Goal: Task Accomplishment & Management: Manage account settings

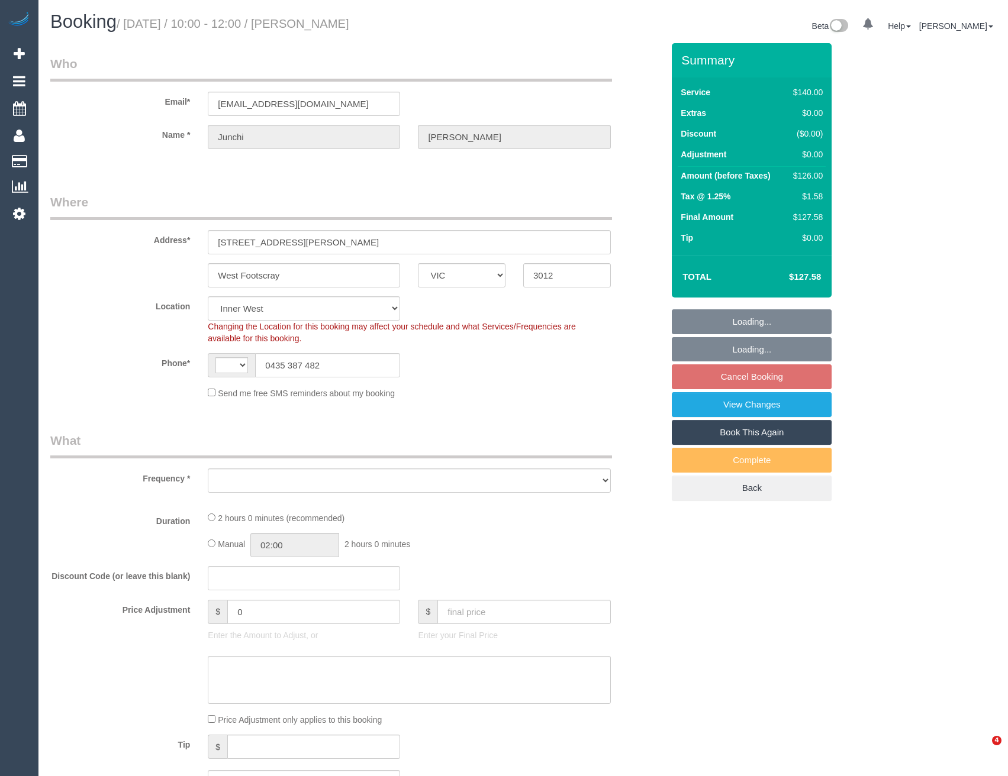
select select "VIC"
select select "string:stripe-pm_1RrVTh2GScqysDRVLQcN44Oe"
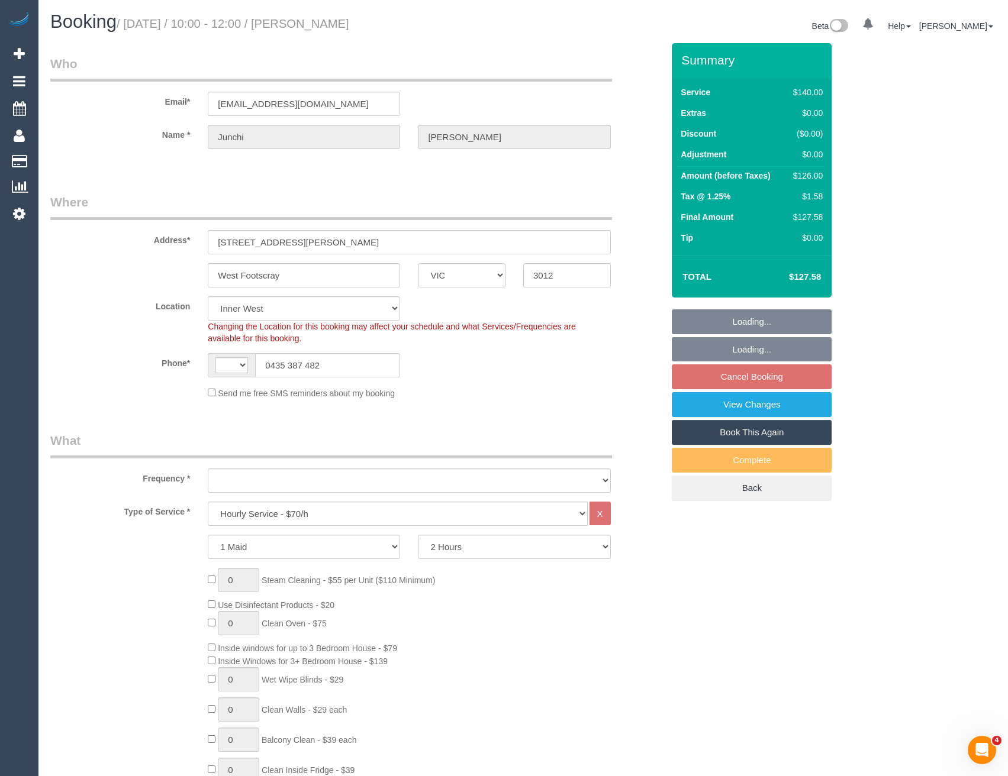
select select "string:AU"
select select "object:462"
select select "spot3"
select select "object:719"
select select "number:28"
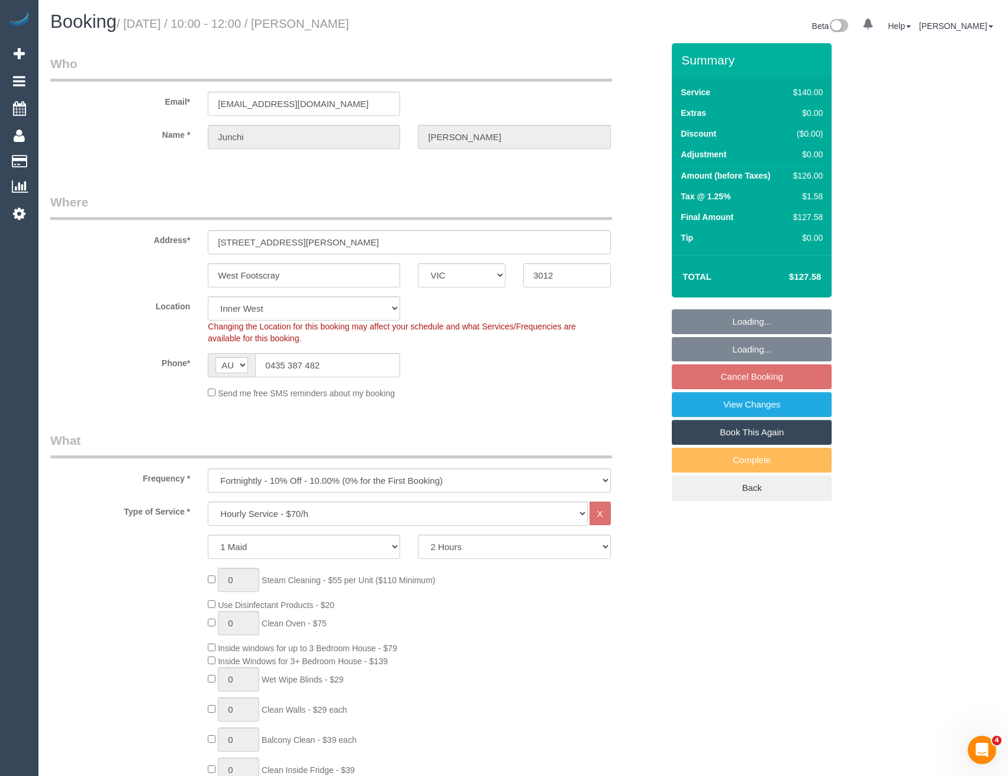
select select "number:14"
select select "number:19"
select select "number:22"
select select "number:34"
select select "number:13"
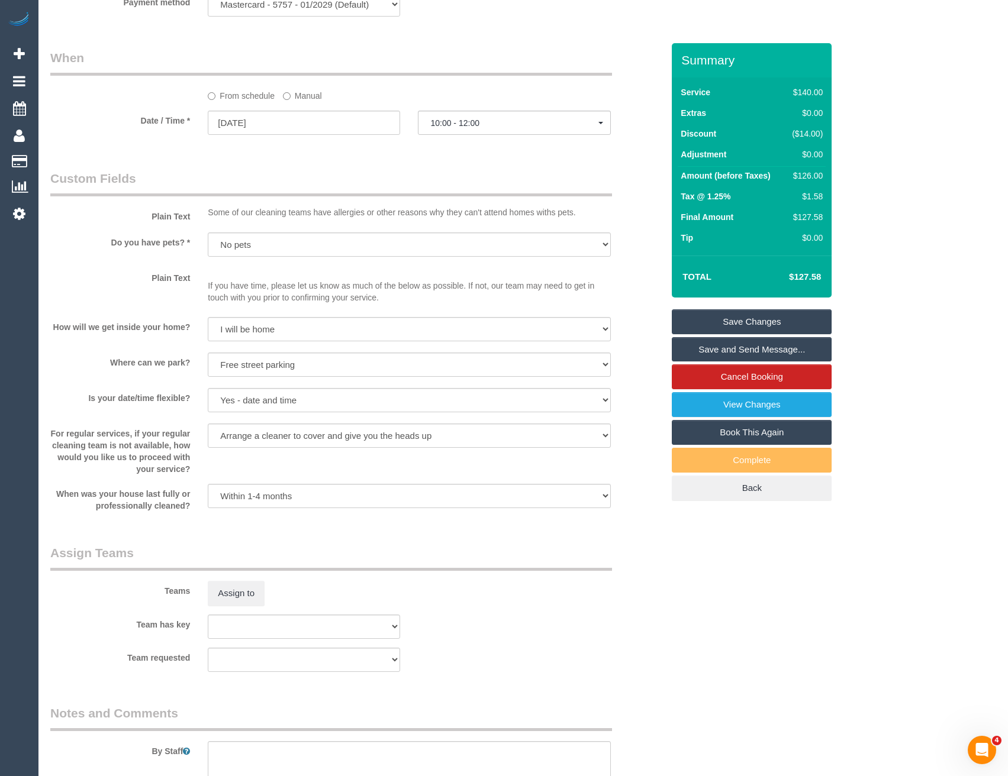
scroll to position [1302, 0]
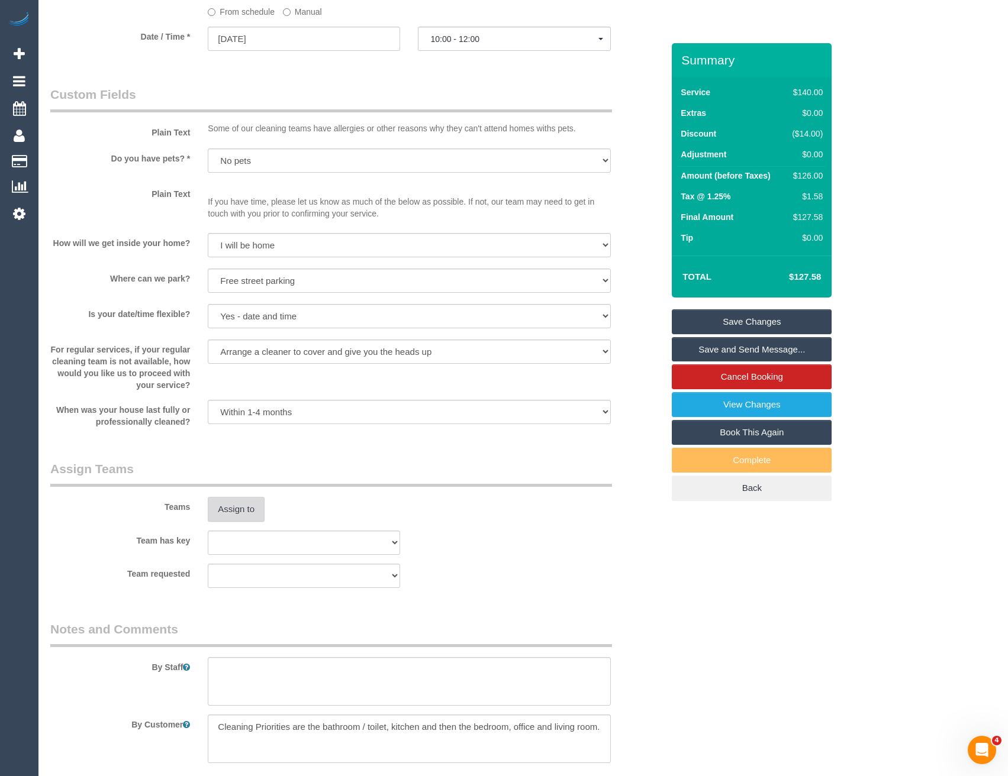
click at [245, 511] on button "Assign to" at bounding box center [236, 509] width 57 height 25
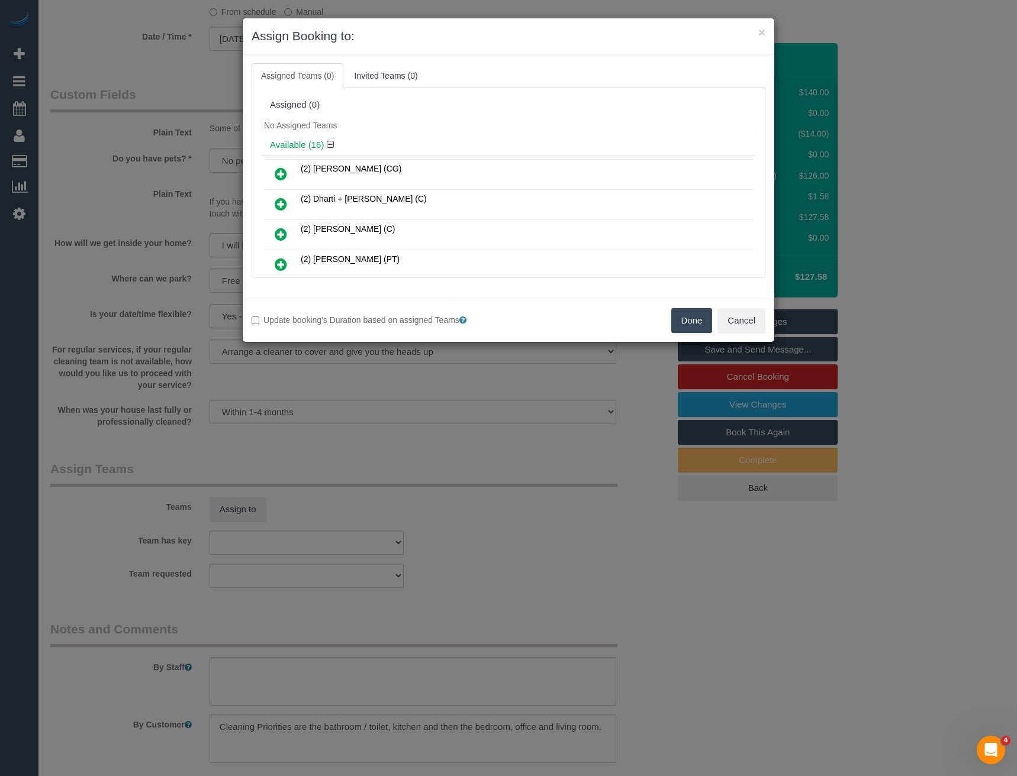
drag, startPoint x: 273, startPoint y: 233, endPoint x: 320, endPoint y: 234, distance: 46.2
click at [274, 233] on link at bounding box center [281, 235] width 28 height 24
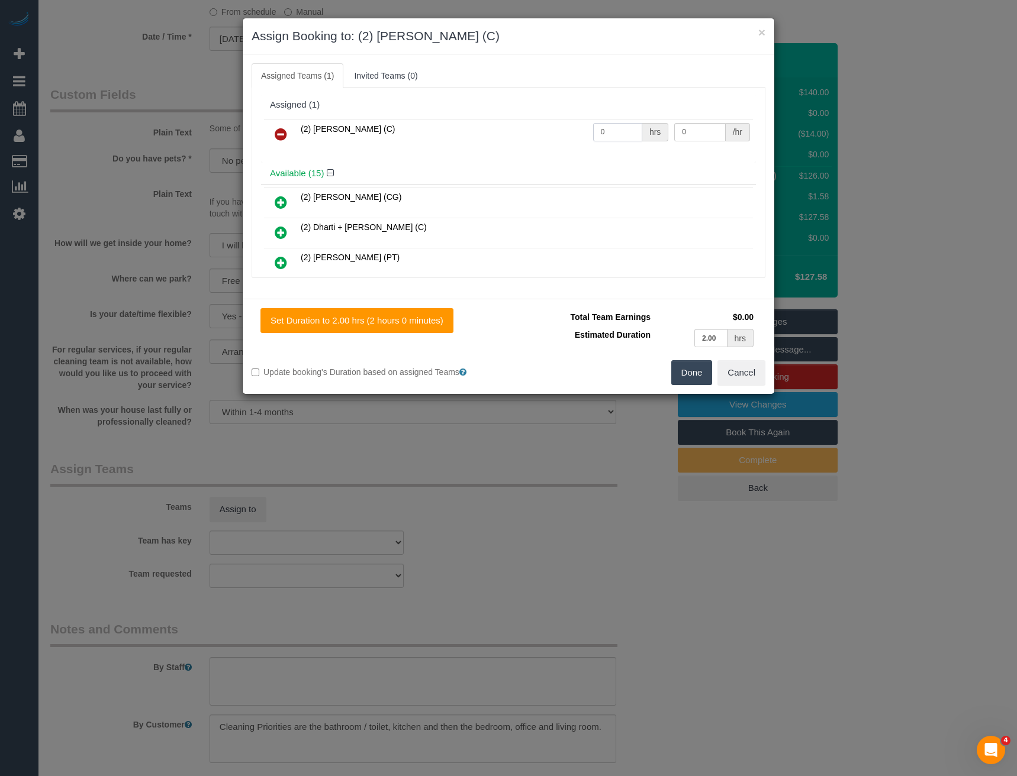
drag, startPoint x: 618, startPoint y: 128, endPoint x: 478, endPoint y: 125, distance: 140.3
click at [496, 133] on tr "(2) Eray Mertturk (C) 0 hrs 0 /hr" at bounding box center [508, 135] width 489 height 30
type input "2"
type input "37.5"
click at [687, 373] on button "Done" at bounding box center [691, 372] width 41 height 25
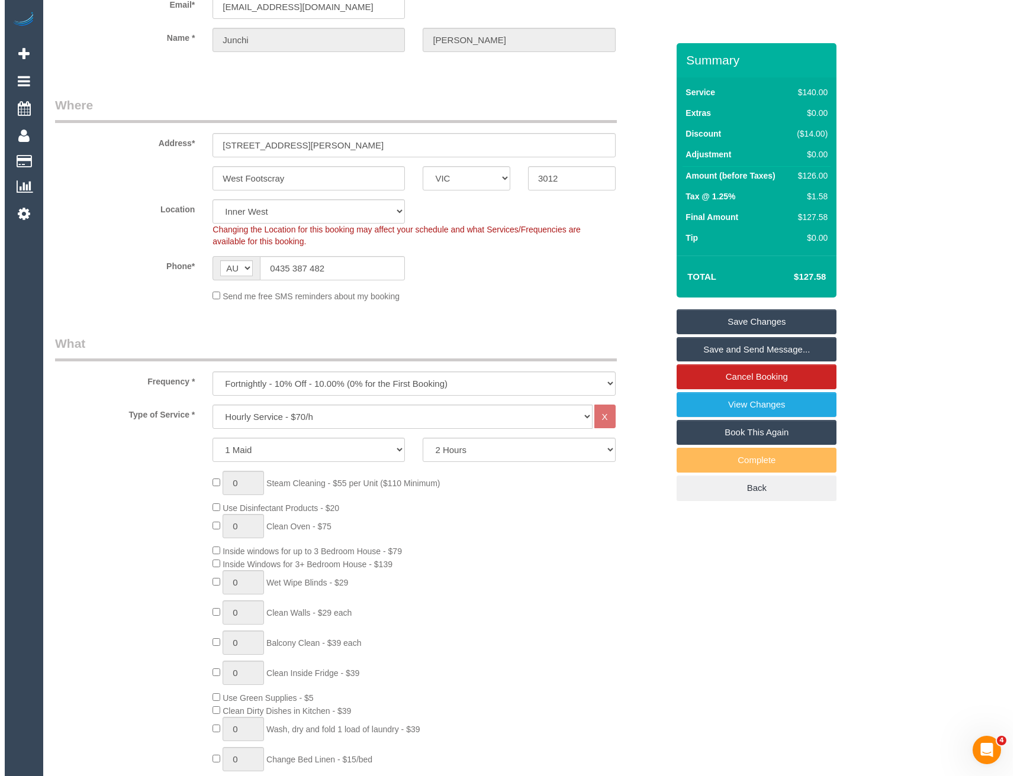
scroll to position [0, 0]
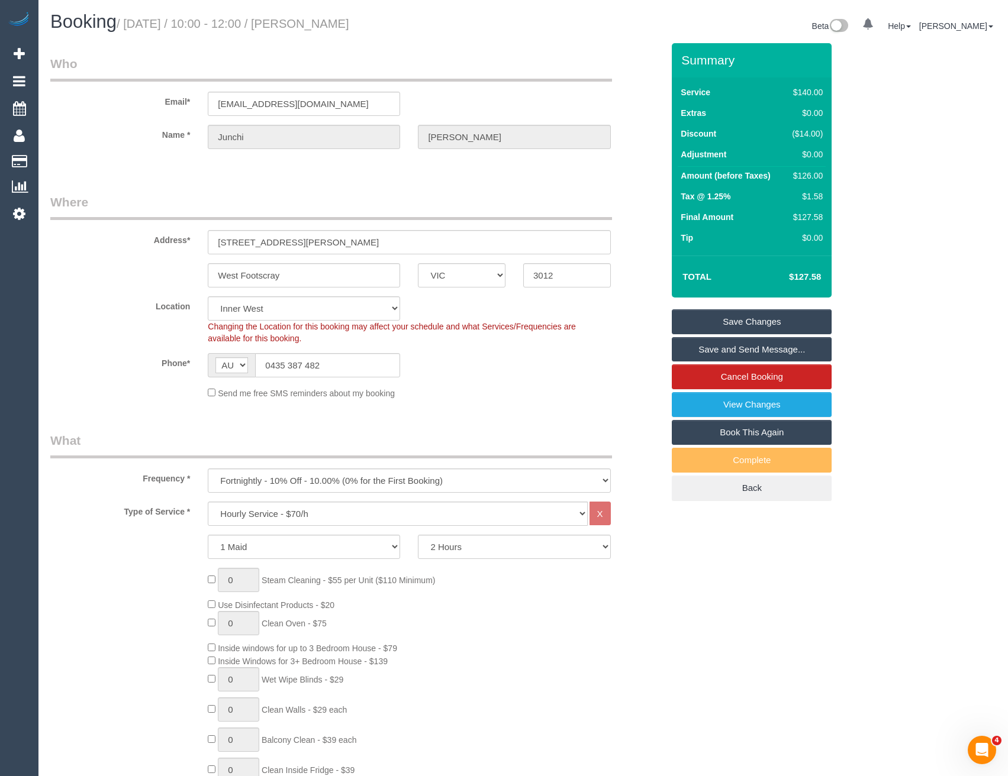
click at [729, 343] on link "Save and Send Message..." at bounding box center [752, 349] width 160 height 25
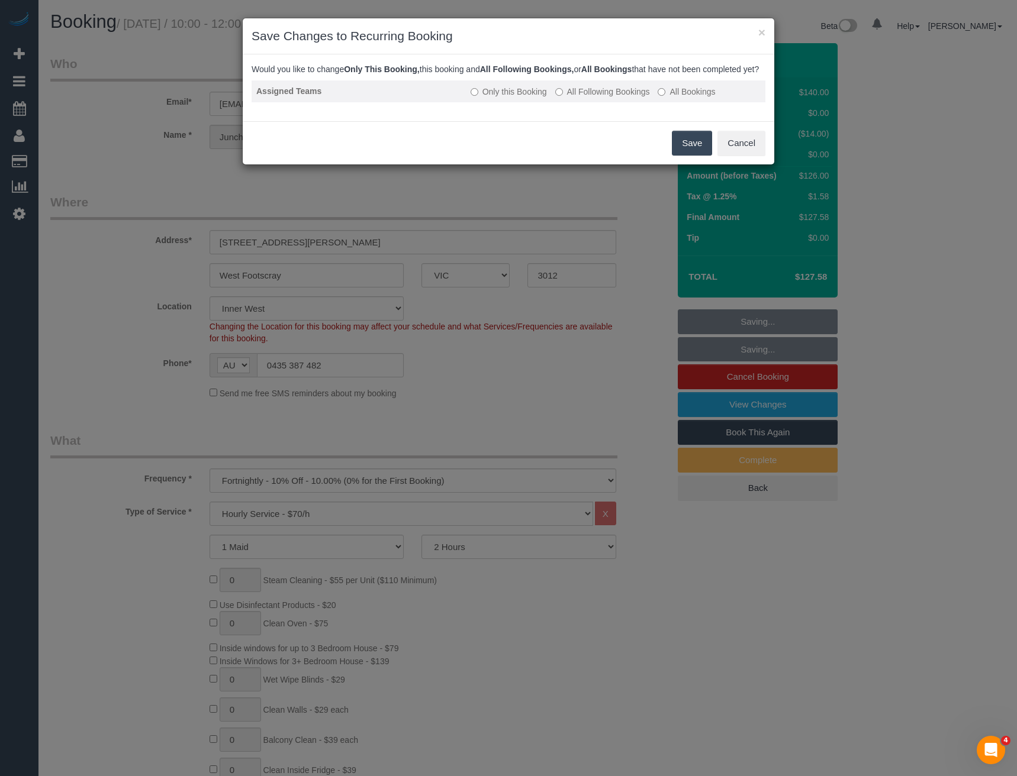
click at [583, 98] on label "All Following Bookings" at bounding box center [602, 92] width 95 height 12
click at [688, 151] on button "Save" at bounding box center [692, 143] width 40 height 25
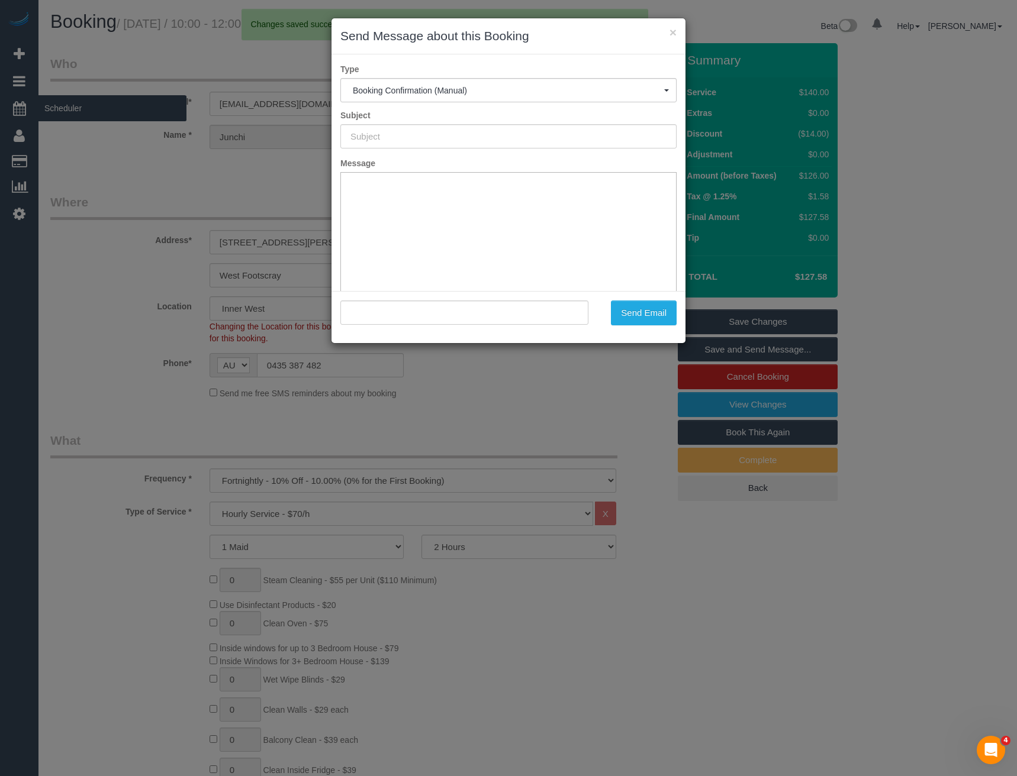
type input "Booking Confirmed"
type input ""Junchi Liu" <junchi_liu@hotmail.com>"
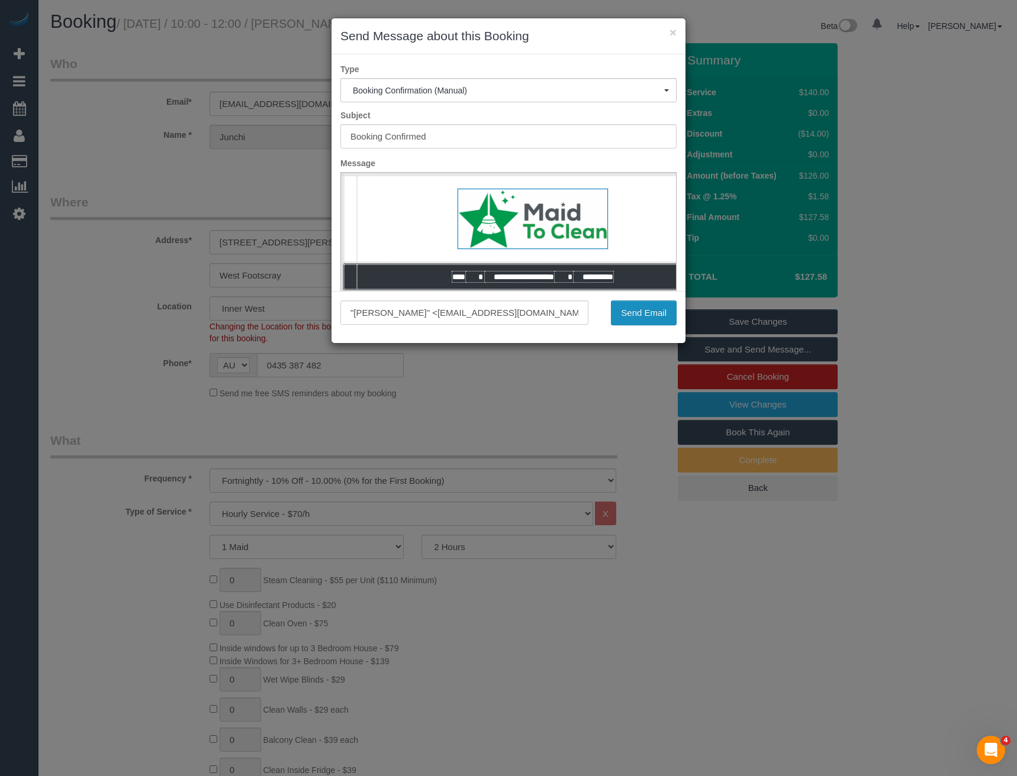
click at [621, 314] on button "Send Email" at bounding box center [644, 313] width 66 height 25
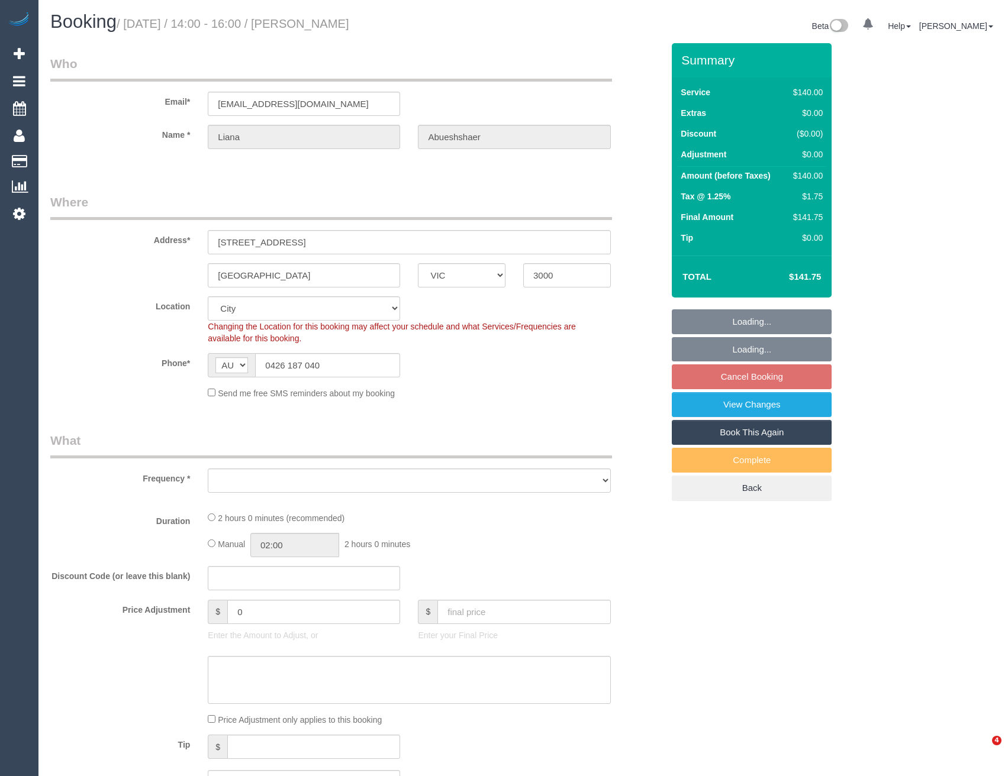
select select "VIC"
select select "string:stripe-pm_1RbD6C2GScqysDRVs2h9GKut"
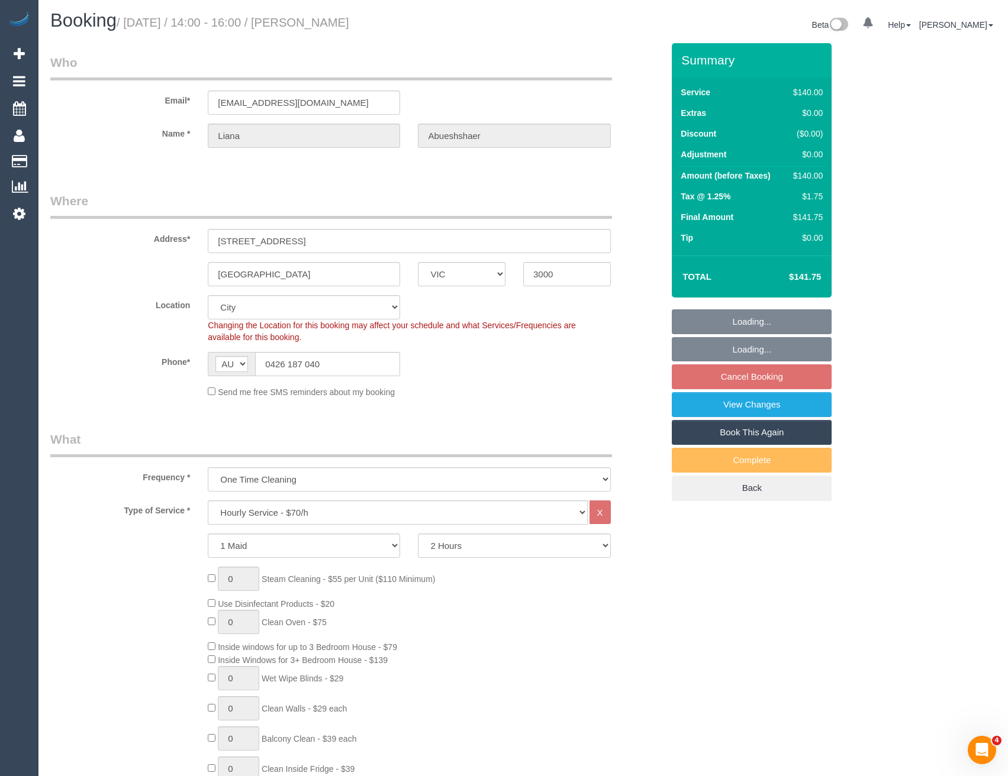
select select "object:693"
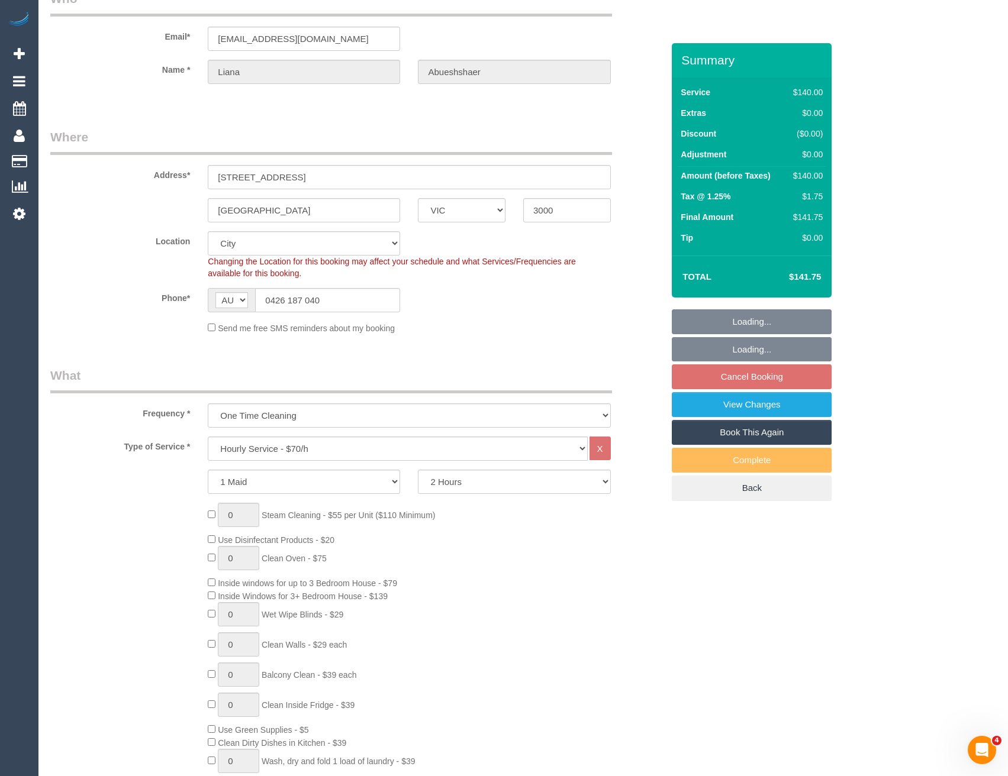
select select "number:28"
select select "number:14"
select select "number:20"
select select "number:25"
select select "number:33"
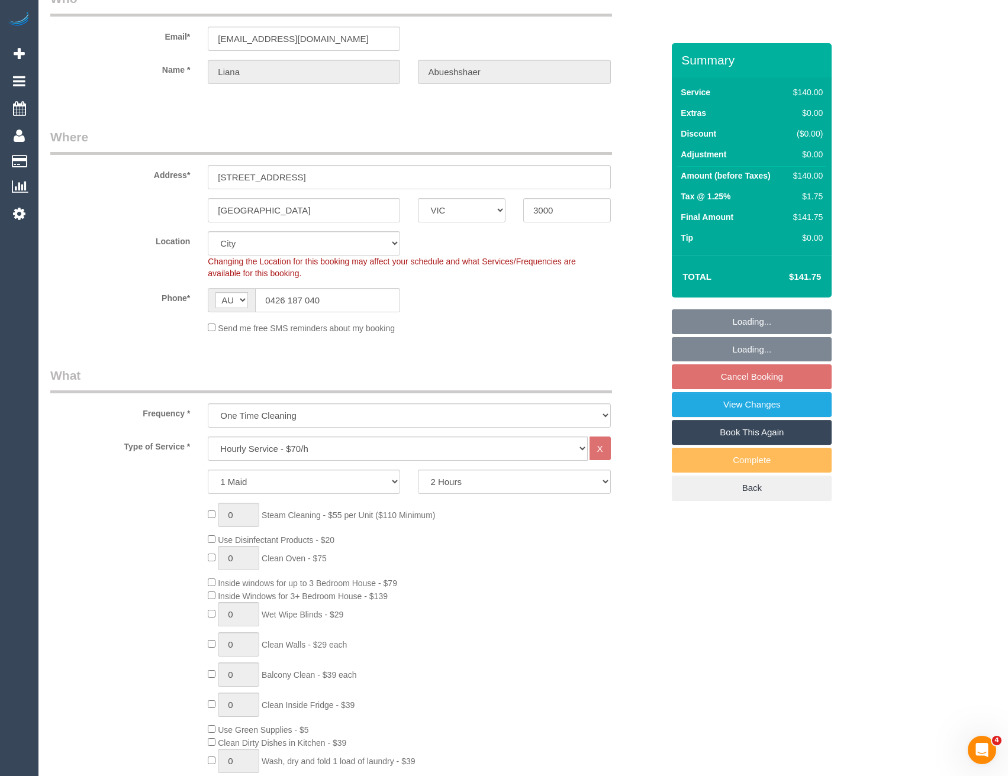
select select "number:12"
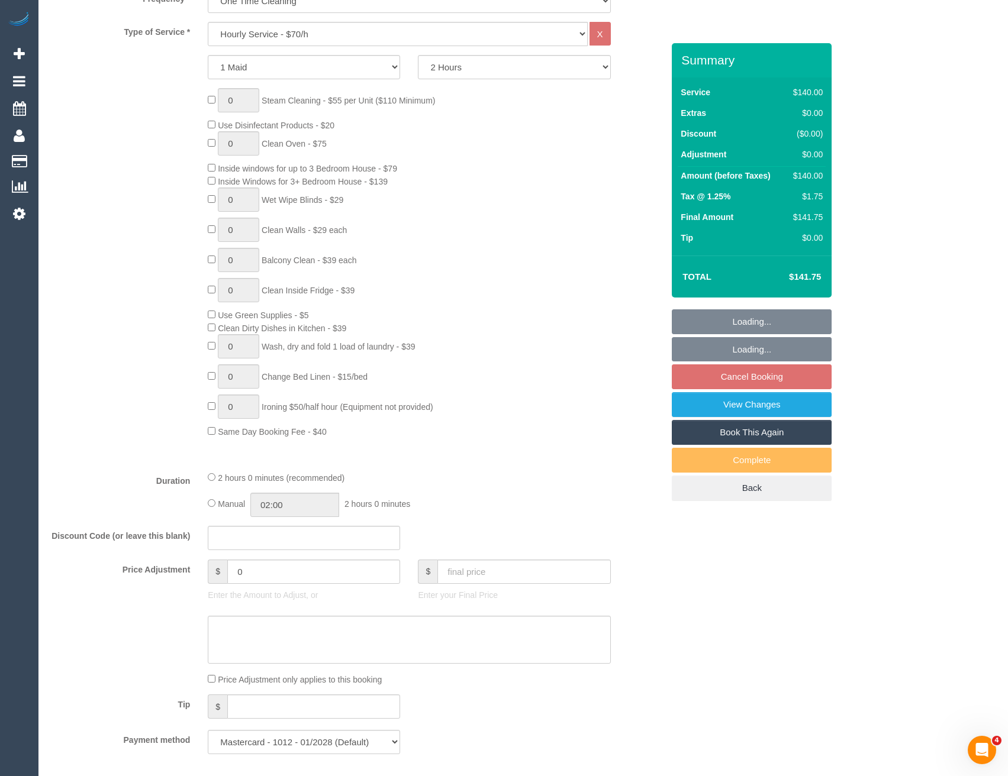
select select "spot5"
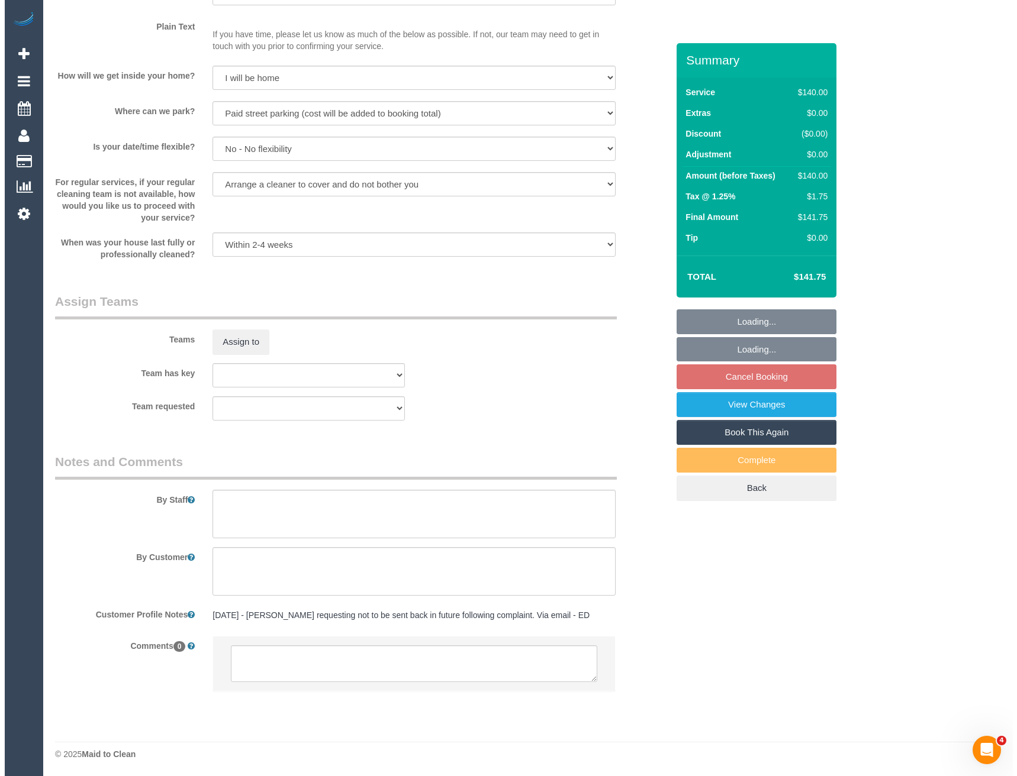
scroll to position [1471, 0]
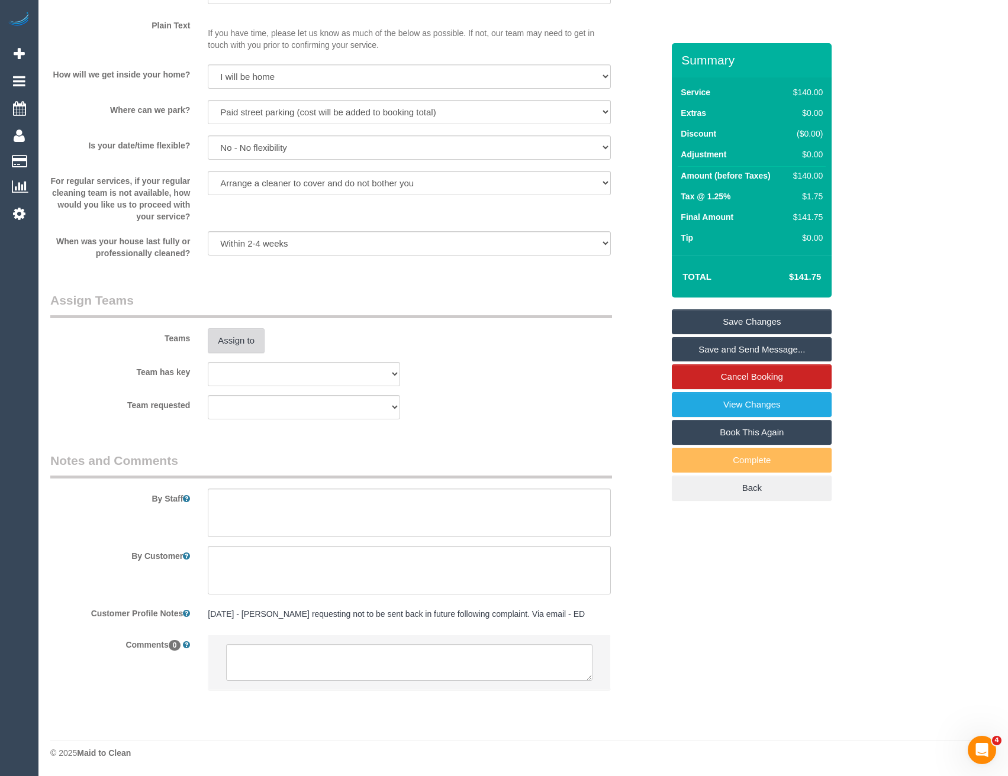
click at [236, 340] on button "Assign to" at bounding box center [236, 340] width 57 height 25
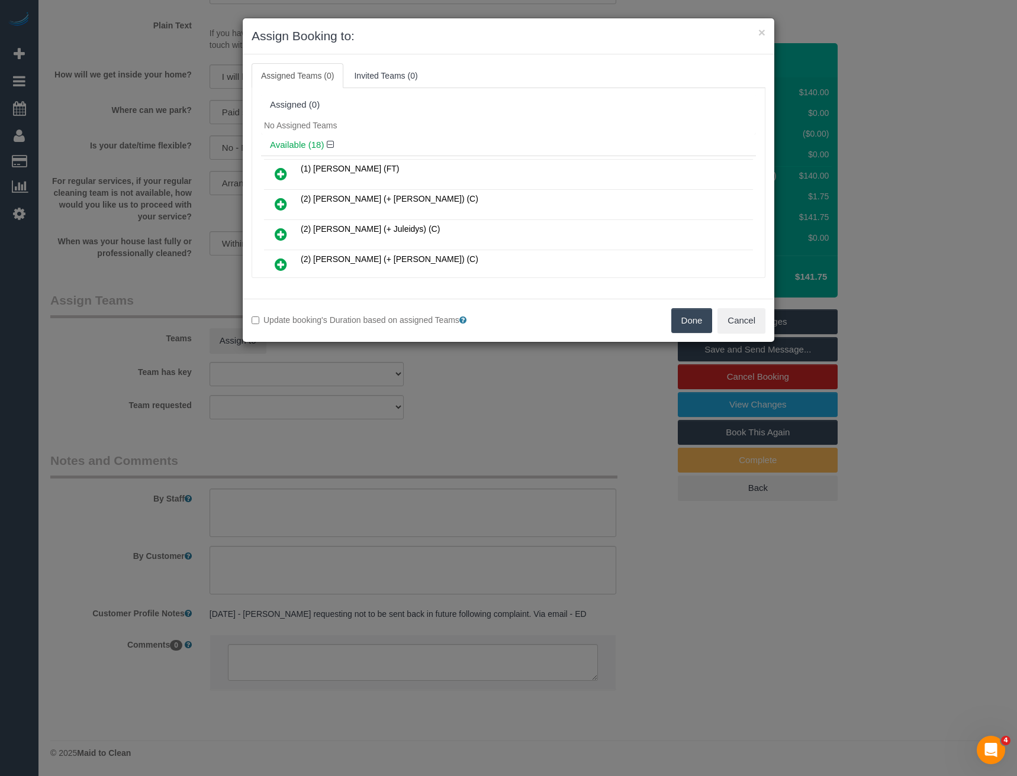
scroll to position [259, 0]
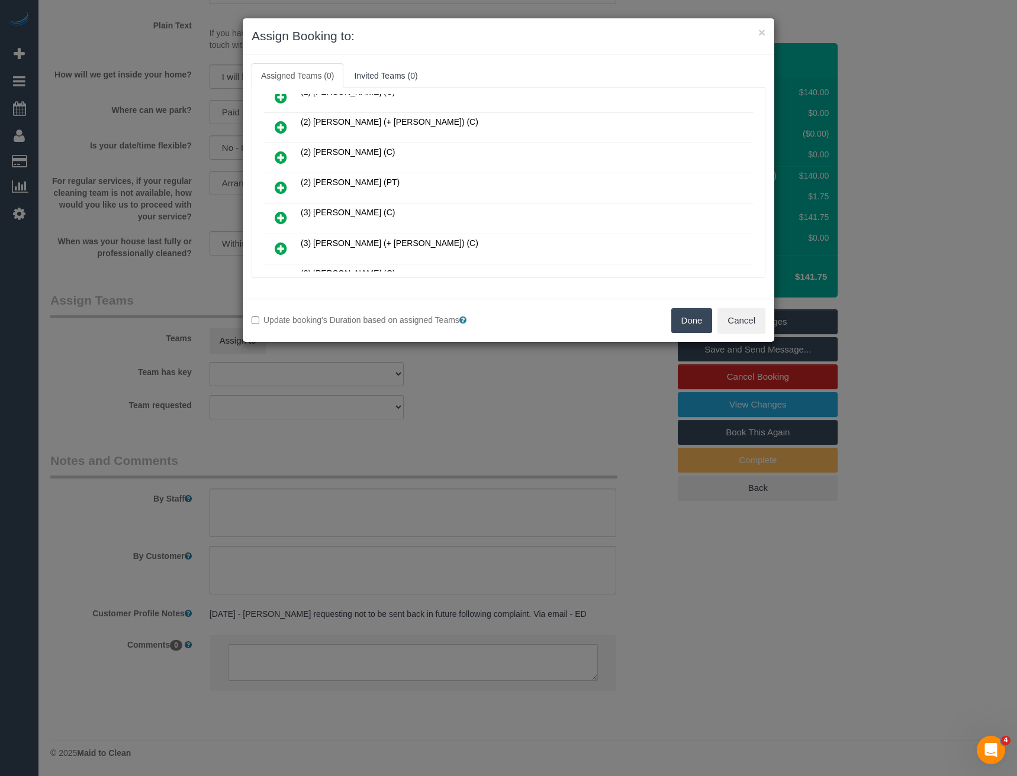
click at [285, 185] on icon at bounding box center [281, 187] width 12 height 14
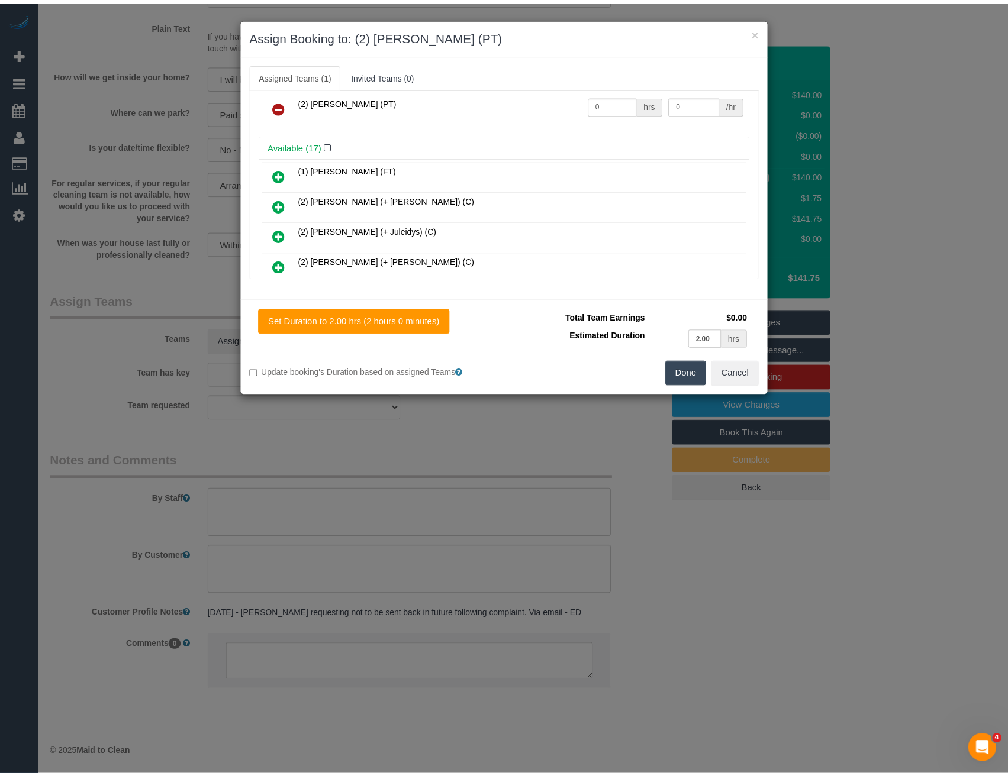
scroll to position [0, 0]
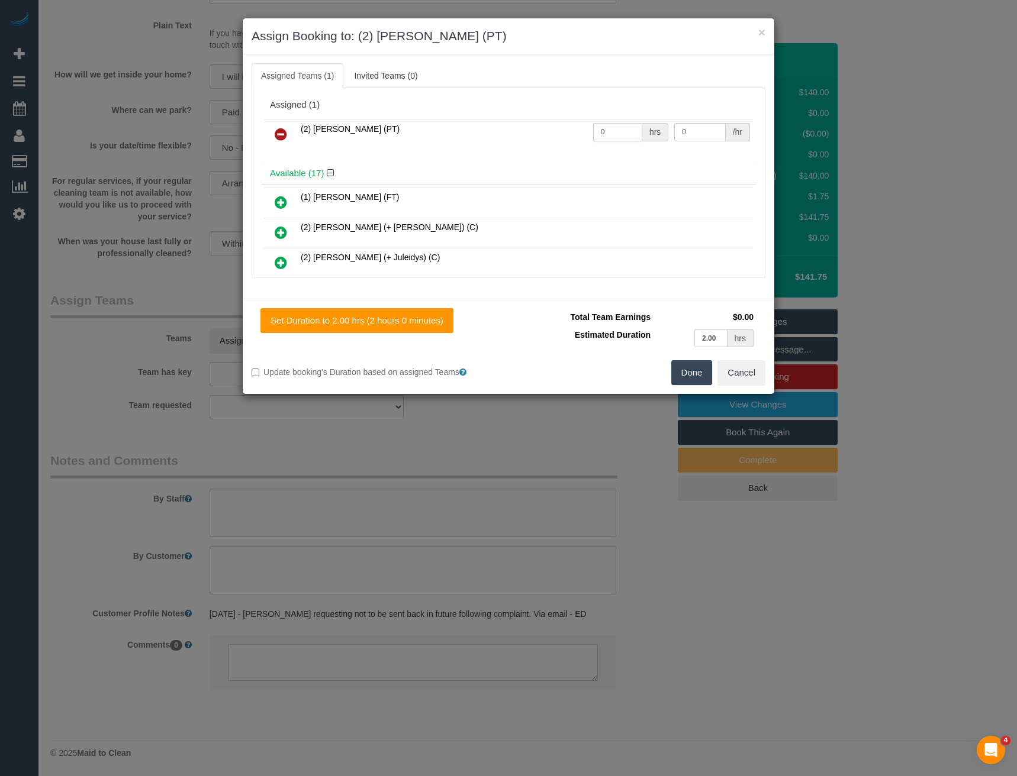
drag, startPoint x: 601, startPoint y: 131, endPoint x: 530, endPoint y: 134, distance: 71.7
click at [530, 134] on tr "(2) Reggy Cogulet (PT) 0 hrs 0 /hr" at bounding box center [508, 135] width 489 height 30
type input "2"
type input "37.5"
click at [686, 376] on button "Done" at bounding box center [691, 372] width 41 height 25
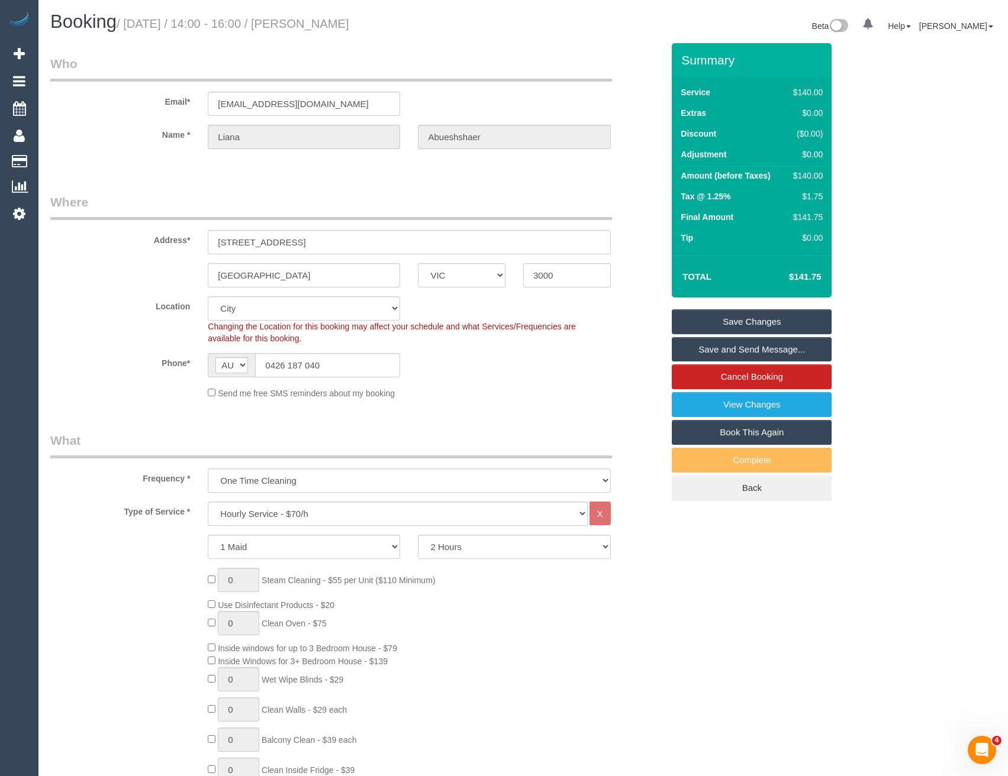
click at [737, 347] on link "Save and Send Message..." at bounding box center [752, 349] width 160 height 25
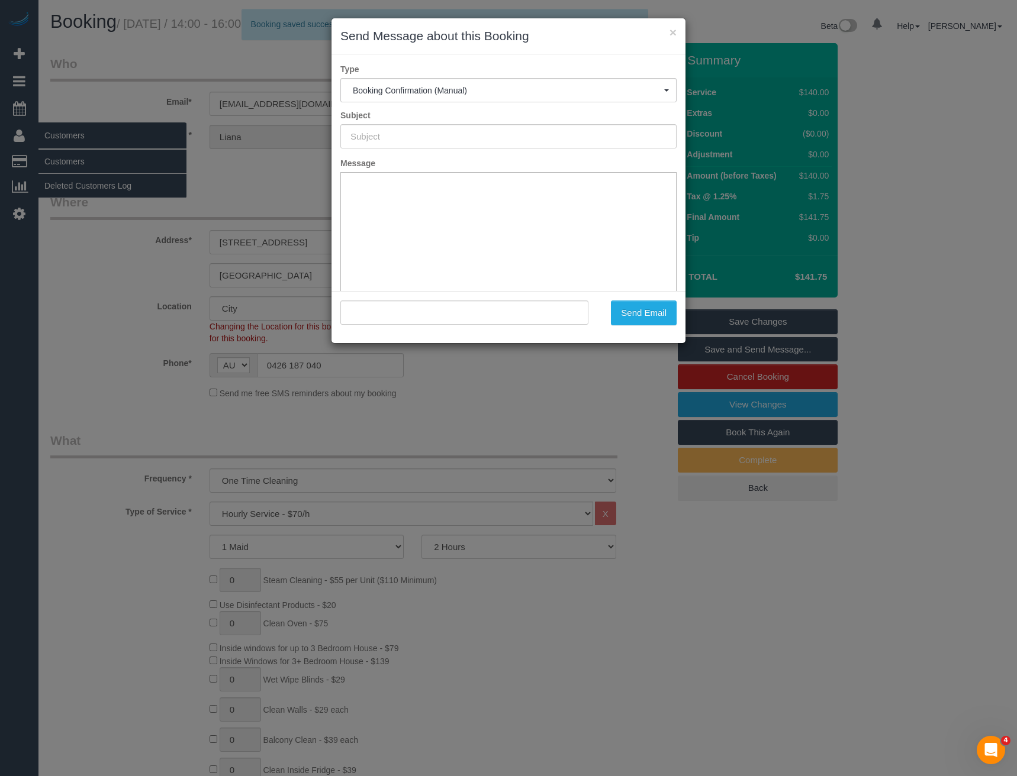
type input "Booking Confirmed"
type input ""Liana Abueshshaer" <liana.abushaer@yahoo.com>"
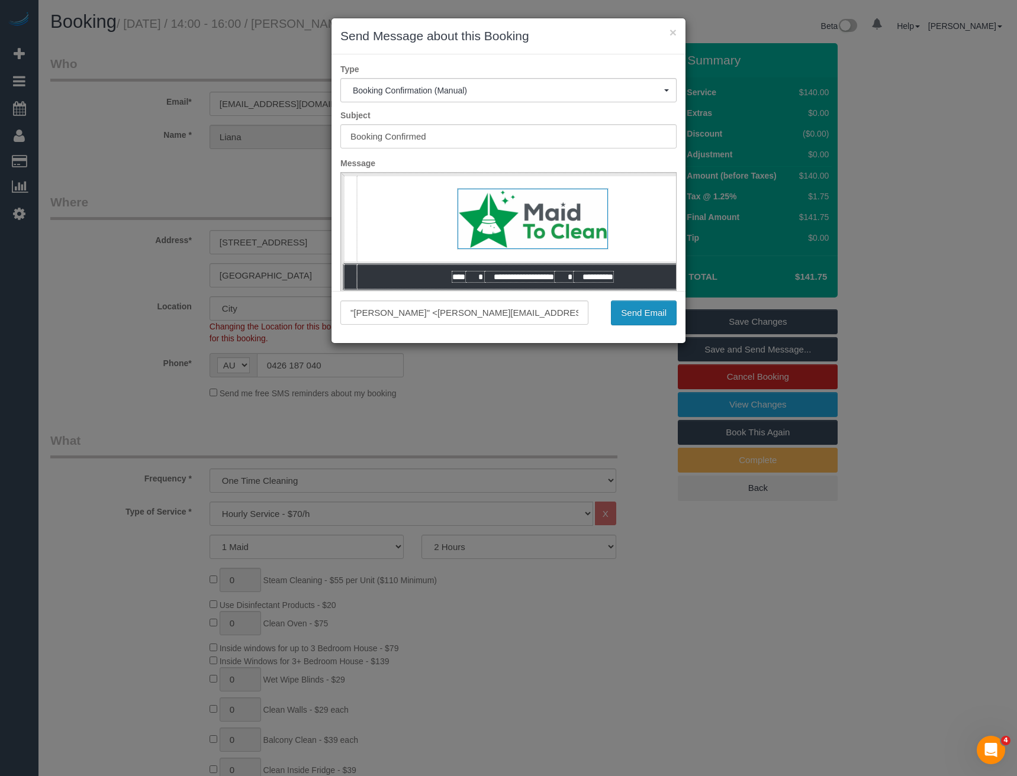
click at [636, 312] on button "Send Email" at bounding box center [644, 313] width 66 height 25
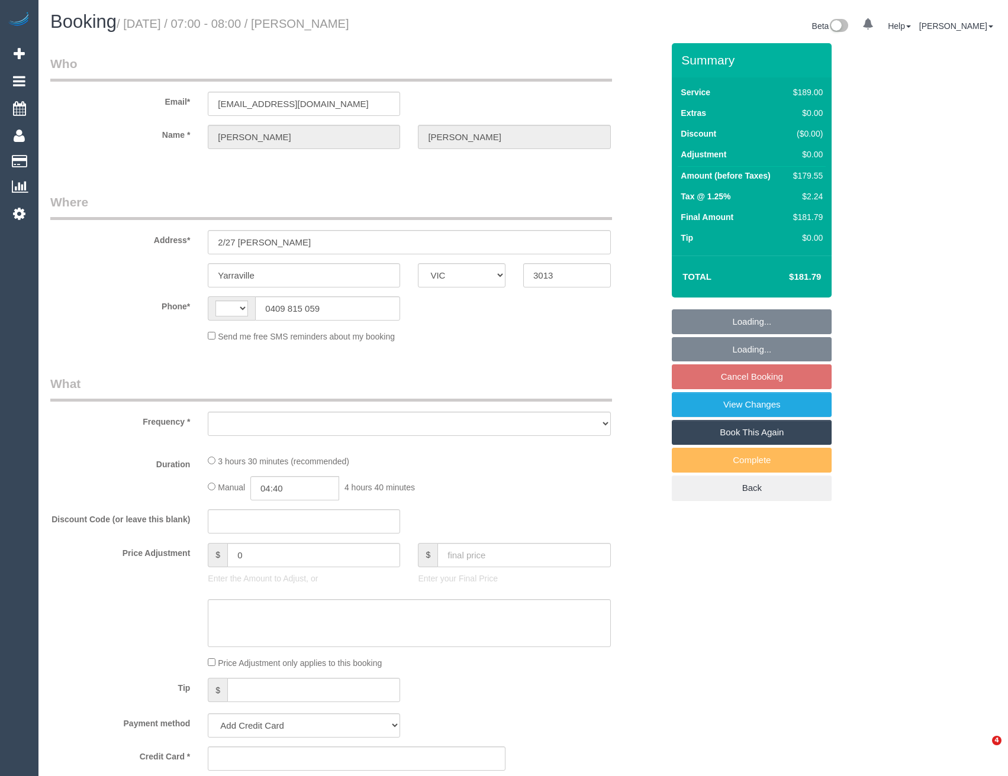
select select "VIC"
select select "string:stripe-pm_1RRiuZ2GScqysDRVfRE9dCx4"
select select "number:28"
select select "number:14"
select select "number:19"
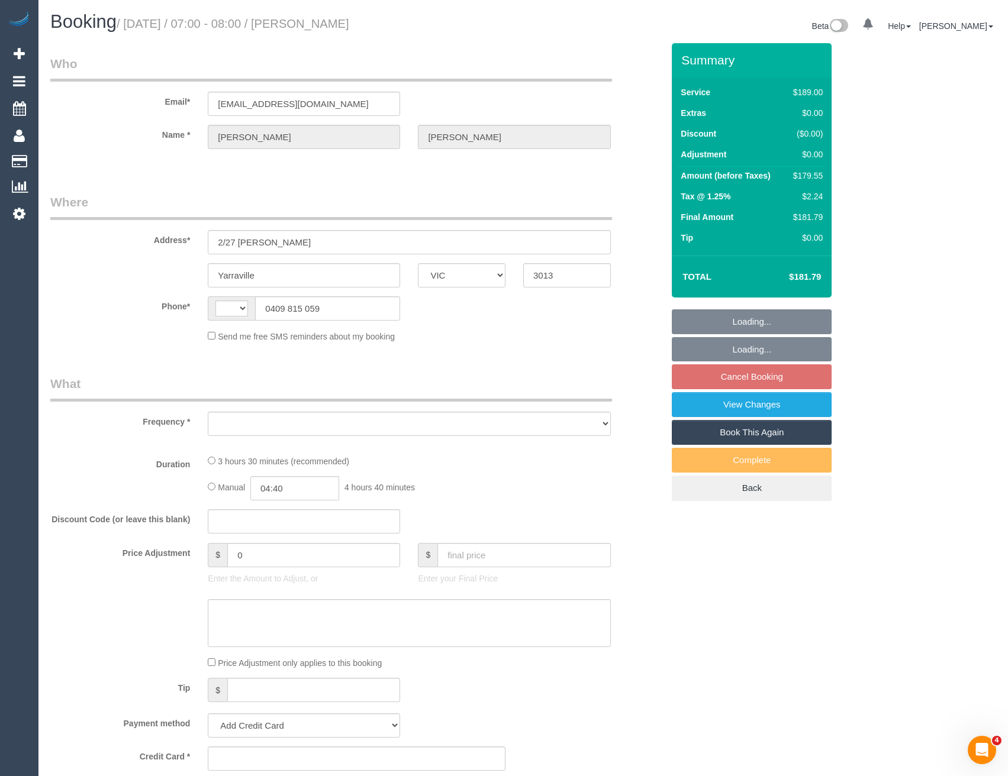
select select "number:25"
select select "number:33"
select select "number:13"
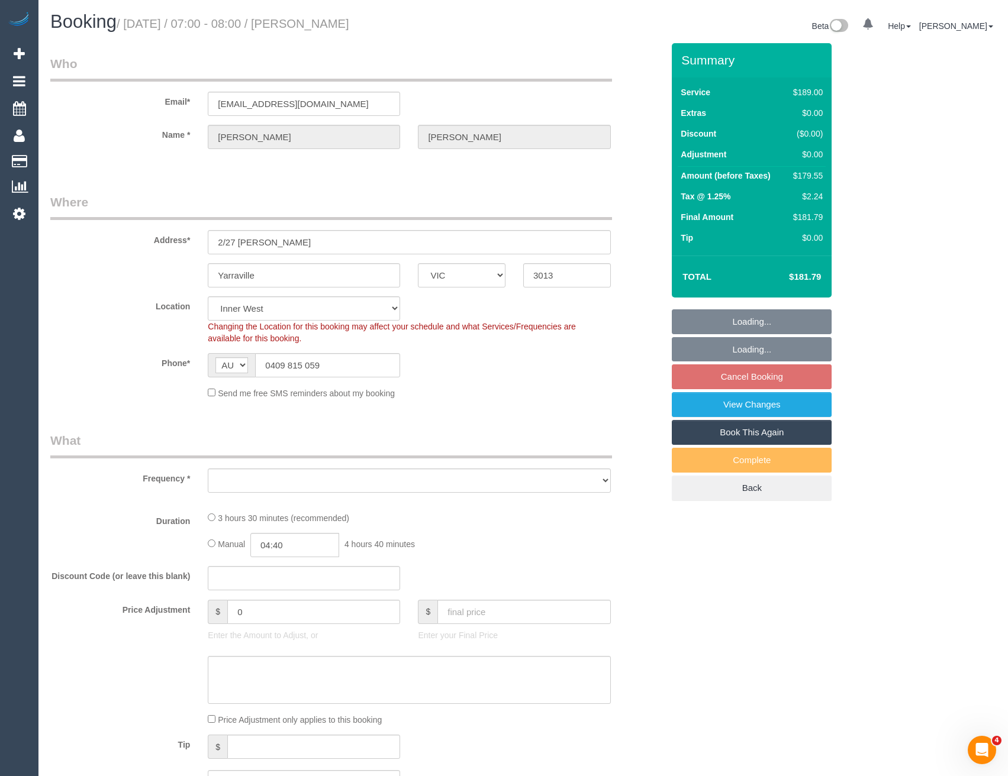
select select "string:AU"
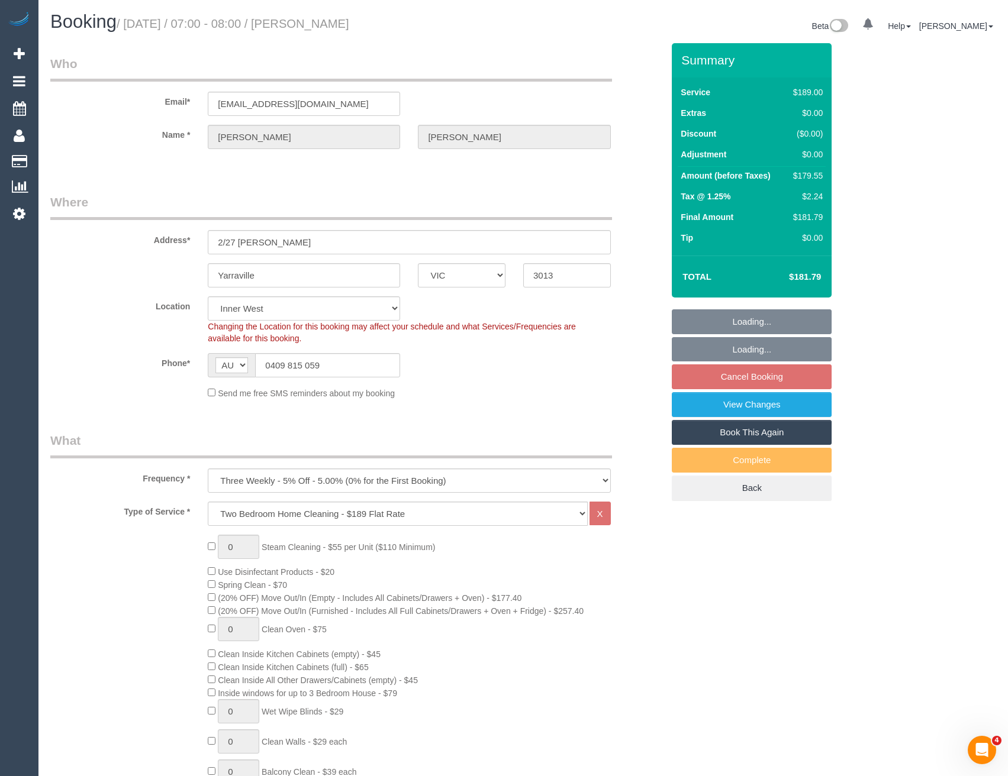
select select "object:1462"
select select "spot1"
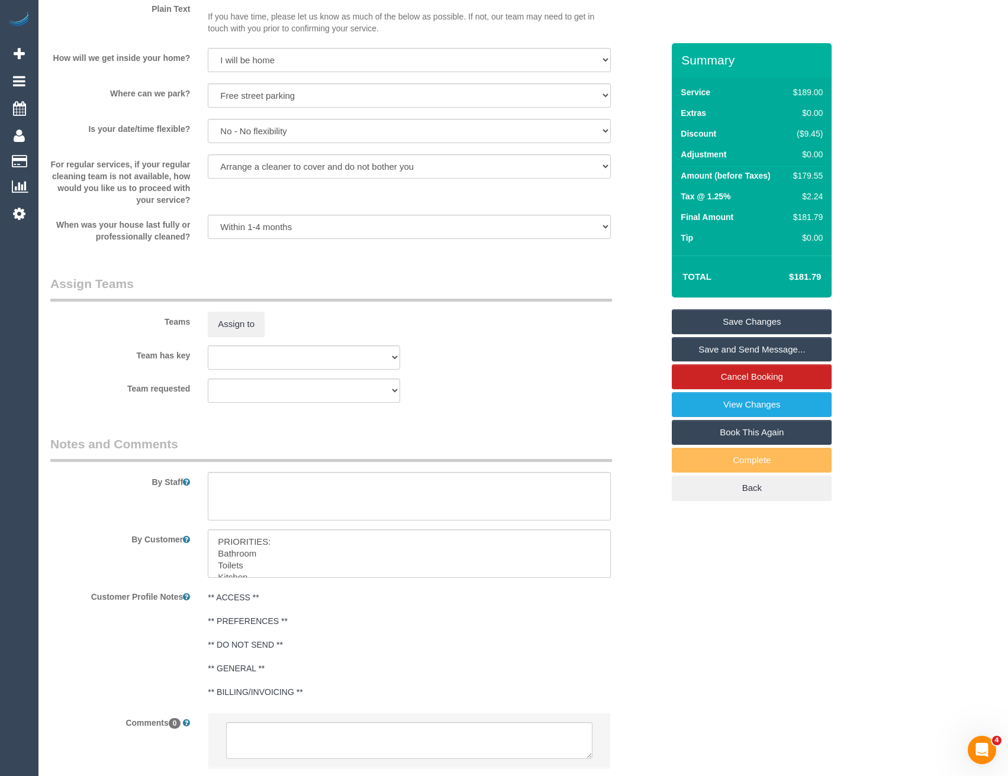
scroll to position [1539, 0]
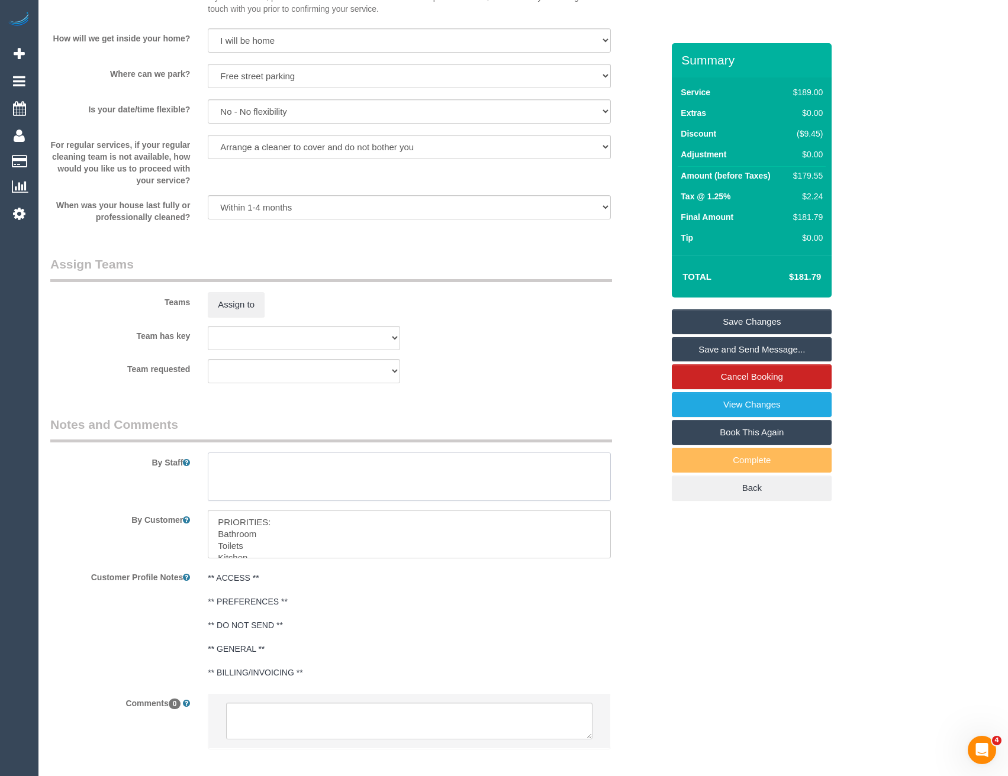
click at [269, 478] on textarea at bounding box center [409, 477] width 402 height 49
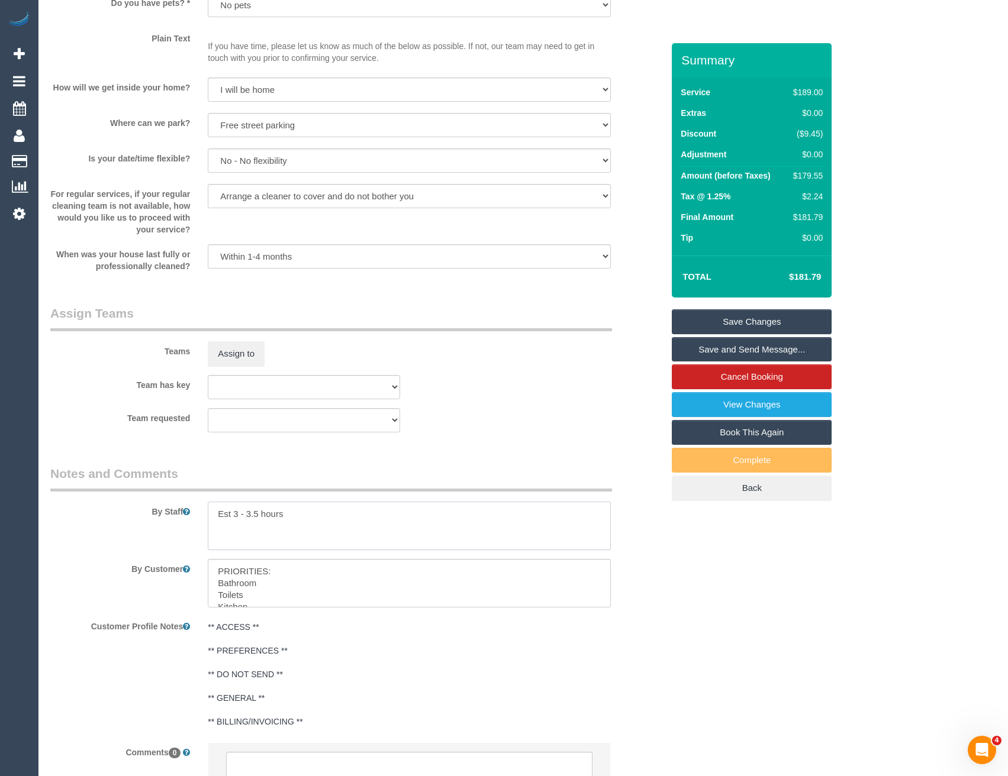
scroll to position [1361, 0]
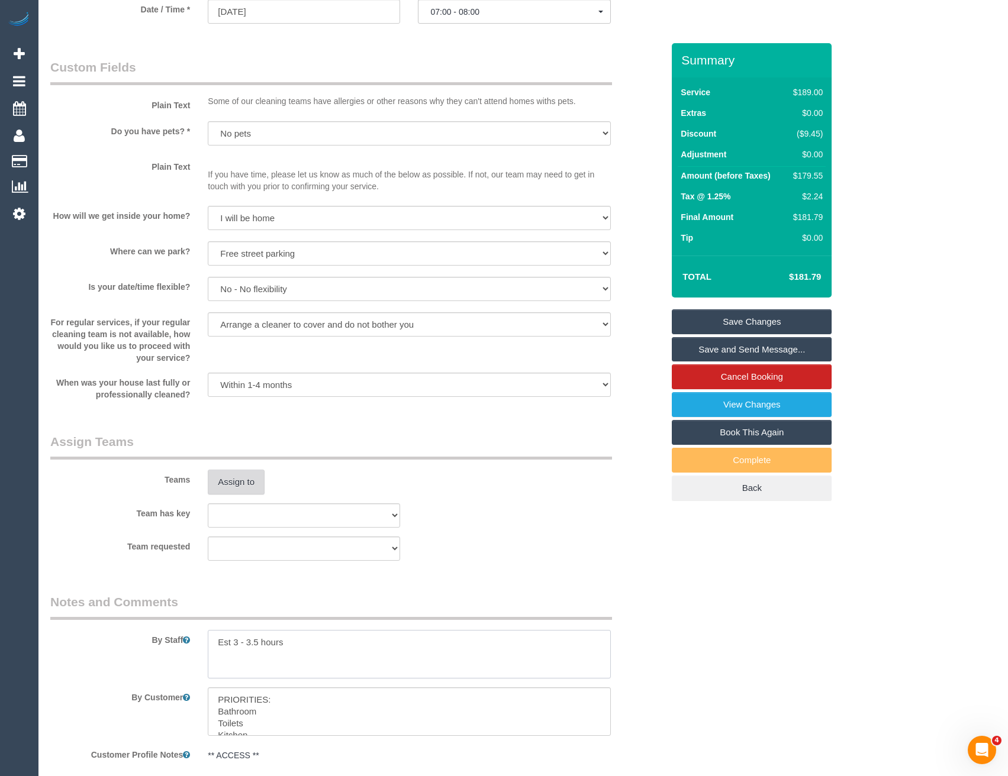
type textarea "Est 3 - 3.5 hours"
click at [243, 482] on button "Assign to" at bounding box center [236, 482] width 57 height 25
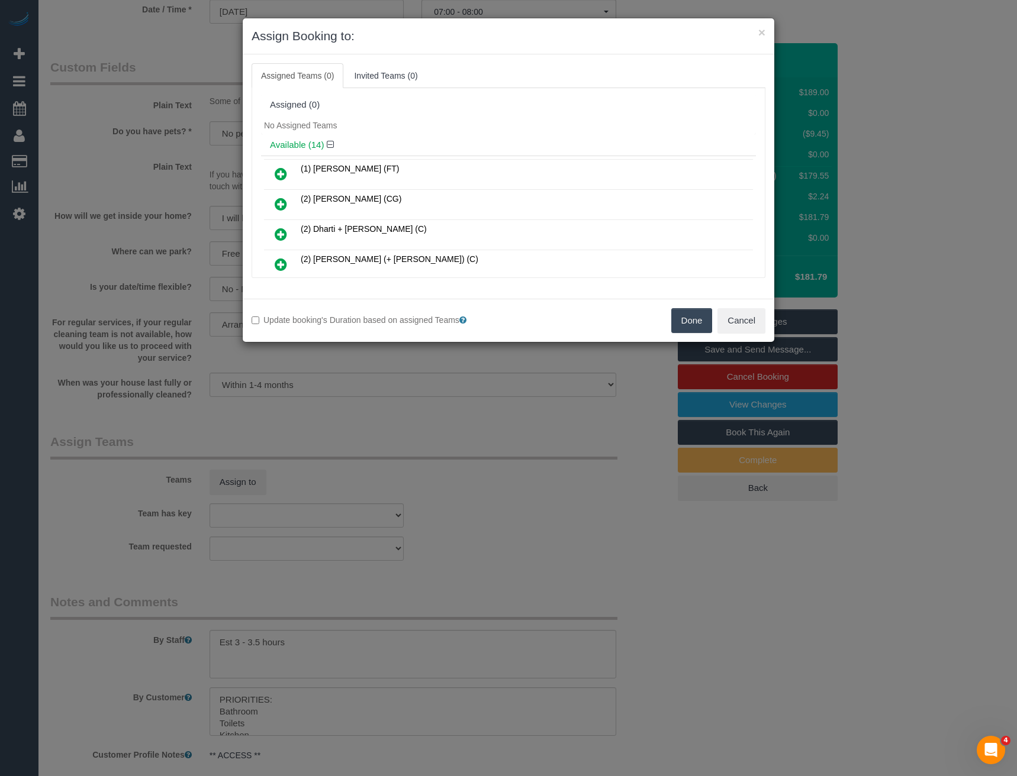
click at [281, 234] on icon at bounding box center [281, 234] width 12 height 14
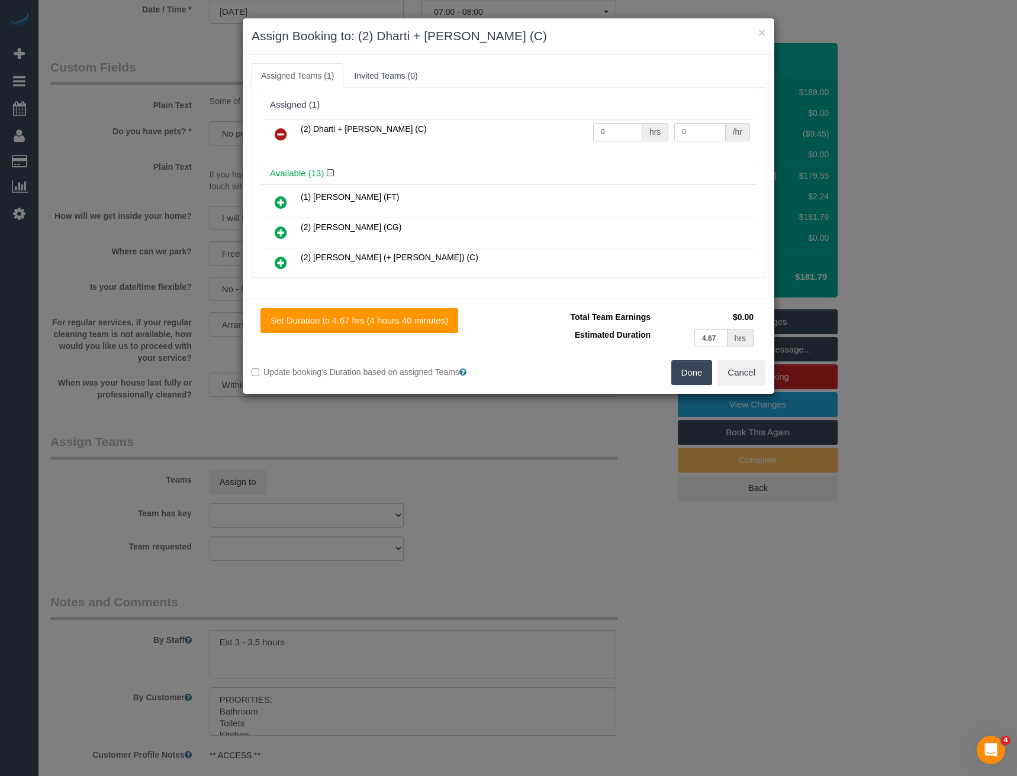
drag, startPoint x: 618, startPoint y: 134, endPoint x: 576, endPoint y: 140, distance: 42.4
click at [579, 137] on tr "(2) Dharti + Kishan (C) 0 hrs 0 /hr" at bounding box center [508, 135] width 489 height 30
type input "1"
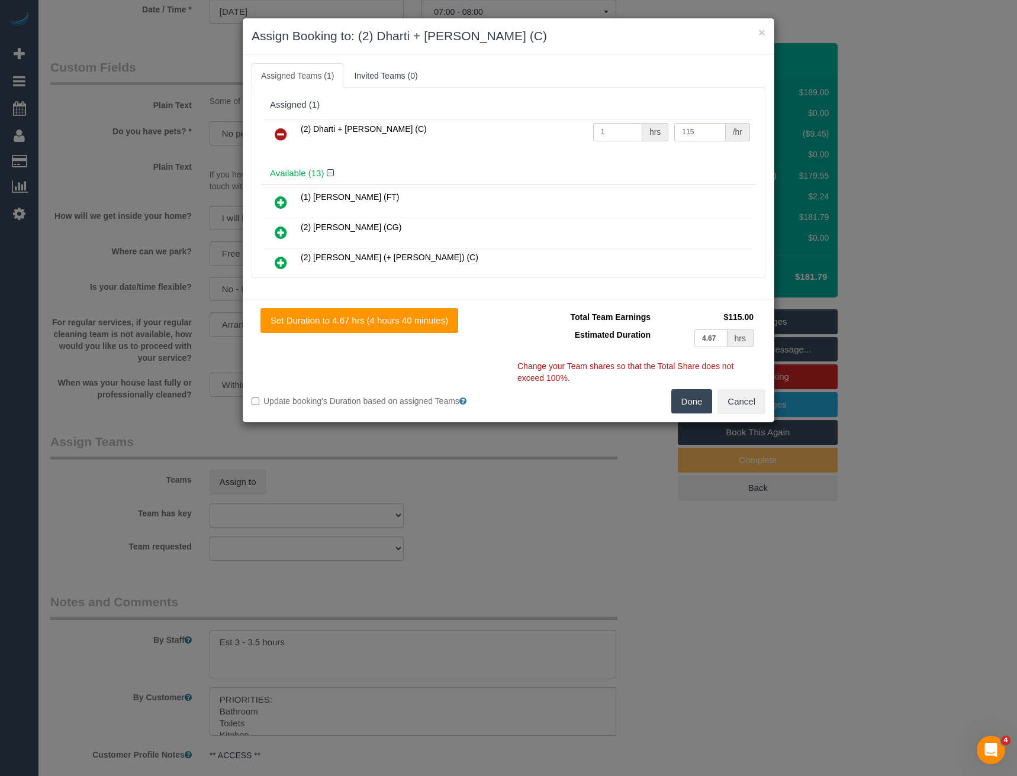
type input "115"
click at [695, 398] on button "Done" at bounding box center [691, 401] width 41 height 25
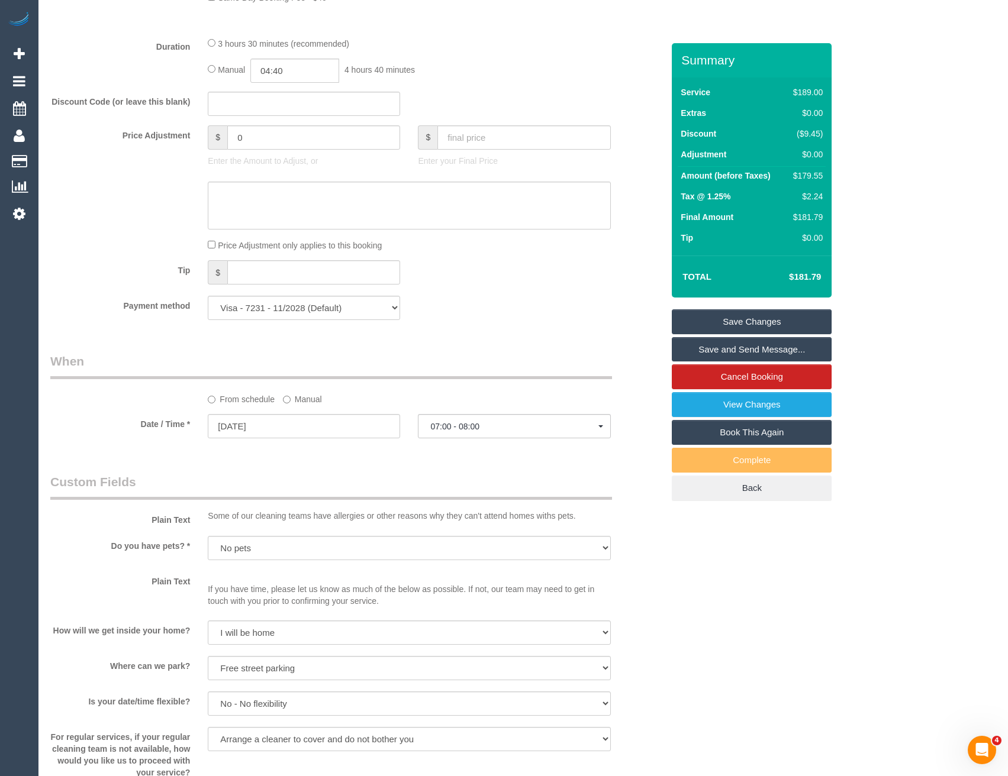
scroll to position [591, 0]
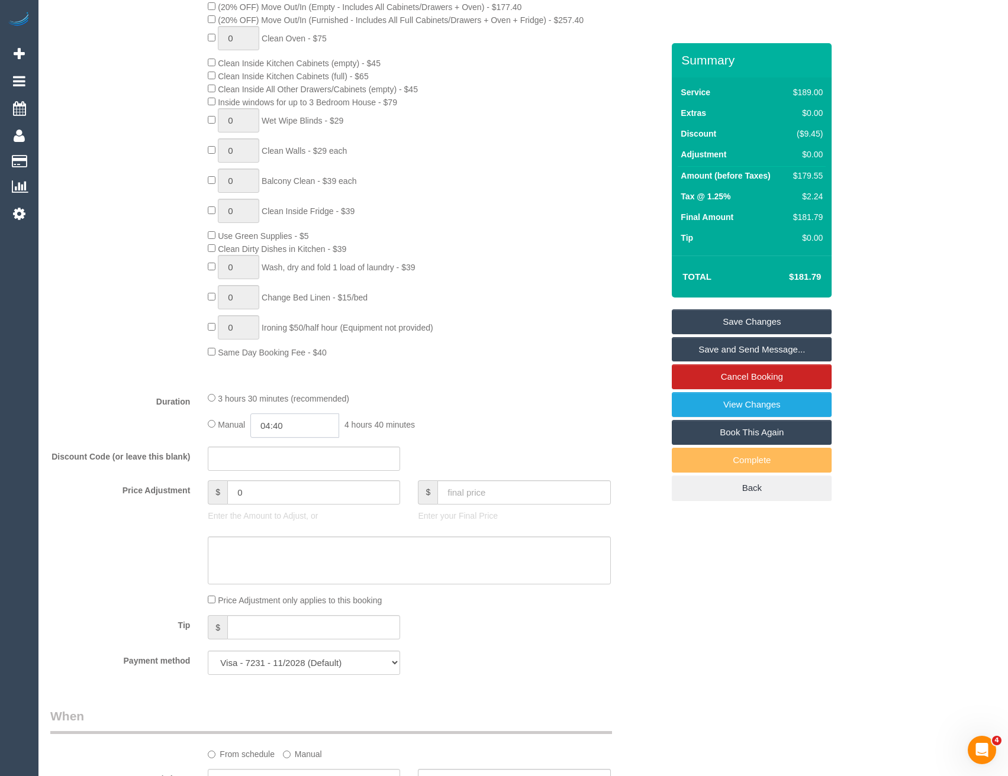
click at [315, 422] on input "04:40" at bounding box center [294, 426] width 89 height 24
click at [281, 491] on li "01:30" at bounding box center [282, 492] width 53 height 15
click at [301, 425] on input "01:30" at bounding box center [294, 426] width 89 height 24
type input "01:"
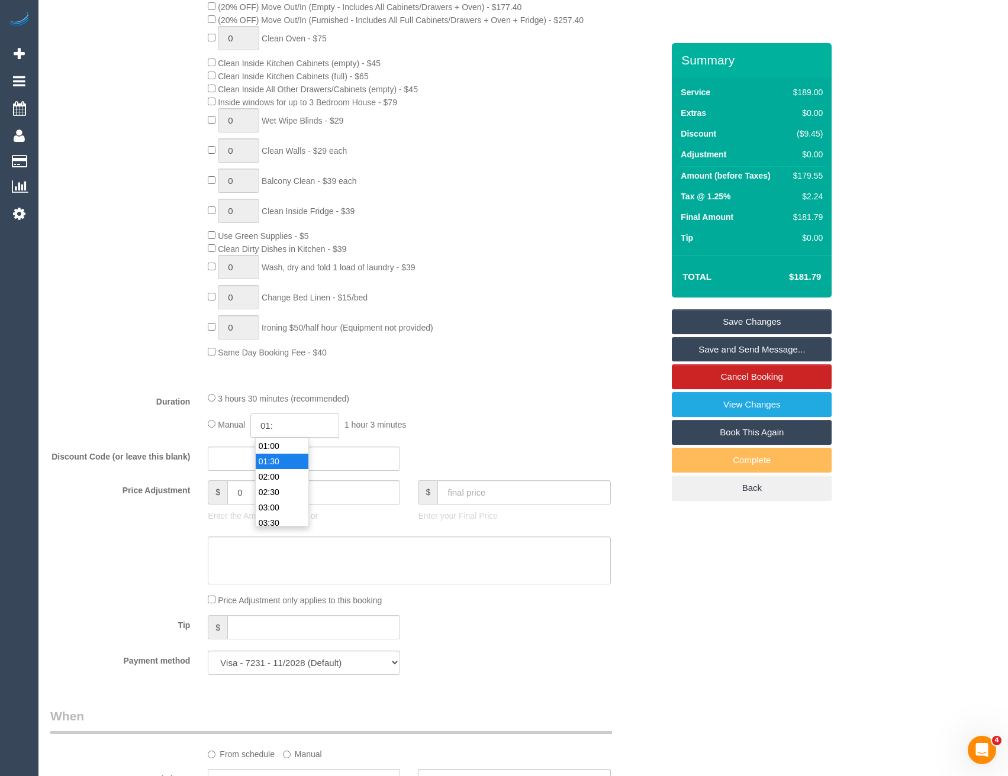
select select "spot22"
type input "01:45"
click at [475, 386] on fieldset "What Frequency * One Time Cleaning Weekly - 10% Off - 10.00% (0% for the First …" at bounding box center [356, 263] width 612 height 844
select select "spot43"
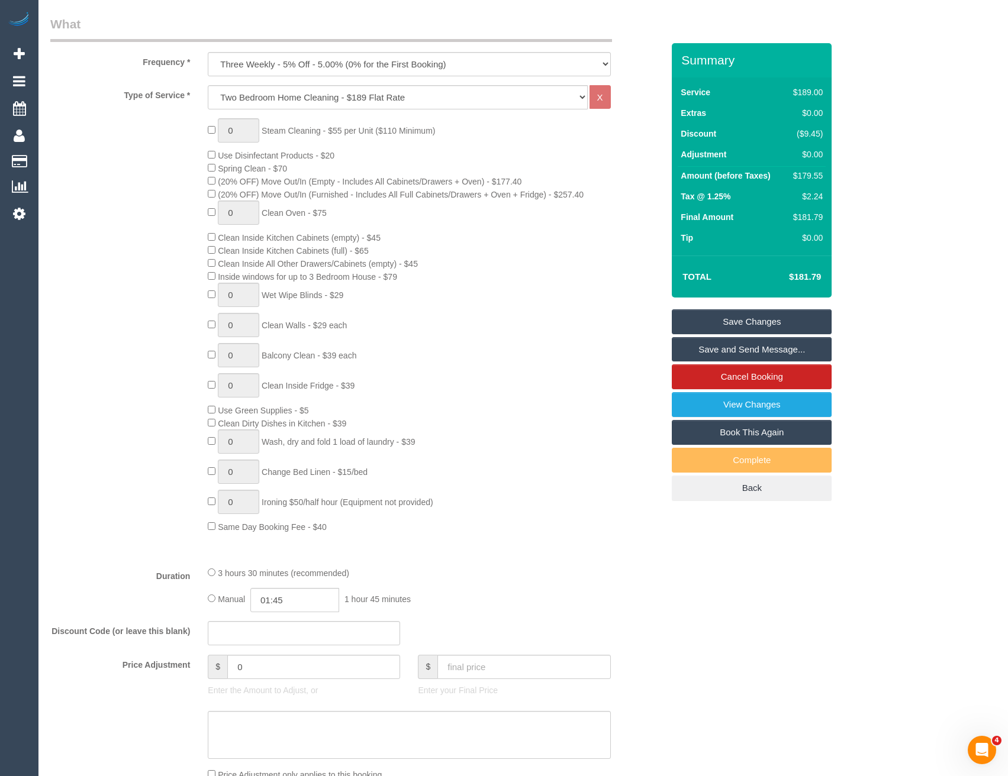
select select "spot64"
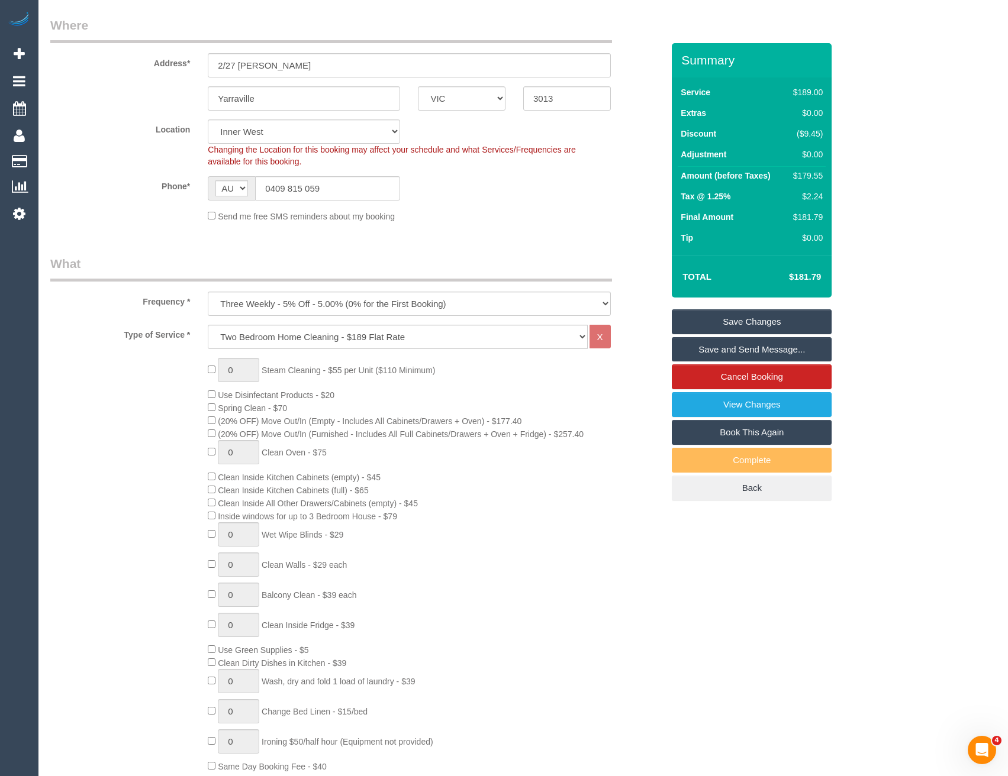
select select "spot85"
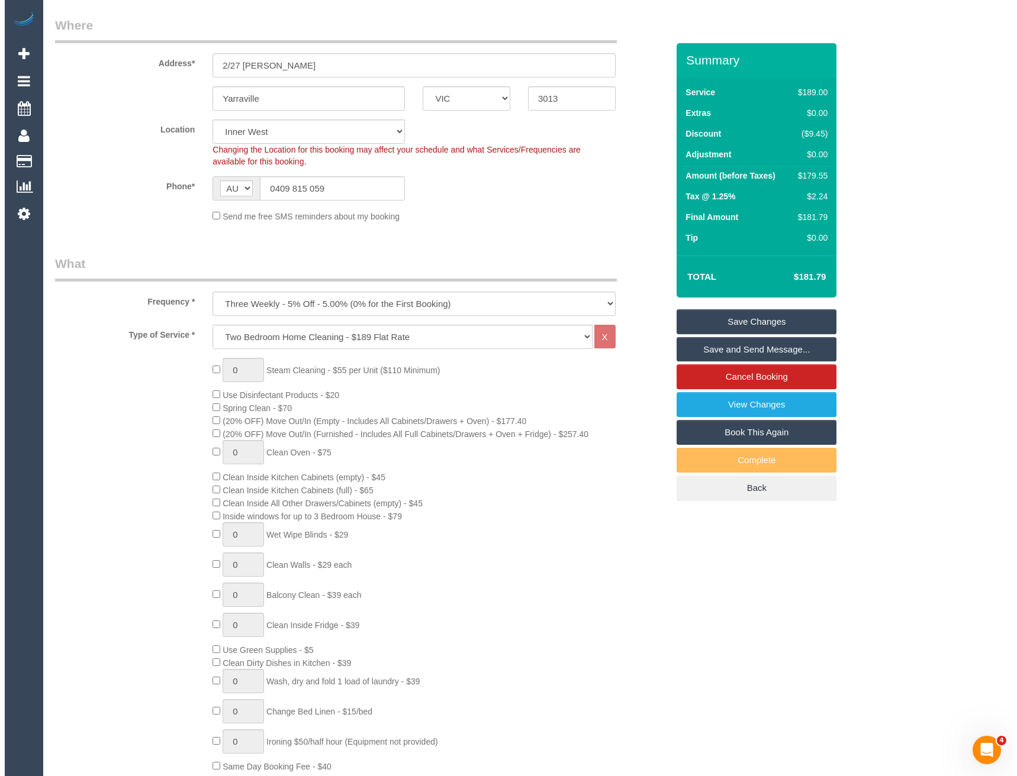
scroll to position [0, 0]
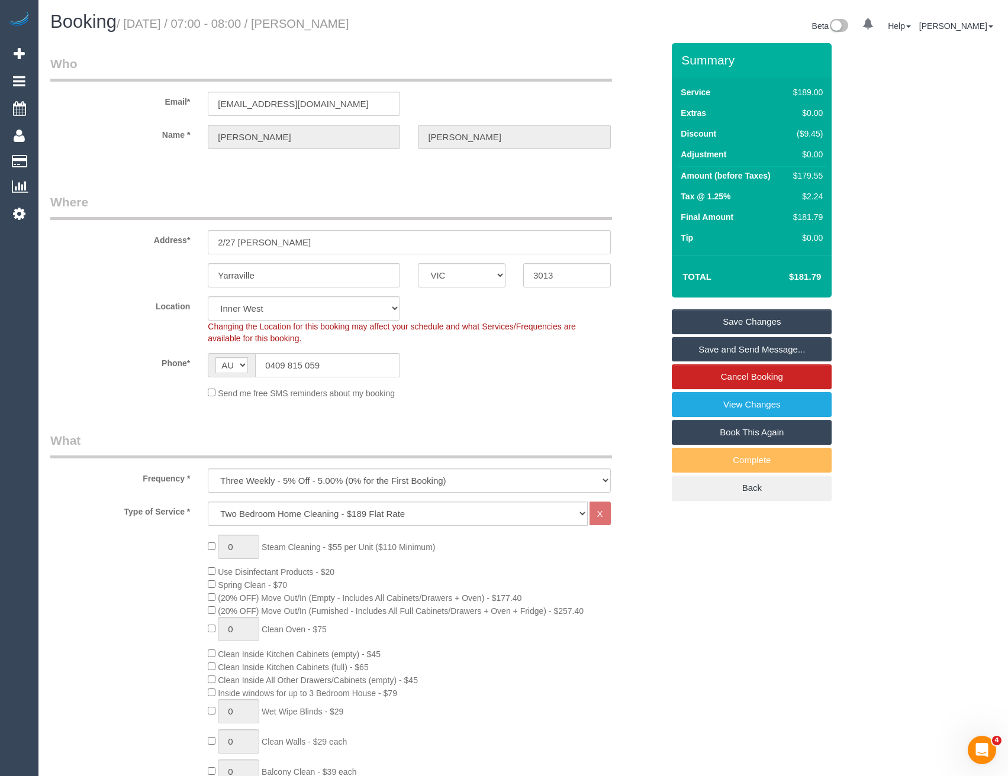
select select "spot106"
click at [734, 354] on link "Save and Send Message..." at bounding box center [752, 349] width 160 height 25
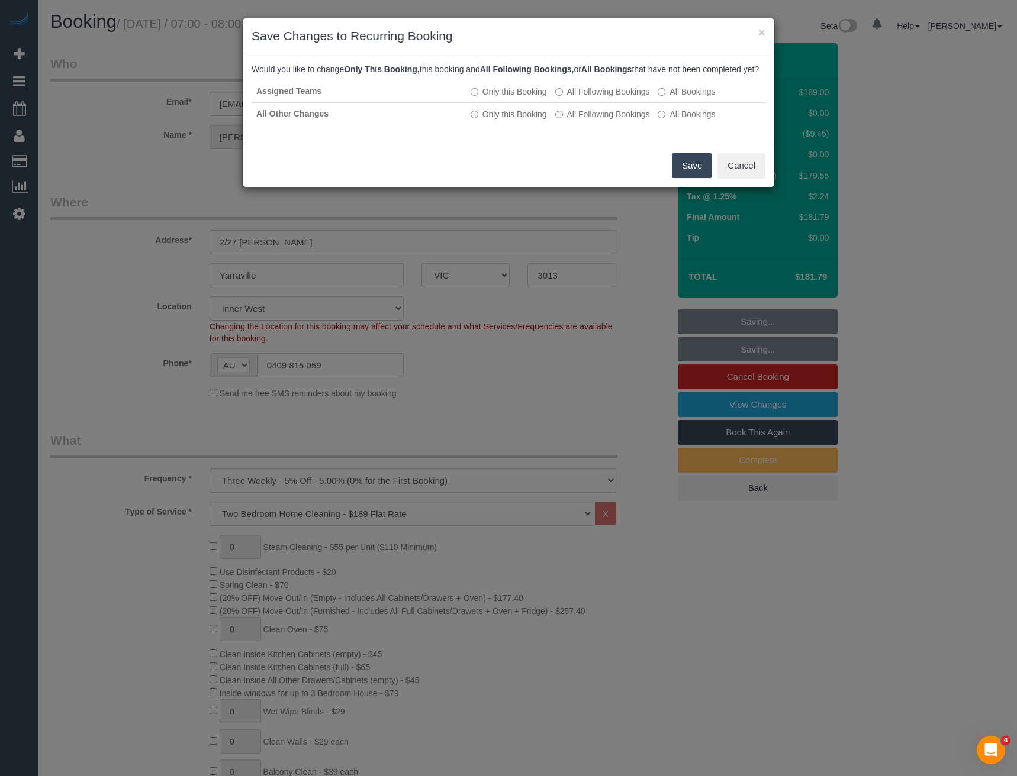
click at [691, 177] on button "Save" at bounding box center [692, 165] width 40 height 25
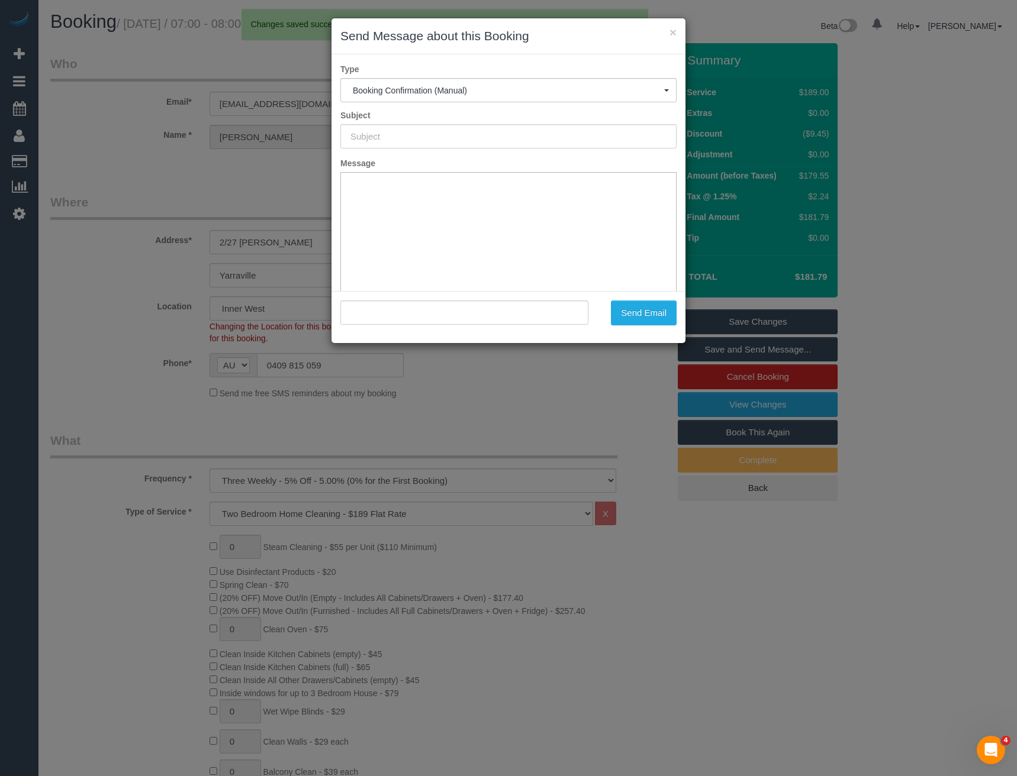
type input "Booking Confirmed"
type input ""Kate Medved" <medvedkate@gmail.com>"
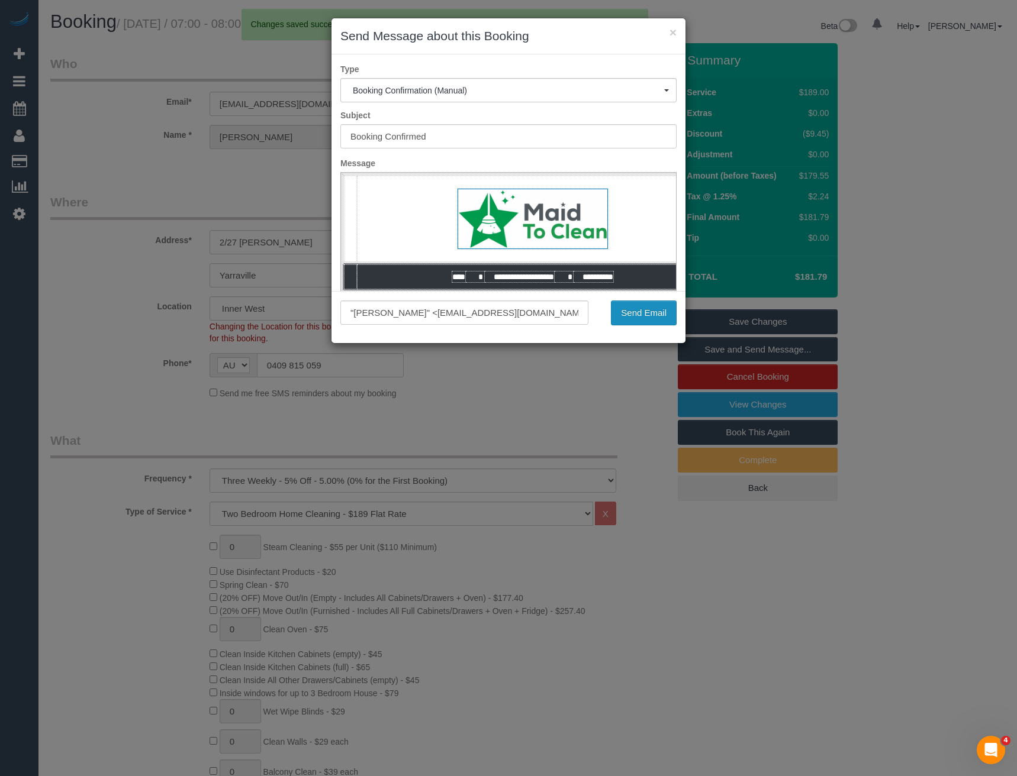
click at [656, 316] on button "Send Email" at bounding box center [644, 313] width 66 height 25
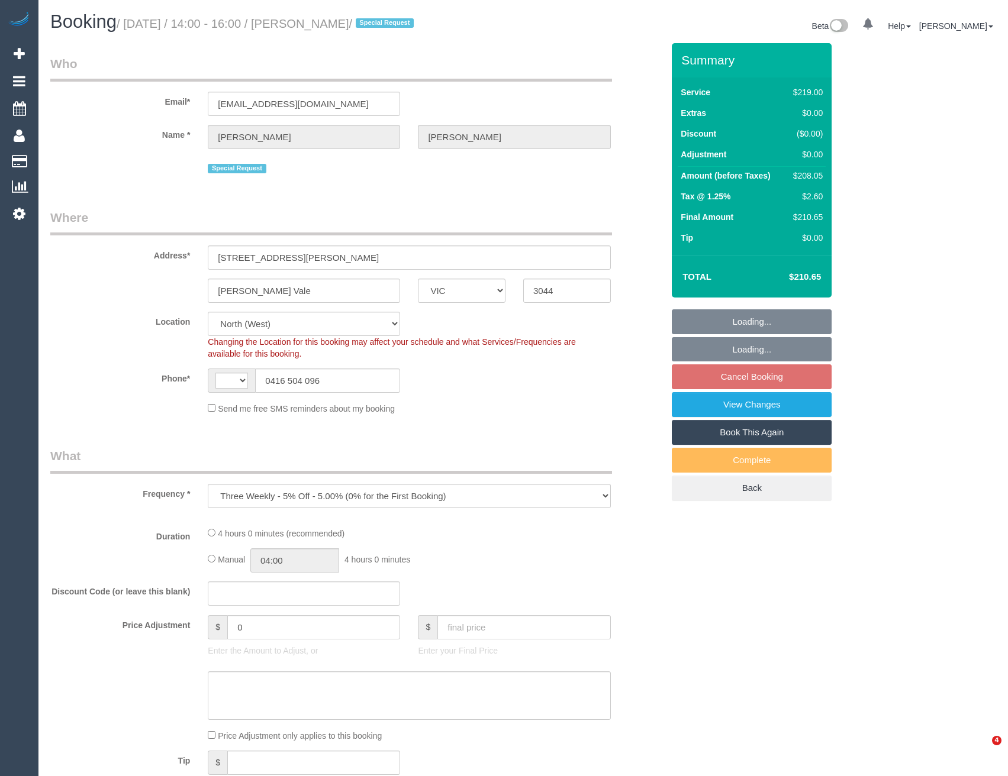
select select "VIC"
select select "string:AU"
select select "number:29"
select select "number:14"
select select "number:19"
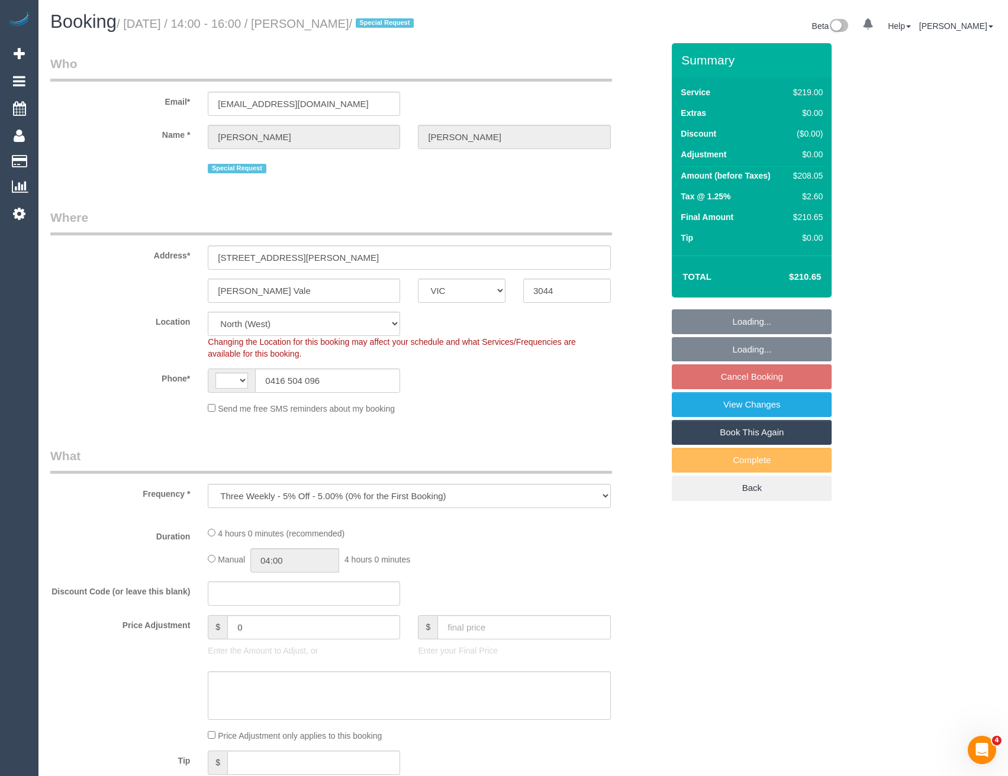
select select "number:25"
select select "number:33"
select select "string:stripe-pm_1Qhlb12GScqysDRVJbUSMyOt"
select select "object:1439"
select select "spot5"
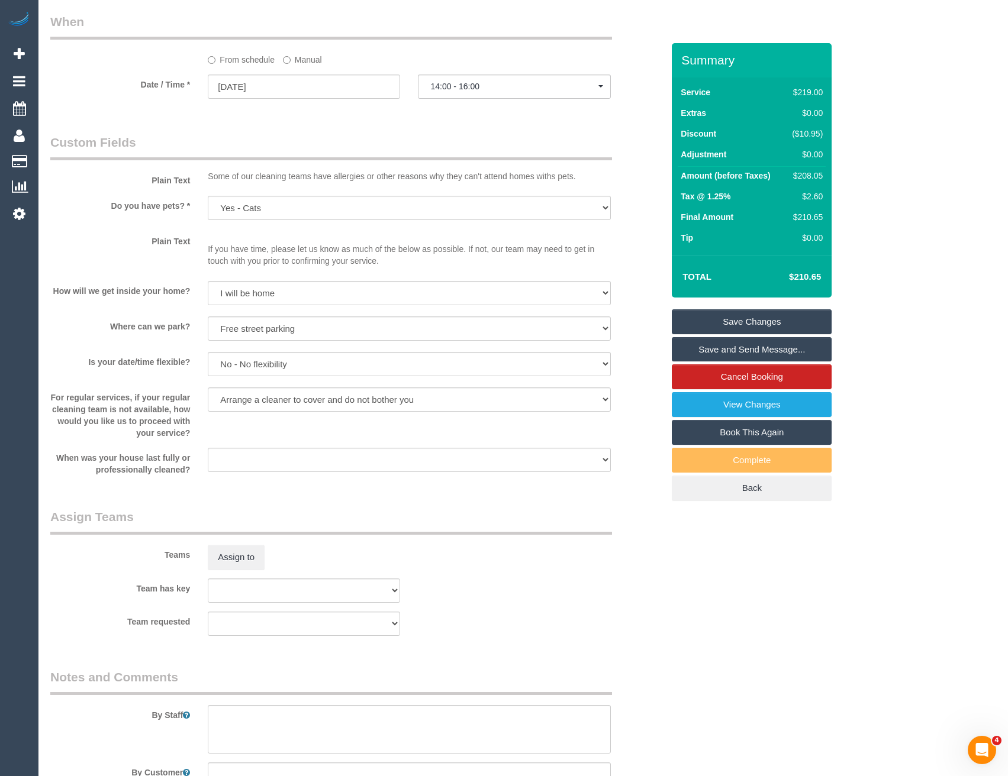
scroll to position [1598, 0]
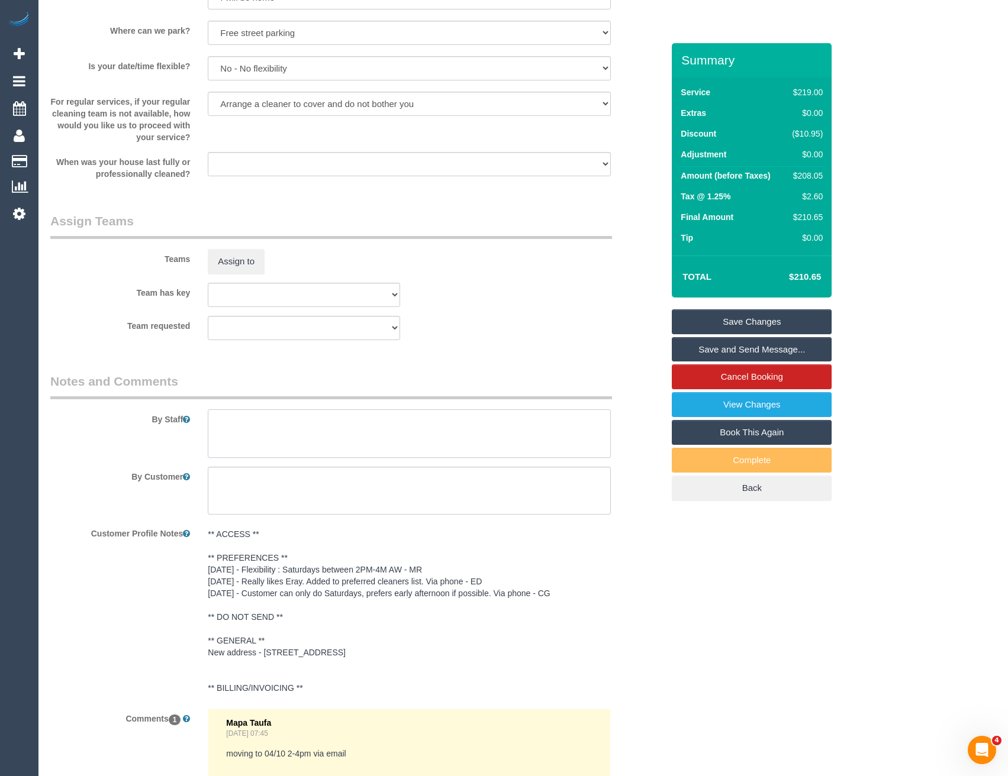
click at [281, 424] on textarea at bounding box center [409, 434] width 402 height 49
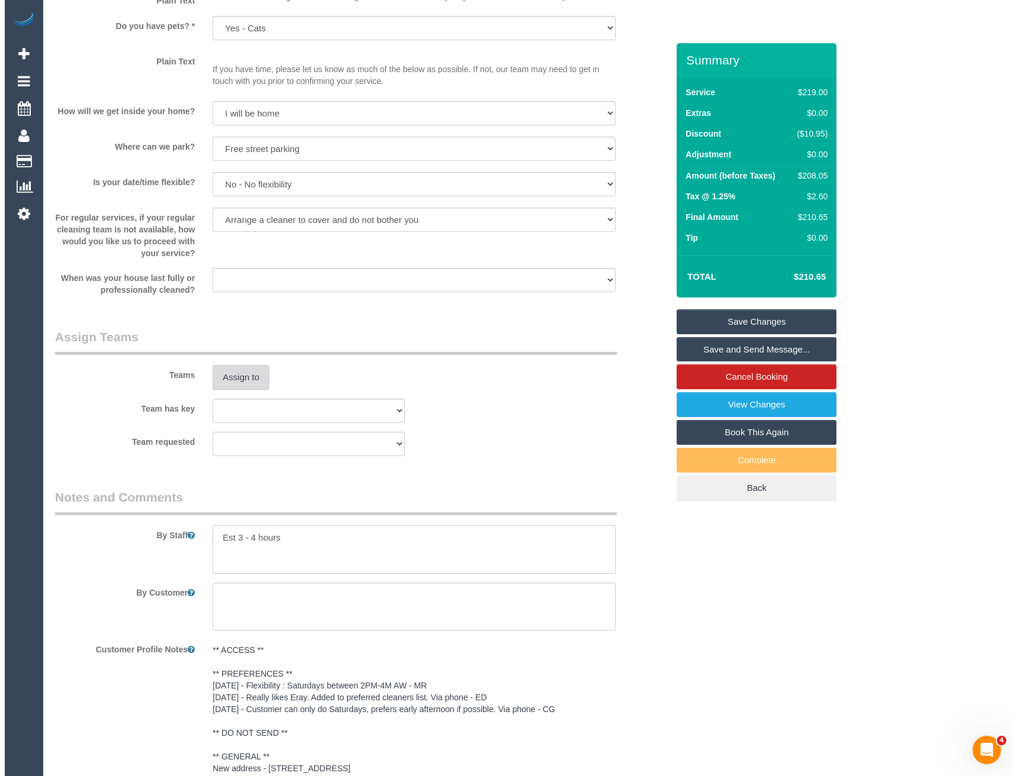
scroll to position [1479, 0]
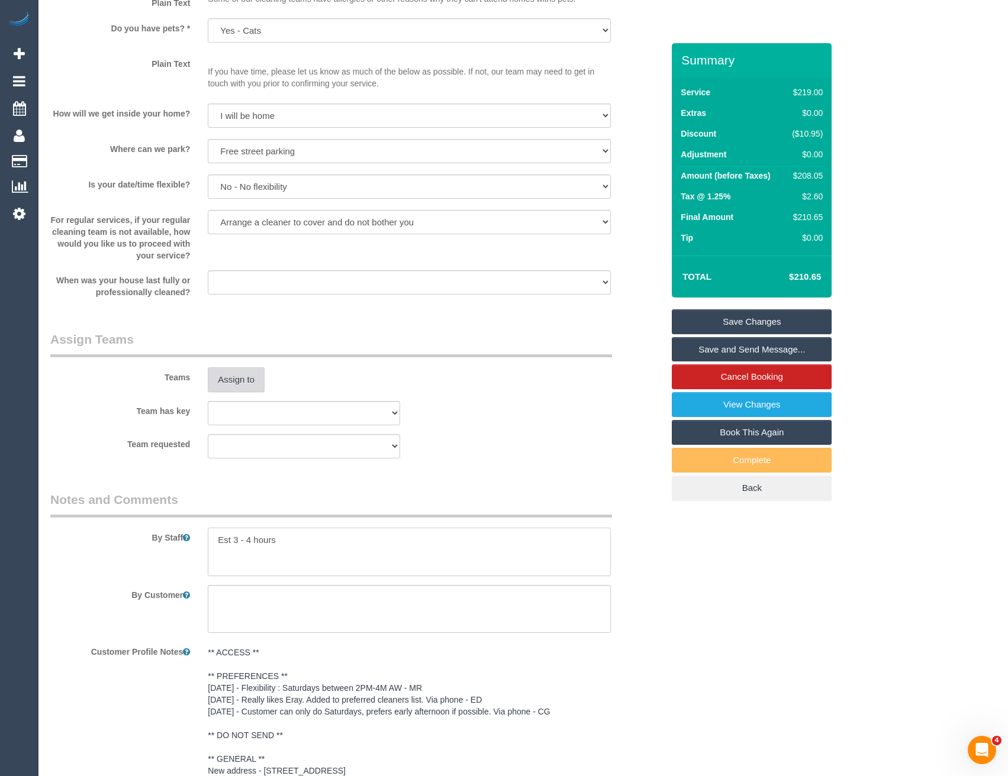
type textarea "Est 3 - 4 hours"
click at [240, 383] on button "Assign to" at bounding box center [236, 379] width 57 height 25
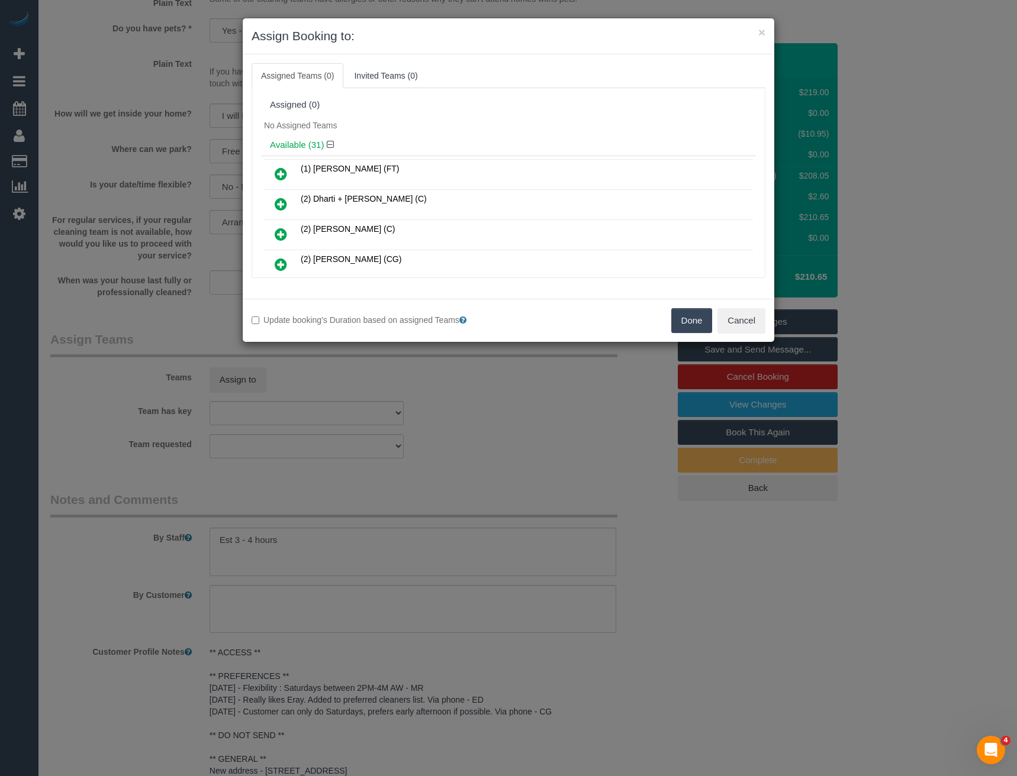
scroll to position [259, 0]
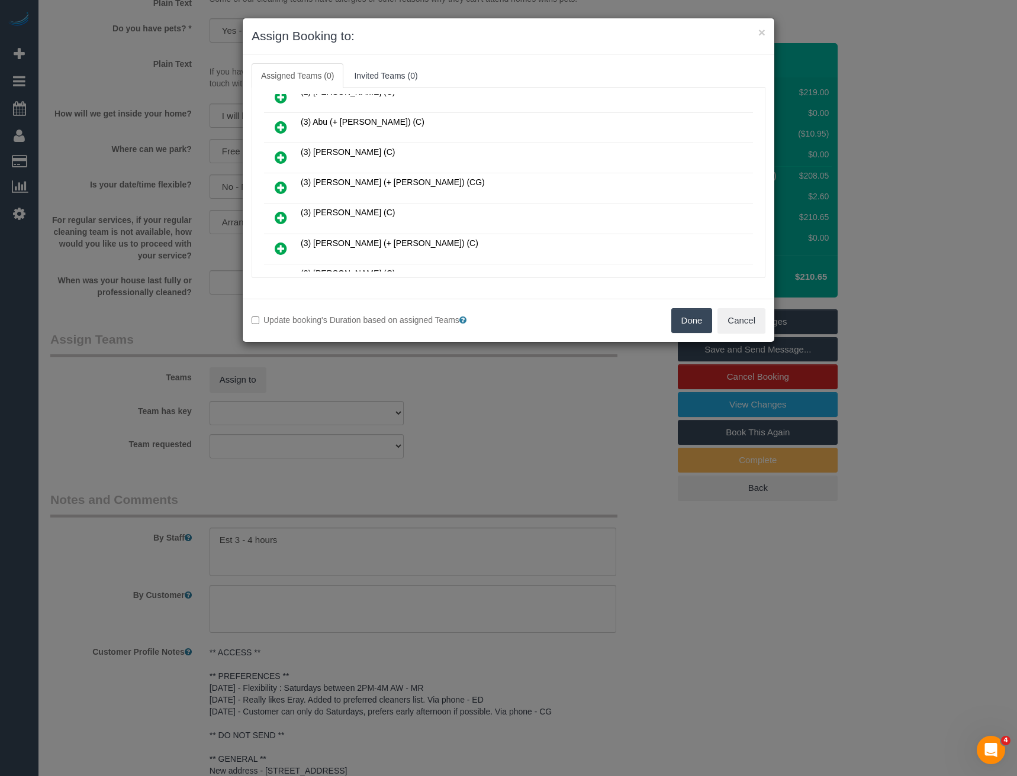
click at [284, 185] on icon at bounding box center [281, 187] width 12 height 14
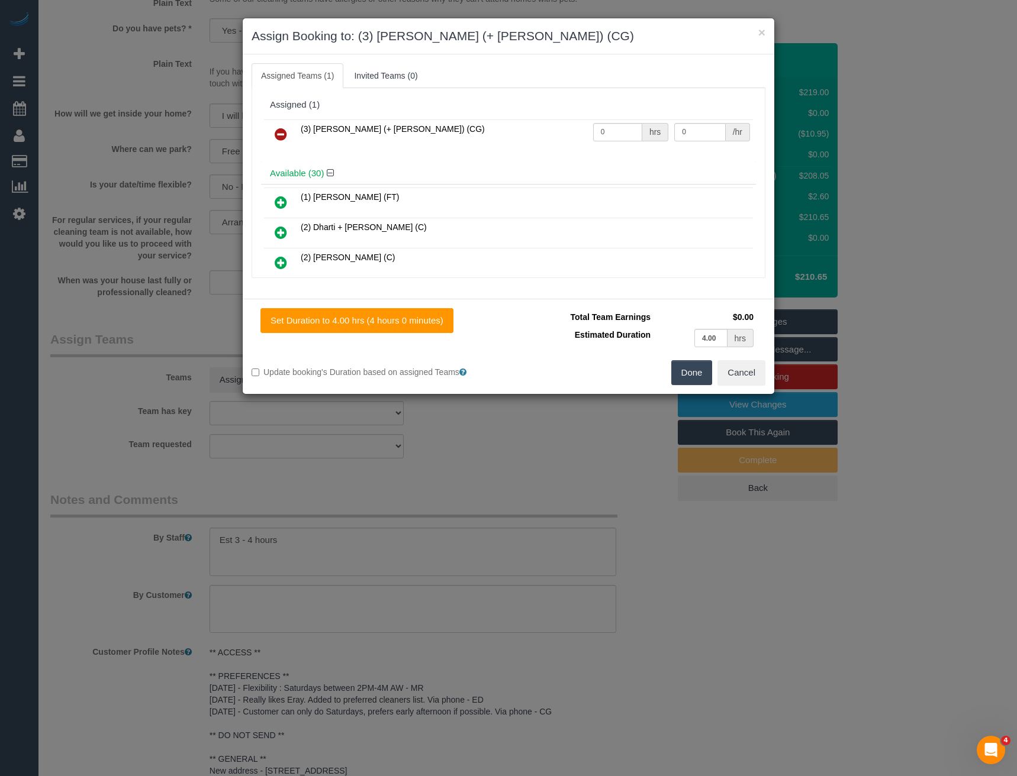
scroll to position [801, 0]
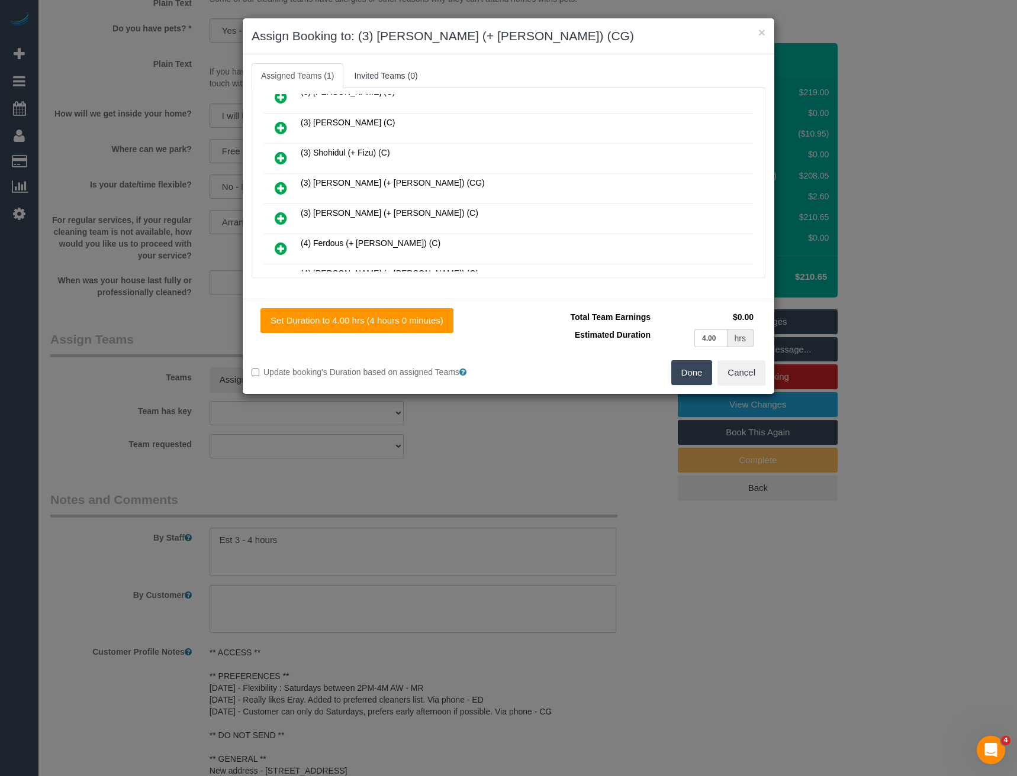
click at [278, 188] on icon at bounding box center [281, 188] width 12 height 14
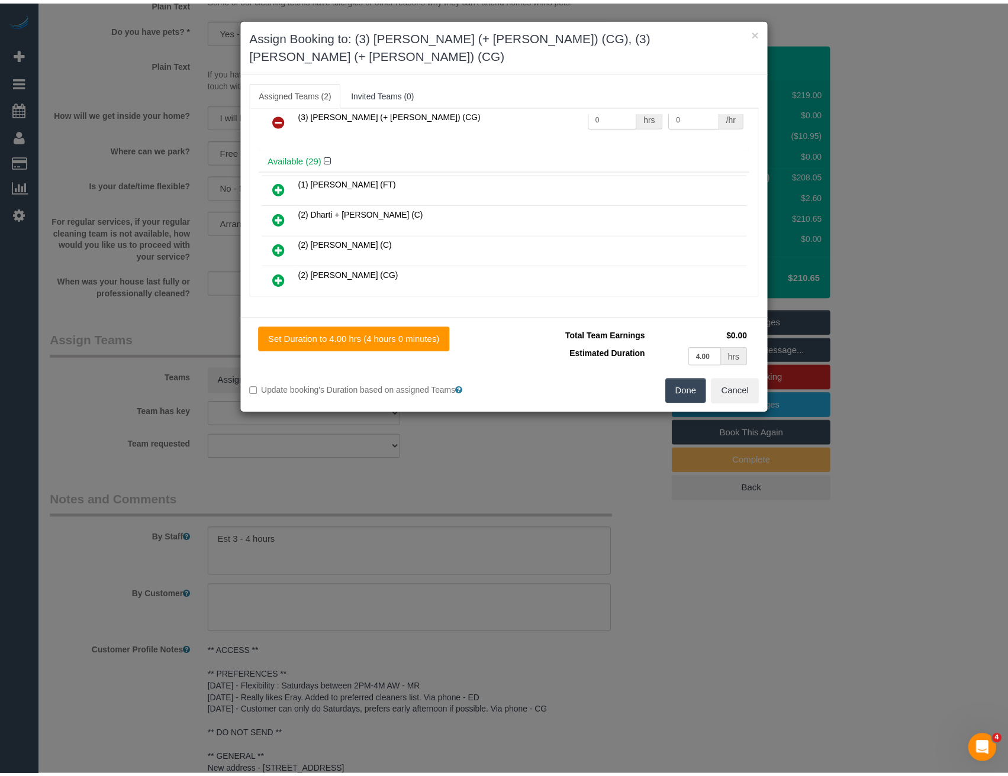
scroll to position [0, 0]
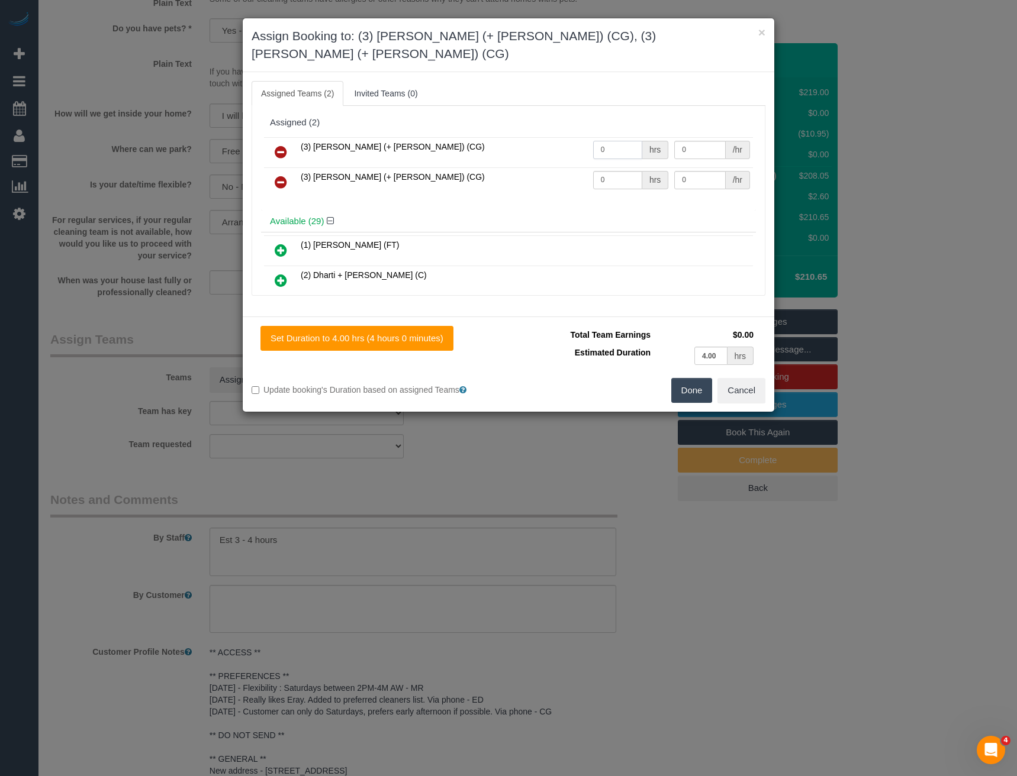
drag, startPoint x: 621, startPoint y: 134, endPoint x: 535, endPoint y: 140, distance: 86.6
click at [536, 140] on tr "(3) Amninder (+ Sohail) (CG) 0 hrs 0 /hr" at bounding box center [508, 152] width 489 height 30
type input "1"
type input "72.5"
drag, startPoint x: 613, startPoint y: 169, endPoint x: 454, endPoint y: 168, distance: 158.6
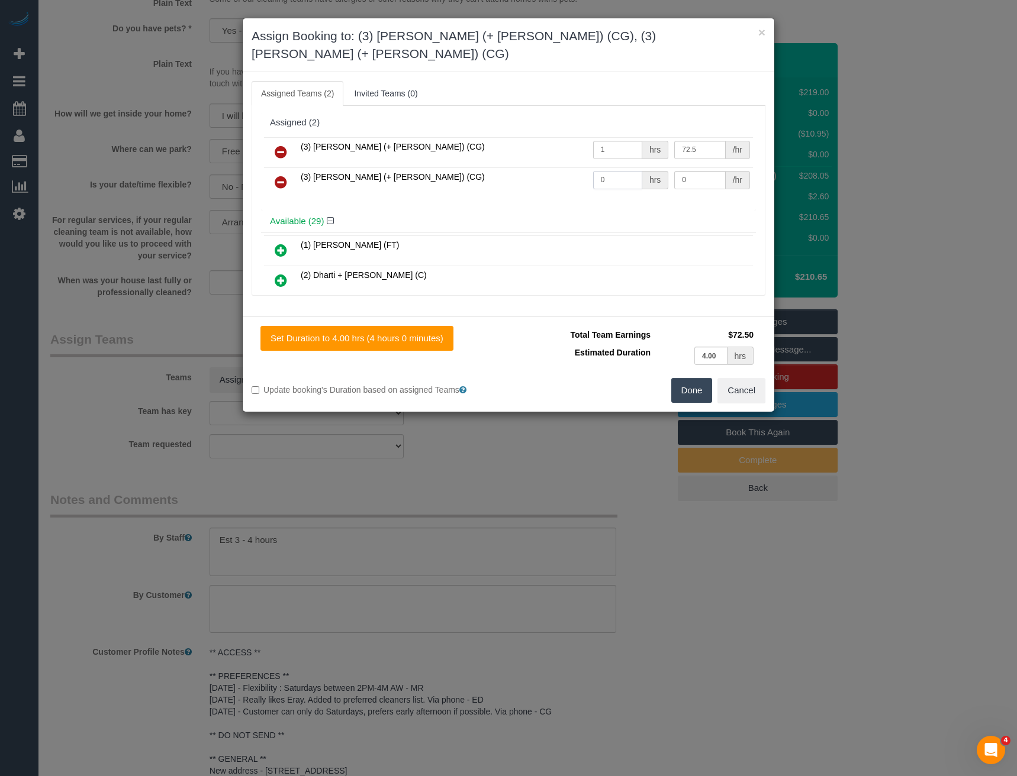
click at [456, 169] on tr "(3) Sohail (+ Amninder) (CG) 0 hrs 0 /hr" at bounding box center [508, 182] width 489 height 30
type input "1"
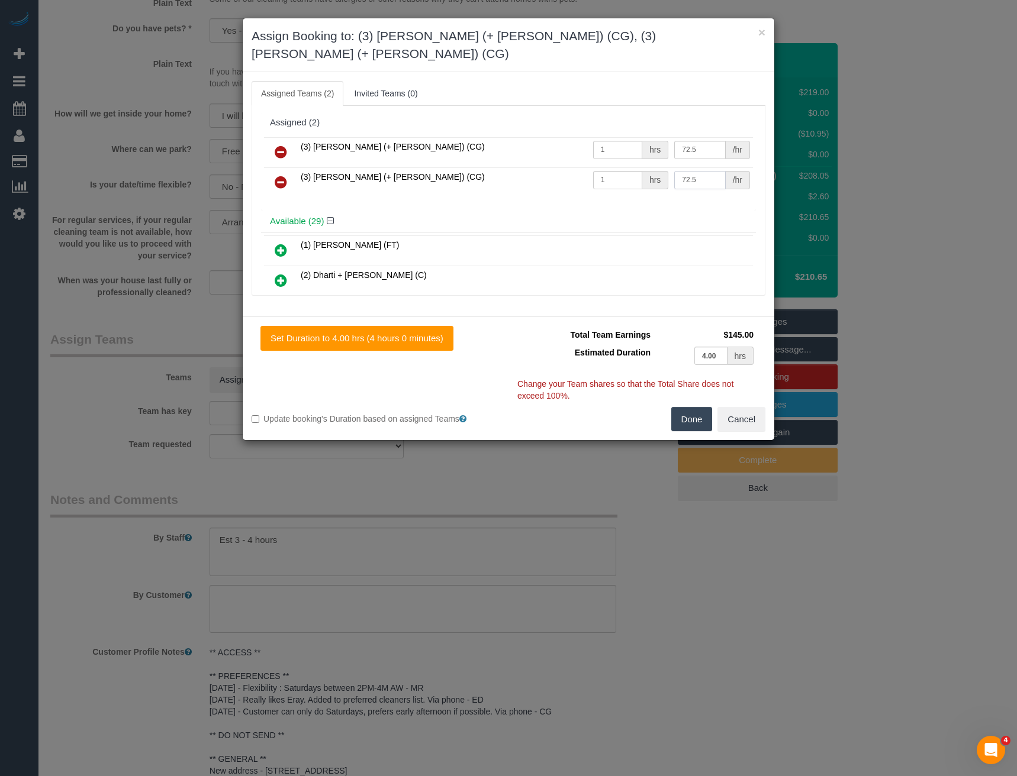
type input "72.5"
click at [694, 407] on button "Done" at bounding box center [691, 419] width 41 height 25
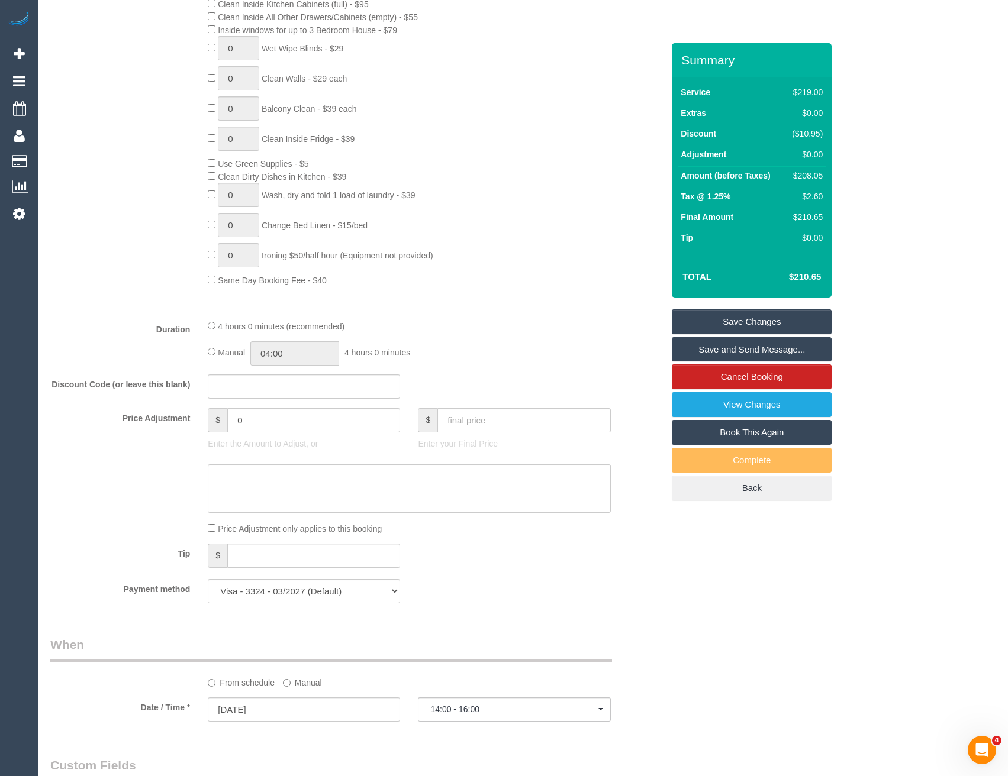
scroll to position [619, 0]
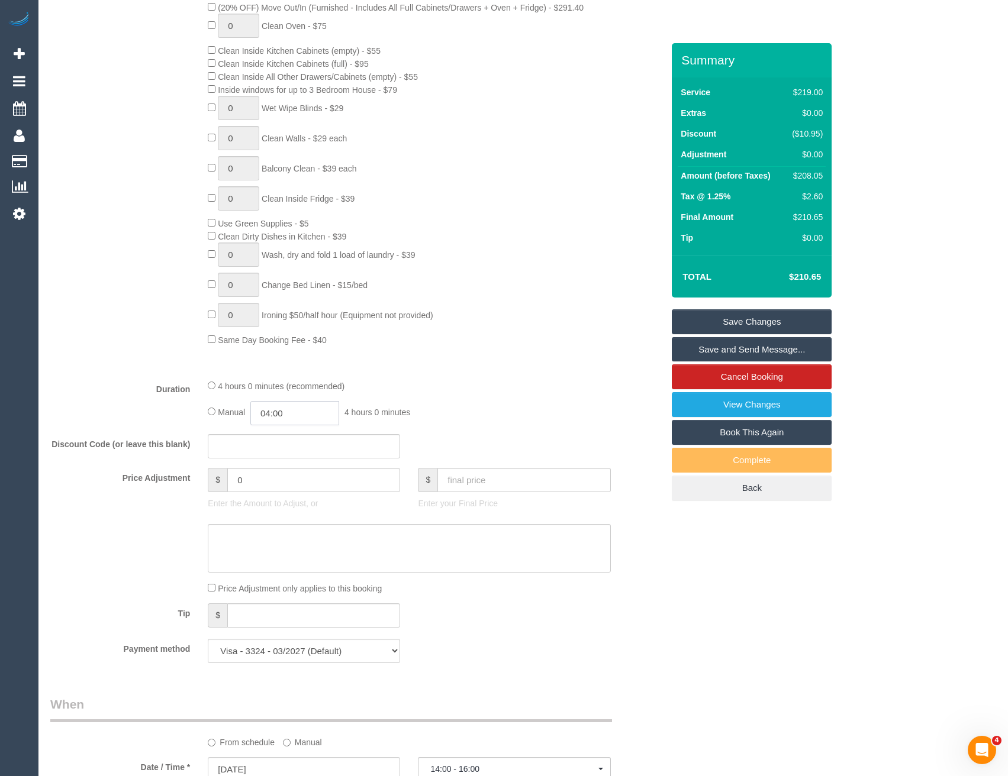
click at [304, 407] on input "04:00" at bounding box center [294, 413] width 89 height 24
type input "02:00"
click at [292, 485] on li "02:00" at bounding box center [282, 482] width 53 height 15
click at [521, 420] on div "Manual 02:00 2 hours 0 minutes" at bounding box center [409, 413] width 402 height 24
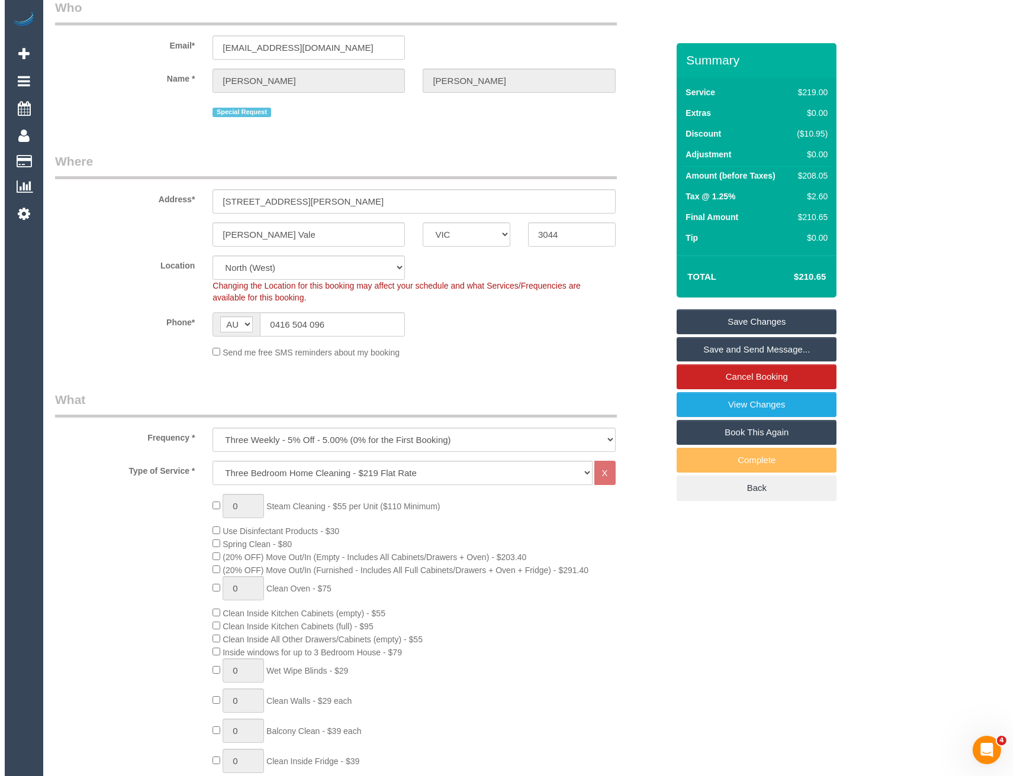
scroll to position [0, 0]
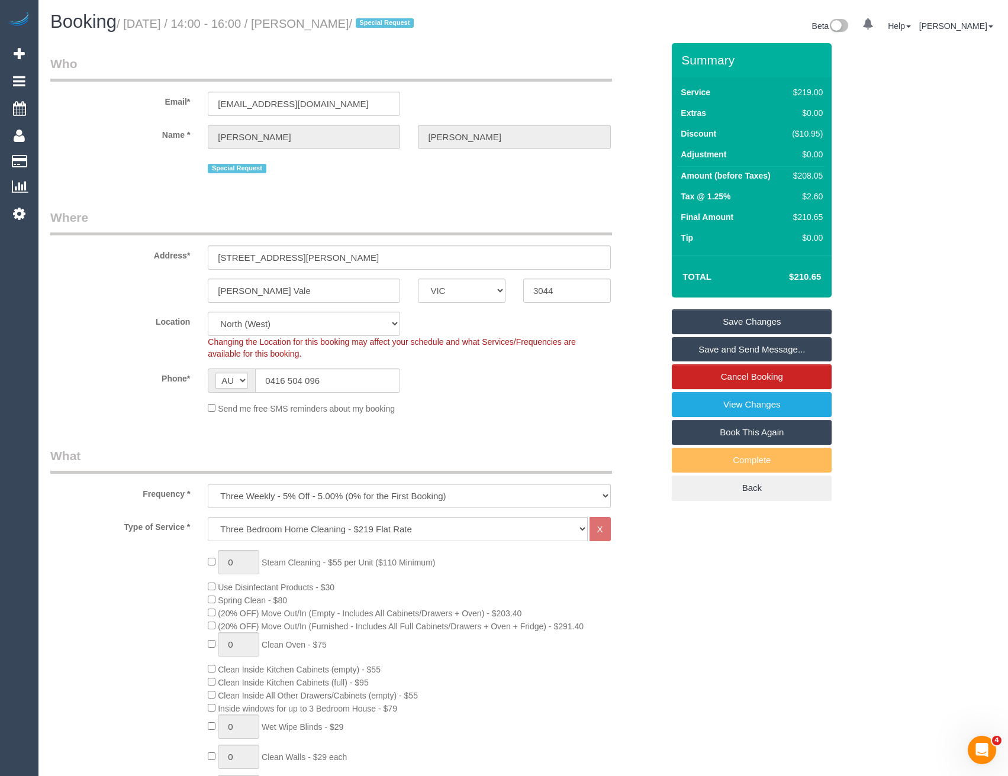
select select "spot26"
click at [767, 353] on link "Save and Send Message..." at bounding box center [752, 349] width 160 height 25
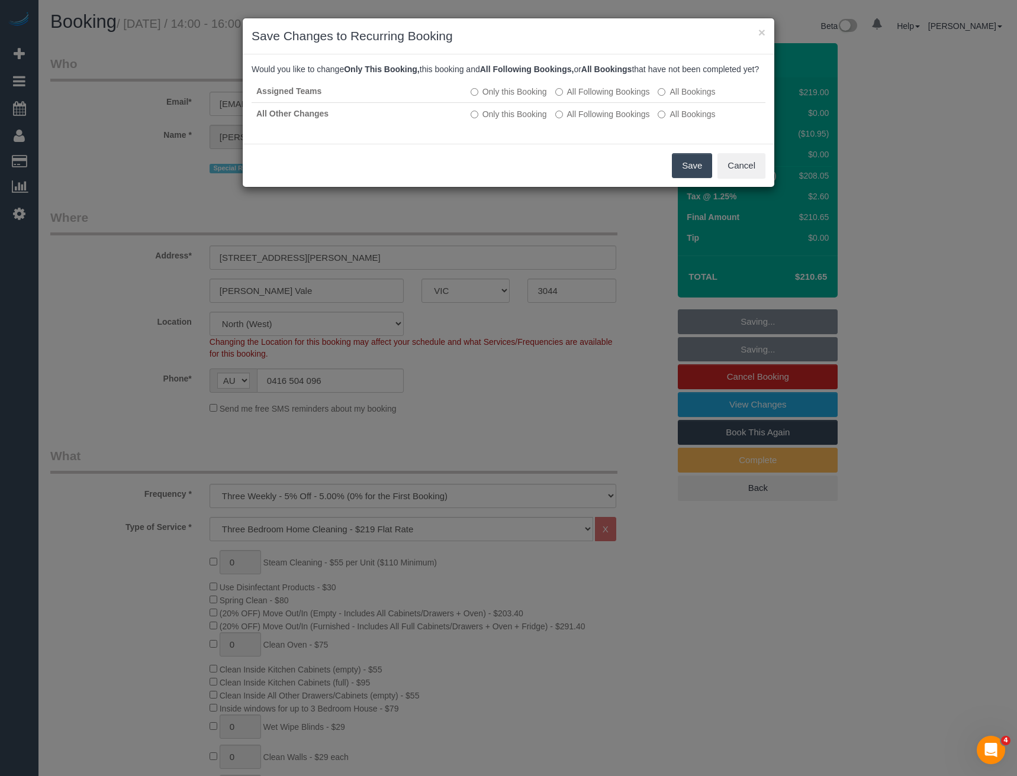
click at [692, 178] on button "Save" at bounding box center [692, 165] width 40 height 25
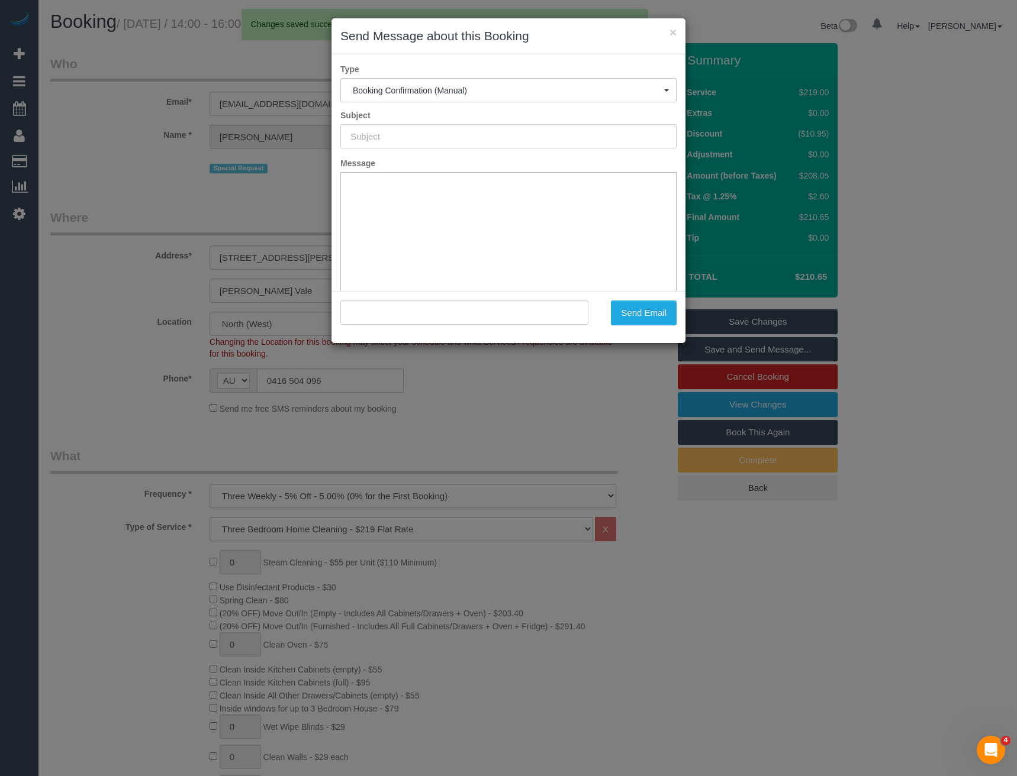
type input "Booking Confirmed"
type input ""Sharada Vartak" <sharada1997@gmail.com>"
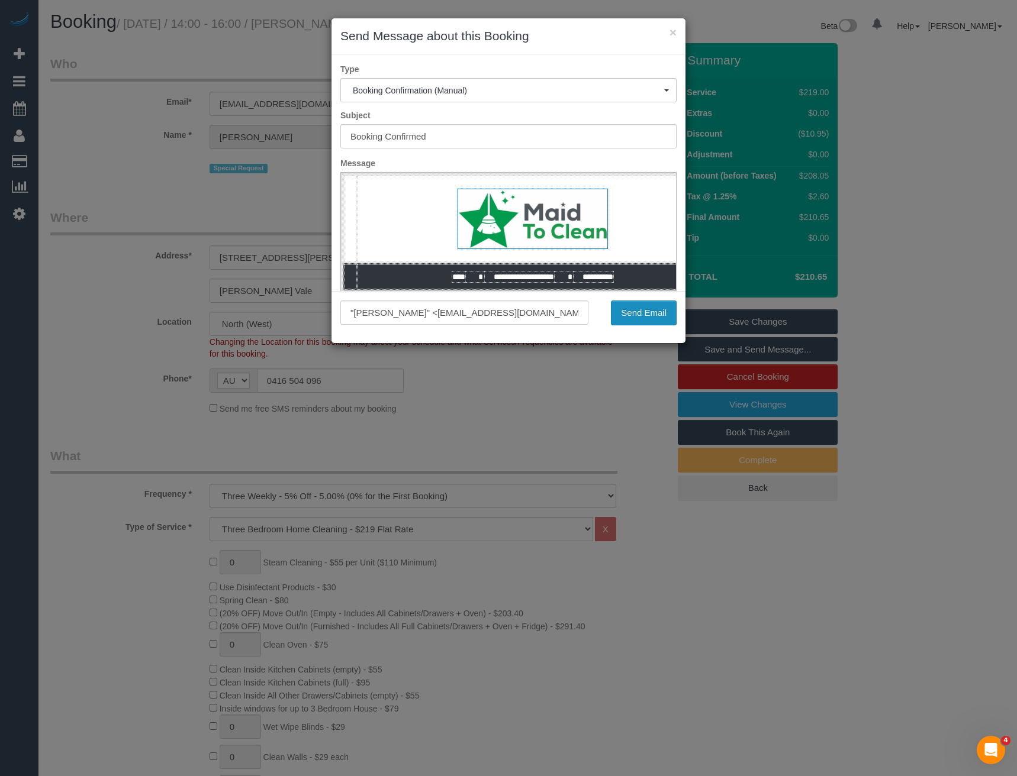
click at [666, 308] on button "Send Email" at bounding box center [644, 313] width 66 height 25
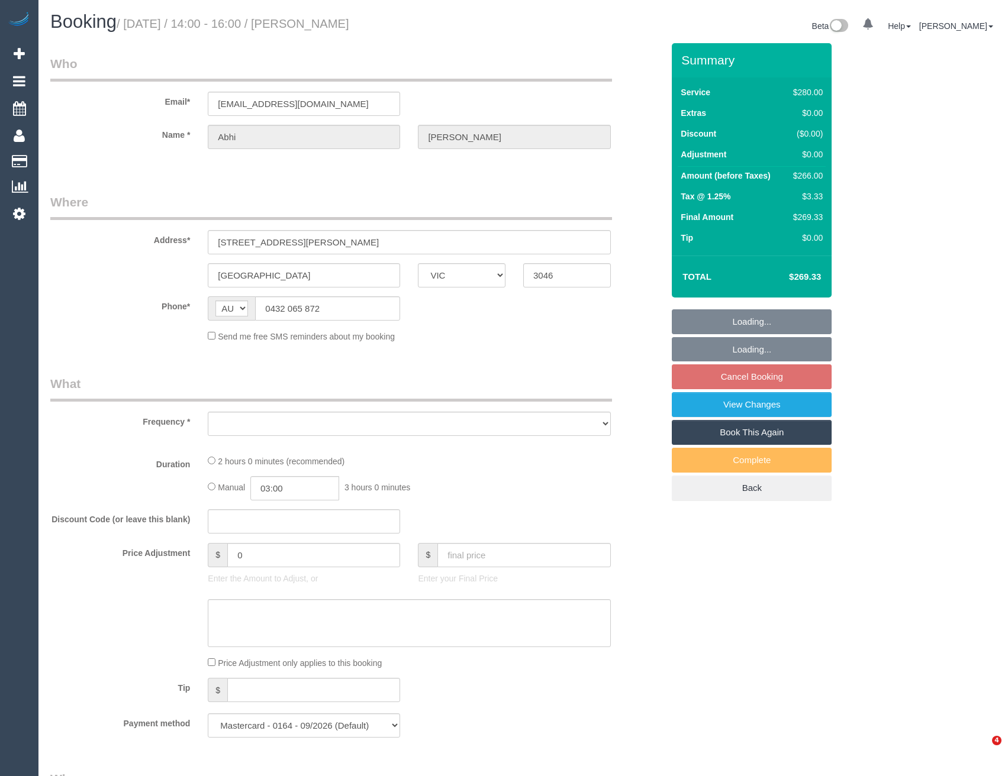
select select "VIC"
select select "string:stripe-pm_1PwtYZ2GScqysDRV48wmUbED"
select select "object:551"
select select "number:28"
select select "number:14"
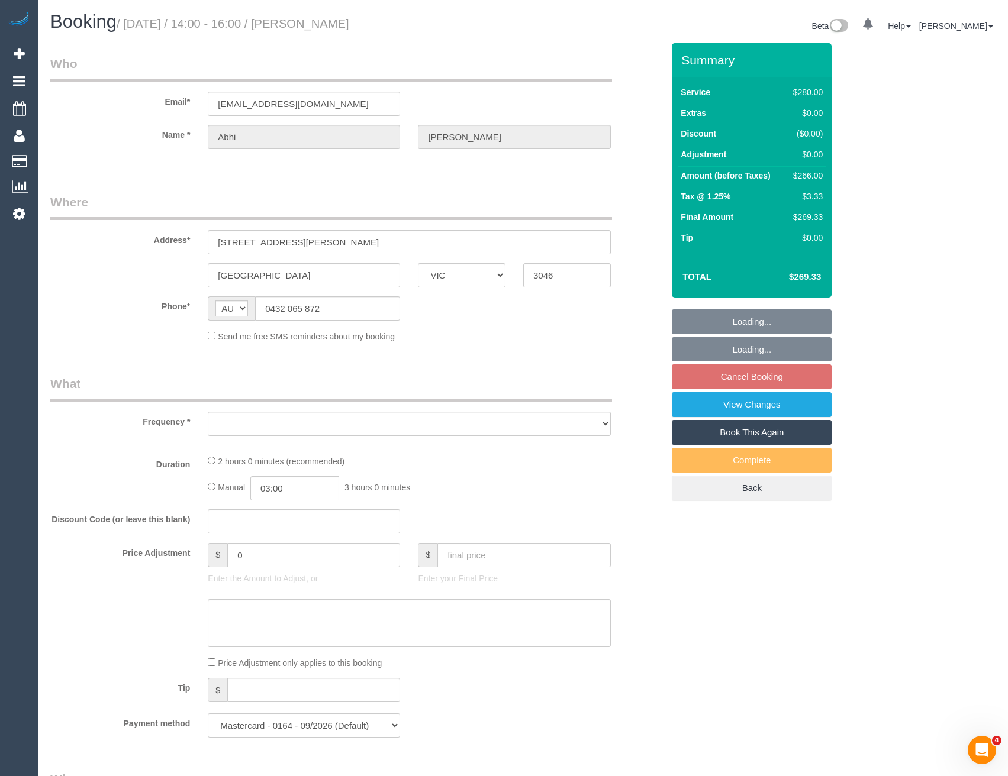
select select "number:19"
select select "number:24"
select select "number:35"
select select "number:12"
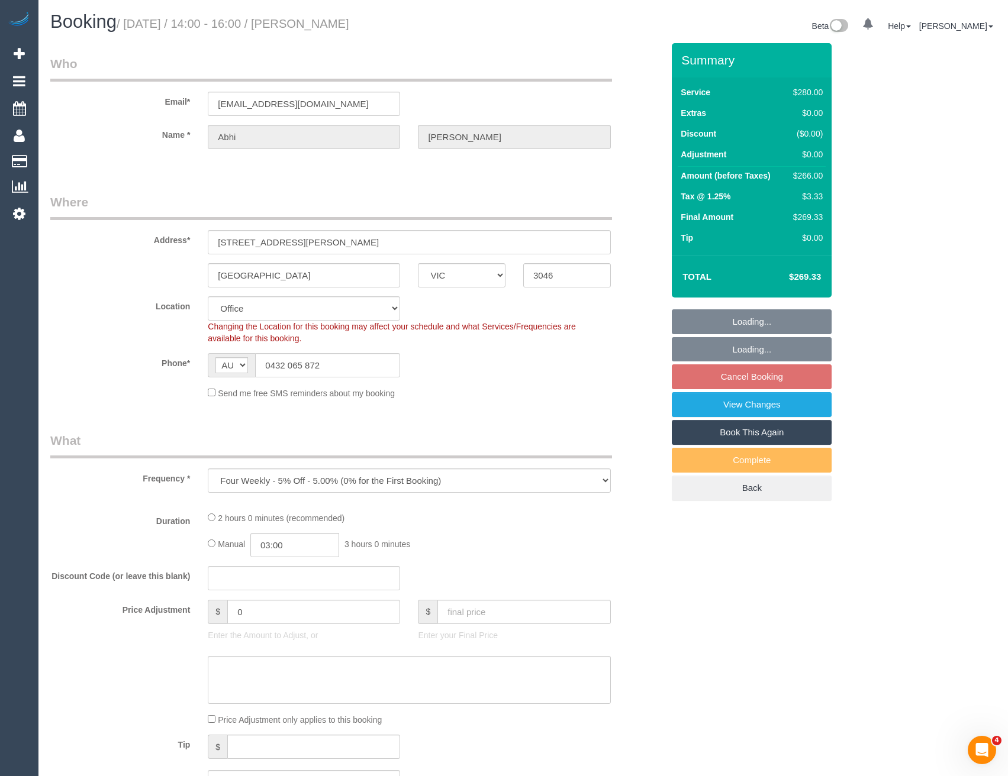
select select "object:718"
select select "2"
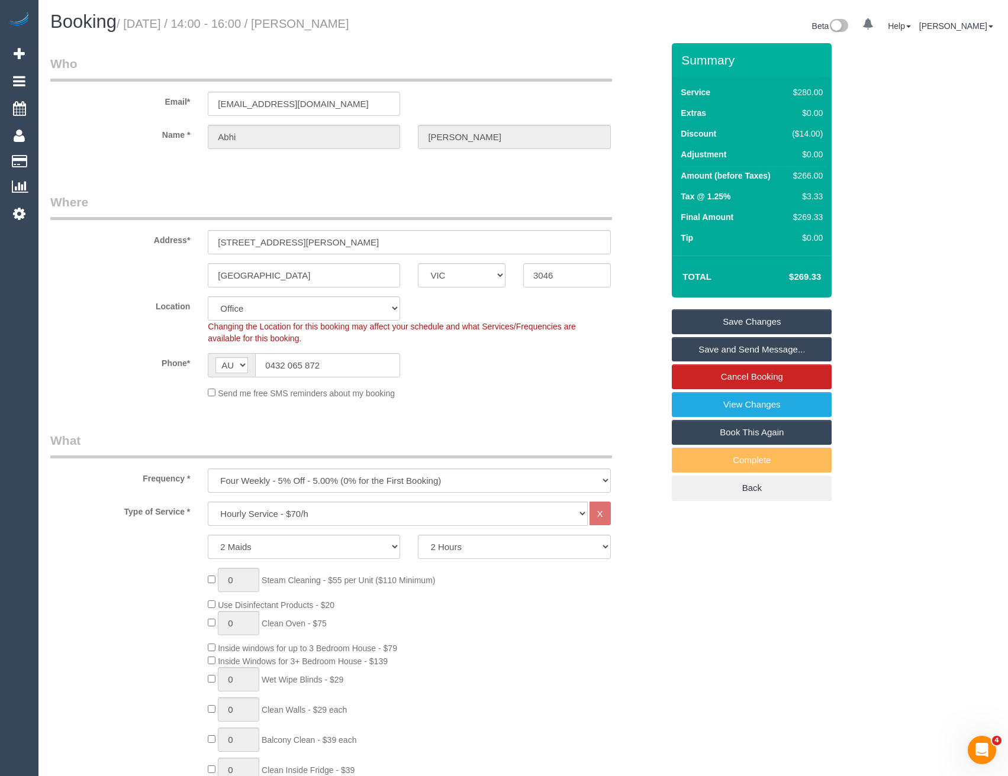
click at [736, 324] on link "Save Changes" at bounding box center [752, 321] width 160 height 25
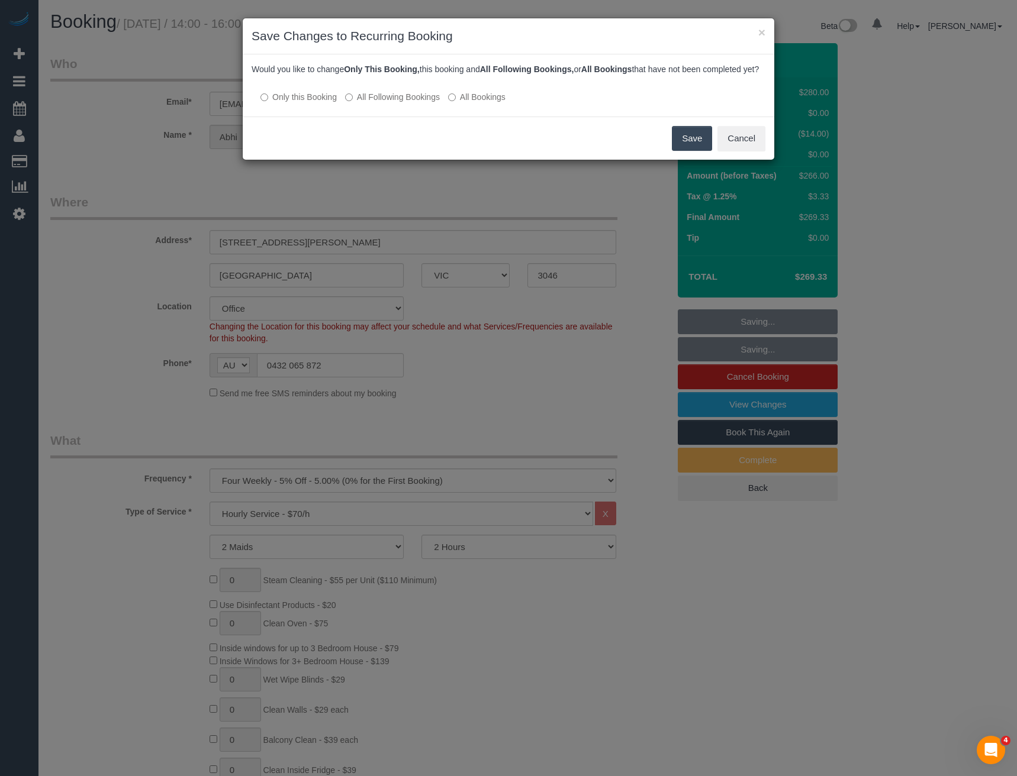
click at [417, 103] on label "All Following Bookings" at bounding box center [392, 97] width 95 height 12
click at [690, 151] on button "Save" at bounding box center [692, 138] width 40 height 25
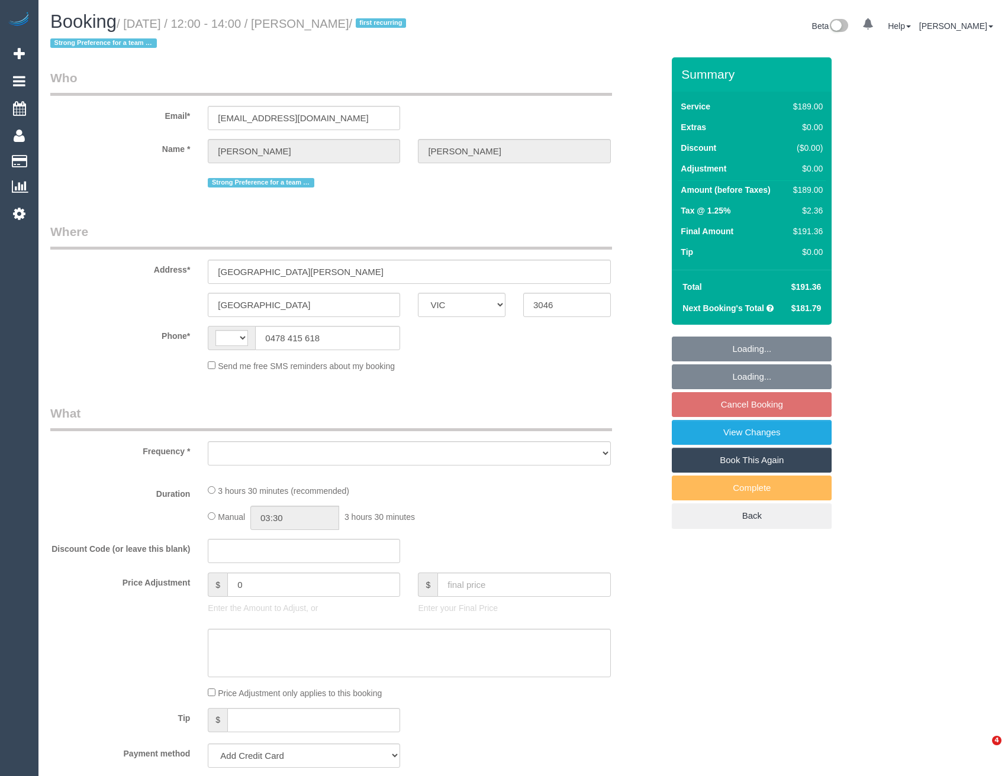
select select "VIC"
select select "string:AU"
select select "object:291"
select select "string:stripe-pm_1S78M92GScqysDRVEiiC5s2y"
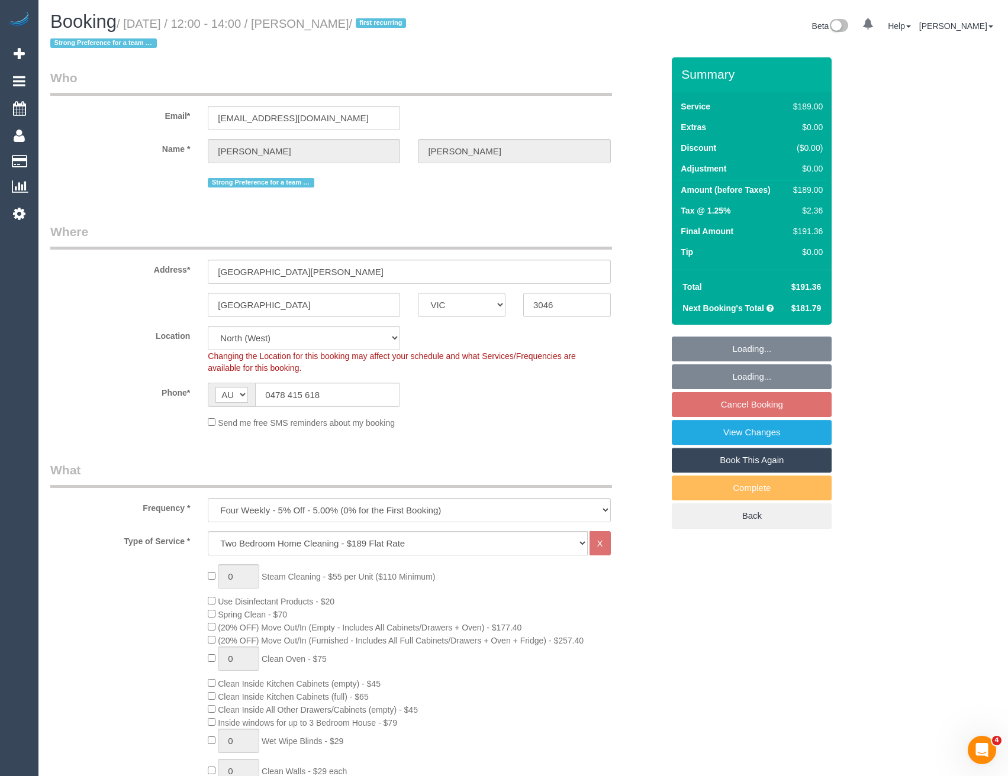
select select "number:29"
select select "number:14"
select select "number:19"
select select "number:22"
select select "number:33"
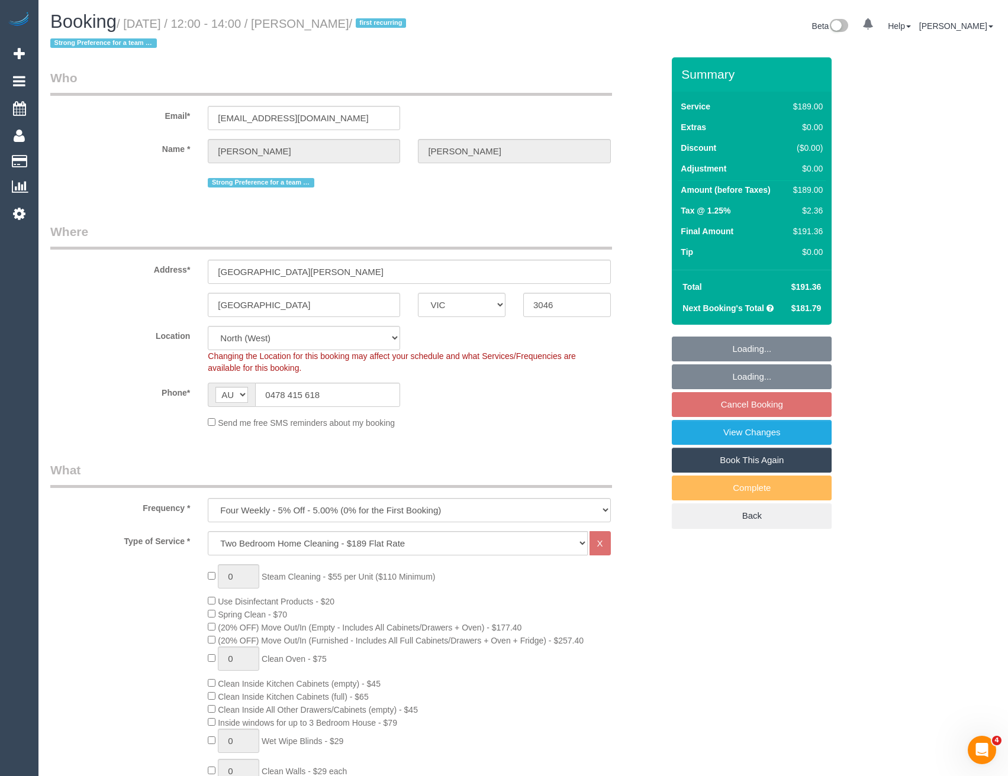
select select "number:12"
select select "object:1370"
select select "spot4"
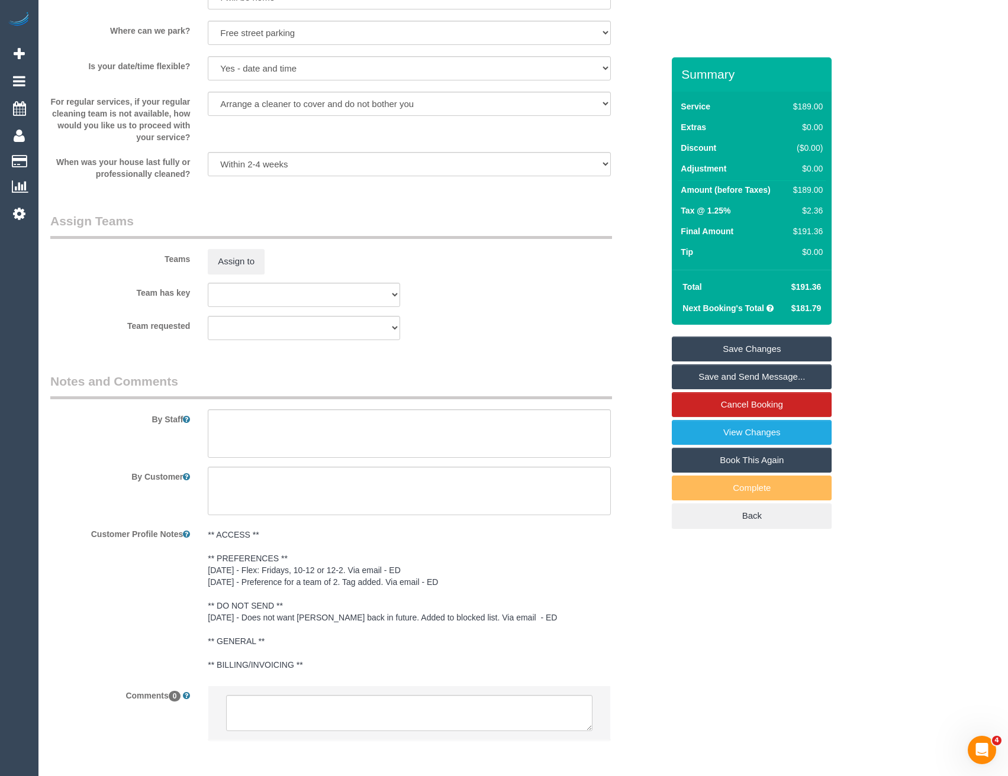
scroll to position [1657, 0]
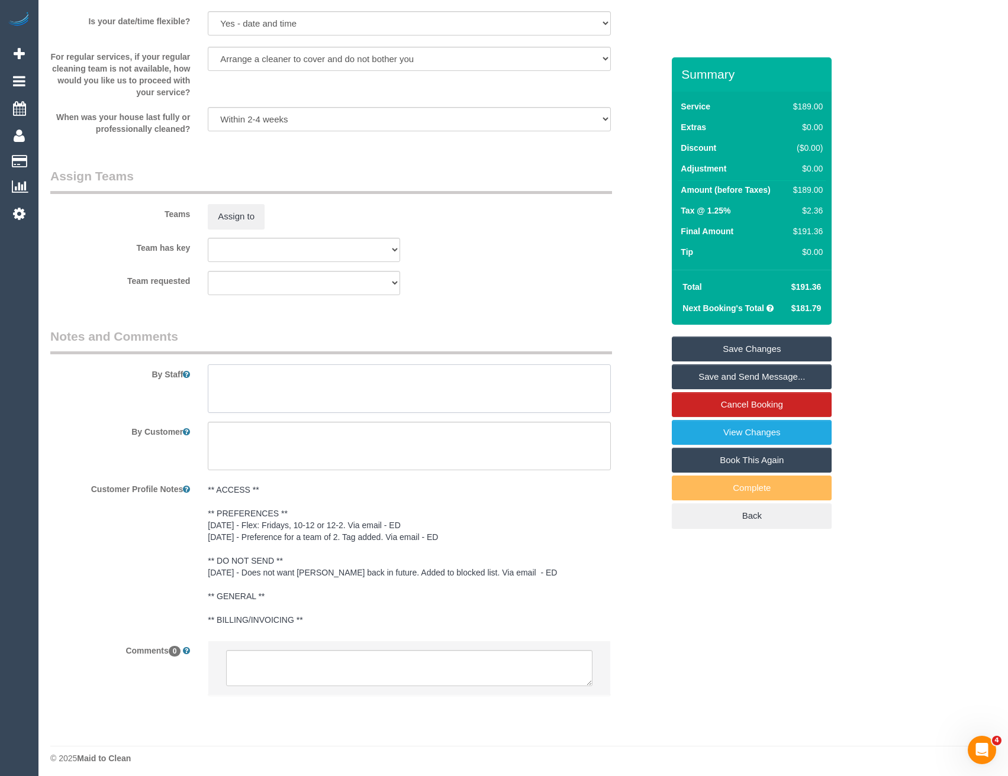
click at [253, 401] on textarea at bounding box center [409, 389] width 402 height 49
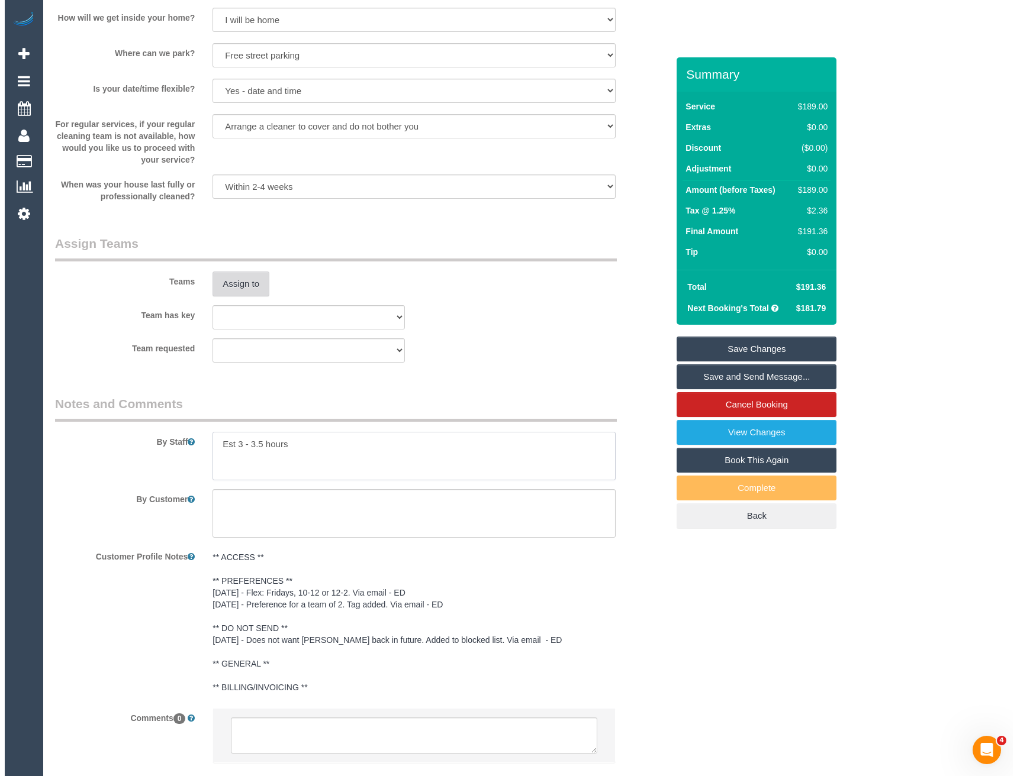
scroll to position [1539, 0]
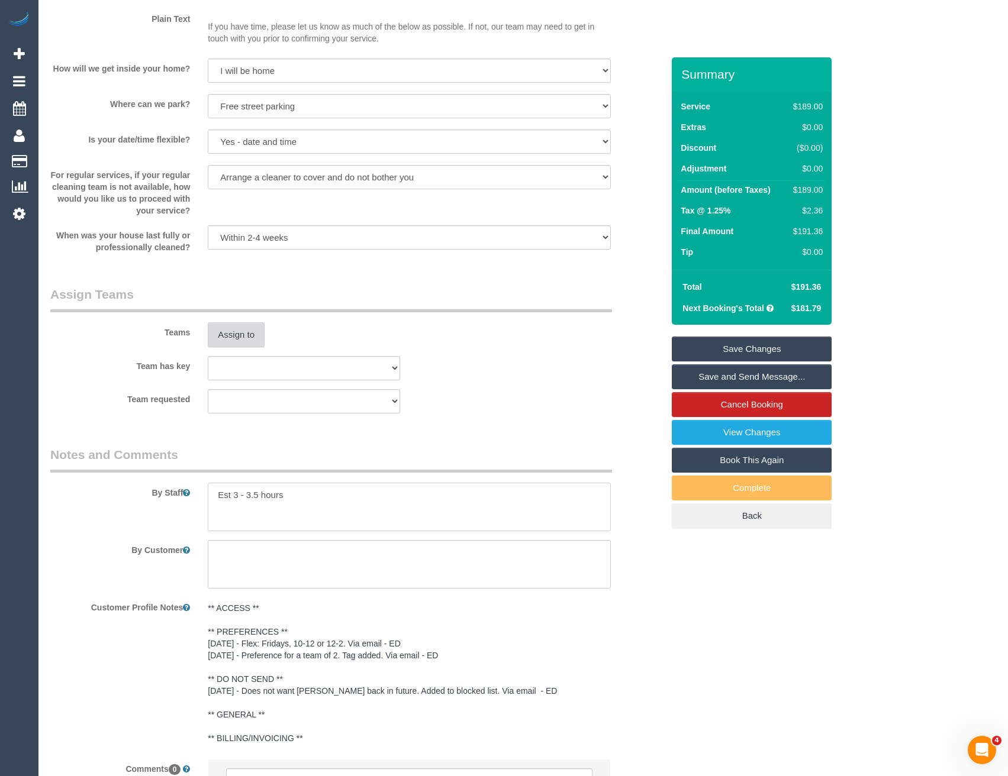
type textarea "Est 3 - 3.5 hours"
click at [227, 330] on button "Assign to" at bounding box center [236, 335] width 57 height 25
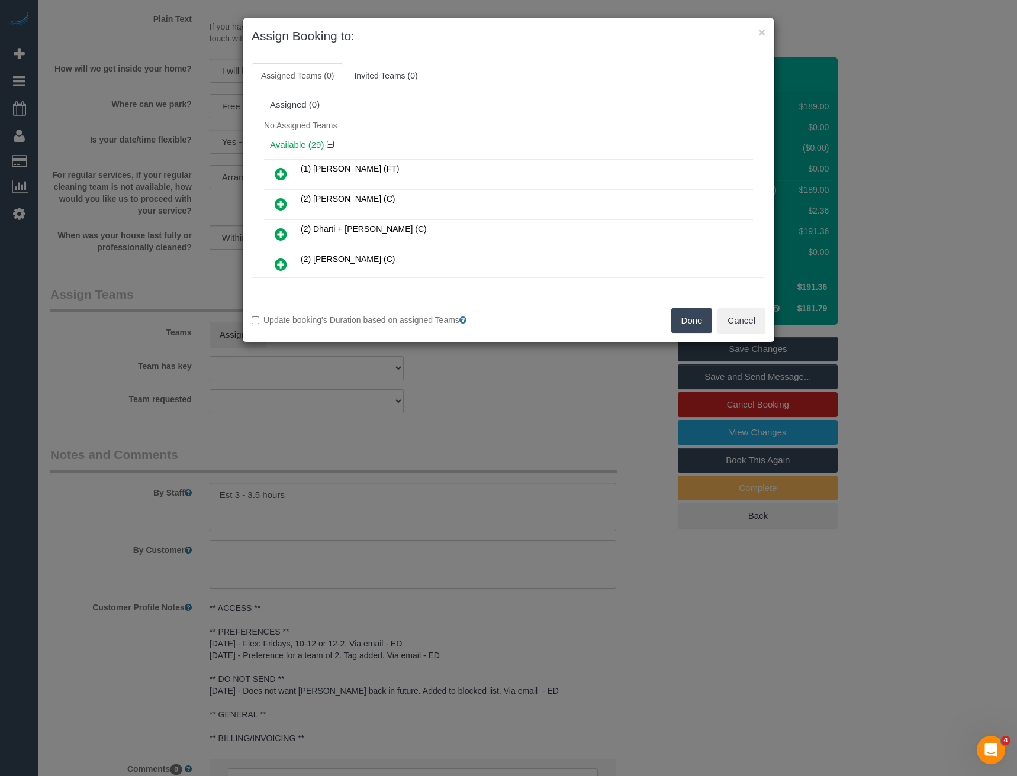
scroll to position [410, 0]
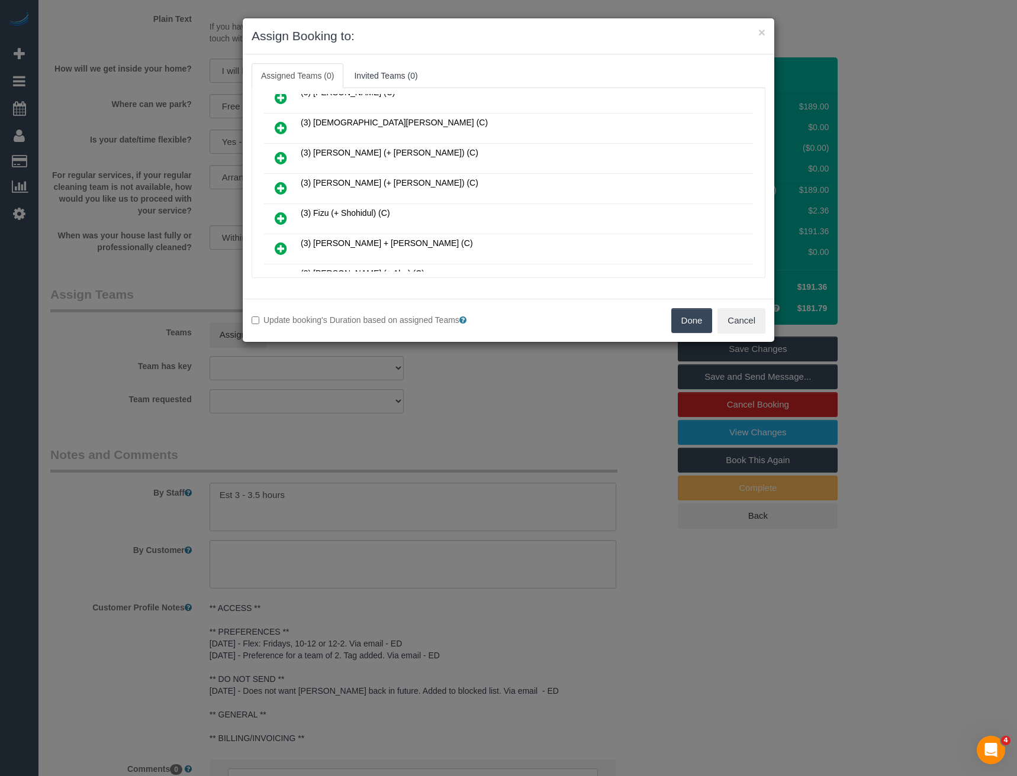
click at [283, 189] on icon at bounding box center [281, 188] width 12 height 14
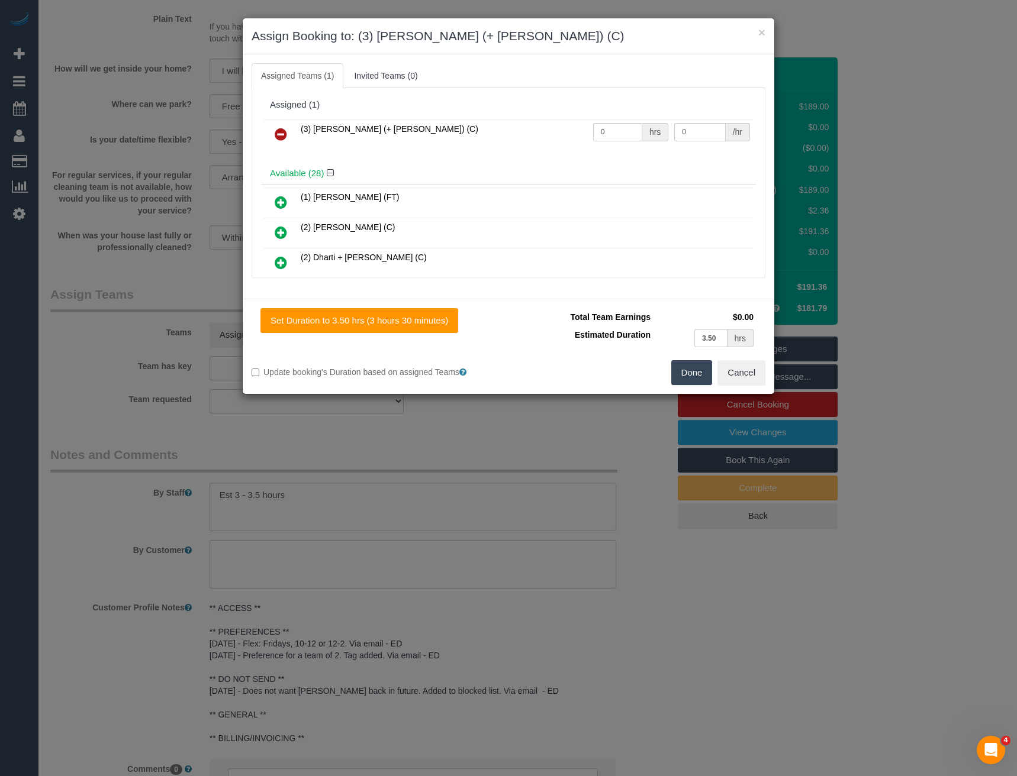
scroll to position [771, 0]
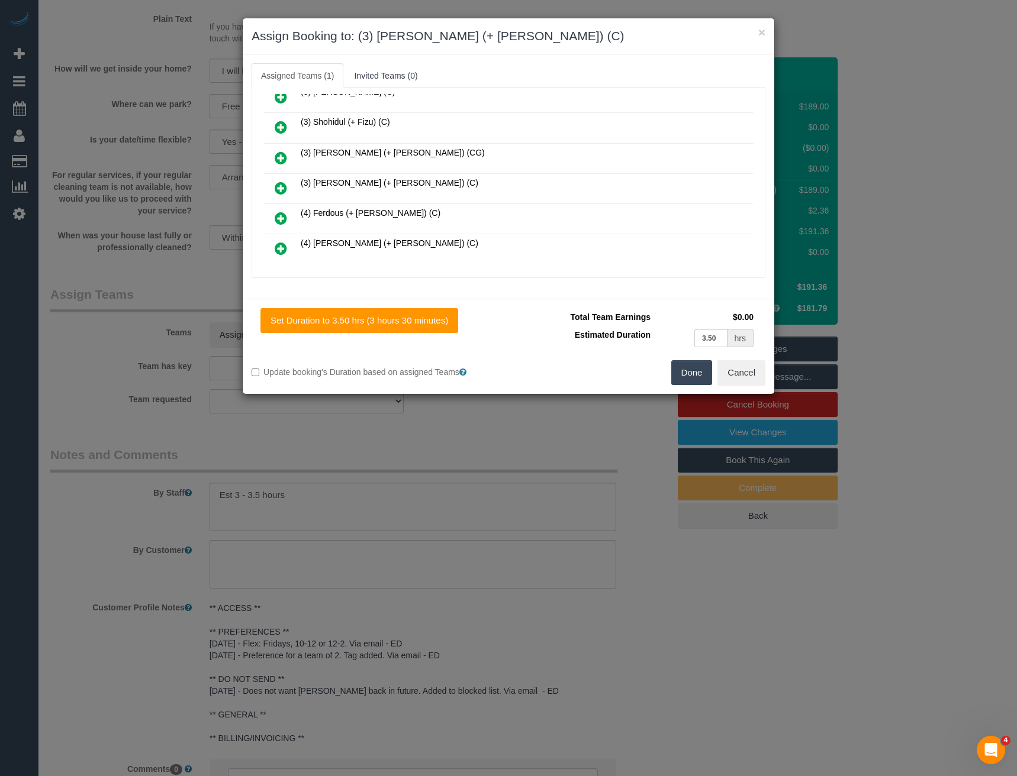
click at [278, 189] on icon at bounding box center [281, 188] width 12 height 14
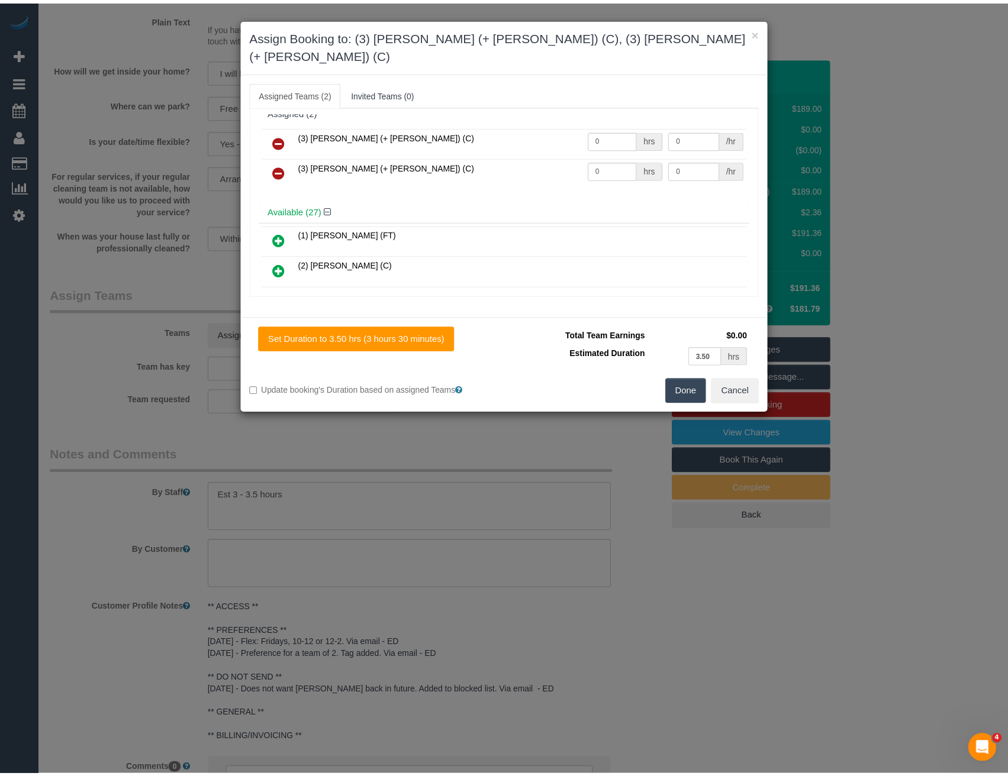
scroll to position [0, 0]
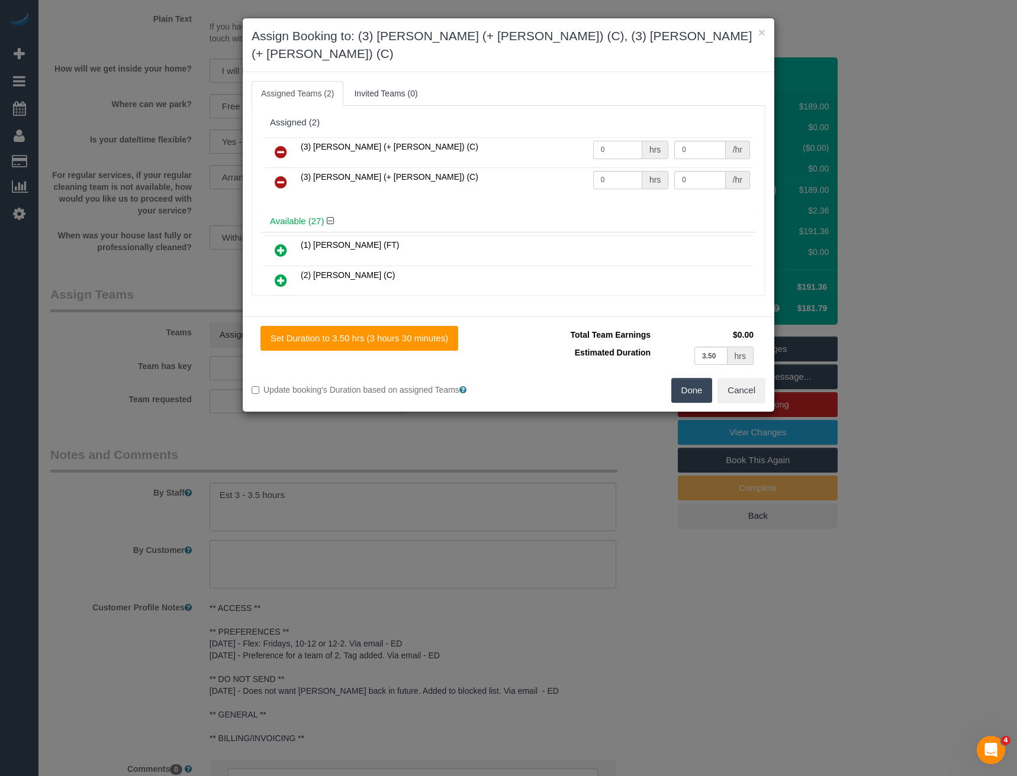
drag, startPoint x: 607, startPoint y: 131, endPoint x: 513, endPoint y: 125, distance: 93.7
click at [514, 137] on tr "(3) [PERSON_NAME] (+ [PERSON_NAME]) (C) 0 hrs 0 /hr" at bounding box center [508, 152] width 489 height 30
type input "1"
type input "60"
drag, startPoint x: 601, startPoint y: 160, endPoint x: 520, endPoint y: 150, distance: 82.4
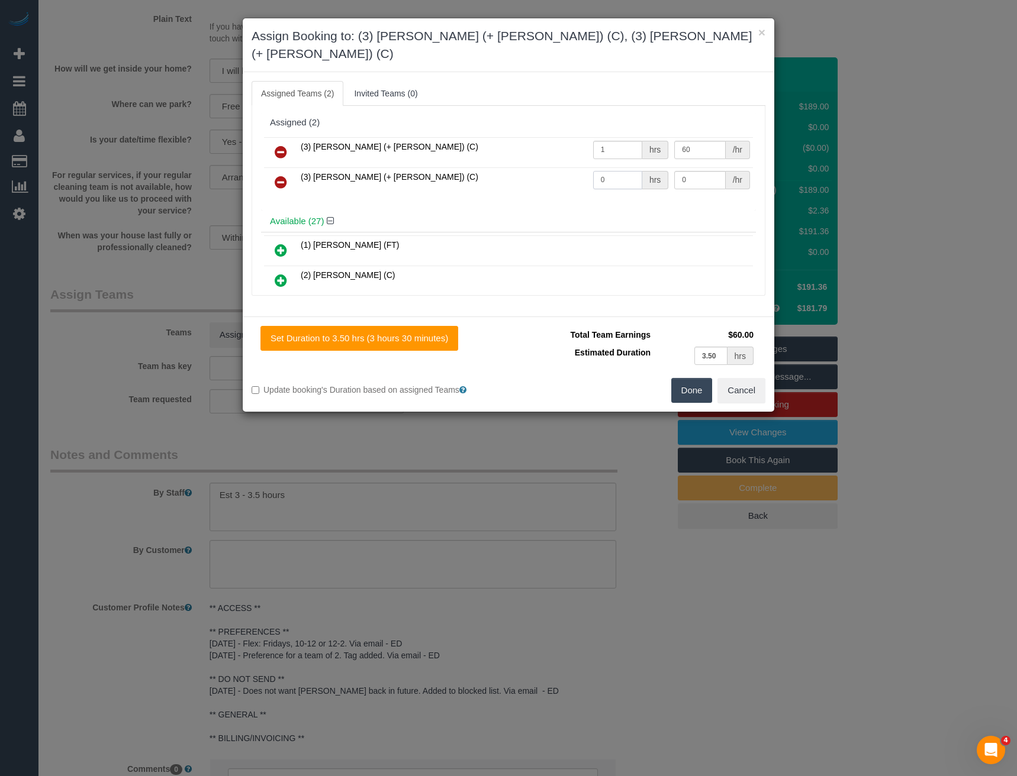
click at [529, 167] on tr "(3) [PERSON_NAME] (+ [PERSON_NAME]) (C) 0 hrs 0 /hr" at bounding box center [508, 182] width 489 height 30
type input "1"
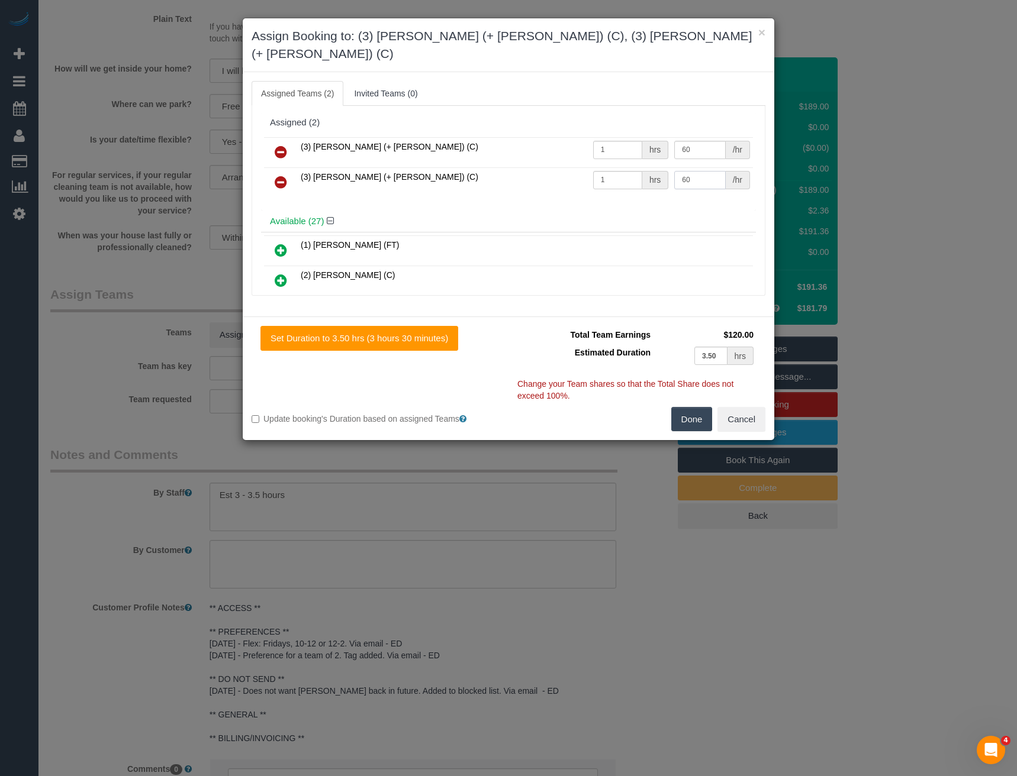
type input "60"
click at [696, 407] on button "Done" at bounding box center [691, 419] width 41 height 25
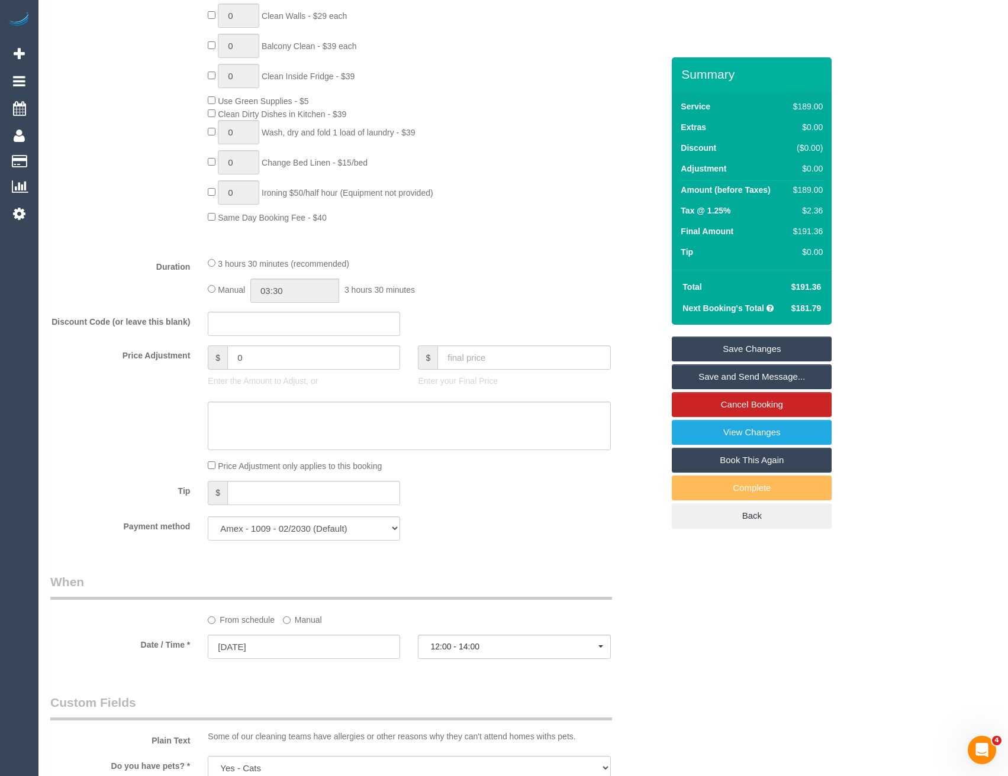
scroll to position [656, 0]
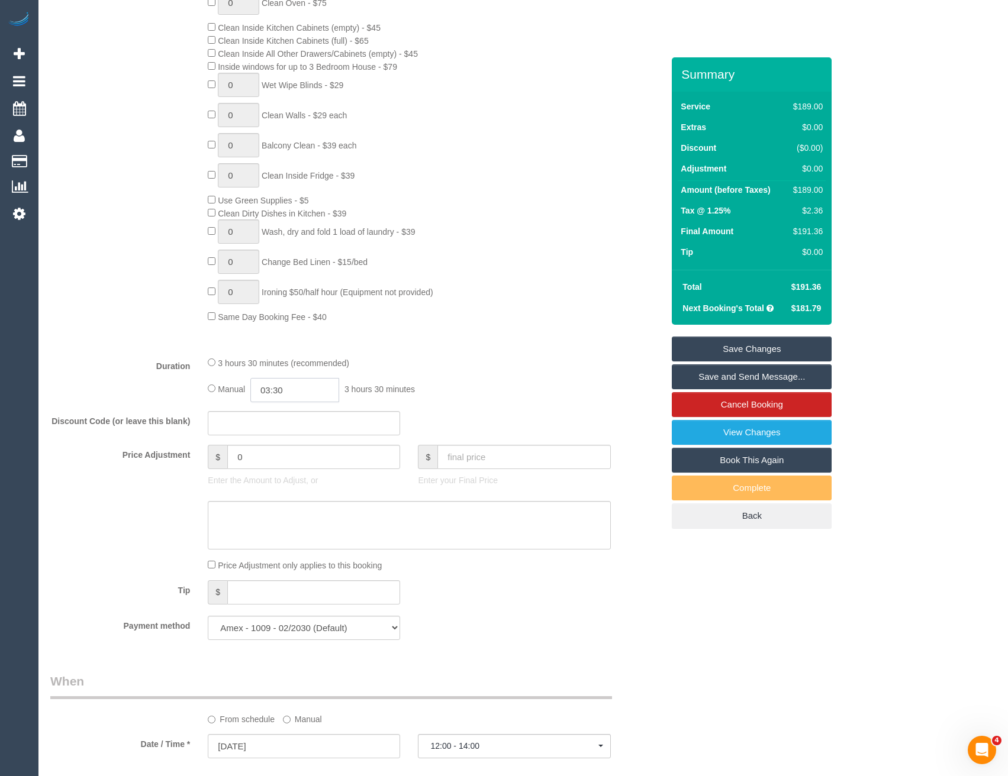
click at [282, 385] on input "03:30" at bounding box center [294, 390] width 89 height 24
click at [285, 435] on li "01:30" at bounding box center [282, 435] width 53 height 15
click at [315, 398] on input "01:30" at bounding box center [294, 390] width 89 height 24
type input "01:3"
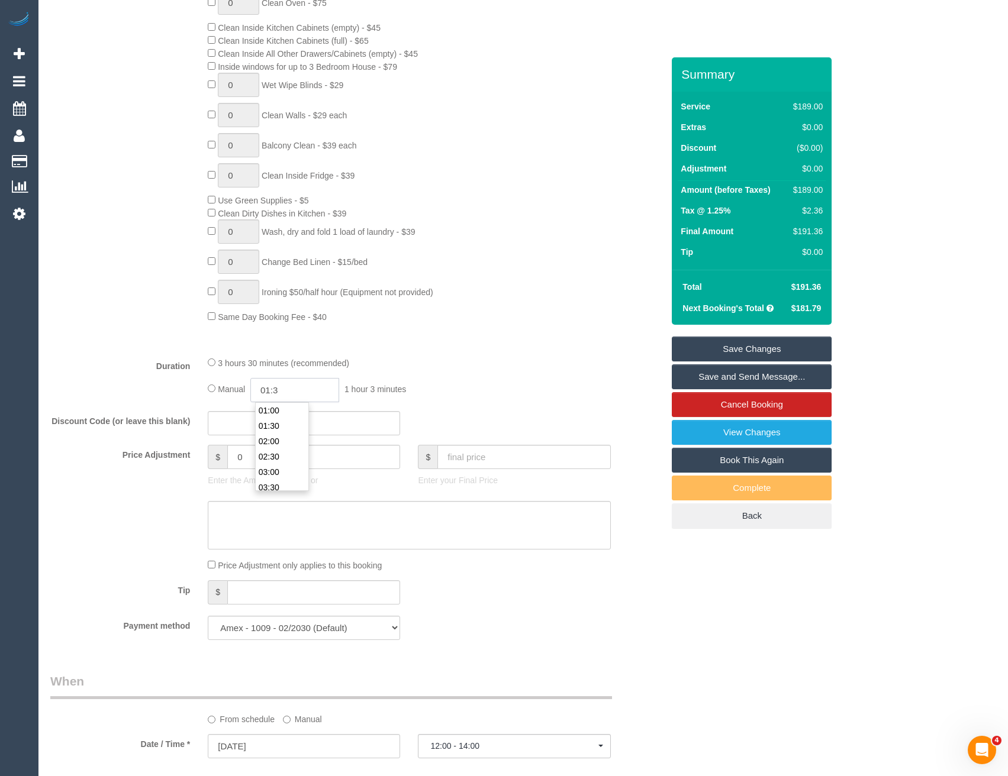
select select "spot25"
type input "01:"
select select "spot46"
type input "01:45"
click at [489, 401] on div "Manual 01:45 1 hour 45 minutes" at bounding box center [409, 390] width 402 height 24
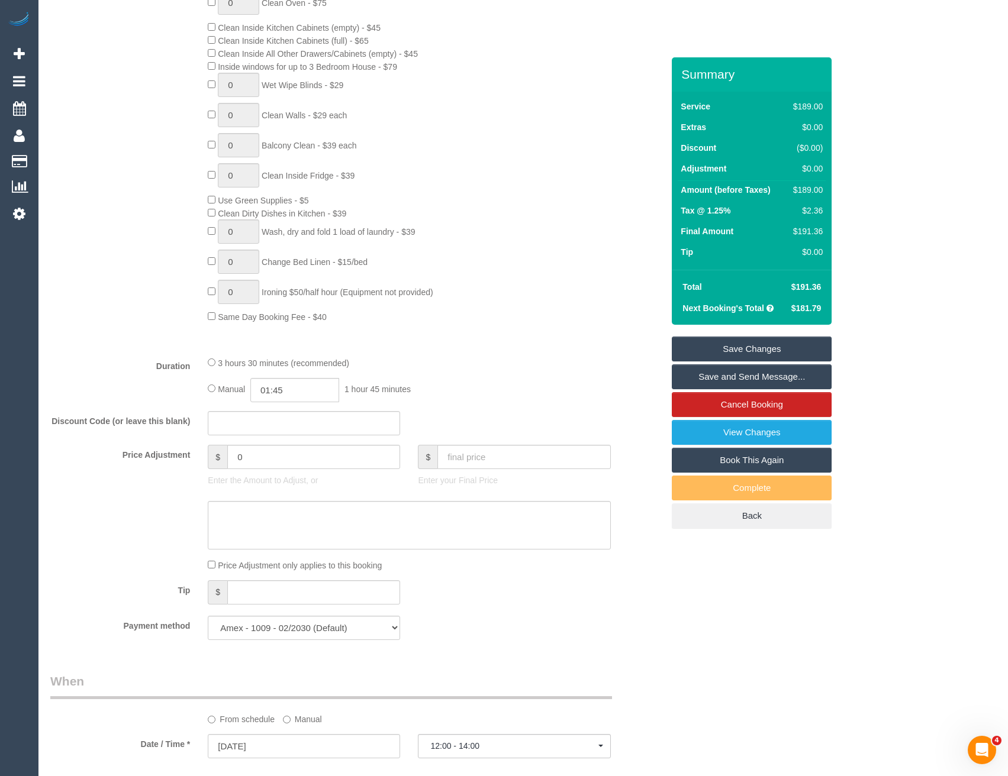
select select "spot67"
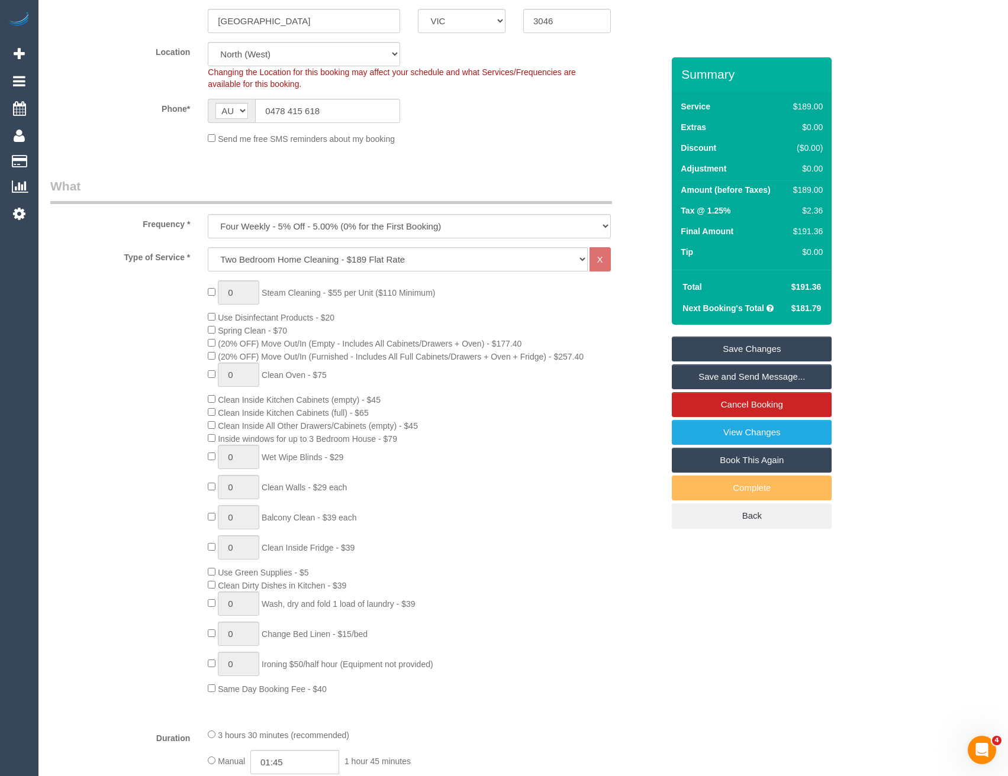
select select "spot88"
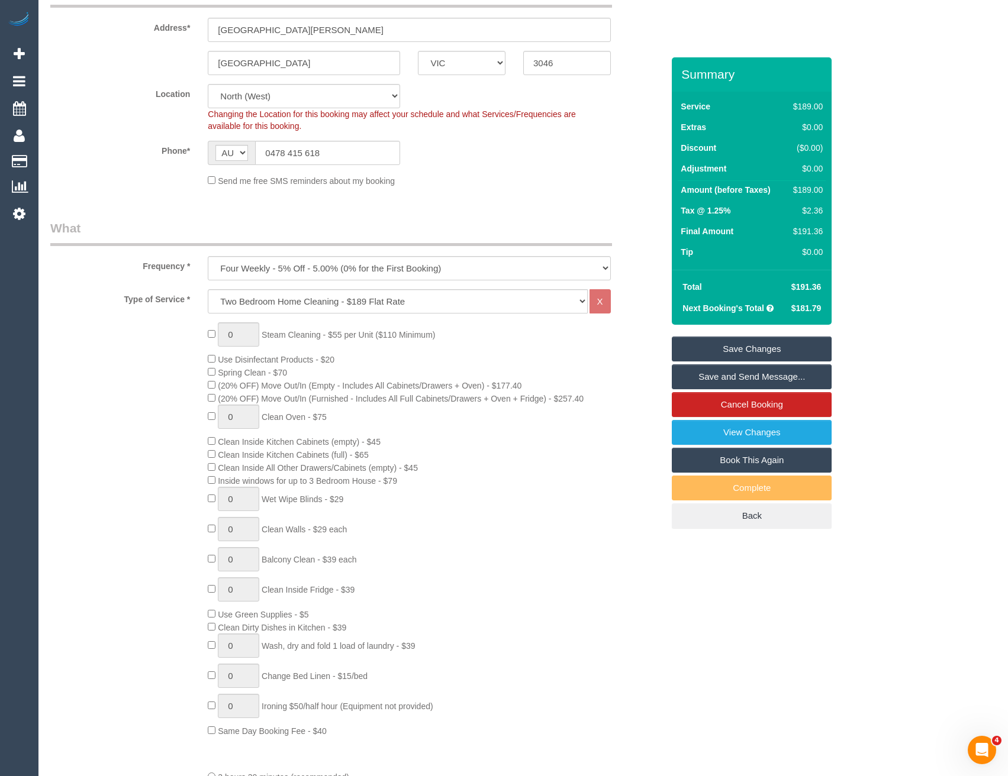
scroll to position [66, 0]
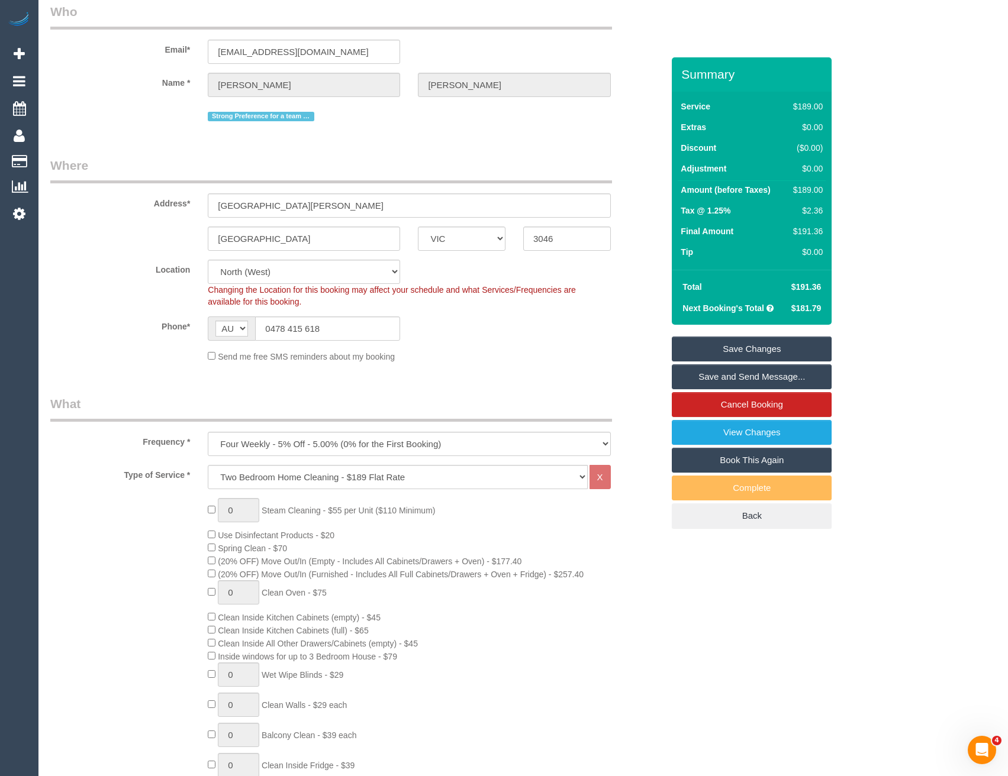
select select "spot109"
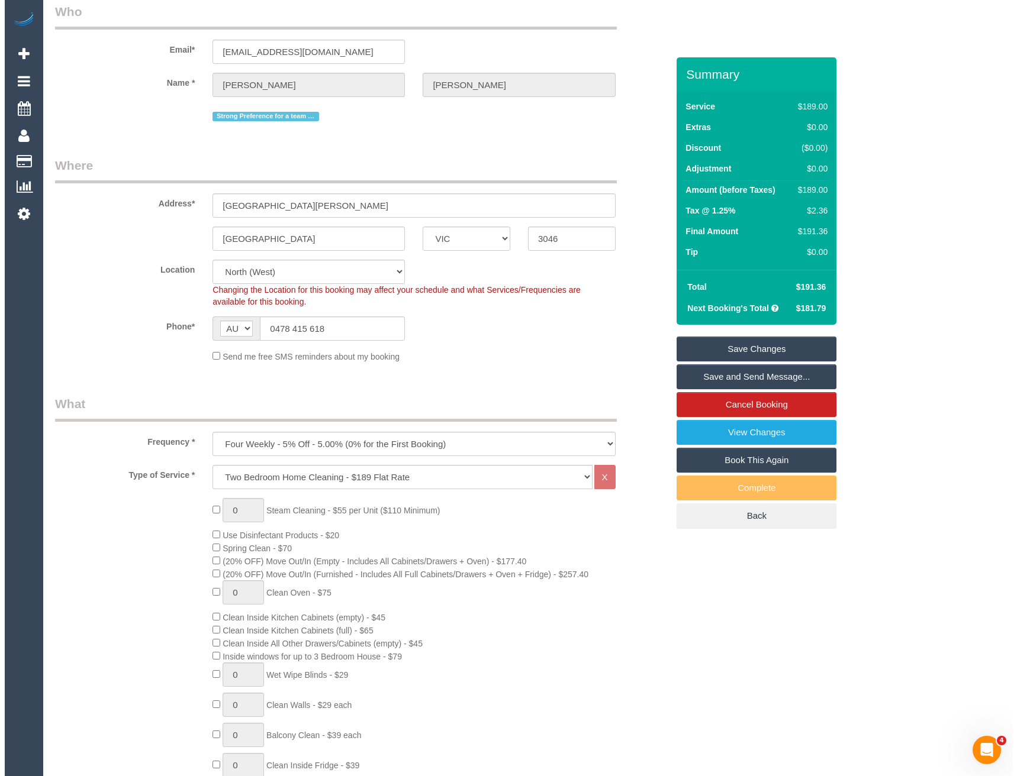
scroll to position [0, 0]
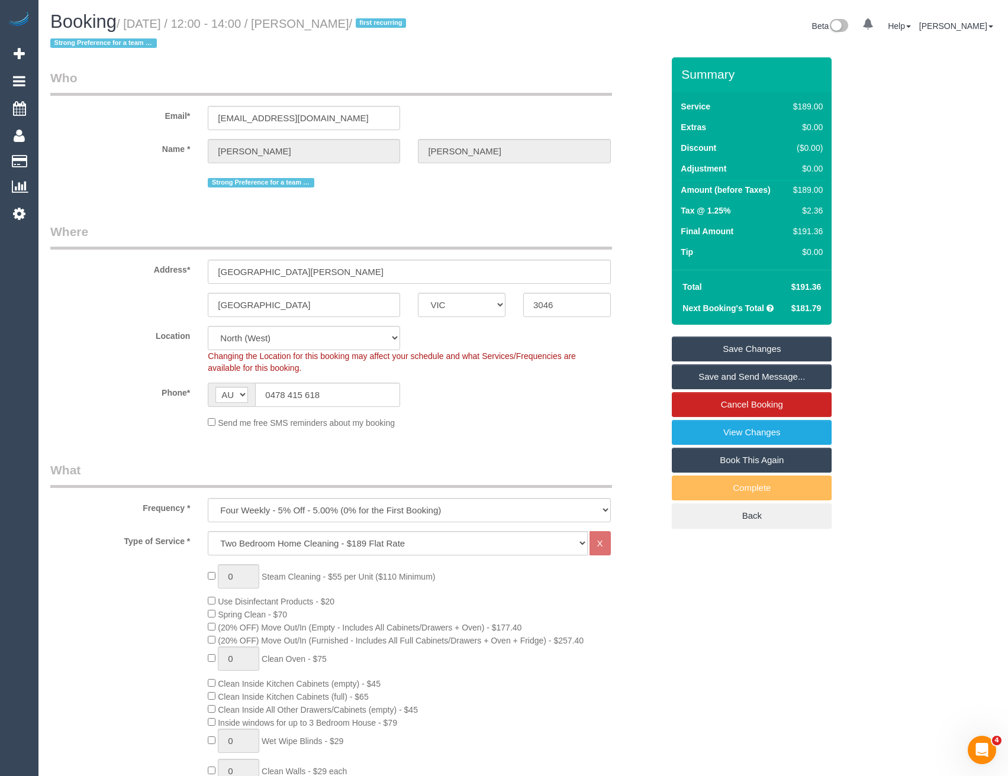
click at [715, 373] on link "Save and Send Message..." at bounding box center [752, 377] width 160 height 25
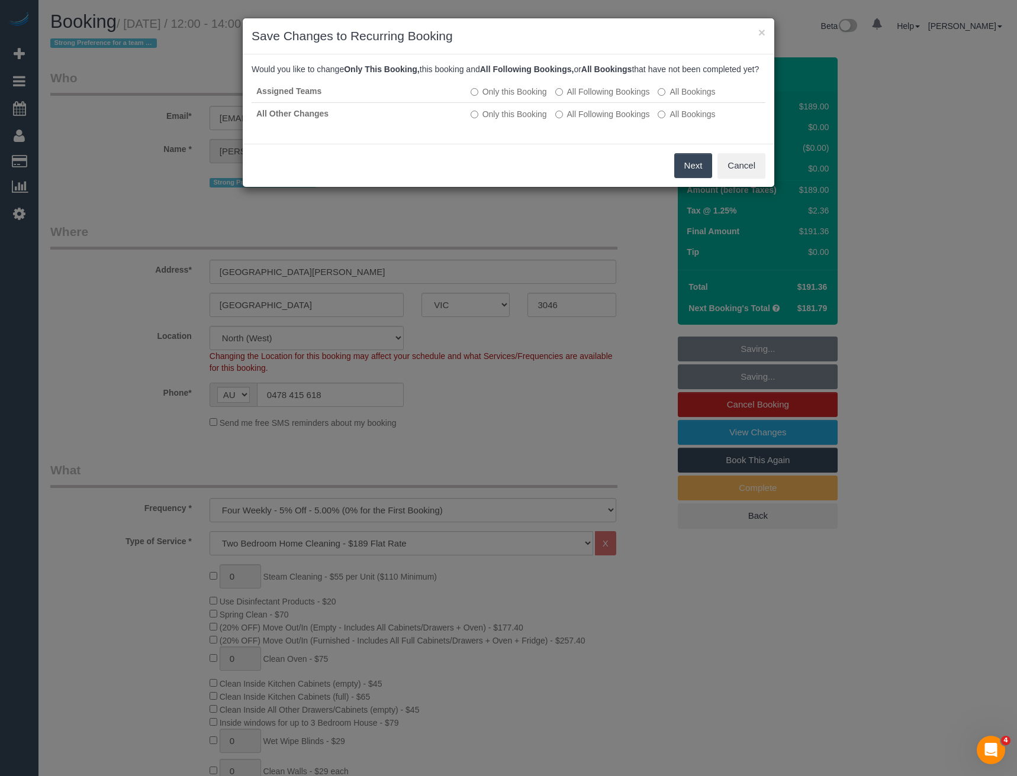
drag, startPoint x: 676, startPoint y: 176, endPoint x: 683, endPoint y: 178, distance: 7.2
click at [681, 177] on button "Next" at bounding box center [693, 165] width 38 height 25
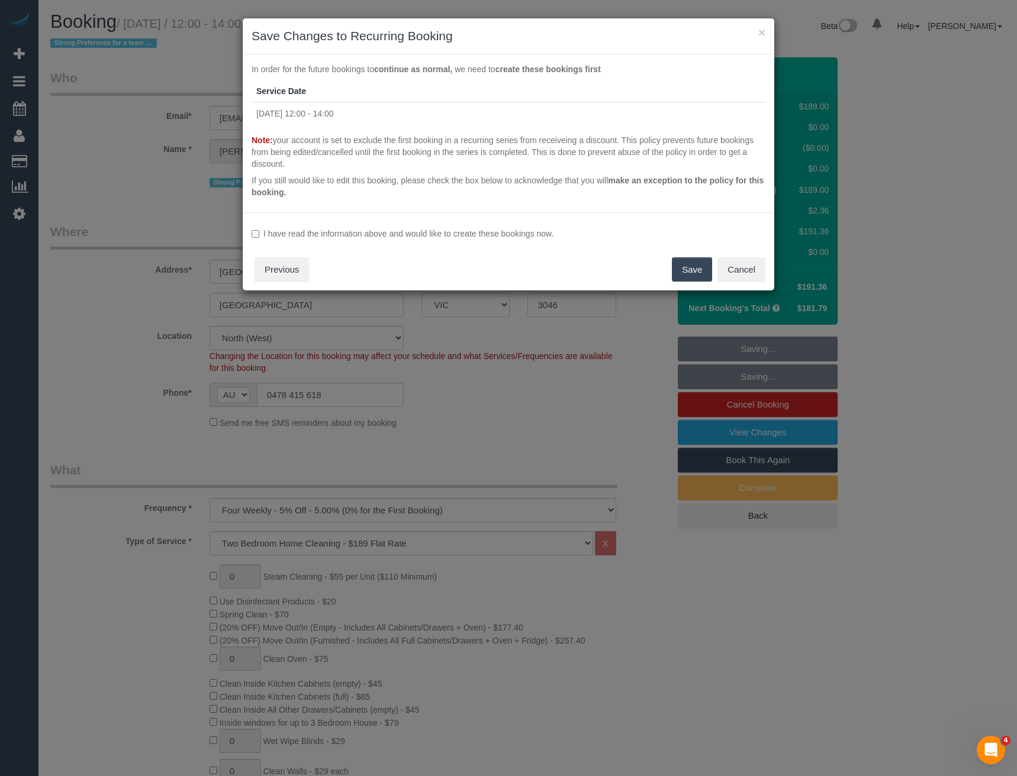
click at [389, 234] on label "I have read the information above and would like to create these bookings now." at bounding box center [509, 234] width 514 height 12
click at [702, 267] on button "Save" at bounding box center [692, 269] width 40 height 25
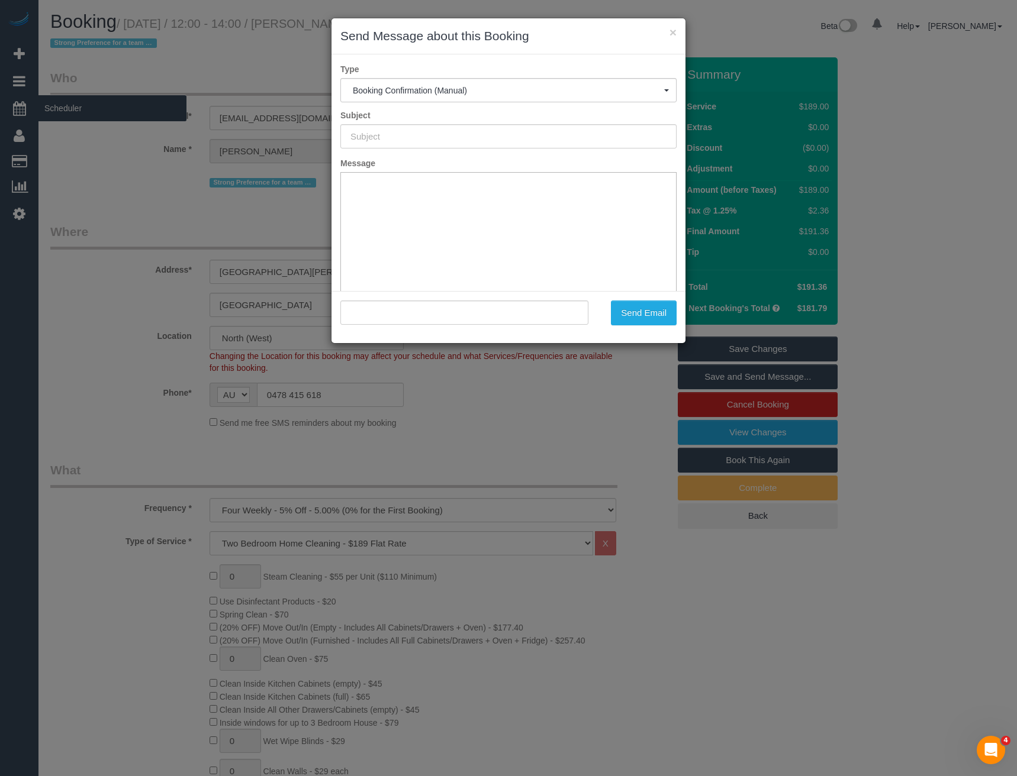
type input "Booking Confirmed"
type input ""[PERSON_NAME]" <[EMAIL_ADDRESS][DOMAIN_NAME]>"
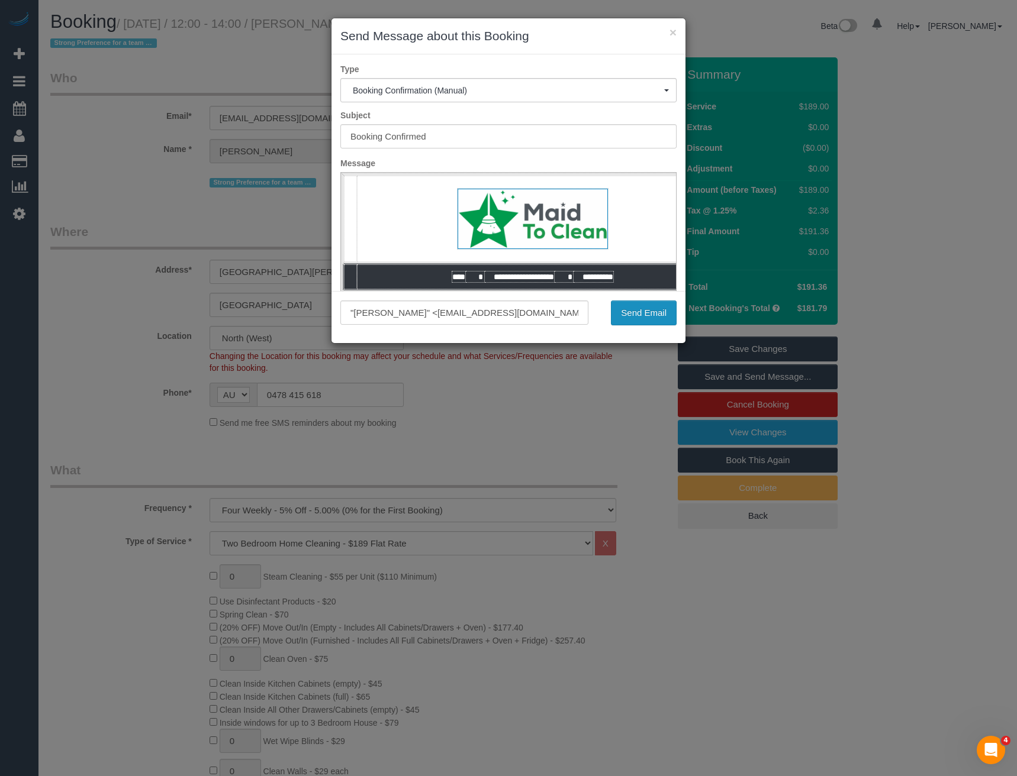
click at [643, 309] on button "Send Email" at bounding box center [644, 313] width 66 height 25
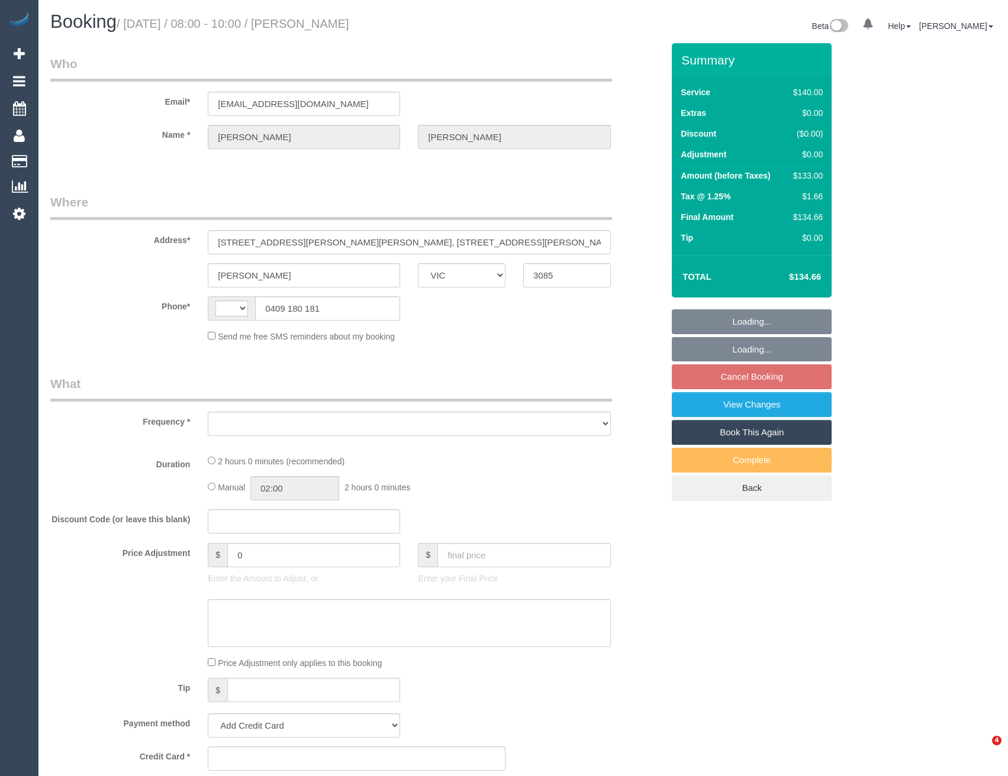
select select "VIC"
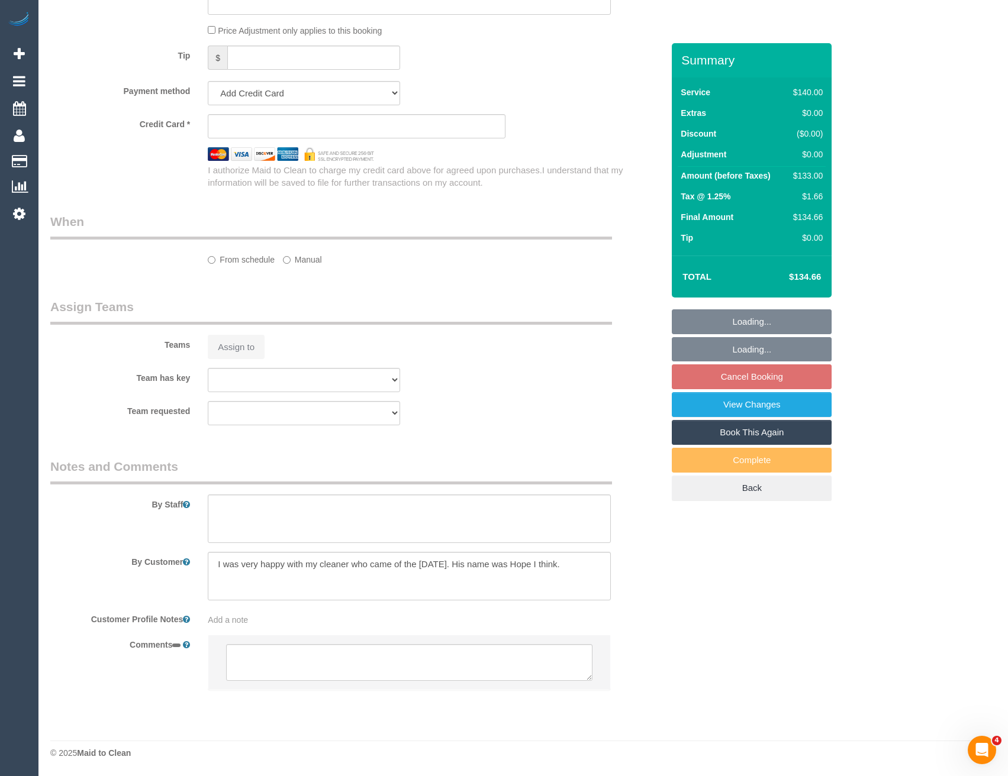
select select "string:AU"
select select "object:275"
select select "string:stripe-pm_1RwDEw2GScqysDRVUieDIEHT"
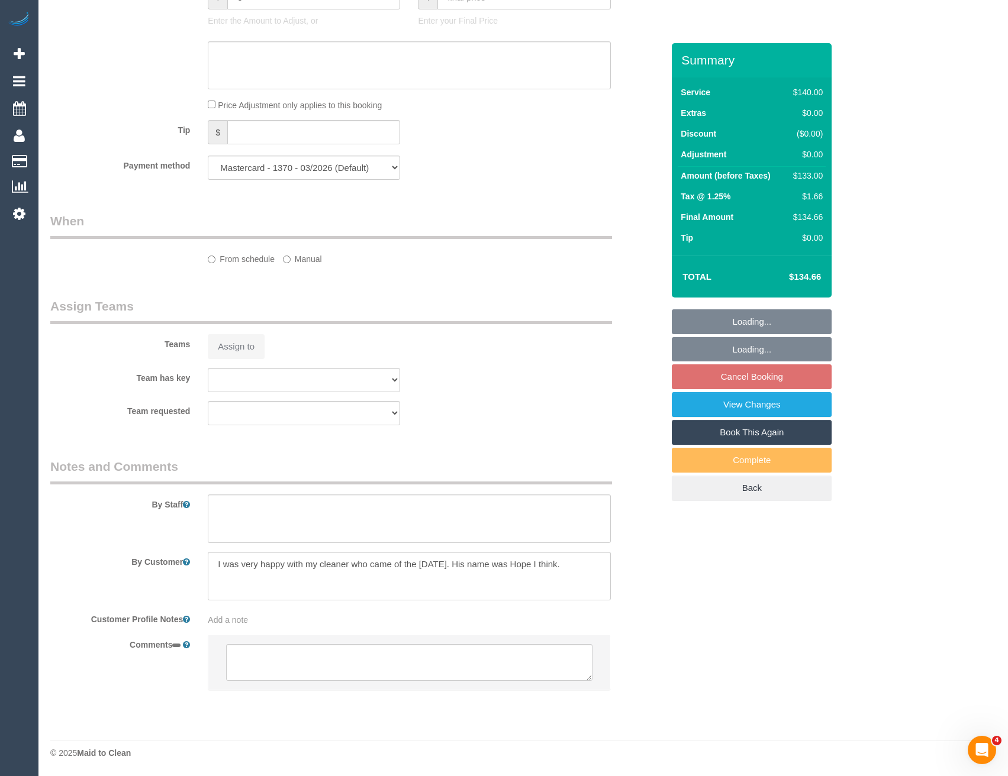
select select "number:28"
select select "number:14"
select select "number:19"
select select "number:24"
select select "number:34"
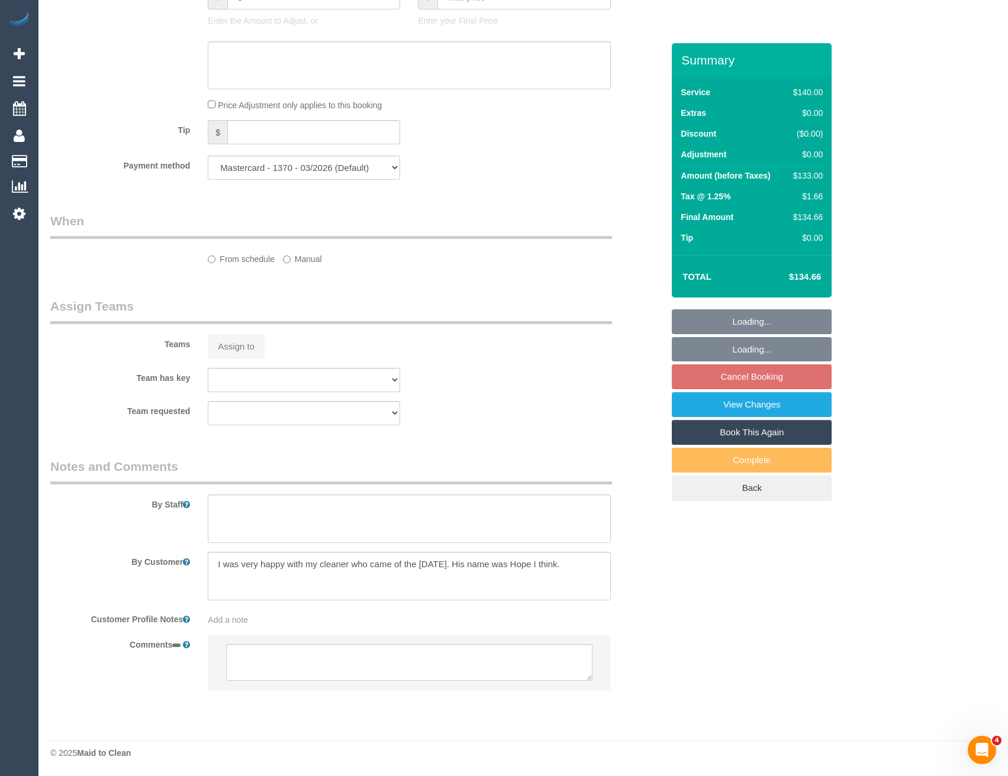
select select "number:12"
select select "object:839"
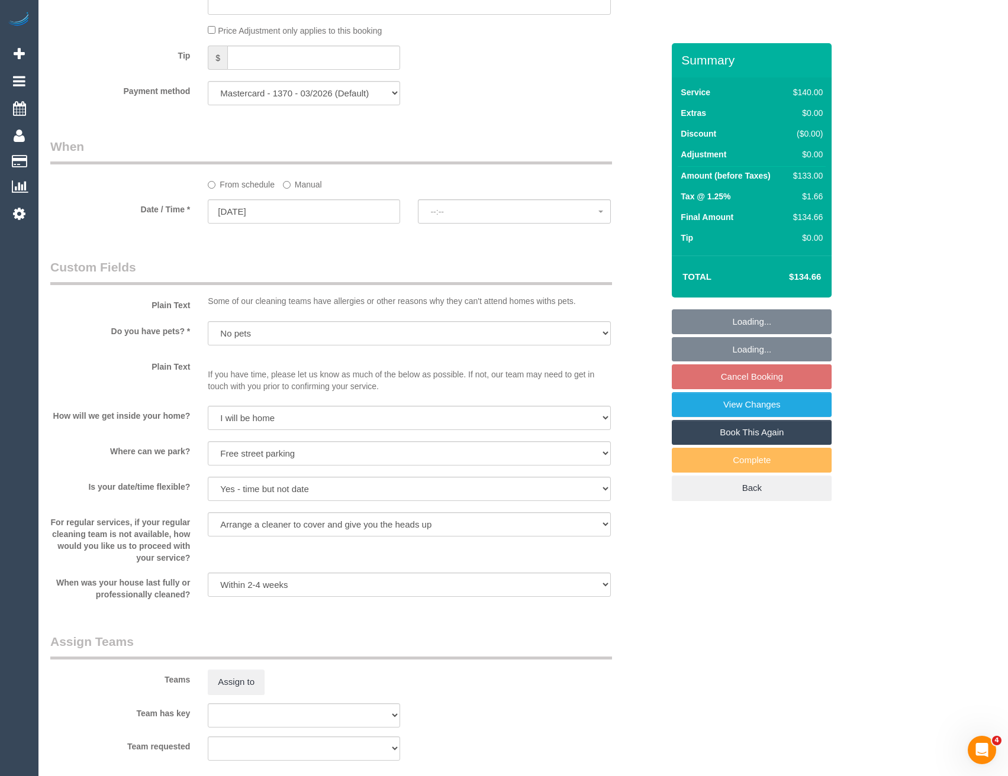
select select "spot2"
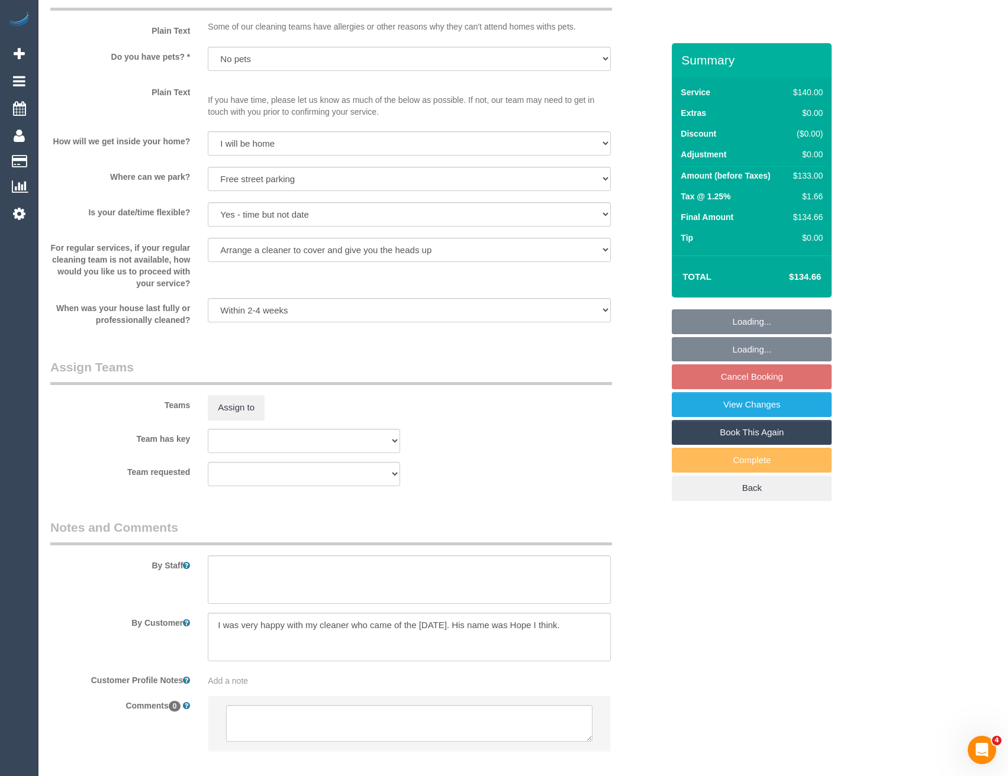
scroll to position [1465, 0]
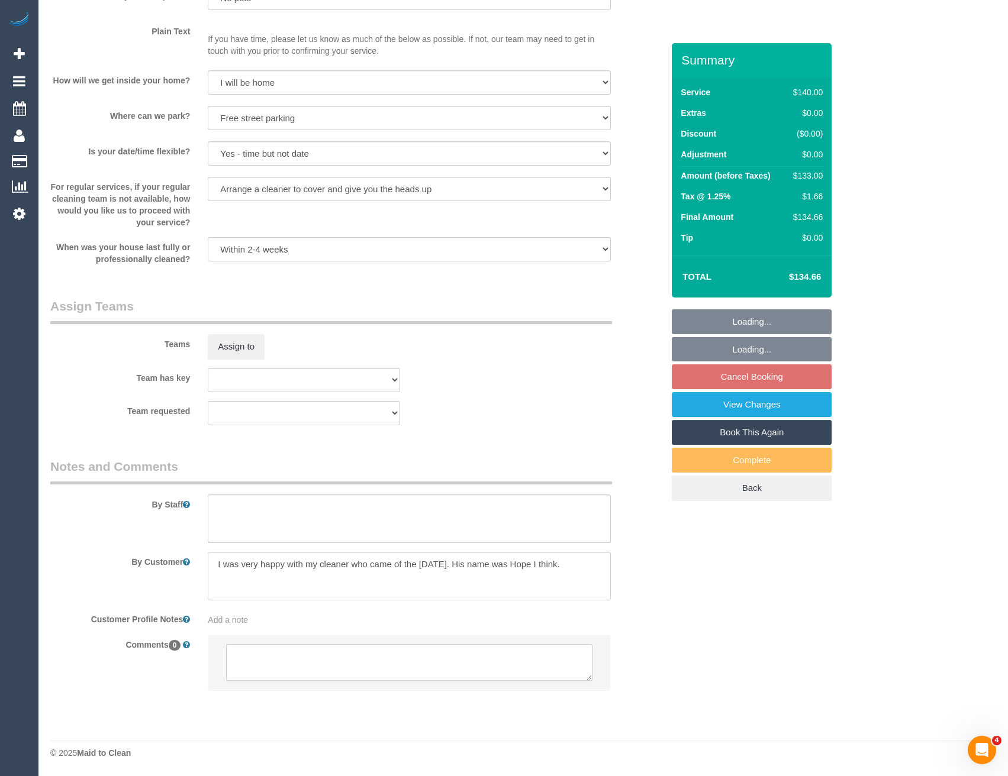
click at [343, 663] on textarea at bounding box center [409, 662] width 366 height 37
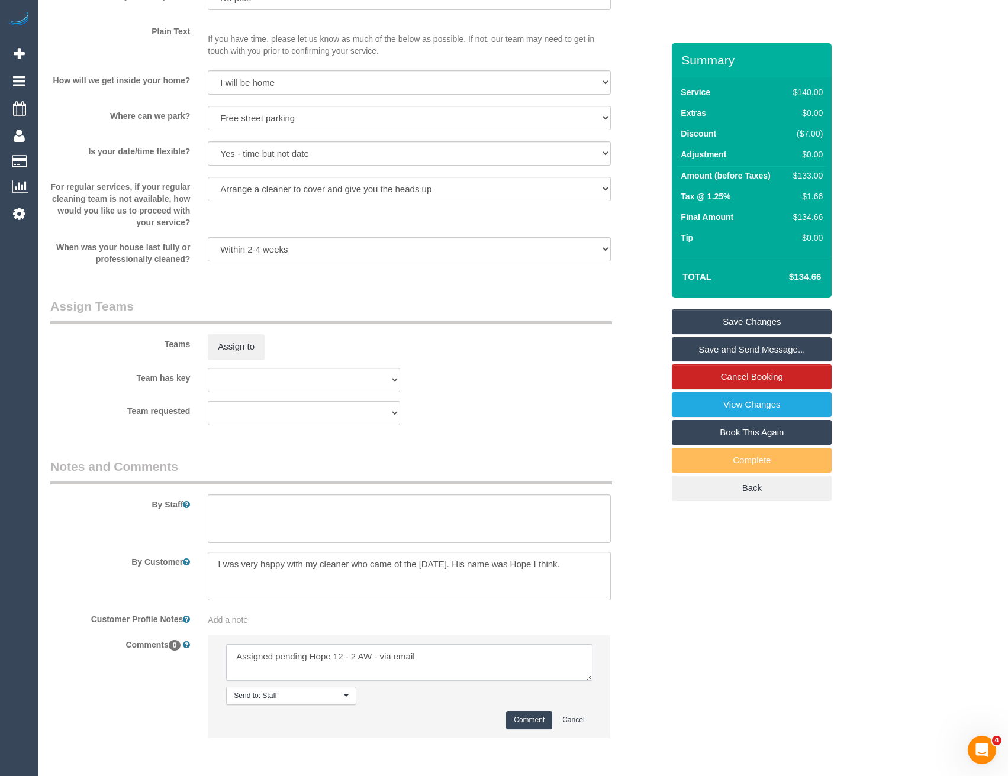
type textarea "Assigned pending Hope 12 - 2 AW - via email"
click at [531, 716] on button "Comment" at bounding box center [529, 720] width 46 height 18
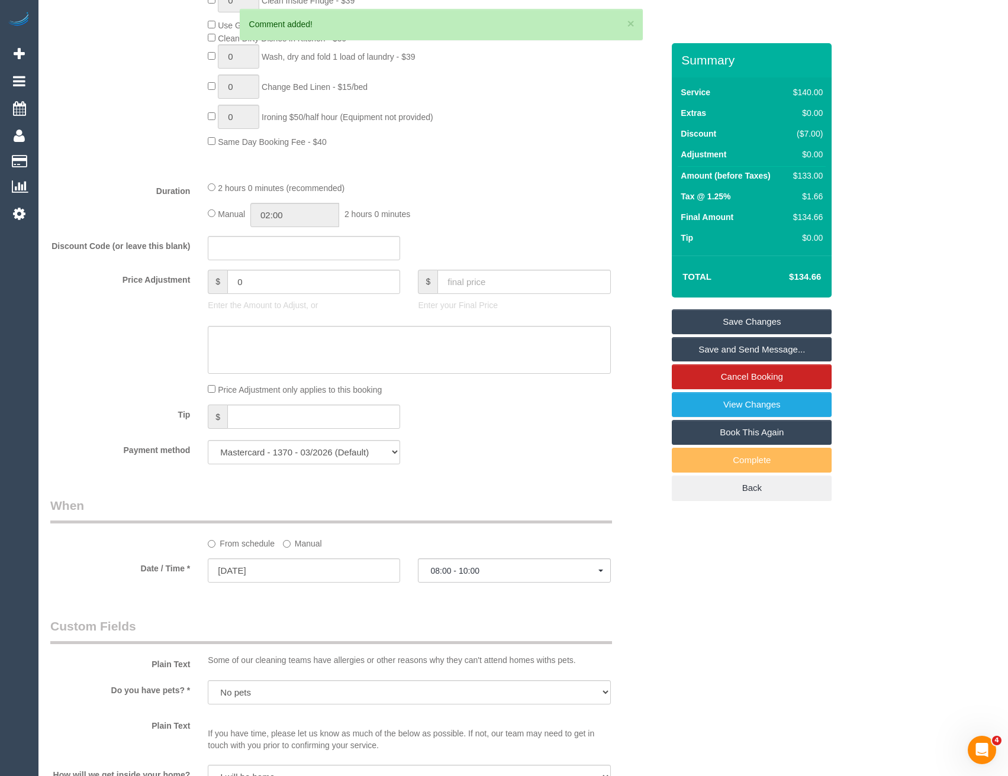
scroll to position [873, 0]
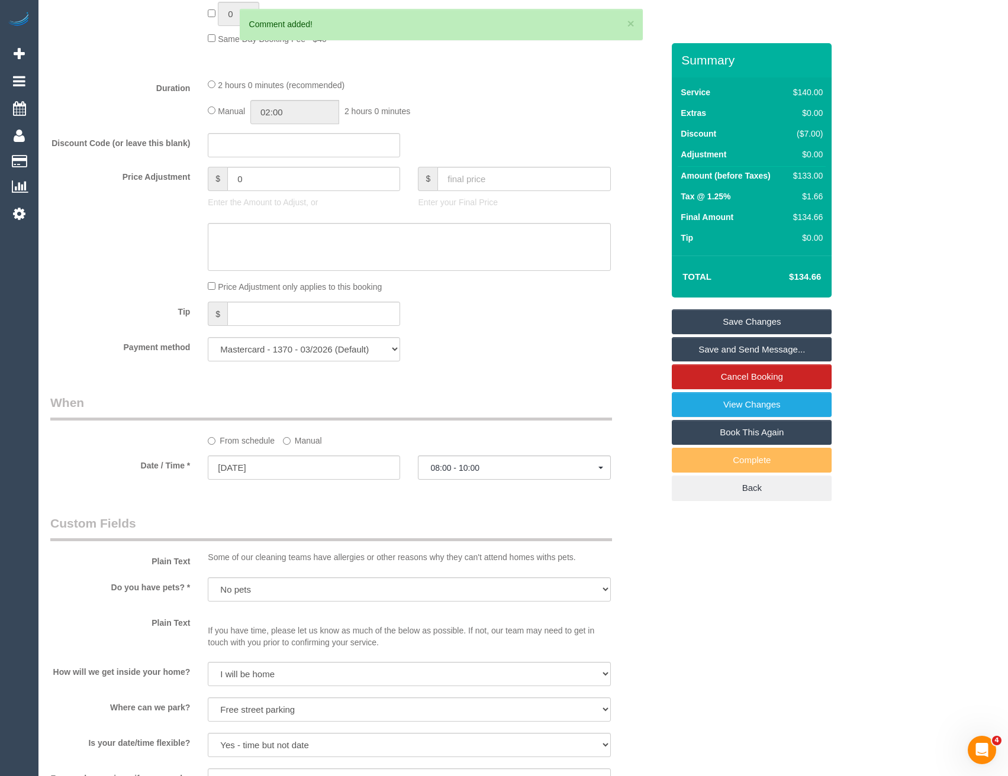
click at [291, 445] on label "Manual" at bounding box center [302, 439] width 39 height 16
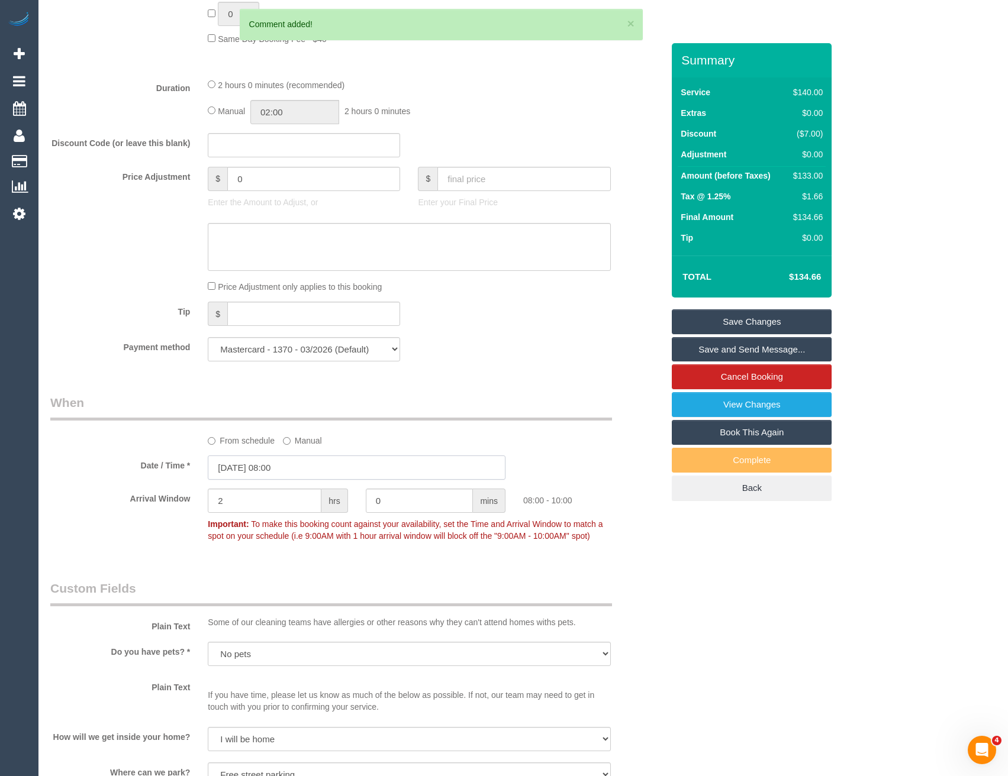
click at [305, 466] on input "[DATE] 08:00" at bounding box center [357, 468] width 298 height 24
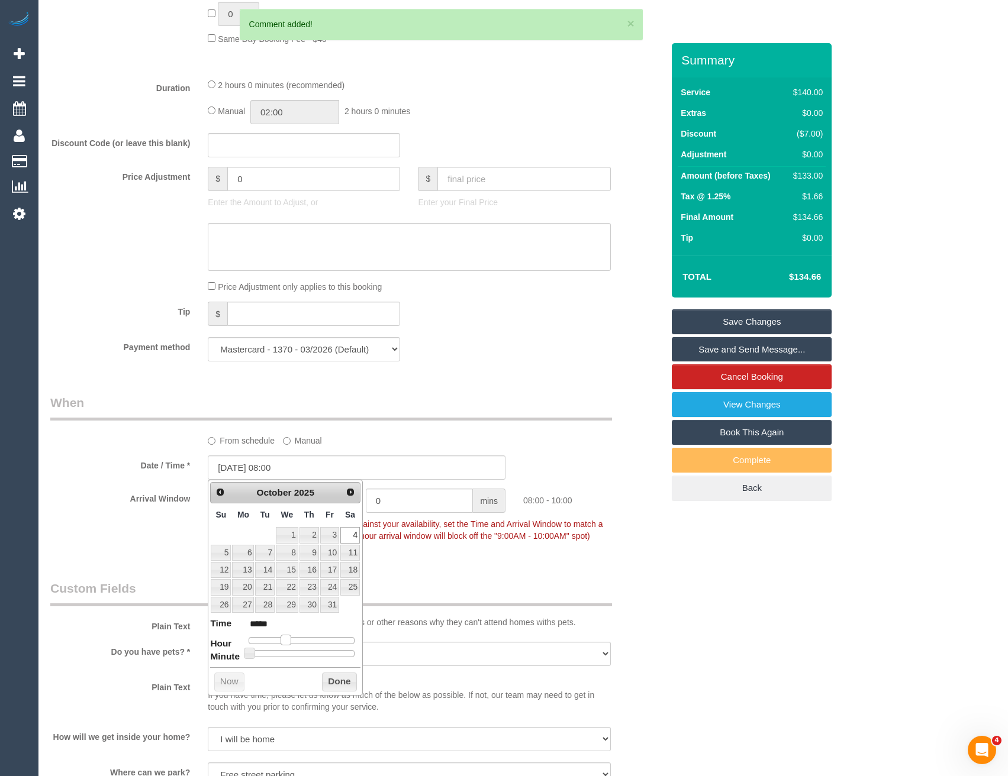
type input "[DATE] 09:00"
type input "*****"
type input "[DATE] 10:00"
type input "*****"
type input "[DATE] 11:00"
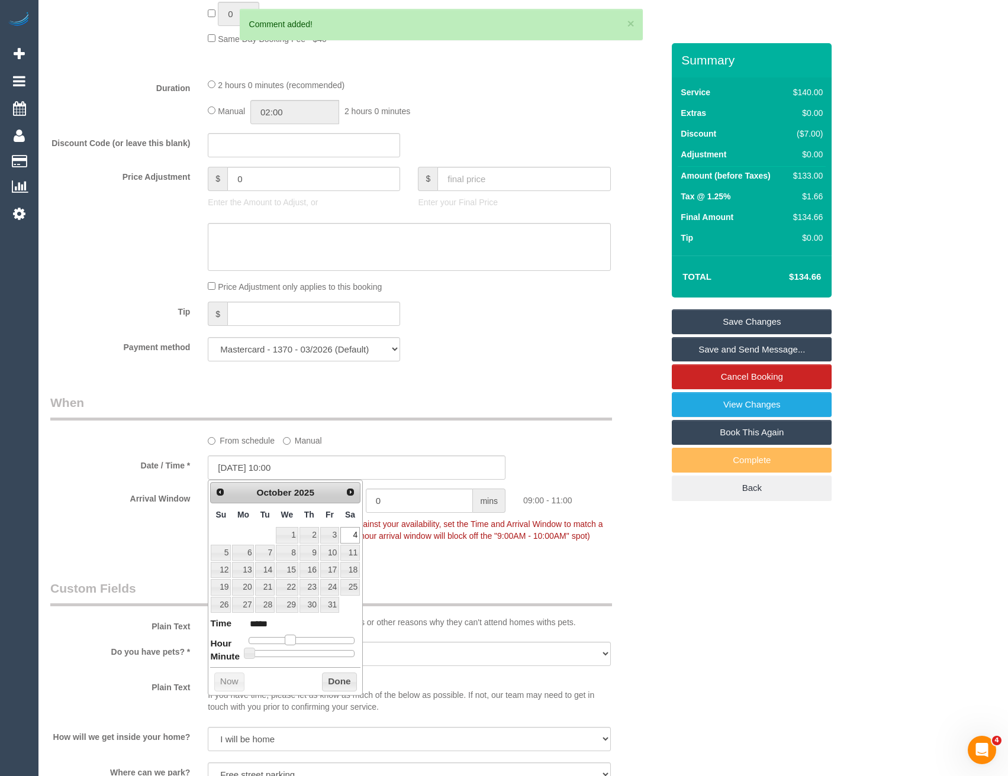
type input "*****"
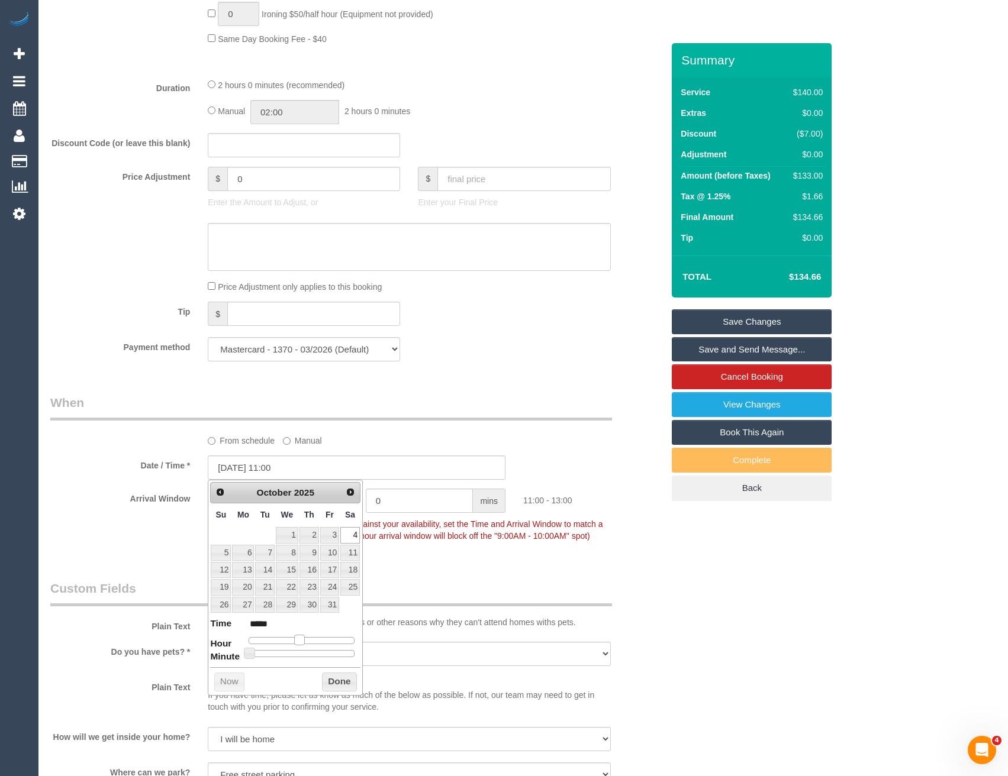
type input "04/10/2025 12:00"
type input "*****"
drag, startPoint x: 285, startPoint y: 639, endPoint x: 305, endPoint y: 637, distance: 20.8
click at [305, 637] on span at bounding box center [303, 640] width 11 height 11
click at [337, 687] on button "Done" at bounding box center [339, 682] width 35 height 19
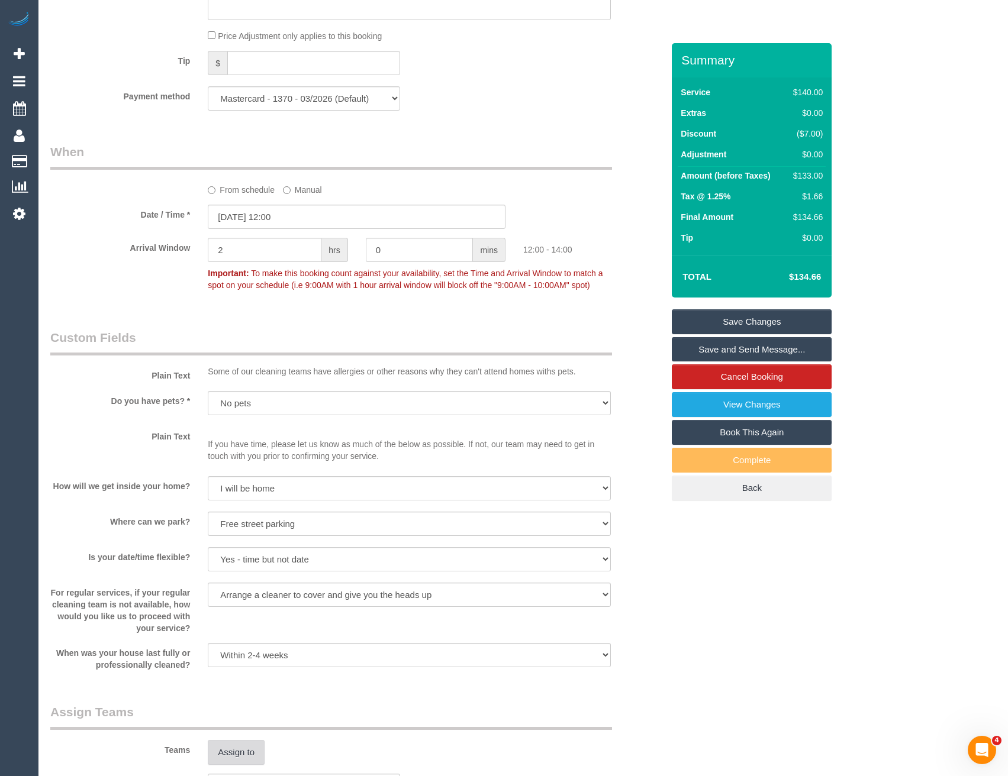
scroll to position [1228, 0]
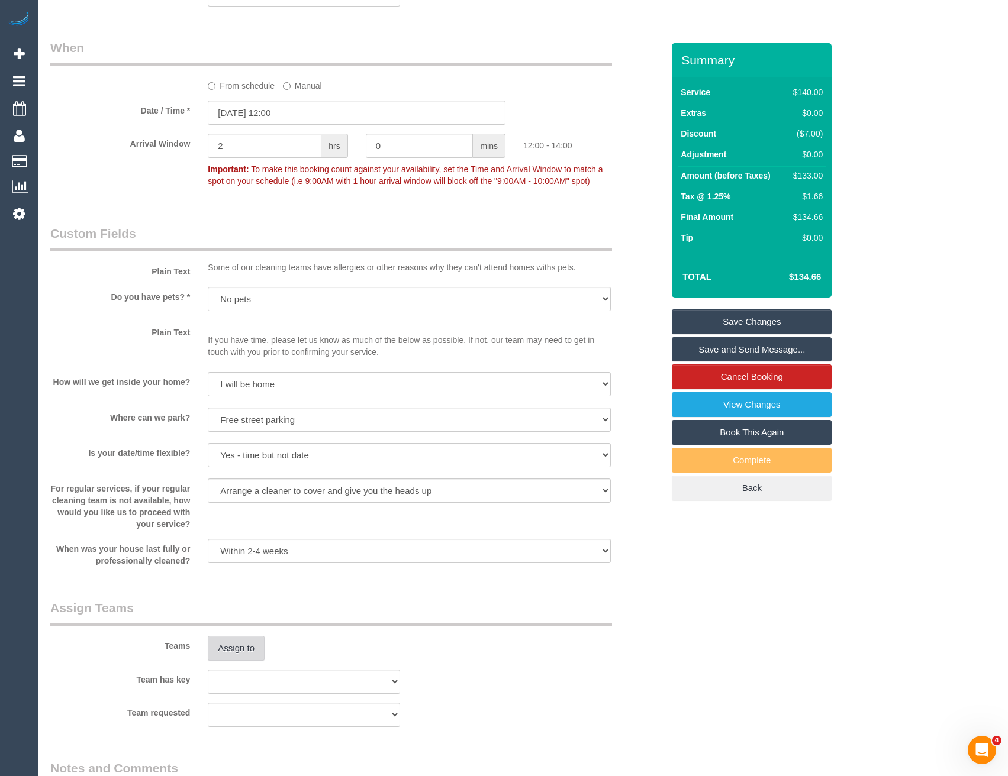
click at [232, 652] on button "Assign to" at bounding box center [236, 648] width 57 height 25
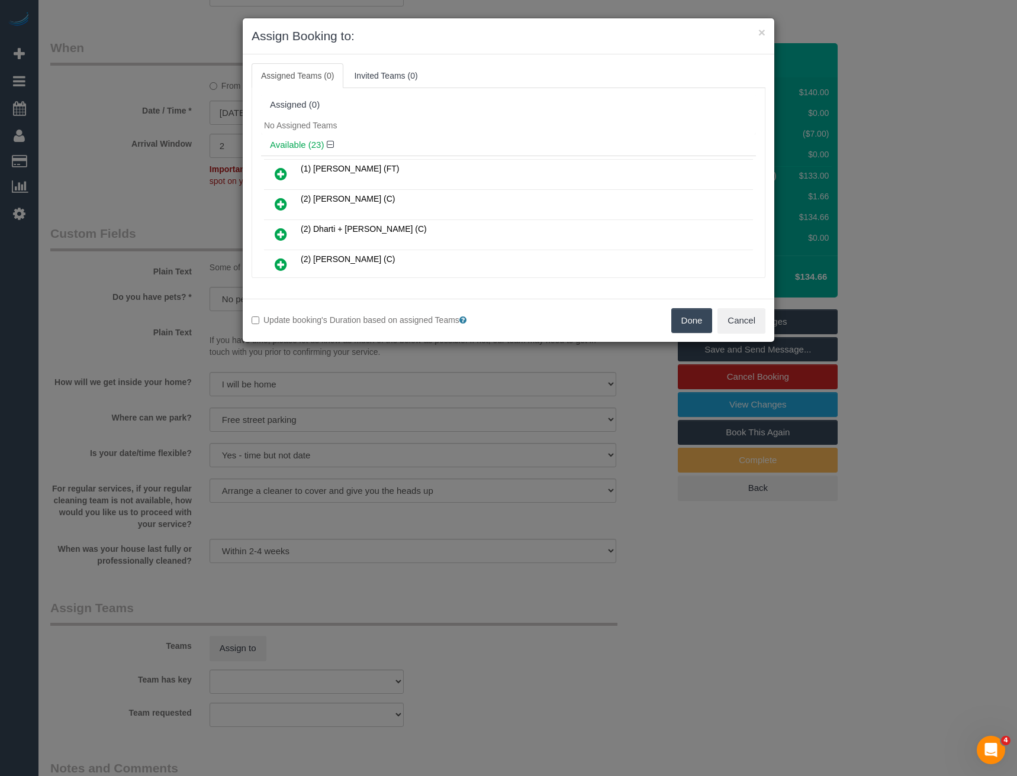
click at [276, 262] on icon at bounding box center [281, 264] width 12 height 14
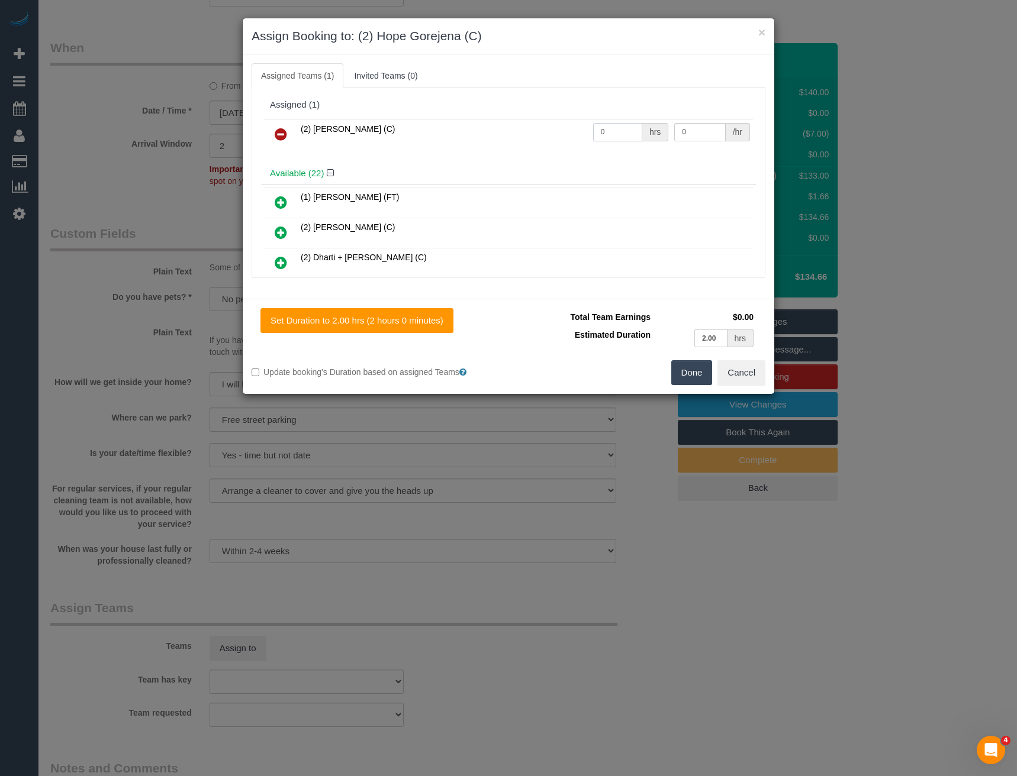
drag, startPoint x: 607, startPoint y: 135, endPoint x: 540, endPoint y: 134, distance: 66.9
click at [542, 136] on tr "(2) Hope Gorejena (C) 0 hrs 0 /hr" at bounding box center [508, 135] width 489 height 30
type input "2"
type input "37.5"
click at [691, 376] on button "Done" at bounding box center [691, 372] width 41 height 25
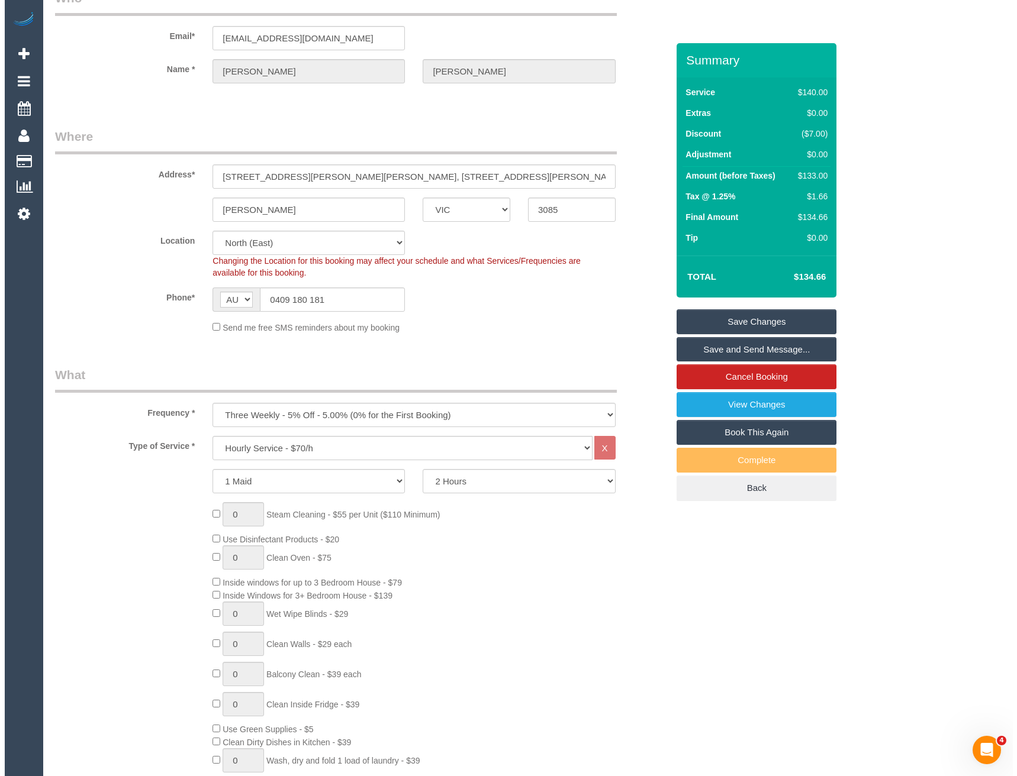
scroll to position [0, 0]
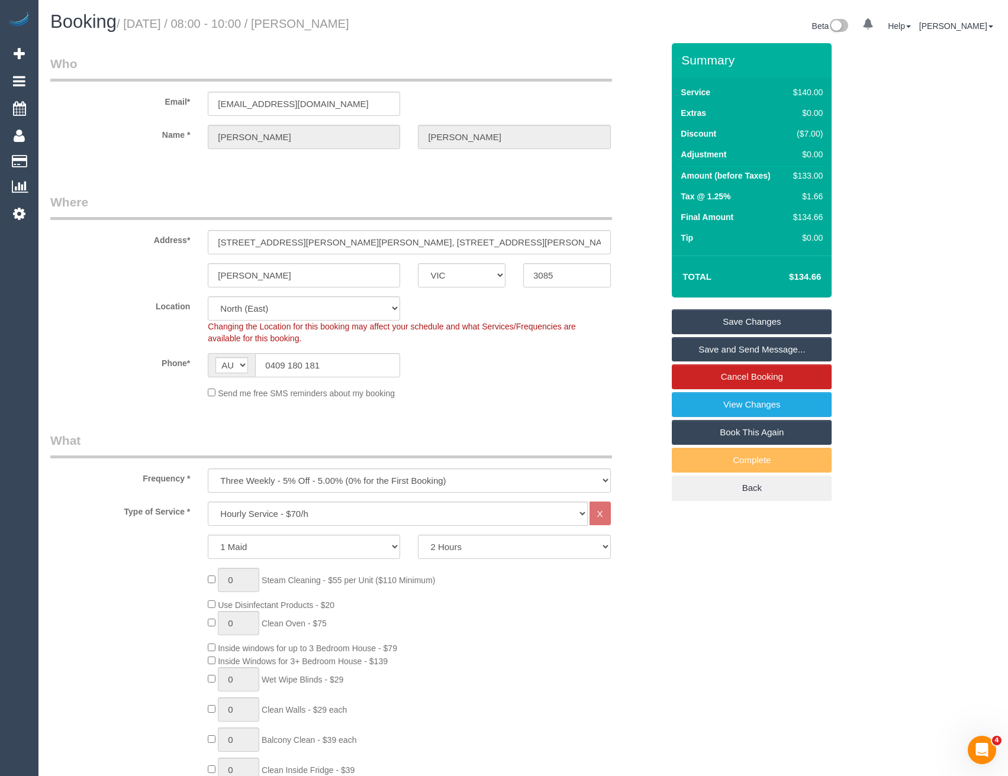
click at [699, 325] on link "Save Changes" at bounding box center [752, 321] width 160 height 25
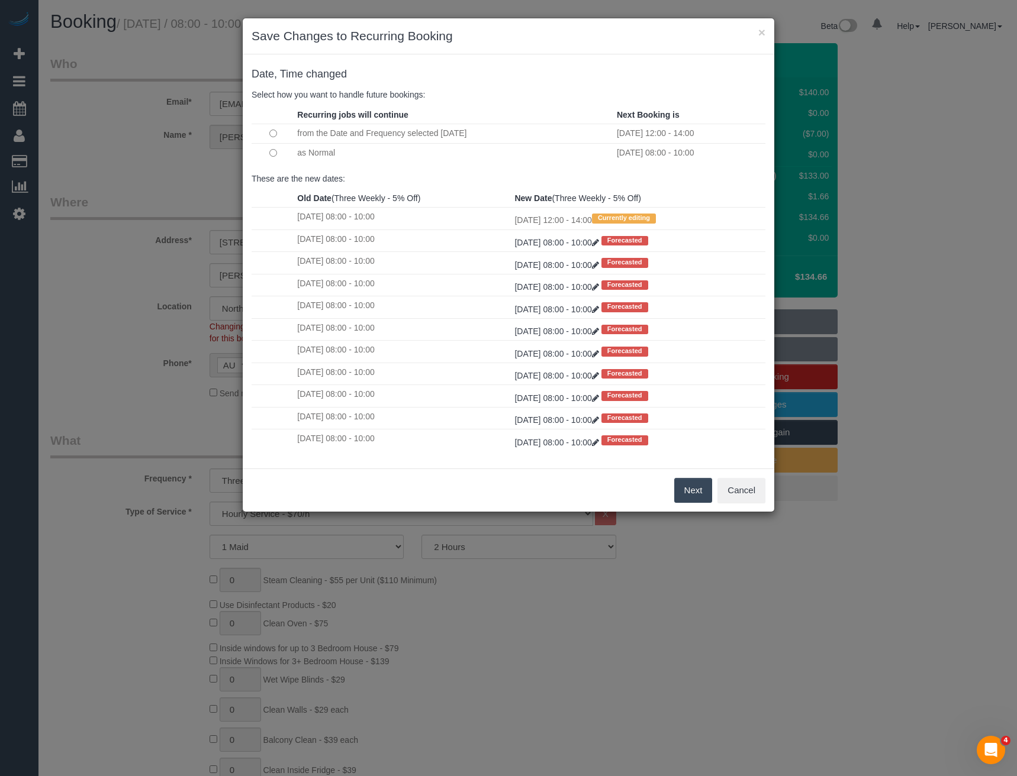
click at [679, 485] on button "Next" at bounding box center [693, 490] width 38 height 25
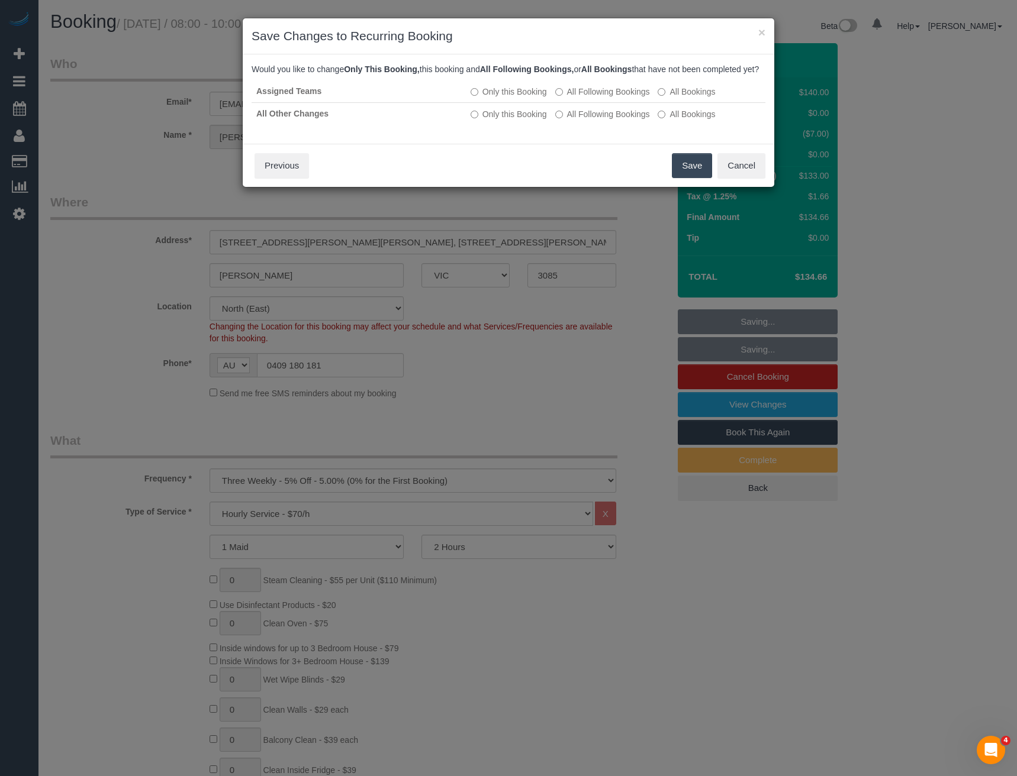
click at [673, 171] on button "Save" at bounding box center [692, 165] width 40 height 25
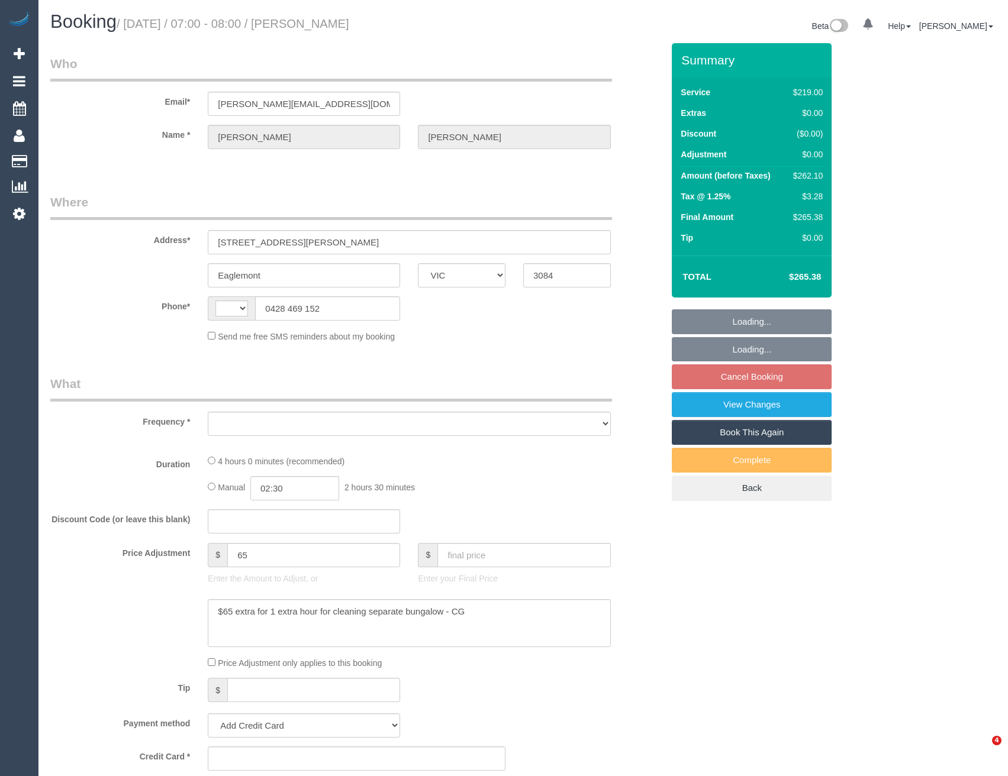
select select "VIC"
select select "string:AU"
select select "string:stripe-pm_1OipBZ2GScqysDRVVV7HI5Ad"
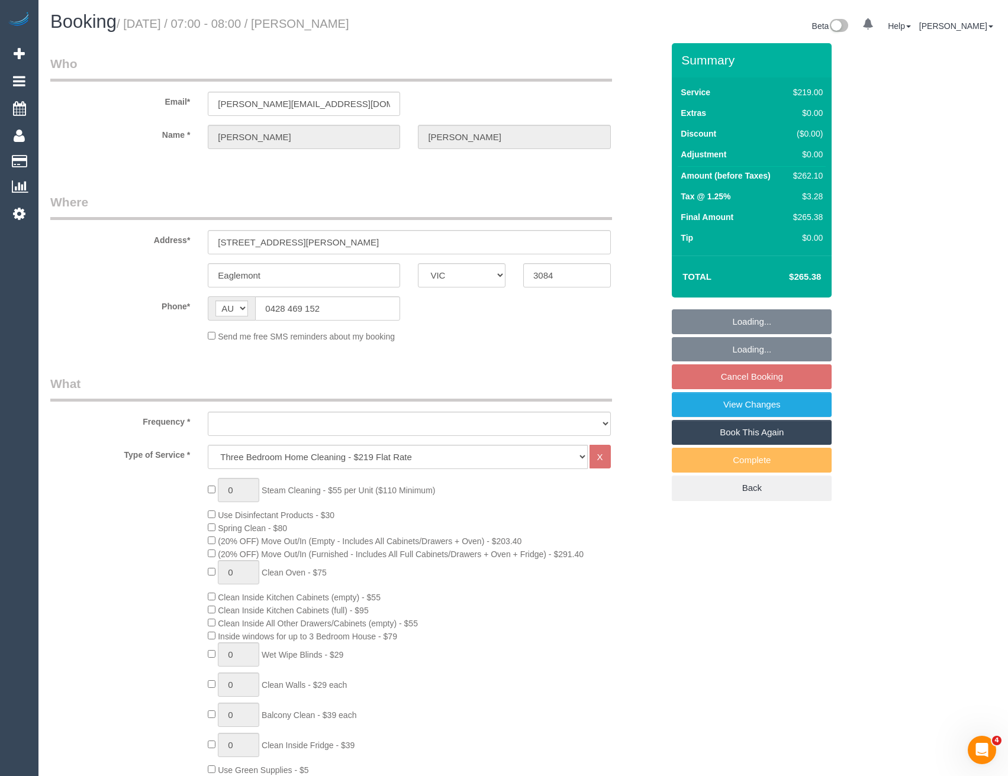
select select "spot1"
select select "object:1460"
select select "number:28"
select select "number:14"
select select "number:19"
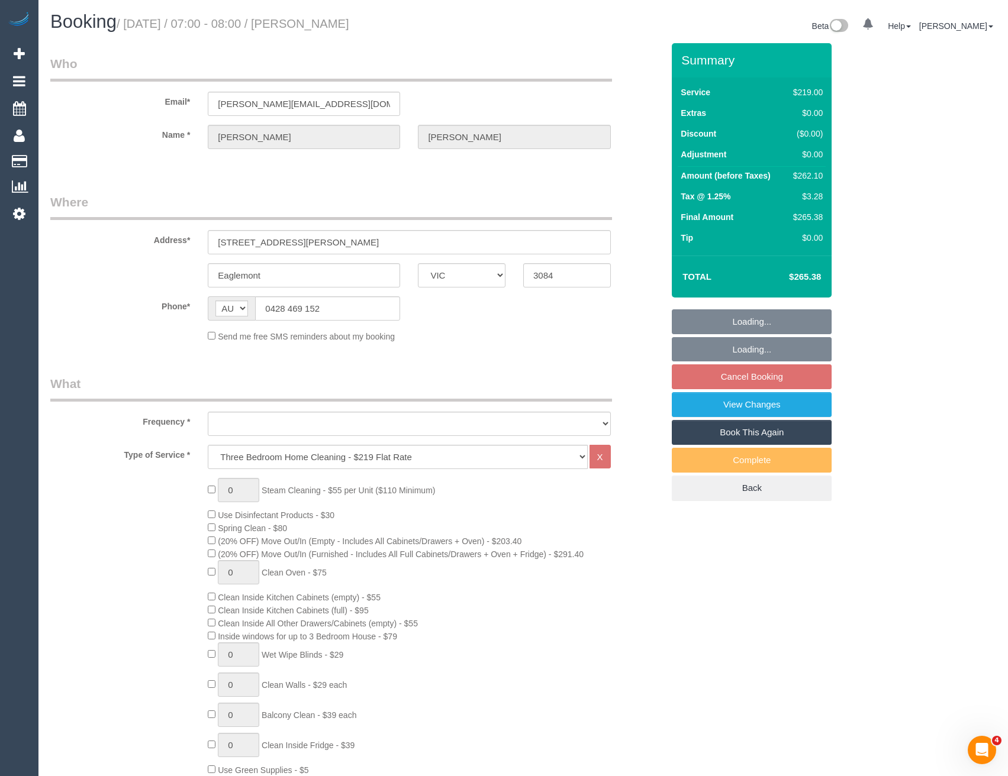
select select "number:25"
select select "number:35"
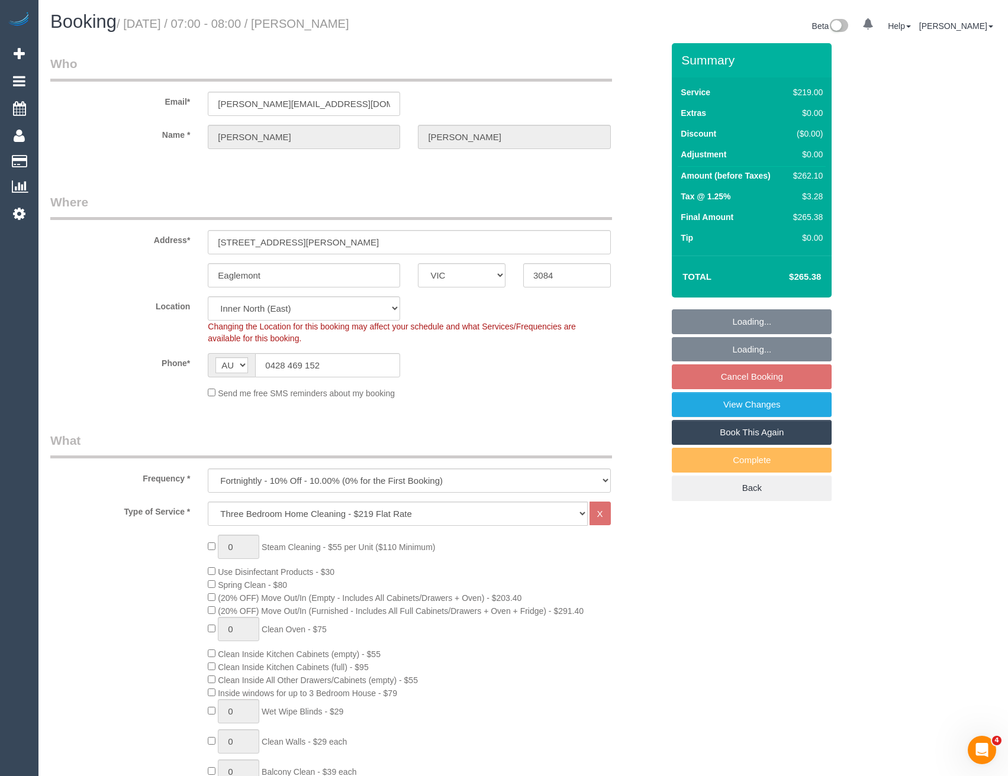
select select "object:1616"
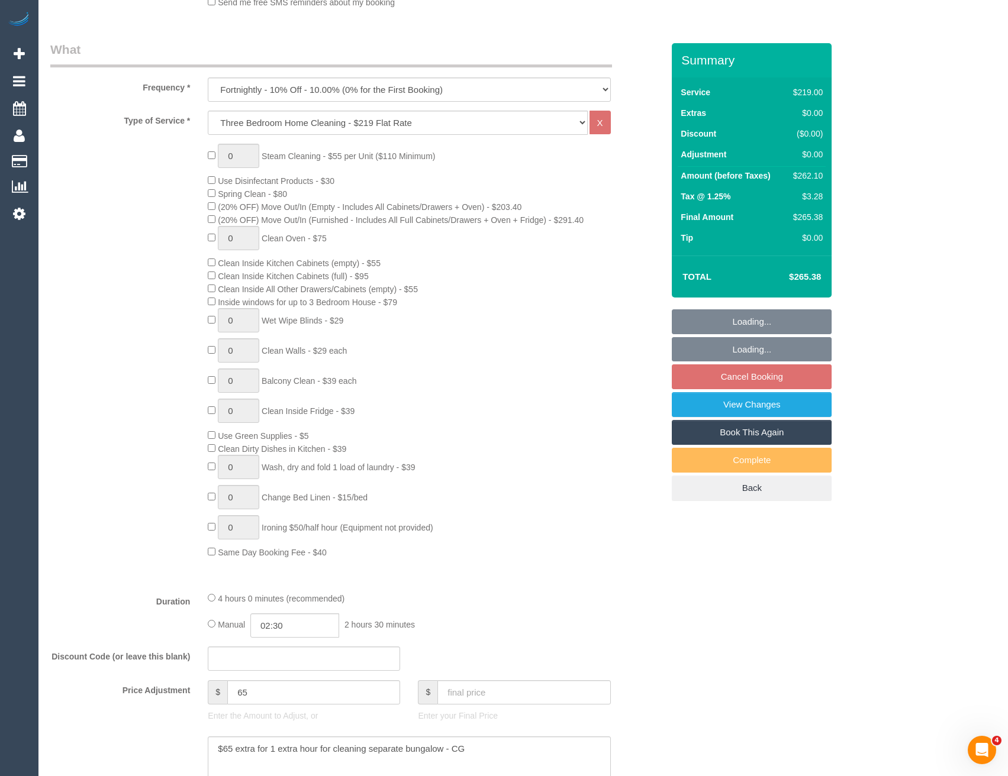
scroll to position [533, 0]
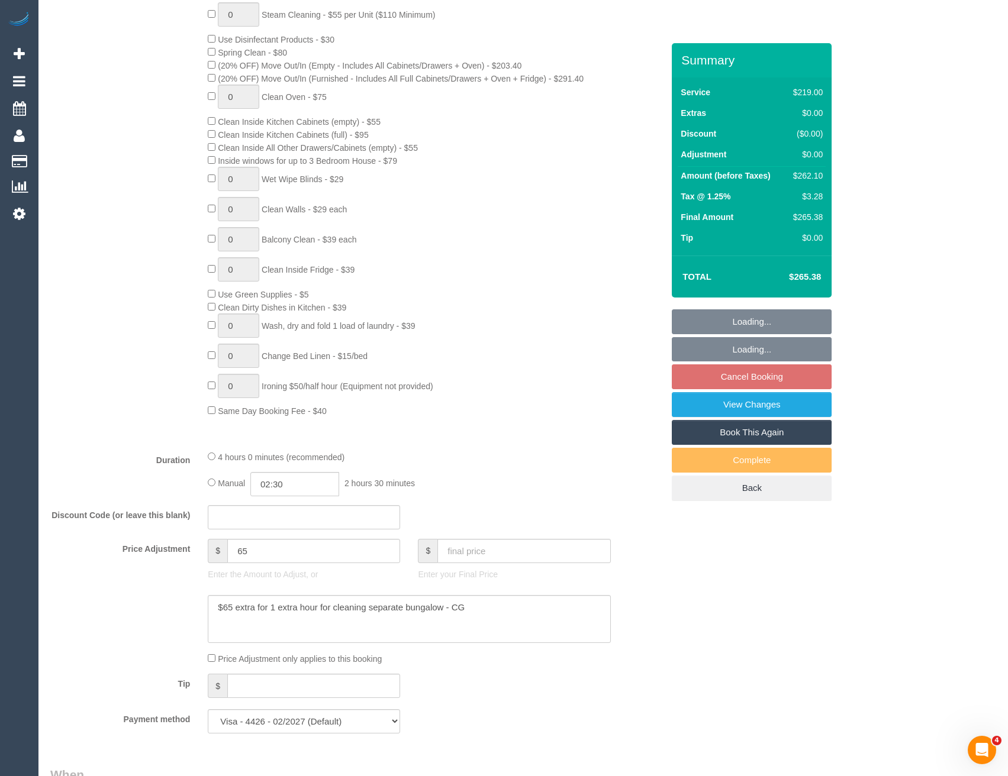
select select "spot22"
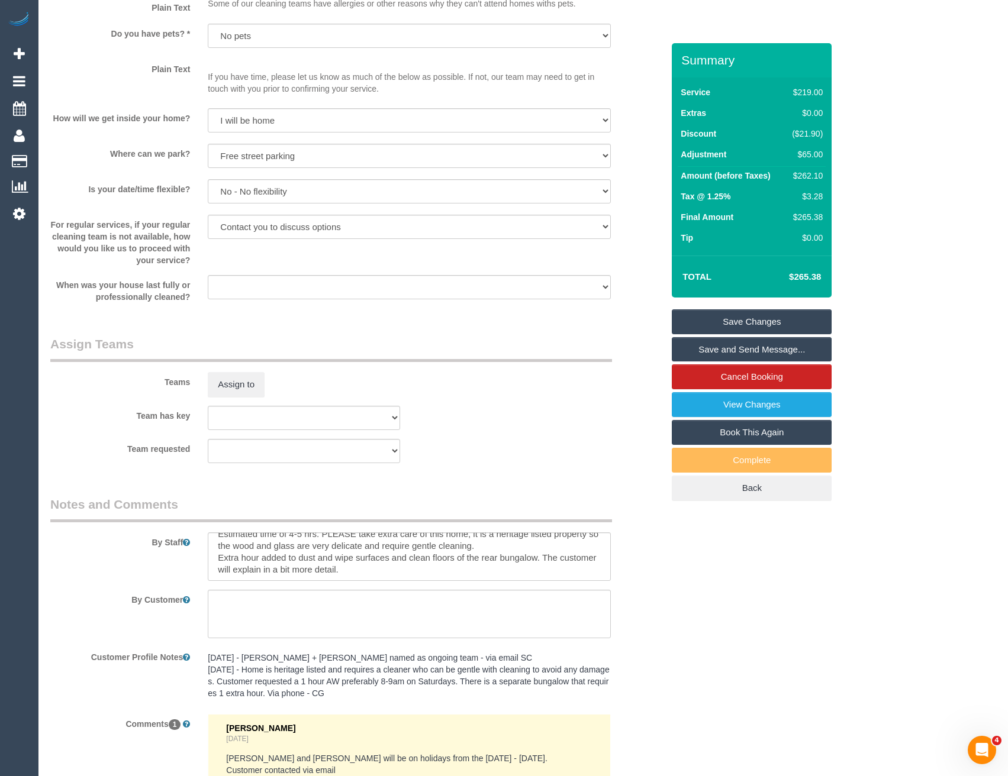
scroll to position [12, 0]
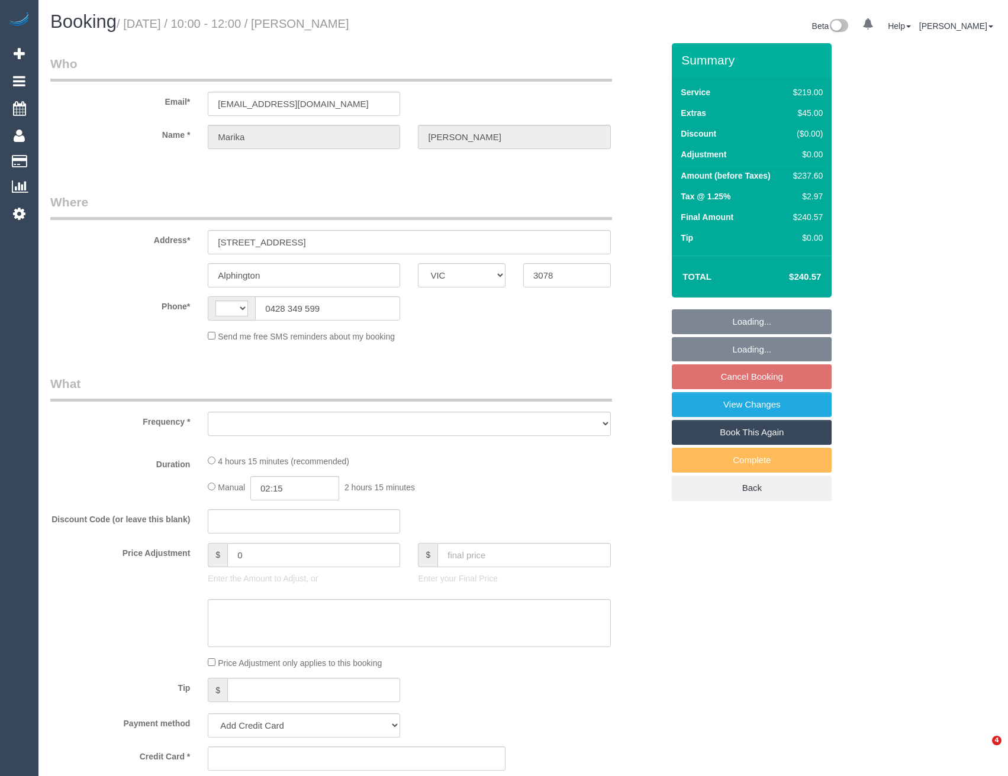
select select "VIC"
select select "string:AU"
select select "object:543"
select select "string:stripe-pm_1PwkG42GScqysDRVWW24IqgG"
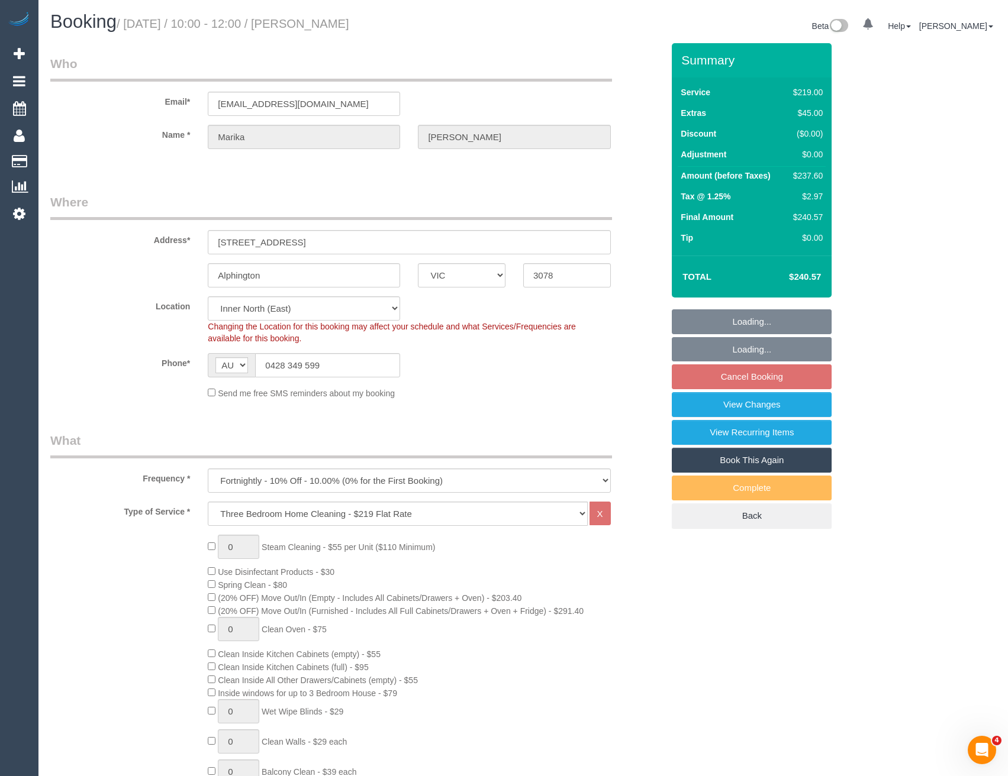
select select "number:28"
select select "number:14"
select select "number:19"
select select "number:24"
select select "number:33"
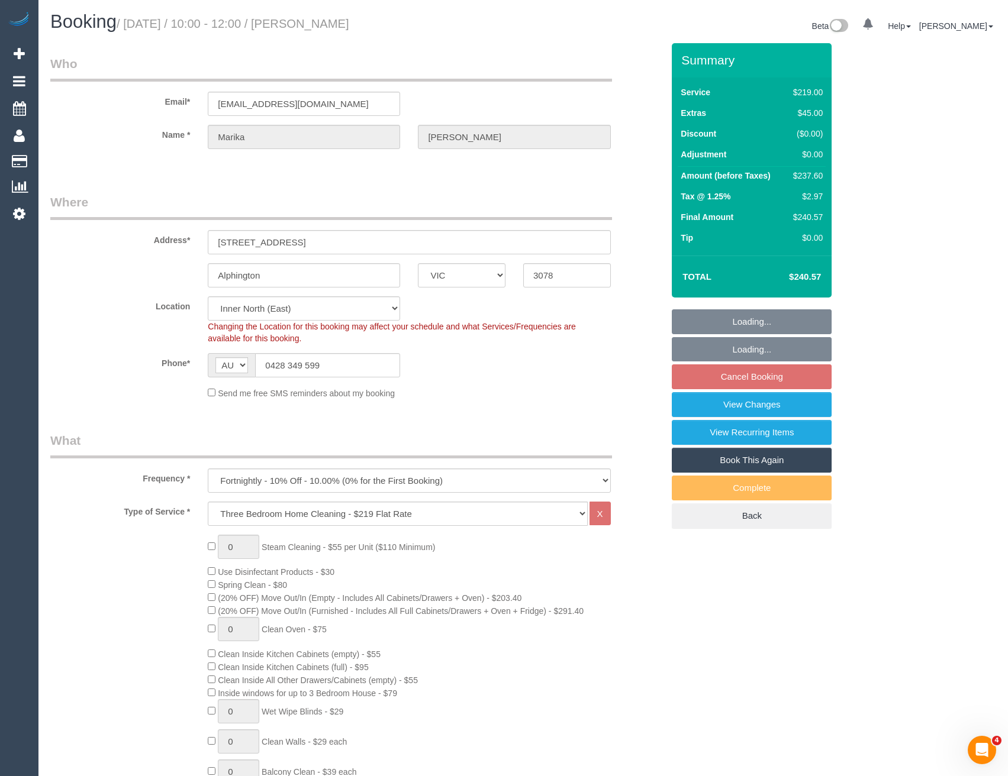
select select "number:12"
select select "object:1610"
select select "spot3"
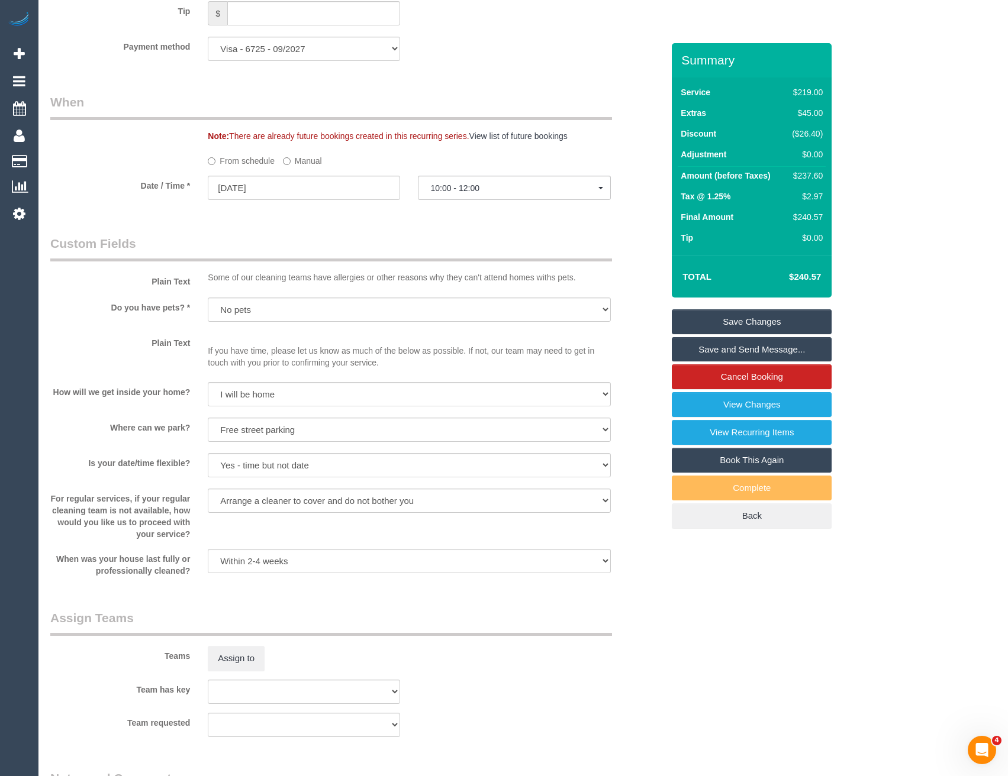
scroll to position [1420, 0]
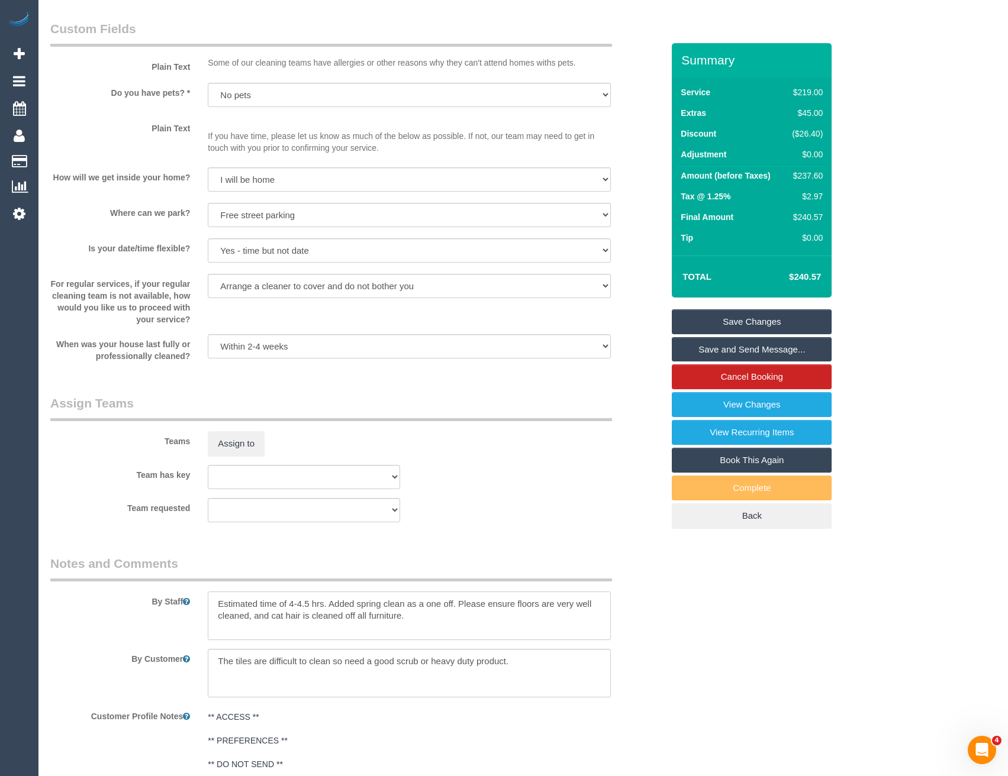
drag, startPoint x: 457, startPoint y: 604, endPoint x: 324, endPoint y: 603, distance: 132.6
click at [324, 603] on textarea at bounding box center [409, 616] width 402 height 49
type textarea "Estimated time of 4-4.5 hrs Please ensure floors are very well cleaned, and cat…"
click at [259, 446] on button "Assign to" at bounding box center [236, 443] width 57 height 25
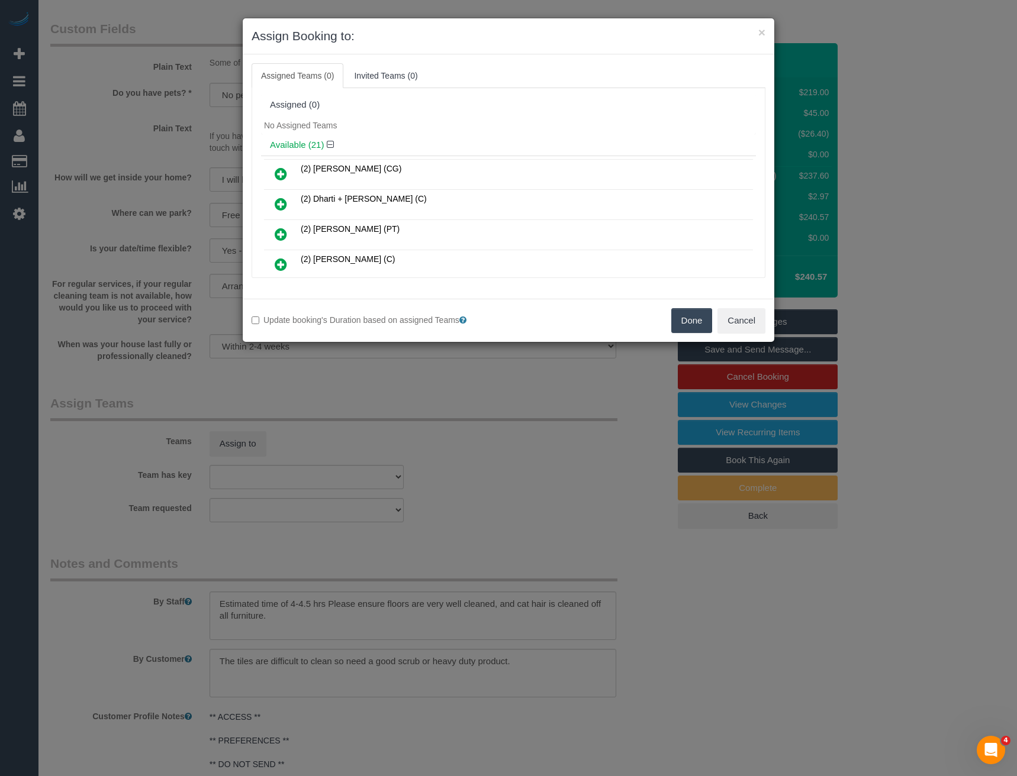
click at [280, 265] on icon at bounding box center [281, 264] width 12 height 14
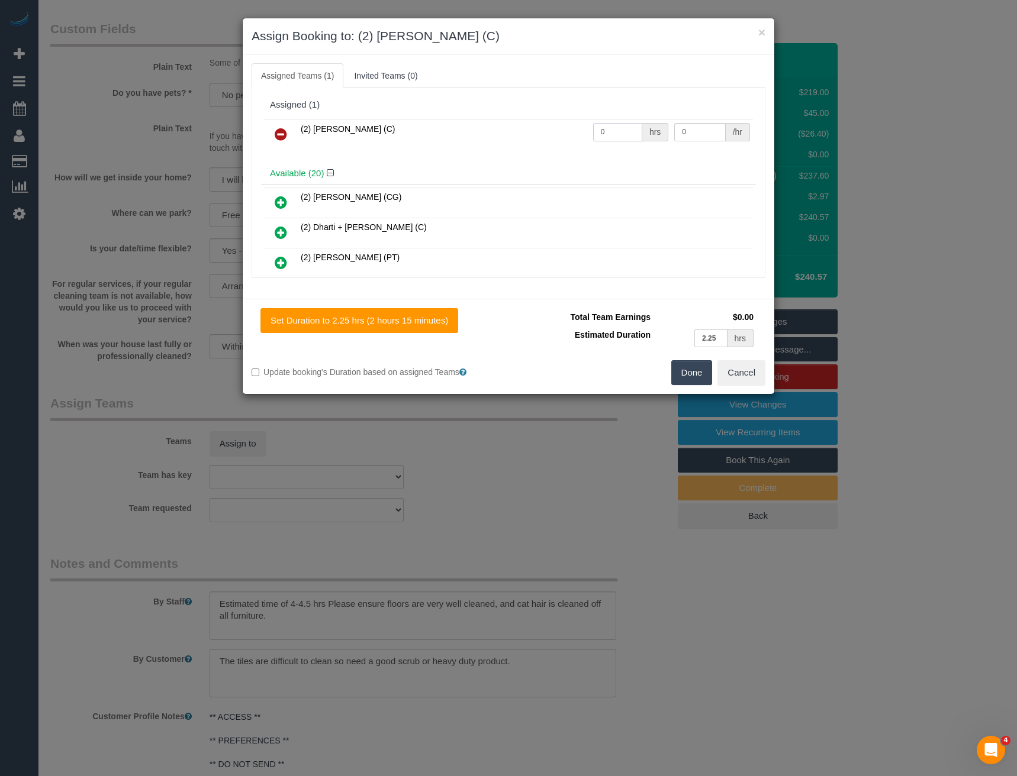
drag, startPoint x: 614, startPoint y: 137, endPoint x: 524, endPoint y: 138, distance: 90.0
click at [528, 138] on tr "(2) Sewmina De Silva (C) 0 hrs 0 /hr" at bounding box center [508, 135] width 489 height 30
type input "1"
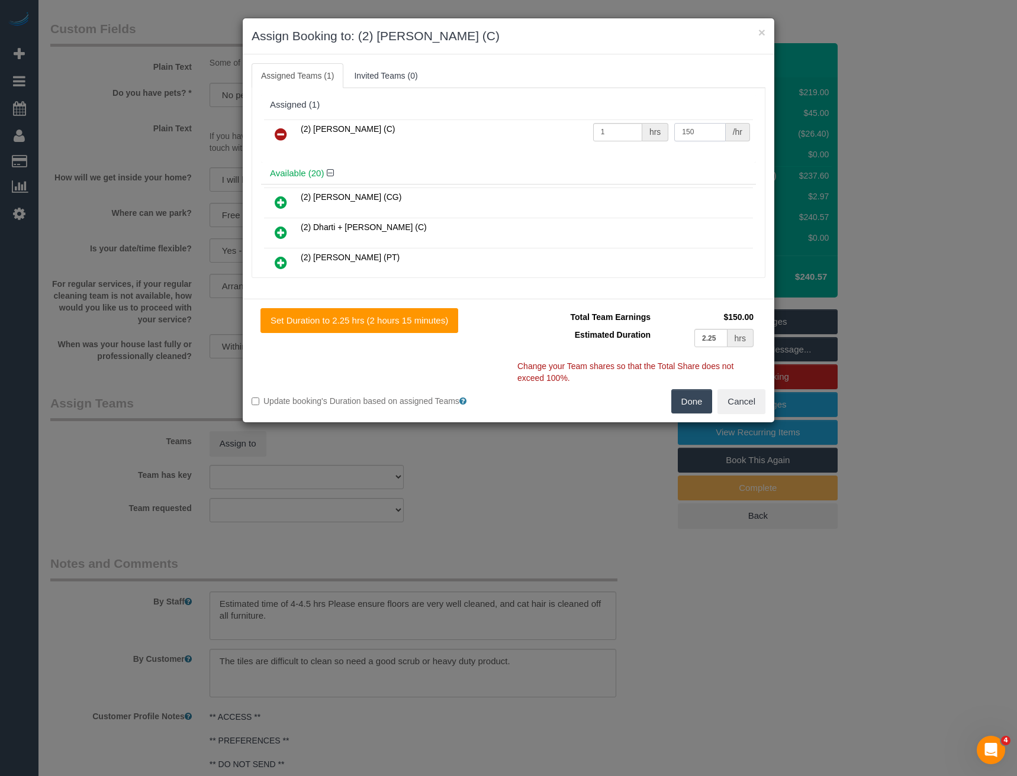
type input "150"
click at [695, 405] on button "Done" at bounding box center [691, 401] width 41 height 25
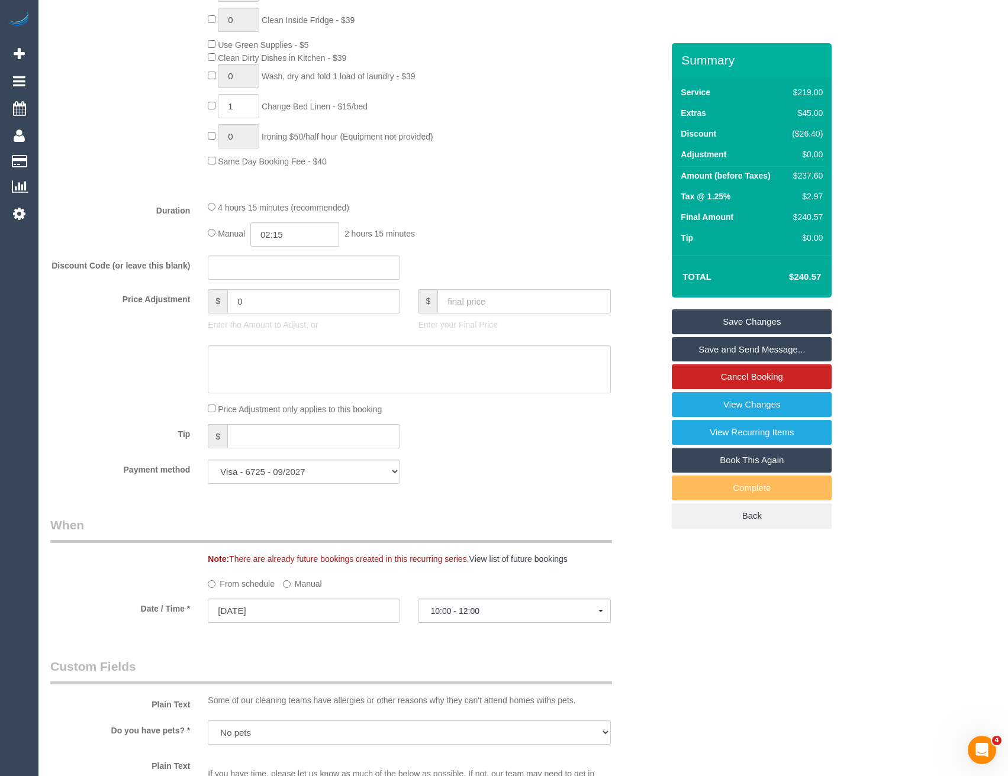
scroll to position [736, 0]
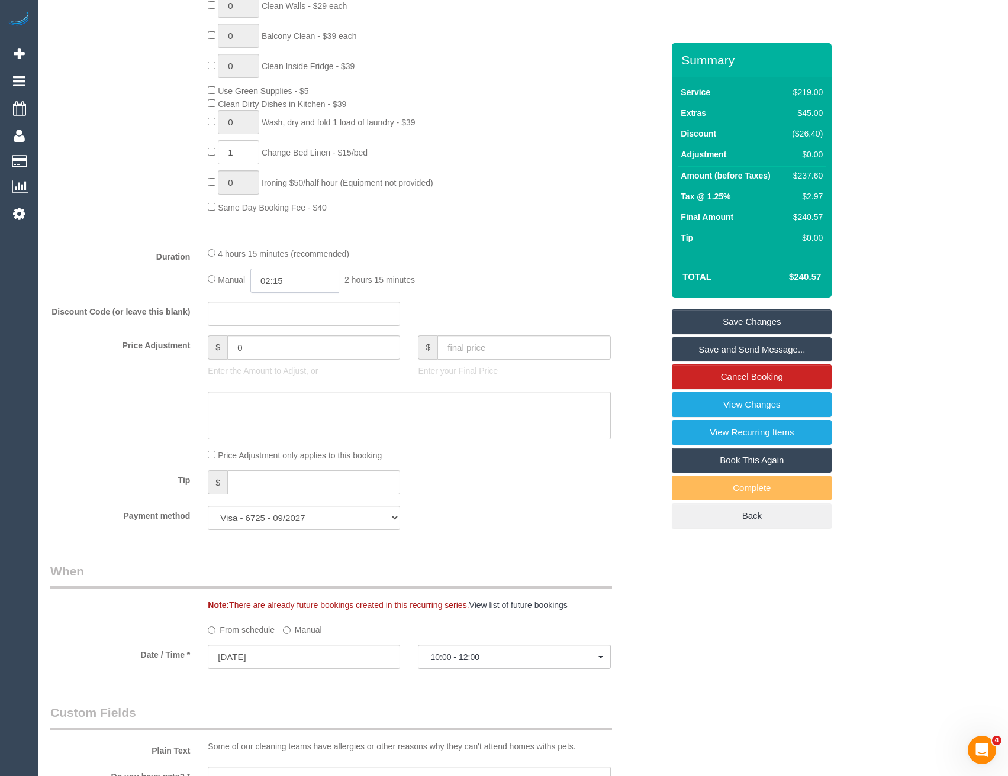
click at [284, 280] on input "02:15" at bounding box center [294, 281] width 89 height 24
type input "04:30"
click at [286, 368] on li "04:30" at bounding box center [282, 368] width 53 height 15
click at [509, 287] on div "Manual 04:30 4 hours 30 minutes" at bounding box center [409, 281] width 402 height 24
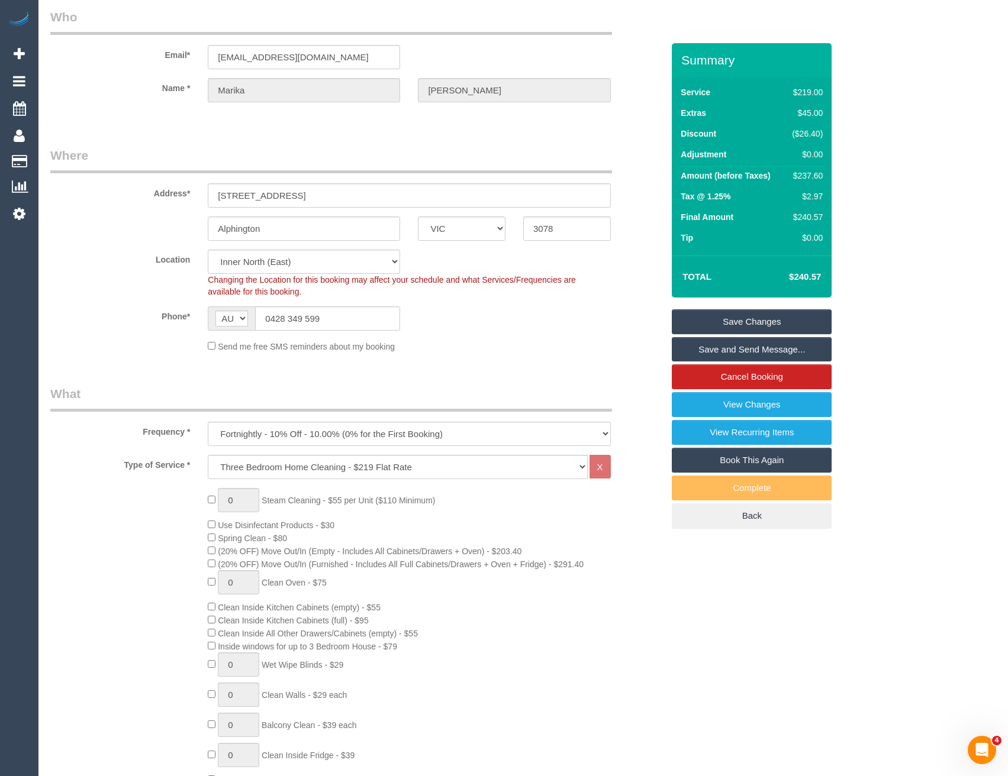
scroll to position [0, 0]
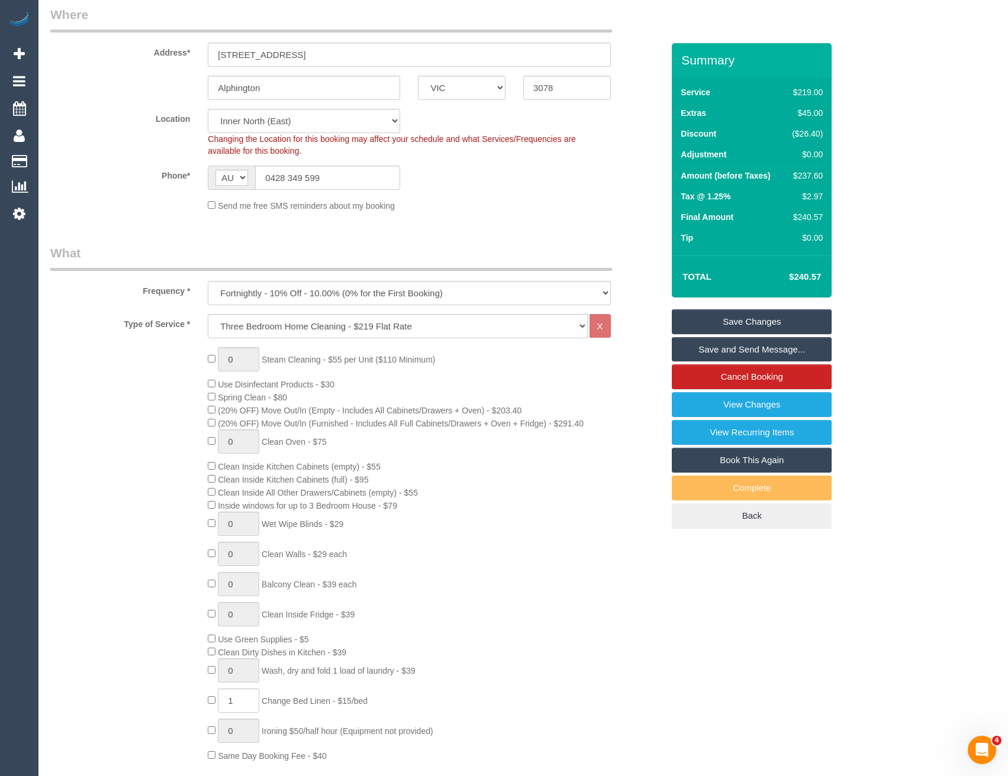
select select "spot24"
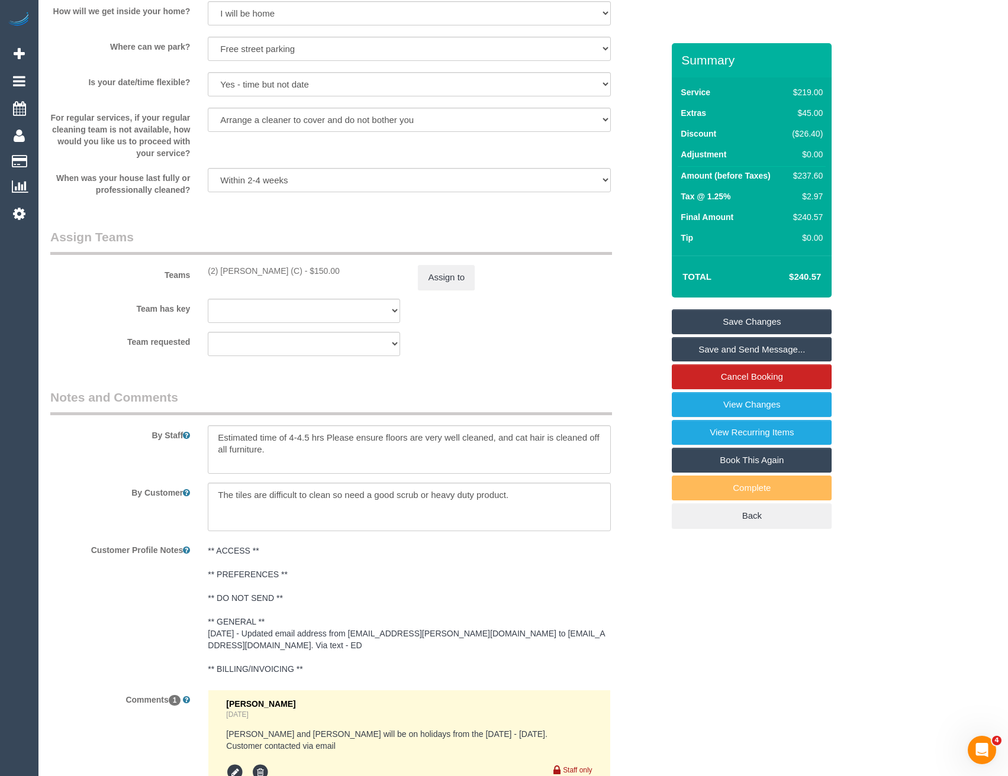
scroll to position [1657, 0]
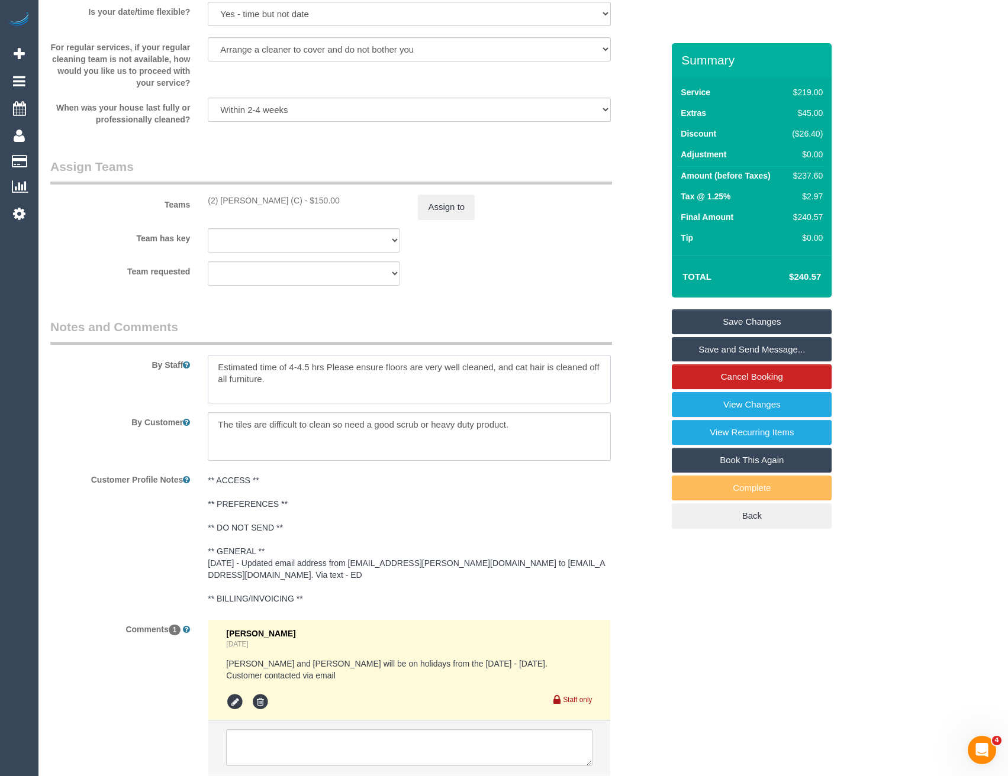
click at [211, 365] on textarea at bounding box center [409, 379] width 402 height 49
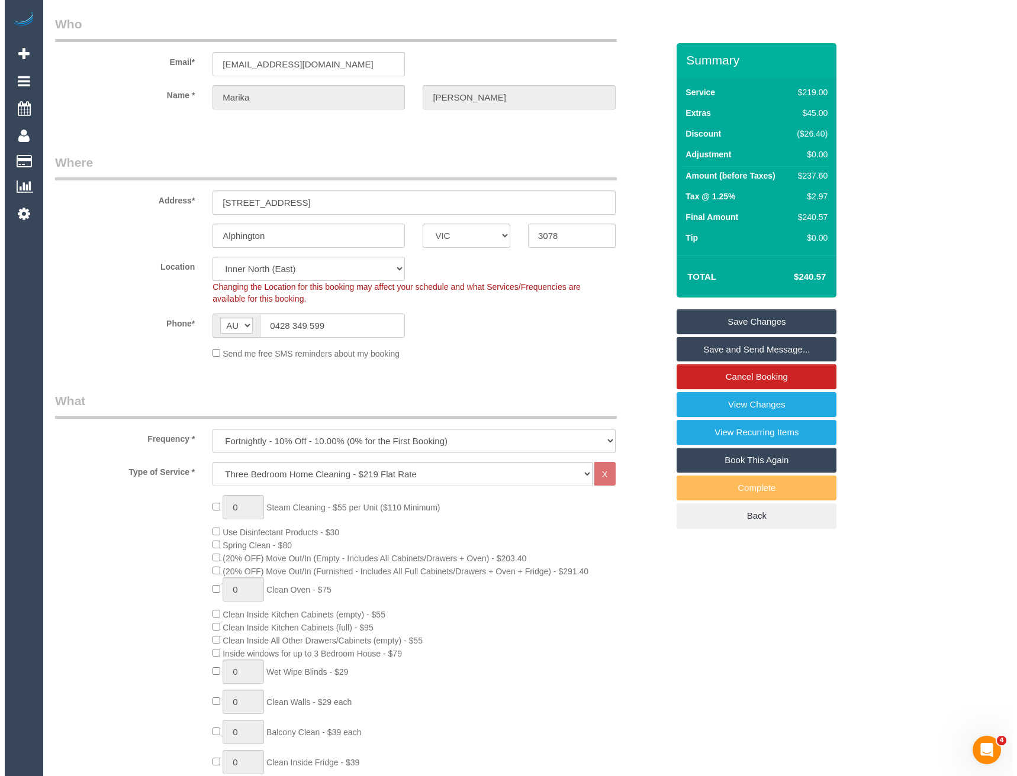
scroll to position [0, 0]
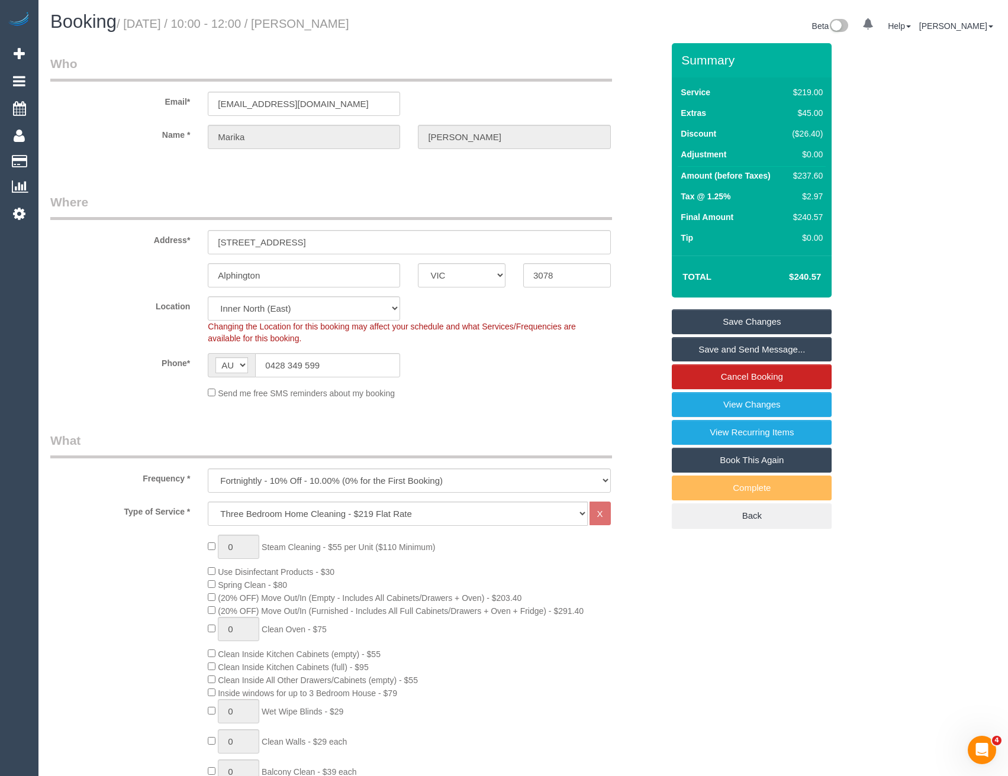
type textarea "*cover* Estimated time of 4-4.5 hrs Please ensure floors are very well cleaned,…"
click at [699, 344] on link "Save and Send Message..." at bounding box center [752, 349] width 160 height 25
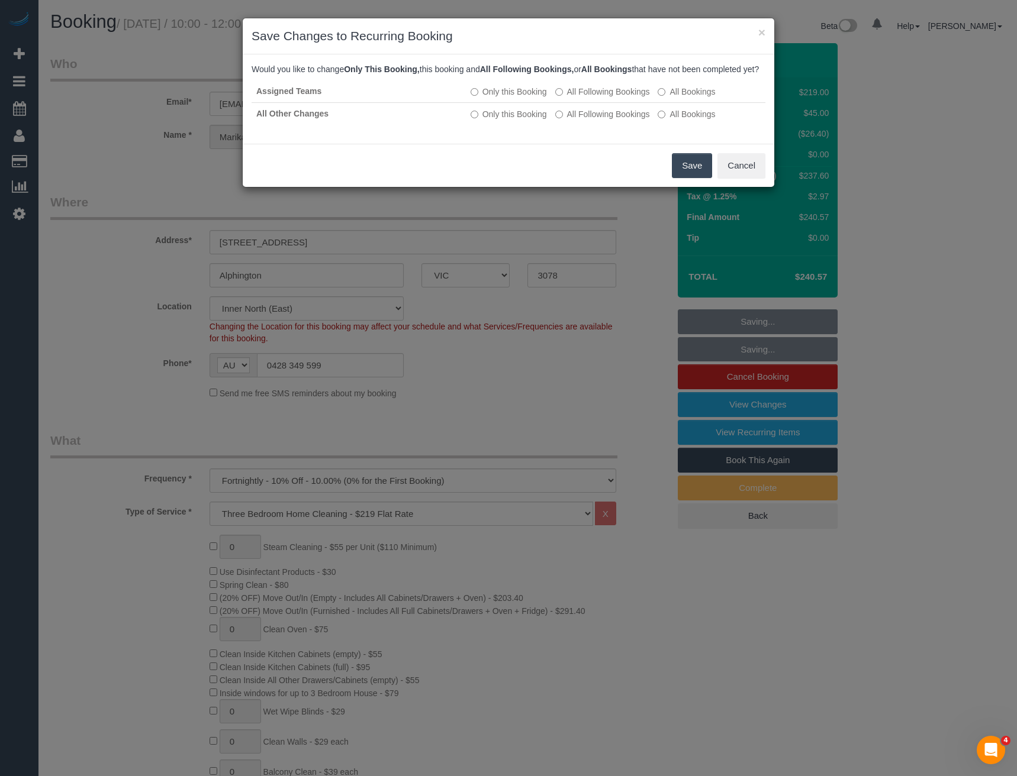
drag, startPoint x: 686, startPoint y: 185, endPoint x: 679, endPoint y: 183, distance: 7.2
click at [686, 178] on button "Save" at bounding box center [692, 165] width 40 height 25
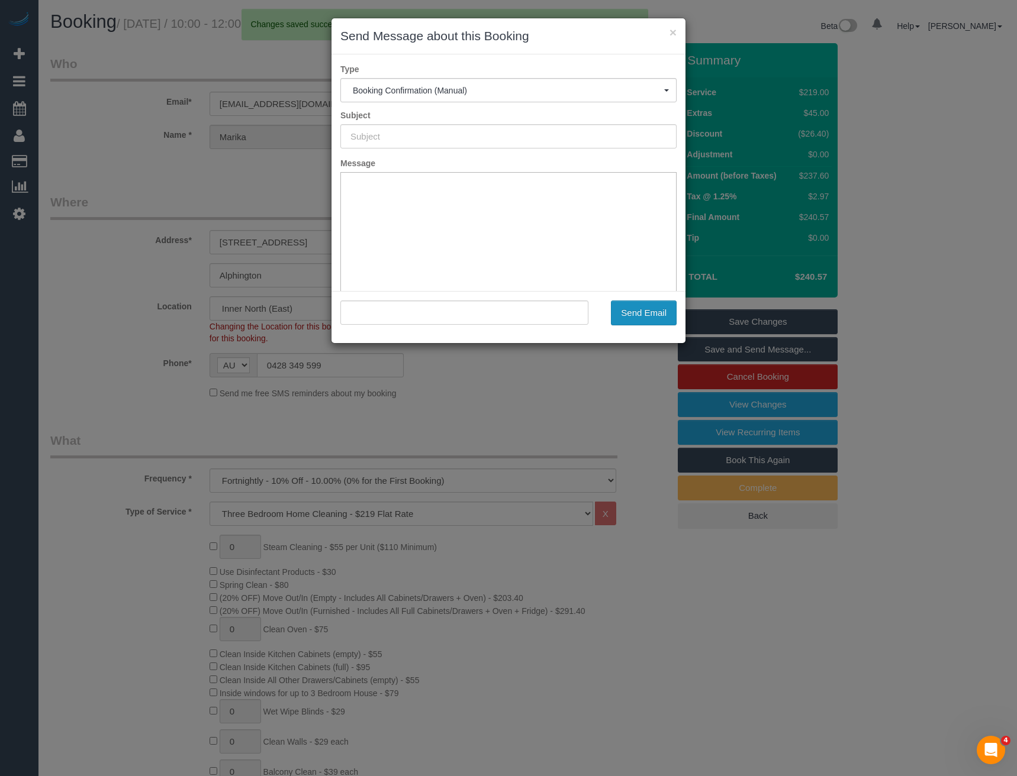
type input "Booking Confirmed"
type input ""Marika Michaloudakis" <marika@archconstructionlawyers.com.au>"
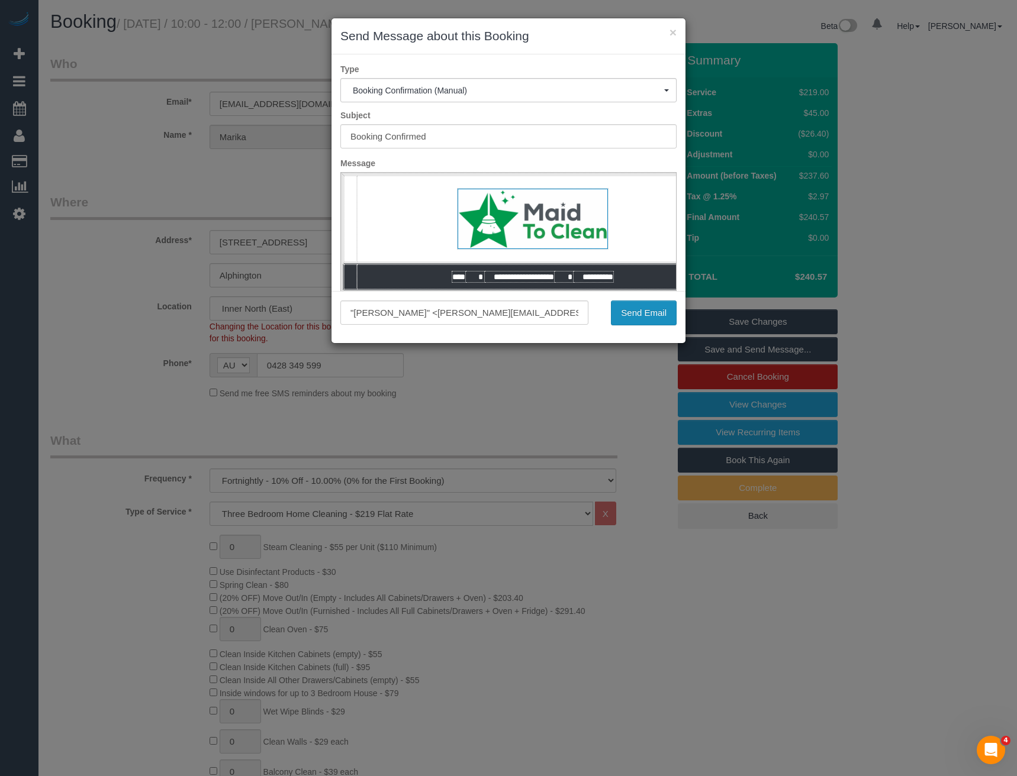
click at [637, 318] on button "Send Email" at bounding box center [644, 313] width 66 height 25
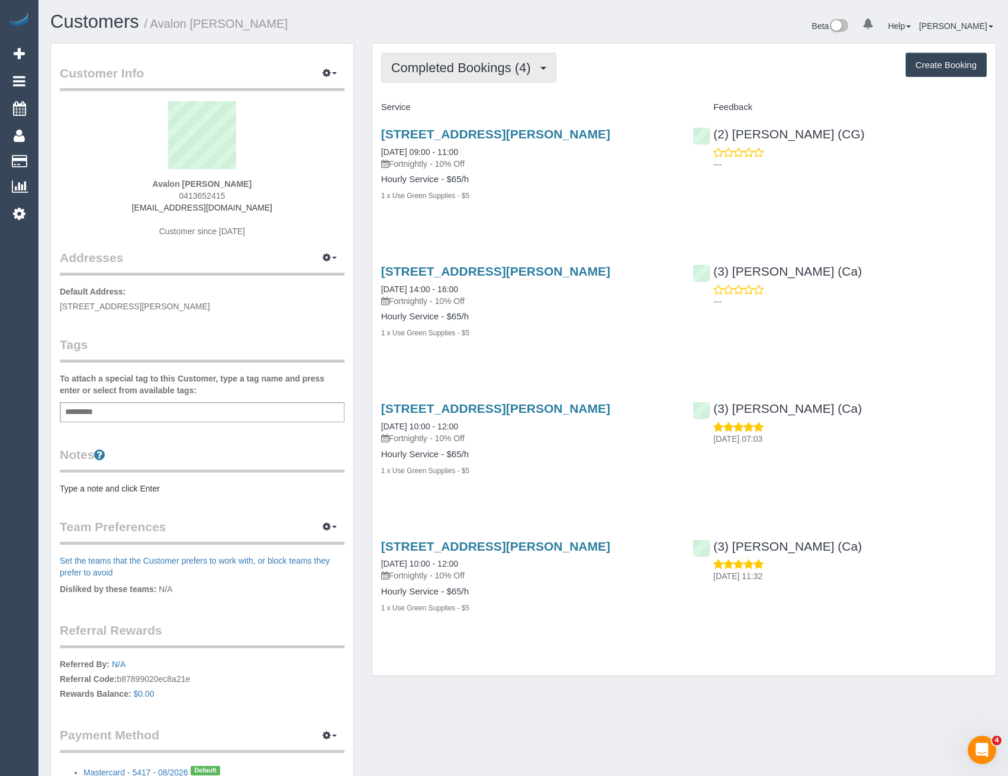
click at [515, 74] on span "Completed Bookings (4)" at bounding box center [464, 67] width 146 height 15
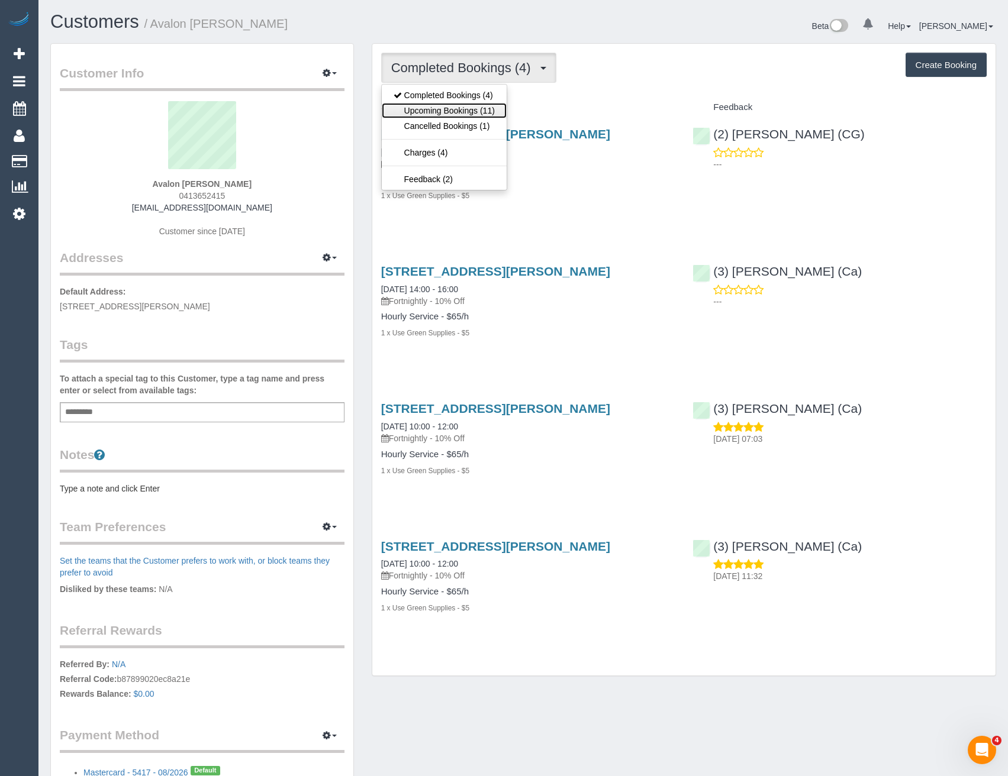
click at [478, 105] on link "Upcoming Bookings (11)" at bounding box center [444, 110] width 125 height 15
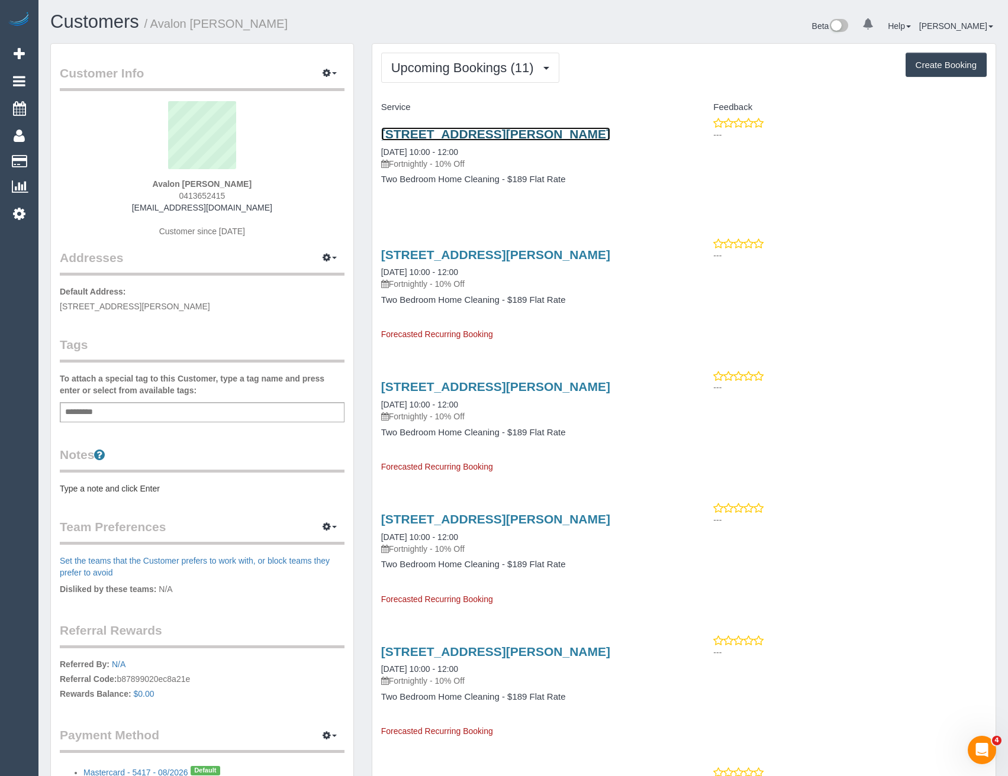
click at [529, 133] on link "69 Heller Street, 1, Brunswick West, VIC 3055" at bounding box center [495, 134] width 229 height 14
click at [462, 69] on span "Upcoming Bookings (11)" at bounding box center [465, 67] width 149 height 15
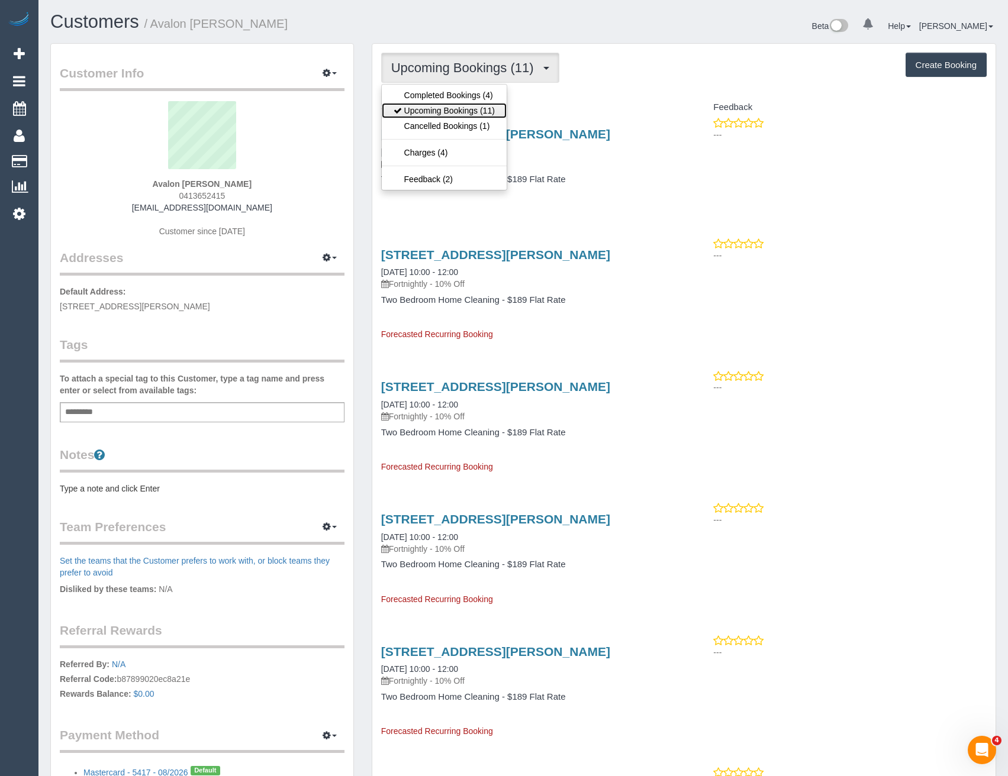
click at [454, 112] on link "Upcoming Bookings (11)" at bounding box center [444, 110] width 125 height 15
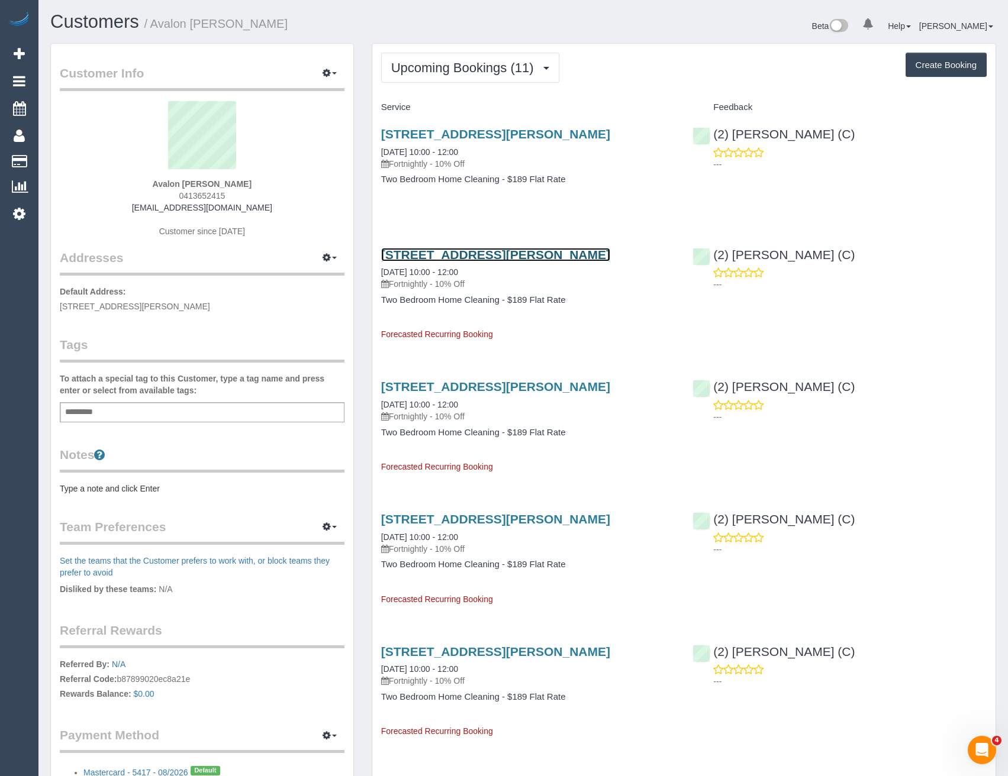
click at [588, 253] on link "69 Heller Street, 1, Brunswick West, VIC 3055" at bounding box center [495, 255] width 229 height 14
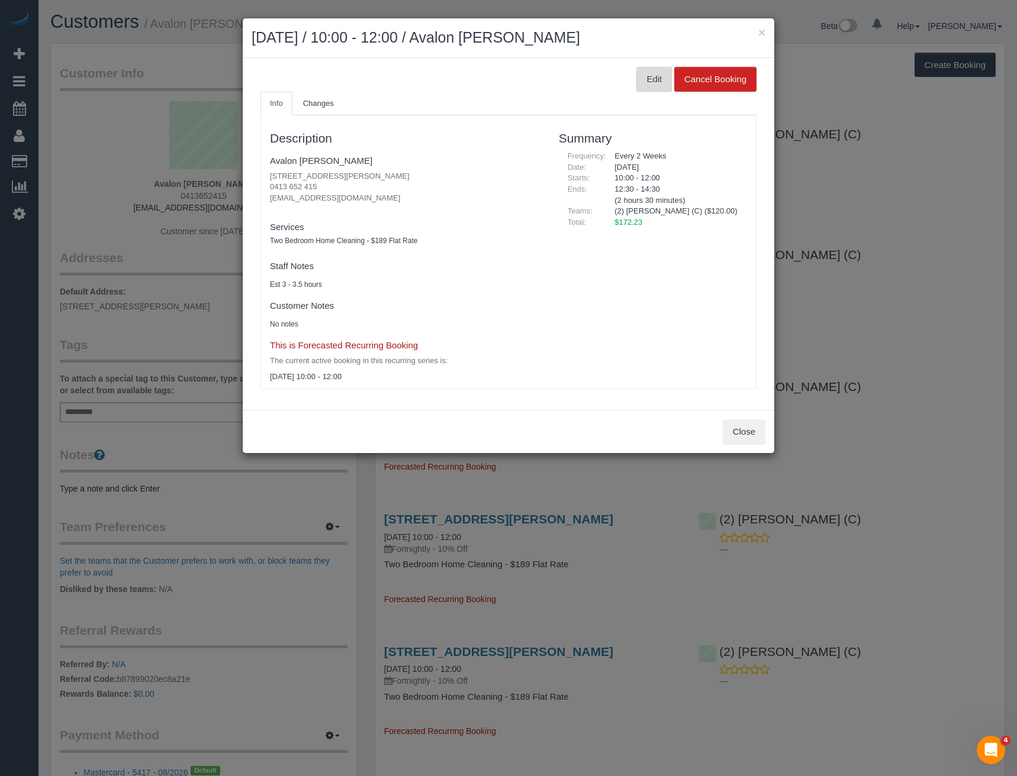
click at [656, 72] on button "Edit" at bounding box center [654, 79] width 36 height 25
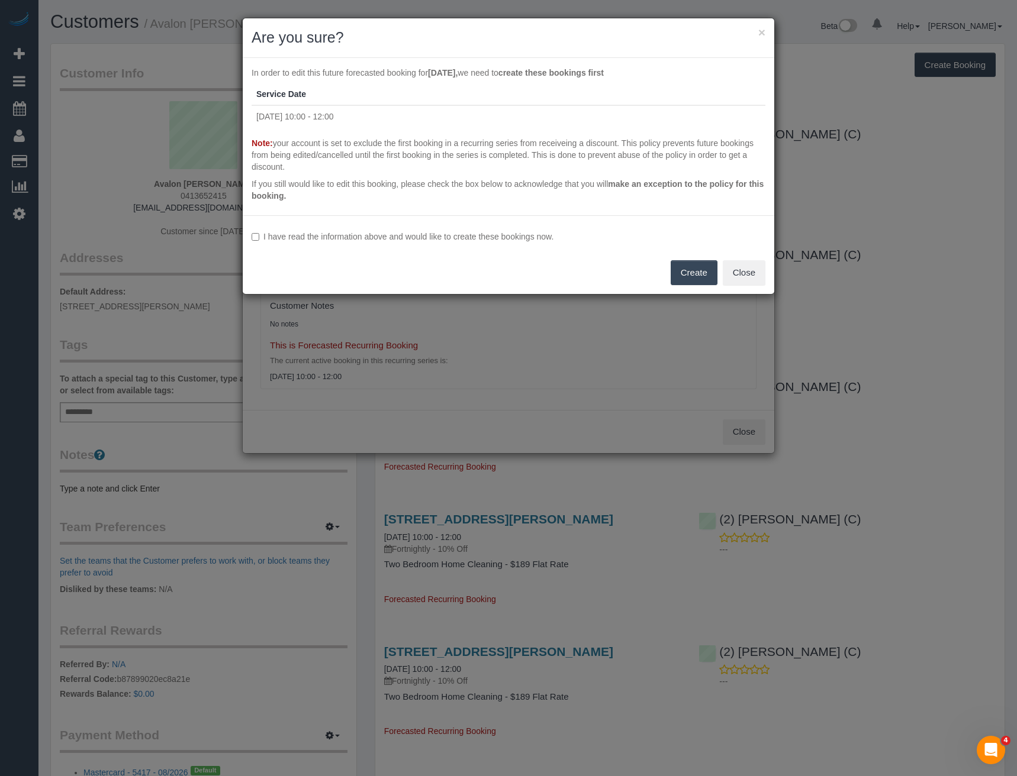
click at [325, 239] on label "I have read the information above and would like to create these bookings now." at bounding box center [509, 237] width 514 height 12
click at [687, 278] on button "Create" at bounding box center [693, 272] width 47 height 25
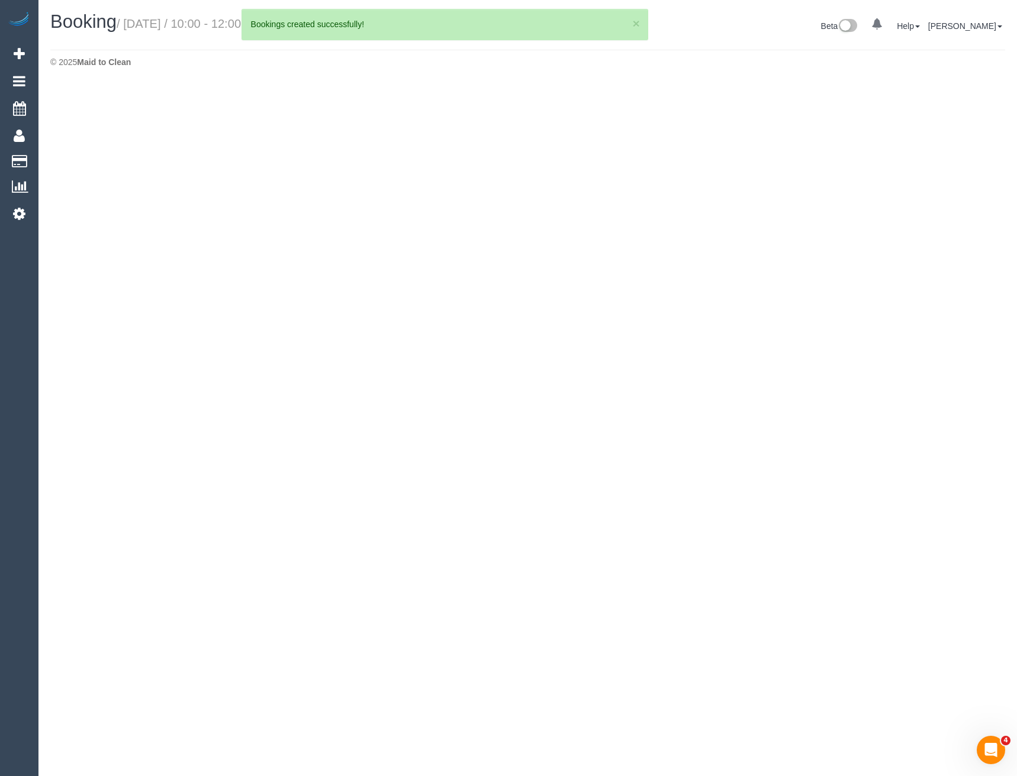
select select "VIC"
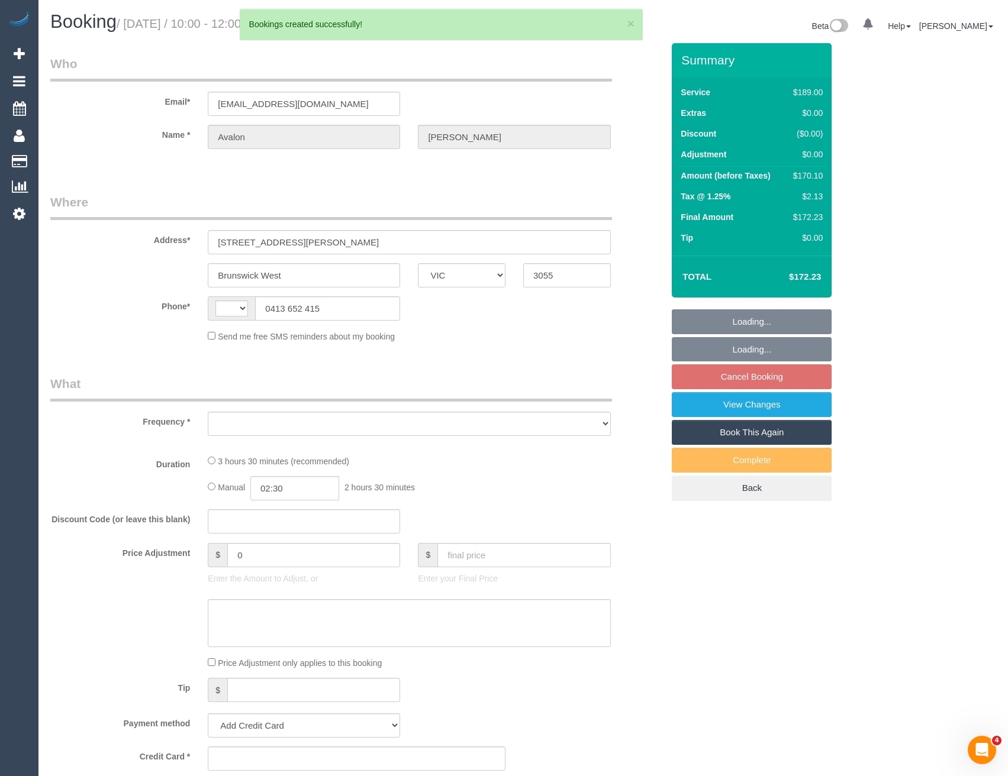
select select "string:AU"
select select "string:stripe-pm_1OUf882GScqysDRVILXltGNy"
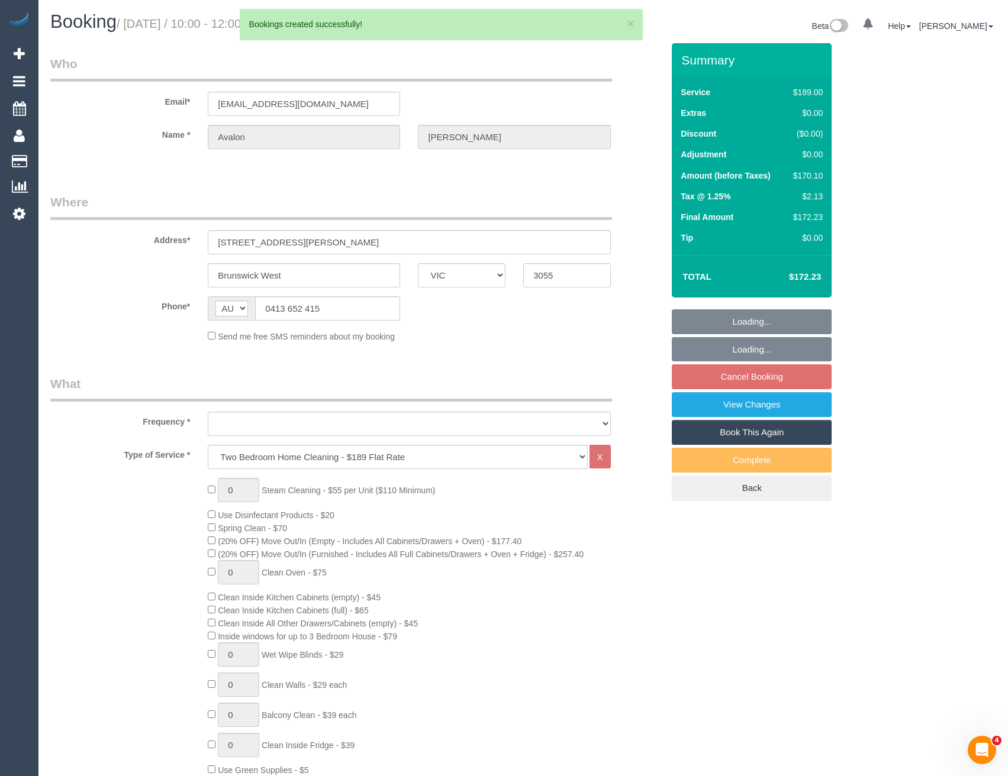
select select "object:1736"
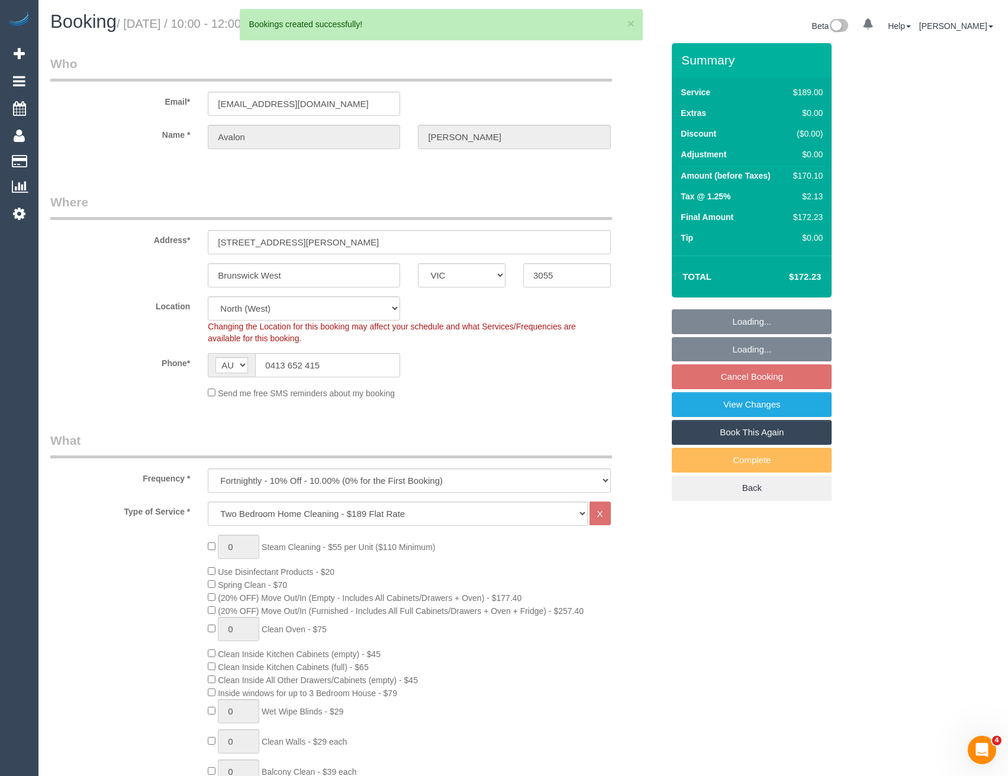
select select "number:29"
select select "number:14"
select select "number:19"
select select "number:24"
select select "number:34"
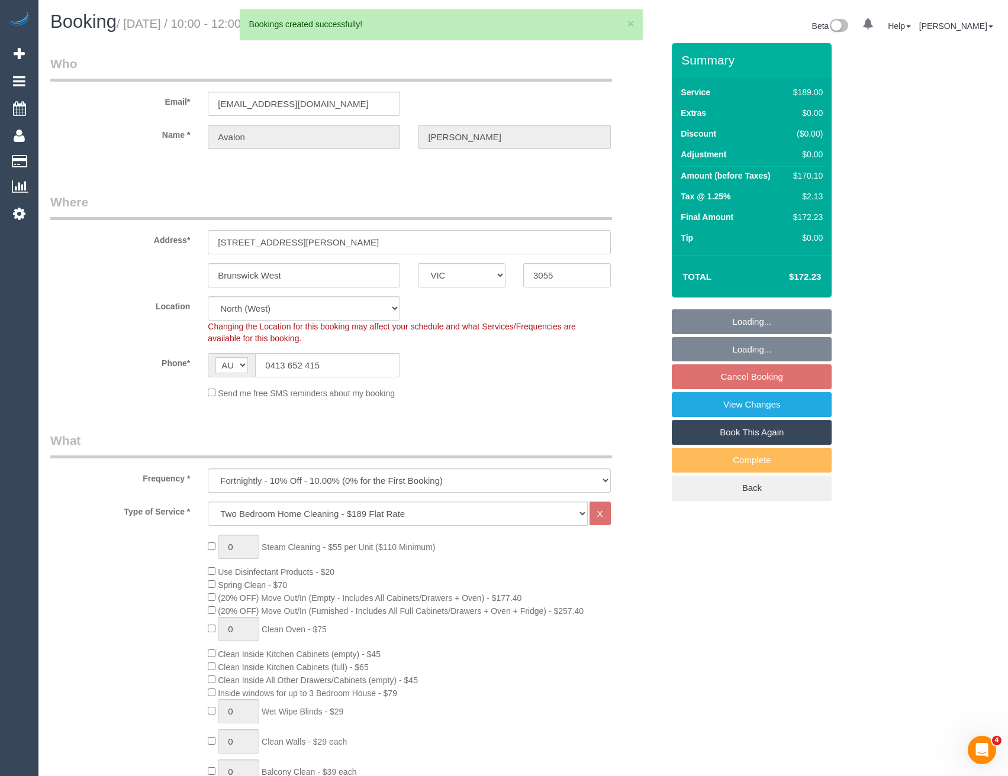
select select "number:26"
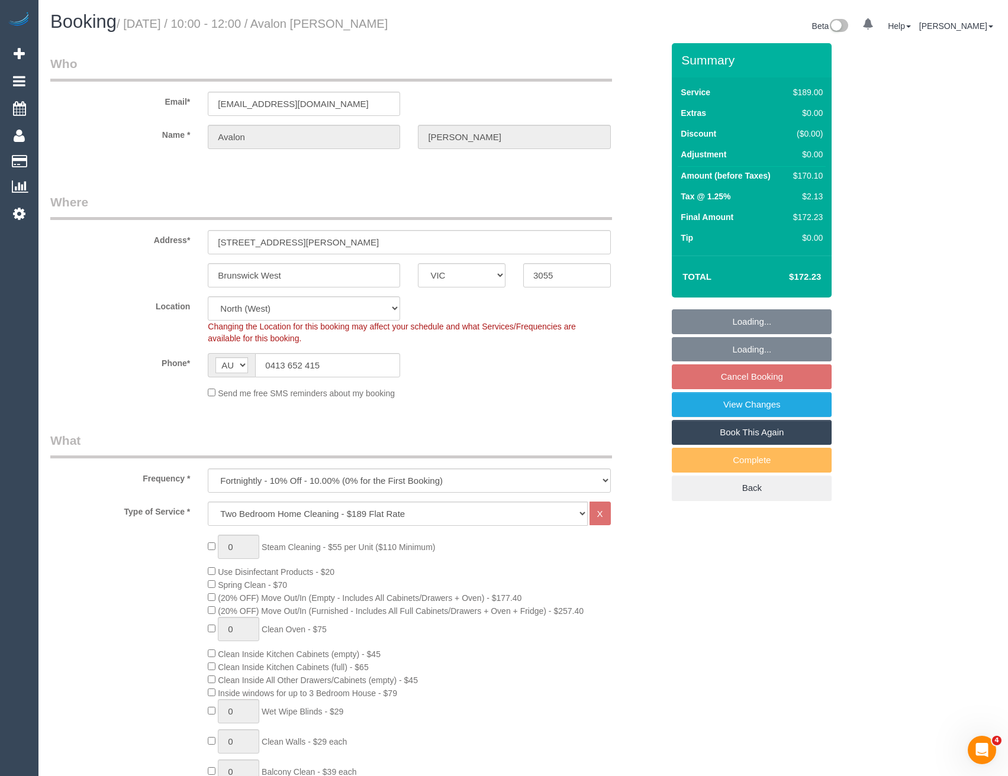
select select "object:1887"
select select "spot3"
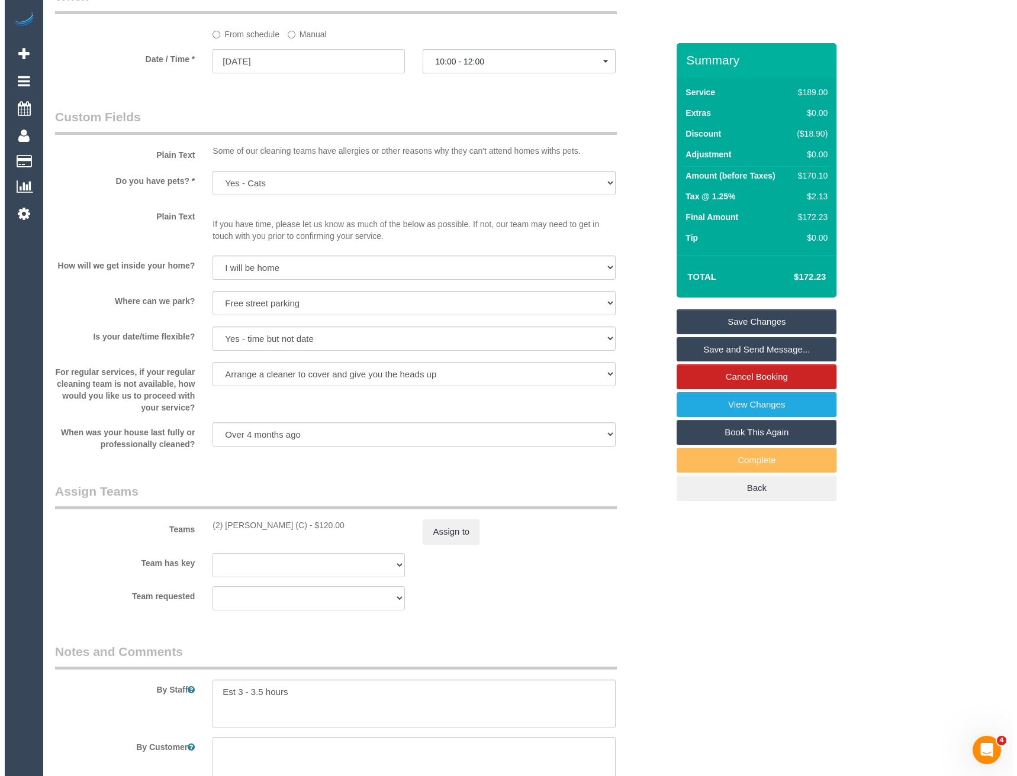
scroll to position [1420, 0]
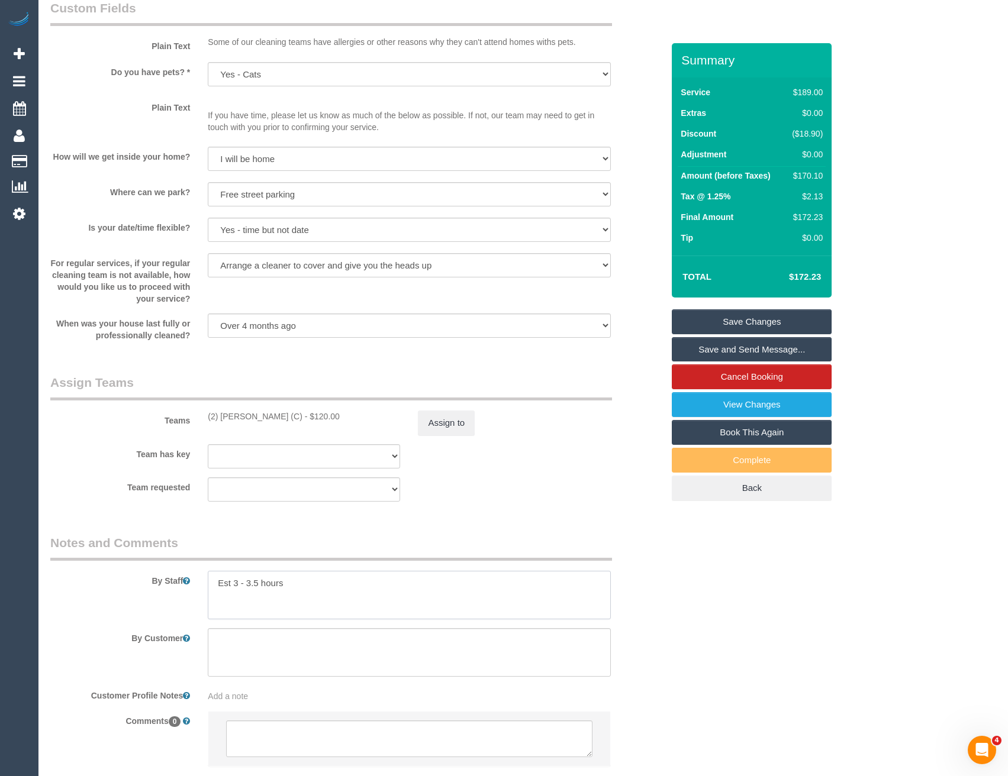
drag, startPoint x: 262, startPoint y: 581, endPoint x: 248, endPoint y: 582, distance: 13.7
click at [248, 582] on textarea at bounding box center [409, 595] width 402 height 49
click at [313, 581] on textarea at bounding box center [409, 595] width 402 height 49
click at [464, 420] on button "Assign to" at bounding box center [446, 423] width 57 height 25
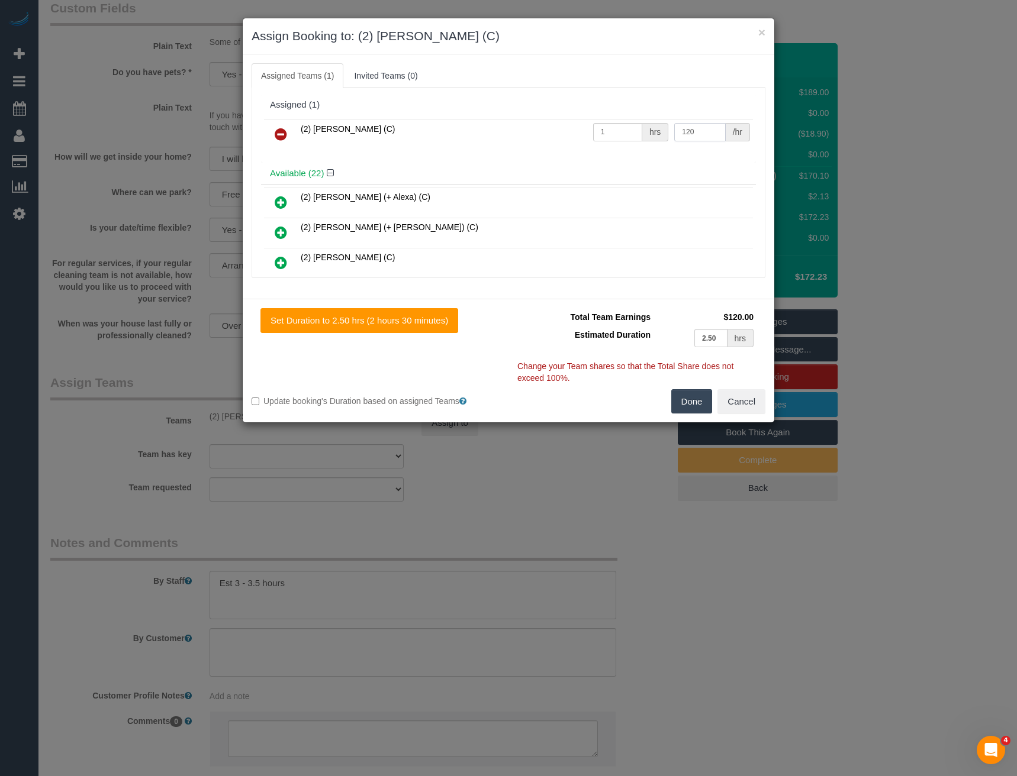
drag, startPoint x: 691, startPoint y: 134, endPoint x: 636, endPoint y: 146, distance: 55.8
click at [636, 146] on tr "(2) Joanne Power (C) 1 hrs 120 /hr" at bounding box center [508, 135] width 489 height 30
type input "110"
click at [691, 397] on button "Done" at bounding box center [691, 401] width 41 height 25
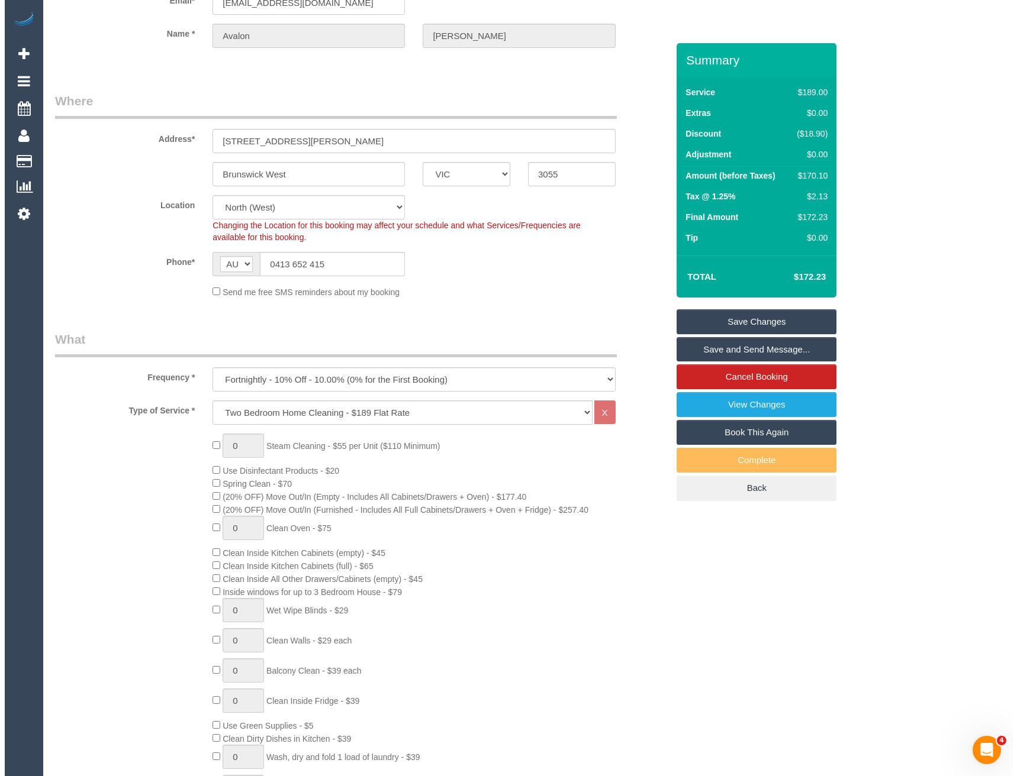
scroll to position [0, 0]
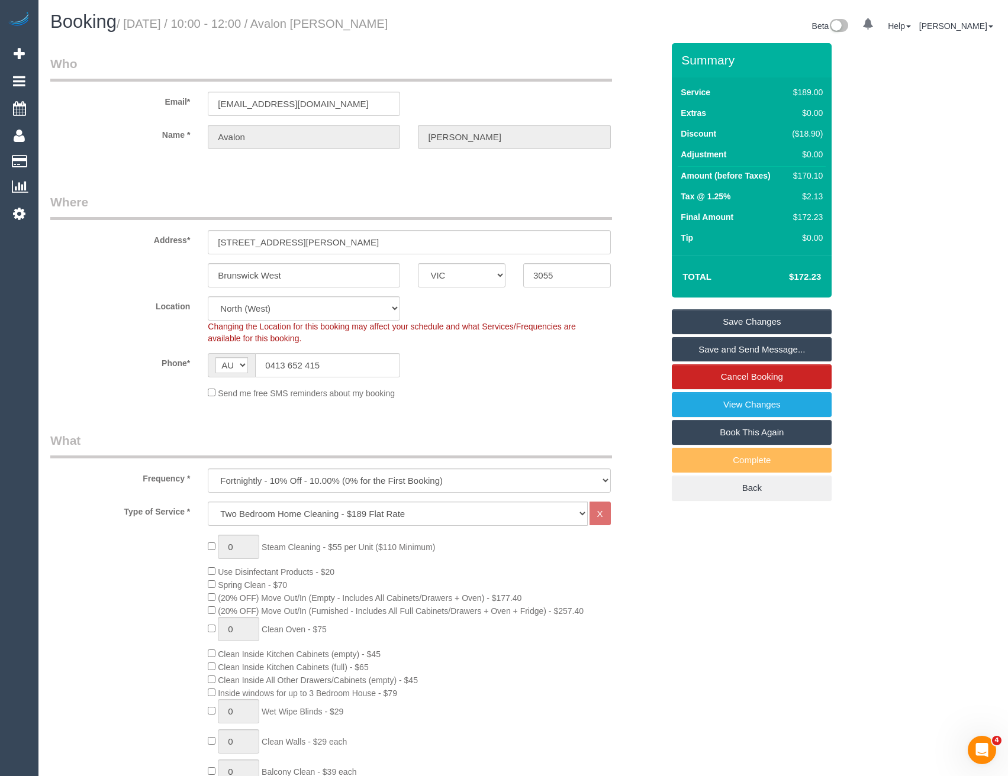
click at [714, 324] on link "Save Changes" at bounding box center [752, 321] width 160 height 25
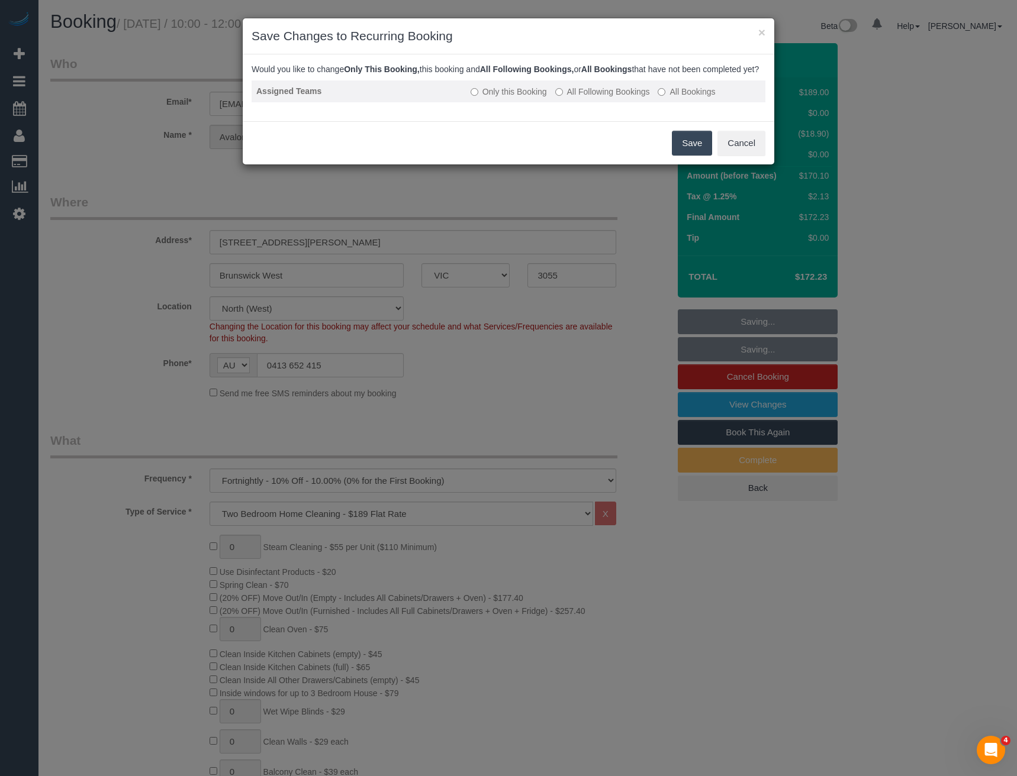
click at [565, 98] on label "All Following Bookings" at bounding box center [602, 92] width 95 height 12
click at [687, 151] on button "Save" at bounding box center [692, 143] width 40 height 25
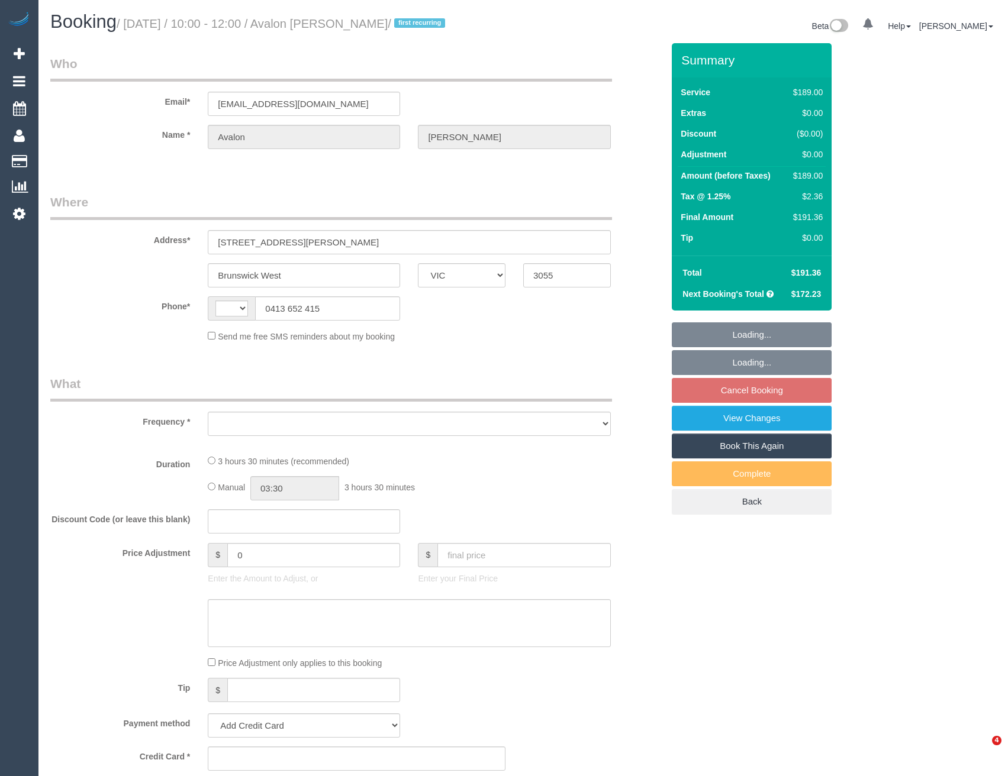
select select "VIC"
select select "string:AU"
select select "object:529"
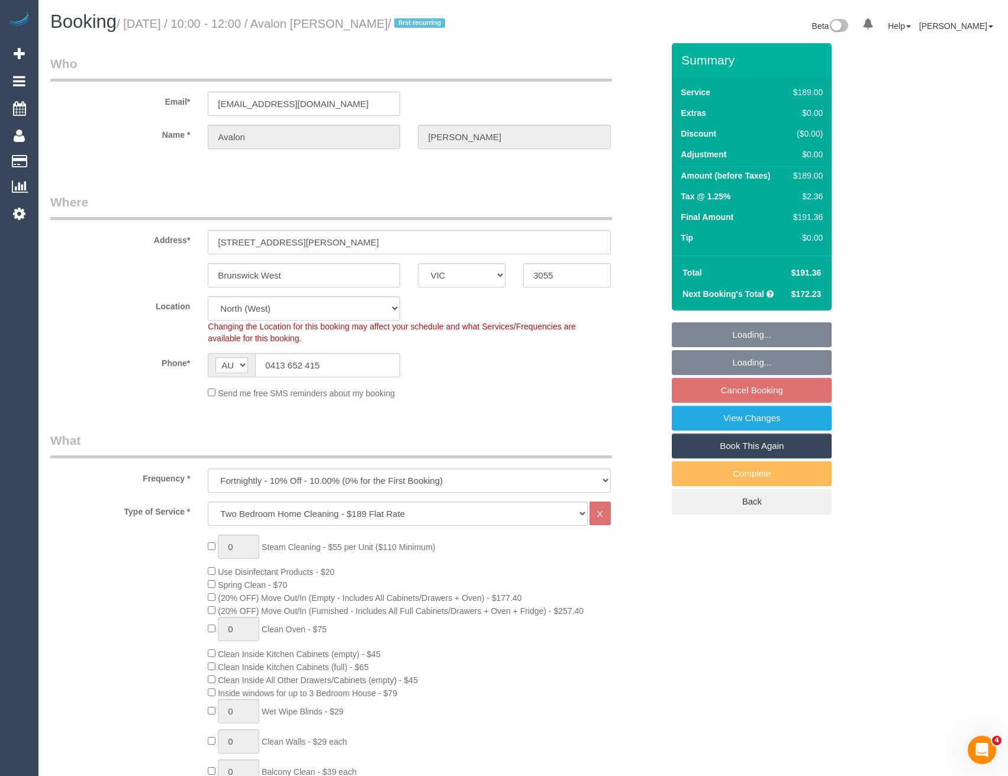
select select "string:stripe-pm_1OUf882GScqysDRVILXltGNy"
select select "object:632"
select select "number:29"
select select "number:14"
select select "number:19"
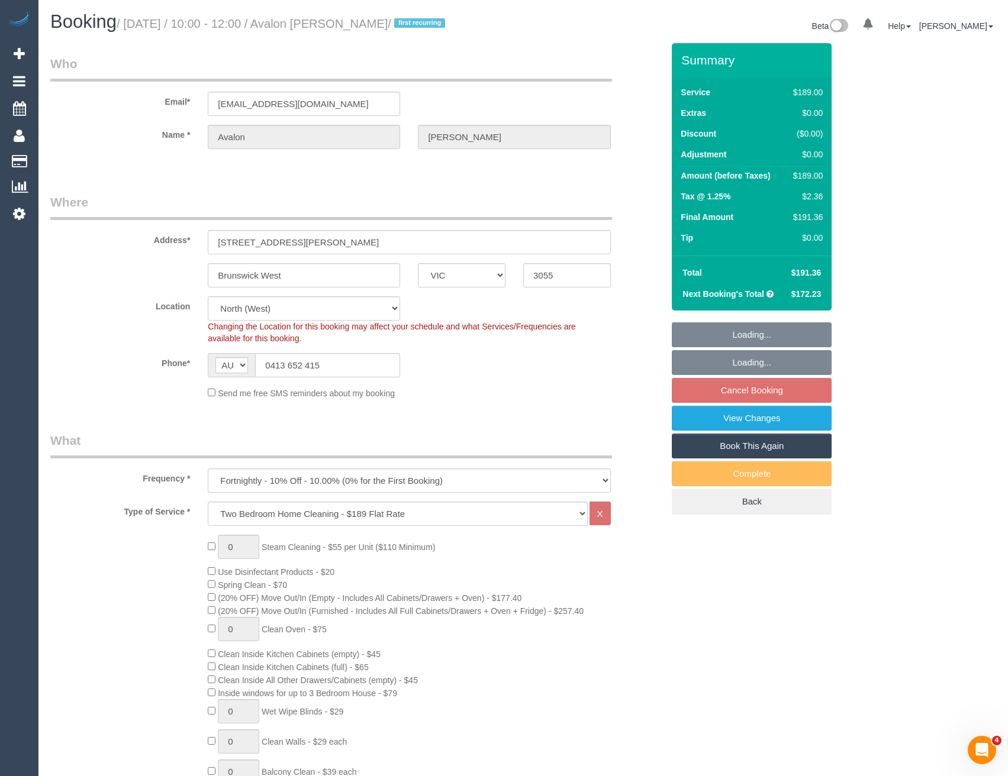
select select "number:24"
select select "number:34"
select select "number:26"
select select "spot3"
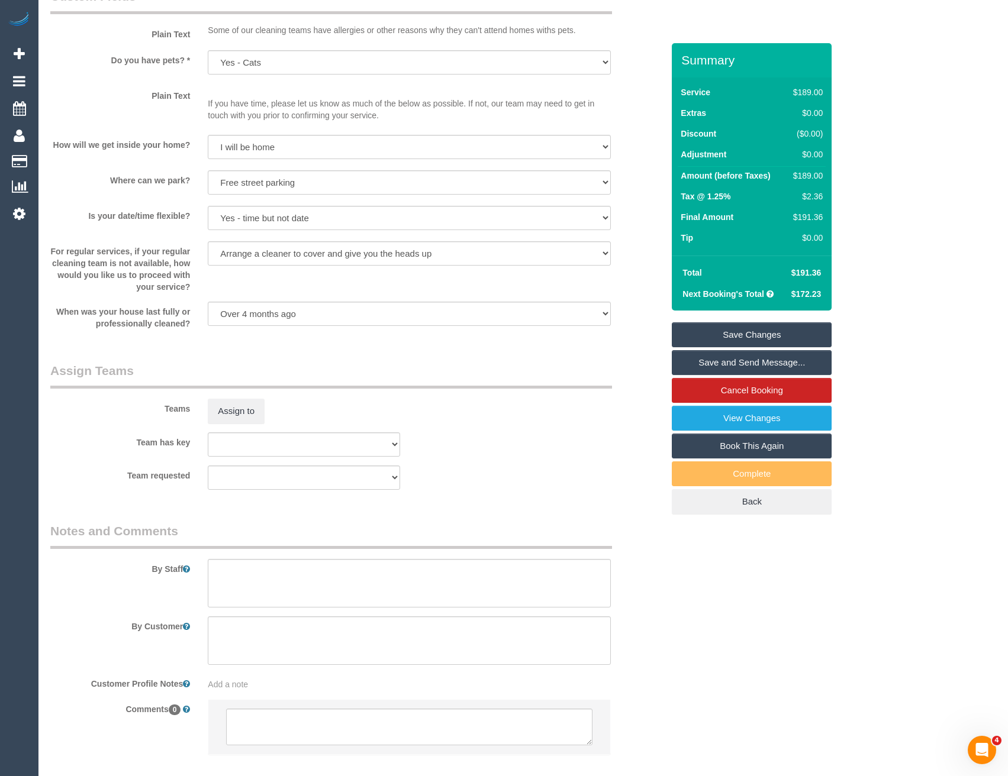
scroll to position [1497, 0]
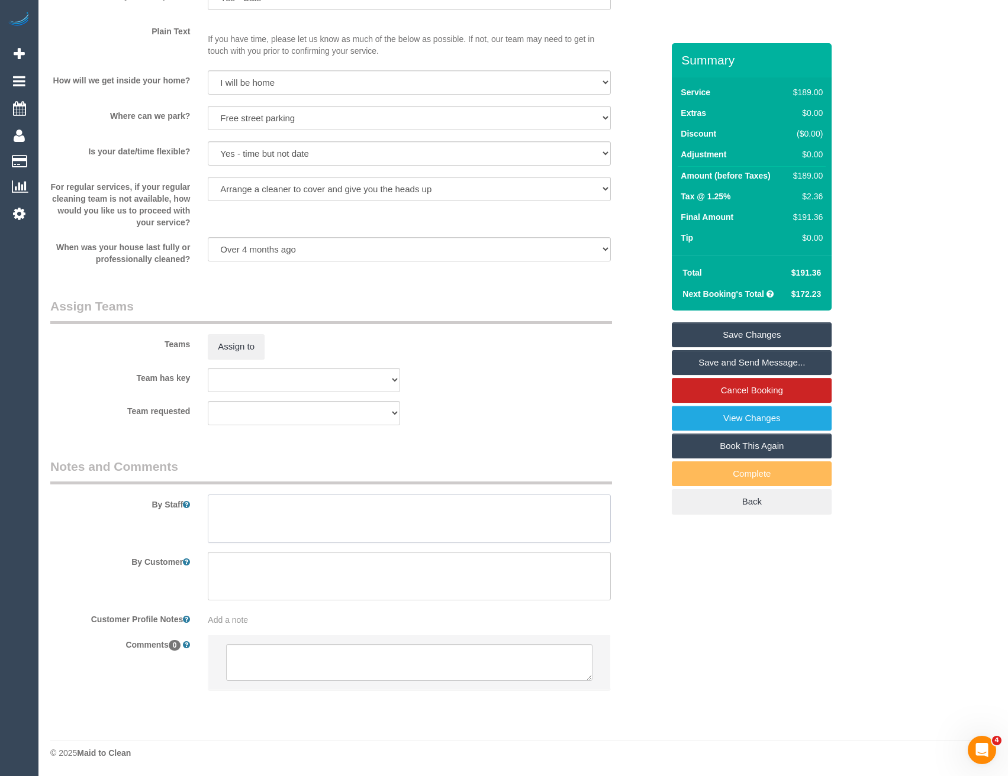
click at [283, 514] on textarea at bounding box center [409, 519] width 402 height 49
type textarea "Est 3 - 3.5 hours"
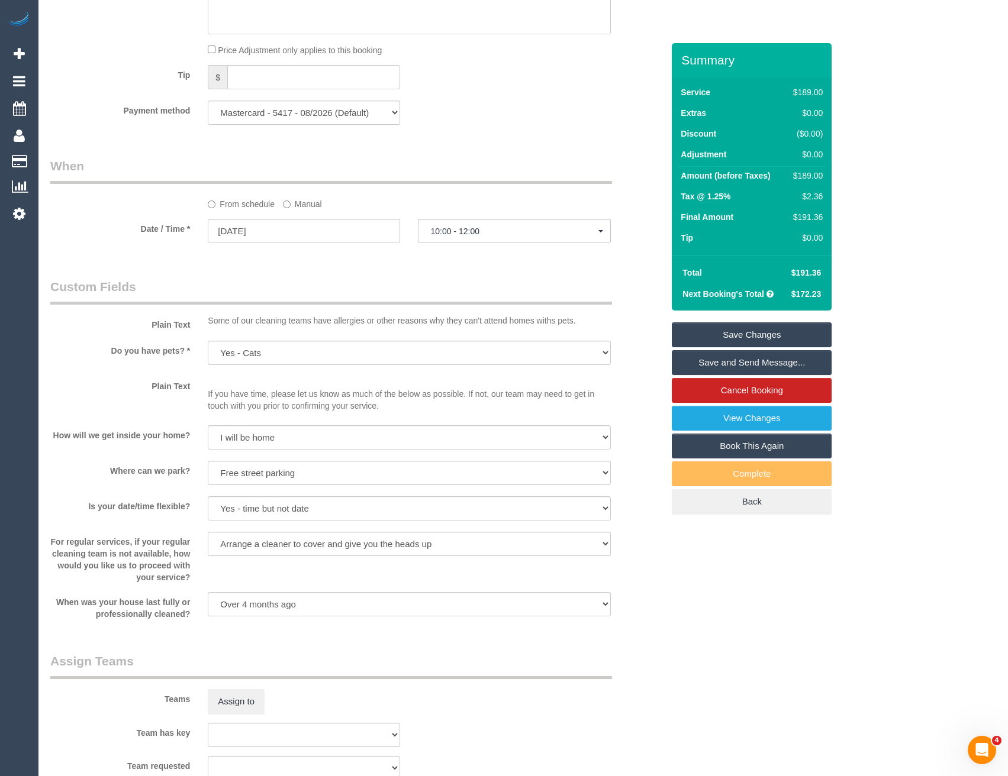
scroll to position [786, 0]
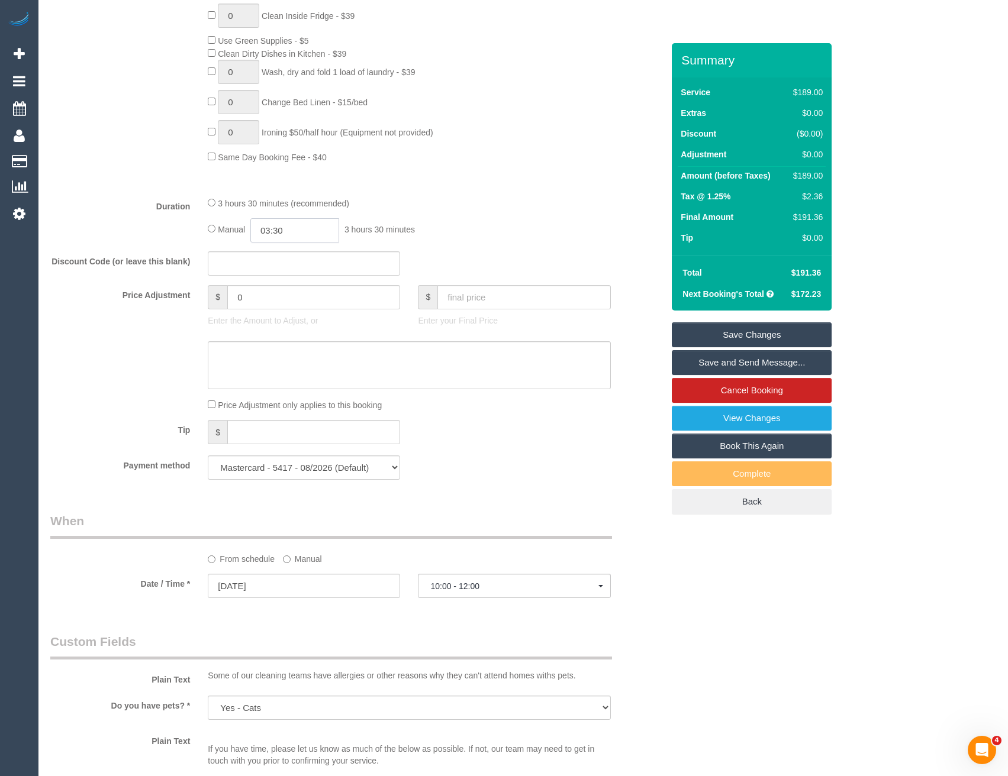
click at [300, 234] on input "03:30" at bounding box center [294, 230] width 89 height 24
type input "02:30"
click at [284, 276] on li "02:30" at bounding box center [282, 282] width 53 height 15
click at [542, 219] on div "Manual 02:30 2 hours 30 minutes" at bounding box center [409, 230] width 402 height 24
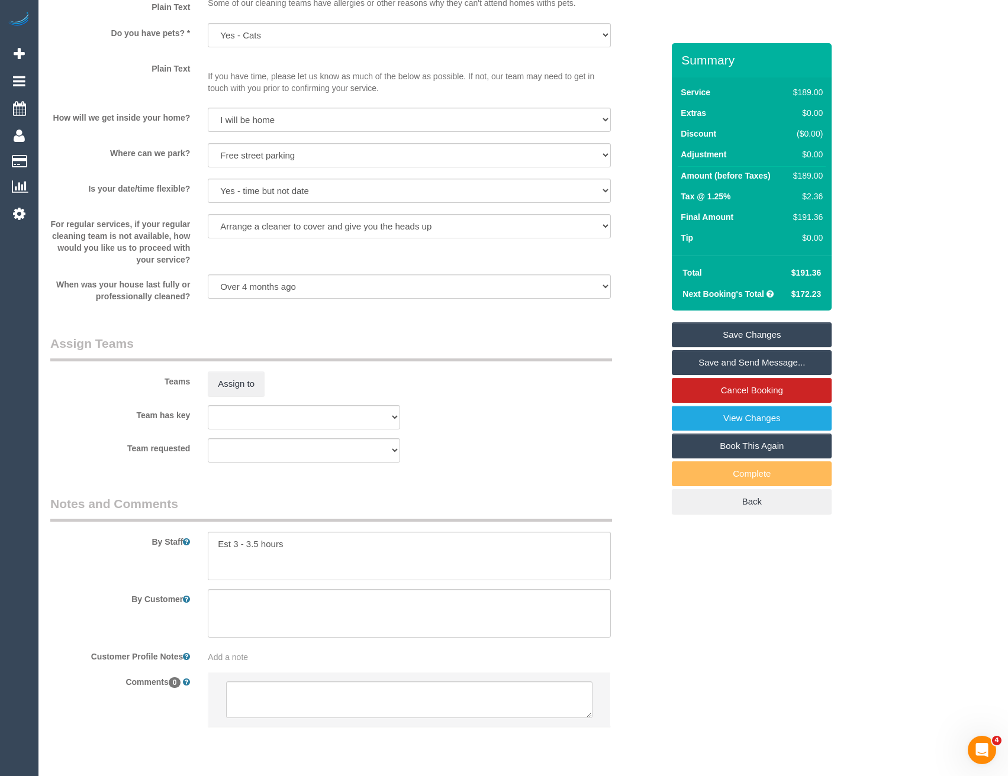
scroll to position [1497, 0]
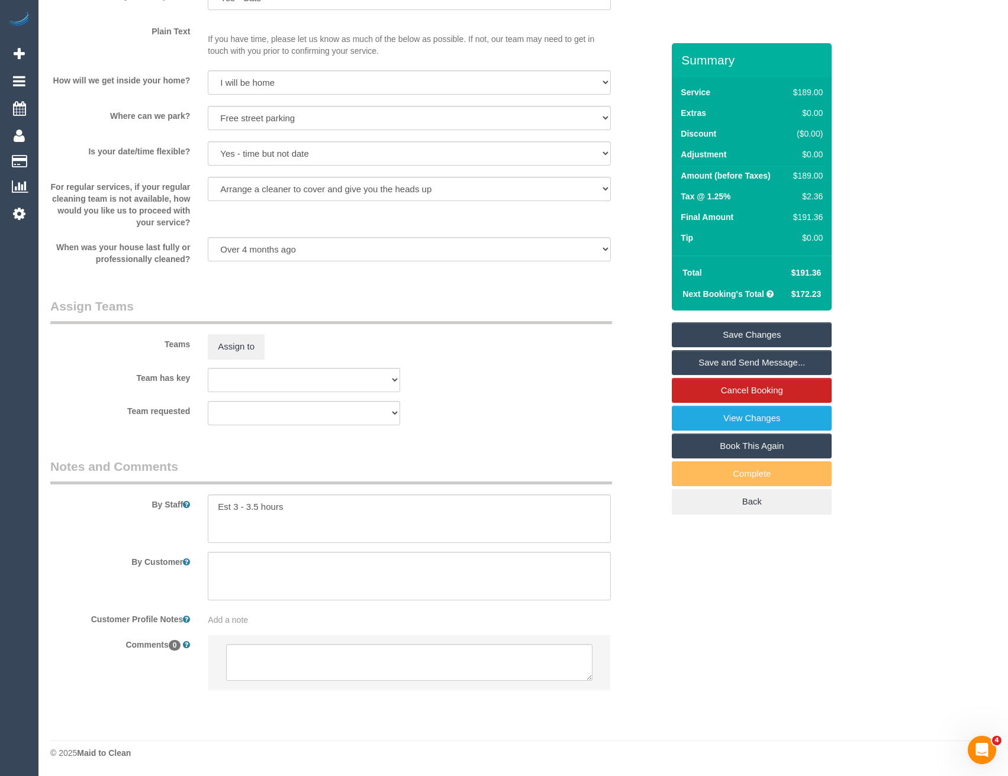
select select "spot24"
click at [238, 341] on button "Assign to" at bounding box center [236, 346] width 57 height 25
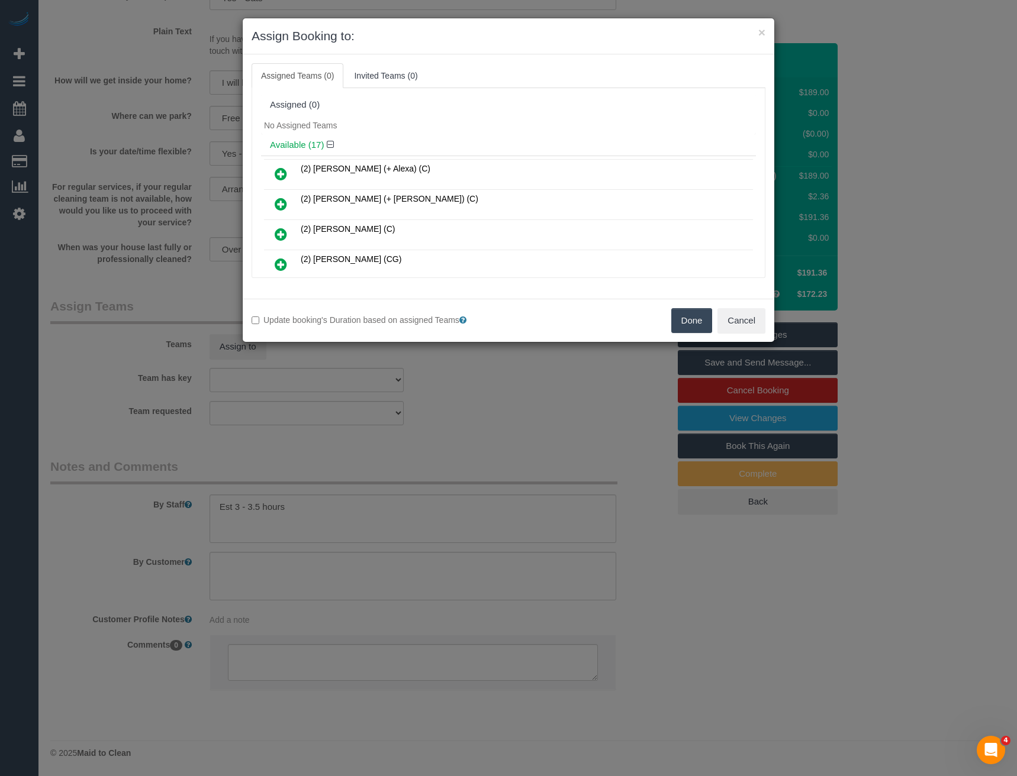
click at [282, 234] on icon at bounding box center [281, 234] width 12 height 14
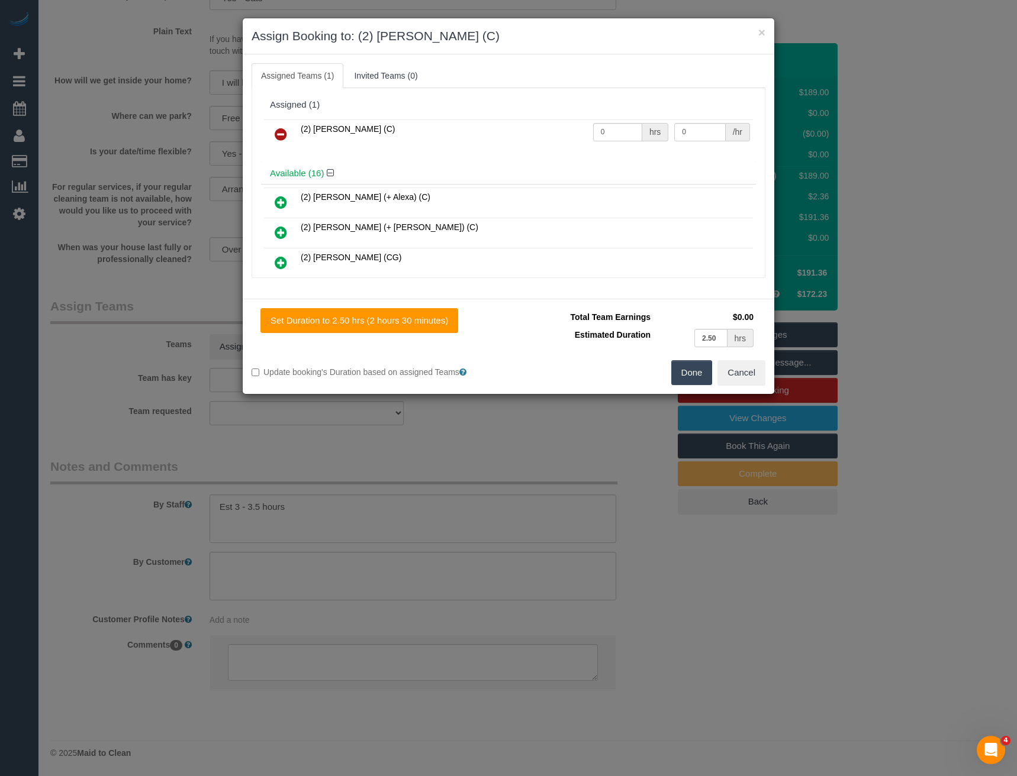
drag, startPoint x: 635, startPoint y: 123, endPoint x: 584, endPoint y: 118, distance: 51.1
click at [584, 118] on div "(2) Joanne Power (C) 0 hrs 0 /hr" at bounding box center [508, 140] width 495 height 46
click at [602, 127] on input "0" at bounding box center [617, 132] width 49 height 18
drag, startPoint x: 589, startPoint y: 125, endPoint x: 571, endPoint y: 126, distance: 17.8
click at [571, 126] on tr "(2) Joanne Power (C) 0 hrs 0 /hr" at bounding box center [508, 135] width 489 height 30
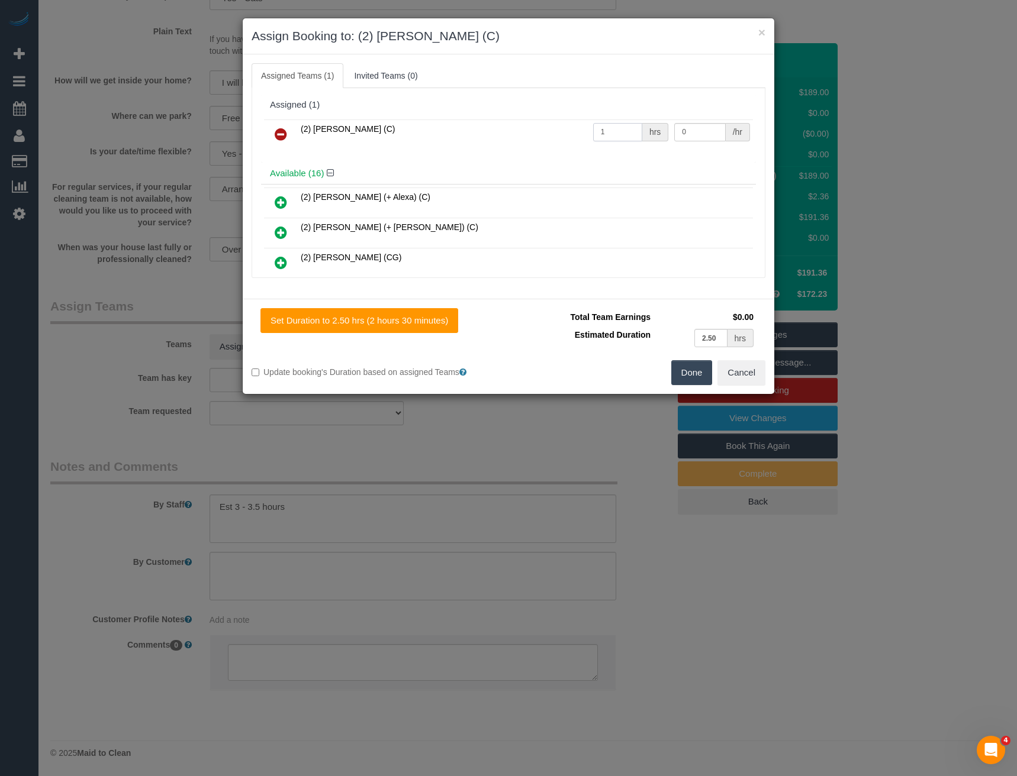
type input "1"
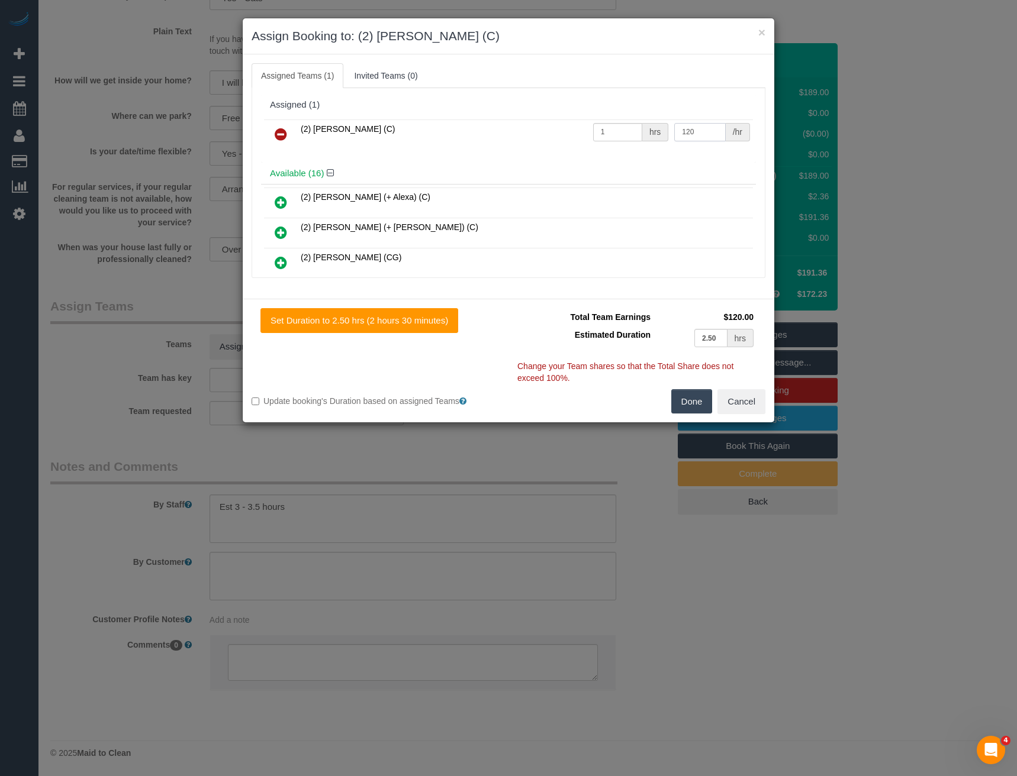
type input "120"
click at [687, 396] on button "Done" at bounding box center [691, 401] width 41 height 25
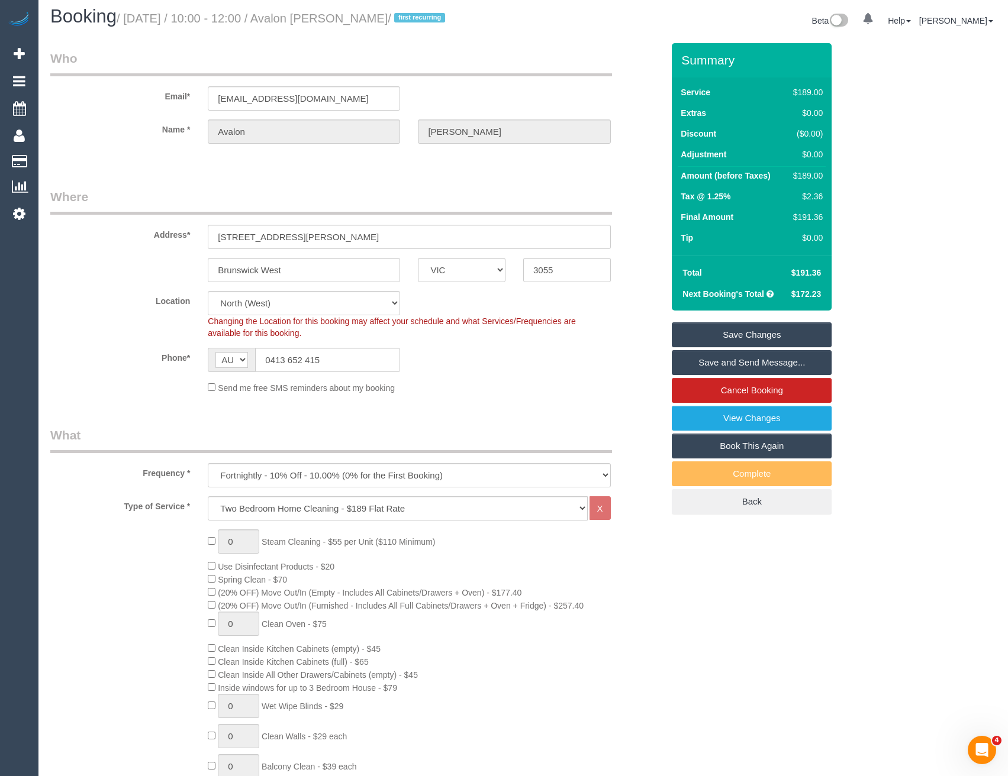
scroll to position [0, 0]
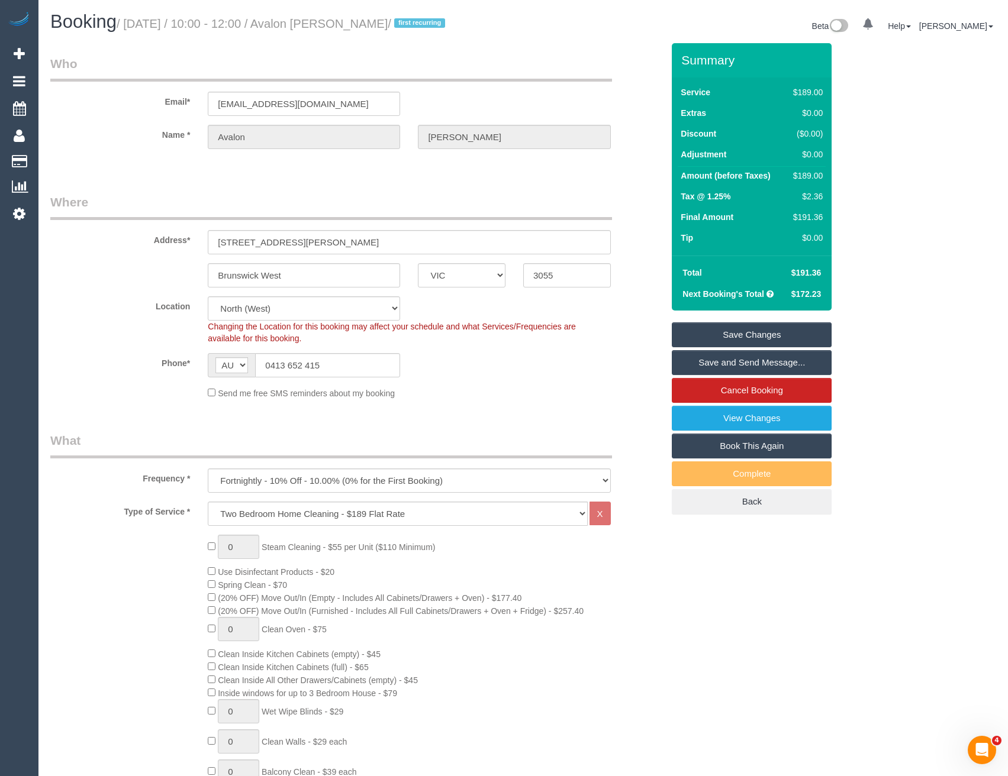
click at [701, 363] on link "Save and Send Message..." at bounding box center [752, 362] width 160 height 25
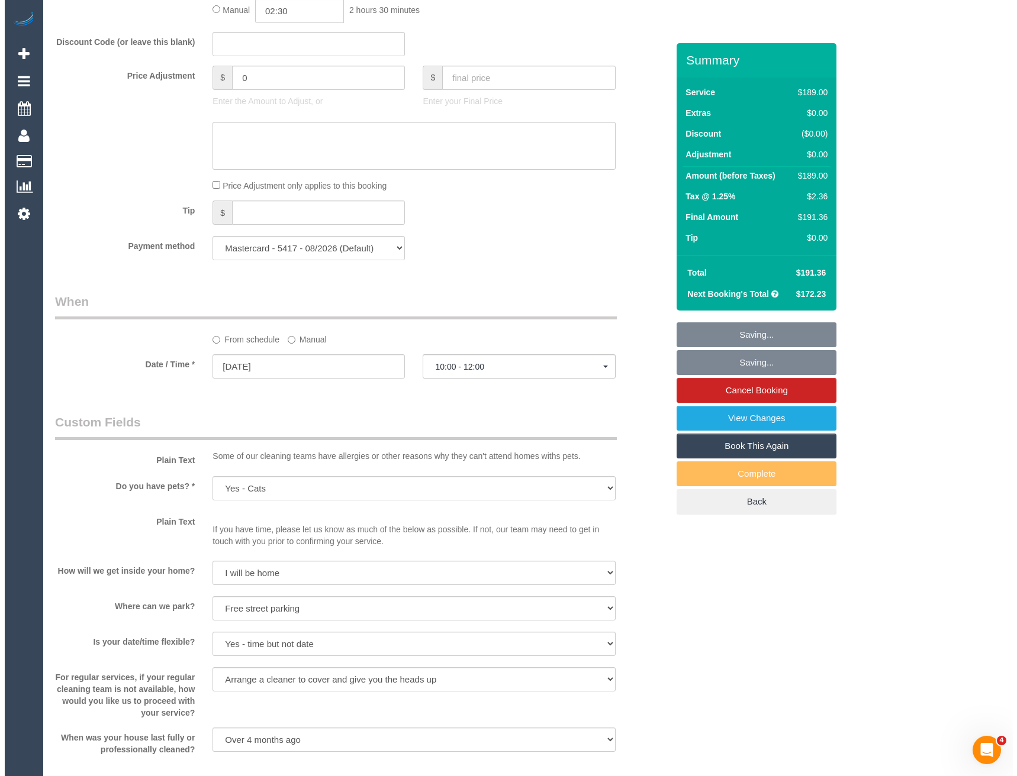
scroll to position [1420, 0]
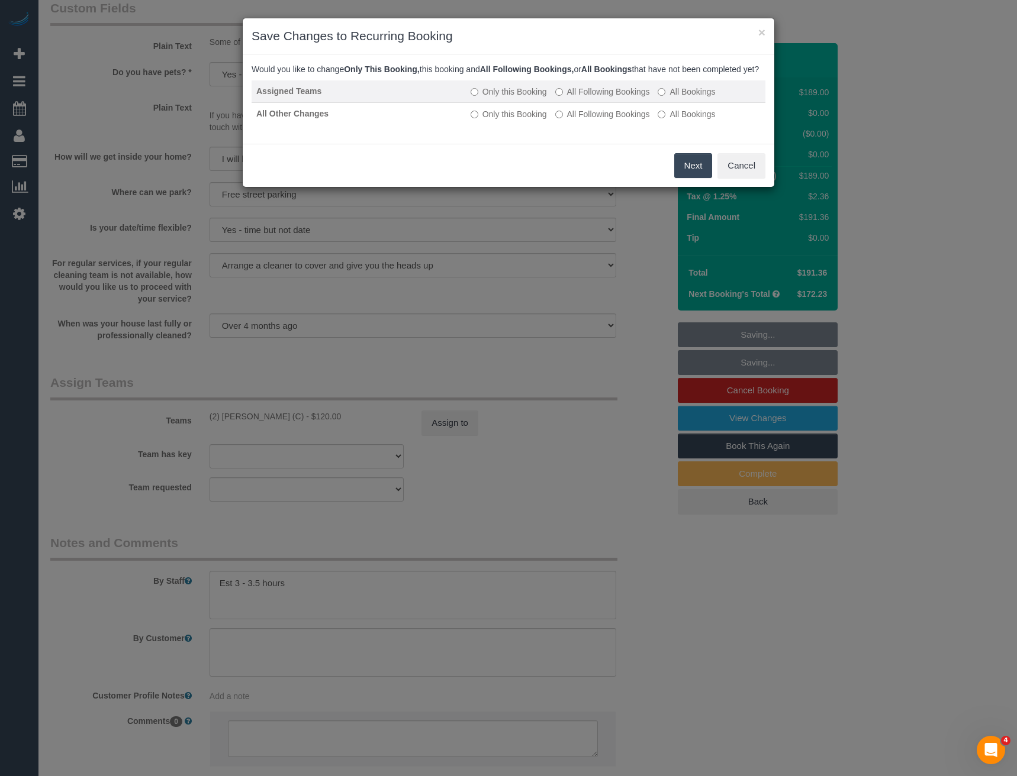
click at [566, 98] on label "All Following Bookings" at bounding box center [602, 92] width 95 height 12
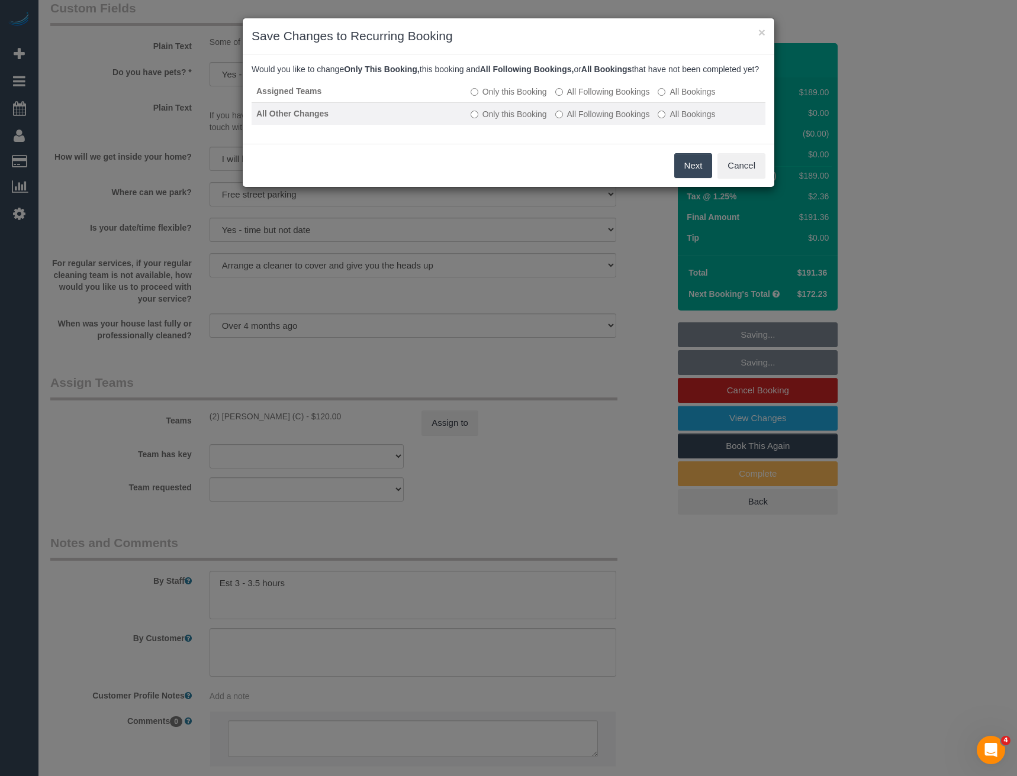
click at [575, 120] on label "All Following Bookings" at bounding box center [602, 114] width 95 height 12
click at [681, 176] on button "Save" at bounding box center [692, 165] width 40 height 25
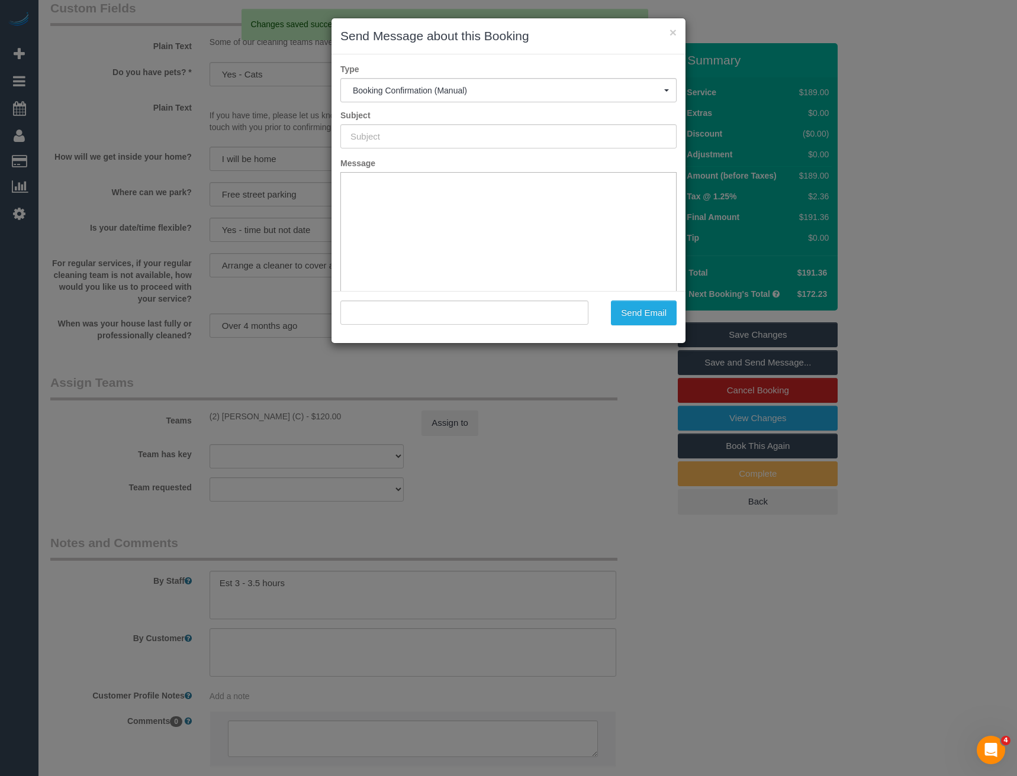
scroll to position [0, 0]
type input "Booking Confirmed"
type input ""Avalon McWha" <avaloncooper@hotmail.com>"
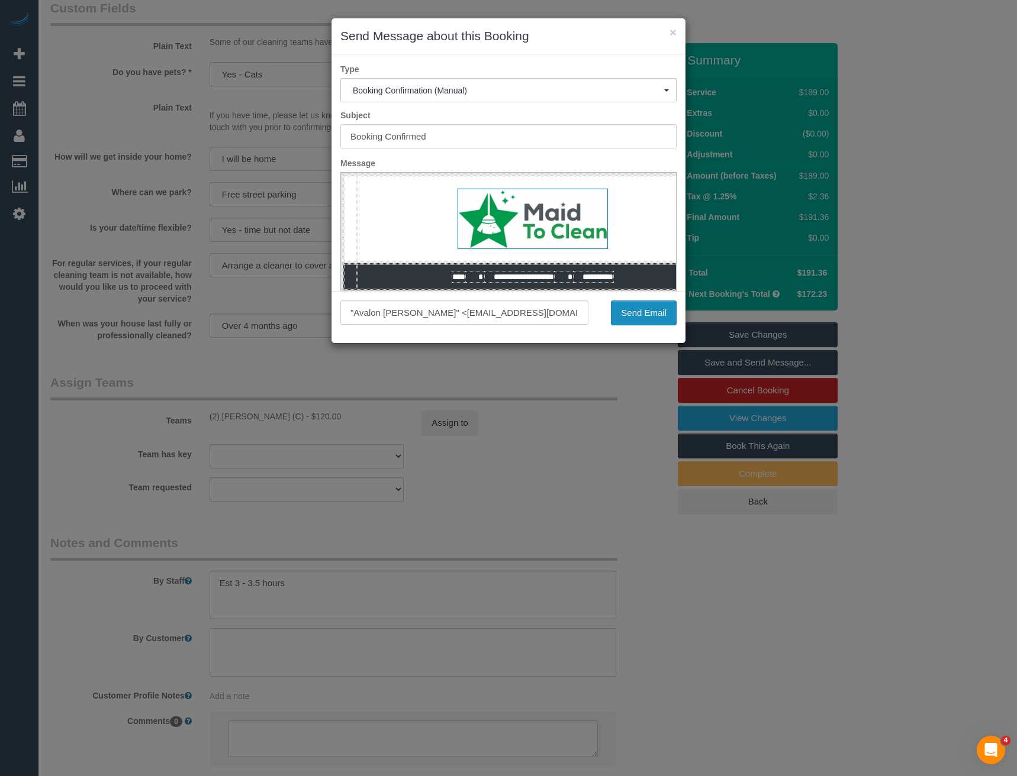
click at [651, 314] on button "Send Email" at bounding box center [644, 313] width 66 height 25
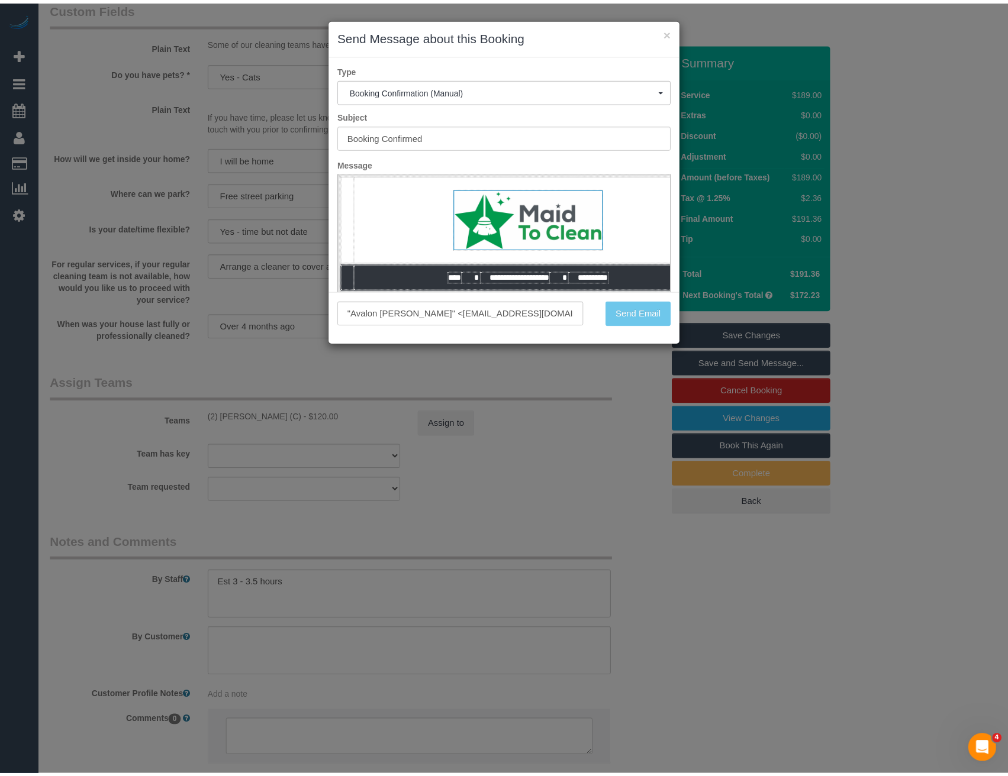
scroll to position [1463, 0]
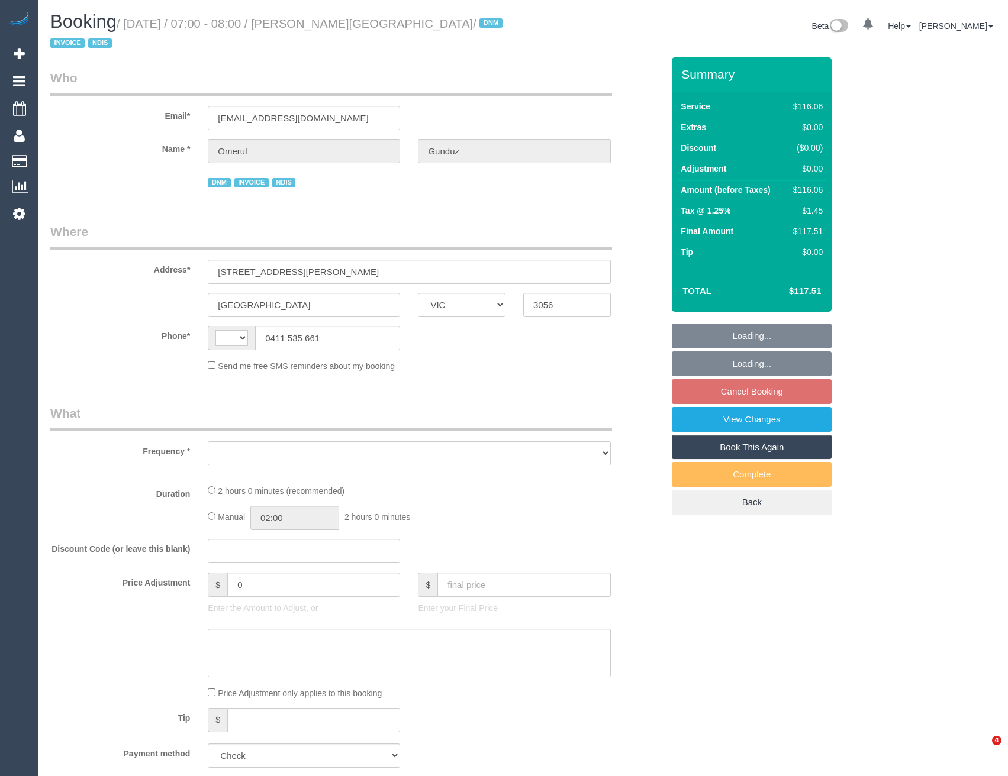
select select "VIC"
select select "string:AU"
select select "object:544"
select select "number:28"
select select "number:14"
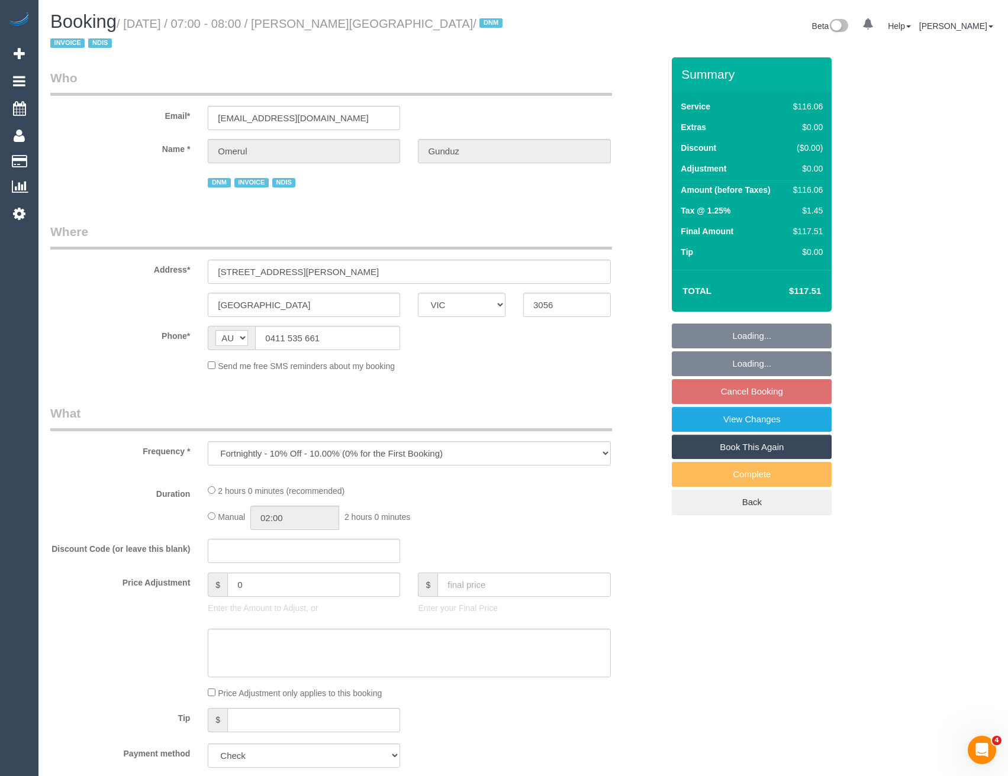
select select "number:19"
select select "number:23"
select select "number:35"
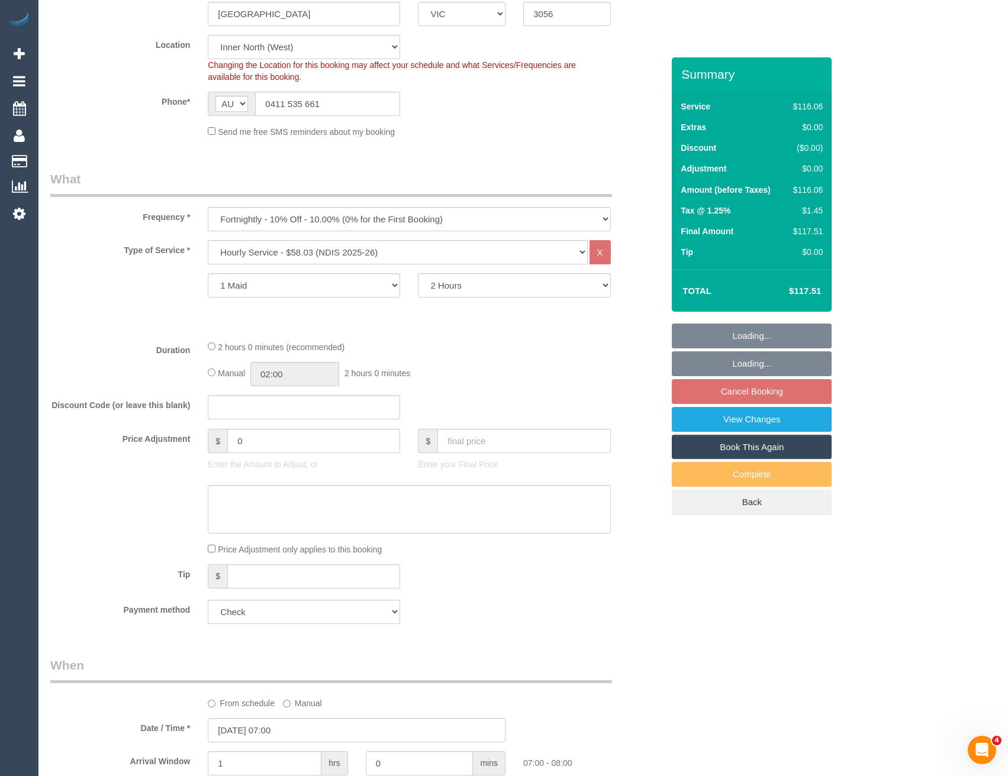
select select "object:1659"
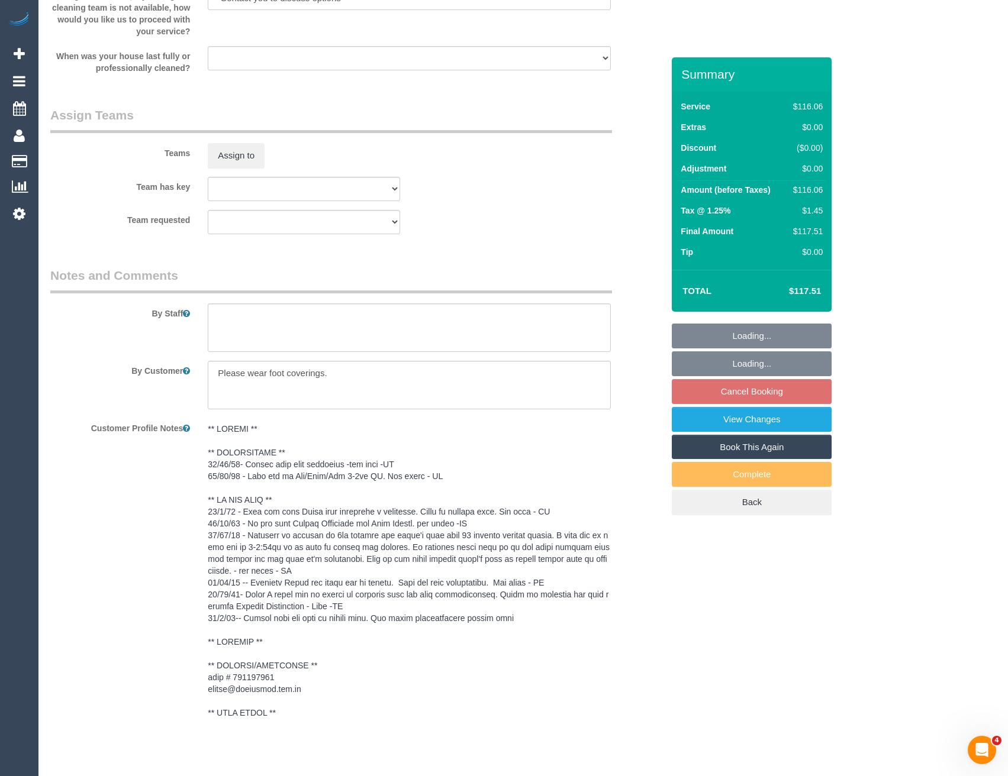
scroll to position [1539, 0]
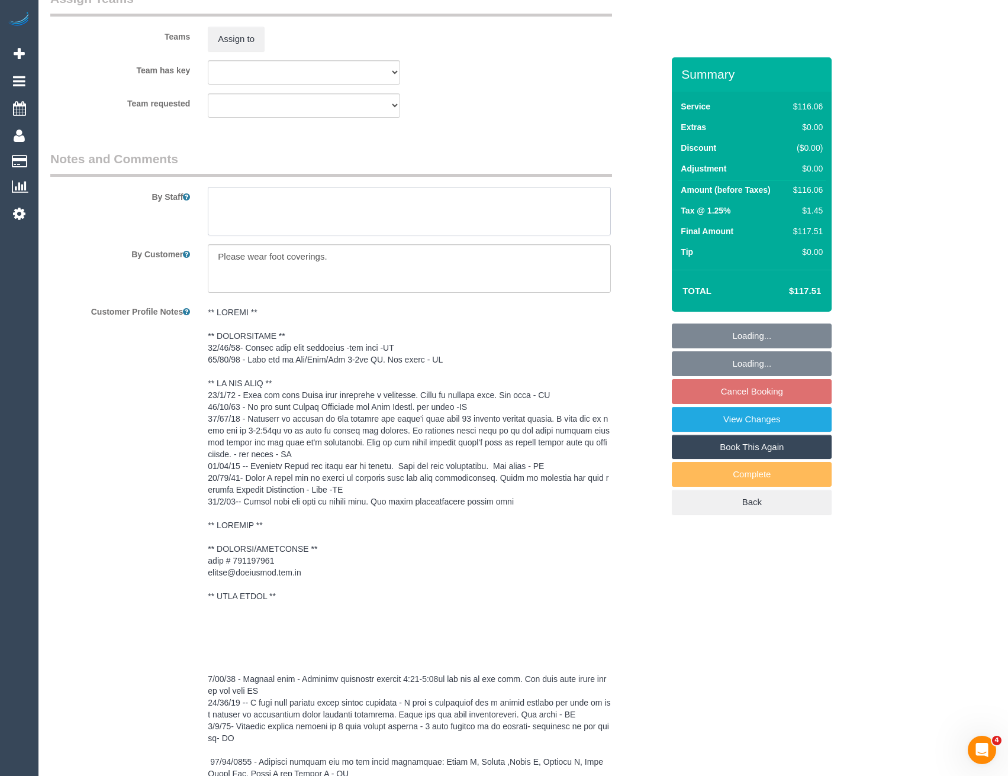
click at [259, 191] on textarea at bounding box center [409, 211] width 402 height 49
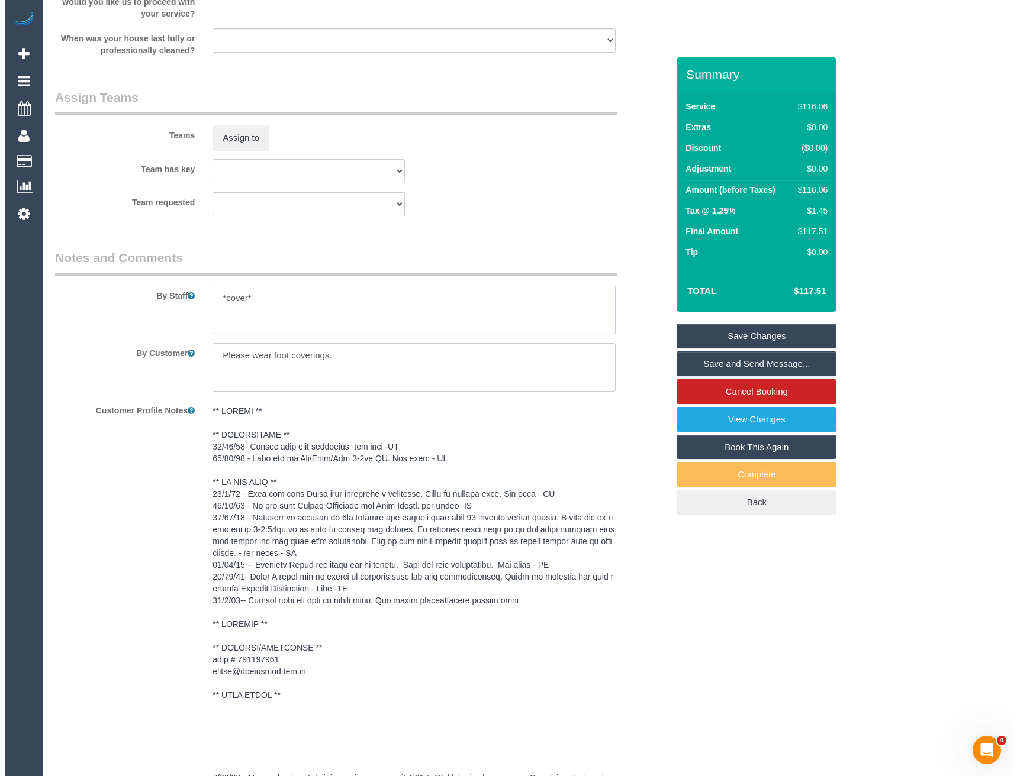
scroll to position [1420, 0]
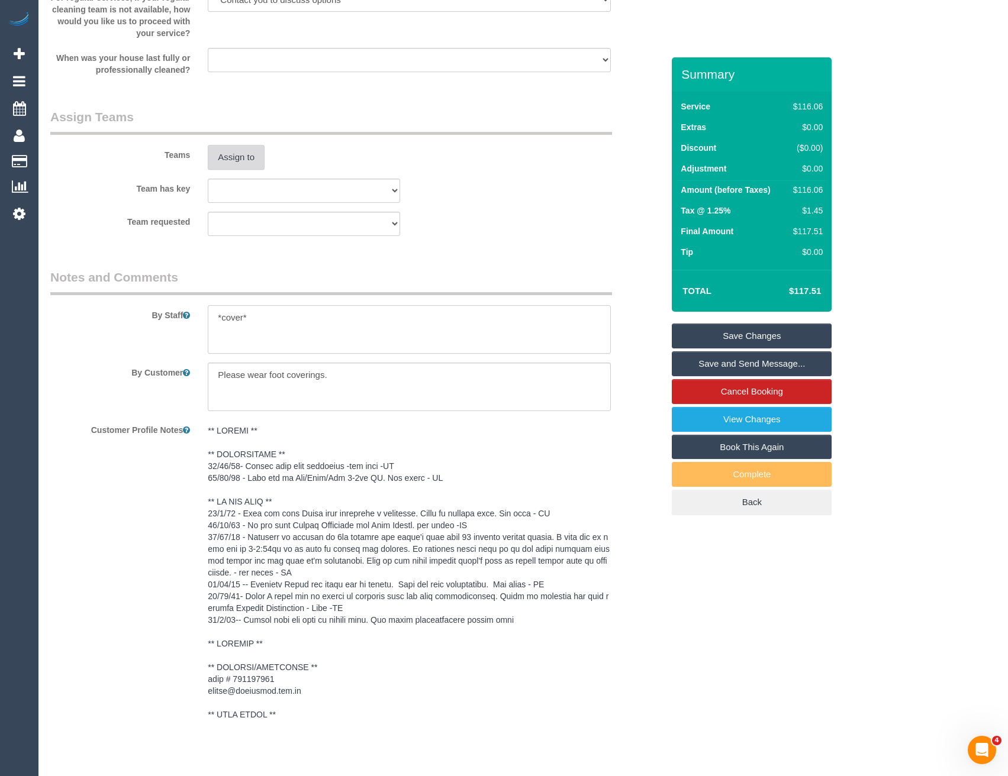
type textarea "*cover*"
click at [241, 145] on button "Assign to" at bounding box center [236, 157] width 57 height 25
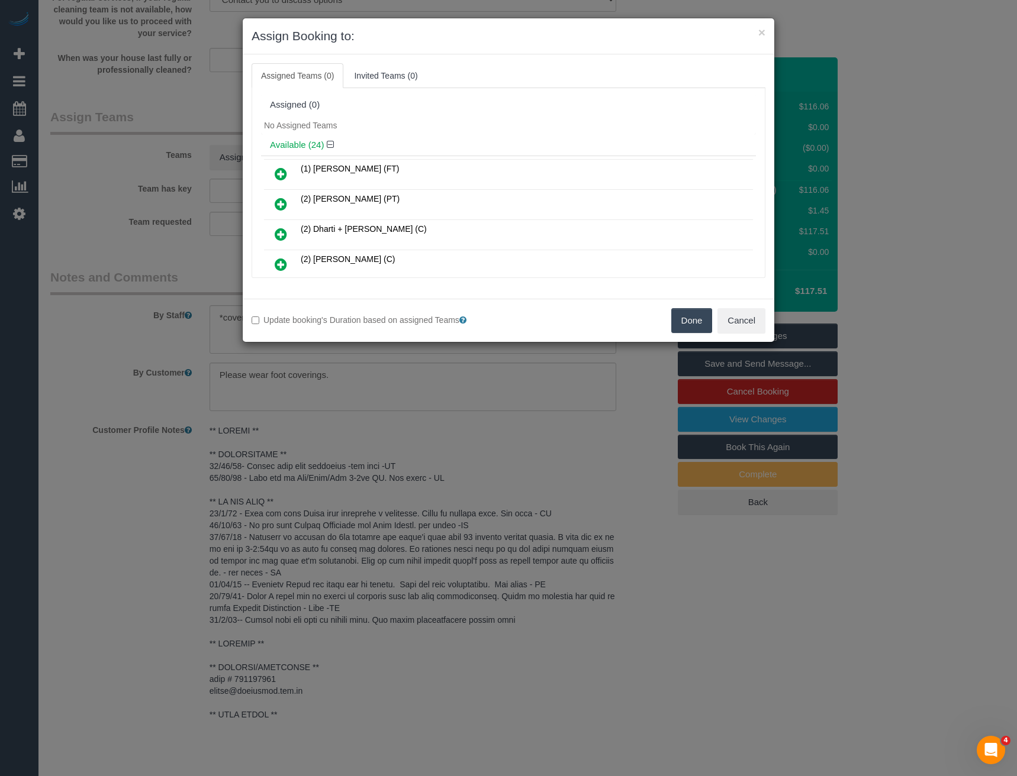
scroll to position [167, 0]
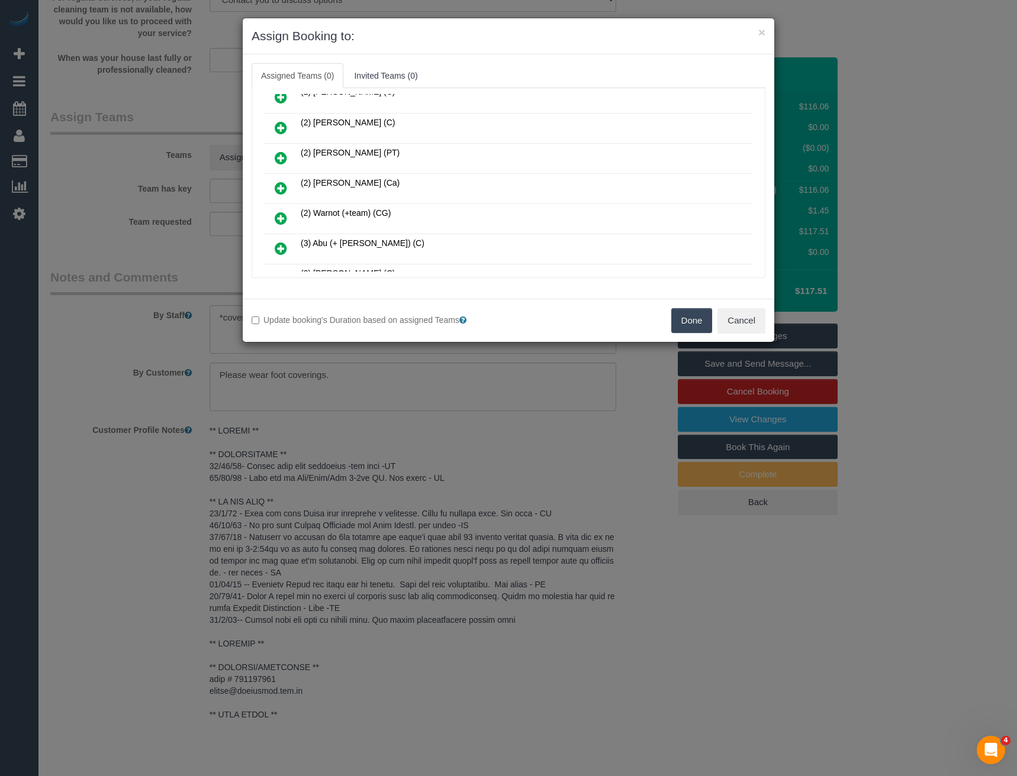
click at [279, 189] on icon at bounding box center [281, 188] width 12 height 14
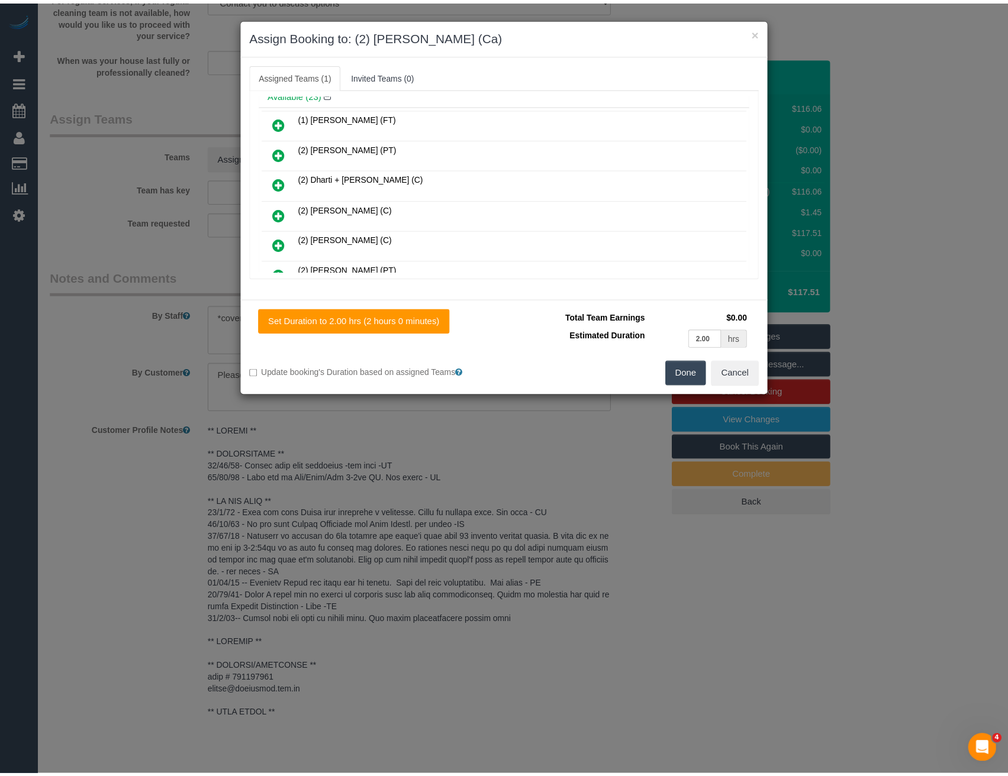
scroll to position [0, 0]
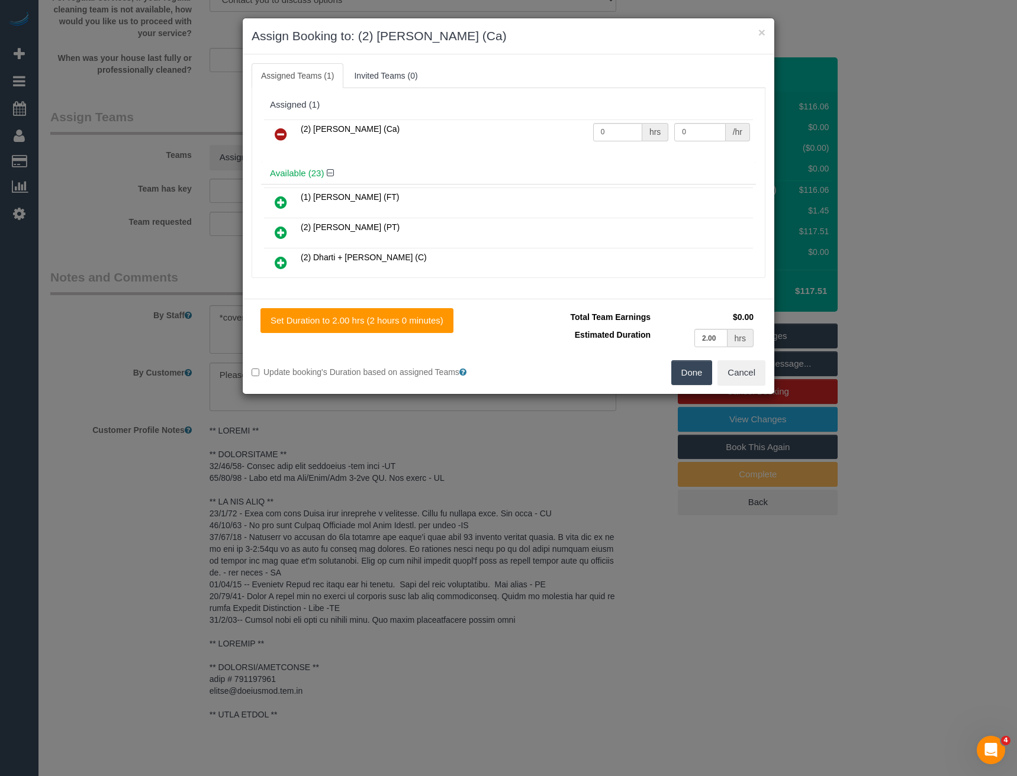
click at [694, 371] on button "Done" at bounding box center [691, 372] width 41 height 25
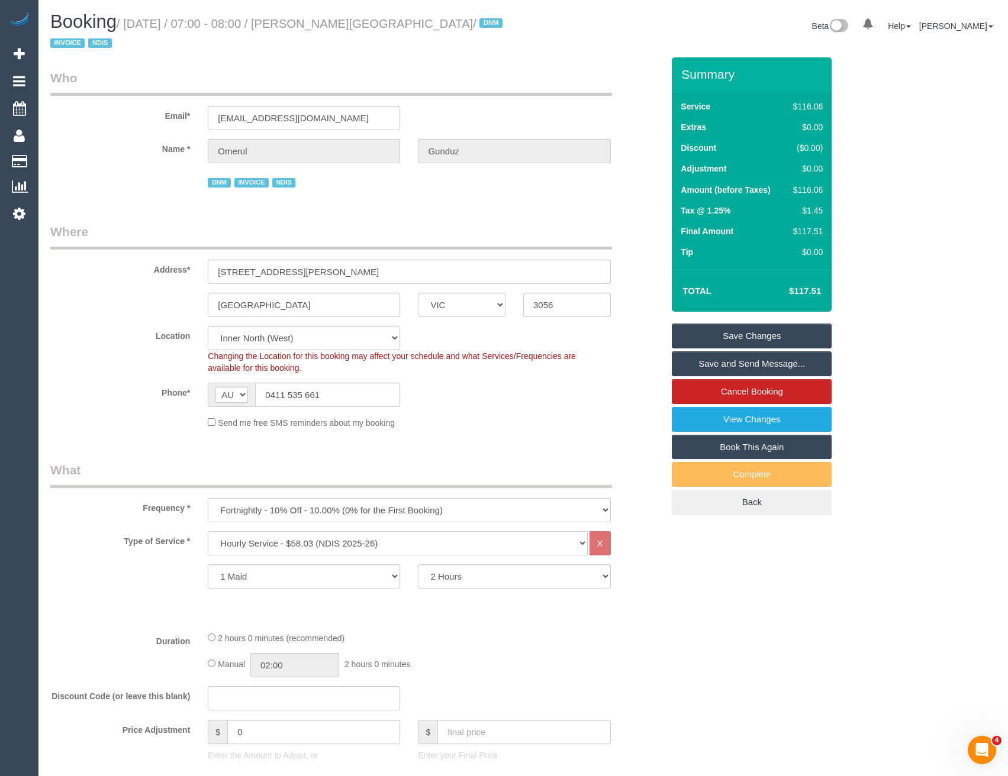
click at [747, 353] on link "Save and Send Message..." at bounding box center [752, 364] width 160 height 25
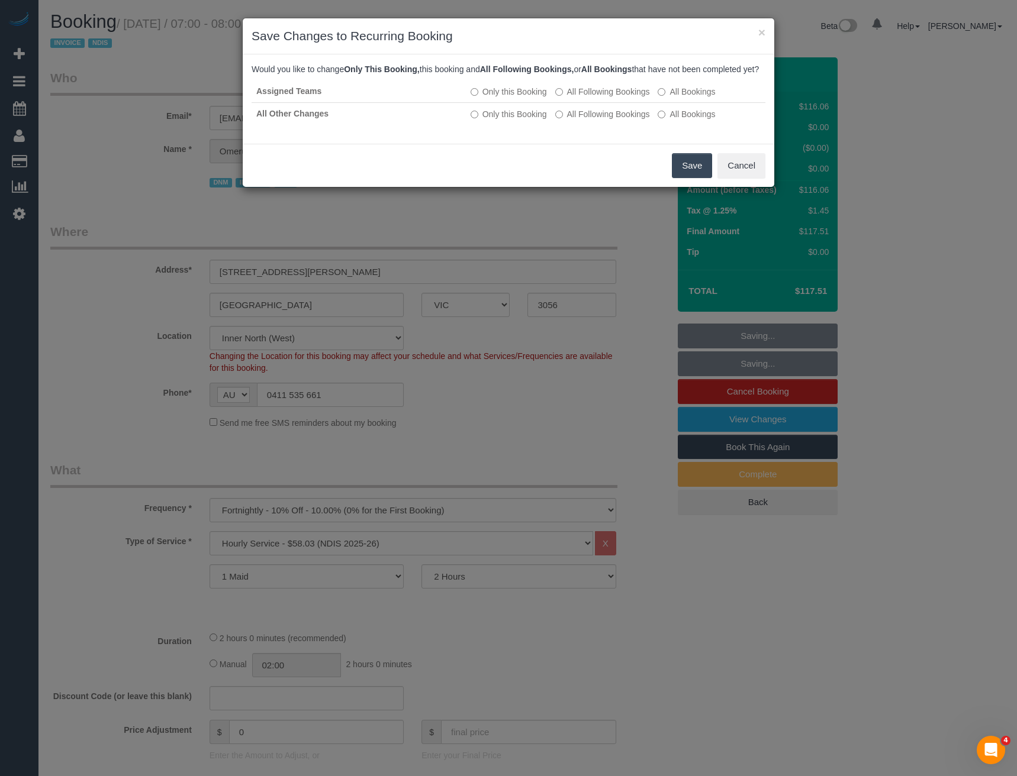
click at [691, 172] on button "Save" at bounding box center [692, 165] width 40 height 25
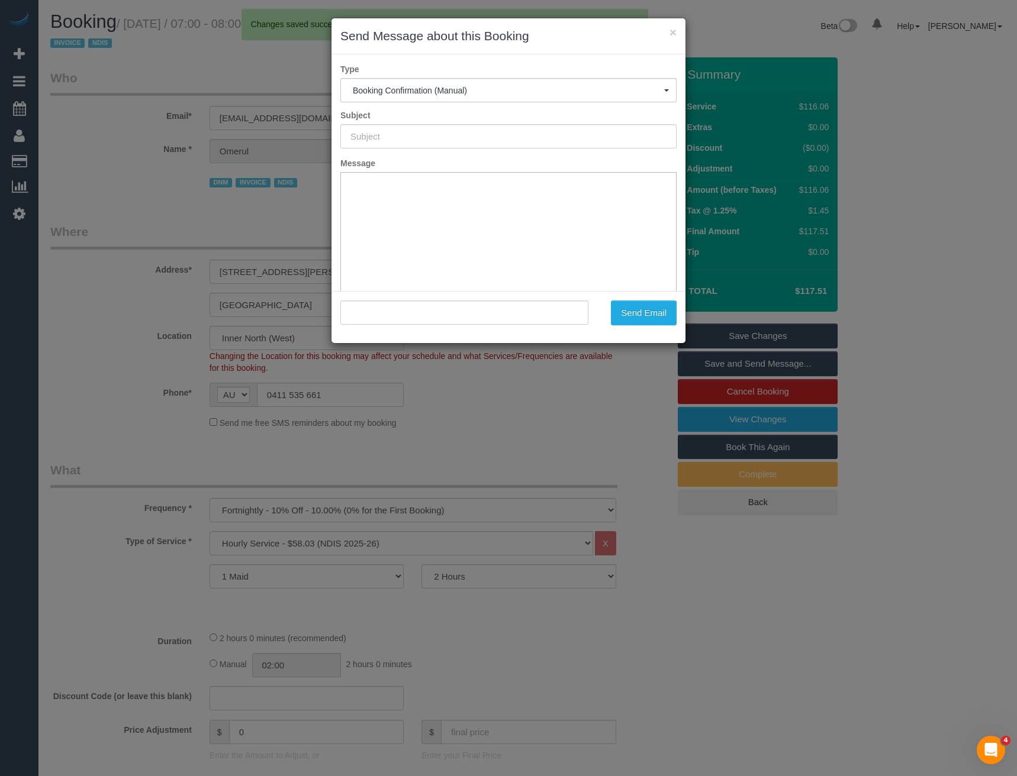
type input "Booking Confirmed"
type input ""Omerul Gunduz" <[EMAIL_ADDRESS][DOMAIN_NAME]>"
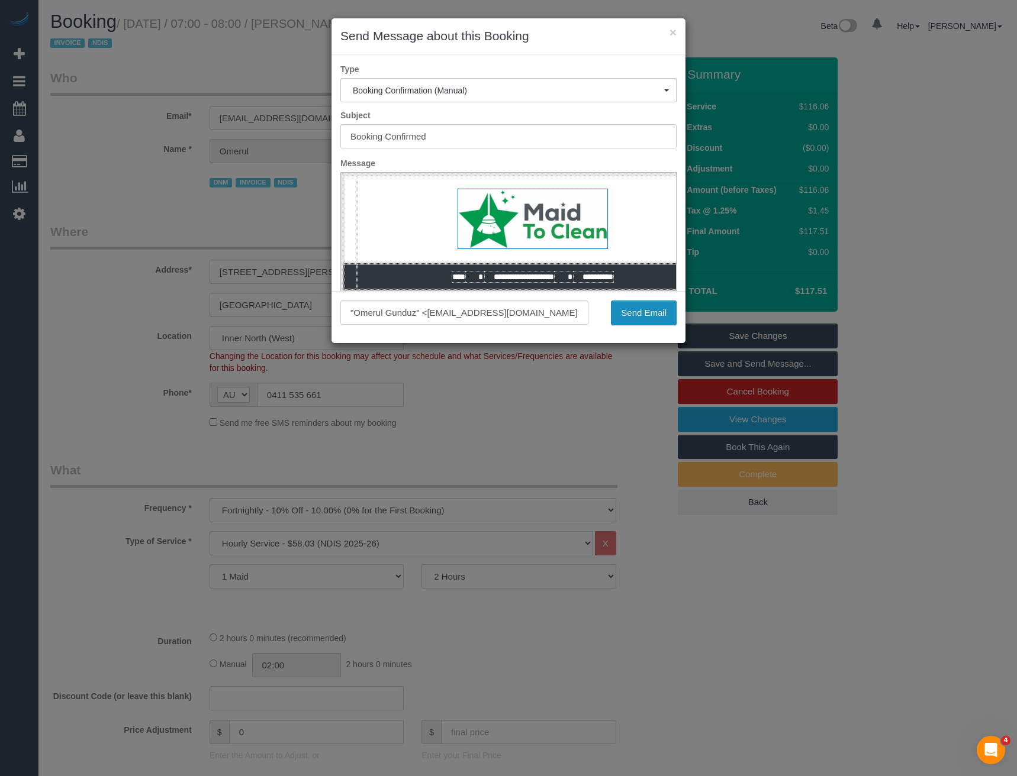
click at [625, 313] on button "Send Email" at bounding box center [644, 313] width 66 height 25
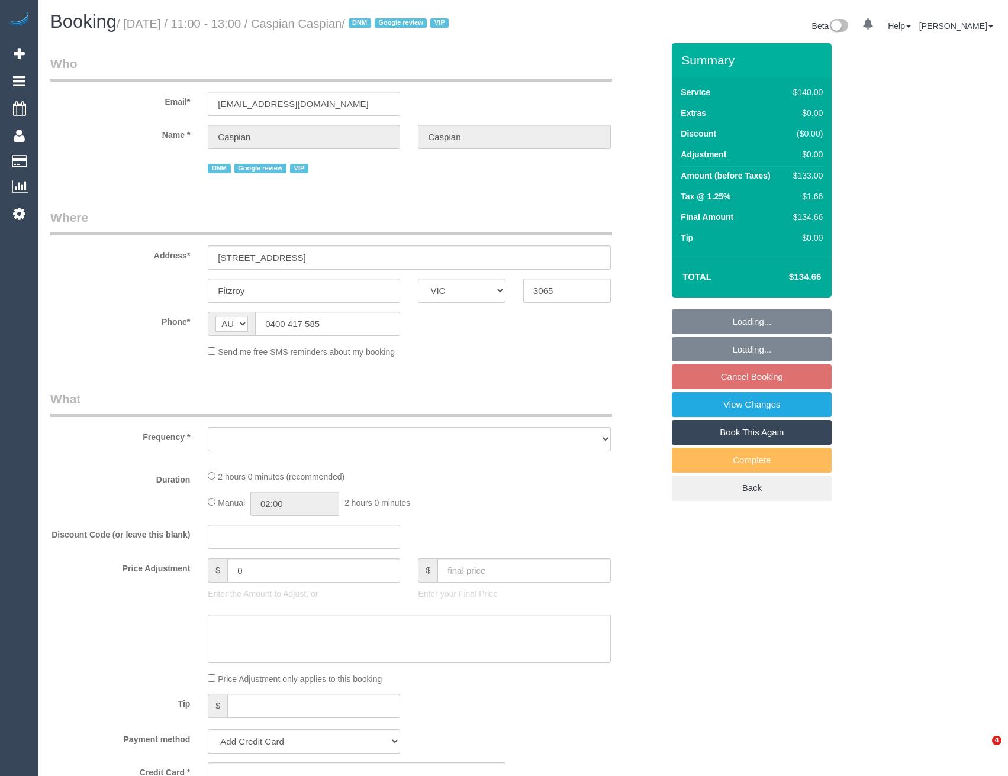
select select "VIC"
select select "string:stripe-pm_1ME3hc2GScqysDRVoUVYYUe6"
select select "number:28"
select select "number:16"
select select "number:19"
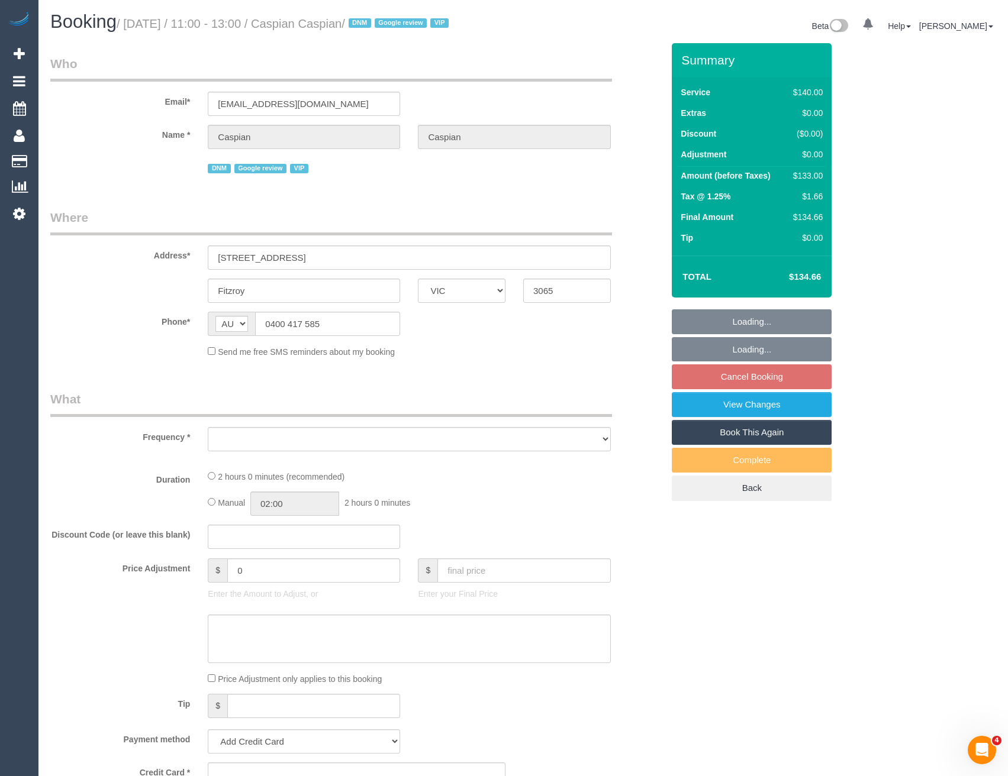
select select "number:22"
select select "number:34"
select select "number:26"
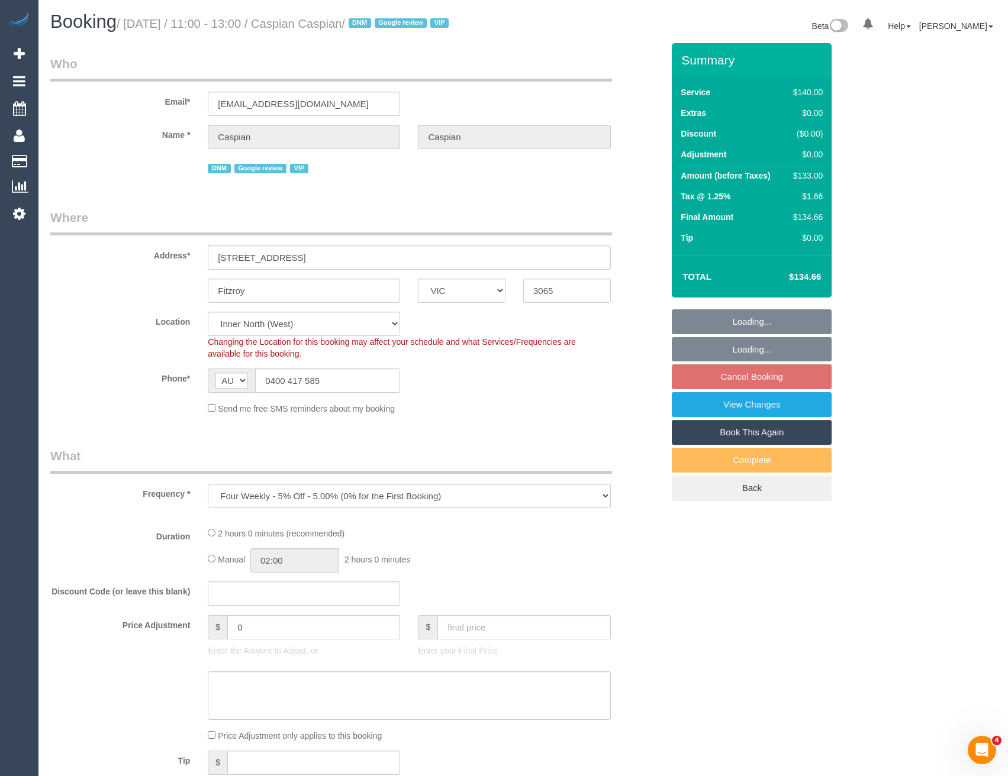
select select "object:717"
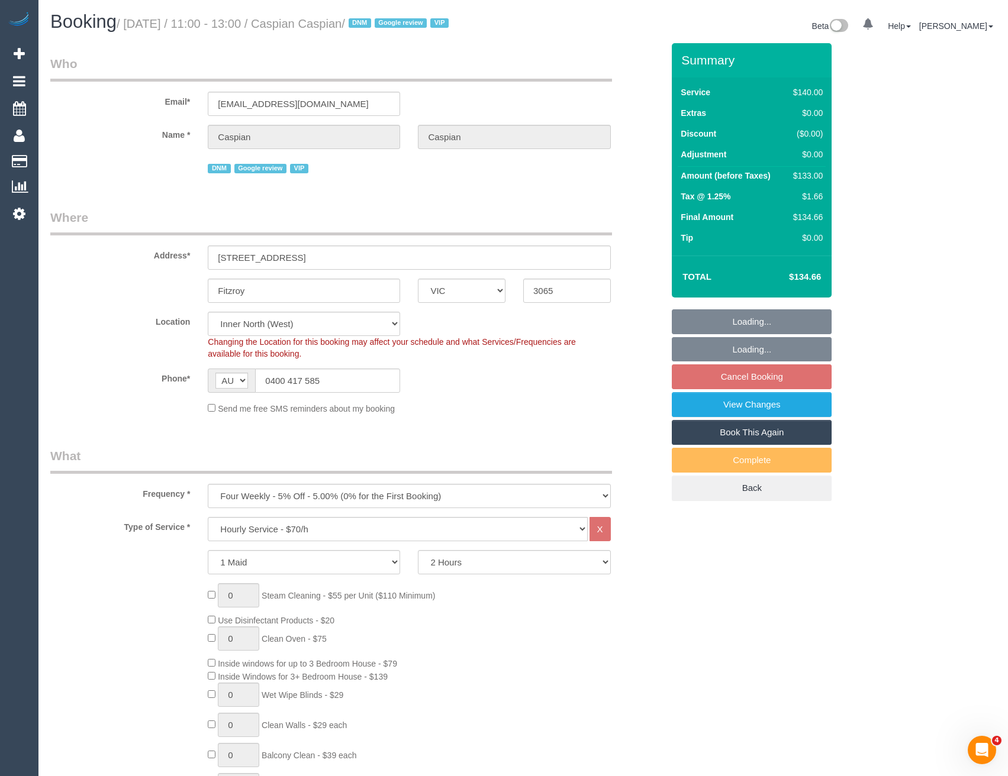
select select "spot5"
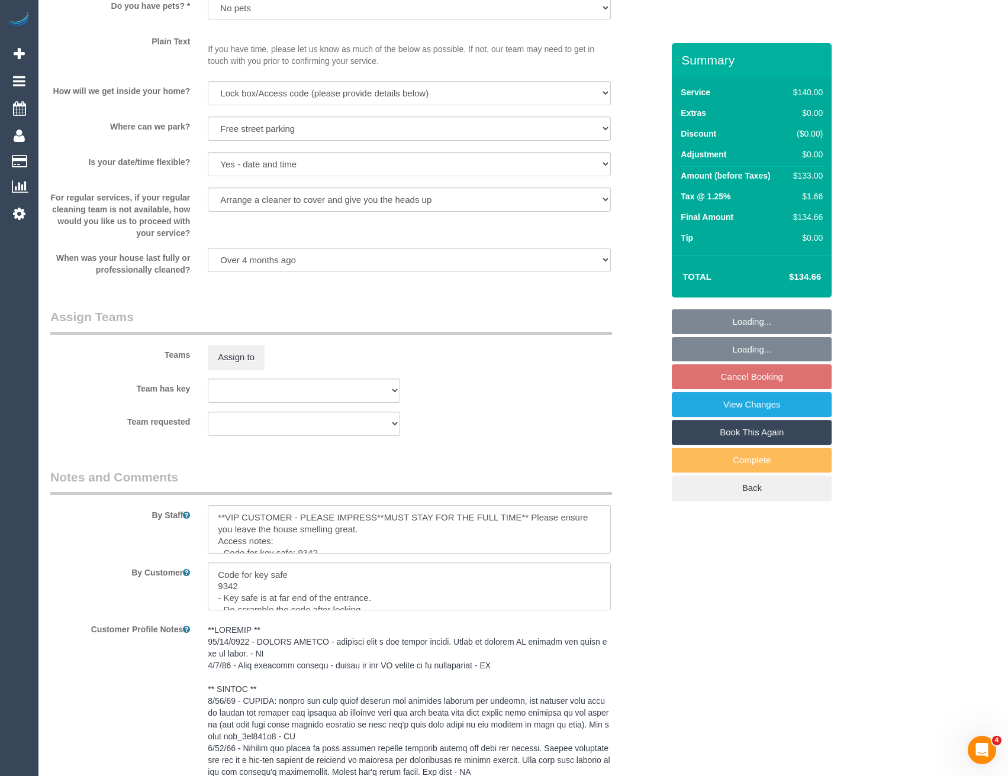
scroll to position [1657, 0]
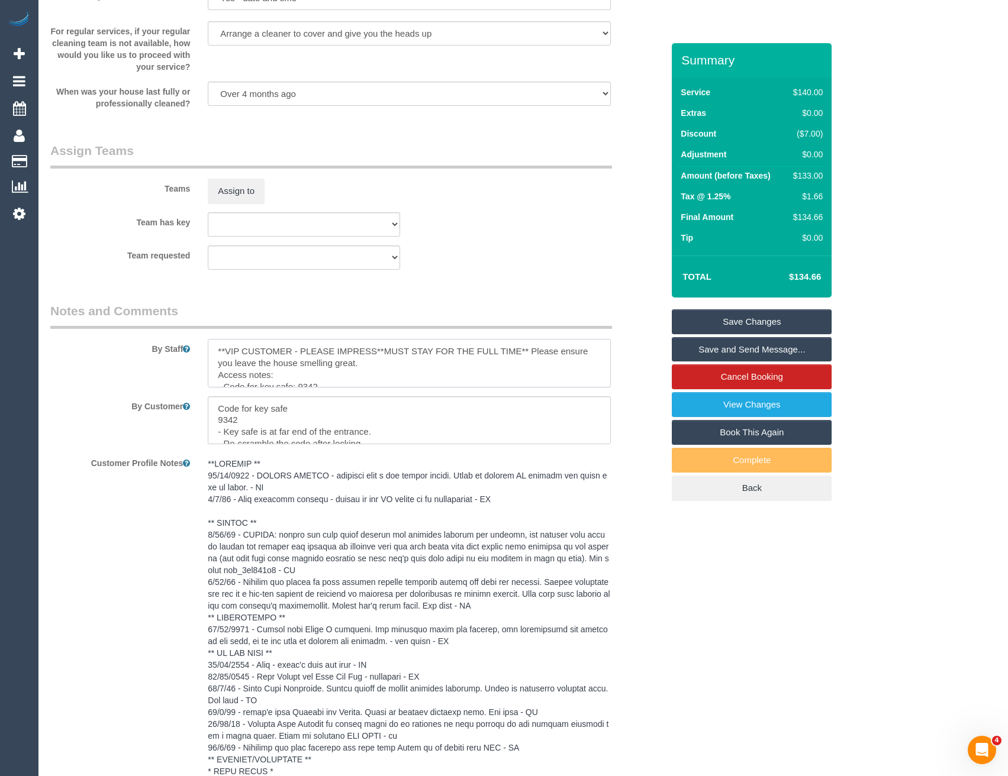
click at [217, 363] on textarea at bounding box center [409, 363] width 402 height 49
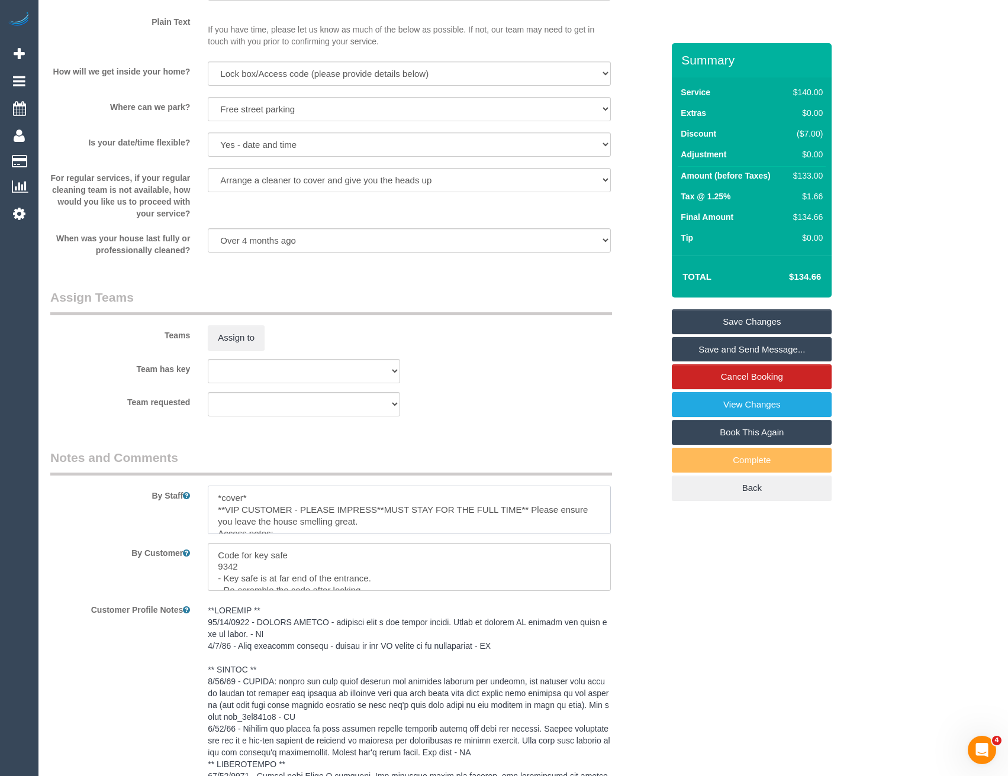
scroll to position [1479, 0]
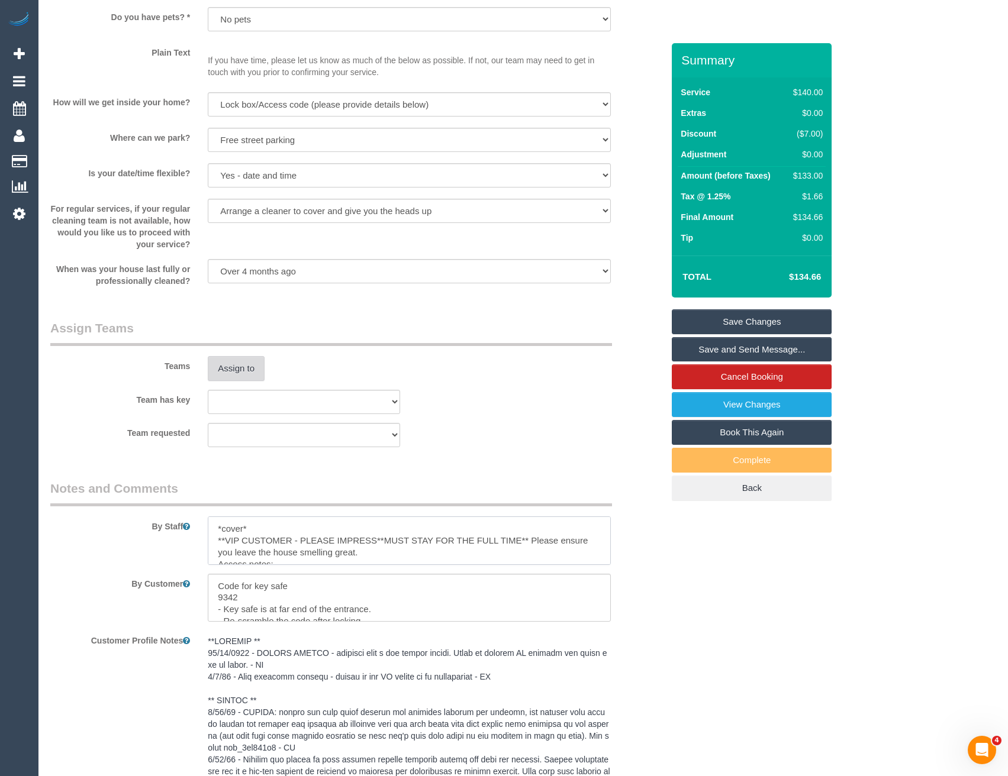
type textarea "*cover* **VIP CUSTOMER - PLEASE IMPRESS**MUST STAY FOR THE FULL TIME** Please e…"
click at [250, 381] on button "Assign to" at bounding box center [236, 368] width 57 height 25
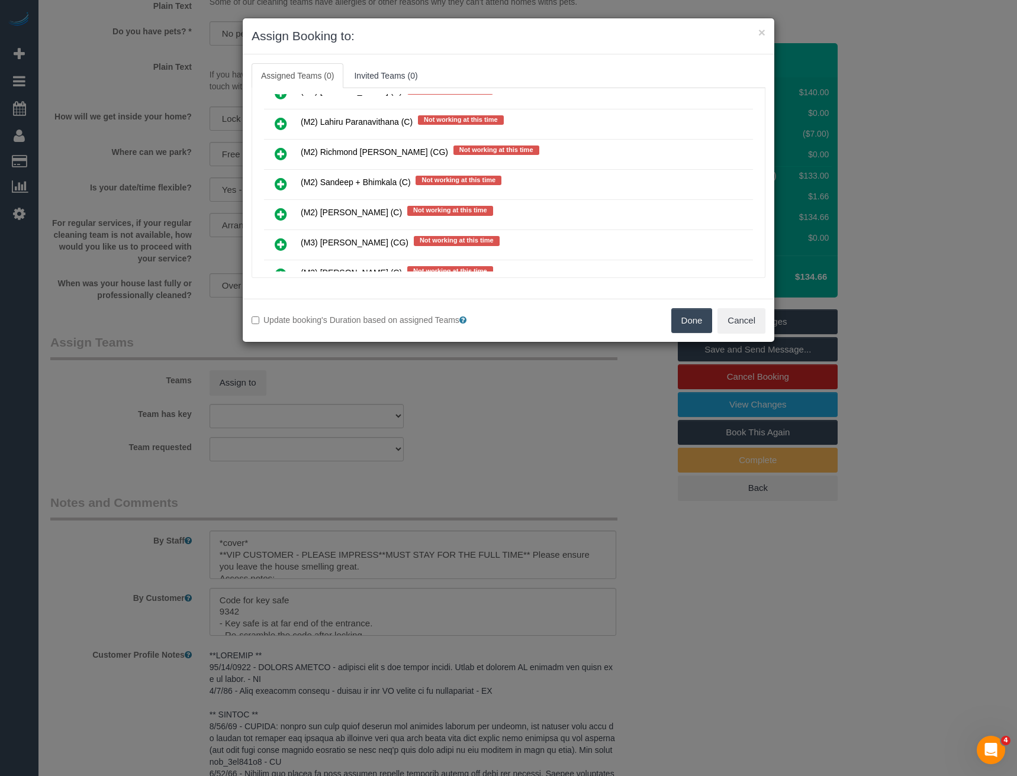
scroll to position [4451, 0]
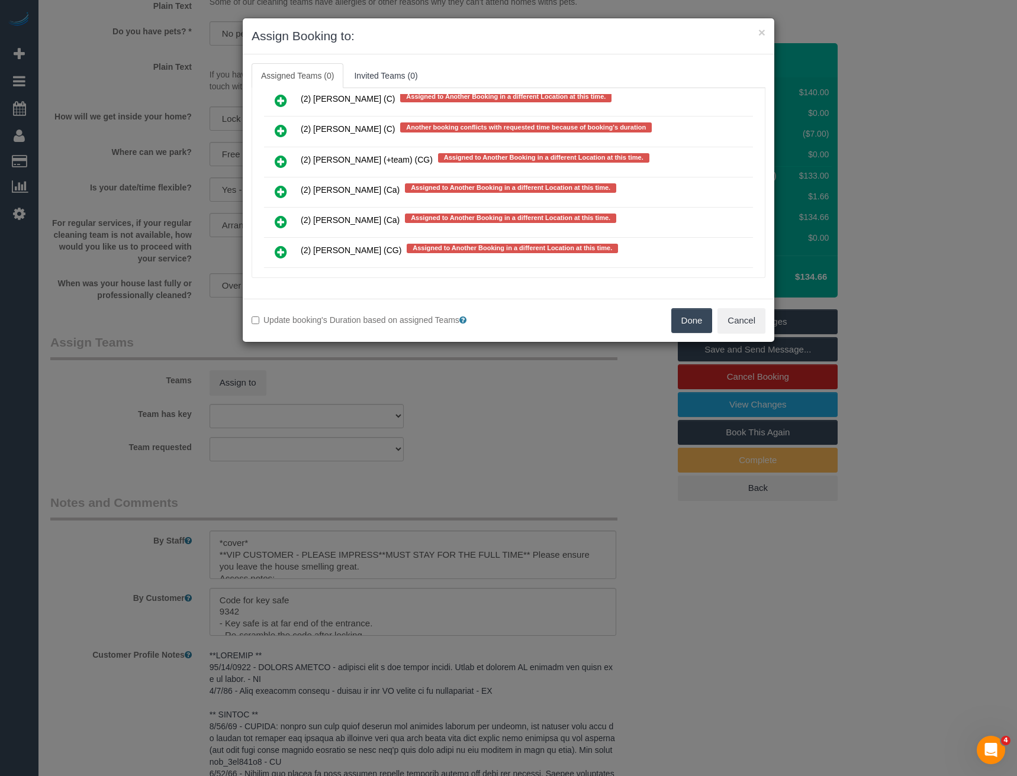
click at [281, 185] on icon at bounding box center [281, 192] width 12 height 14
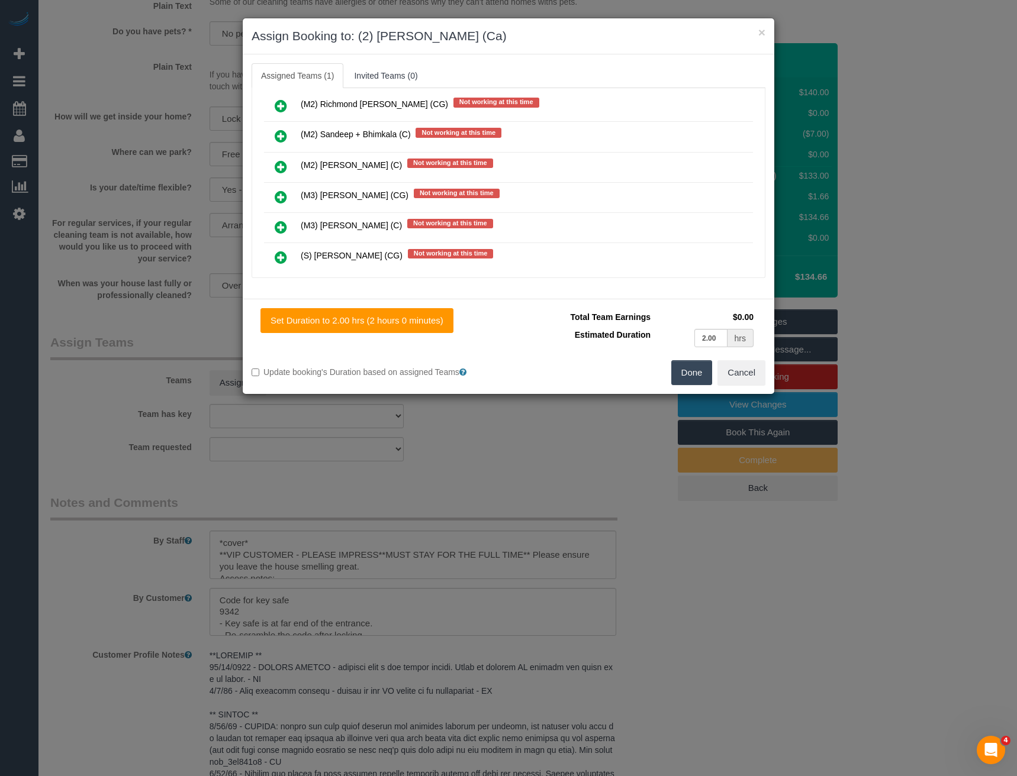
scroll to position [3536, 0]
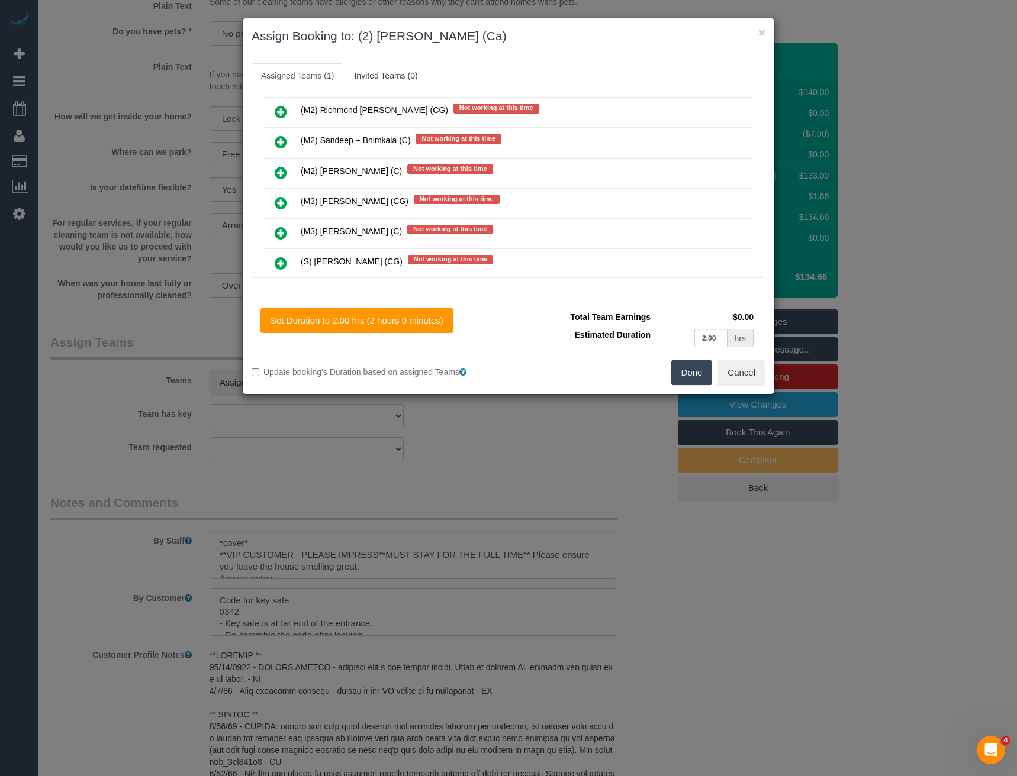
click at [701, 369] on button "Done" at bounding box center [691, 372] width 41 height 25
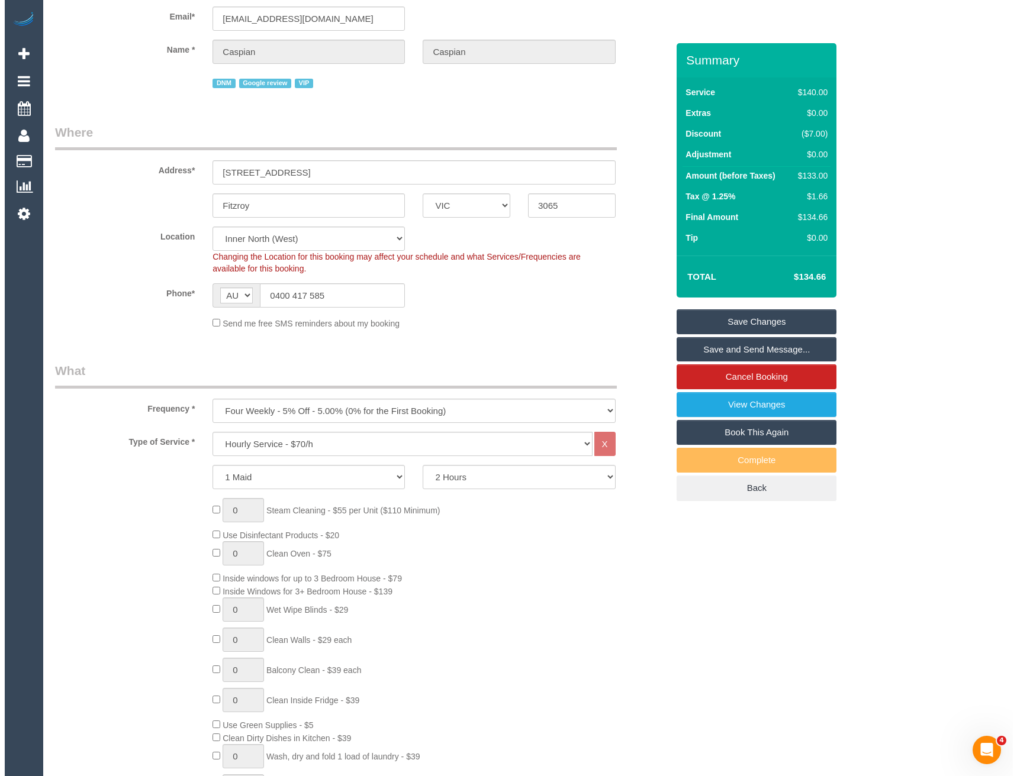
scroll to position [0, 0]
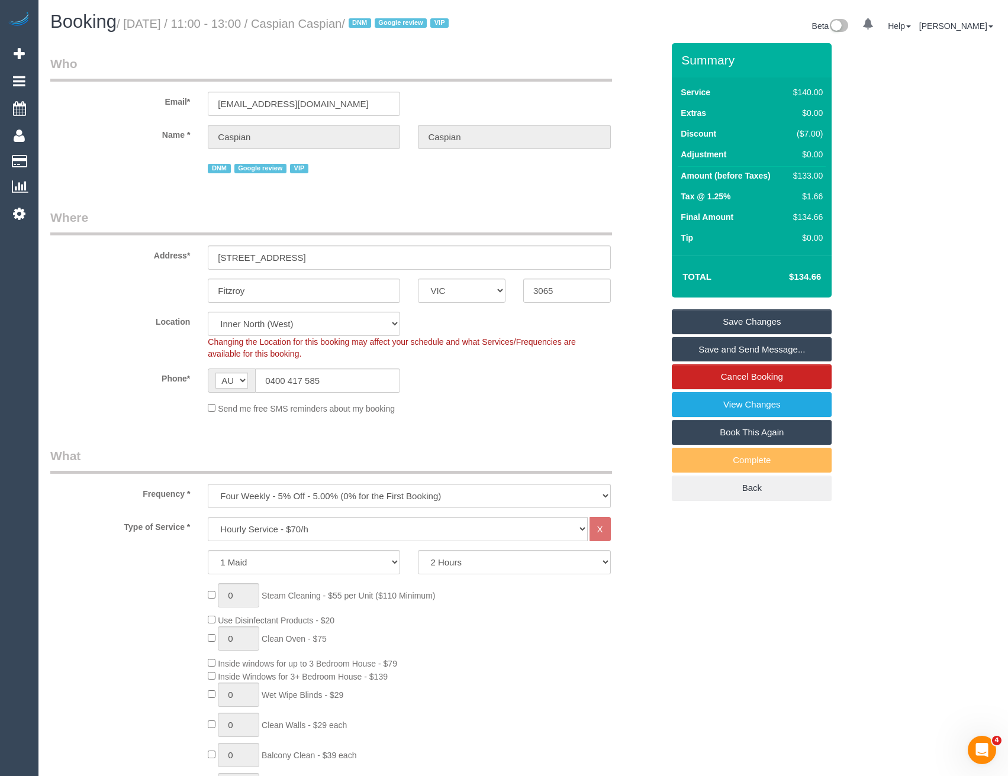
click at [719, 362] on link "Save and Send Message..." at bounding box center [752, 349] width 160 height 25
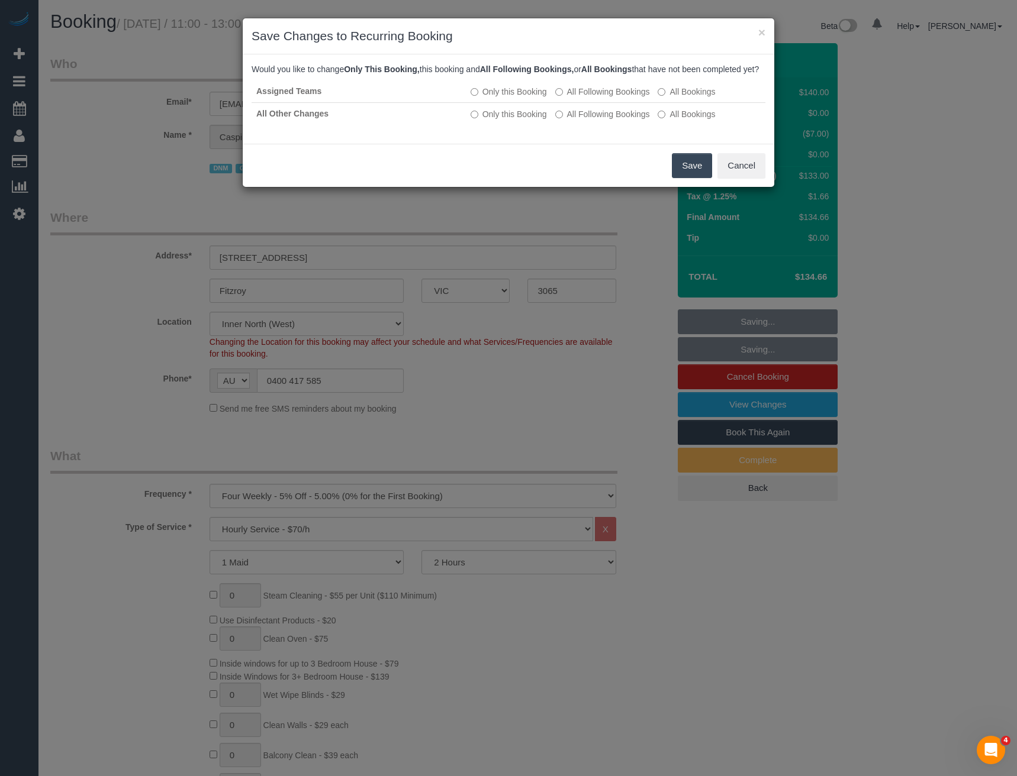
click at [684, 173] on button "Save" at bounding box center [692, 165] width 40 height 25
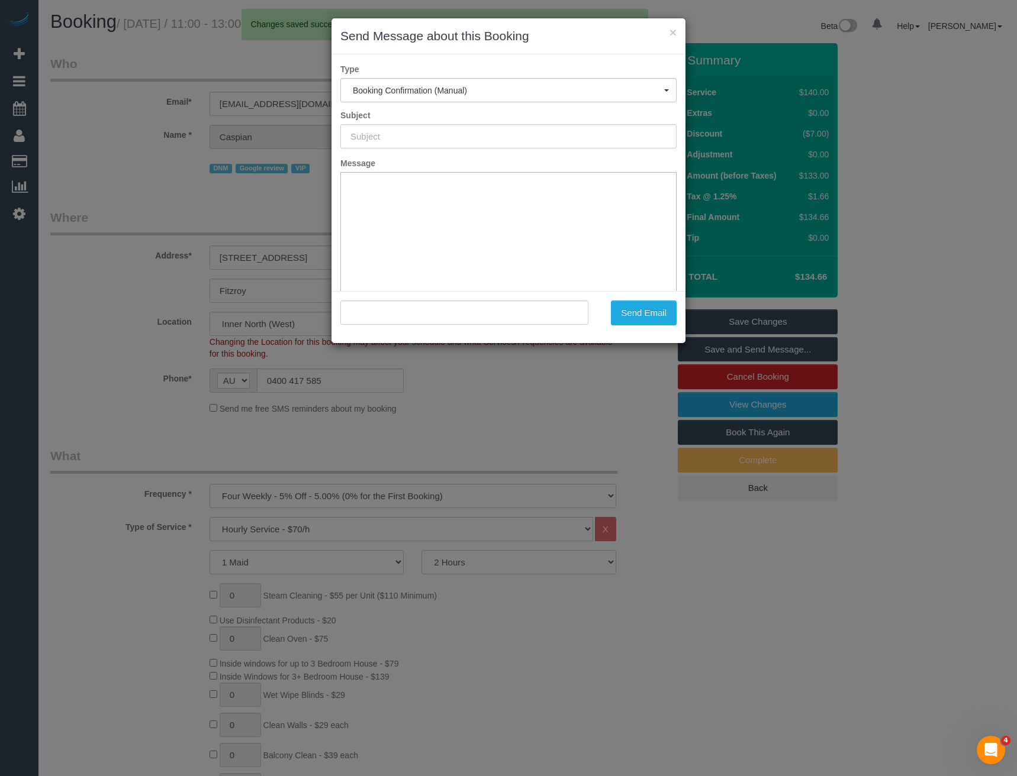
type input "Booking Confirmed"
type input ""Caspian Caspian" <[EMAIL_ADDRESS][DOMAIN_NAME]>"
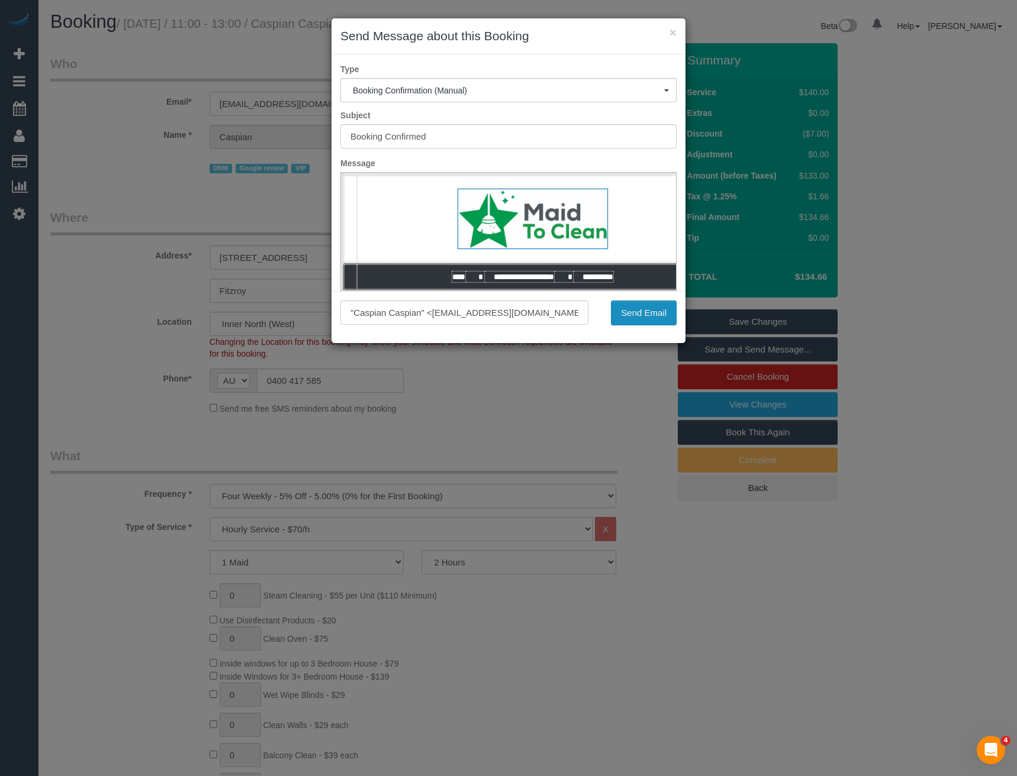
click at [635, 312] on button "Send Email" at bounding box center [644, 313] width 66 height 25
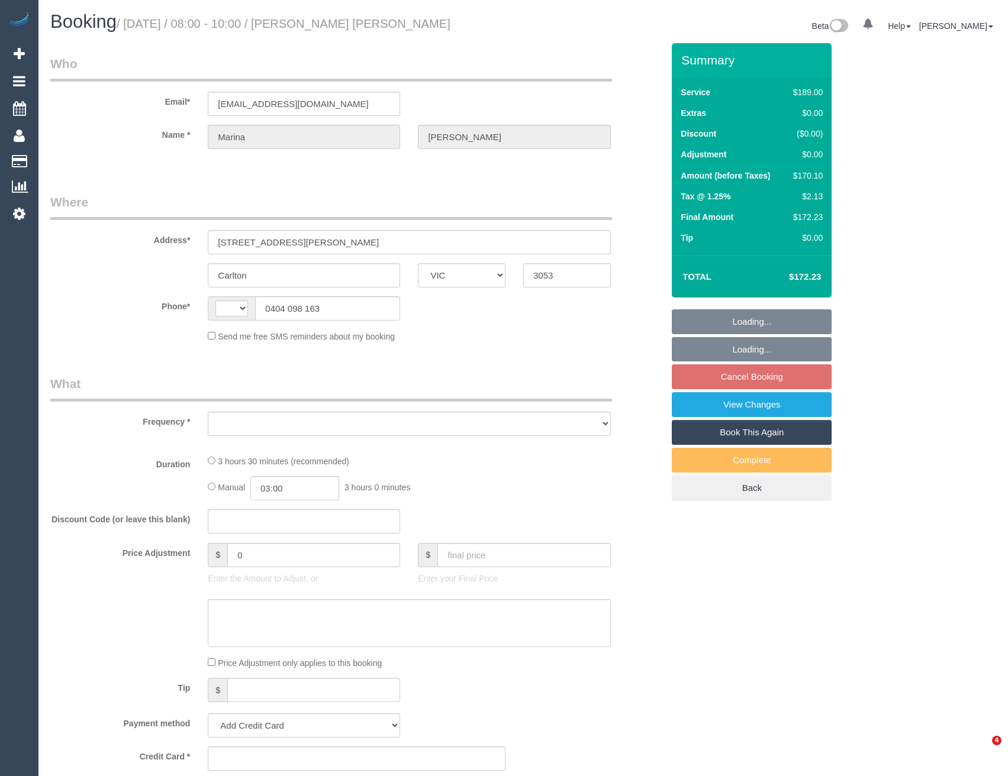
select select "VIC"
select select "string:AU"
select select "object:524"
select select "string:stripe-pm_1RSsNc2GScqysDRVbQaGTFqg"
select select "number:28"
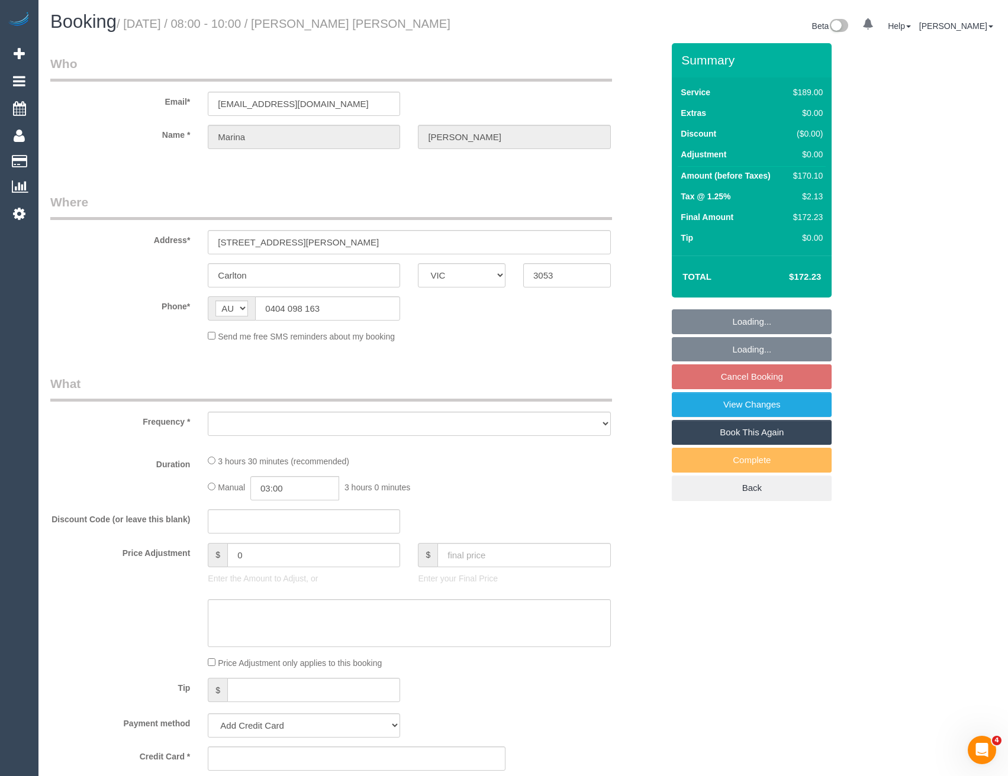
select select "number:15"
select select "number:19"
select select "number:25"
select select "number:34"
select select "number:11"
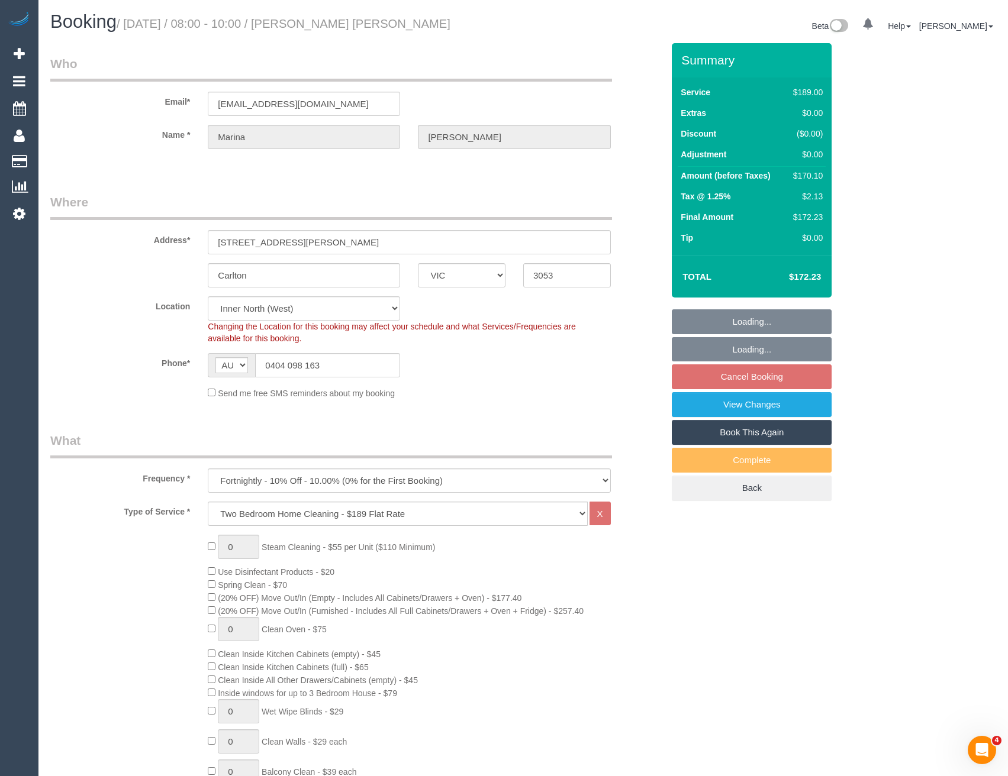
select select "object:814"
select select "spot2"
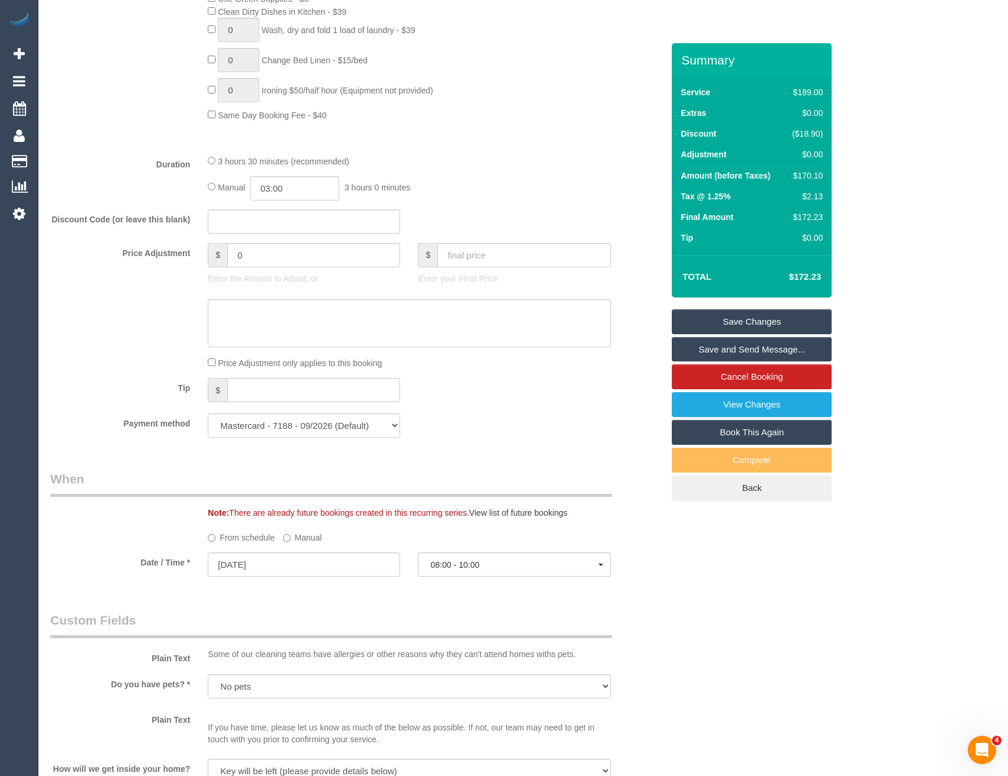
scroll to position [769, 0]
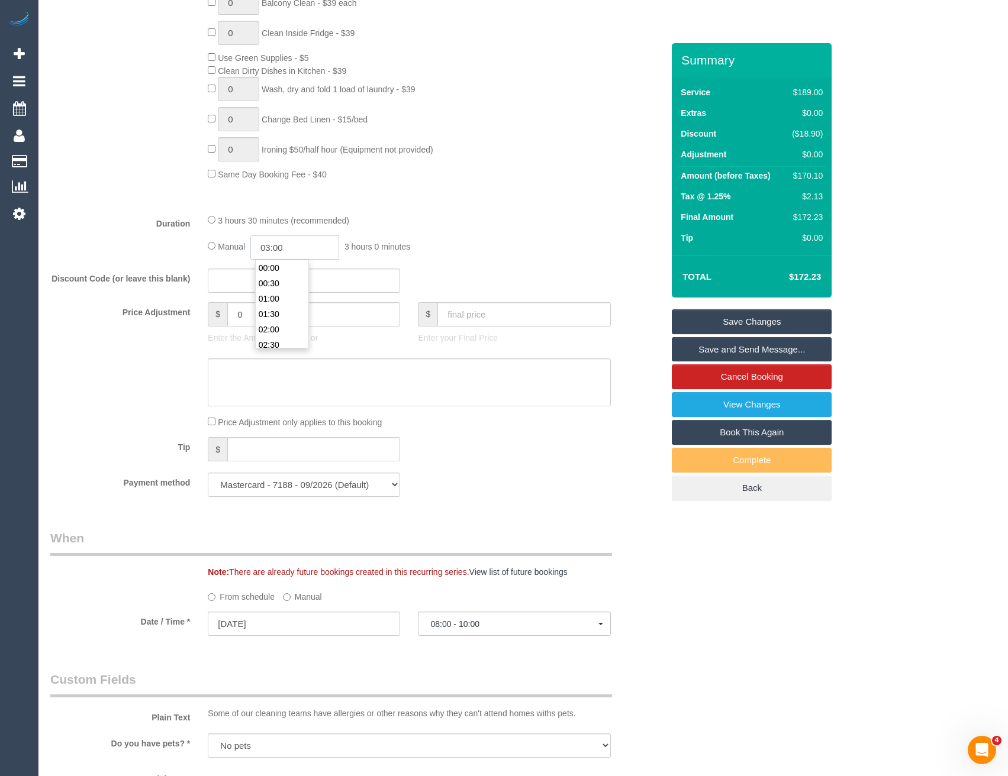
click at [294, 248] on input "03:00" at bounding box center [294, 248] width 89 height 24
click at [285, 308] on li "01:30" at bounding box center [282, 308] width 53 height 15
click at [307, 250] on input "01:30" at bounding box center [294, 248] width 89 height 24
type input "01:4"
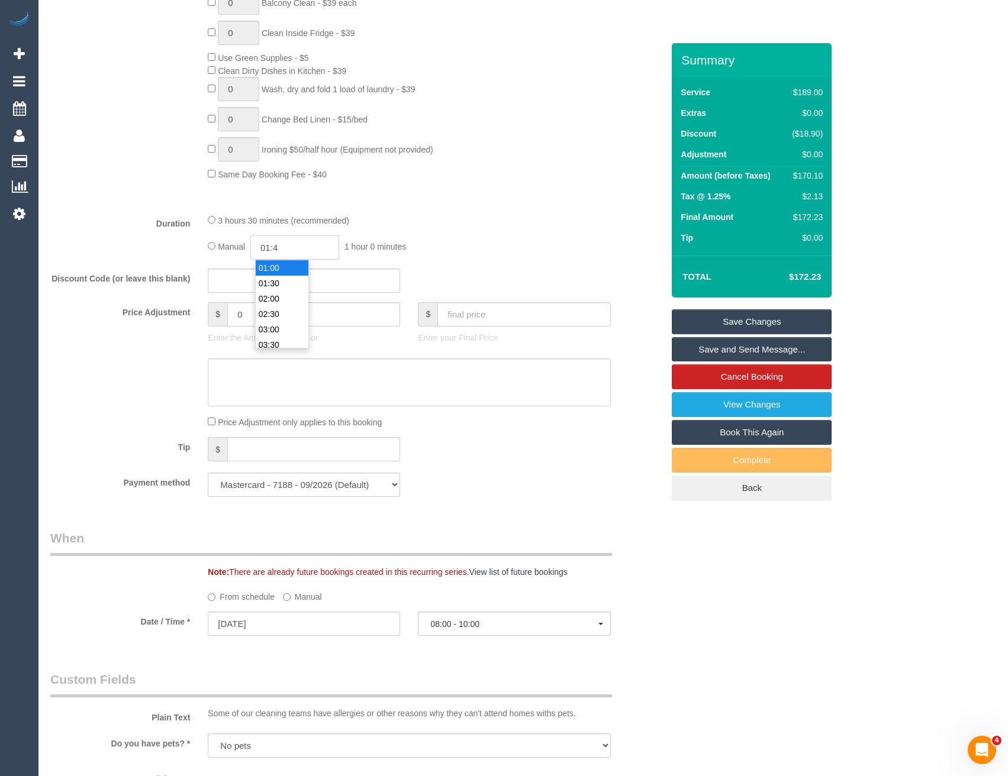
select select "spot35"
type input "01:45"
click at [416, 230] on div "3 hours 30 minutes (recommended) Manual 01:45 1 hour 45 minutes" at bounding box center [409, 237] width 420 height 46
select select "spot101"
select select "spot134"
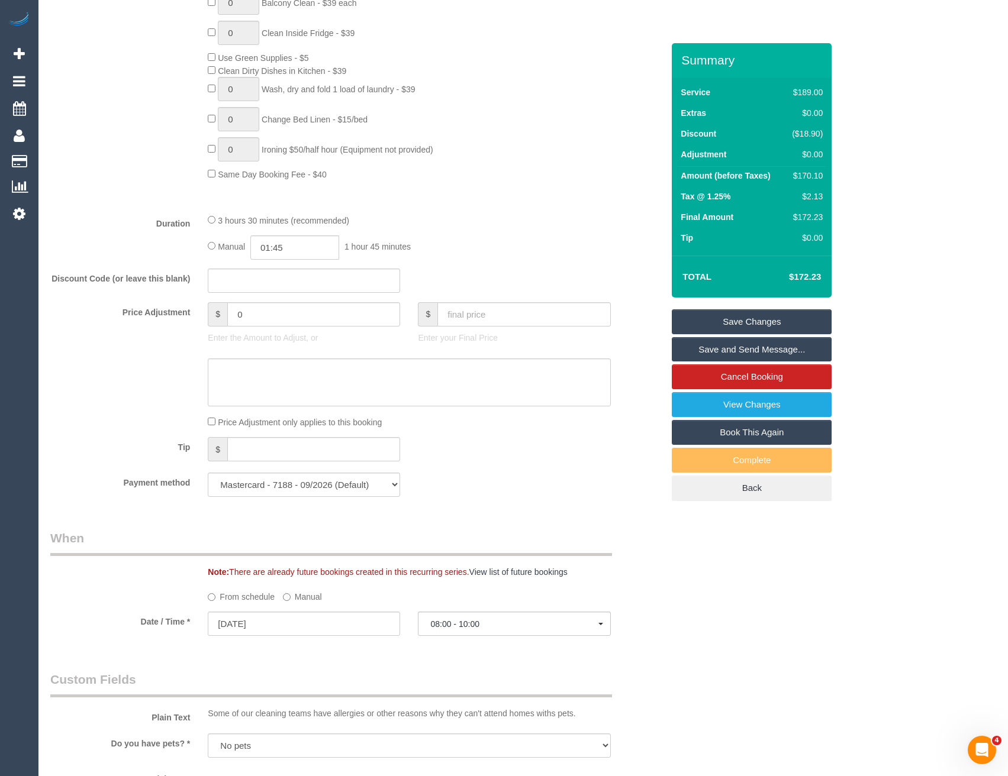
select select "spot167"
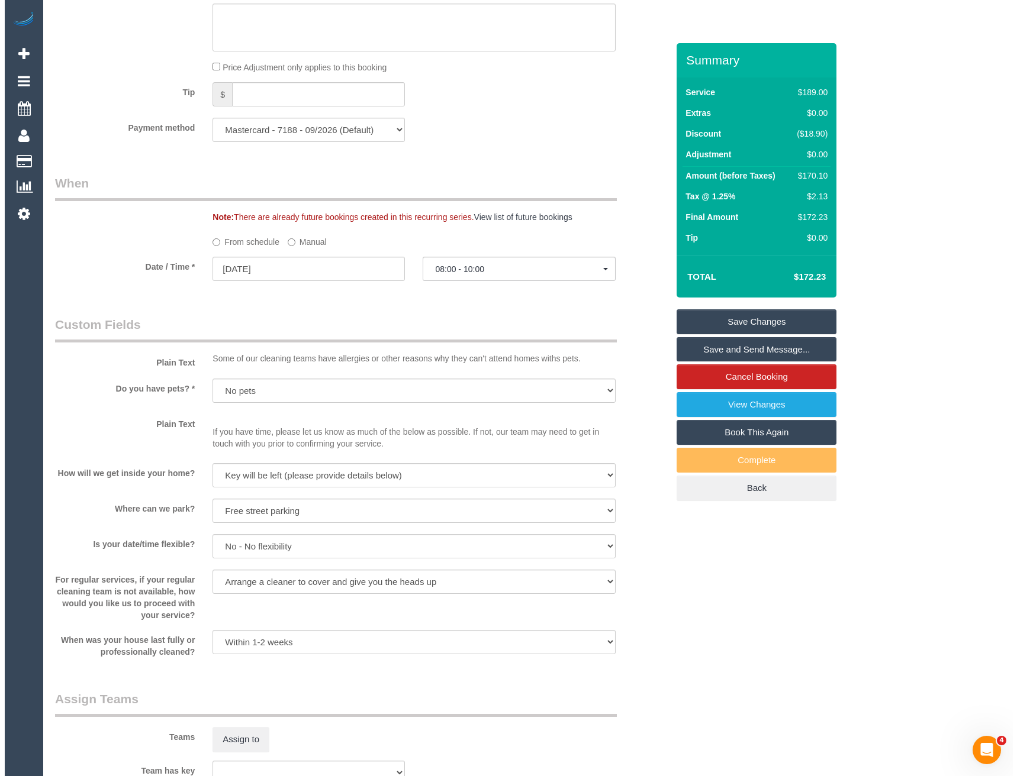
scroll to position [1479, 0]
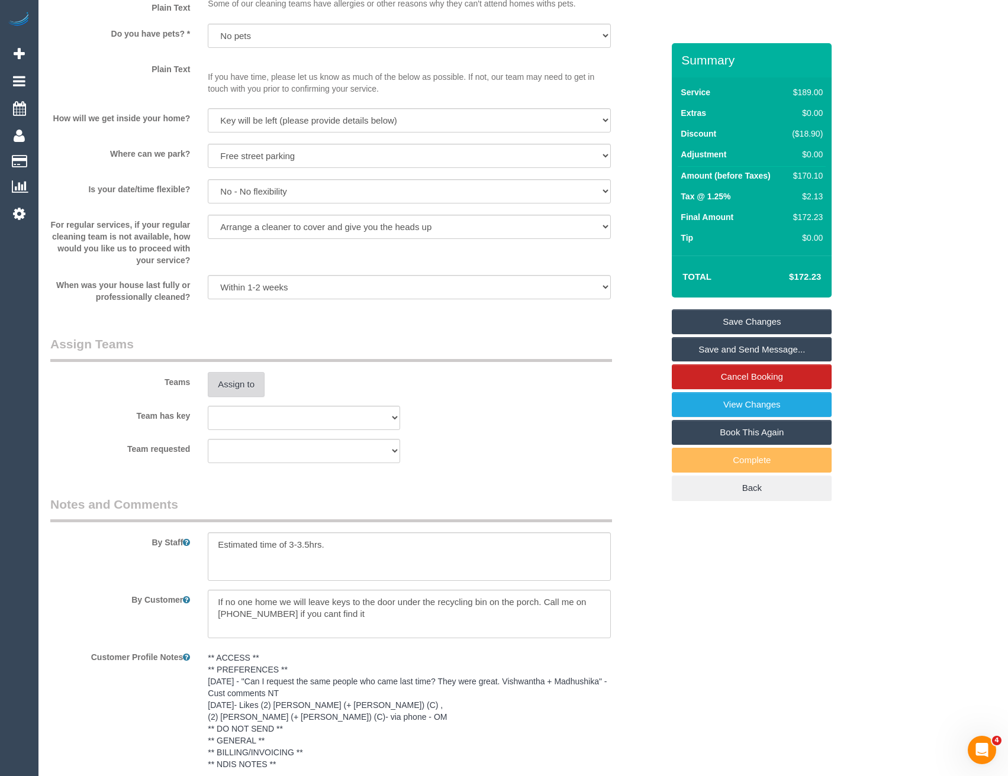
click at [234, 401] on sui-booking-teams "Teams Assign to Team has key (0) Office (0) [PERSON_NAME] Test Account (1) [PER…" at bounding box center [356, 400] width 612 height 128
click at [234, 388] on button "Assign to" at bounding box center [236, 384] width 57 height 25
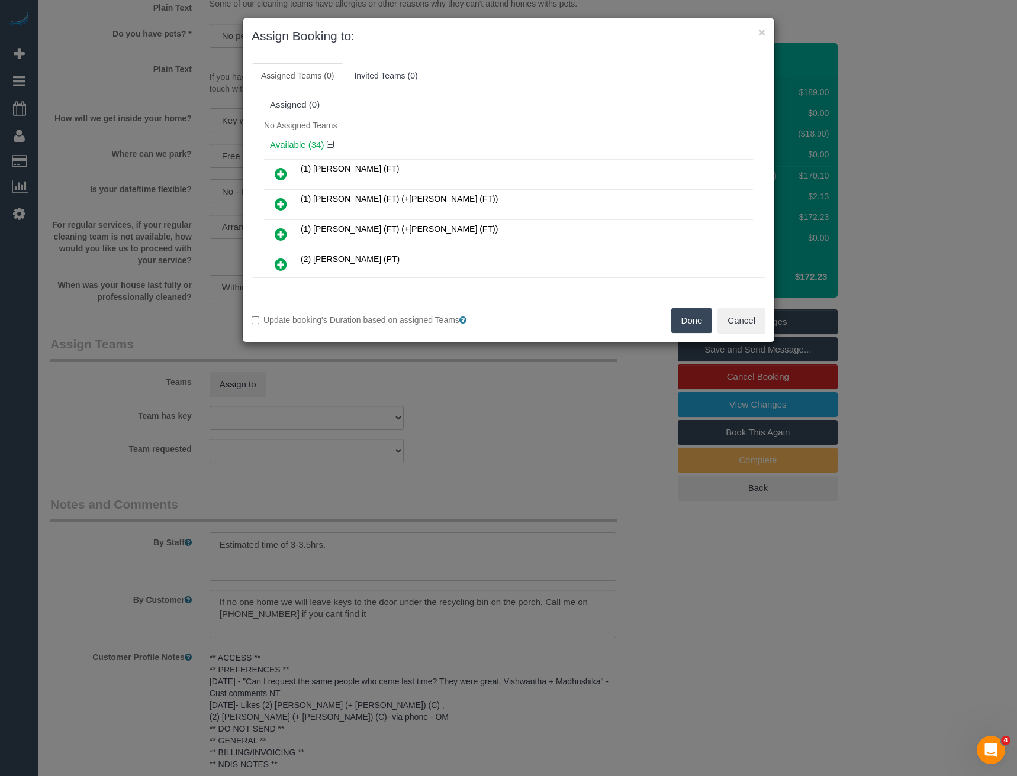
scroll to position [410, 0]
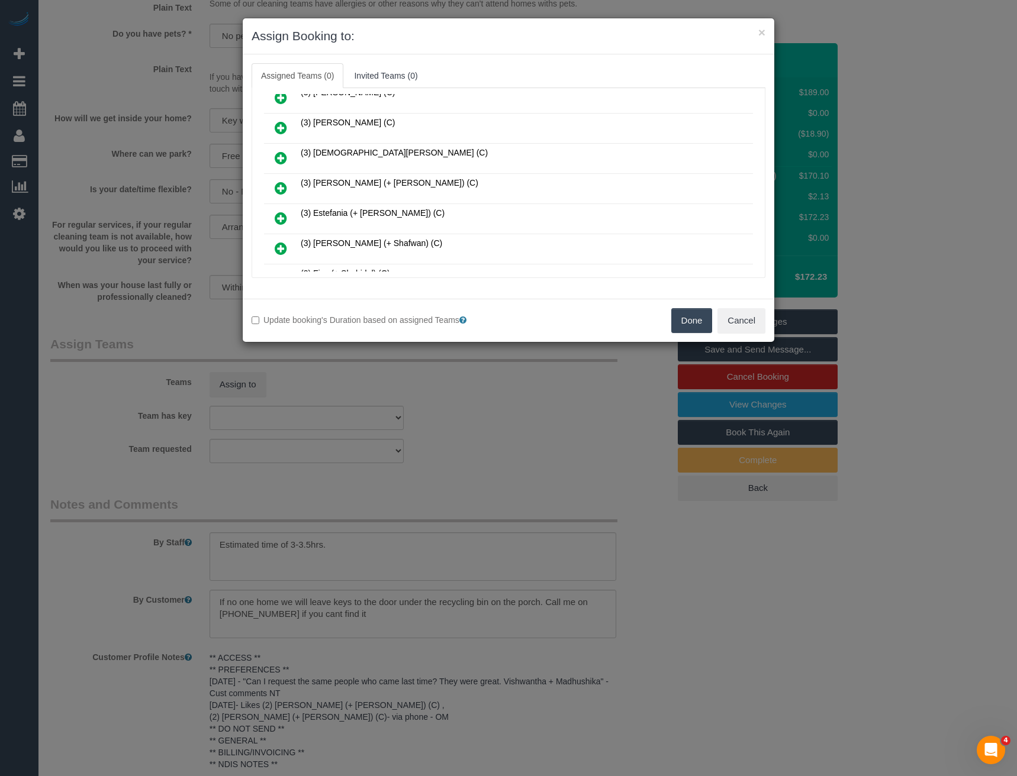
click at [283, 191] on icon at bounding box center [281, 188] width 12 height 14
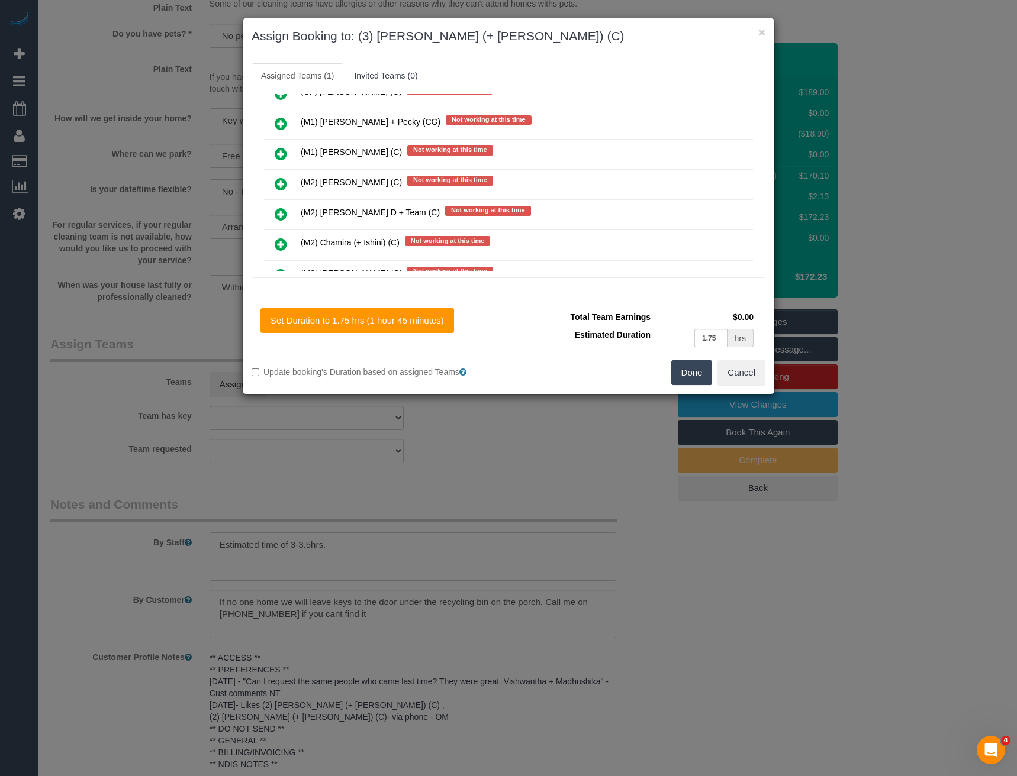
scroll to position [771, 0]
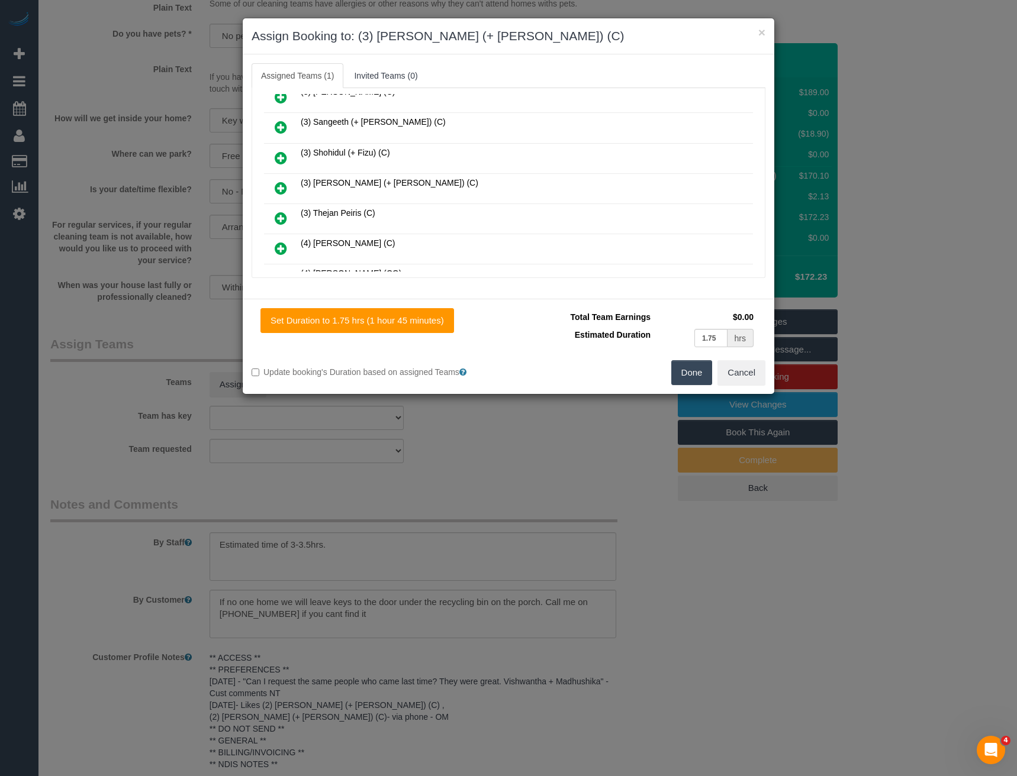
click at [281, 185] on icon at bounding box center [281, 188] width 12 height 14
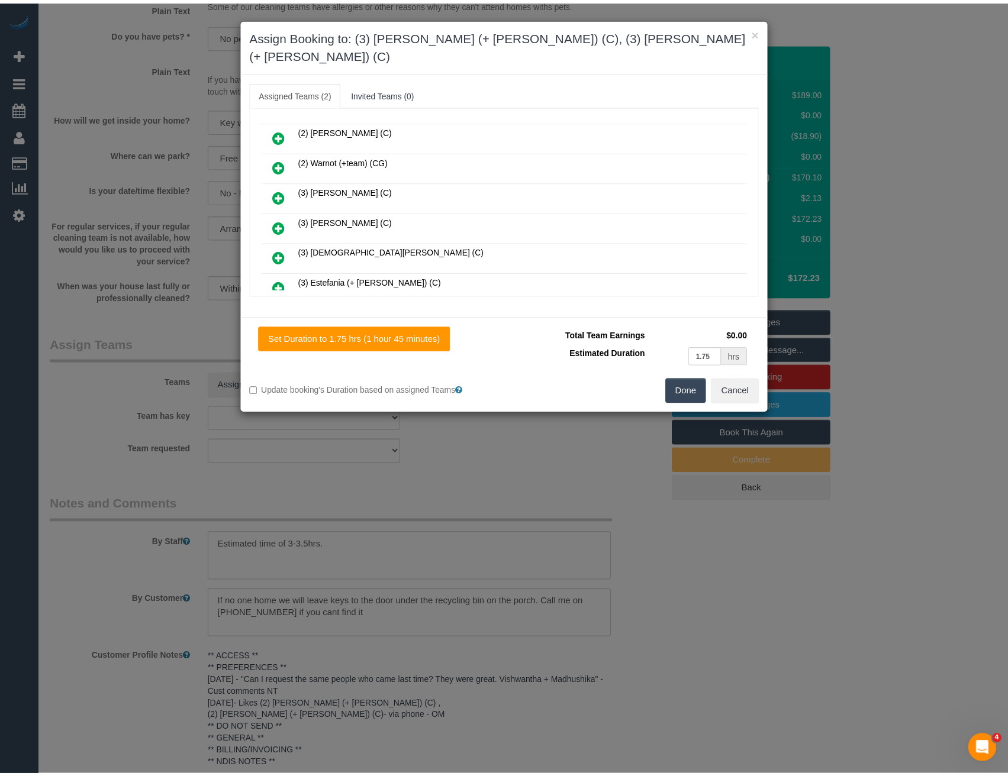
scroll to position [0, 0]
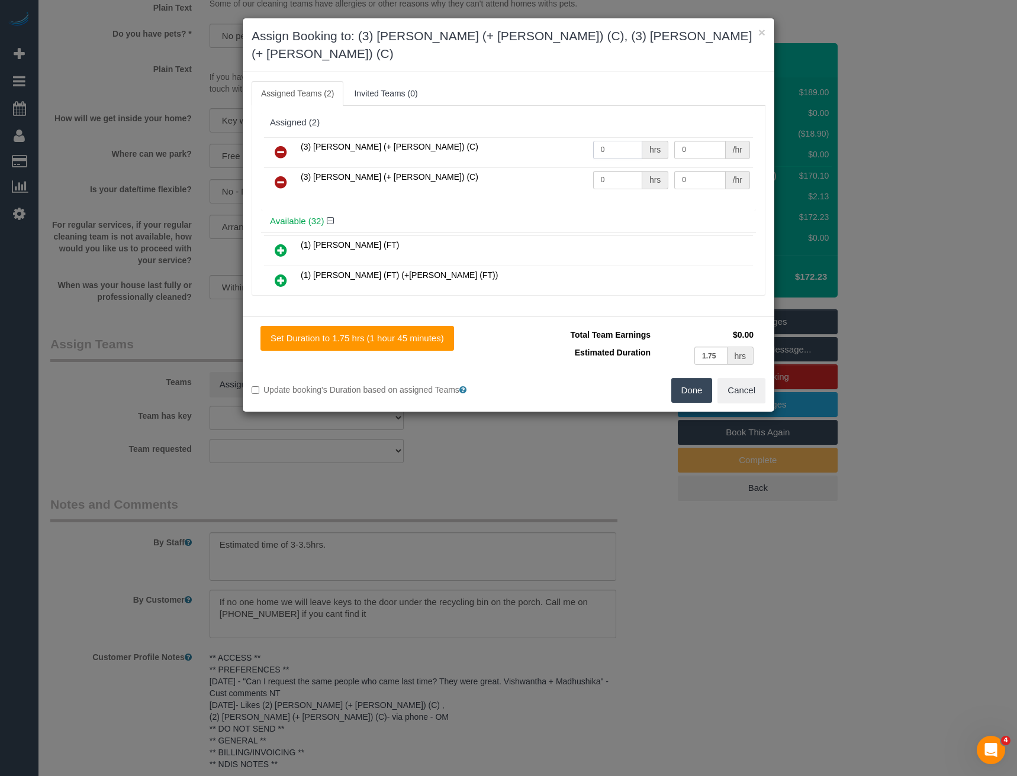
drag, startPoint x: 604, startPoint y: 135, endPoint x: 525, endPoint y: 139, distance: 79.4
click at [531, 138] on tr "(3) [PERSON_NAME] (+ [PERSON_NAME]) (C) 0 hrs 0 /hr" at bounding box center [508, 152] width 489 height 30
type input "1"
type input "55"
drag, startPoint x: 557, startPoint y: 165, endPoint x: 537, endPoint y: 160, distance: 20.8
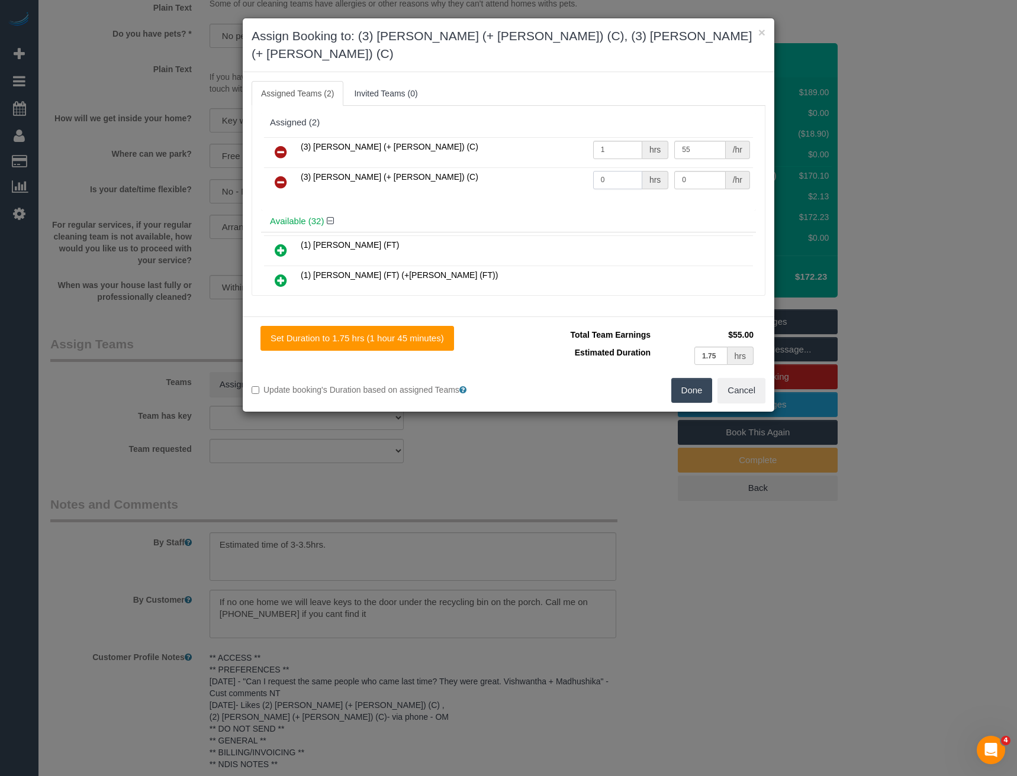
click at [539, 167] on tr "(3) [PERSON_NAME] (+ [PERSON_NAME]) (C) 0 hrs 0 /hr" at bounding box center [508, 182] width 489 height 30
type input "1"
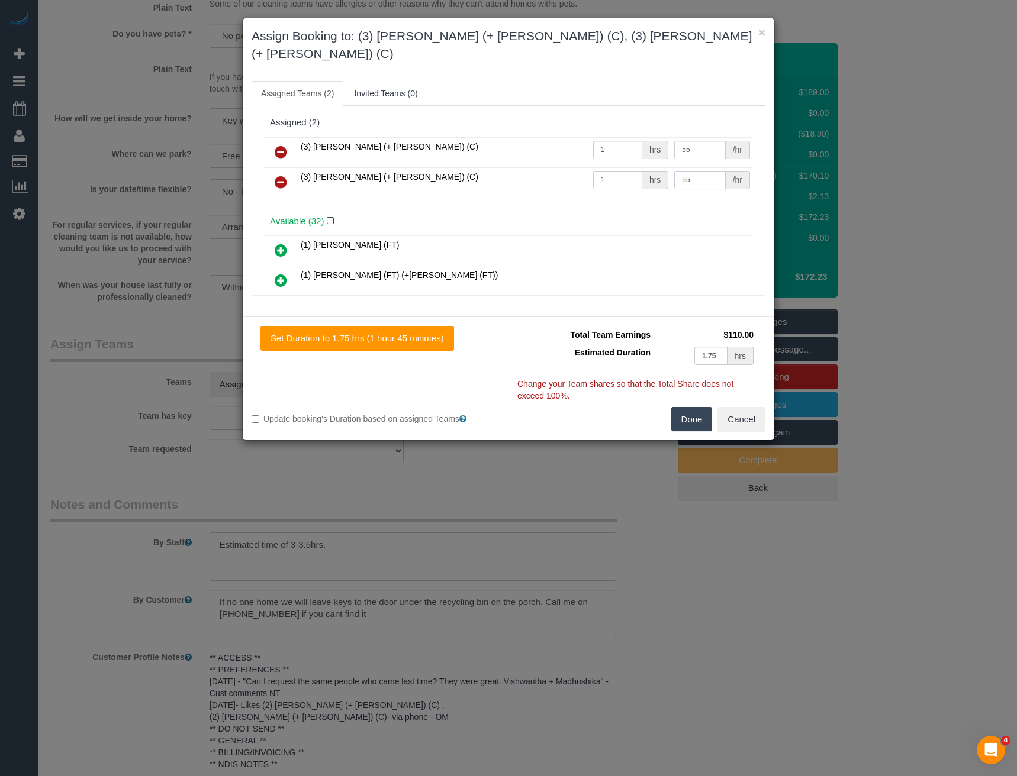
type input "55"
click at [691, 407] on button "Done" at bounding box center [691, 419] width 41 height 25
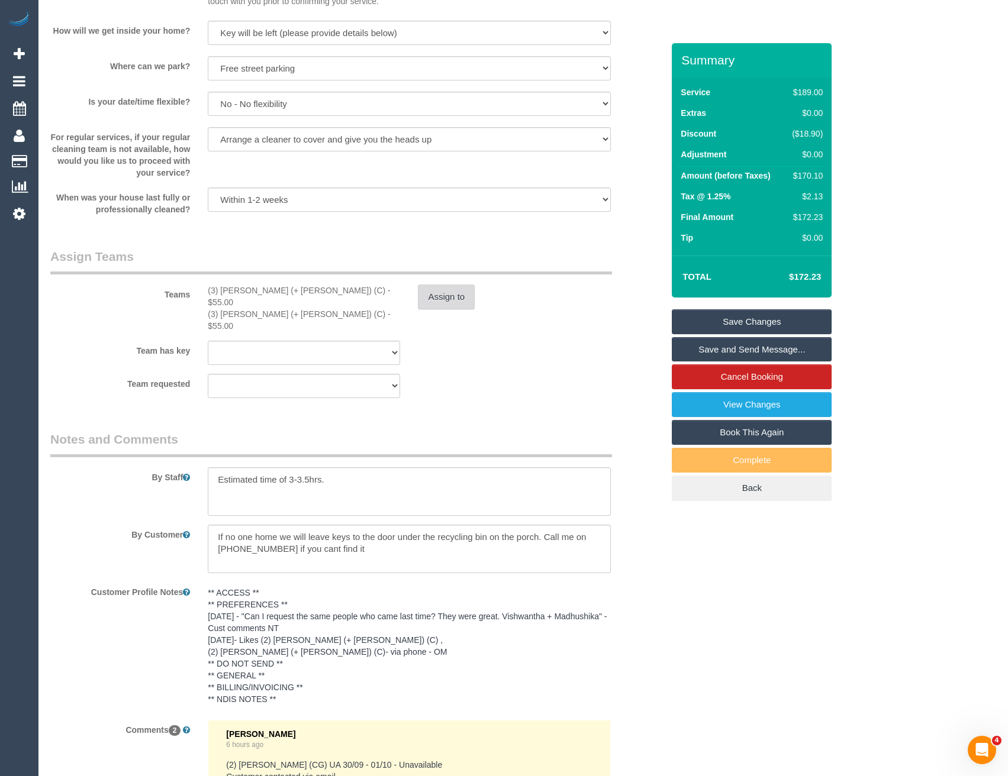
scroll to position [1716, 0]
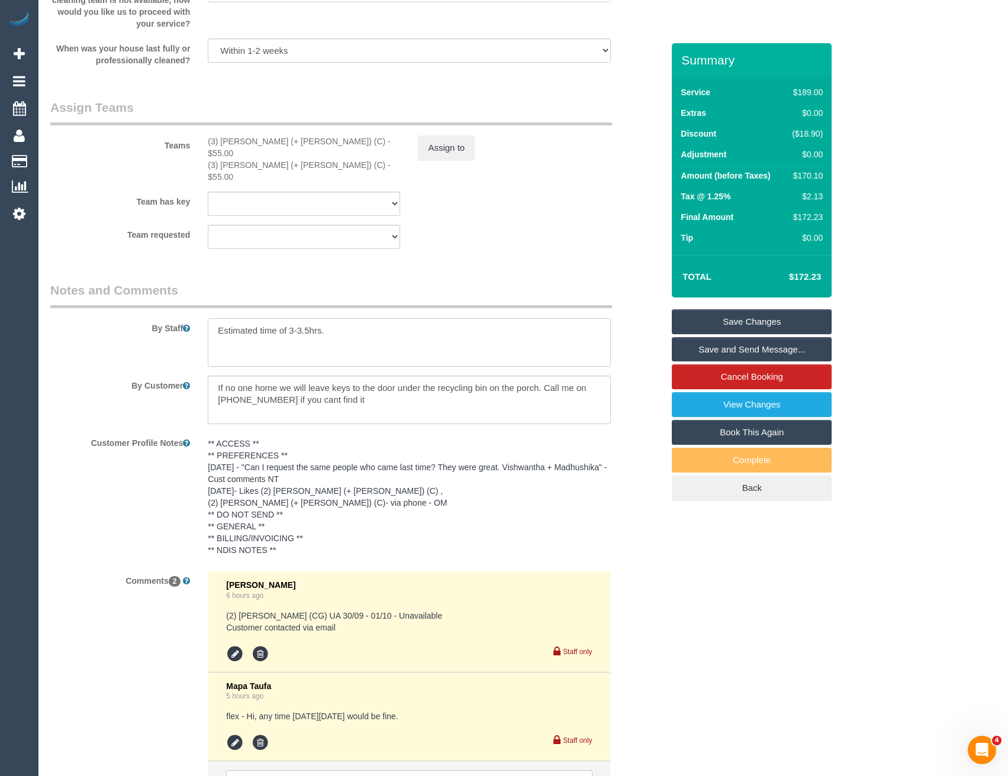
click at [210, 318] on textarea at bounding box center [409, 342] width 402 height 49
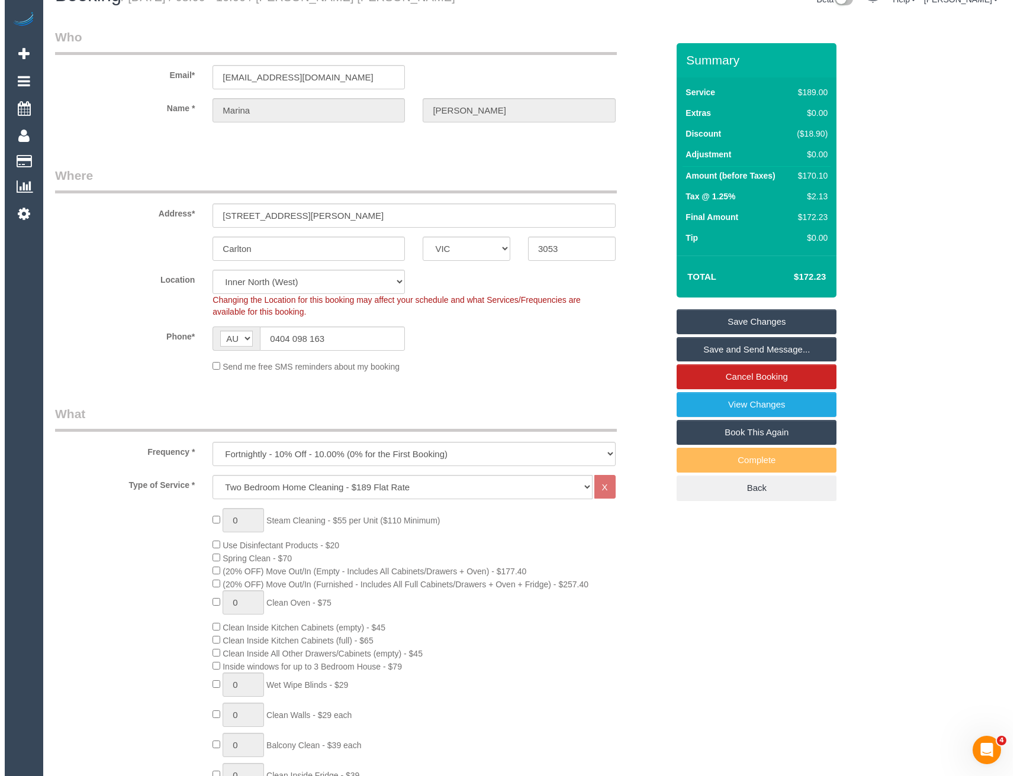
scroll to position [0, 0]
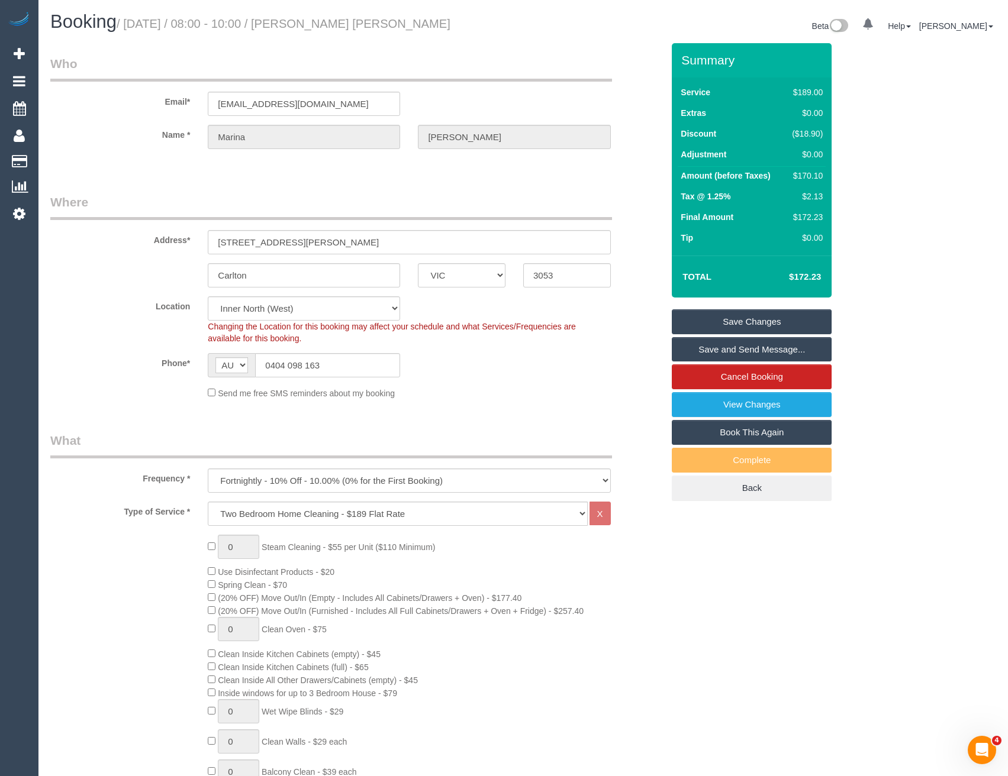
type textarea "*cover* Estimated time of 3-3.5hrs."
click at [718, 350] on link "Save and Send Message..." at bounding box center [752, 349] width 160 height 25
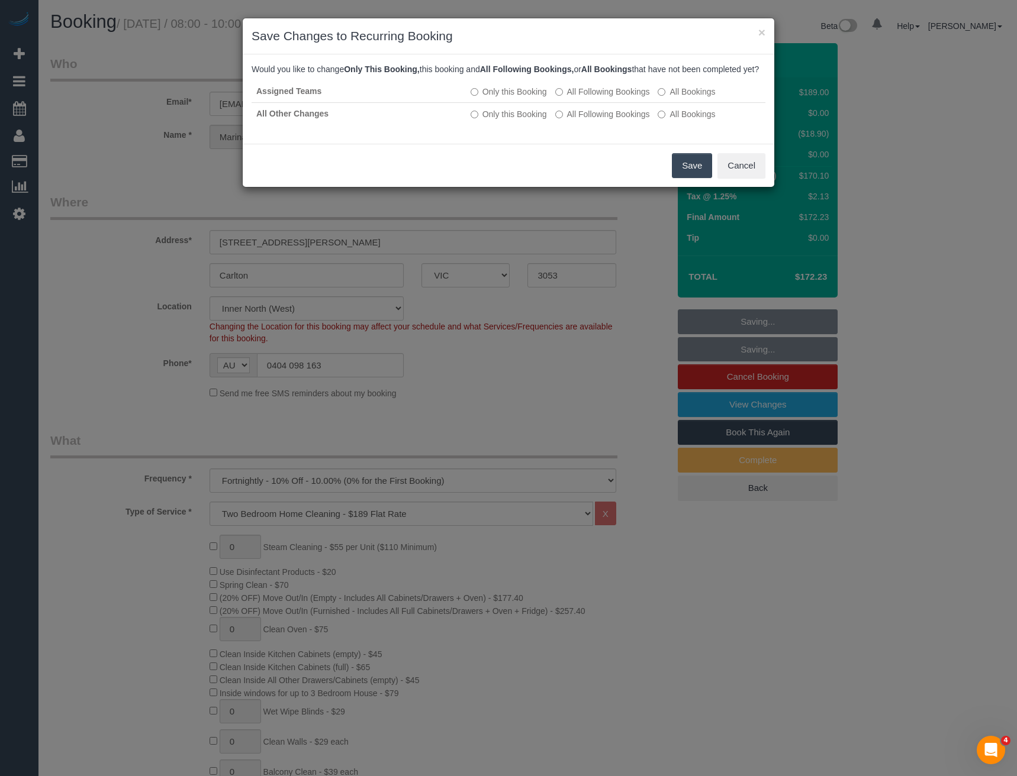
click at [702, 178] on button "Save" at bounding box center [692, 165] width 40 height 25
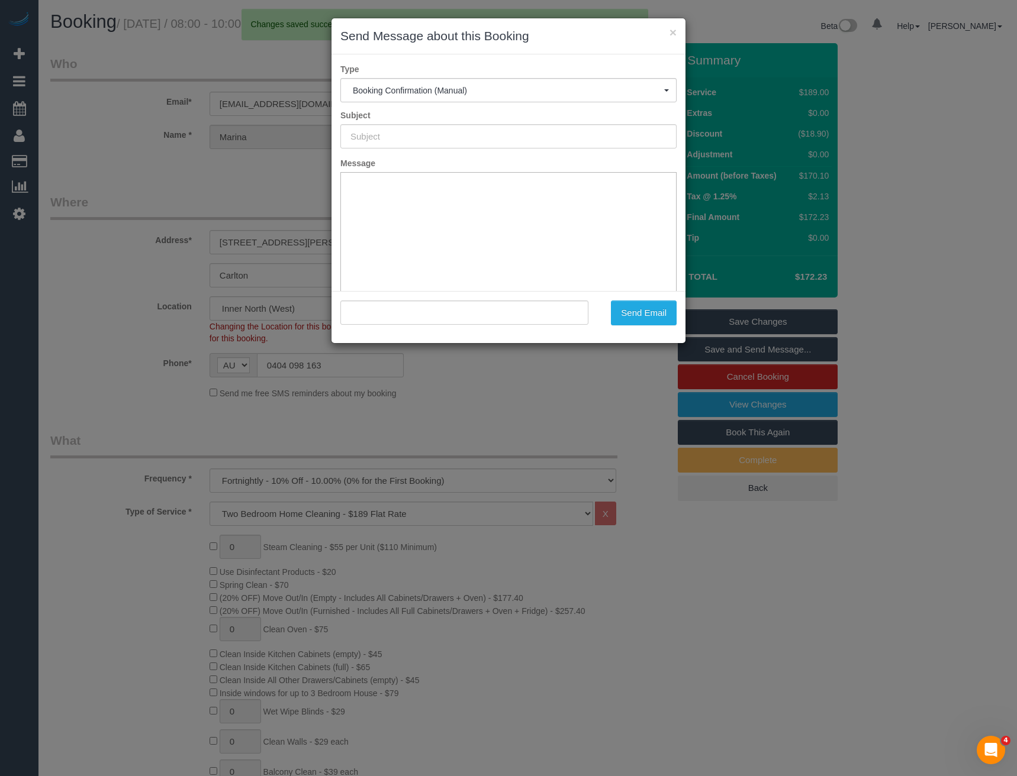
type input "Booking Confirmed"
type input ""[PERSON_NAME] [PERSON_NAME]" <[EMAIL_ADDRESS][DOMAIN_NAME]>"
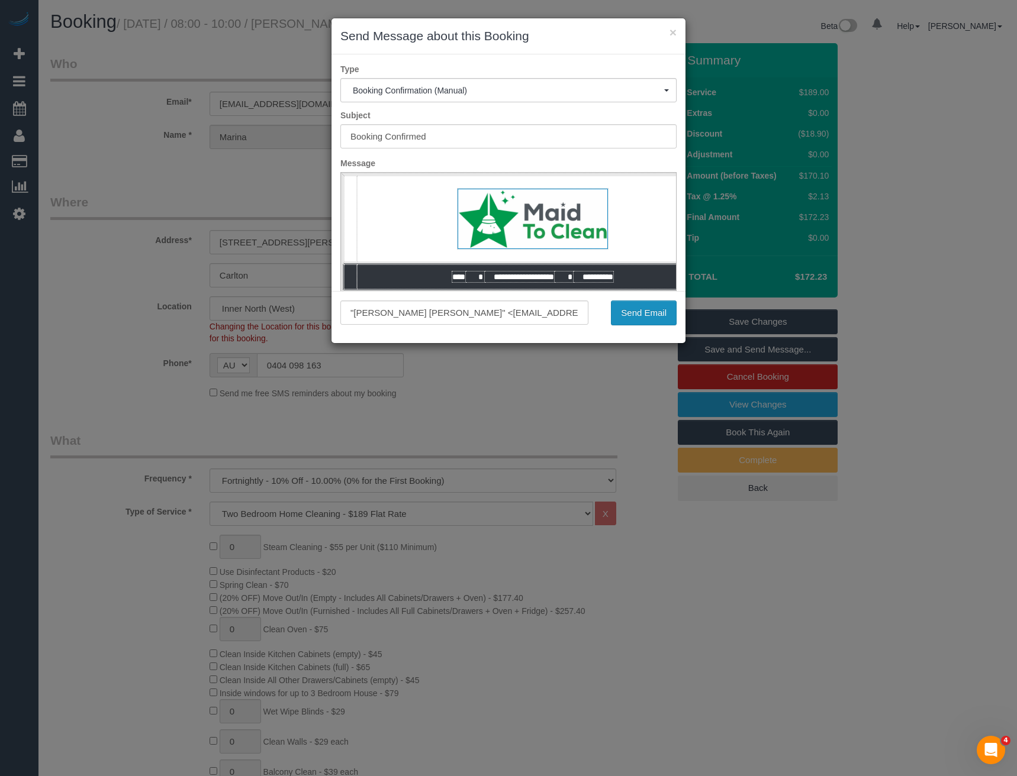
click at [641, 314] on button "Send Email" at bounding box center [644, 313] width 66 height 25
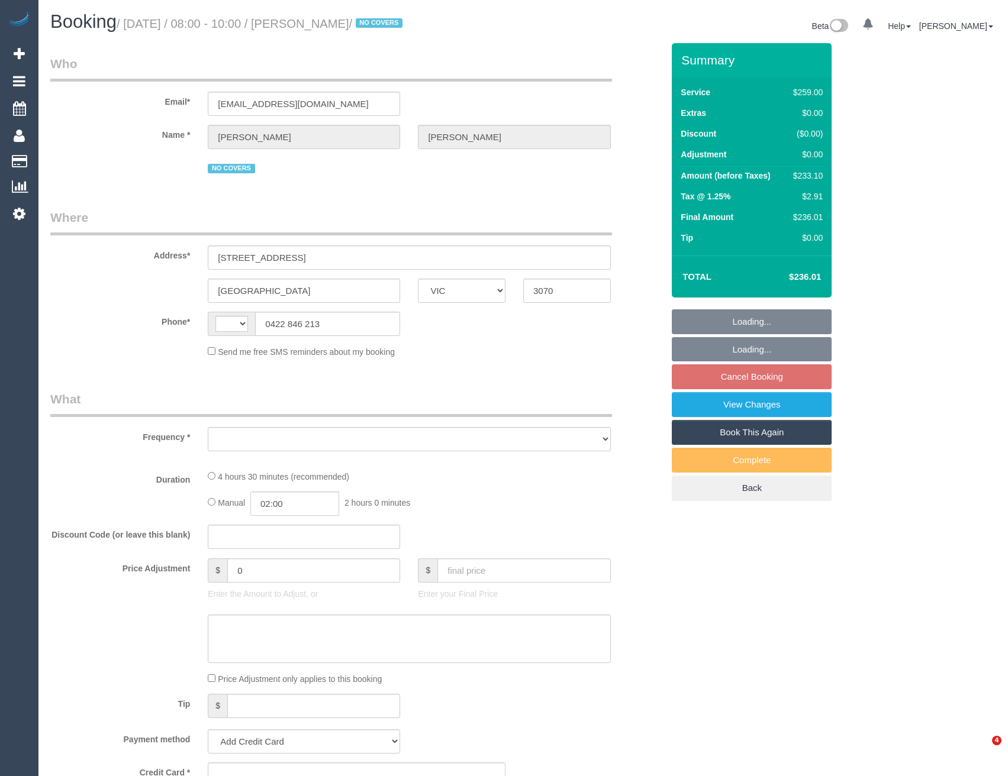
select select "VIC"
select select "number:28"
select select "number:15"
select select "number:19"
select select "number:22"
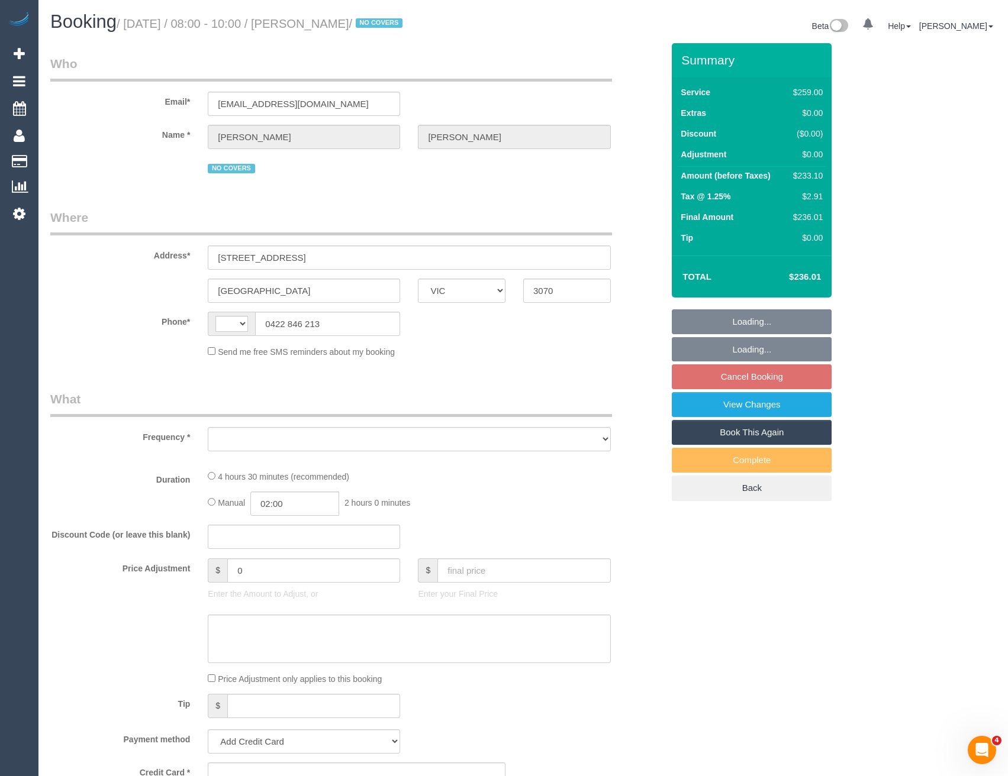
select select "number:35"
select select "number:13"
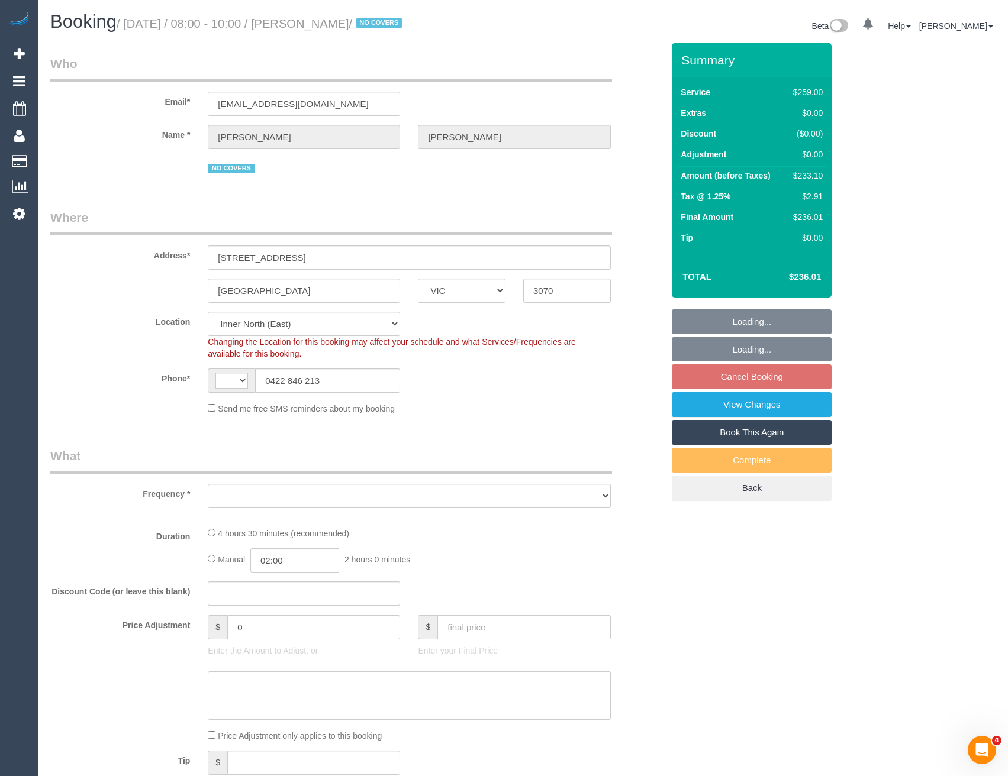
select select "object:453"
select select "spot2"
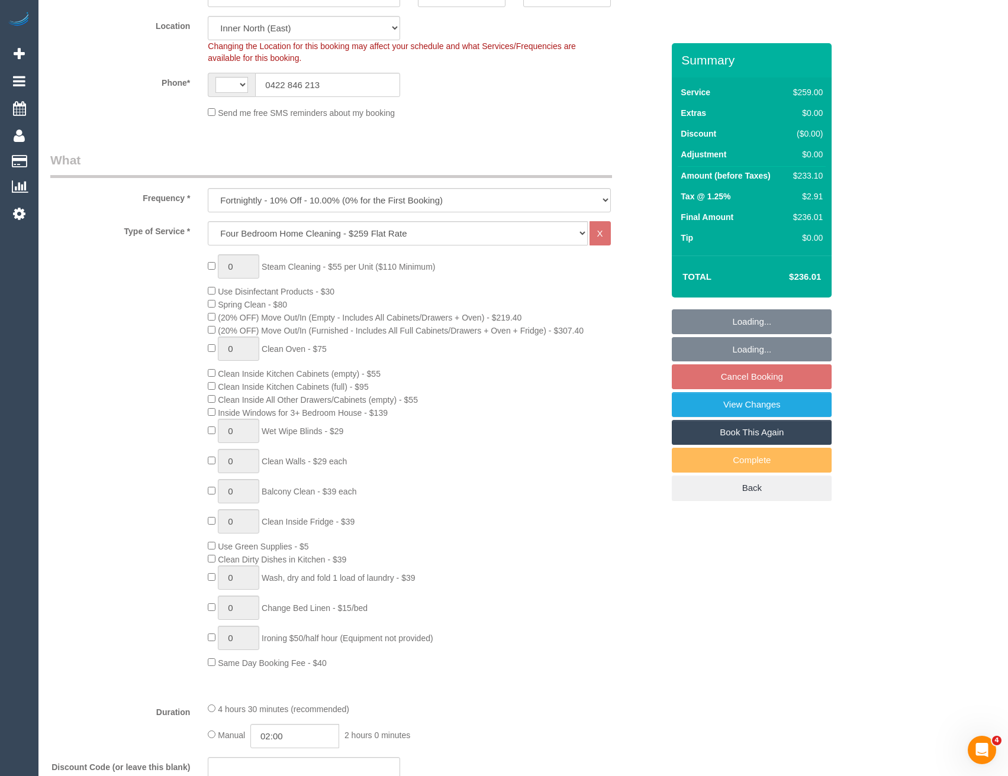
select select "object:562"
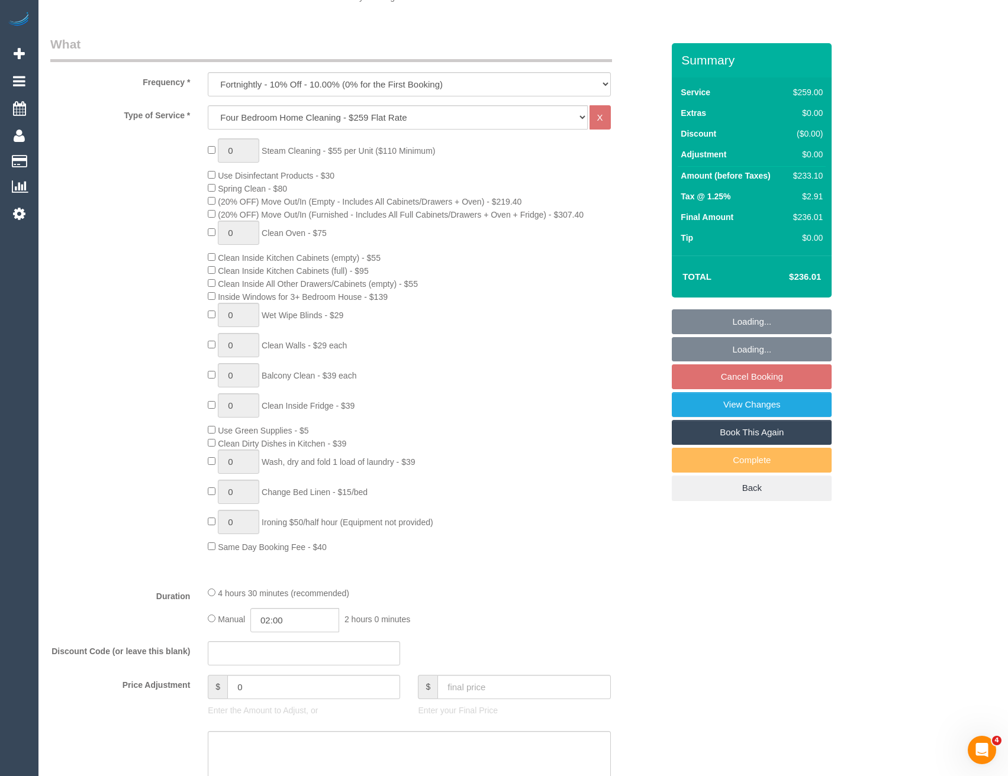
select select "string:AU"
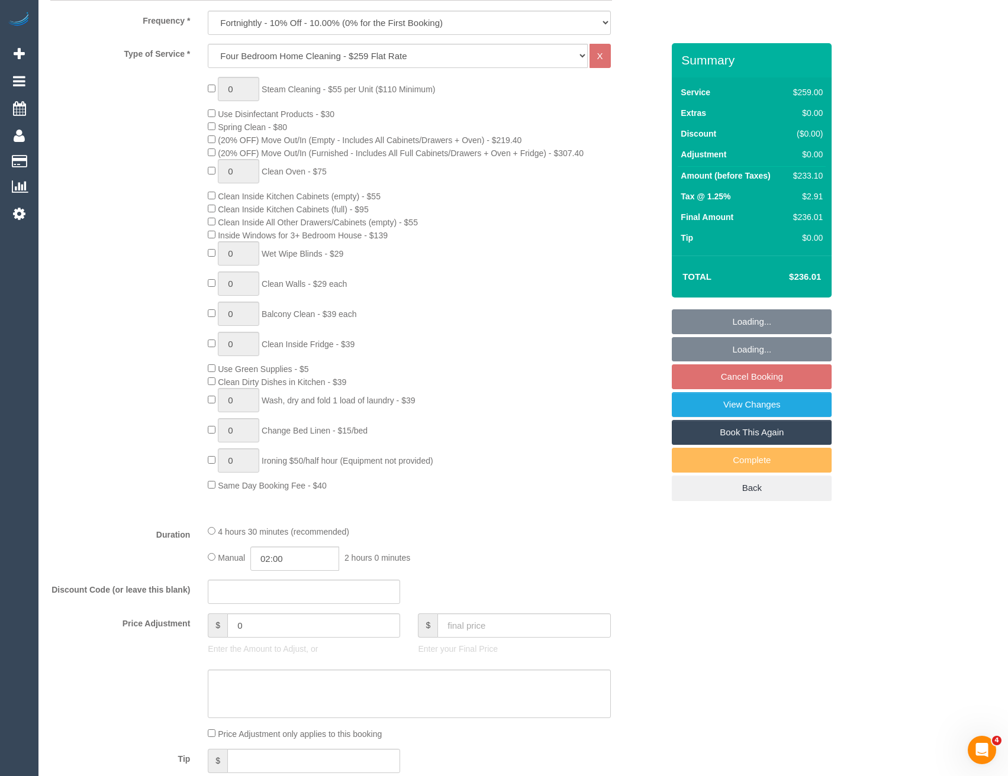
select select "string:stripe-pm_1OlK2H2GScqysDRVfOEa2nbp"
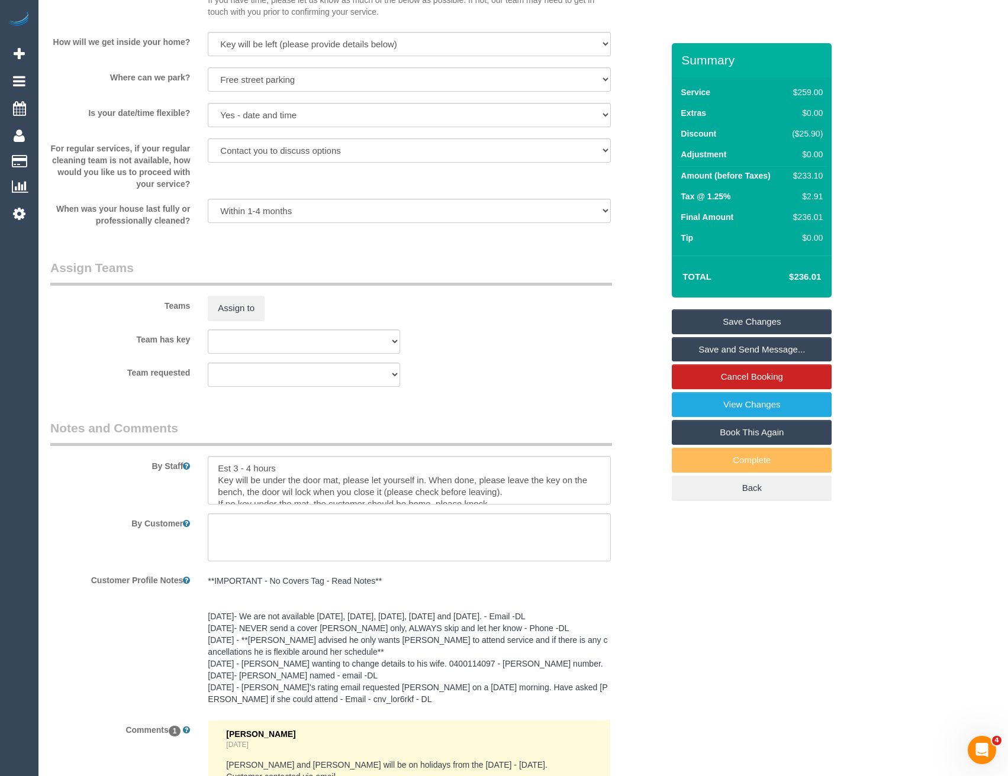
scroll to position [1657, 0]
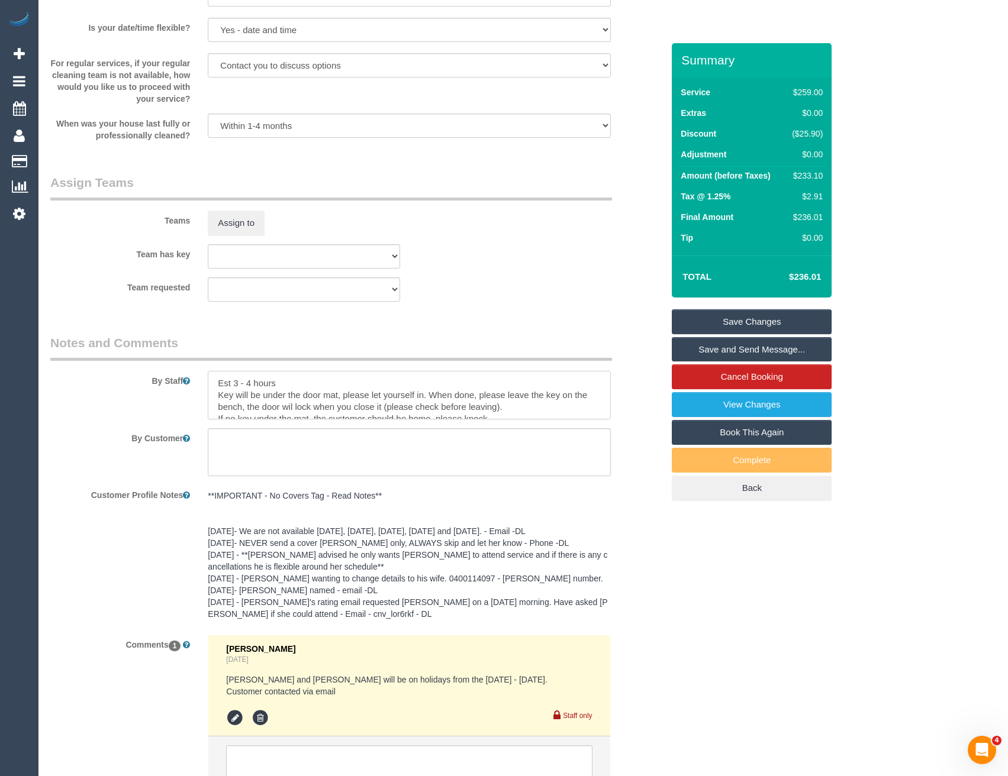
click at [217, 384] on textarea at bounding box center [409, 395] width 402 height 49
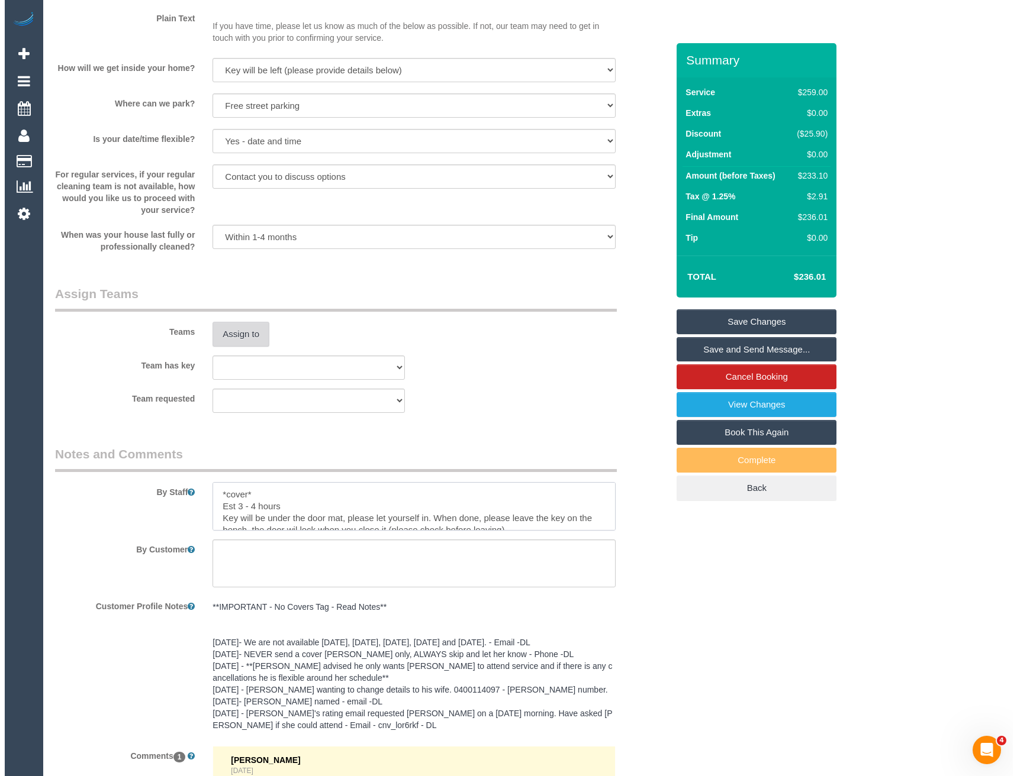
scroll to position [1479, 0]
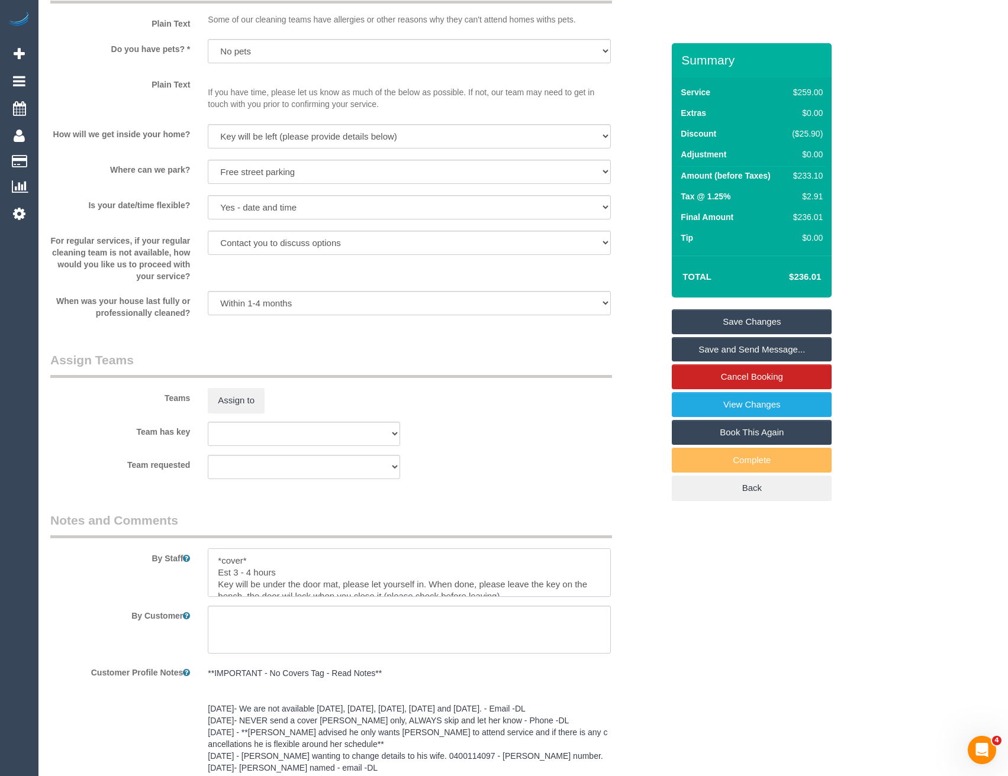
click at [239, 573] on textarea at bounding box center [409, 573] width 402 height 49
click at [256, 572] on textarea at bounding box center [409, 573] width 402 height 49
type textarea "*cover* Est 3.5 - 4.5 hours Key will be under the door mat, please let yourself…"
click at [246, 405] on button "Assign to" at bounding box center [236, 400] width 57 height 25
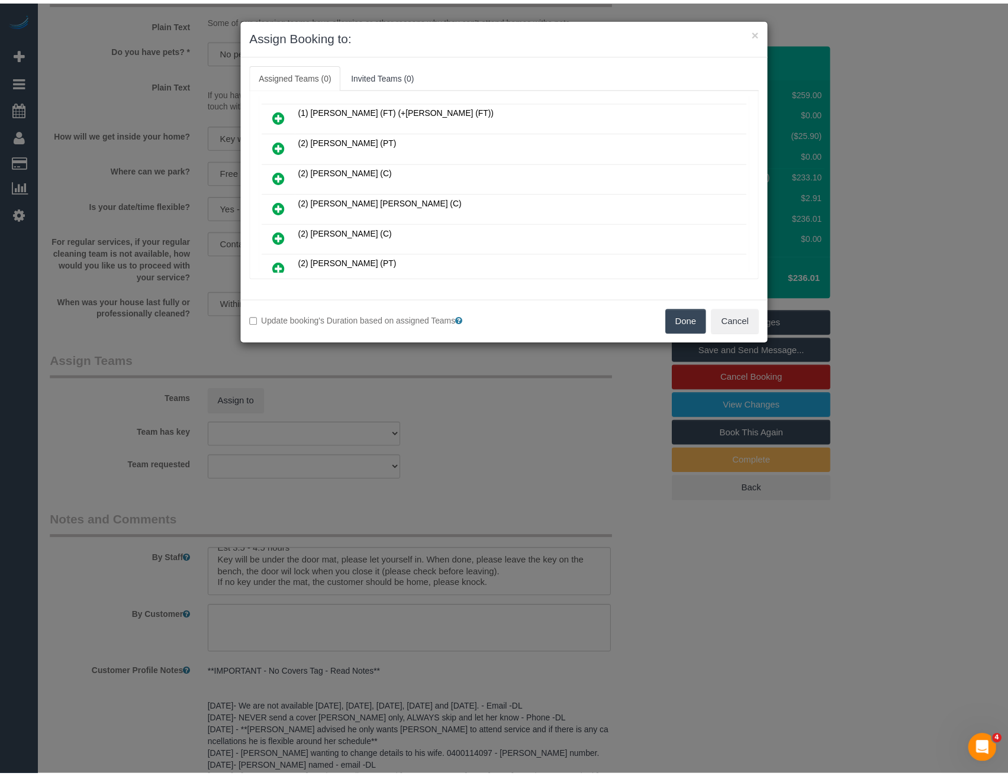
scroll to position [259, 0]
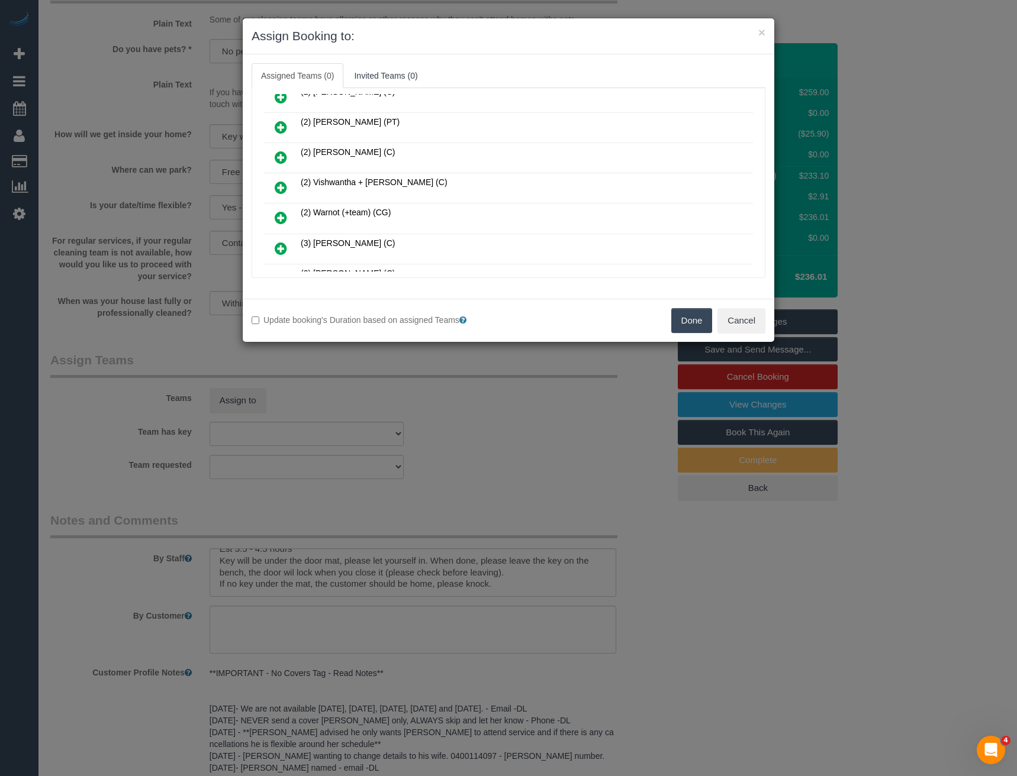
click at [372, 444] on div "× Assign Booking to: Assigned Teams (0) Invited Teams (0) Assigned (0) No Assig…" at bounding box center [508, 388] width 1017 height 776
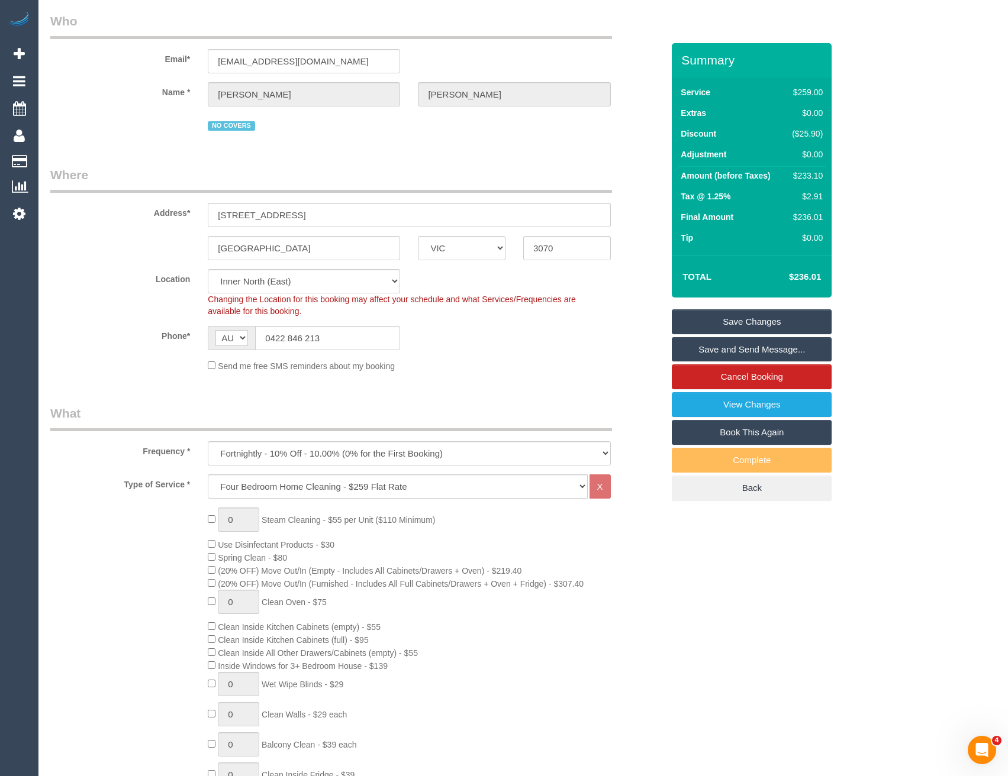
scroll to position [0, 0]
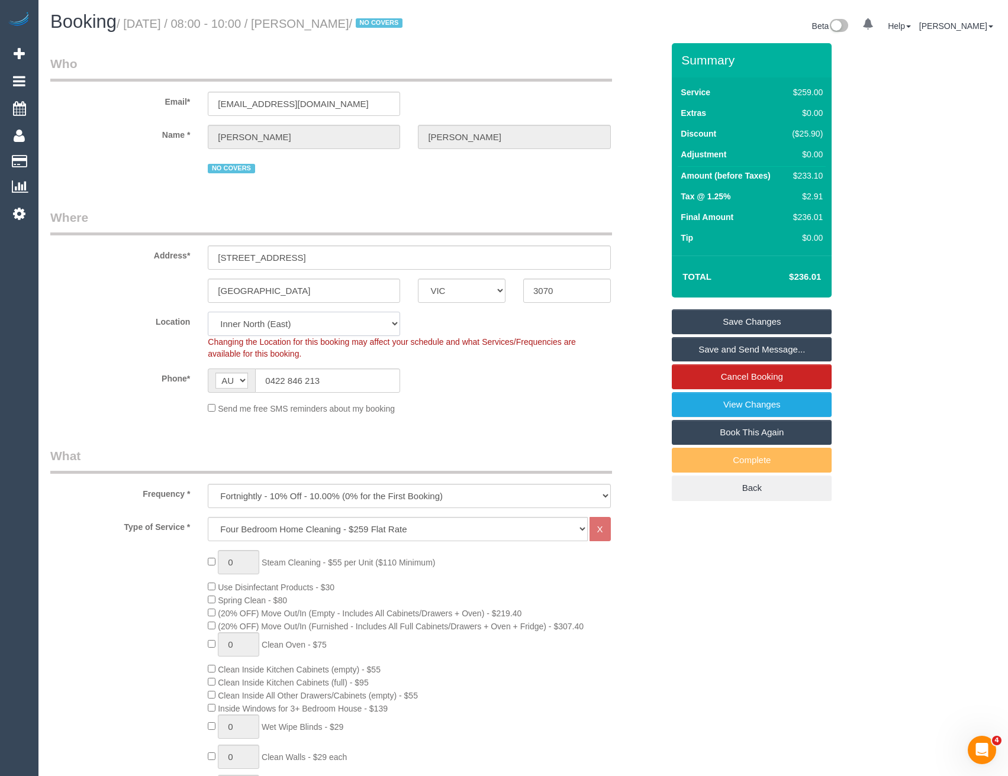
click at [296, 323] on select "Office [GEOGRAPHIC_DATA] (North) East (South) [GEOGRAPHIC_DATA] (East) [GEOGRAP…" at bounding box center [304, 324] width 192 height 24
select select "50"
click at [208, 312] on select "Office [GEOGRAPHIC_DATA] (North) East (South) [GEOGRAPHIC_DATA] (East) [GEOGRAP…" at bounding box center [304, 324] width 192 height 24
click at [389, 377] on input "0422 846 213" at bounding box center [327, 381] width 145 height 24
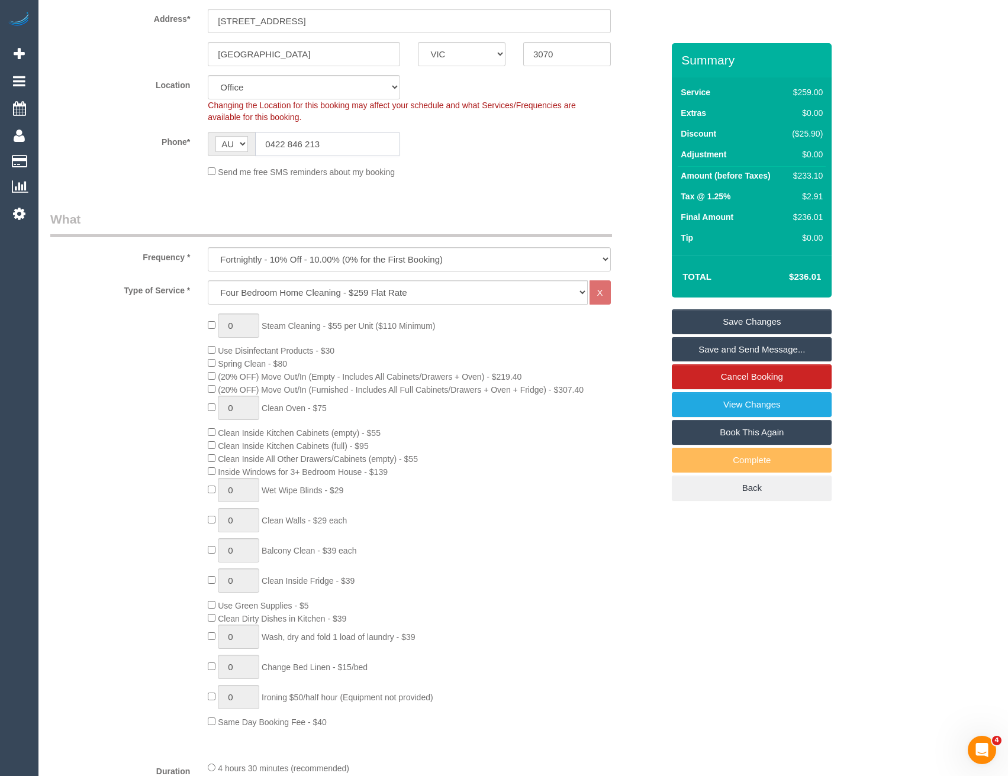
select select "object:5279"
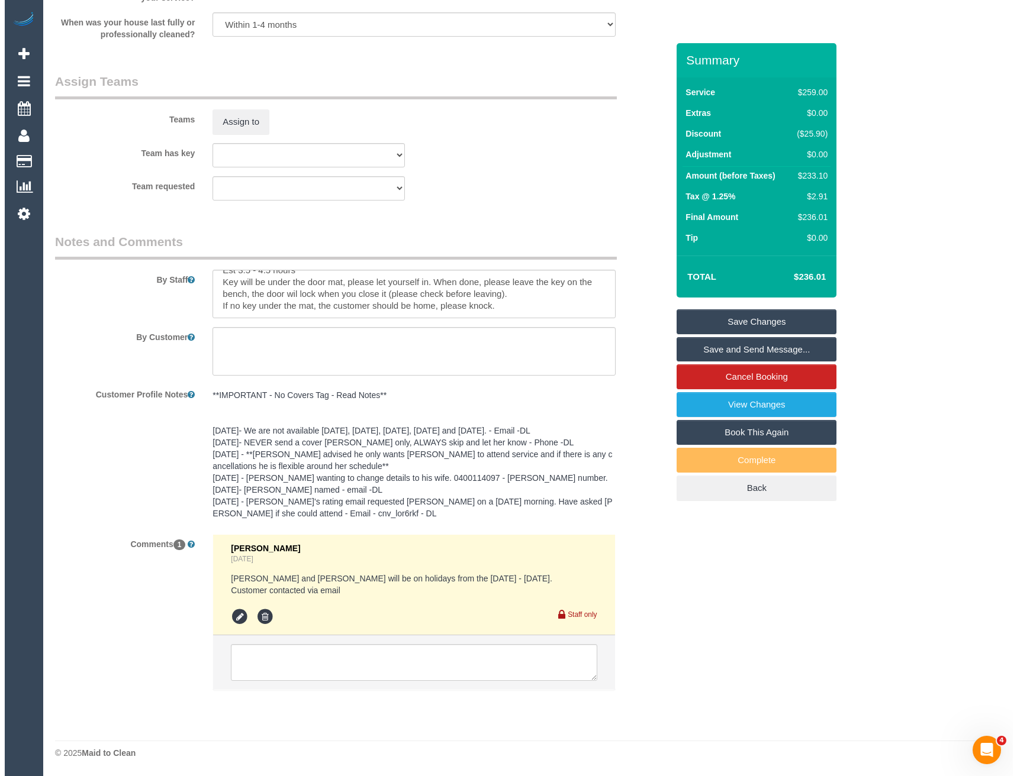
scroll to position [1645, 0]
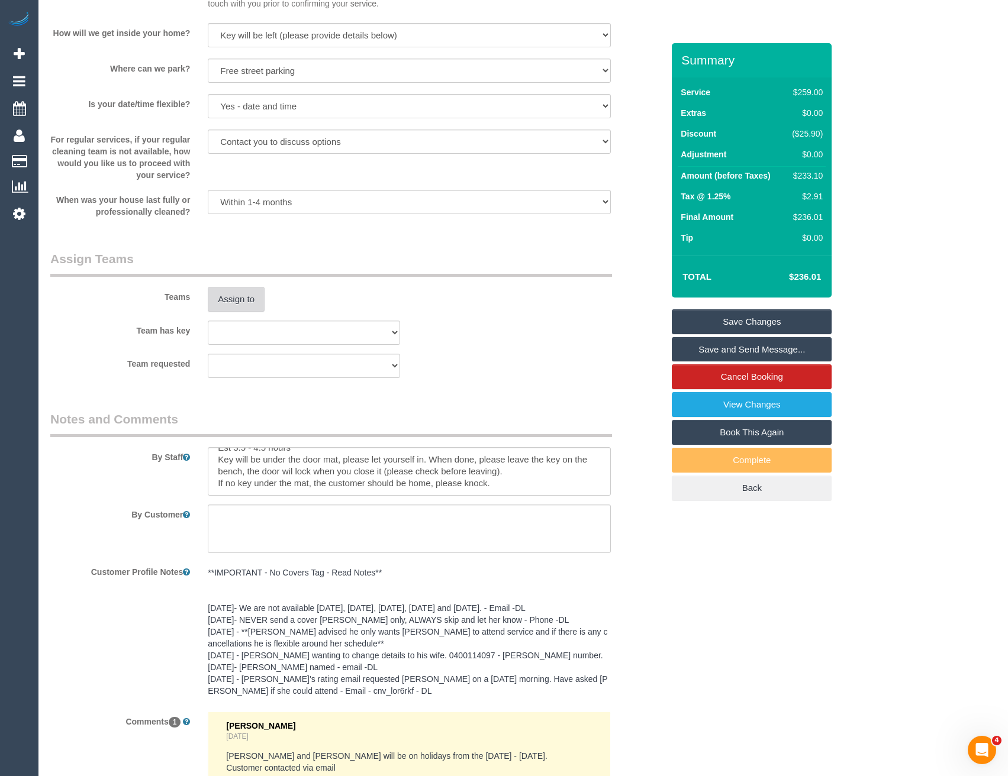
click at [248, 299] on button "Assign to" at bounding box center [236, 299] width 57 height 25
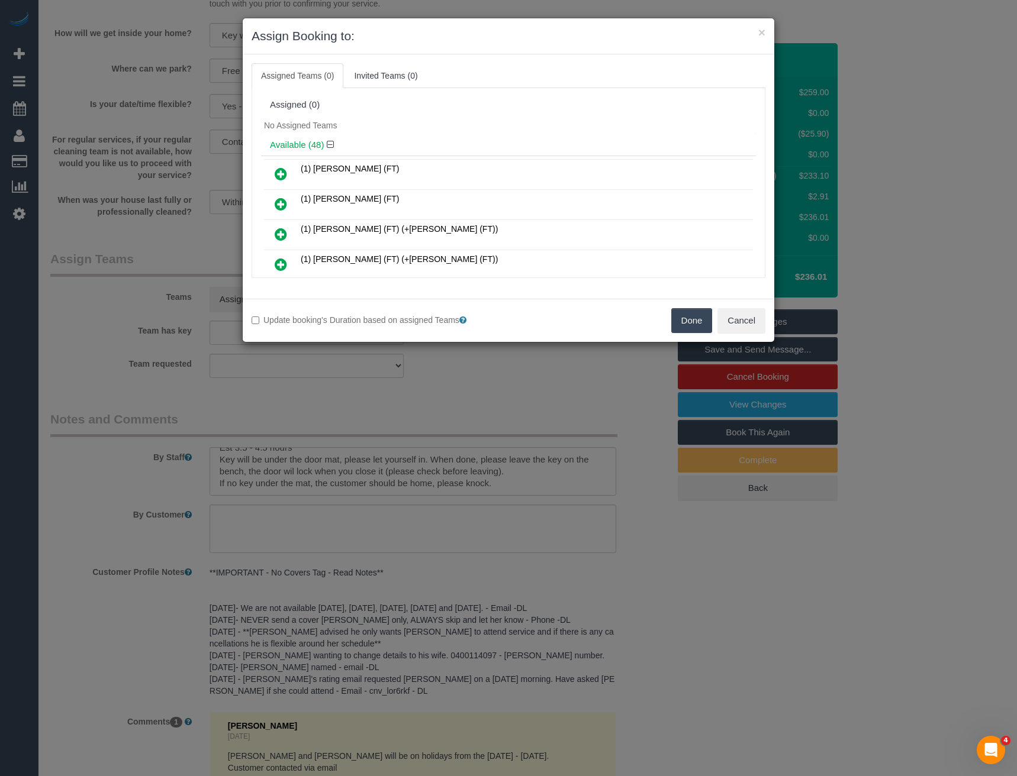
scroll to position [652, 0]
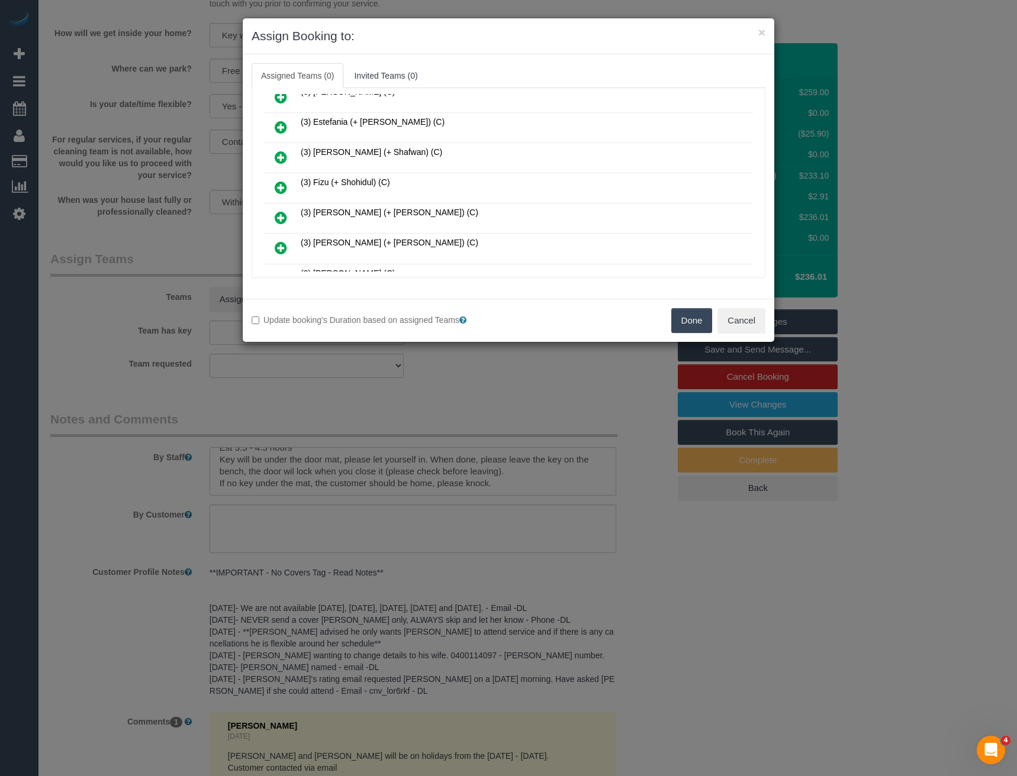
click at [279, 185] on icon at bounding box center [281, 187] width 12 height 14
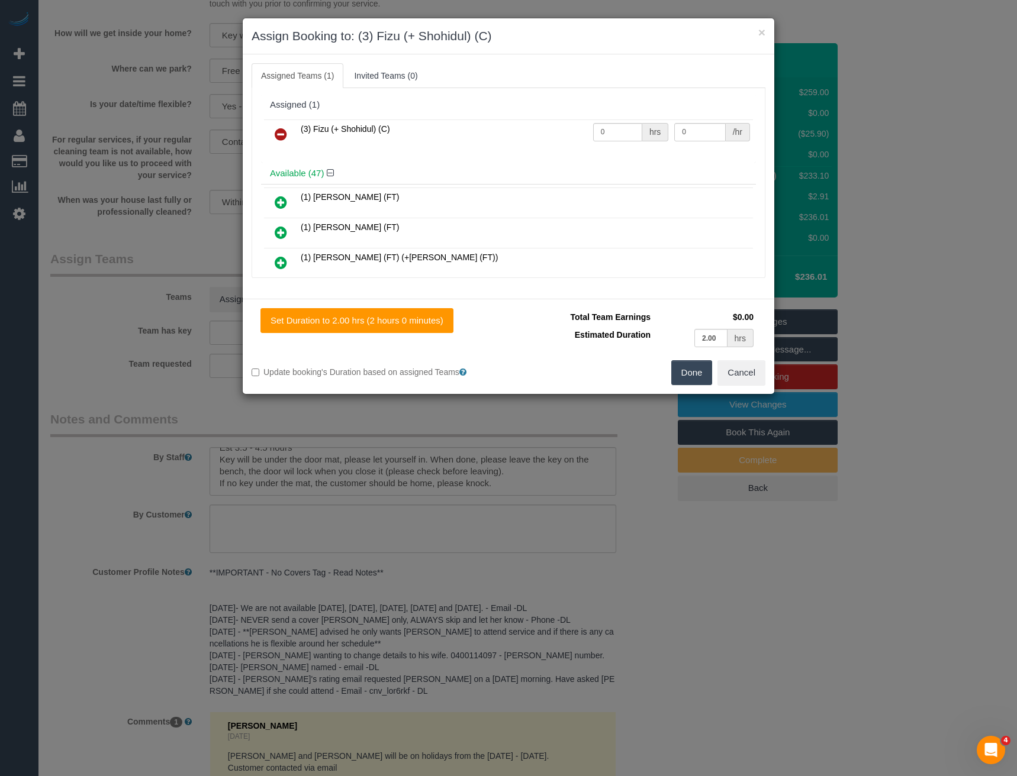
scroll to position [953, 0]
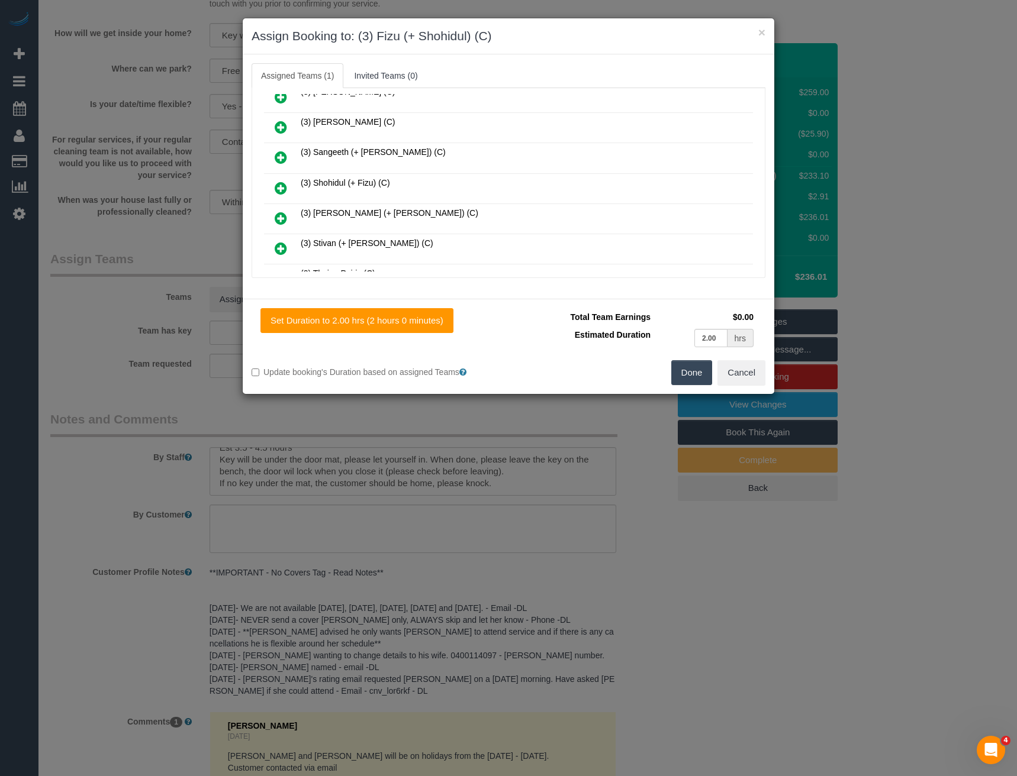
click at [278, 185] on icon at bounding box center [281, 188] width 12 height 14
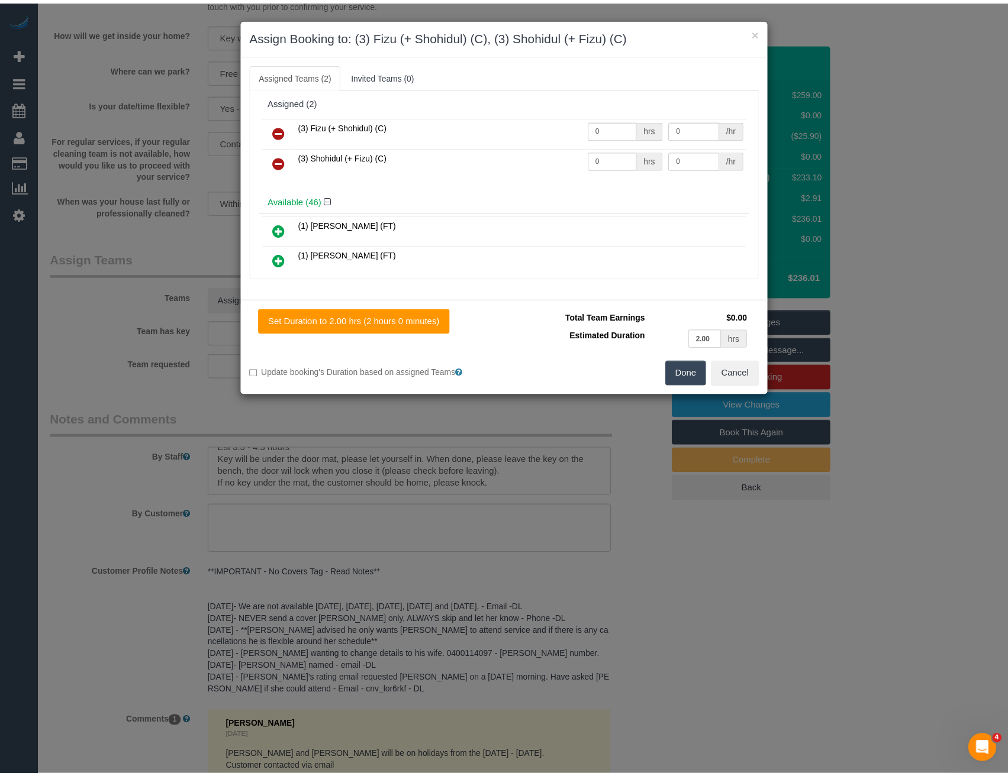
scroll to position [0, 0]
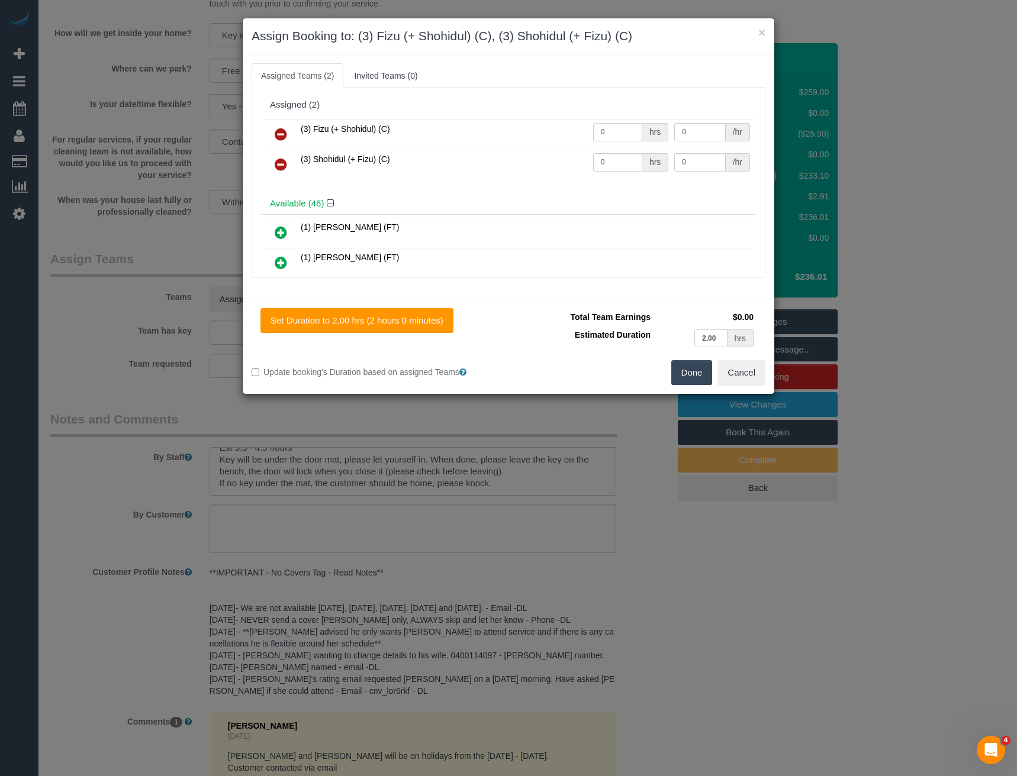
drag, startPoint x: 612, startPoint y: 133, endPoint x: 580, endPoint y: 135, distance: 32.6
click at [580, 135] on tr "(3) Fizu (+ Shohidul) (C) 0 hrs 0 /hr" at bounding box center [508, 135] width 489 height 30
type input "1"
type input "75"
drag, startPoint x: 608, startPoint y: 156, endPoint x: 546, endPoint y: 162, distance: 62.4
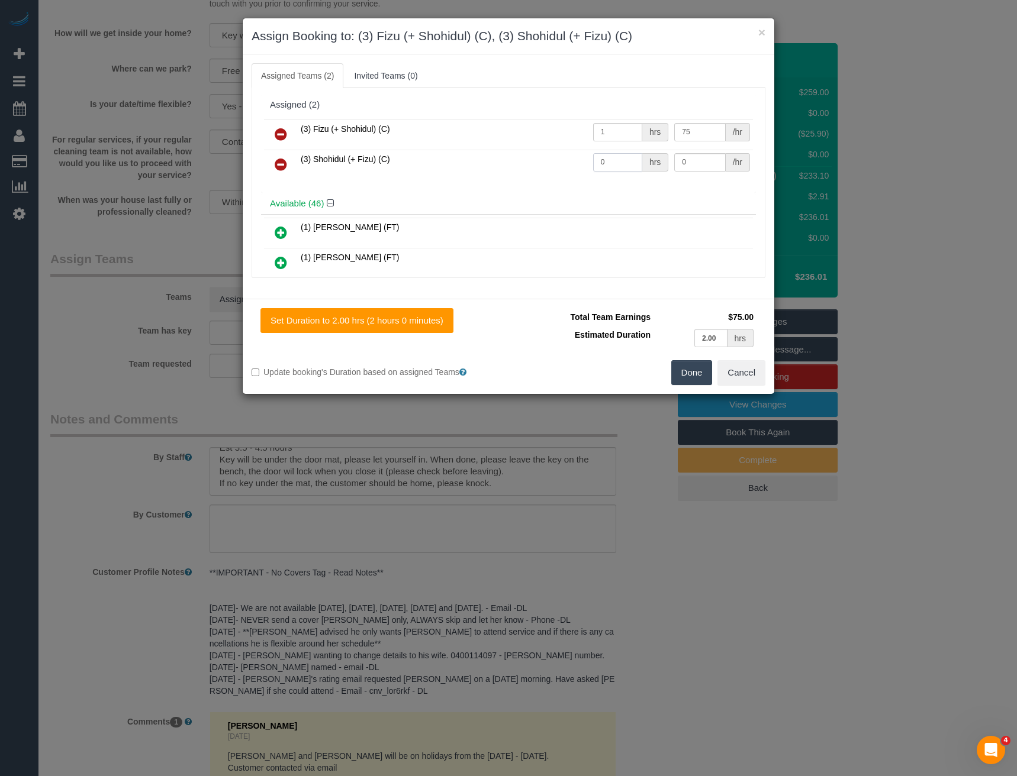
click at [548, 162] on tr "(3) Shohidul (+ Fizu) (C) 0 hrs 0 /hr" at bounding box center [508, 165] width 489 height 30
type input "1"
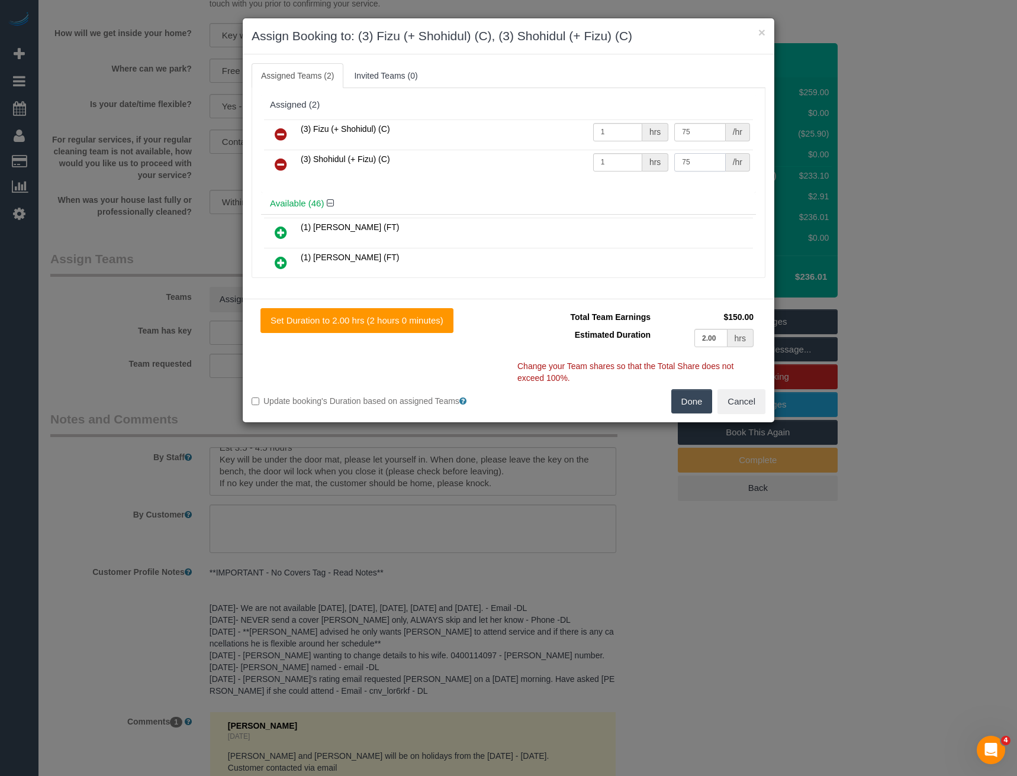
type input "75"
click at [692, 398] on button "Done" at bounding box center [691, 401] width 41 height 25
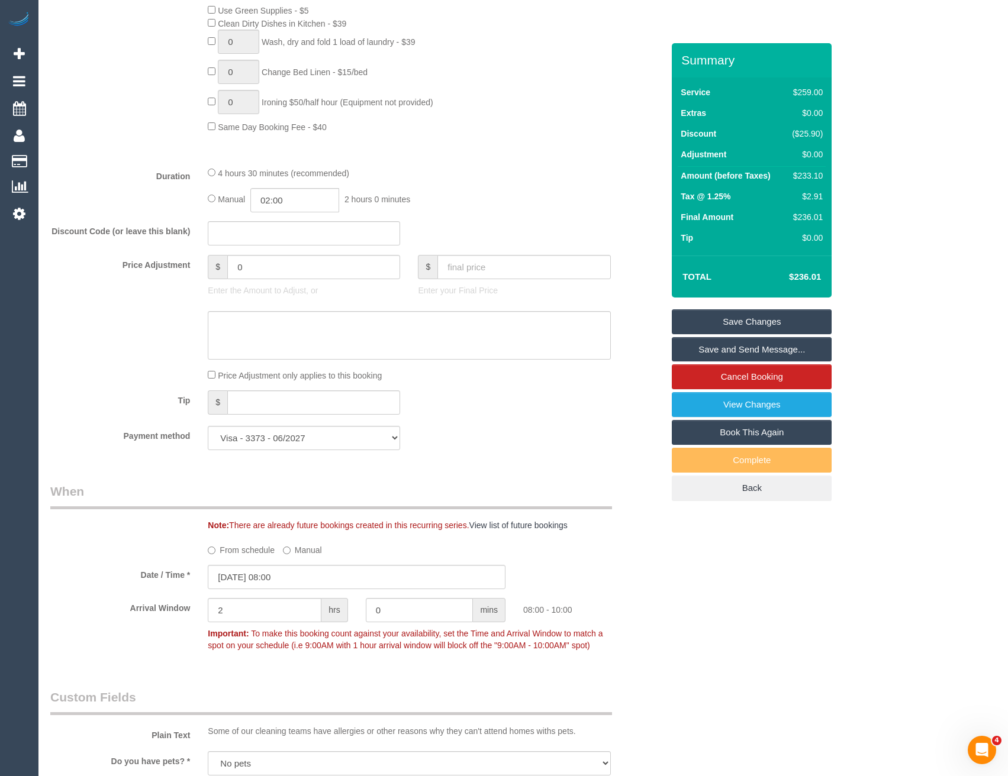
scroll to position [698, 0]
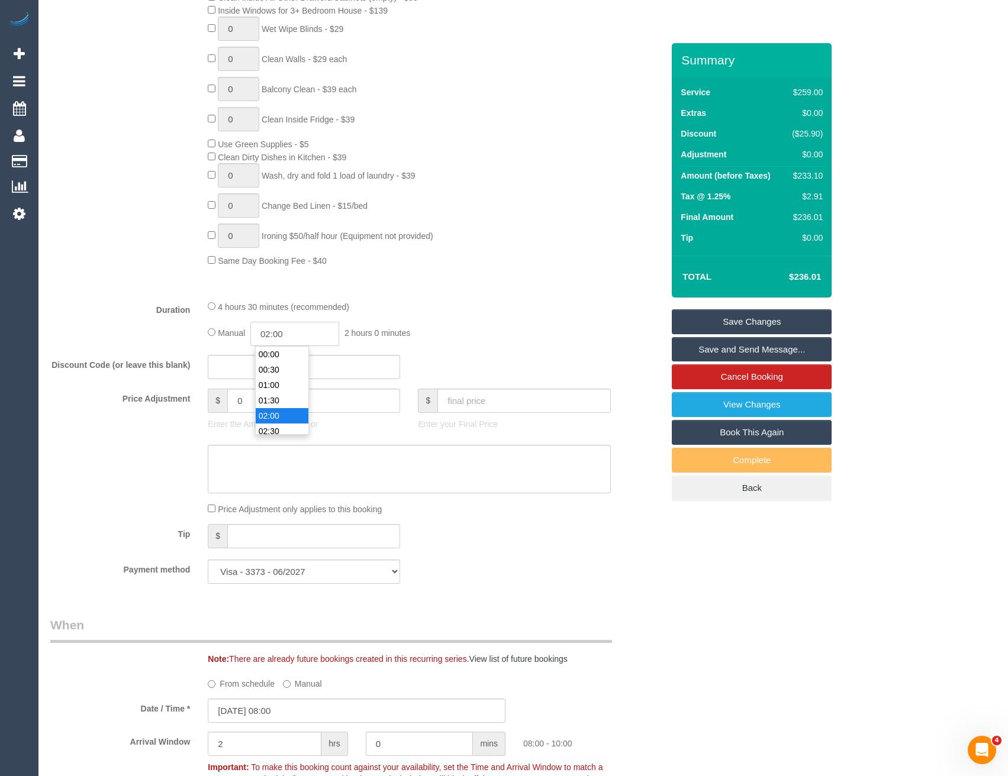
click at [299, 335] on input "02:00" at bounding box center [294, 334] width 89 height 24
click at [288, 367] on li "02:00" at bounding box center [282, 369] width 53 height 15
click at [311, 333] on input "02:00" at bounding box center [294, 334] width 89 height 24
type input "02:15"
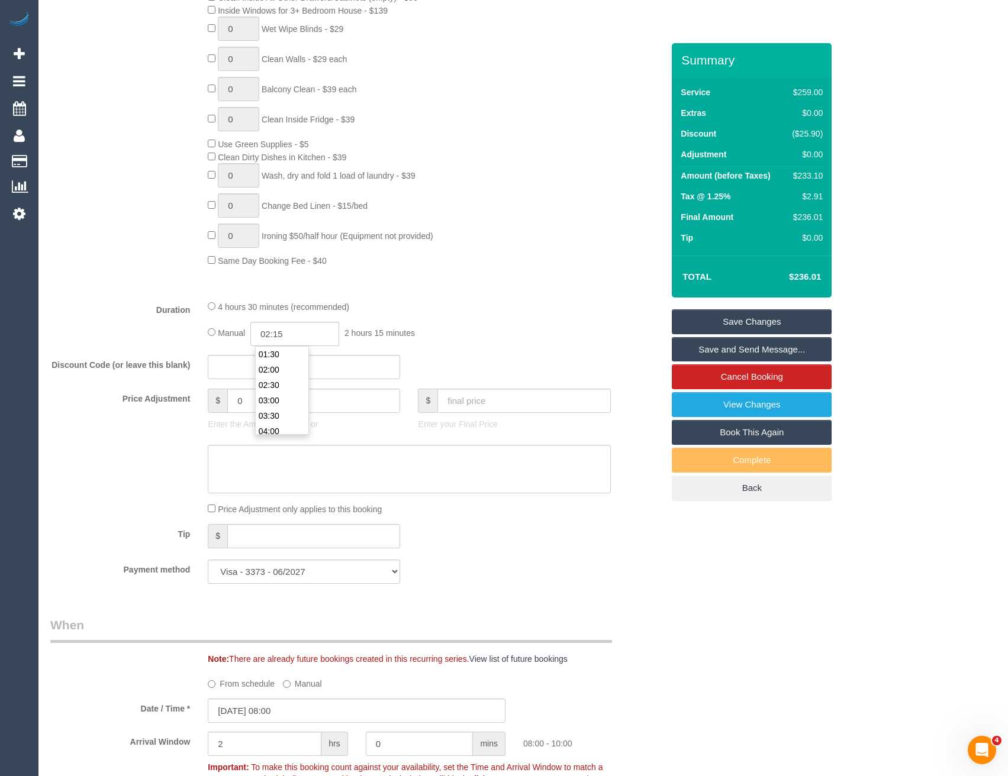
click at [502, 244] on div "0 Steam Cleaning - $55 per Unit ($110 Minimum) Use Disinfectant Products - $30 …" at bounding box center [435, 59] width 473 height 415
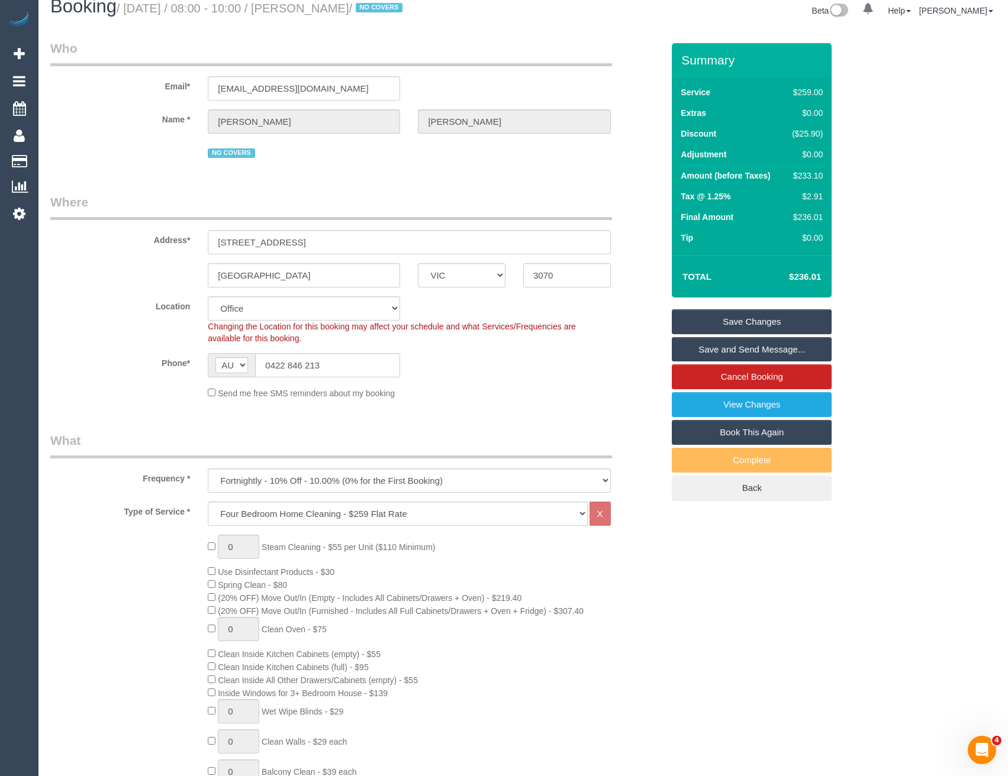
scroll to position [0, 0]
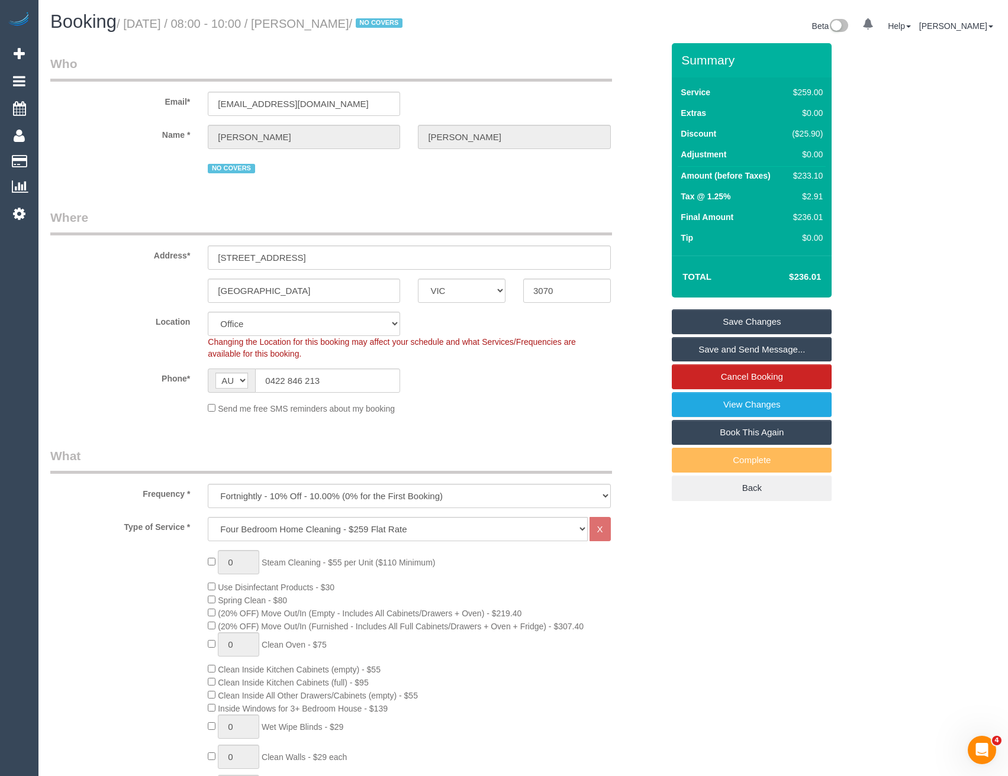
click at [707, 350] on link "Save and Send Message..." at bounding box center [752, 349] width 160 height 25
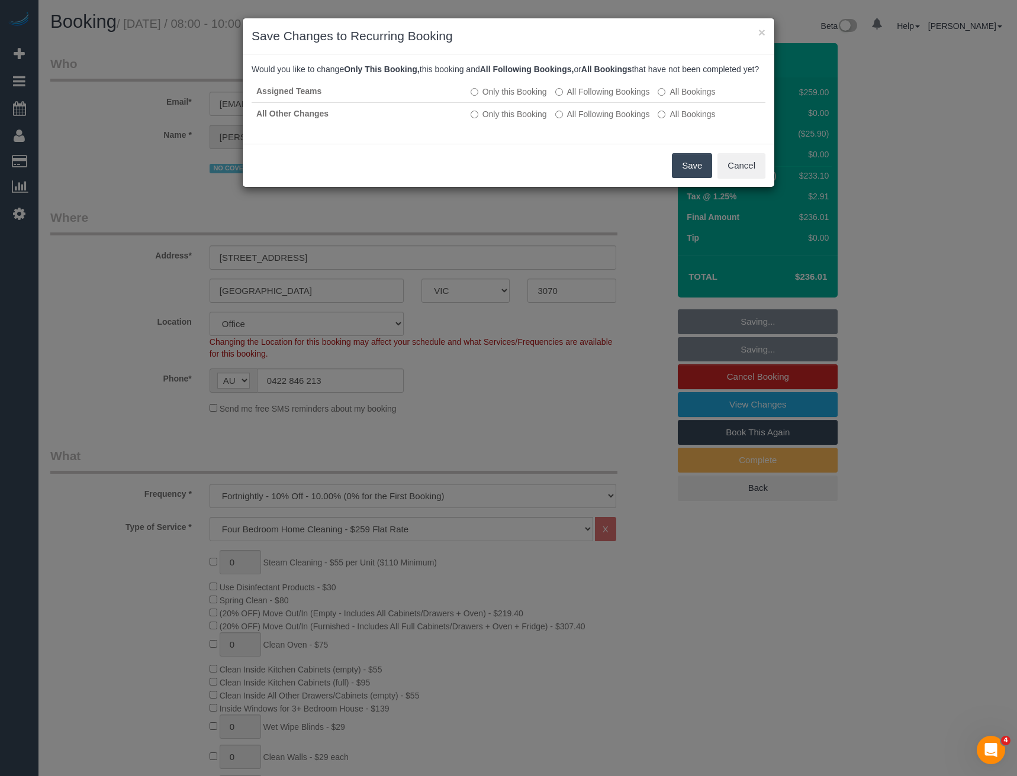
click at [694, 178] on button "Save" at bounding box center [692, 165] width 40 height 25
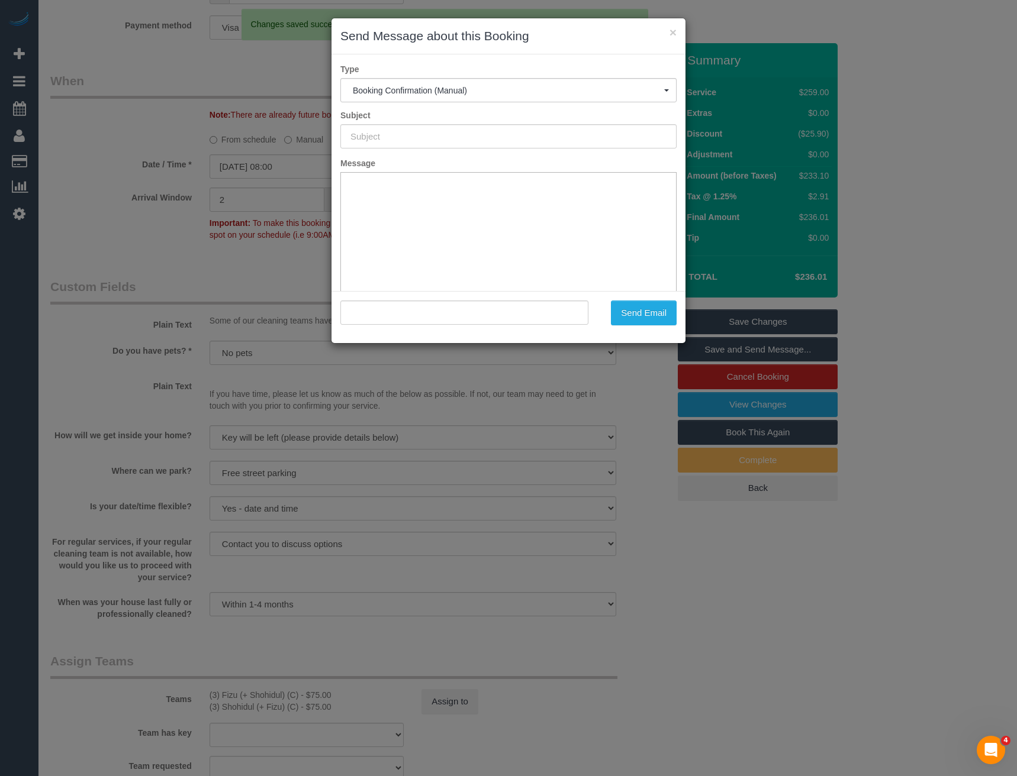
type input "Booking Confirmed"
type input ""[PERSON_NAME]" <[EMAIL_ADDRESS][DOMAIN_NAME]>"
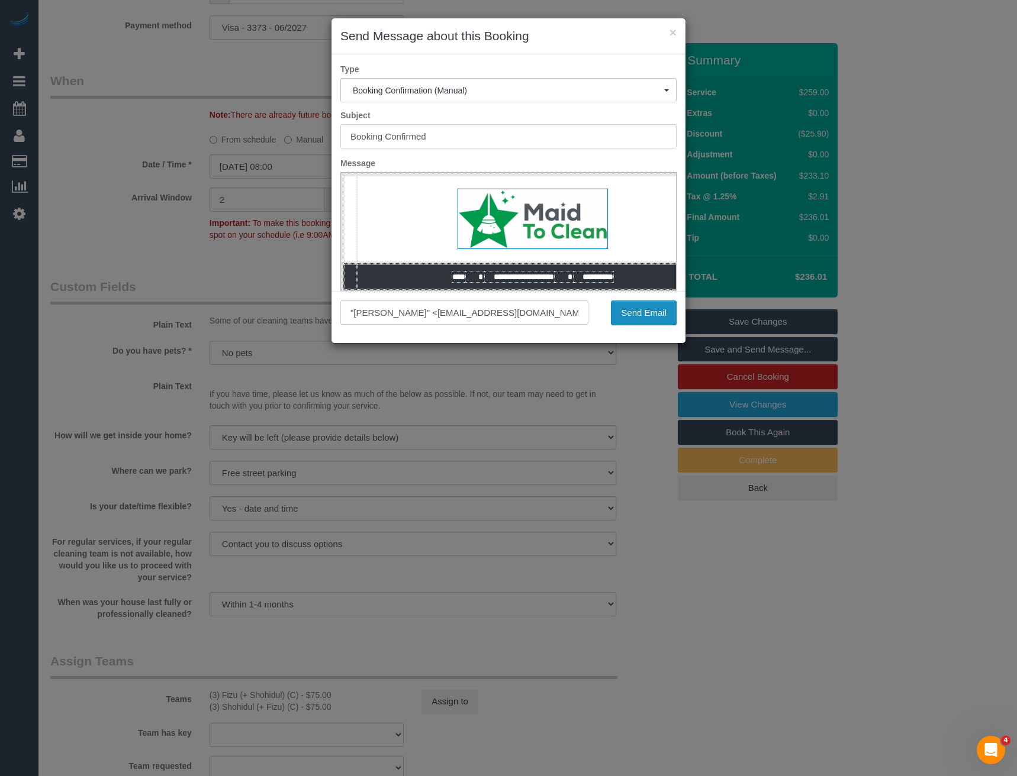
click at [650, 317] on button "Send Email" at bounding box center [644, 313] width 66 height 25
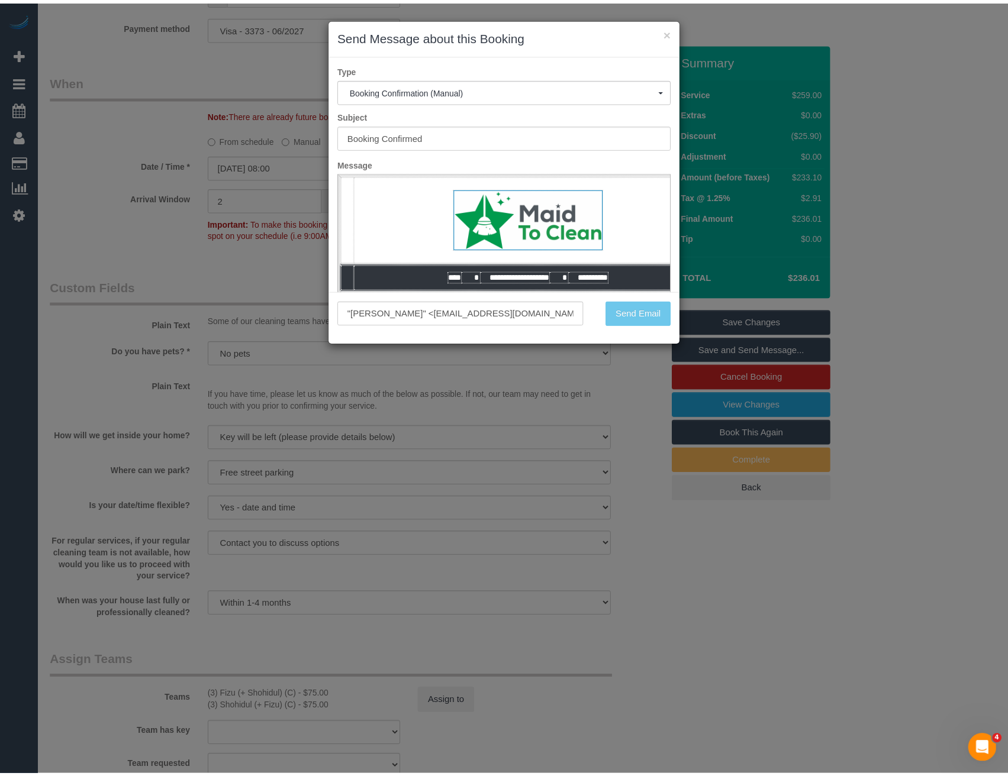
scroll to position [1285, 0]
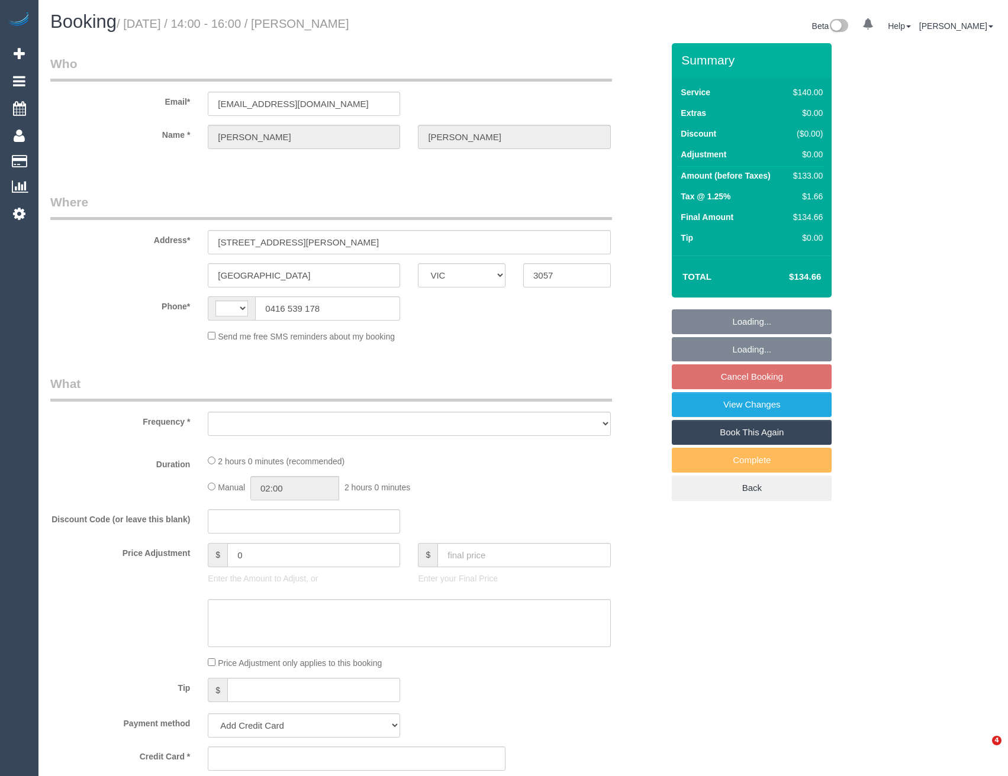
select select "VIC"
select select "string:AU"
select select "string:stripe-pm_1QjTTD2GScqysDRV9DPZ16h7"
select select "number:27"
select select "number:14"
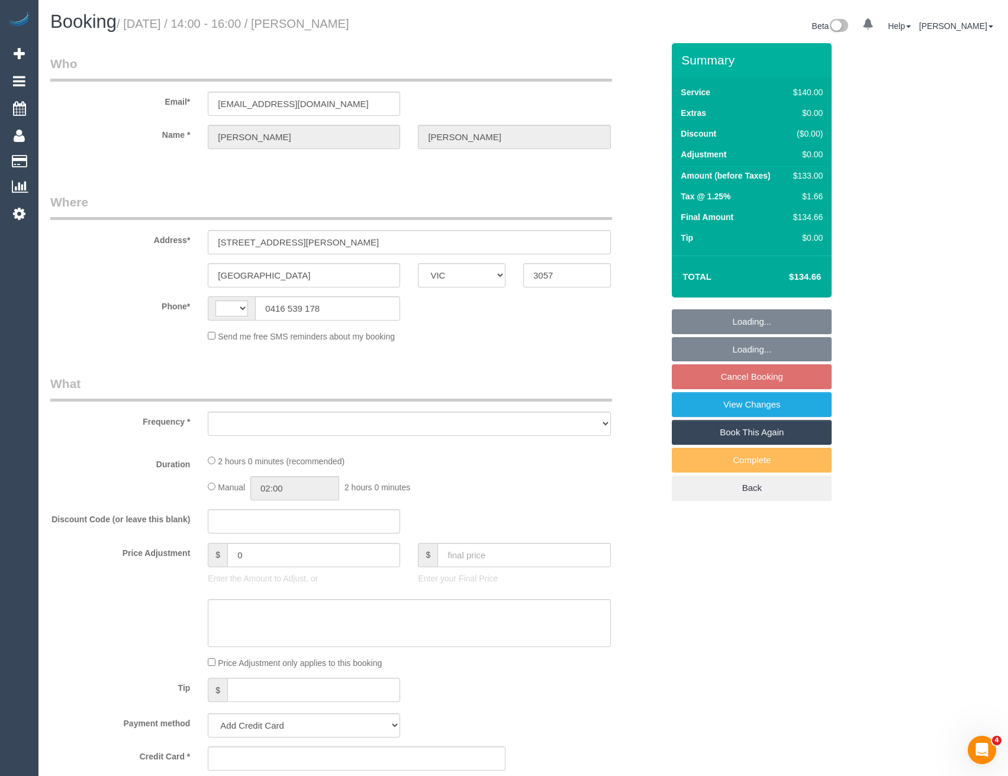
select select "number:18"
select select "number:25"
select select "number:33"
select select "number:12"
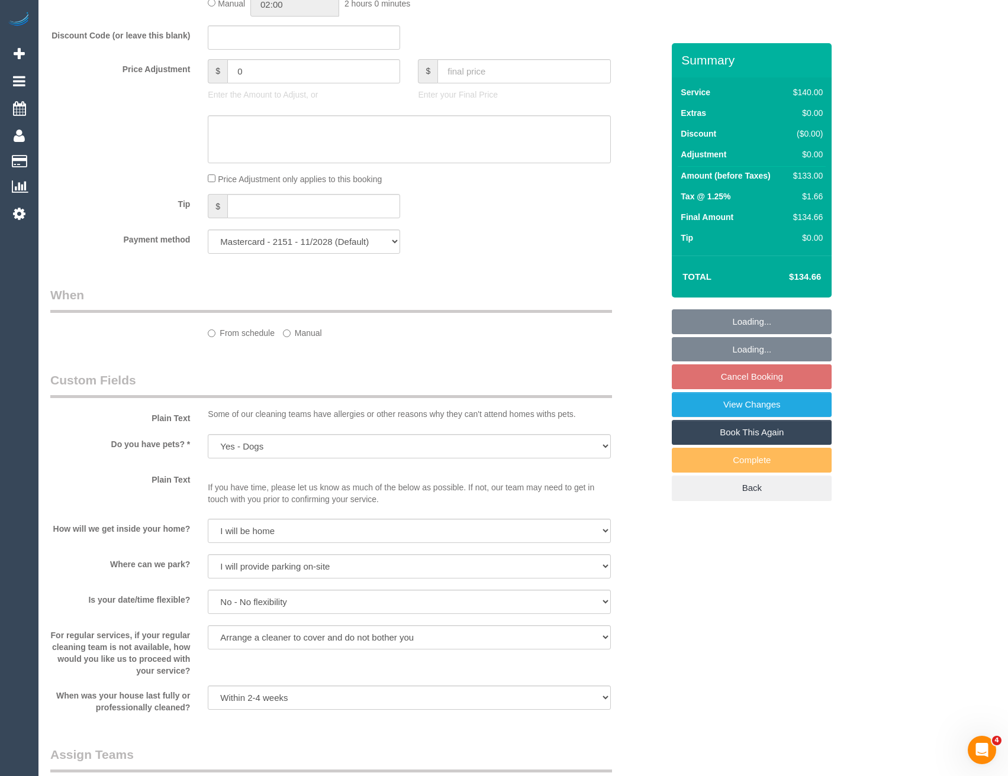
select select "object:1725"
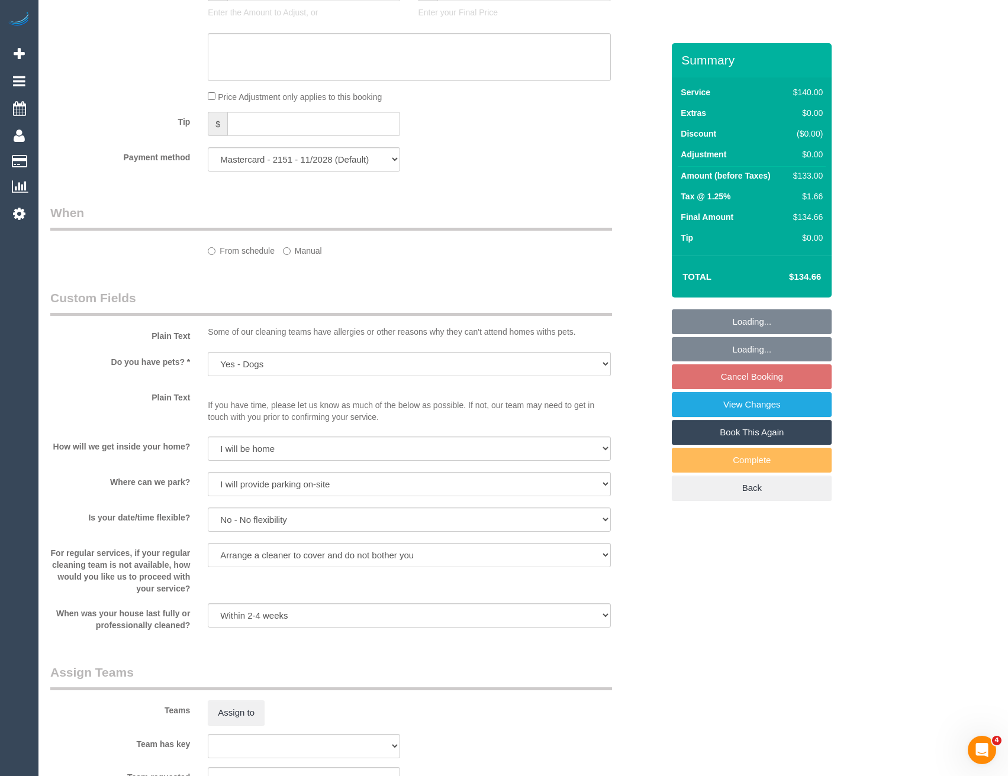
select select "spot8"
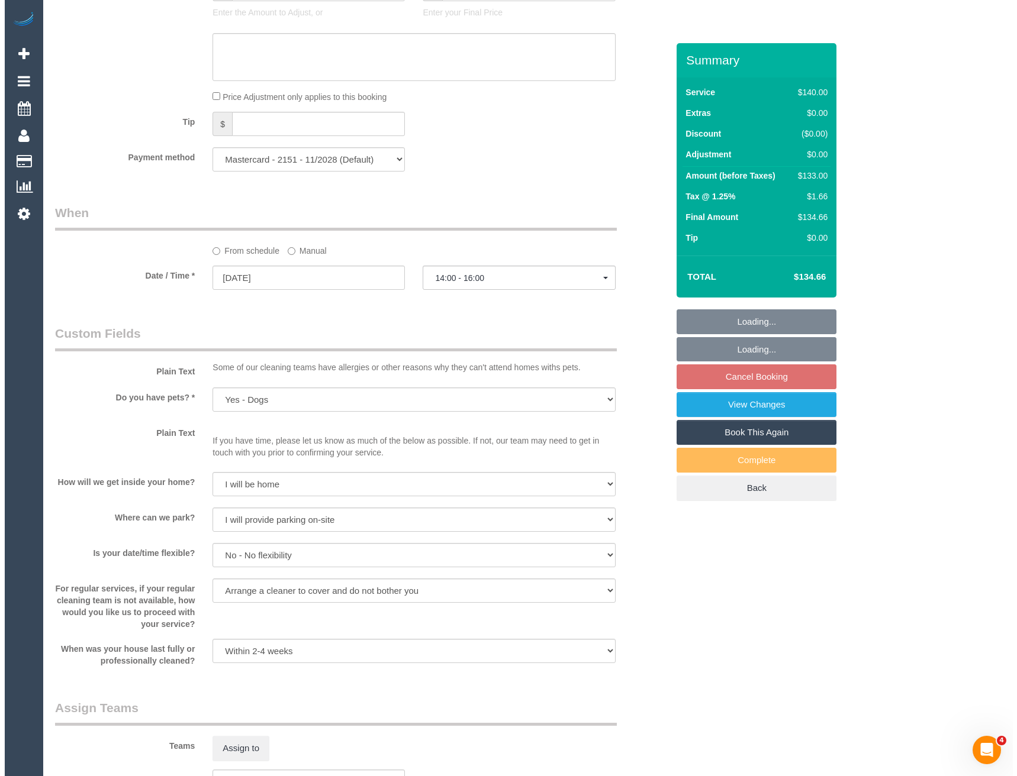
scroll to position [1418, 0]
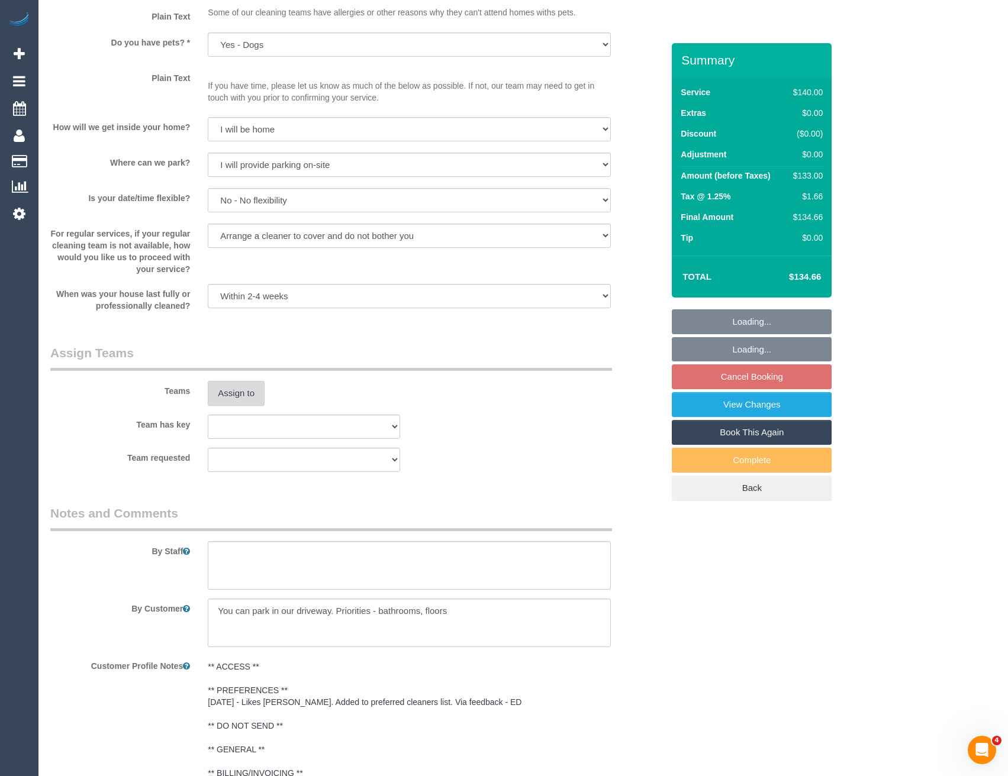
click at [227, 396] on button "Assign to" at bounding box center [236, 393] width 57 height 25
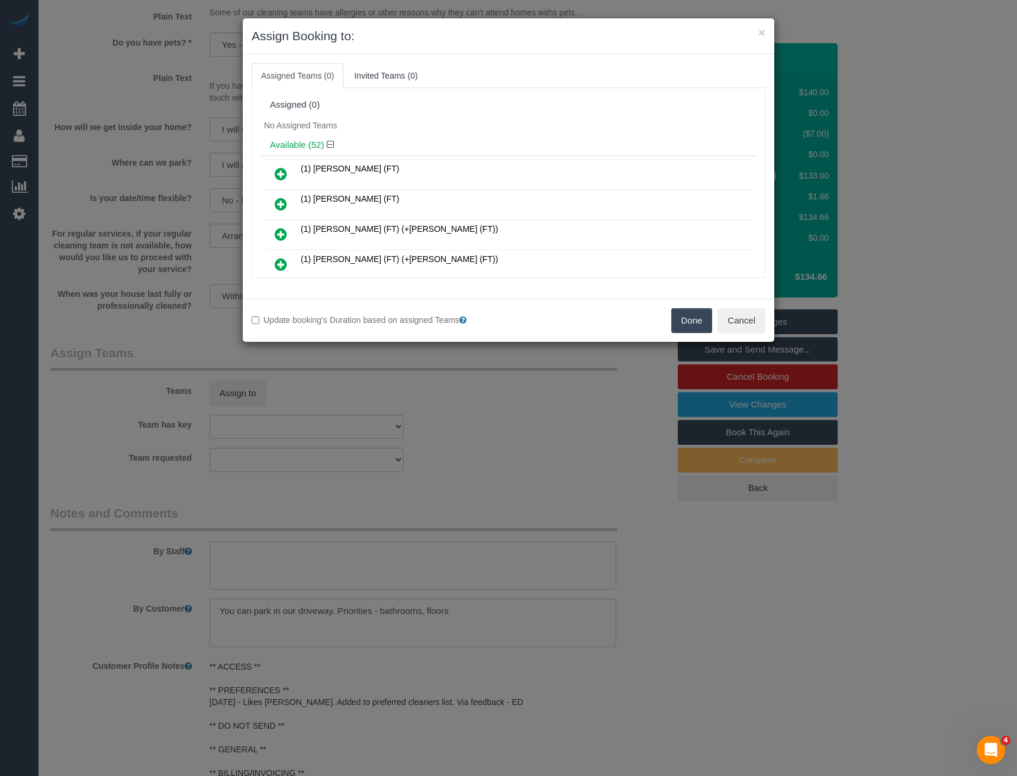
scroll to position [652, 0]
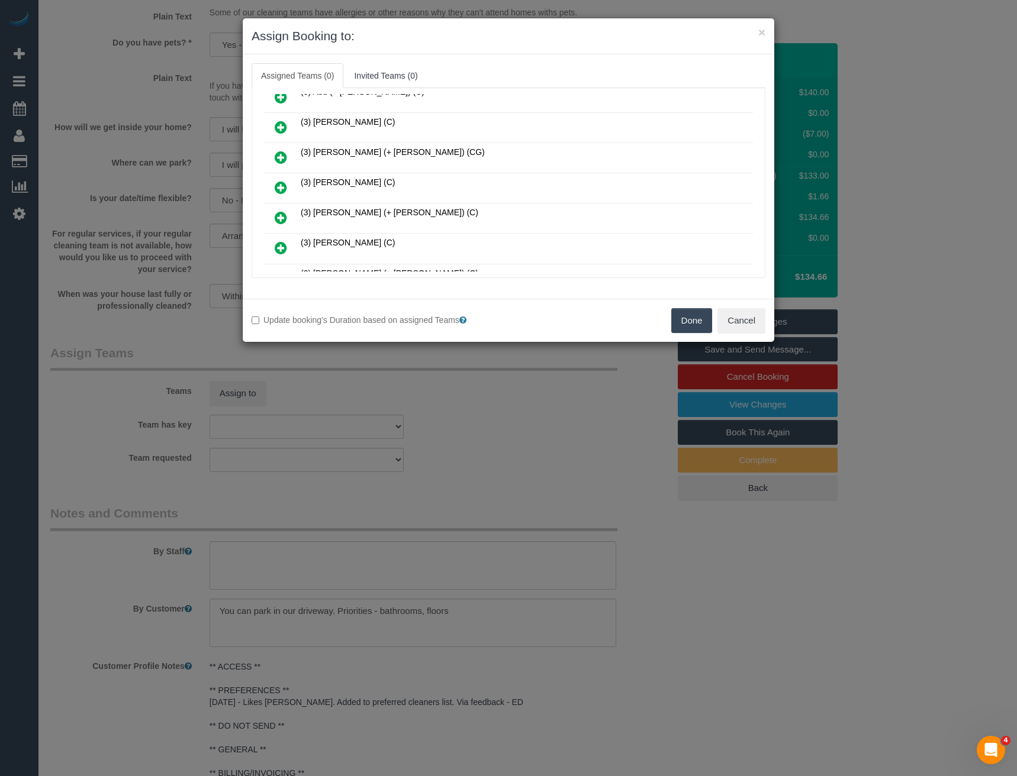
click at [279, 186] on icon at bounding box center [281, 187] width 12 height 14
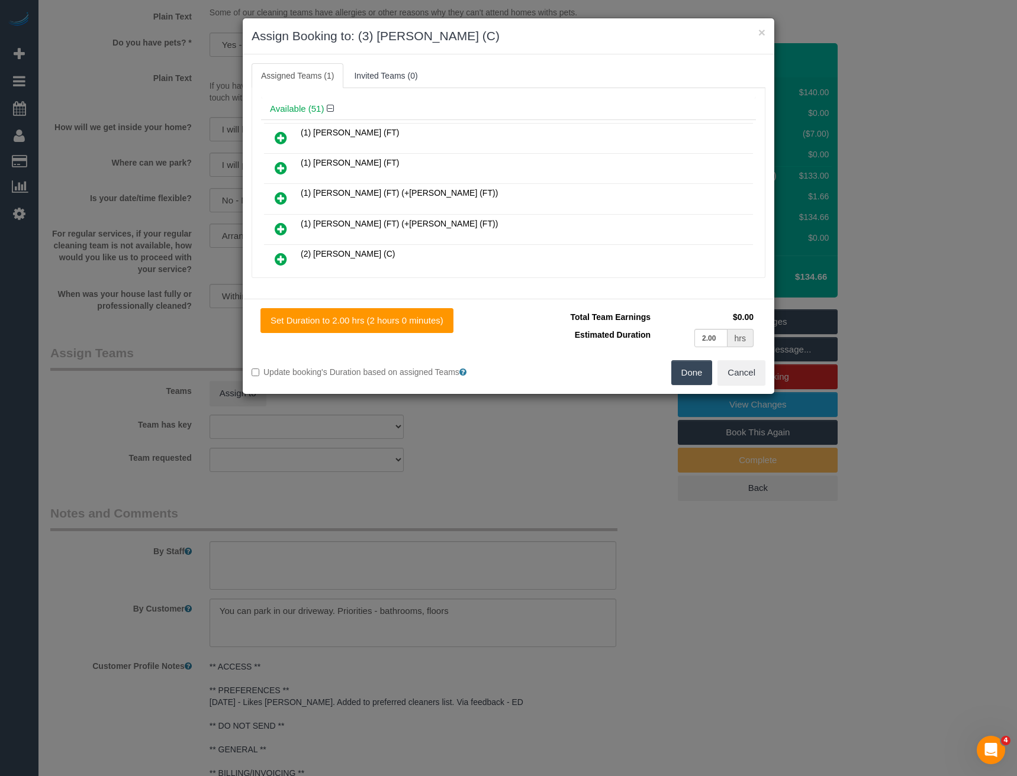
scroll to position [0, 0]
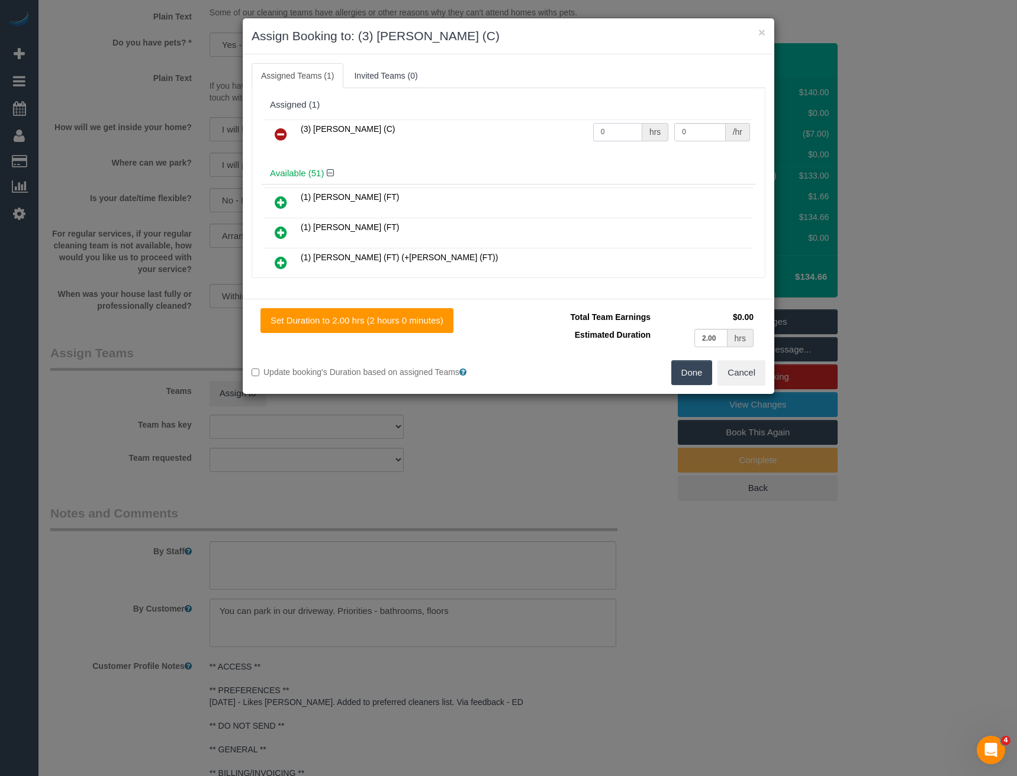
drag, startPoint x: 615, startPoint y: 132, endPoint x: 511, endPoint y: 125, distance: 104.4
click at [536, 128] on tr "(3) [PERSON_NAME] (C) 0 hrs 0 /hr" at bounding box center [508, 135] width 489 height 30
type input "2"
type input "35"
click at [700, 372] on button "Done" at bounding box center [691, 372] width 41 height 25
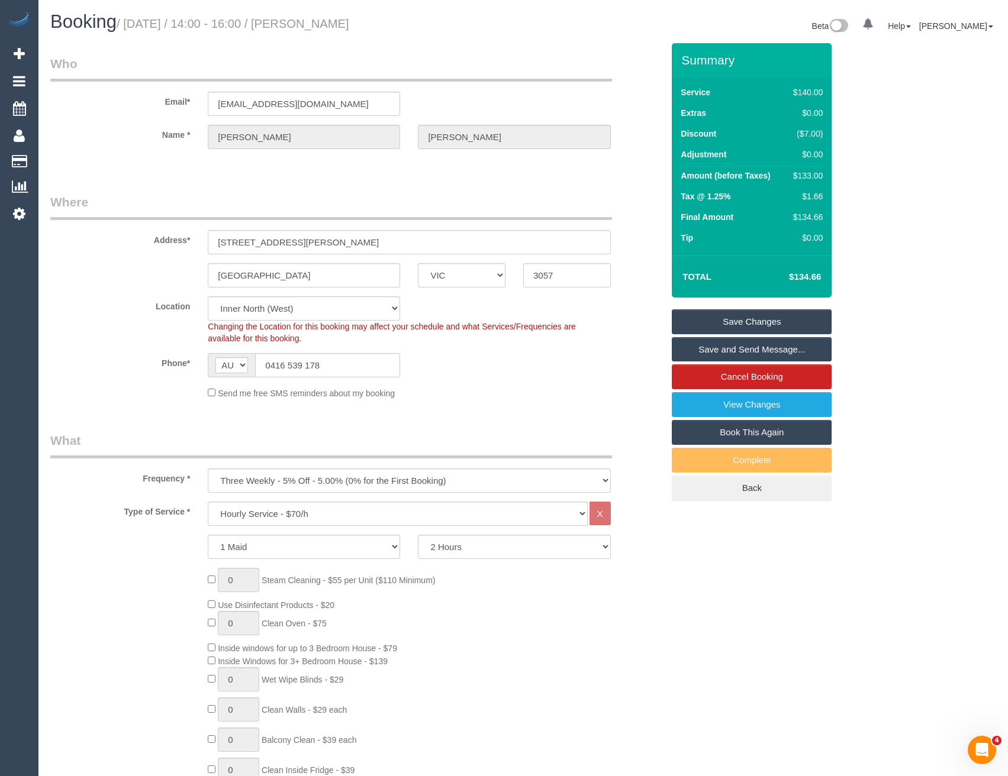
click at [752, 347] on link "Save and Send Message..." at bounding box center [752, 349] width 160 height 25
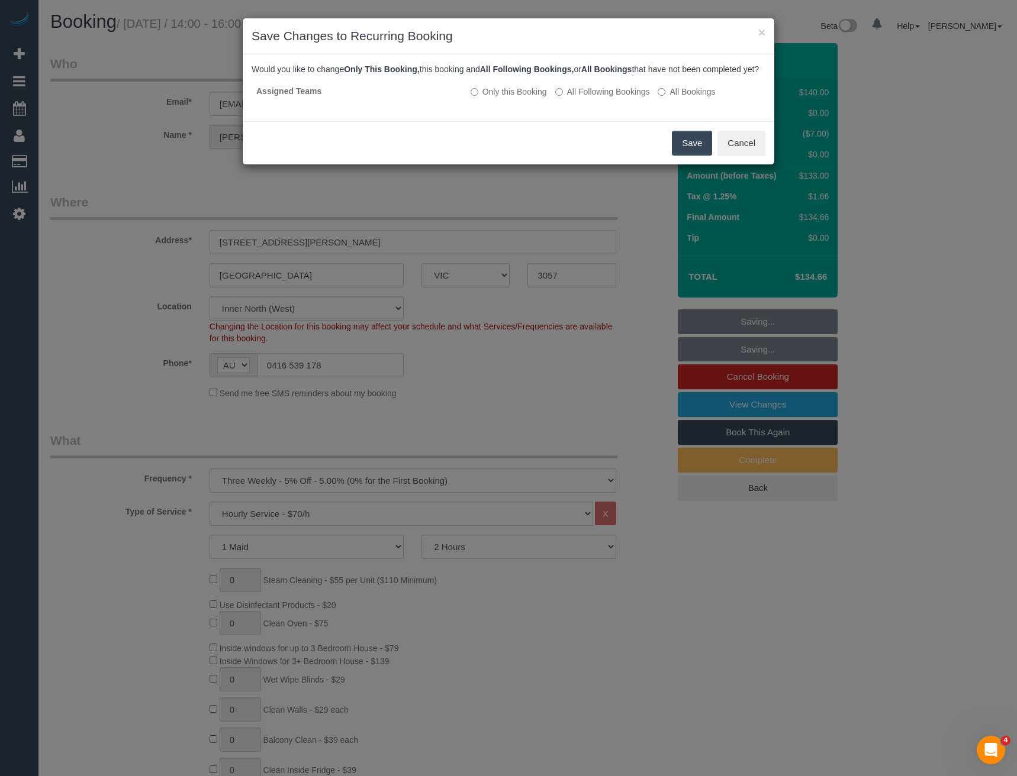
click at [688, 146] on button "Save" at bounding box center [692, 143] width 40 height 25
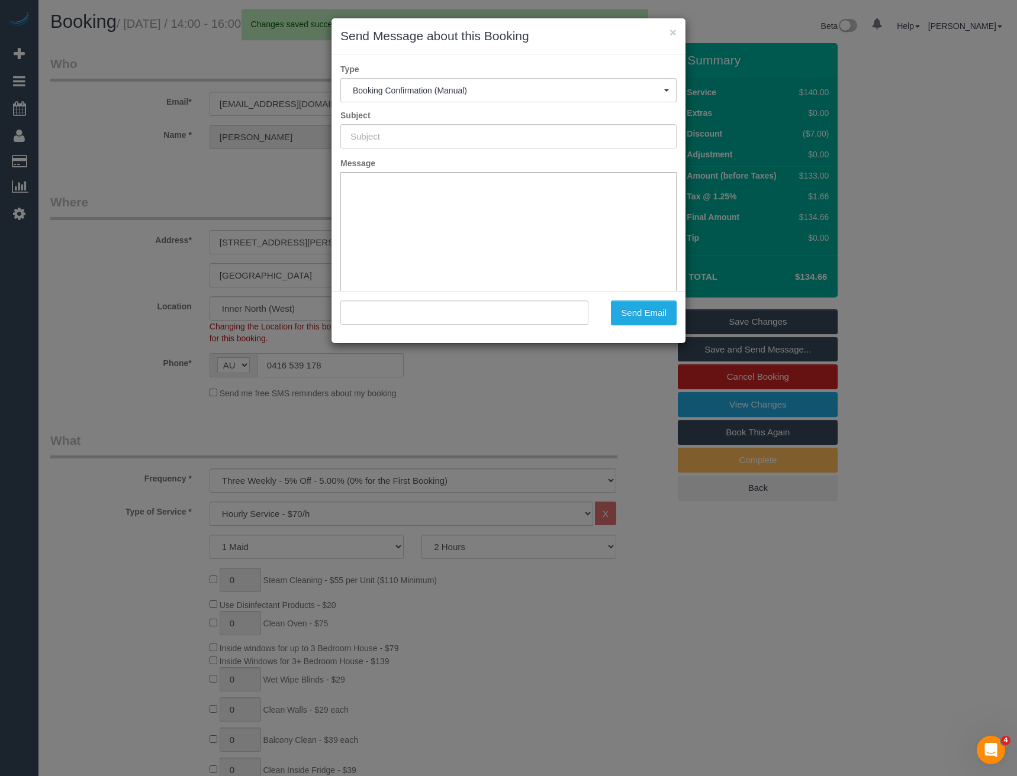
type input "Booking Confirmed"
type input ""[PERSON_NAME]" <[EMAIL_ADDRESS][DOMAIN_NAME]>"
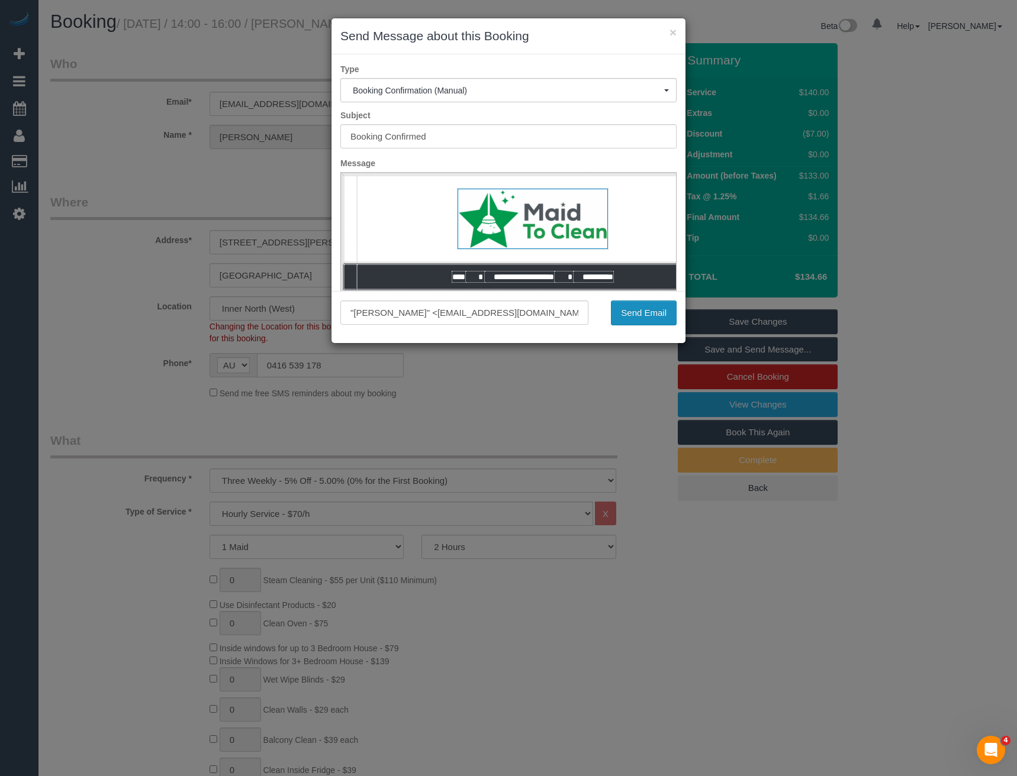
click at [636, 311] on button "Send Email" at bounding box center [644, 313] width 66 height 25
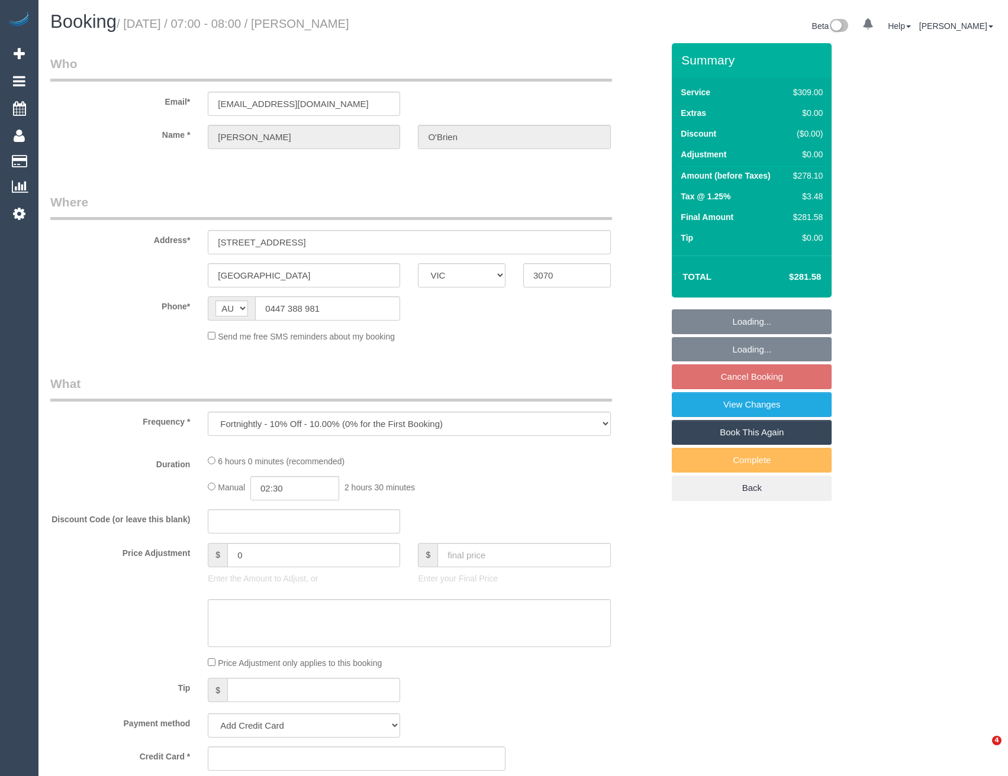
select select "VIC"
select select "number:27"
select select "number:14"
select select "number:19"
select select "number:22"
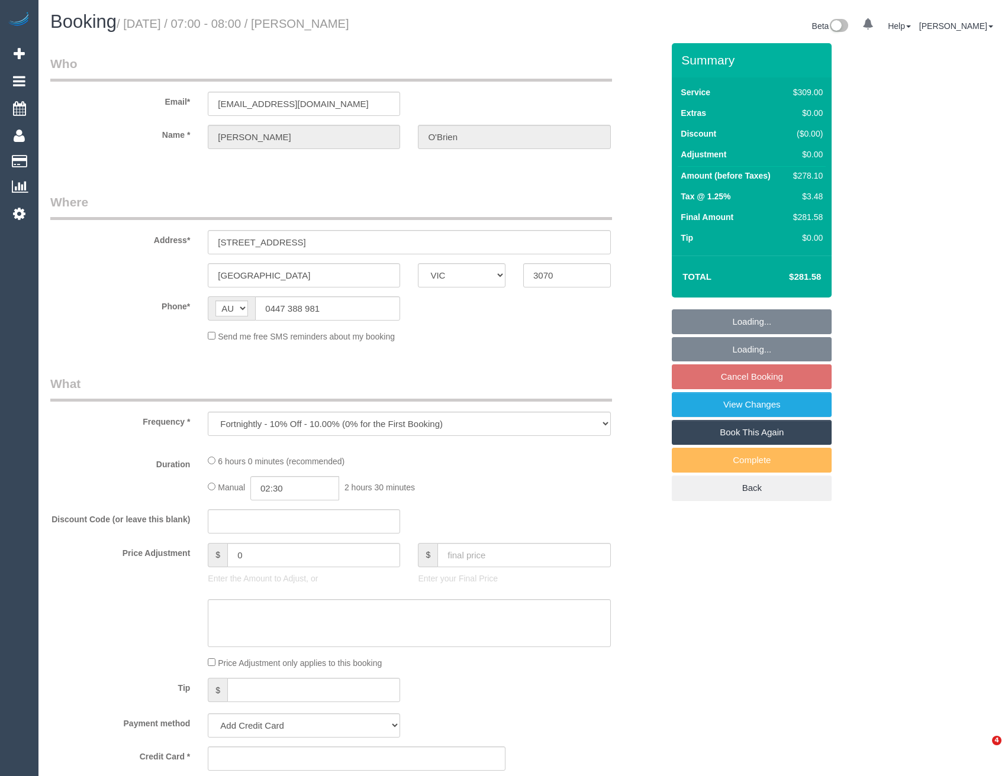
select select "number:34"
select select "string:stripe-pm_1RO6QW2GScqysDRVb1xD2Jbd"
select select "spot1"
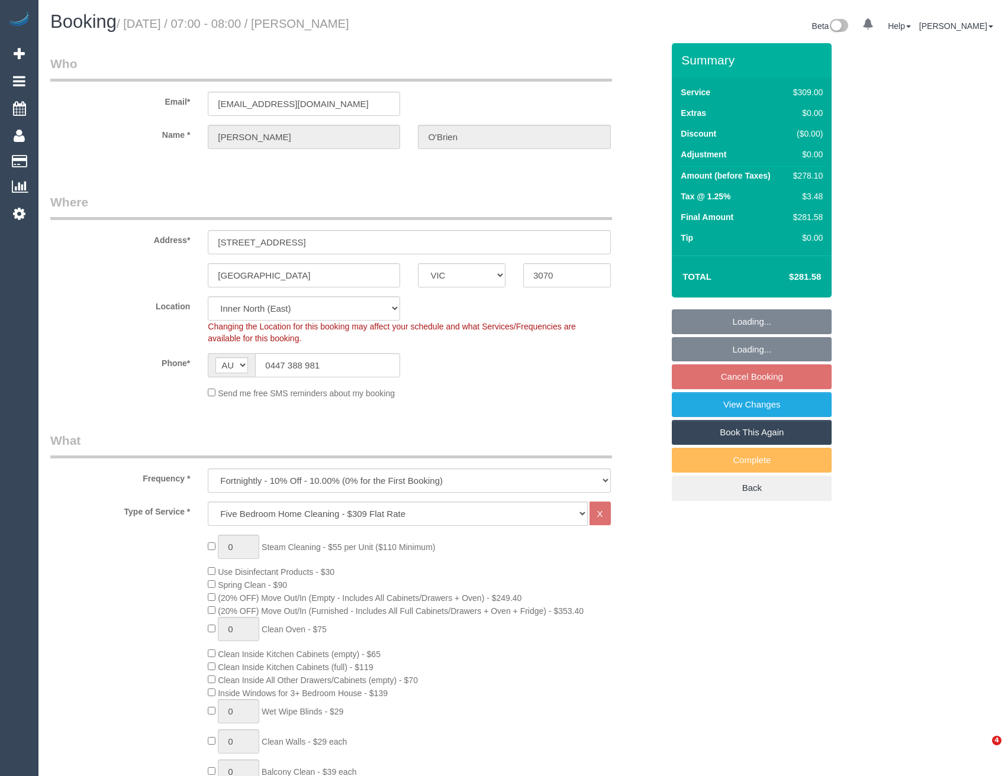
select select "object:1616"
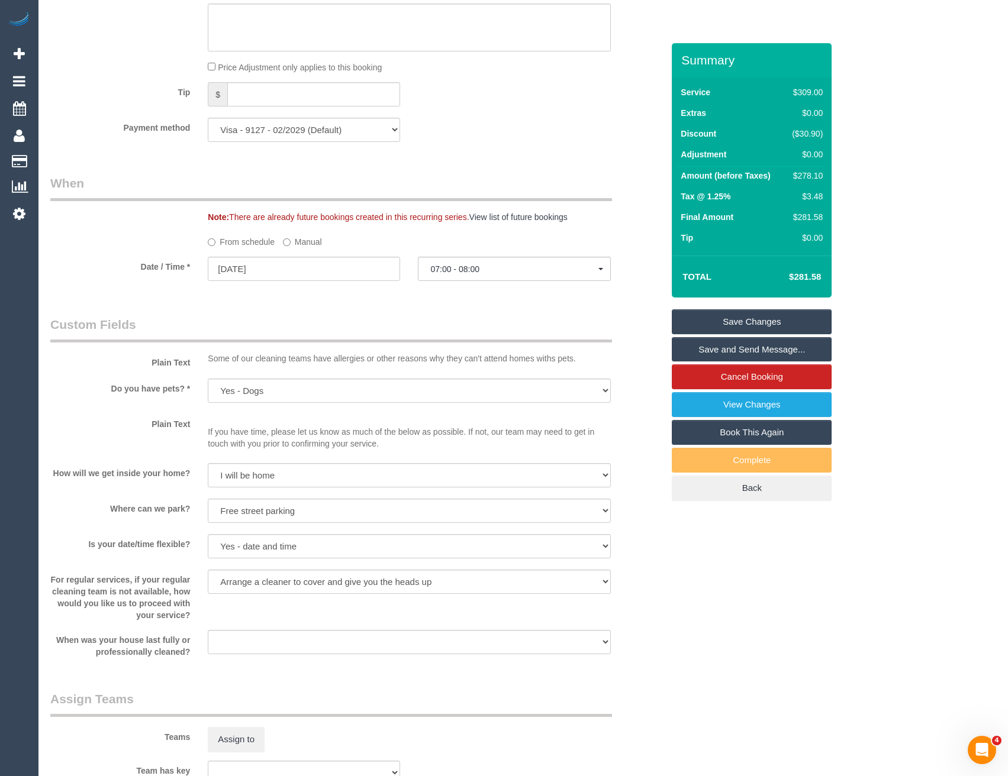
scroll to position [1479, 0]
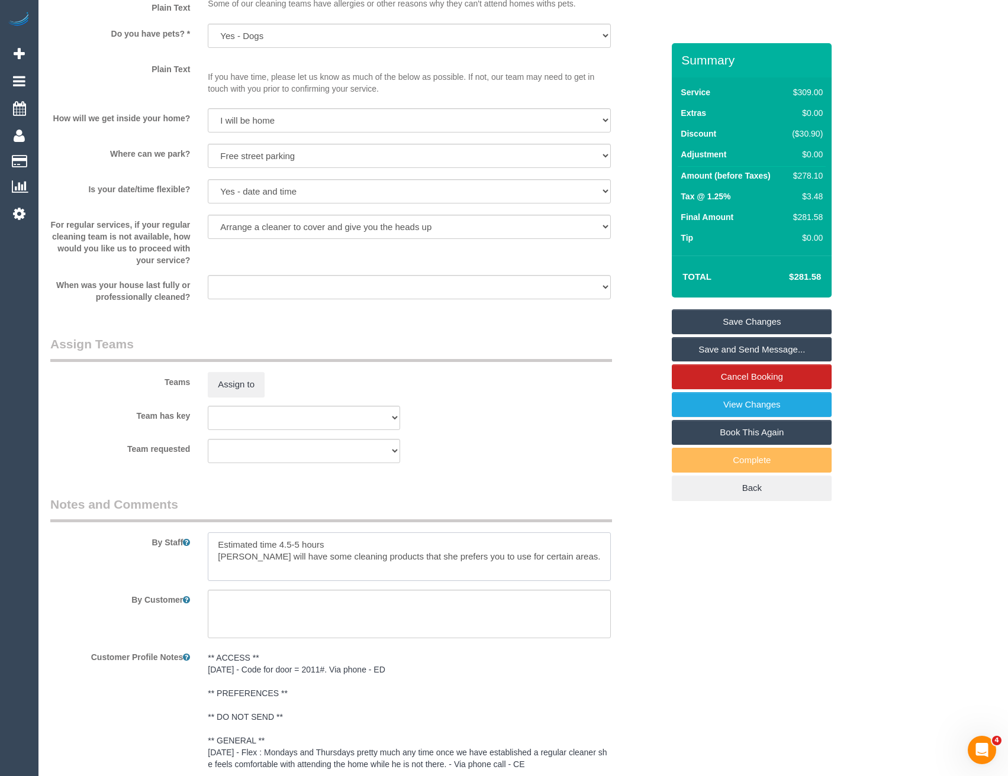
click at [210, 540] on textarea at bounding box center [409, 557] width 402 height 49
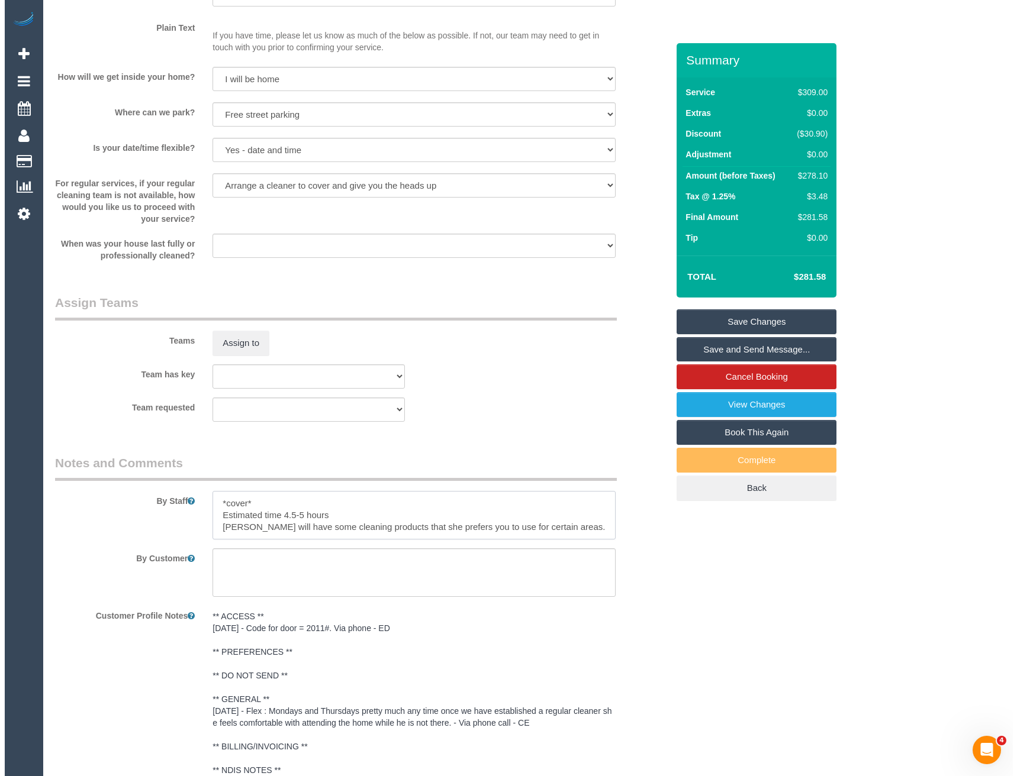
scroll to position [1539, 0]
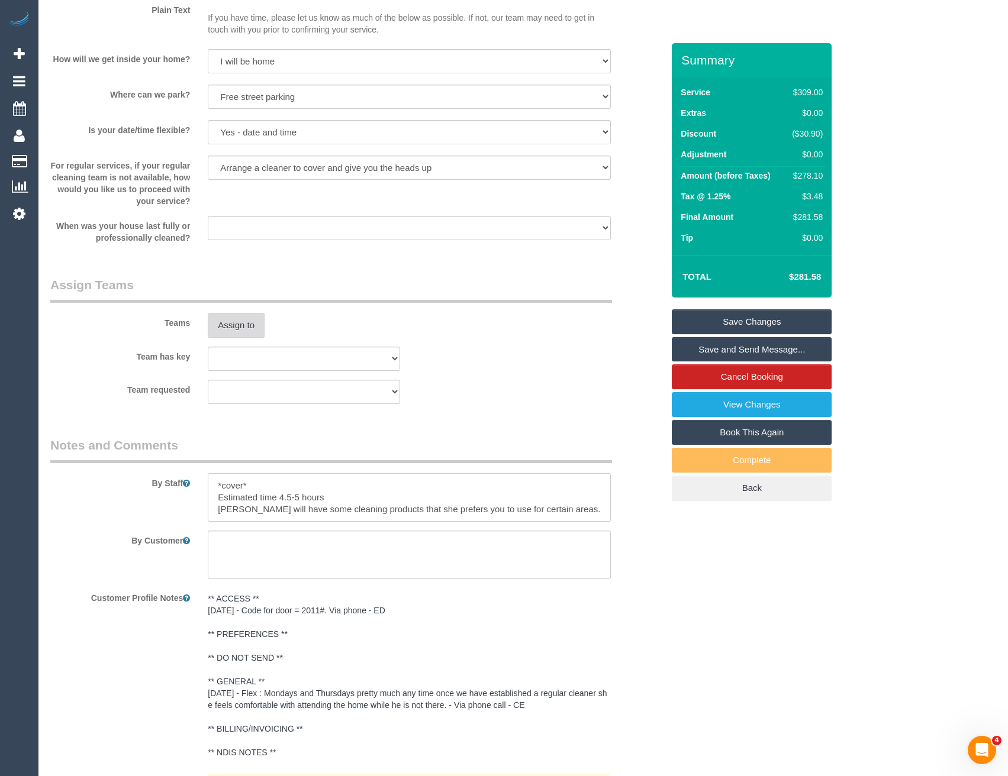
type textarea "*cover* Estimated time 4.5-5 hours [PERSON_NAME] will have some cleaning produc…"
click at [253, 328] on button "Assign to" at bounding box center [236, 325] width 57 height 25
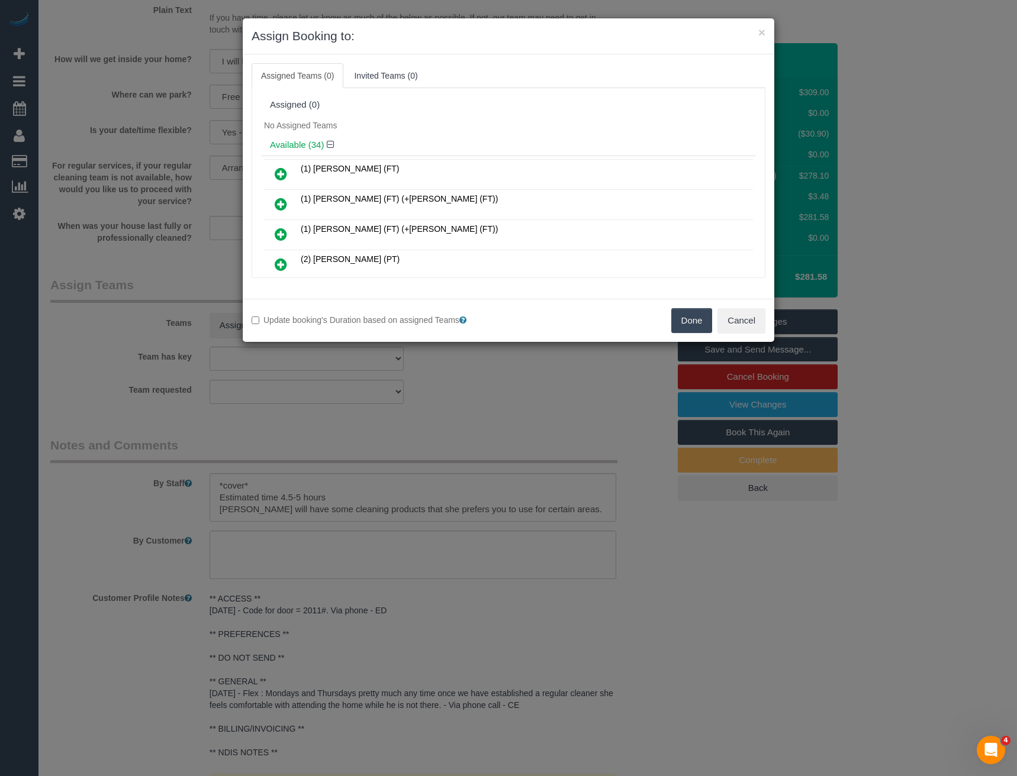
scroll to position [410, 0]
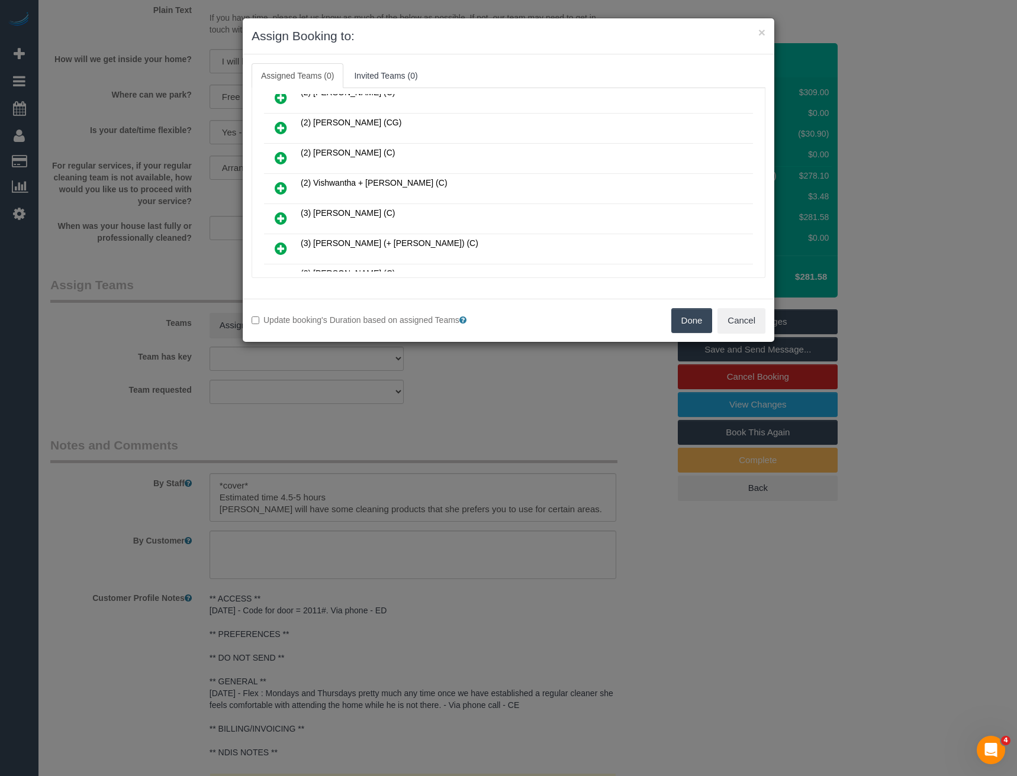
click at [283, 187] on icon at bounding box center [281, 188] width 12 height 14
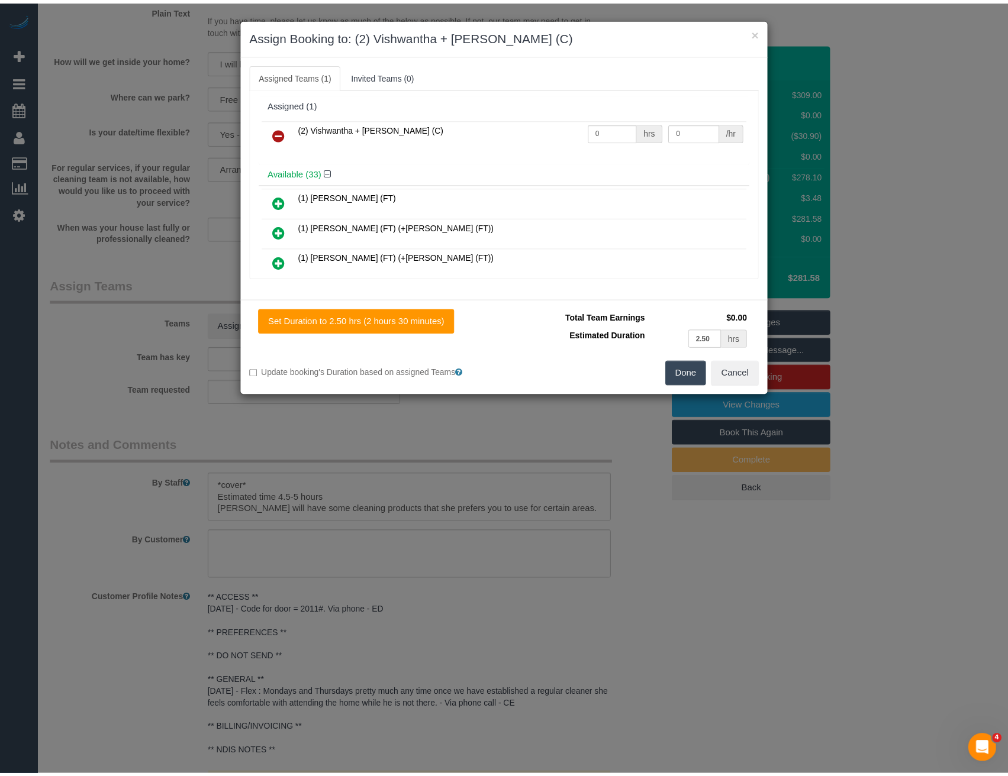
scroll to position [0, 0]
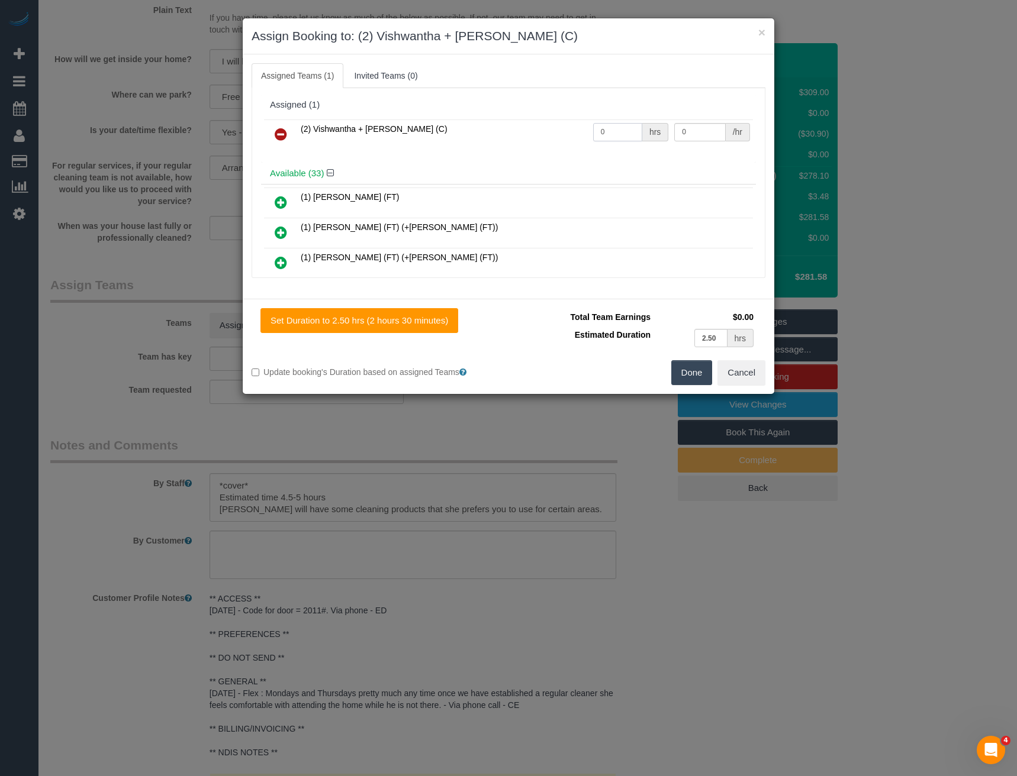
drag, startPoint x: 544, startPoint y: 134, endPoint x: 418, endPoint y: 124, distance: 126.4
click at [527, 134] on tr "(2) Vishwantha + [PERSON_NAME] (C) 0 hrs 0 /hr" at bounding box center [508, 135] width 489 height 30
type input "1"
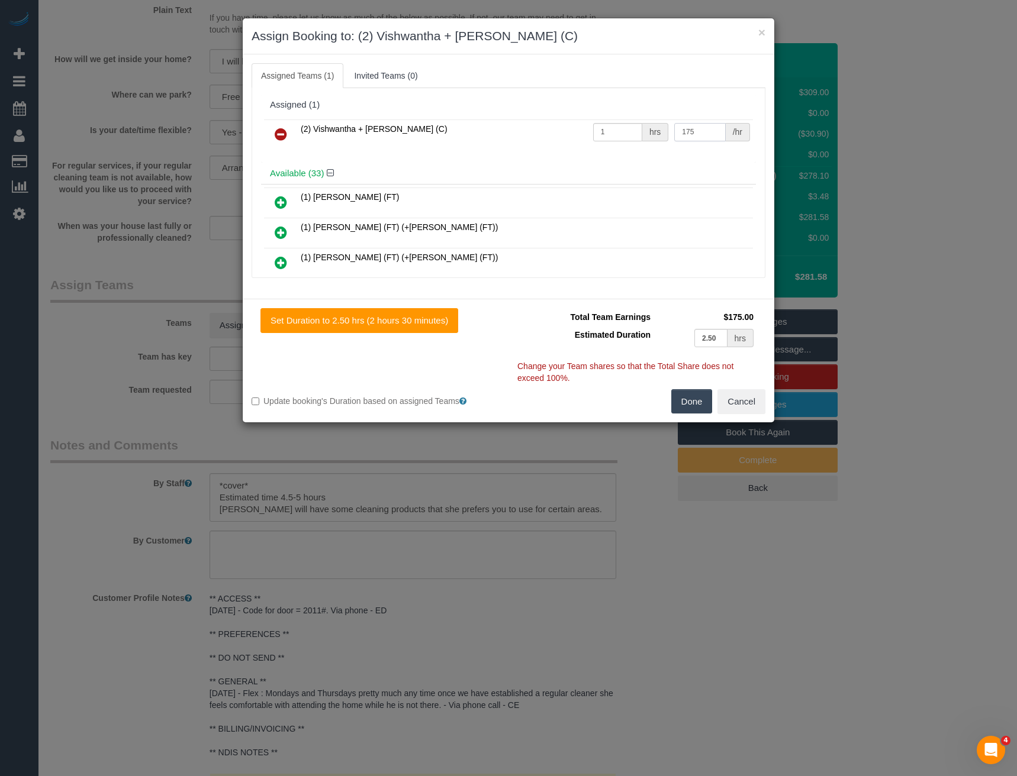
type input "175"
click at [688, 406] on button "Done" at bounding box center [691, 401] width 41 height 25
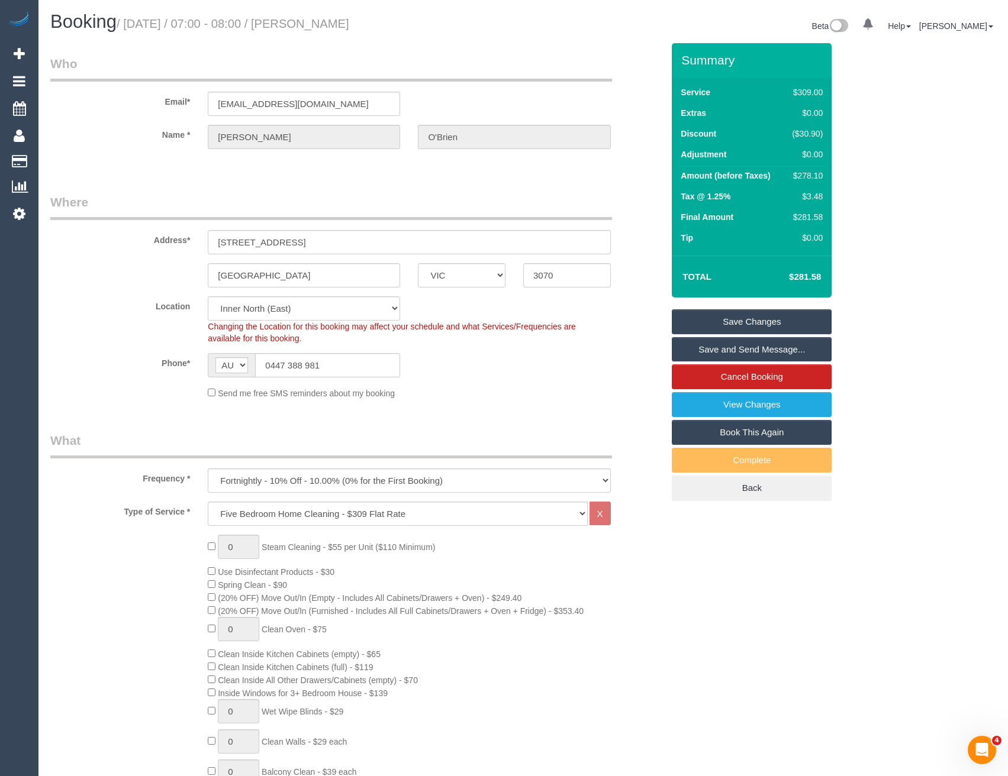
click at [705, 346] on link "Save and Send Message..." at bounding box center [752, 349] width 160 height 25
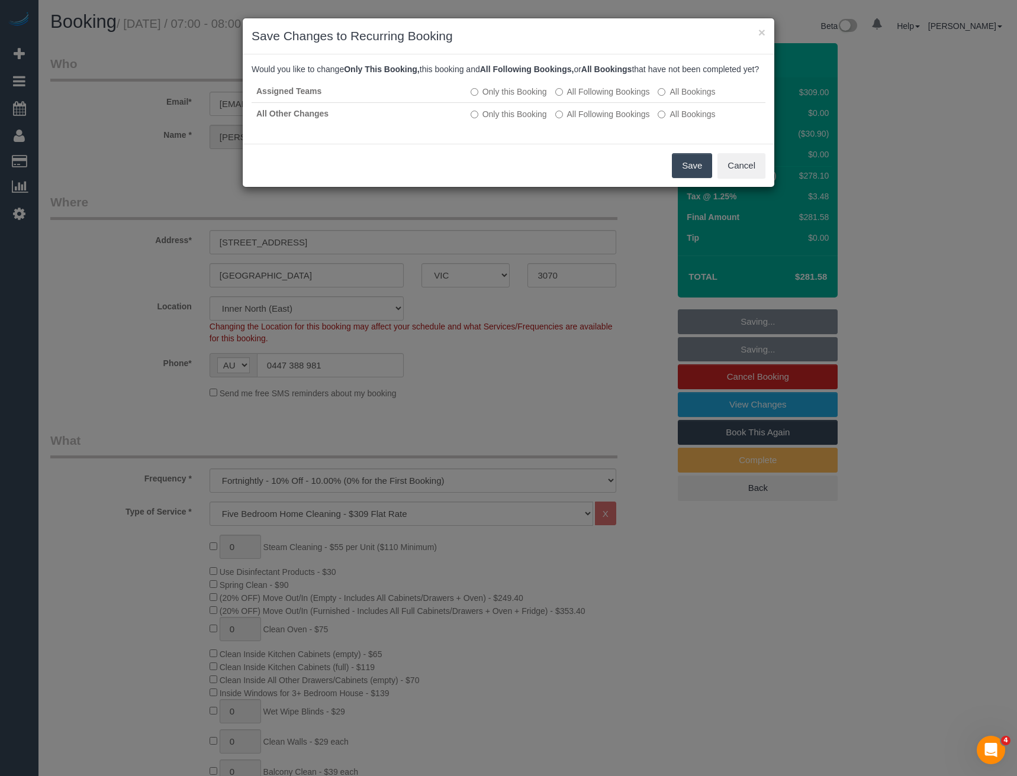
click at [686, 178] on button "Save" at bounding box center [692, 165] width 40 height 25
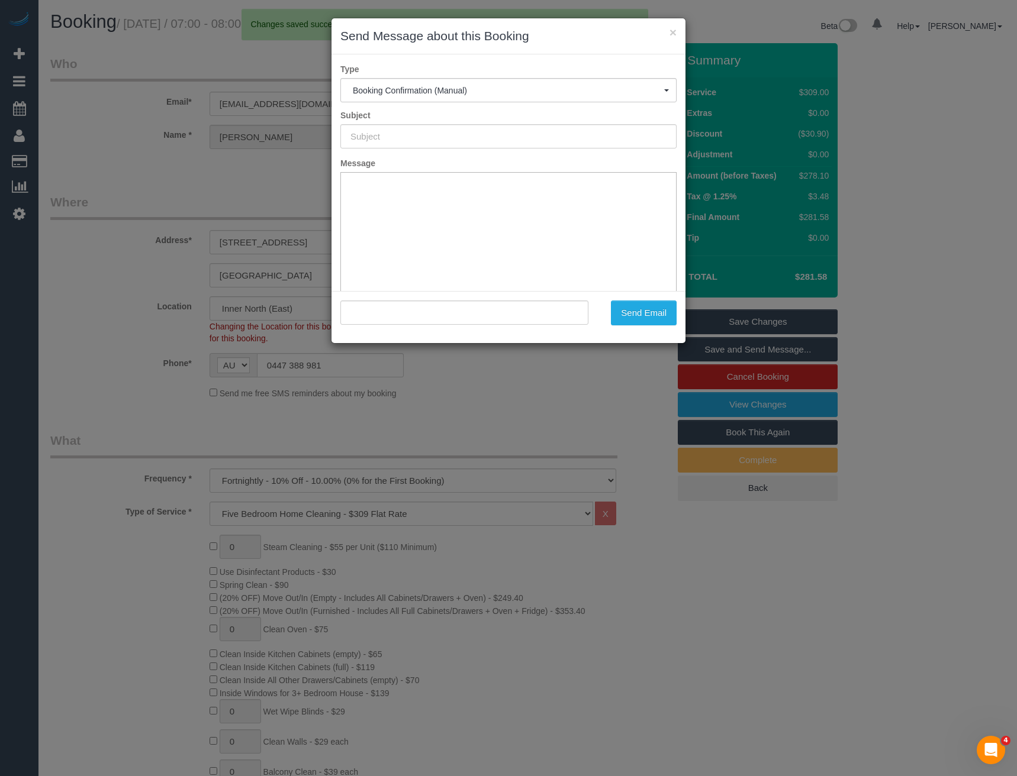
type input "Booking Confirmed"
type input ""[PERSON_NAME]" <[EMAIL_ADDRESS][DOMAIN_NAME]>"
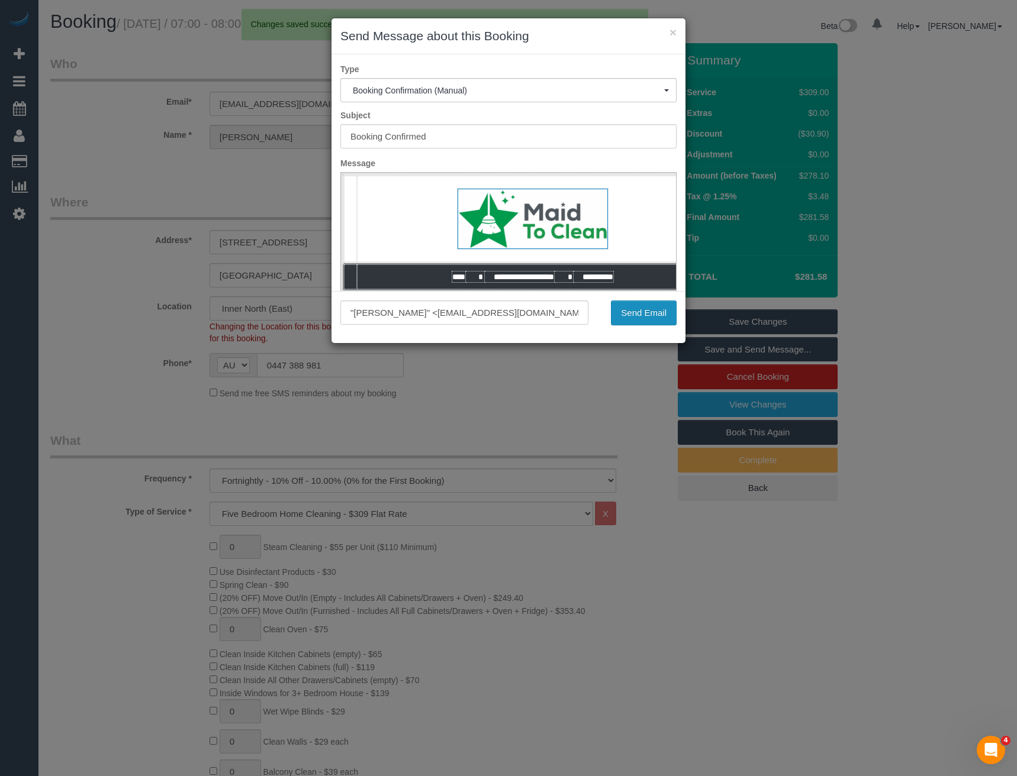
click at [635, 313] on button "Send Email" at bounding box center [644, 313] width 66 height 25
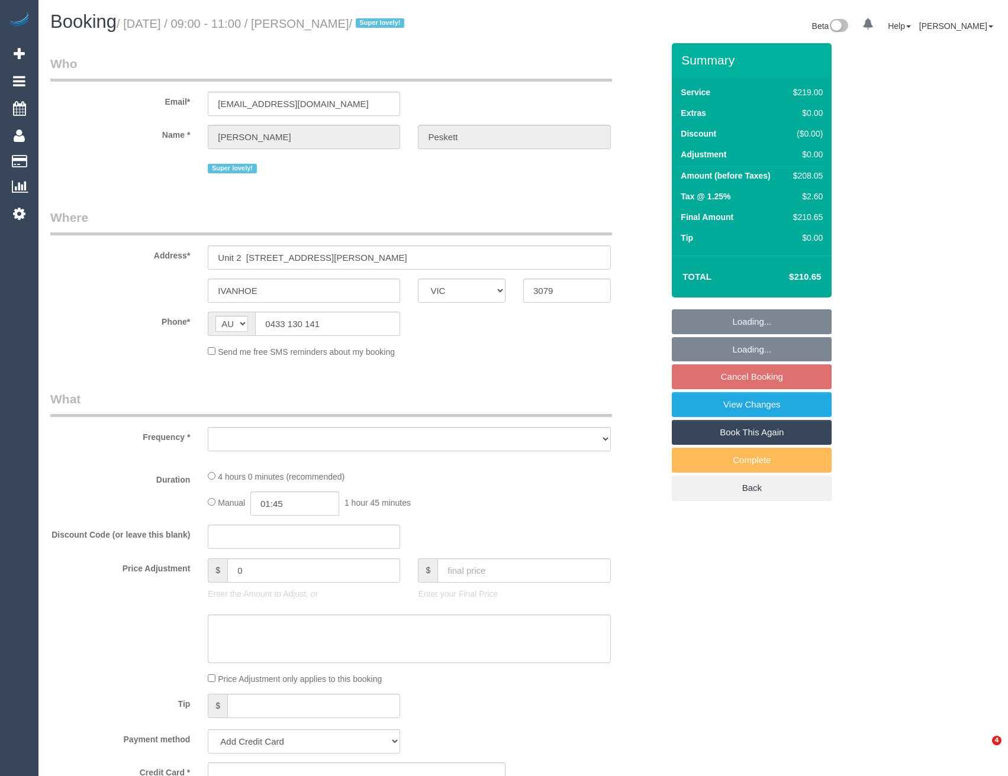
select select "VIC"
select select "object:531"
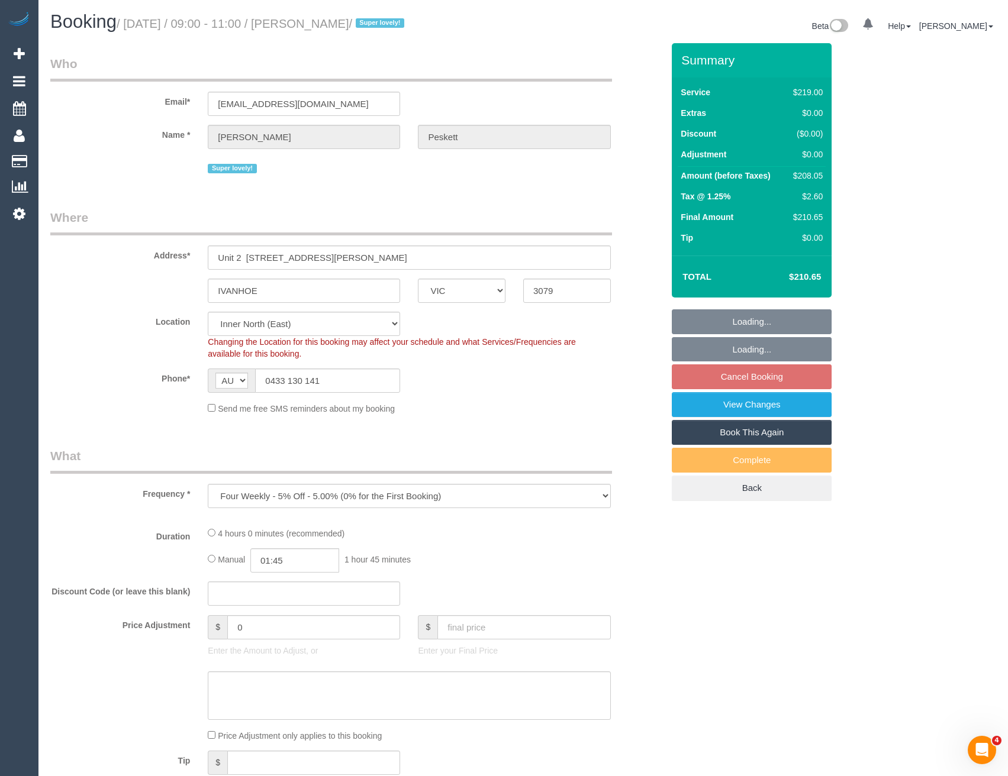
select select "string:stripe-pm_1QvajC2GScqysDRVFysdUhXW"
select select "number:28"
select select "number:17"
select select "number:19"
select select "number:24"
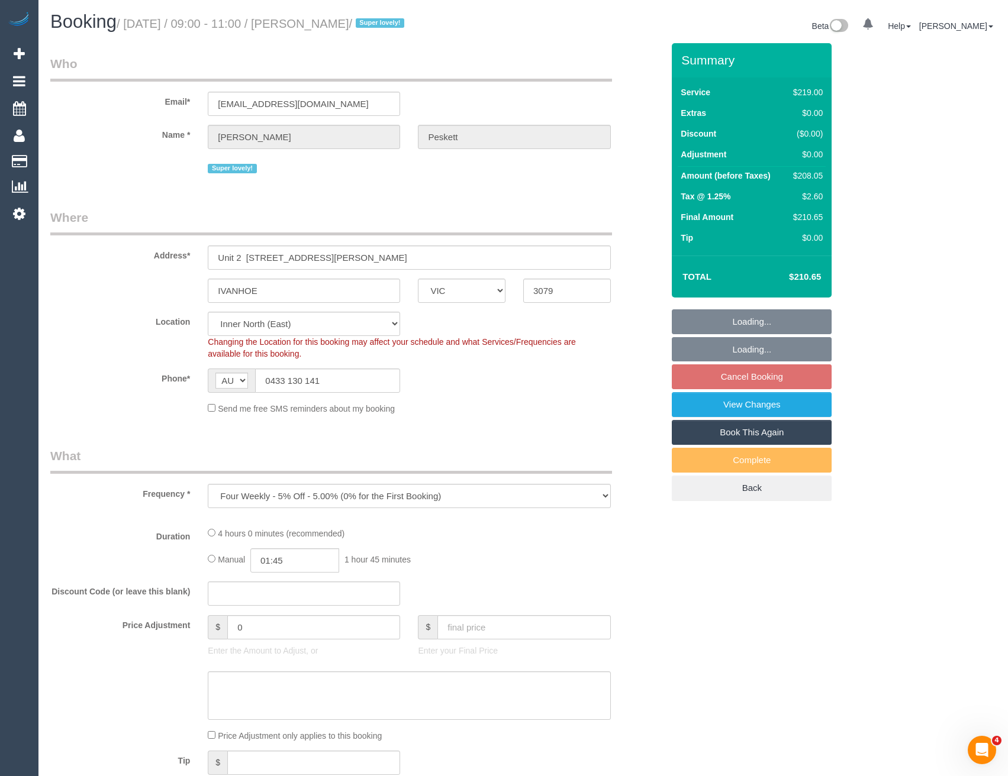
select select "number:33"
select select "number:26"
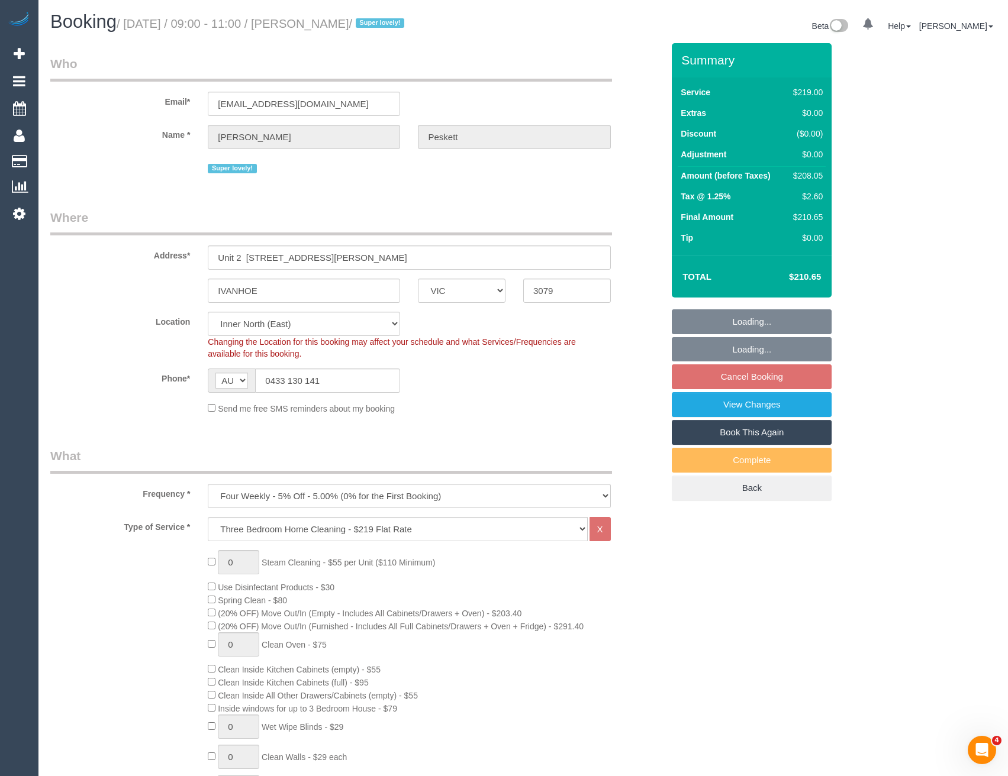
select select "object:1621"
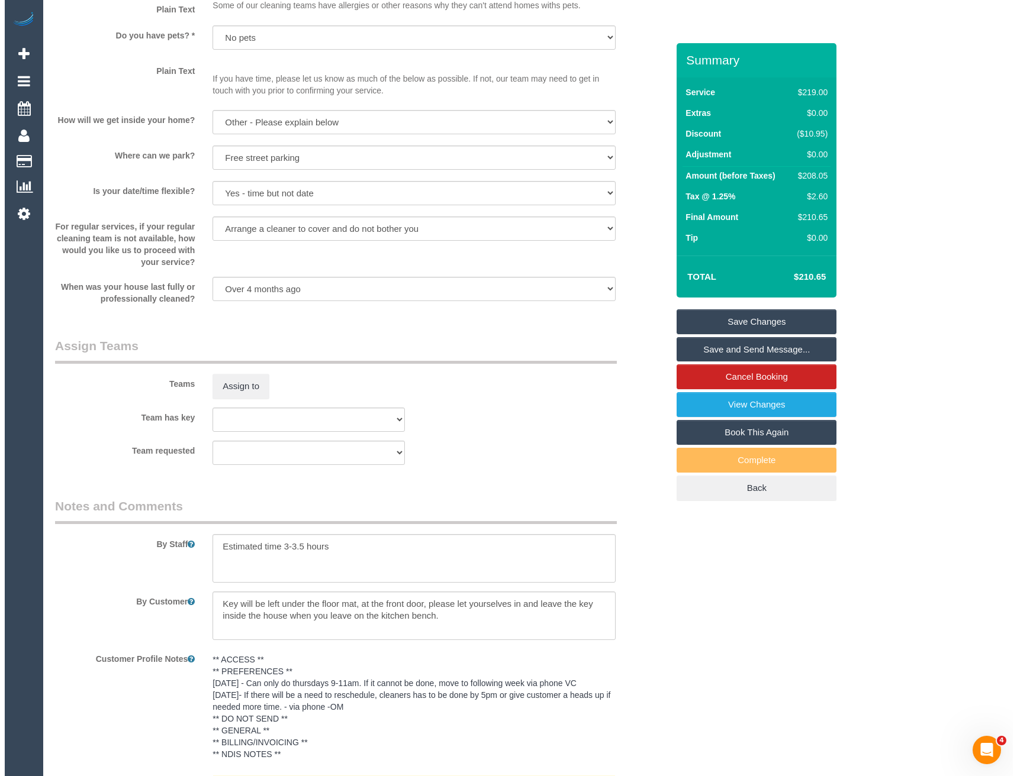
scroll to position [1657, 0]
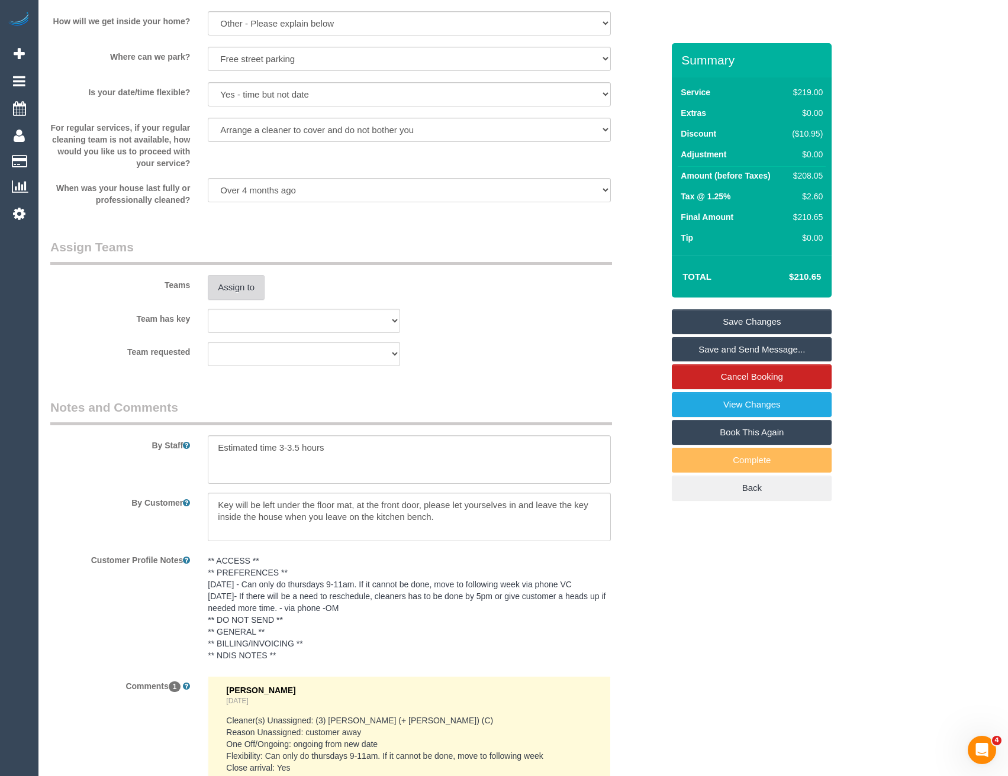
drag, startPoint x: 237, startPoint y: 275, endPoint x: 249, endPoint y: 286, distance: 16.8
click at [237, 275] on div "Teams Assign to" at bounding box center [356, 269] width 630 height 62
click at [254, 288] on button "Assign to" at bounding box center [236, 287] width 57 height 25
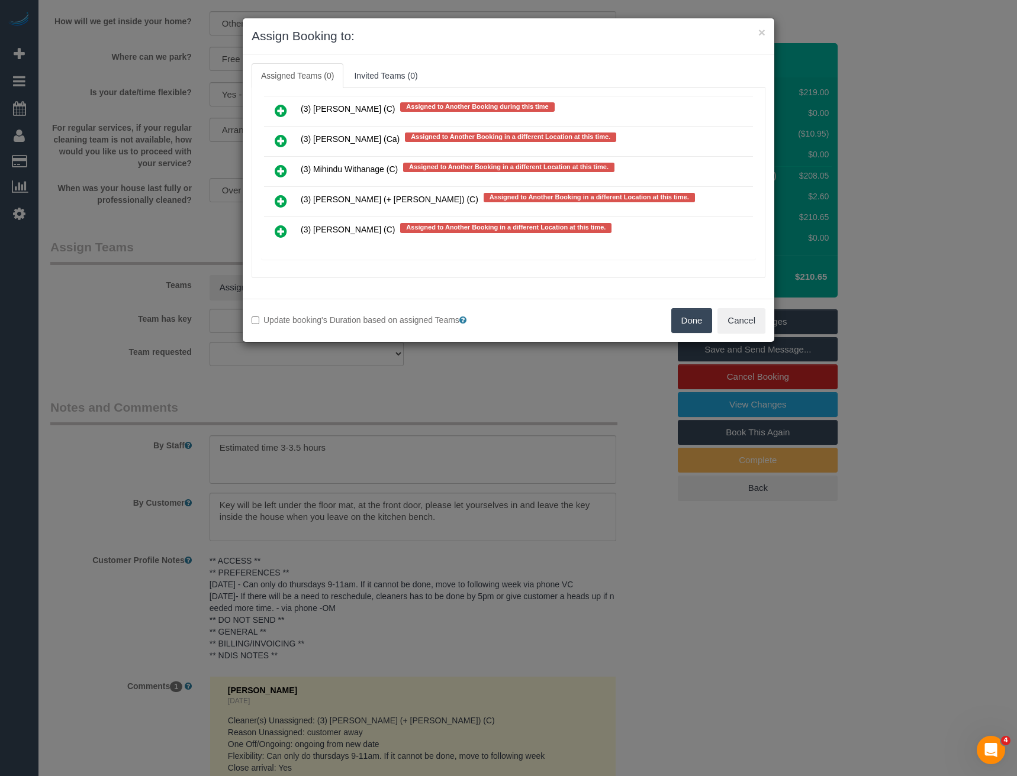
scroll to position [4541, 0]
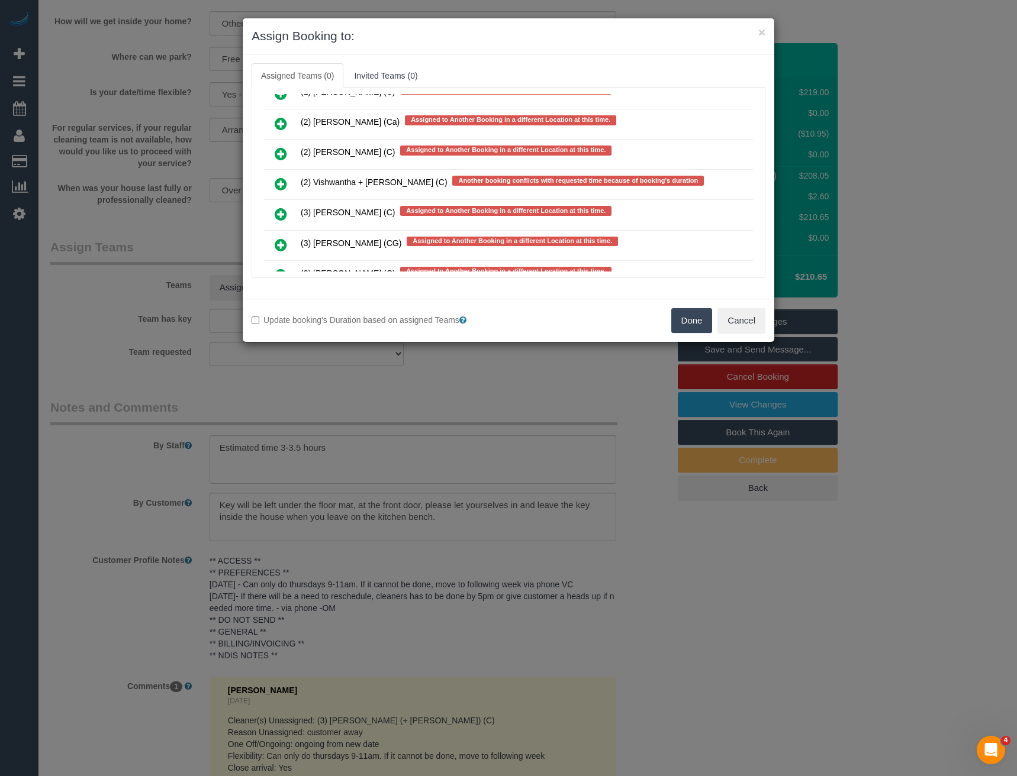
click at [281, 185] on icon at bounding box center [281, 184] width 12 height 14
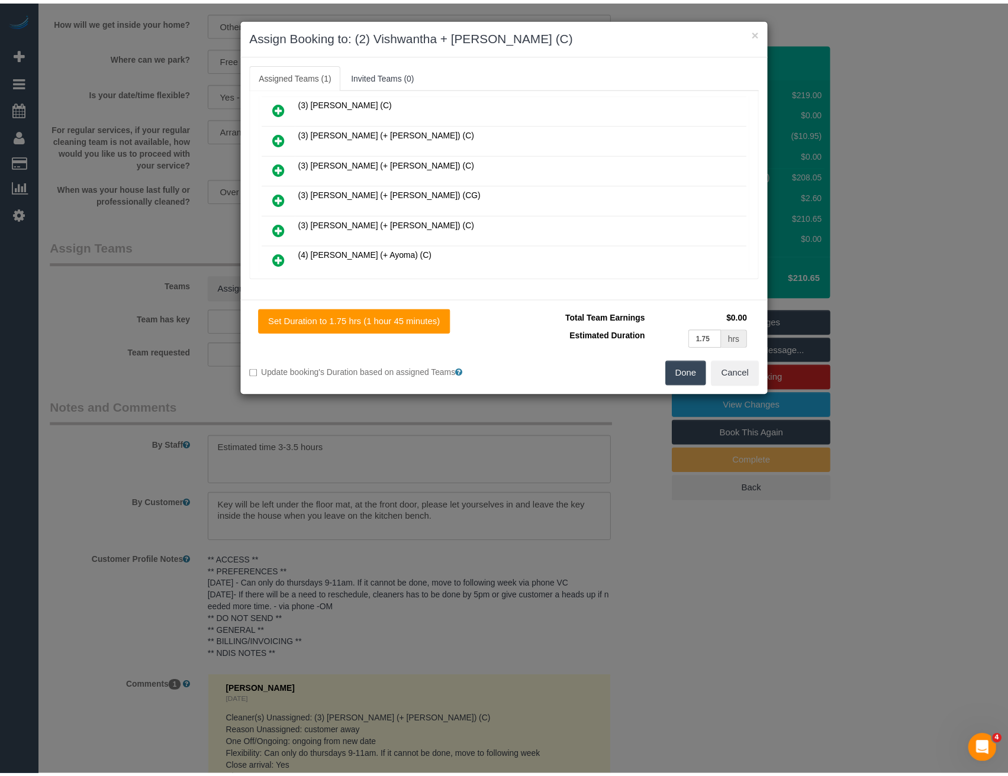
scroll to position [0, 0]
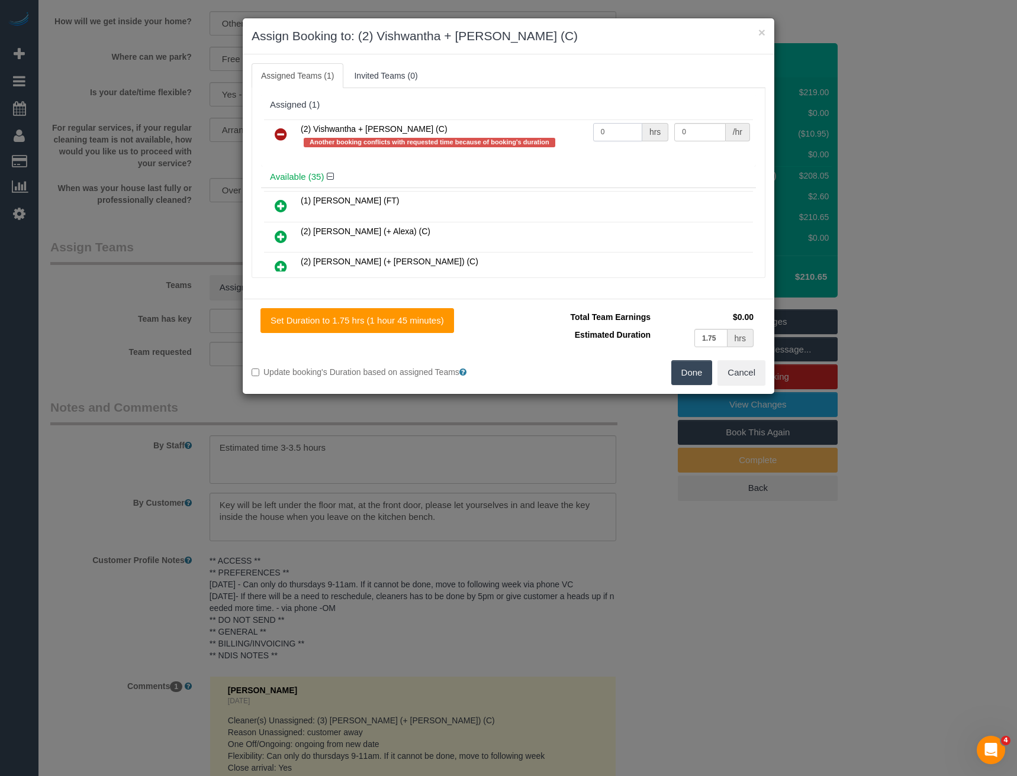
drag, startPoint x: 606, startPoint y: 133, endPoint x: 549, endPoint y: 134, distance: 56.8
click at [553, 136] on tr "(2) Vishwantha + [PERSON_NAME] (C) Another booking conflicts with requested tim…" at bounding box center [508, 137] width 489 height 34
type input "1"
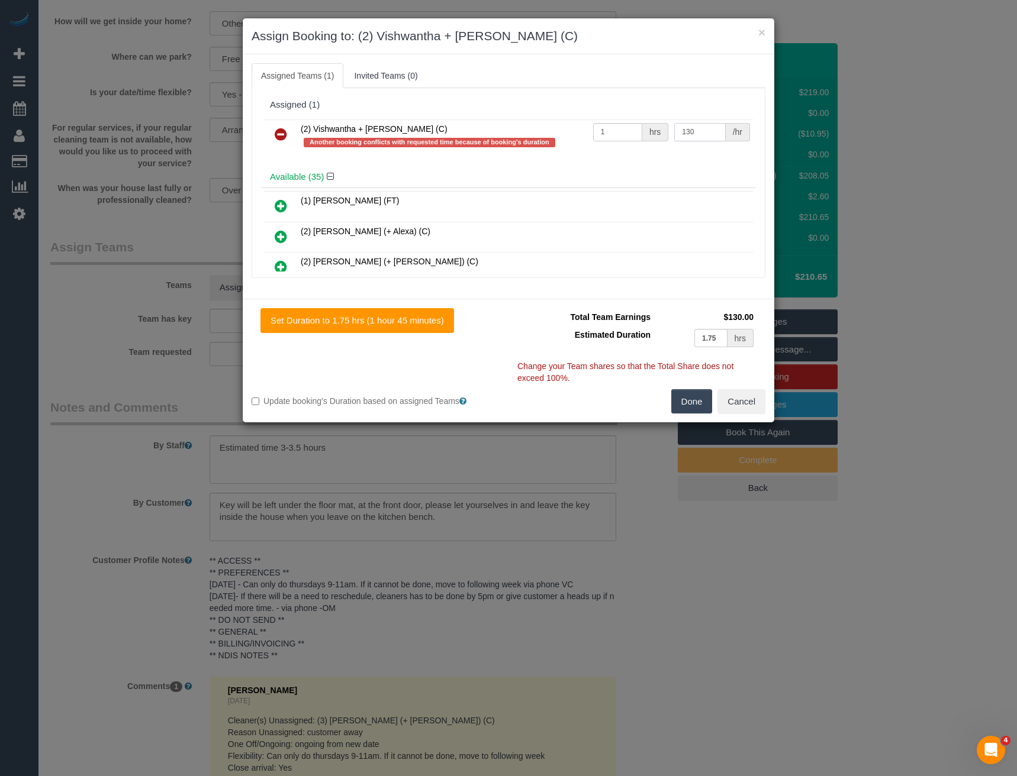
type input "130"
click at [689, 396] on button "Done" at bounding box center [691, 401] width 41 height 25
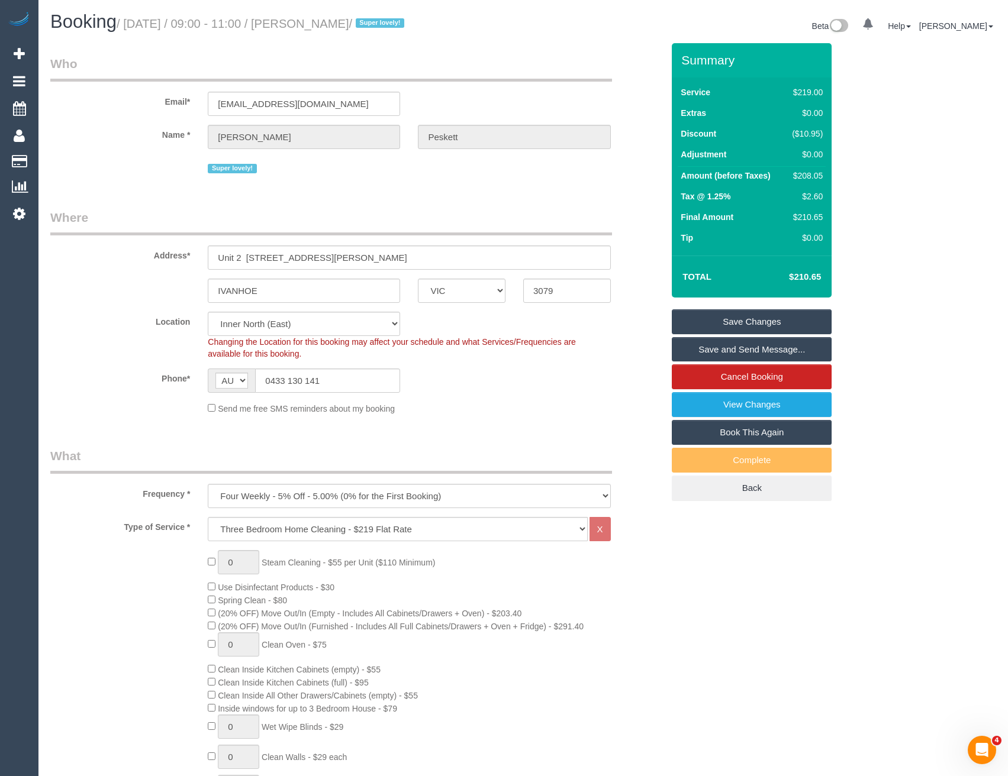
click at [697, 352] on link "Save and Send Message..." at bounding box center [752, 349] width 160 height 25
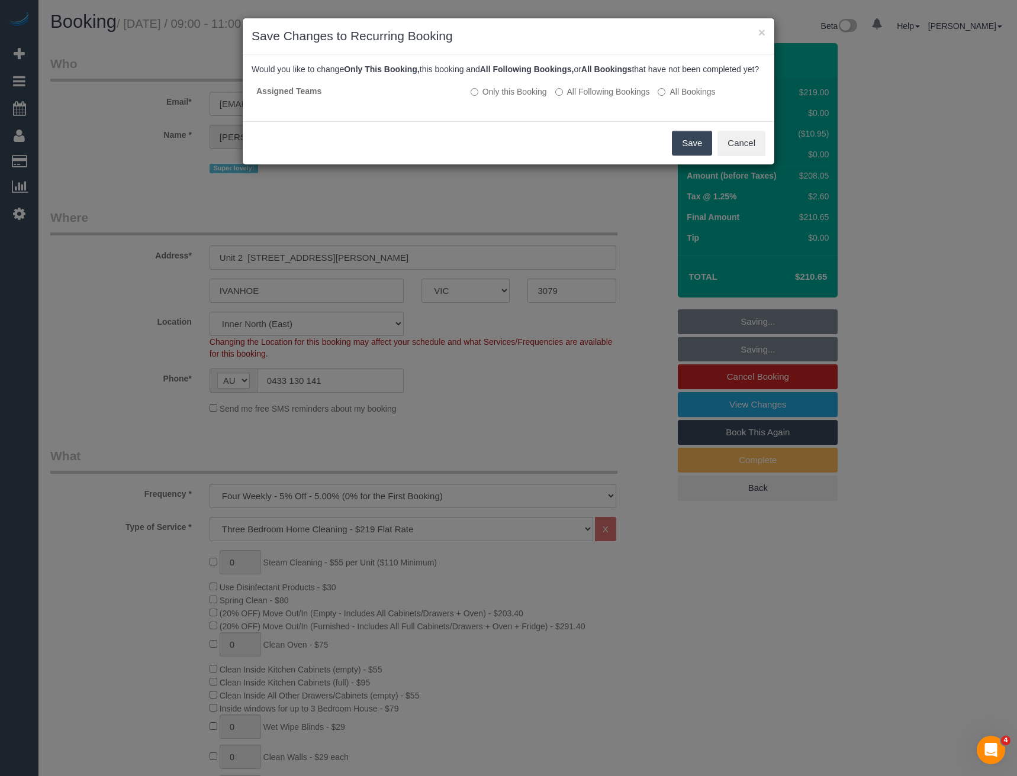
click at [686, 153] on button "Save" at bounding box center [692, 143] width 40 height 25
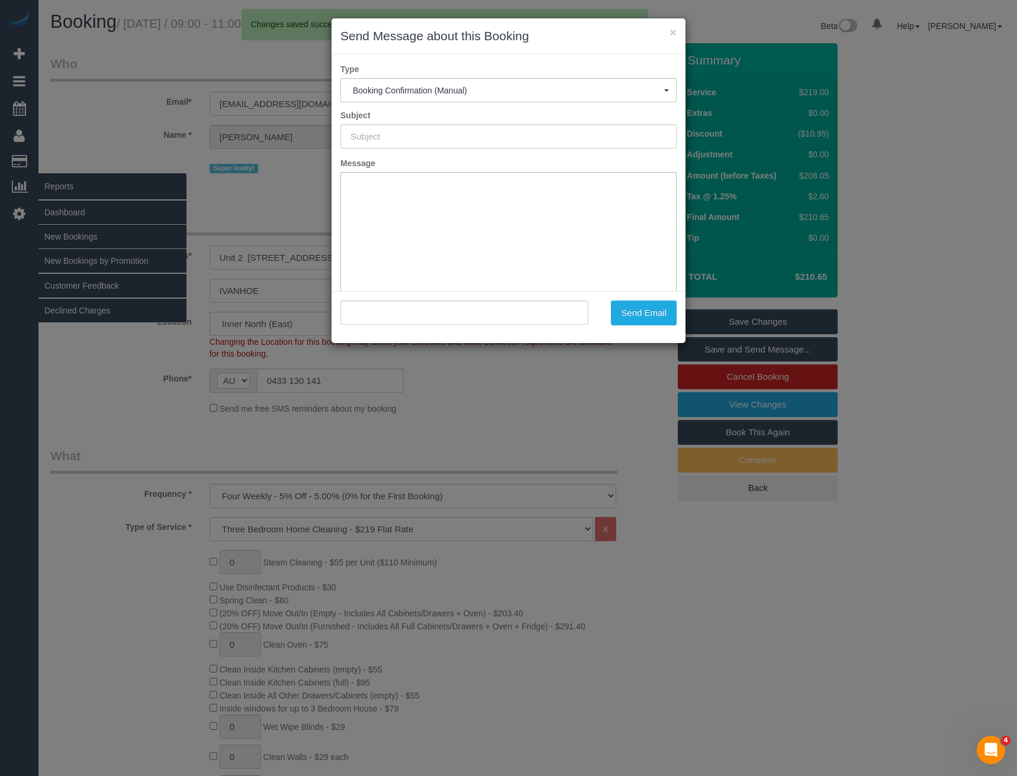
type input "Booking Confirmed"
type input ""[PERSON_NAME]" <[EMAIL_ADDRESS][DOMAIN_NAME]>"
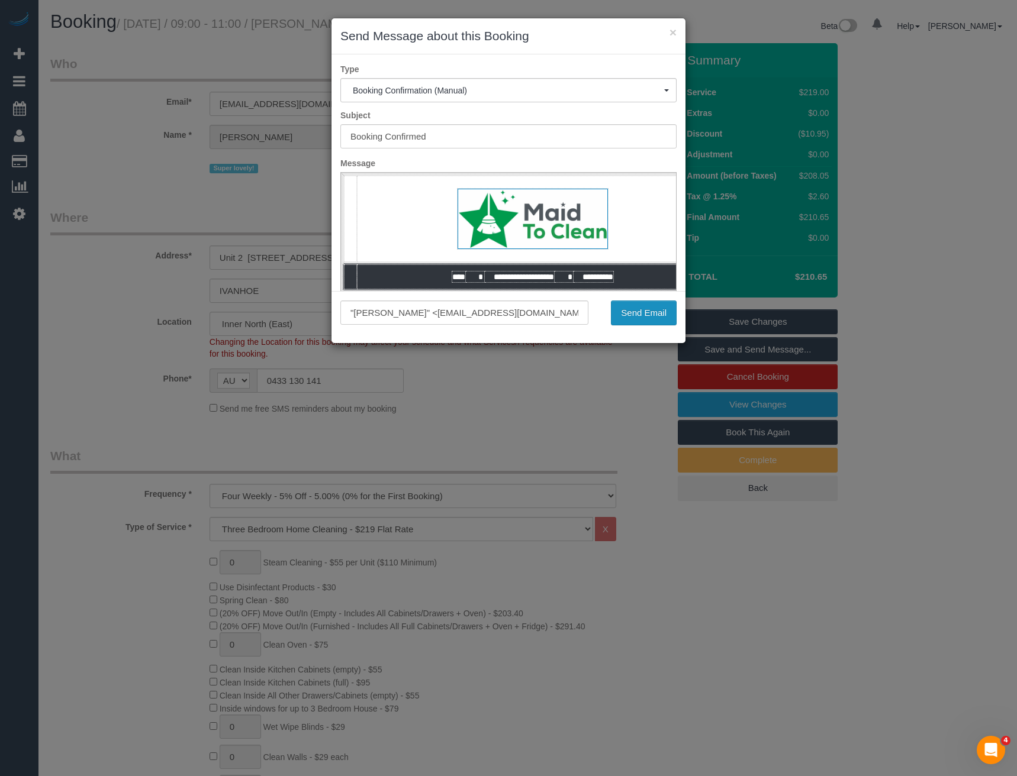
click at [647, 311] on button "Send Email" at bounding box center [644, 313] width 66 height 25
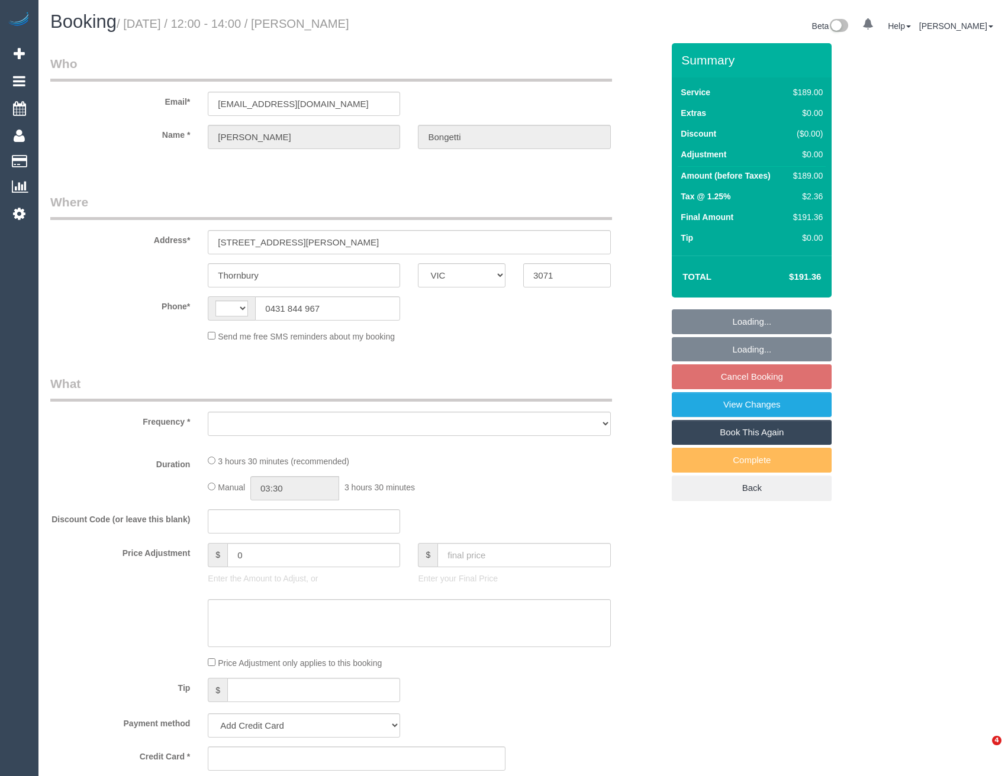
select select "VIC"
select select "string:AU"
select select "object:522"
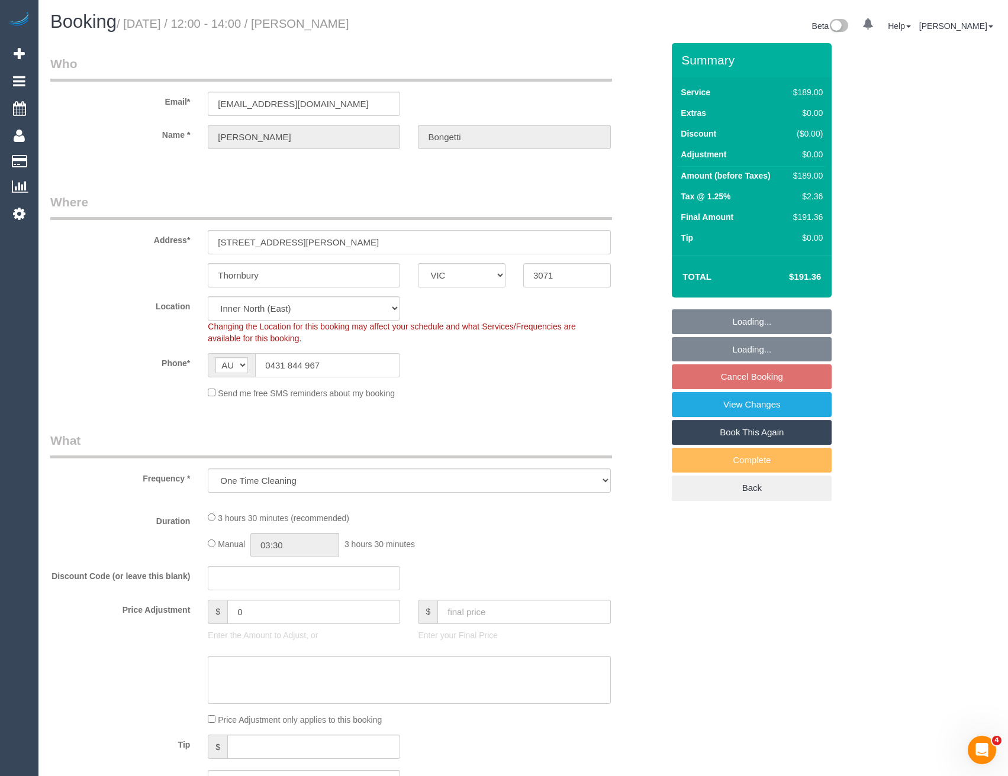
select select "string:stripe-pm_1Od0or2GScqysDRVOeiT6e3O"
select select "number:29"
select select "number:14"
select select "number:19"
select select "number:25"
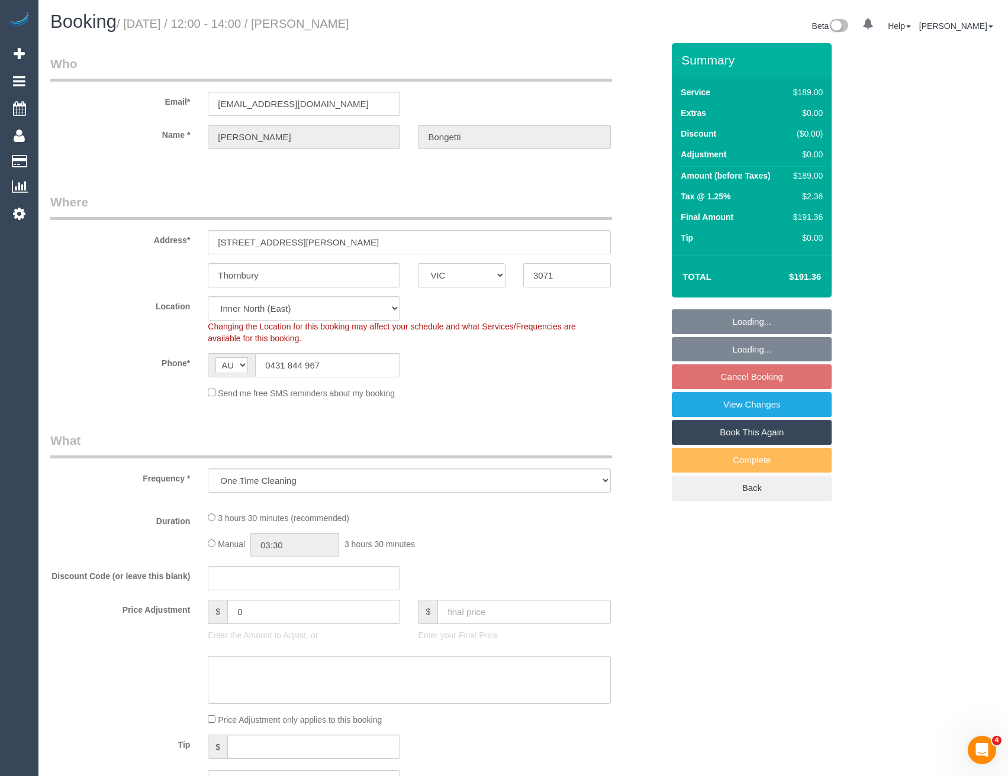
select select "number:13"
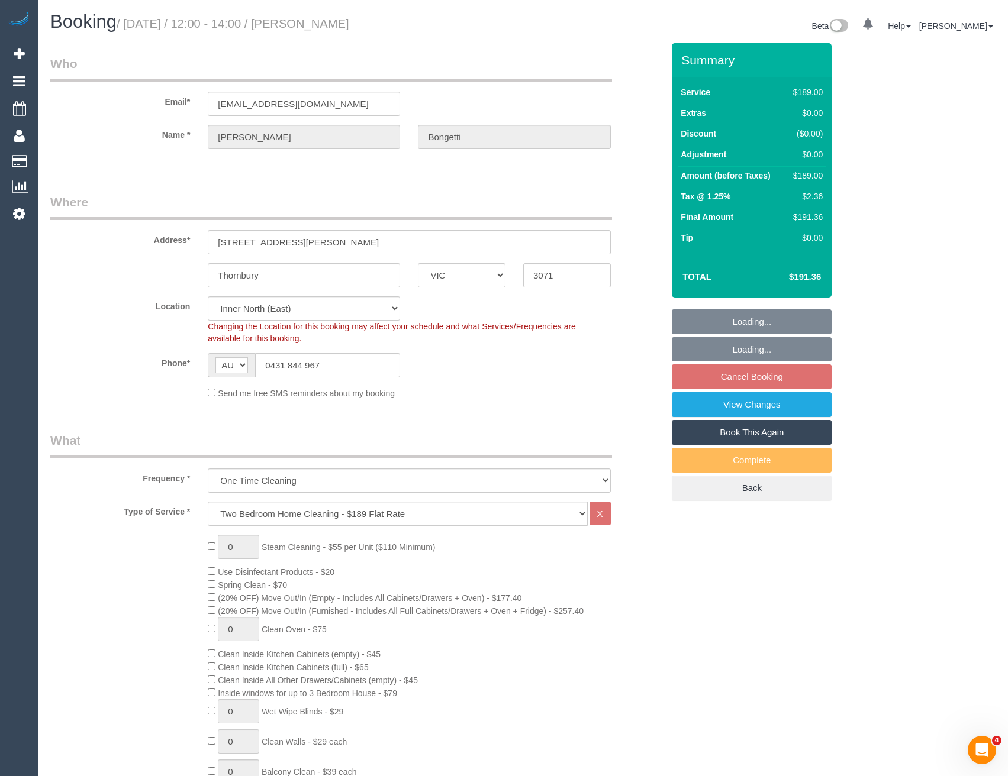
select select "spot4"
select select "object:1592"
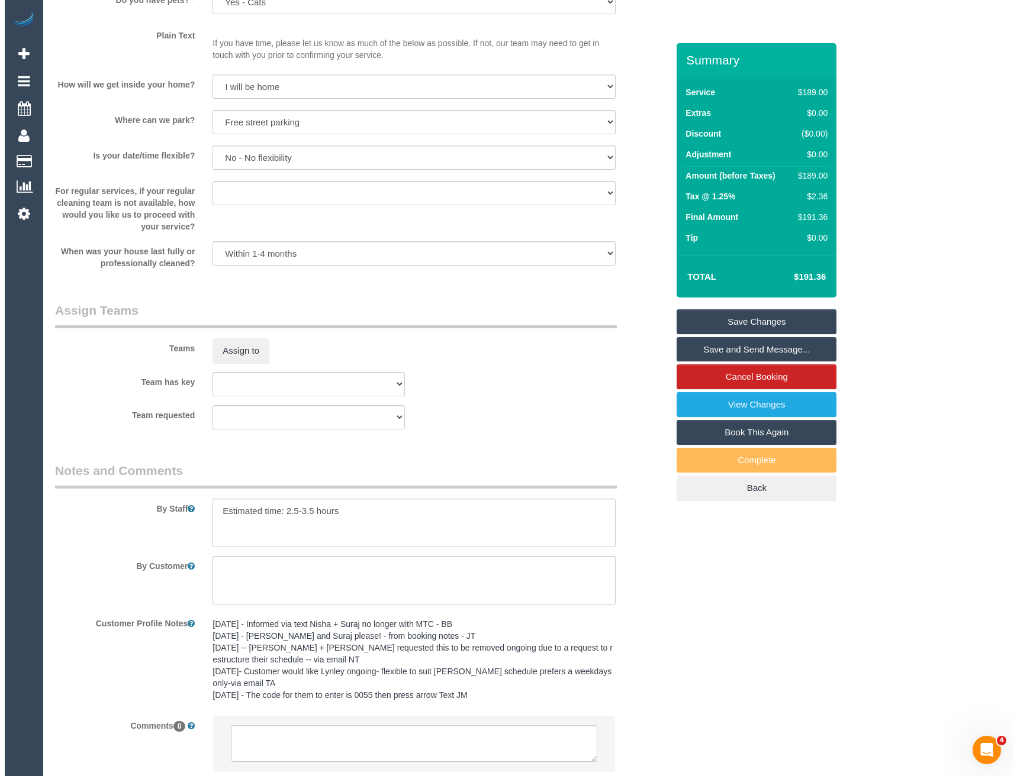
scroll to position [1396, 0]
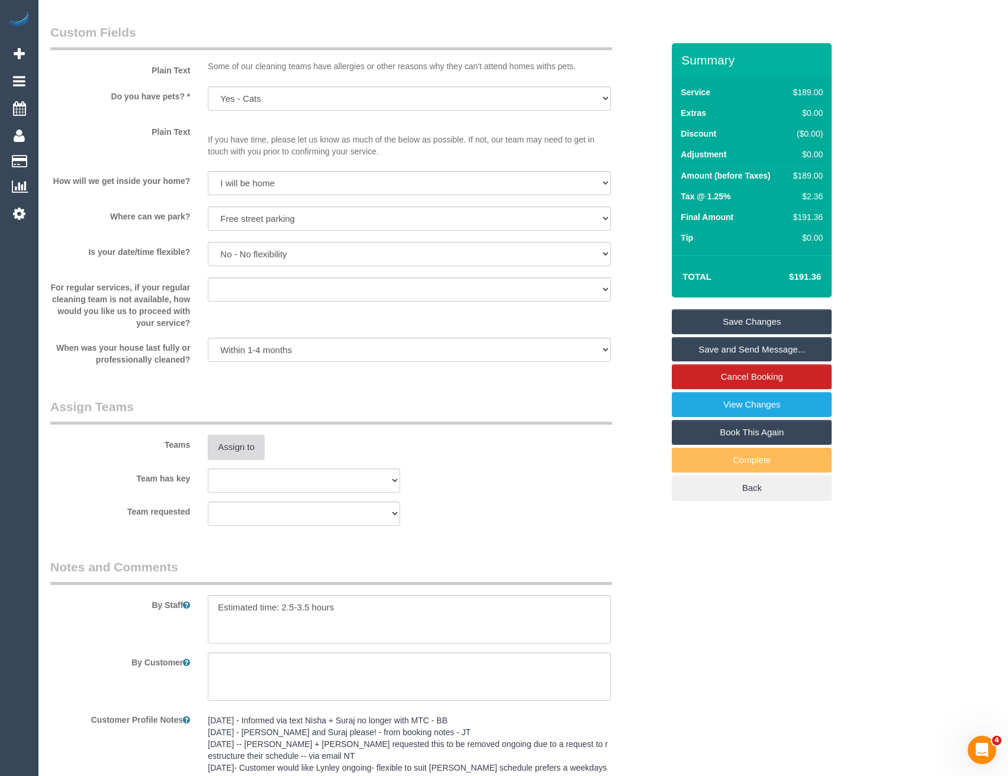
click at [246, 449] on button "Assign to" at bounding box center [236, 447] width 57 height 25
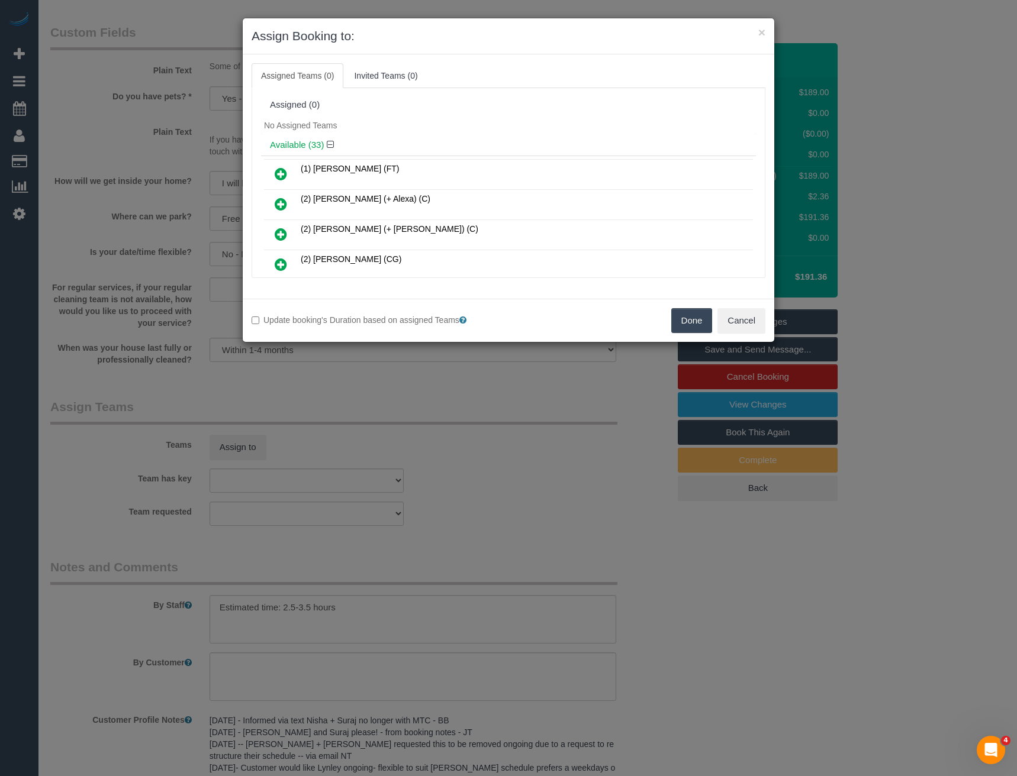
scroll to position [531, 0]
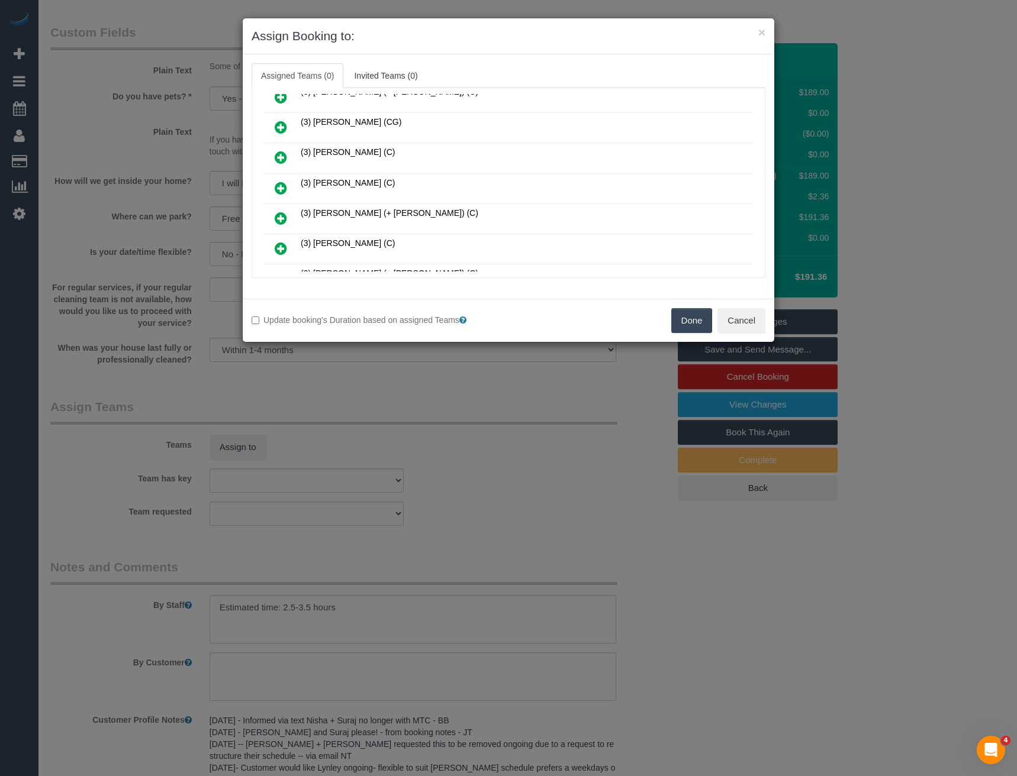
click at [280, 186] on icon at bounding box center [281, 188] width 12 height 14
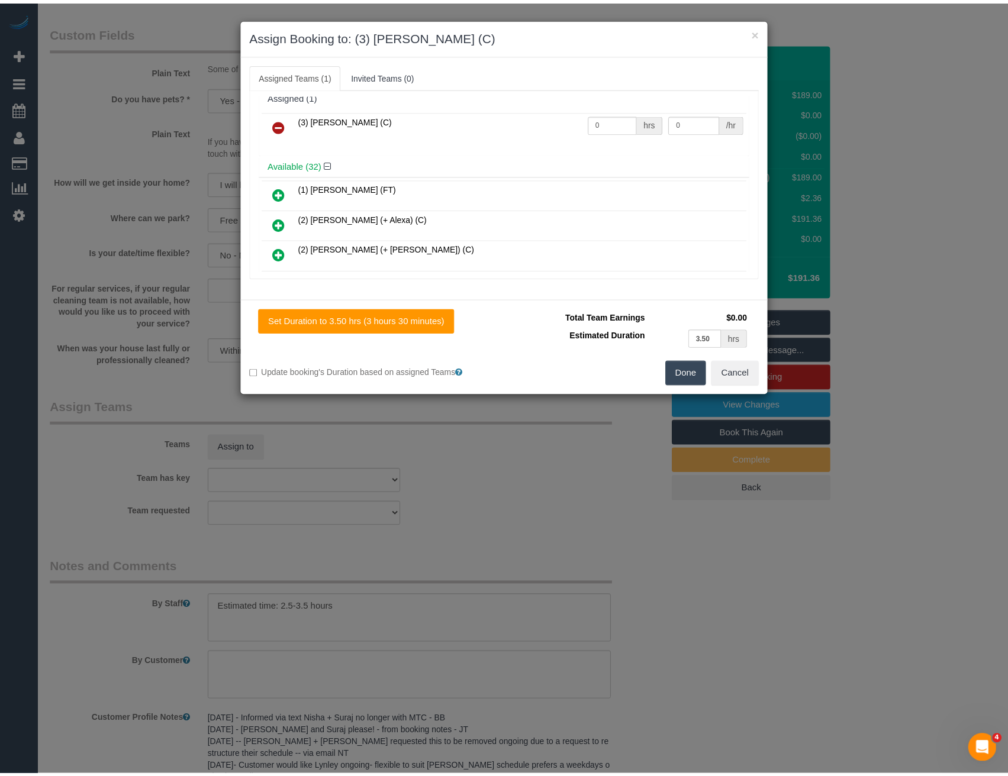
scroll to position [0, 0]
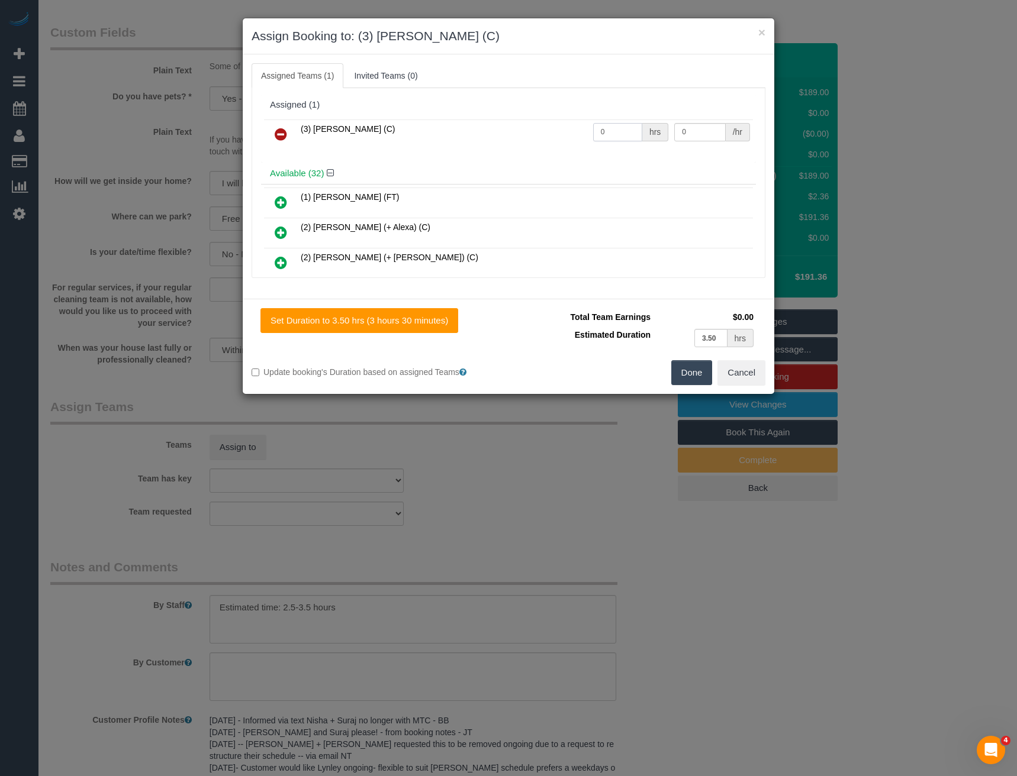
drag, startPoint x: 610, startPoint y: 129, endPoint x: 500, endPoint y: 137, distance: 109.8
click at [528, 136] on tr "(3) Damian Maynes (C) 0 hrs 0 /hr" at bounding box center [508, 135] width 489 height 30
type input "1"
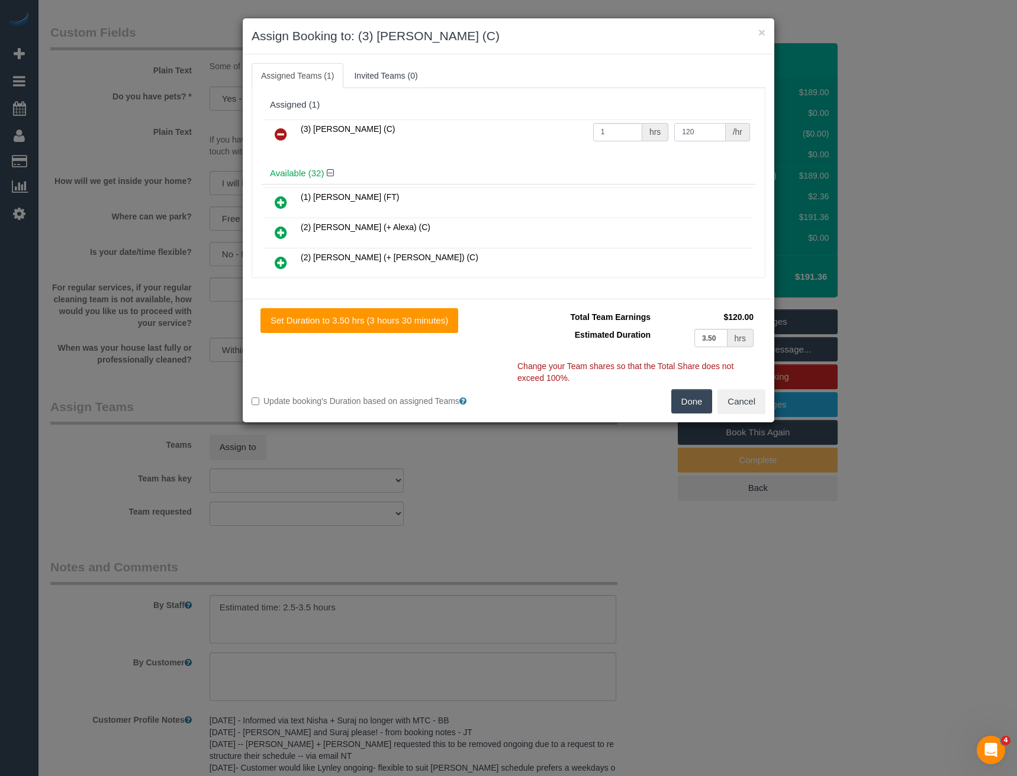
type input "120"
click at [685, 398] on button "Done" at bounding box center [691, 401] width 41 height 25
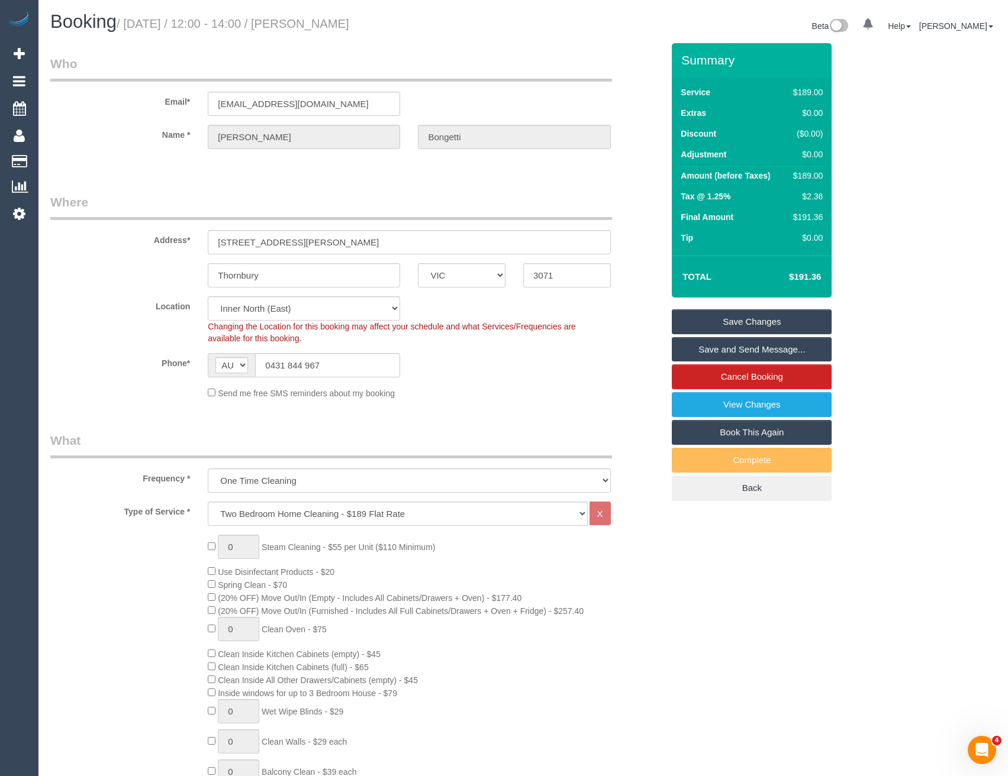
click at [710, 353] on link "Save and Send Message..." at bounding box center [752, 349] width 160 height 25
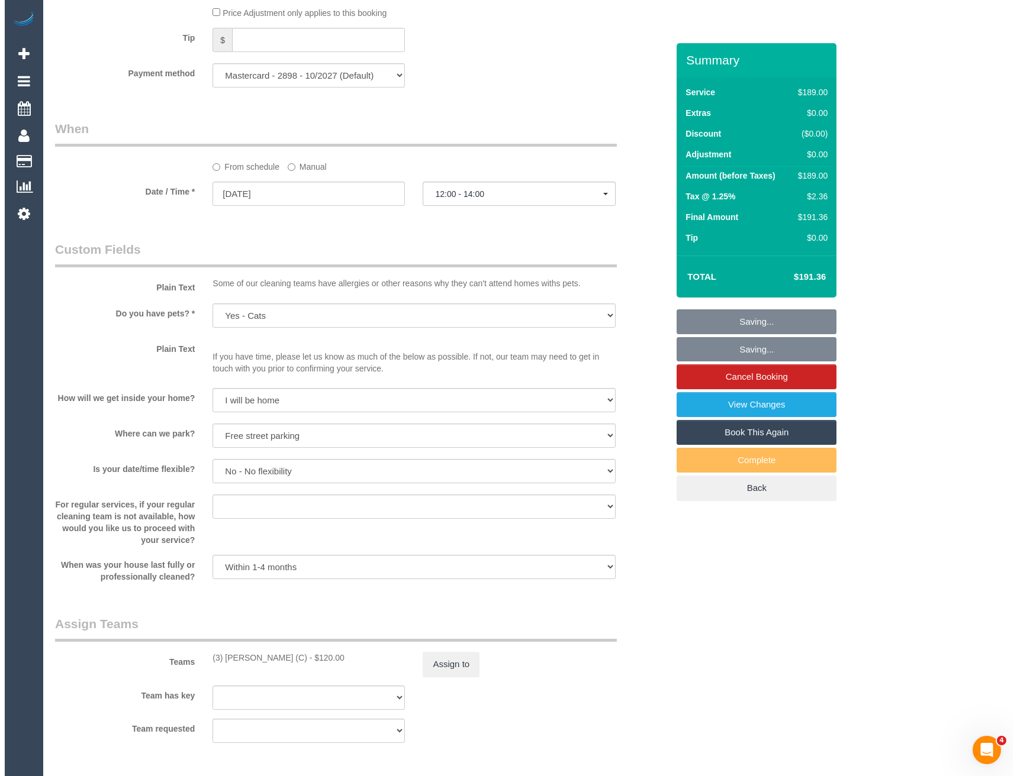
scroll to position [1184, 0]
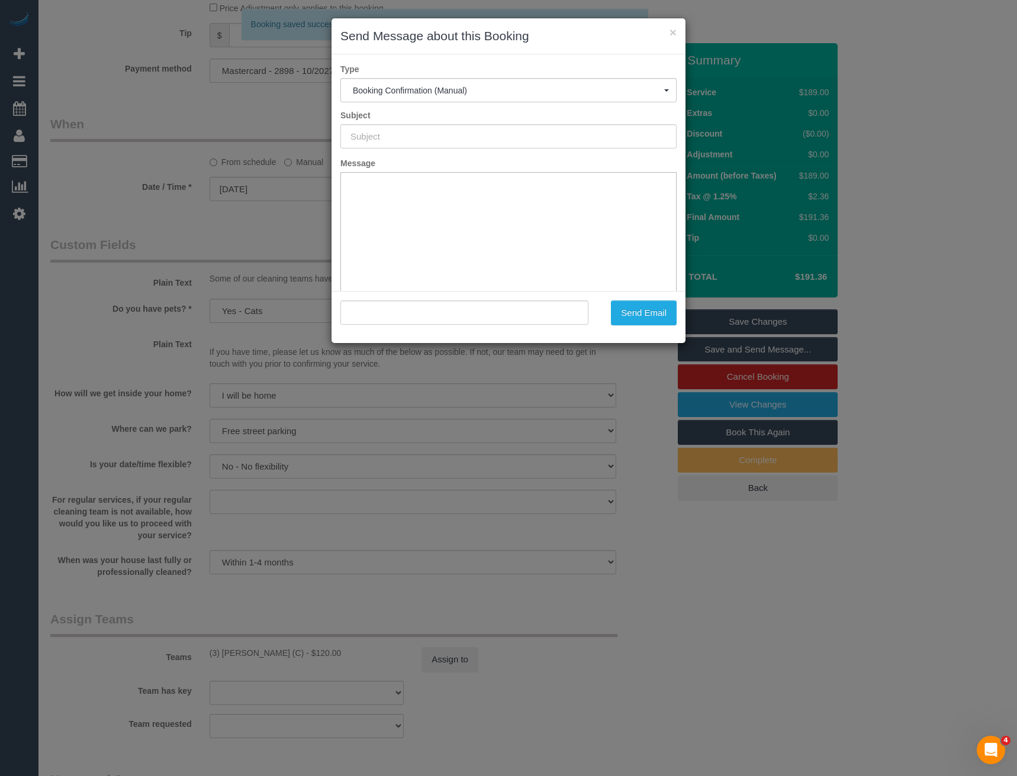
type input "Booking Confirmed"
type input ""Elisa Bongetti" <elisabongetti@gmail.com>"
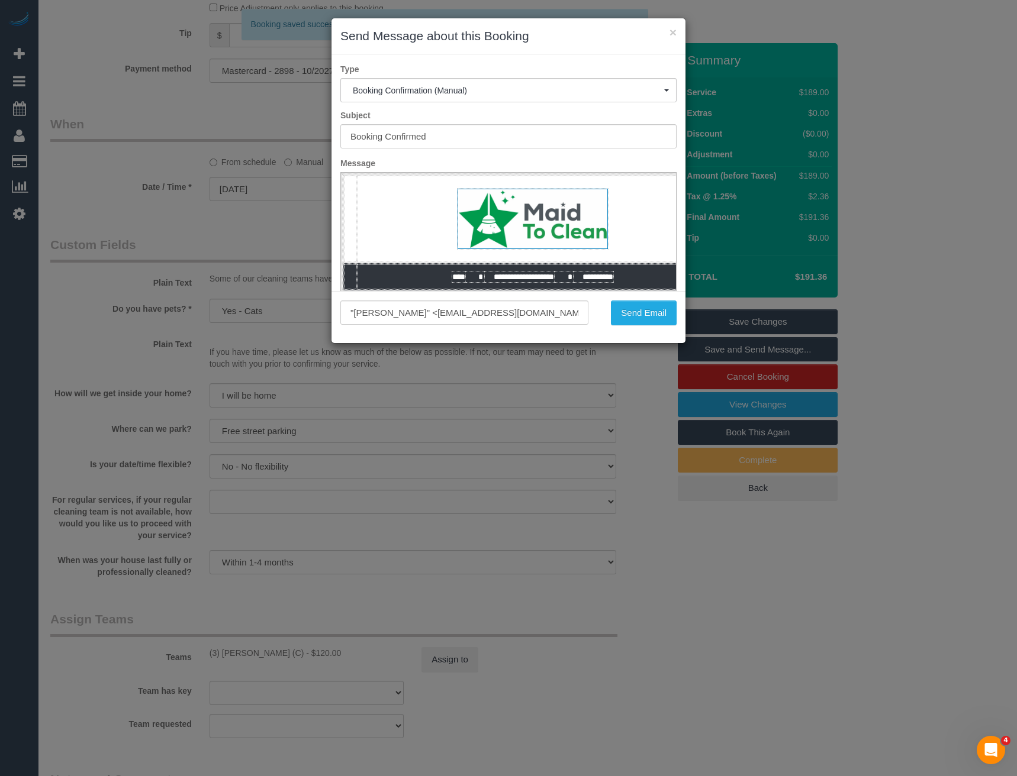
scroll to position [0, 0]
click at [643, 316] on button "Send Email" at bounding box center [644, 313] width 66 height 25
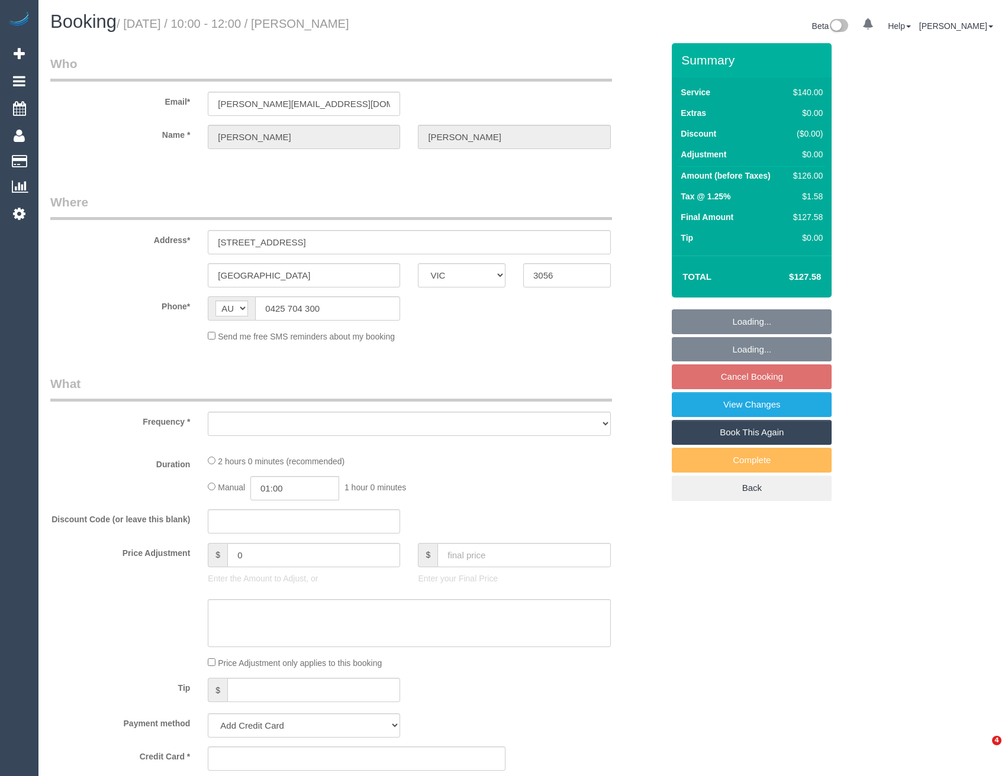
select select "VIC"
select select "object:522"
select select "string:stripe-pm_1Qe1oI2GScqysDRVeQJS7noP"
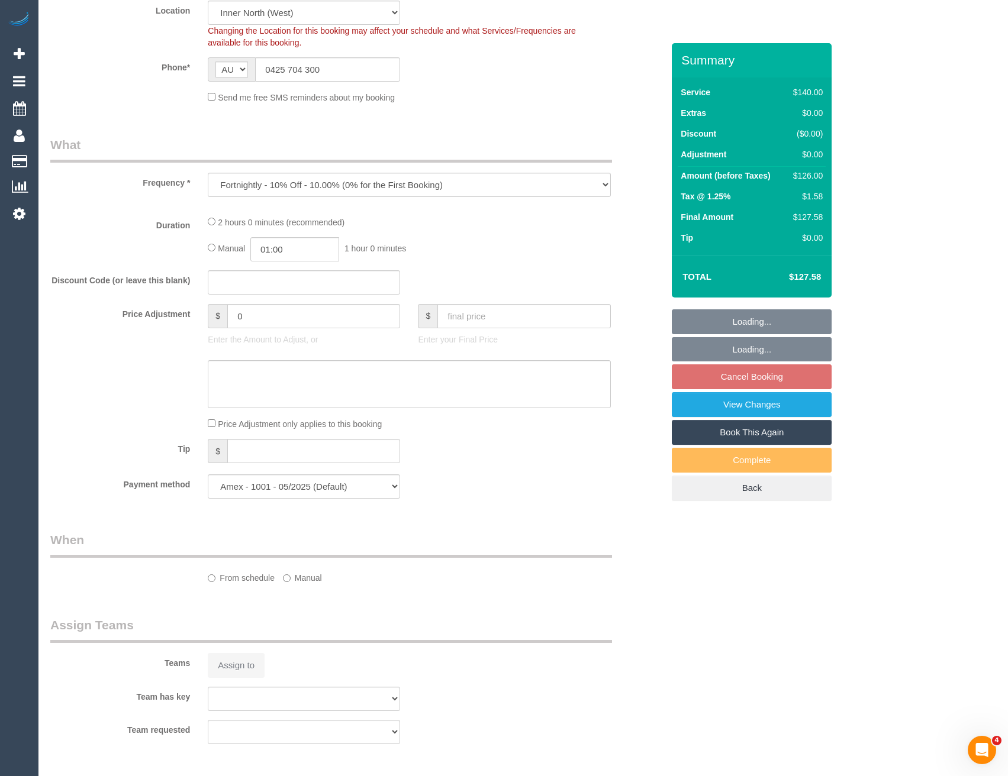
select select "object:554"
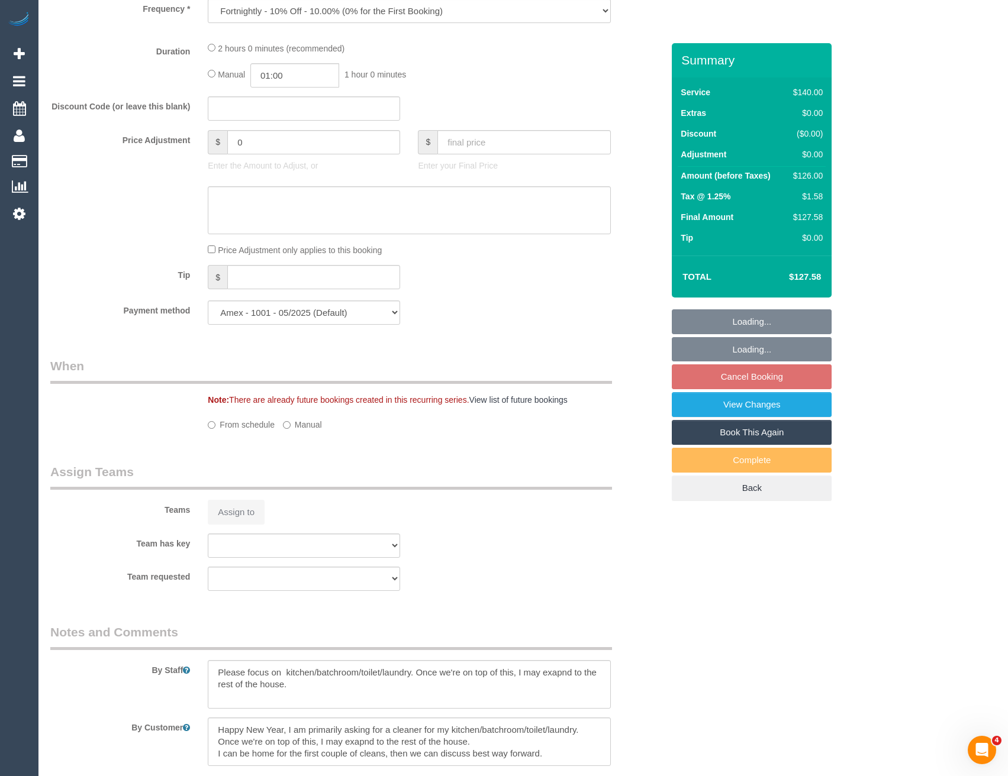
select select "number:28"
select select "number:17"
select select "number:19"
select select "number:22"
select select "number:35"
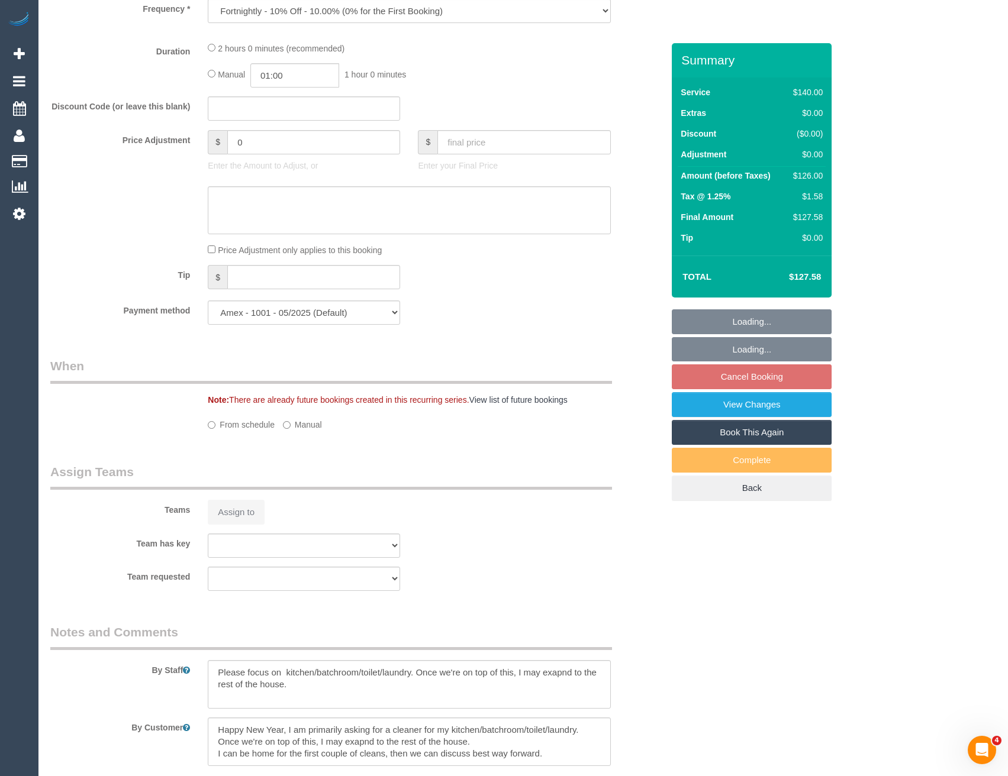
select select "number:26"
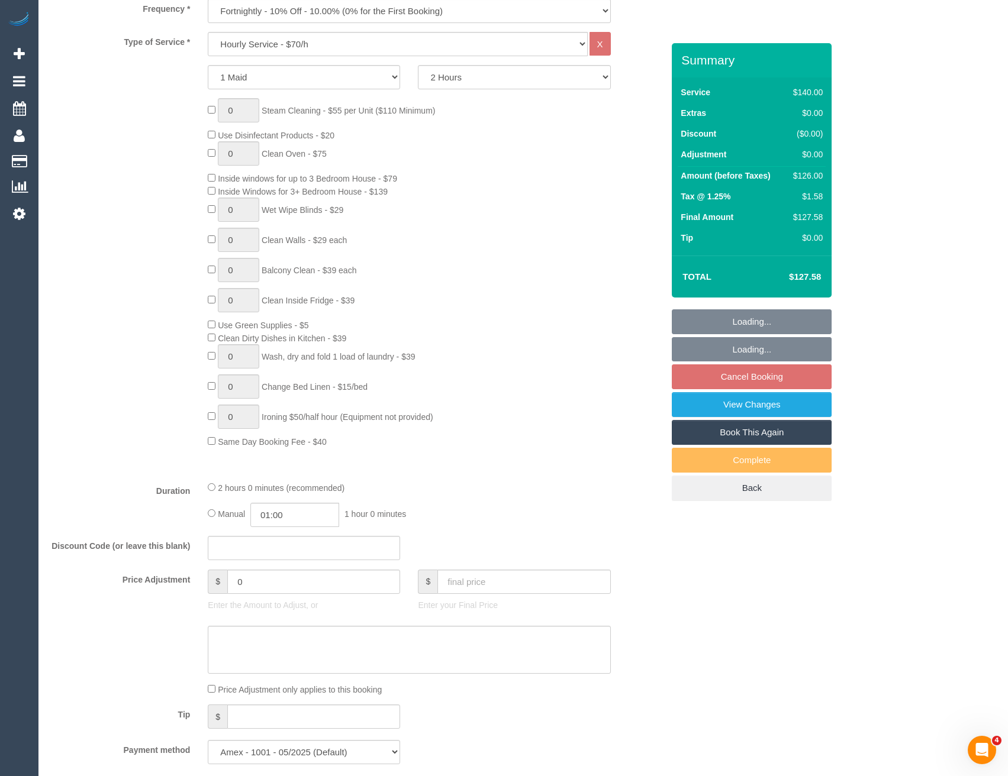
select select "spot4"
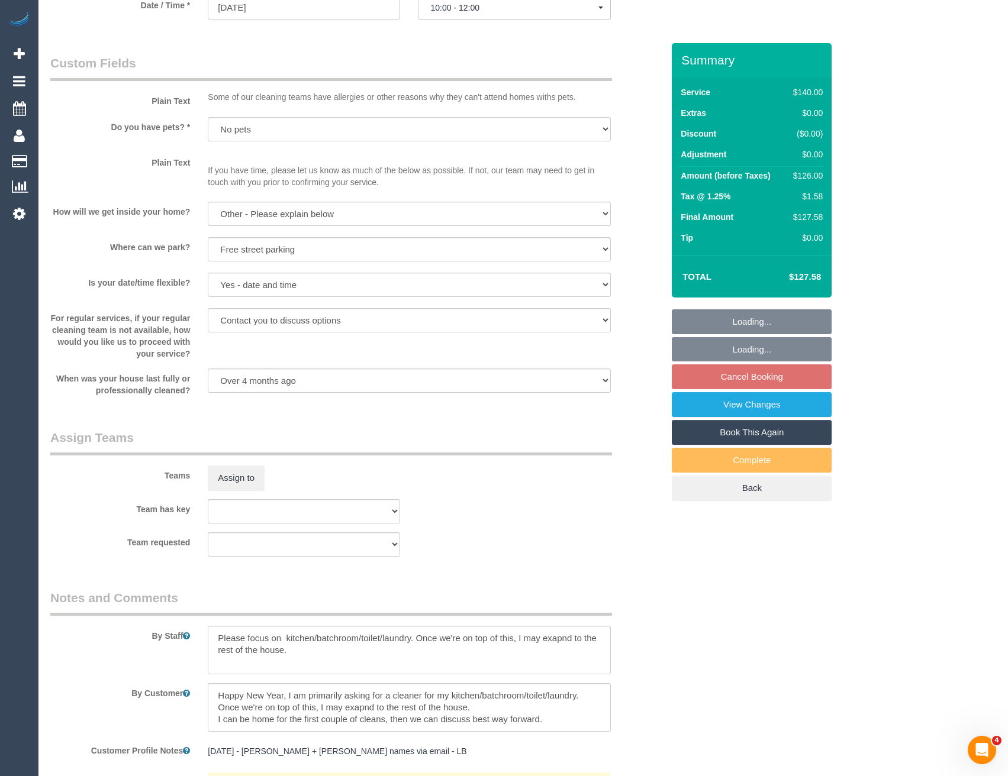
scroll to position [1479, 0]
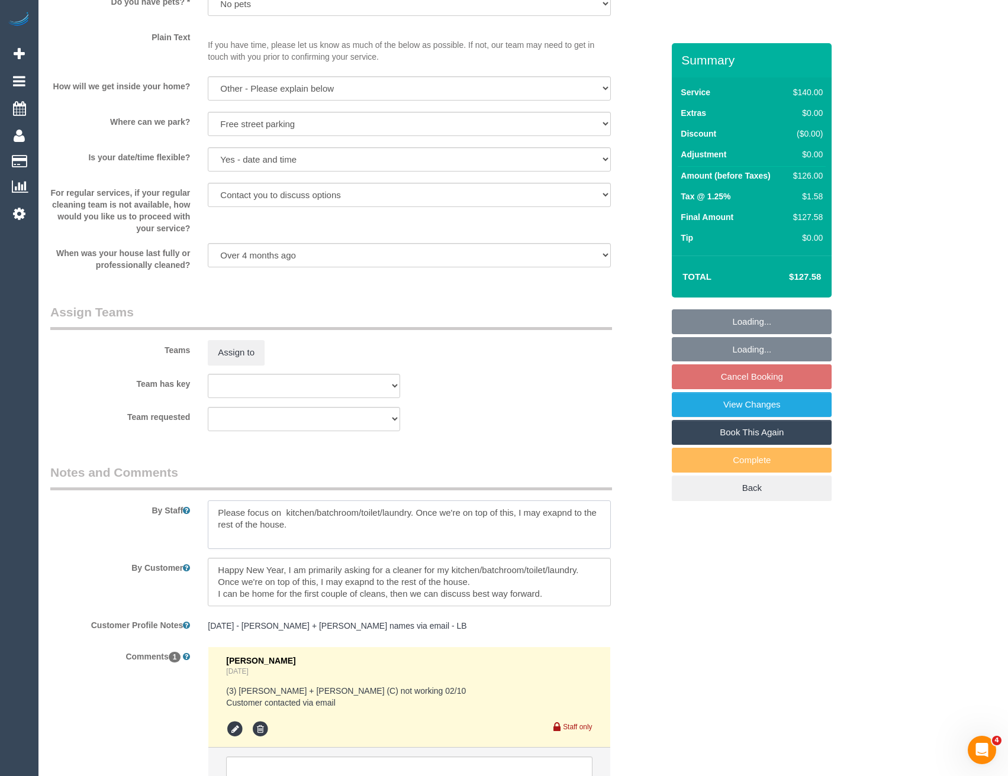
click at [218, 512] on textarea at bounding box center [409, 525] width 402 height 49
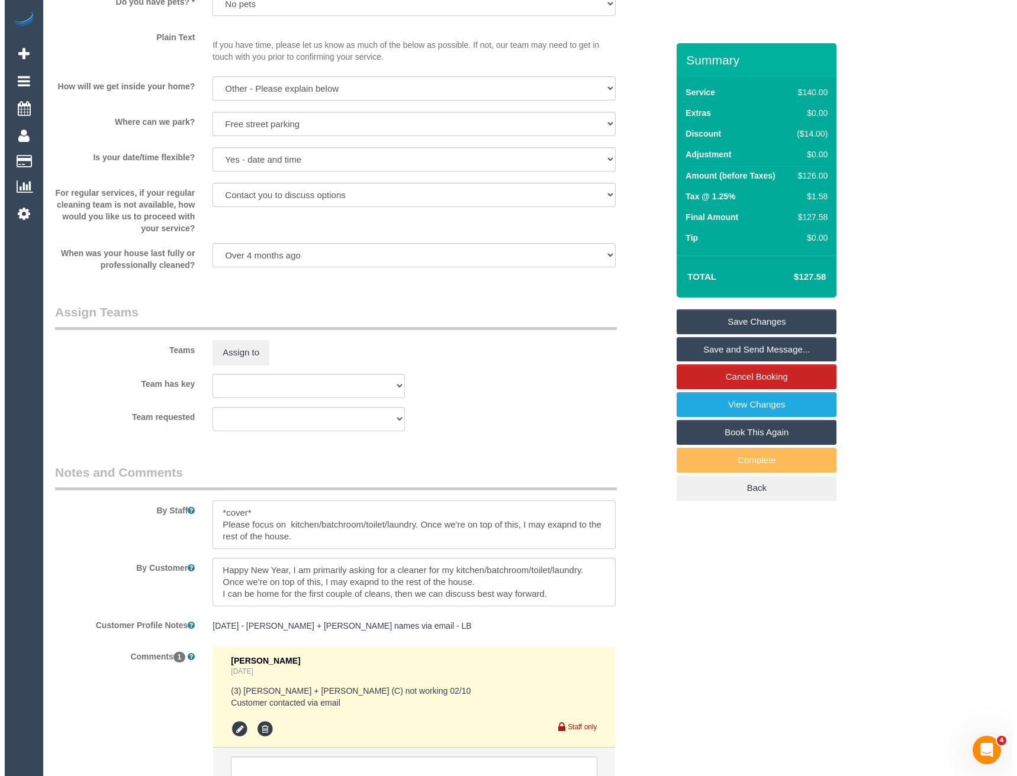
scroll to position [1302, 0]
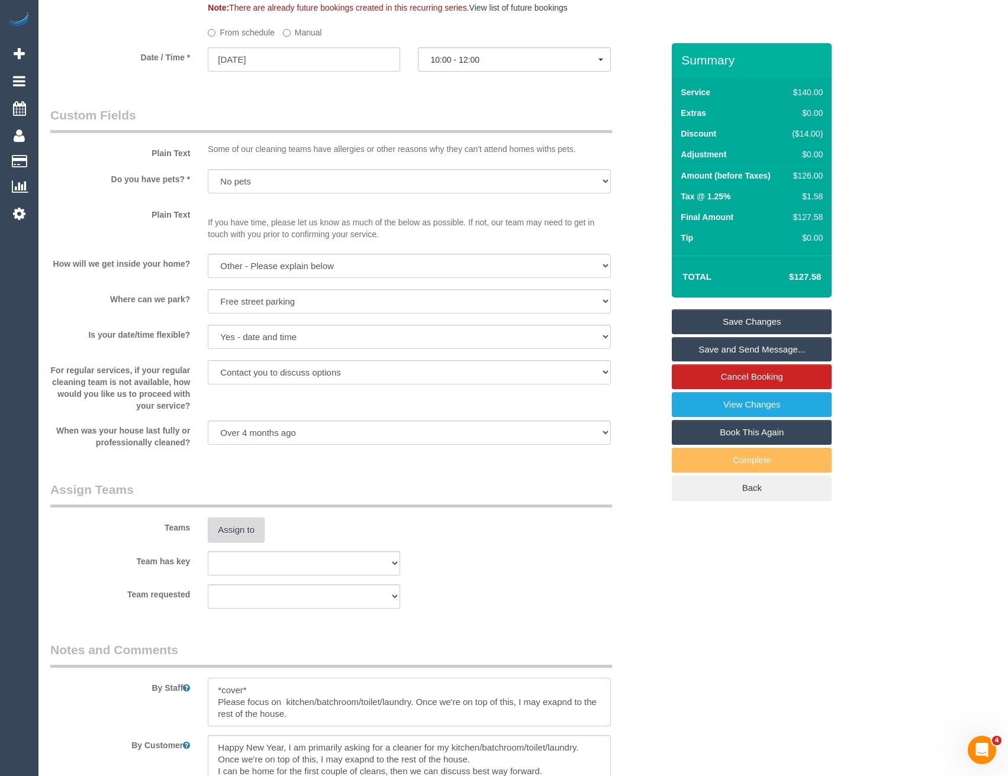
type textarea "*cover* Please focus on kitchen/batchroom/toilet/laundry. Once we're on top of …"
click at [241, 527] on button "Assign to" at bounding box center [236, 530] width 57 height 25
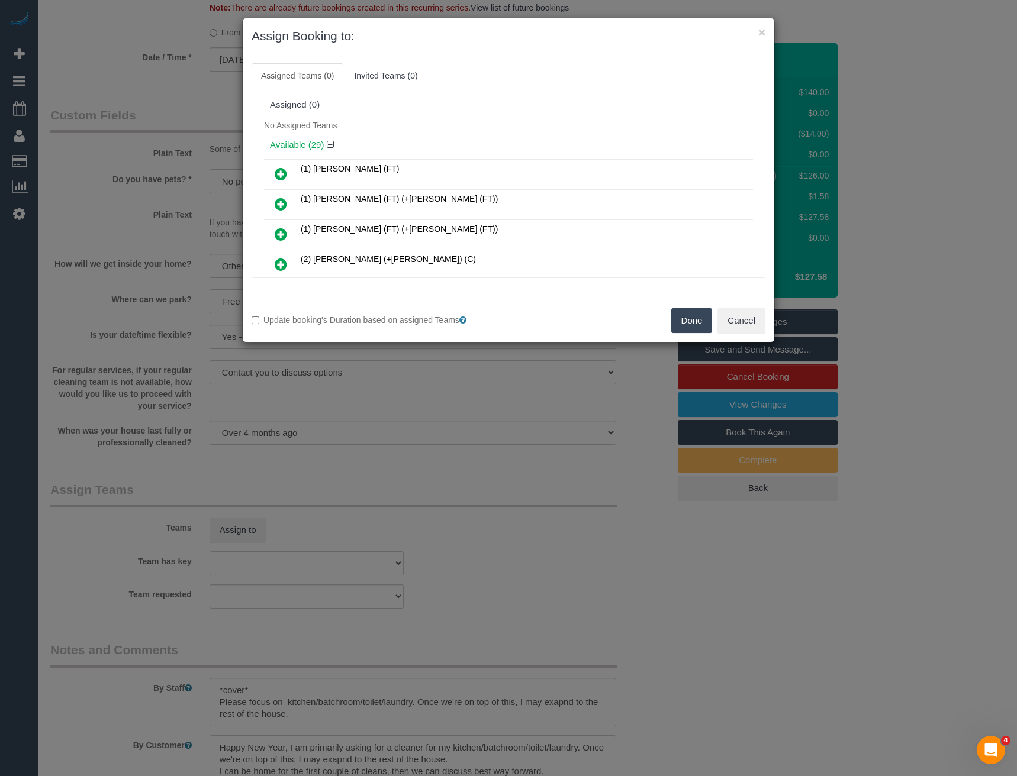
scroll to position [440, 0]
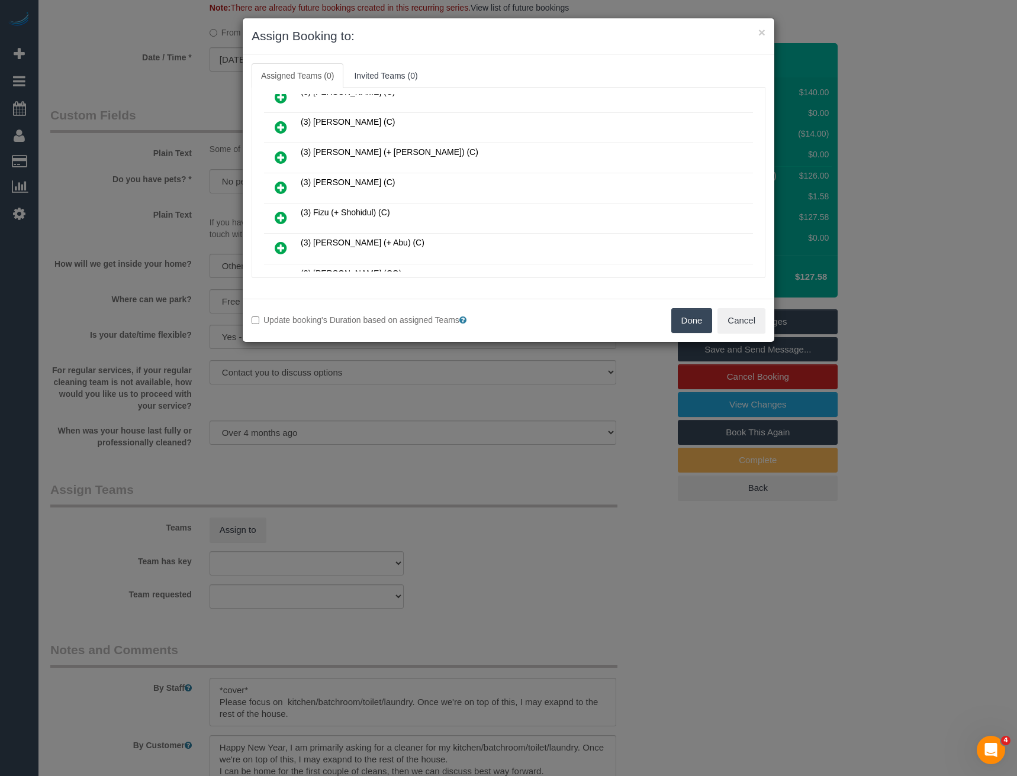
click at [281, 183] on icon at bounding box center [281, 187] width 12 height 14
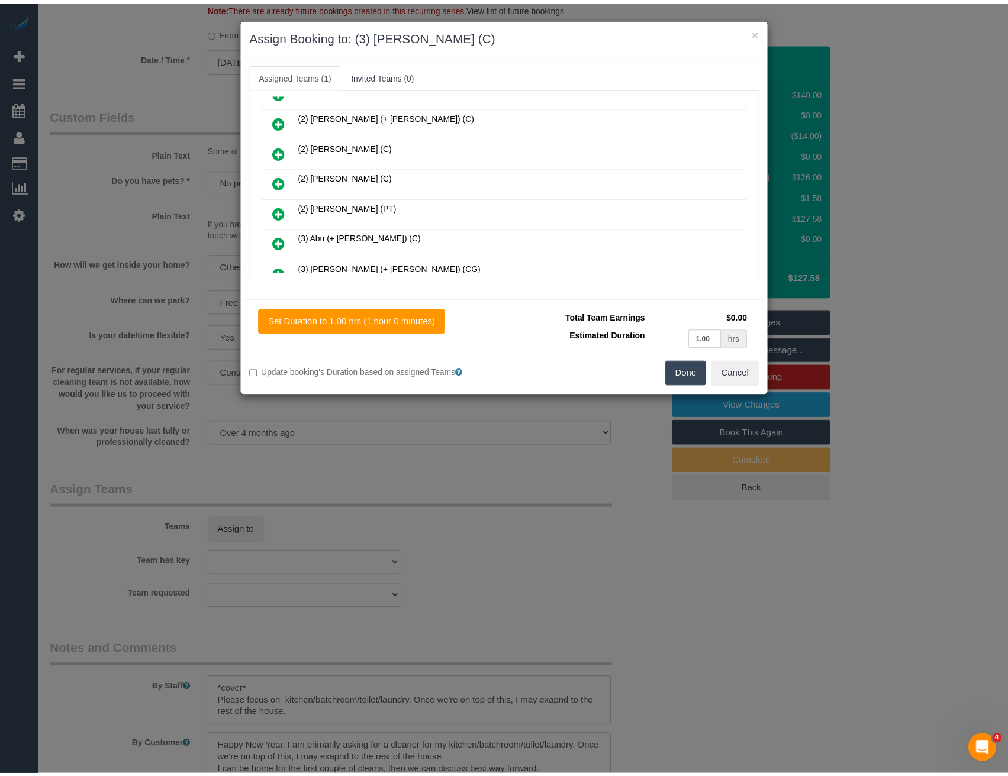
scroll to position [0, 0]
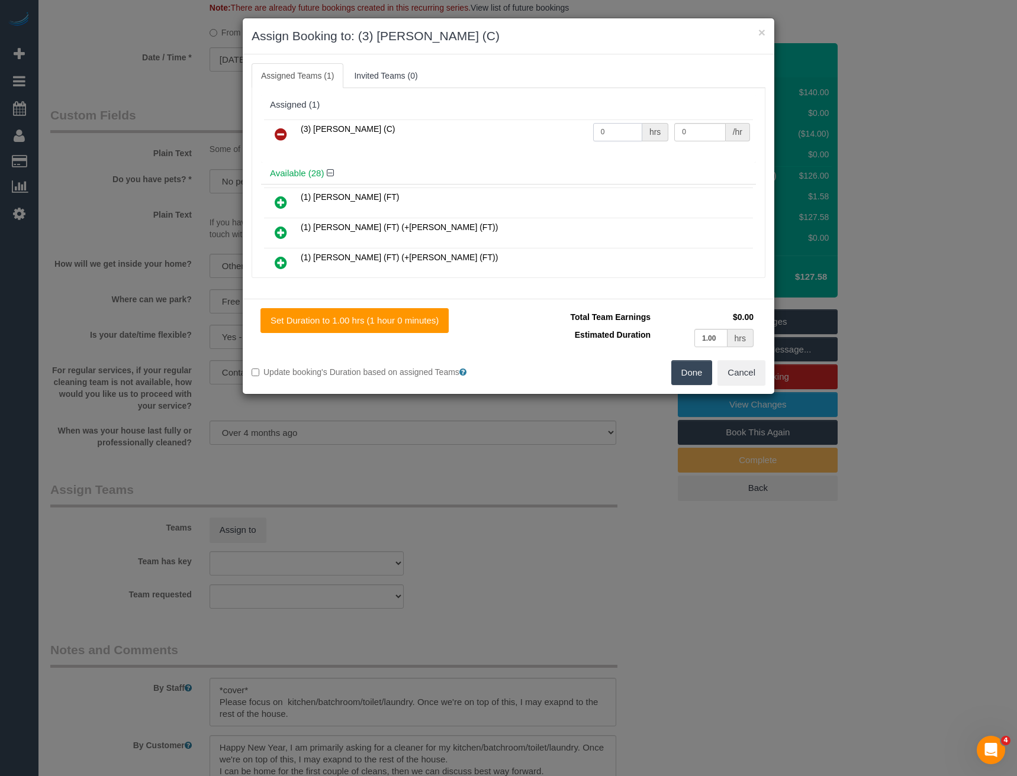
drag, startPoint x: 595, startPoint y: 134, endPoint x: 544, endPoint y: 137, distance: 50.4
click at [556, 140] on tr "(3) Damian Maynes (C) 0 hrs 0 /hr" at bounding box center [508, 135] width 489 height 30
type input "2"
type input "35"
click at [700, 369] on button "Done" at bounding box center [691, 372] width 41 height 25
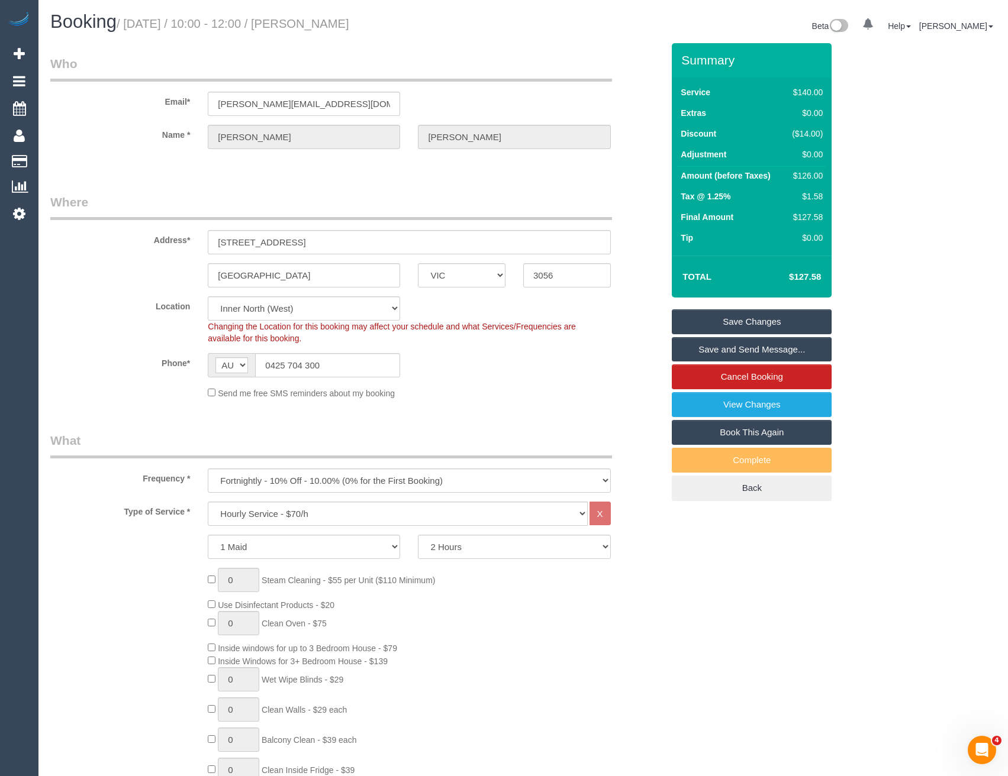
select select "spot37"
click at [712, 349] on link "Save and Send Message..." at bounding box center [752, 349] width 160 height 25
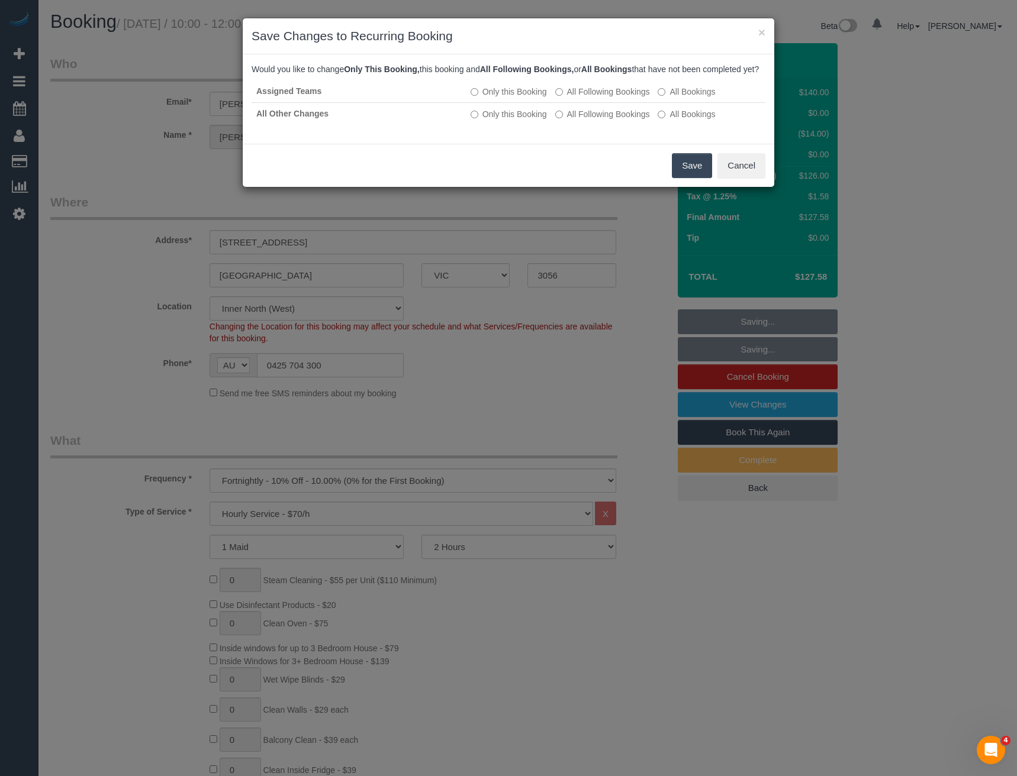
click at [697, 178] on button "Save" at bounding box center [692, 165] width 40 height 25
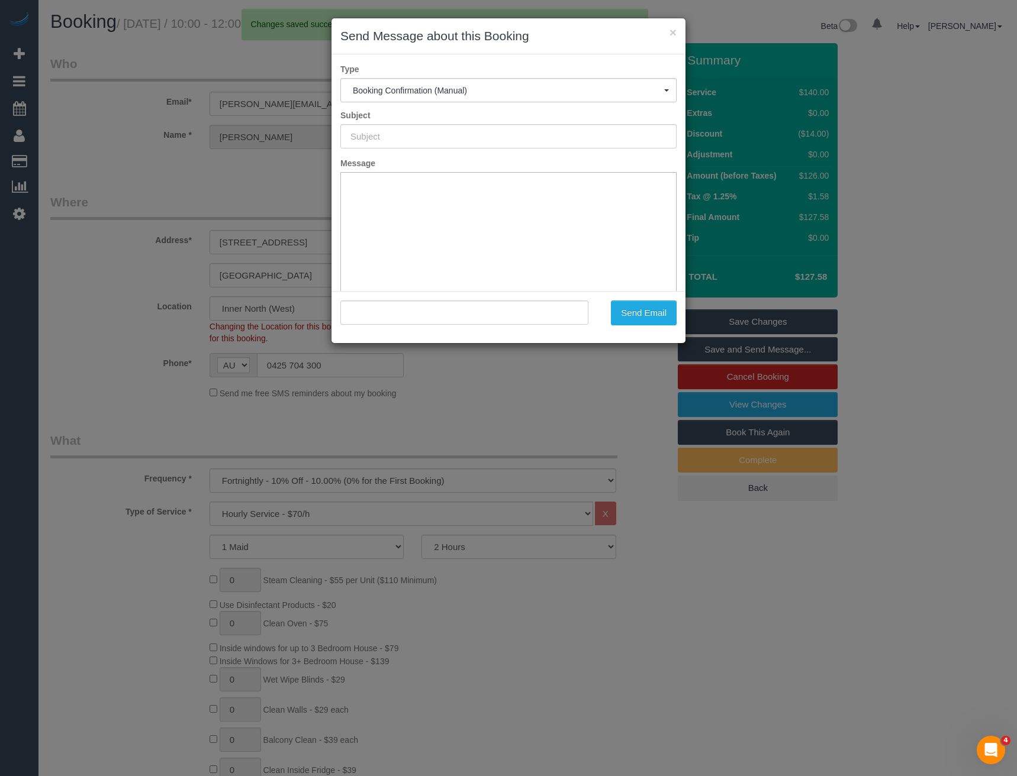
type input "Booking Confirmed"
type input ""Andrew Stevens" <andrew@andrewstevens.com.au>"
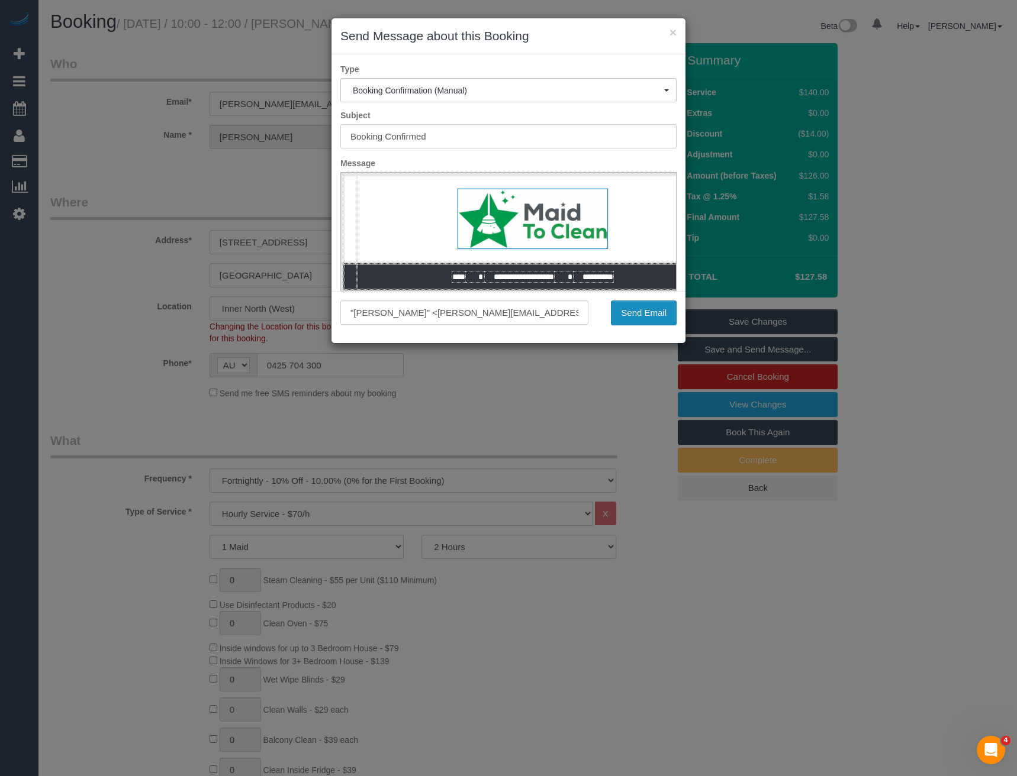
click at [627, 316] on button "Send Email" at bounding box center [644, 313] width 66 height 25
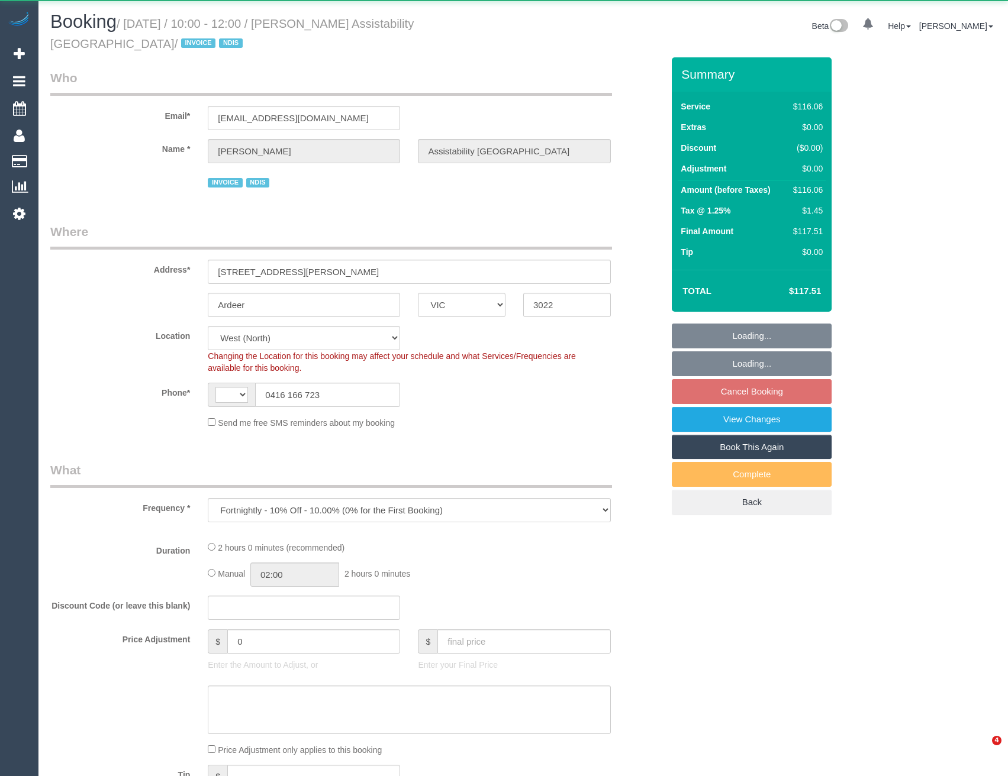
select select "VIC"
select select "object:469"
select select "string:AU"
select select "spot3"
select select "number:27"
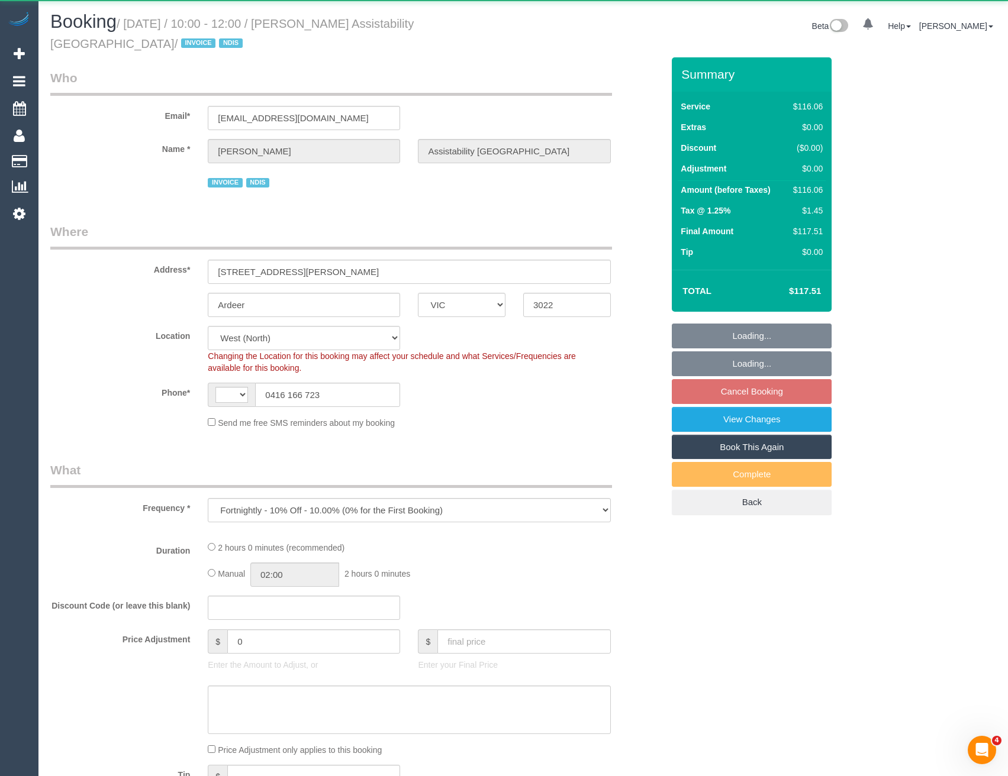
select select "number:14"
select select "number:19"
select select "number:36"
select select "number:34"
select select "number:13"
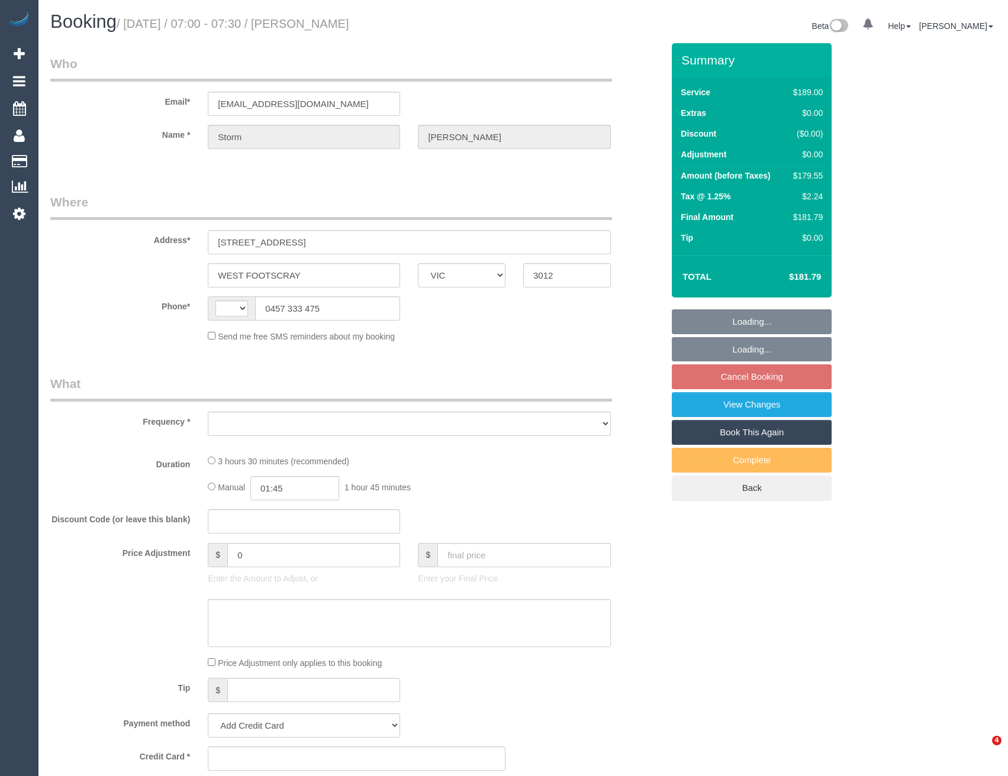
select select "VIC"
select select "string:stripe-pm_1P1zXo2GScqysDRVaKm2tPVX"
select select "number:29"
select select "number:14"
select select "number:19"
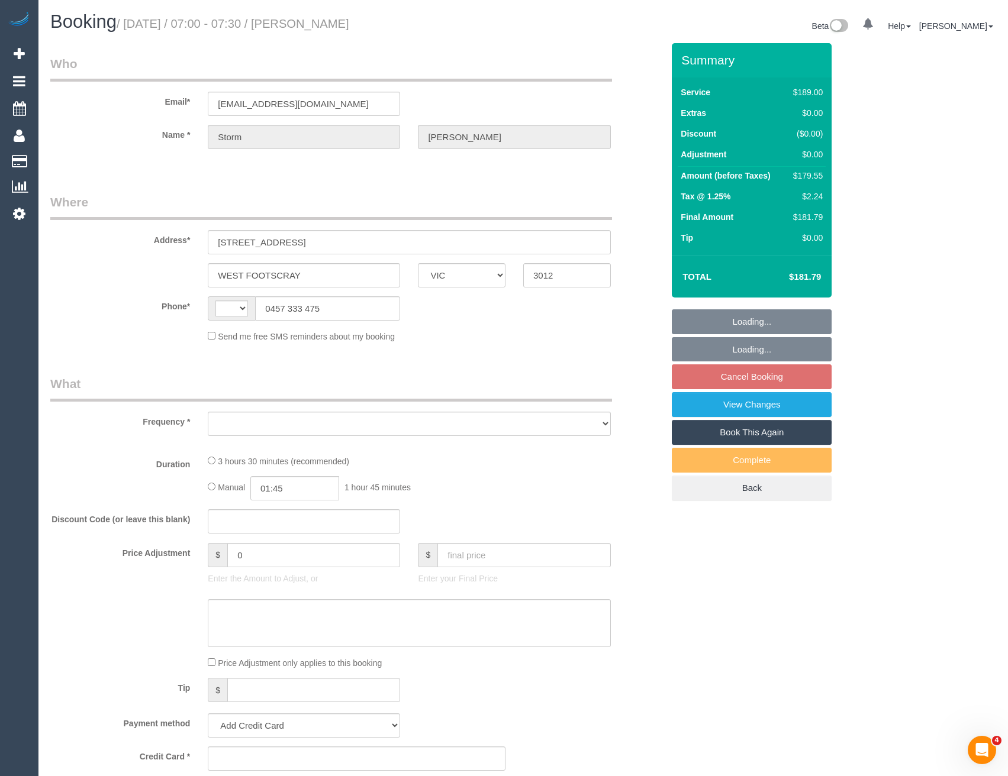
select select "number:36"
select select "number:34"
select select "number:11"
select select "string:AU"
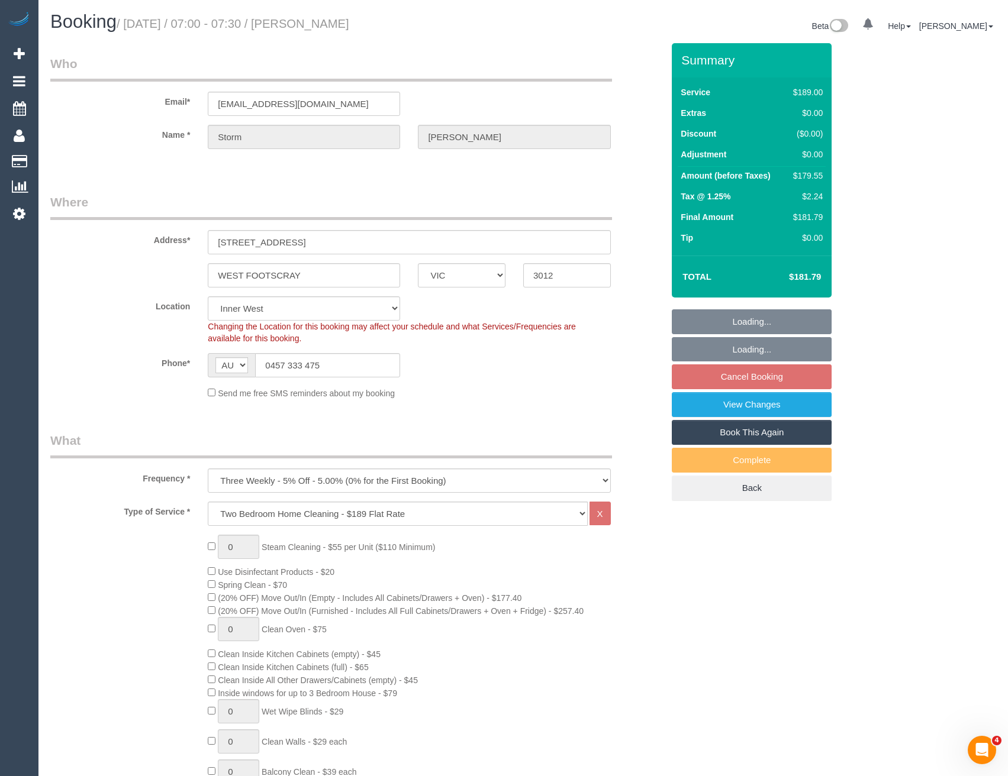
select select "object:1457"
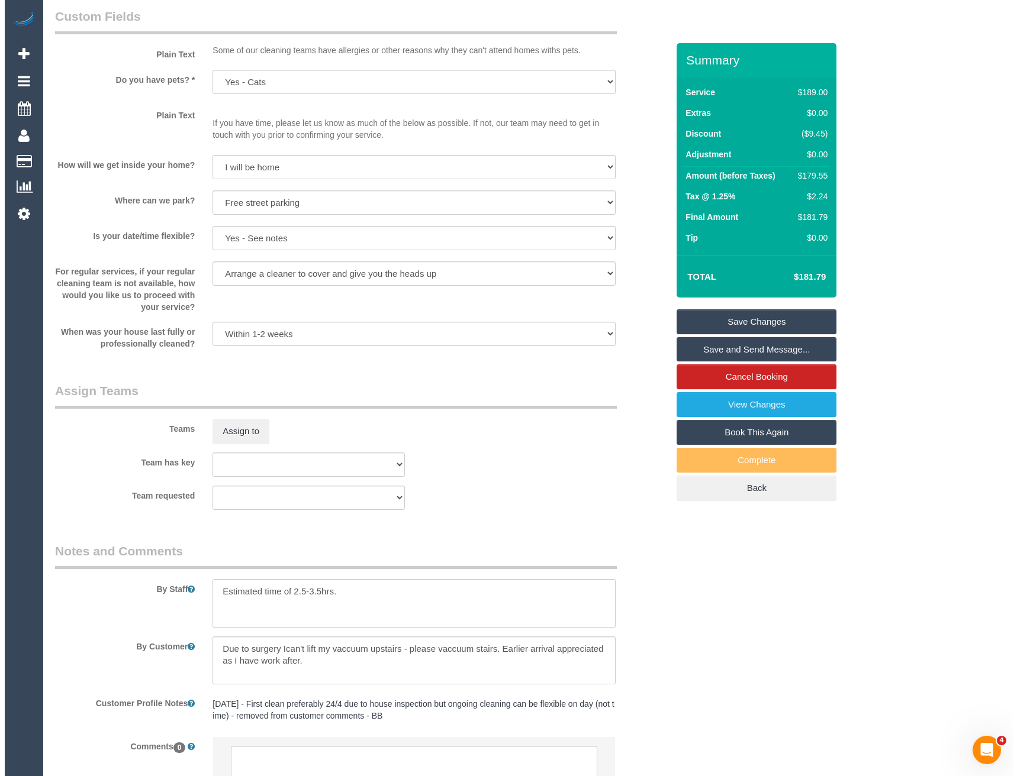
scroll to position [1401, 0]
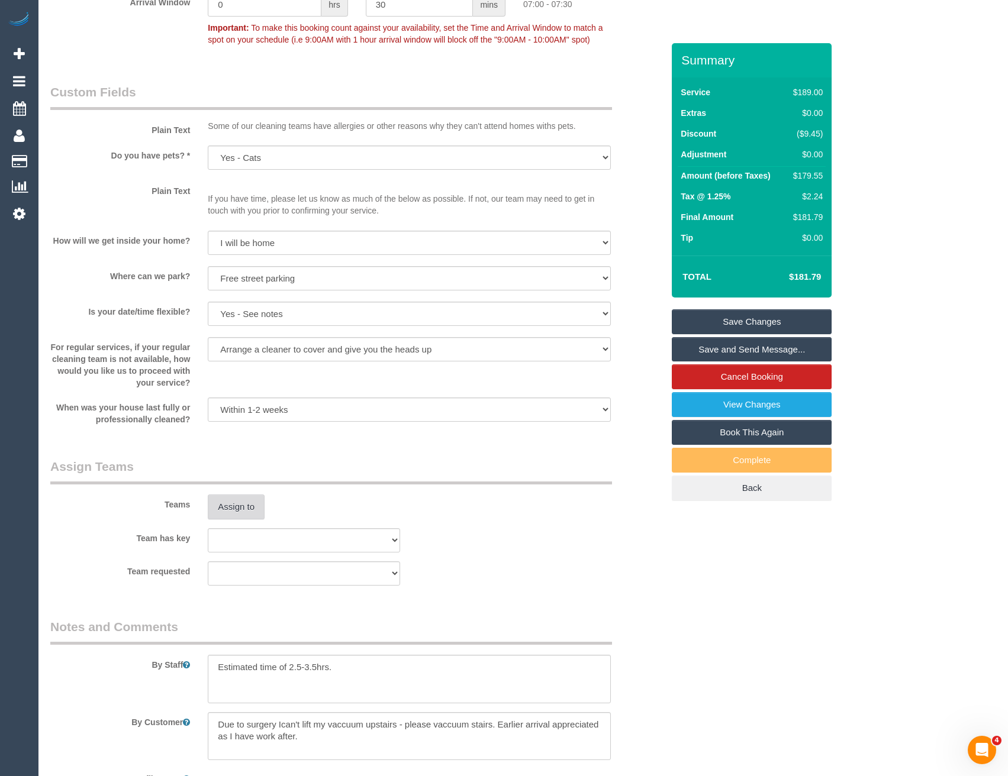
click at [231, 512] on button "Assign to" at bounding box center [236, 507] width 57 height 25
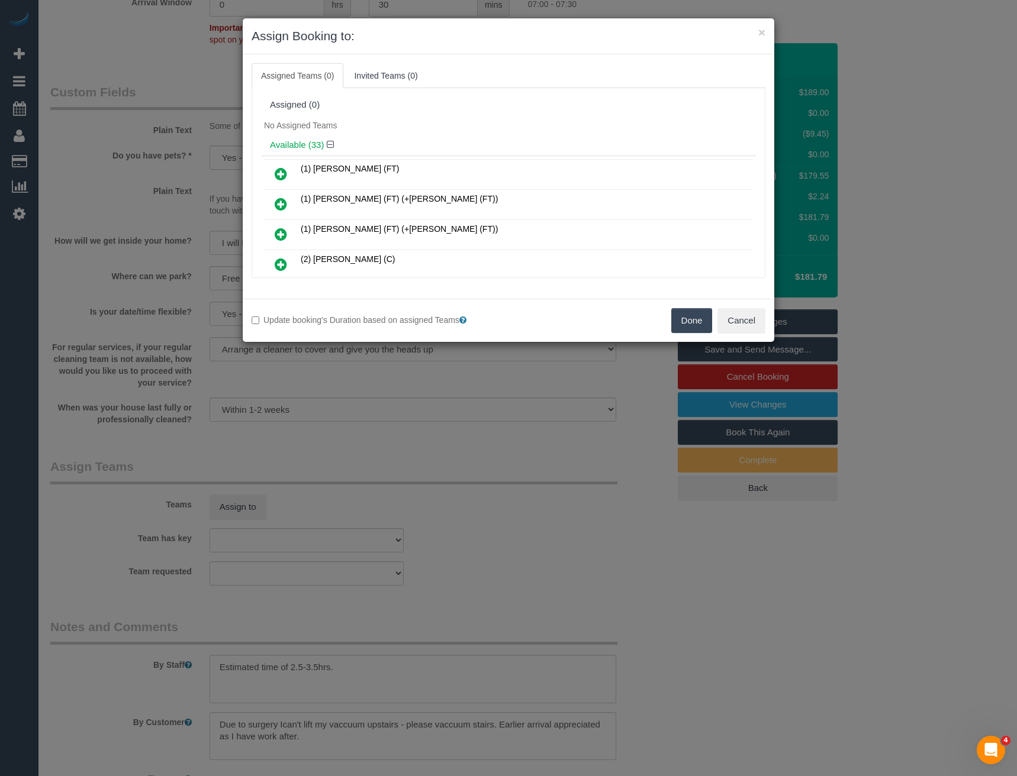
scroll to position [591, 0]
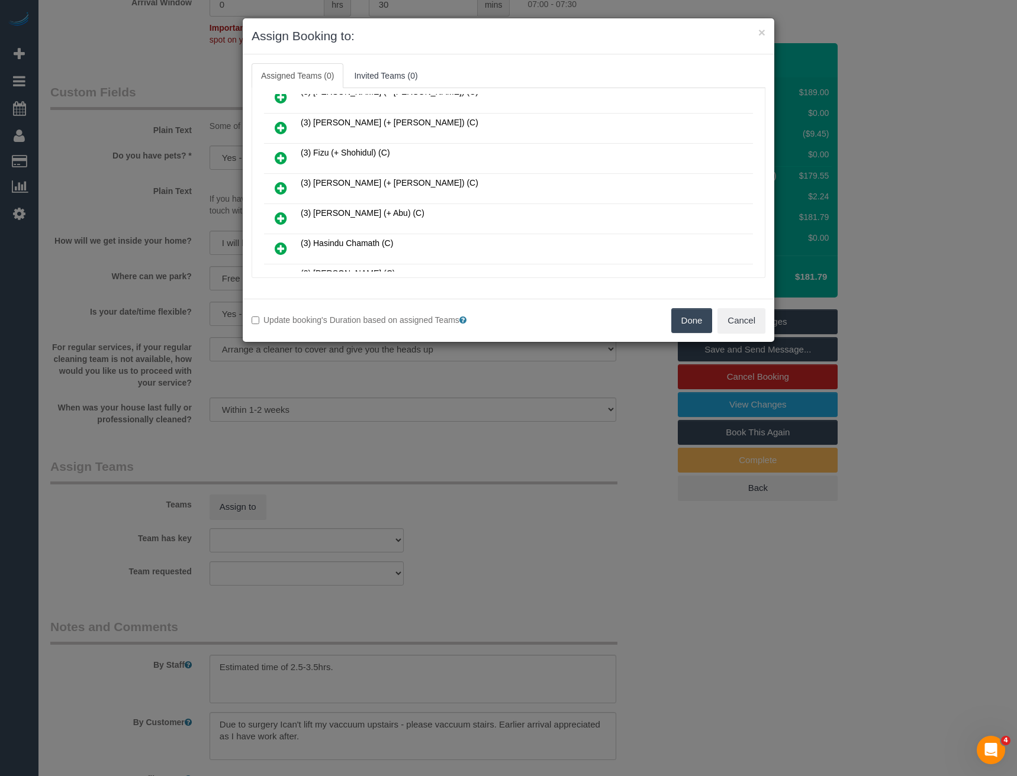
click at [280, 185] on icon at bounding box center [281, 188] width 12 height 14
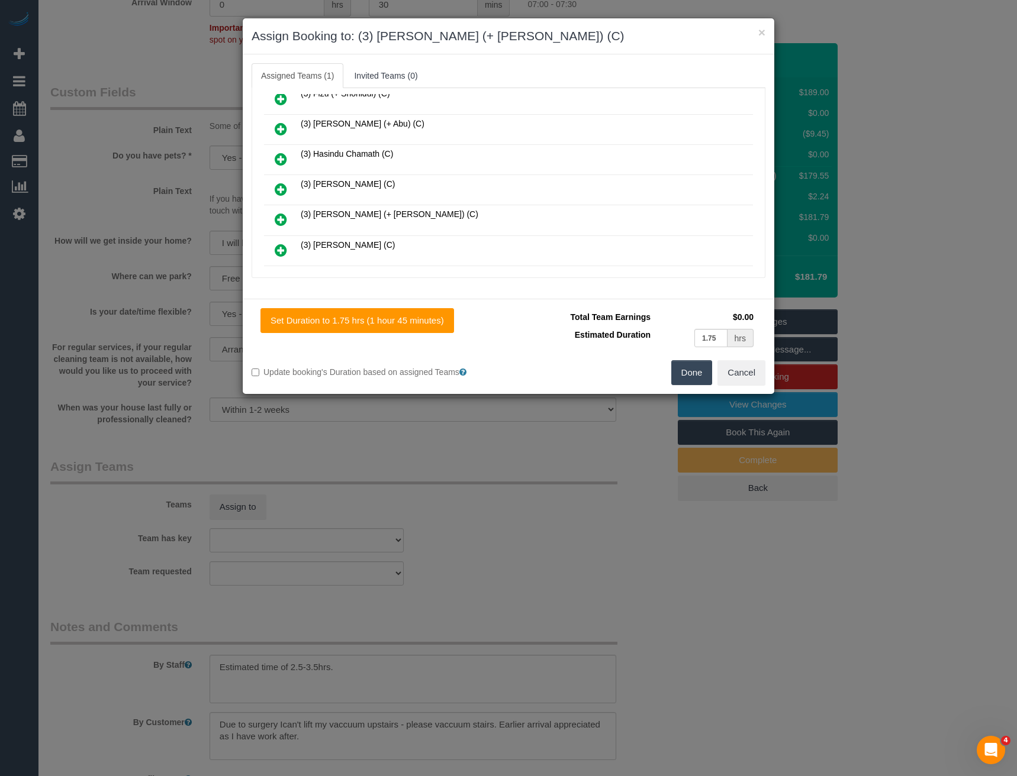
click at [284, 219] on icon at bounding box center [281, 219] width 12 height 14
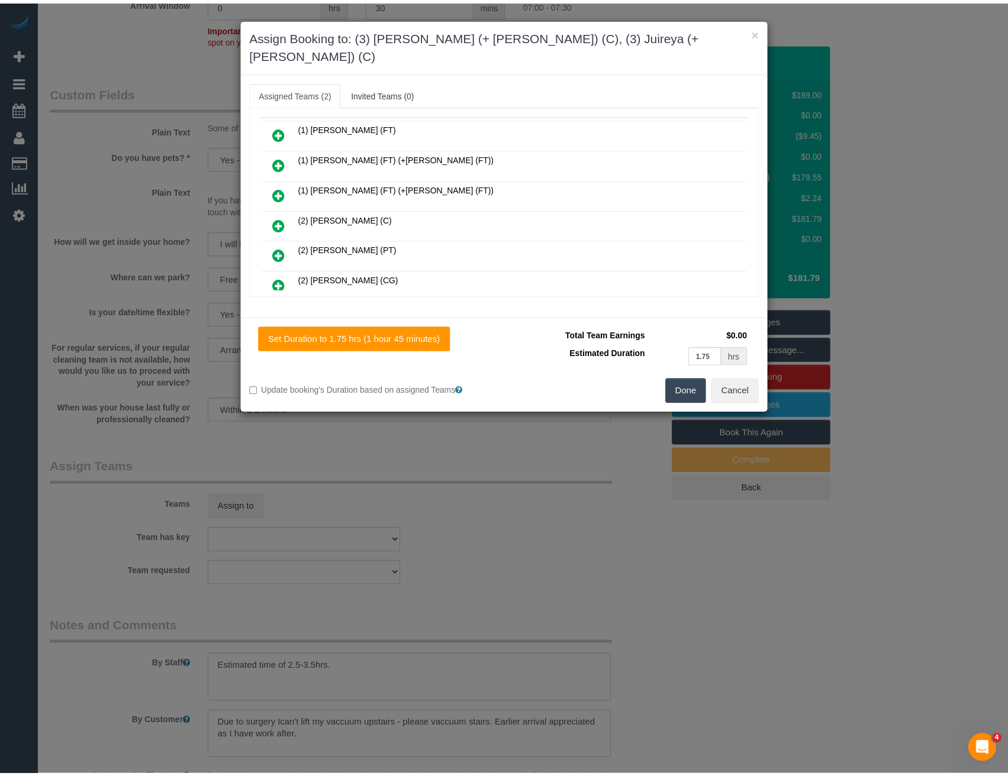
scroll to position [0, 0]
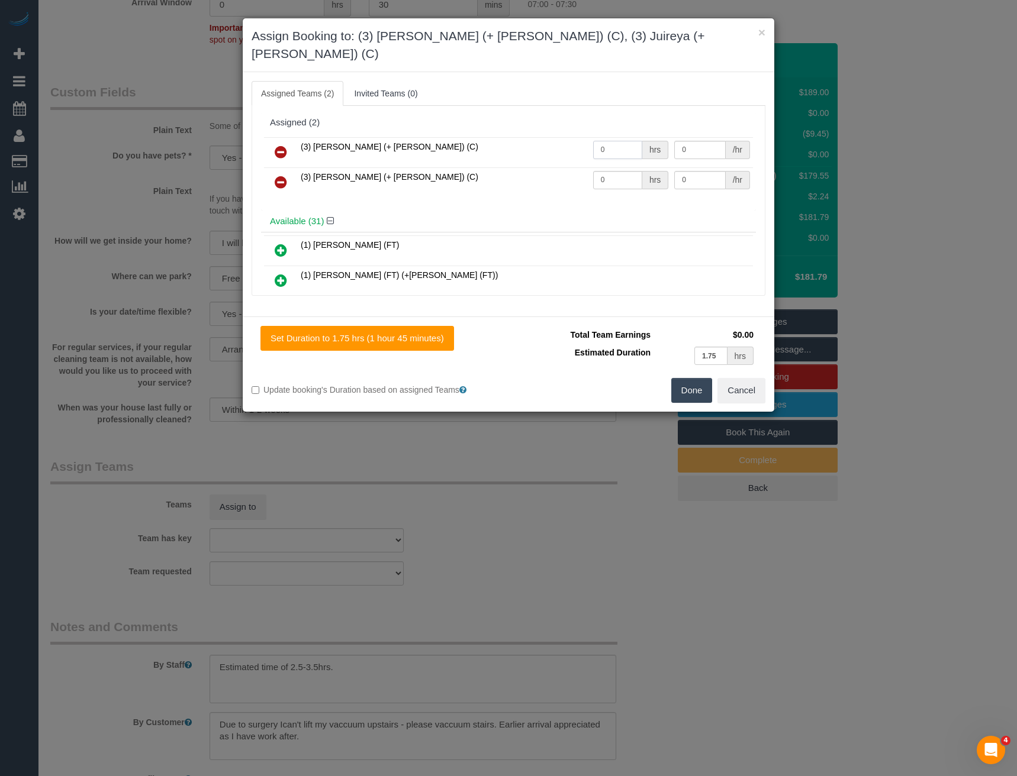
drag, startPoint x: 601, startPoint y: 130, endPoint x: 545, endPoint y: 139, distance: 56.9
click at [545, 139] on tr "(3) [PERSON_NAME] (+ [PERSON_NAME]) (C) 0 hrs 0 /hr" at bounding box center [508, 152] width 489 height 30
type input "1"
type input "57.5"
drag, startPoint x: 572, startPoint y: 164, endPoint x: 562, endPoint y: 165, distance: 10.1
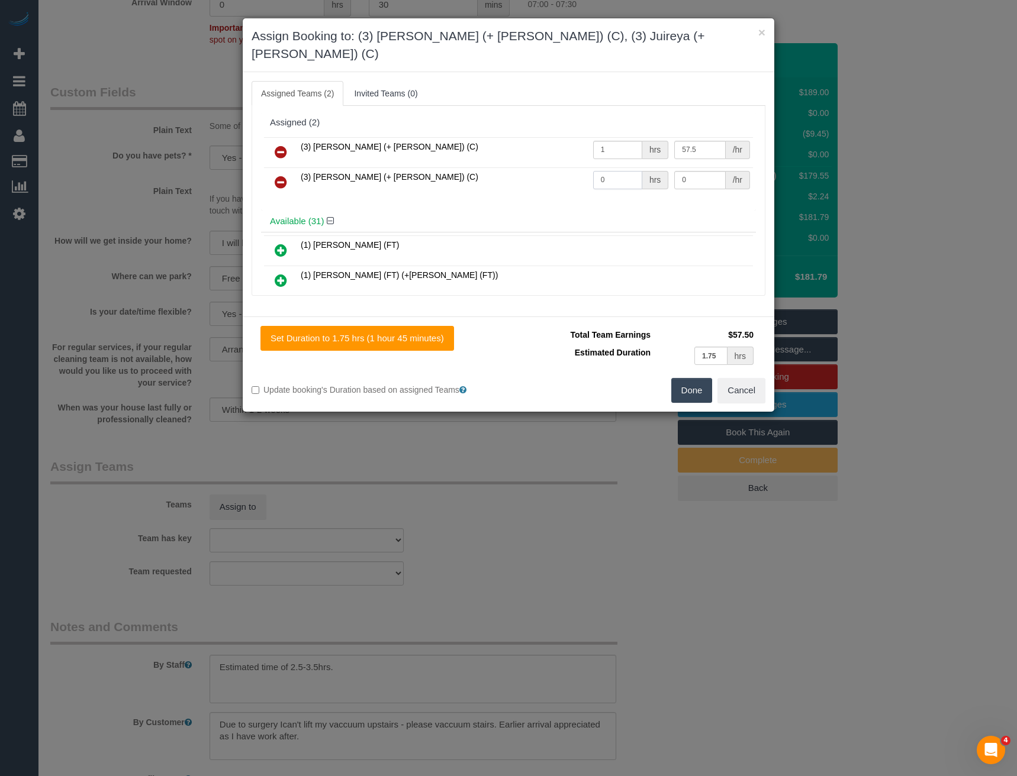
click at [563, 167] on tr "(3) [PERSON_NAME] (+ [PERSON_NAME]) (C) 0 hrs 0 /hr" at bounding box center [508, 182] width 489 height 30
type input "1"
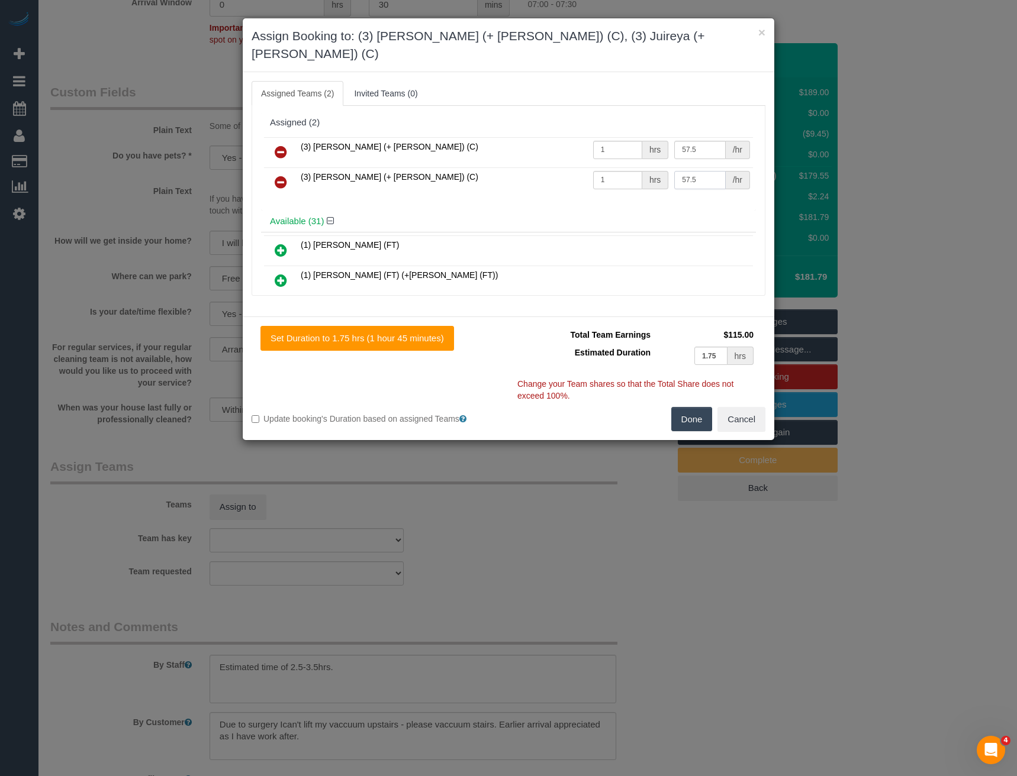
type input "57.5"
click at [685, 407] on button "Done" at bounding box center [691, 419] width 41 height 25
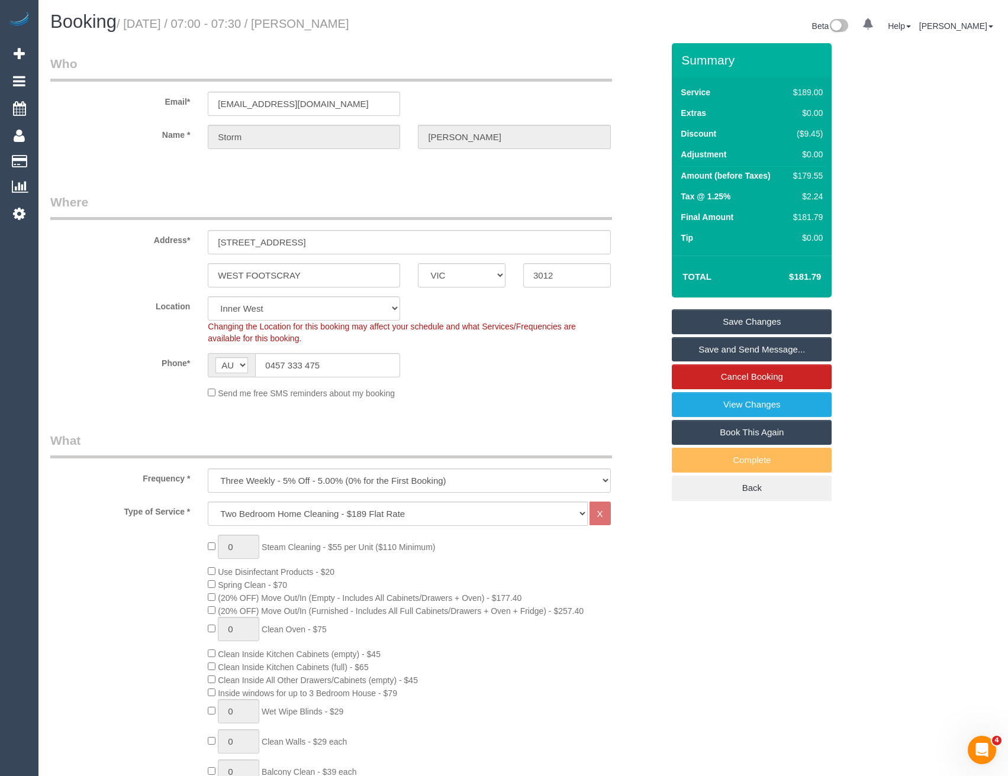
click at [709, 343] on link "Save and Send Message..." at bounding box center [752, 349] width 160 height 25
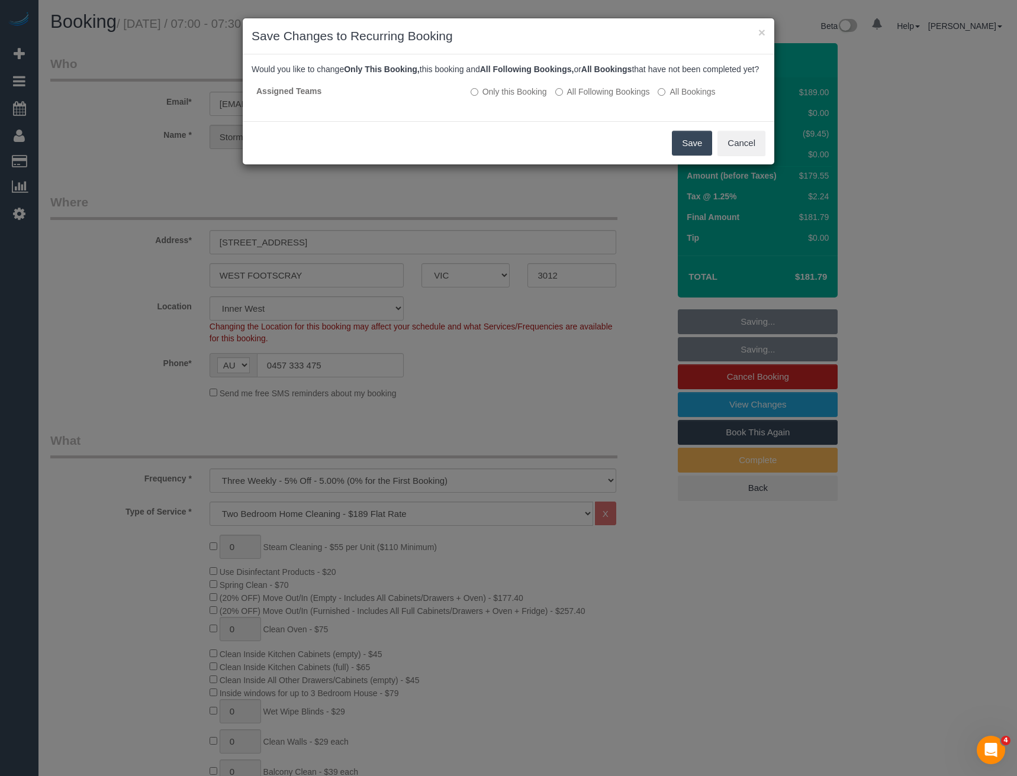
drag, startPoint x: 686, startPoint y: 158, endPoint x: 670, endPoint y: 150, distance: 18.0
click at [686, 156] on button "Save" at bounding box center [692, 143] width 40 height 25
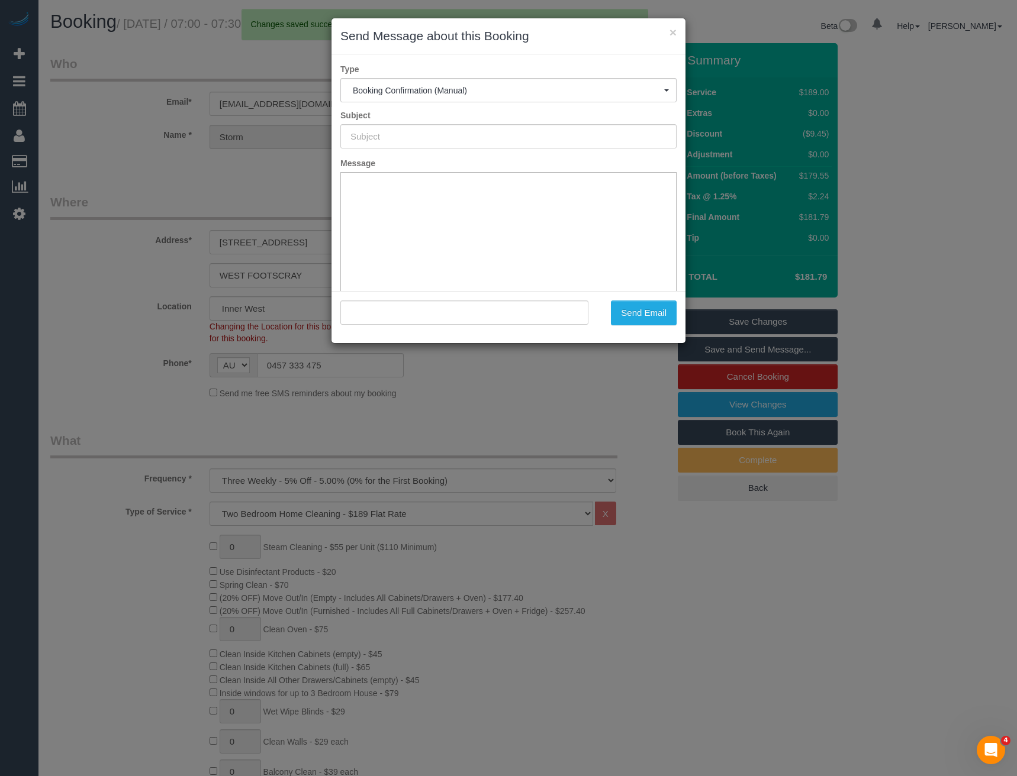
type input "Booking Confirmed"
type input ""[PERSON_NAME]" <[EMAIL_ADDRESS][DOMAIN_NAME]>"
click at [650, 314] on button "Send Email" at bounding box center [644, 313] width 66 height 25
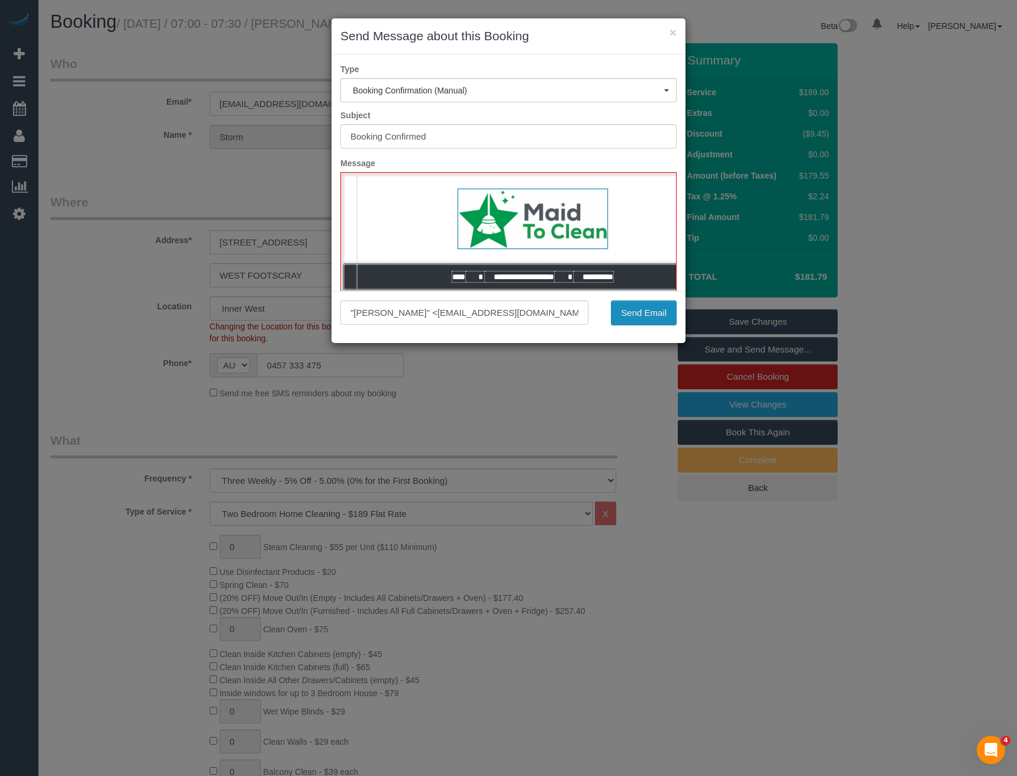
click at [648, 317] on button "Send Email" at bounding box center [644, 313] width 66 height 25
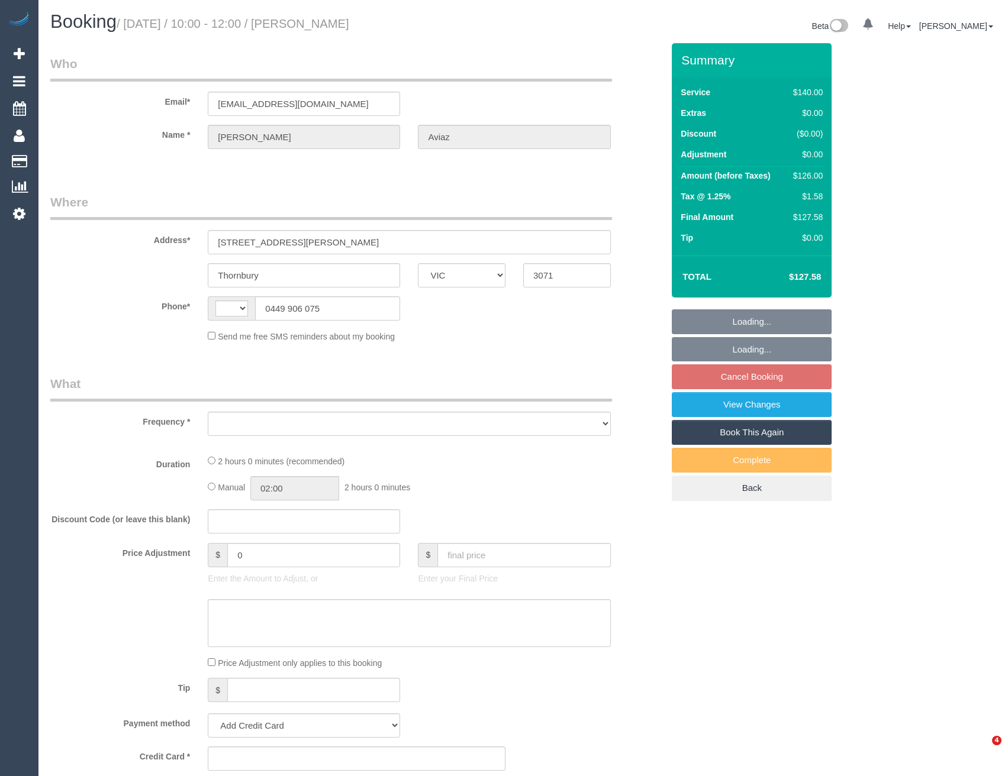
select select "VIC"
select select "string:AU"
select select "object:545"
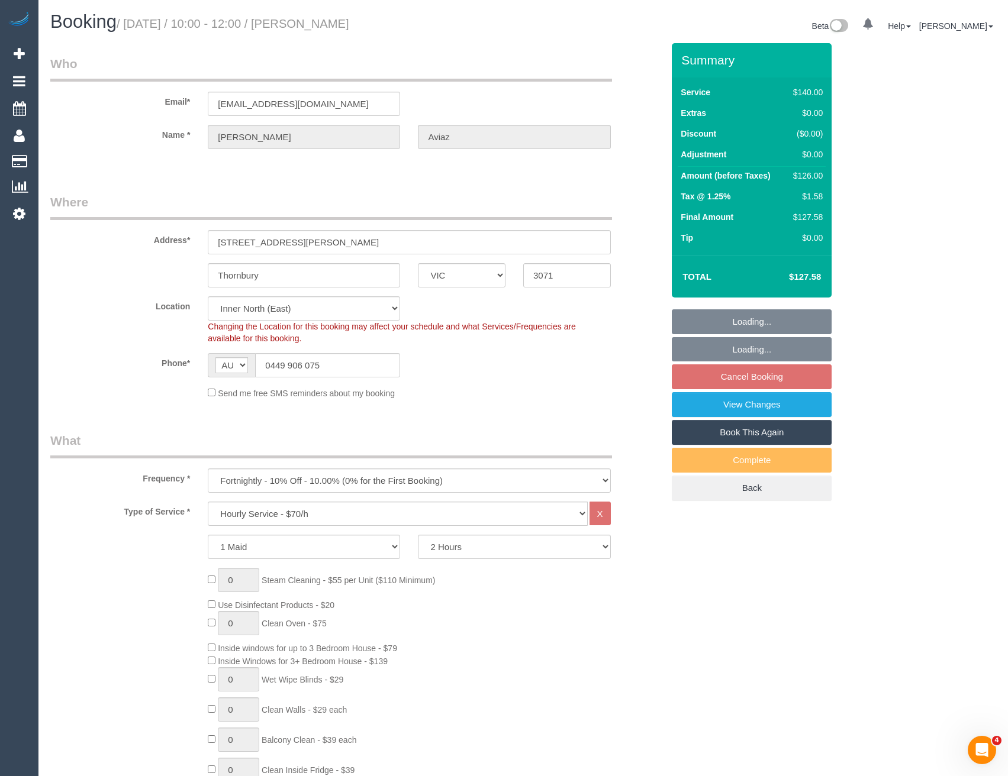
select select "spot3"
select select "object:719"
select select "string:stripe-pm_1RzoTQ2GScqysDRVP2KB029n"
select select "number:28"
select select "number:16"
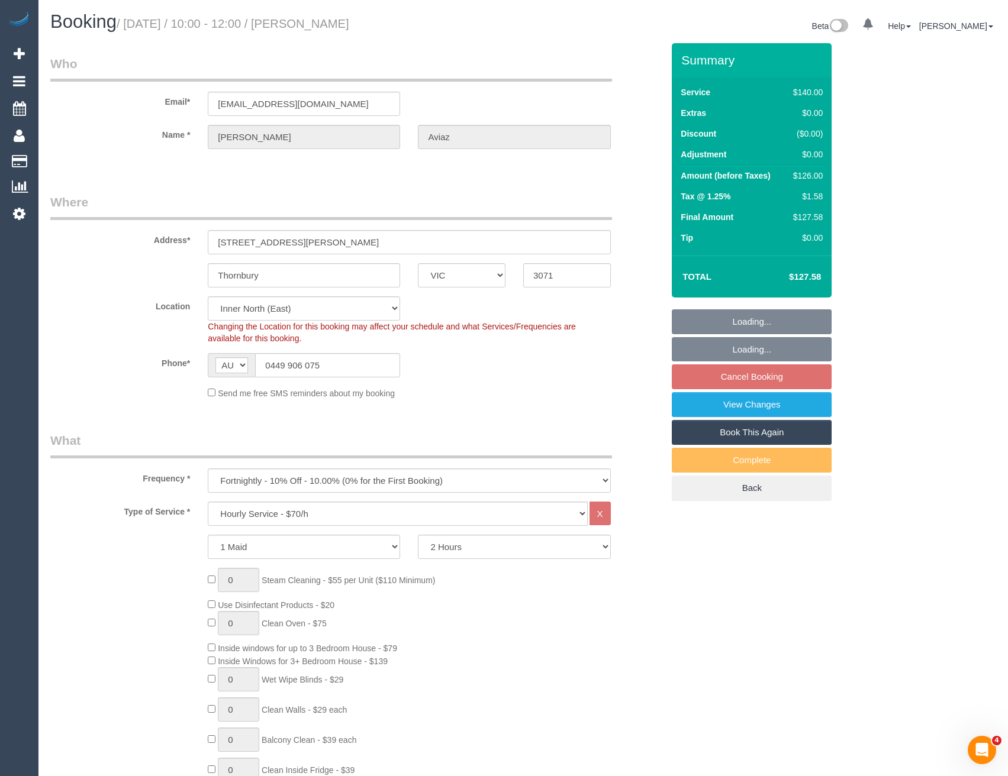
select select "number:18"
select select "number:36"
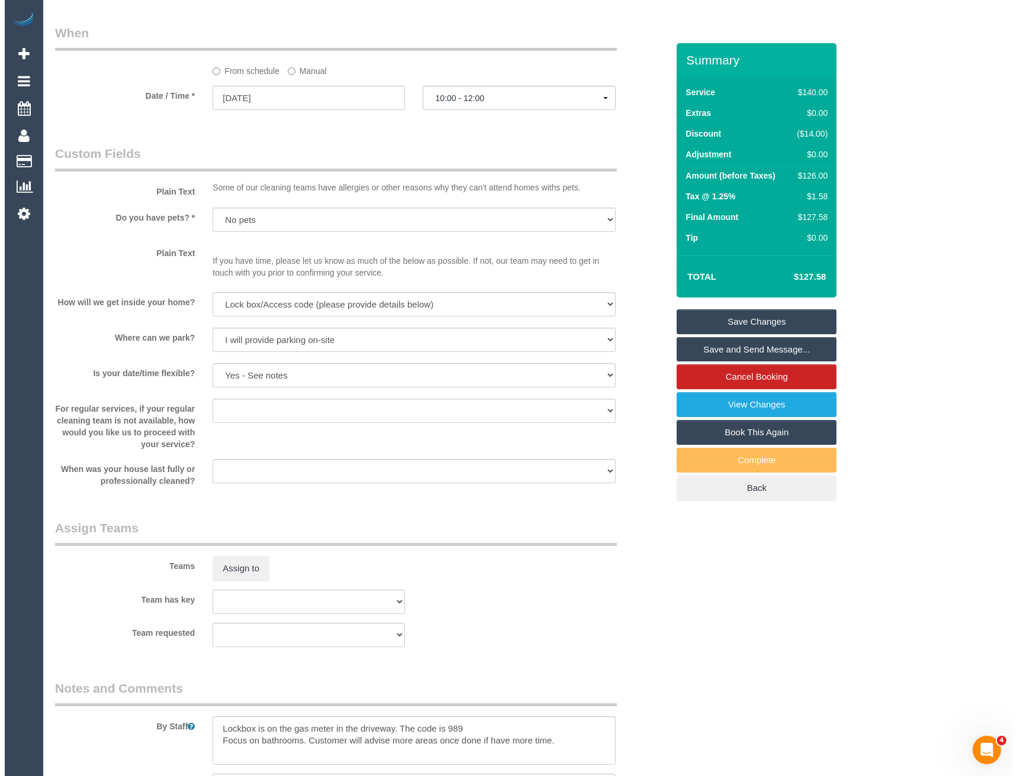
scroll to position [1479, 0]
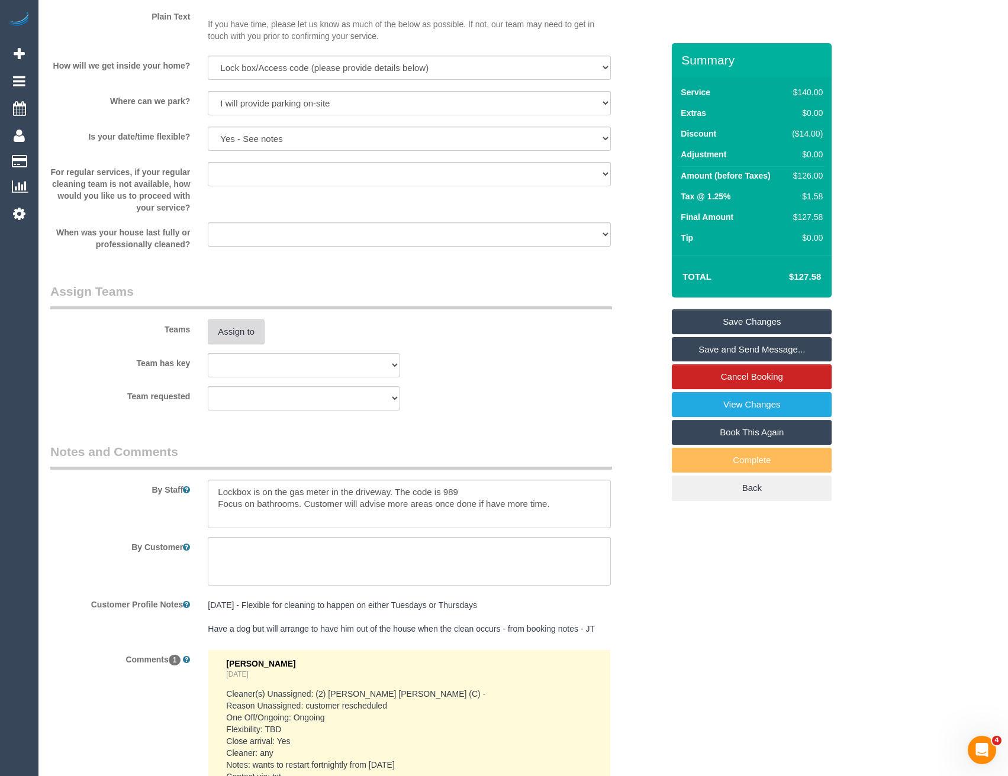
click at [223, 343] on button "Assign to" at bounding box center [236, 332] width 57 height 25
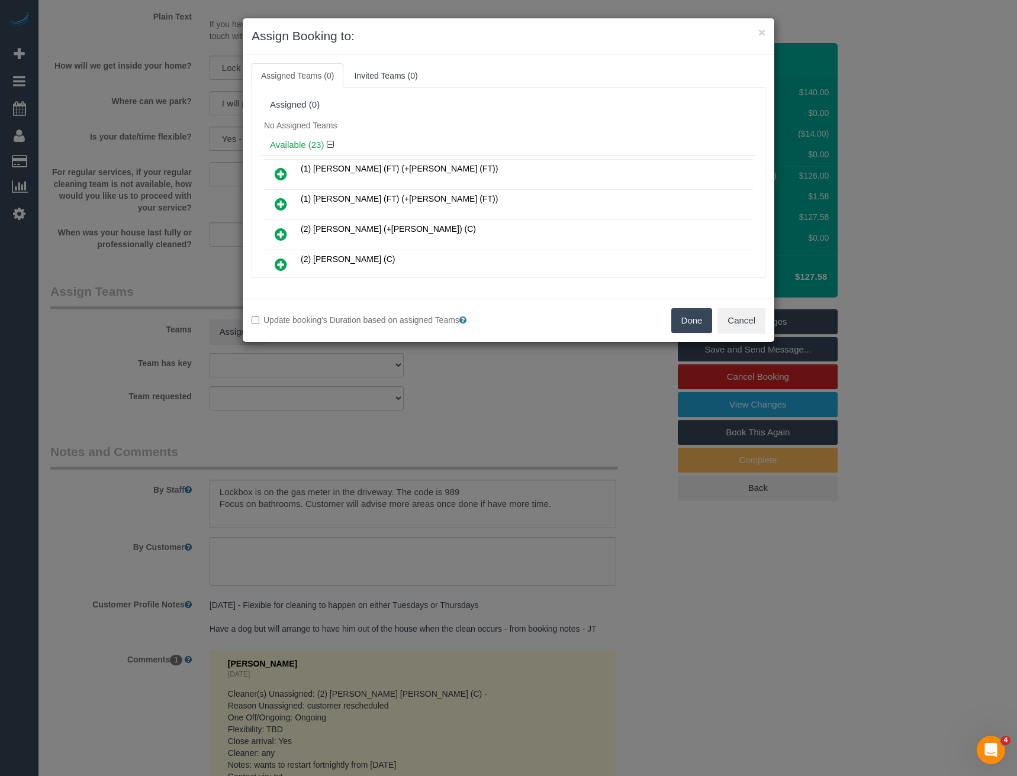
scroll to position [470, 0]
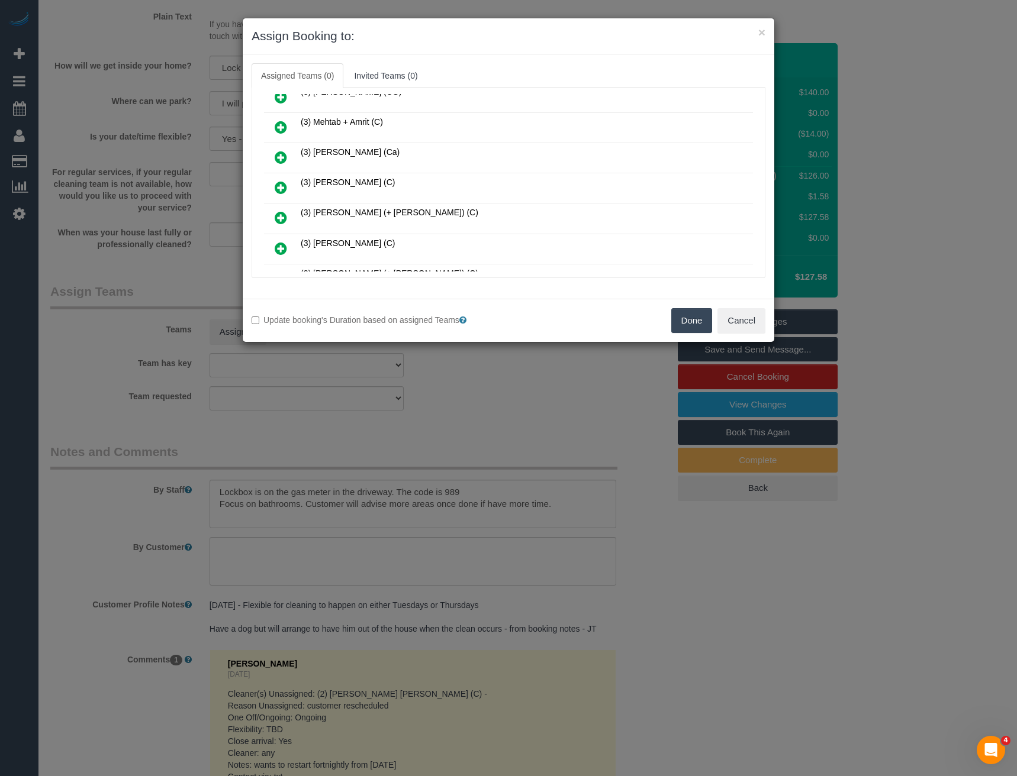
click at [278, 178] on link at bounding box center [281, 188] width 28 height 24
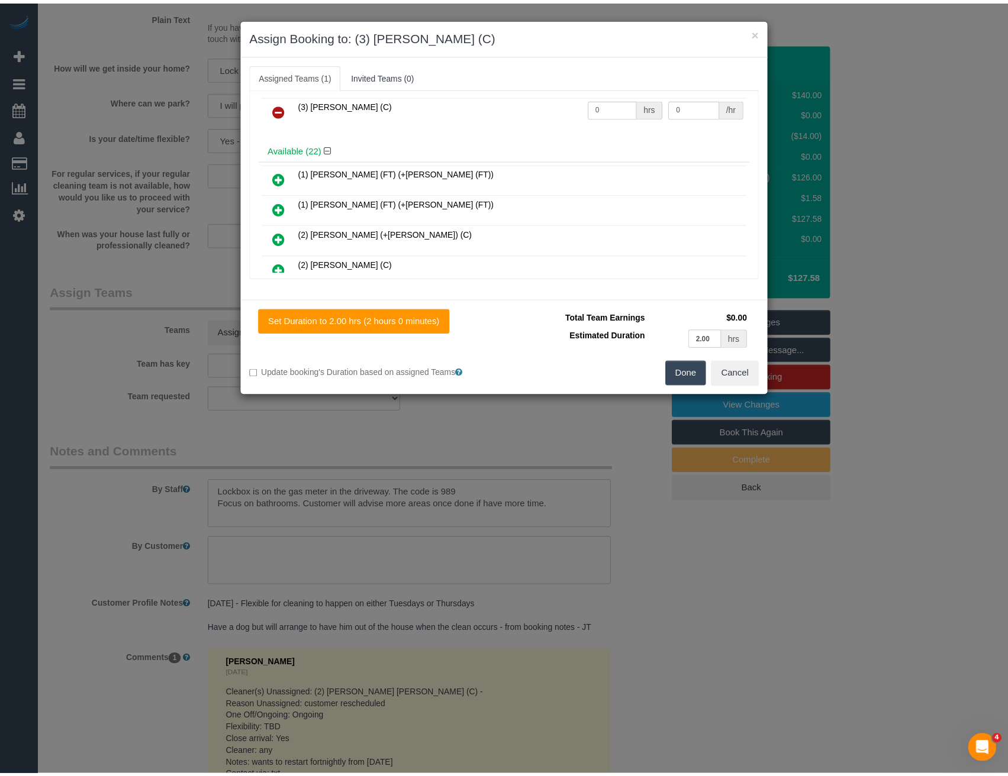
scroll to position [0, 0]
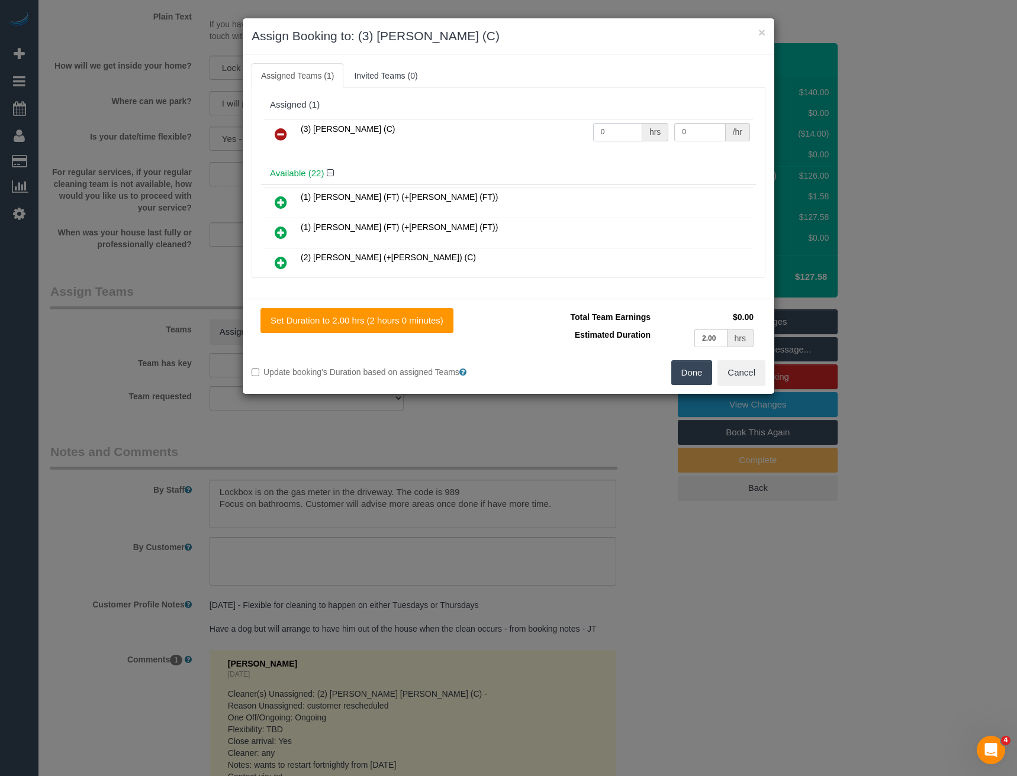
drag, startPoint x: 610, startPoint y: 133, endPoint x: 550, endPoint y: 139, distance: 59.5
click at [552, 137] on tr "(3) [PERSON_NAME] (C) 0 hrs 0 /hr" at bounding box center [508, 135] width 489 height 30
type input "2"
type input "35"
click at [691, 373] on button "Done" at bounding box center [691, 372] width 41 height 25
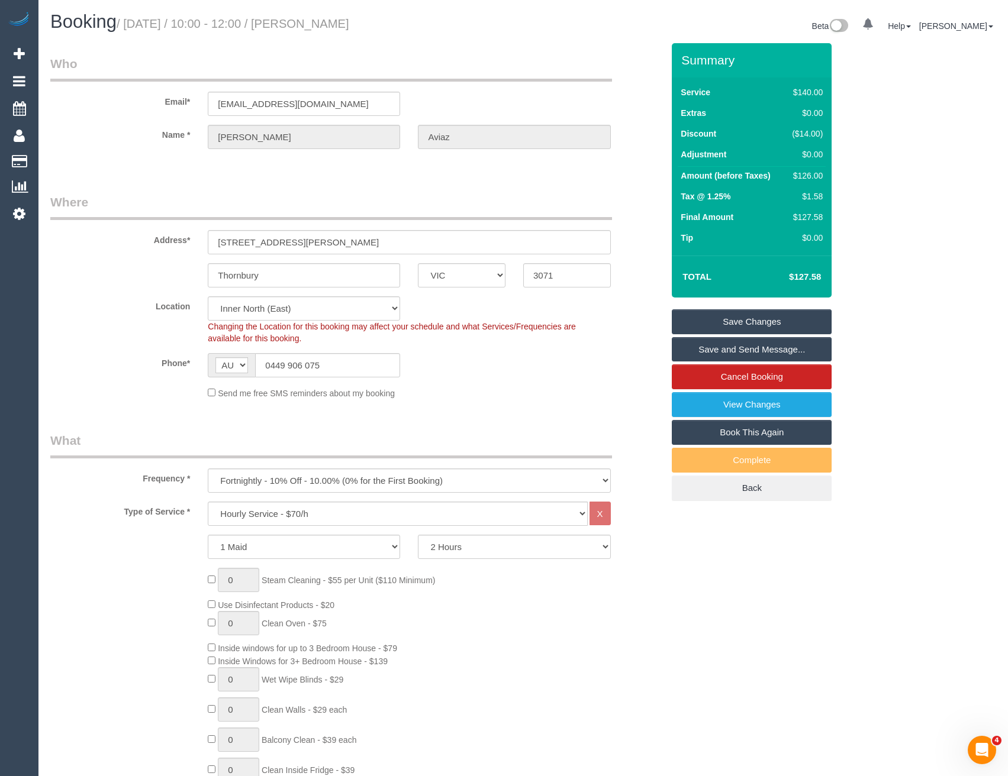
click at [720, 350] on link "Save and Send Message..." at bounding box center [752, 349] width 160 height 25
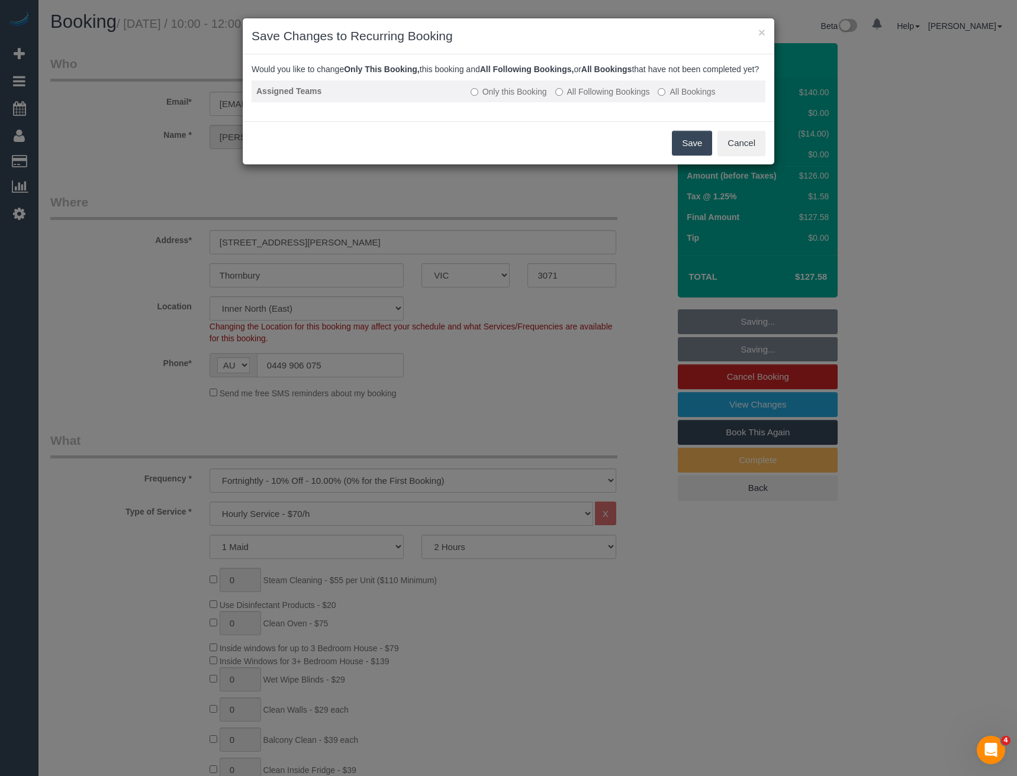
click at [572, 98] on label "All Following Bookings" at bounding box center [602, 92] width 95 height 12
click at [689, 151] on button "Save" at bounding box center [692, 143] width 40 height 25
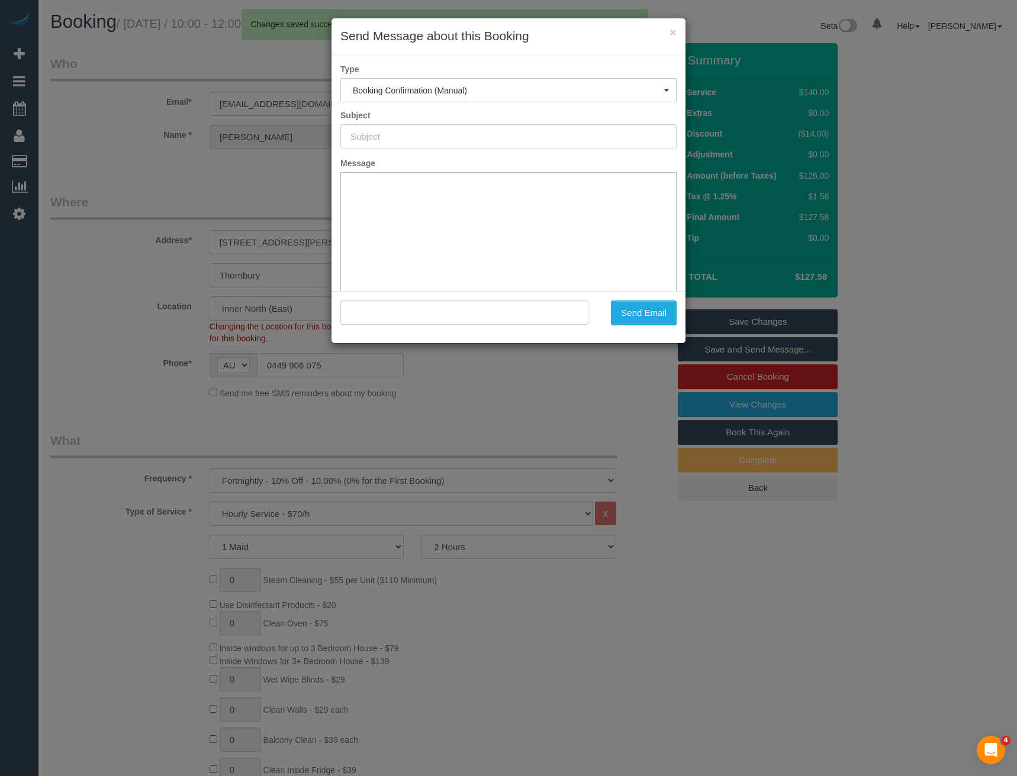
type input "Booking Confirmed"
type input ""[PERSON_NAME]" <[EMAIL_ADDRESS][DOMAIN_NAME]>"
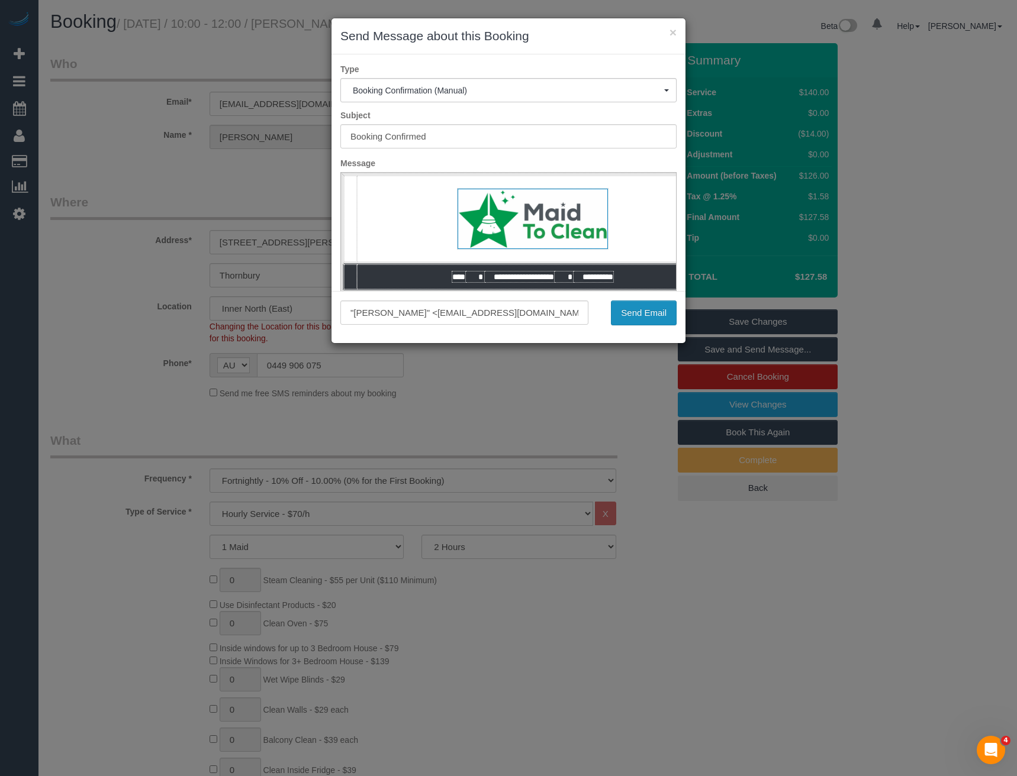
click at [662, 308] on button "Send Email" at bounding box center [644, 313] width 66 height 25
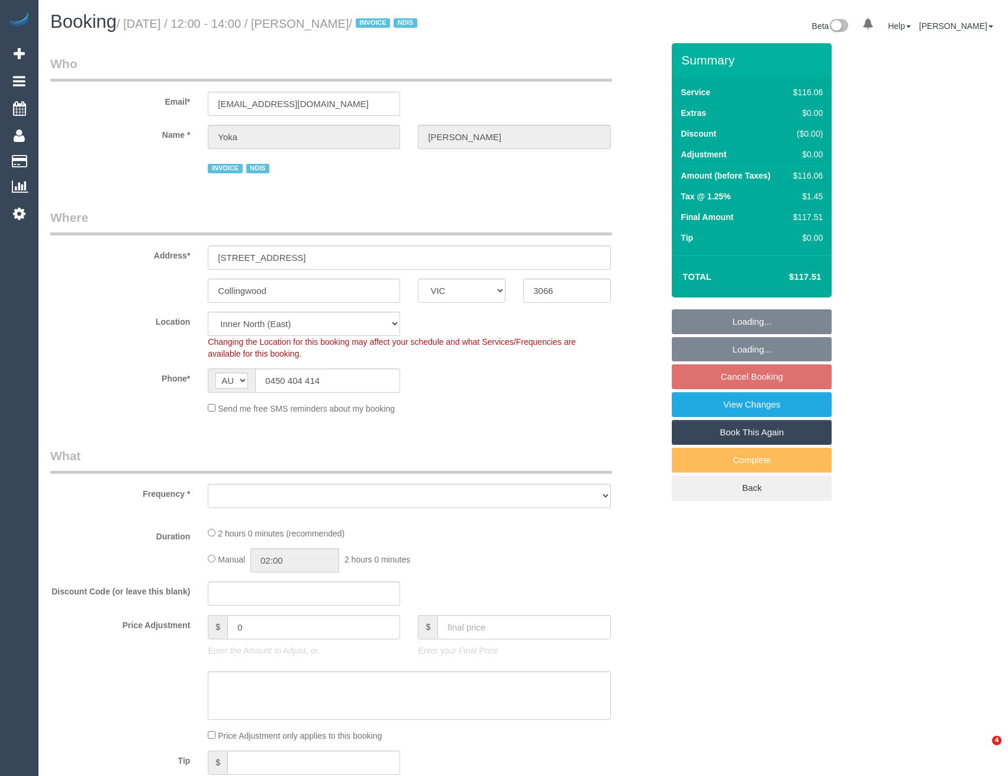
select select "VIC"
select select "number:28"
select select "number:14"
select select "number:19"
select select "number:25"
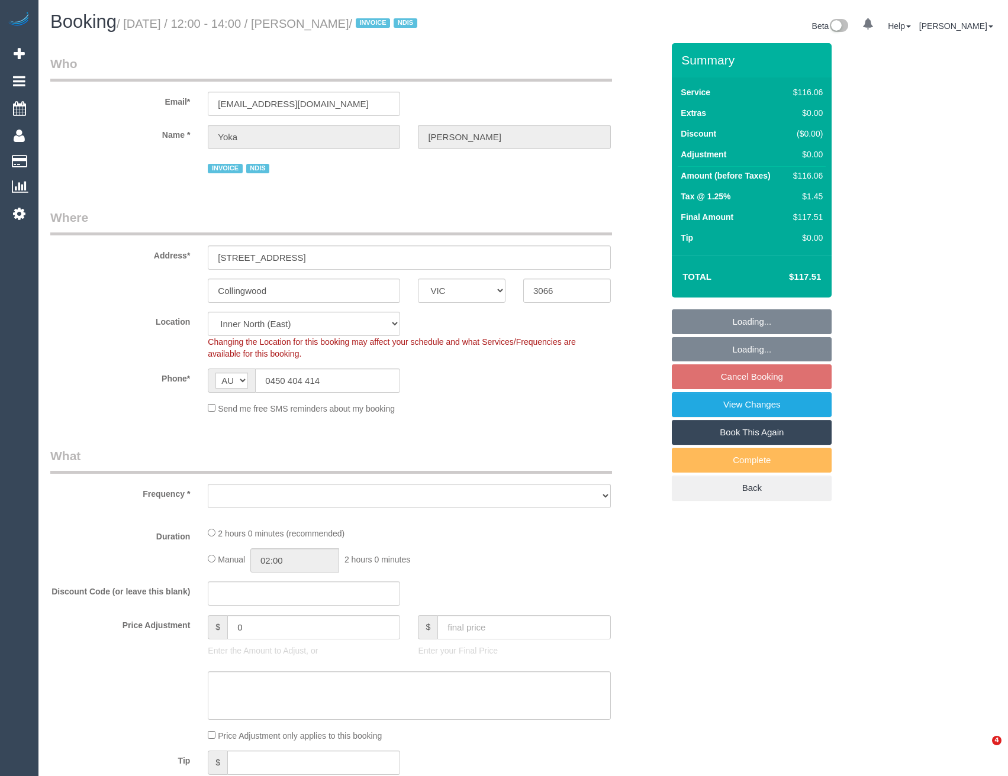
select select "number:35"
select select "number:11"
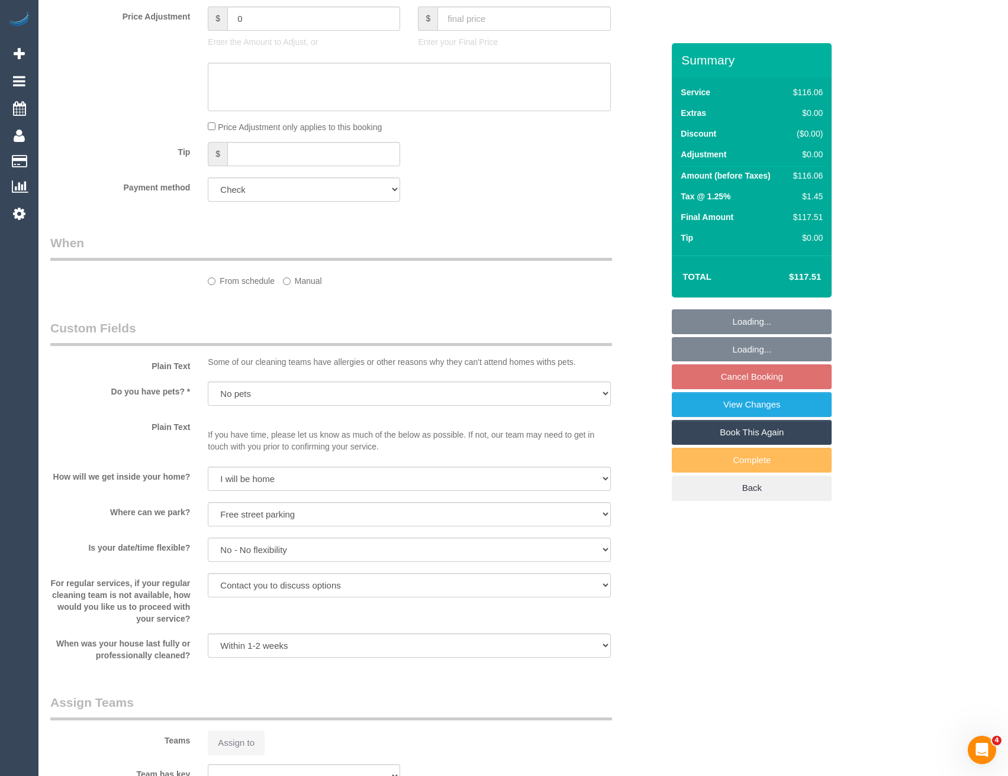
select select "object:698"
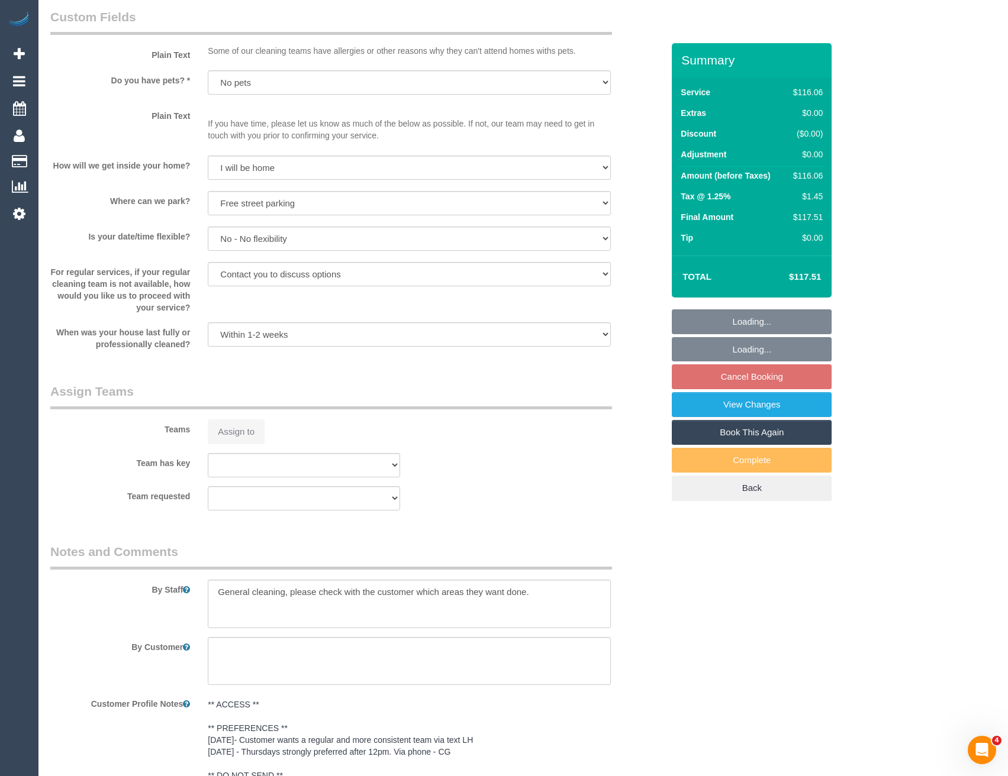
select select "spot4"
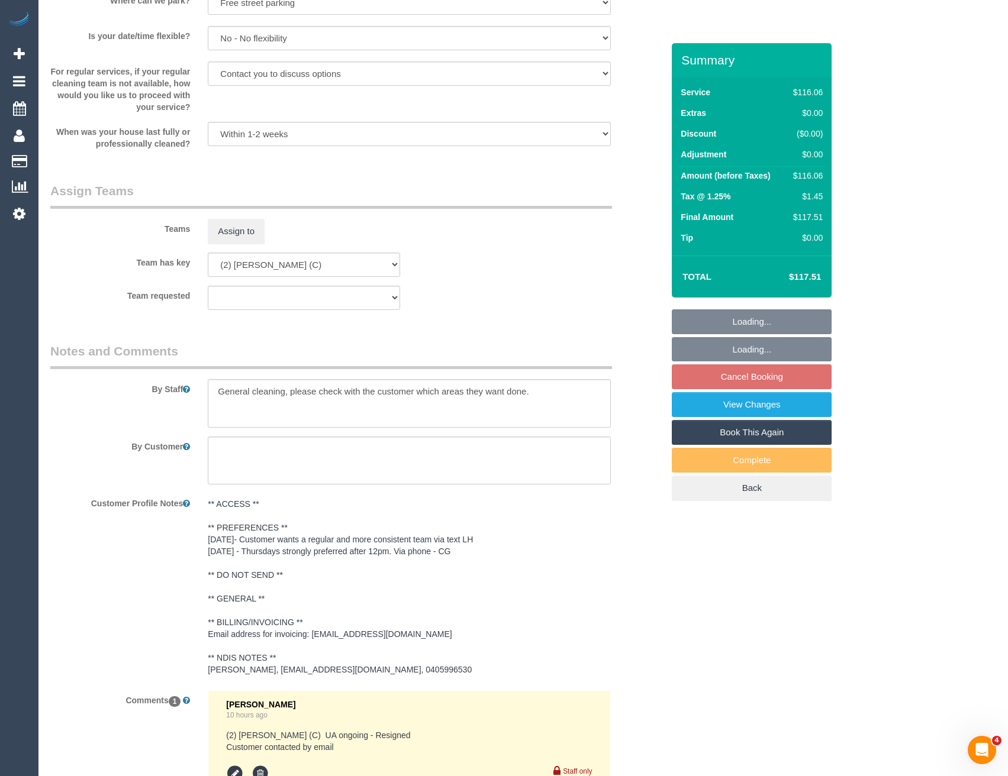
scroll to position [1404, 0]
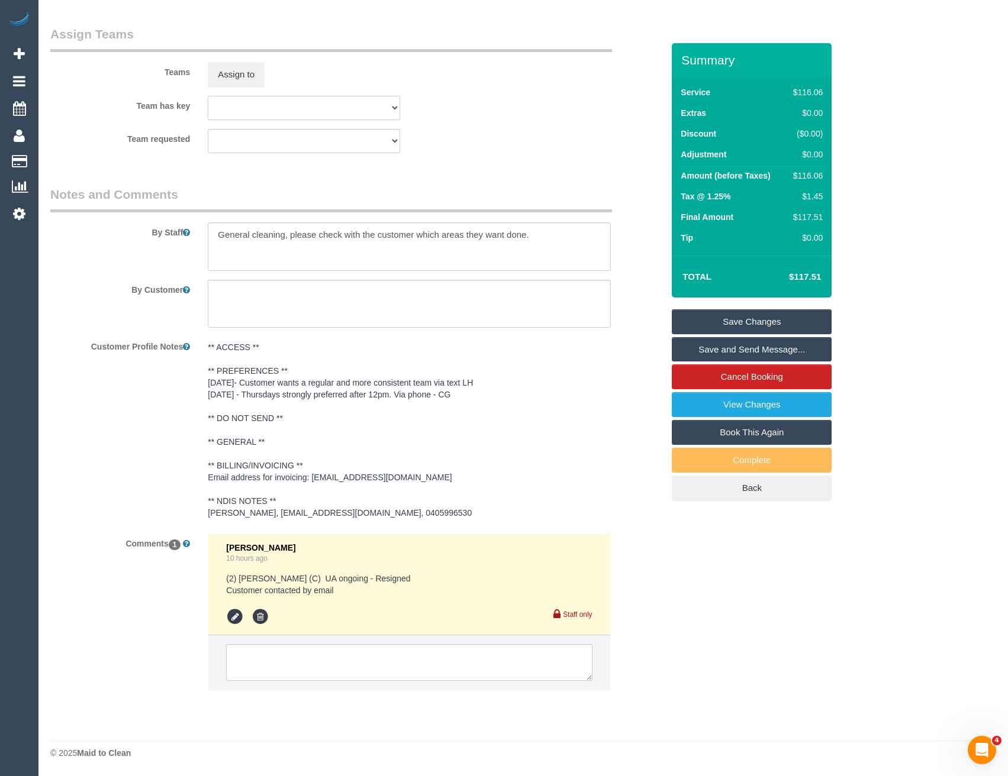
click at [264, 108] on select "(0) Office (1) [PERSON_NAME] (FT) (1) [PERSON_NAME] (FT) (1) Kumpee R (FT) (1) …" at bounding box center [304, 108] width 192 height 24
click at [208, 96] on select "(0) Office (1) [PERSON_NAME] (FT) (1) [PERSON_NAME] (FT) (1) Kumpee R (FT) (1) …" at bounding box center [304, 108] width 192 height 24
select select "? string:null ?"
click at [294, 438] on pre "** ACCESS ** ** PREFERENCES ** [DATE]- Customer wants a regular and more consis…" at bounding box center [409, 430] width 402 height 178
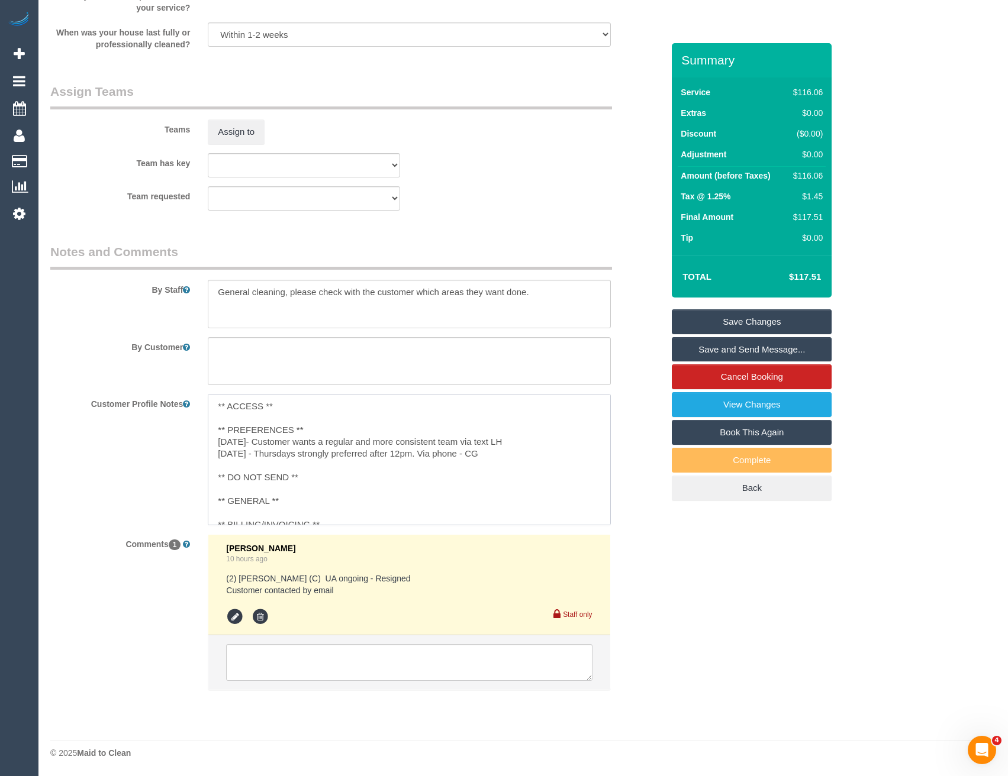
click at [300, 498] on textarea "** ACCESS ** ** PREFERENCES ** [DATE]- Customer wants a regular and more consis…" at bounding box center [409, 459] width 402 height 131
type textarea "** ACCESS ** ** PREFERENCES ** [DATE]- Customer wants a regular and more consis…"
click at [151, 473] on div "Customer Profile Notes ** ACCESS ** ** PREFERENCES ** [DATE]- Customer wants a …" at bounding box center [356, 459] width 630 height 131
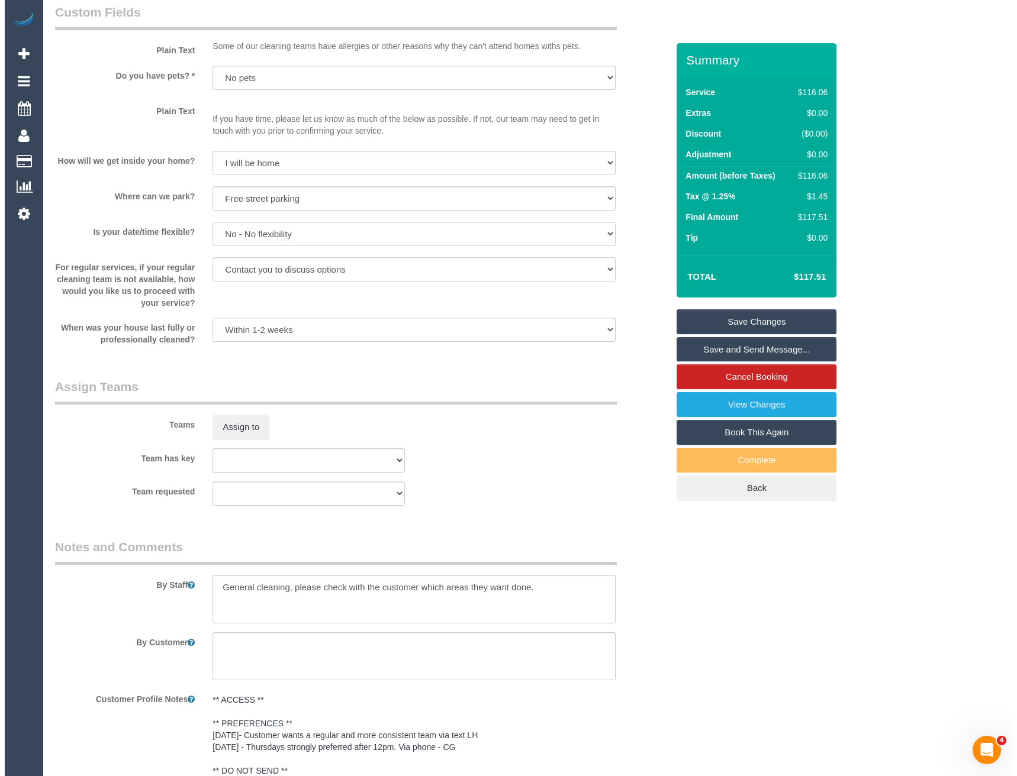
scroll to position [1050, 0]
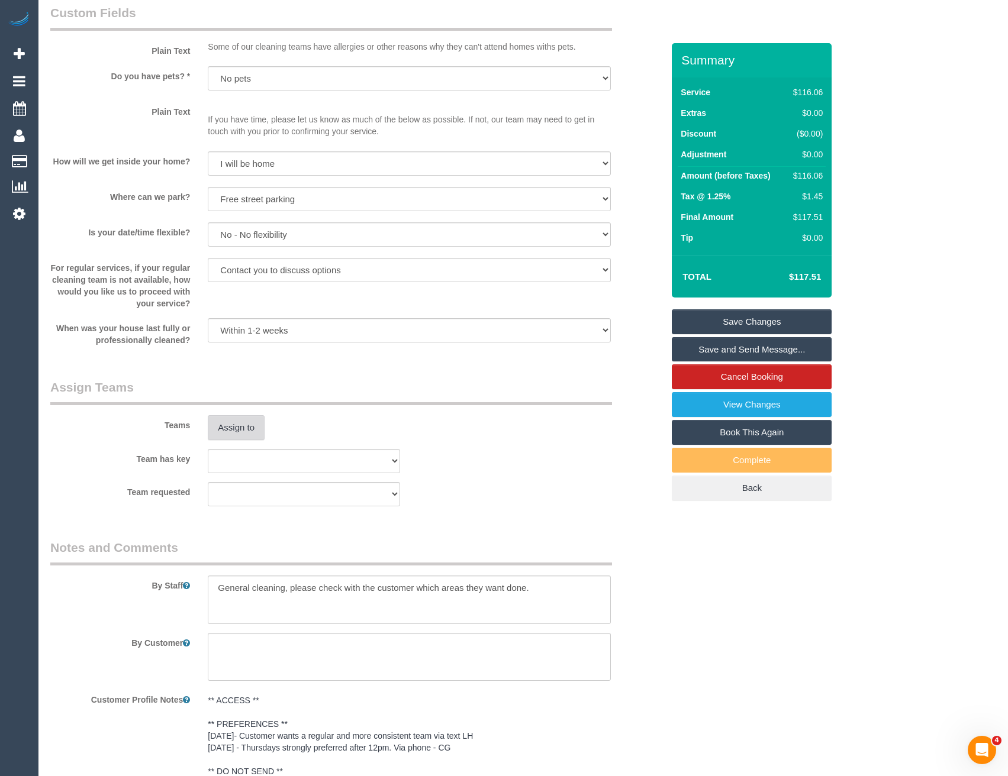
click at [231, 421] on button "Assign to" at bounding box center [236, 427] width 57 height 25
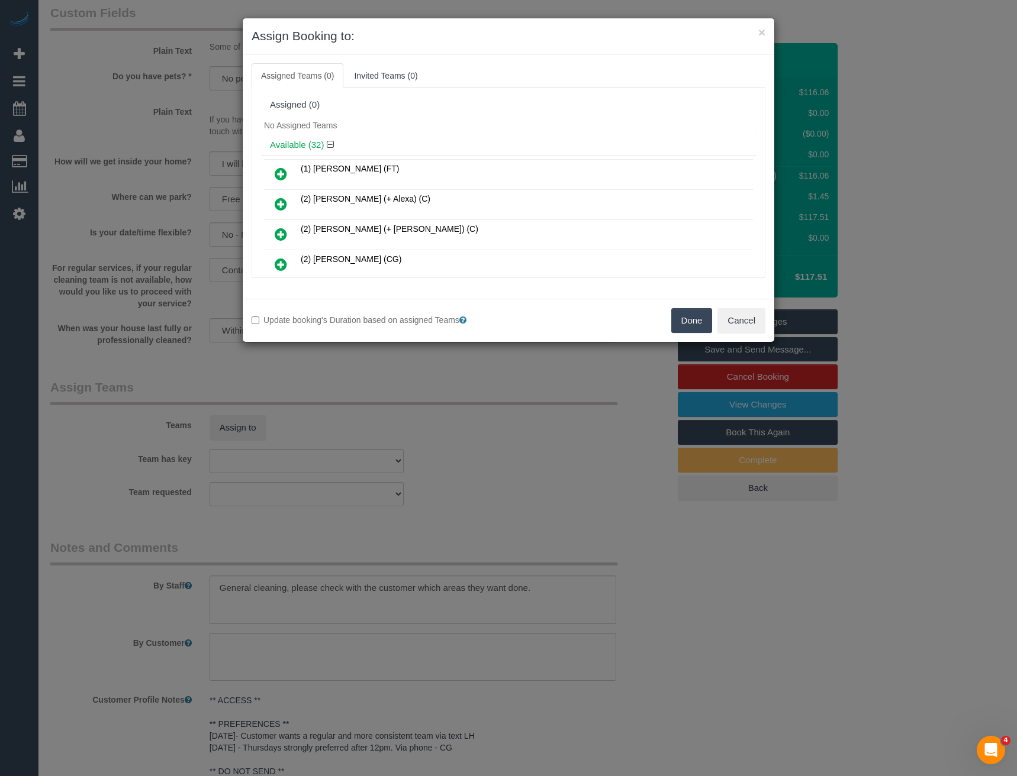
scroll to position [712, 0]
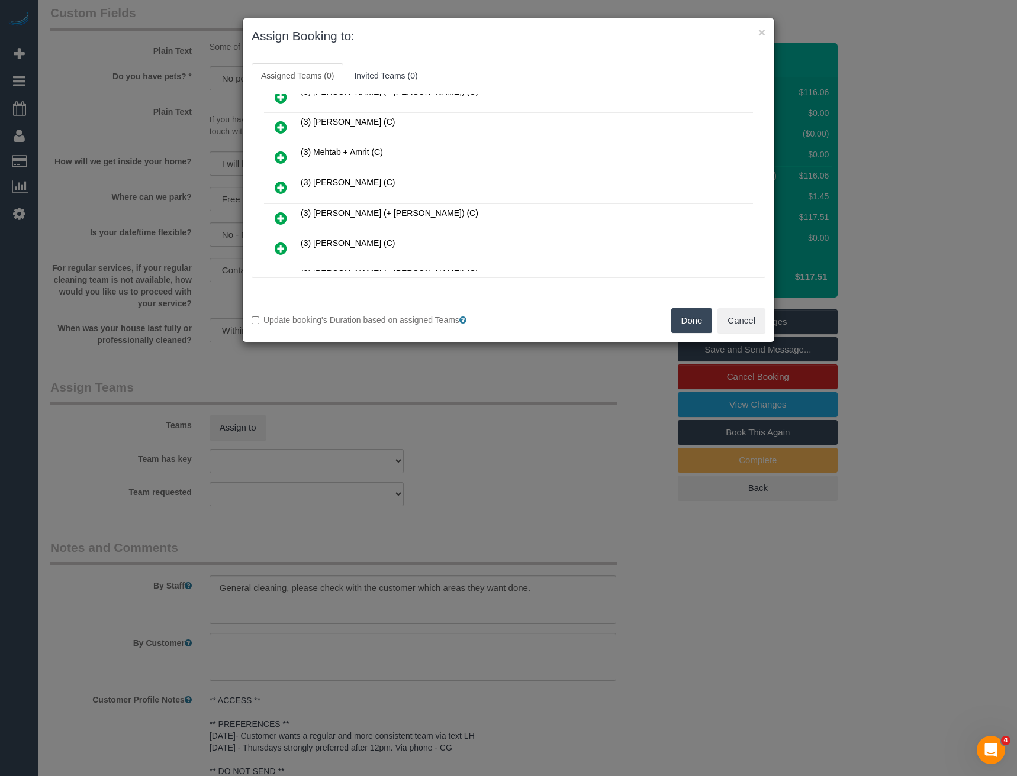
click at [281, 186] on icon at bounding box center [281, 187] width 12 height 14
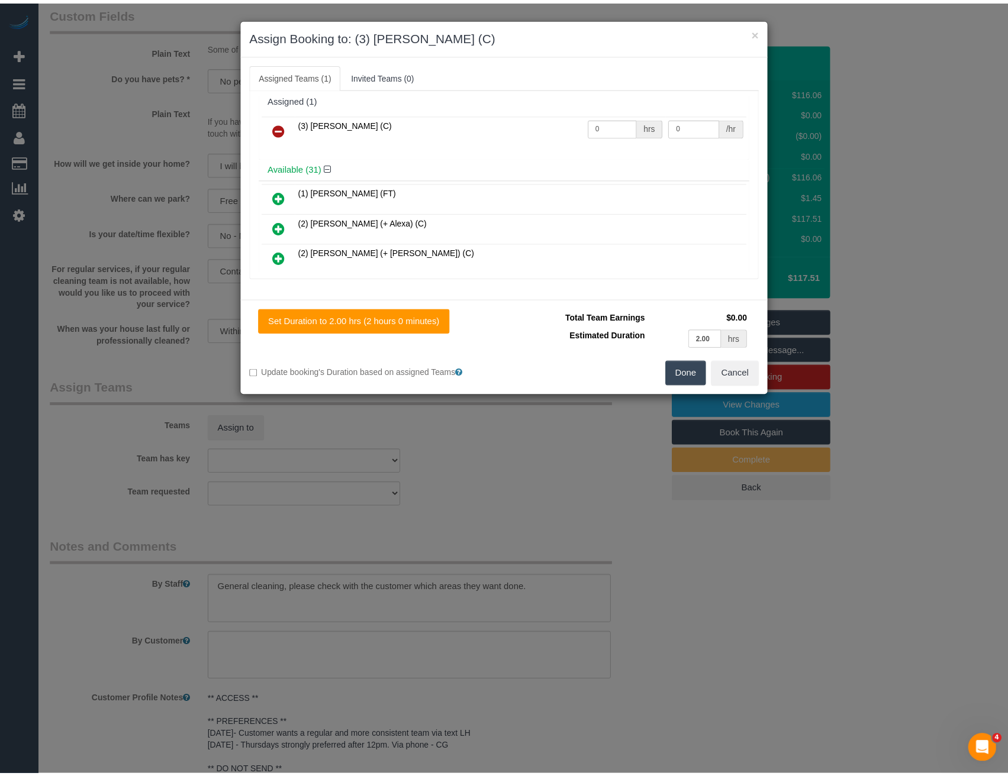
scroll to position [0, 0]
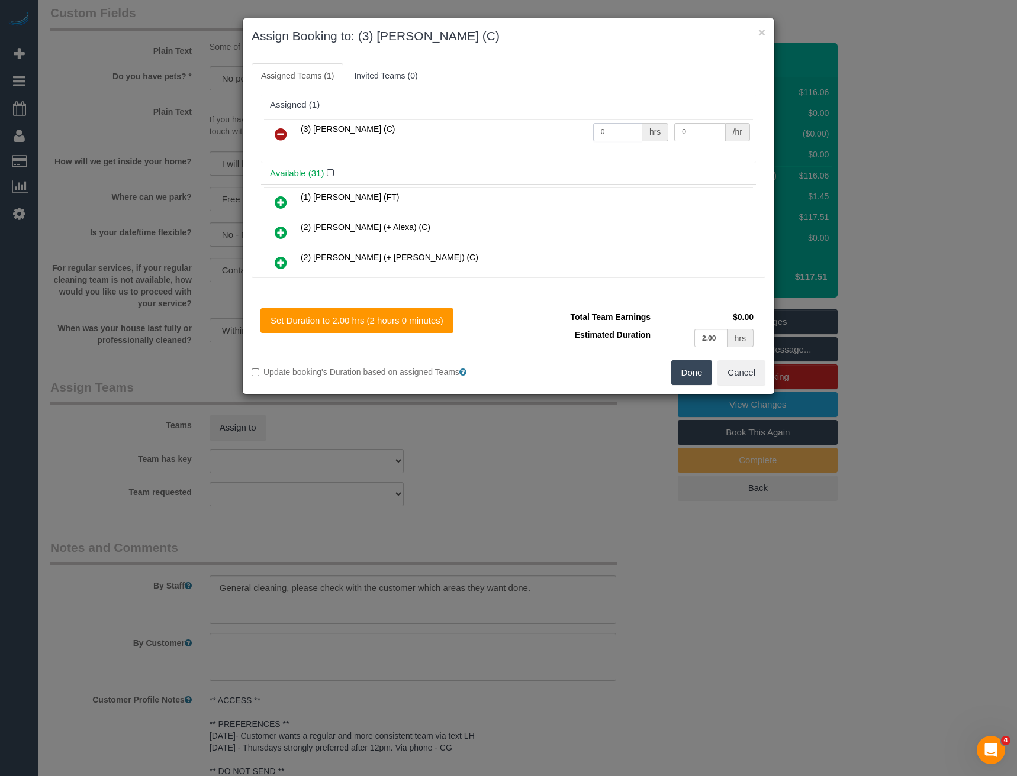
drag, startPoint x: 618, startPoint y: 130, endPoint x: 535, endPoint y: 139, distance: 83.3
click at [539, 141] on tr "(3) [PERSON_NAME] (C) 0 hrs 0 /hr" at bounding box center [508, 135] width 489 height 30
type input "2"
type input "35"
click at [691, 381] on button "Done" at bounding box center [691, 372] width 41 height 25
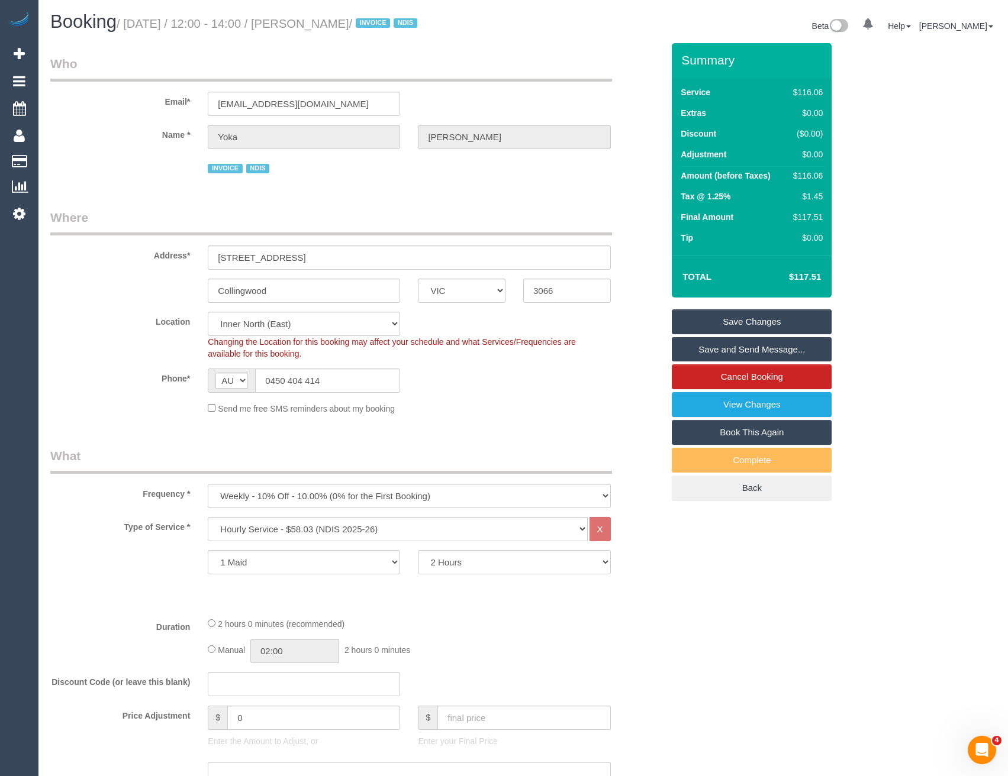
click at [715, 352] on link "Save and Send Message..." at bounding box center [752, 349] width 160 height 25
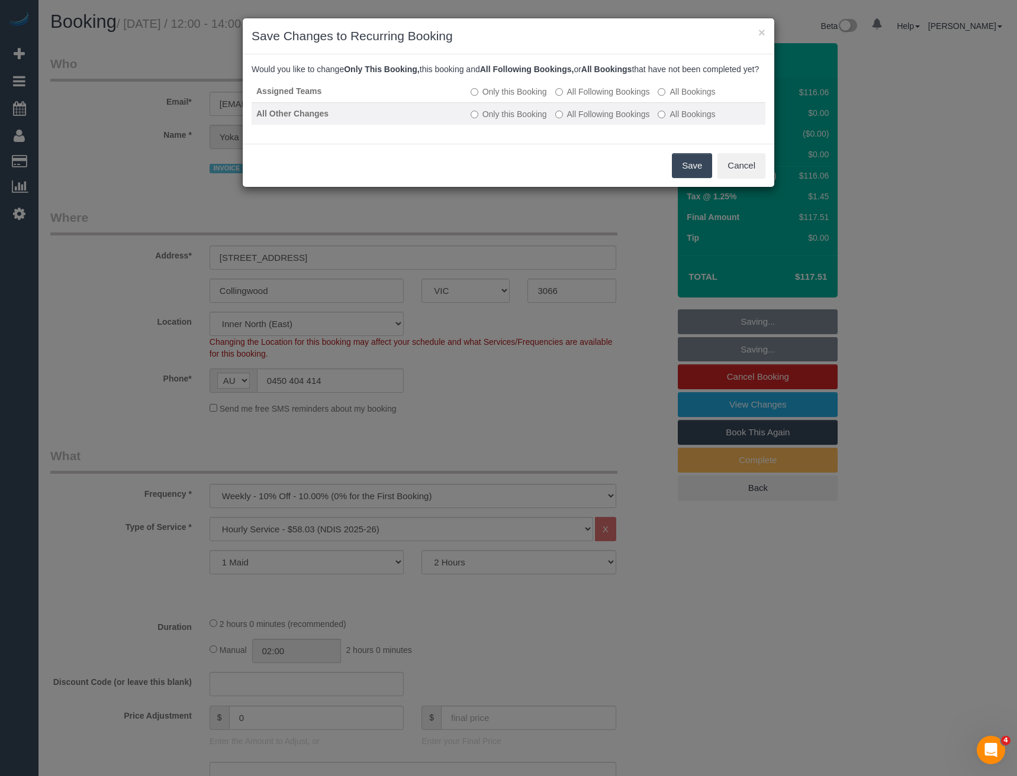
drag, startPoint x: 612, startPoint y: 99, endPoint x: 604, endPoint y: 118, distance: 19.9
click at [612, 98] on label "All Following Bookings" at bounding box center [602, 92] width 95 height 12
click at [602, 120] on label "All Following Bookings" at bounding box center [602, 114] width 95 height 12
click at [686, 175] on button "Save" at bounding box center [692, 165] width 40 height 25
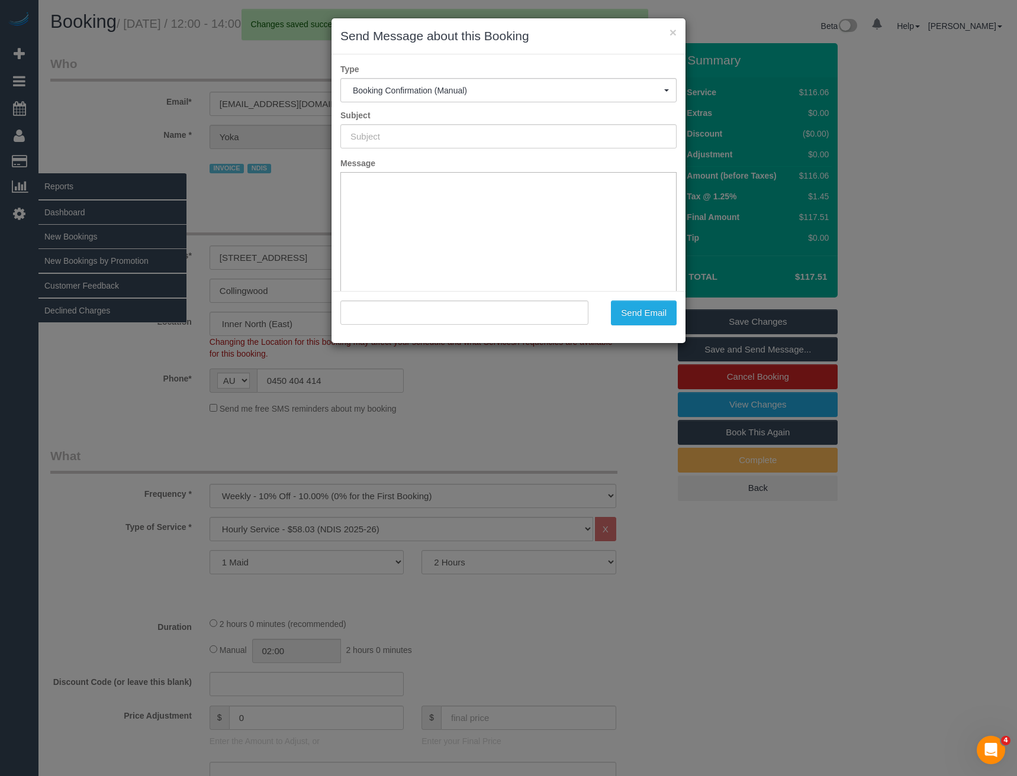
type input "Booking Confirmed"
type input ""[PERSON_NAME]" <[EMAIL_ADDRESS][DOMAIN_NAME]>"
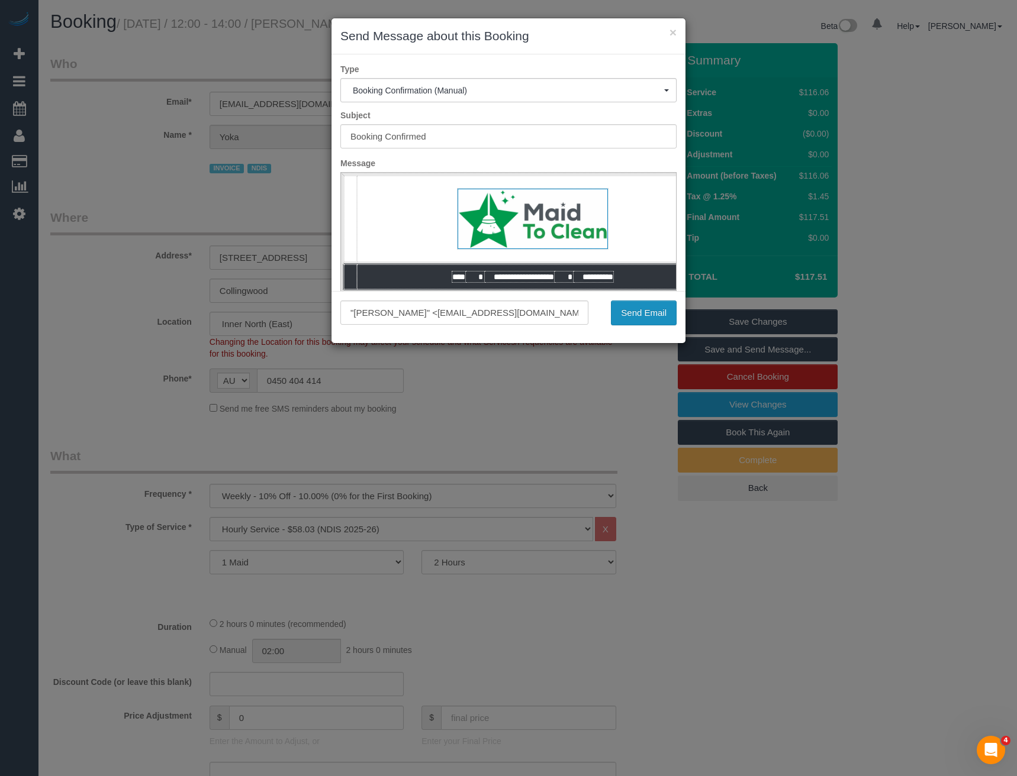
click at [644, 307] on button "Send Email" at bounding box center [644, 313] width 66 height 25
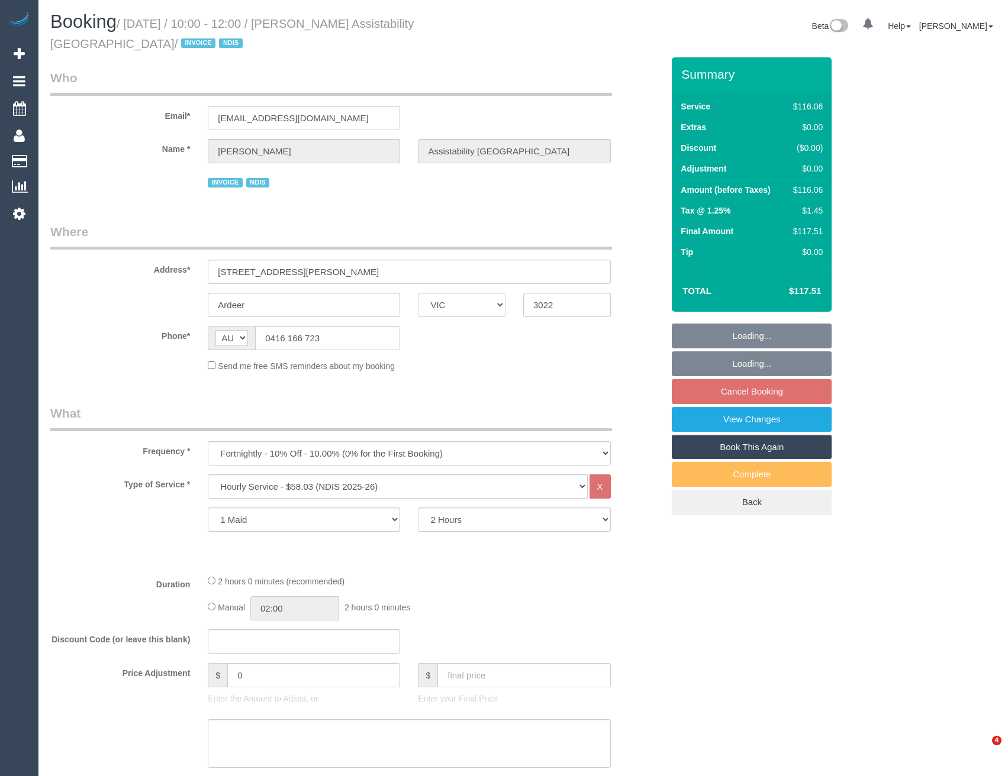
select select "VIC"
select select "number:27"
select select "number:14"
select select "number:19"
select select "number:36"
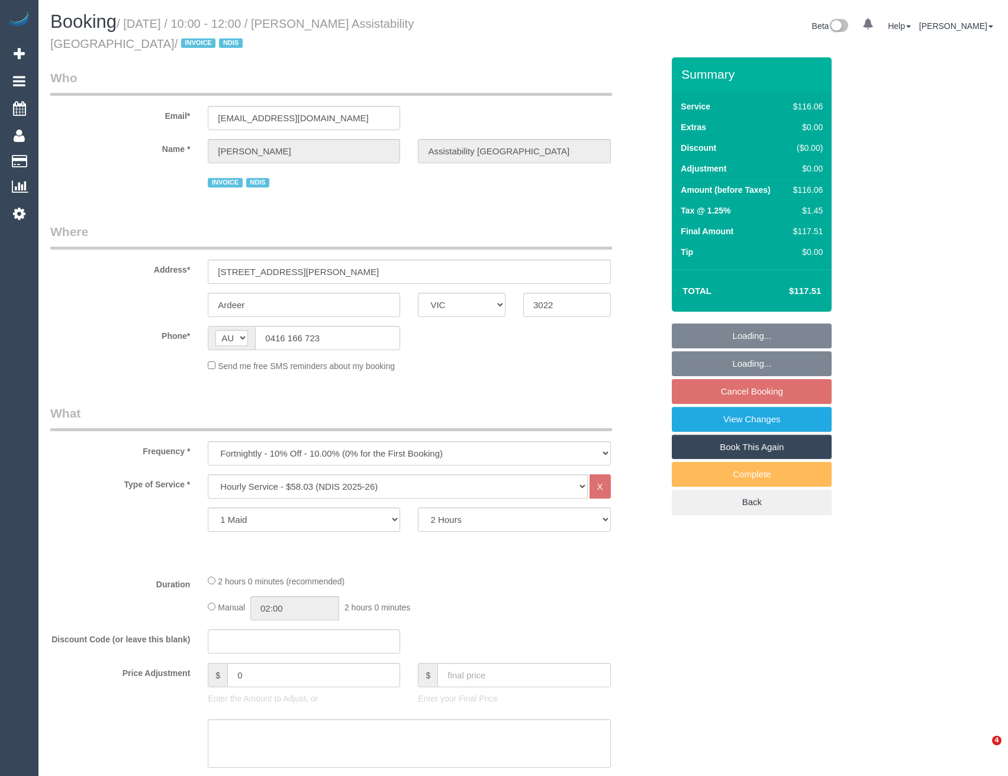
select select "number:34"
select select "number:13"
select select "spot3"
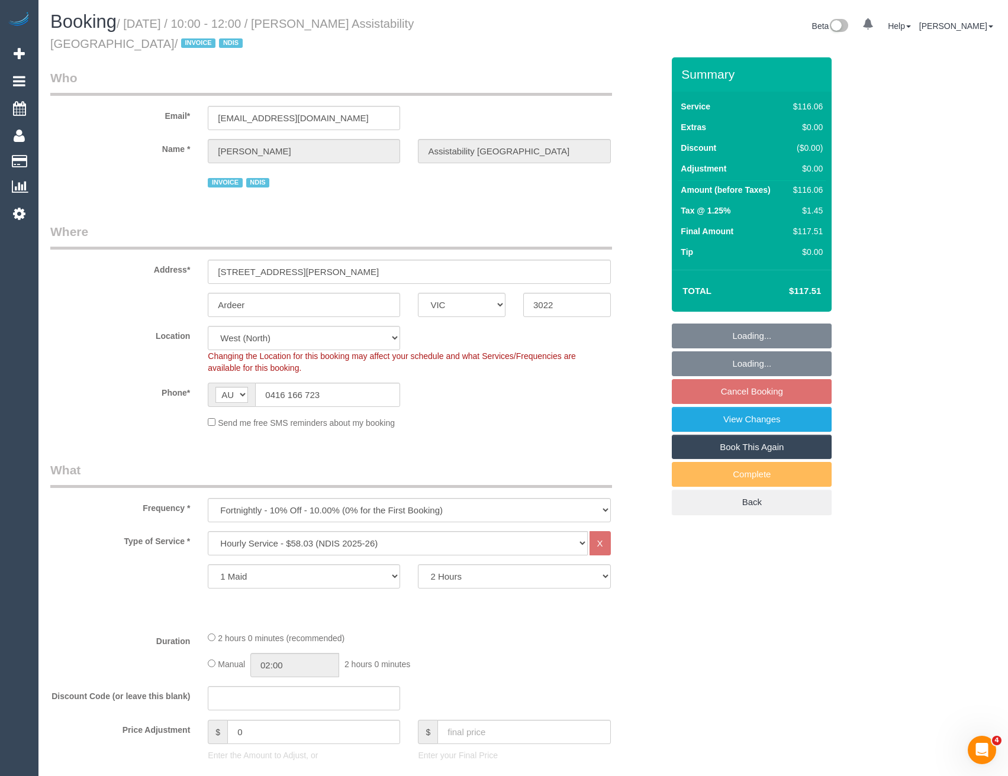
select select "object:1329"
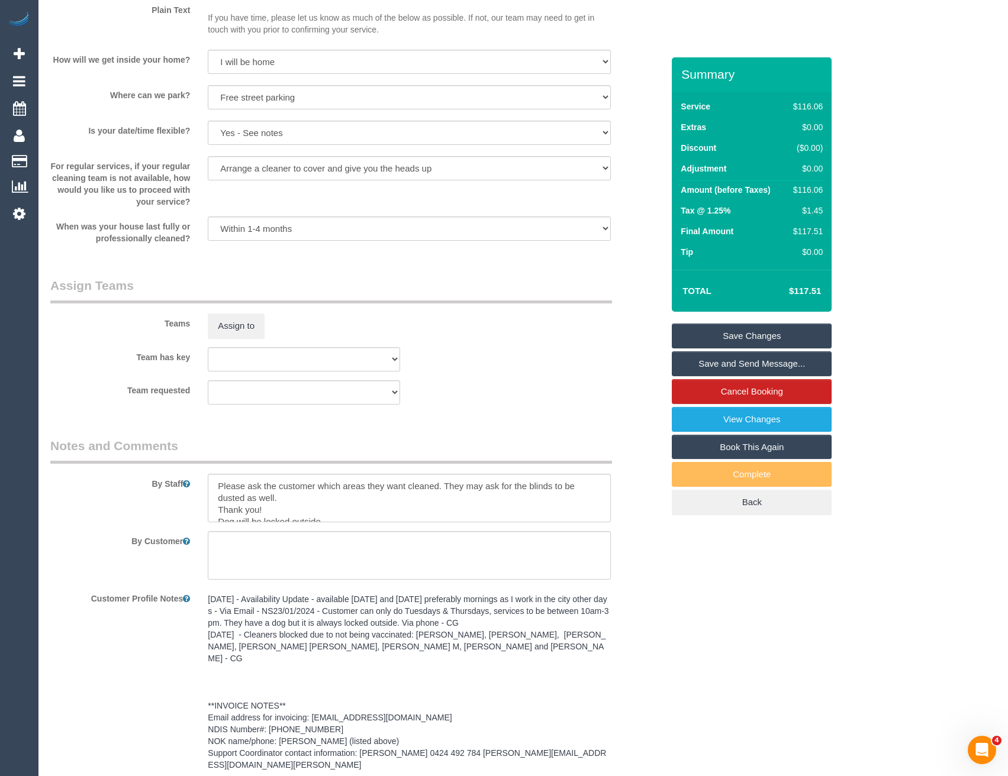
scroll to position [1243, 0]
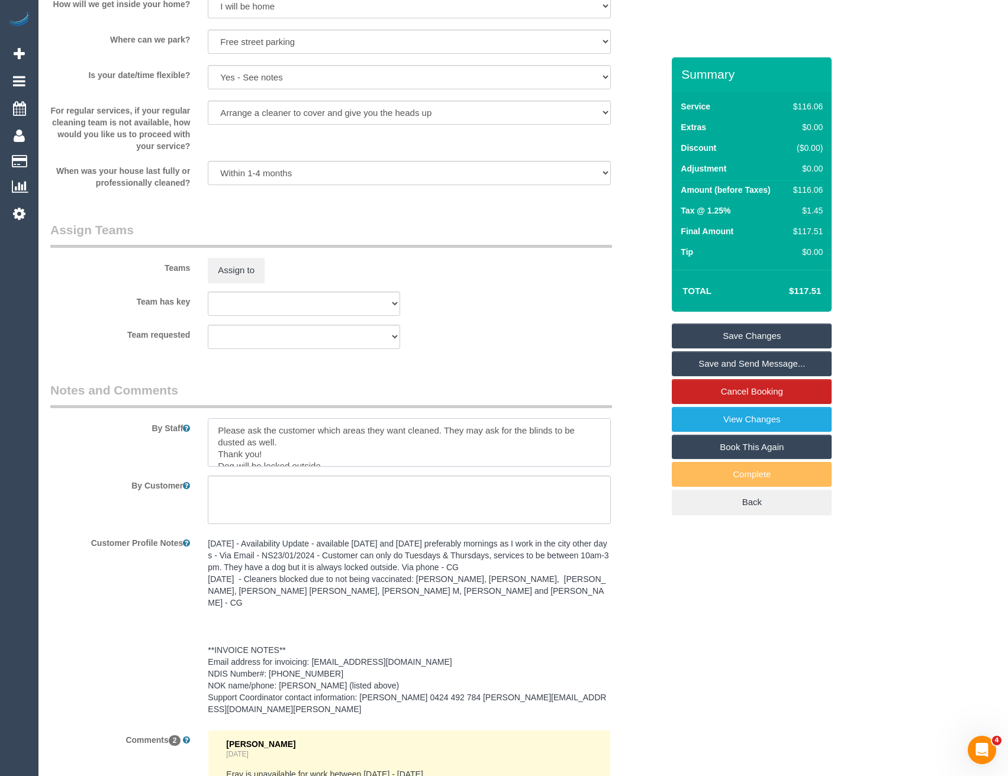
drag, startPoint x: 211, startPoint y: 427, endPoint x: 220, endPoint y: 425, distance: 9.8
click at [211, 427] on textarea at bounding box center [409, 442] width 402 height 49
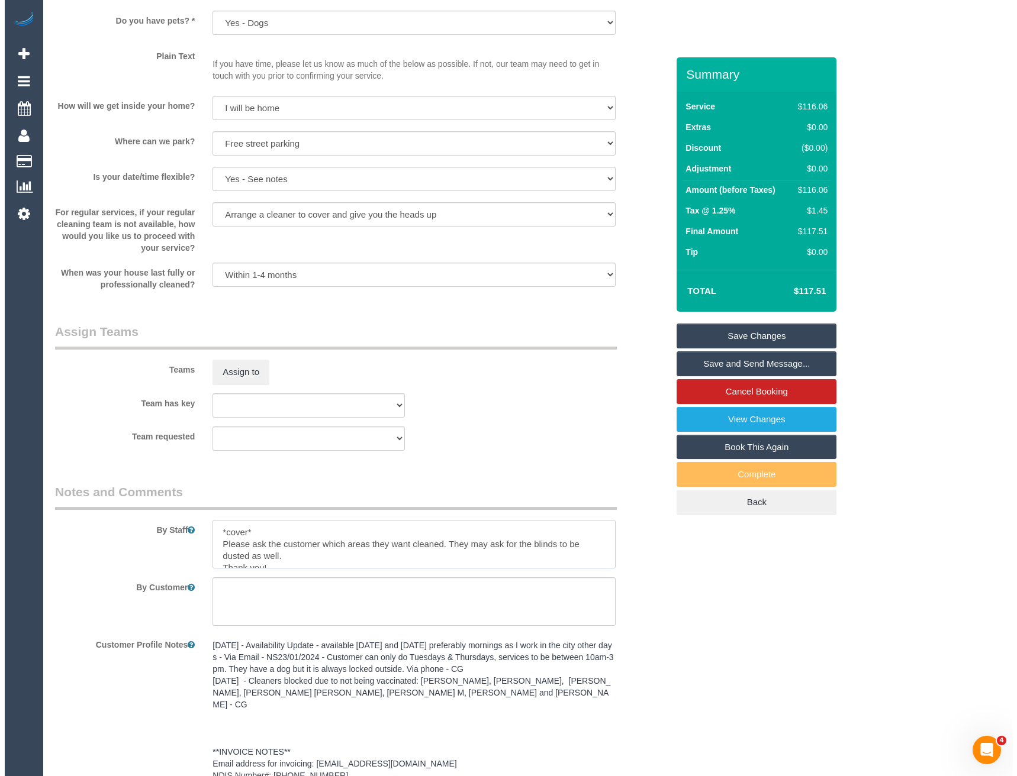
scroll to position [1124, 0]
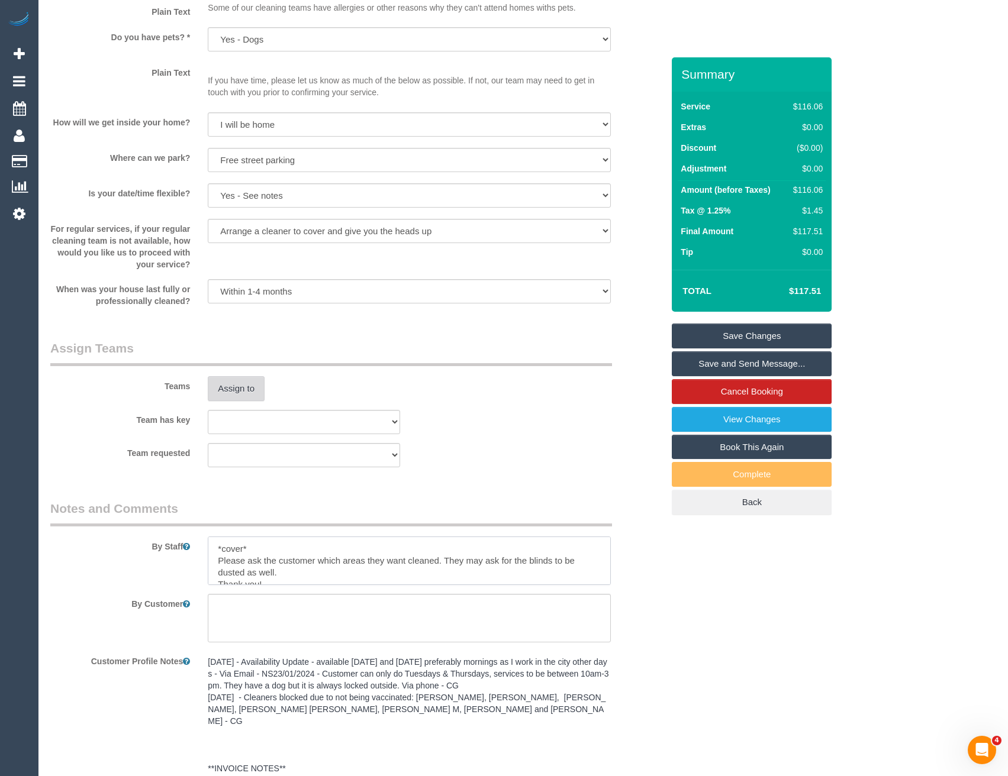
type textarea "*cover* Please ask the customer which areas they want cleaned. They may ask for…"
click at [246, 385] on button "Assign to" at bounding box center [236, 388] width 57 height 25
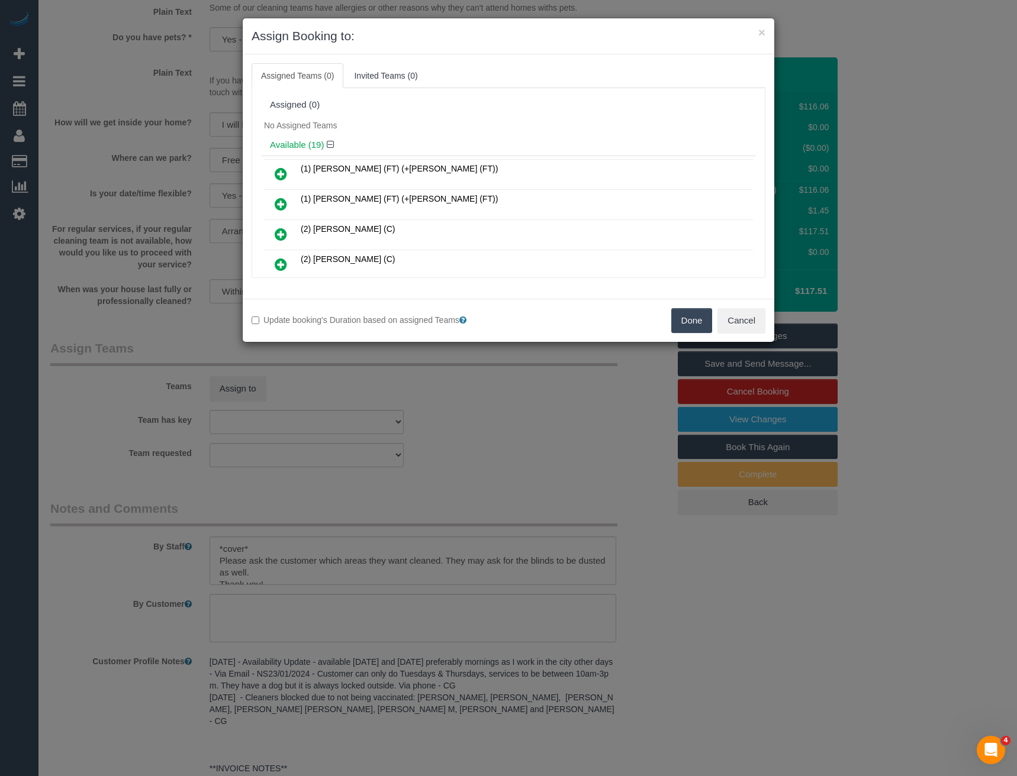
scroll to position [3284, 0]
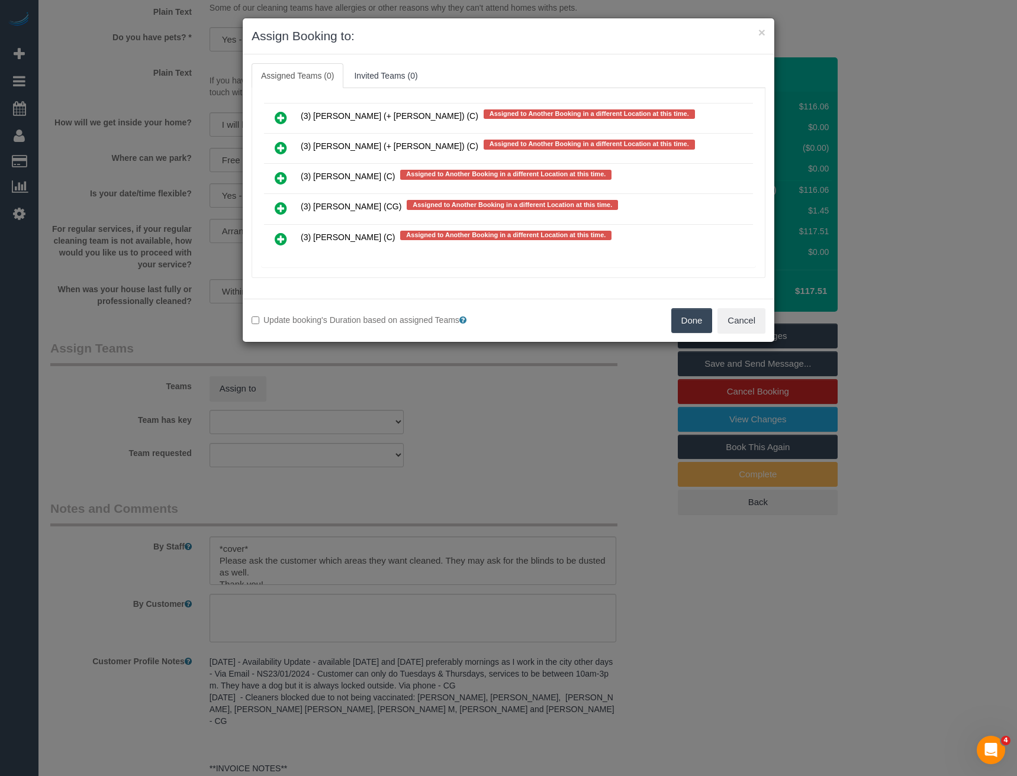
click at [281, 232] on icon at bounding box center [281, 239] width 12 height 14
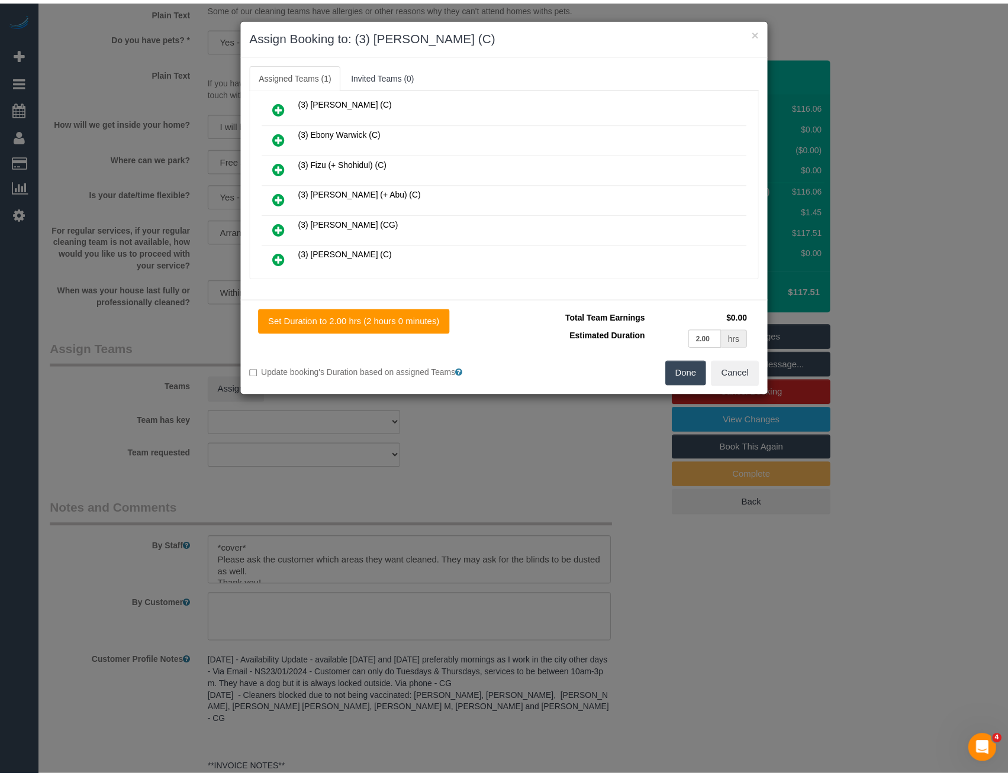
scroll to position [0, 0]
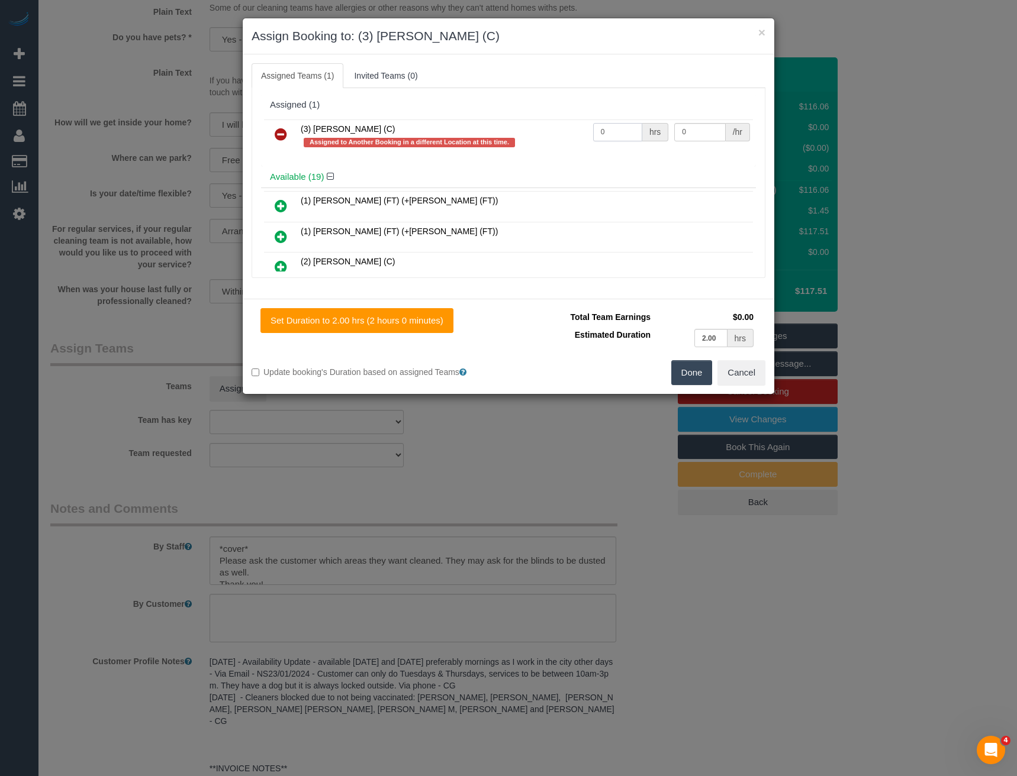
drag, startPoint x: 610, startPoint y: 137, endPoint x: 561, endPoint y: 141, distance: 48.7
click at [562, 140] on tr "(3) [PERSON_NAME] (C) Assigned to Another Booking in a different Location at th…" at bounding box center [508, 137] width 489 height 34
type input "2"
type input "35"
click at [694, 378] on button "Done" at bounding box center [691, 372] width 41 height 25
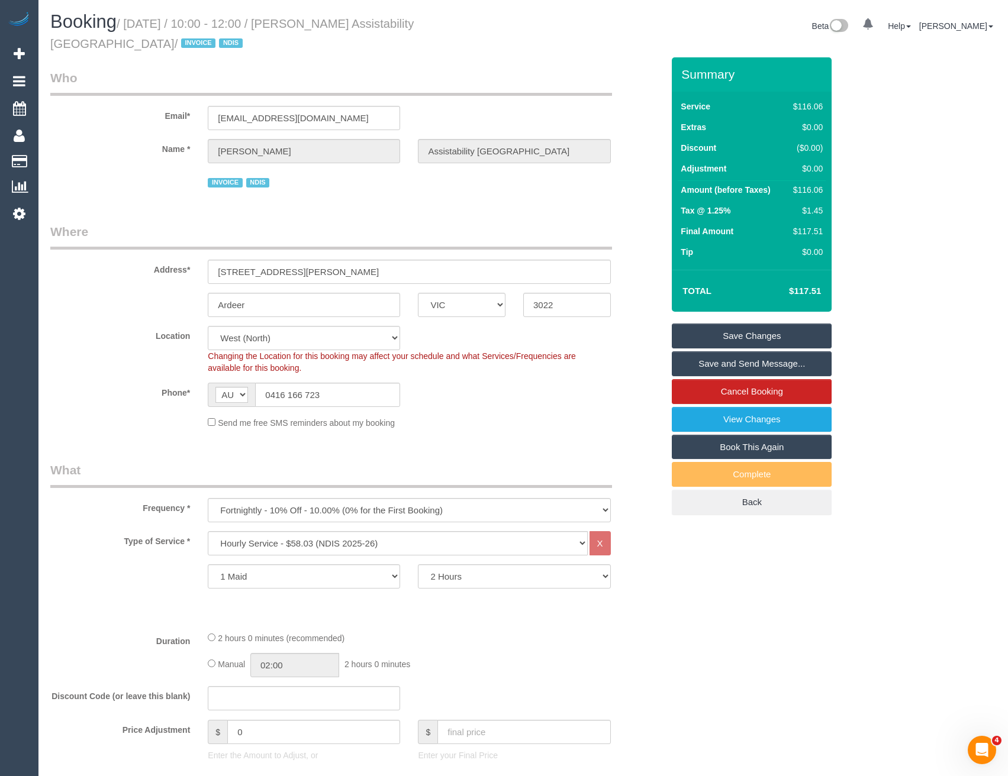
click at [703, 370] on link "Save and Send Message..." at bounding box center [752, 364] width 160 height 25
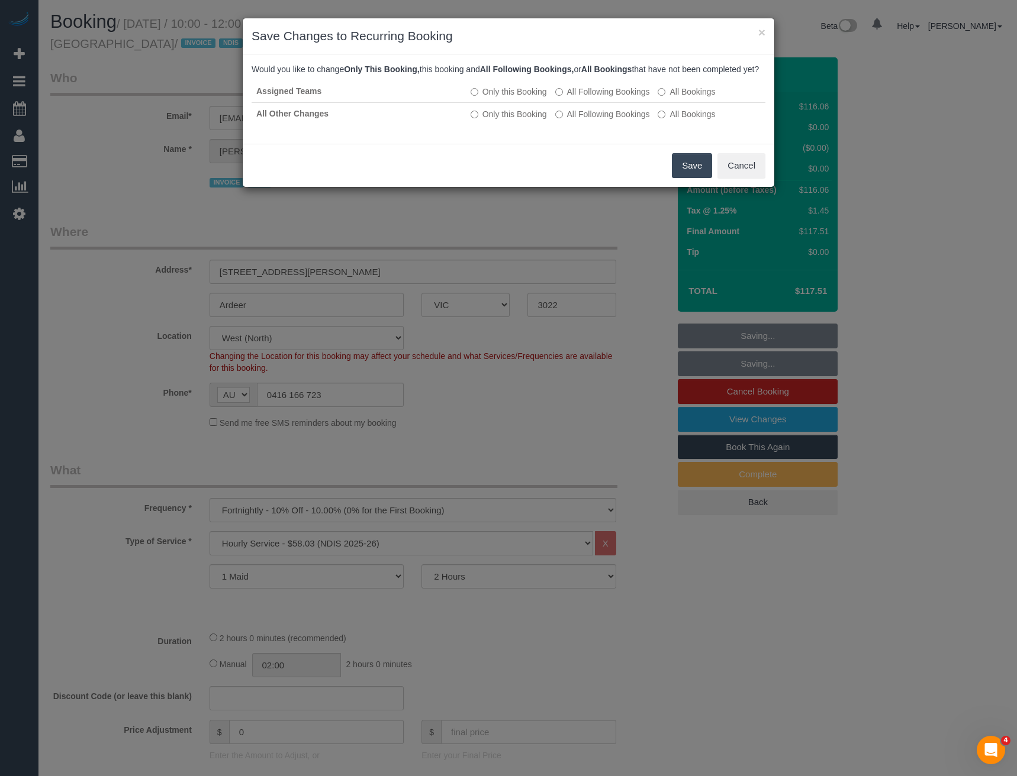
drag, startPoint x: 692, startPoint y: 172, endPoint x: 613, endPoint y: 140, distance: 85.2
click at [692, 172] on button "Save" at bounding box center [692, 165] width 40 height 25
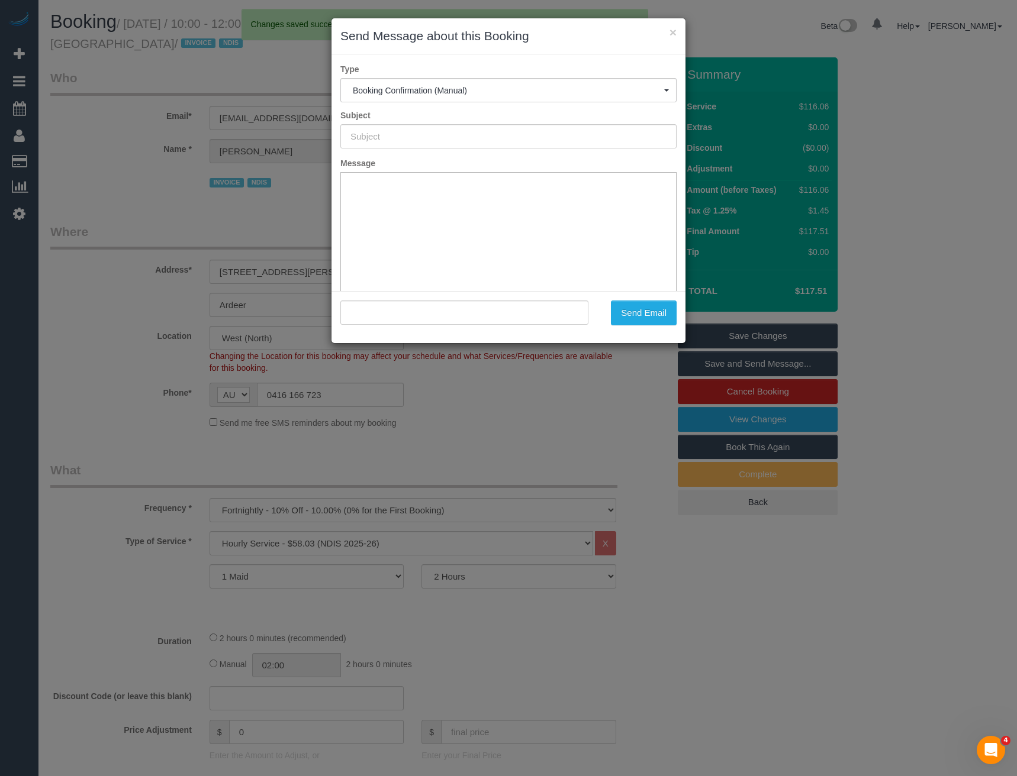
type input "Booking Confirmed"
type input ""[PERSON_NAME] Assistability Australia" <[EMAIL_ADDRESS][DOMAIN_NAME]>"
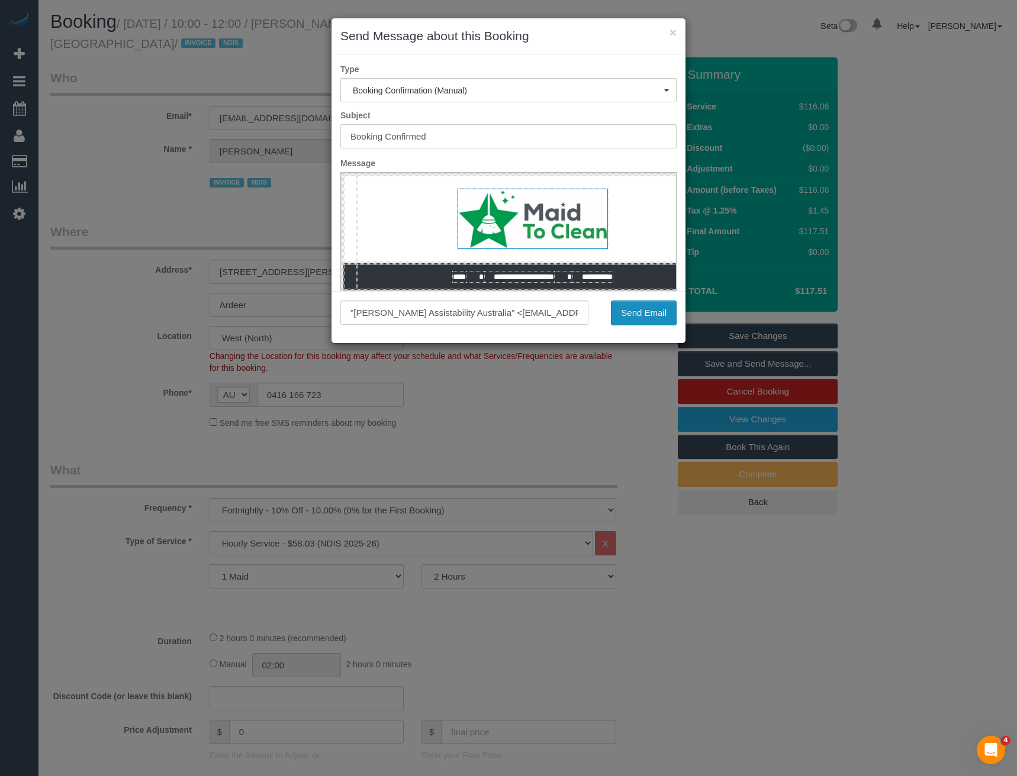
click at [636, 315] on button "Send Email" at bounding box center [644, 313] width 66 height 25
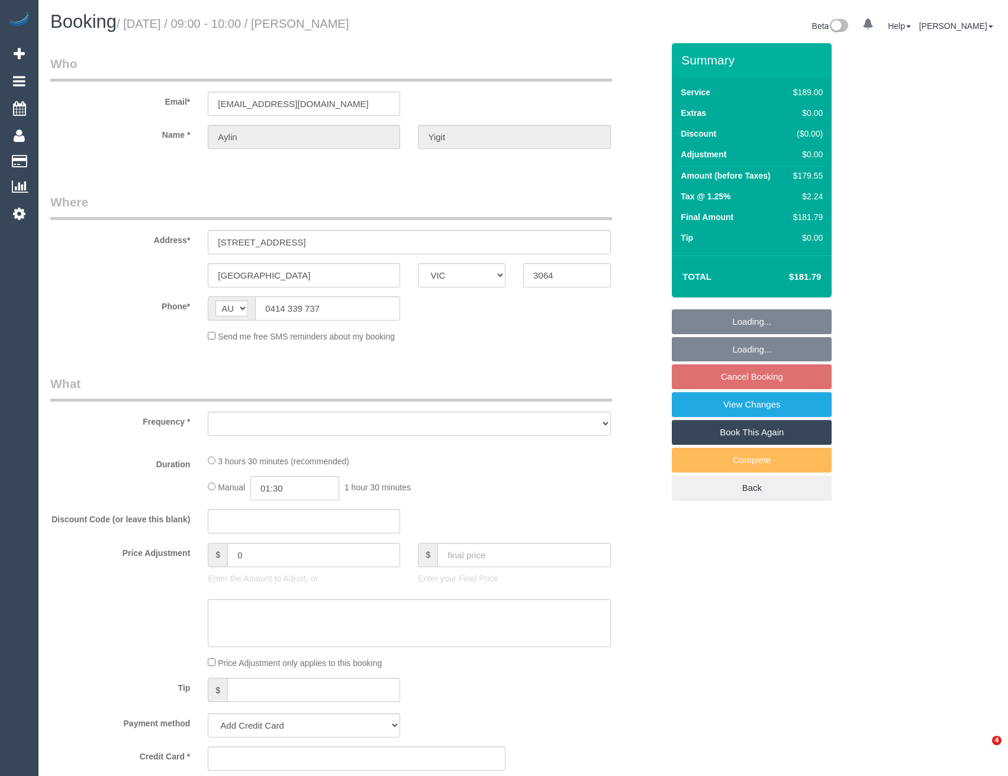
select select "VIC"
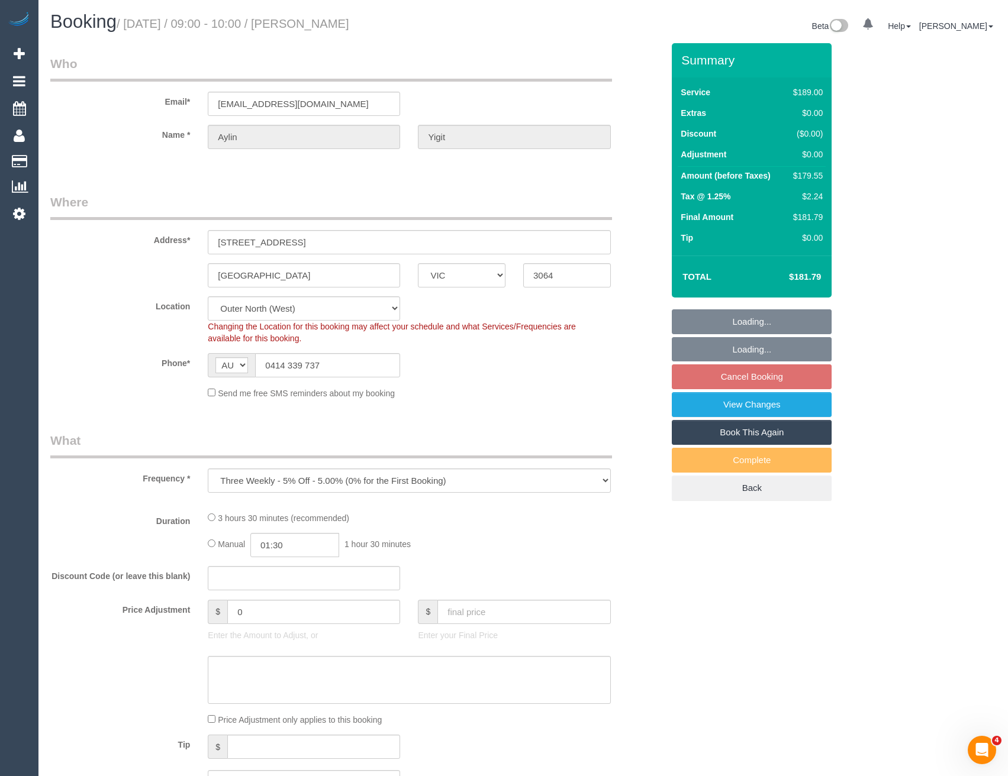
select select "object:1021"
select select "string:stripe-pm_1QvoQp2GScqysDRVv5w4R0Wo"
select select "number:28"
select select "number:14"
select select "number:19"
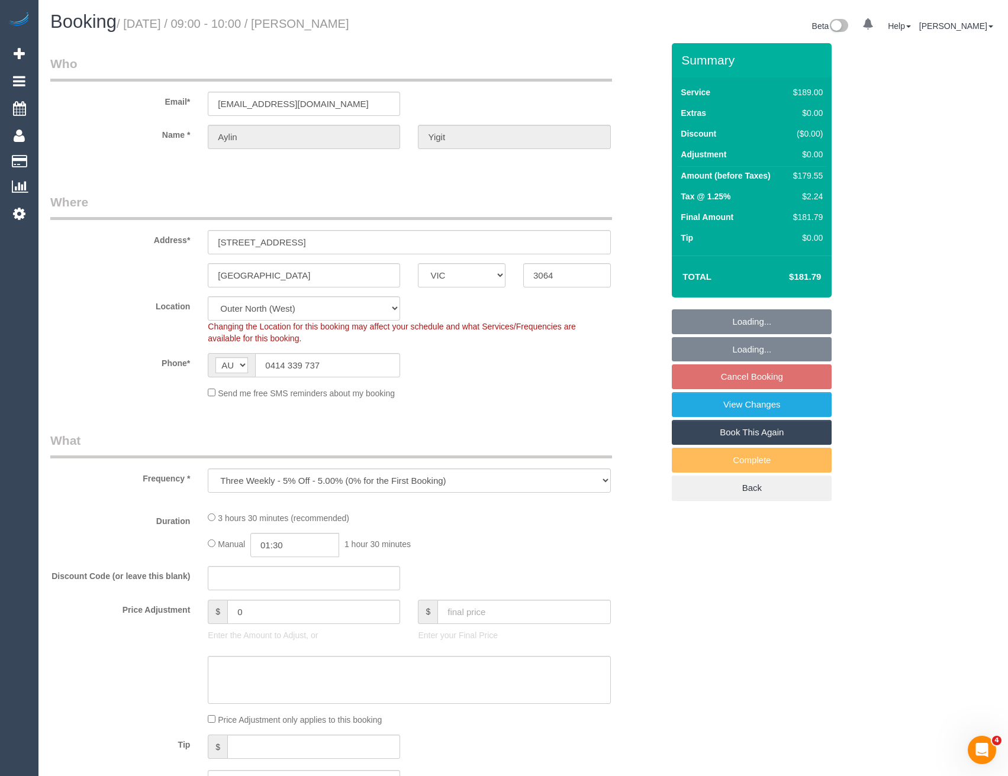
select select "number:22"
select select "number:33"
select select "number:12"
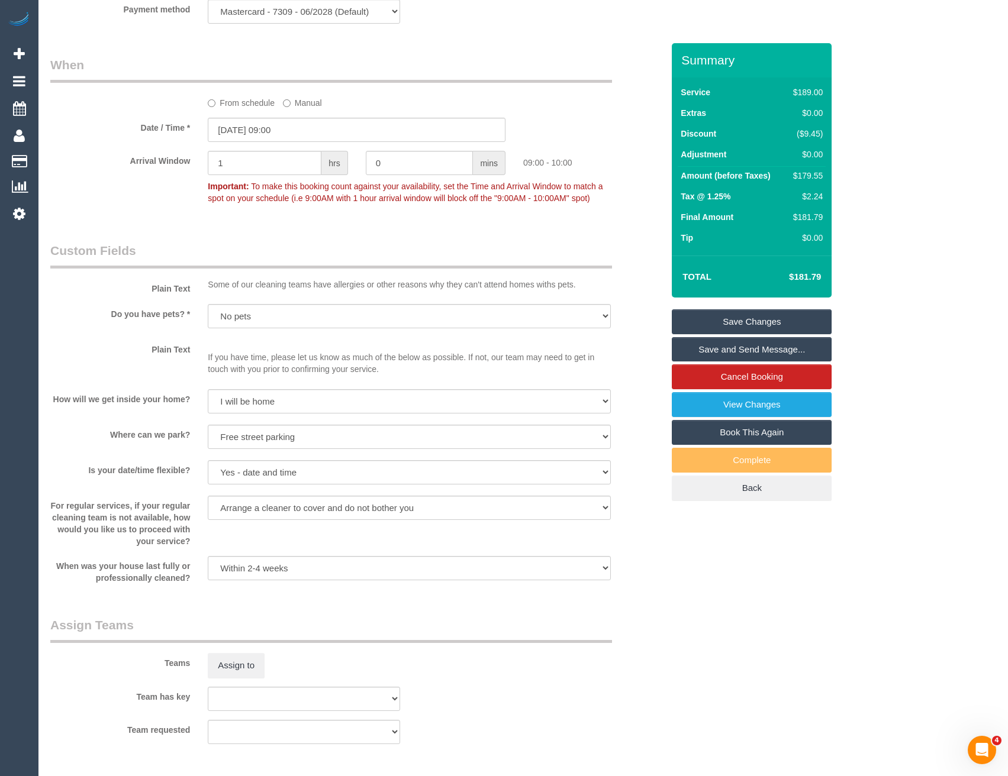
scroll to position [1539, 0]
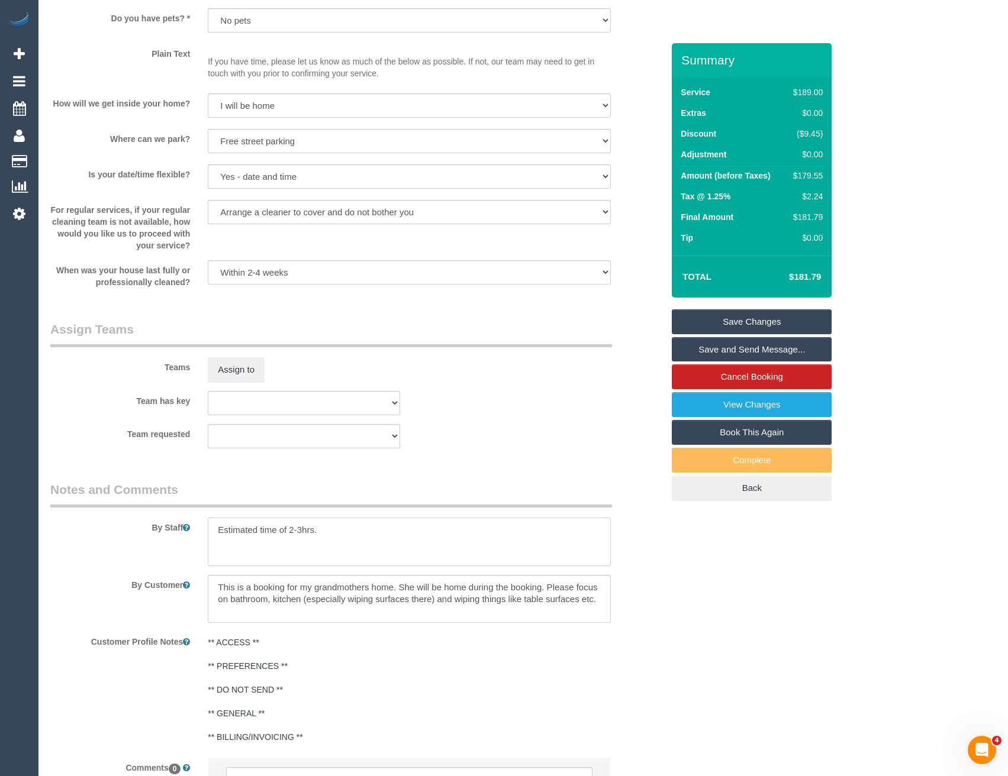
drag, startPoint x: 298, startPoint y: 530, endPoint x: 367, endPoint y: 510, distance: 72.7
click at [298, 530] on textarea at bounding box center [409, 542] width 402 height 49
click at [373, 535] on textarea at bounding box center [409, 542] width 402 height 49
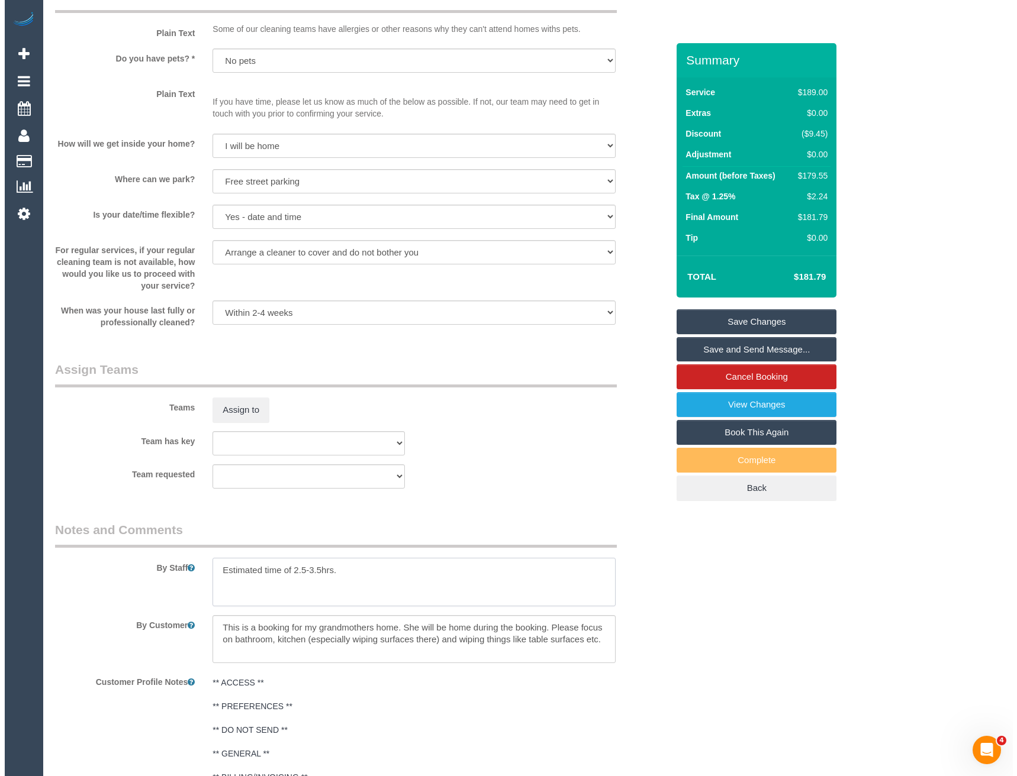
scroll to position [1479, 0]
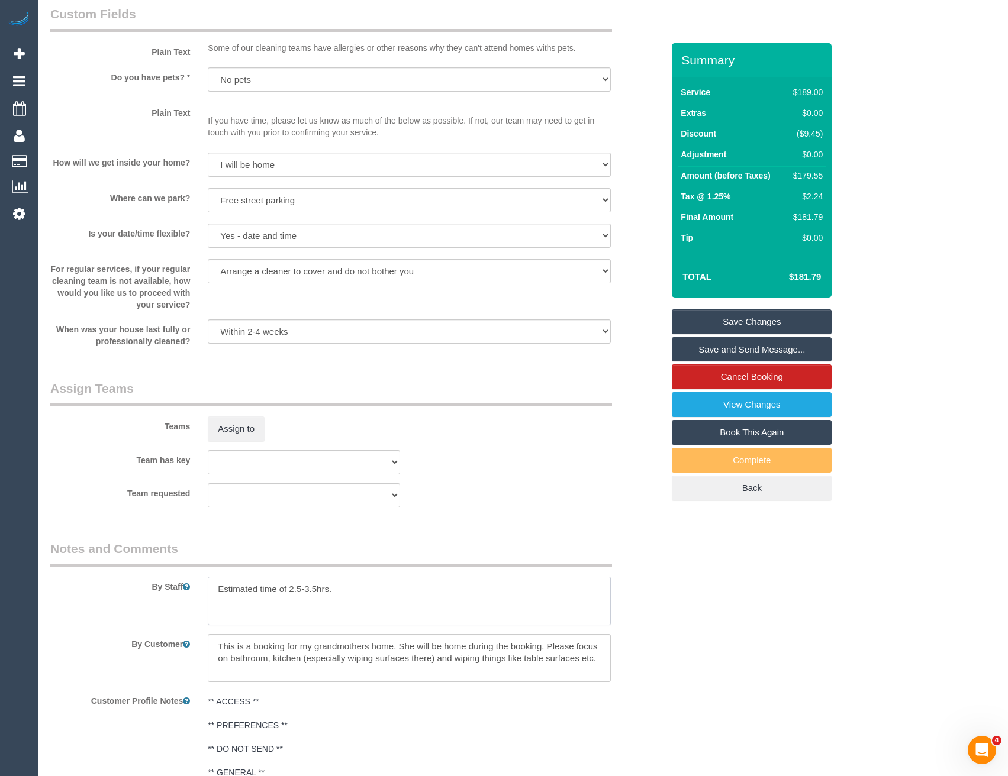
type textarea "Estimated time of 2.5-3.5hrs."
click at [230, 412] on div "Teams Assign to" at bounding box center [356, 411] width 630 height 62
click at [254, 430] on button "Assign to" at bounding box center [236, 429] width 57 height 25
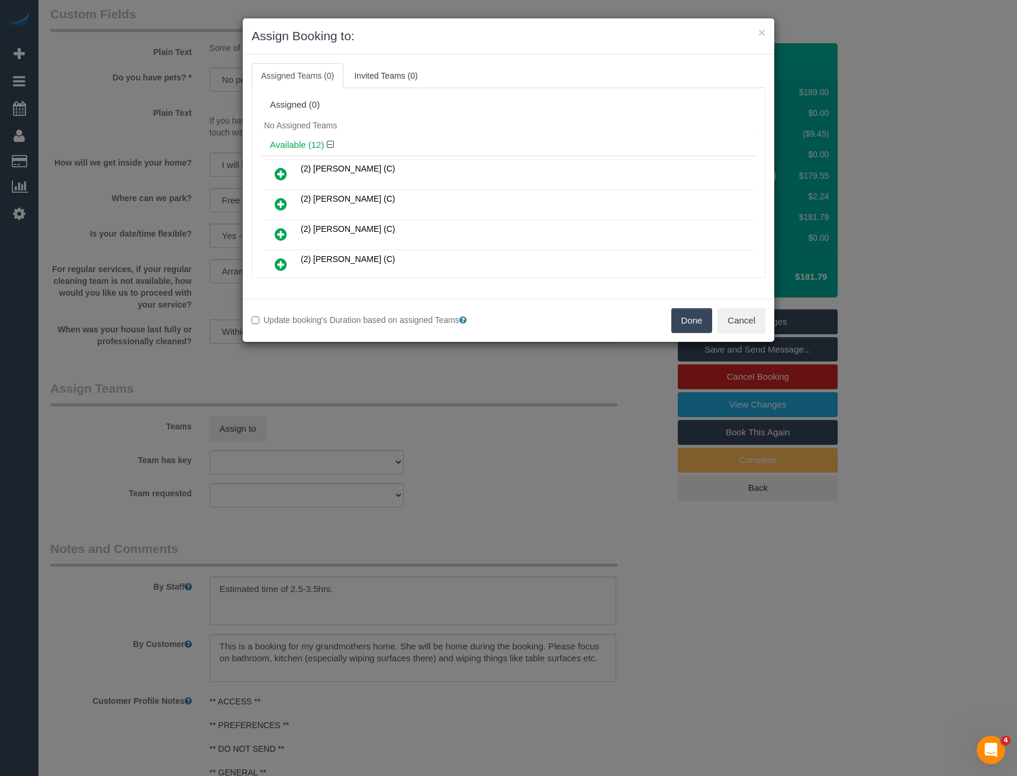
scroll to position [319, 0]
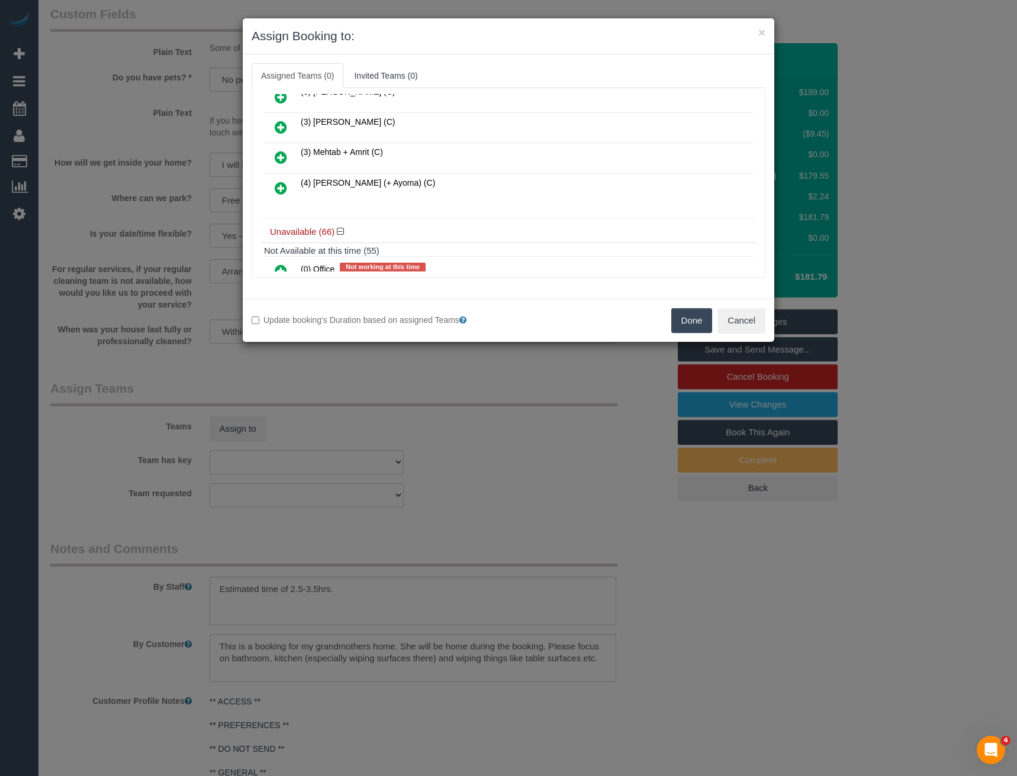
click at [276, 182] on icon at bounding box center [281, 188] width 12 height 14
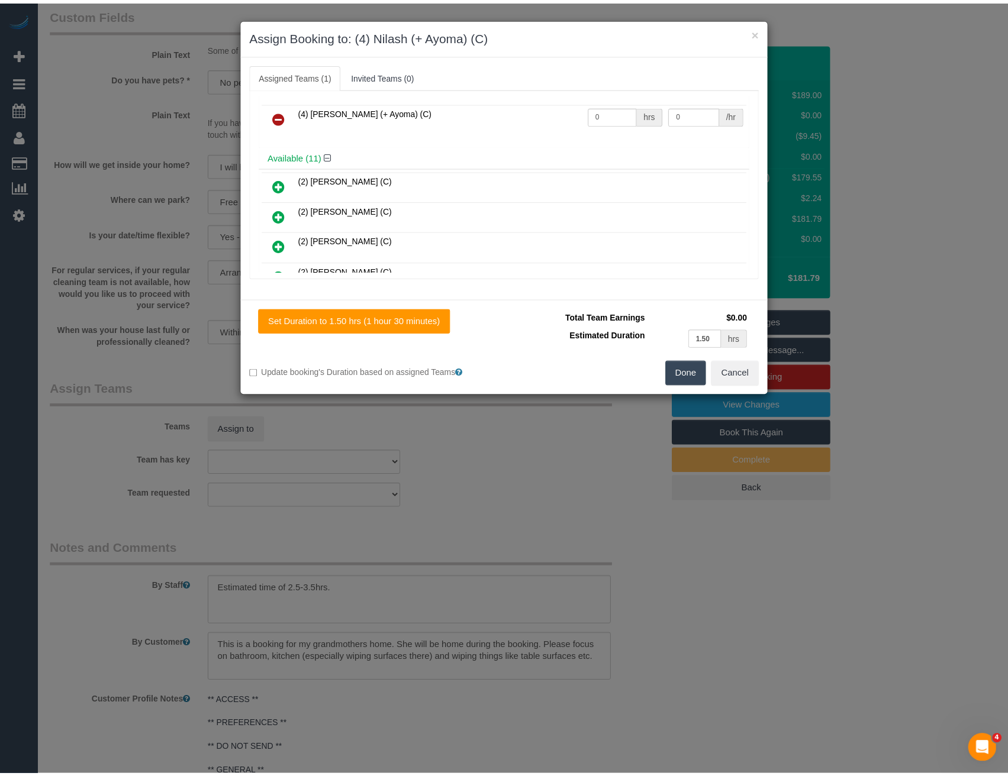
scroll to position [0, 0]
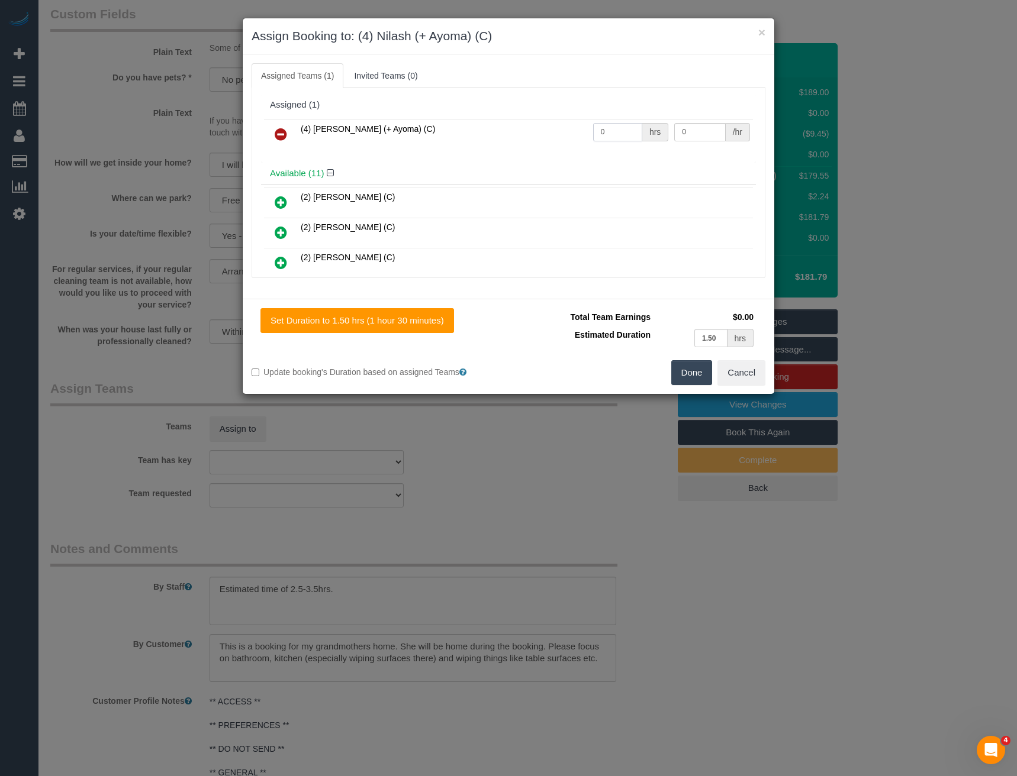
drag, startPoint x: 608, startPoint y: 133, endPoint x: 504, endPoint y: 134, distance: 103.6
click at [509, 134] on tr "(4) [PERSON_NAME] (+ Ayoma) (C) 0 hrs 0 /hr" at bounding box center [508, 135] width 489 height 30
type input "1"
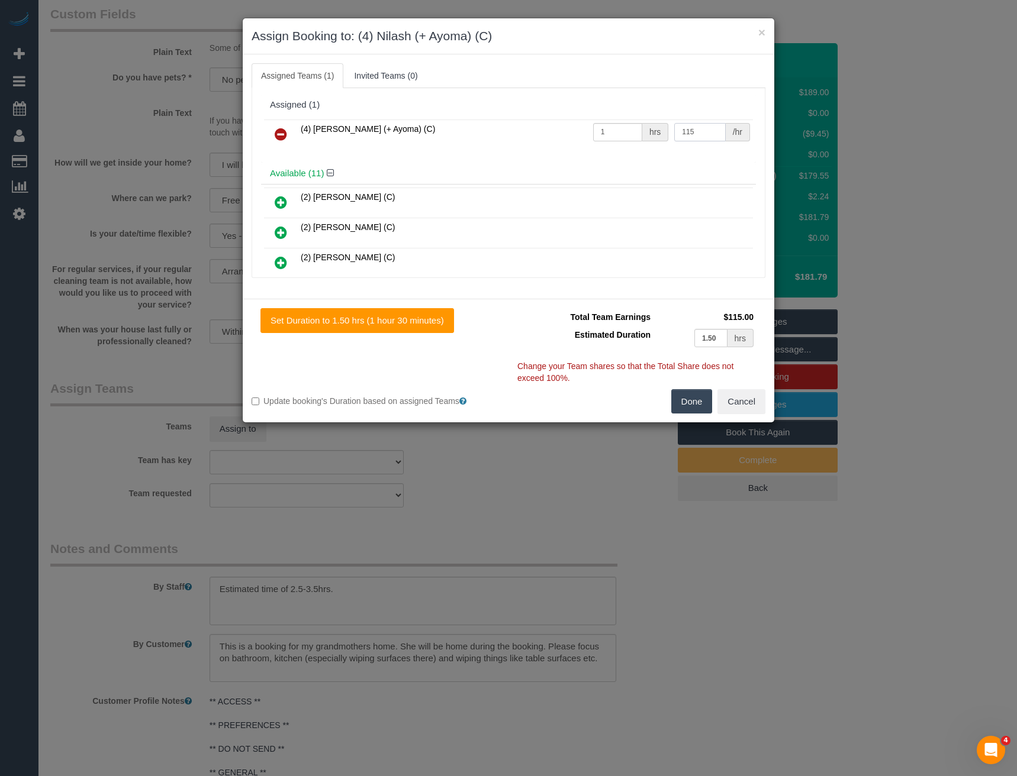
type input "115"
click at [685, 399] on button "Done" at bounding box center [691, 401] width 41 height 25
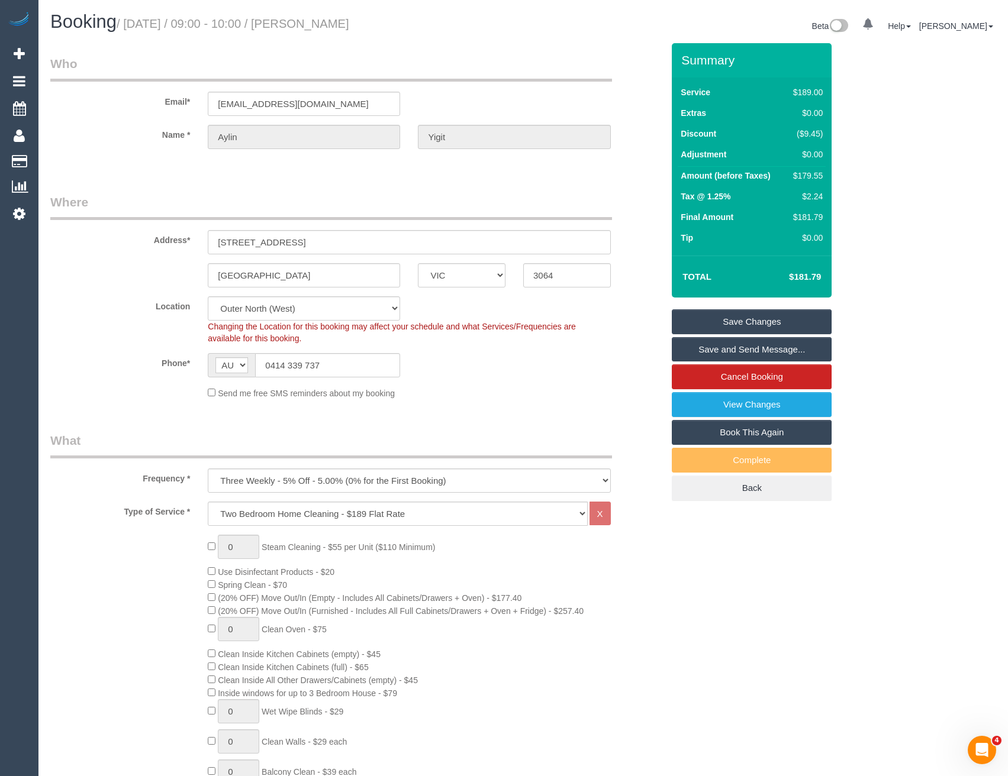
click at [717, 349] on link "Save and Send Message..." at bounding box center [752, 349] width 160 height 25
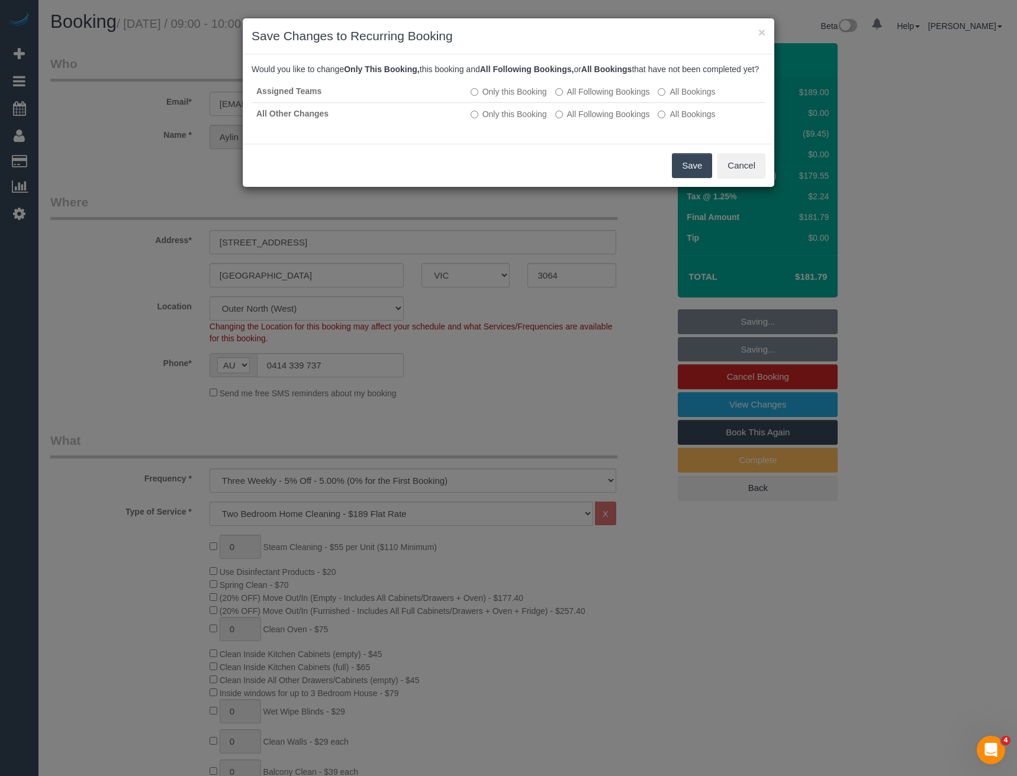
click at [699, 173] on button "Save" at bounding box center [692, 165] width 40 height 25
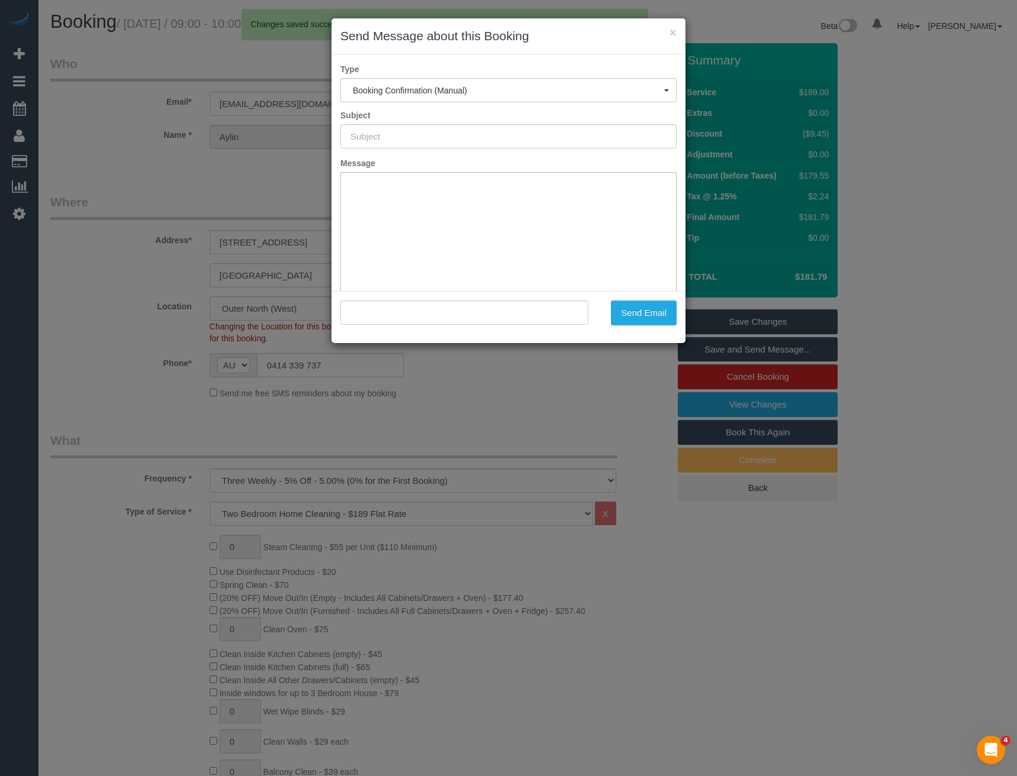
type input "Booking Confirmed"
type input ""[PERSON_NAME]" <[EMAIL_ADDRESS][DOMAIN_NAME]>"
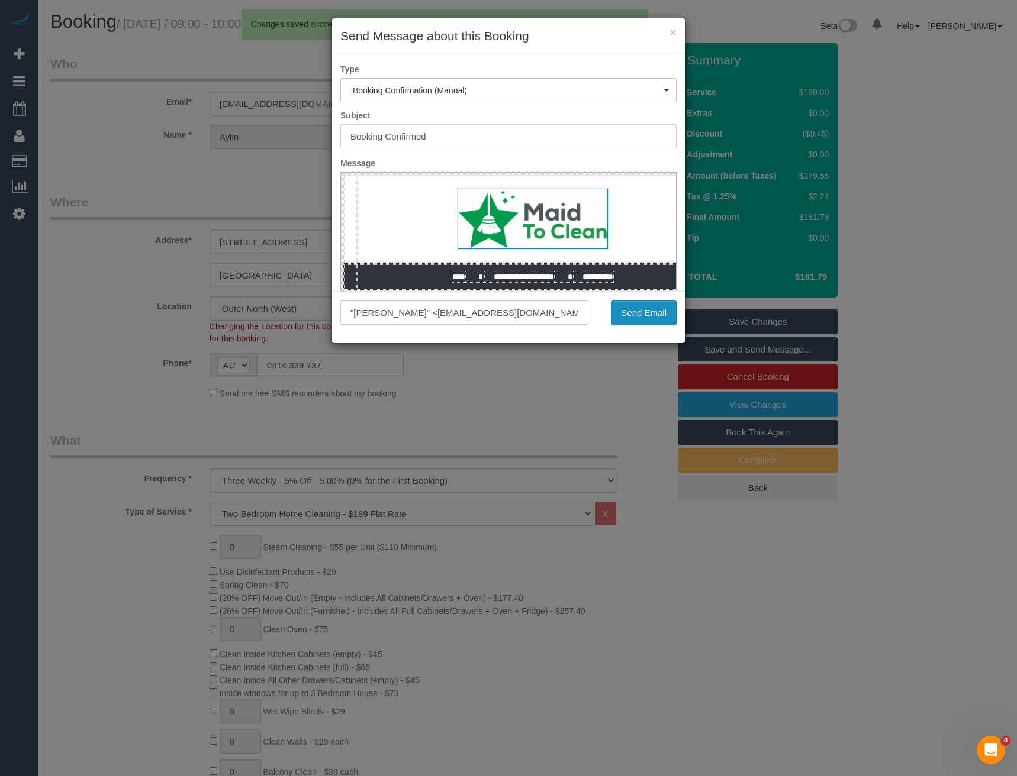
click at [644, 311] on button "Send Email" at bounding box center [644, 313] width 66 height 25
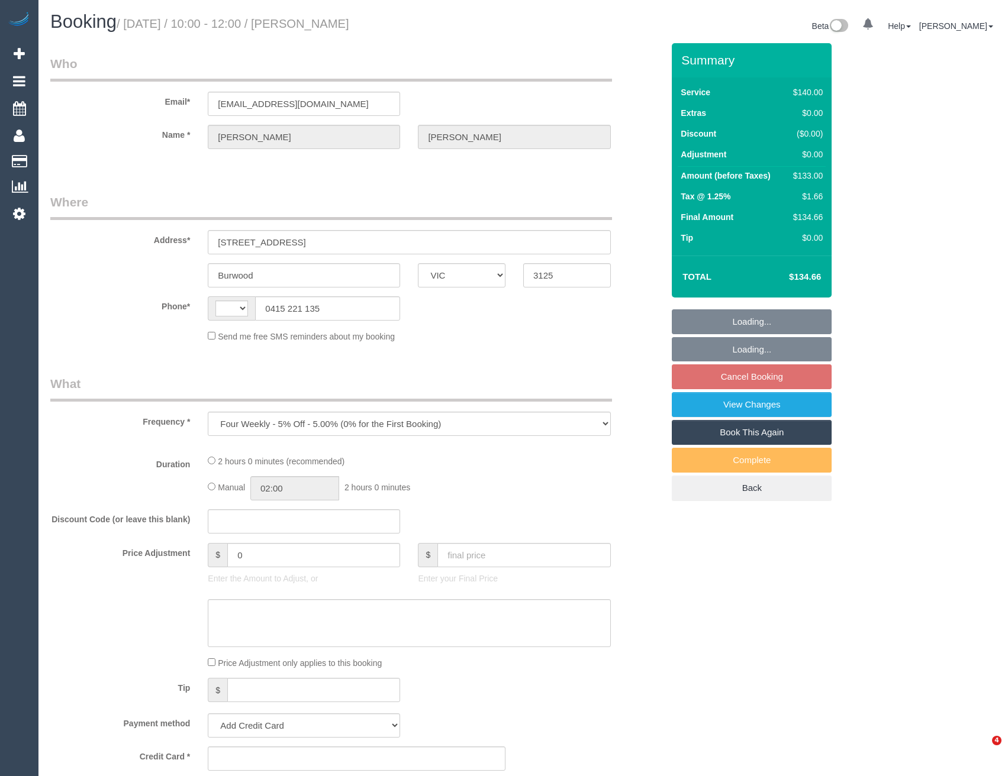
select select "VIC"
select select "string:stripe-pm_1ROW3L2GScqysDRVcWRg2qmN"
select select "string:AU"
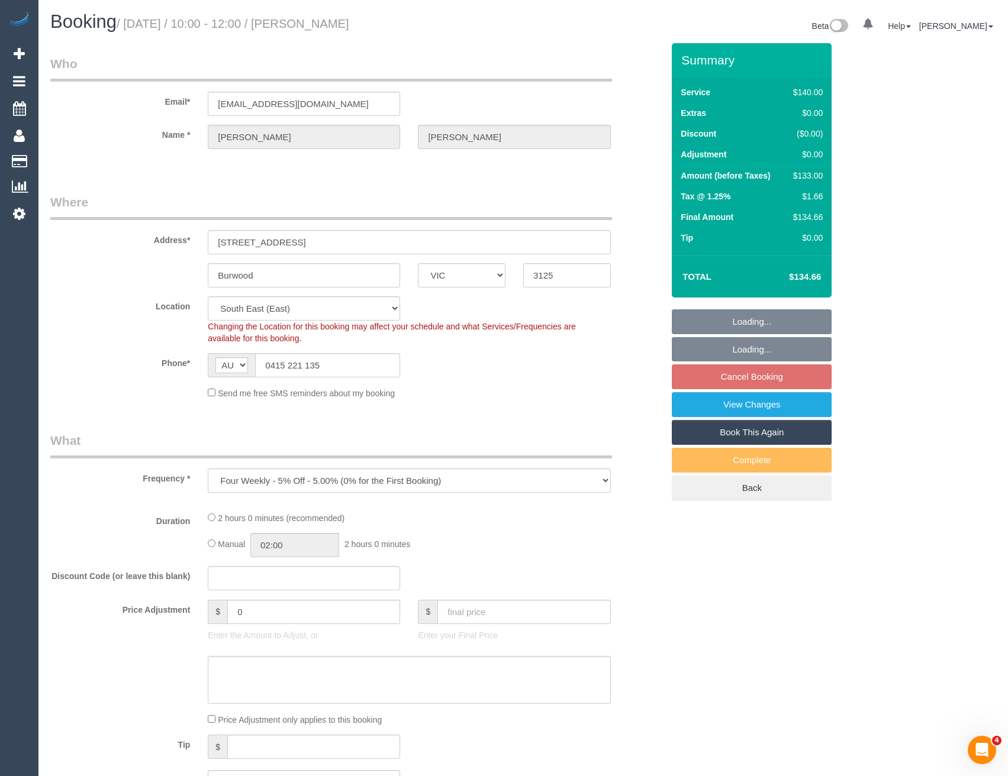
select select "number:27"
select select "number:17"
select select "number:19"
select select "number:22"
select select "number:34"
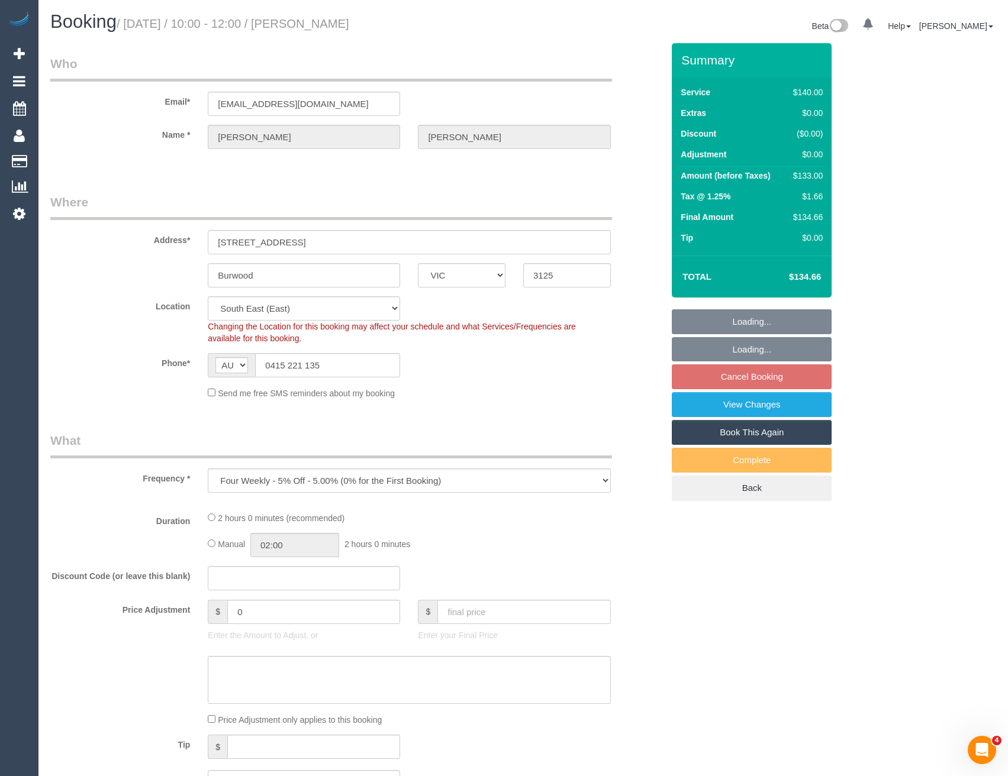
select select "number:13"
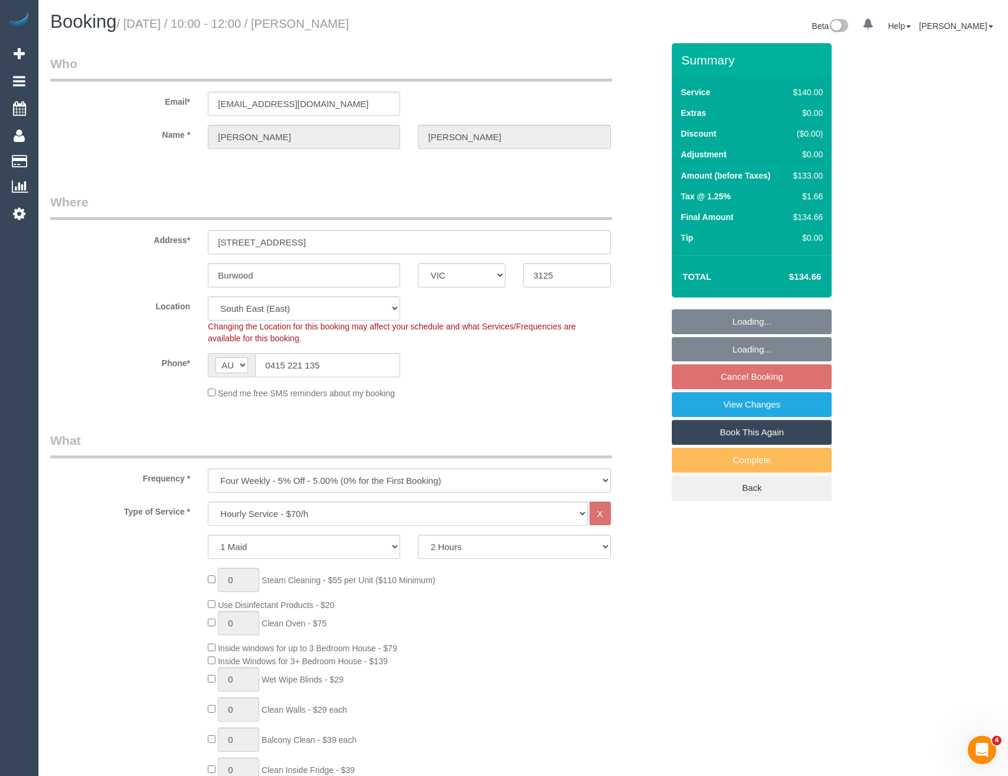
select select "object:1381"
select select "spot3"
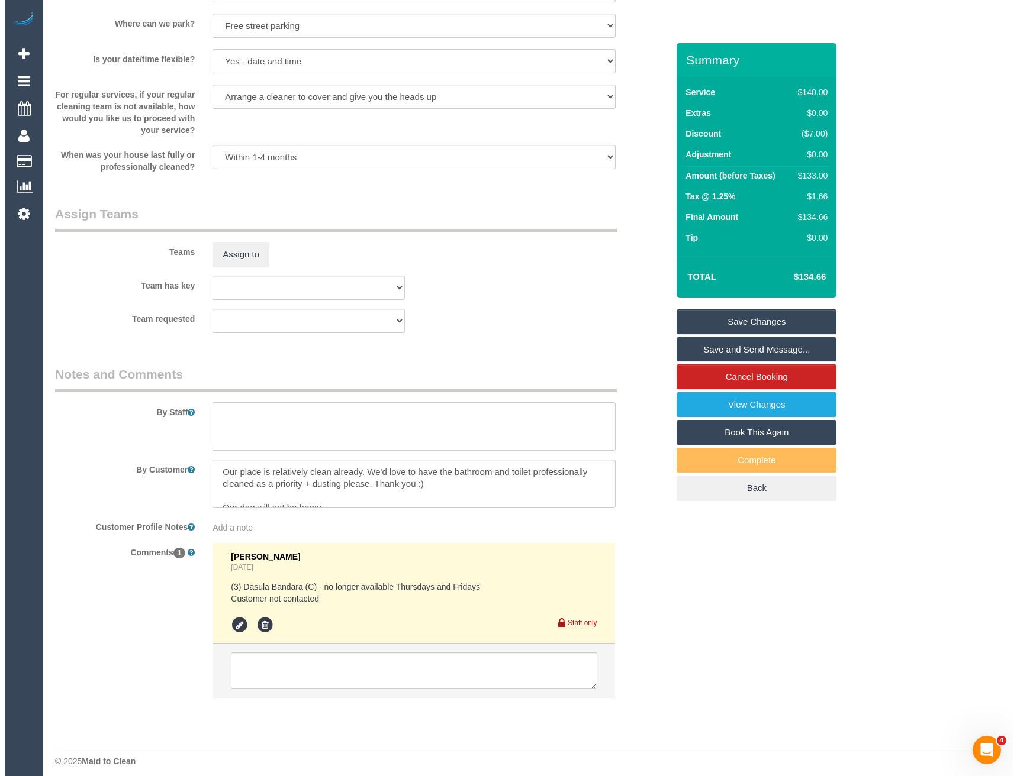
scroll to position [1565, 0]
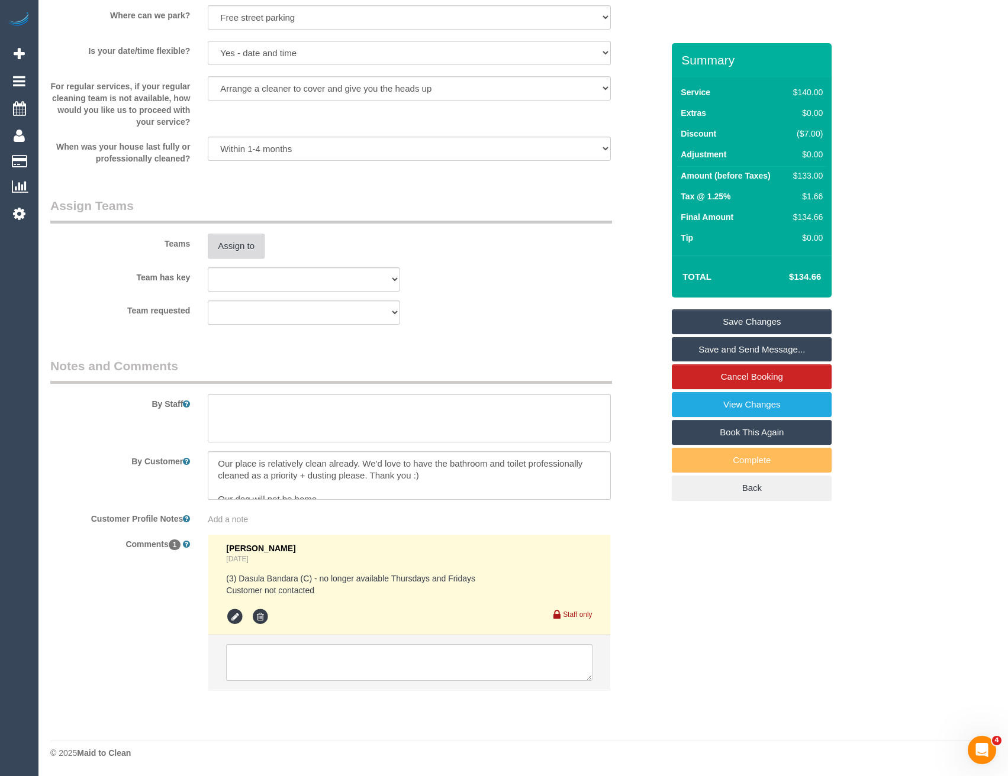
click at [231, 246] on button "Assign to" at bounding box center [236, 246] width 57 height 25
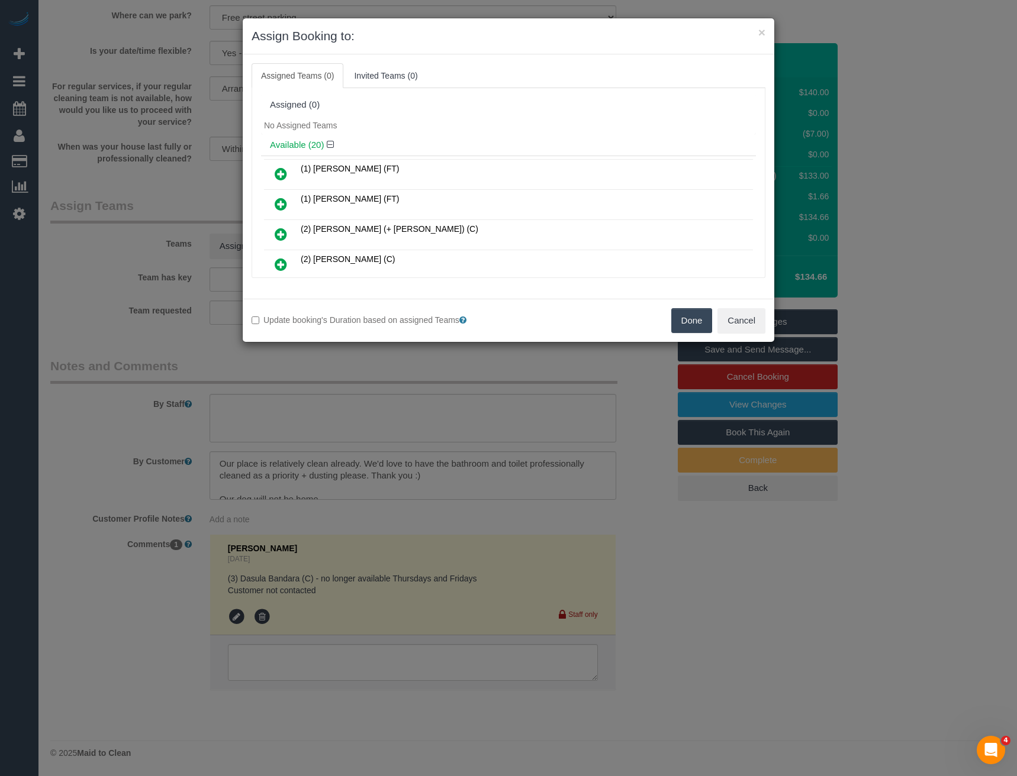
scroll to position [107, 0]
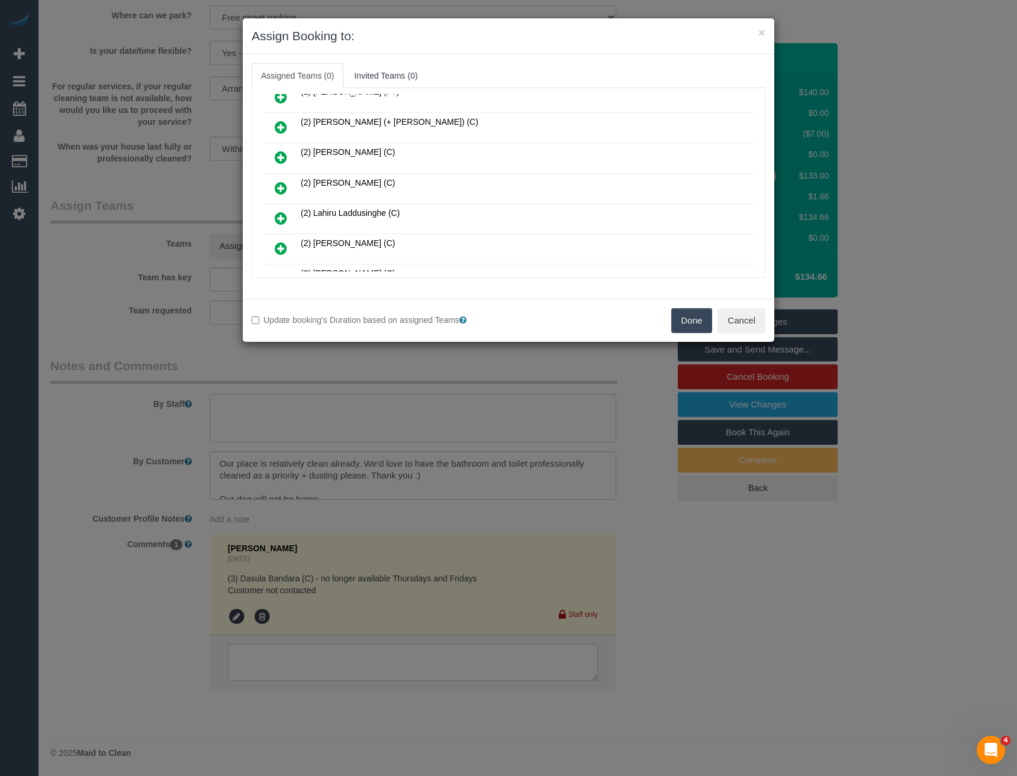
click at [281, 186] on icon at bounding box center [281, 188] width 12 height 14
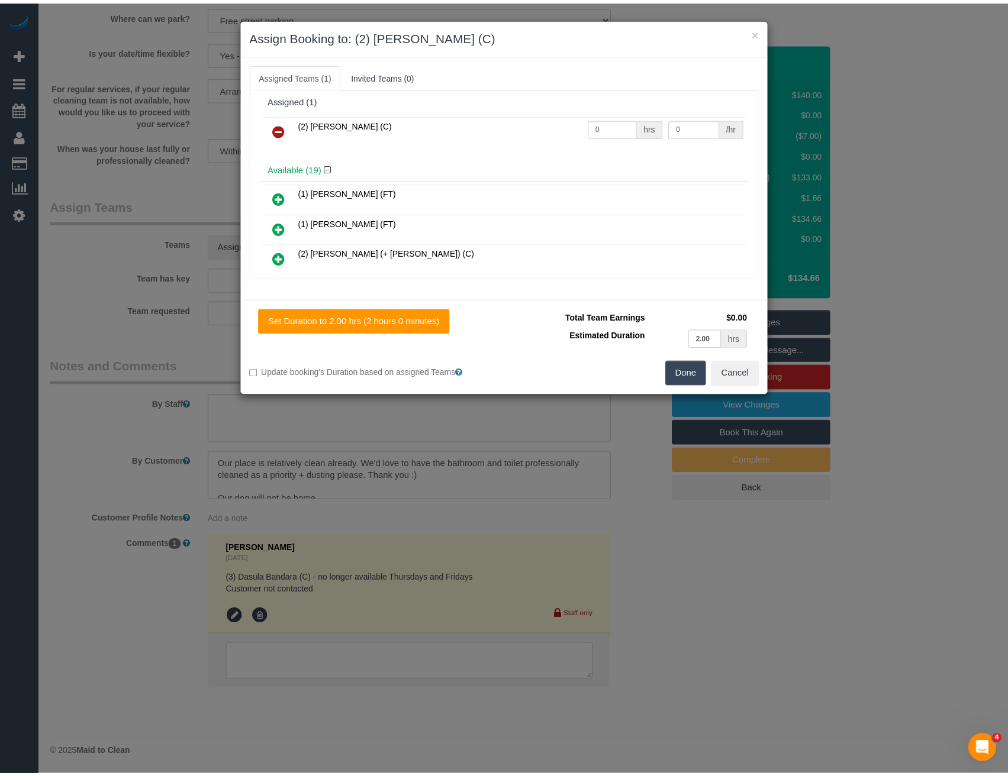
scroll to position [0, 0]
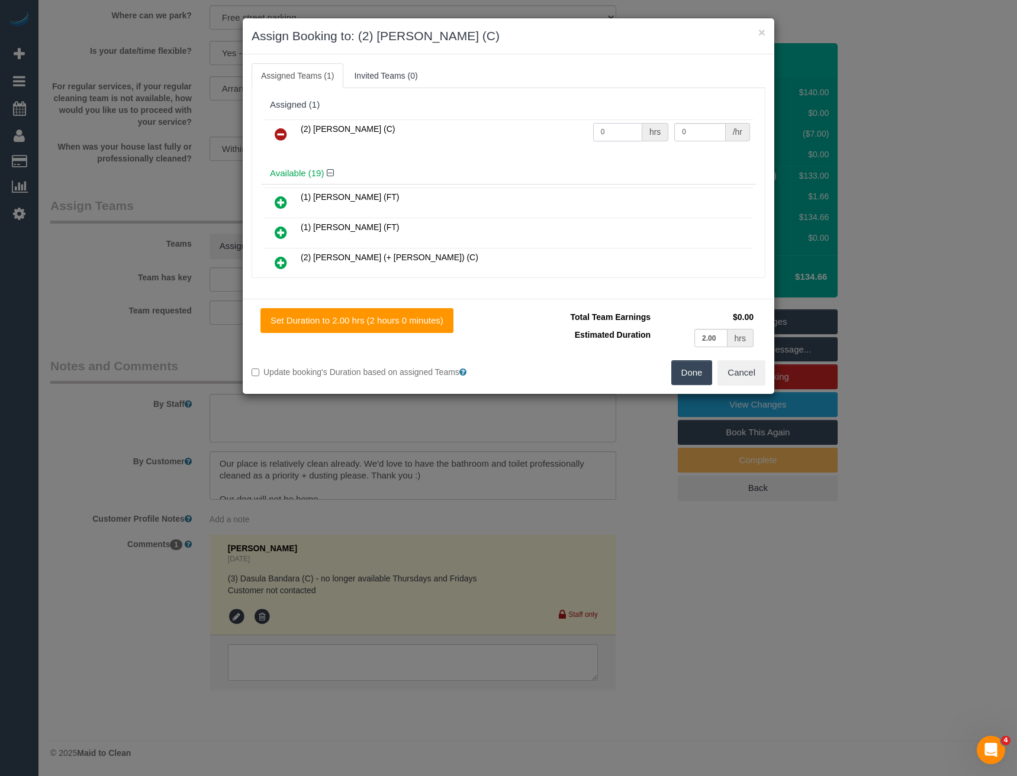
drag, startPoint x: 602, startPoint y: 133, endPoint x: 555, endPoint y: 134, distance: 47.4
click at [565, 134] on tr "(2) [PERSON_NAME] (C) 0 hrs 0 /hr" at bounding box center [508, 135] width 489 height 30
type input "2"
type input "37.5"
click at [687, 366] on button "Done" at bounding box center [691, 372] width 41 height 25
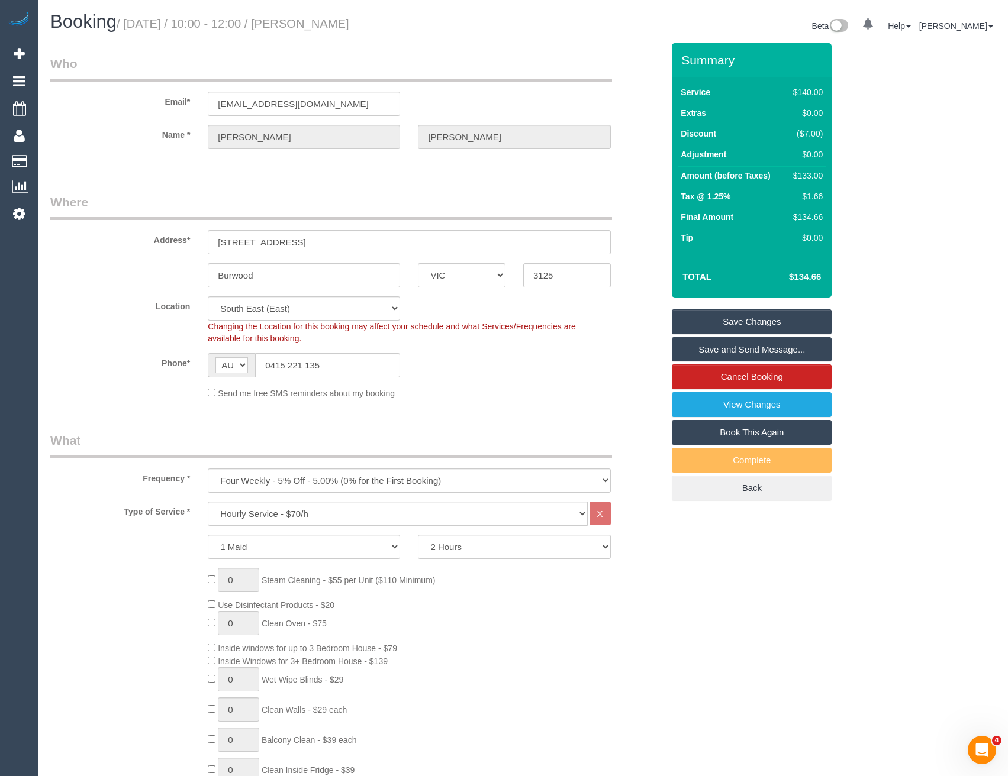
click at [746, 347] on link "Save and Send Message..." at bounding box center [752, 349] width 160 height 25
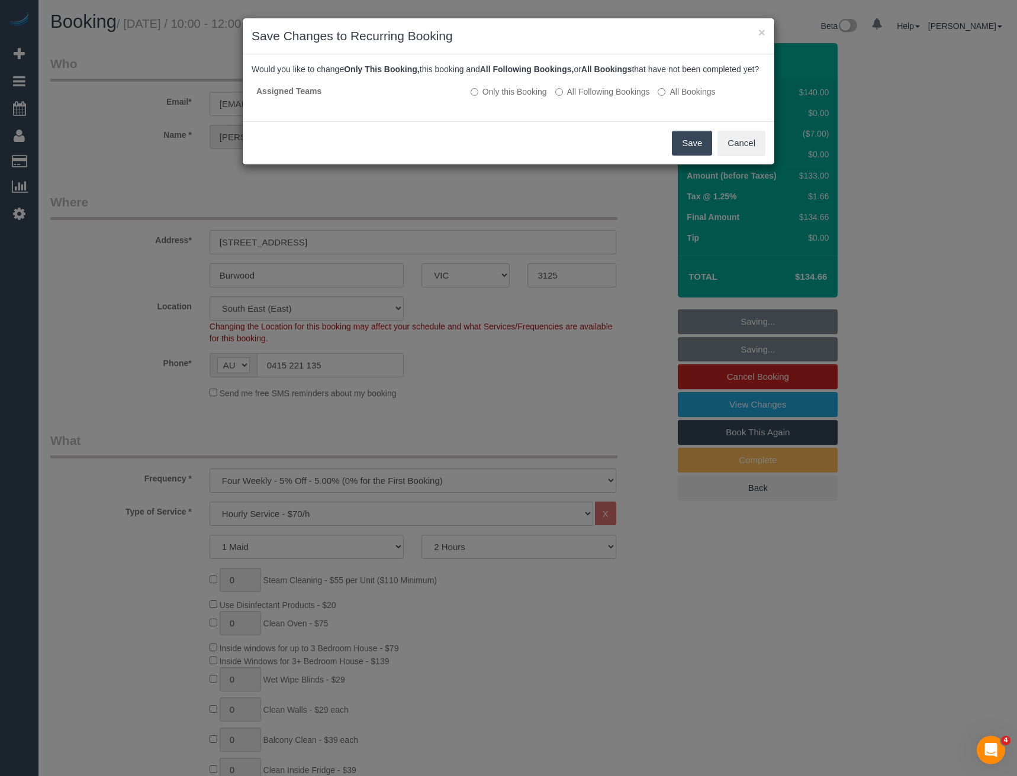
click at [697, 156] on button "Save" at bounding box center [692, 143] width 40 height 25
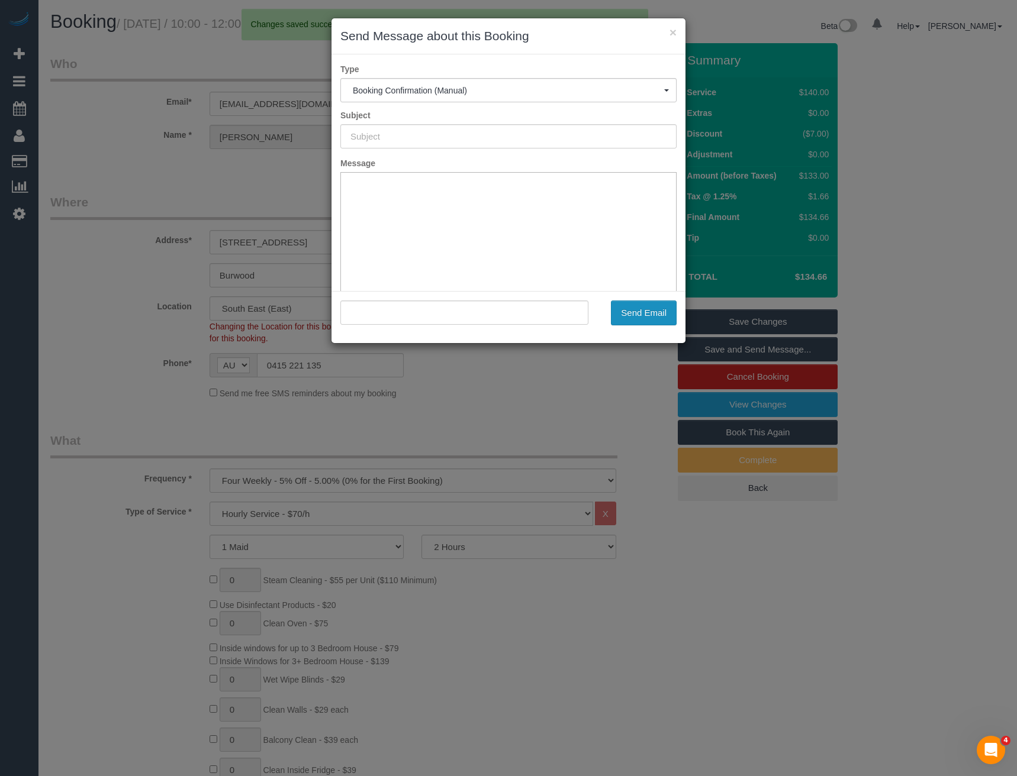
type input "Booking Confirmed"
type input ""[PERSON_NAME]" <[EMAIL_ADDRESS][DOMAIN_NAME]>"
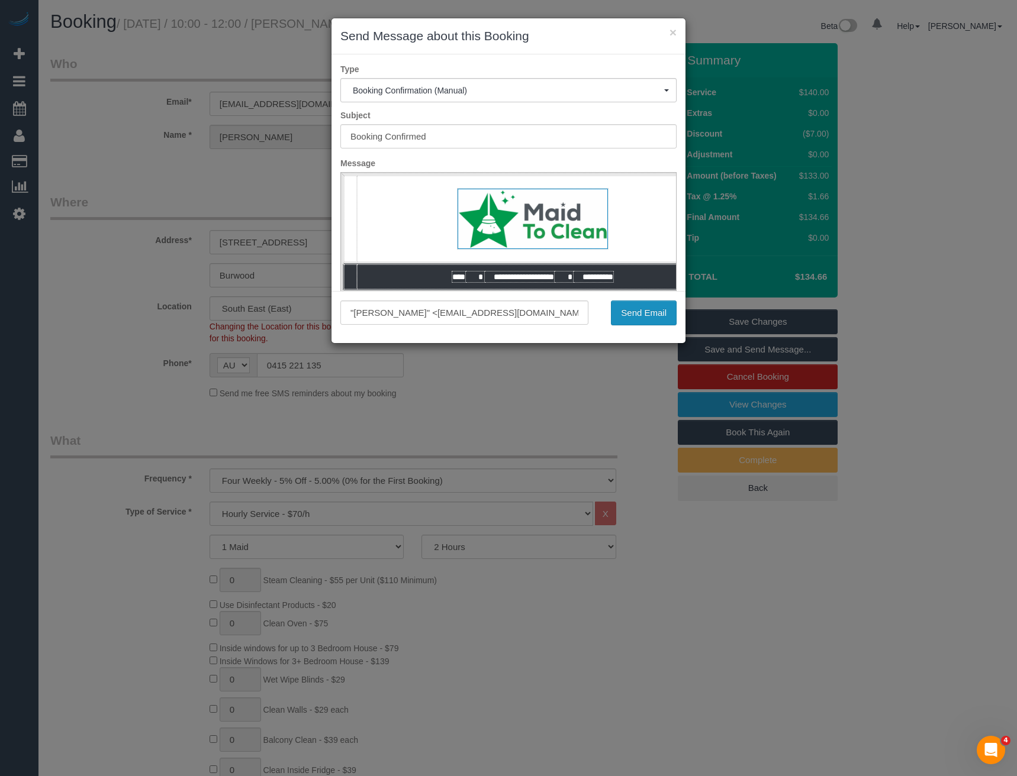
click at [641, 315] on button "Send Email" at bounding box center [644, 313] width 66 height 25
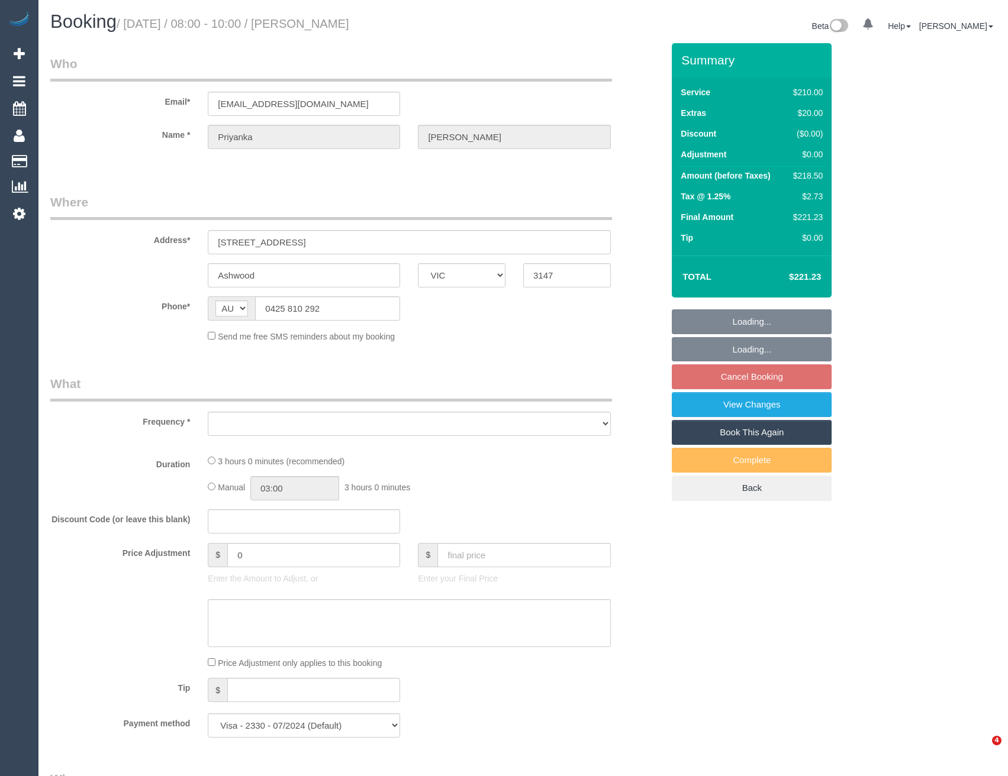
select select "VIC"
select select "object:543"
select select "180"
select select "number:27"
select select "number:14"
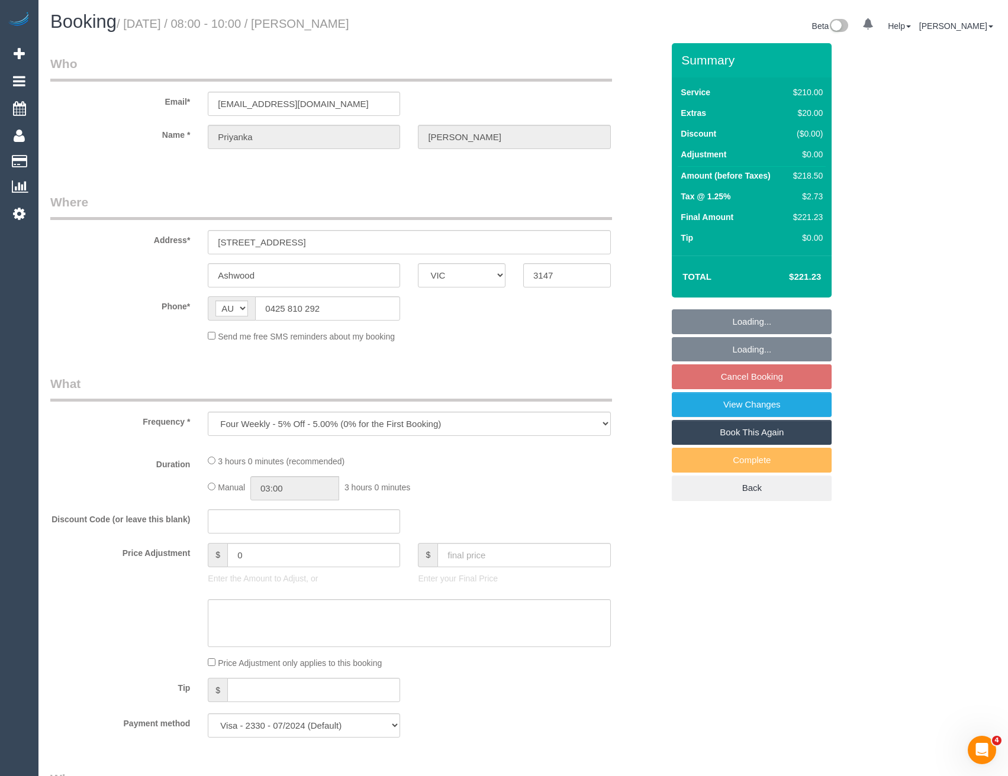
select select "number:18"
select select "number:23"
select select "number:34"
select select "number:12"
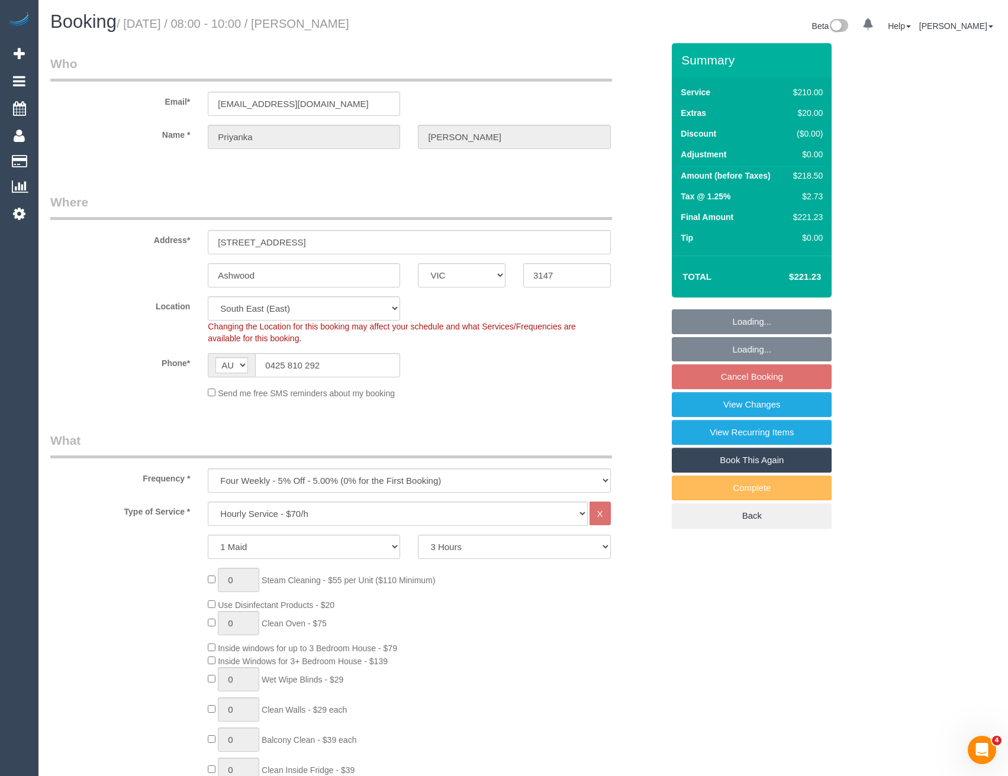
select select "object:1383"
select select "spot2"
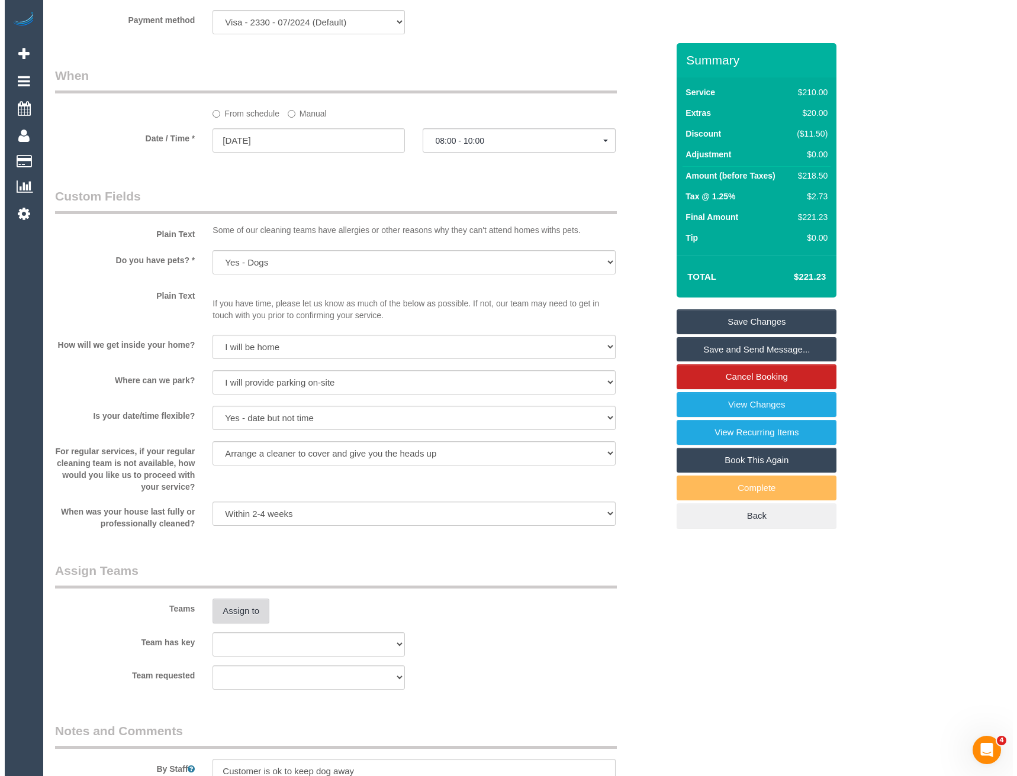
scroll to position [1361, 0]
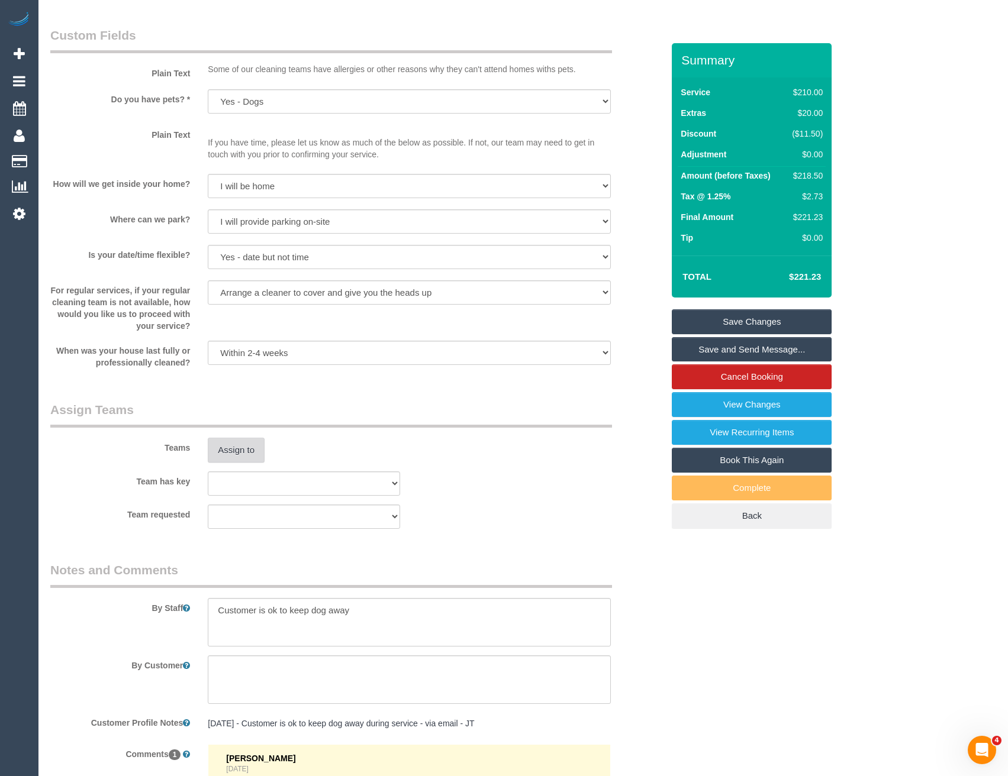
click at [220, 460] on button "Assign to" at bounding box center [236, 450] width 57 height 25
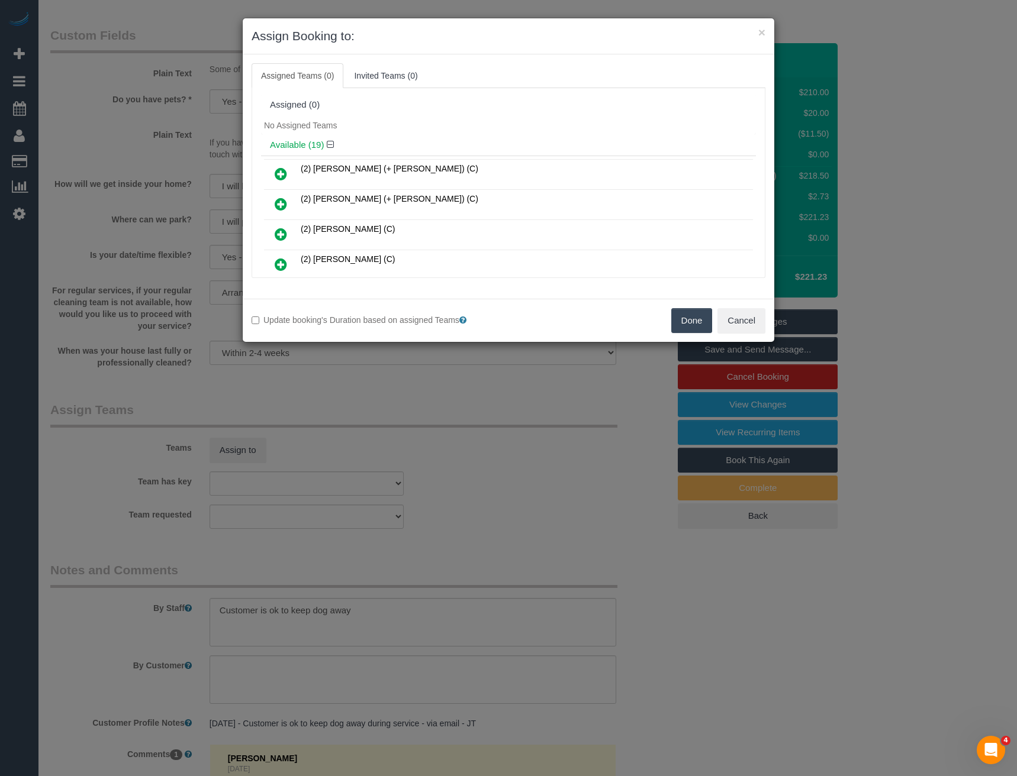
scroll to position [2423, 0]
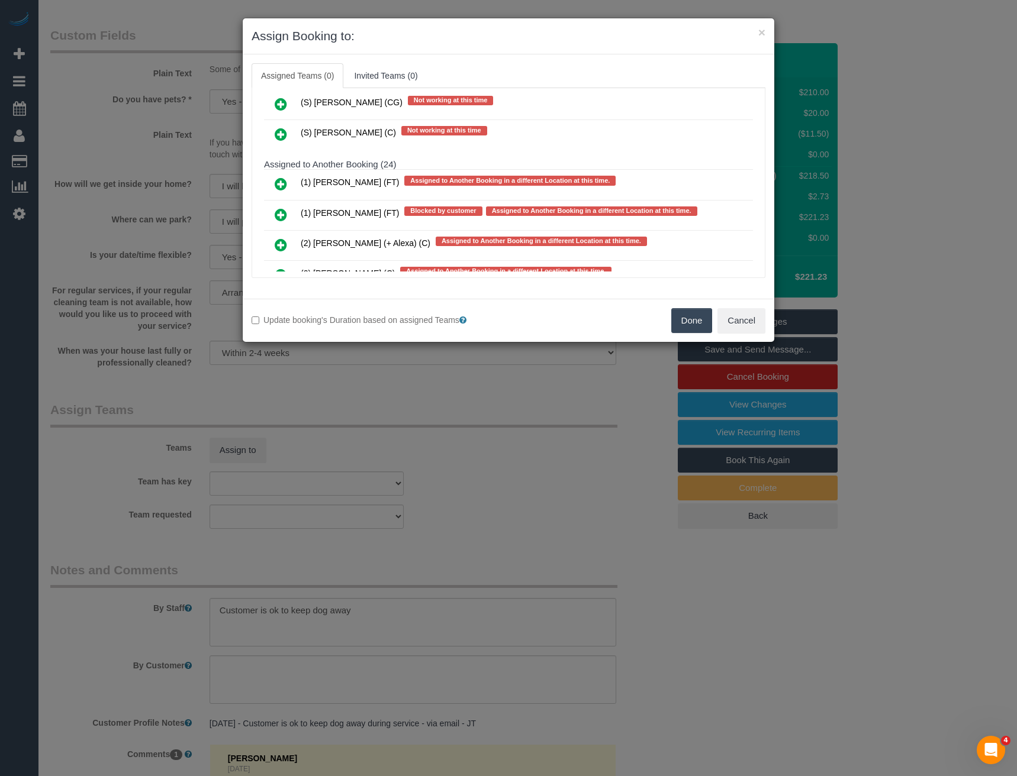
click at [283, 183] on icon at bounding box center [281, 184] width 12 height 14
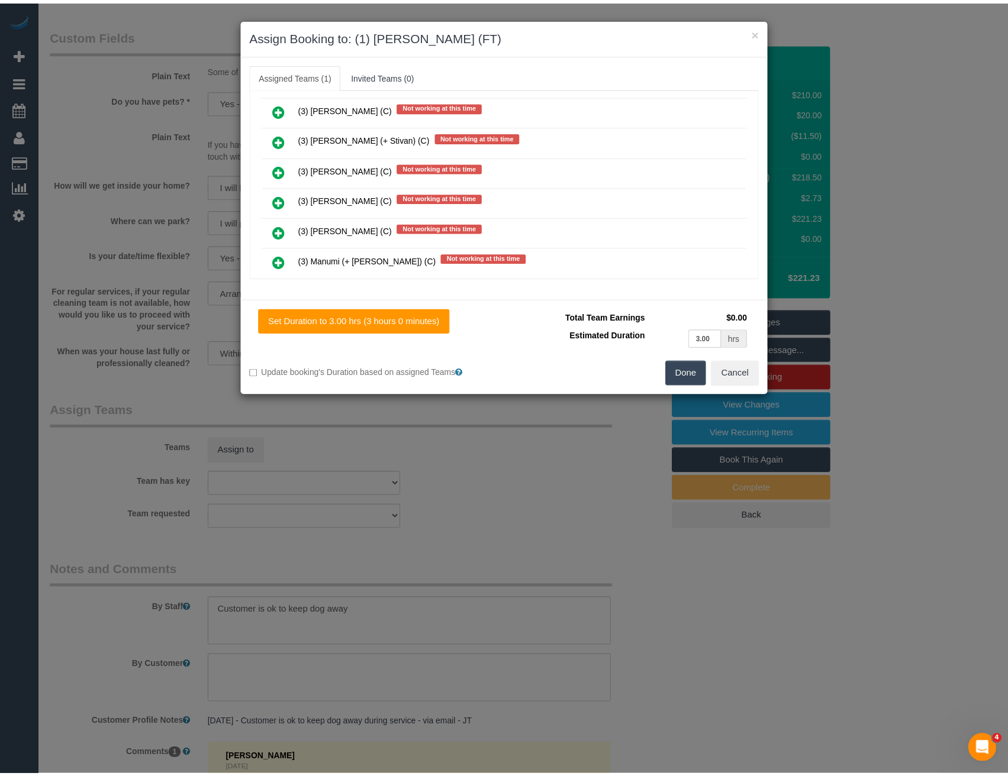
scroll to position [0, 0]
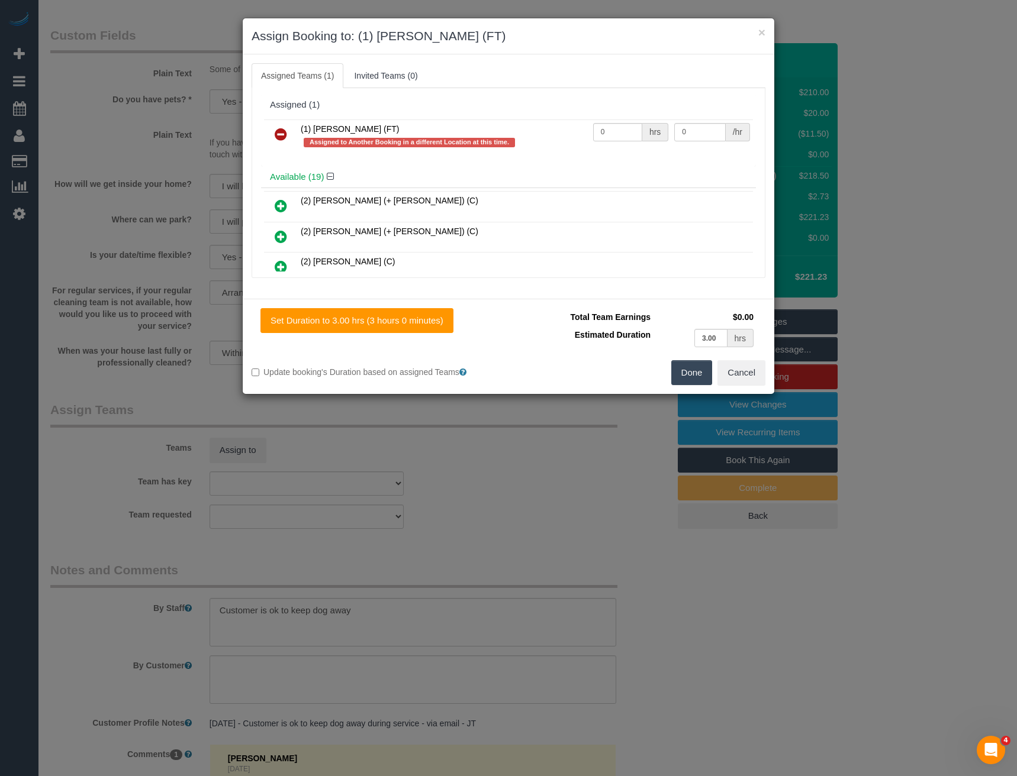
click at [695, 367] on button "Done" at bounding box center [691, 372] width 41 height 25
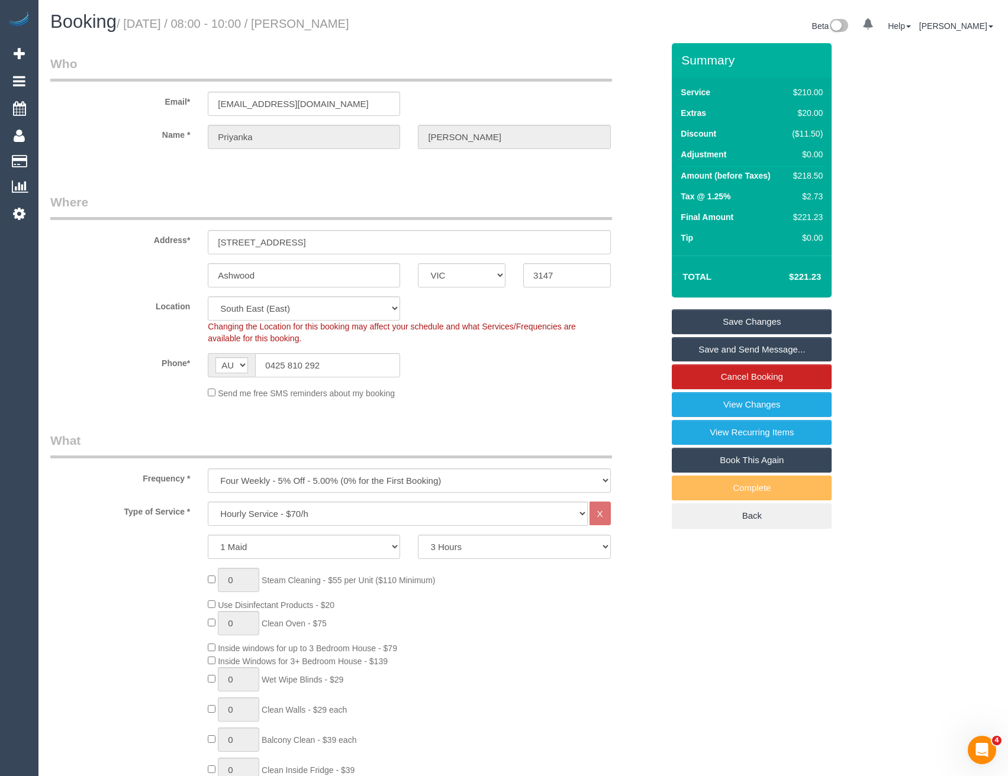
click at [759, 346] on link "Save and Send Message..." at bounding box center [752, 349] width 160 height 25
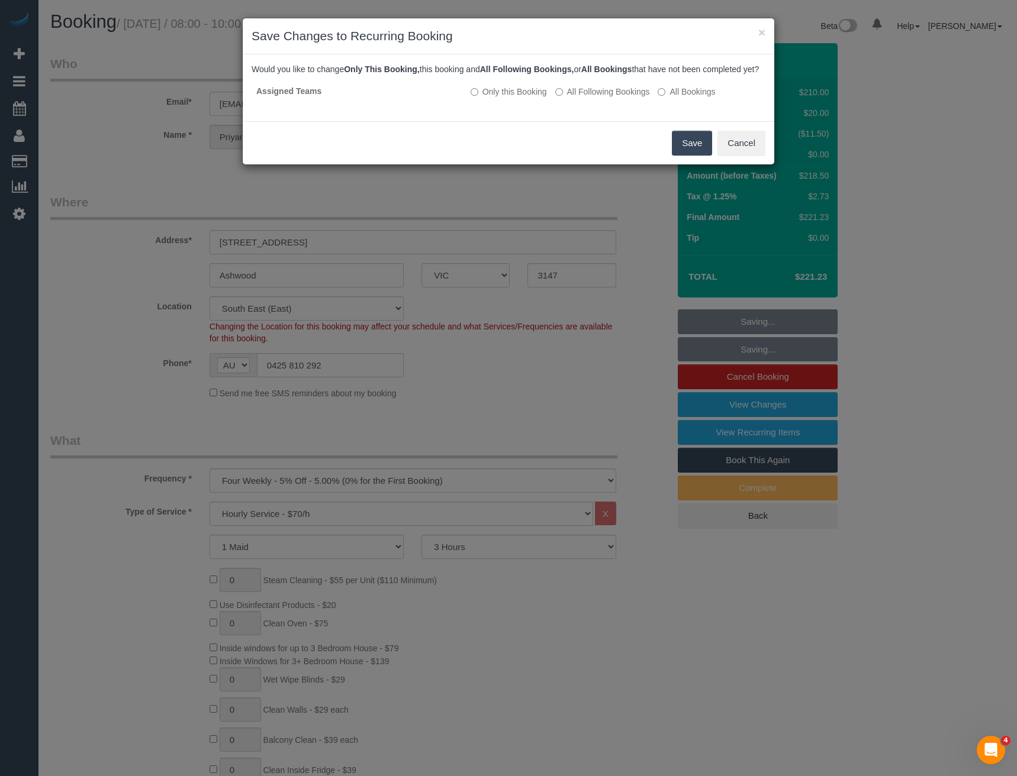
click at [693, 156] on button "Save" at bounding box center [692, 143] width 40 height 25
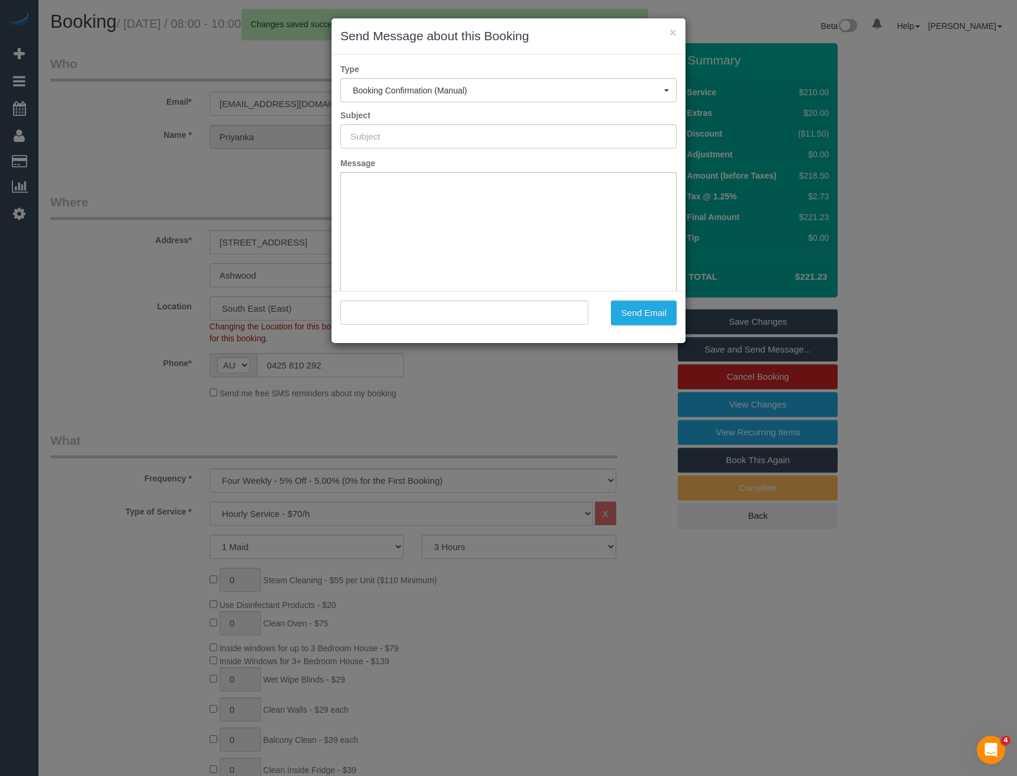
type input "Booking Confirmed"
type input ""Priyanka Pius" <priya.pius@hotmail.com>"
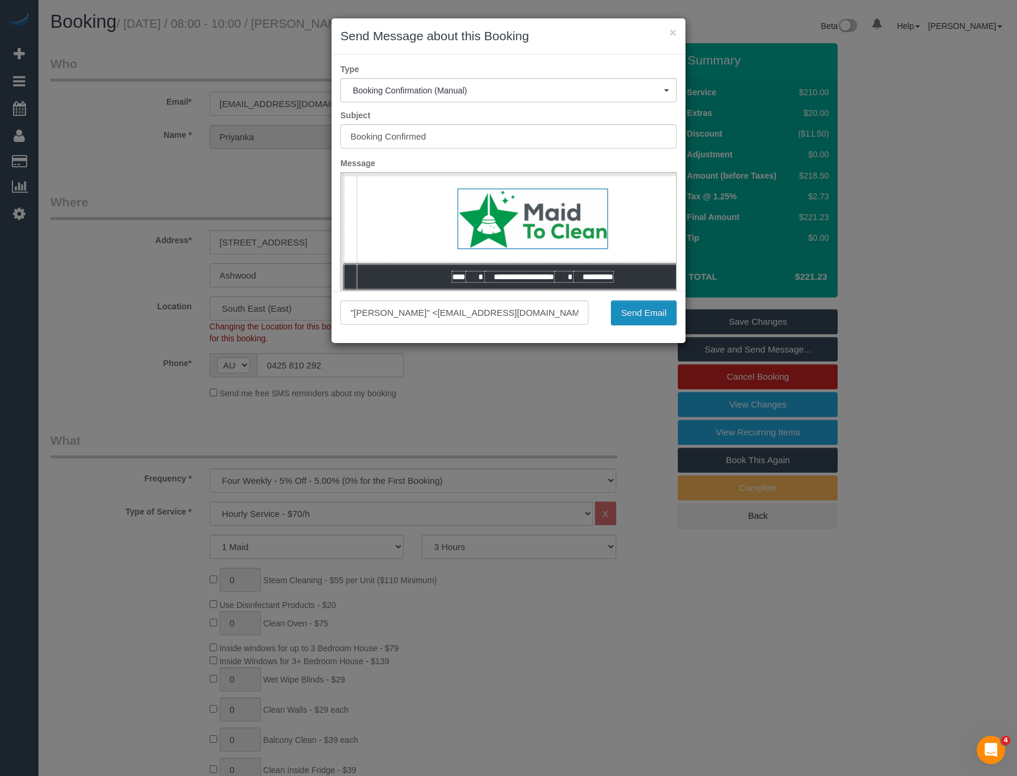
click at [624, 306] on button "Send Email" at bounding box center [644, 313] width 66 height 25
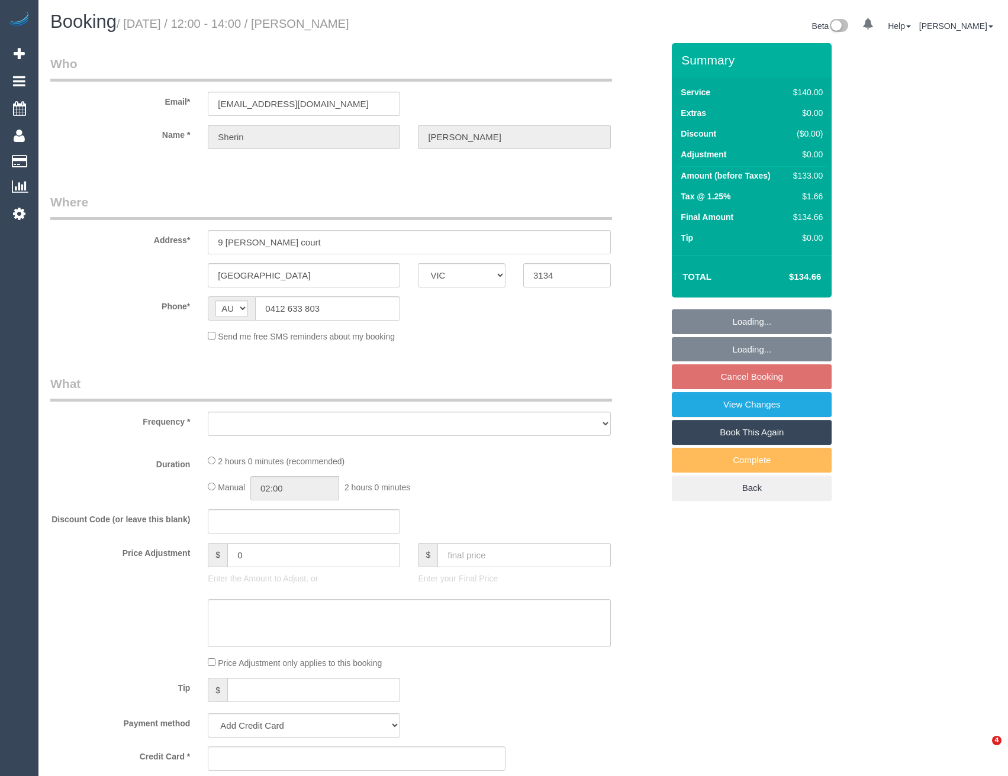
select select "VIC"
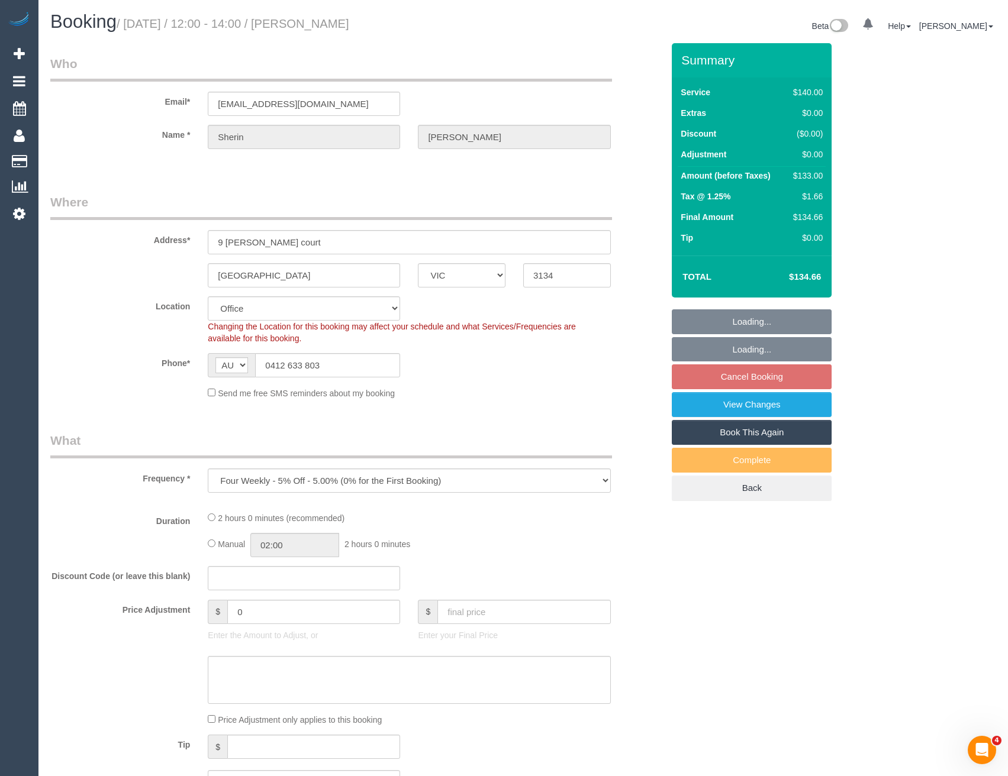
select select "object:529"
select select "string:stripe-pm_1PpfRz2GScqysDRVZMgypdf3"
select select "number:28"
select select "number:14"
select select "number:18"
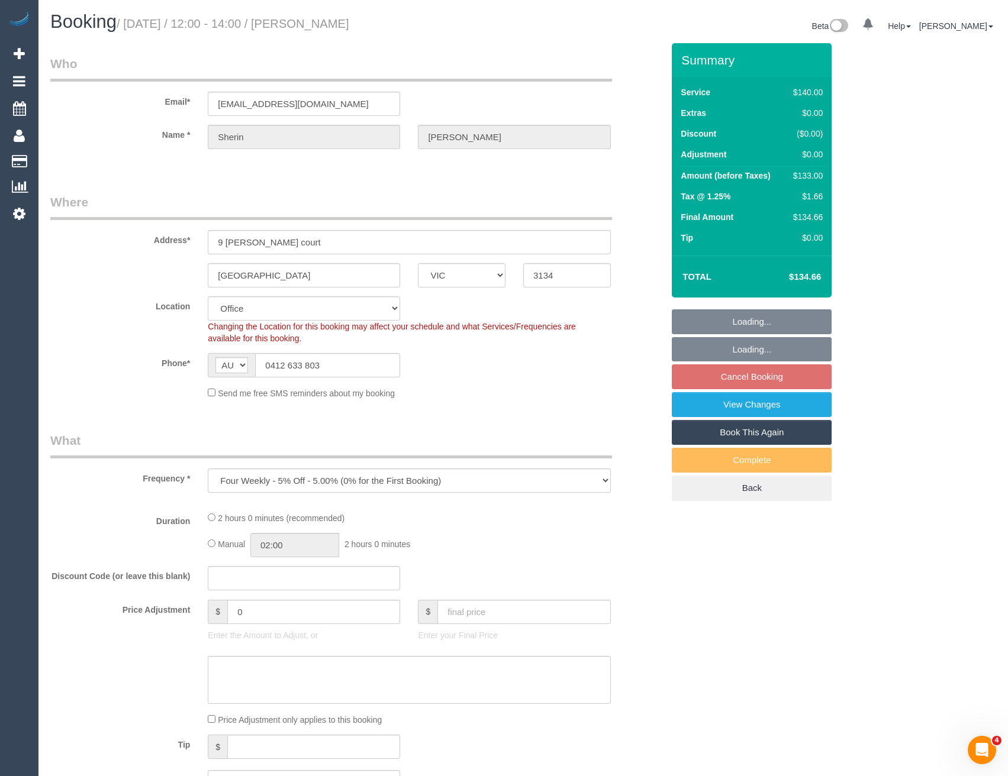
select select "number:24"
select select "number:34"
select select "number:13"
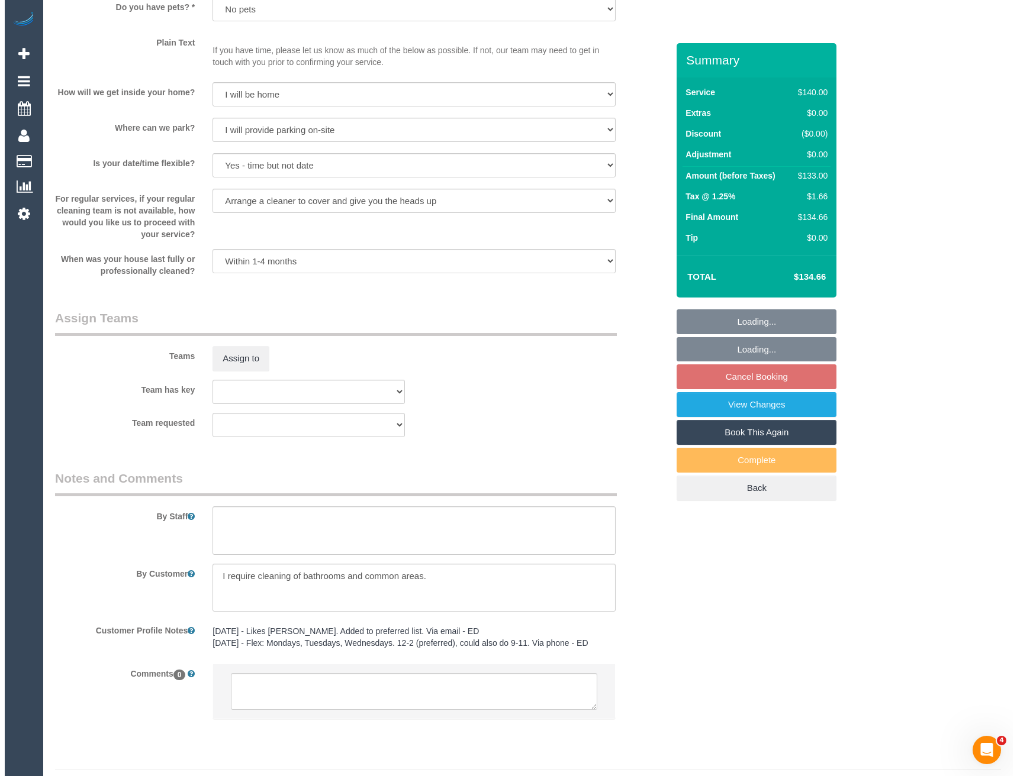
scroll to position [1547, 0]
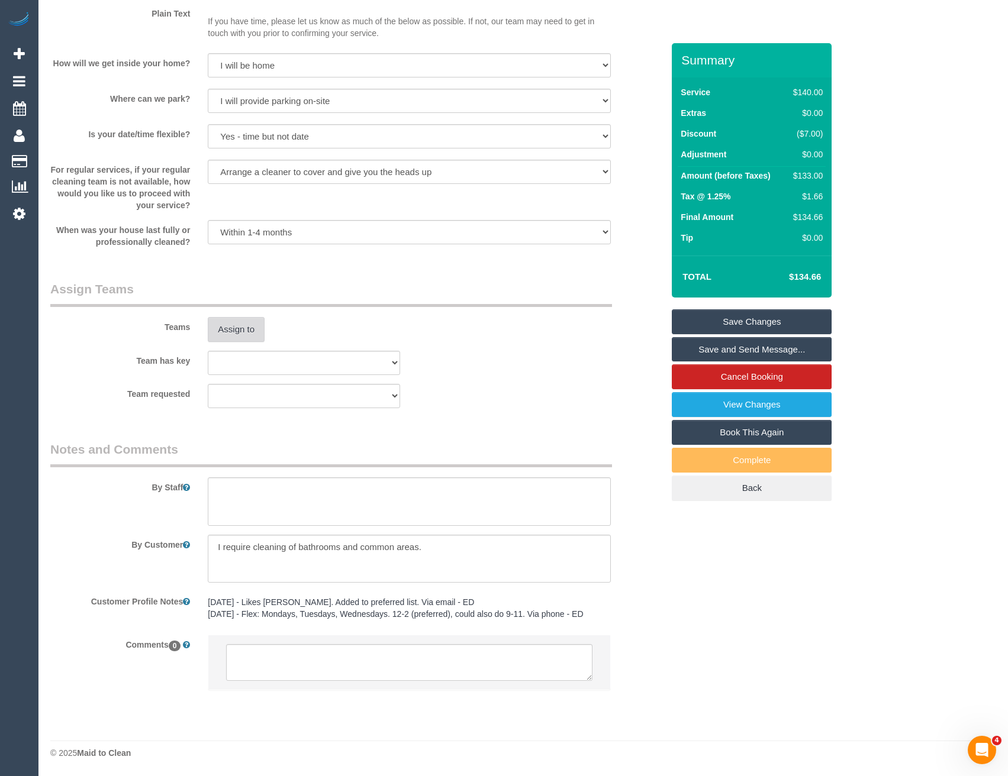
click at [238, 327] on button "Assign to" at bounding box center [236, 329] width 57 height 25
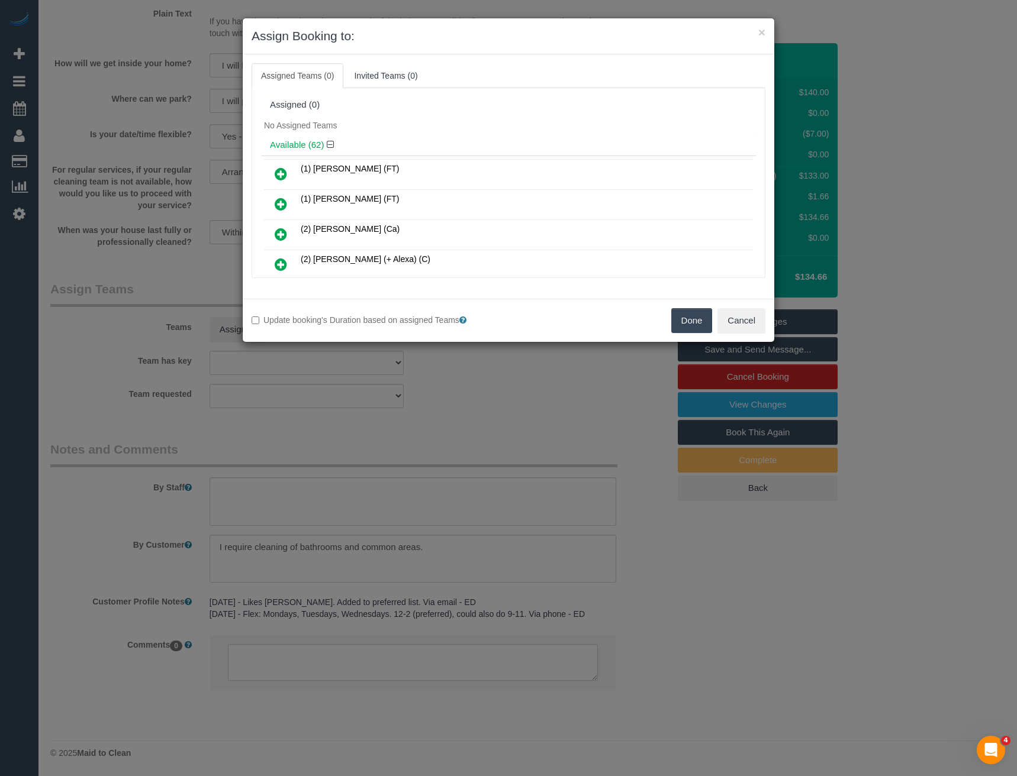
scroll to position [349, 0]
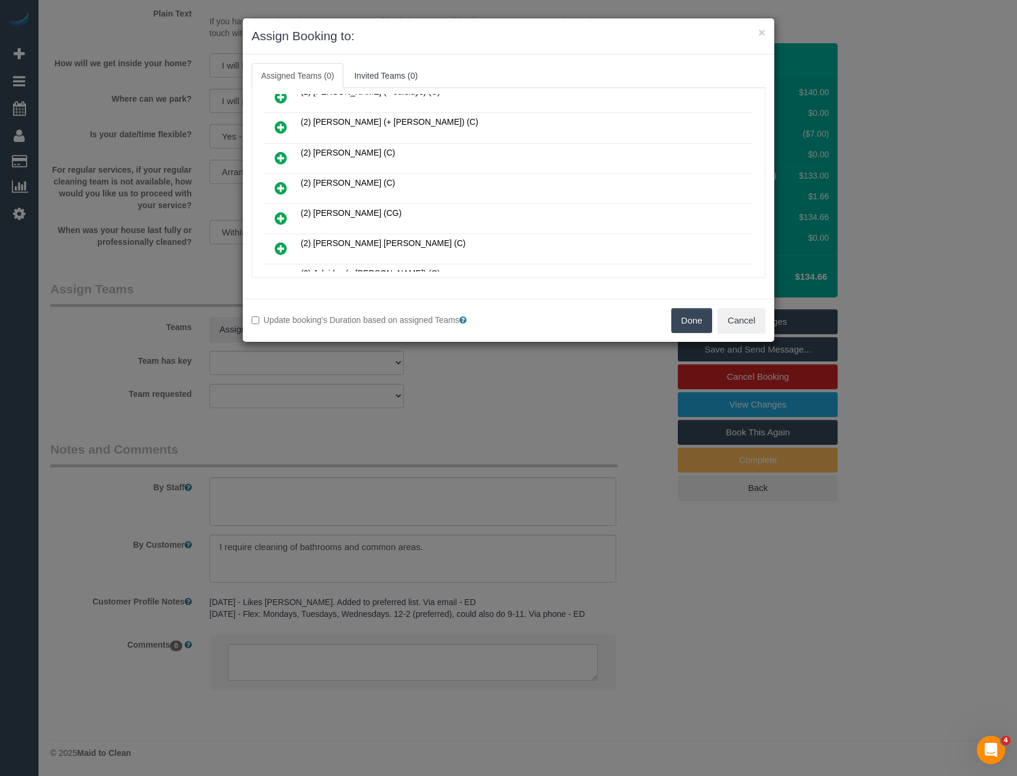
click at [279, 187] on icon at bounding box center [281, 188] width 12 height 14
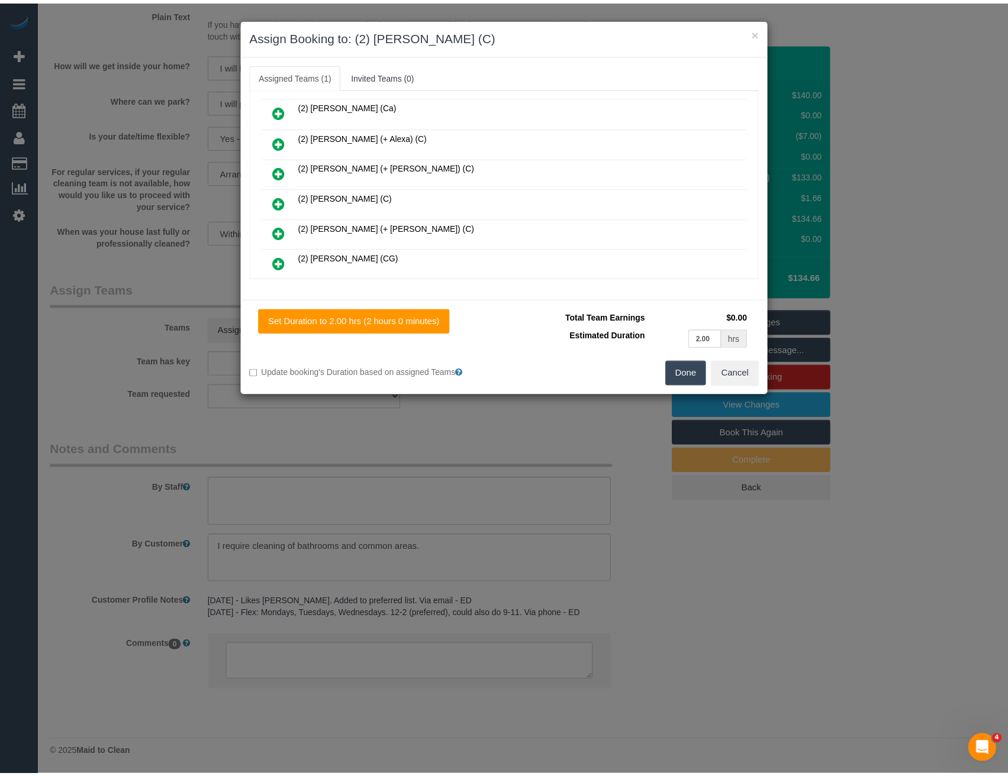
scroll to position [0, 0]
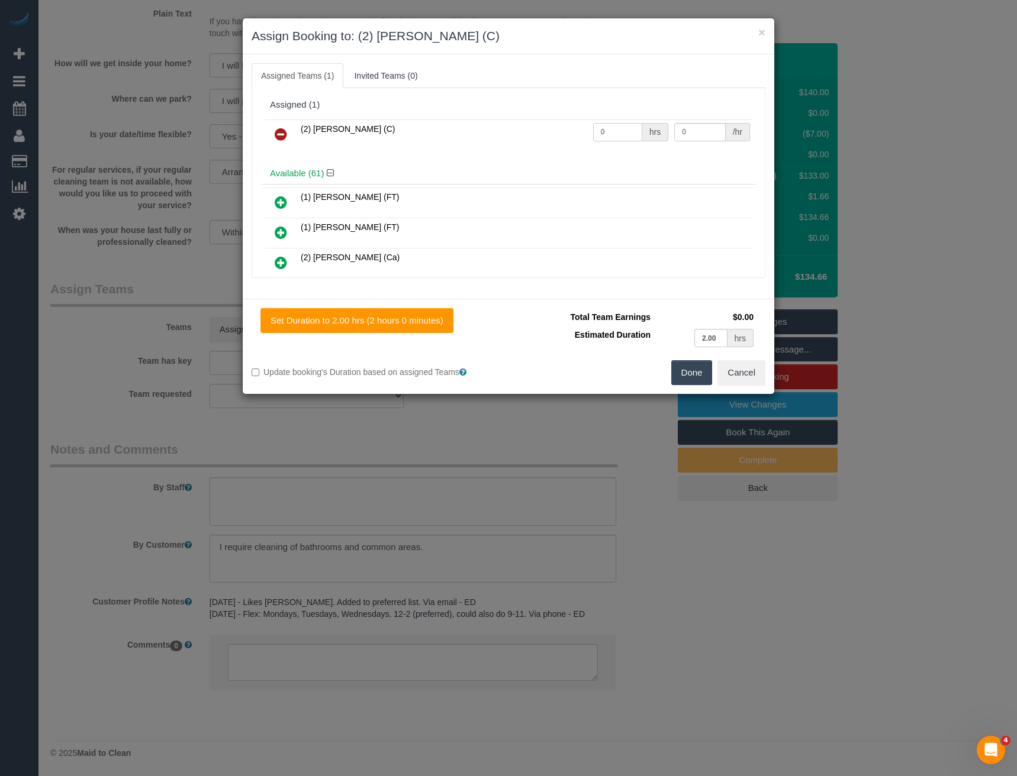
drag, startPoint x: 597, startPoint y: 138, endPoint x: 555, endPoint y: 138, distance: 41.4
click at [559, 138] on tr "(2) Dasni Kalupahana (C) 0 hrs 0 /hr" at bounding box center [508, 135] width 489 height 30
type input "2"
type input "37.5"
click at [697, 380] on button "Done" at bounding box center [691, 372] width 41 height 25
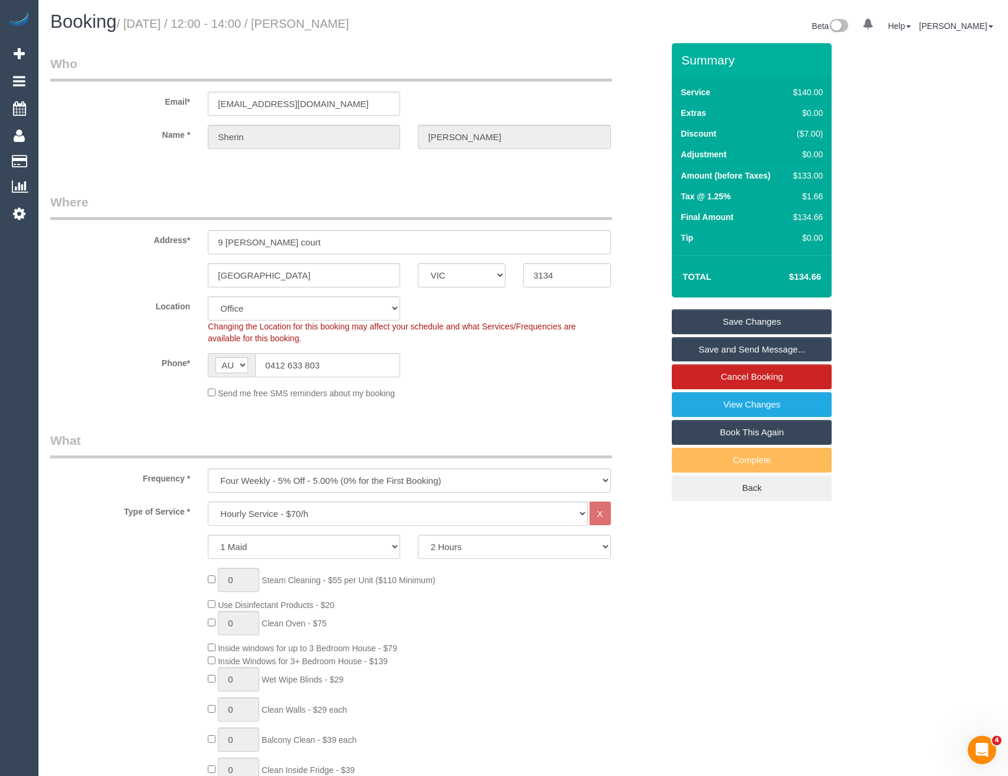
click at [718, 348] on link "Save and Send Message..." at bounding box center [752, 349] width 160 height 25
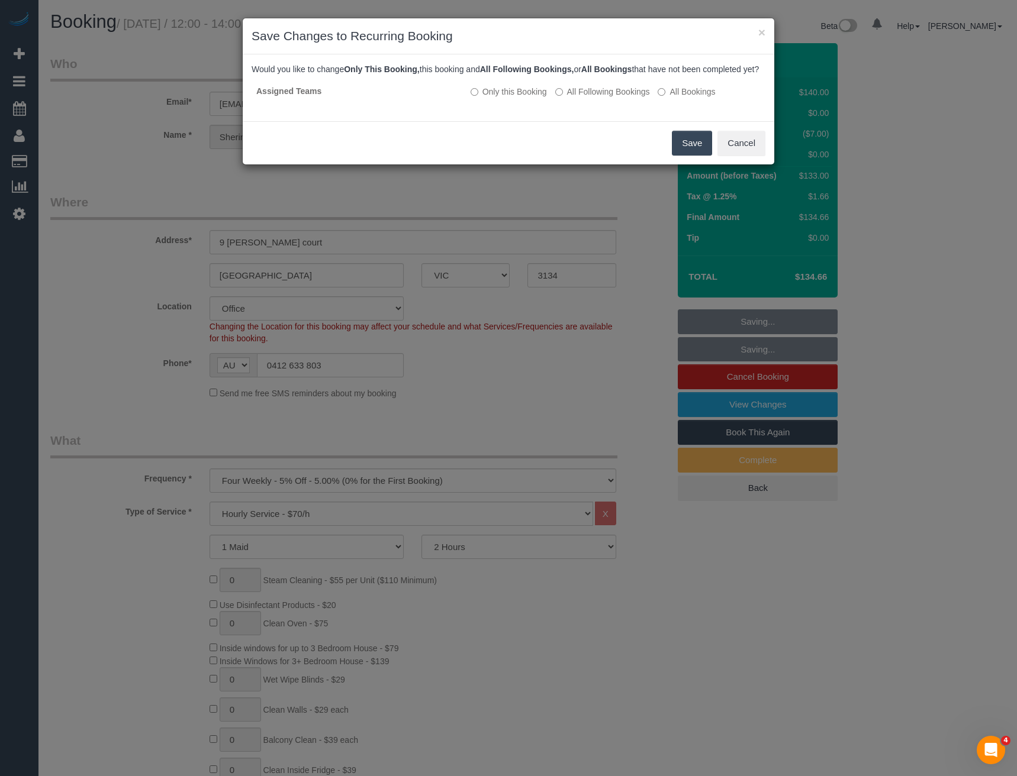
click at [679, 156] on button "Save" at bounding box center [692, 143] width 40 height 25
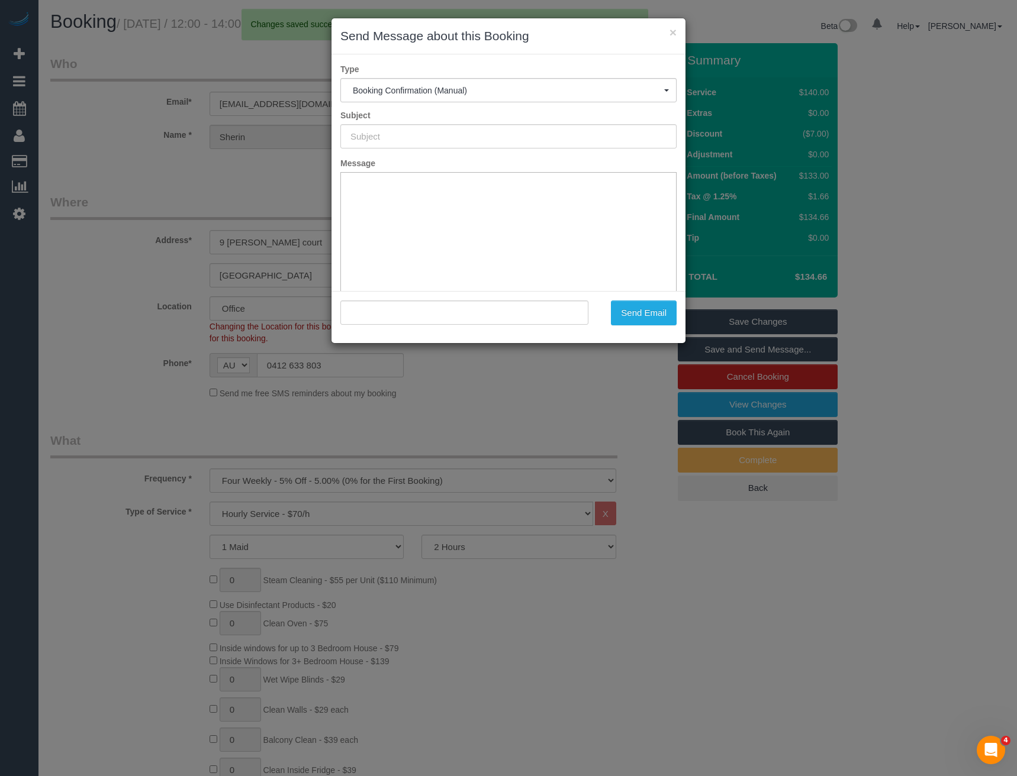
type input "Booking Confirmed"
type input ""Sherin Philip" <sherin5i@gmail.com>"
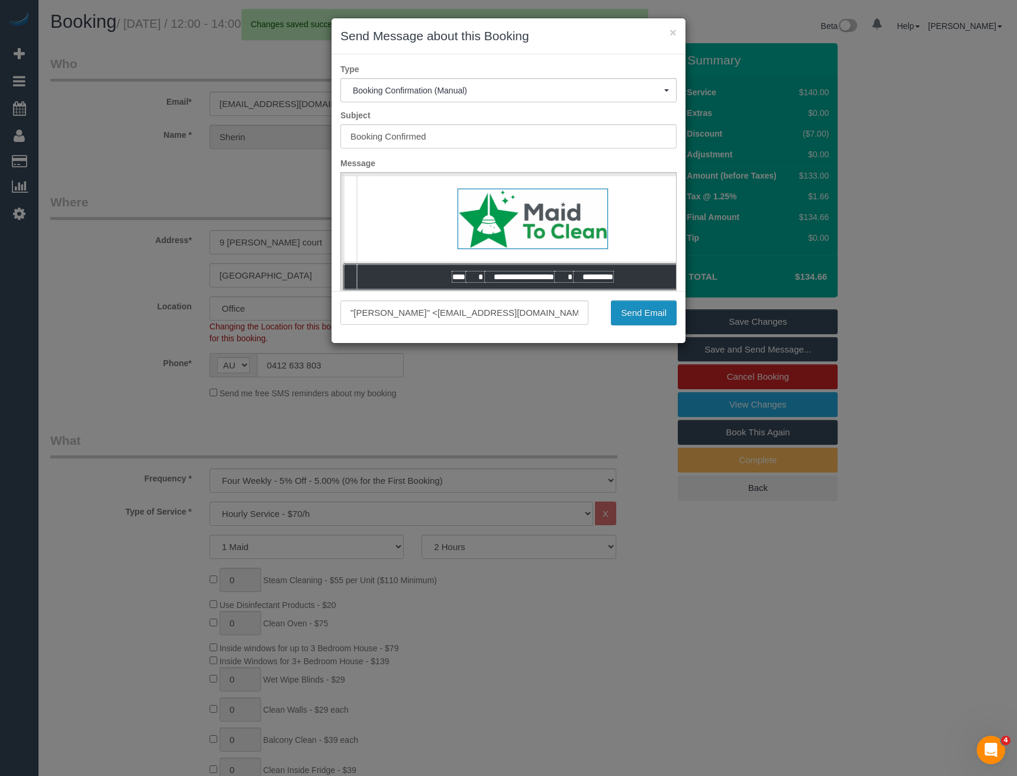
click at [644, 313] on button "Send Email" at bounding box center [644, 313] width 66 height 25
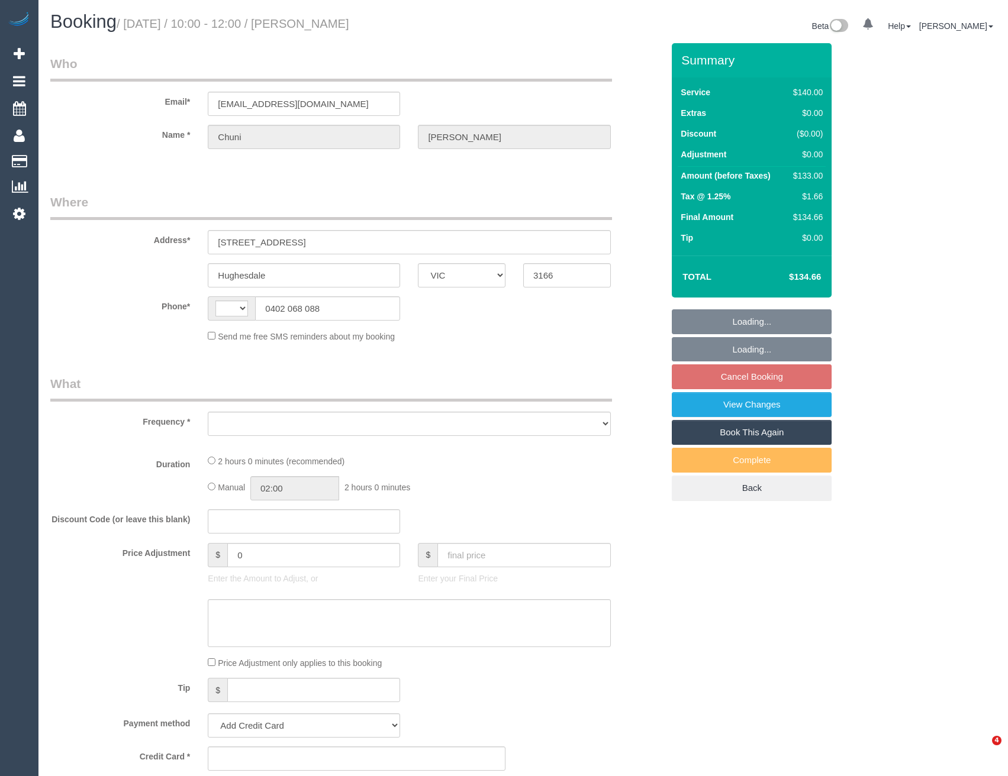
select select "VIC"
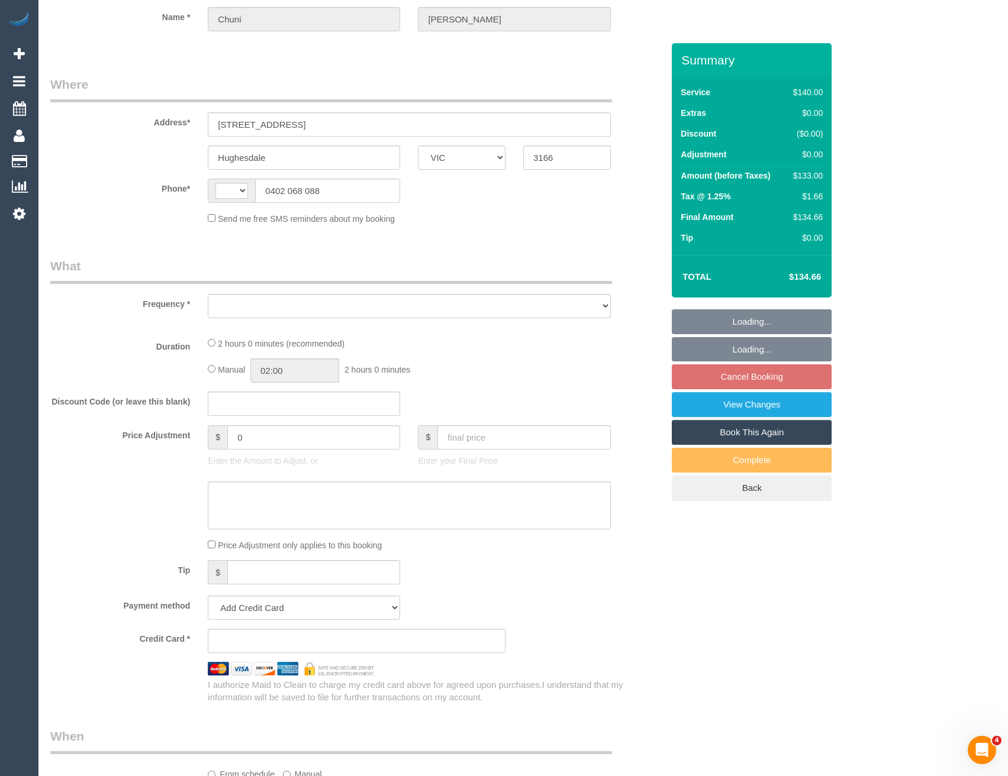
select select "string:AU"
select select "object:548"
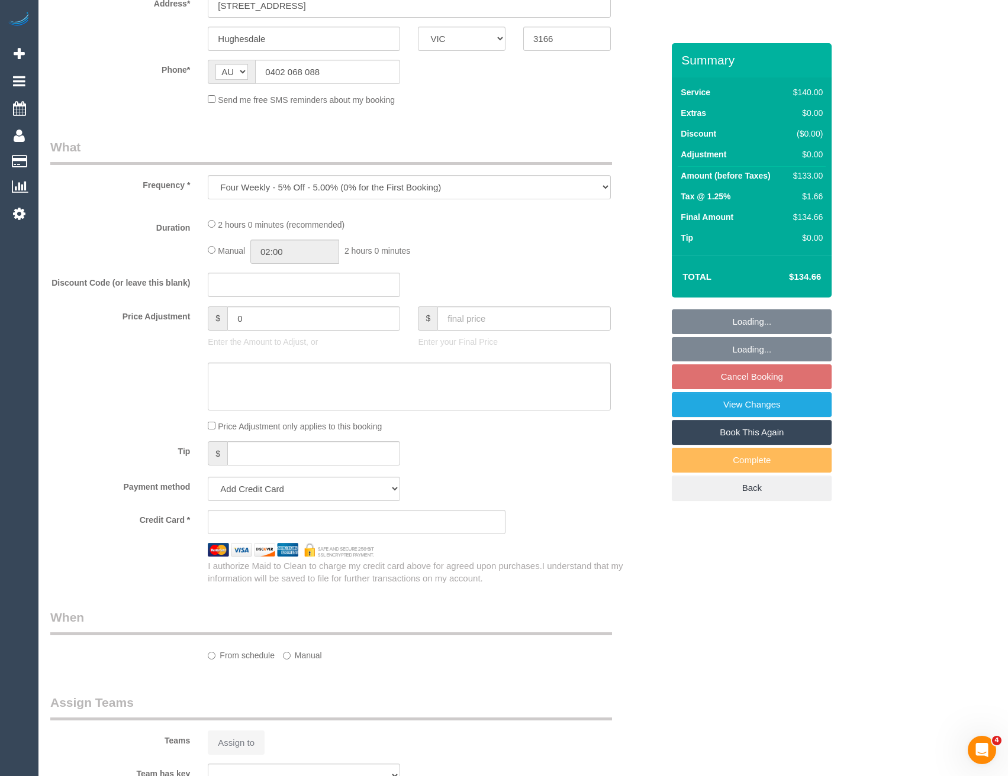
select select "string:stripe-pm_1QOdZv2GScqysDRV0eeyTOdH"
select select "number:28"
select select "number:14"
select select "number:19"
select select "number:25"
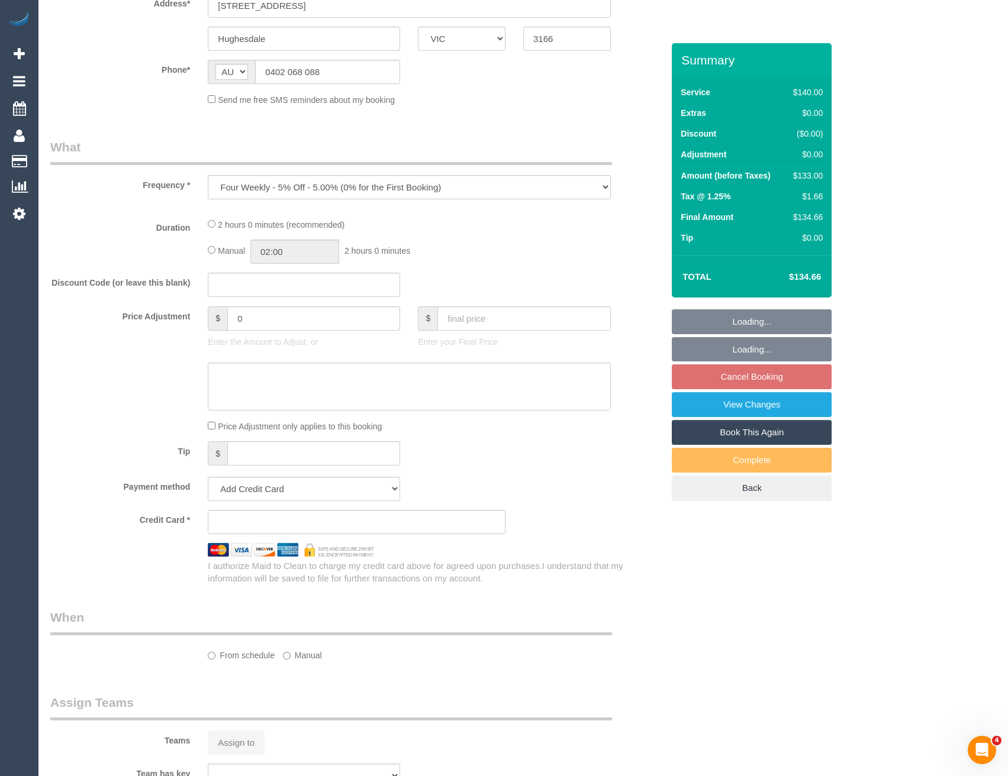
select select "number:34"
select select "number:26"
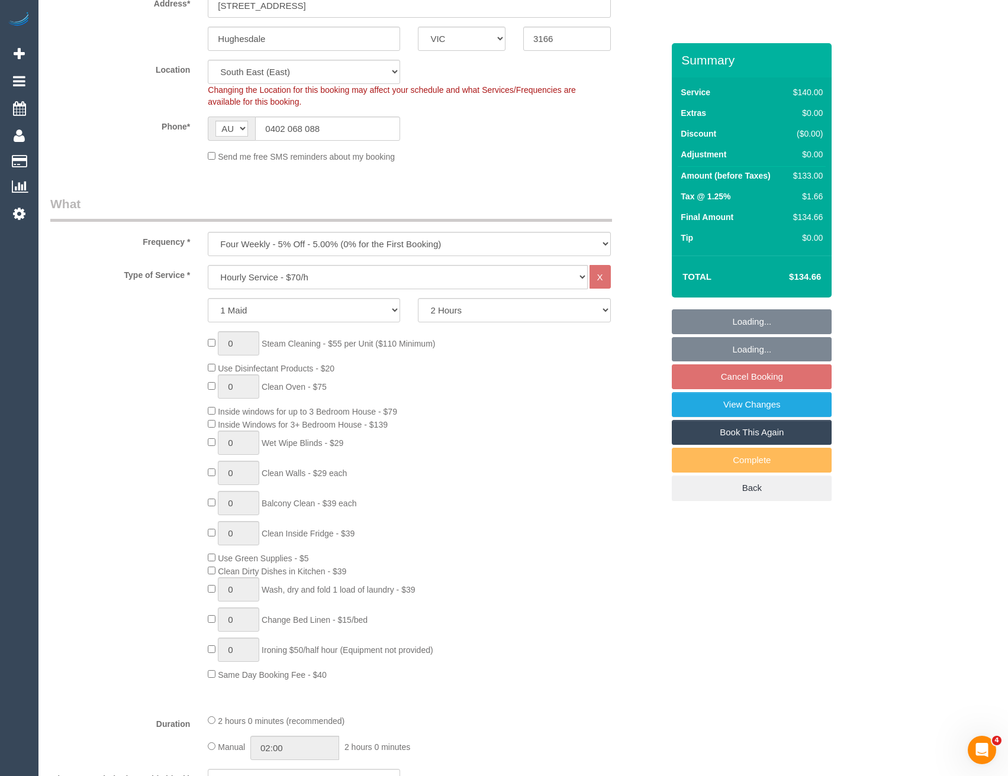
select select "spot3"
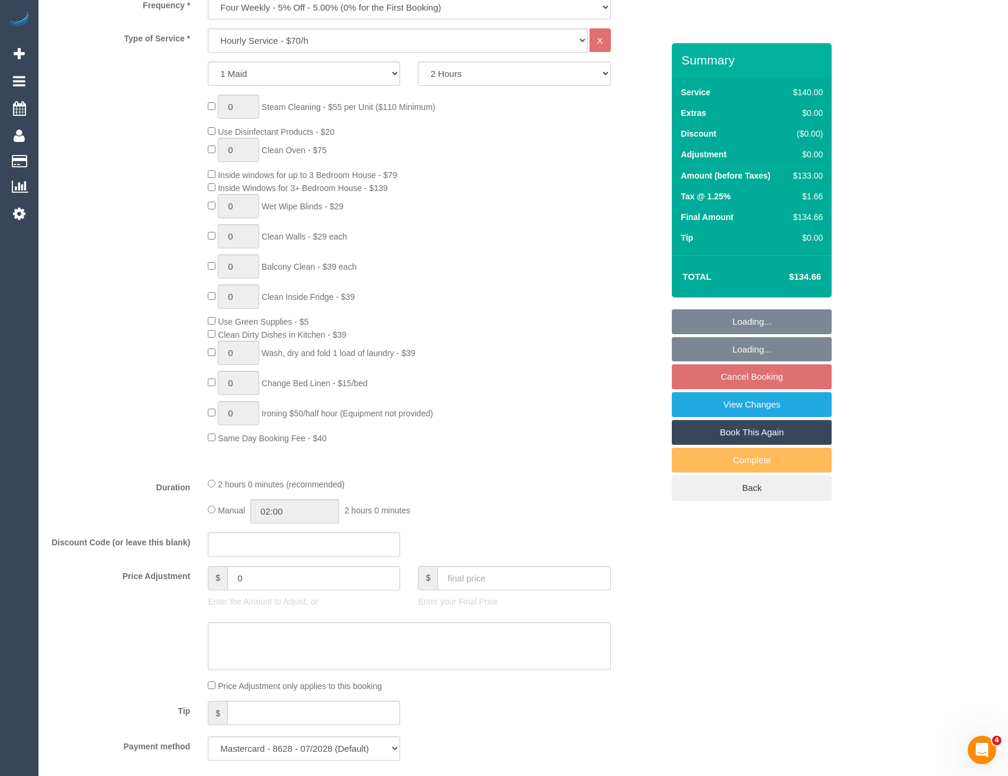
select select "object:1386"
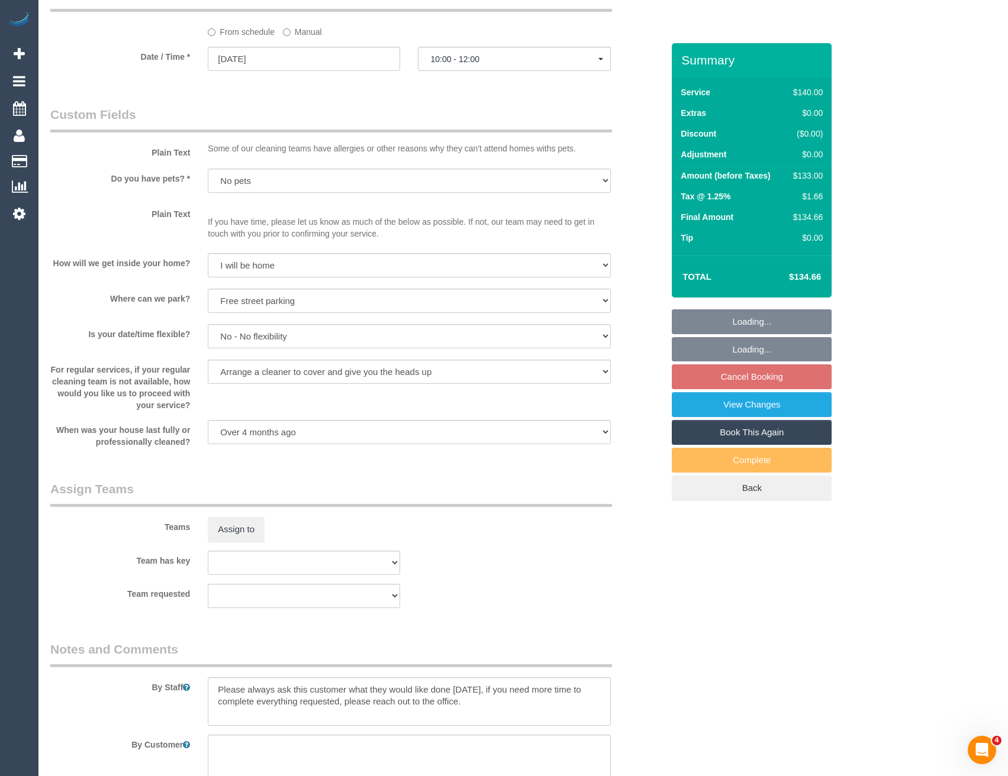
scroll to position [1420, 0]
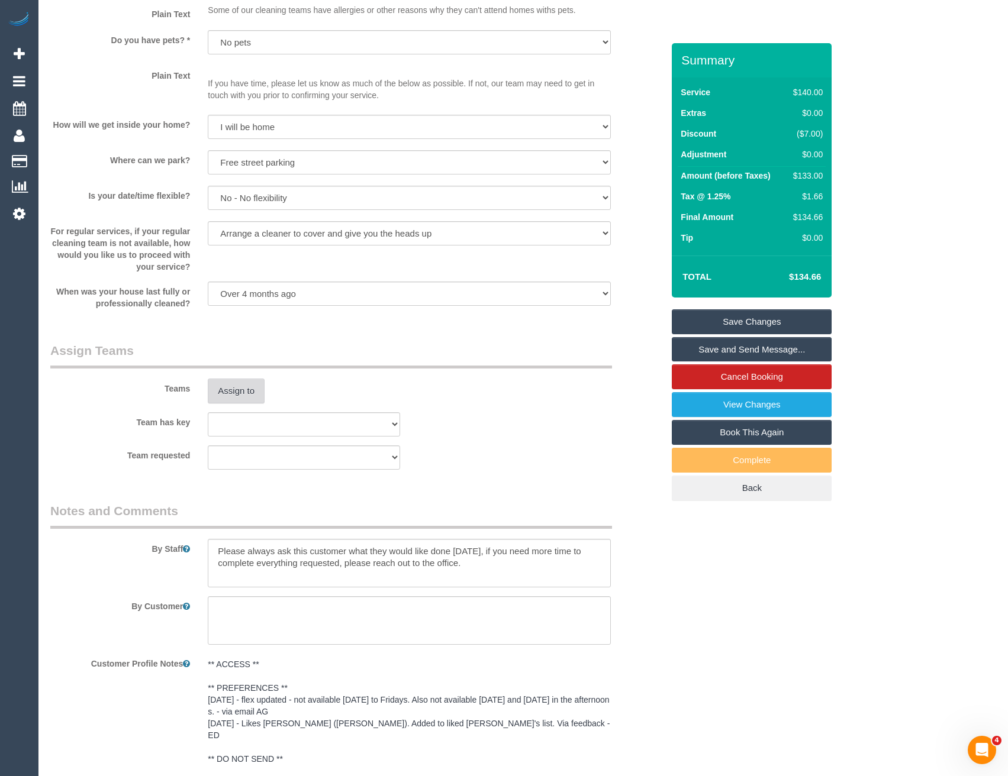
click at [225, 396] on button "Assign to" at bounding box center [236, 391] width 57 height 25
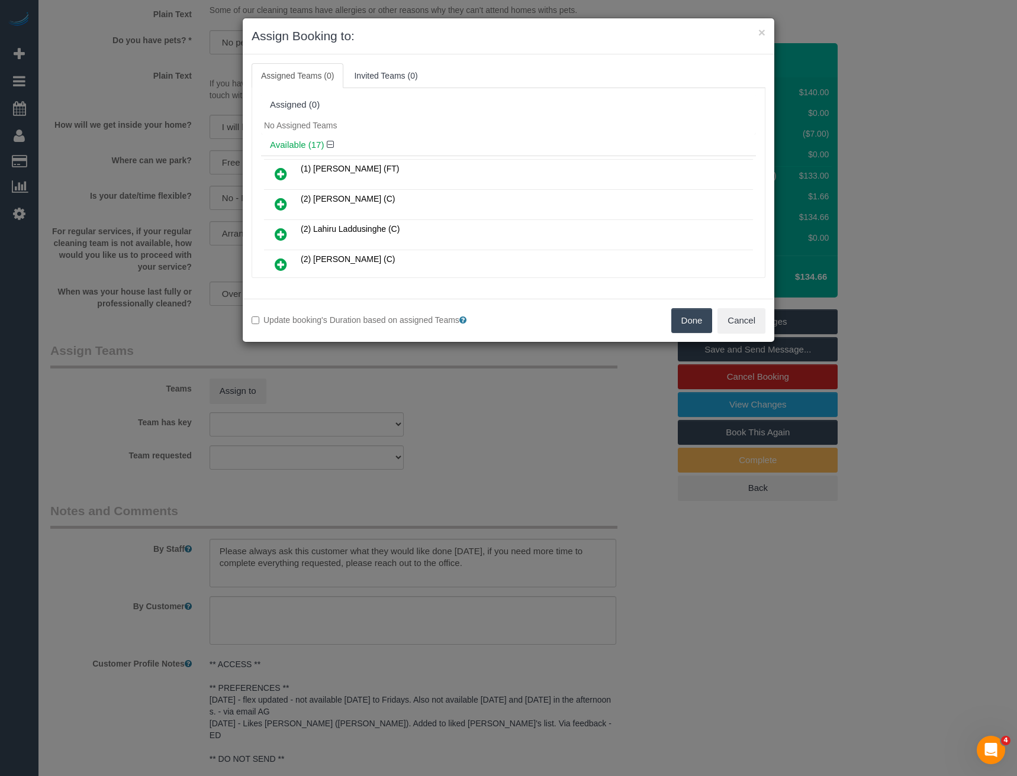
click at [283, 263] on icon at bounding box center [281, 264] width 12 height 14
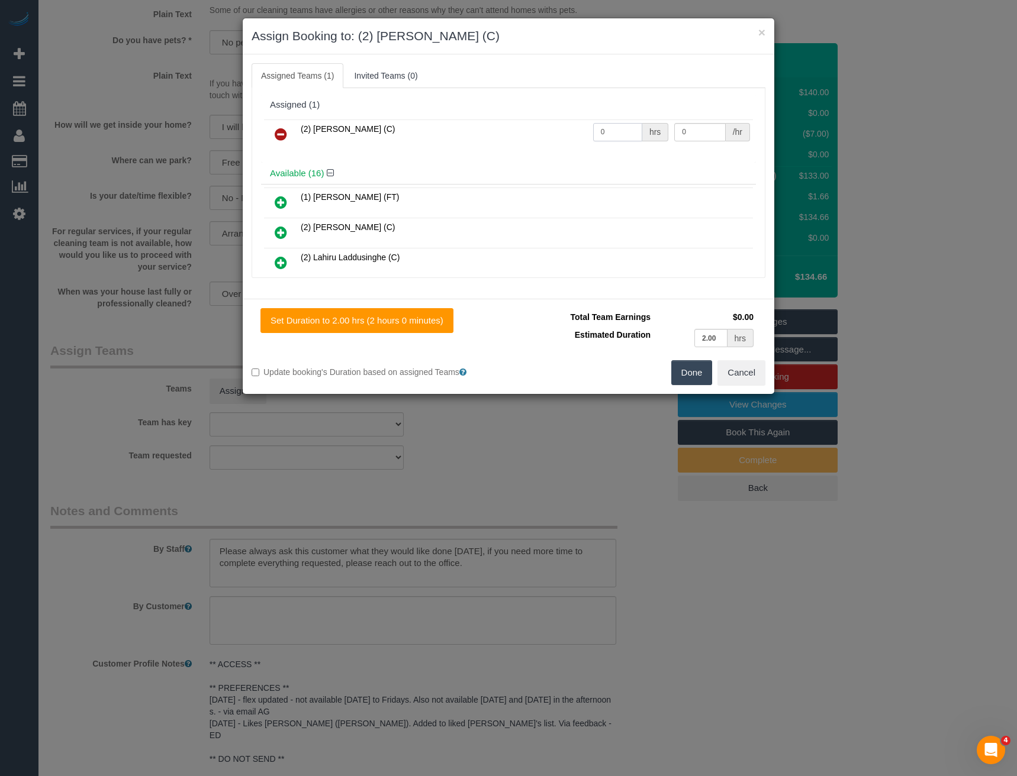
drag, startPoint x: 601, startPoint y: 136, endPoint x: 549, endPoint y: 134, distance: 51.5
click at [550, 134] on tr "(2) Roumany Gergis (C) 0 hrs 0 /hr" at bounding box center [508, 135] width 489 height 30
type input "2"
type input "37.5"
click at [684, 378] on button "Done" at bounding box center [691, 372] width 41 height 25
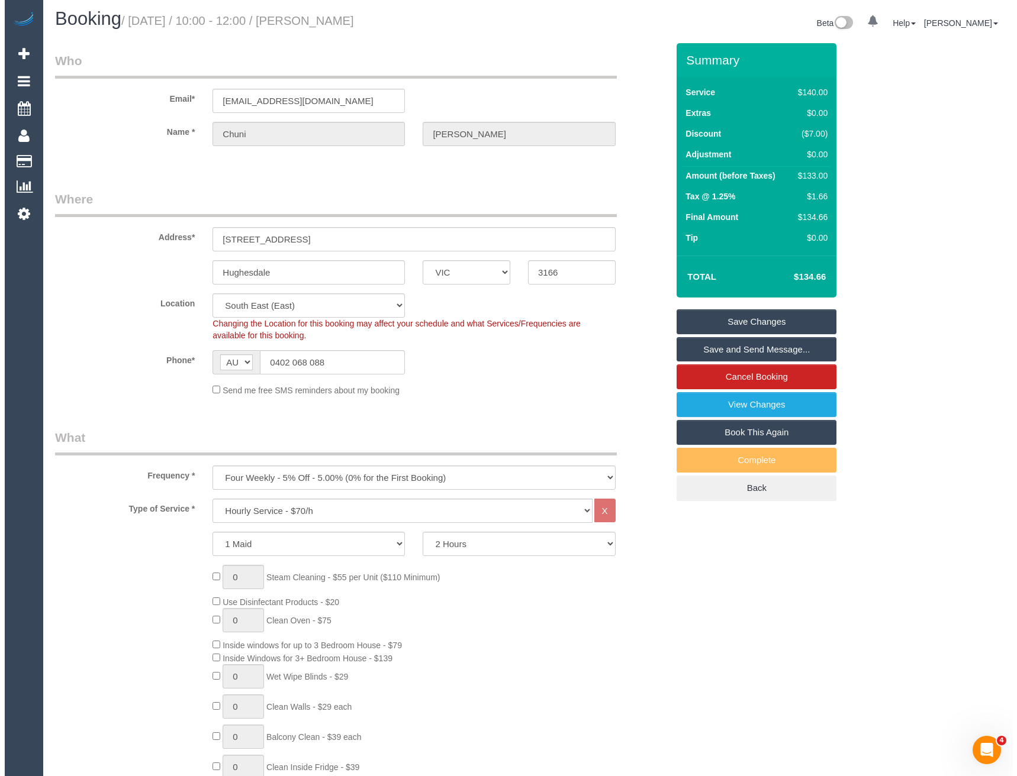
scroll to position [0, 0]
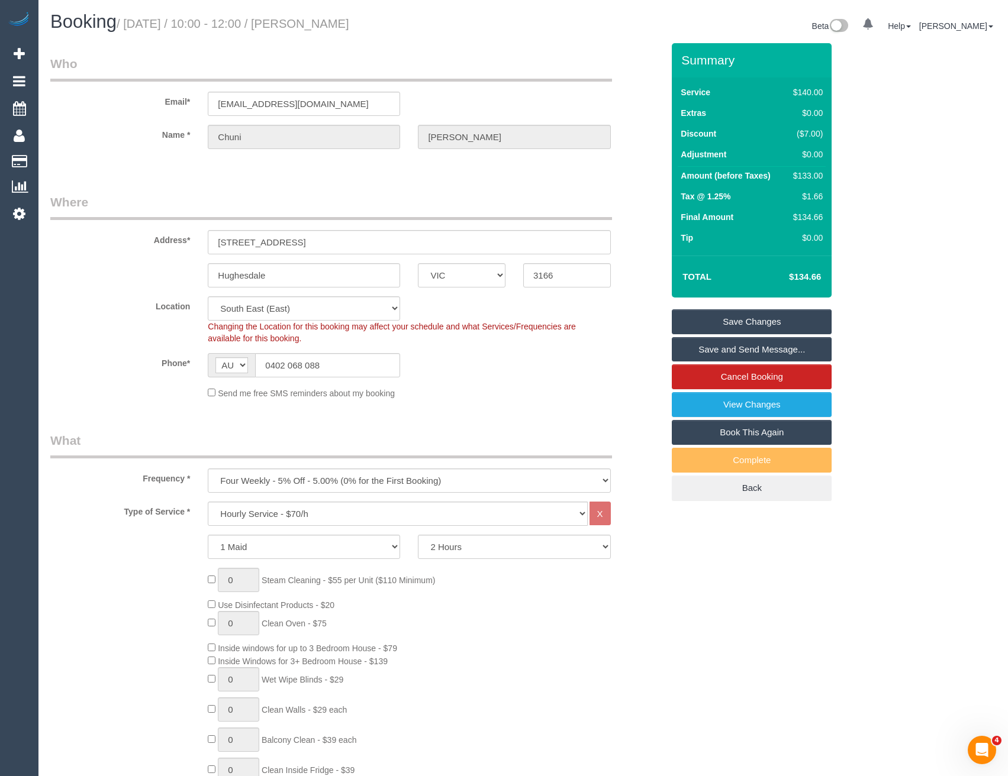
click at [737, 346] on link "Save and Send Message..." at bounding box center [752, 349] width 160 height 25
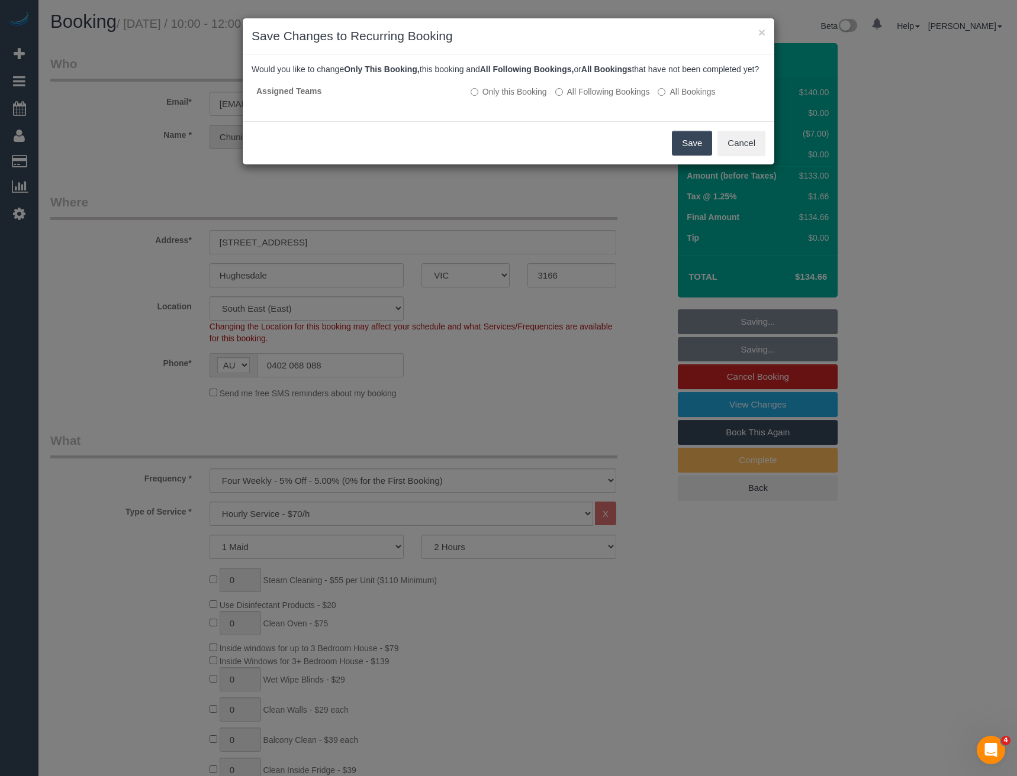
click at [685, 156] on button "Save" at bounding box center [692, 143] width 40 height 25
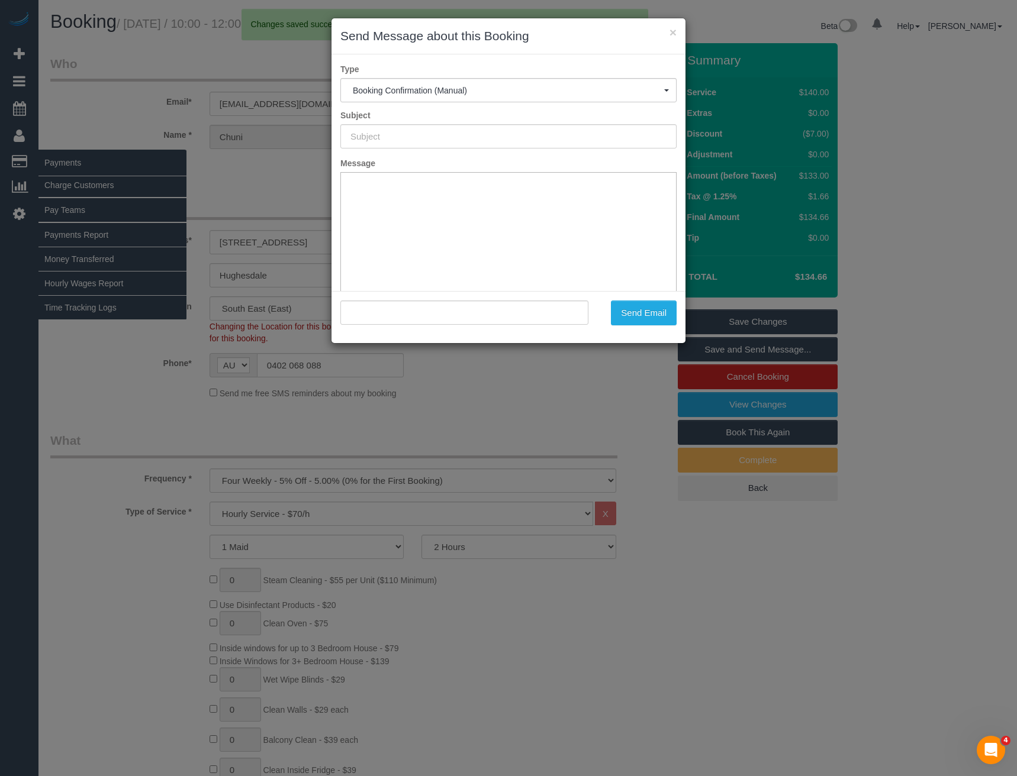
type input "Booking Confirmed"
type input ""Chuni Truong" <chuni_t@hotmail.com>"
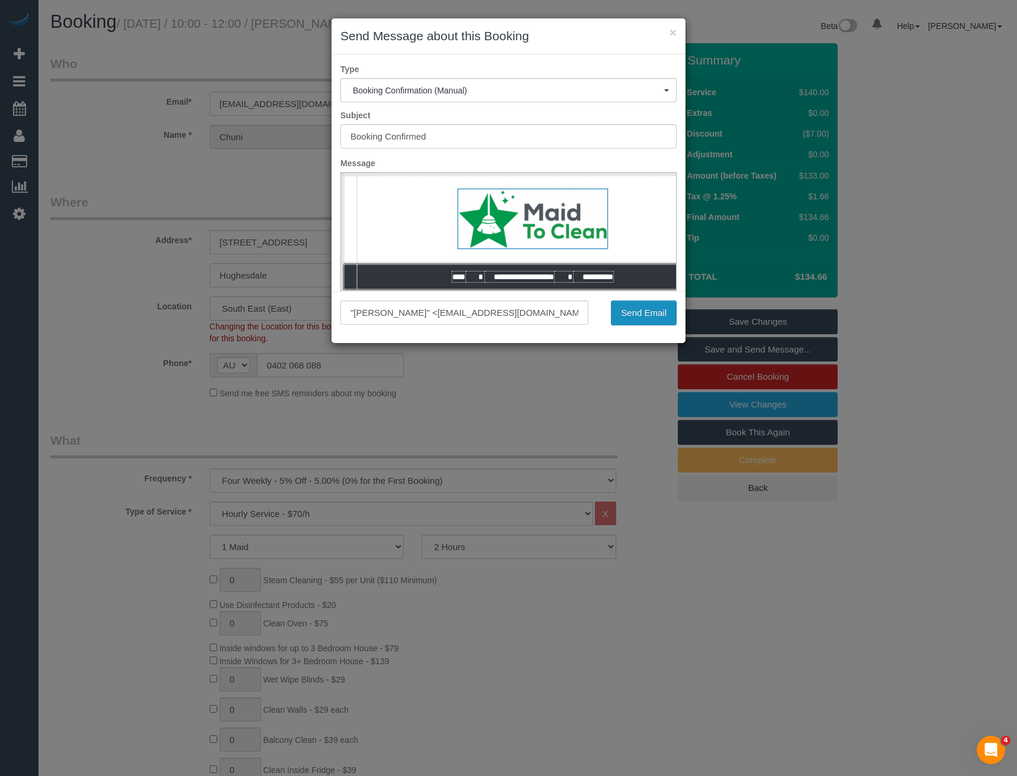
click at [637, 316] on button "Send Email" at bounding box center [644, 313] width 66 height 25
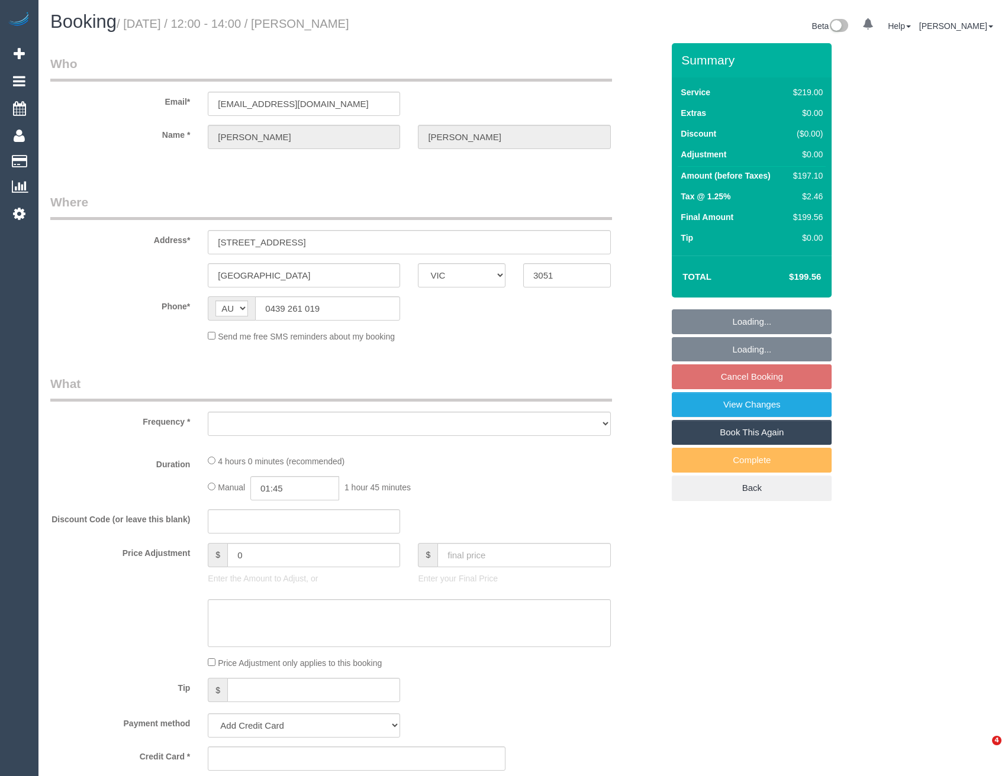
select select "VIC"
select select "number:27"
select select "number:14"
select select "number:19"
select select "number:36"
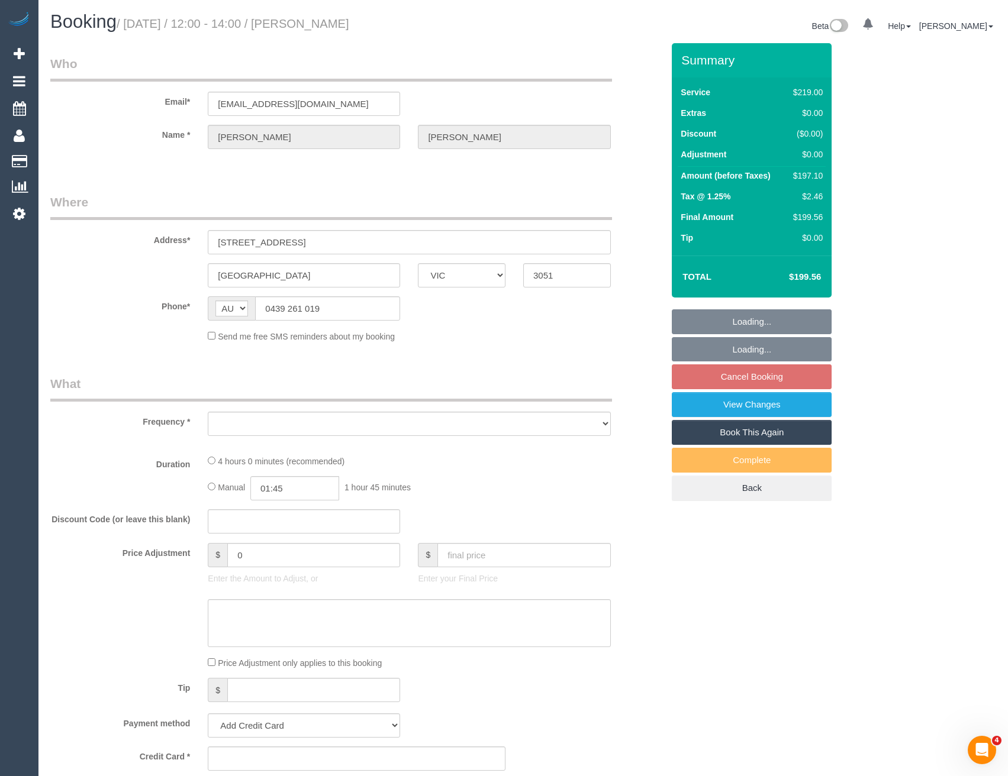
select select "number:35"
select select "object:694"
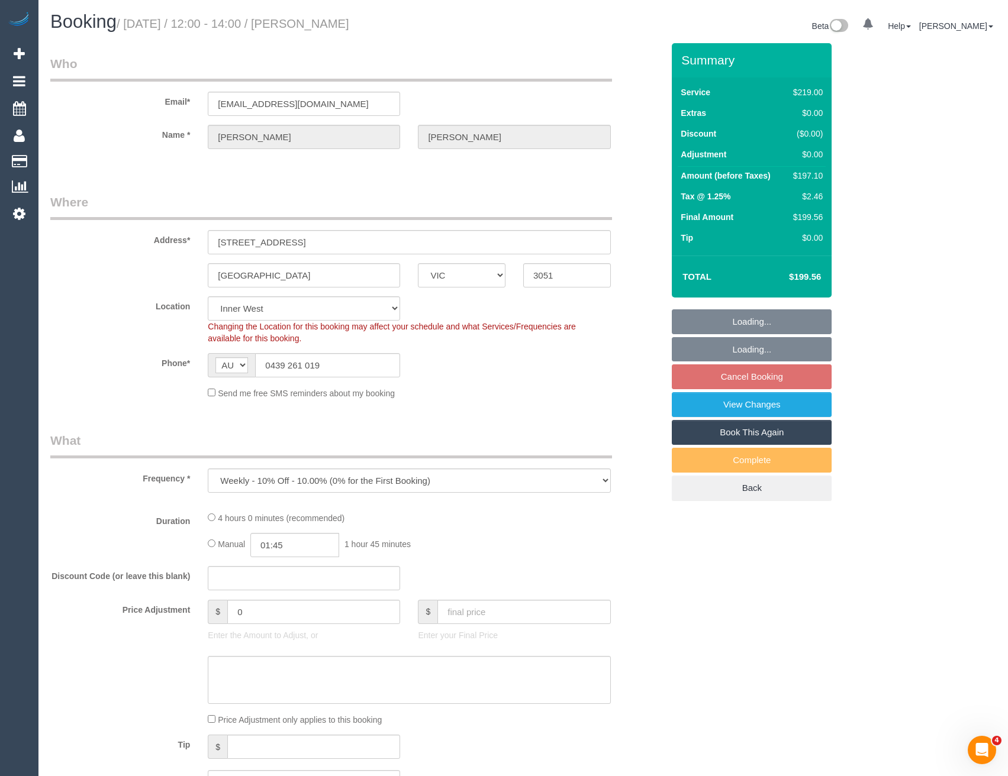
select select "string:stripe-pm_1NQ1Cu2GScqysDRV65MZnUrf"
select select "26471"
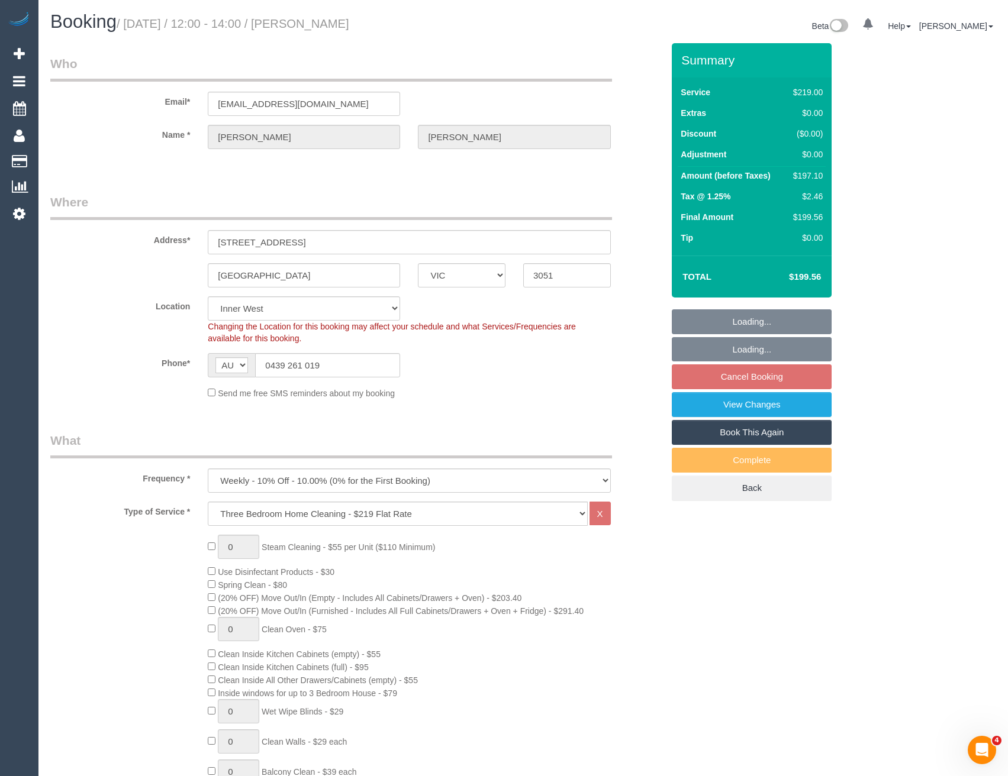
select select "object:1483"
select select "spot4"
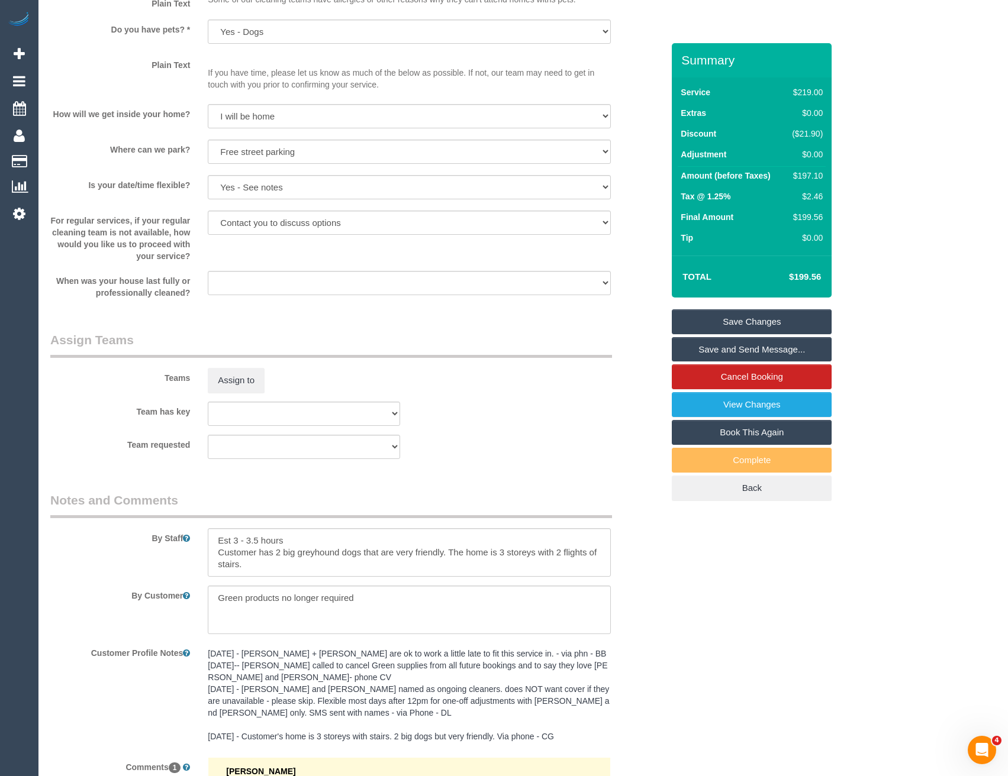
scroll to position [1470, 0]
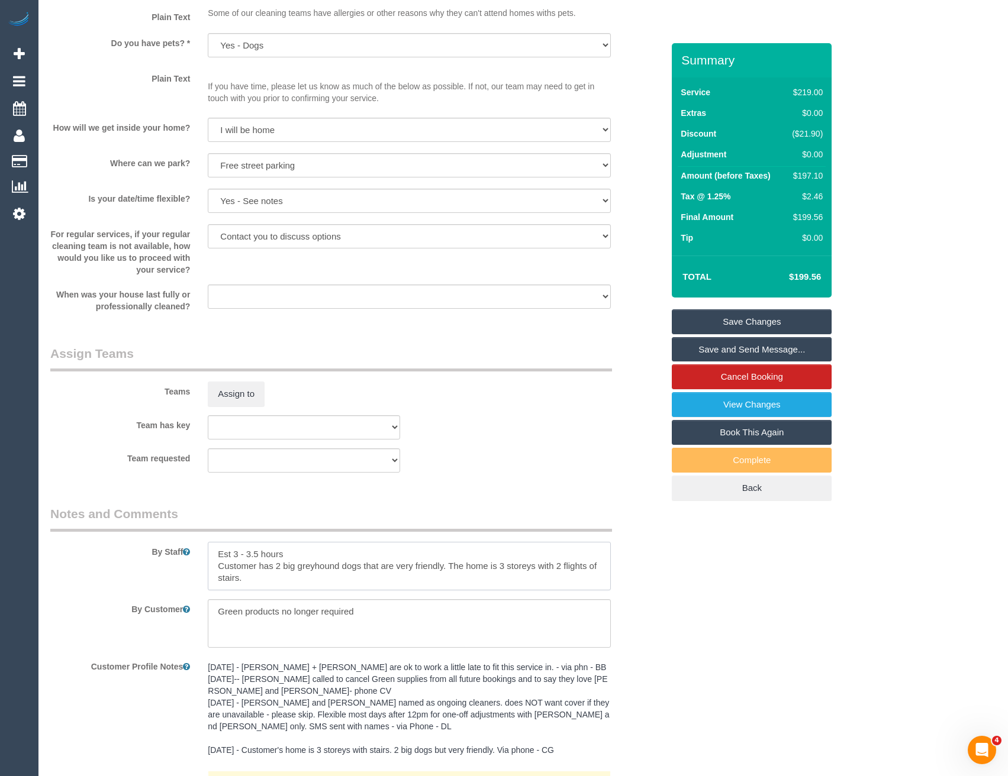
drag, startPoint x: 214, startPoint y: 549, endPoint x: 204, endPoint y: 539, distance: 14.3
click at [214, 549] on textarea at bounding box center [409, 566] width 402 height 49
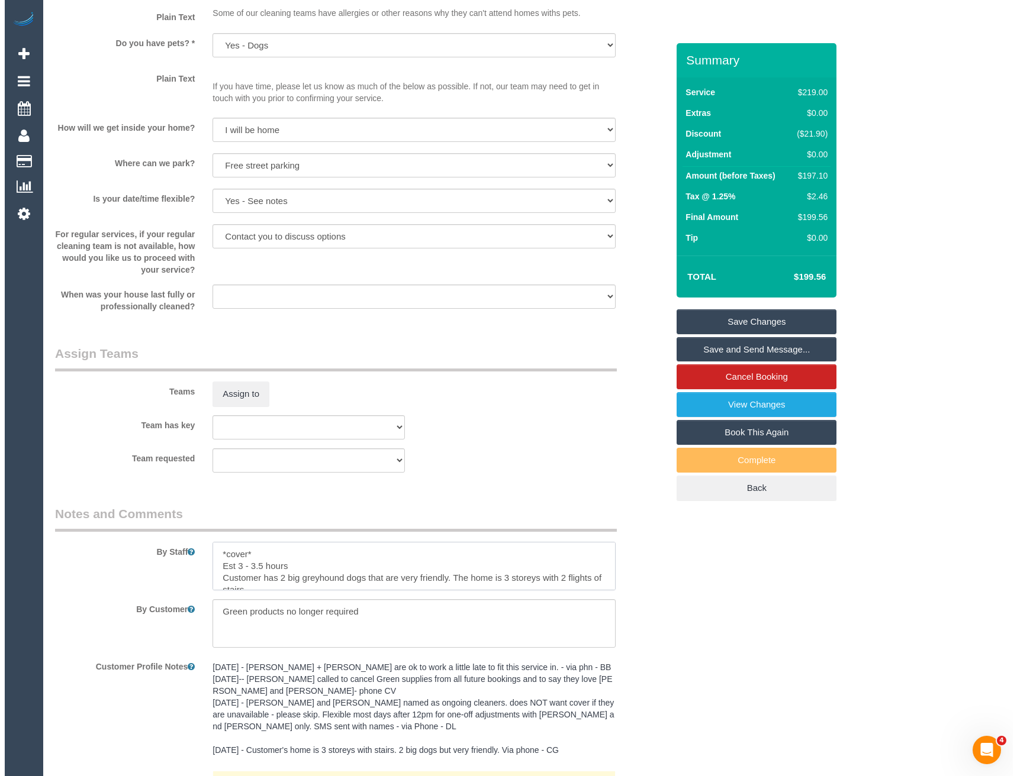
scroll to position [1352, 0]
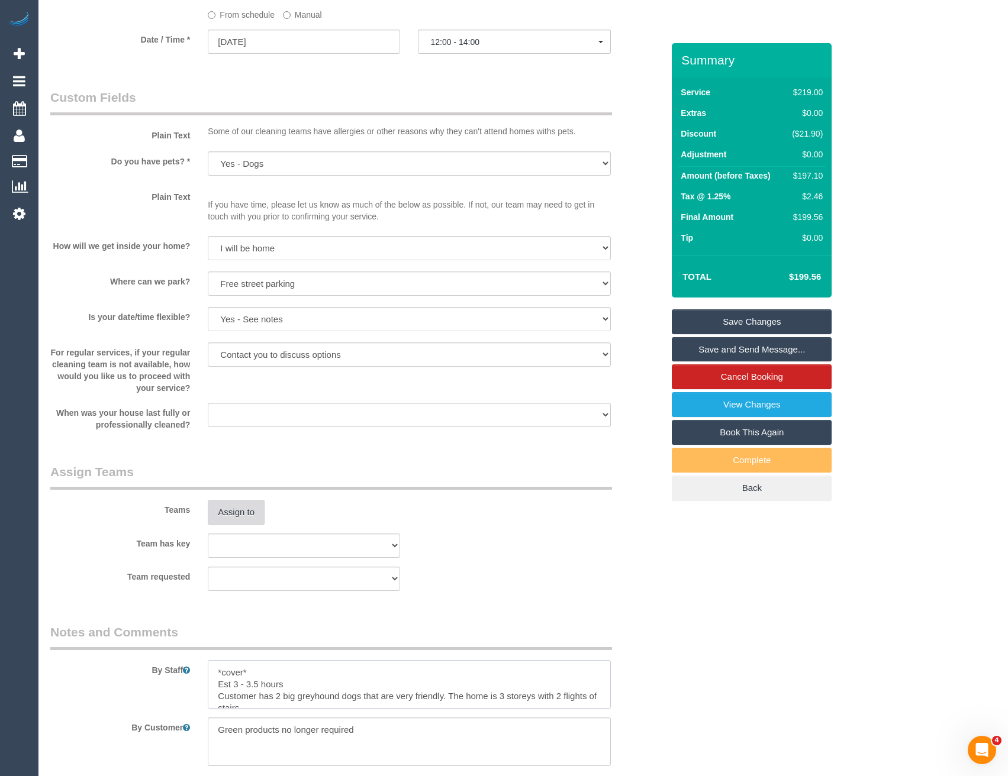
type textarea "*cover* Est 3 - 3.5 hours Customer has 2 big greyhound dogs that are very frien…"
click at [250, 507] on button "Assign to" at bounding box center [236, 512] width 57 height 25
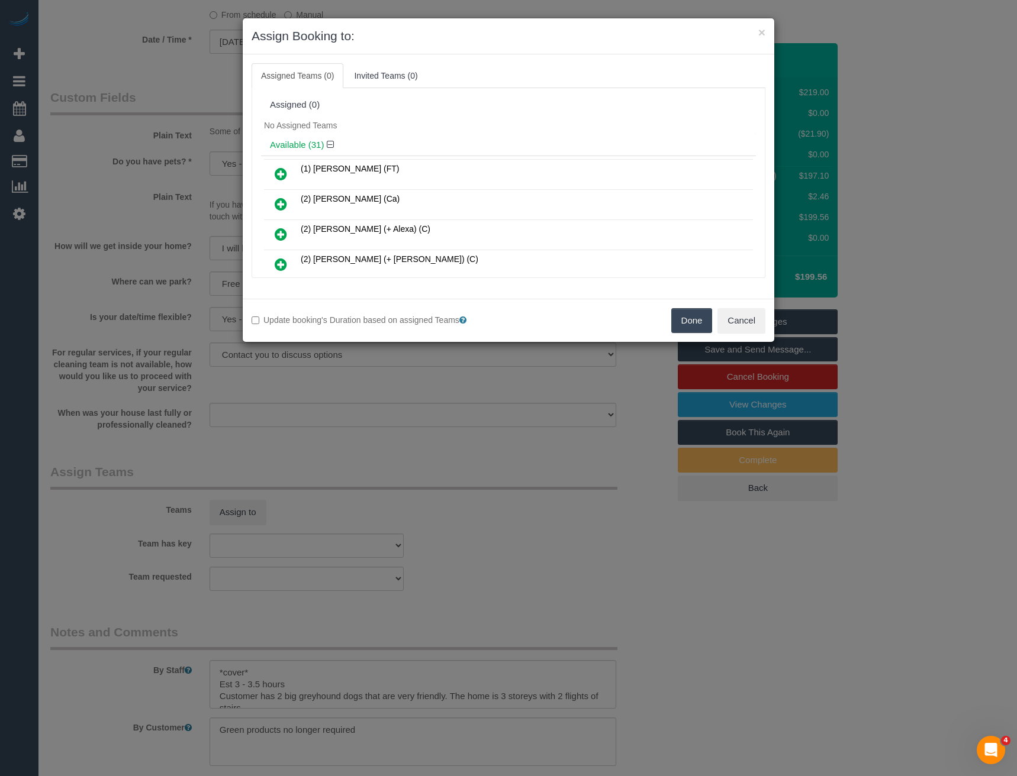
scroll to position [349, 0]
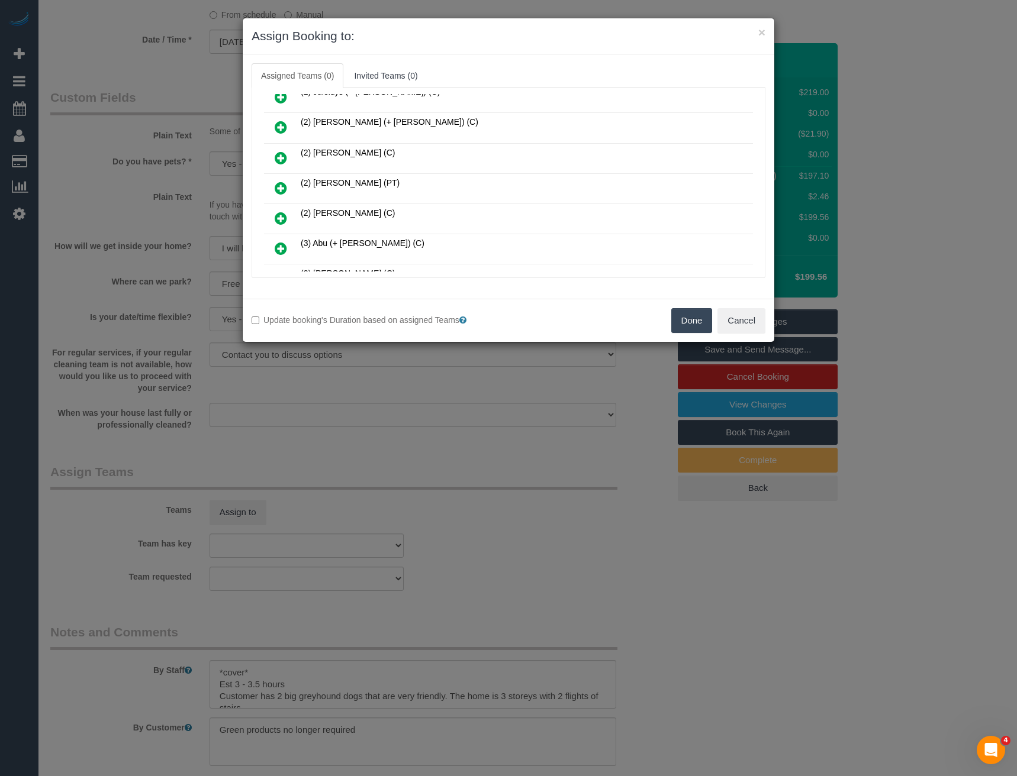
click at [283, 189] on icon at bounding box center [281, 188] width 12 height 14
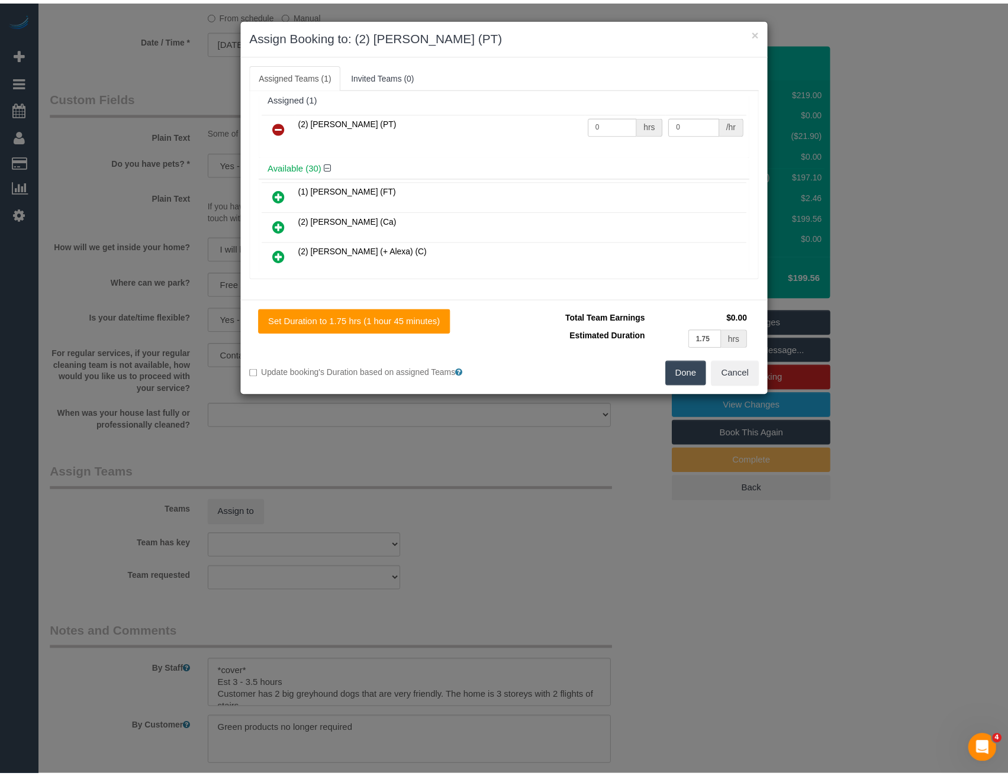
scroll to position [0, 0]
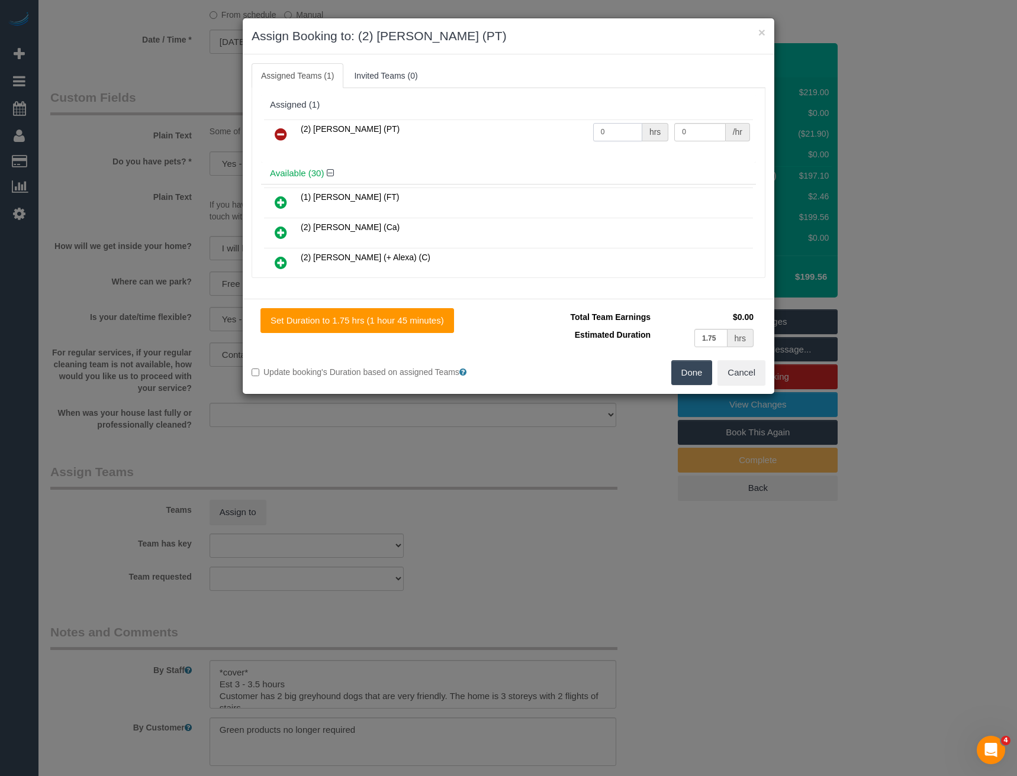
drag, startPoint x: 559, startPoint y: 133, endPoint x: 534, endPoint y: 133, distance: 24.9
click at [537, 133] on tr "(2) [PERSON_NAME] (PT) 0 hrs 0 /hr" at bounding box center [508, 135] width 489 height 30
type input "1"
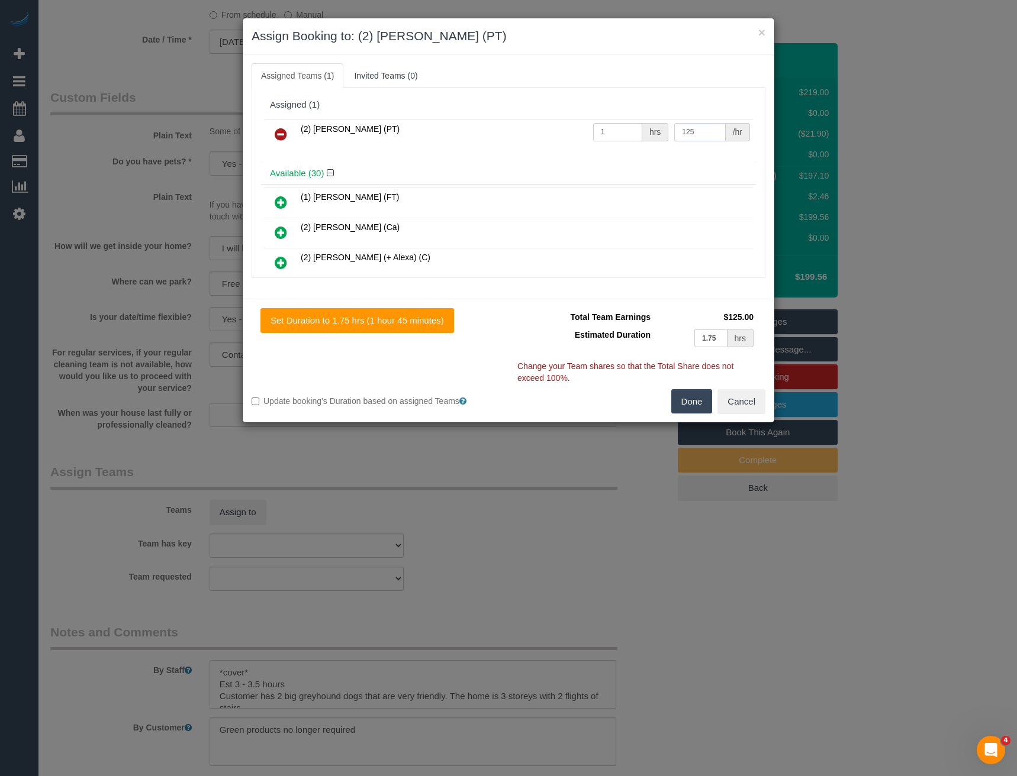
type input "125"
click at [689, 400] on button "Done" at bounding box center [691, 401] width 41 height 25
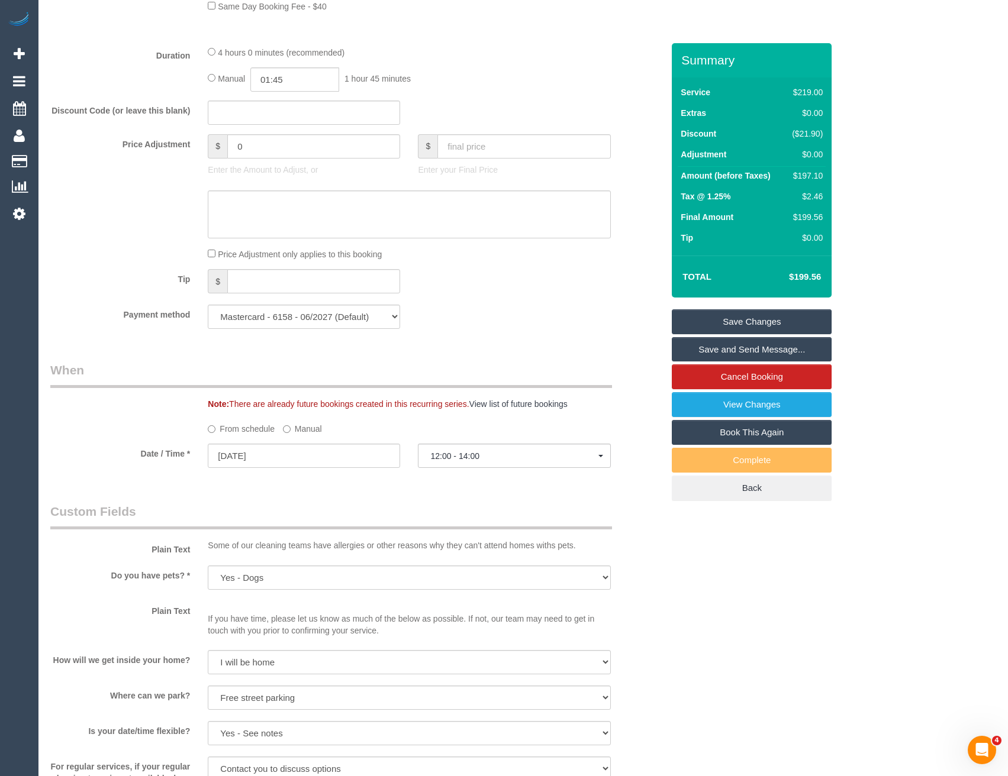
scroll to position [819, 0]
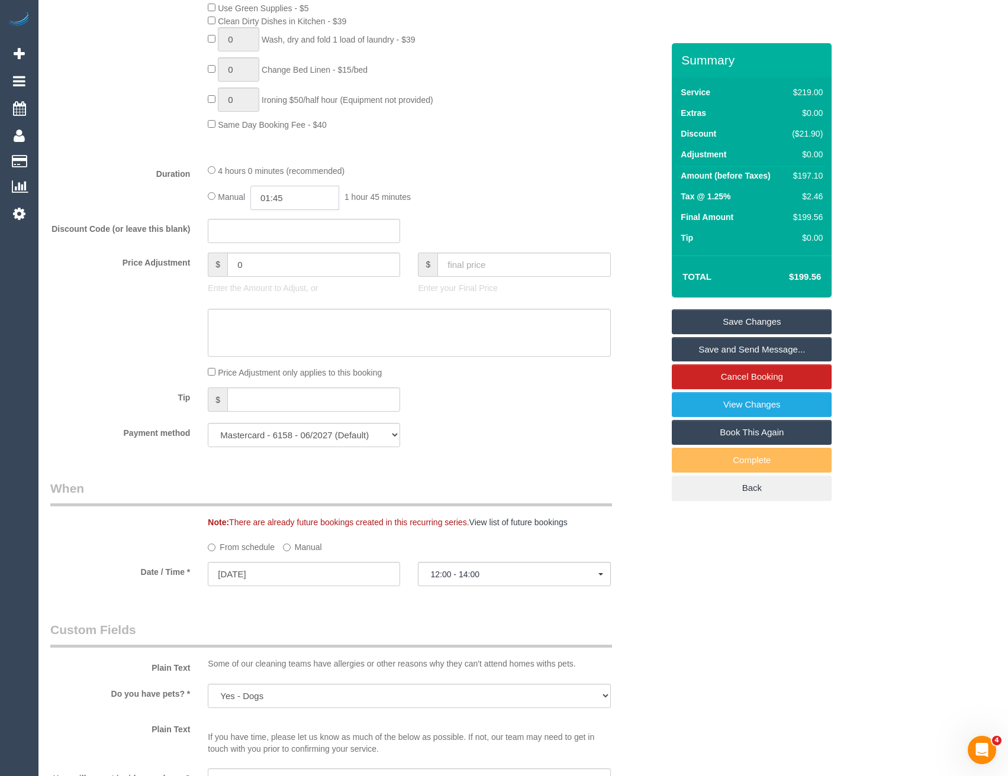
click at [302, 196] on input "01:45" at bounding box center [294, 198] width 89 height 24
type input "03:30"
click at [280, 258] on li "03:30" at bounding box center [282, 254] width 53 height 15
click at [475, 198] on div "Manual 03:30 3 hours 30 minutes" at bounding box center [409, 198] width 402 height 24
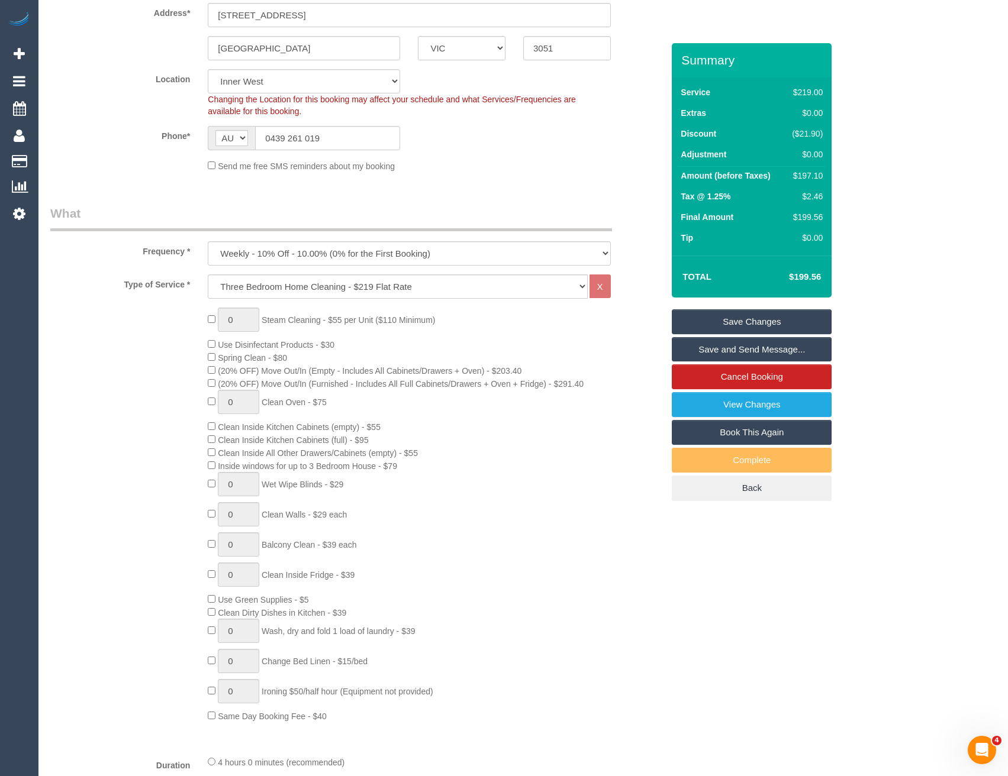
scroll to position [131, 0]
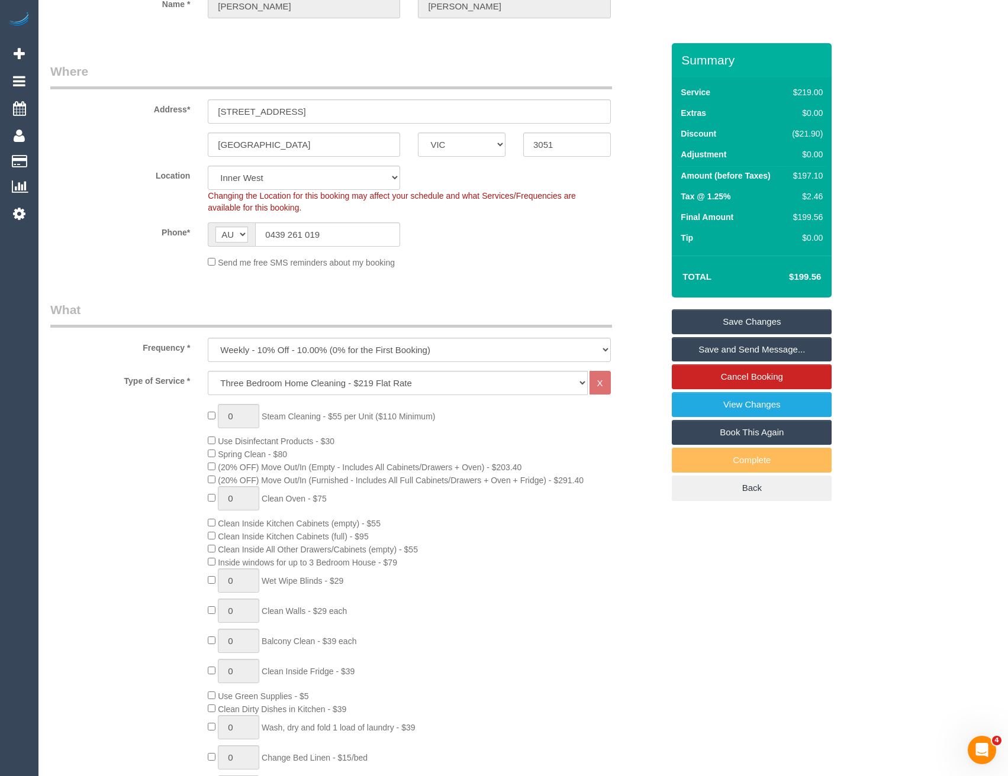
select select "spot25"
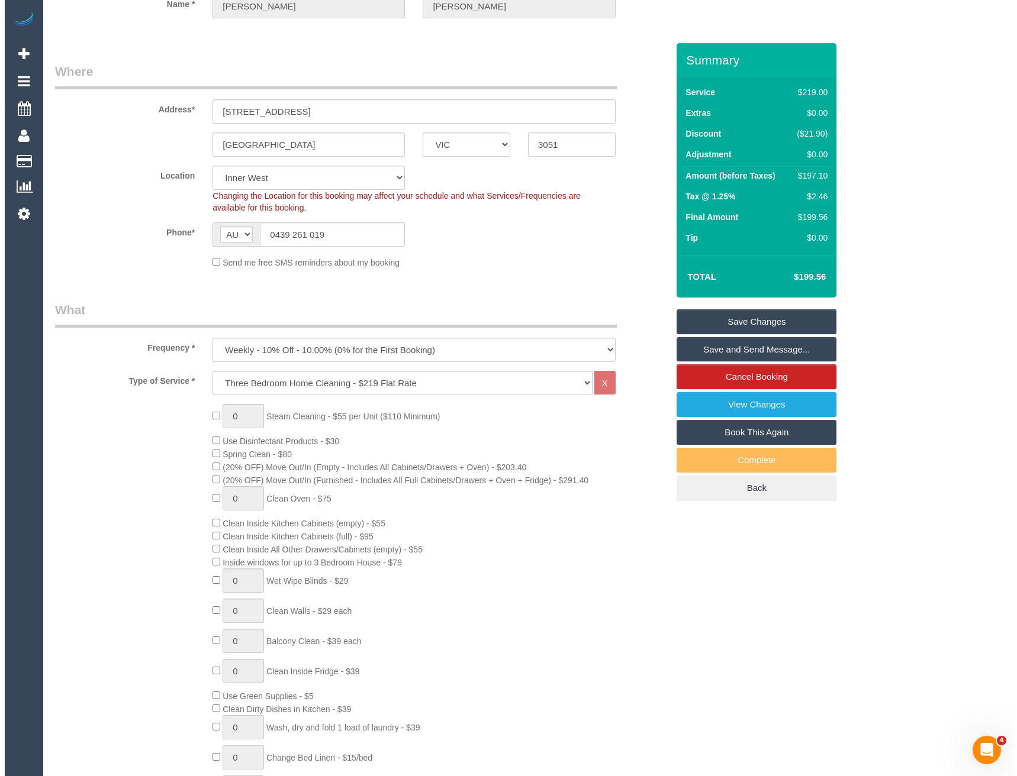
scroll to position [0, 0]
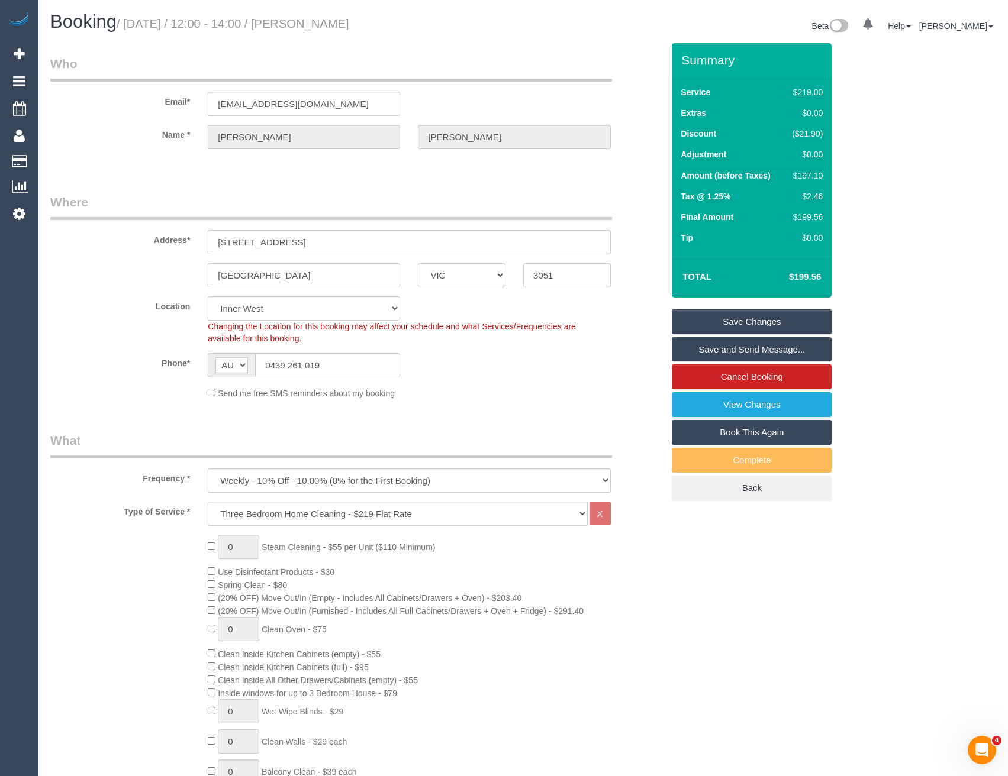
click at [708, 349] on link "Save and Send Message..." at bounding box center [752, 349] width 160 height 25
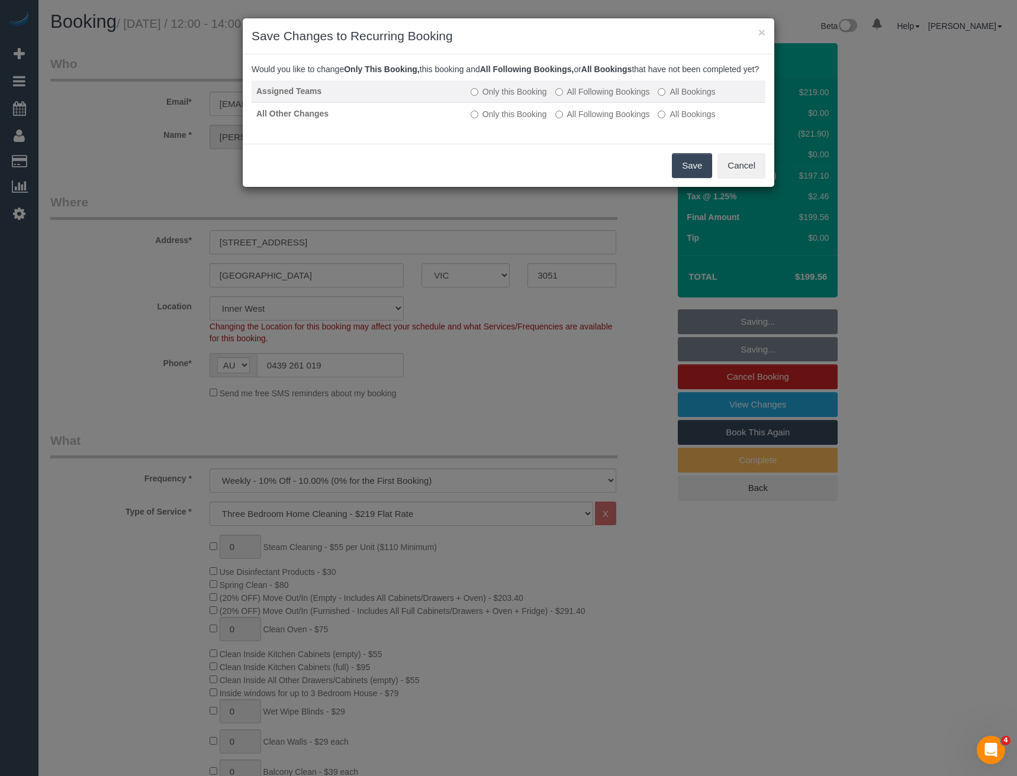
click at [573, 98] on label "All Following Bookings" at bounding box center [602, 92] width 95 height 12
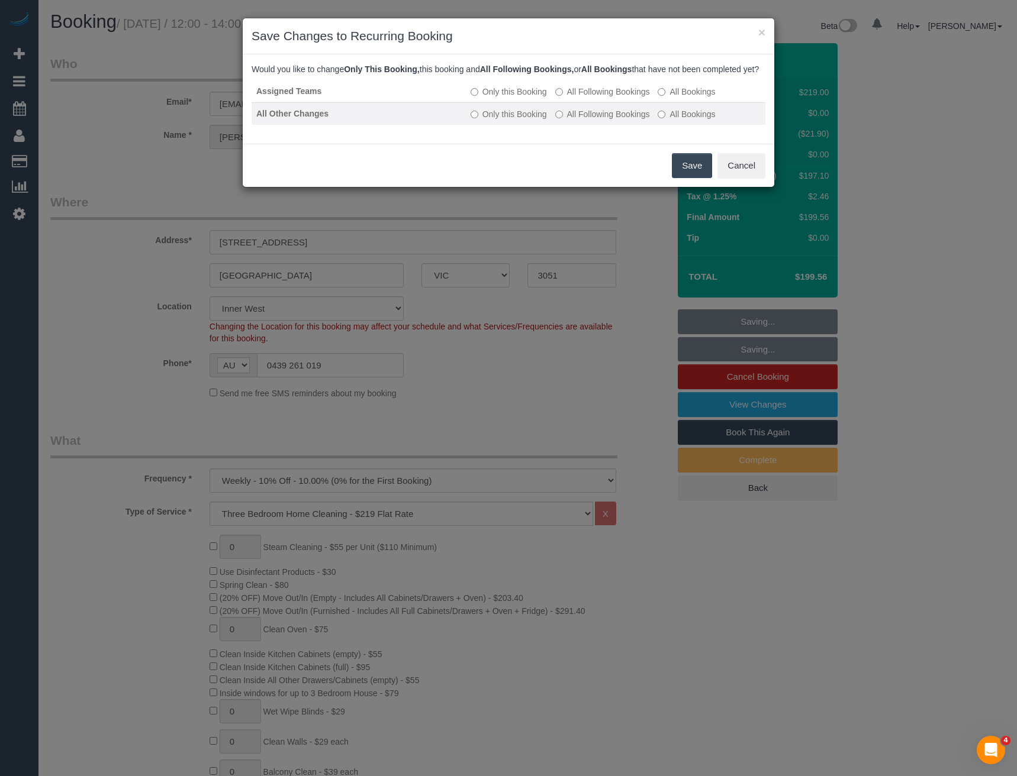
click at [572, 120] on label "All Following Bookings" at bounding box center [602, 114] width 95 height 12
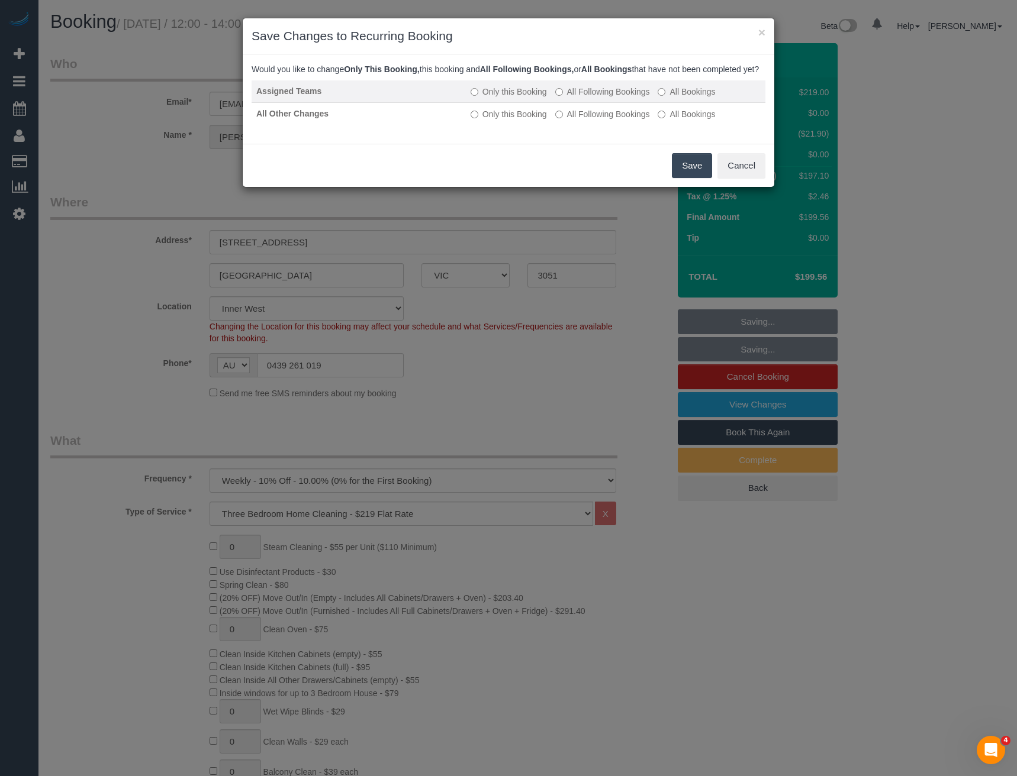
click at [492, 98] on label "Only this Booking" at bounding box center [508, 92] width 76 height 12
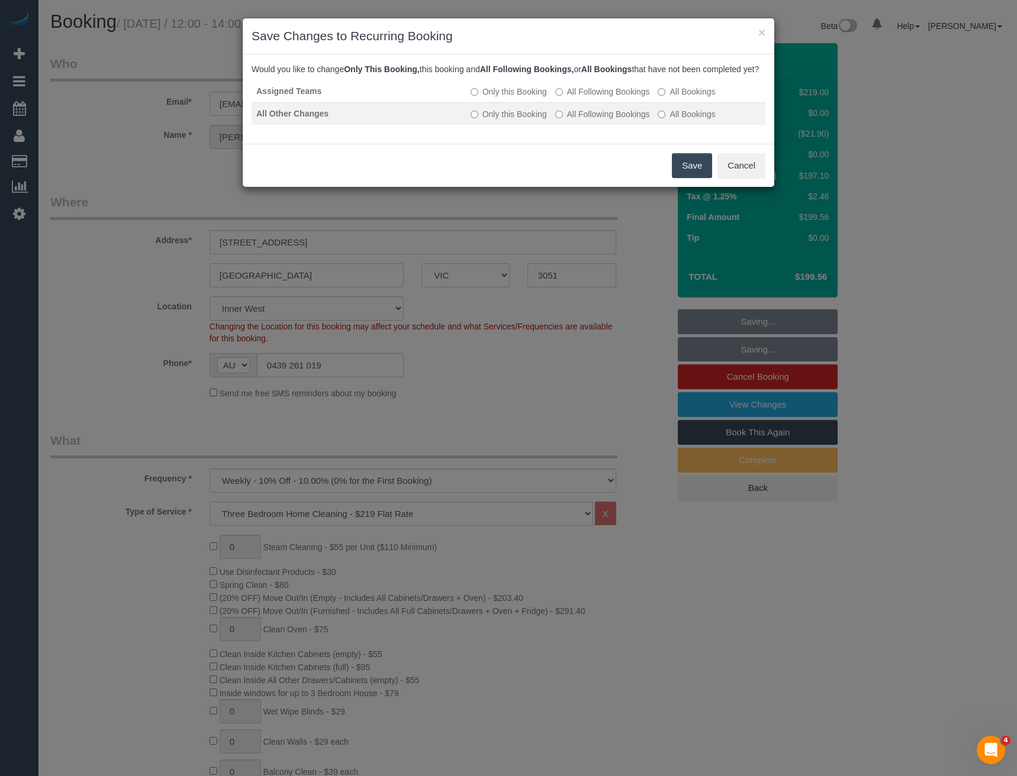
click at [496, 120] on label "Only this Booking" at bounding box center [508, 114] width 76 height 12
click at [680, 178] on button "Save" at bounding box center [692, 165] width 40 height 25
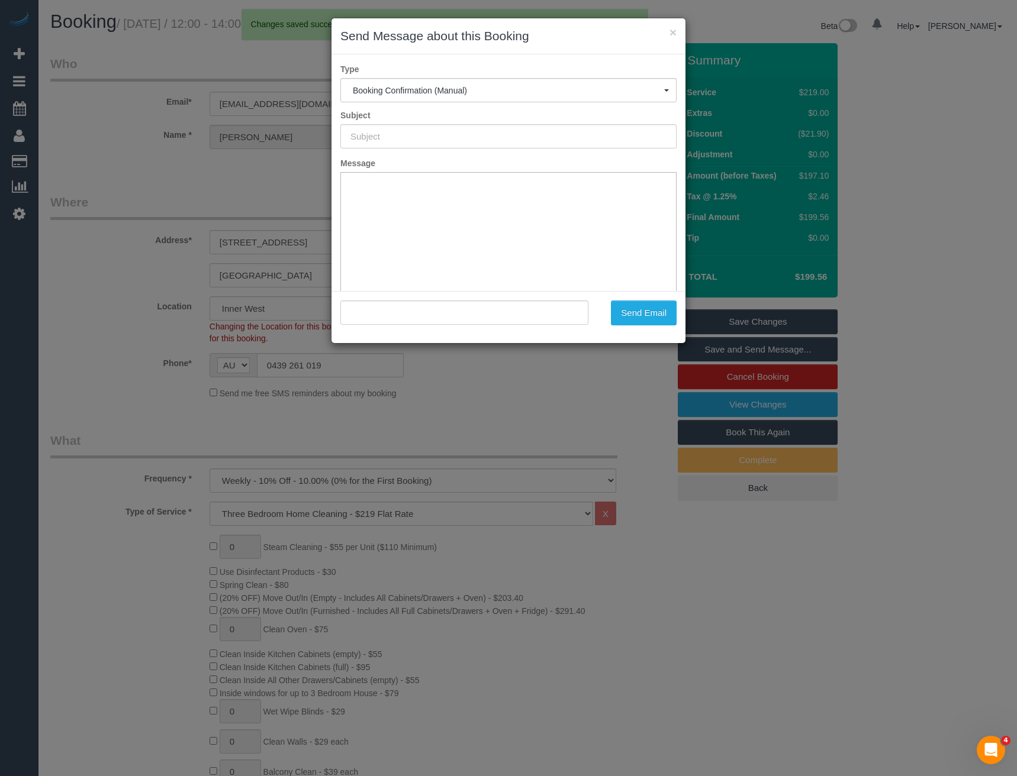
type input "Booking Confirmed"
type input ""[PERSON_NAME]" <[EMAIL_ADDRESS][DOMAIN_NAME]>"
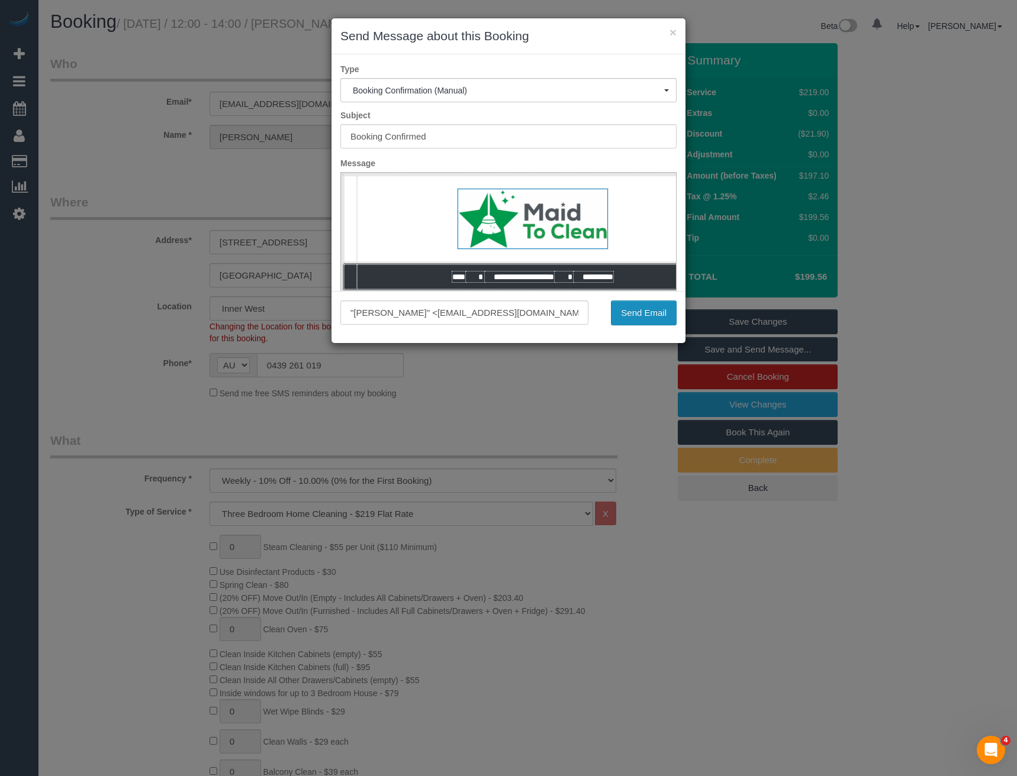
click at [647, 311] on button "Send Email" at bounding box center [644, 313] width 66 height 25
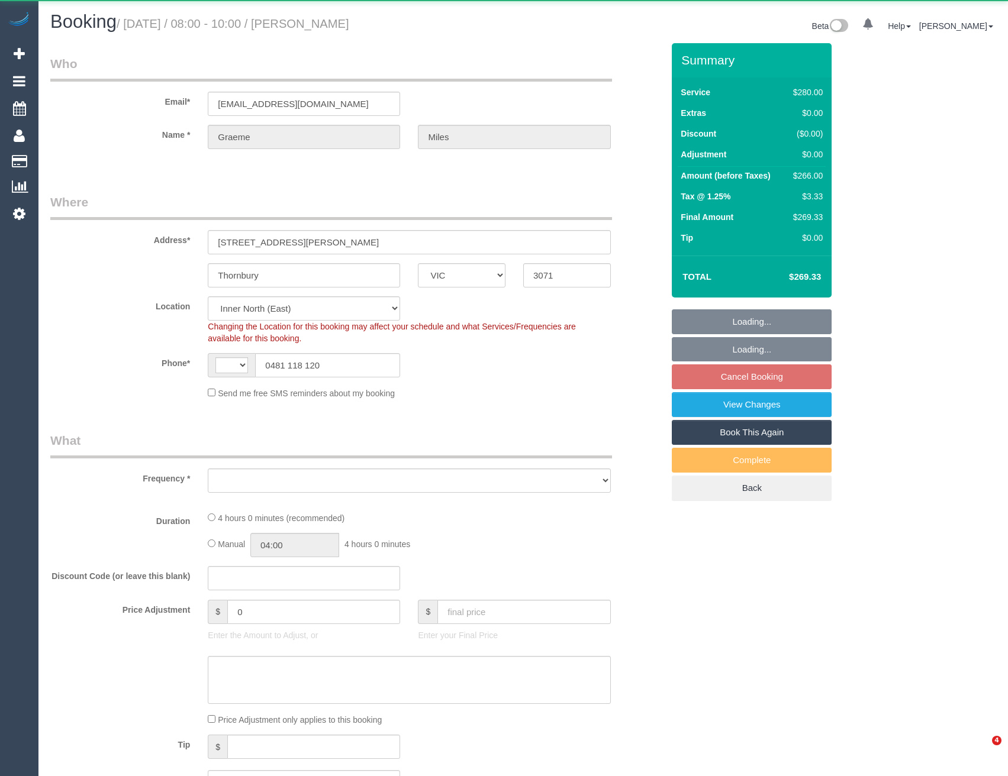
select select "VIC"
select select "string:AU"
select select "object:563"
select select "number:29"
select select "number:17"
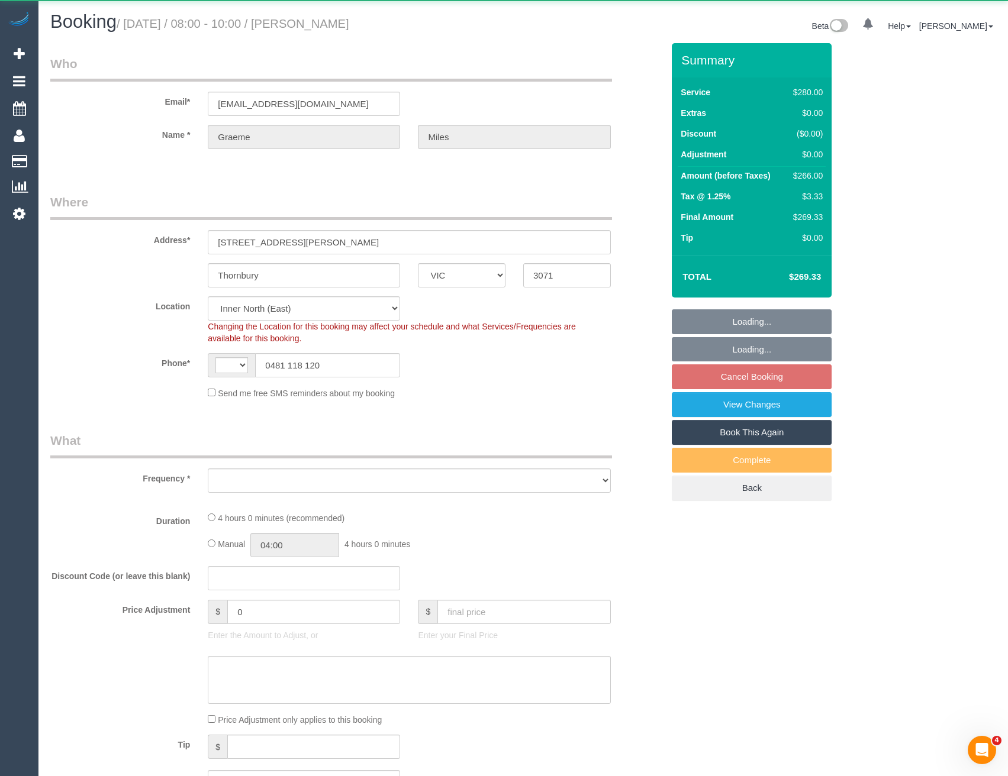
select select "number:18"
select select "number:22"
select select "number:34"
select select "number:12"
select select "object:719"
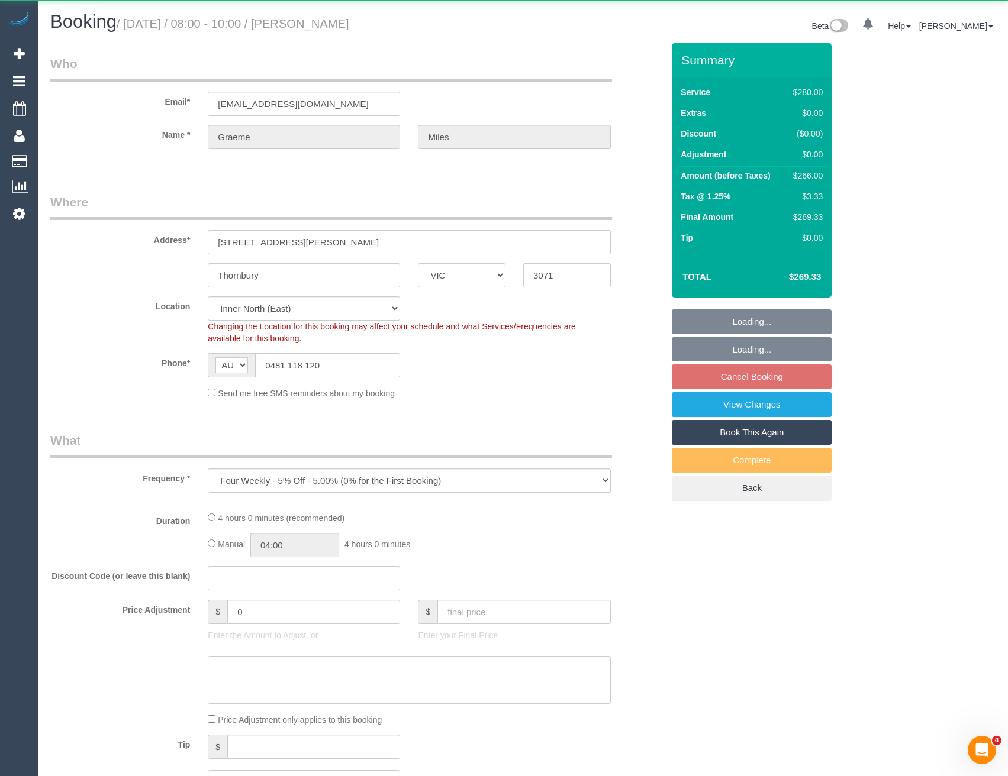
select select "string:stripe-pm_1NfYfE2GScqysDRV3IfncLo8"
select select "spot2"
select select "240"
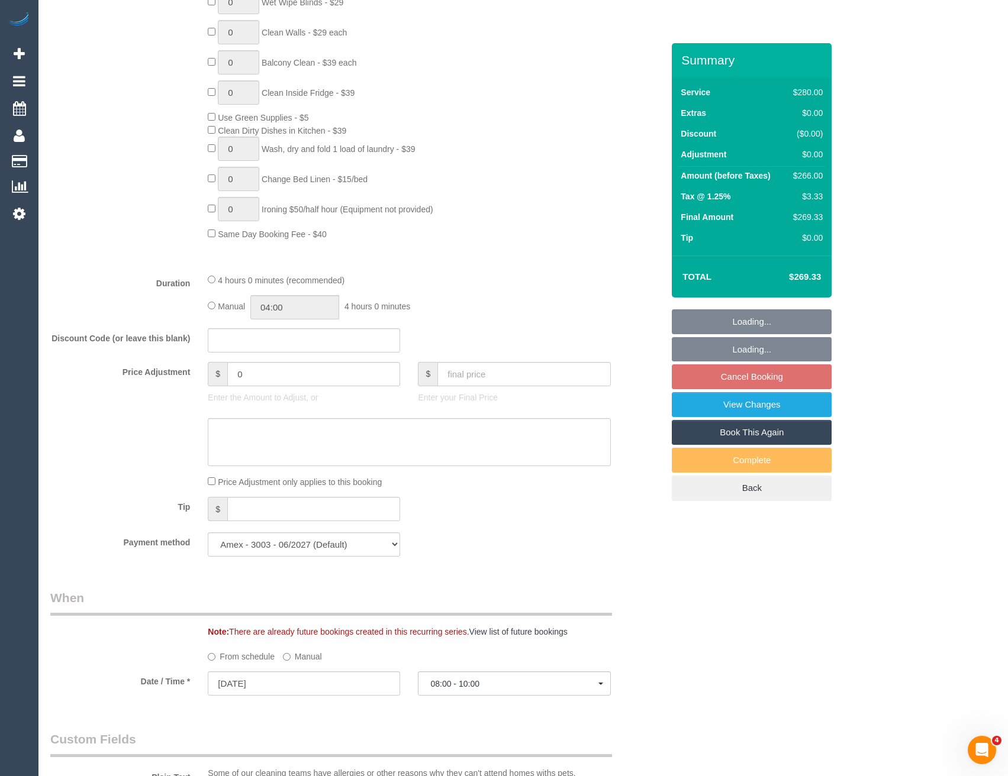
scroll to position [769, 0]
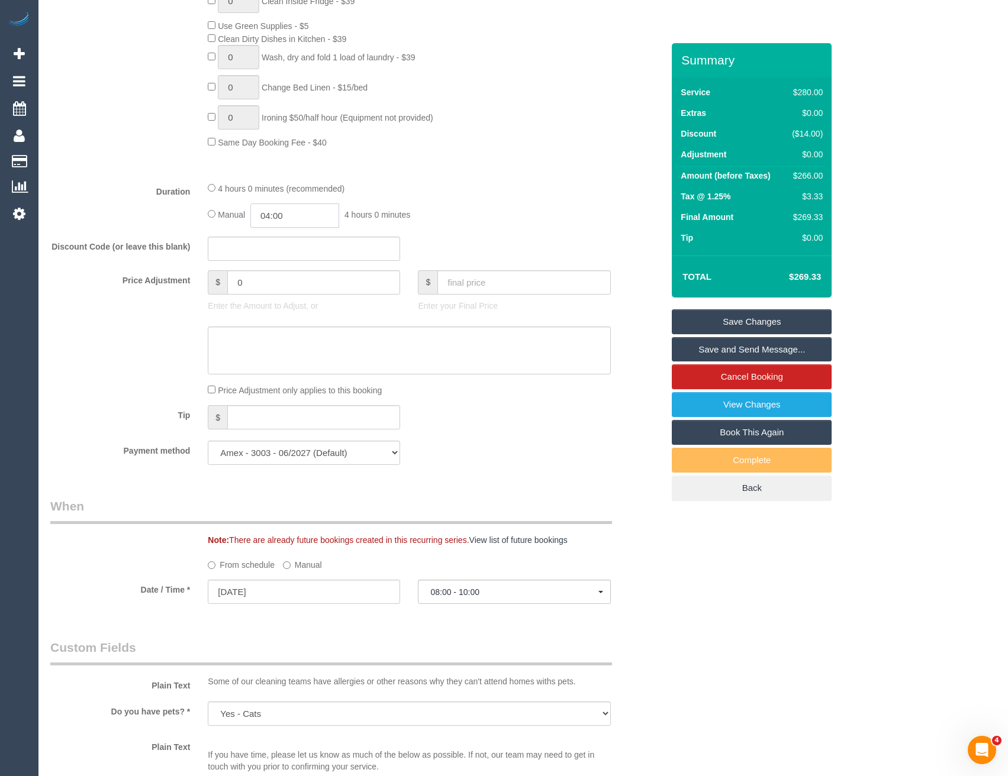
click at [295, 217] on input "04:00" at bounding box center [294, 216] width 89 height 24
type input "02:00"
click at [282, 260] on li "02:00" at bounding box center [282, 260] width 53 height 15
click at [510, 182] on div "4 hours 0 minutes (recommended)" at bounding box center [409, 188] width 402 height 13
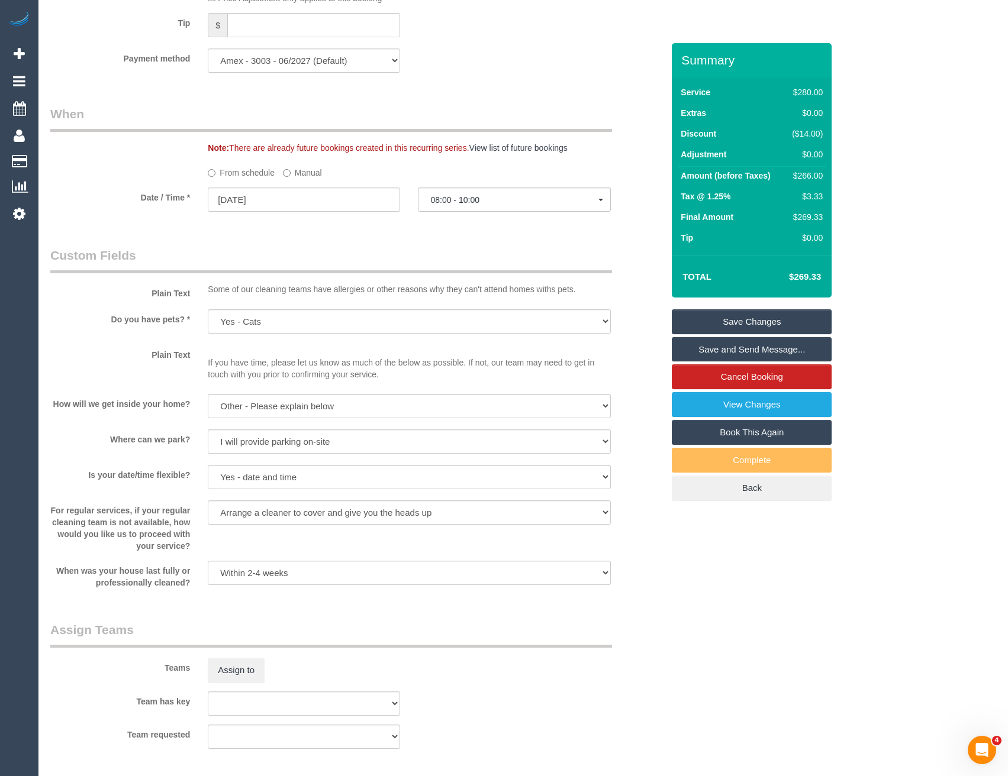
select select "spot23"
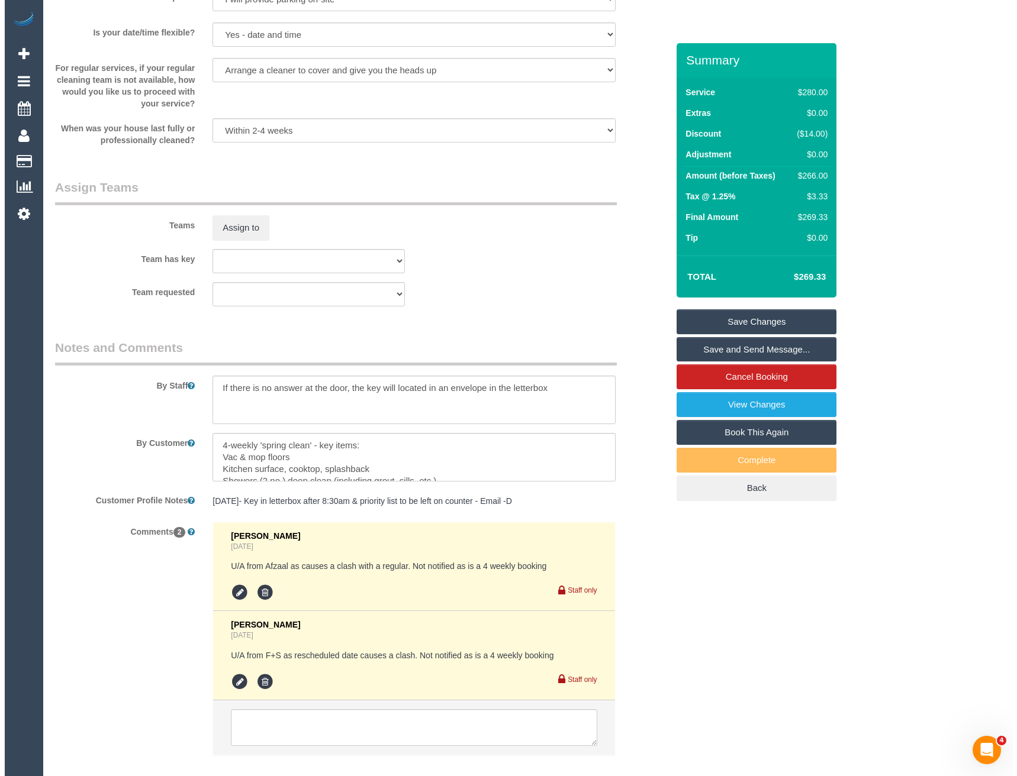
scroll to position [1669, 0]
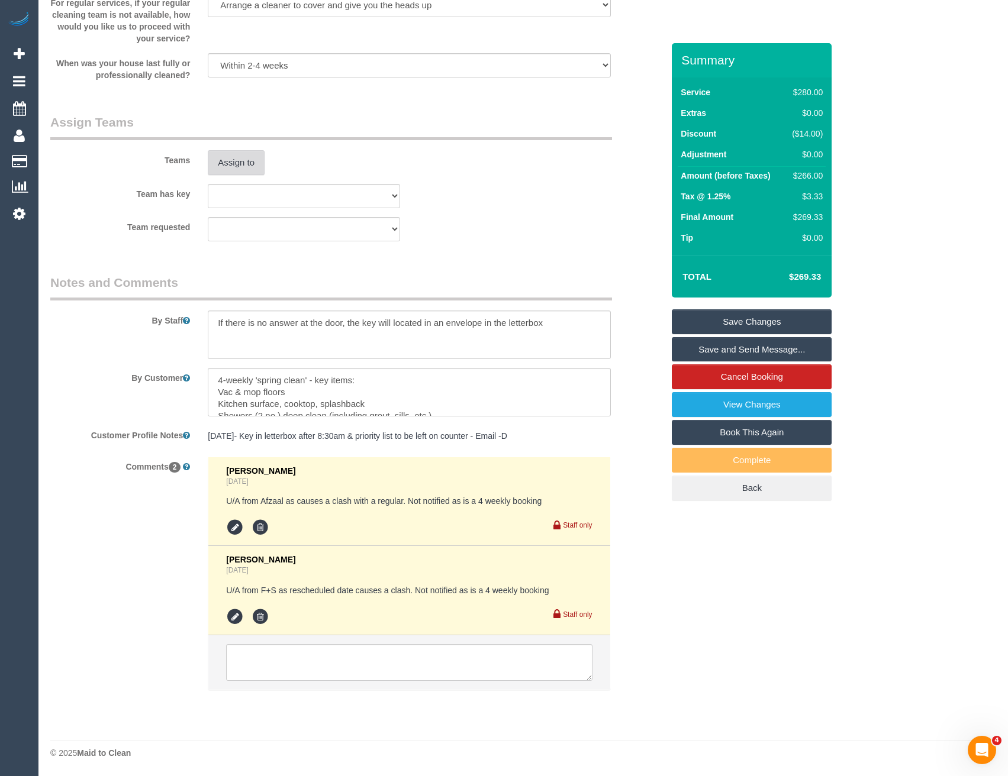
click at [236, 163] on button "Assign to" at bounding box center [236, 162] width 57 height 25
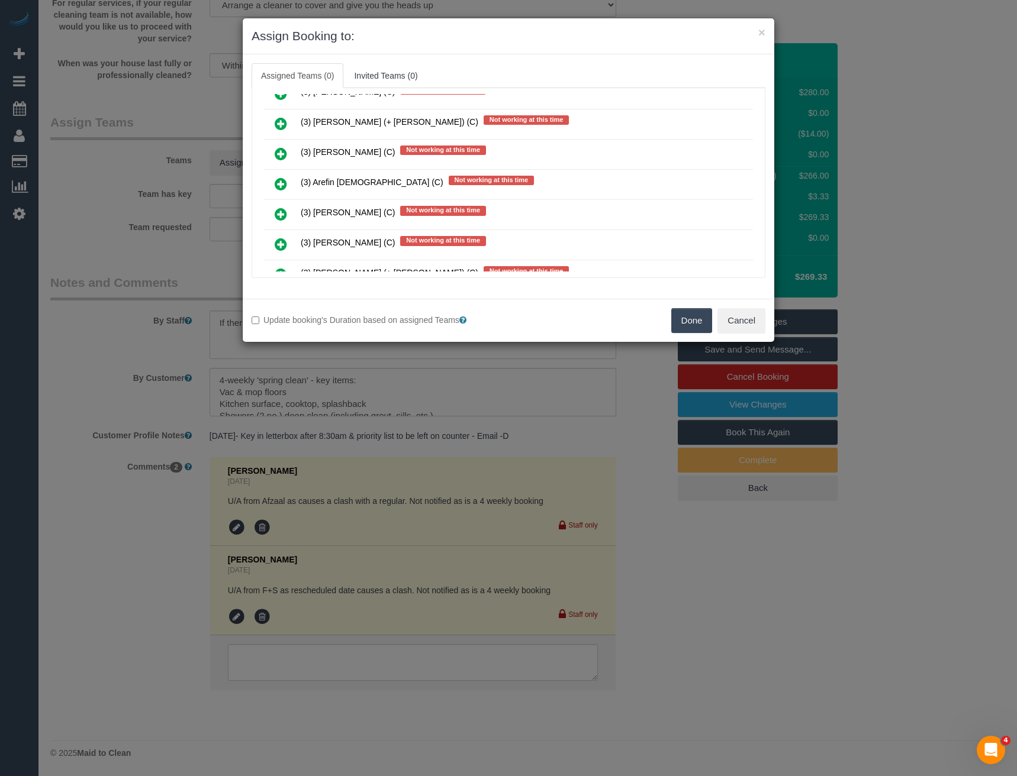
scroll to position [289, 0]
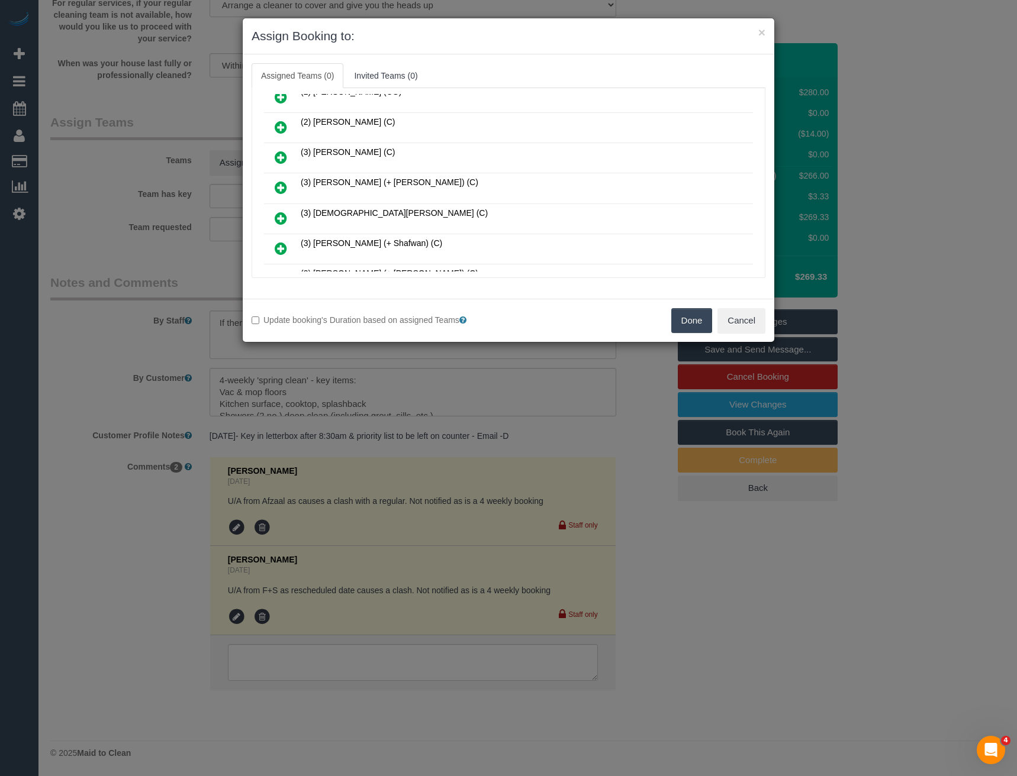
click at [283, 185] on icon at bounding box center [281, 187] width 12 height 14
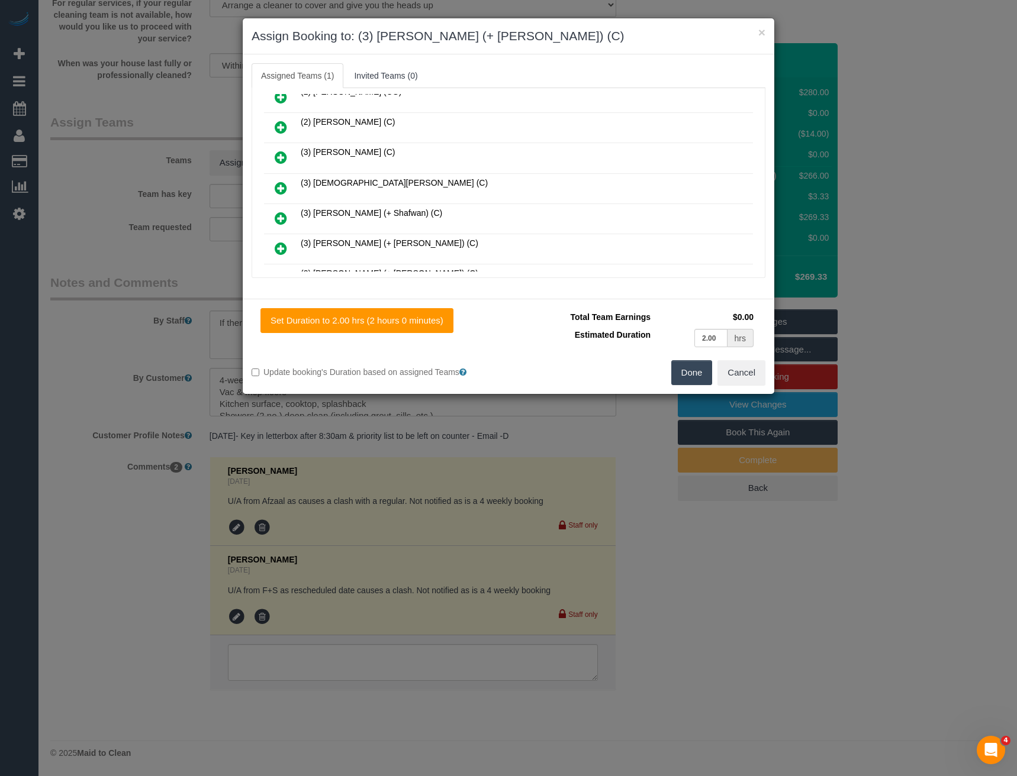
click at [278, 248] on icon at bounding box center [281, 248] width 12 height 14
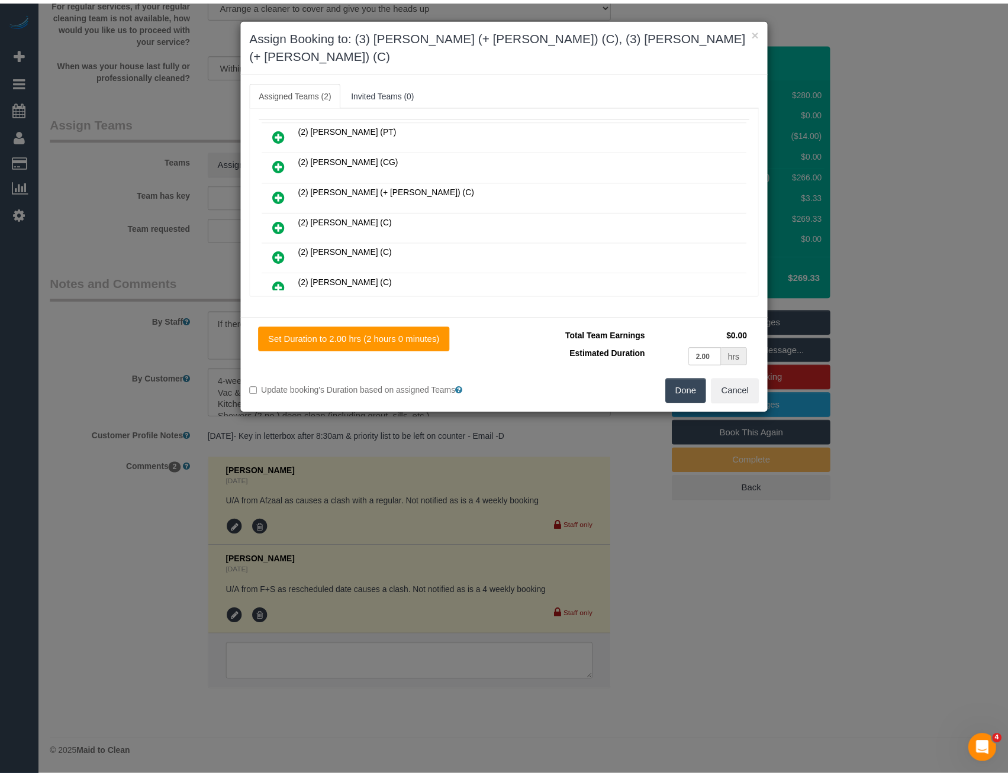
scroll to position [0, 0]
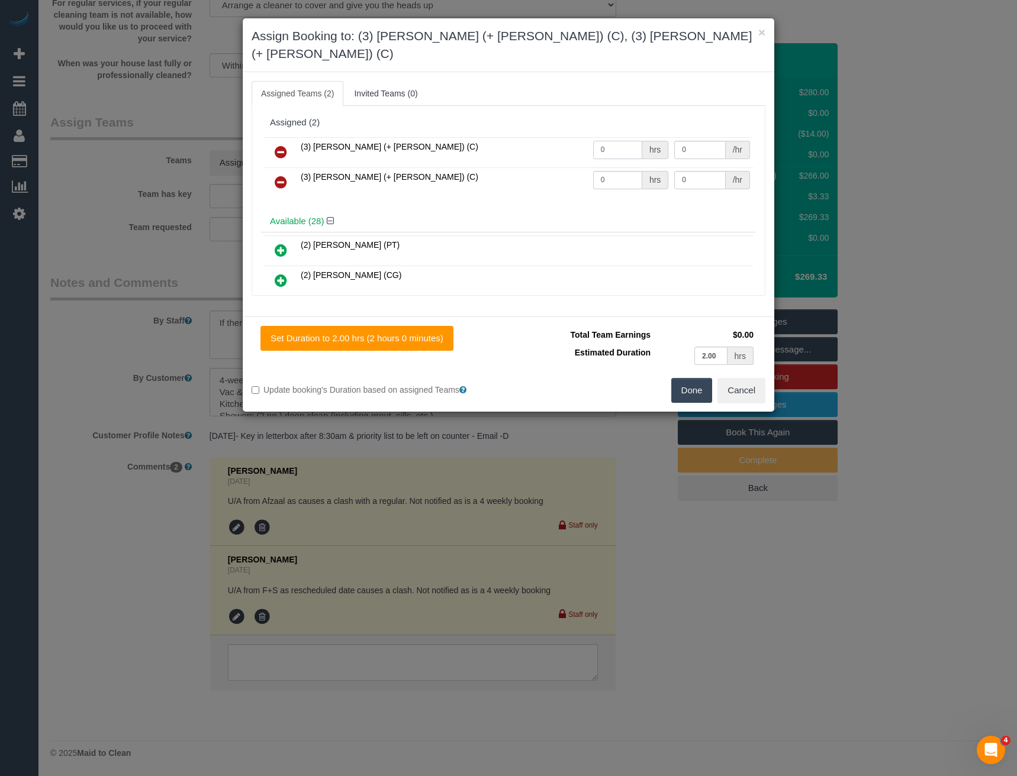
drag, startPoint x: 615, startPoint y: 137, endPoint x: 525, endPoint y: 141, distance: 90.6
click at [534, 146] on tr "(3) Arifin (+ Fatema) (C) 0 hrs 0 /hr" at bounding box center [508, 152] width 489 height 30
type input "2"
type input "35"
drag, startPoint x: 566, startPoint y: 169, endPoint x: 520, endPoint y: 170, distance: 46.2
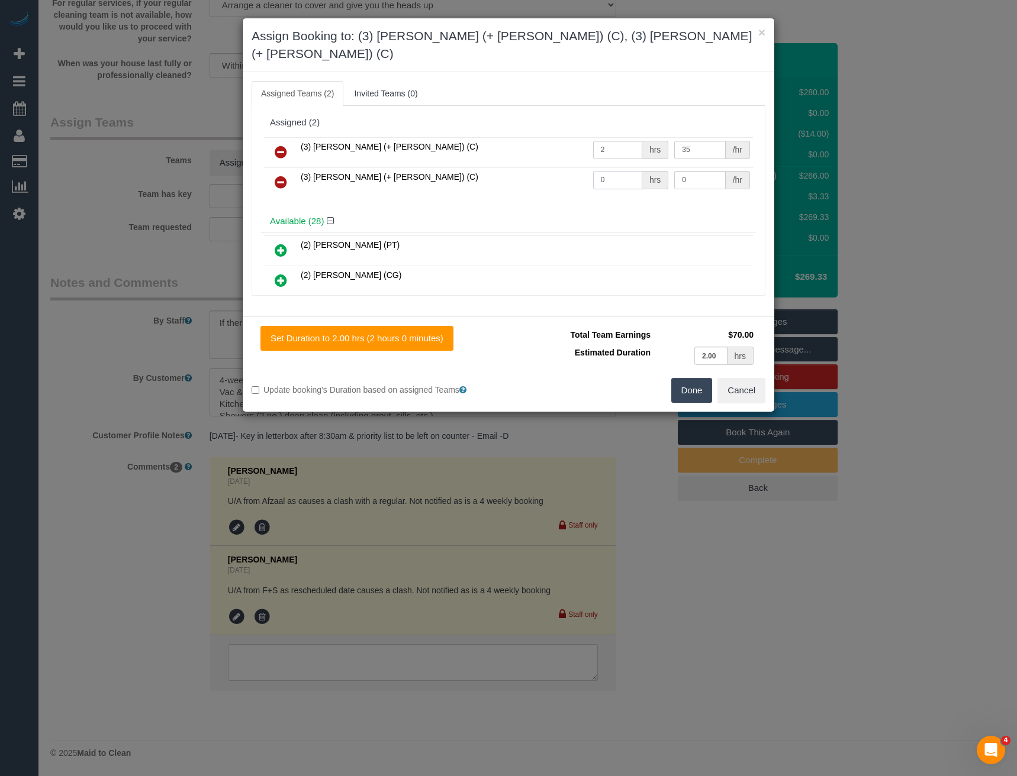
click at [550, 169] on tr "(3) Fatema (+ Arifin) (C) 0 hrs 0 /hr" at bounding box center [508, 182] width 489 height 30
type input "2"
type input "35"
click at [698, 378] on button "Done" at bounding box center [691, 390] width 41 height 25
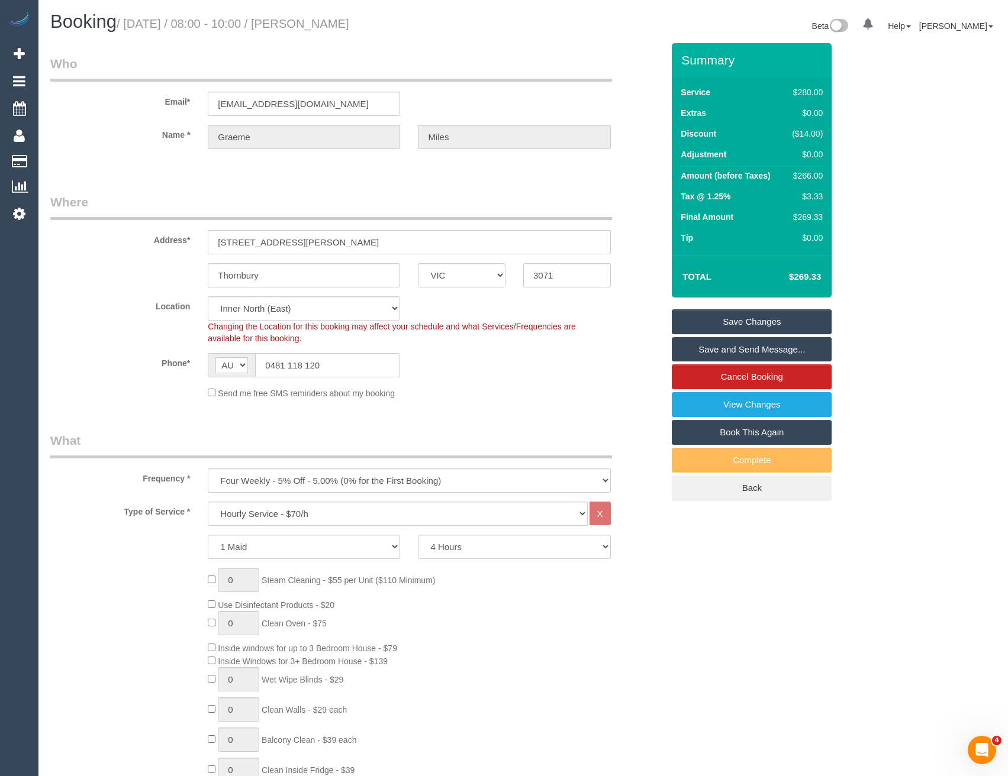
click at [702, 344] on link "Save and Send Message..." at bounding box center [752, 349] width 160 height 25
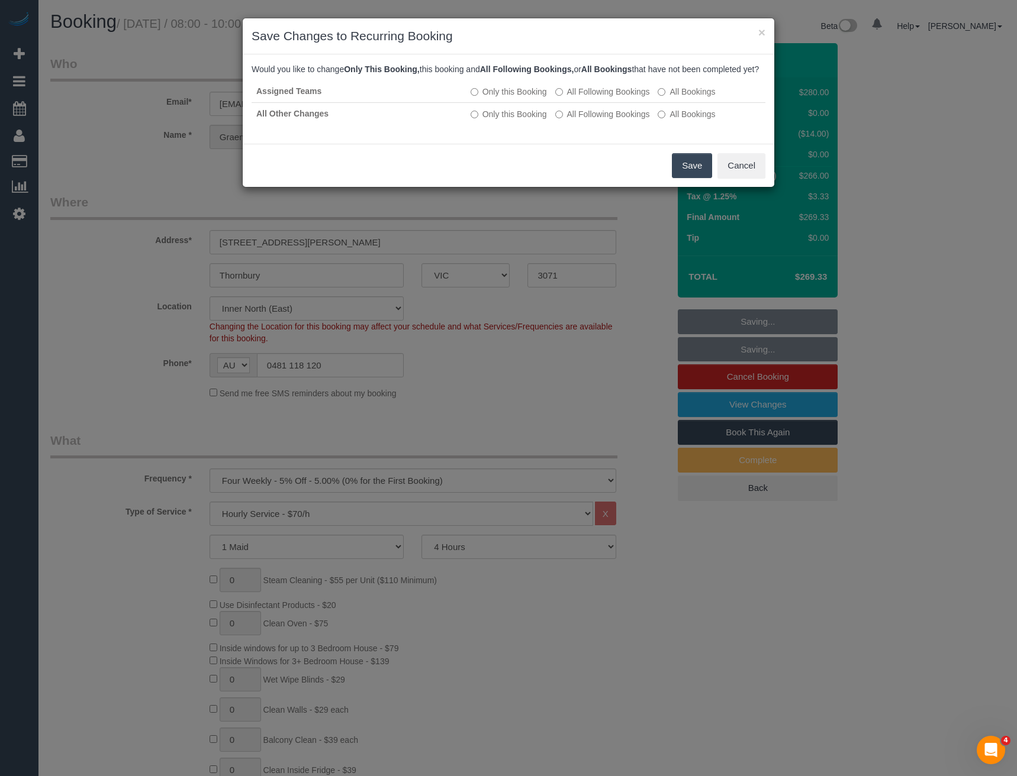
click at [698, 172] on button "Save" at bounding box center [692, 165] width 40 height 25
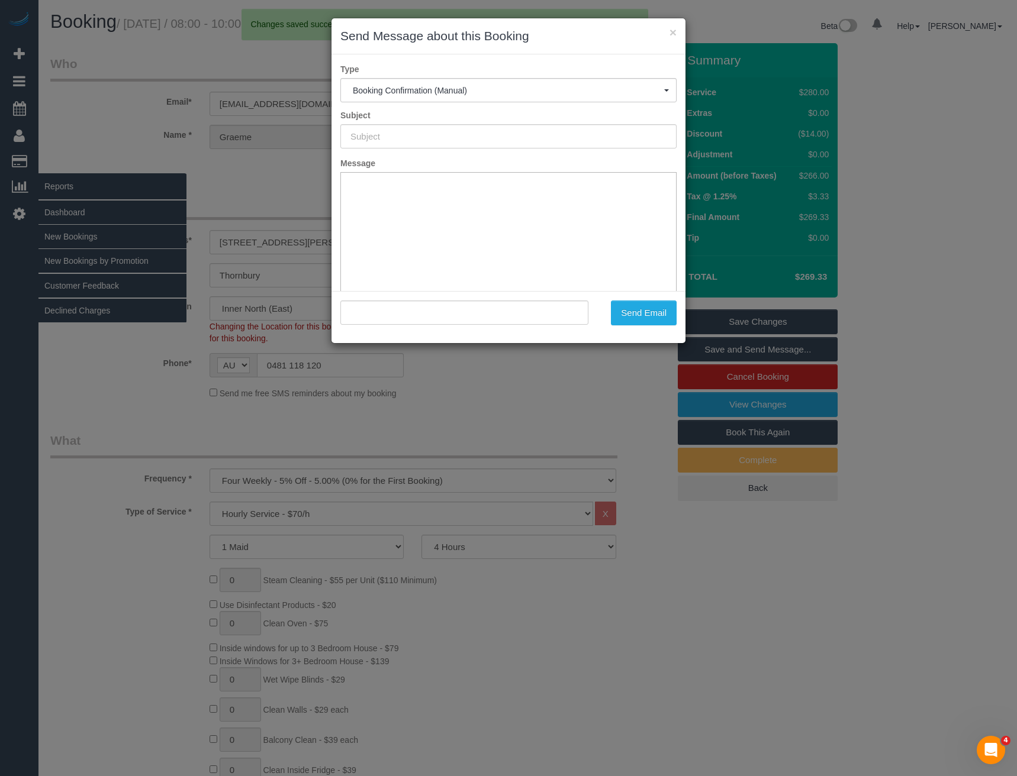
type input "Booking Confirmed"
type input ""Graeme Miles" <graeme.miles@outlook.com>"
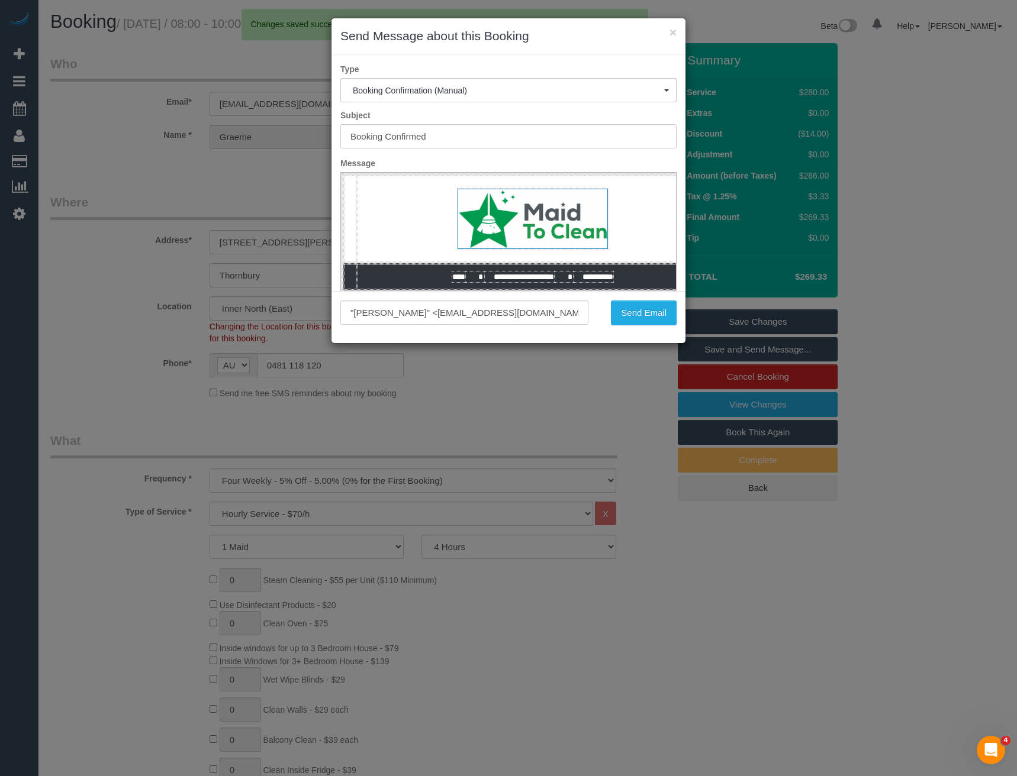
click at [426, 428] on div "× Send Message about this Booking Type Booking Confirmation (Manual) Booking Co…" at bounding box center [508, 388] width 1017 height 776
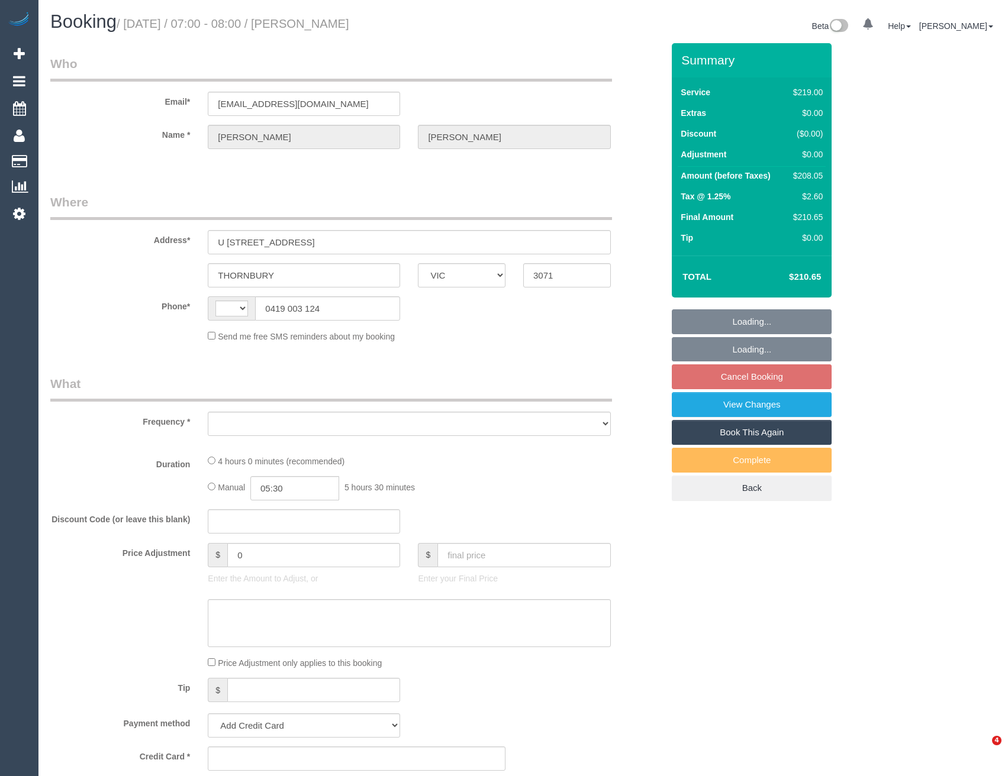
select select "VIC"
select select "string:AU"
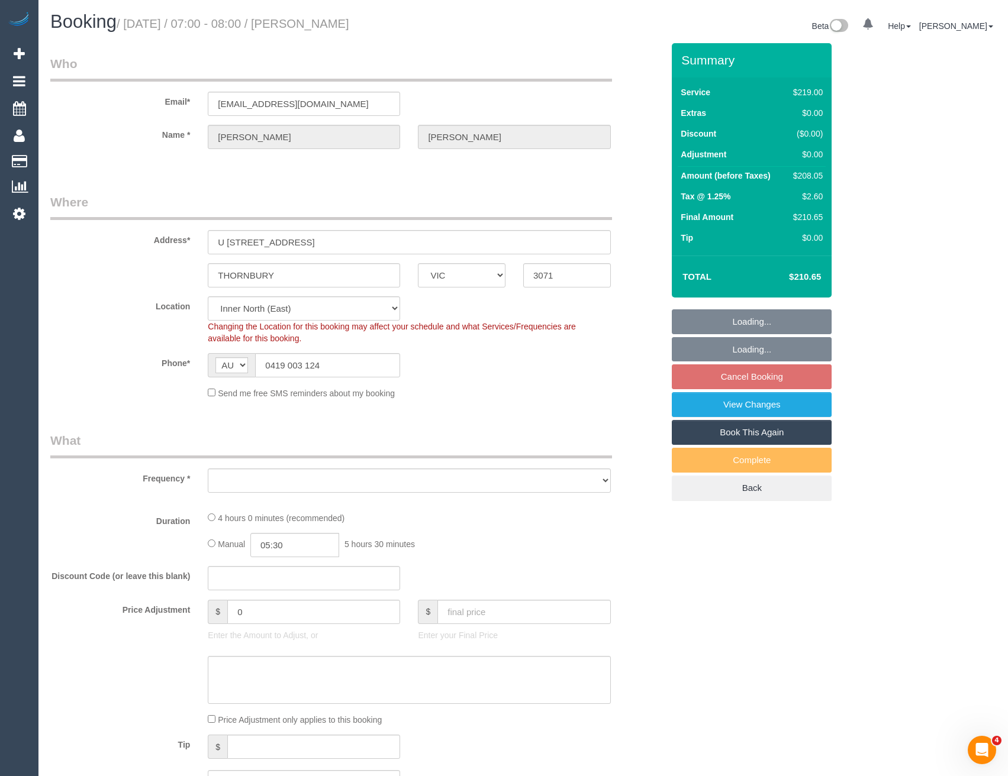
select select "object:767"
select select "number:27"
select select "number:14"
select select "number:18"
select select "number:22"
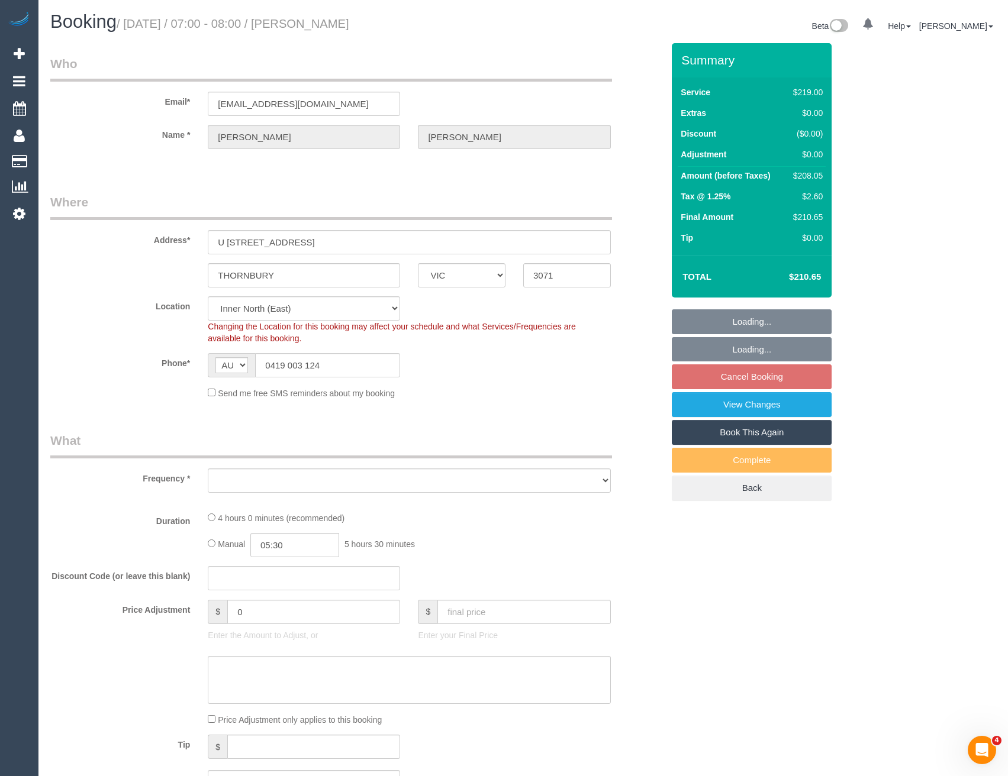
select select "number:34"
select select "number:11"
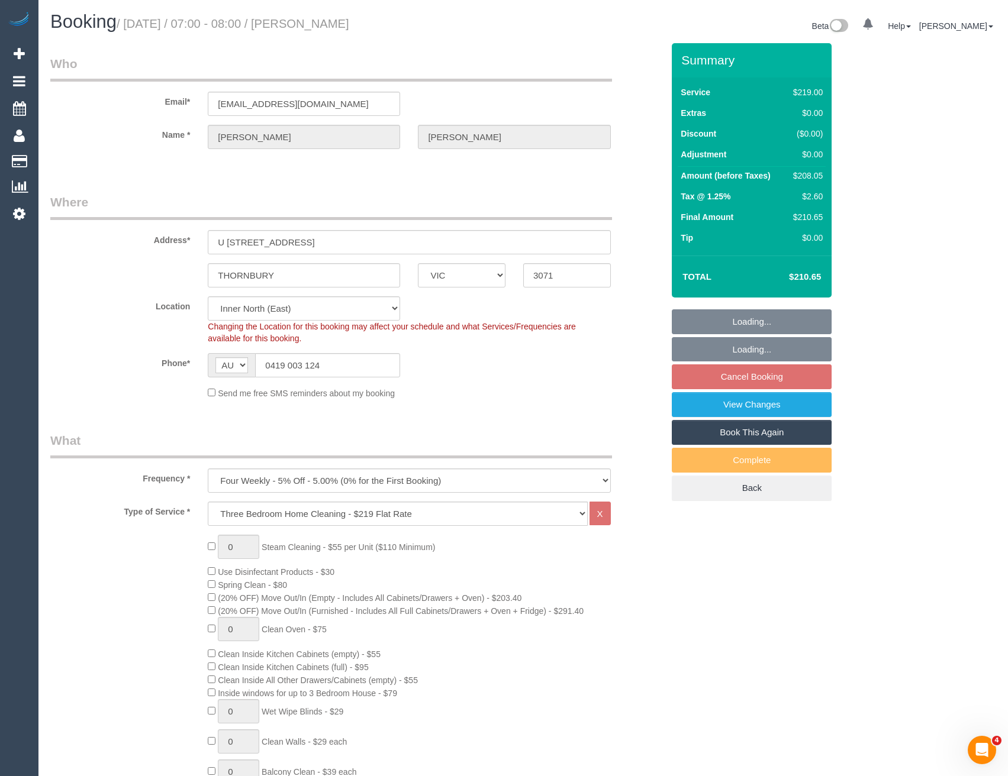
select select "object:772"
select select "spot1"
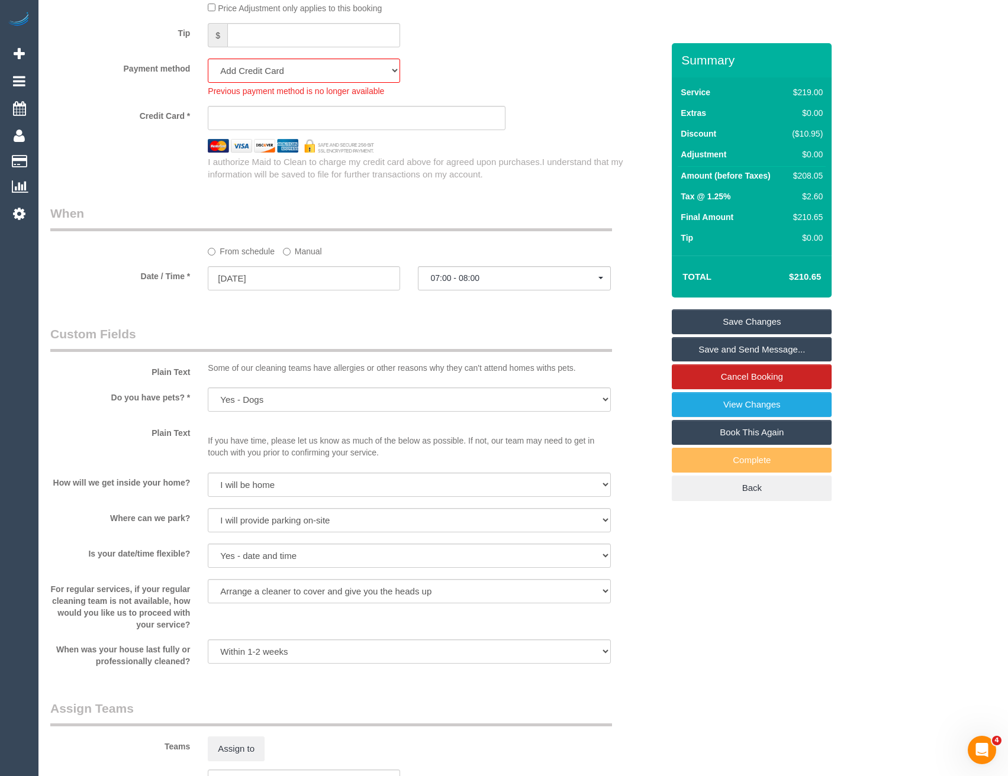
scroll to position [1006, 0]
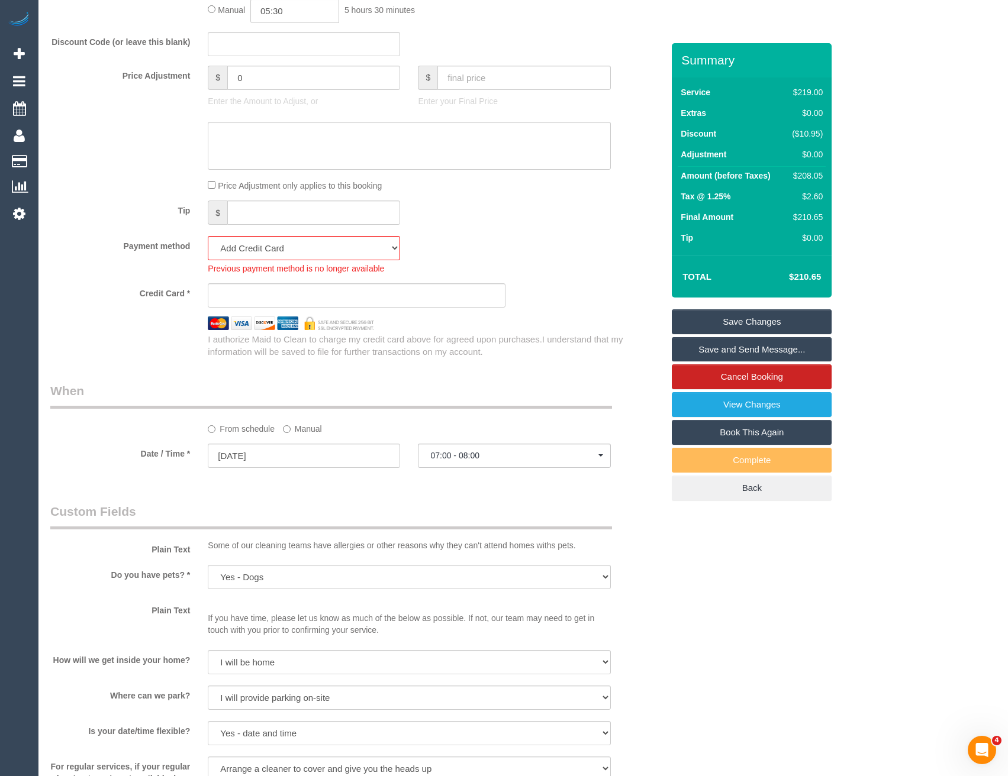
click at [264, 262] on div "Previous payment method is no longer available" at bounding box center [304, 267] width 192 height 14
click at [256, 251] on select "Visa - 4490 - 03/2029 (Default) Add Credit Card ─────────────── Cash Check Payp…" at bounding box center [304, 248] width 192 height 24
select select "string:stripe-pm_1RwITj2GScqysDRVUM1Y6n9v"
click at [208, 236] on select "Visa - 4490 - 03/2029 (Default) Add Credit Card ─────────────── Cash Check Payp…" at bounding box center [304, 248] width 192 height 24
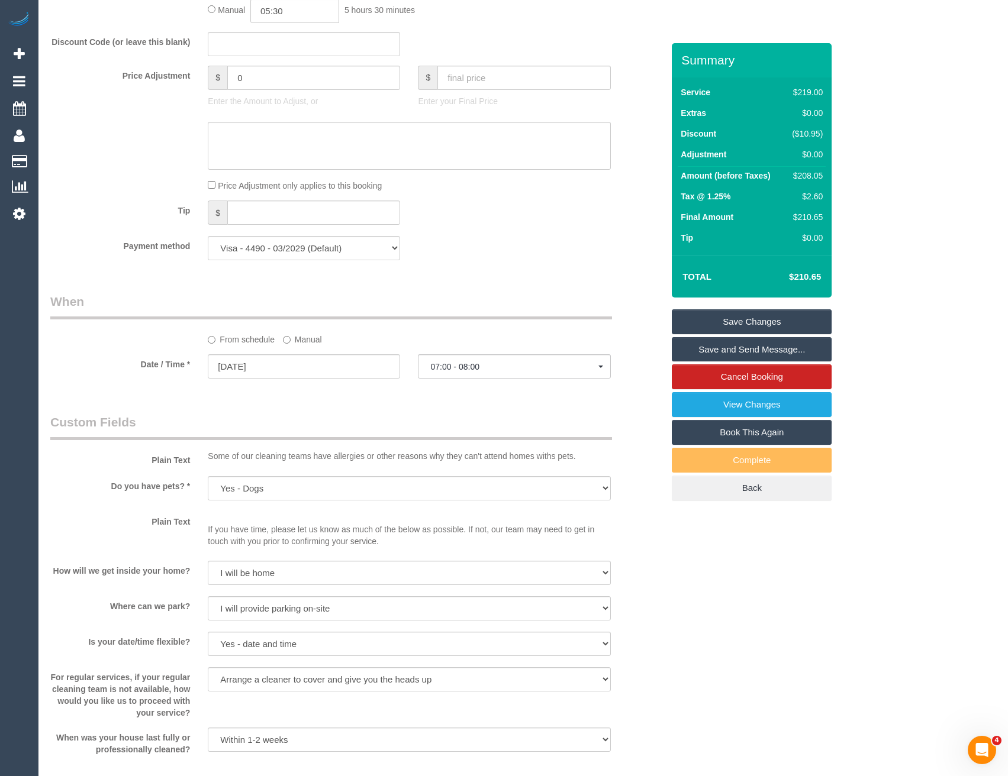
click at [456, 244] on div "Payment method Visa - 4490 - 03/2029 (Default) Add Credit Card ─────────────── …" at bounding box center [356, 248] width 630 height 24
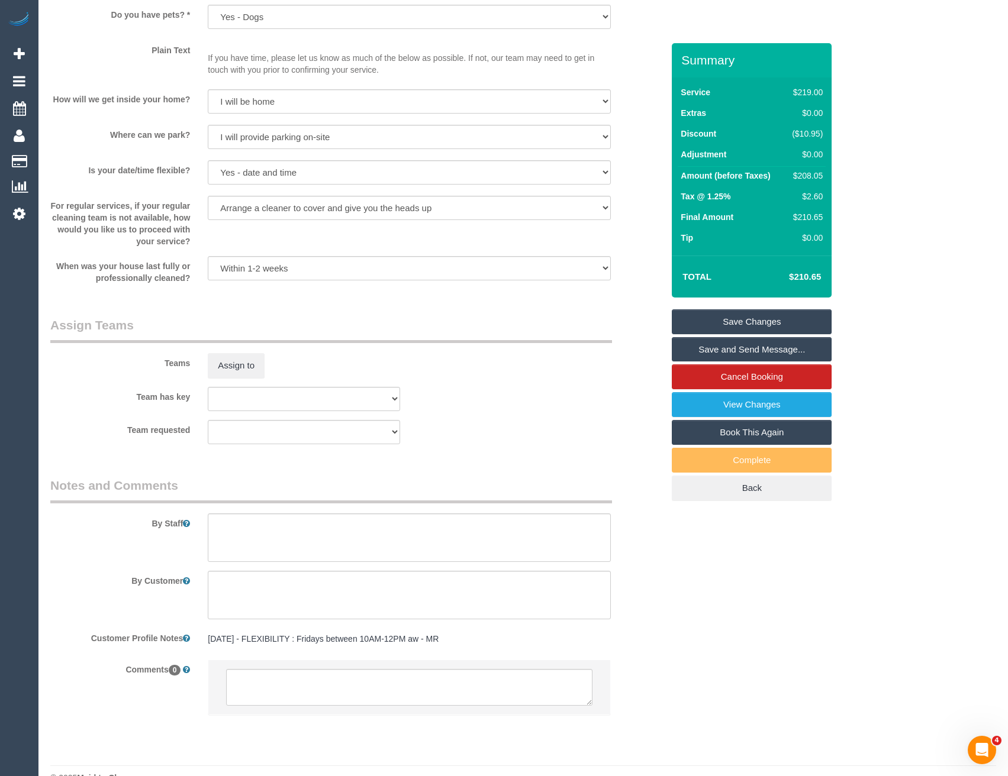
scroll to position [1479, 0]
click at [239, 355] on button "Assign to" at bounding box center [236, 364] width 57 height 25
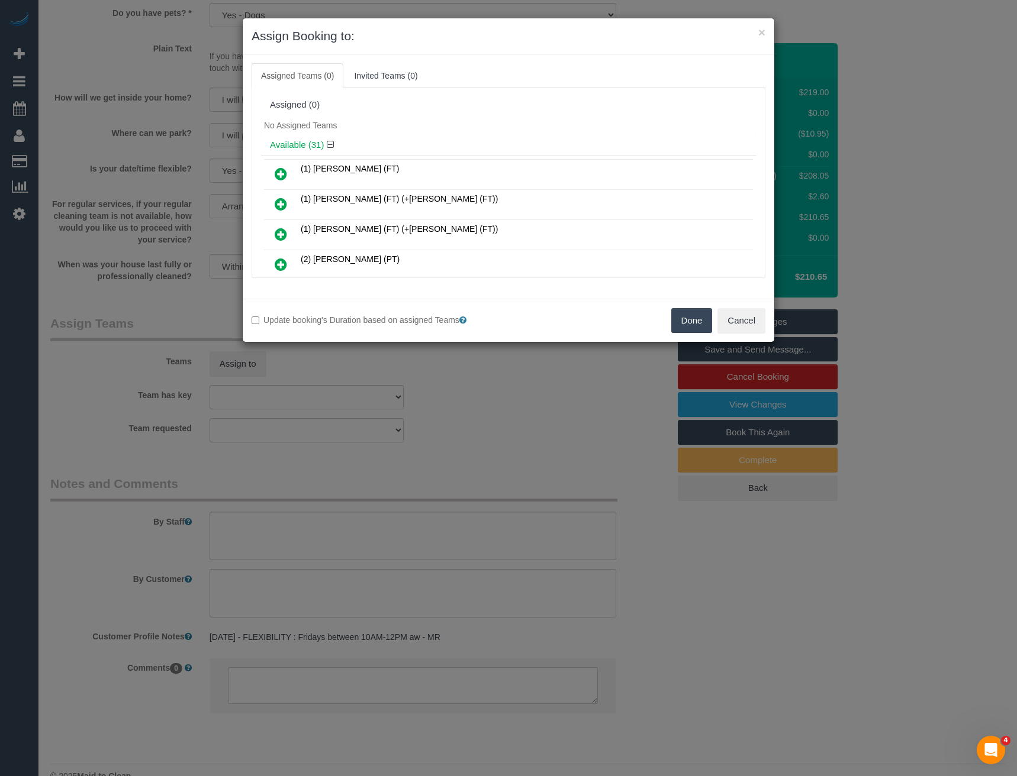
click at [547, 414] on div "× Assign Booking to: Assigned Teams (0) Invited Teams (0) Assigned (0) No Assig…" at bounding box center [508, 388] width 1017 height 776
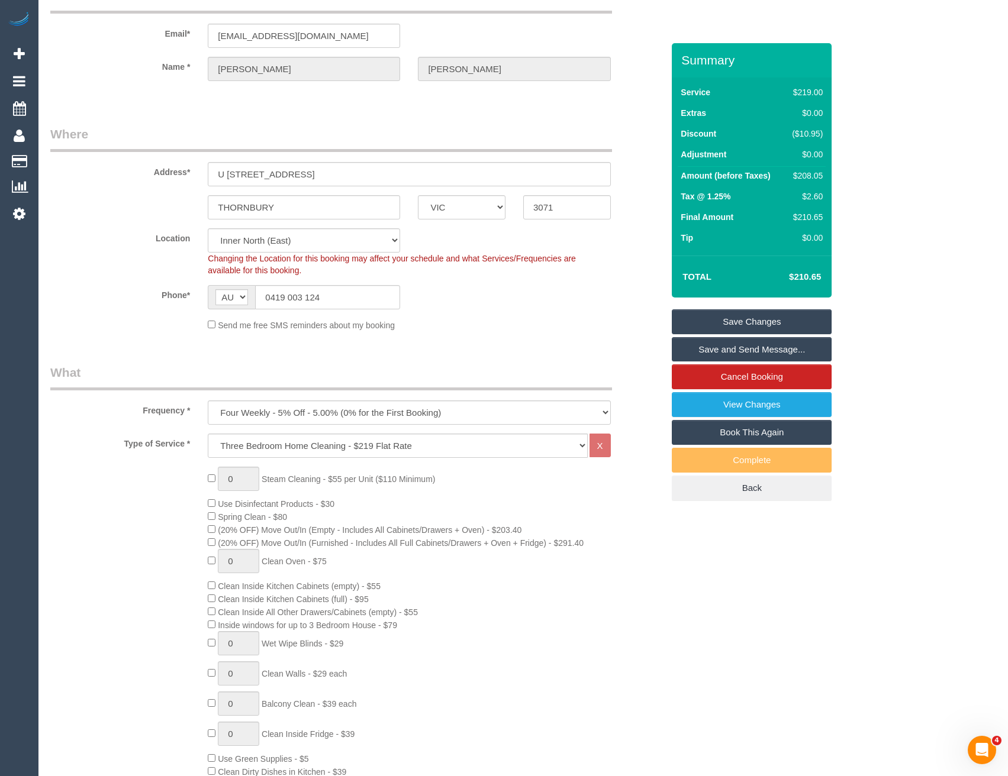
scroll to position [0, 0]
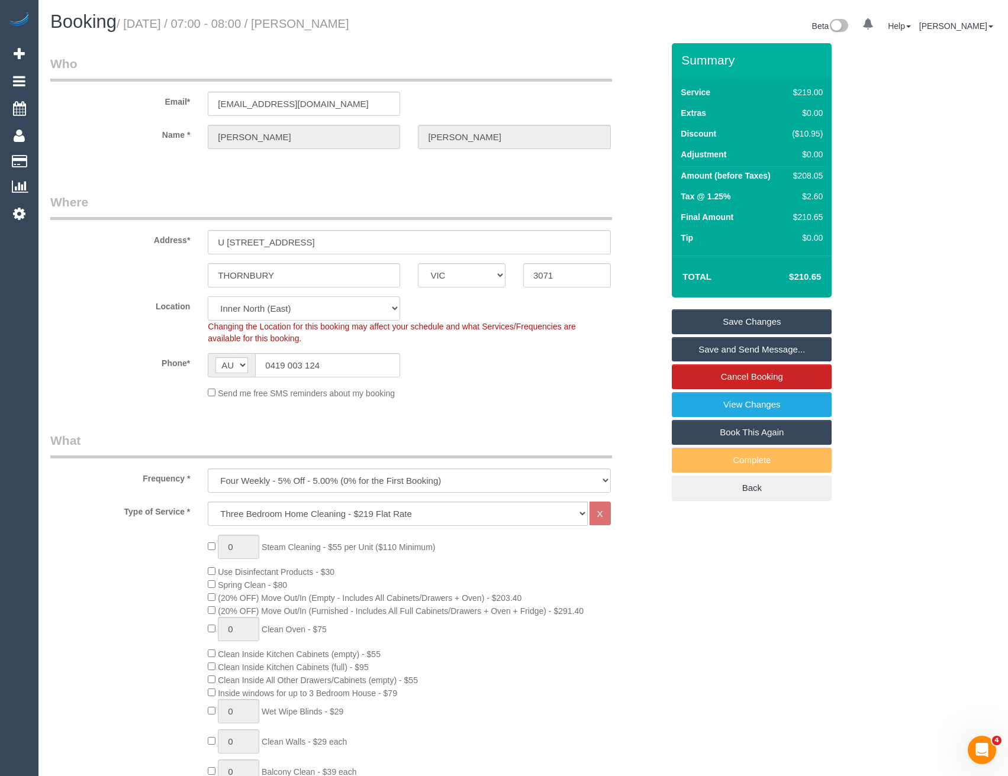
click at [282, 301] on select "Office [GEOGRAPHIC_DATA] (North) East (South) [GEOGRAPHIC_DATA] (East) [GEOGRAP…" at bounding box center [304, 308] width 192 height 24
select select "54"
click at [208, 296] on select "Office [GEOGRAPHIC_DATA] (North) East (South) [GEOGRAPHIC_DATA] (East) [GEOGRAP…" at bounding box center [304, 308] width 192 height 24
click at [293, 299] on select "Office [GEOGRAPHIC_DATA] (North) East (South) [GEOGRAPHIC_DATA] (East) [GEOGRAP…" at bounding box center [304, 308] width 192 height 24
select select "object:5249"
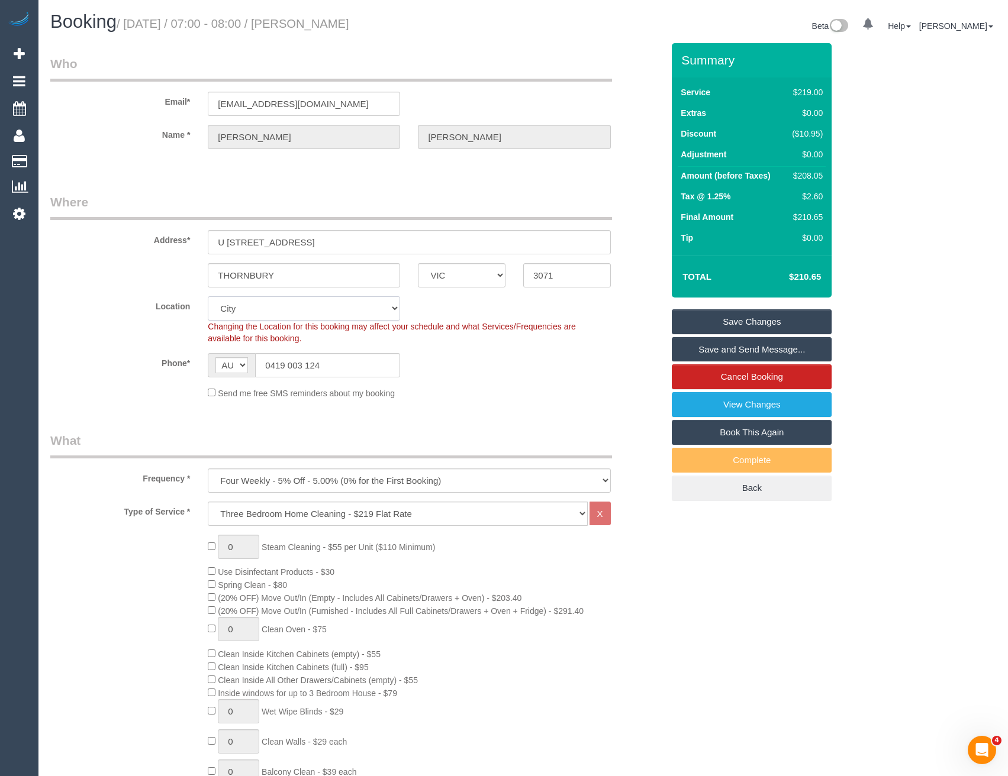
select select "50"
click at [208, 296] on select "Office [GEOGRAPHIC_DATA] (North) East (South) [GEOGRAPHIC_DATA] (East) [GEOGRAP…" at bounding box center [304, 308] width 192 height 24
click at [469, 379] on sui-booking-location "Location [GEOGRAPHIC_DATA] (North) East (South) [GEOGRAPHIC_DATA] (East) [GEOGR…" at bounding box center [356, 347] width 612 height 103
select select "object:5254"
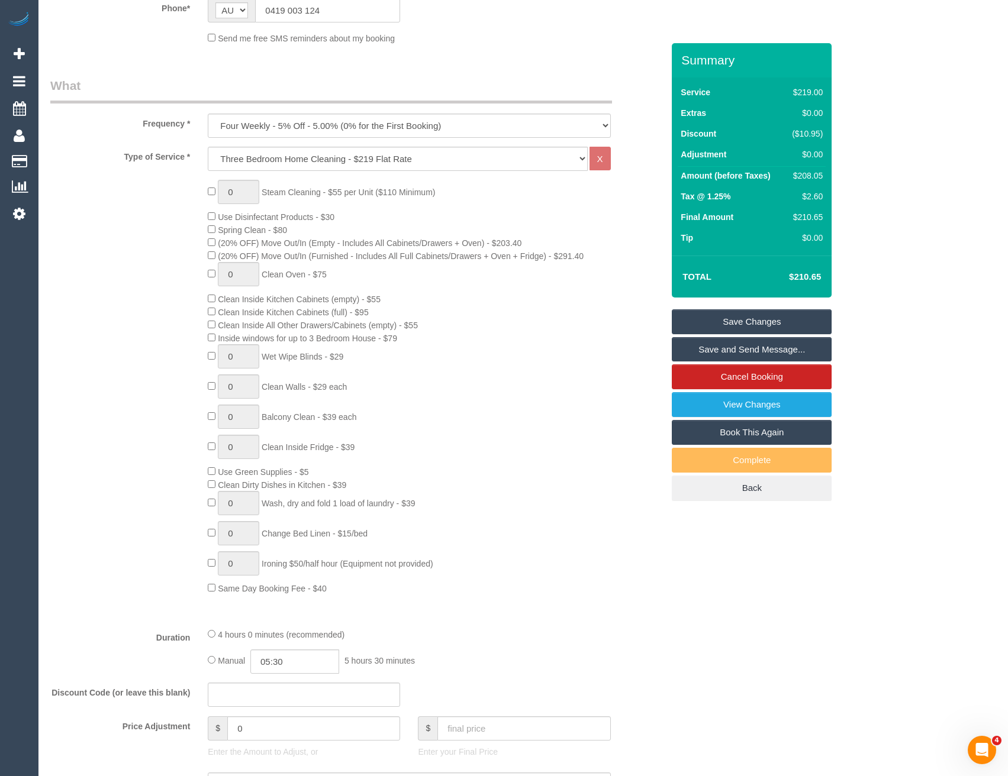
select select "spot22"
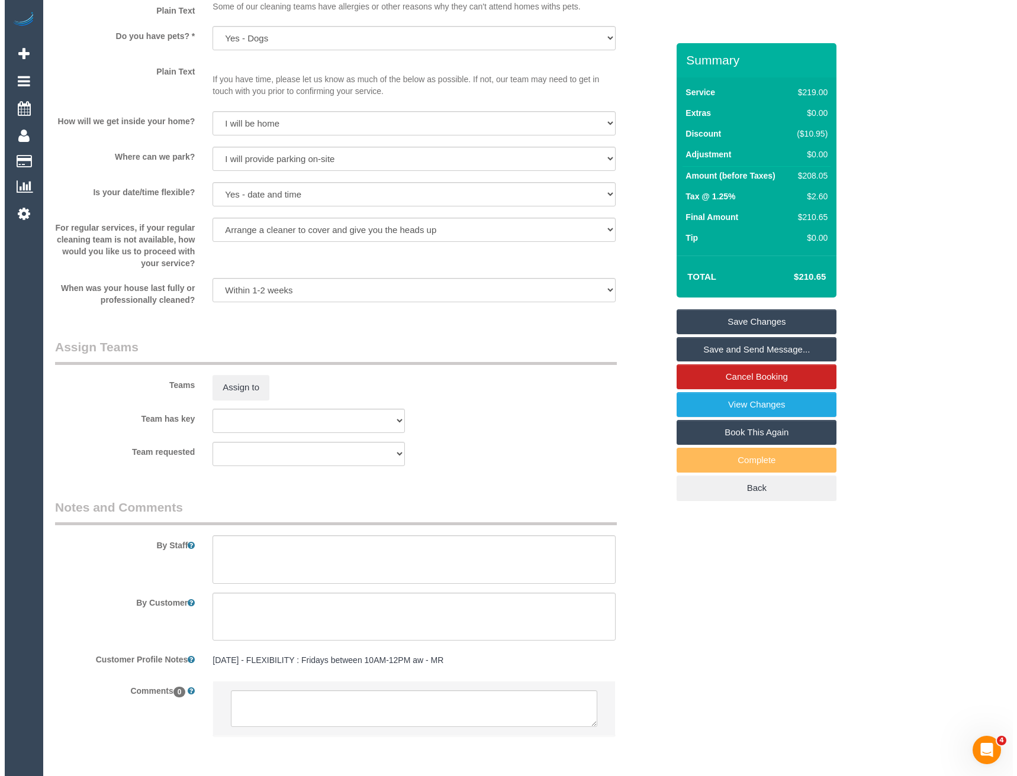
scroll to position [1567, 0]
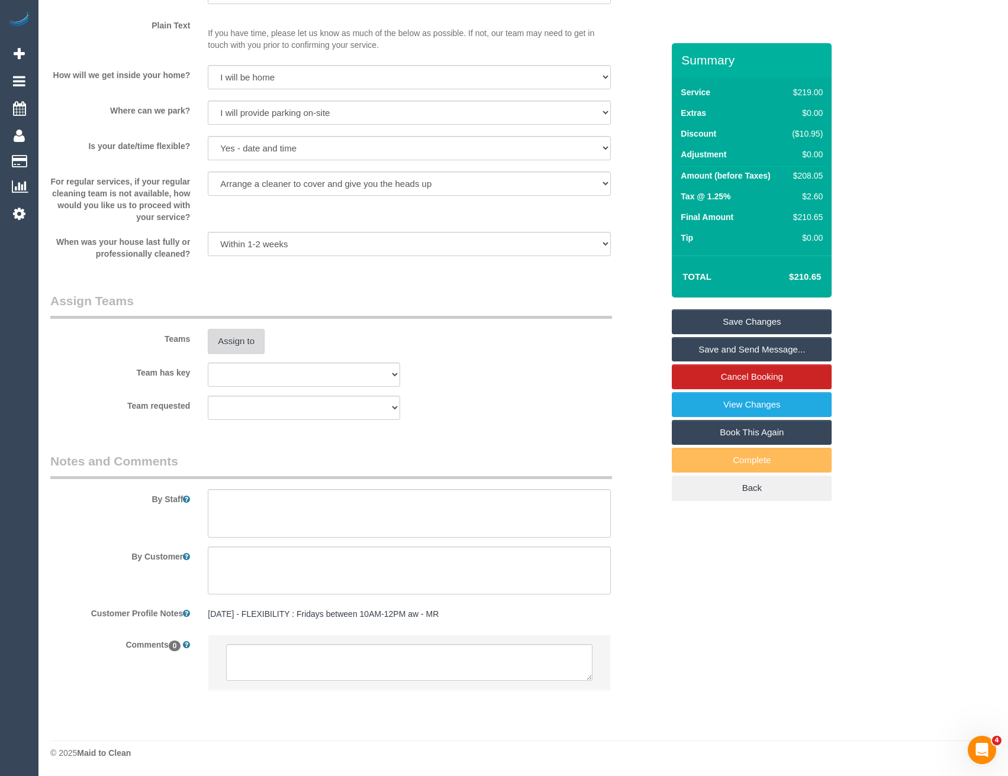
click at [233, 347] on button "Assign to" at bounding box center [236, 341] width 57 height 25
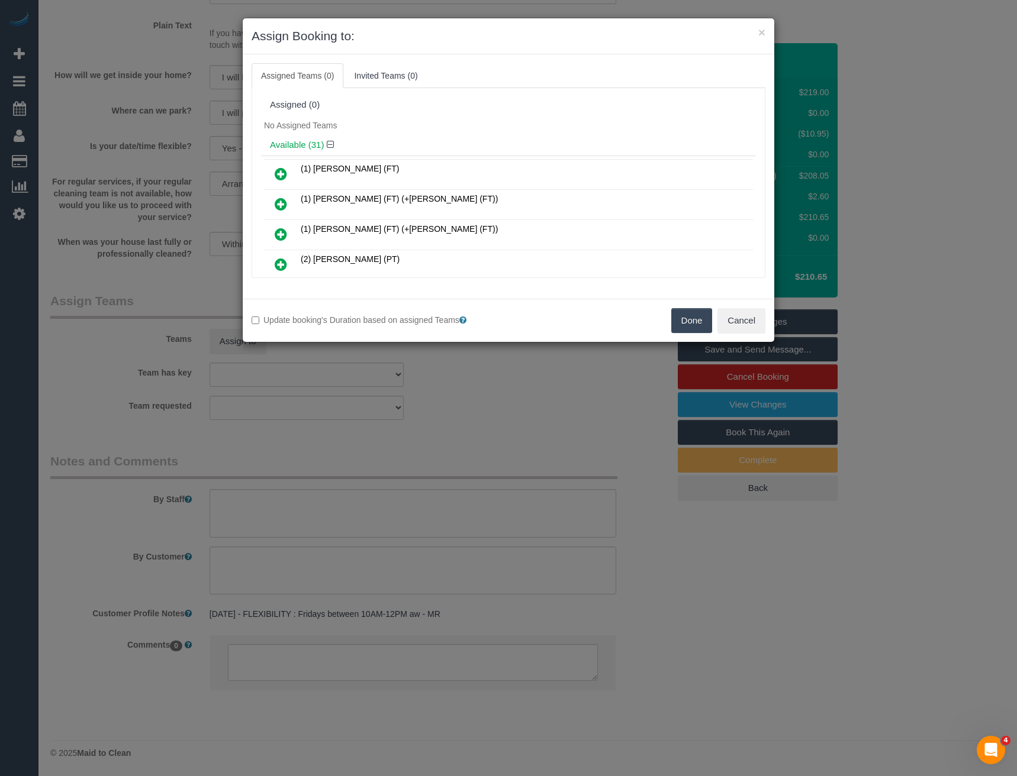
scroll to position [4098, 0]
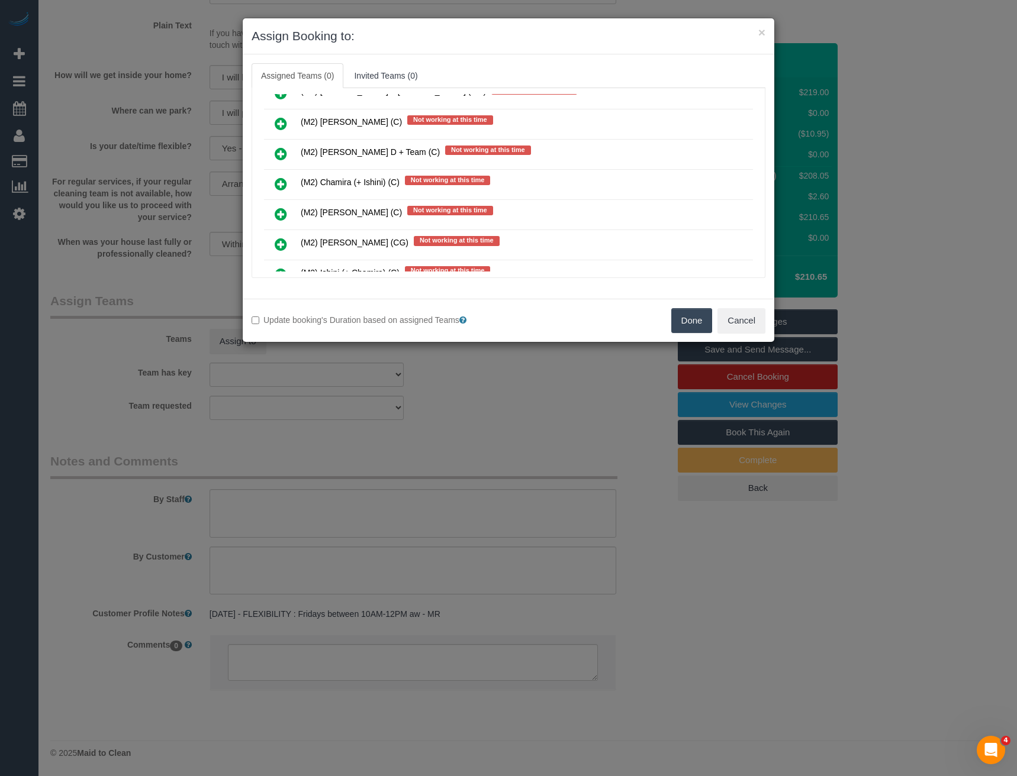
click at [476, 359] on div "× Assign Booking to: Assigned Teams (0) Invited Teams (0) Assigned (0) No Assig…" at bounding box center [508, 388] width 1017 height 776
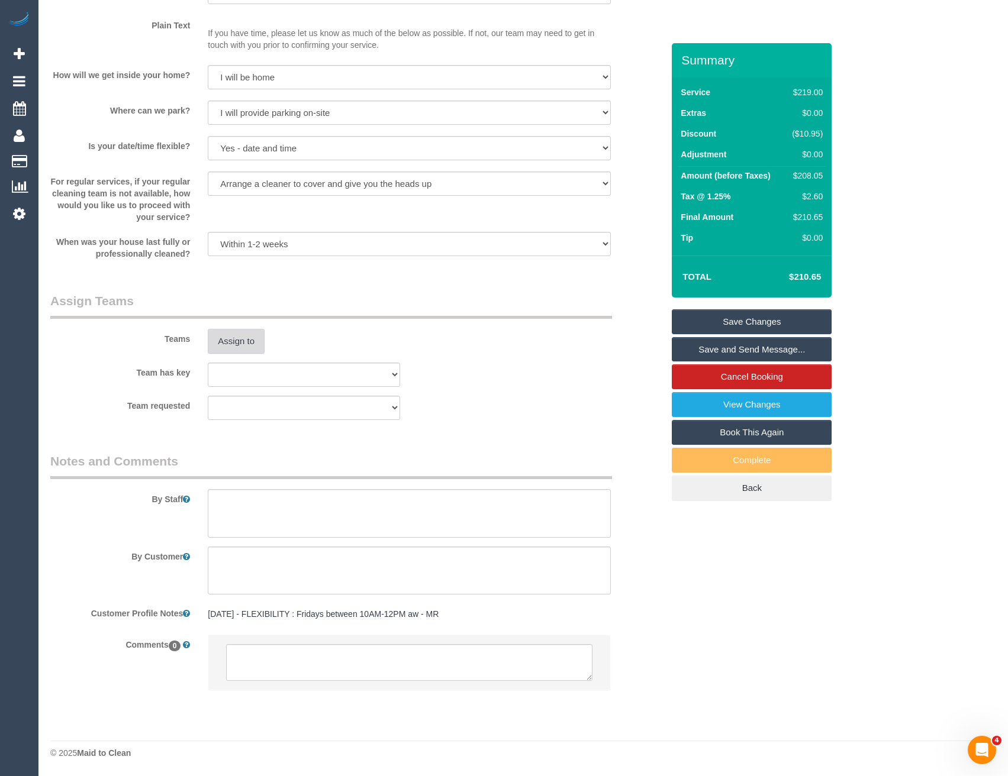
click at [240, 343] on button "Assign to" at bounding box center [236, 341] width 57 height 25
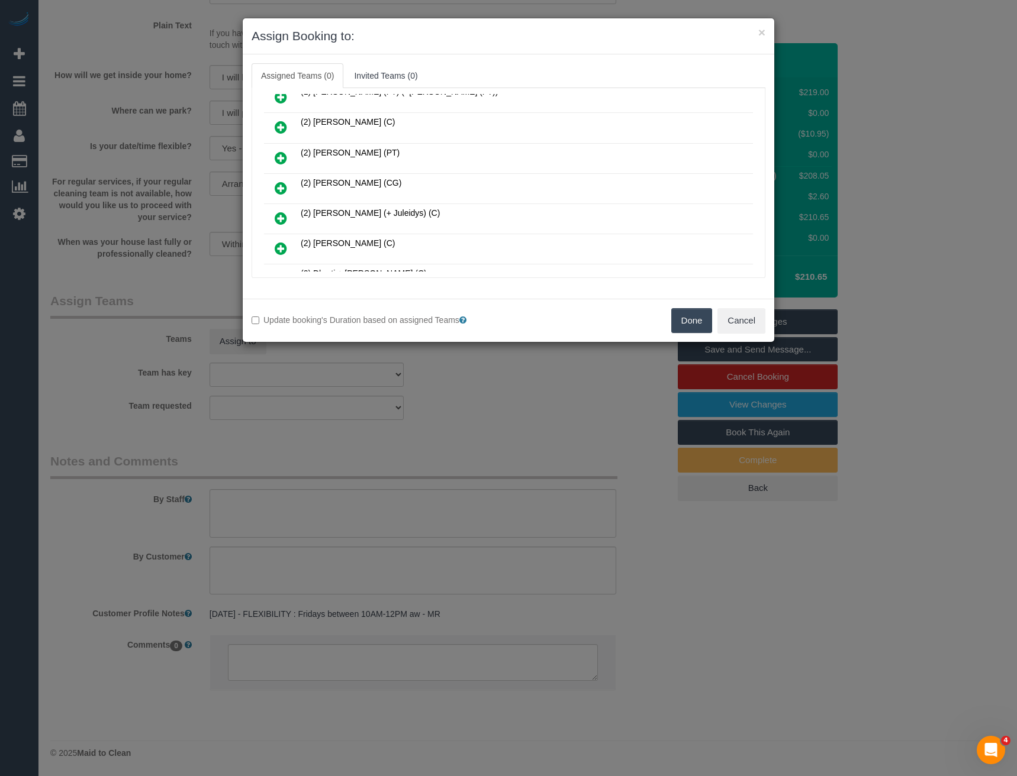
scroll to position [561, 0]
click at [278, 187] on icon at bounding box center [281, 188] width 12 height 14
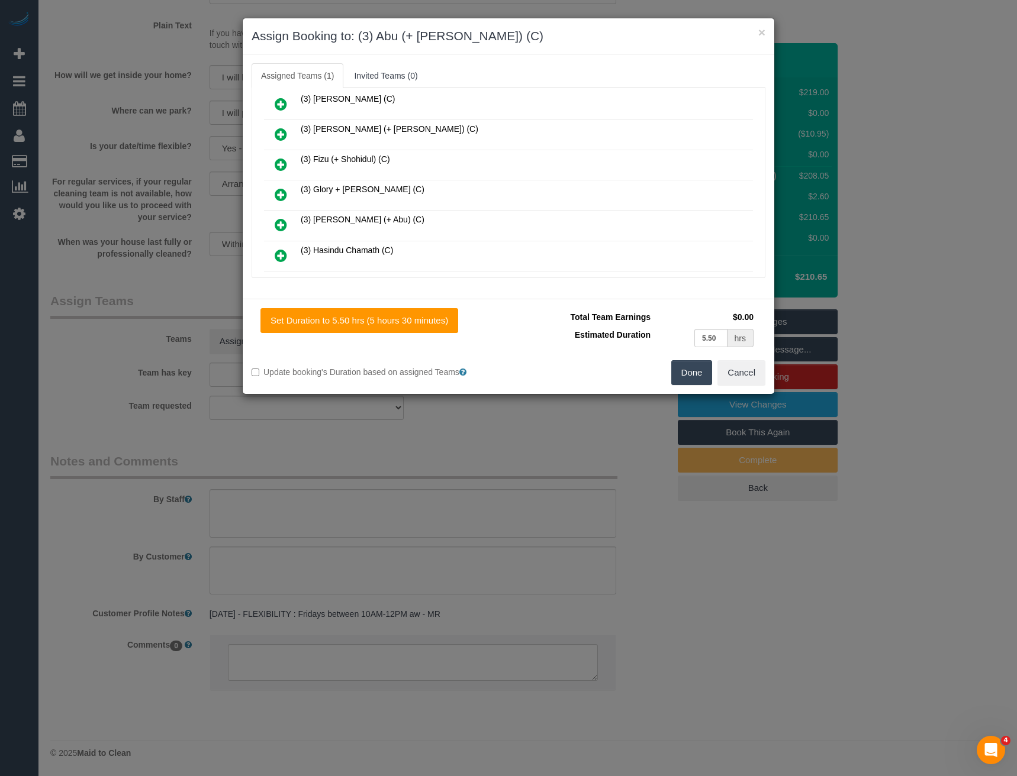
click at [283, 227] on icon at bounding box center [281, 225] width 12 height 14
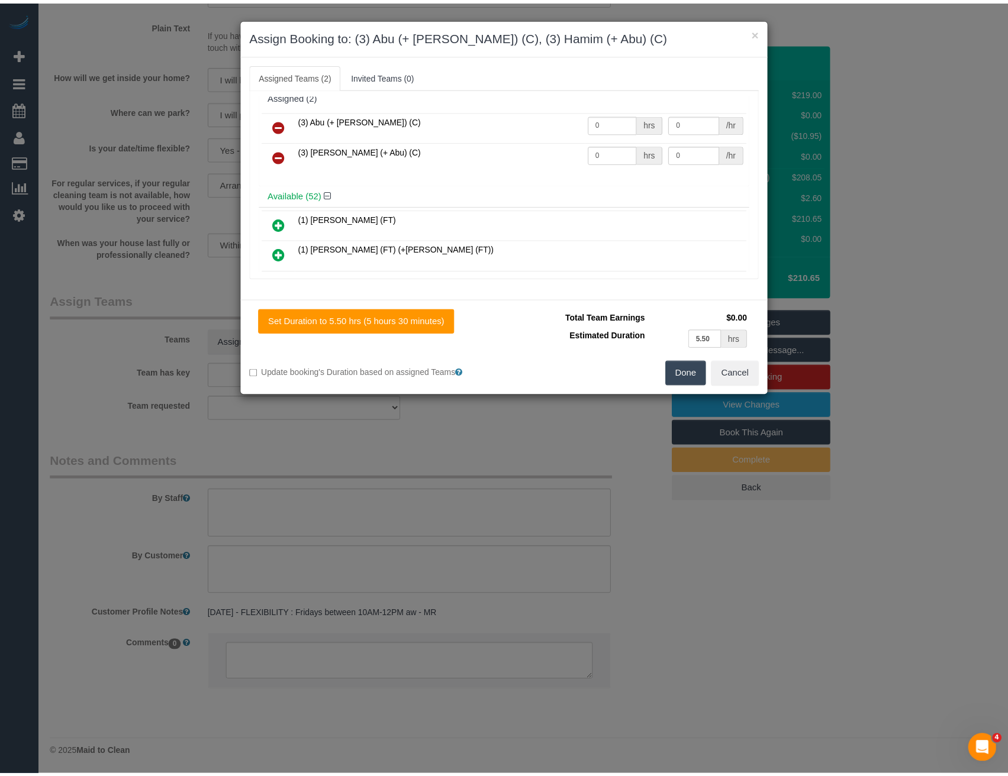
scroll to position [0, 0]
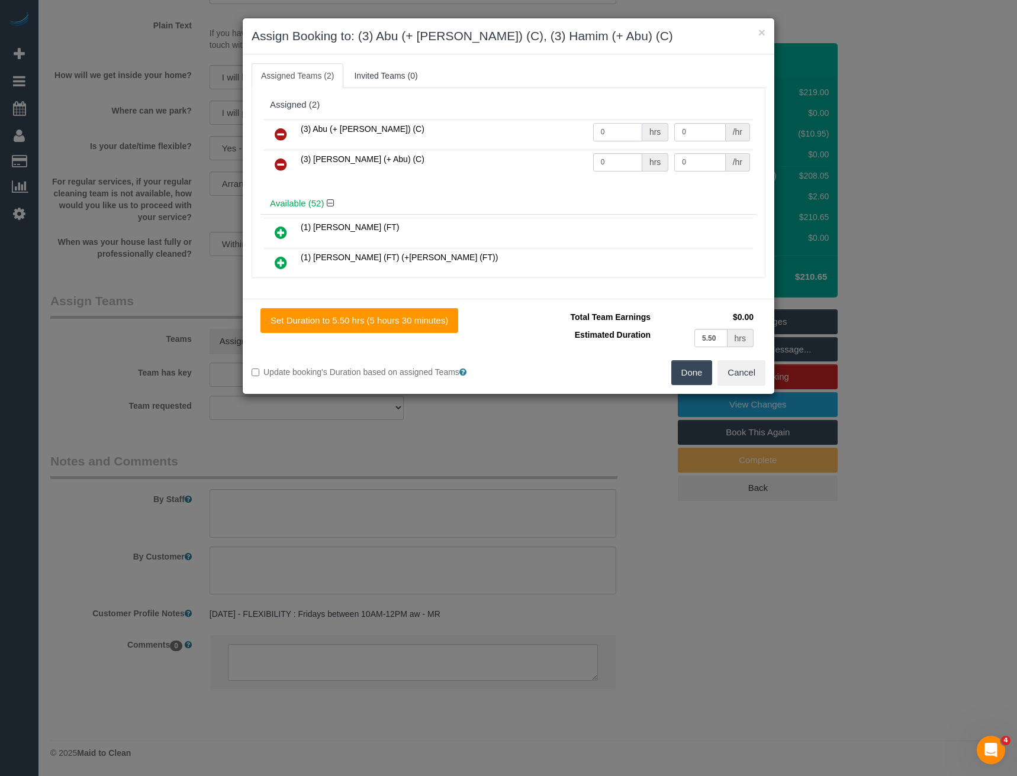
drag, startPoint x: 602, startPoint y: 132, endPoint x: 566, endPoint y: 134, distance: 36.8
click at [567, 134] on tr "(3) Abu (+ [PERSON_NAME]) (C) 0 hrs 0 /hr" at bounding box center [508, 135] width 489 height 30
type input "1"
type input "65"
drag, startPoint x: 631, startPoint y: 161, endPoint x: 559, endPoint y: 166, distance: 72.4
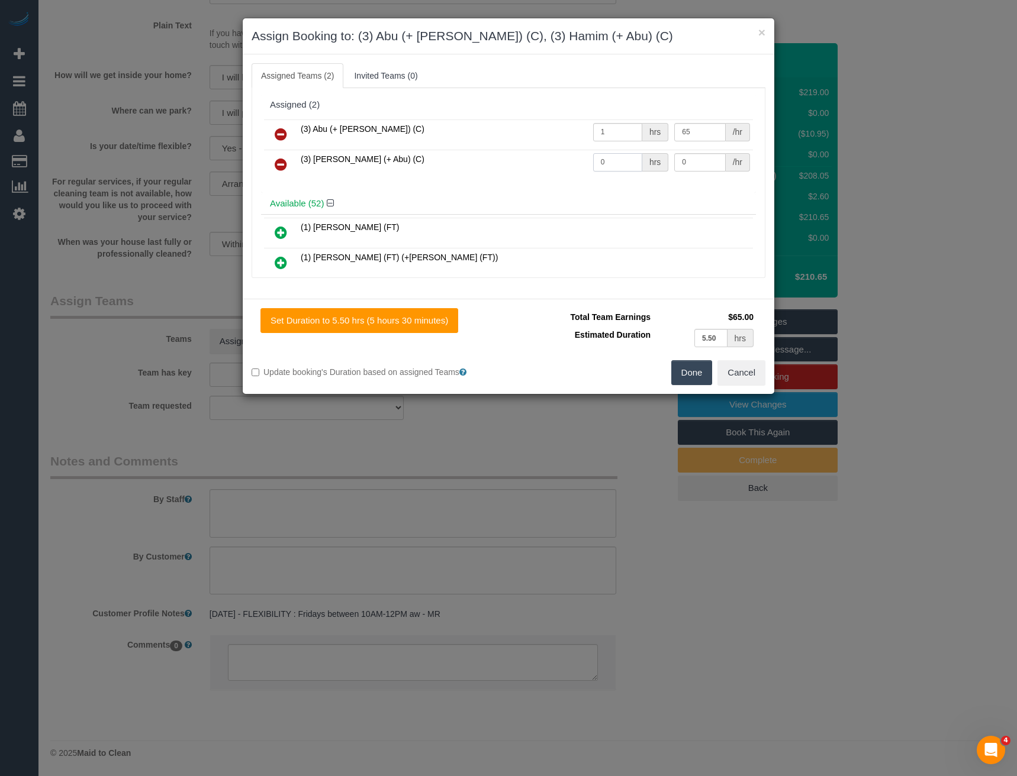
click at [559, 167] on tr "(3) [PERSON_NAME] (+ Abu) (C) 0 hrs 0 /hr" at bounding box center [508, 165] width 489 height 30
type input "1"
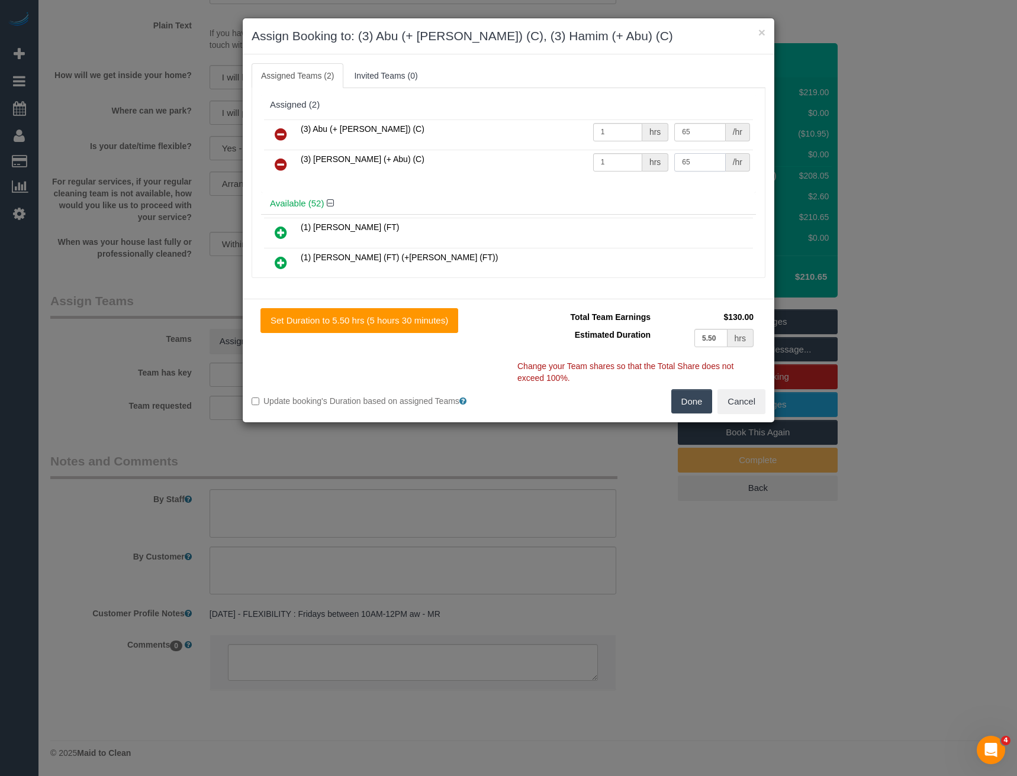
type input "65"
click at [690, 406] on button "Done" at bounding box center [691, 401] width 41 height 25
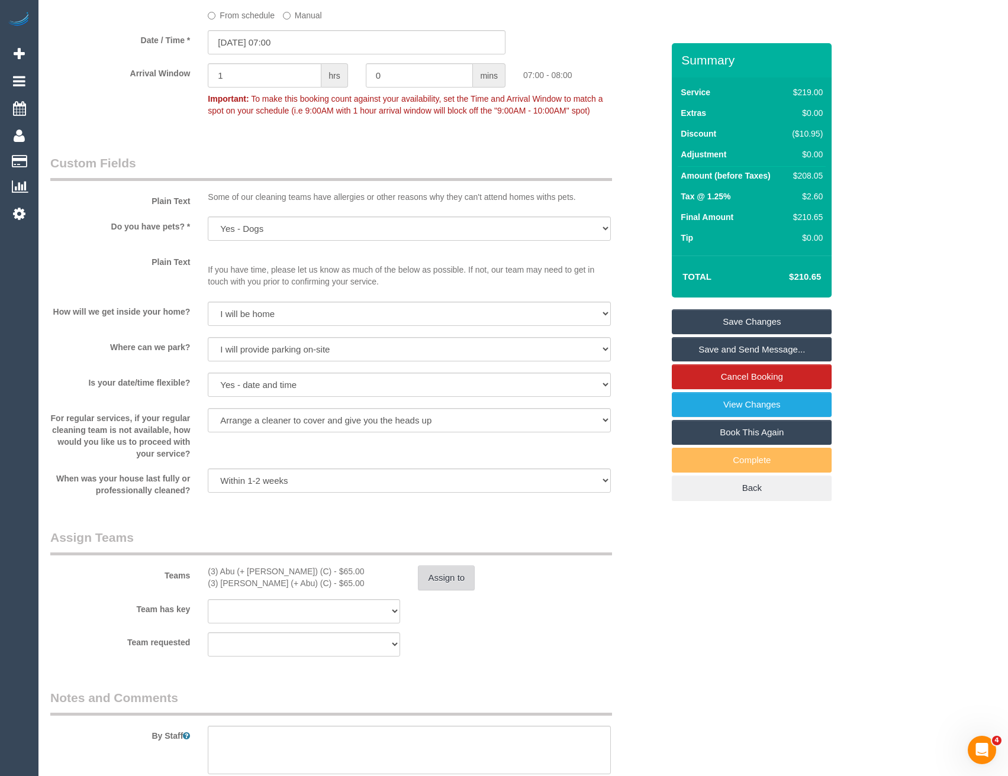
scroll to position [1567, 0]
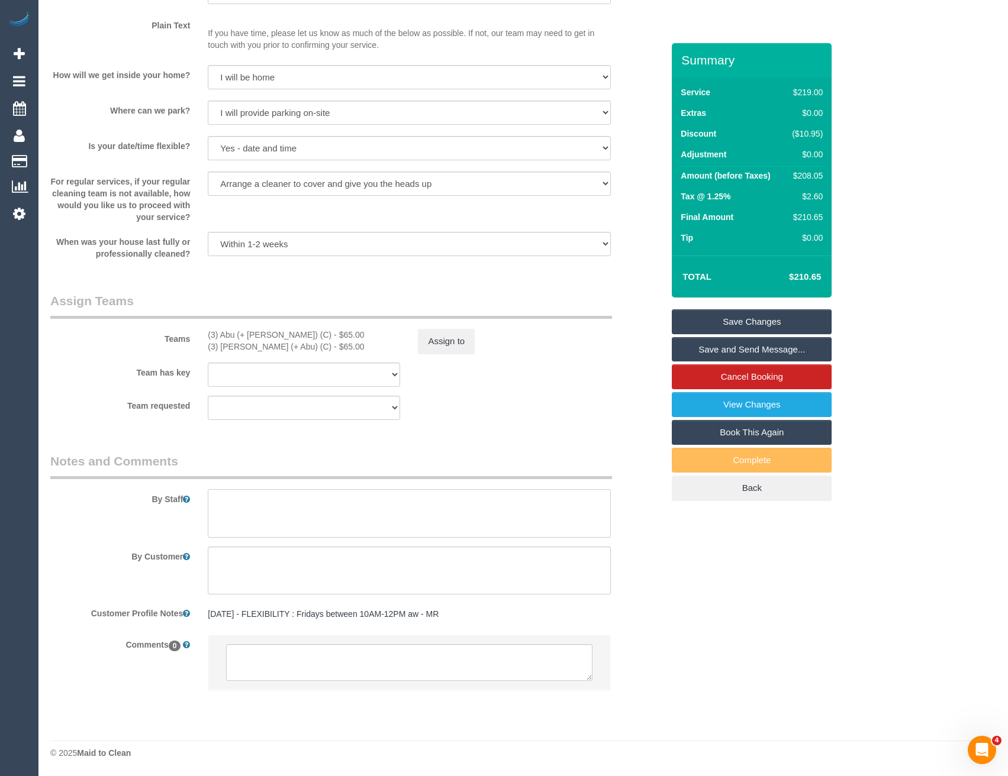
click at [260, 530] on textarea at bounding box center [409, 513] width 402 height 49
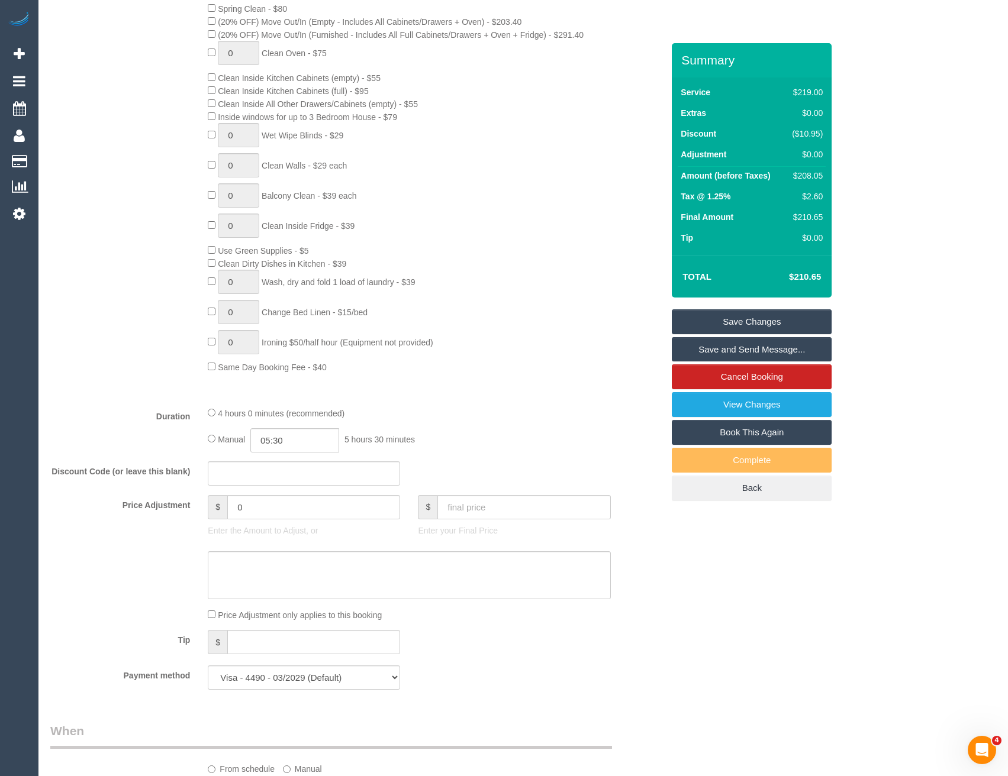
scroll to position [561, 0]
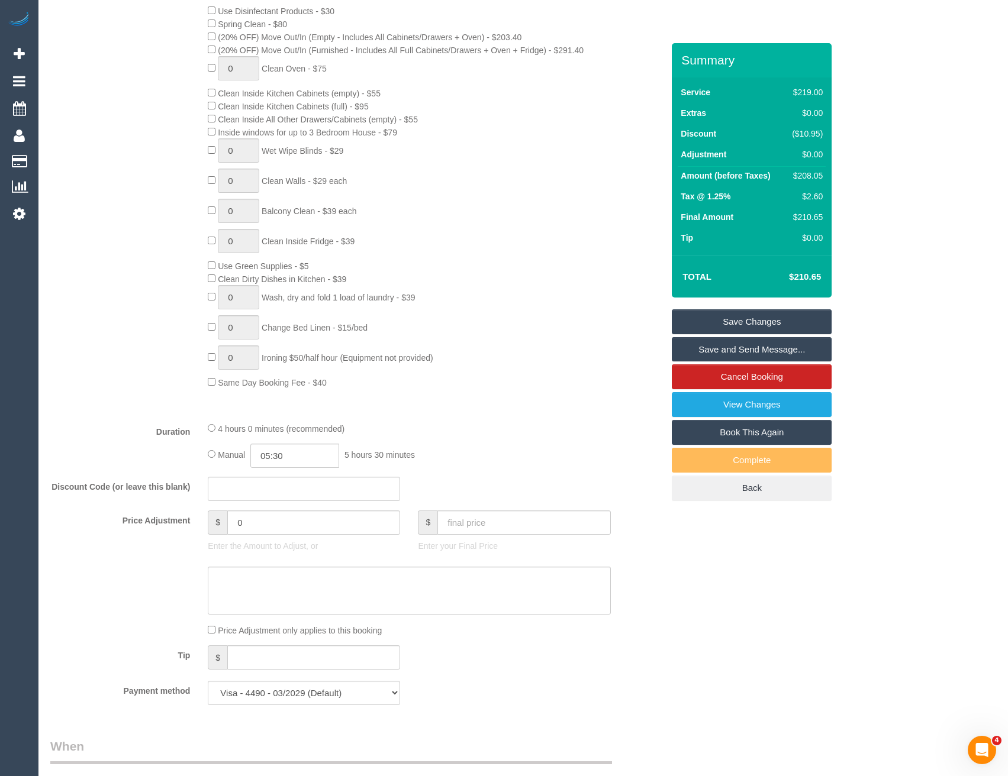
type textarea "Est 3 - 3.5 hours"
click at [306, 454] on input "05:30" at bounding box center [294, 456] width 89 height 24
click at [292, 481] on li "01:30" at bounding box center [282, 486] width 53 height 15
click at [307, 454] on input "01:30" at bounding box center [294, 456] width 89 height 24
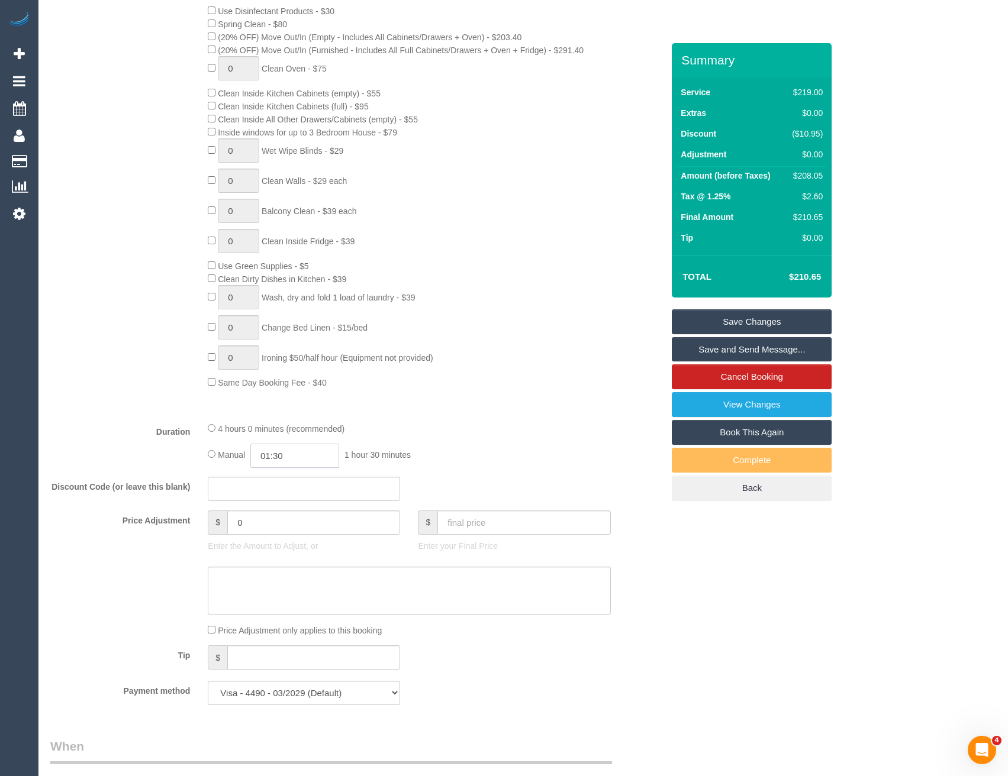
scroll to position [31, 0]
type input "01:45"
click at [515, 410] on div "Type of Service * Hourly Service - $70/h Hourly Service - $65/h Hourly Service …" at bounding box center [356, 177] width 612 height 472
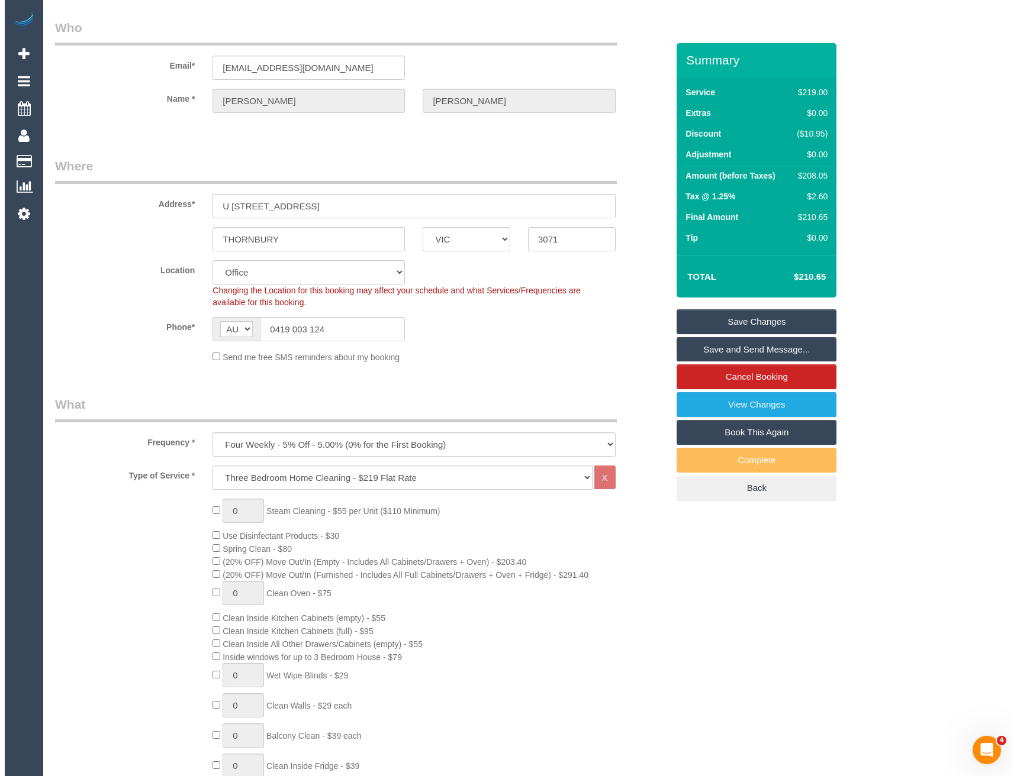
scroll to position [0, 0]
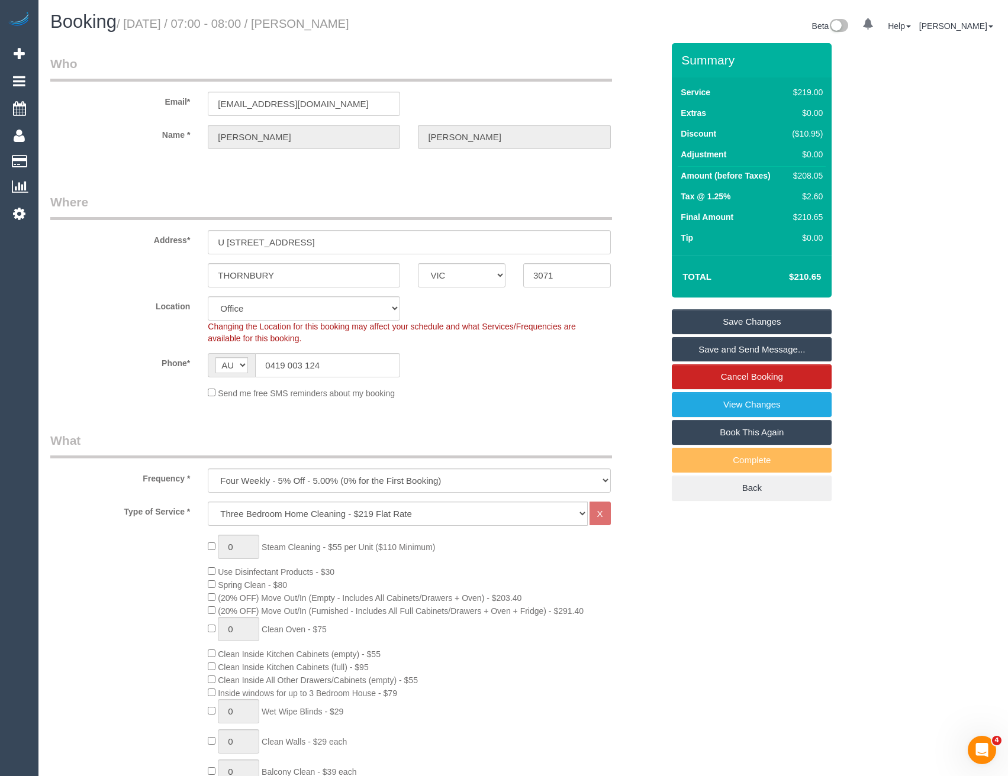
click at [734, 350] on link "Save and Send Message..." at bounding box center [752, 349] width 160 height 25
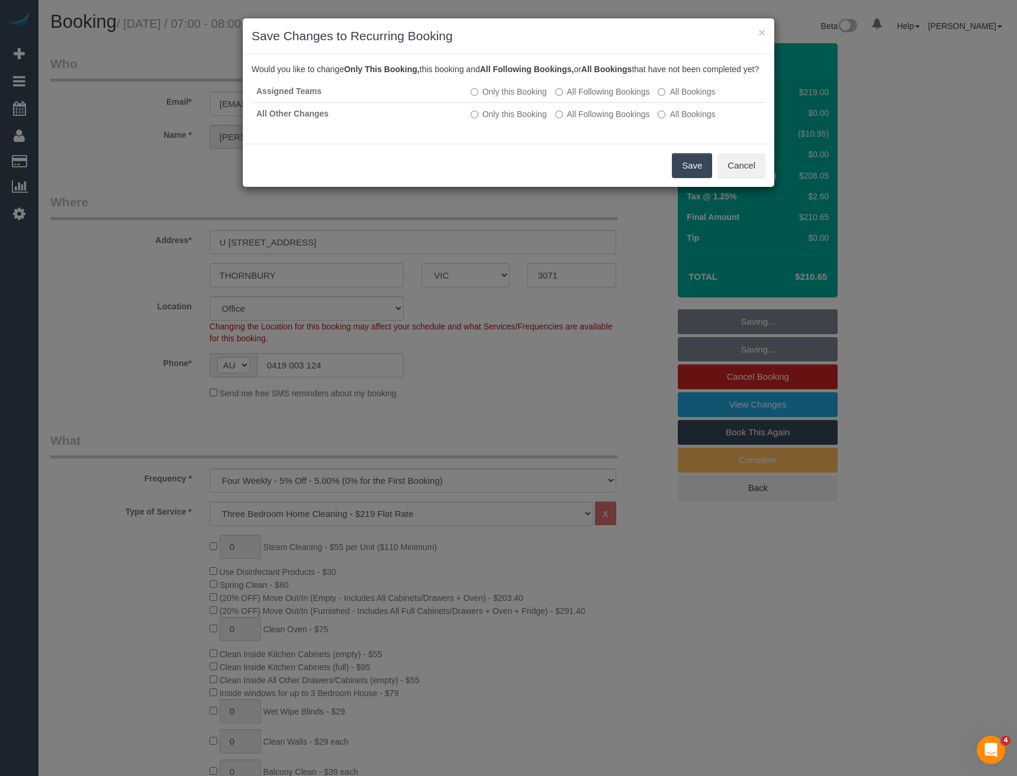
click at [683, 178] on button "Save" at bounding box center [692, 165] width 40 height 25
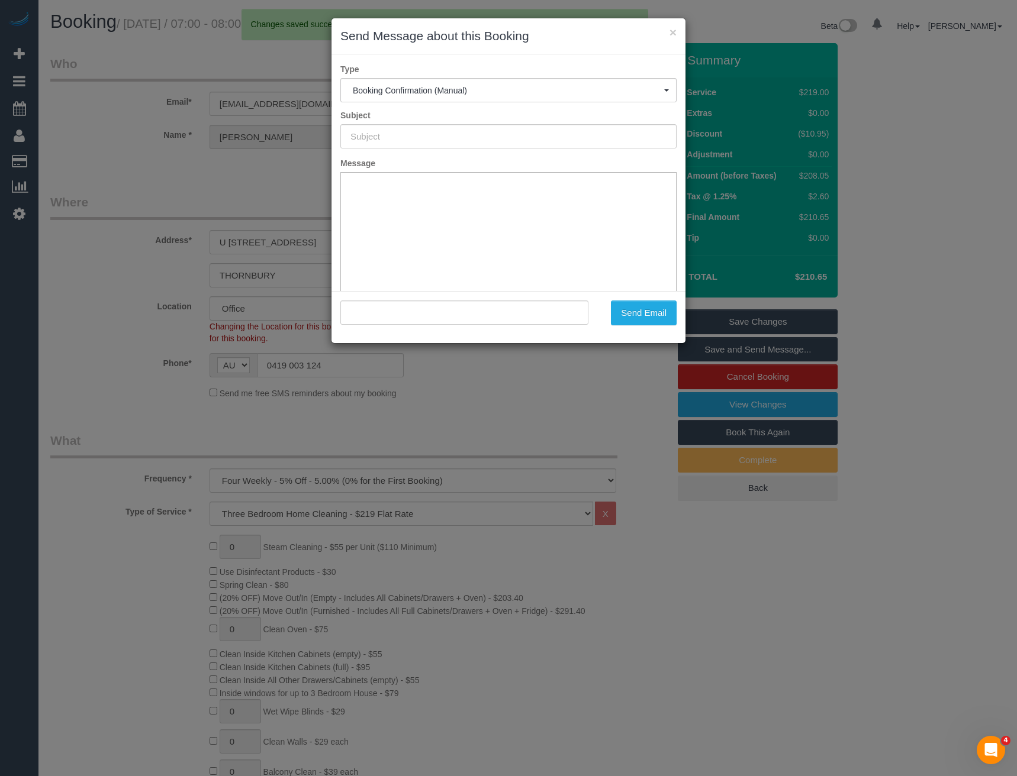
type input "Booking Confirmed"
type input ""melanie pearce" <pearcemelanie@ymail.com>"
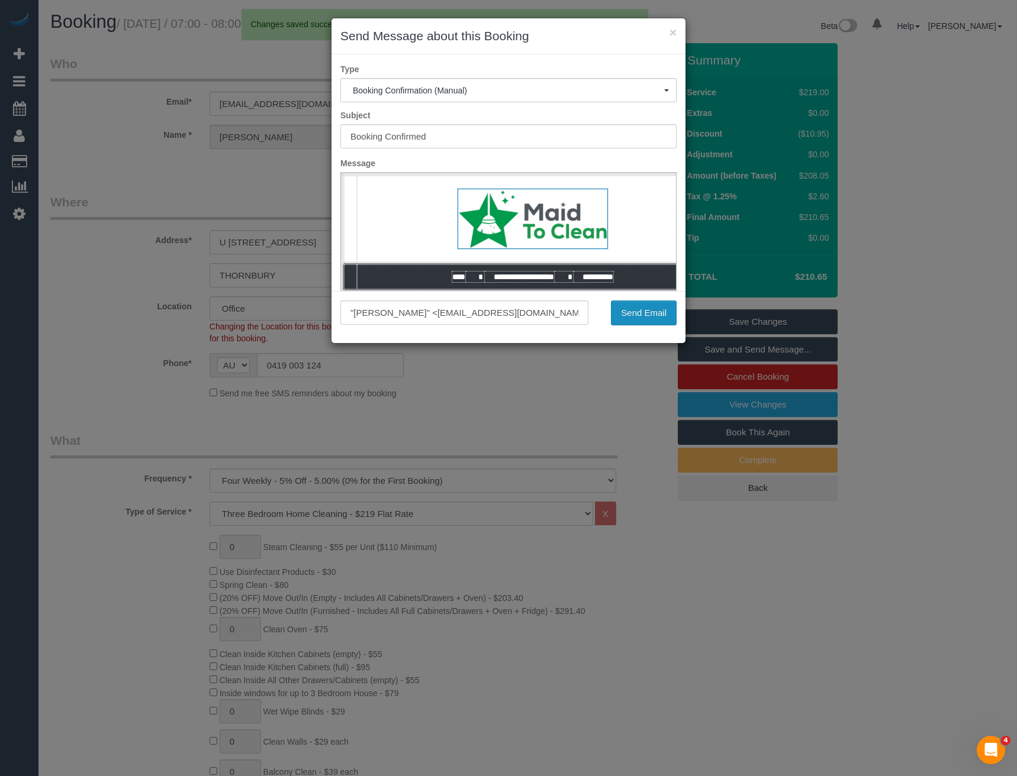
click at [626, 319] on button "Send Email" at bounding box center [644, 313] width 66 height 25
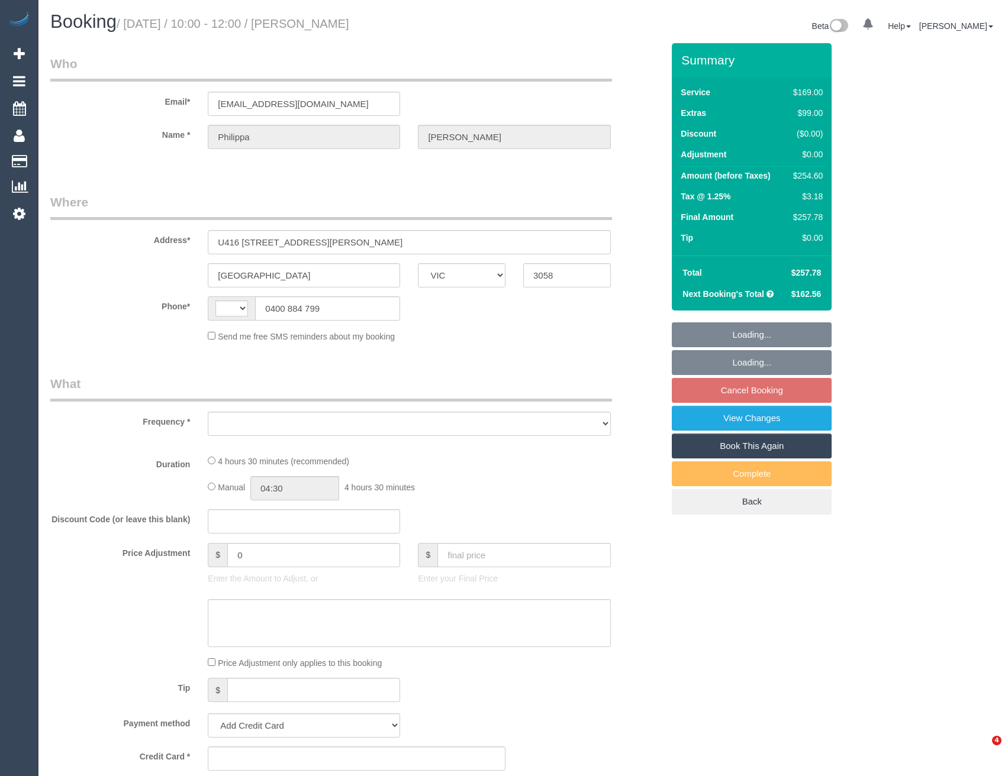
select select "VIC"
select select "number:28"
select select "number:14"
select select "number:19"
select select "number:22"
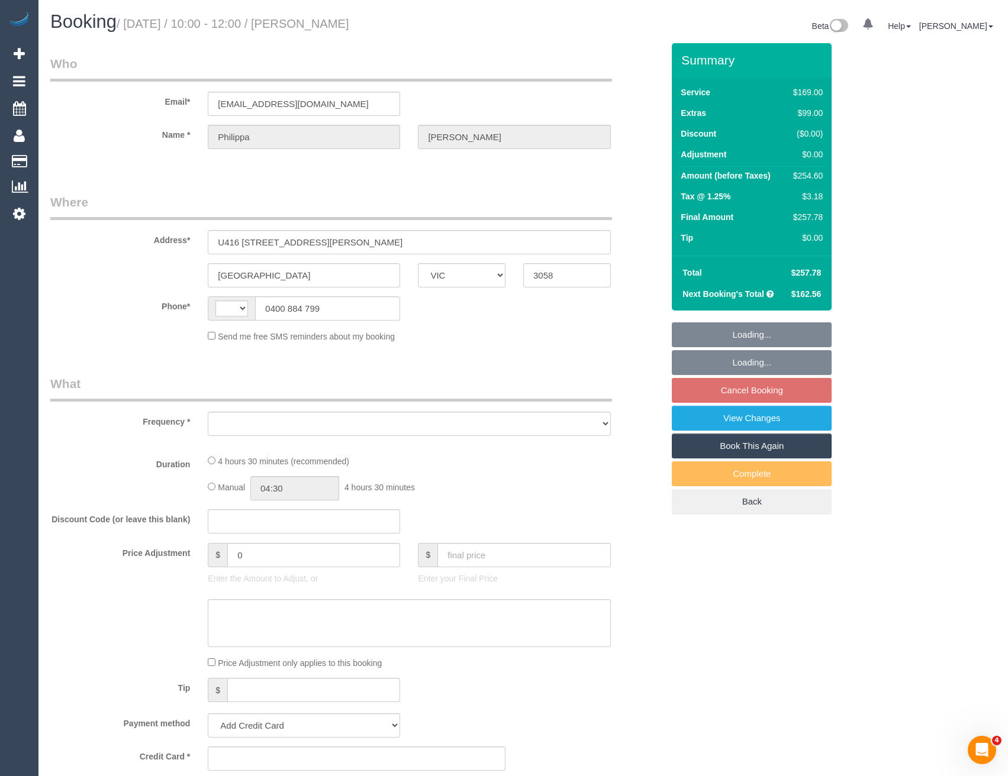
select select "number:34"
select select "number:12"
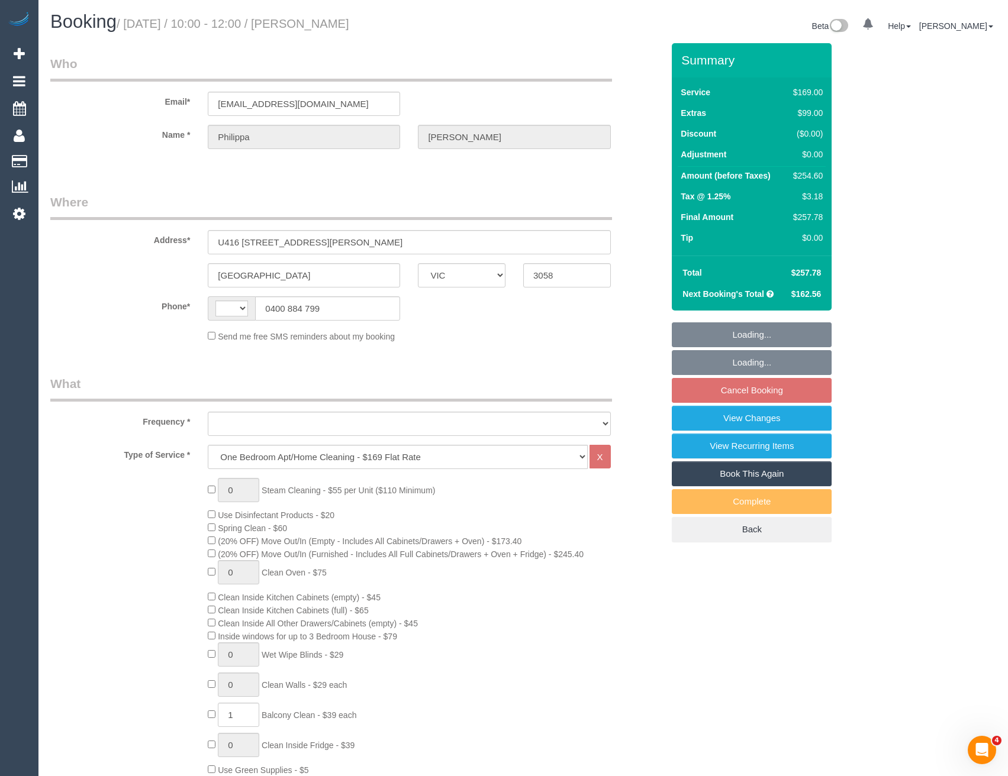
select select "string:stripe-pm_1P40FJ2GScqysDRVmMVUBnuc"
select select "string:AU"
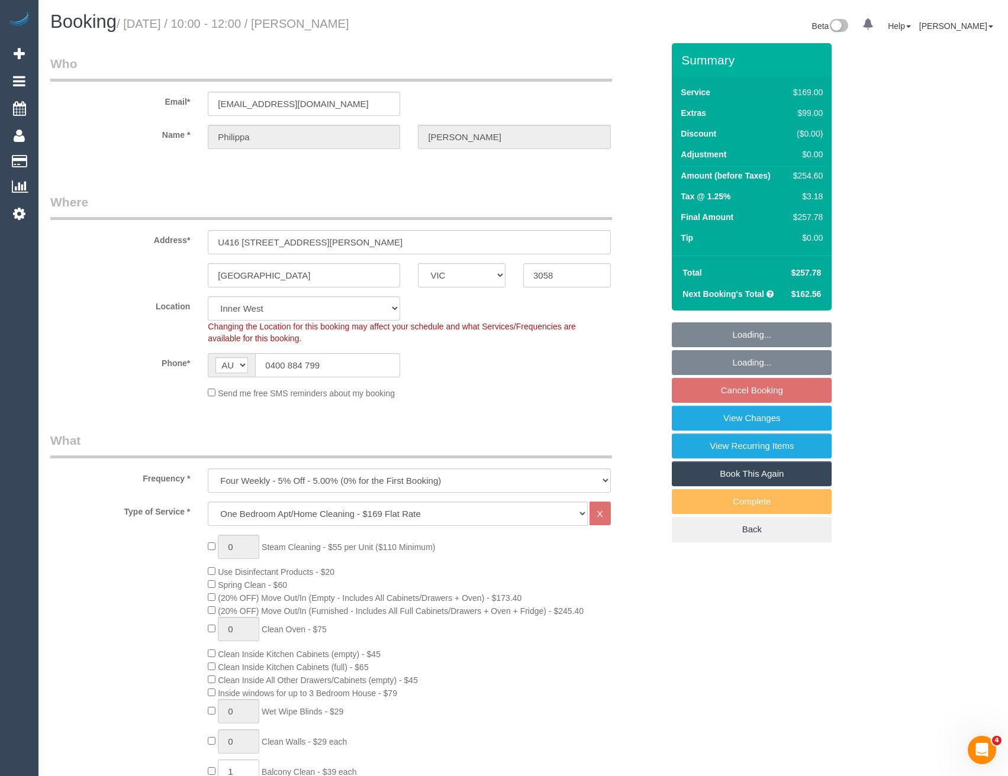
select select "object:1487"
select select "spot3"
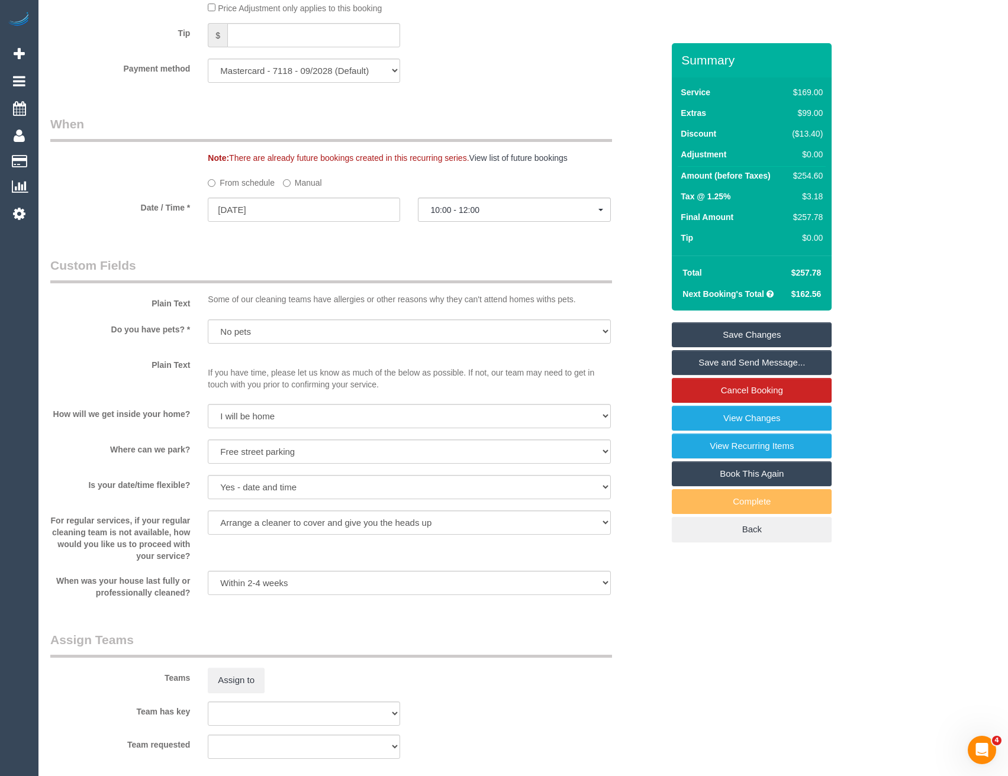
scroll to position [1420, 0]
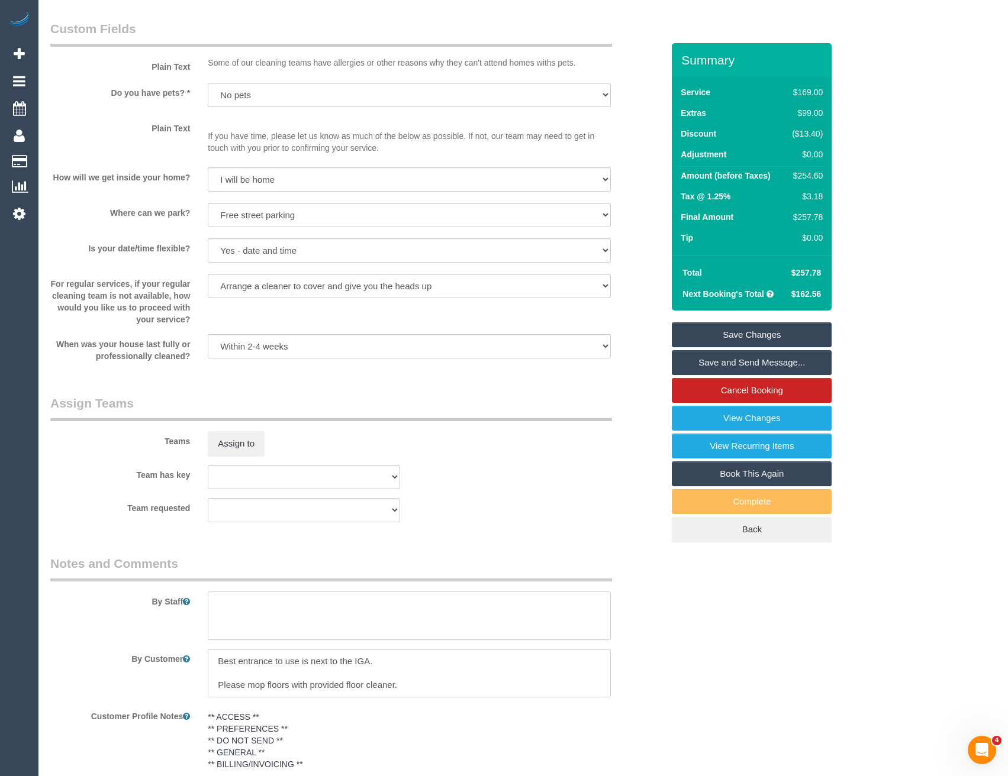
click at [266, 612] on textarea at bounding box center [409, 616] width 402 height 49
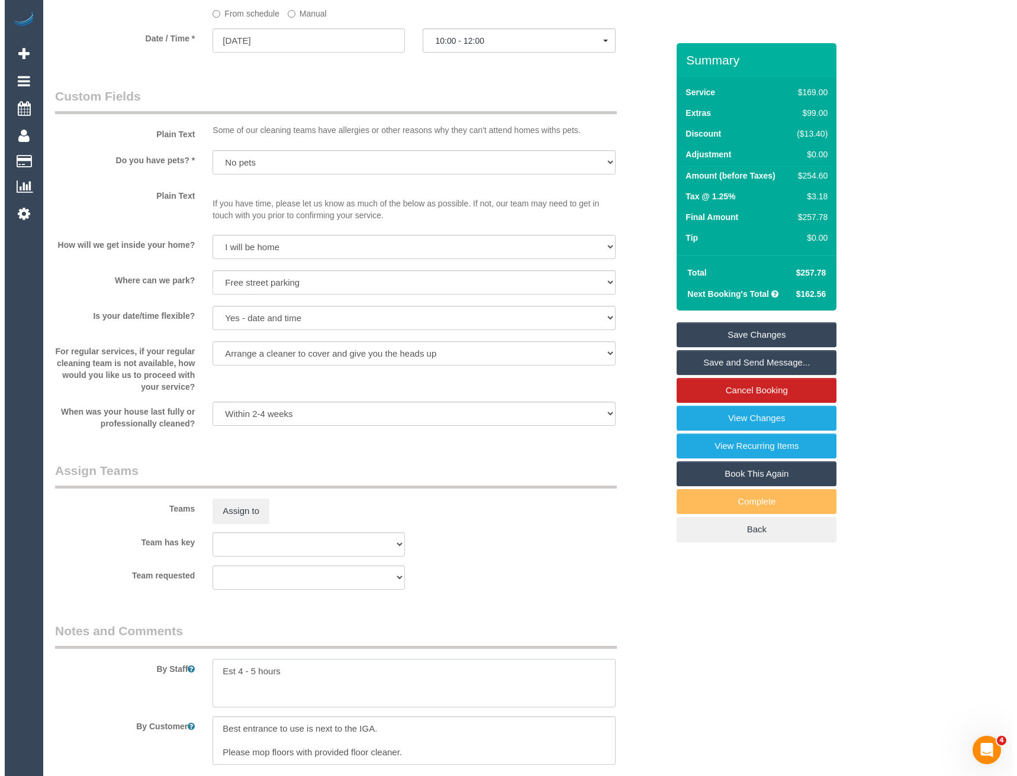
scroll to position [1243, 0]
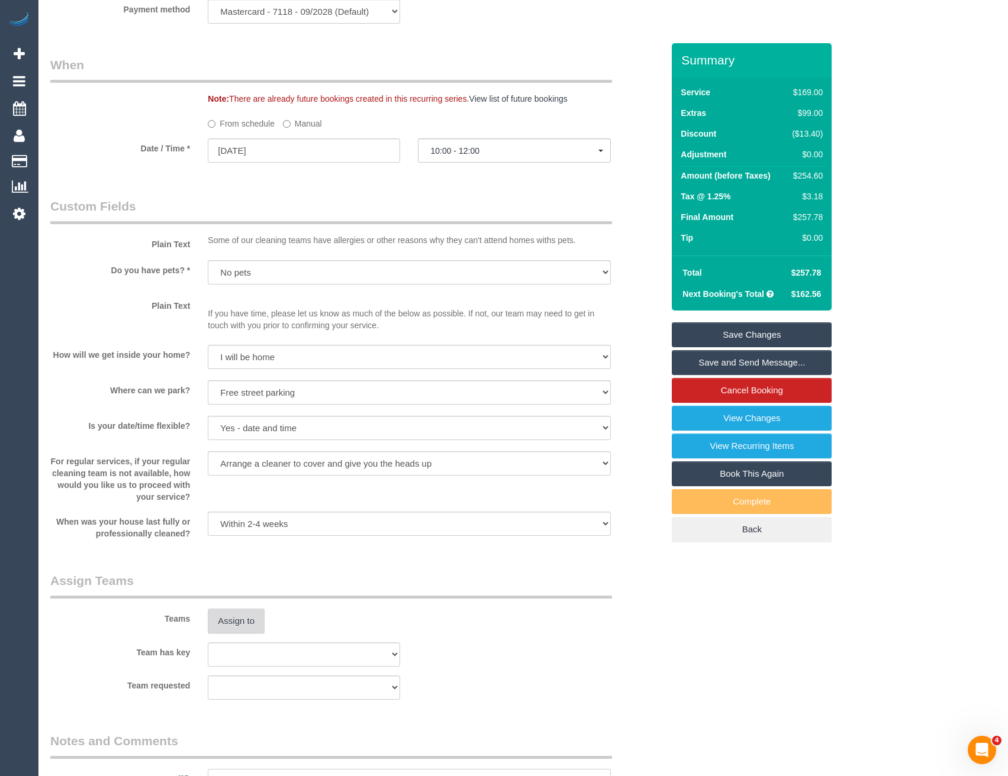
type textarea "Est 4 - 5 hours"
click at [246, 611] on button "Assign to" at bounding box center [236, 621] width 57 height 25
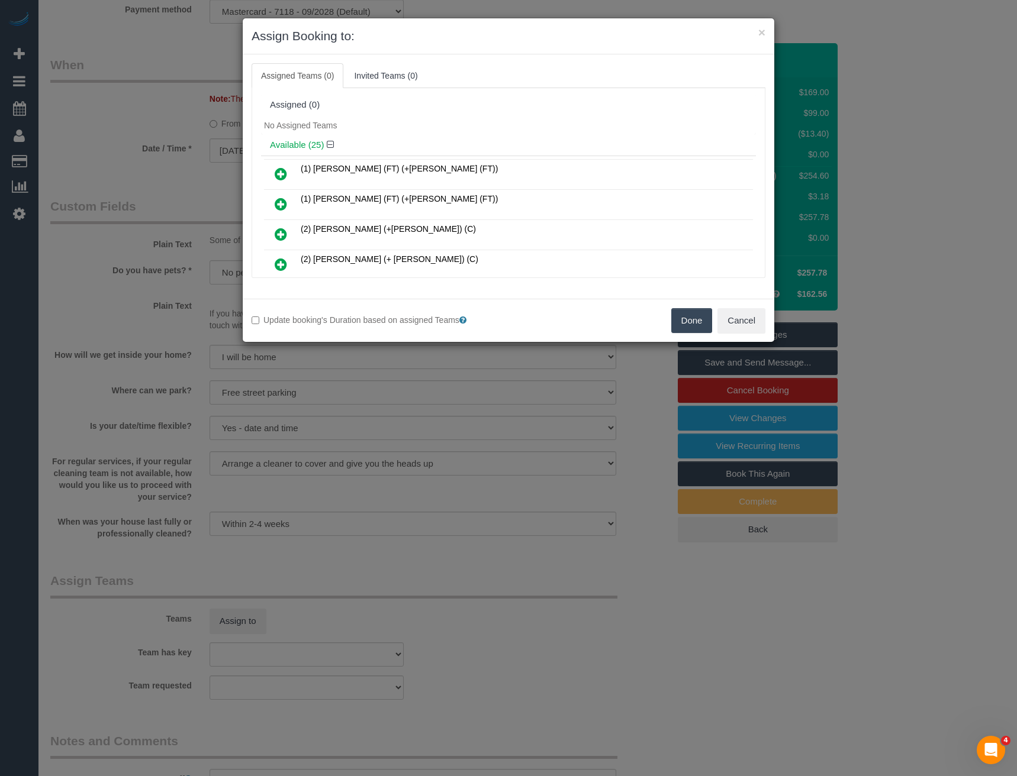
scroll to position [198, 0]
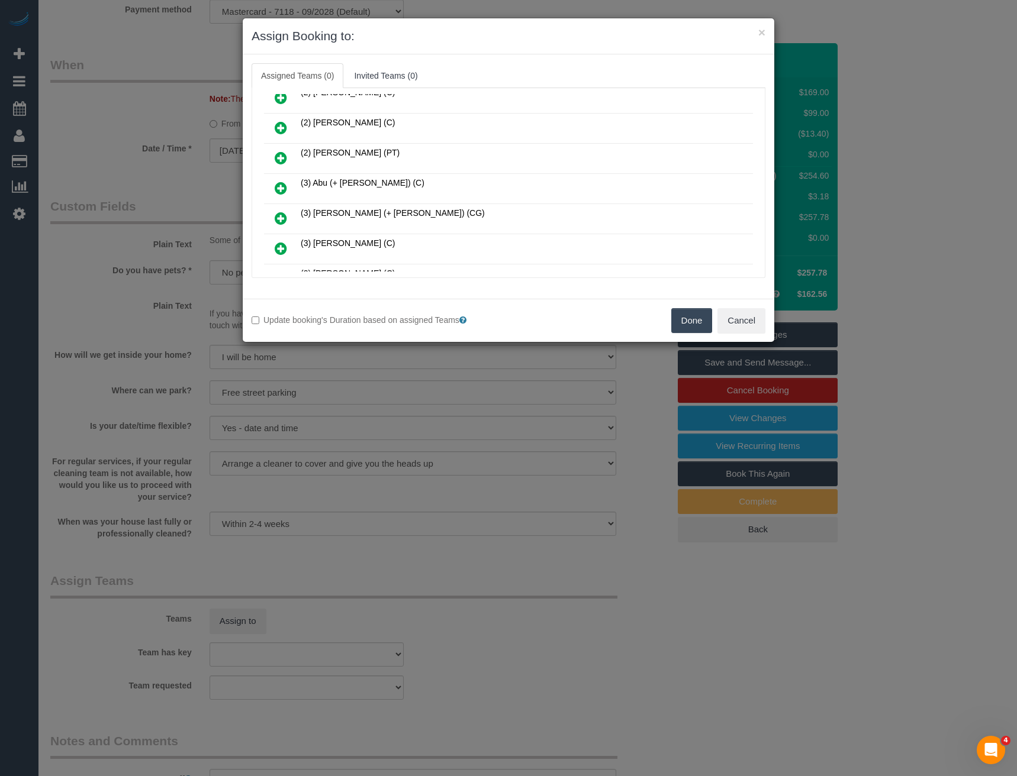
click at [276, 186] on icon at bounding box center [281, 188] width 12 height 14
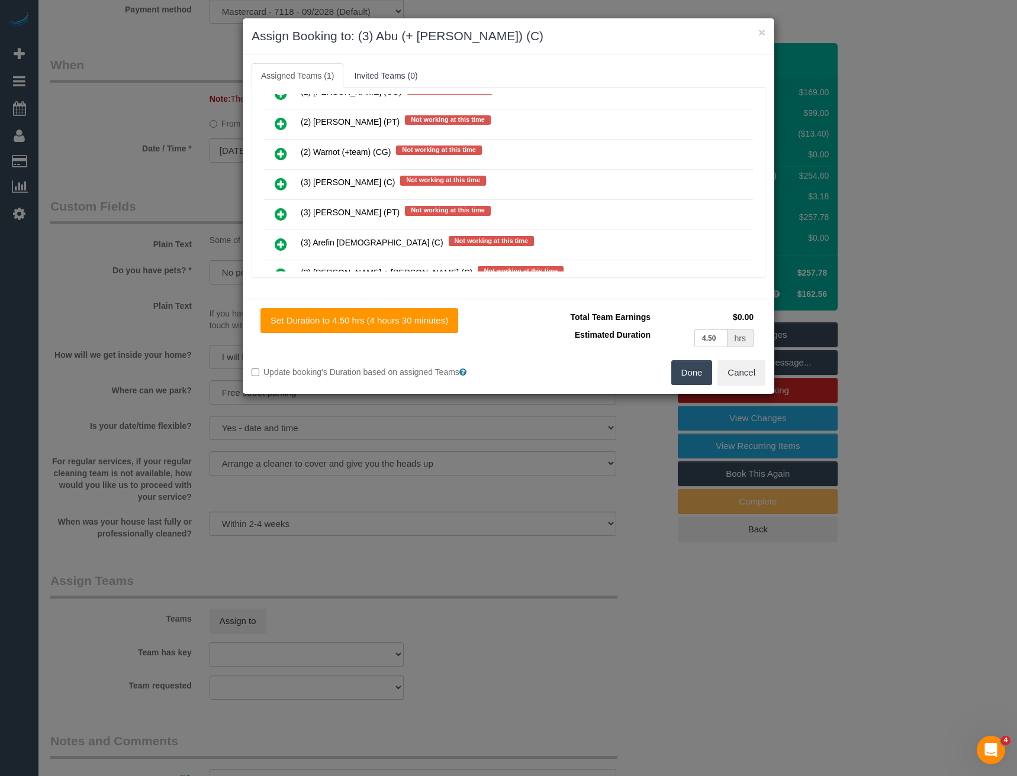
scroll to position [469, 0]
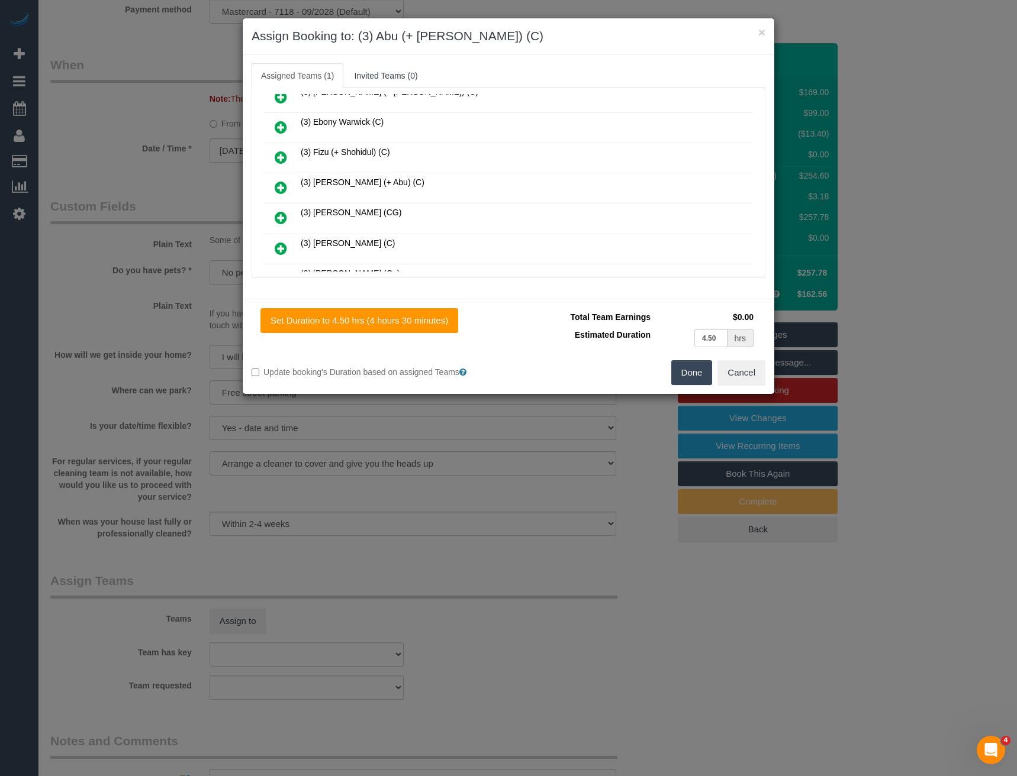
click at [282, 185] on icon at bounding box center [281, 187] width 12 height 14
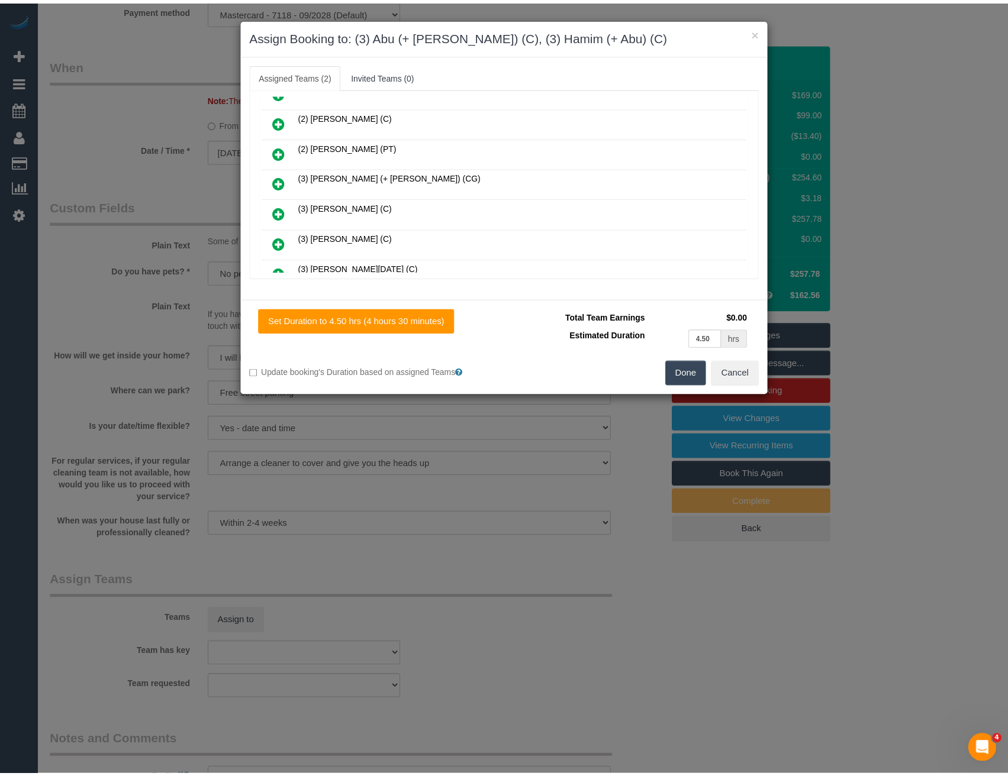
scroll to position [0, 0]
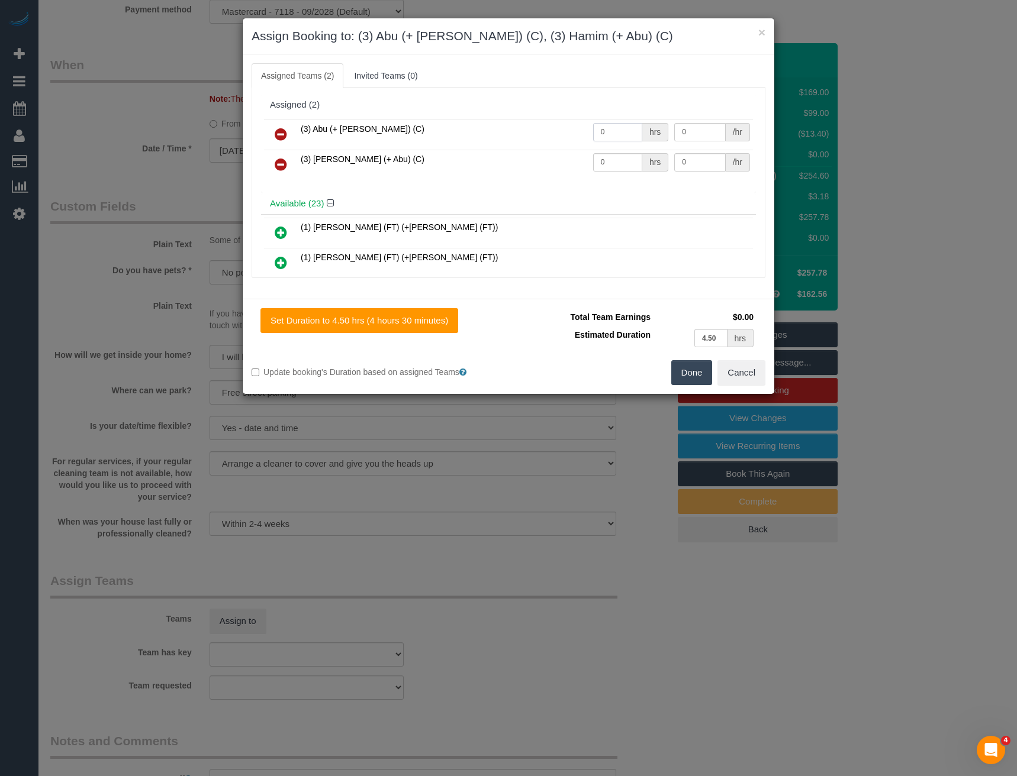
drag, startPoint x: 602, startPoint y: 137, endPoint x: 515, endPoint y: 137, distance: 87.6
click at [520, 140] on tr "(3) Abu (+ [PERSON_NAME]) (C) 0 hrs 0 /hr" at bounding box center [508, 135] width 489 height 30
type input "1"
type input "80"
drag, startPoint x: 602, startPoint y: 165, endPoint x: 524, endPoint y: 170, distance: 78.3
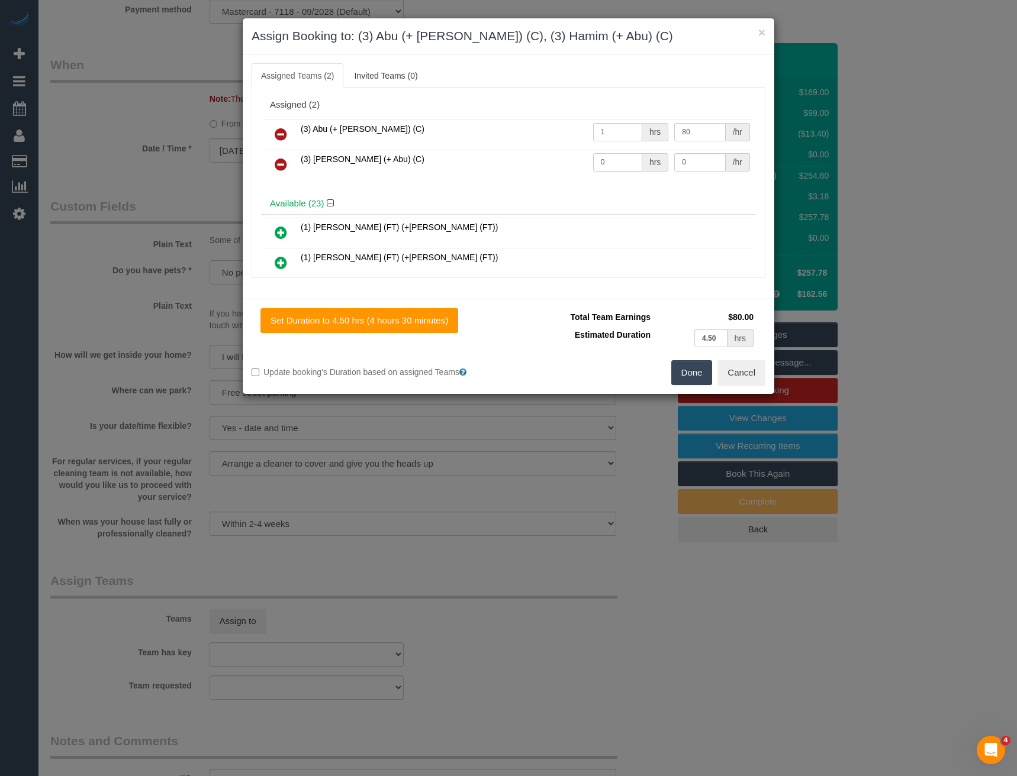
click at [529, 175] on tr "(3) [PERSON_NAME] (+ Abu) (C) 0 hrs 0 /hr" at bounding box center [508, 165] width 489 height 30
type input "1"
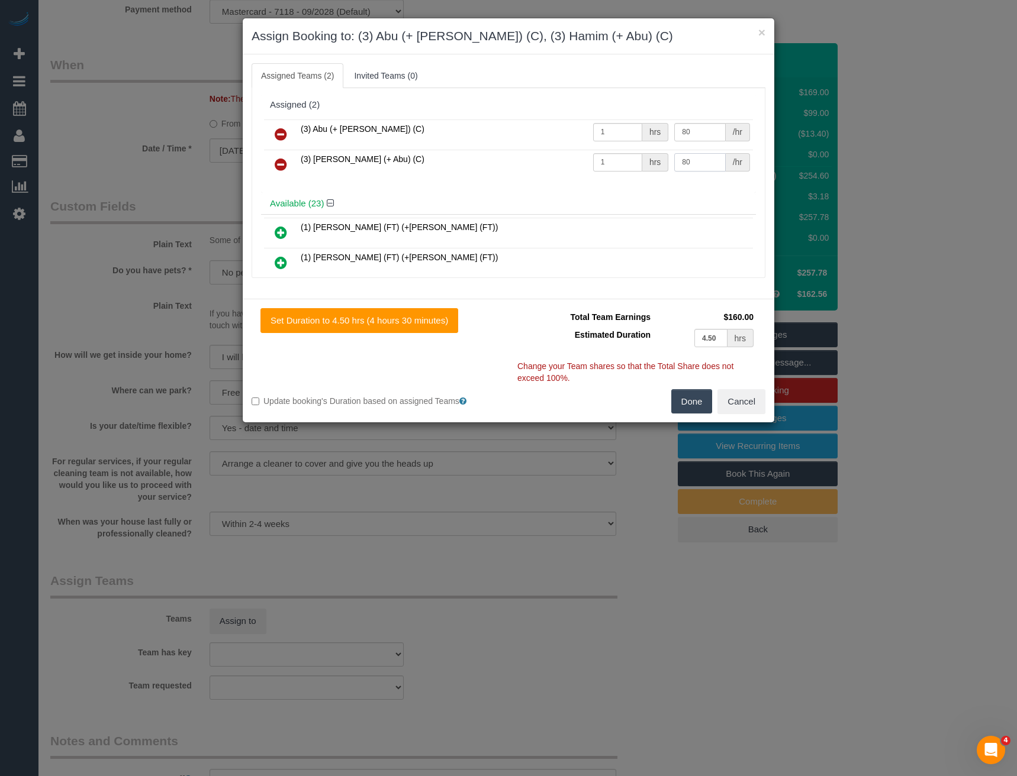
type input "80"
click at [689, 401] on button "Done" at bounding box center [691, 401] width 41 height 25
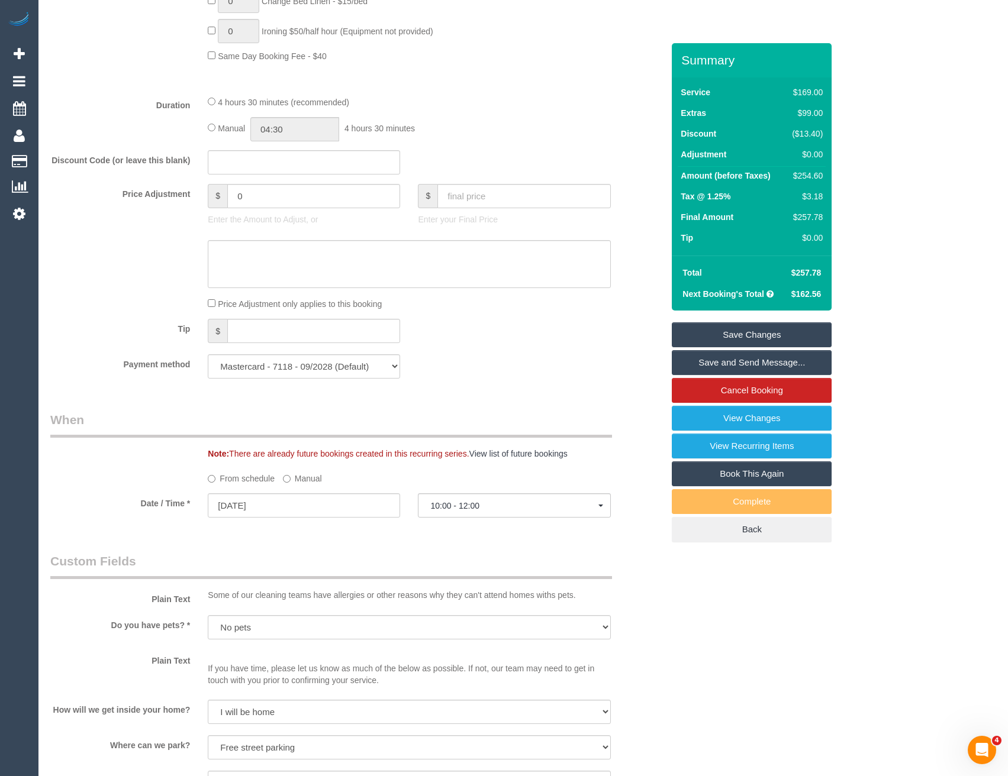
scroll to position [473, 0]
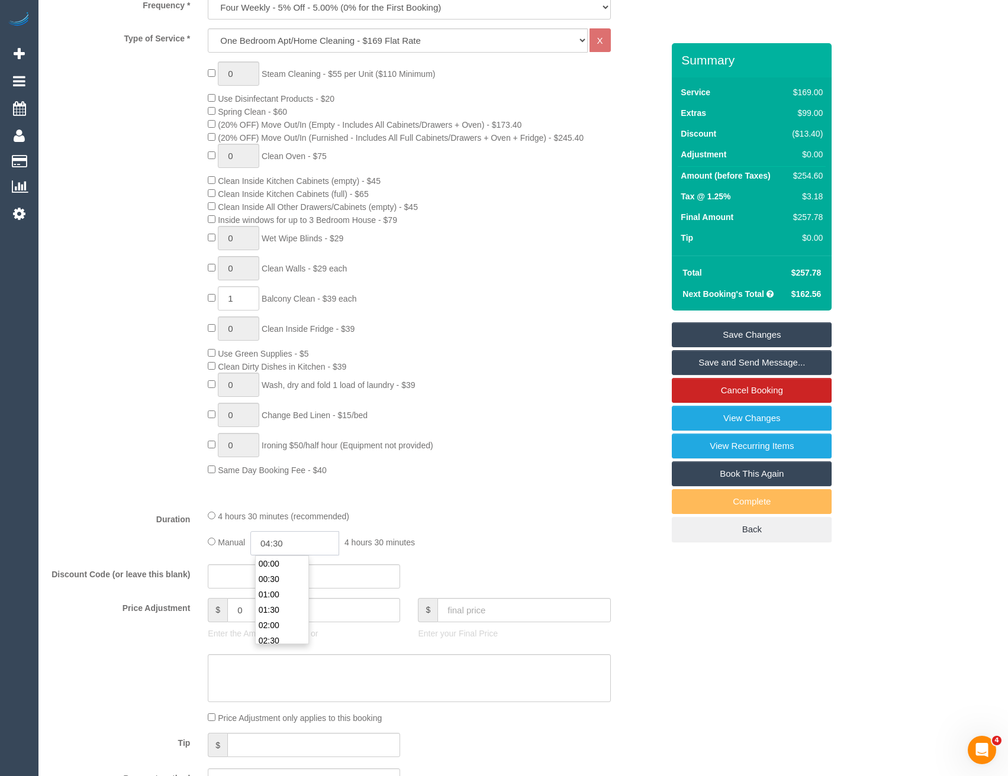
click at [286, 542] on input "04:30" at bounding box center [294, 543] width 89 height 24
type input "02:30"
click at [278, 615] on li "02:30" at bounding box center [282, 612] width 53 height 15
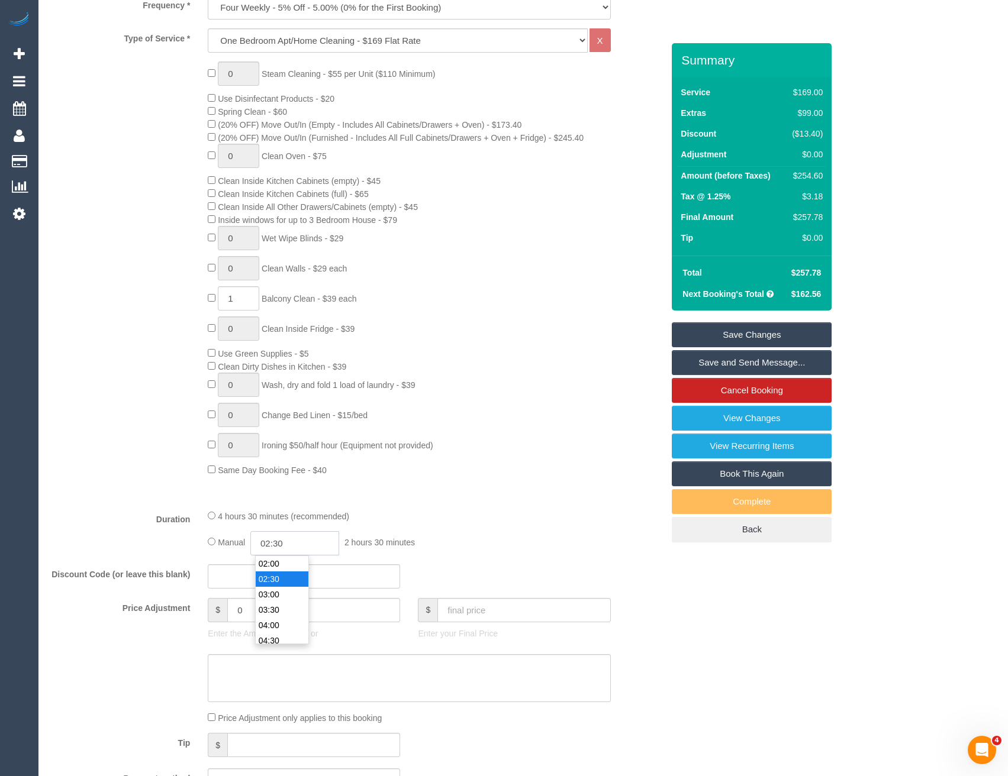
click at [296, 536] on input "02:30" at bounding box center [294, 543] width 89 height 24
select select "spot24"
type input "02:00"
click at [289, 562] on li "02:00" at bounding box center [282, 563] width 53 height 15
click at [469, 521] on div "4 hours 30 minutes (recommended)" at bounding box center [409, 516] width 402 height 13
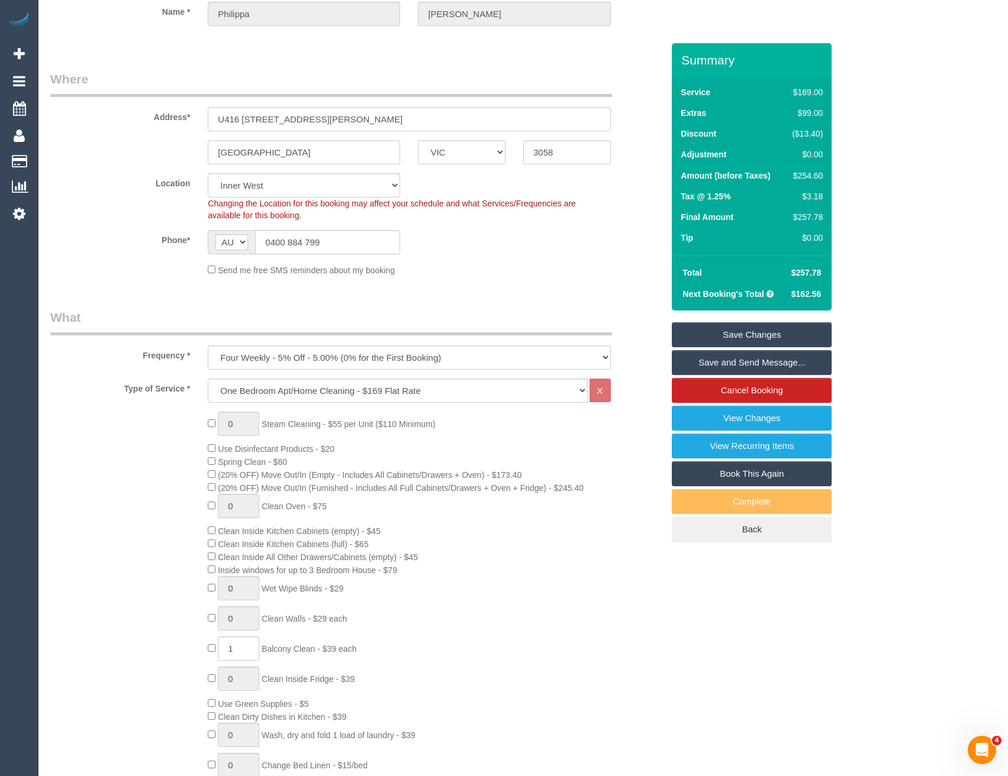
scroll to position [0, 0]
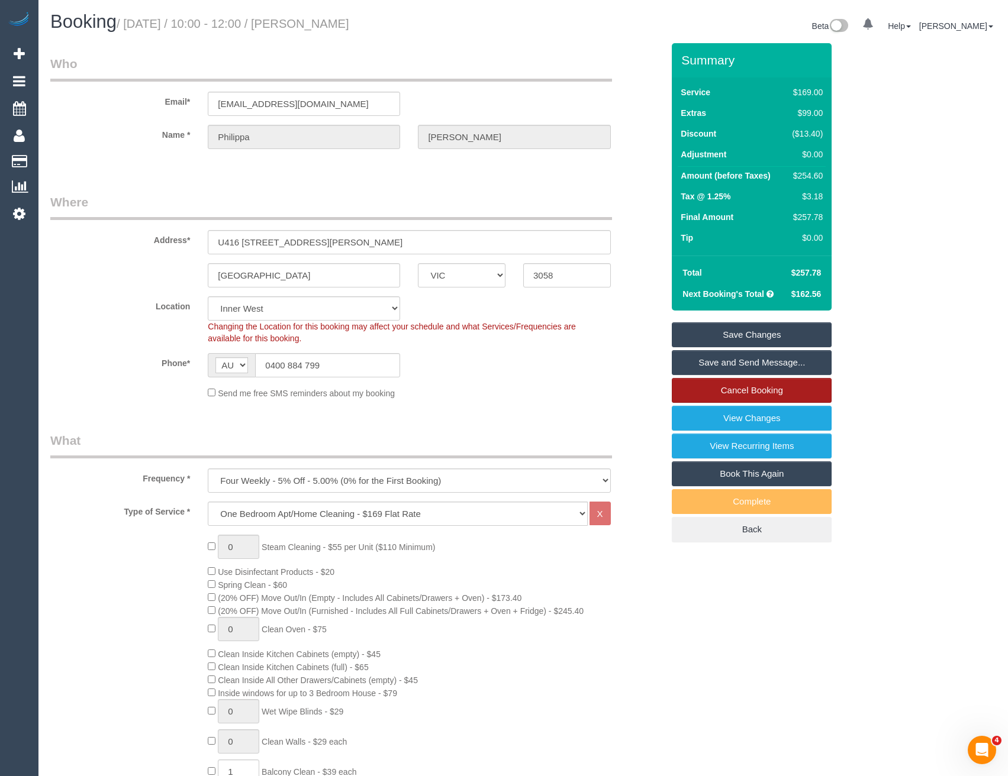
select select "spot45"
click at [718, 364] on link "Save and Send Message..." at bounding box center [752, 362] width 160 height 25
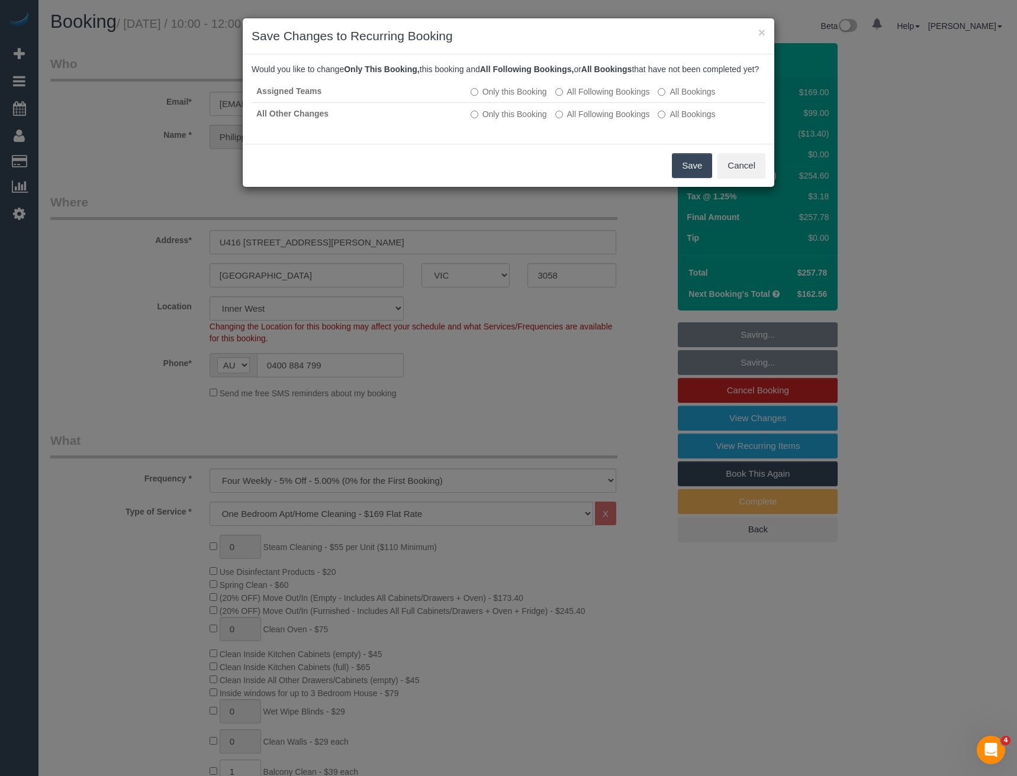
click at [670, 183] on div "Save Cancel" at bounding box center [508, 165] width 531 height 43
click at [684, 178] on button "Save" at bounding box center [692, 165] width 40 height 25
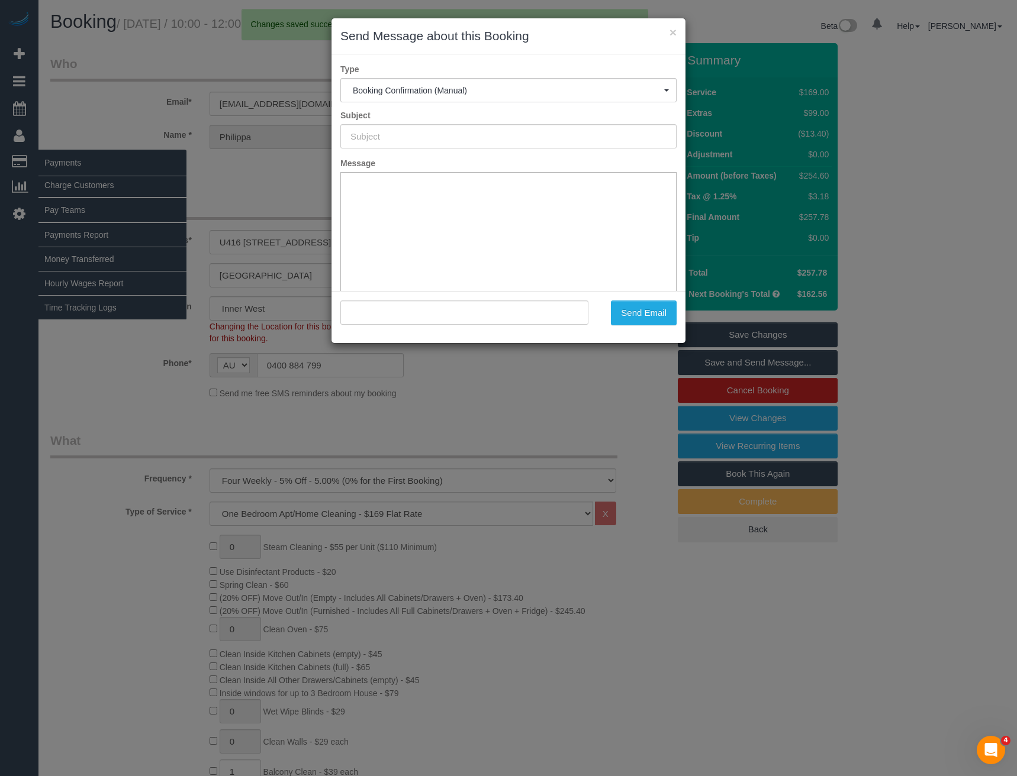
type input "Booking Confirmed"
type input ""Philippa Smith" <pip_smith22@hotmail.com>"
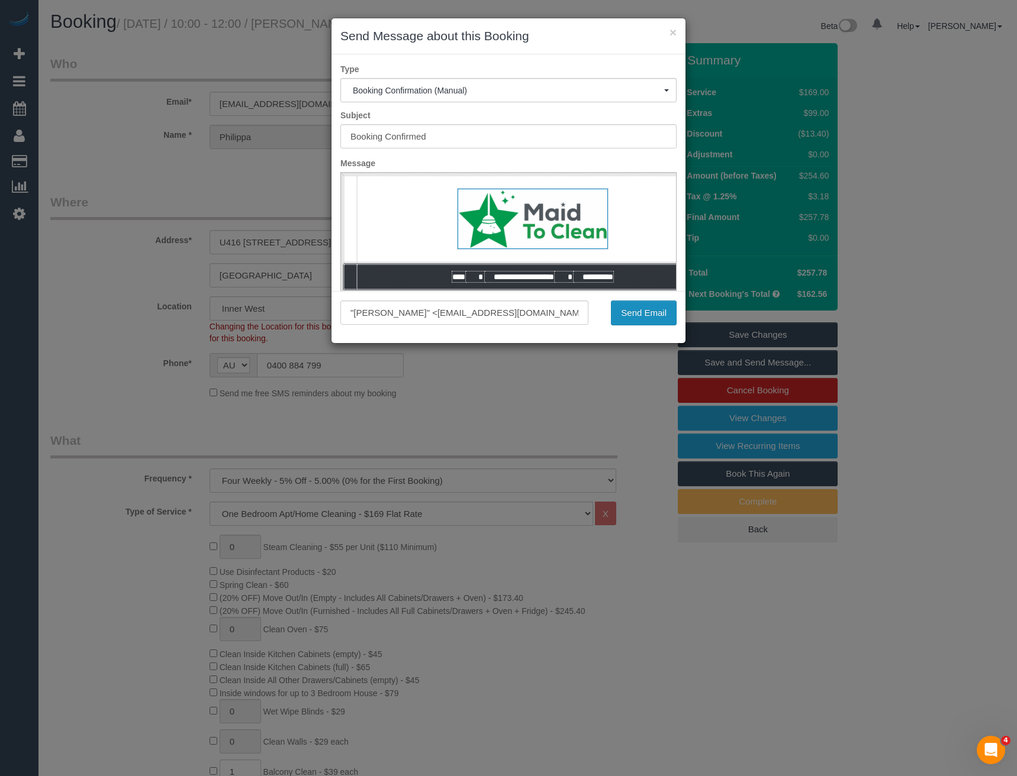
click at [654, 315] on button "Send Email" at bounding box center [644, 313] width 66 height 25
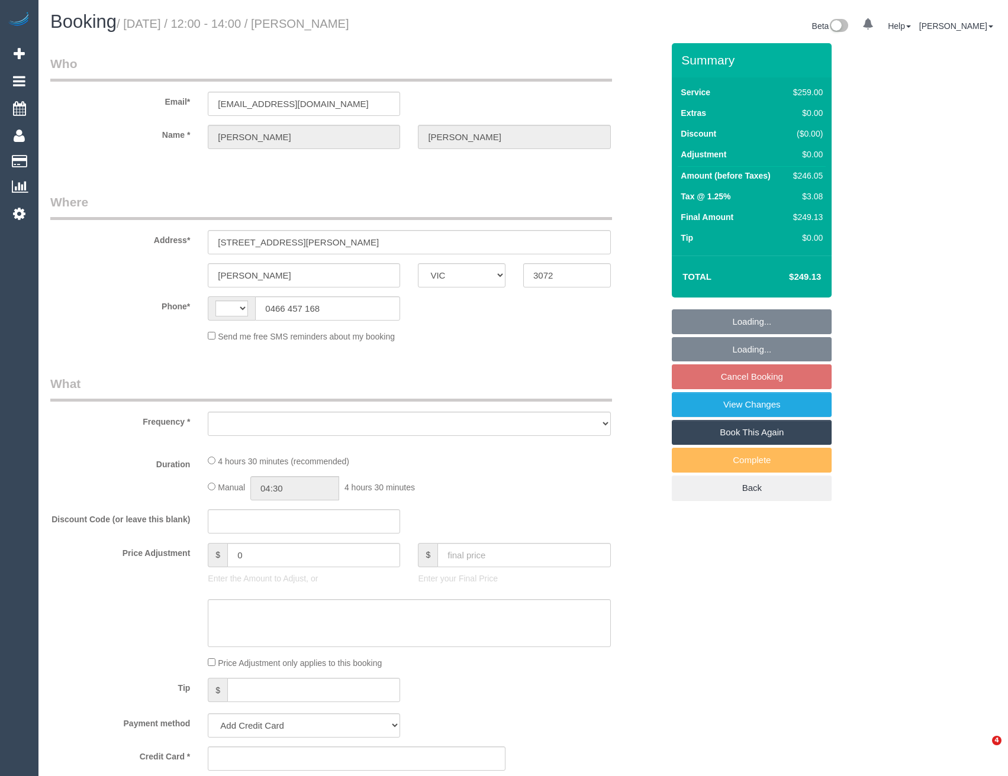
select select "VIC"
select select "string:stripe-pm_1S2i4k2GScqysDRVVZYiJZhY"
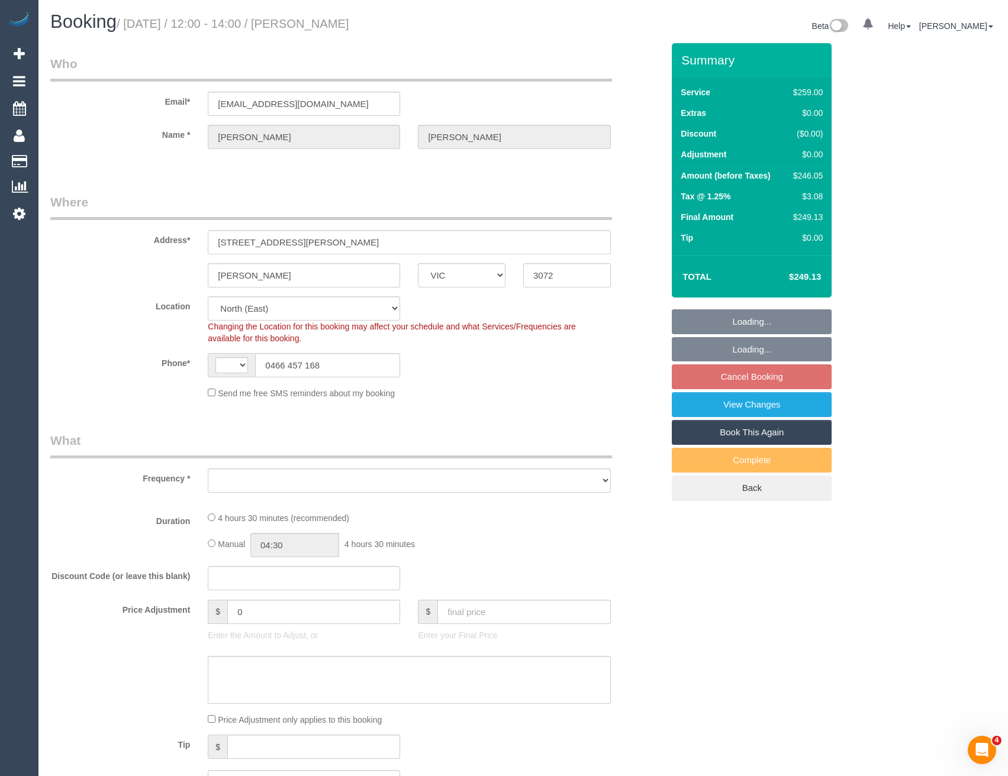
select select "number:28"
select select "number:14"
select select "number:18"
select select "number:24"
select select "number:33"
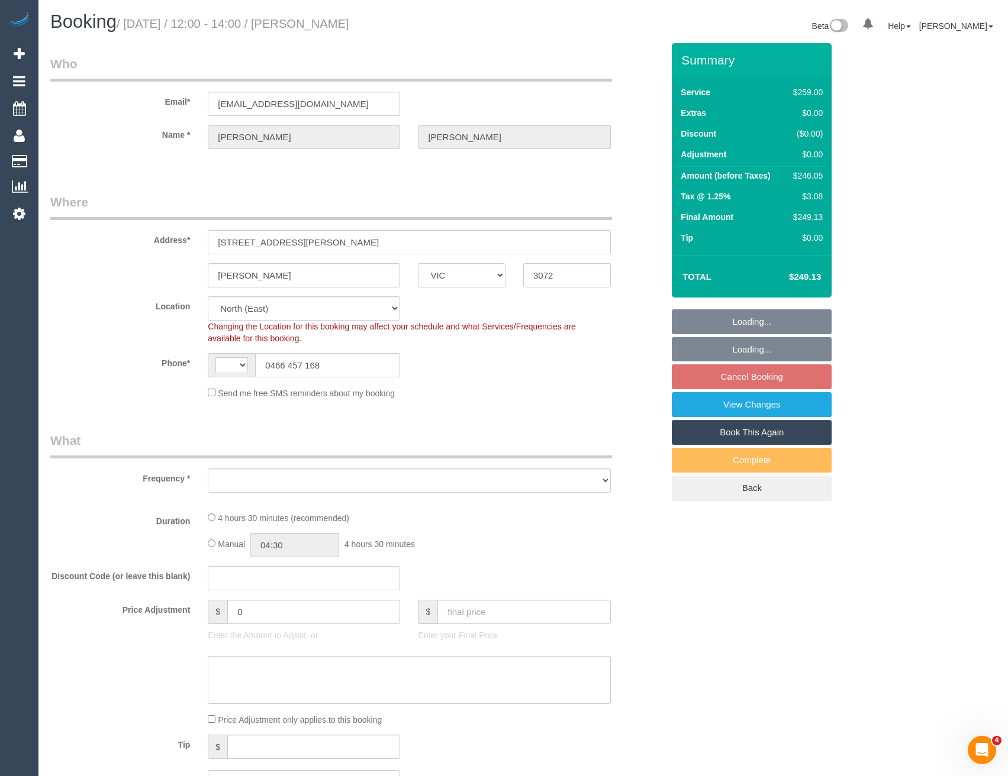
select select "number:13"
select select "string:AU"
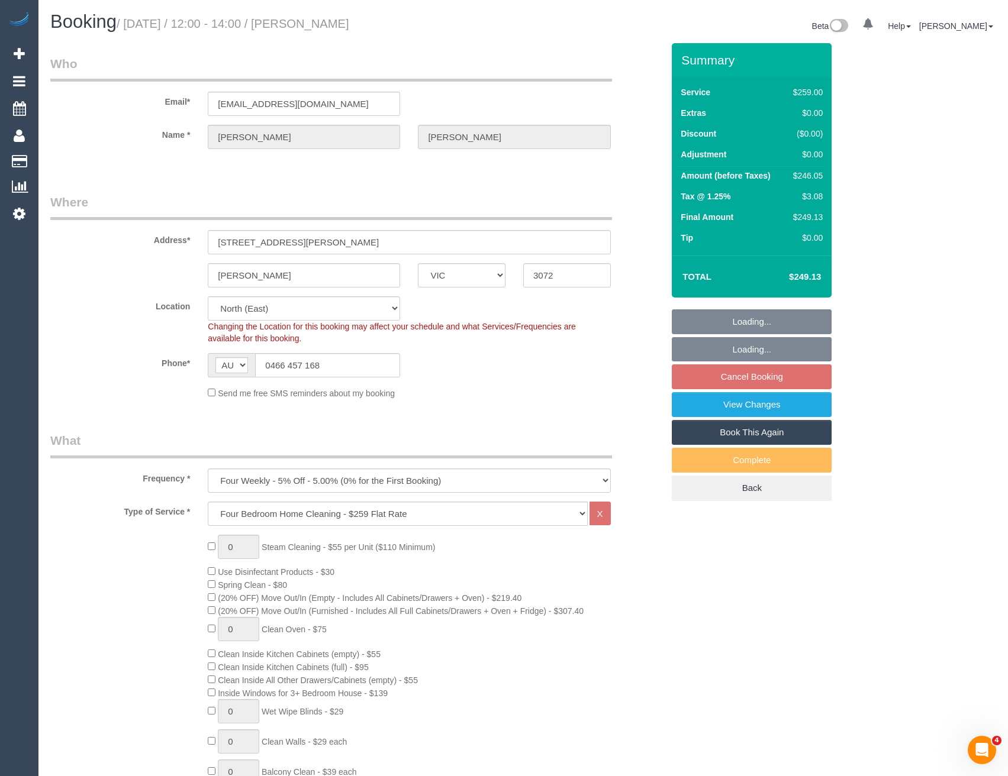
select select "object:1397"
select select "spot4"
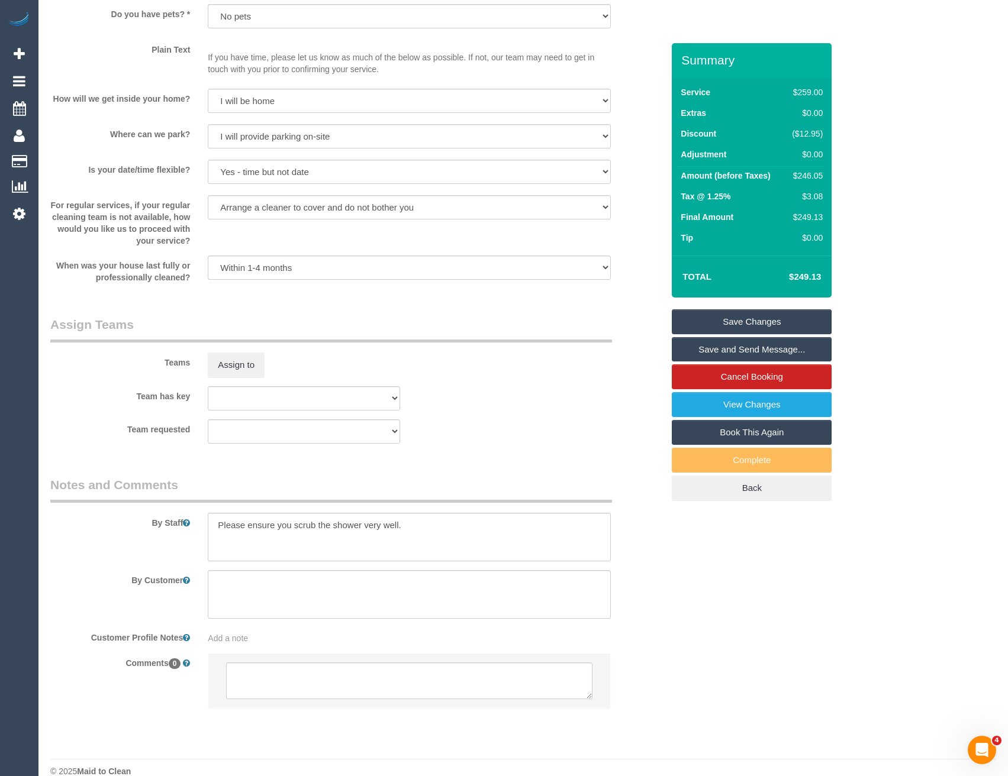
scroll to position [1497, 0]
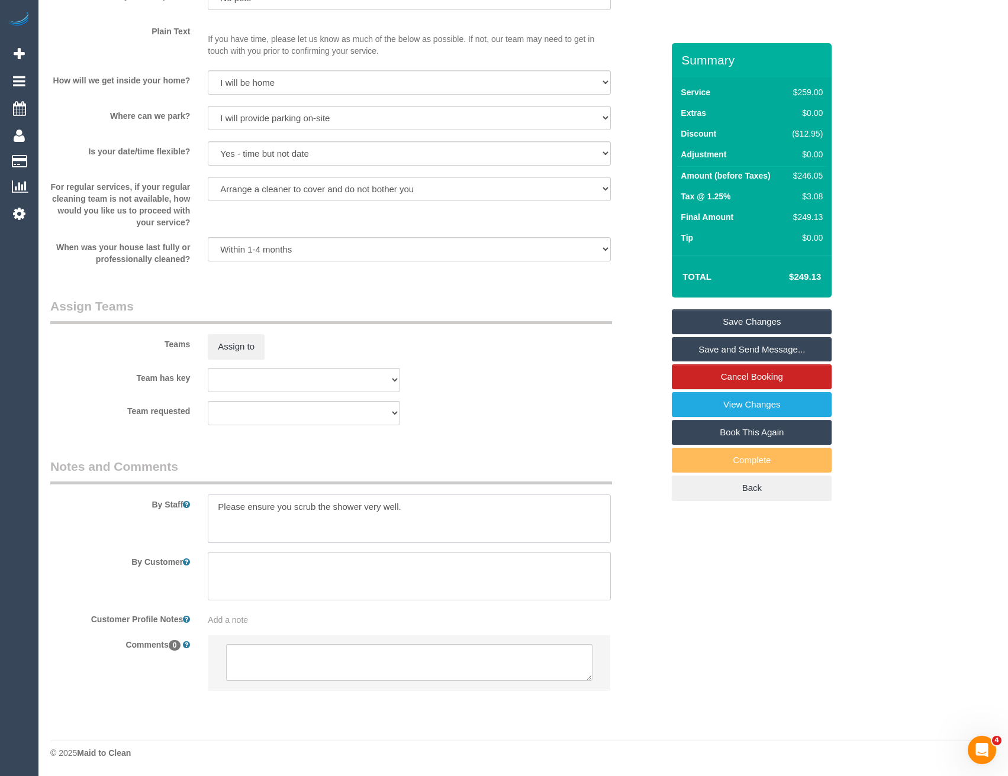
click at [214, 501] on textarea at bounding box center [409, 519] width 402 height 49
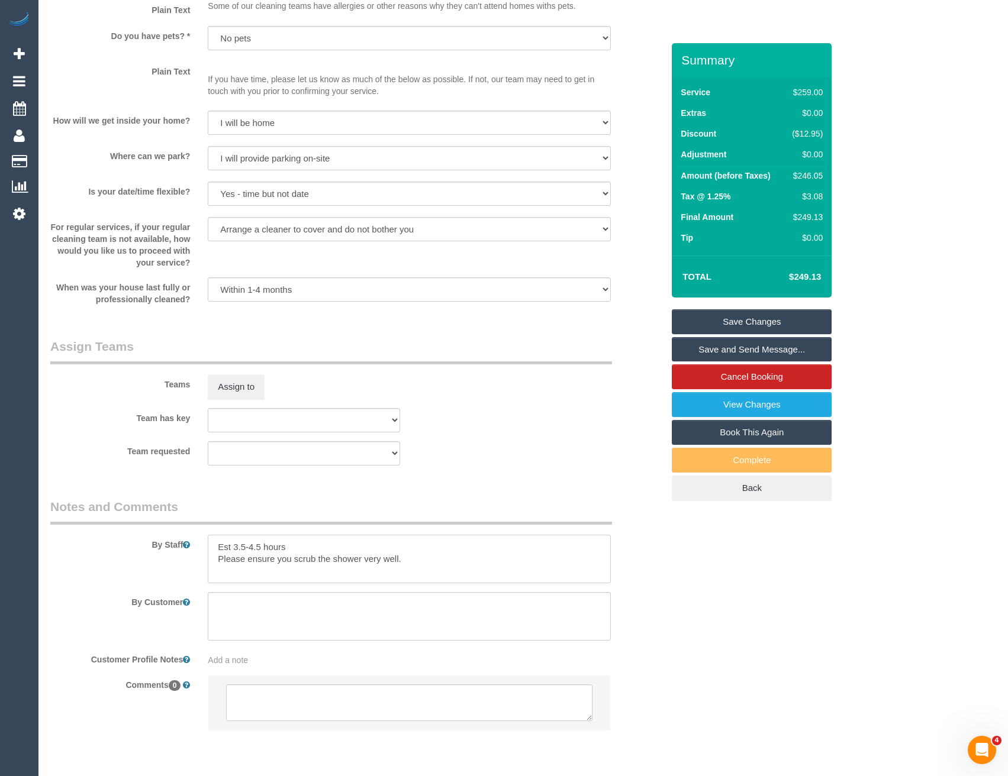
scroll to position [1437, 0]
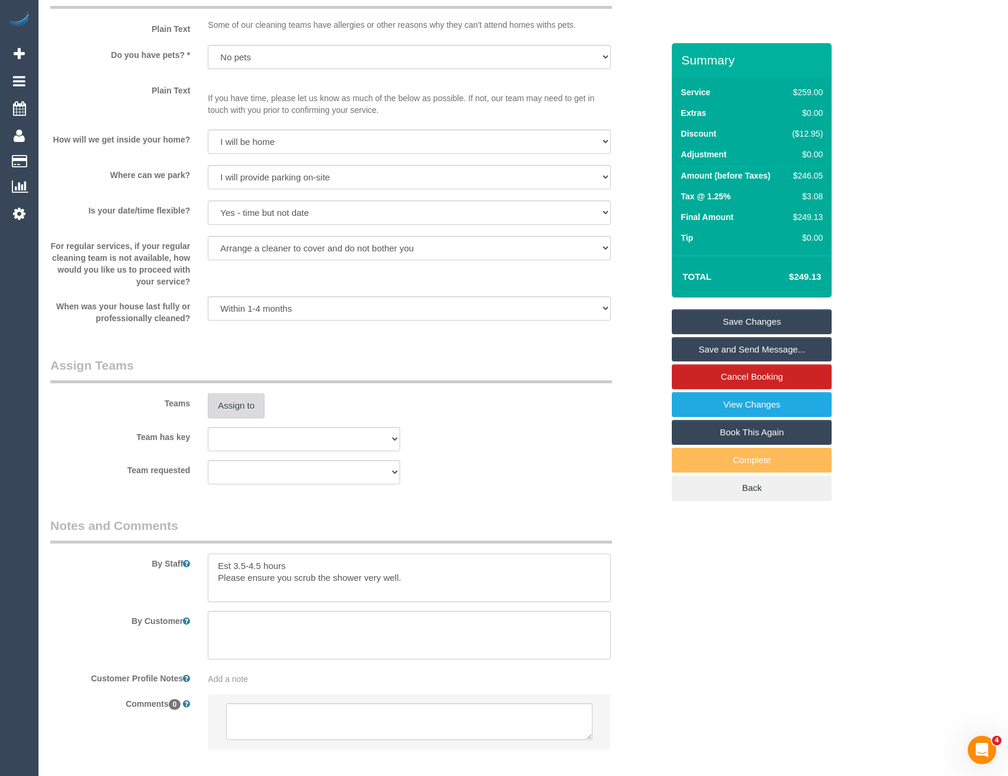
type textarea "Est 3.5-4.5 hours Please ensure you scrub the shower very well."
click at [249, 400] on button "Assign to" at bounding box center [236, 406] width 57 height 25
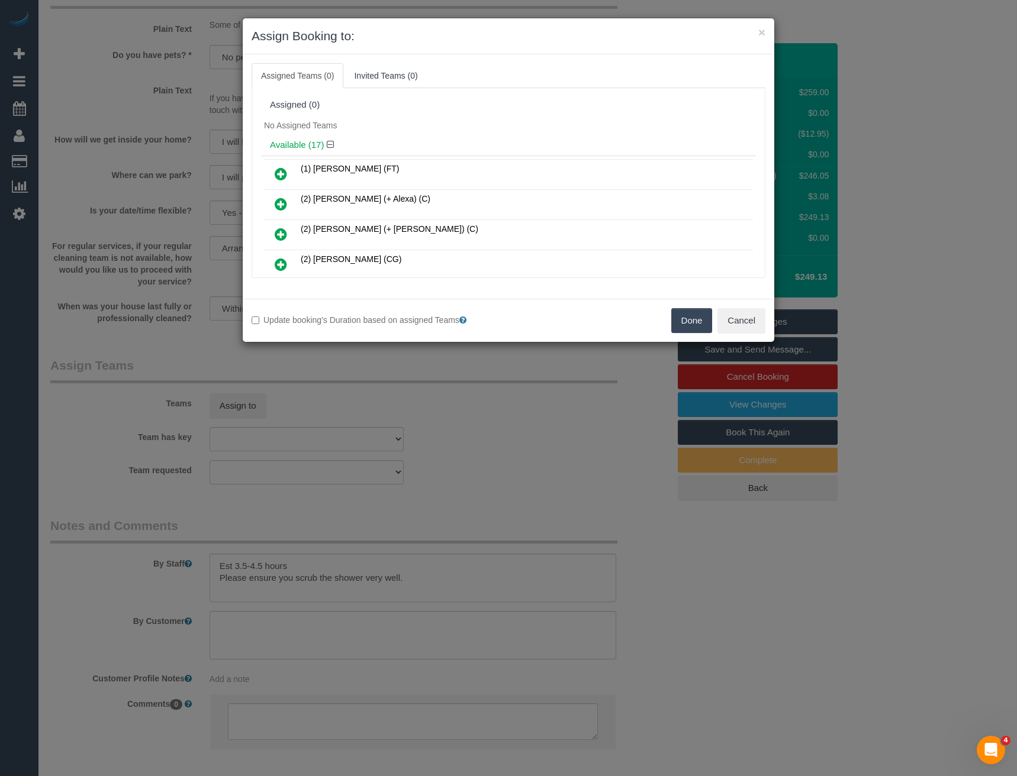
click at [420, 402] on div "× Assign Booking to: Assigned Teams (0) Invited Teams (0) Assigned (0) No Assig…" at bounding box center [508, 388] width 1017 height 776
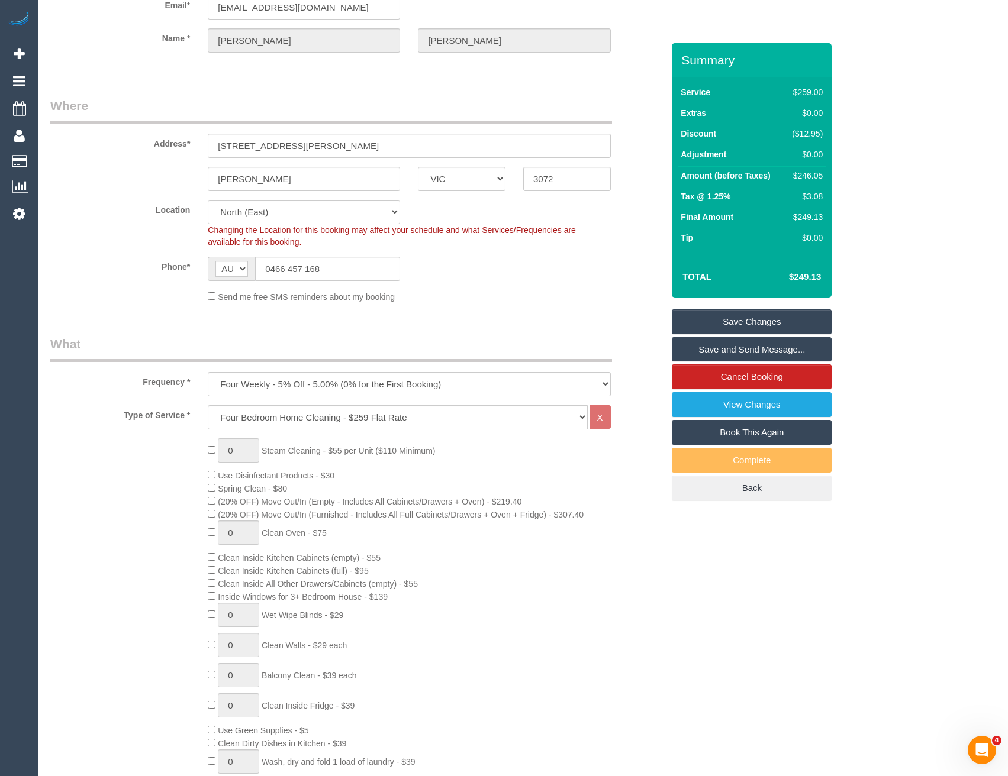
scroll to position [0, 0]
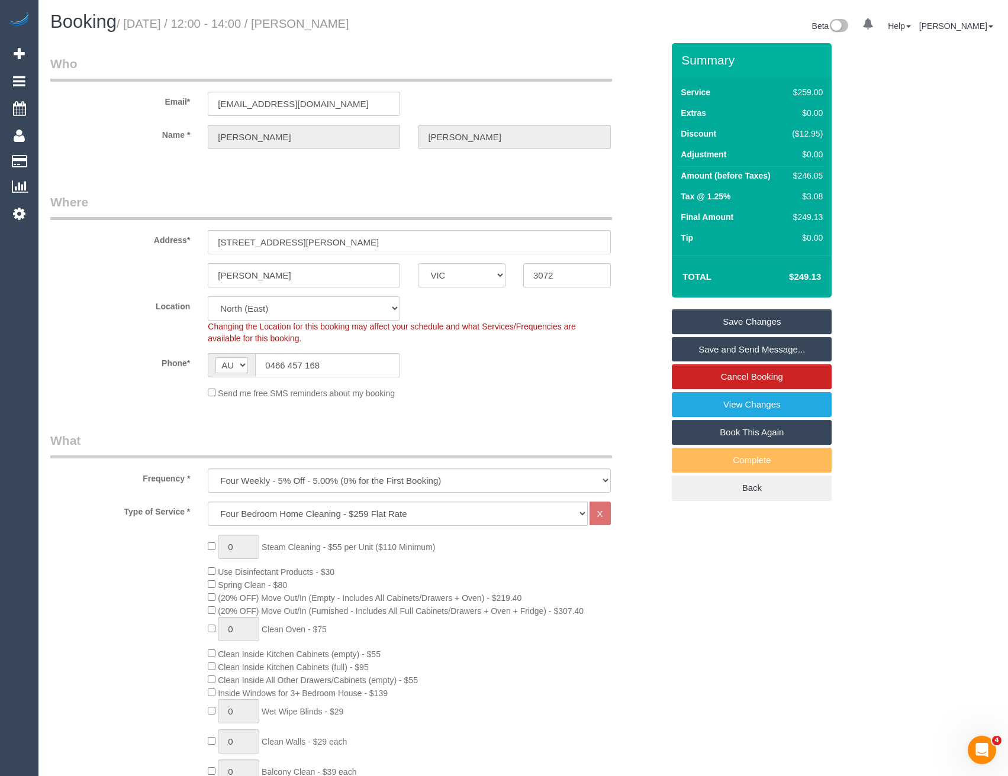
click at [276, 316] on select "Office [GEOGRAPHIC_DATA] (North) East (South) [GEOGRAPHIC_DATA] (East) [GEOGRAP…" at bounding box center [304, 308] width 192 height 24
select select "50"
click at [208, 296] on select "Office [GEOGRAPHIC_DATA] (North) East (South) [GEOGRAPHIC_DATA] (East) [GEOGRAP…" at bounding box center [304, 308] width 192 height 24
click at [456, 366] on div "Phone* AF AL DZ AD AO AI AQ AG AR AM AW AU AT AZ BS BH BD BB BY BE BZ BJ BM BT …" at bounding box center [356, 365] width 630 height 24
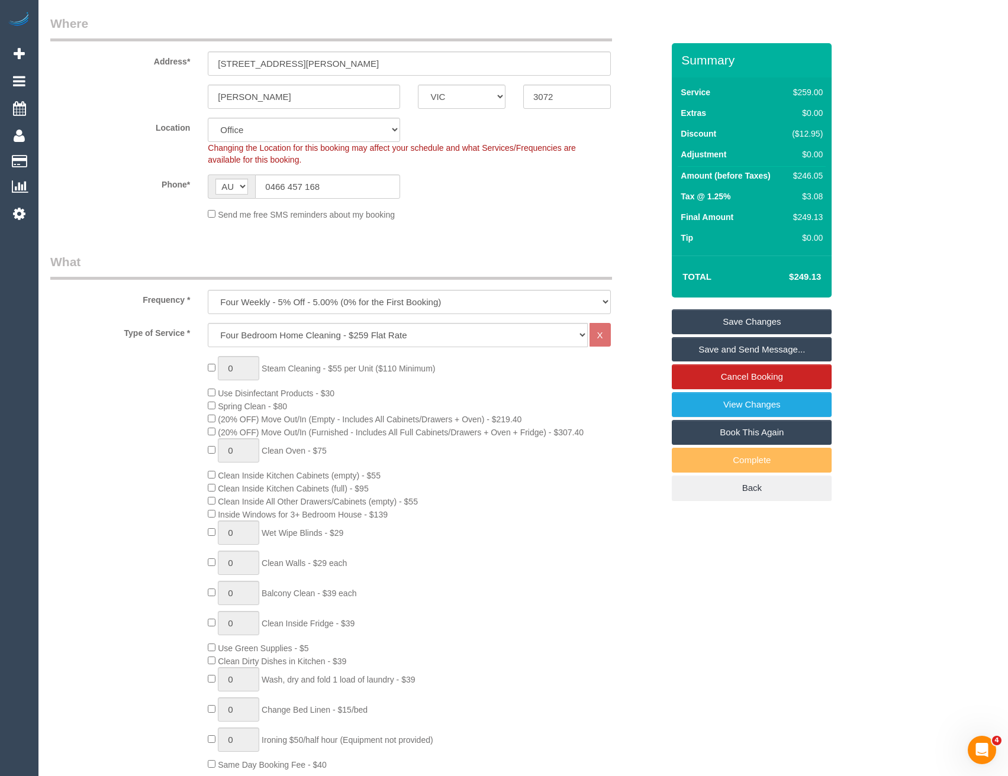
select select "object:4257"
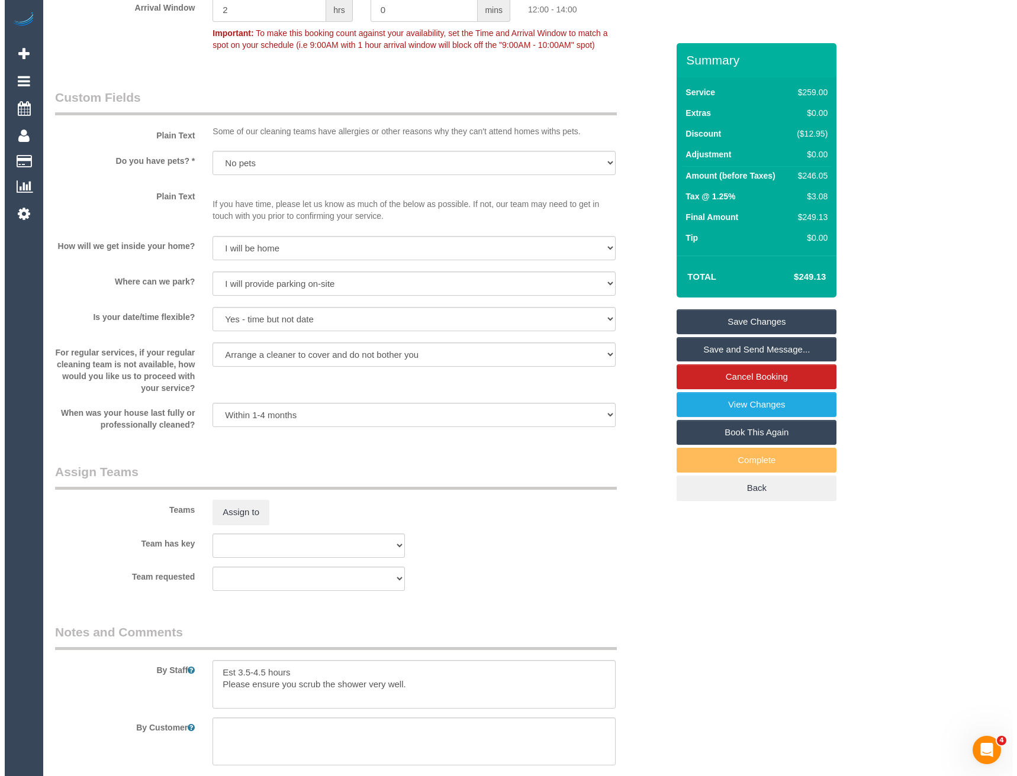
scroll to position [1479, 0]
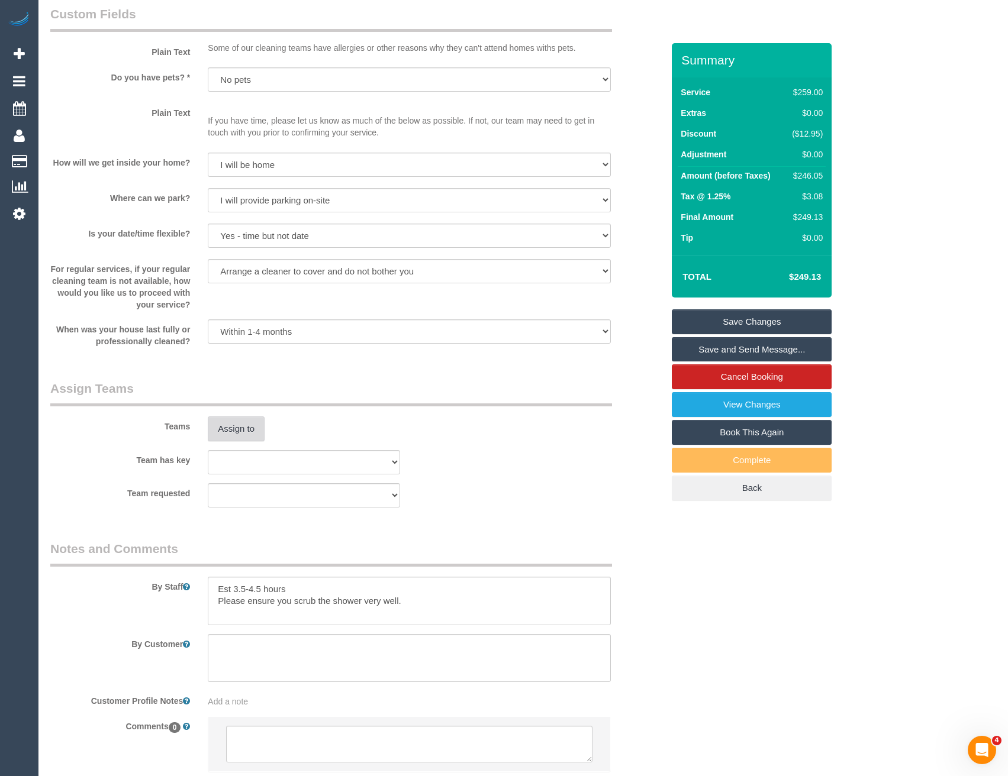
click at [223, 424] on button "Assign to" at bounding box center [236, 429] width 57 height 25
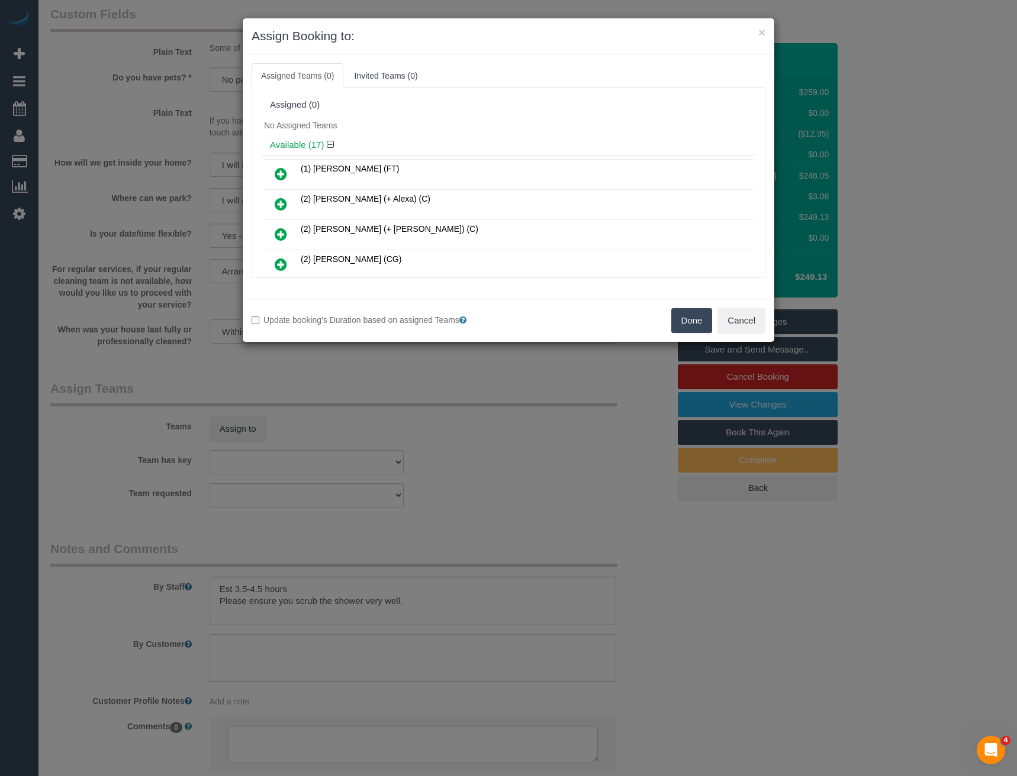
scroll to position [1132, 0]
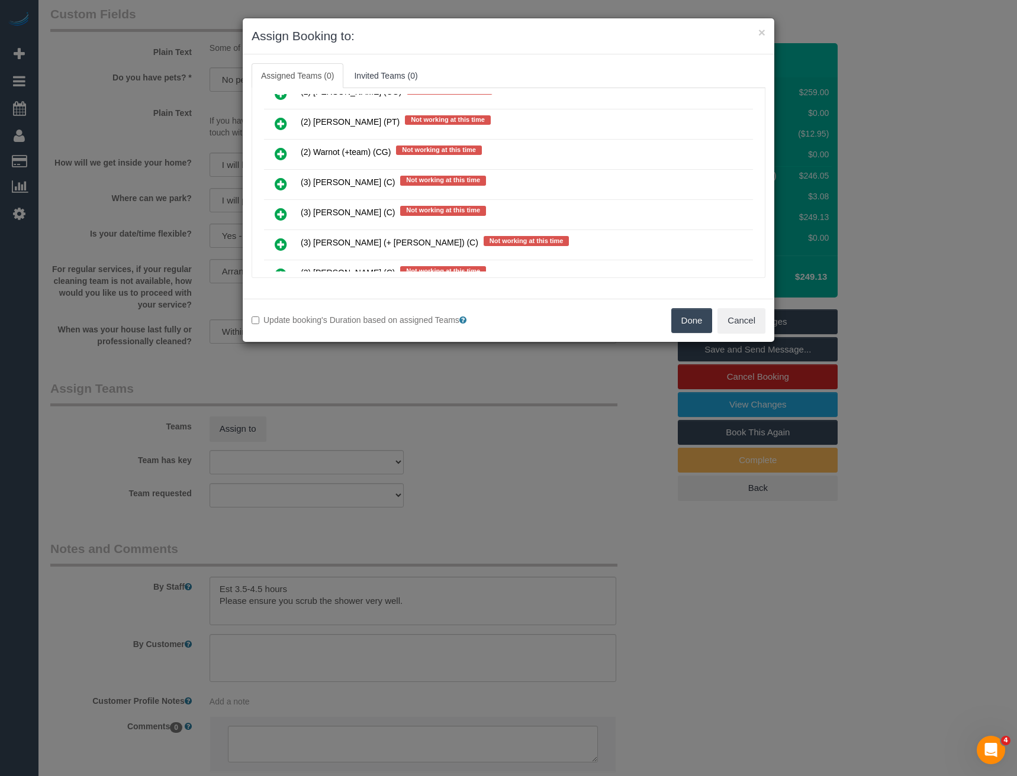
click at [466, 469] on div "× Assign Booking to: Assigned Teams (0) Invited Teams (0) Assigned (0) No Assig…" at bounding box center [508, 388] width 1017 height 776
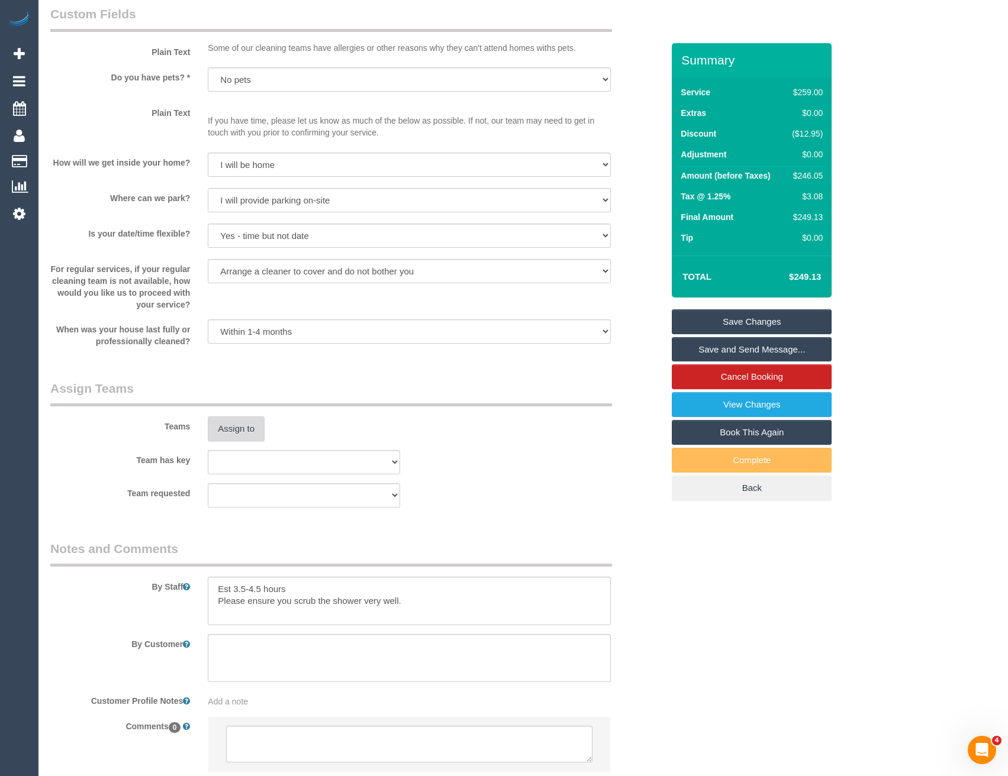
click at [257, 436] on button "Assign to" at bounding box center [236, 429] width 57 height 25
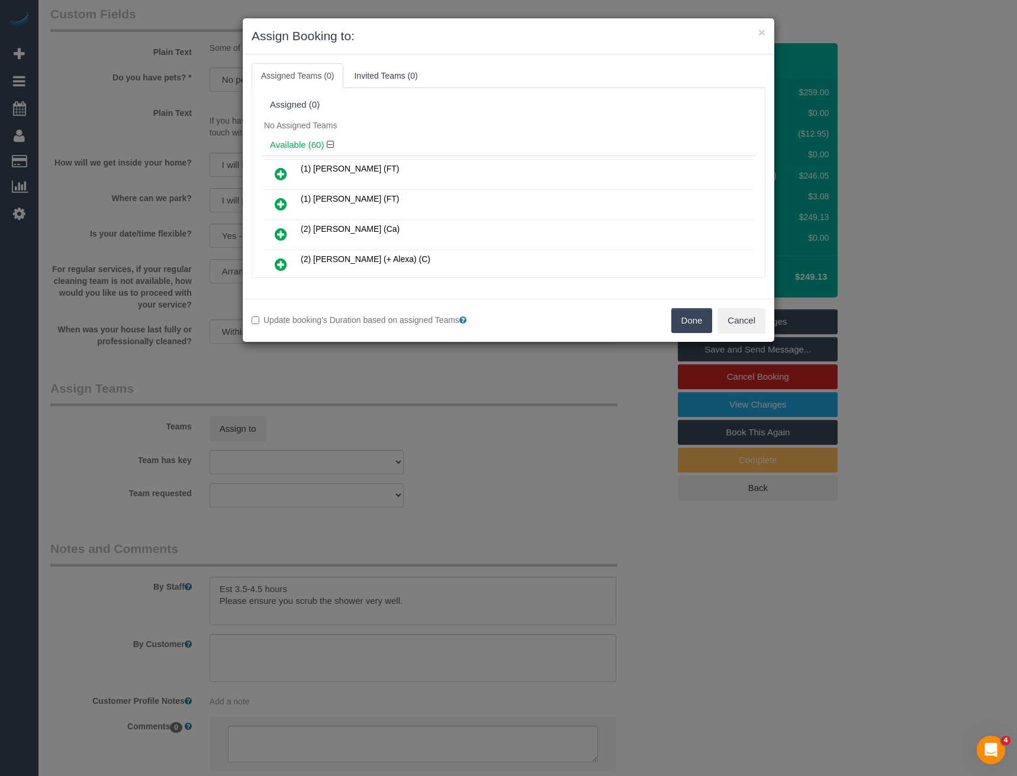
scroll to position [591, 0]
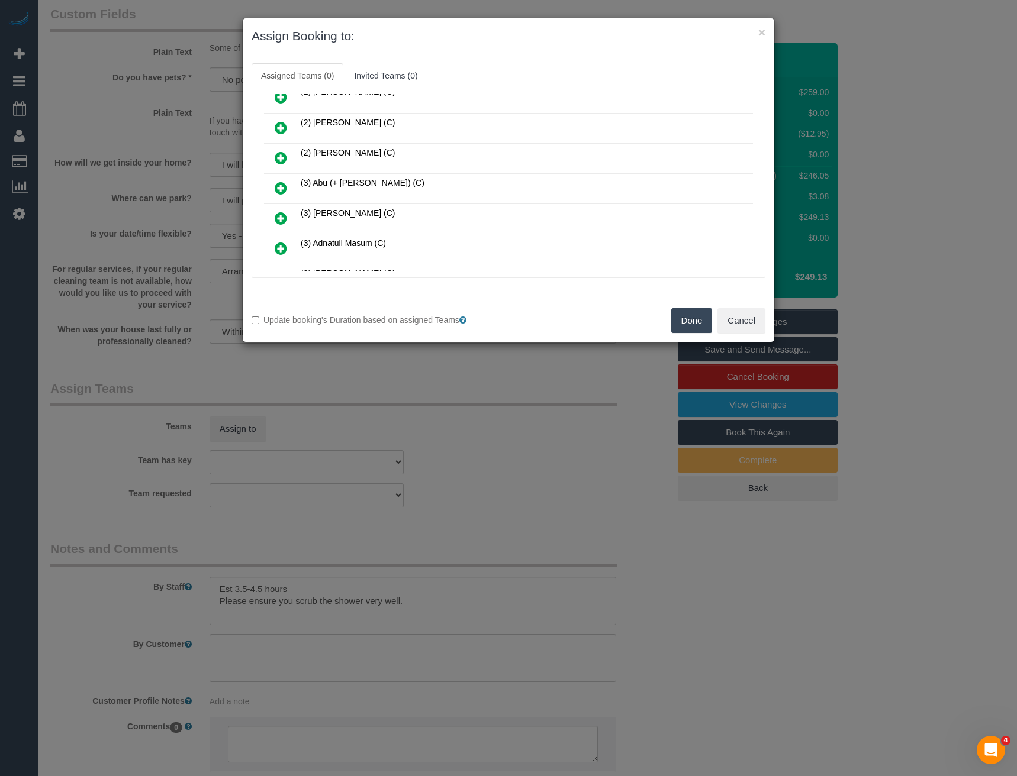
click at [286, 191] on icon at bounding box center [281, 188] width 12 height 14
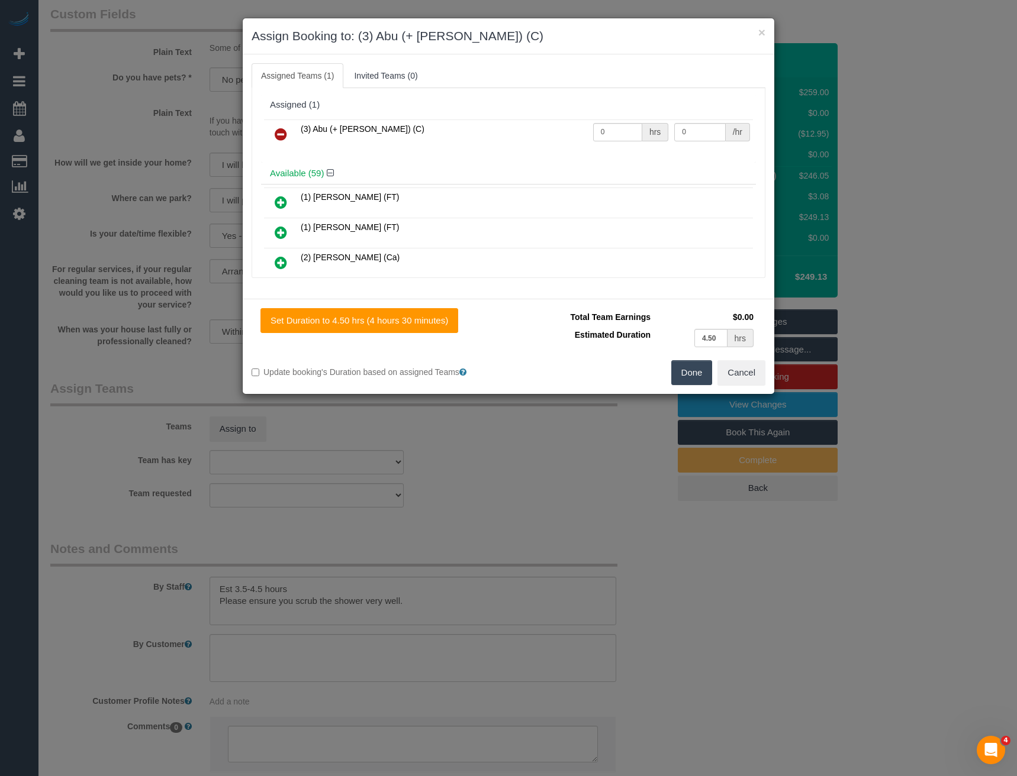
scroll to position [1013, 0]
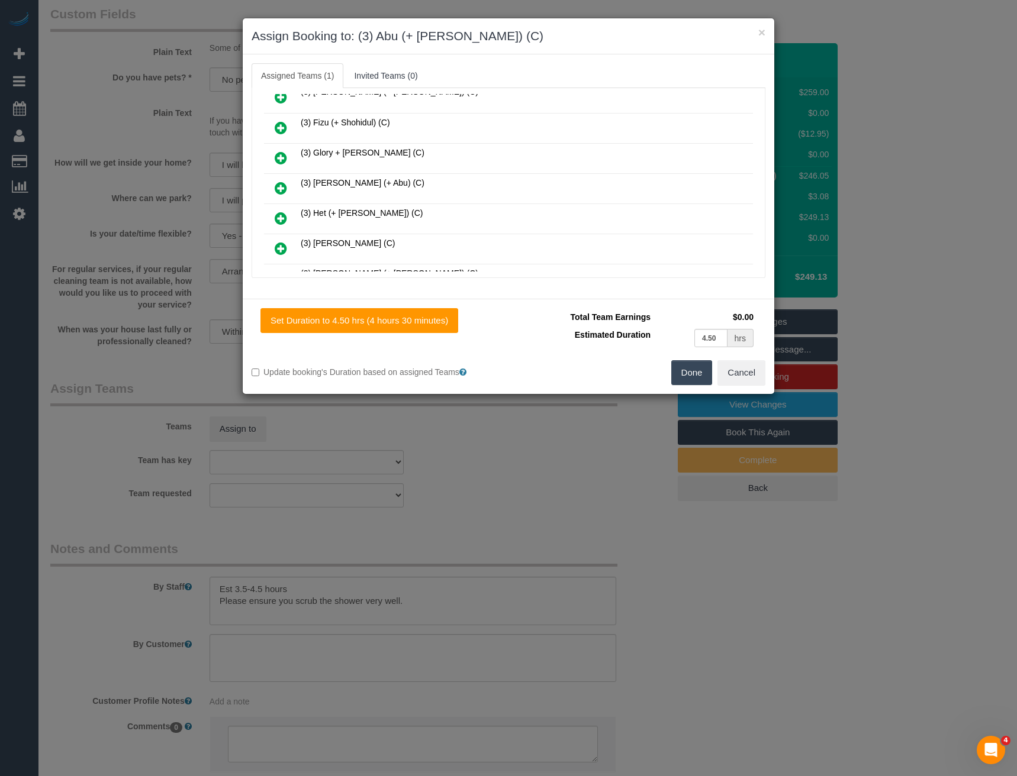
click at [279, 189] on icon at bounding box center [281, 188] width 12 height 14
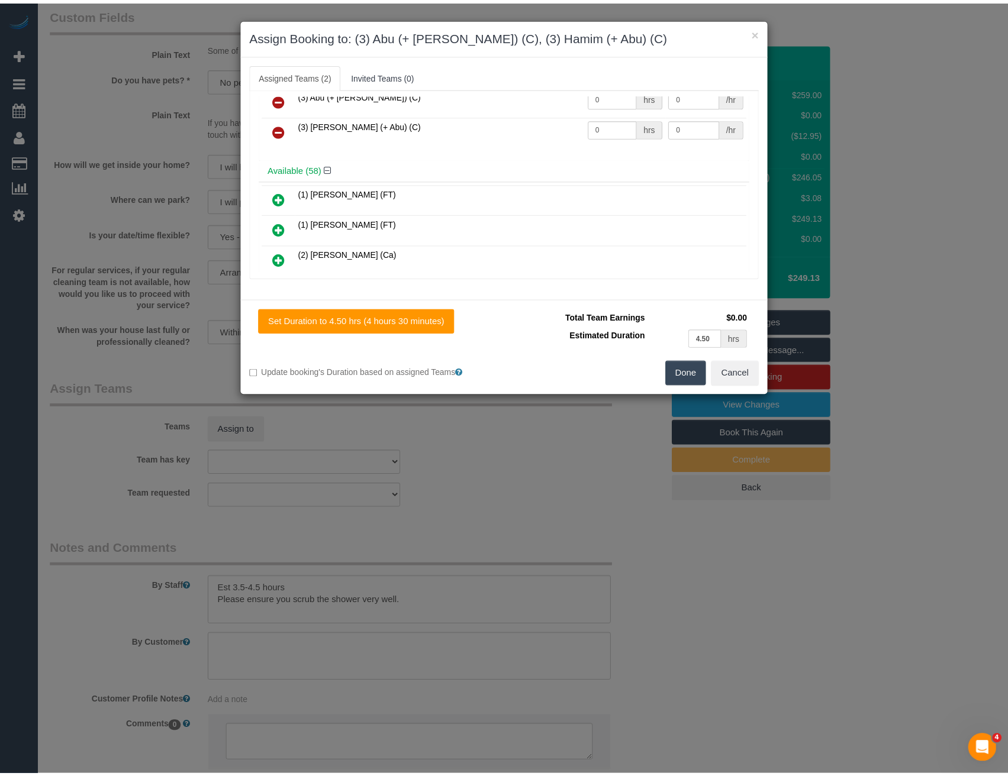
scroll to position [0, 0]
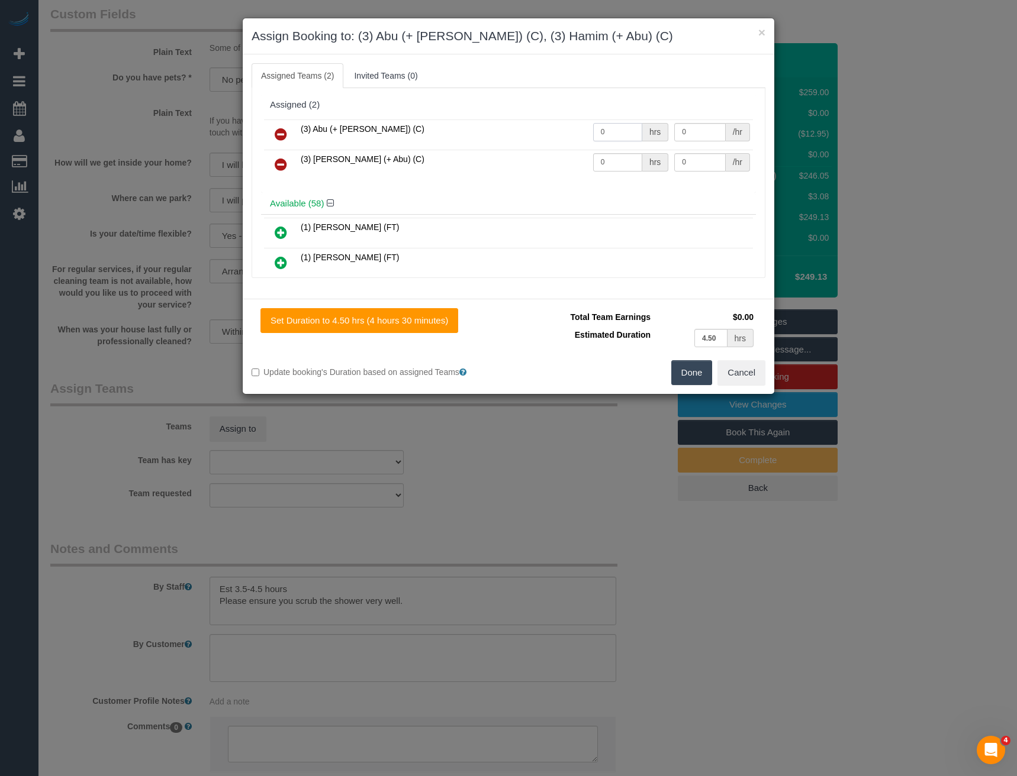
drag, startPoint x: 565, startPoint y: 143, endPoint x: 551, endPoint y: 141, distance: 14.3
click at [554, 143] on tr "(3) Abu (+ [PERSON_NAME]) (C) 0 hrs 0 /hr" at bounding box center [508, 135] width 489 height 30
type input "1"
type input "77.5"
drag, startPoint x: 621, startPoint y: 161, endPoint x: 544, endPoint y: 164, distance: 77.0
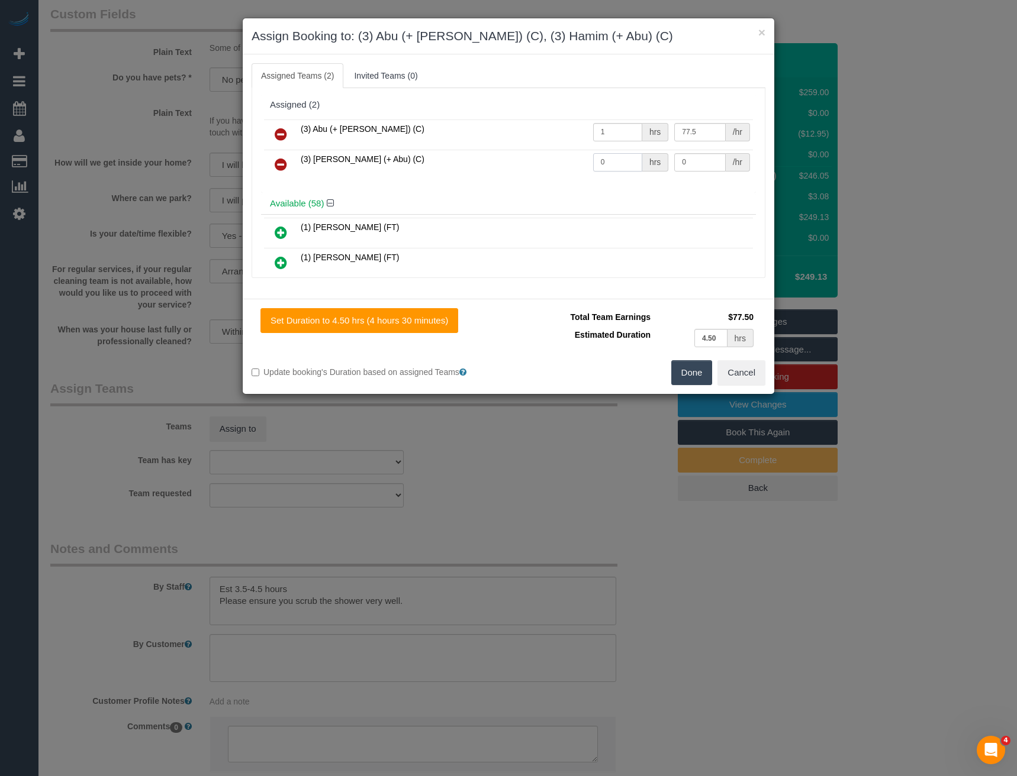
click at [547, 166] on tr "(3) Hamim (+ Abu) (C) 0 hrs 0 /hr" at bounding box center [508, 165] width 489 height 30
type input "1"
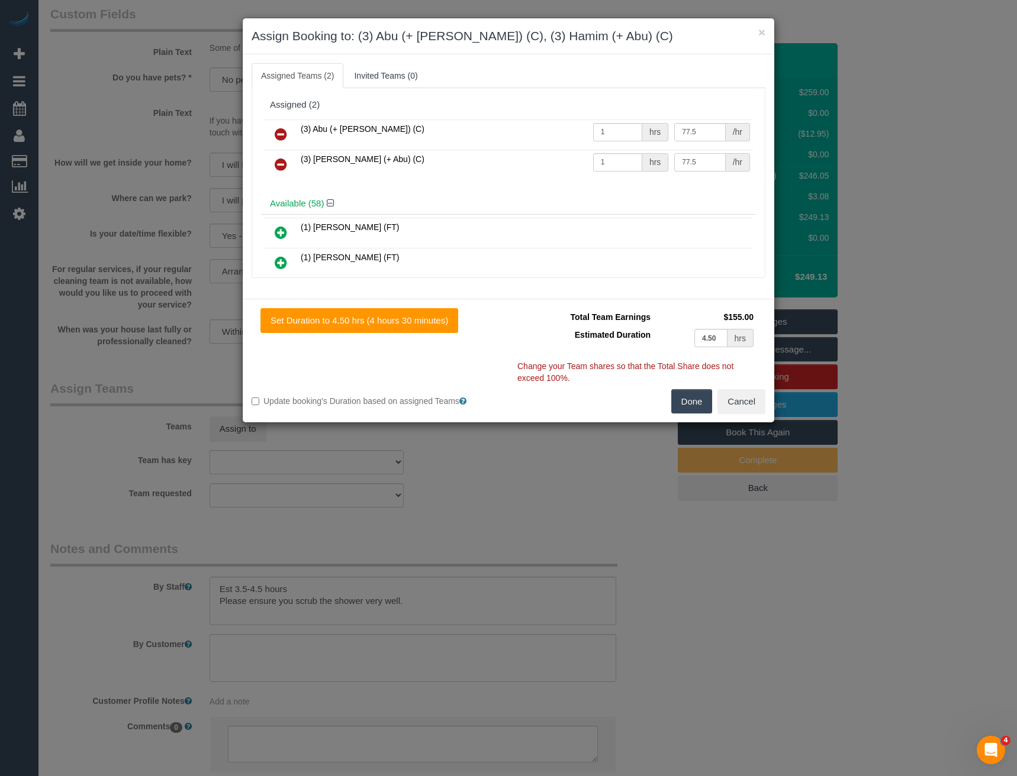
type input "77.5"
click at [693, 388] on div "Total Team Earnings $155.00 Estimated Duration 4.50 hrs Warning: The Company sh…" at bounding box center [636, 348] width 257 height 81
click at [687, 395] on button "Done" at bounding box center [691, 401] width 41 height 25
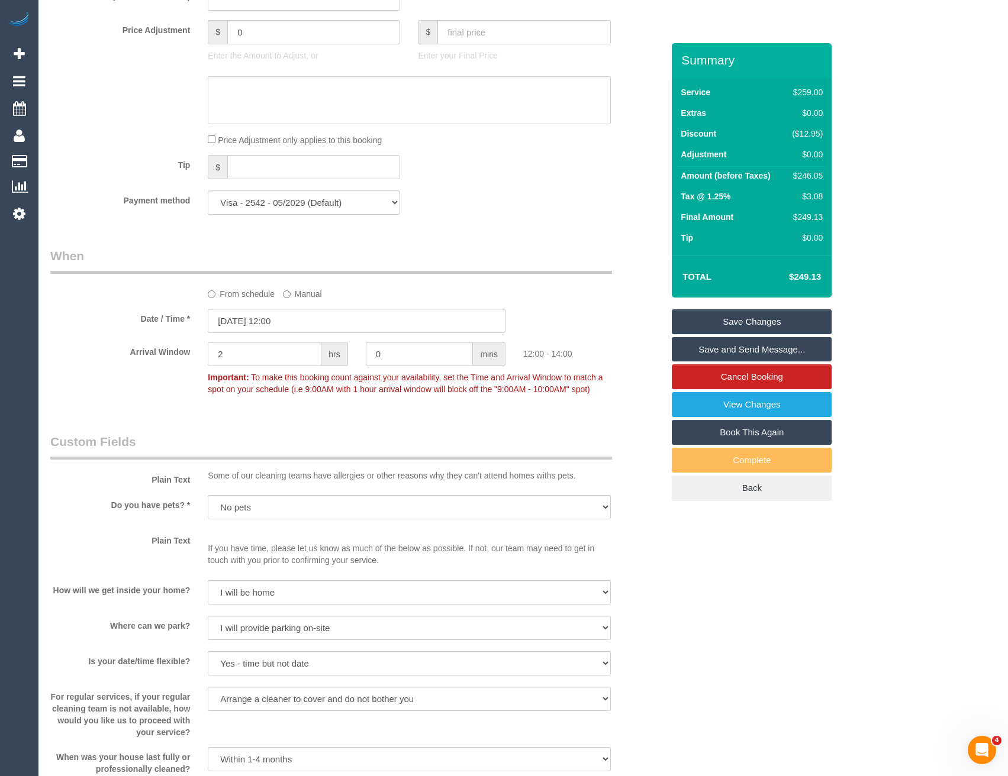
scroll to position [792, 0]
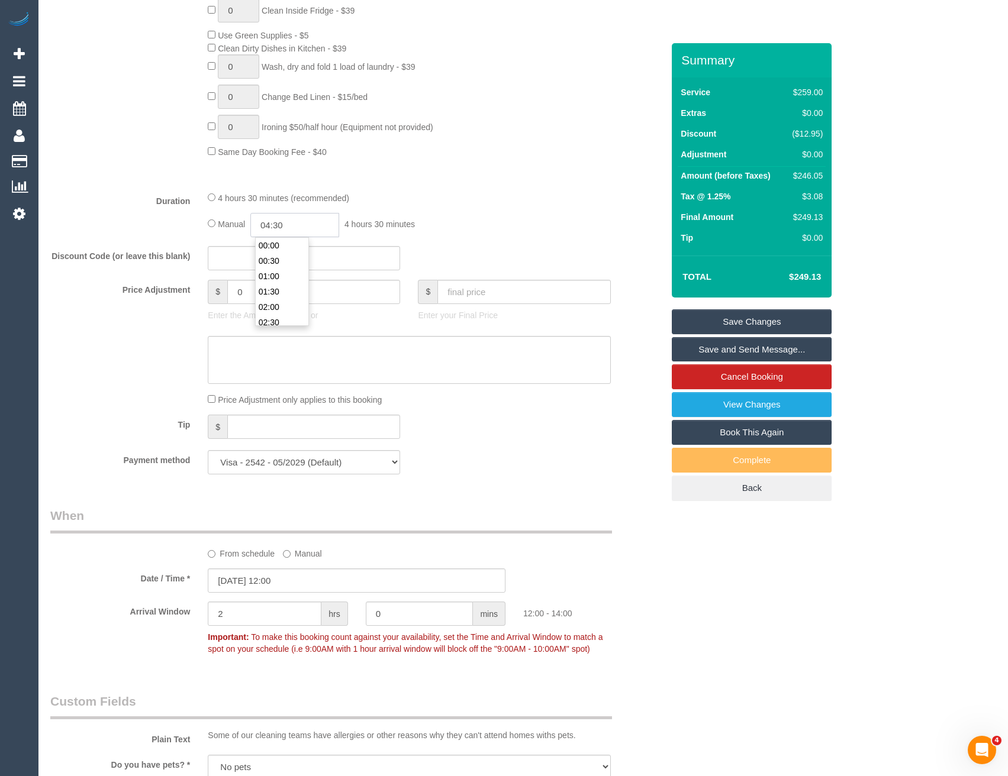
click at [313, 225] on input "04:30" at bounding box center [294, 225] width 89 height 24
click at [285, 276] on li "02:00" at bounding box center [282, 278] width 53 height 15
click at [311, 226] on input "02:00" at bounding box center [294, 225] width 89 height 24
type input "02:15"
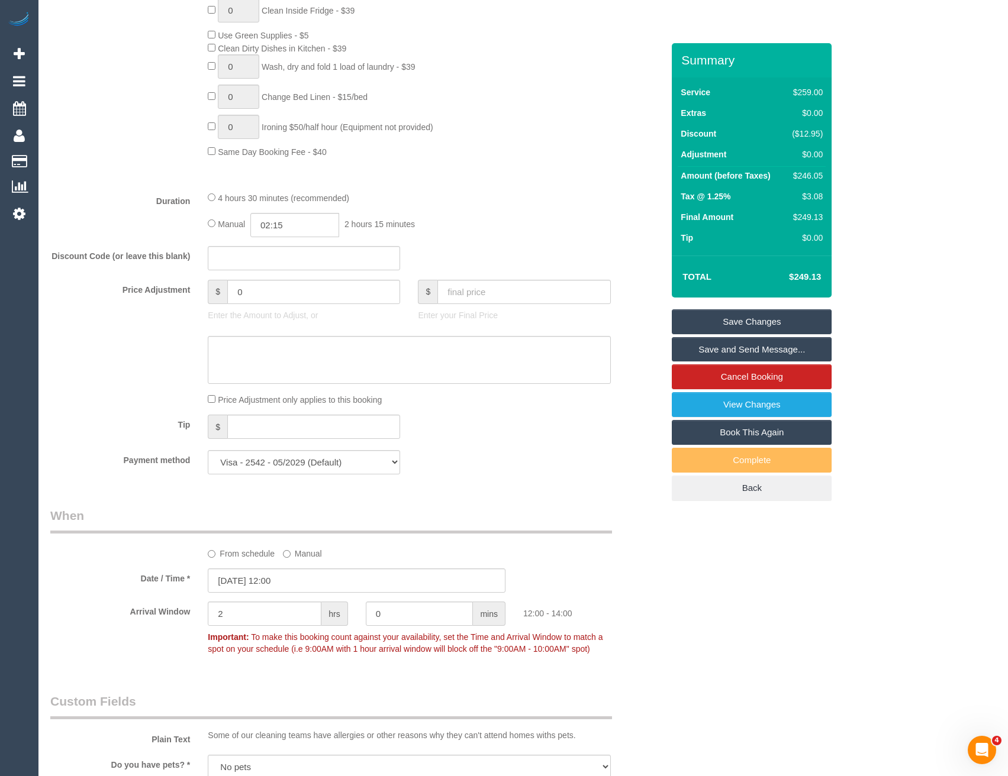
click at [456, 205] on div "4 hours 30 minutes (recommended) Manual 02:15 2 hours 15 minutes" at bounding box center [409, 214] width 420 height 46
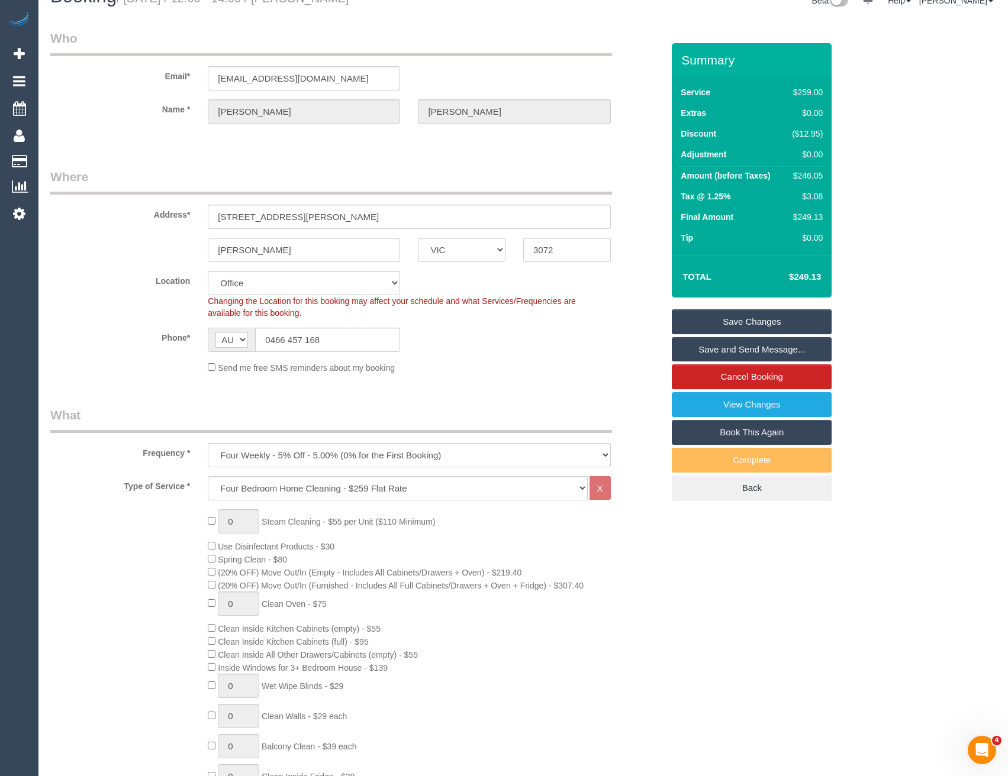
scroll to position [0, 0]
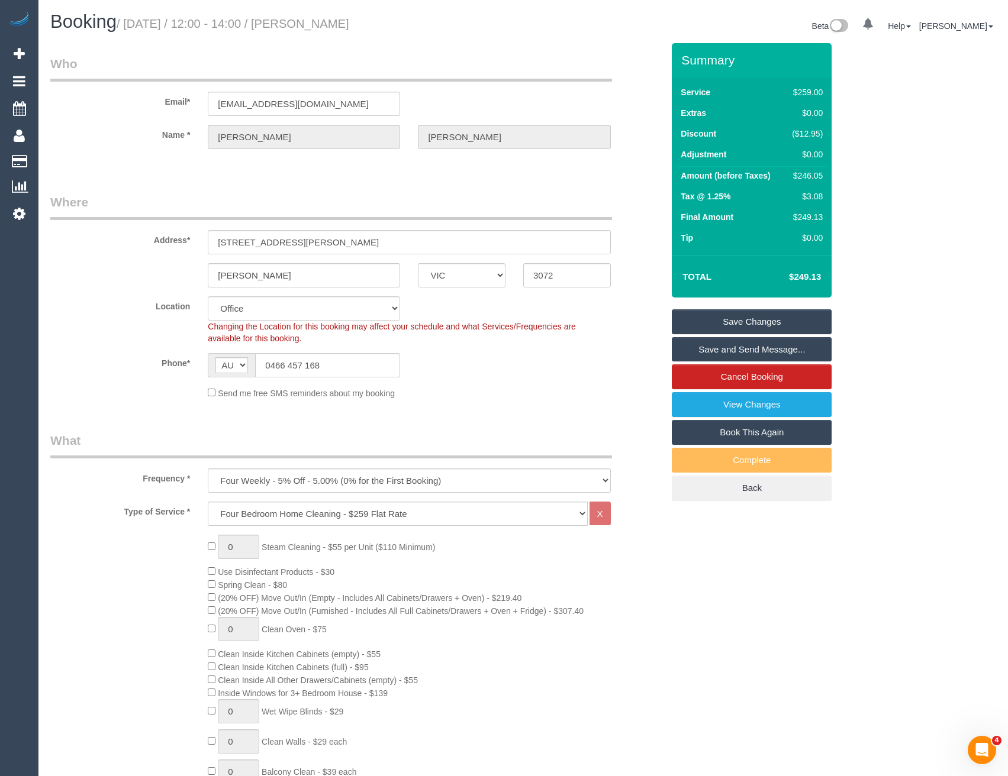
click at [688, 346] on link "Save and Send Message..." at bounding box center [752, 349] width 160 height 25
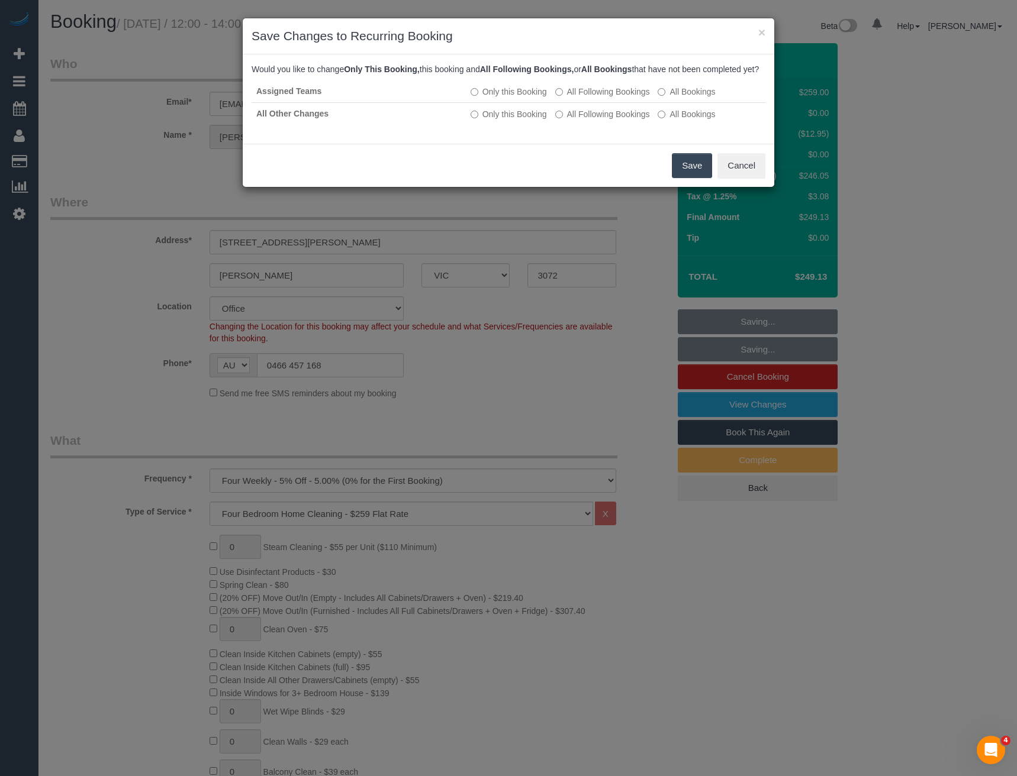
click at [683, 178] on button "Save" at bounding box center [692, 165] width 40 height 25
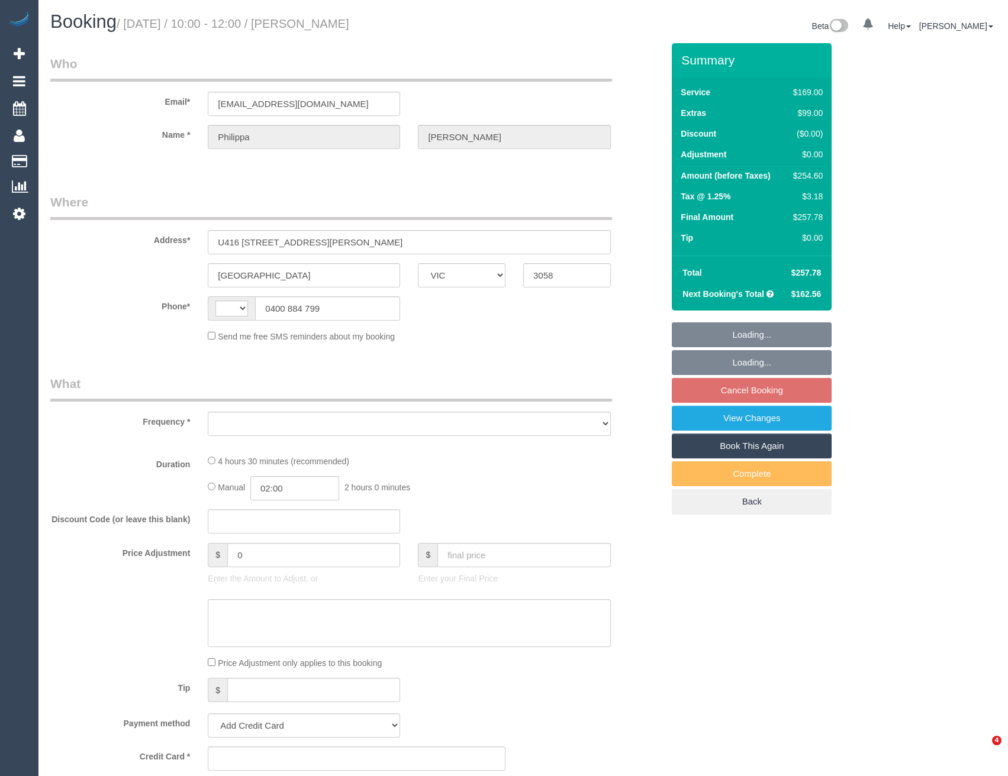
select select "VIC"
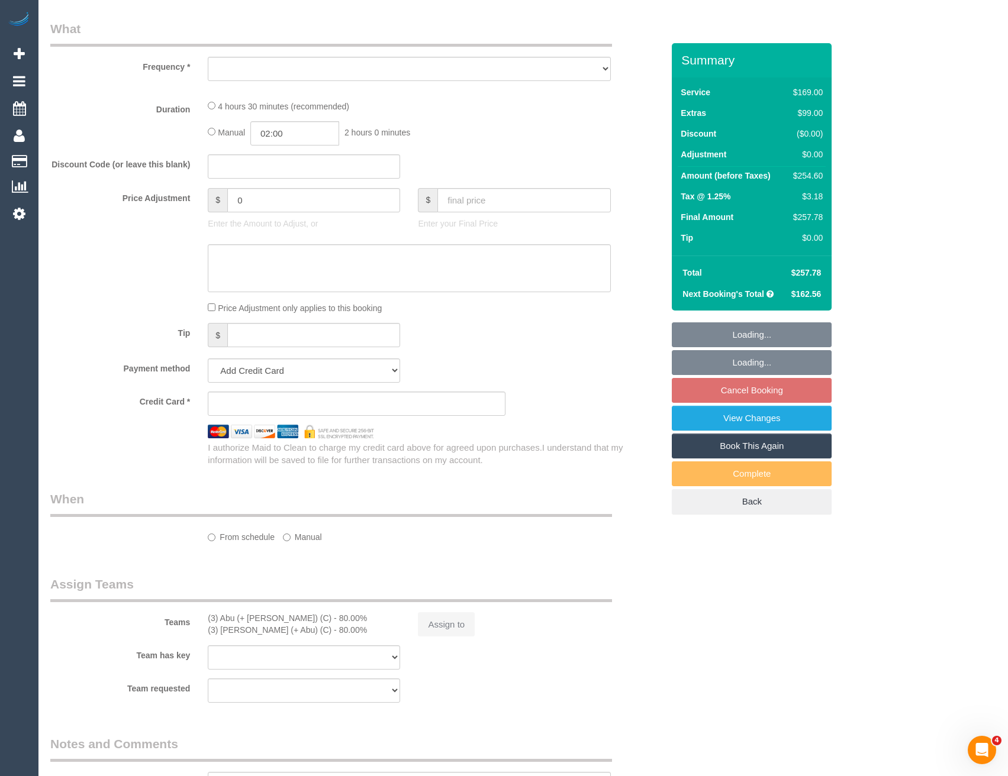
select select "string:AU"
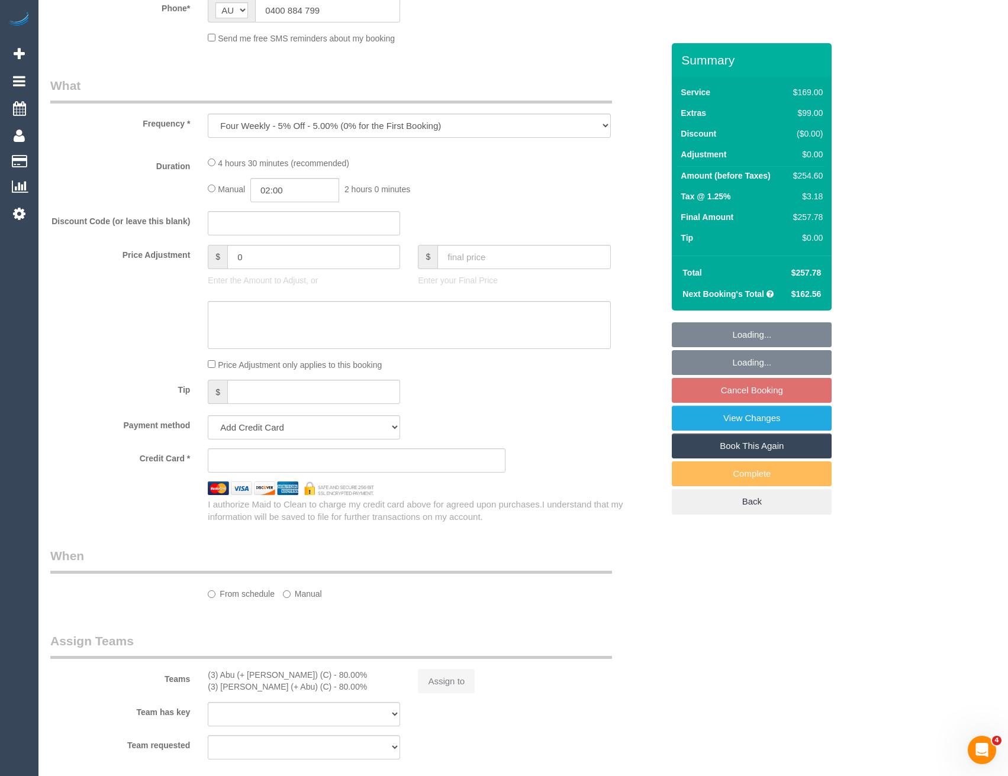
select select "object:563"
select select "string:stripe-pm_1P40FJ2GScqysDRVmMVUBnuc"
select select "number:28"
select select "number:14"
select select "number:19"
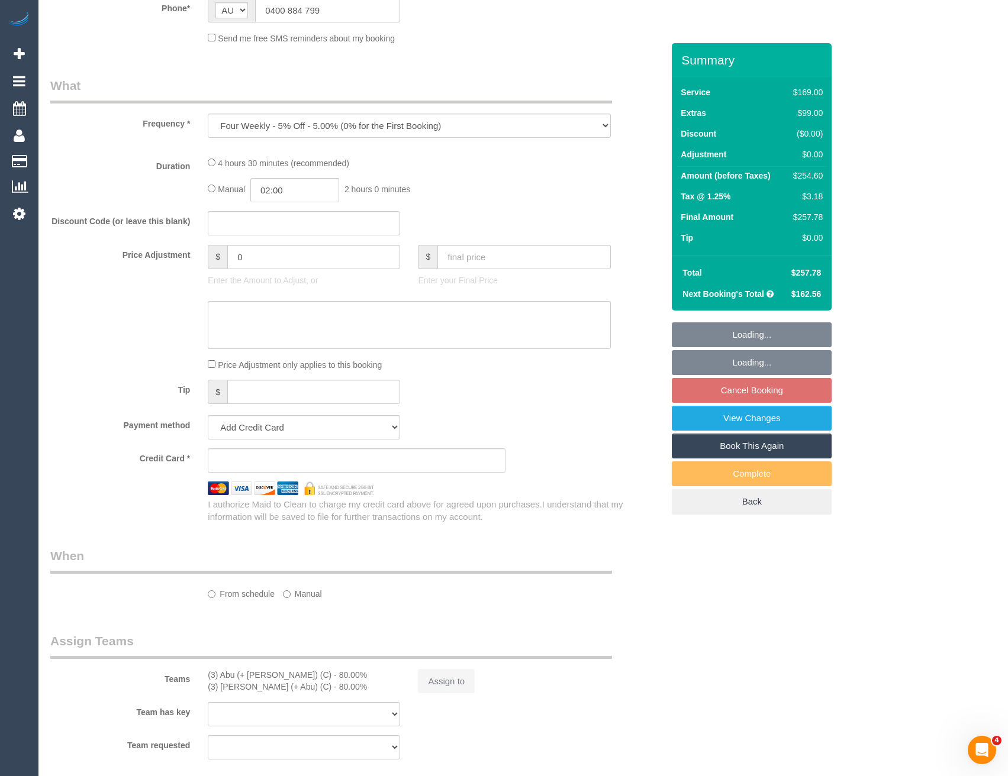
select select "number:22"
select select "number:34"
select select "number:12"
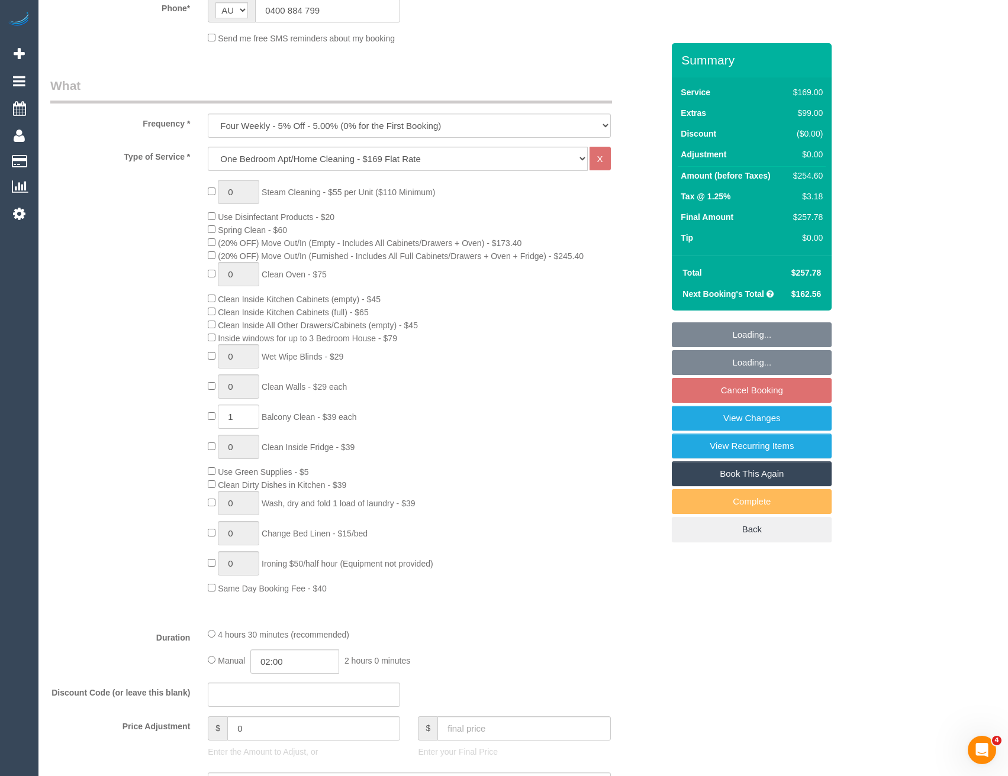
select select "spot3"
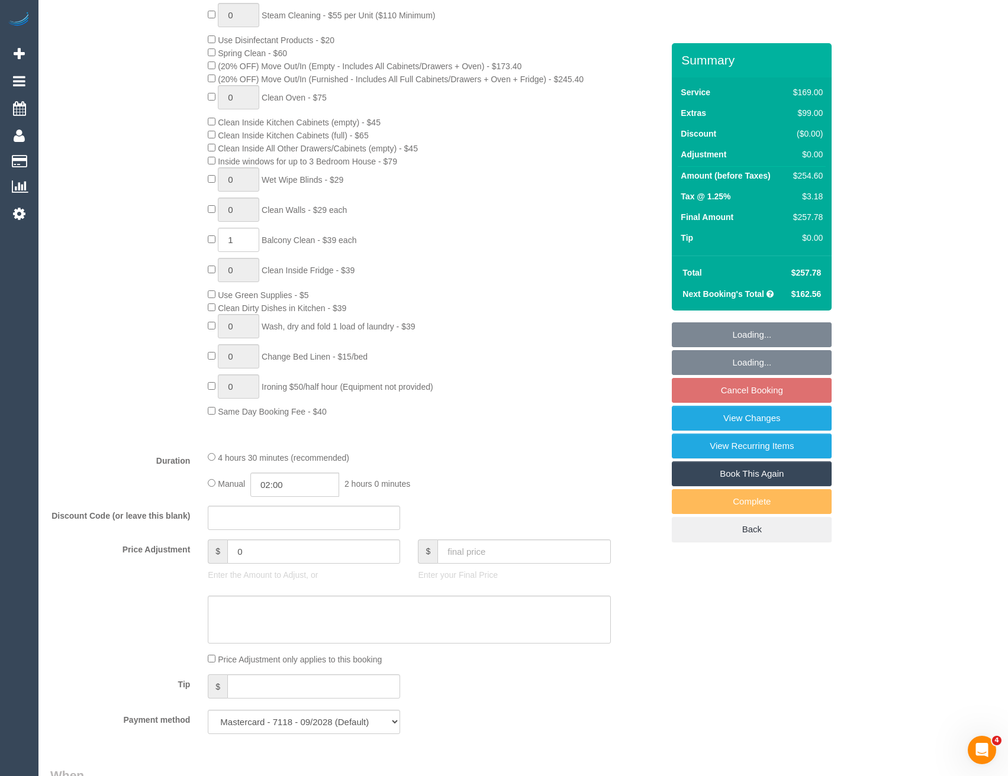
scroll to position [533, 0]
click at [295, 483] on input "02:00" at bounding box center [294, 484] width 89 height 24
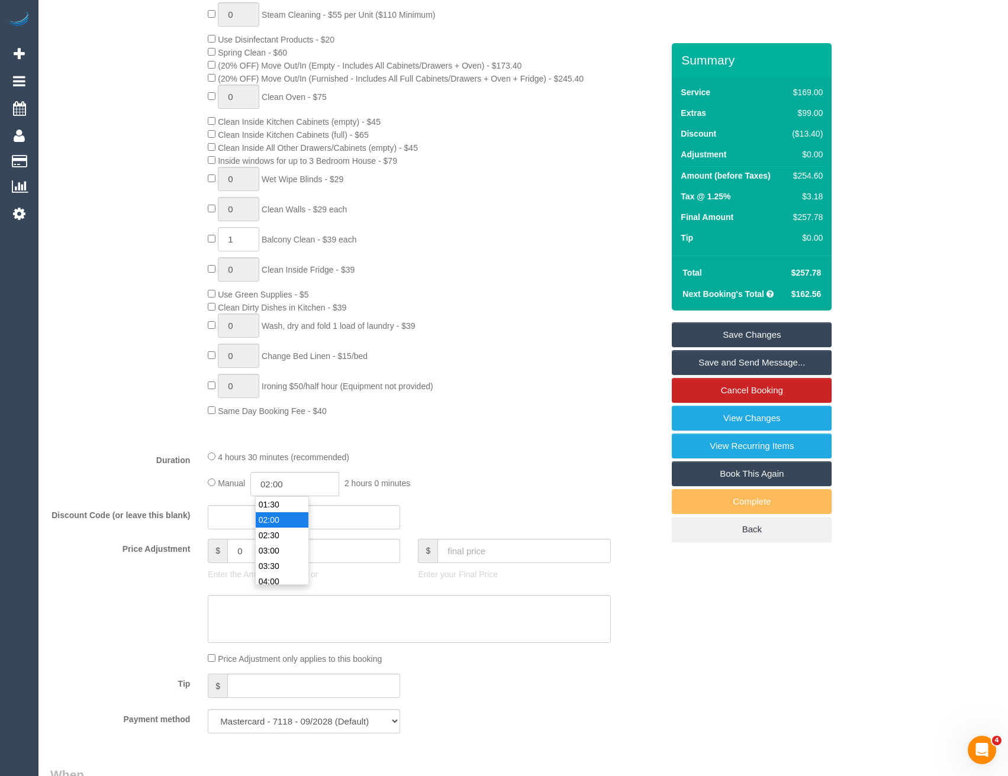
click at [289, 532] on li "02:30" at bounding box center [282, 535] width 53 height 15
type input "02:30"
click at [732, 340] on link "Save Changes" at bounding box center [752, 335] width 160 height 25
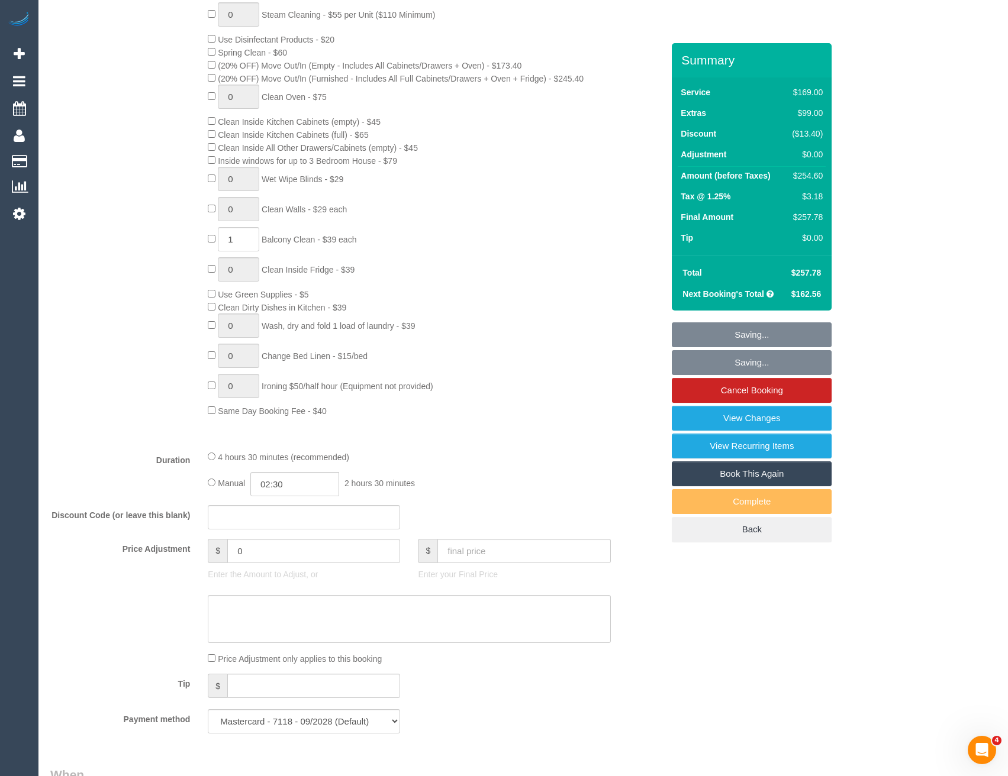
select select "spot24"
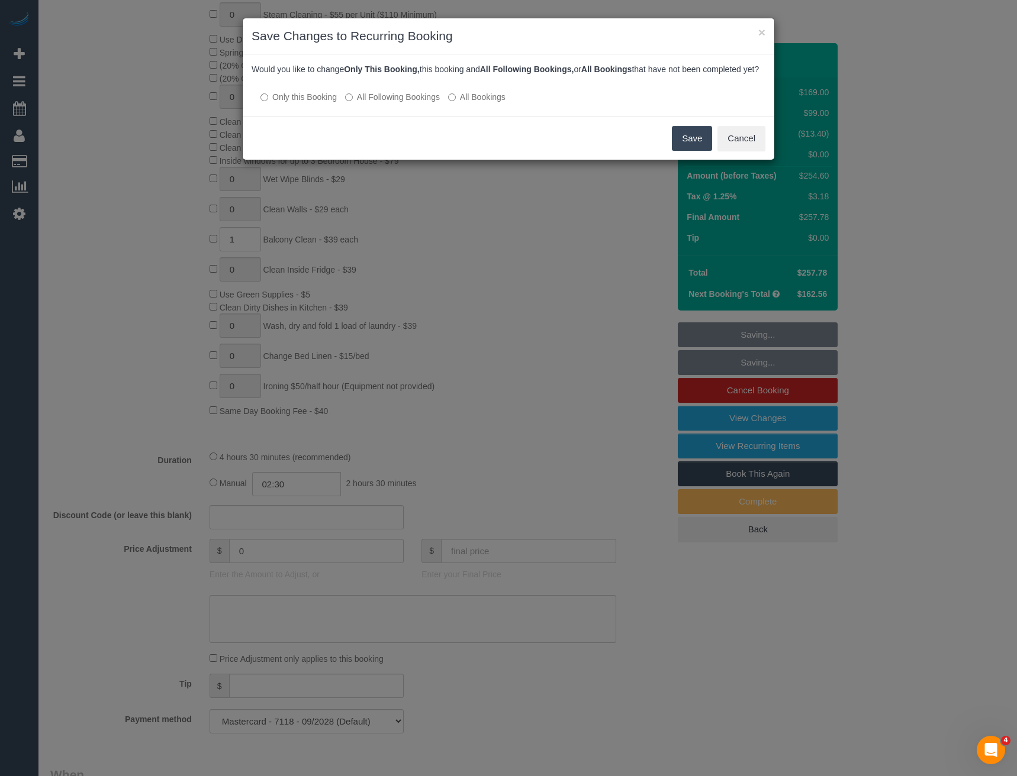
click at [683, 148] on button "Save" at bounding box center [692, 138] width 40 height 25
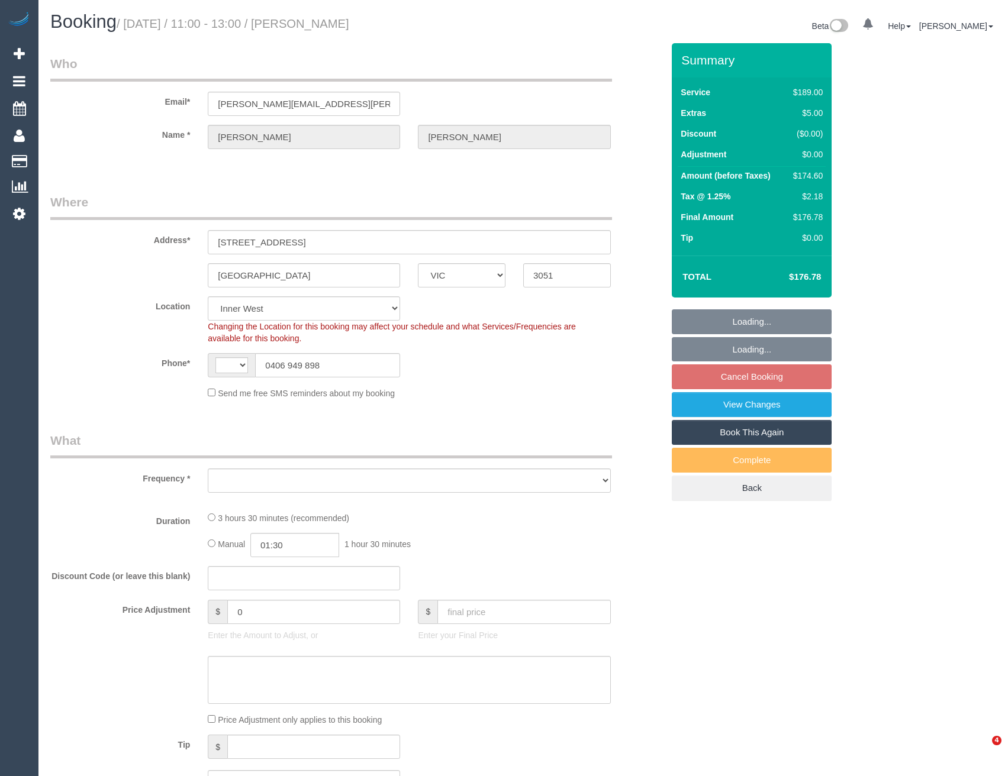
select select "VIC"
select select "string:AU"
select select "object:691"
select select "number:29"
select select "number:14"
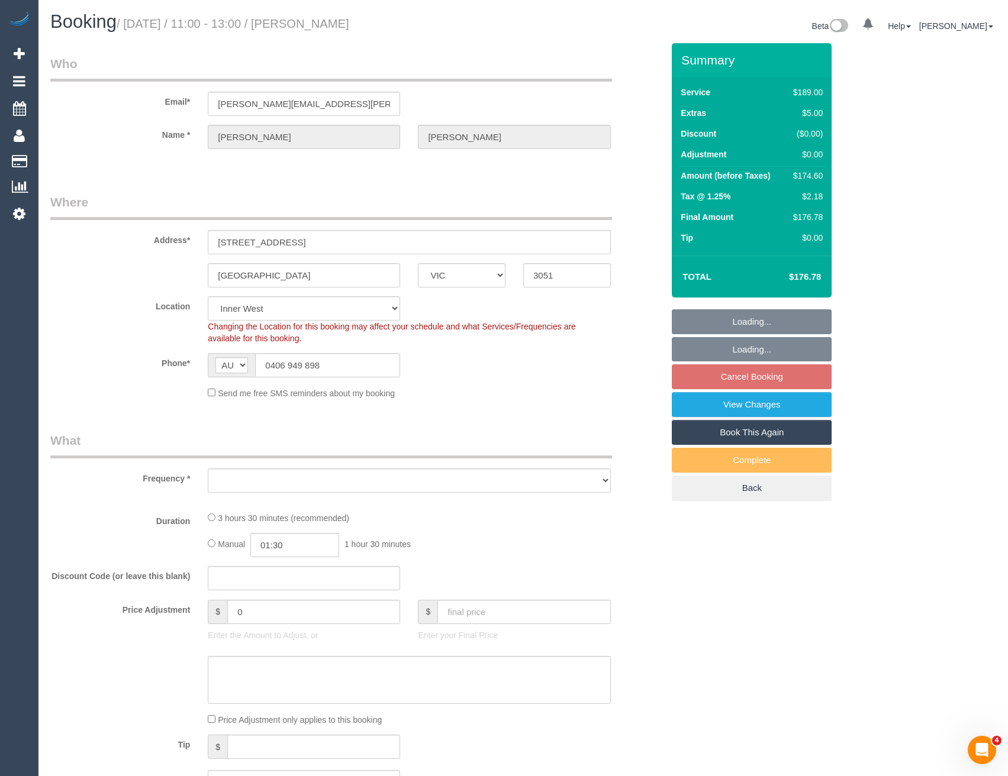
select select "number:19"
select select "number:24"
select select "number:34"
select select "number:12"
select select "string:stripe-pm_1RLCS42GScqysDRV7kGzCMJ3"
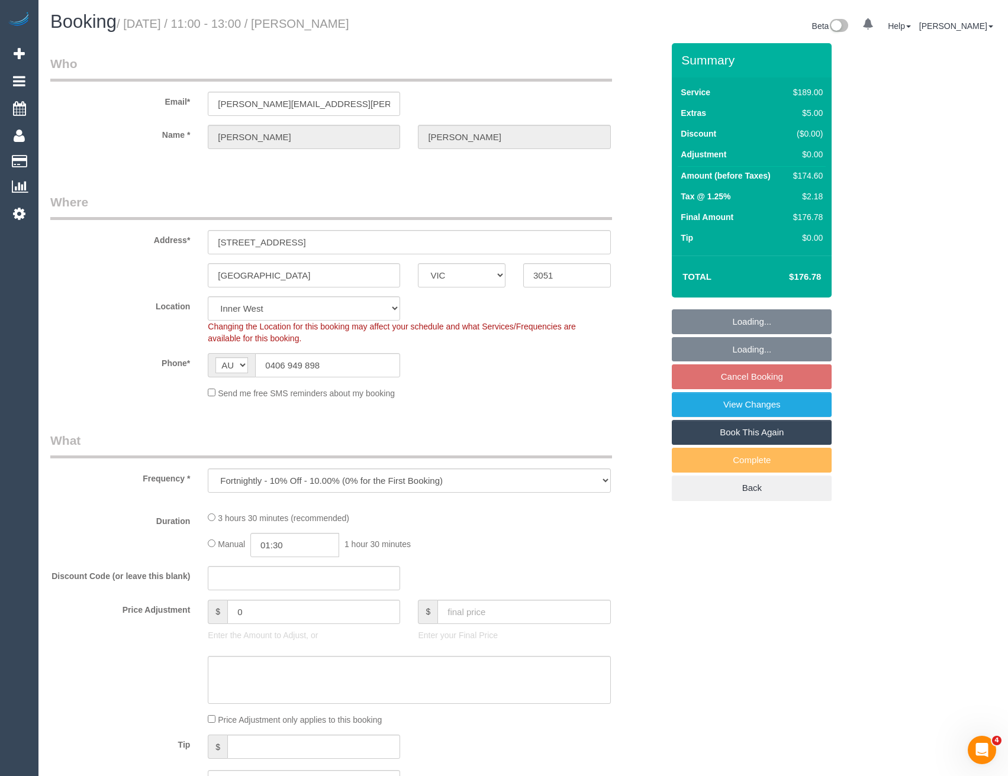
select select "object:798"
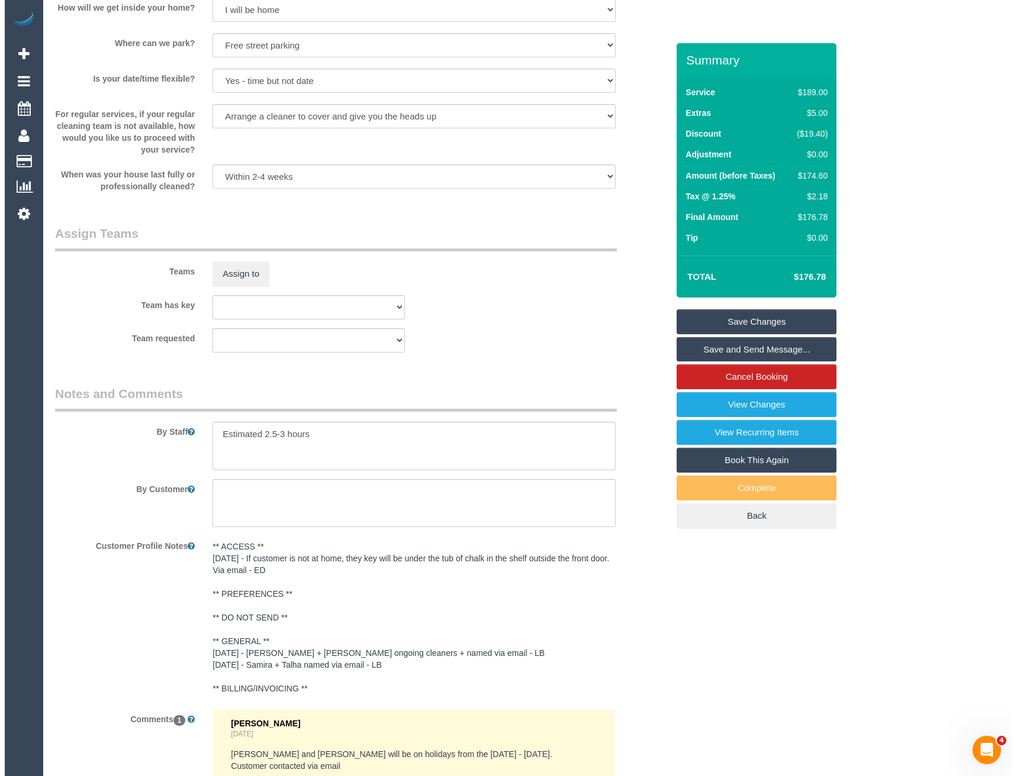
scroll to position [1657, 0]
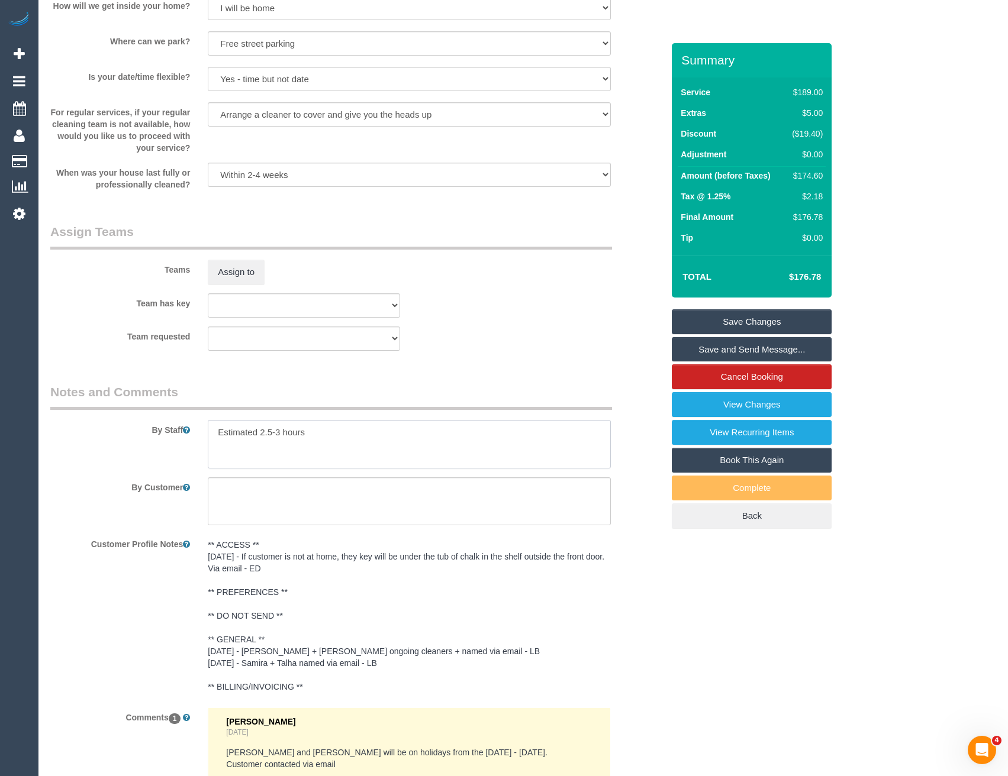
click at [213, 438] on textarea at bounding box center [409, 444] width 402 height 49
type textarea "*cover* Estimated 2.5-3 hours"
drag, startPoint x: 617, startPoint y: 557, endPoint x: 243, endPoint y: 555, distance: 374.6
click at [243, 555] on div "** ACCESS ** [DATE] - If customer is not at home, they key will be under the tu…" at bounding box center [409, 616] width 420 height 165
copy pre "If customer is not at home, they key will be under the tub of chalk in the shel…"
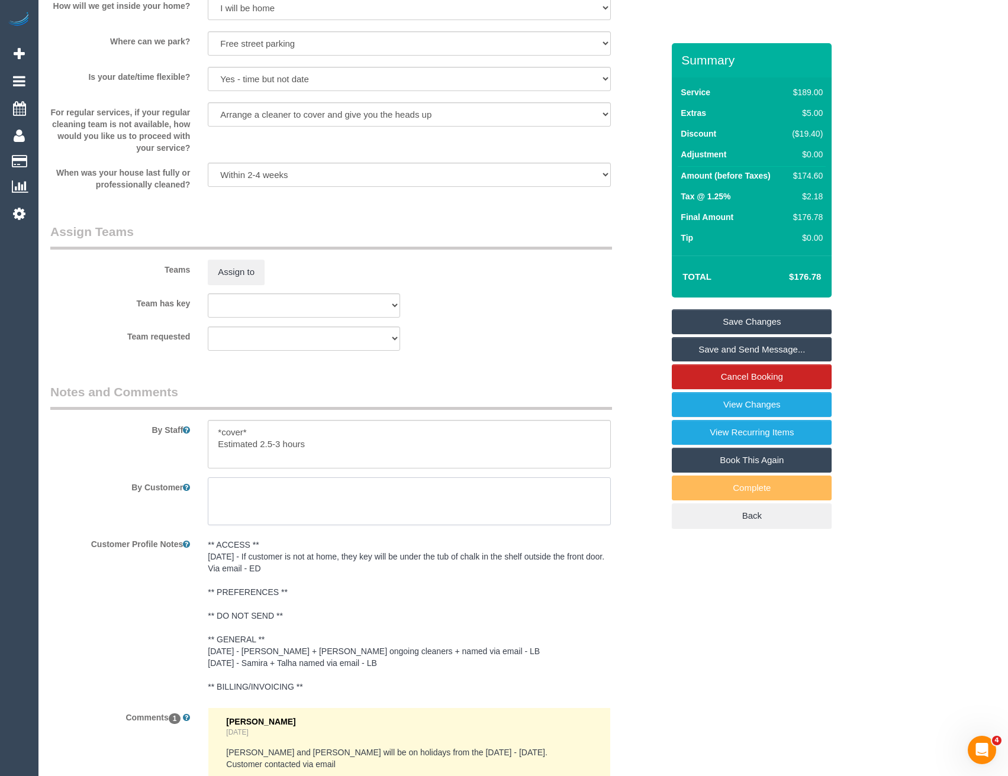
click at [245, 498] on textarea at bounding box center [409, 502] width 402 height 49
paste textarea "If customer is not at home, they key will be under the tub of chalk in the shel…"
type textarea "If customer is not at home, they key will be under the tub of chalk in the shel…"
click at [243, 266] on button "Assign to" at bounding box center [236, 272] width 57 height 25
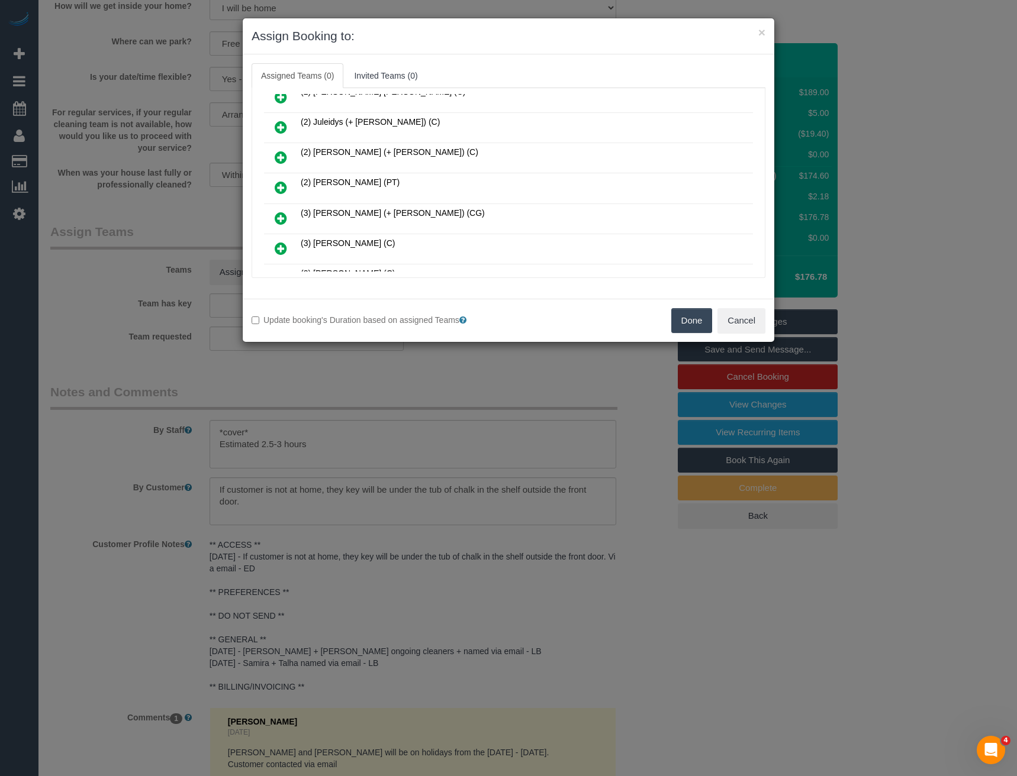
scroll to position [3724, 0]
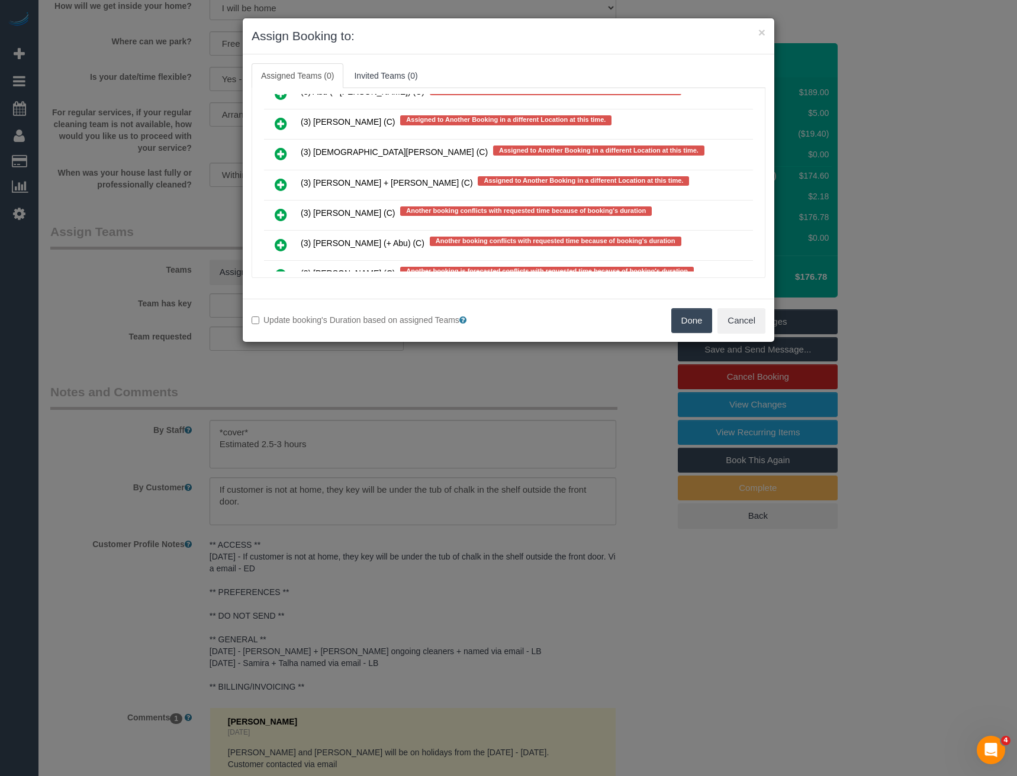
click at [282, 185] on icon at bounding box center [281, 185] width 12 height 14
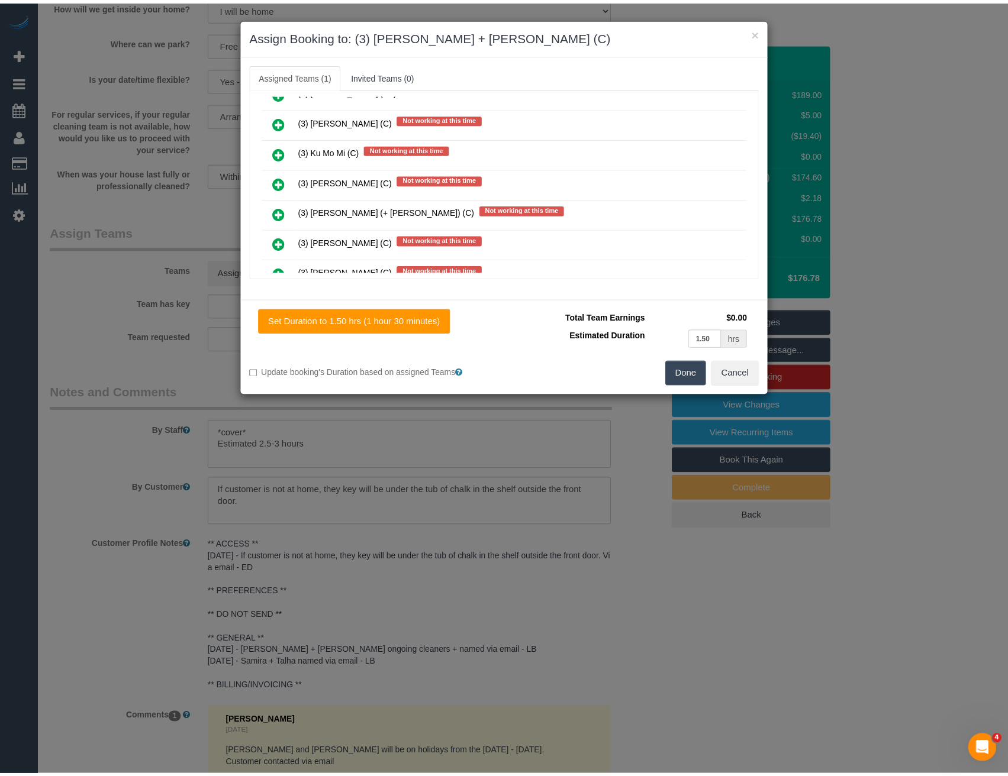
scroll to position [0, 0]
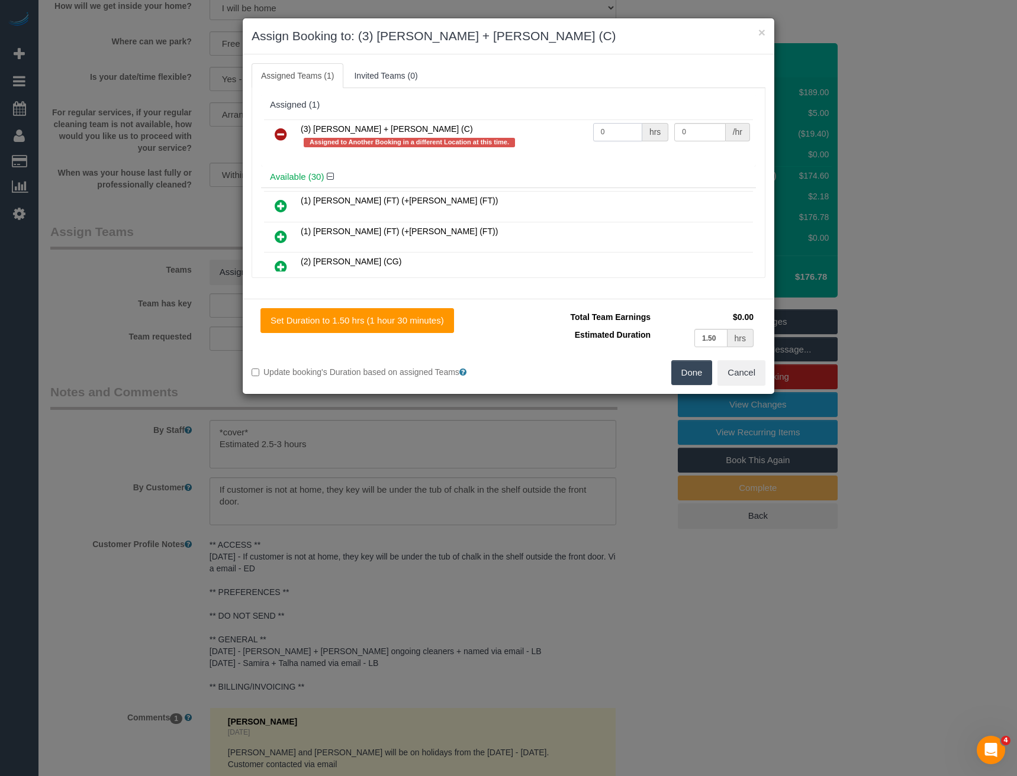
drag, startPoint x: 606, startPoint y: 138, endPoint x: 472, endPoint y: 126, distance: 134.9
click at [535, 133] on tr "(3) [PERSON_NAME] + [PERSON_NAME] (C) Assigned to Another Booking in a differen…" at bounding box center [508, 137] width 489 height 34
type input "1"
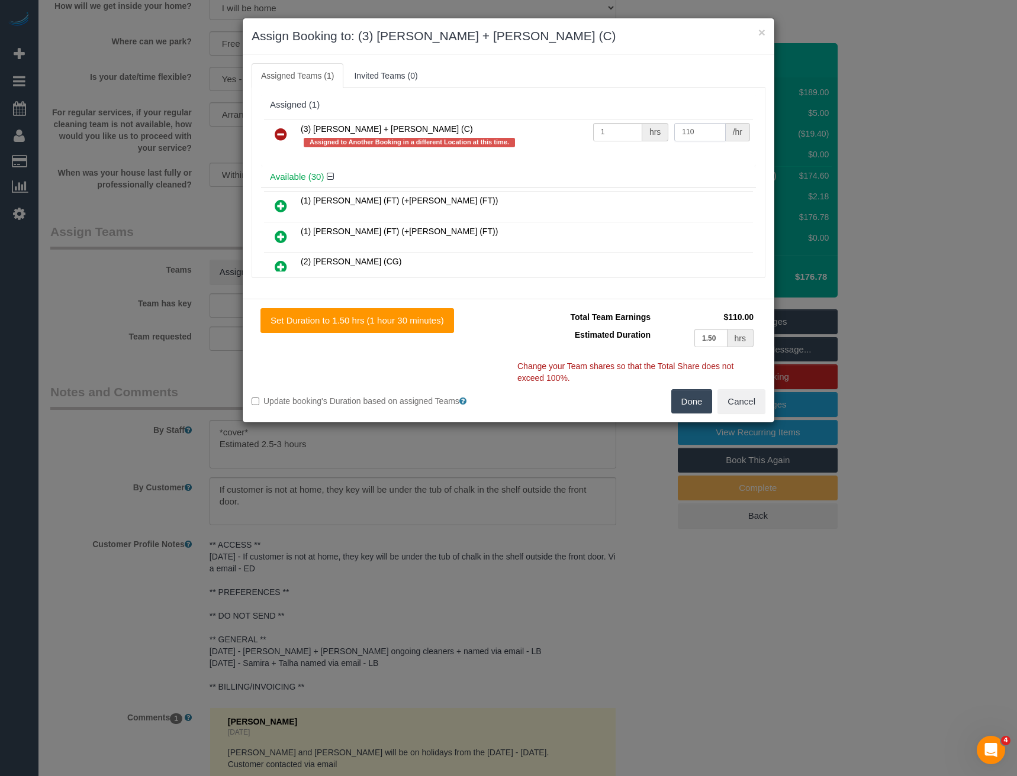
type input "110"
click at [698, 401] on button "Done" at bounding box center [691, 401] width 41 height 25
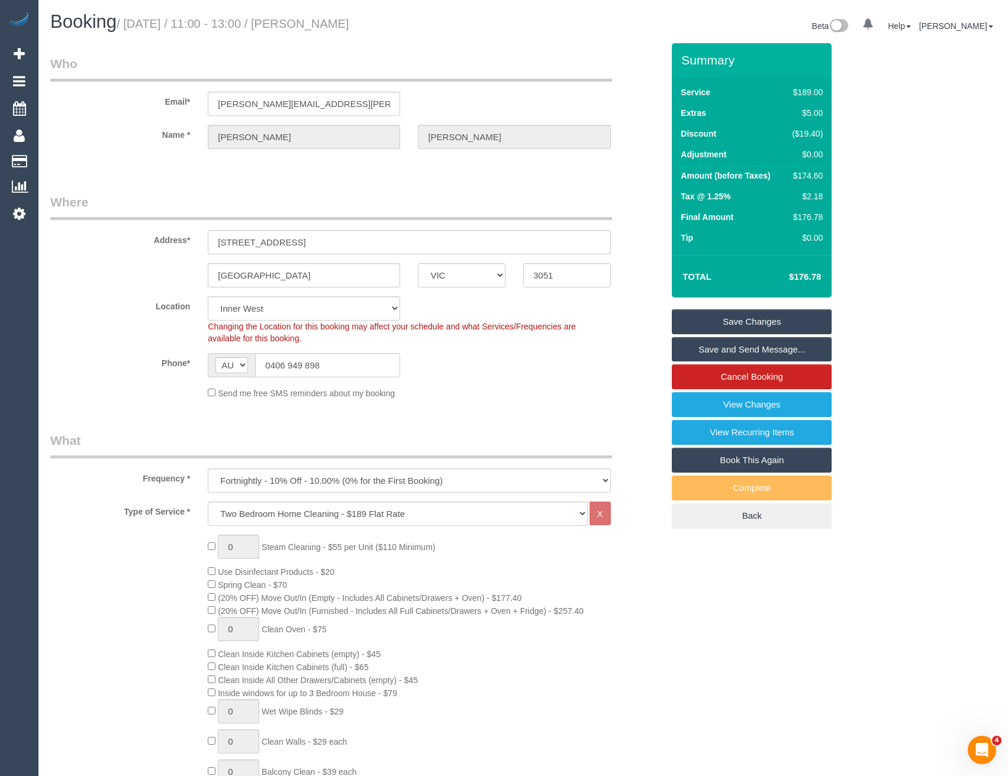
click at [710, 352] on link "Save and Send Message..." at bounding box center [752, 349] width 160 height 25
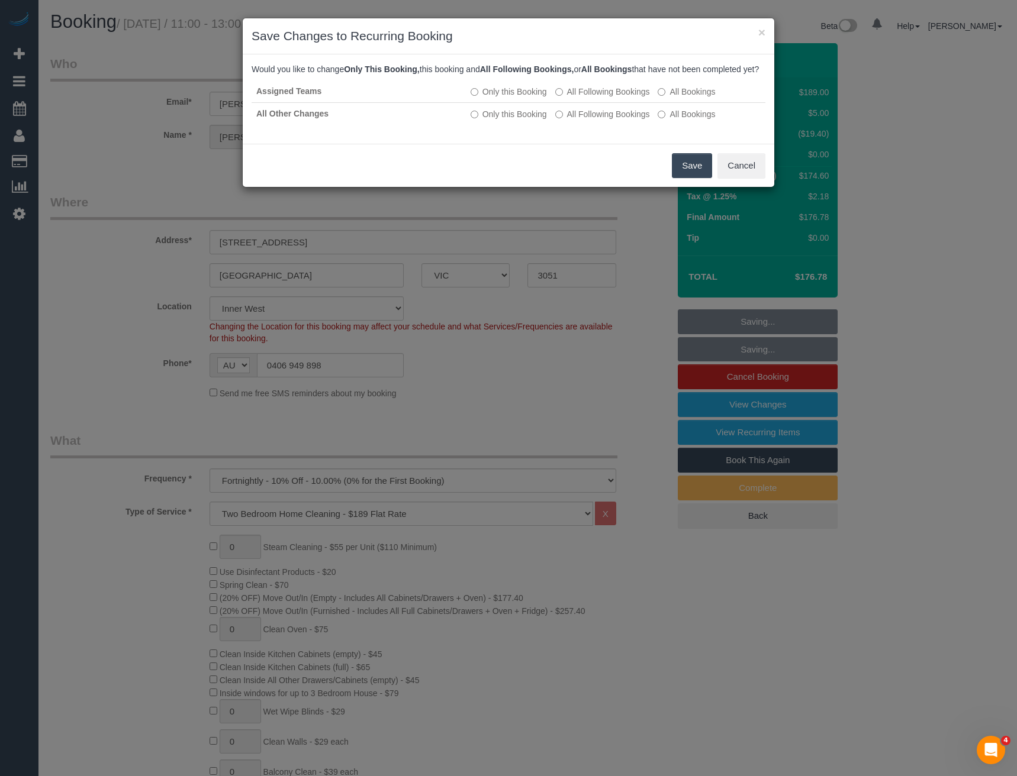
click at [679, 173] on button "Save" at bounding box center [692, 165] width 40 height 25
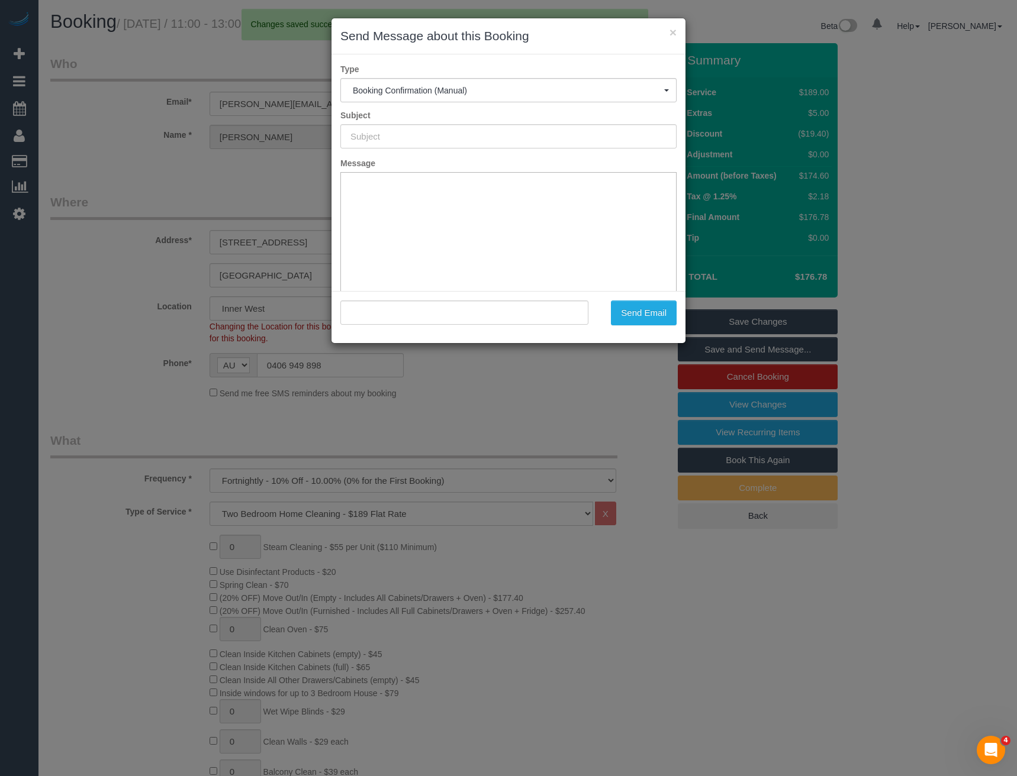
type input "Booking Confirmed"
type input ""[PERSON_NAME]" <[PERSON_NAME][EMAIL_ADDRESS][PERSON_NAME][DOMAIN_NAME]>"
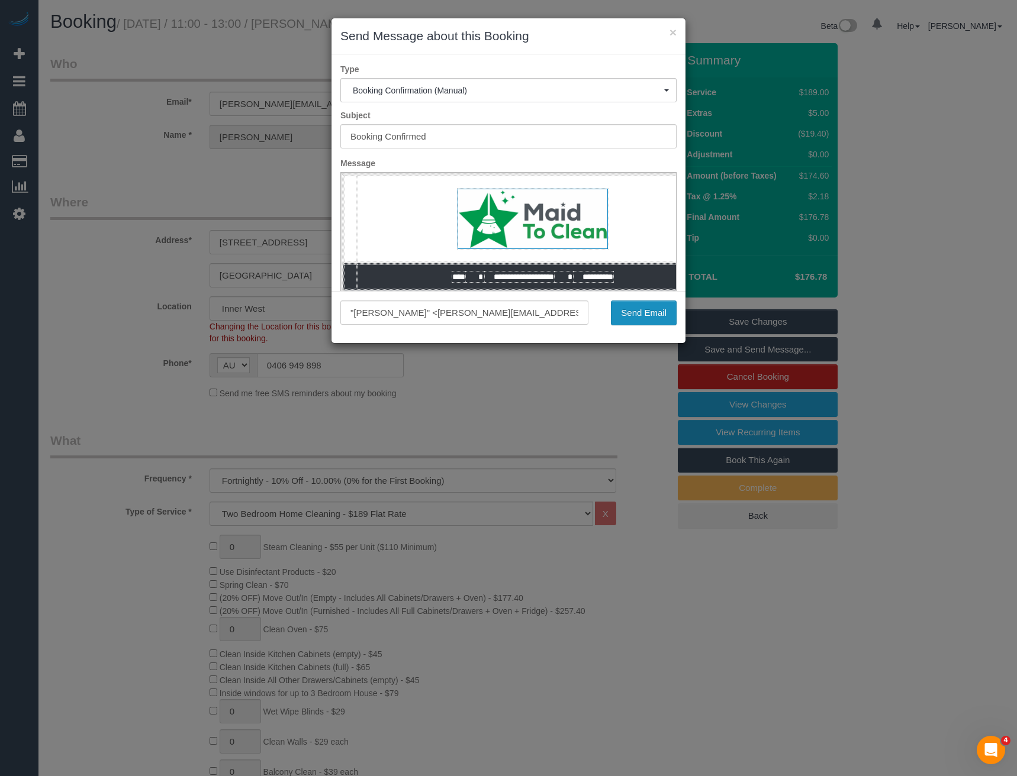
click at [656, 318] on button "Send Email" at bounding box center [644, 313] width 66 height 25
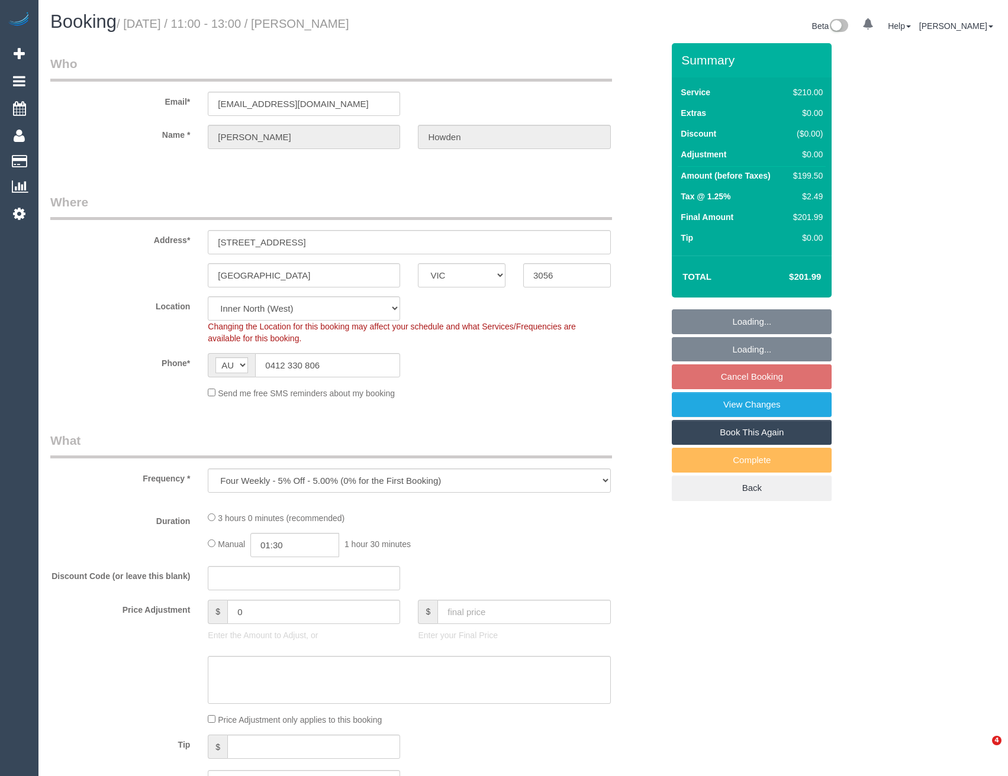
select select "VIC"
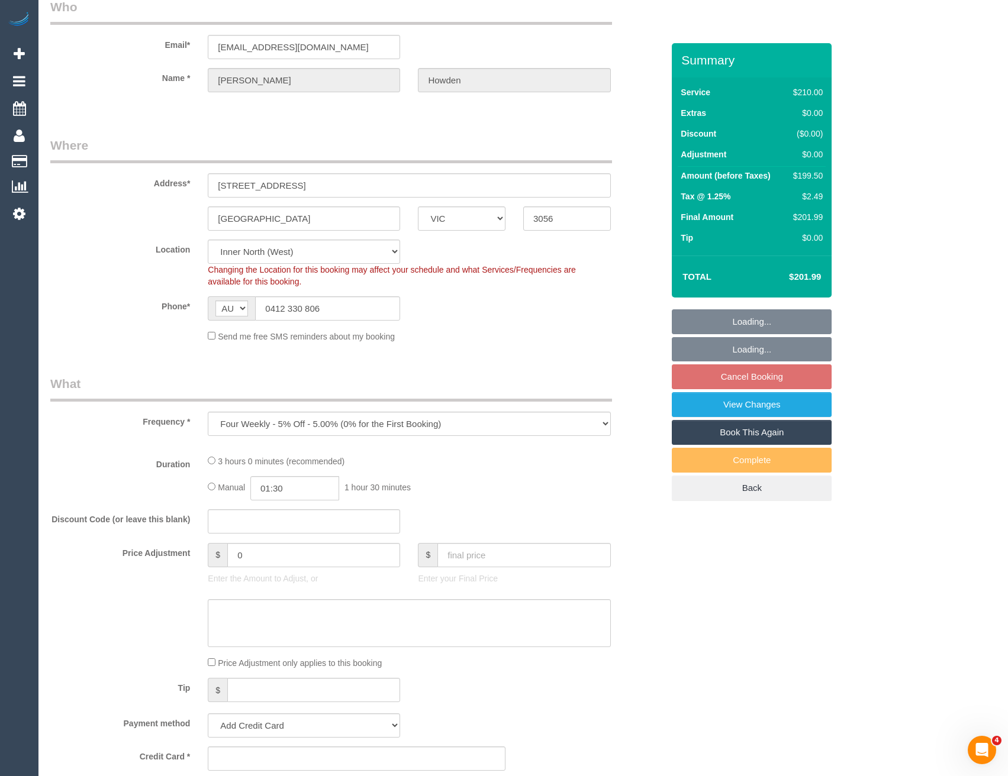
scroll to position [354, 0]
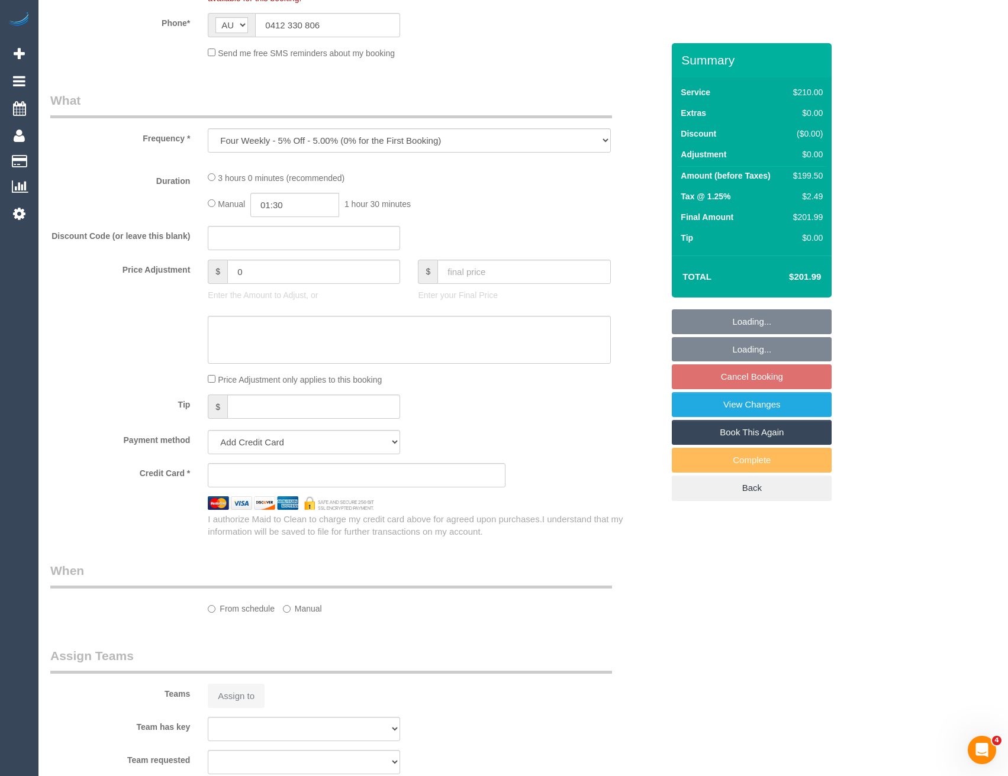
select select "object:675"
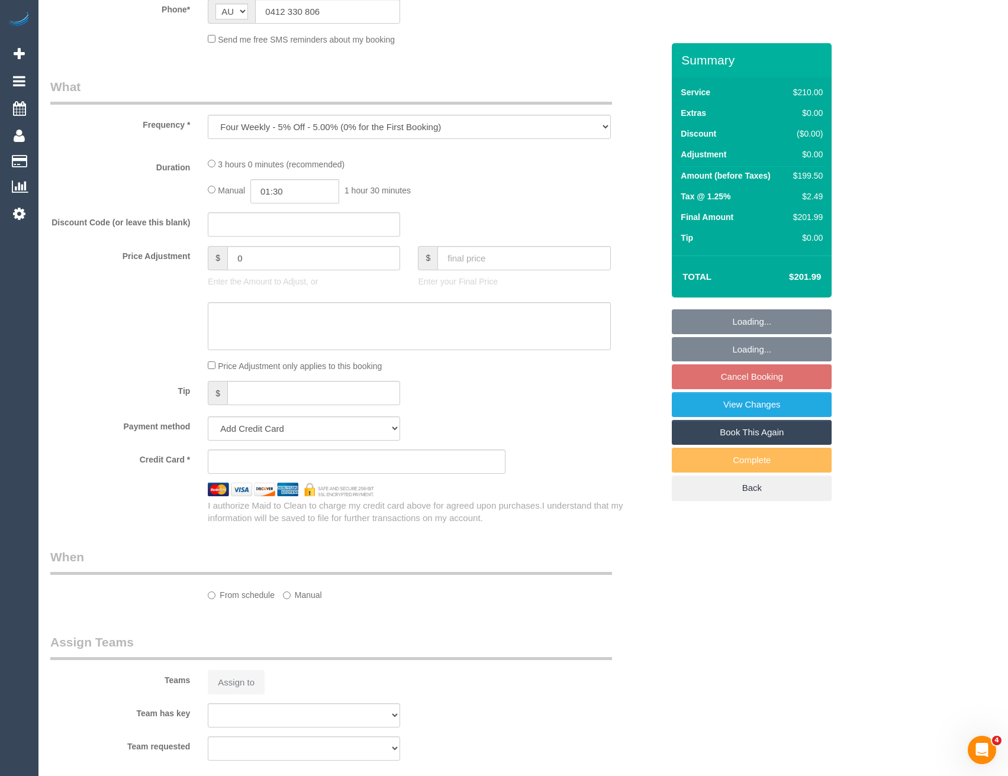
select select "string:stripe-pm_1Qzvah2GScqysDRVt15k39qE"
select select "number:27"
select select "number:14"
select select "number:19"
select select "number:36"
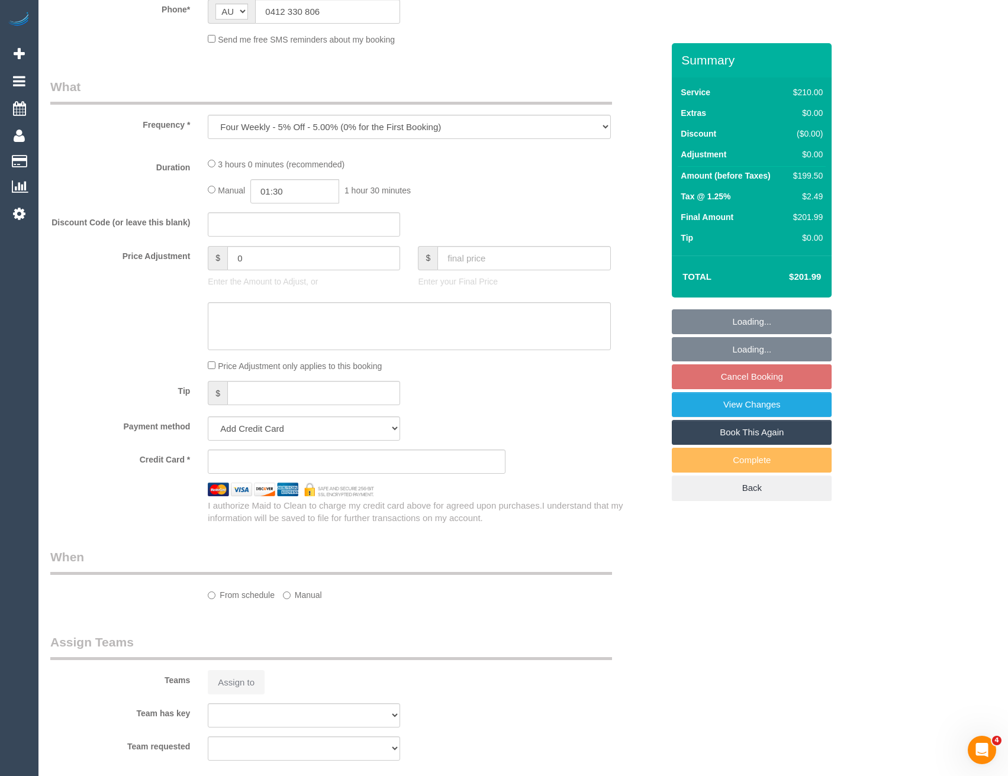
select select "number:35"
select select "number:12"
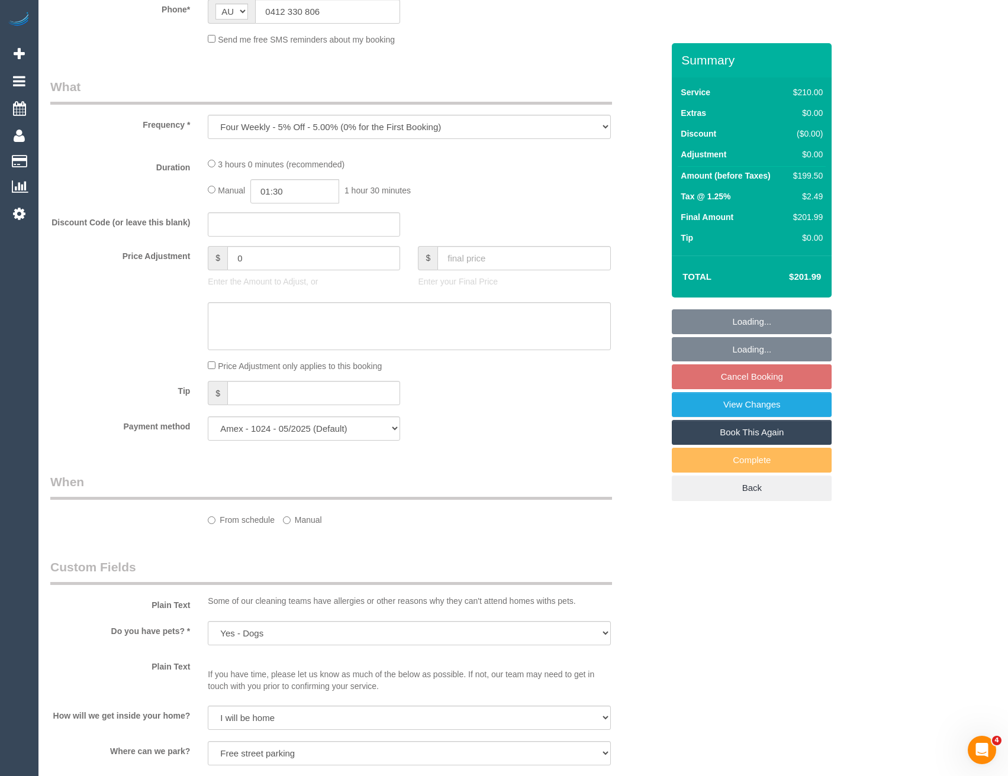
scroll to position [355, 0]
select select "180"
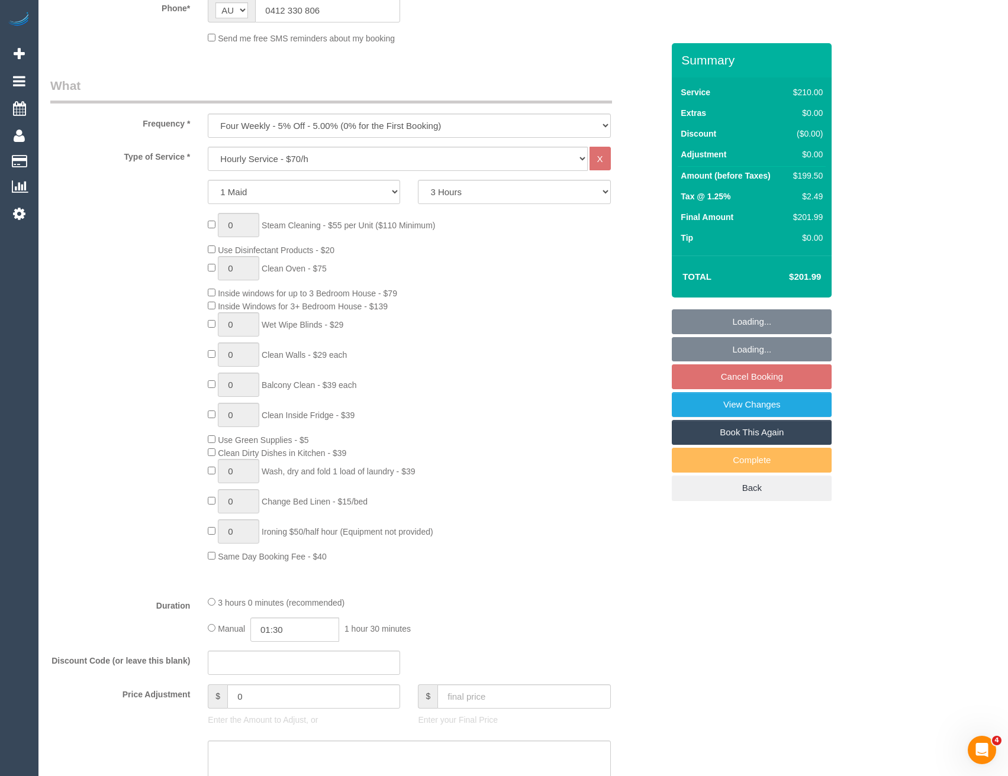
select select "spot5"
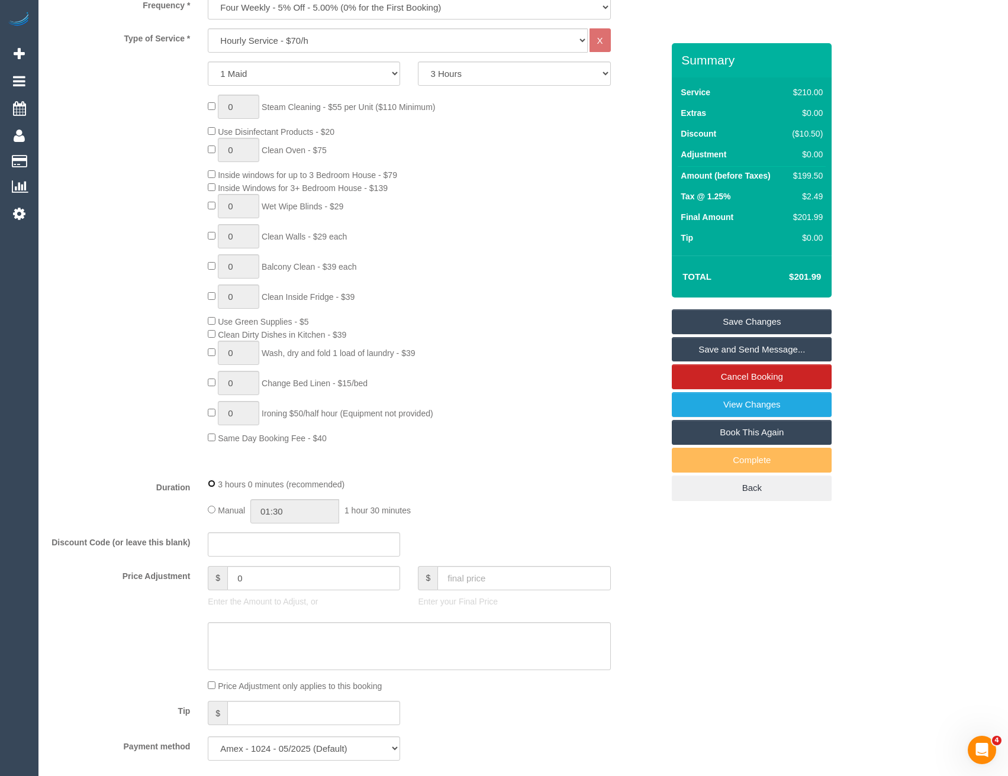
select select "spot38"
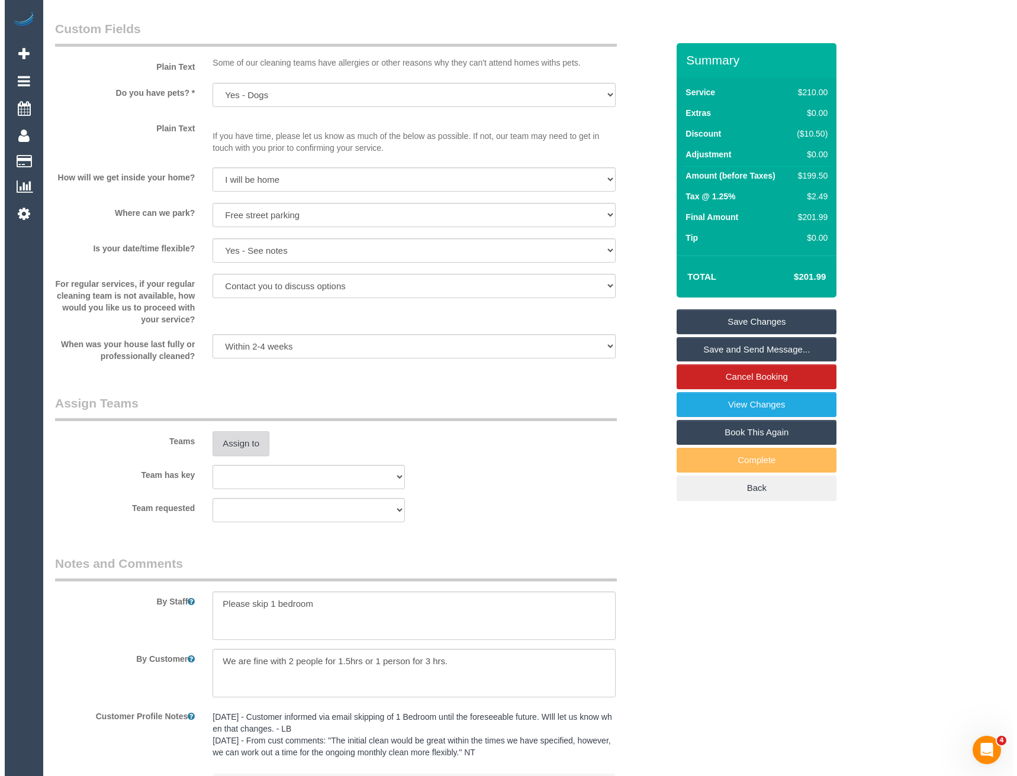
scroll to position [1361, 0]
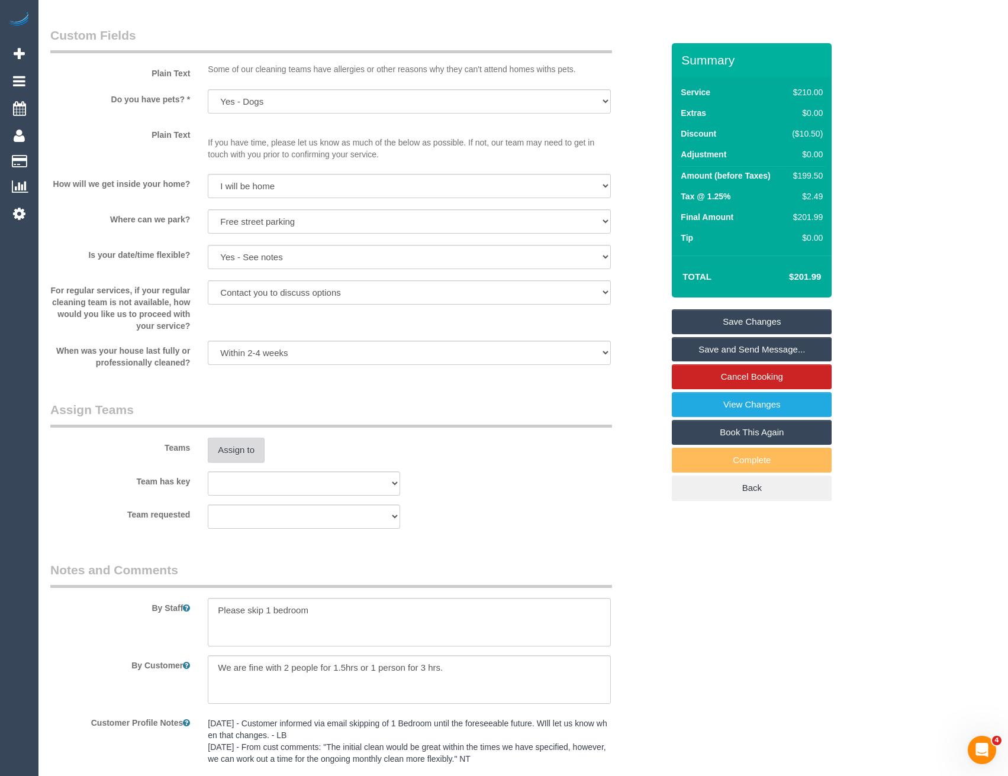
click at [233, 440] on button "Assign to" at bounding box center [236, 450] width 57 height 25
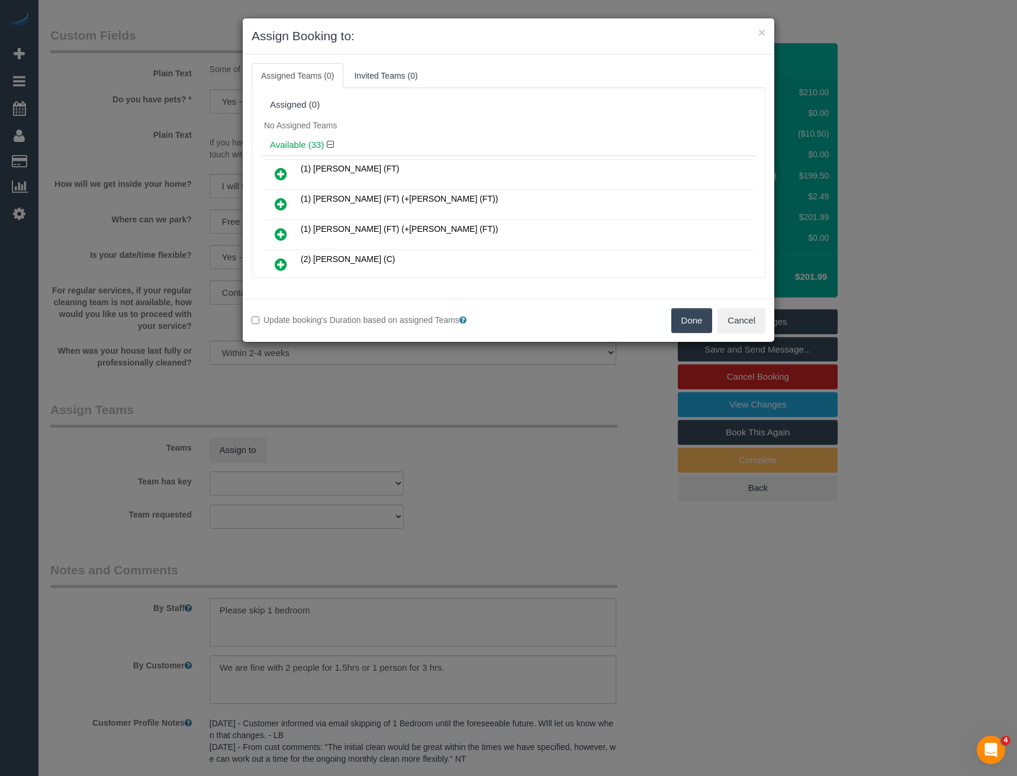
scroll to position [4814, 0]
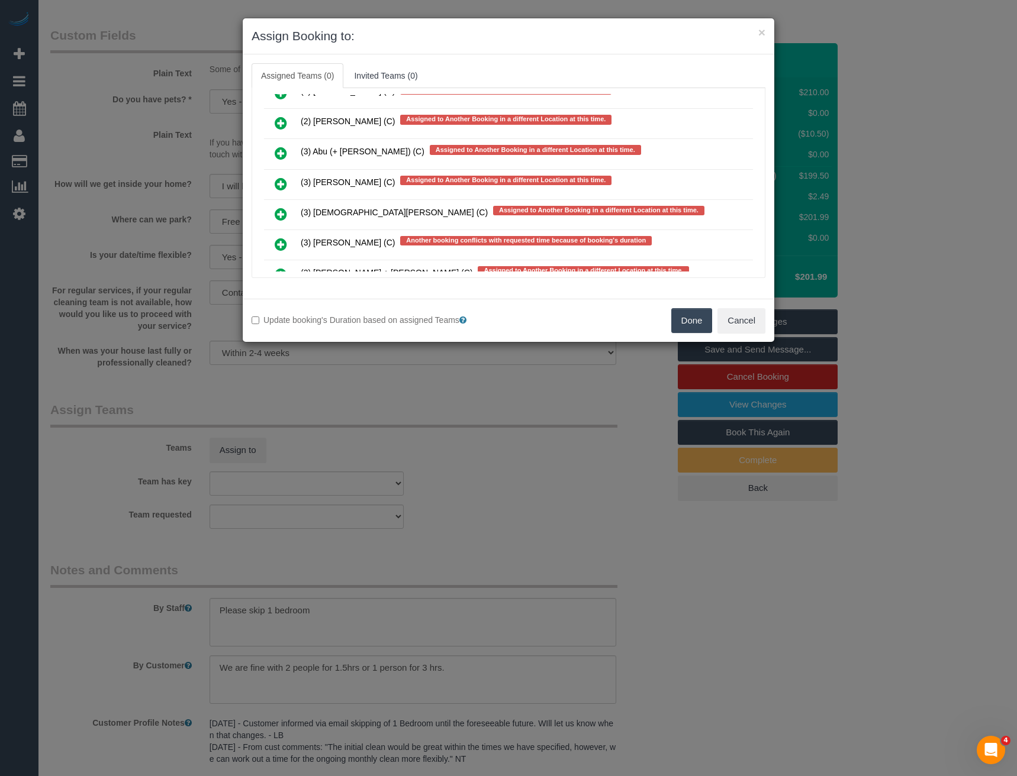
click at [282, 186] on icon at bounding box center [281, 184] width 12 height 14
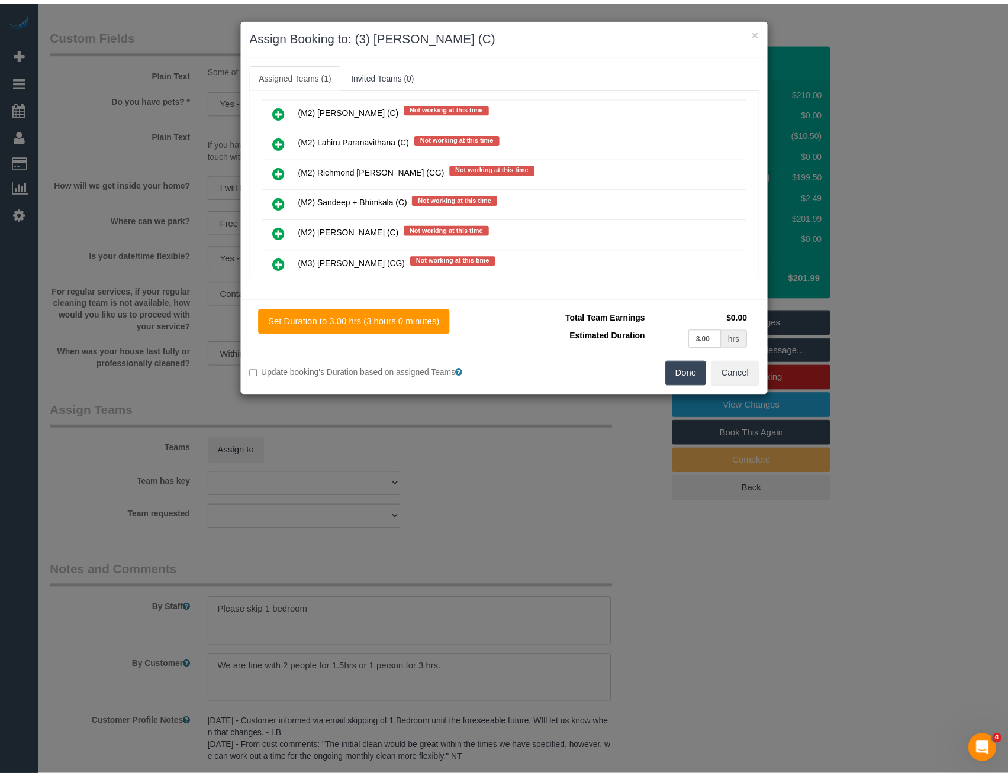
scroll to position [0, 0]
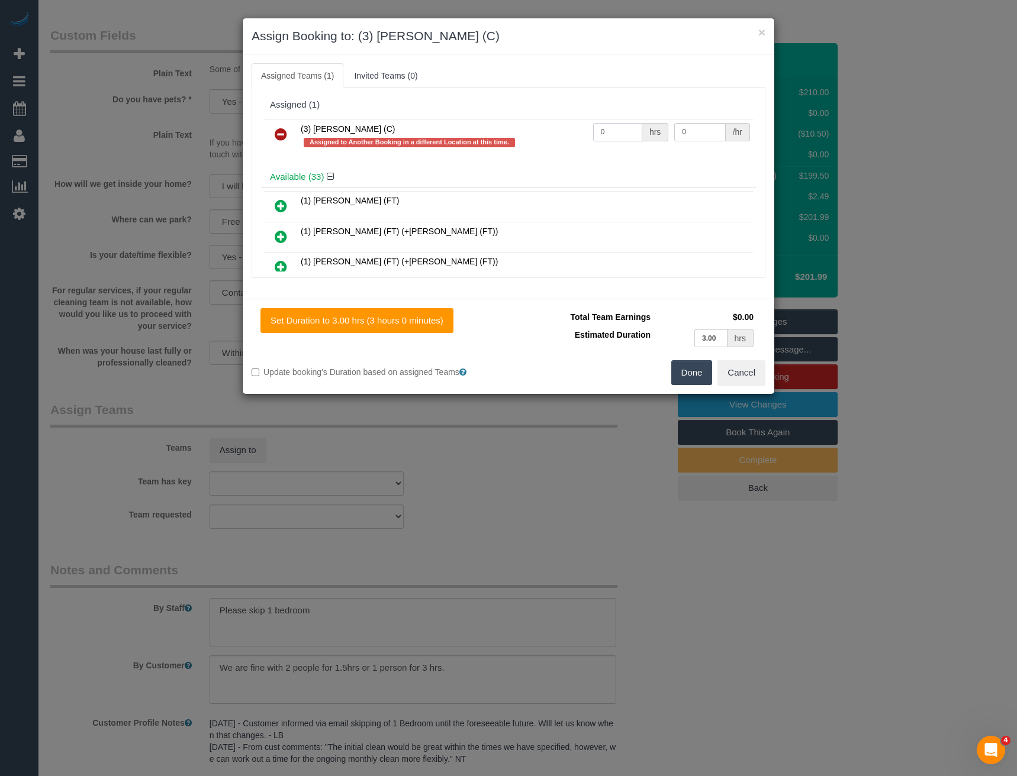
drag, startPoint x: 618, startPoint y: 130, endPoint x: 523, endPoint y: 130, distance: 95.9
click at [524, 130] on tr "(3) [PERSON_NAME] (C) Assigned to Another Booking in a different Location at th…" at bounding box center [508, 137] width 489 height 34
type input "3"
type input "35"
click at [698, 369] on button "Done" at bounding box center [691, 372] width 41 height 25
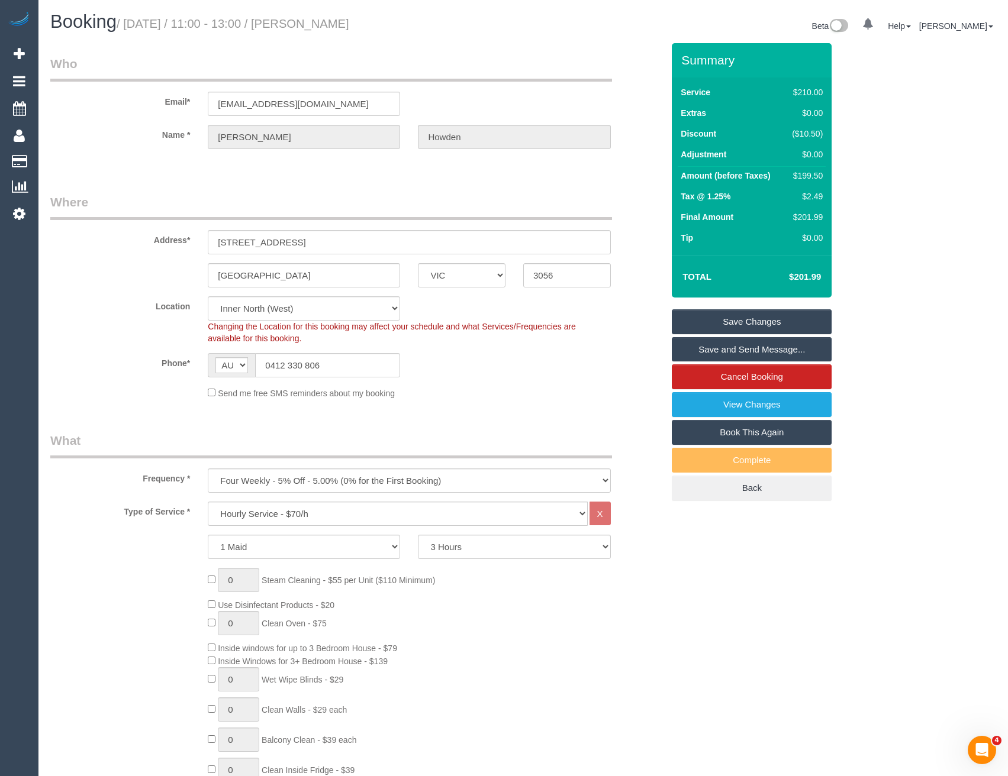
click at [693, 344] on link "Save and Send Message..." at bounding box center [752, 349] width 160 height 25
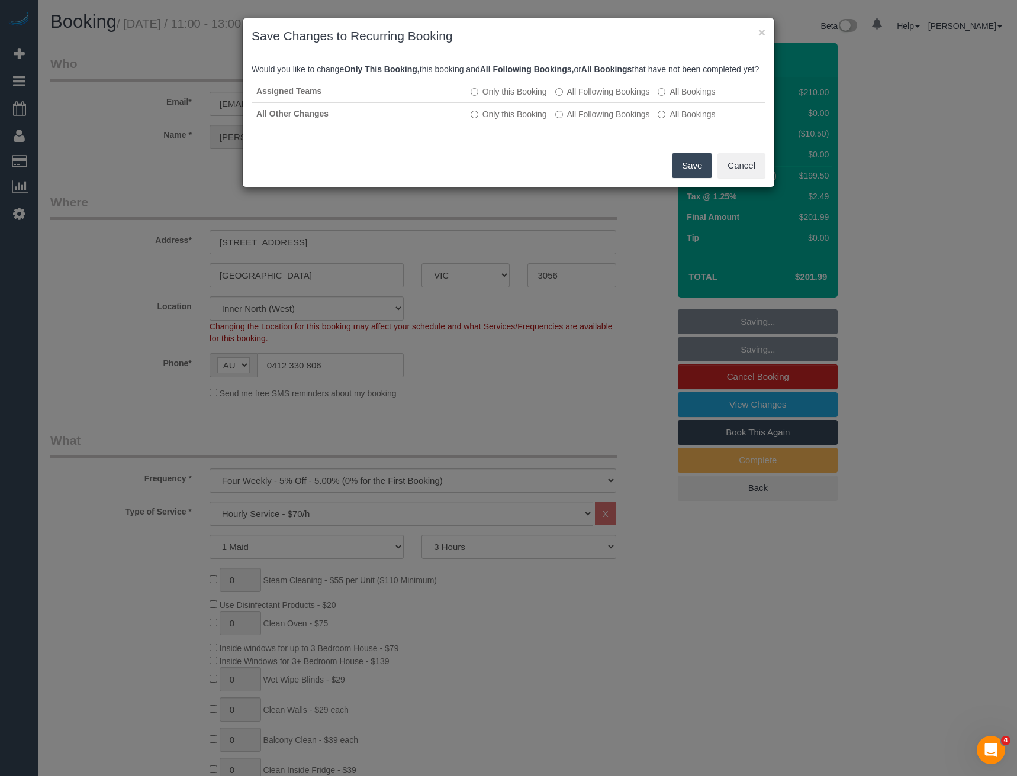
click at [688, 176] on button "Save" at bounding box center [692, 165] width 40 height 25
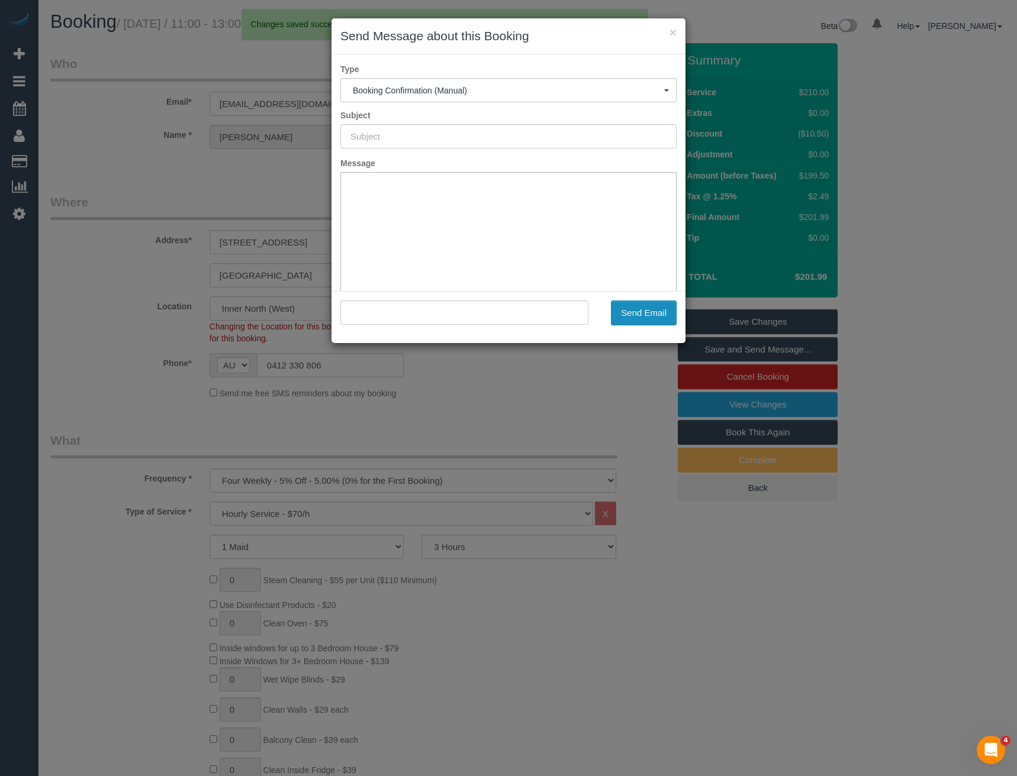
type input "Booking Confirmed"
type input ""[PERSON_NAME]" <[PERSON_NAME][EMAIL_ADDRESS][DOMAIN_NAME]>"
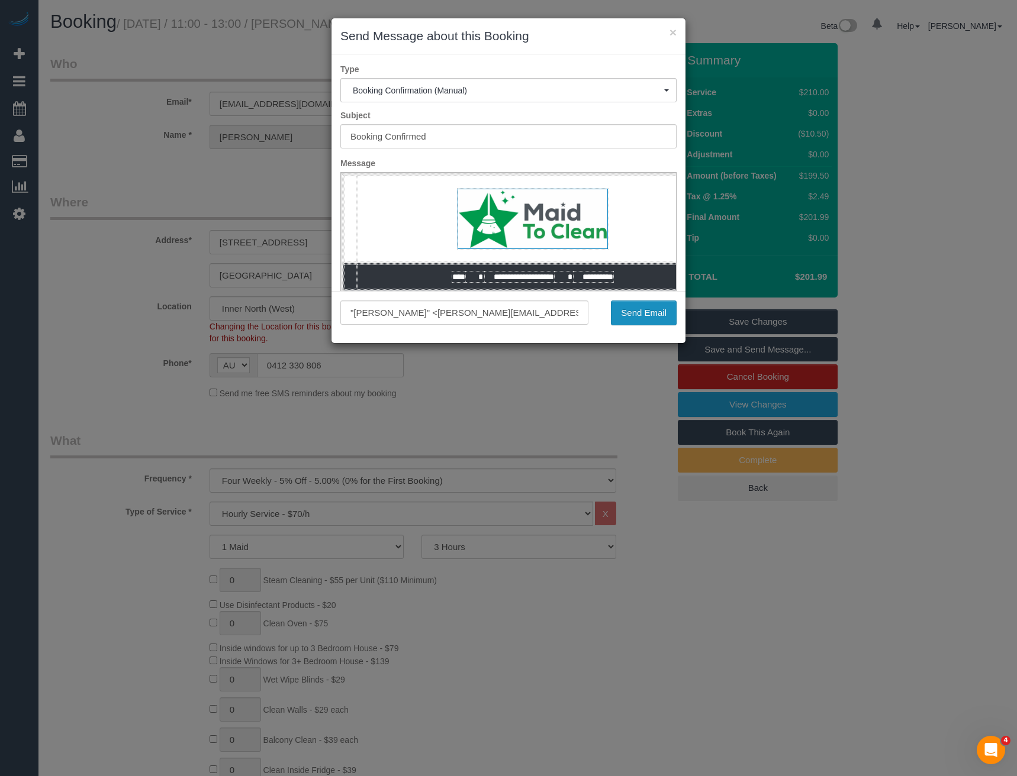
click at [631, 310] on button "Send Email" at bounding box center [644, 313] width 66 height 25
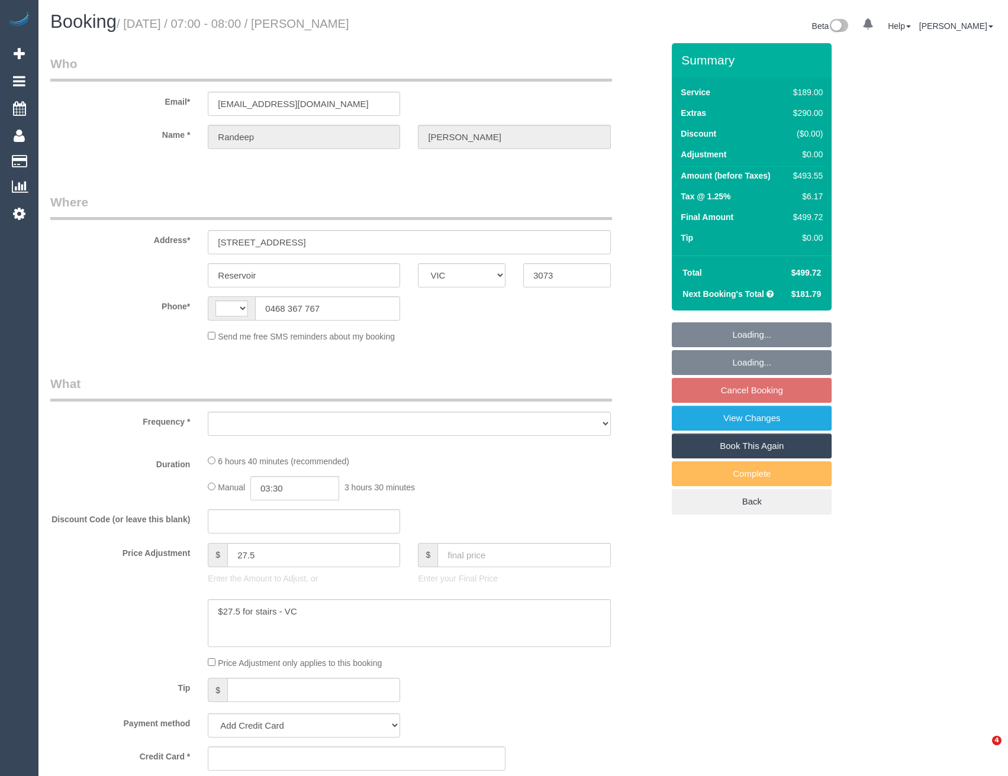
select select "VIC"
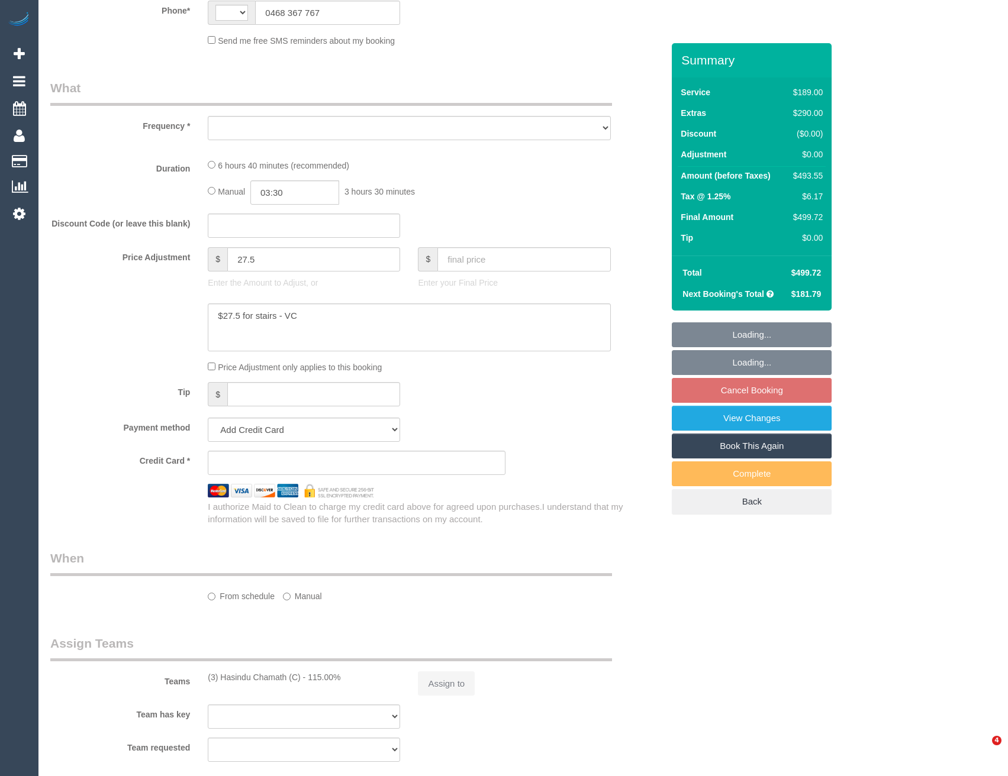
select select "string:AU"
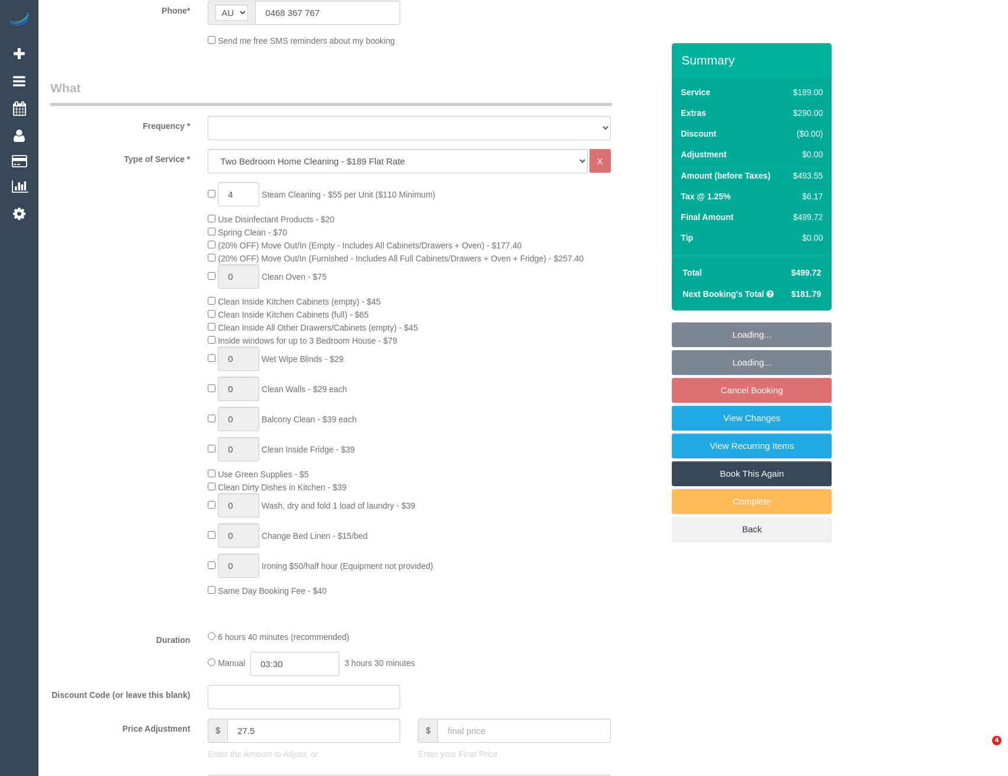
scroll to position [353, 0]
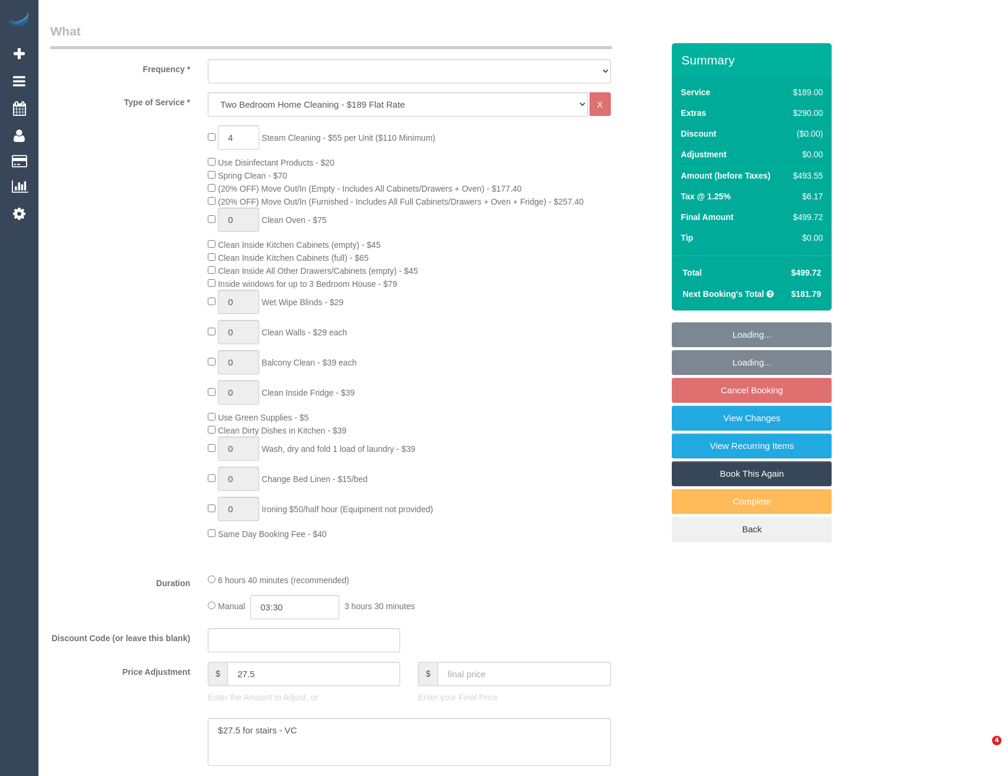
select select "object:670"
select select "string:stripe-pm_1R0yS72GScqysDRVHi2NzX7q"
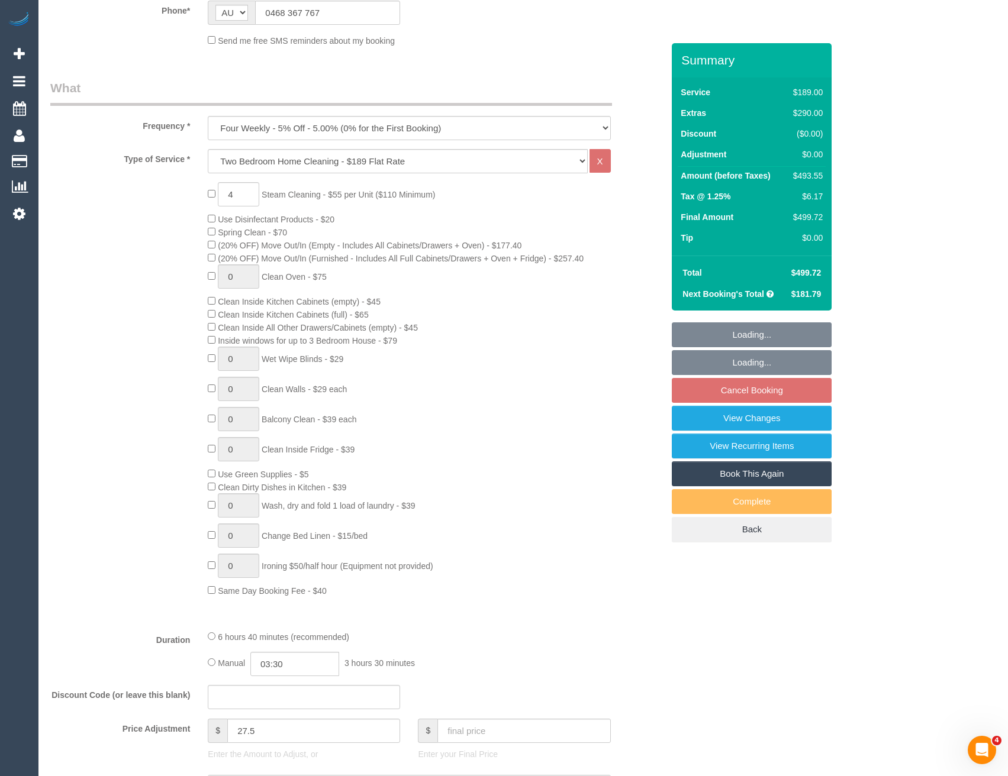
scroll to position [0, 0]
select select "number:27"
select select "number:14"
select select "number:19"
select select "number:23"
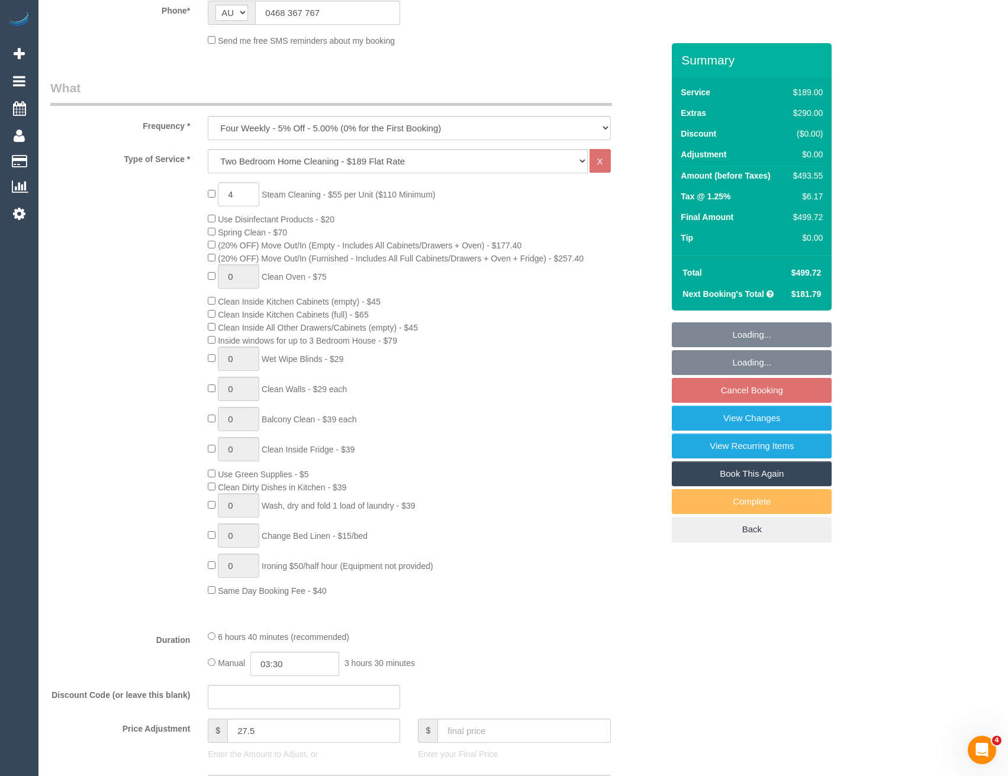
select select "number:35"
select select "number:26"
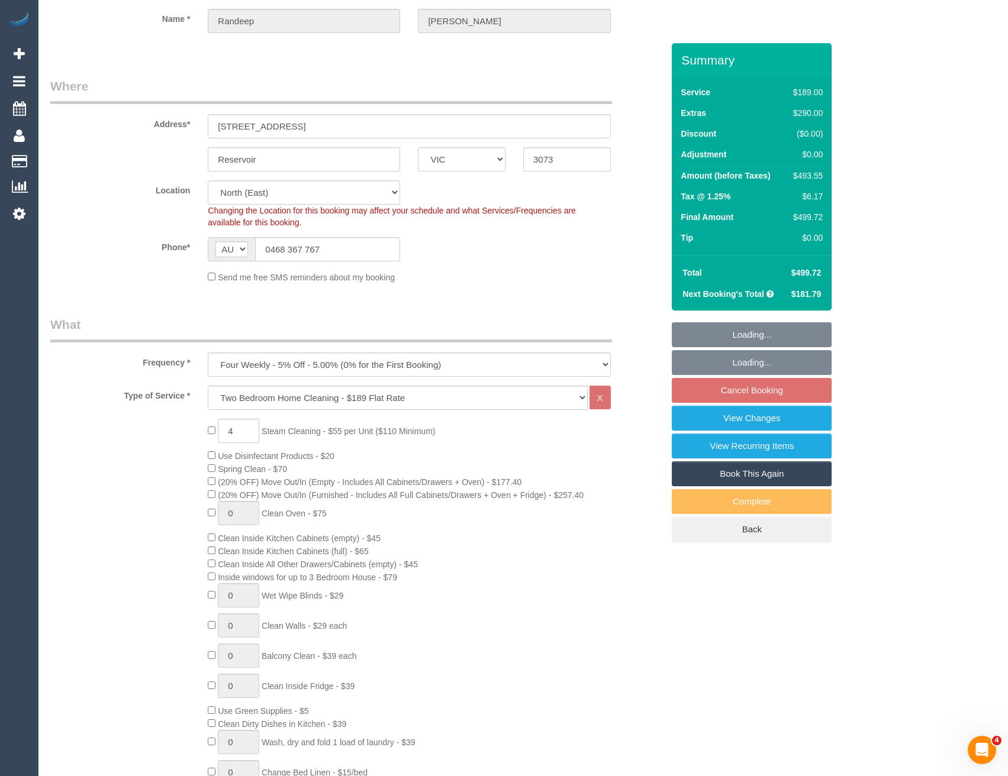
select select "object:1459"
select select "spot1"
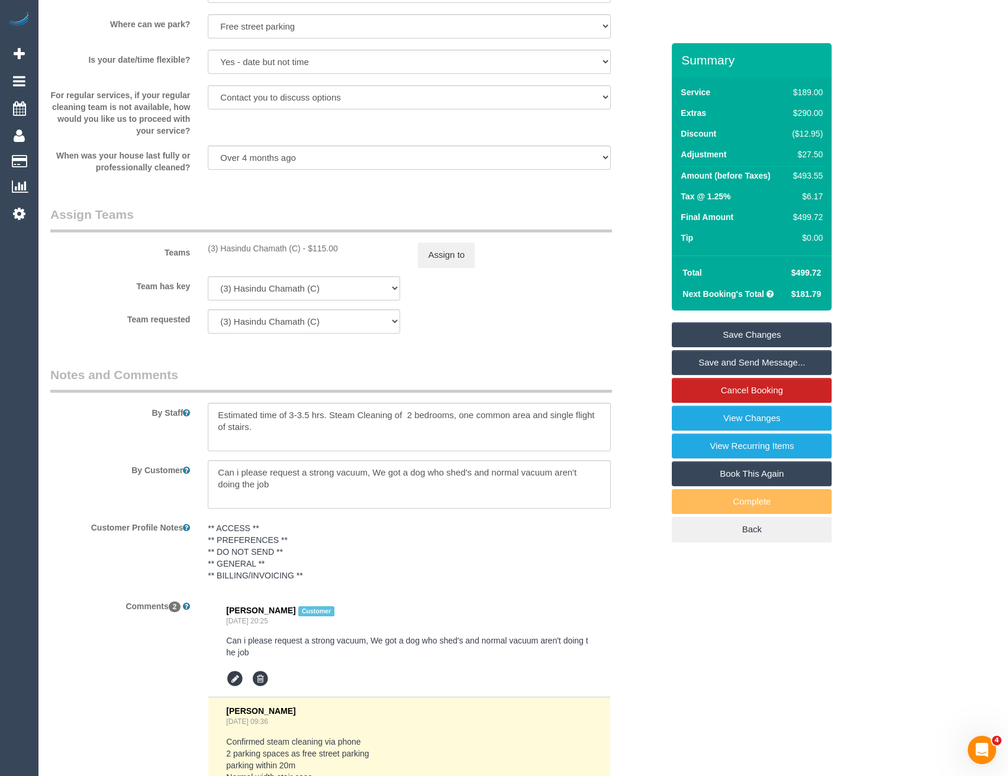
scroll to position [1808, 0]
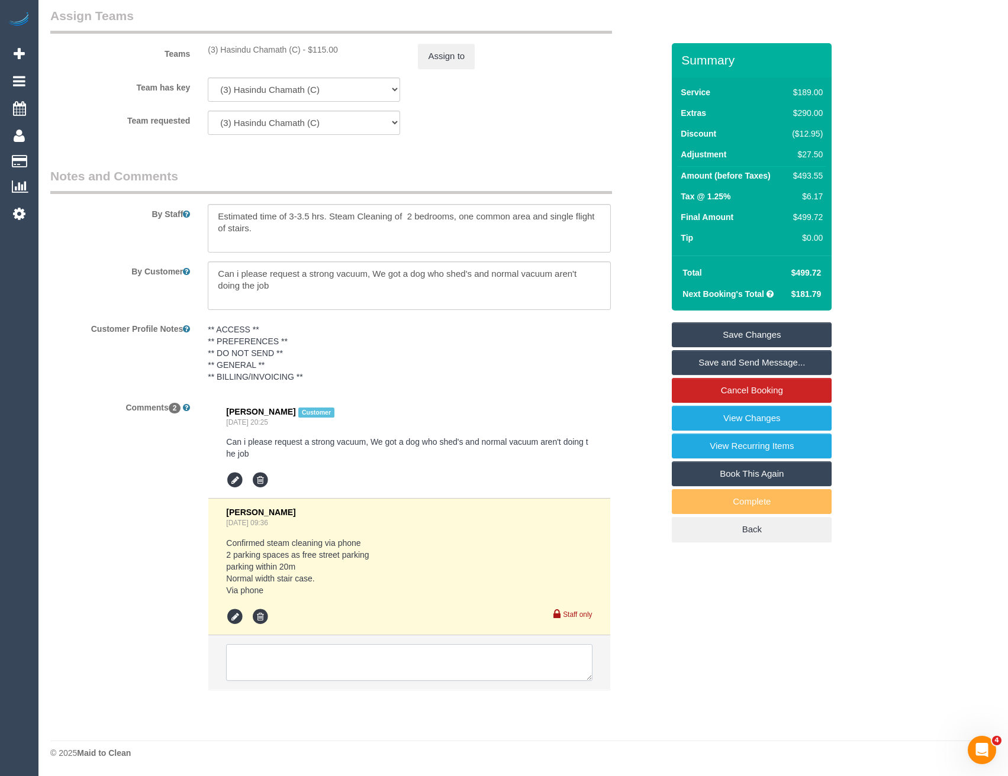
click at [318, 665] on textarea at bounding box center [409, 662] width 366 height 37
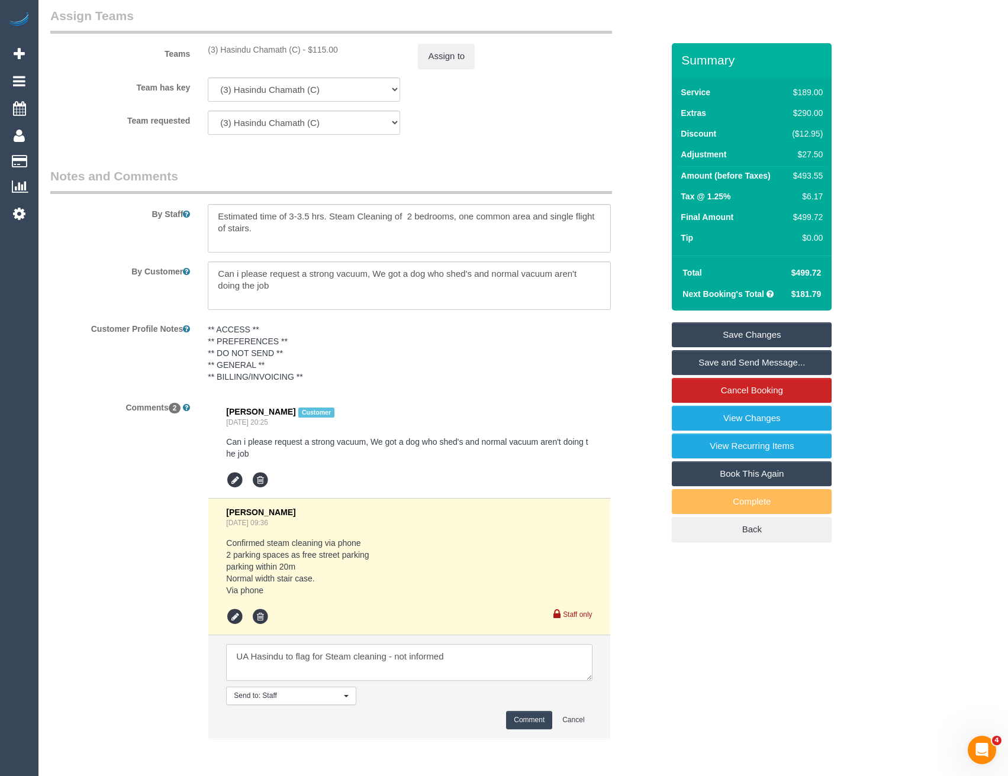
type textarea "UA Hasindu to flag for Steam cleaning - not informed"
click at [523, 713] on button "Comment" at bounding box center [529, 720] width 46 height 18
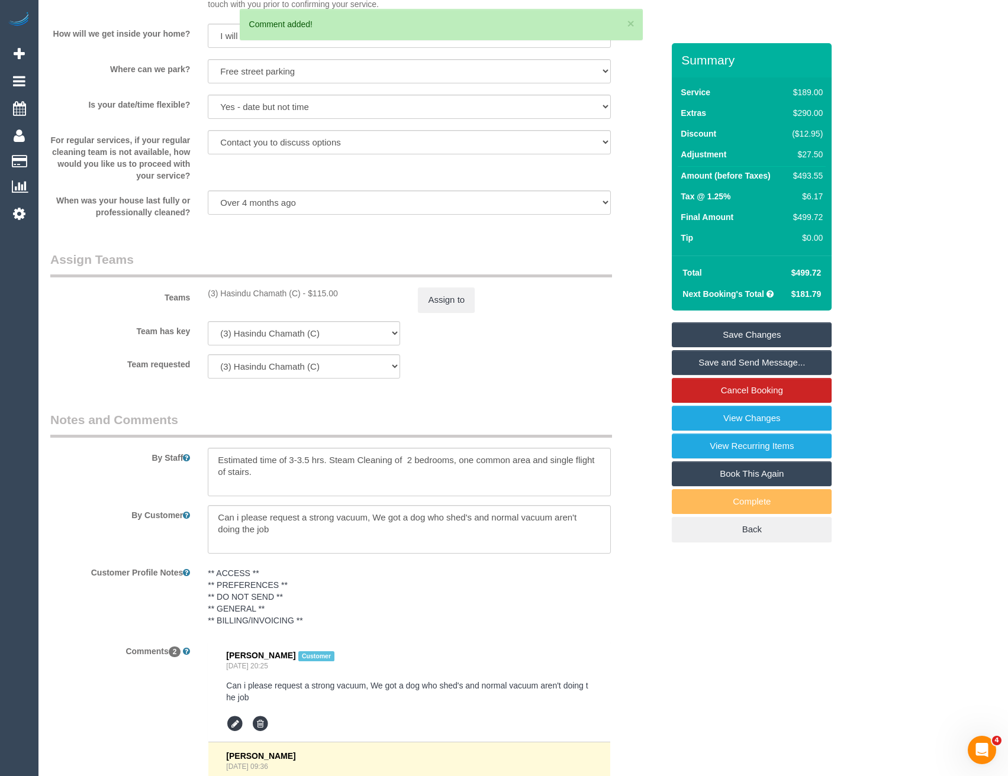
scroll to position [1512, 0]
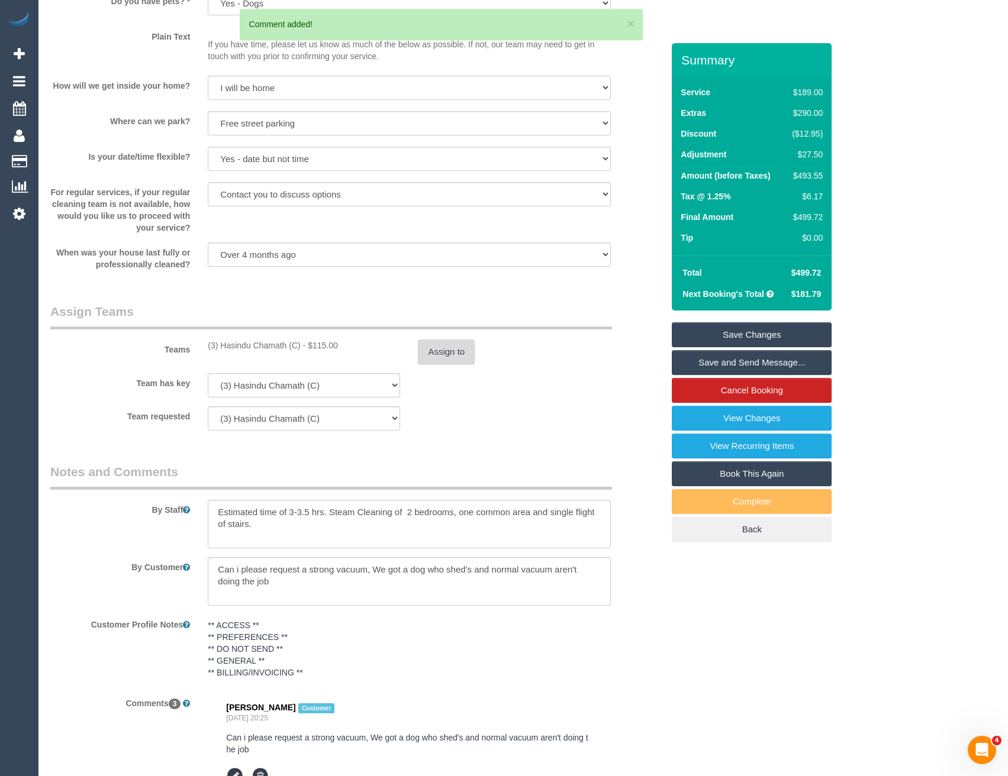
click at [460, 356] on button "Assign to" at bounding box center [446, 352] width 57 height 25
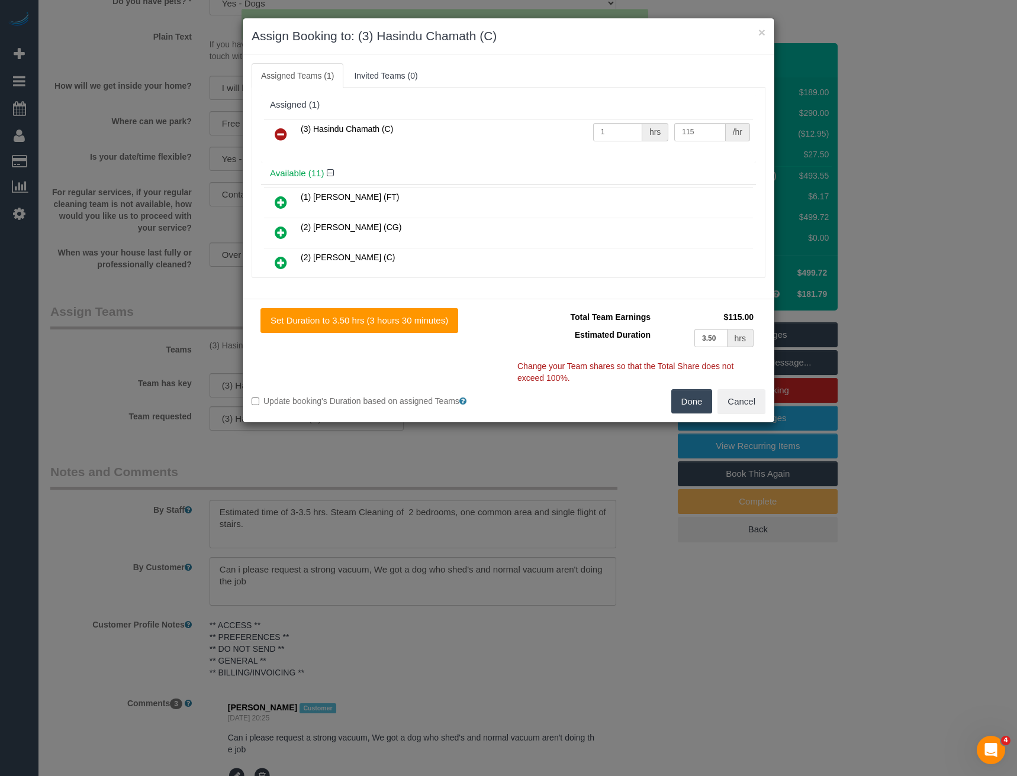
click at [281, 130] on icon at bounding box center [281, 134] width 12 height 14
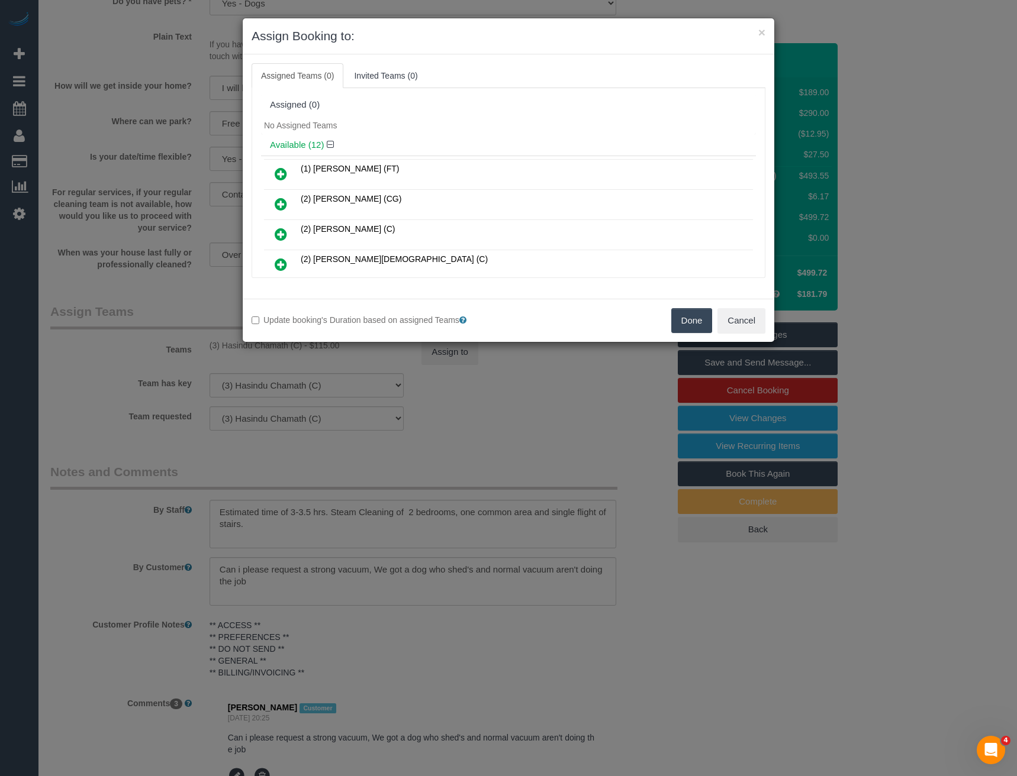
click at [685, 325] on button "Done" at bounding box center [691, 320] width 41 height 25
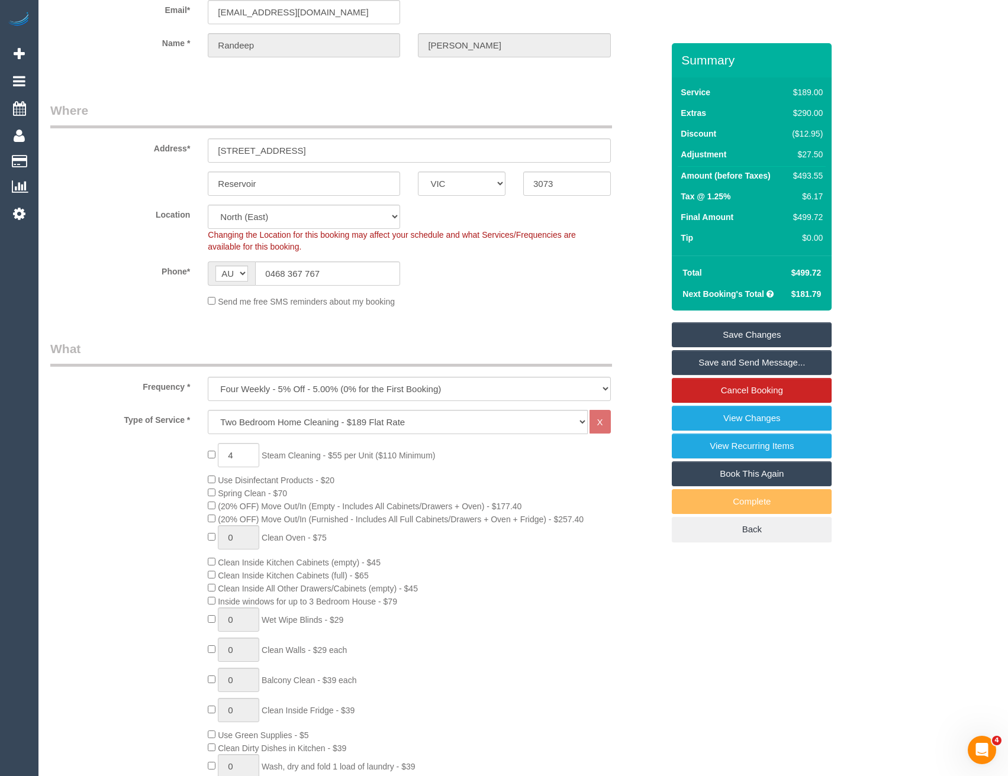
scroll to position [0, 0]
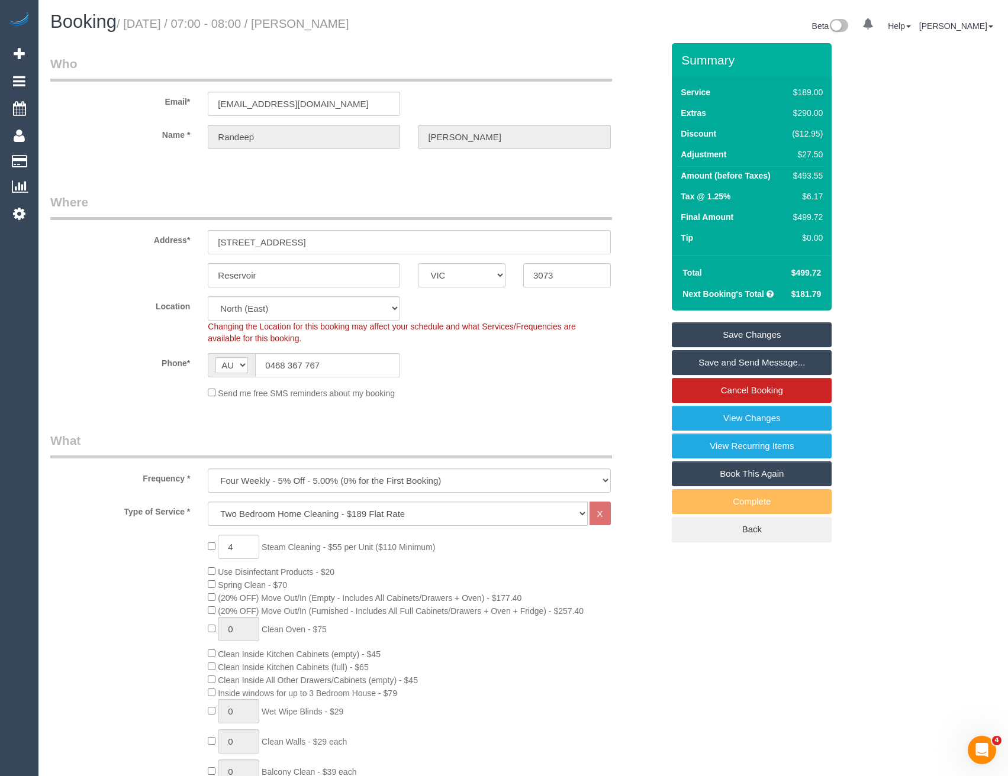
click at [749, 330] on link "Save Changes" at bounding box center [752, 335] width 160 height 25
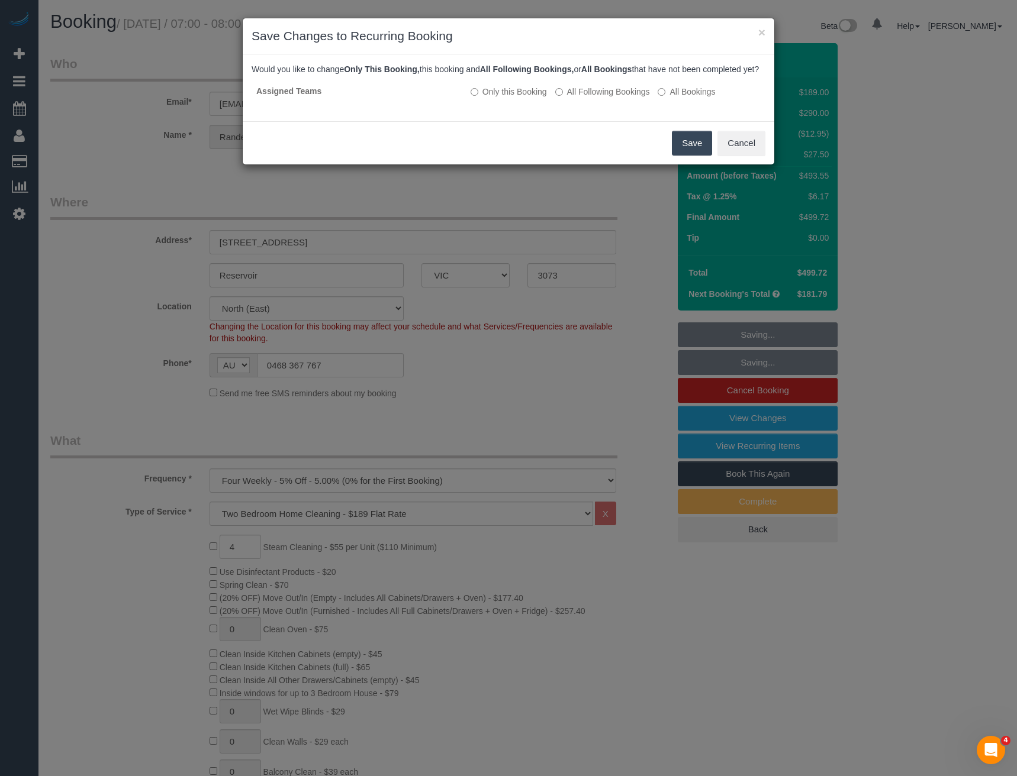
click at [683, 152] on button "Save" at bounding box center [692, 143] width 40 height 25
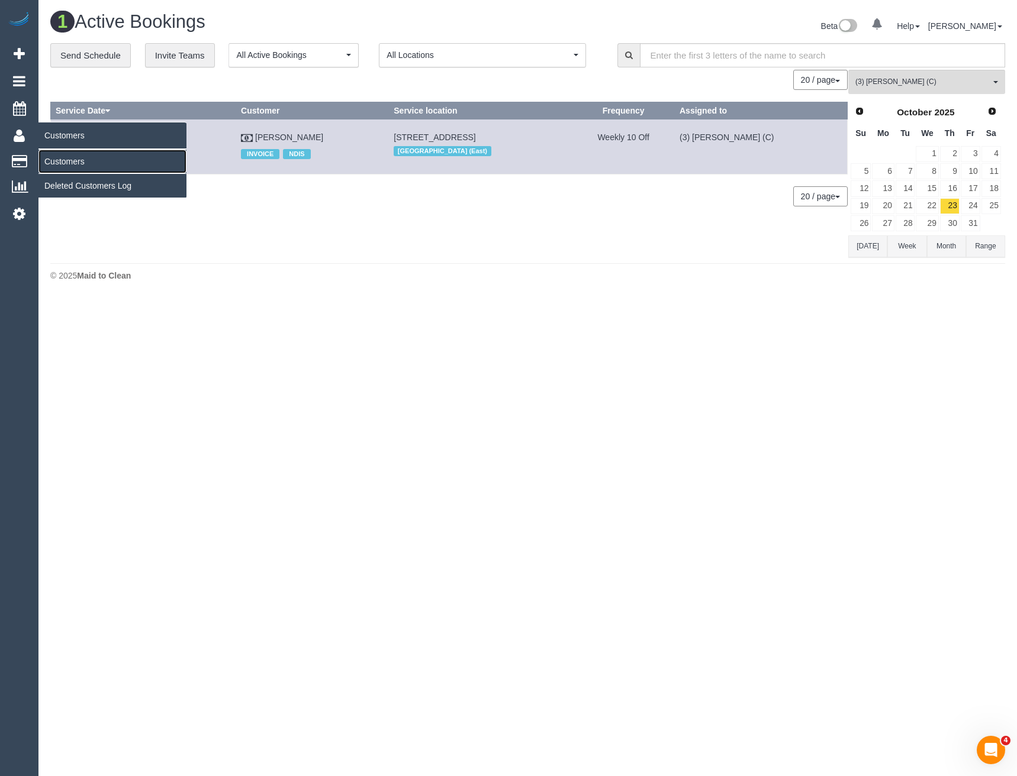
click at [78, 166] on link "Customers" at bounding box center [112, 162] width 148 height 24
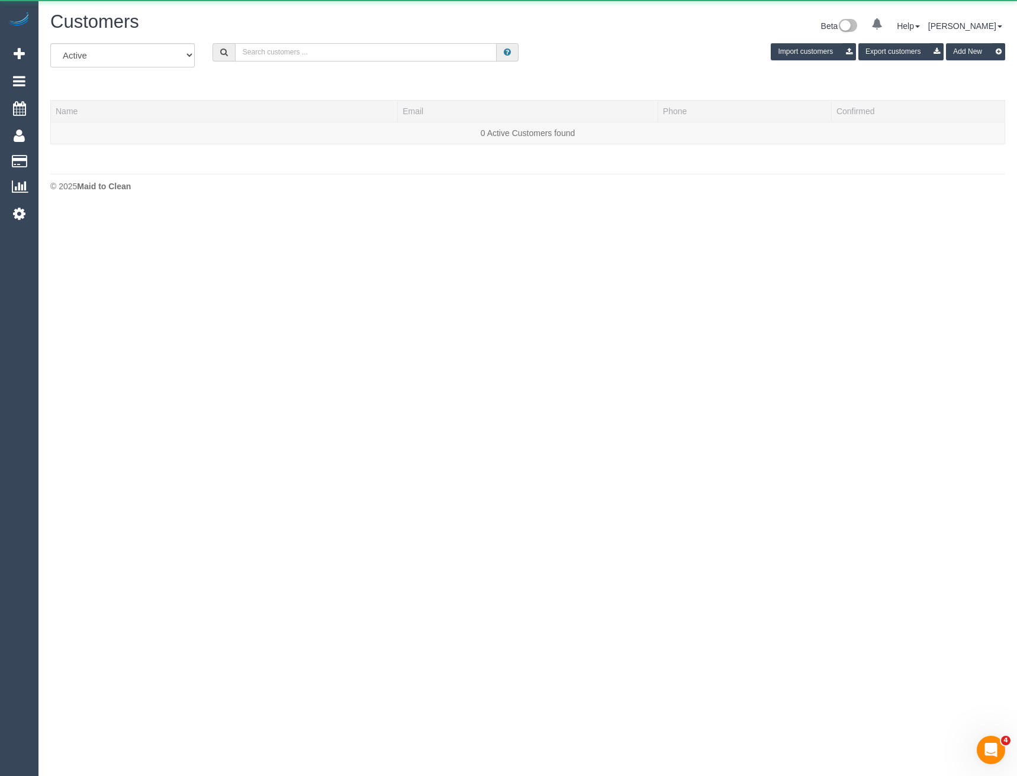
click at [293, 54] on input "text" at bounding box center [366, 52] width 262 height 18
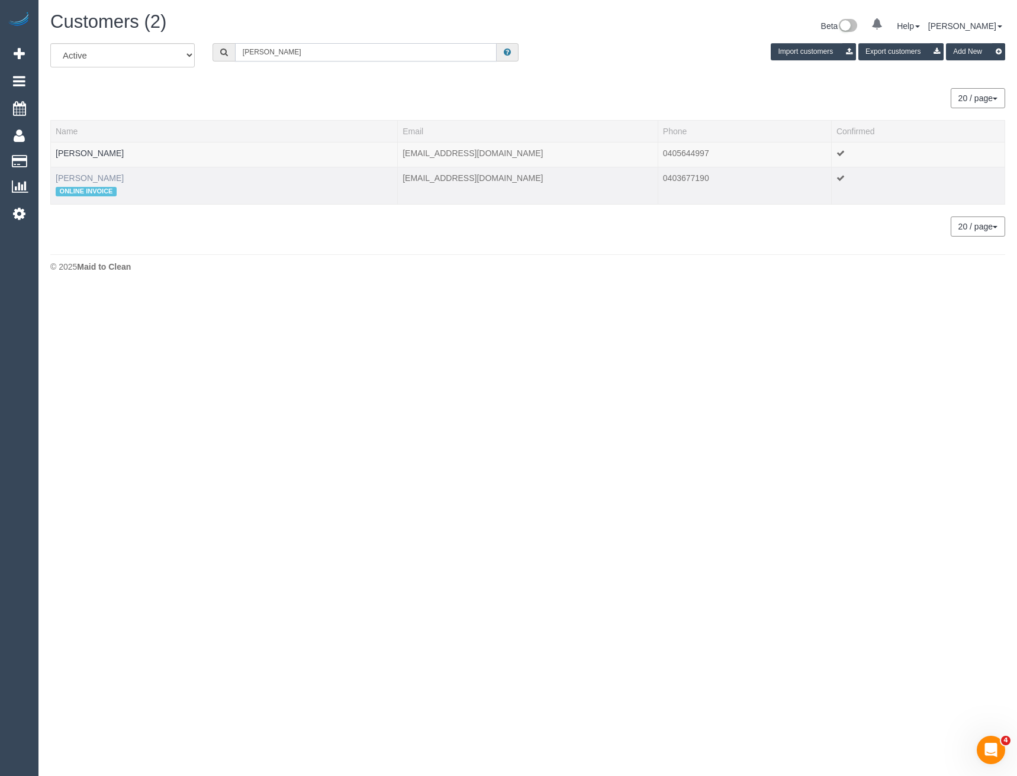
type input "Stephanie chan"
click at [101, 175] on link "Stephanie Chan" at bounding box center [90, 177] width 68 height 9
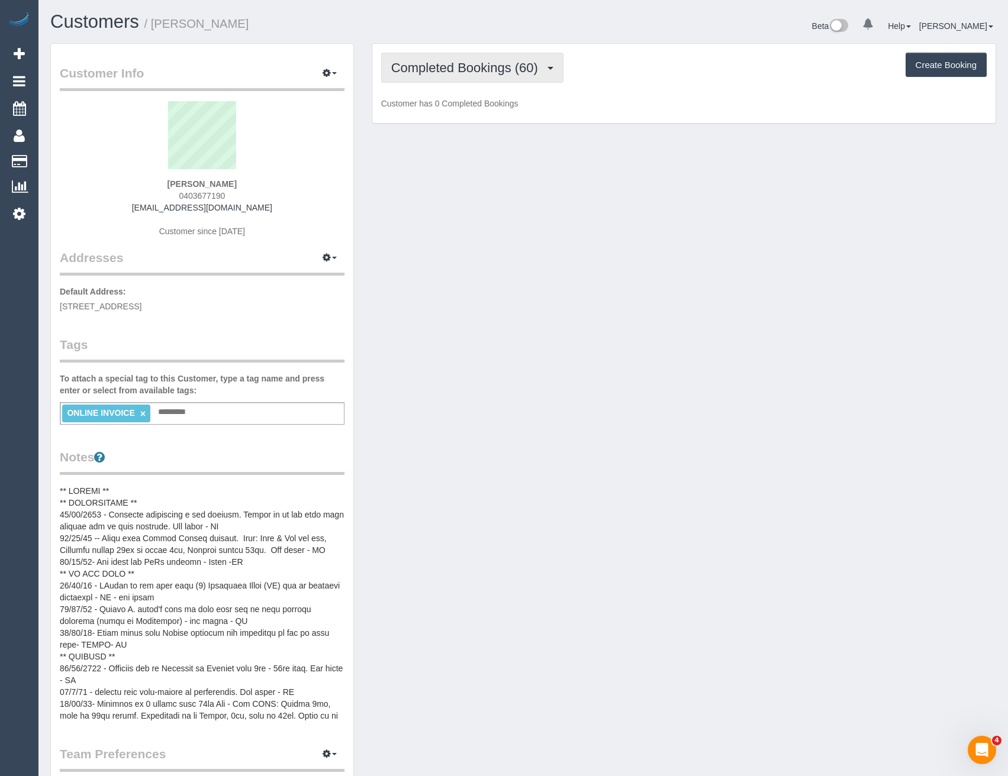
click at [552, 63] on button "Completed Bookings (60)" at bounding box center [472, 68] width 182 height 30
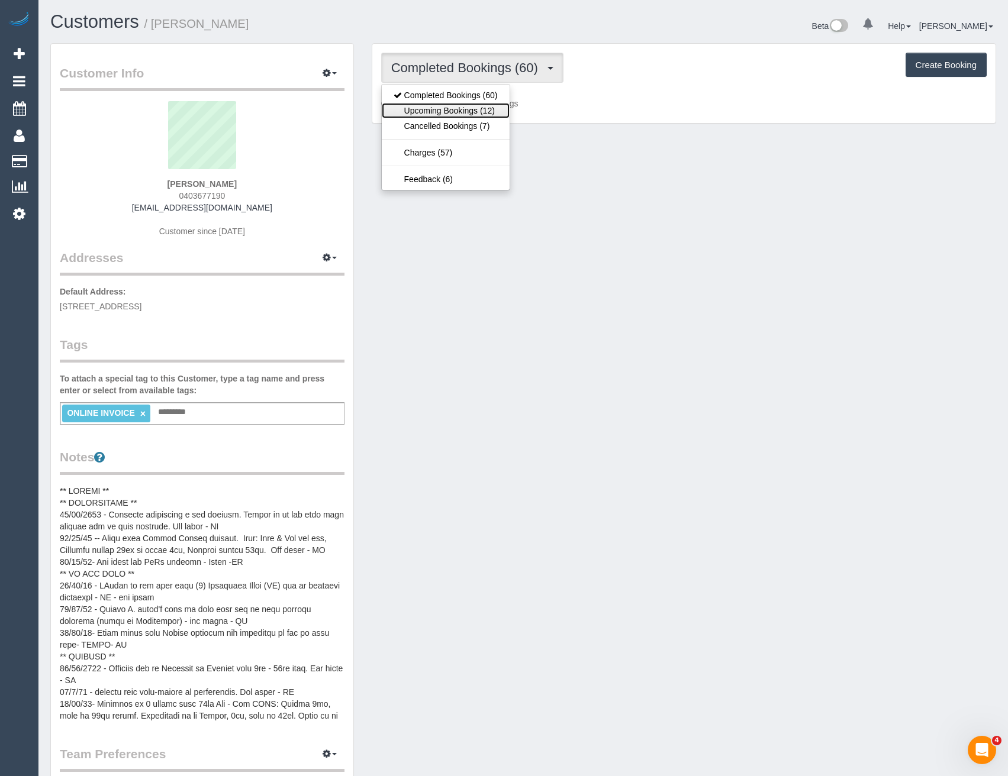
click at [491, 108] on link "Upcoming Bookings (12)" at bounding box center [446, 110] width 128 height 15
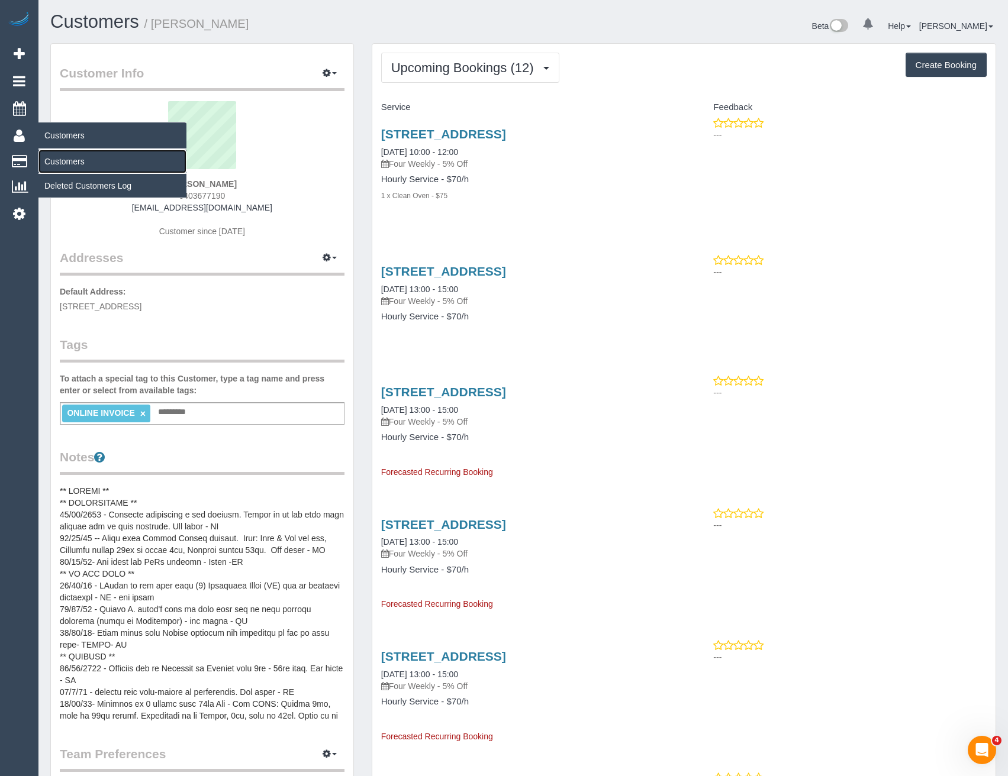
click at [51, 160] on link "Customers" at bounding box center [112, 162] width 148 height 24
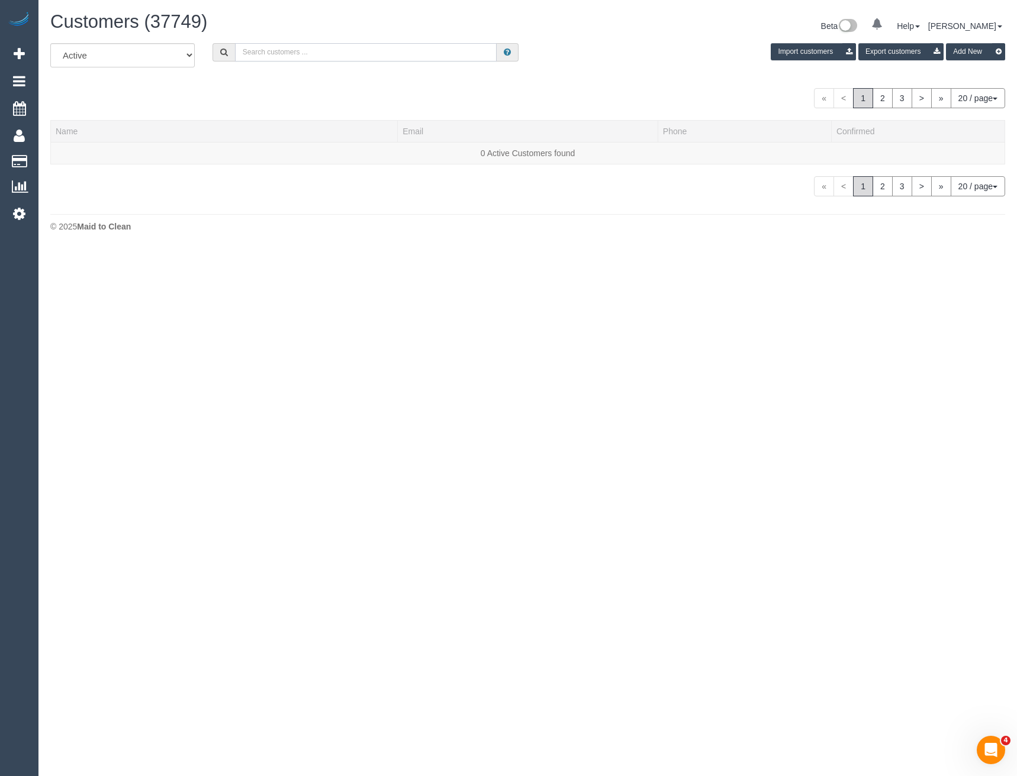
click at [302, 50] on input "text" at bounding box center [366, 52] width 262 height 18
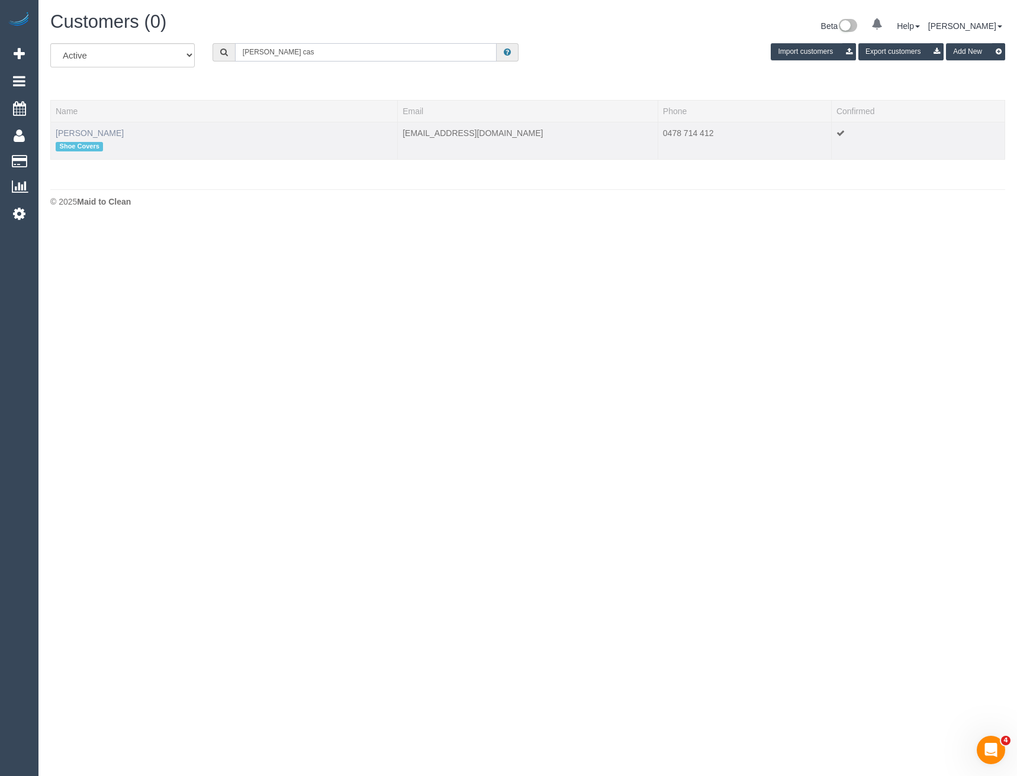
type input "Janice cas"
click at [88, 122] on th "Name" at bounding box center [224, 111] width 347 height 22
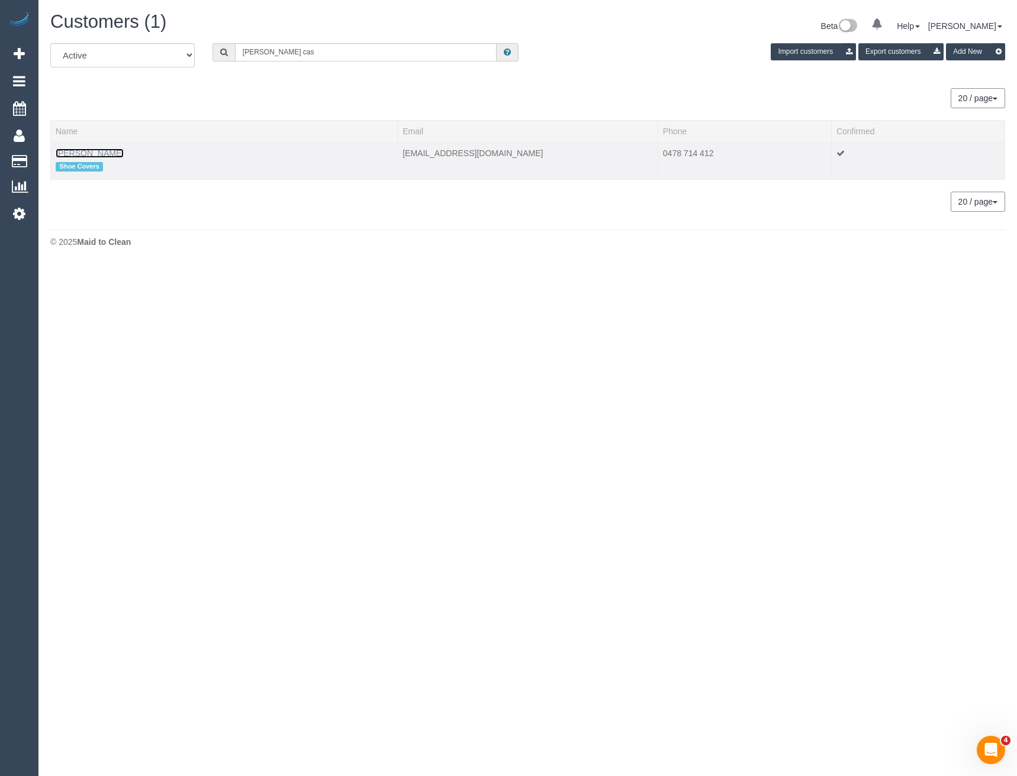
click at [94, 154] on link "Janice Castelino" at bounding box center [90, 153] width 68 height 9
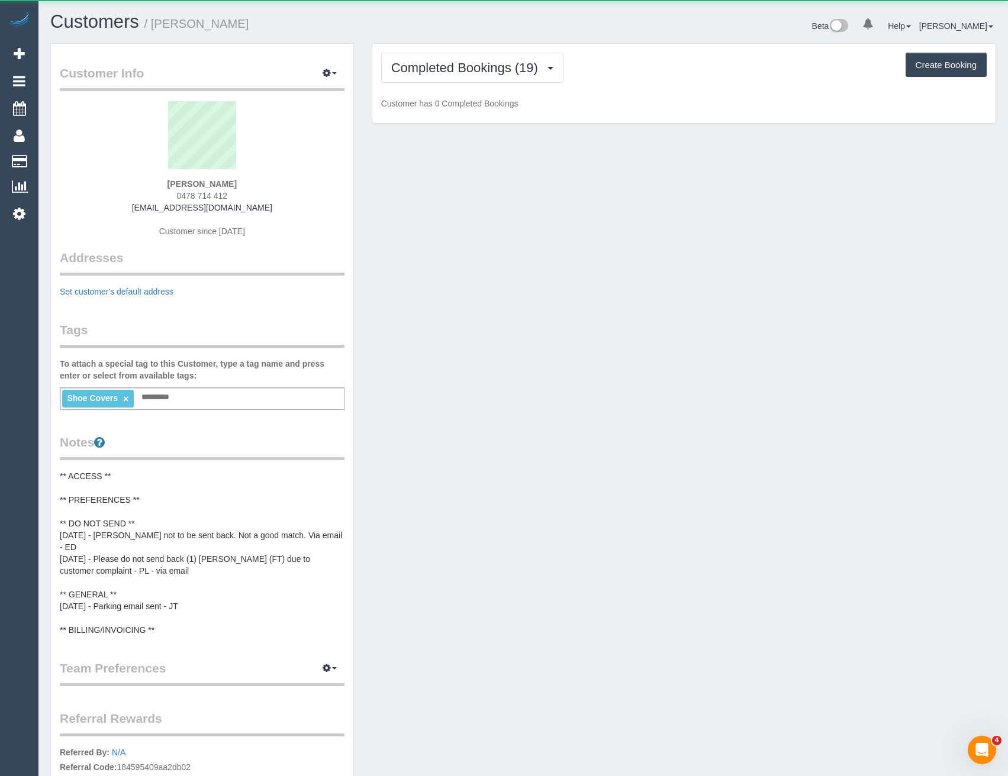
click at [492, 85] on div "Completed Bookings (19) Completed Bookings (19) Charges (18) Create Booking Cus…" at bounding box center [683, 84] width 623 height 80
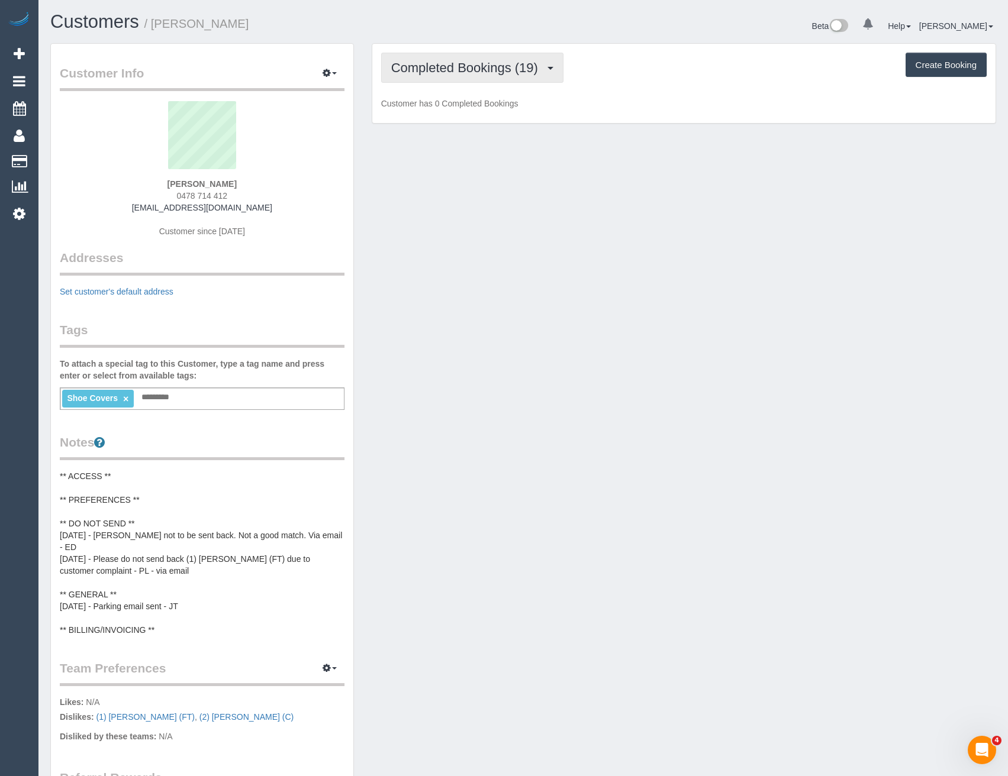
click at [492, 76] on button "Completed Bookings (19)" at bounding box center [472, 68] width 182 height 30
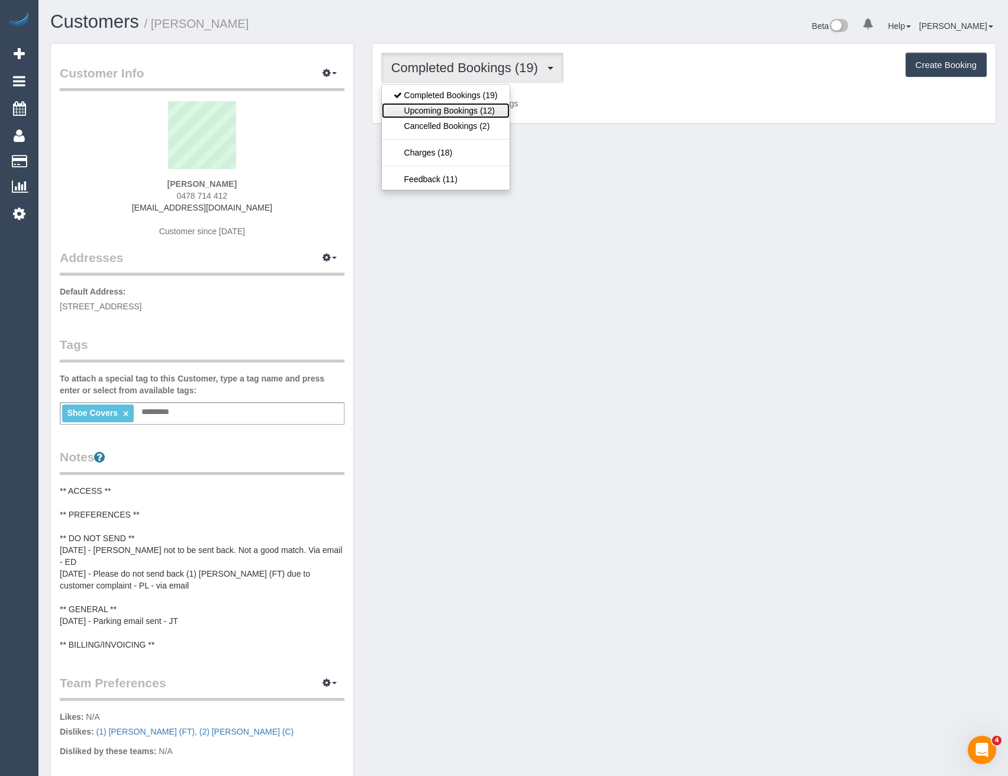
click at [477, 109] on link "Upcoming Bookings (12)" at bounding box center [446, 110] width 128 height 15
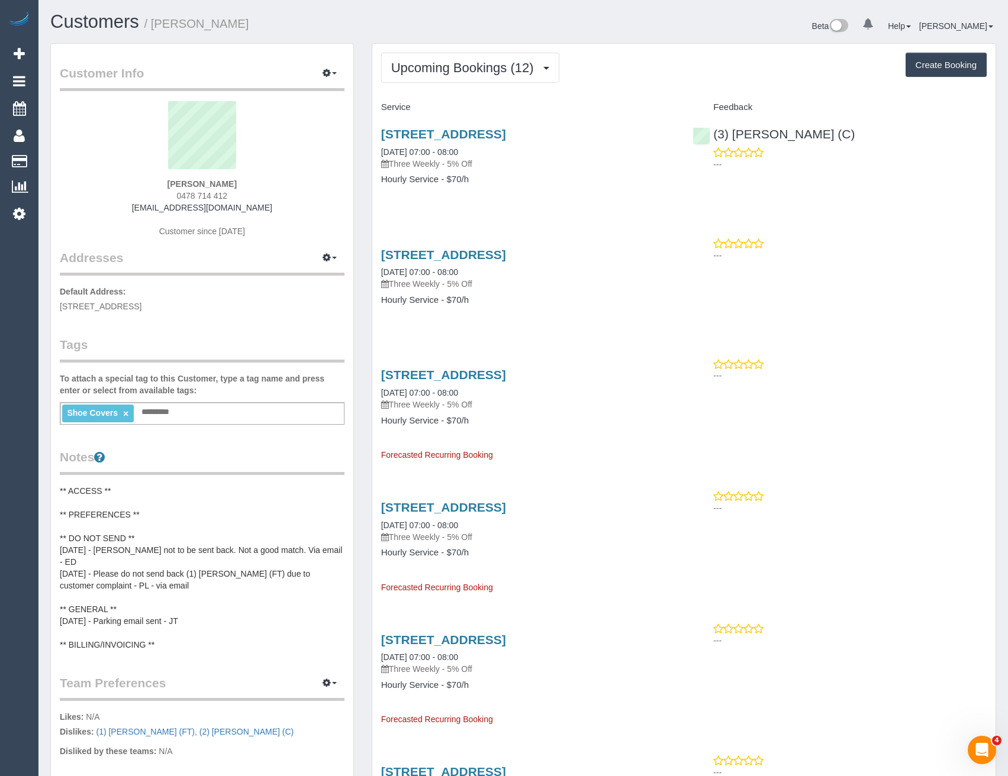
click at [482, 143] on div "560 Lonsdale, 401, Melbourne, VIC 3000 04/10/2025 07:00 - 08:00 Three Weekly - …" at bounding box center [528, 148] width 294 height 43
click at [488, 134] on link "560 Lonsdale, 401, Melbourne, VIC 3000" at bounding box center [443, 134] width 125 height 14
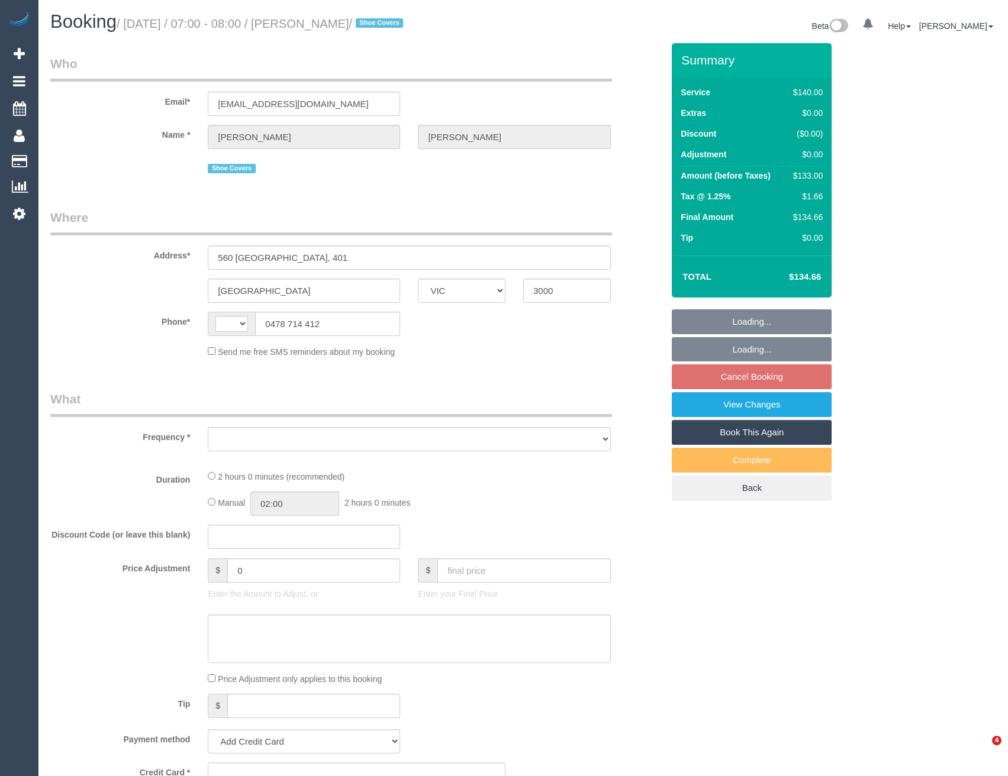
select select "VIC"
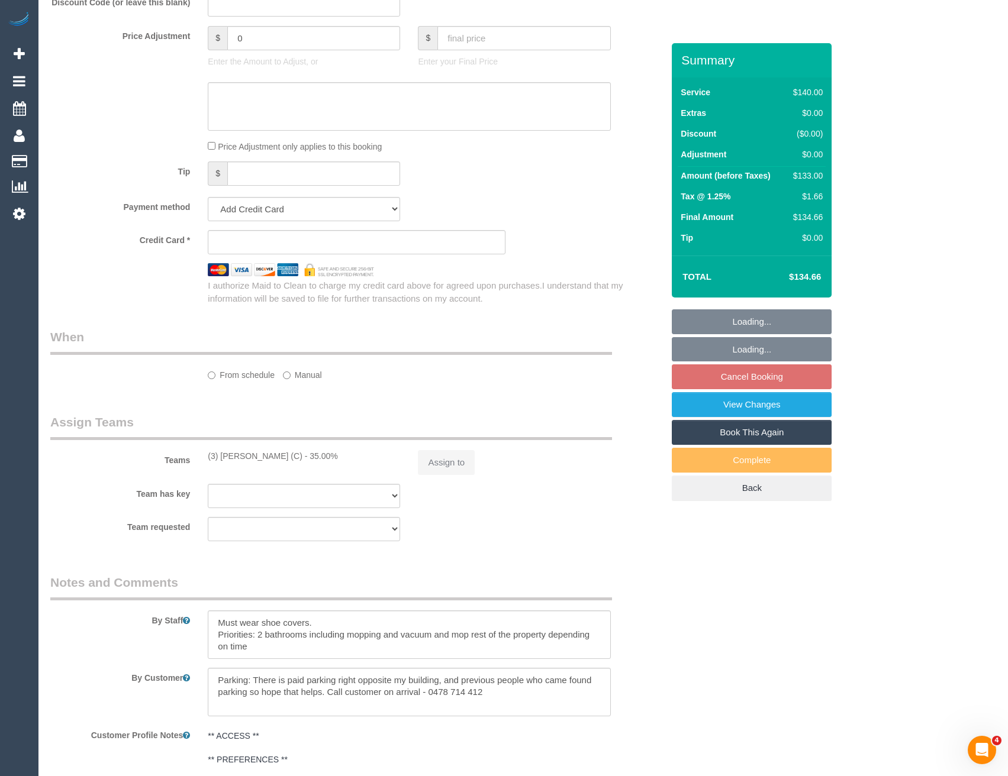
select select "string:AU"
select select "string:stripe-pm_1PW6EO2GScqysDRVjfkkeQhX"
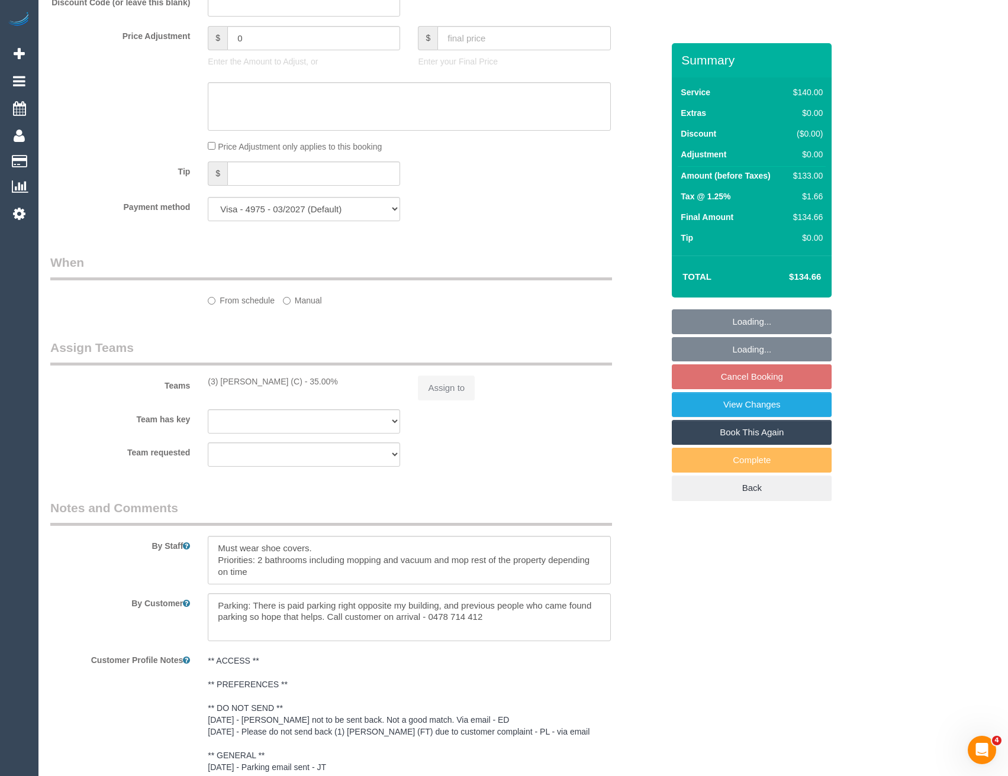
scroll to position [710, 0]
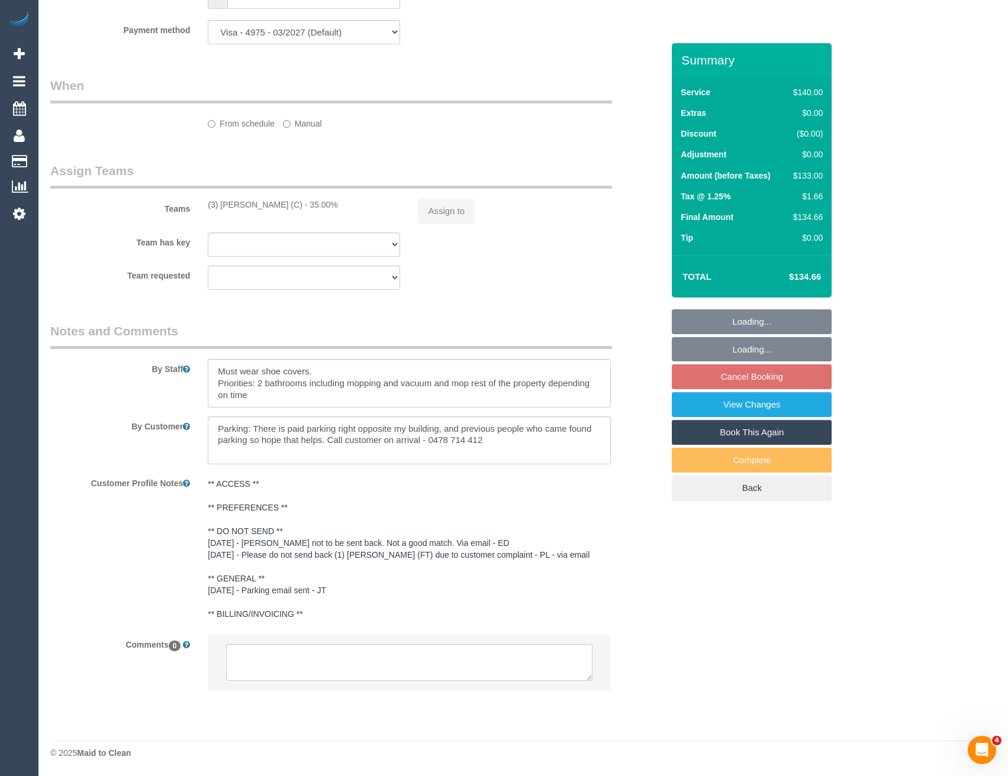
select select "object:542"
select select "spot1"
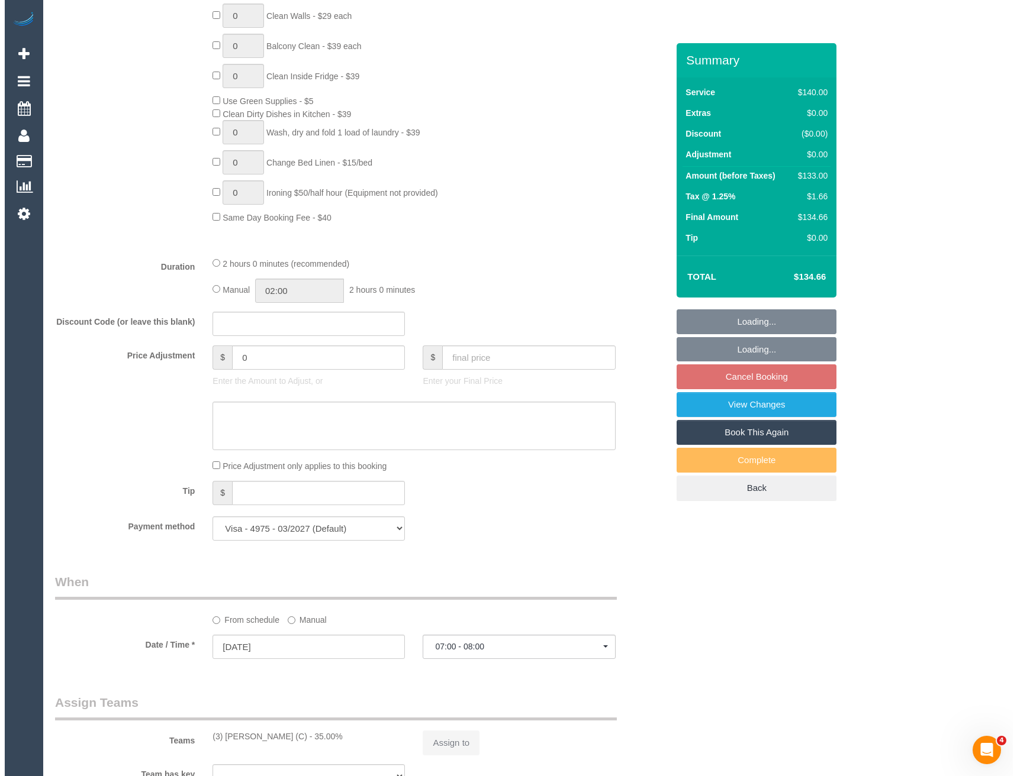
scroll to position [1206, 0]
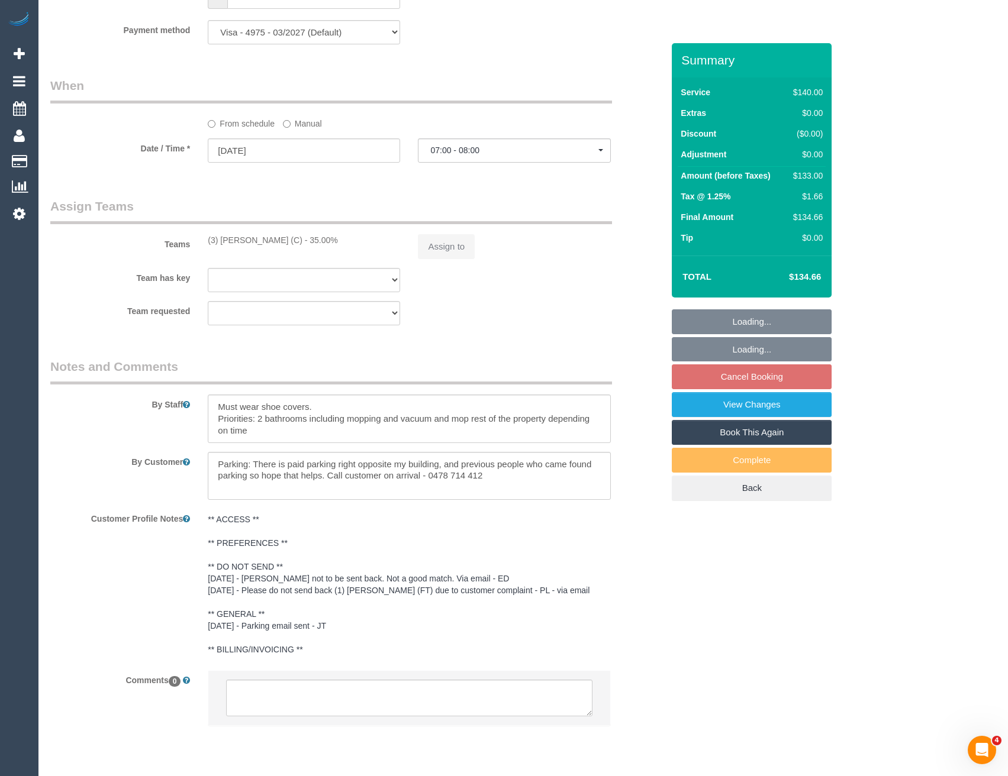
select select "number:28"
select select "number:14"
select select "number:20"
select select "number:25"
select select "number:35"
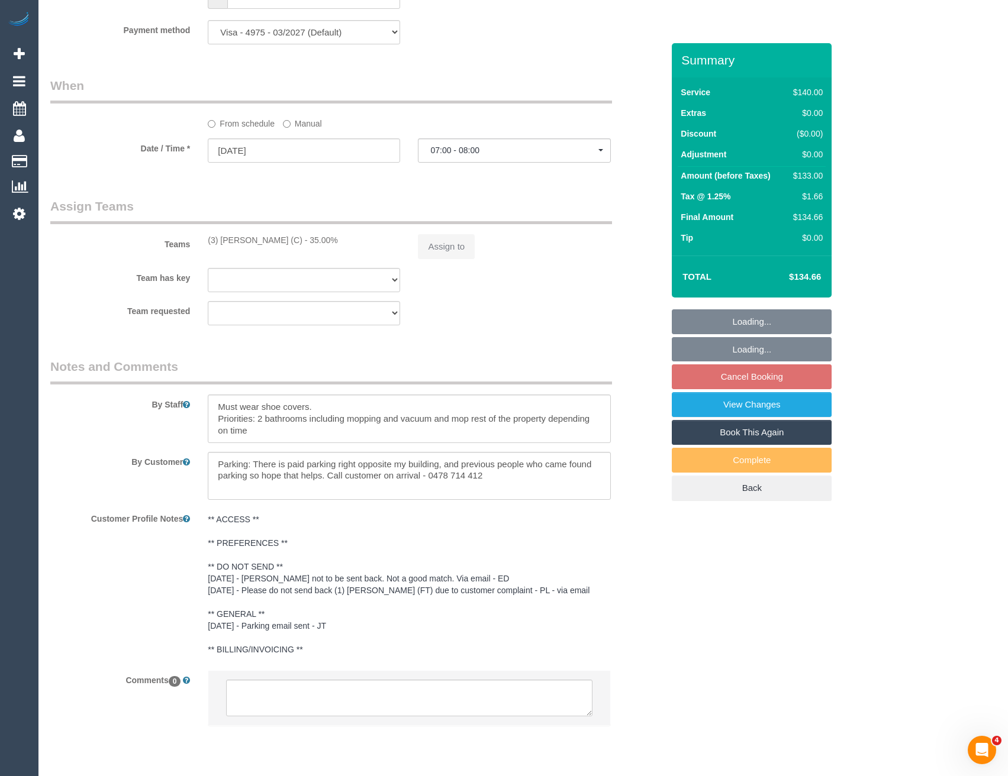
select select "number:26"
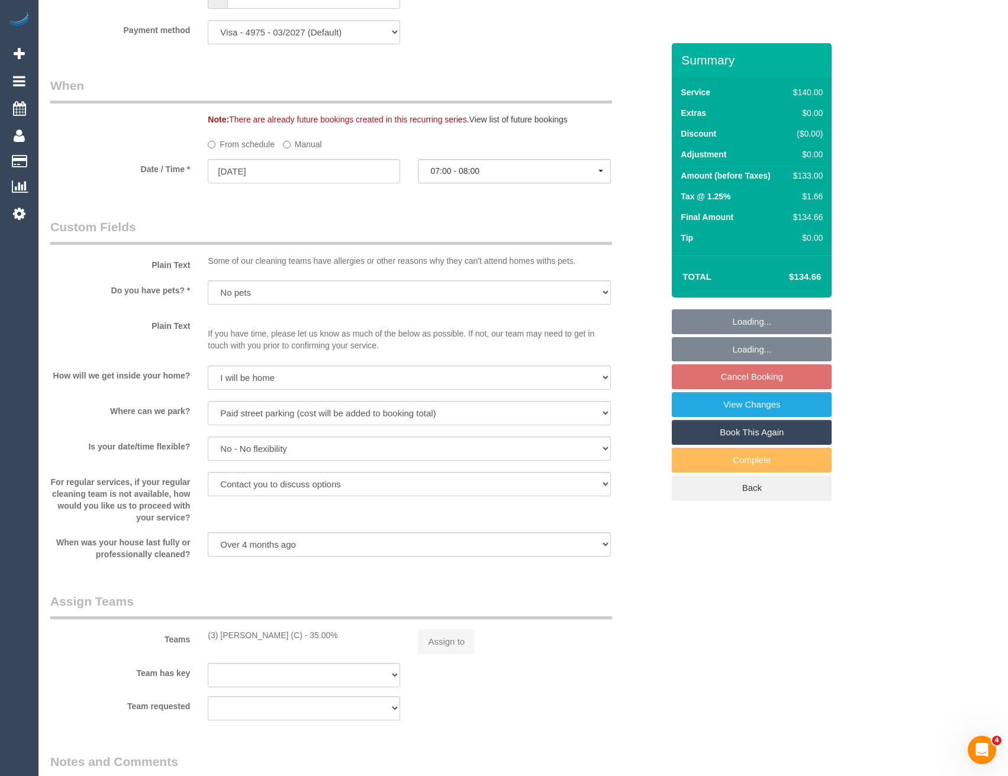
select select "object:1265"
select select "spot21"
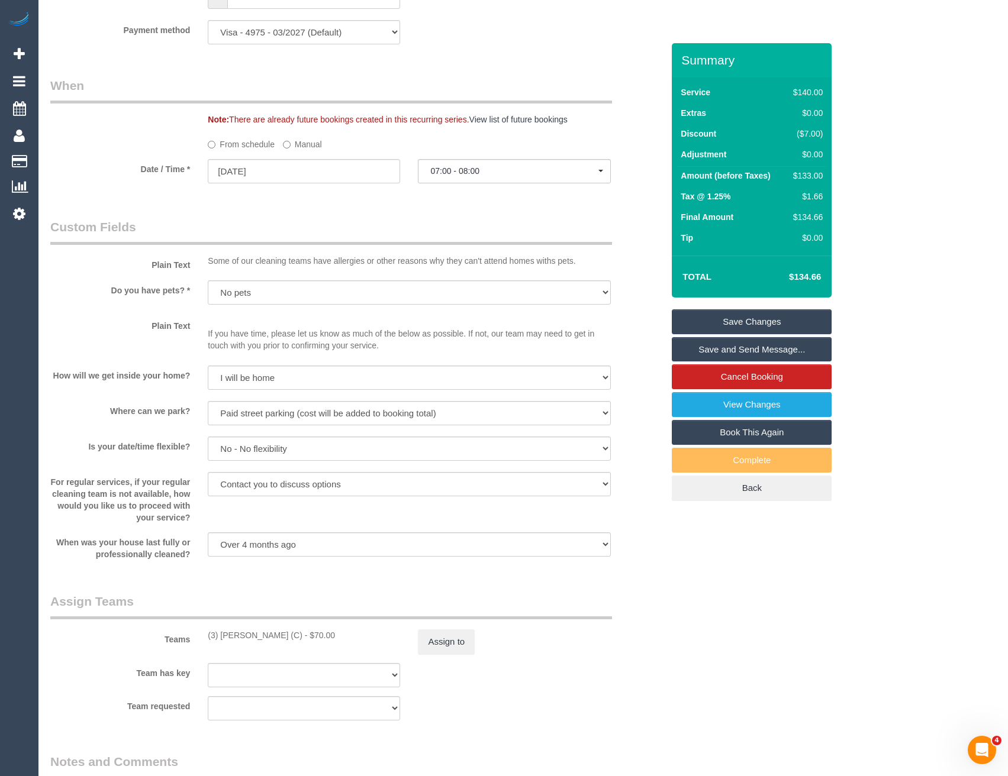
click at [741, 347] on link "Save and Send Message..." at bounding box center [752, 349] width 160 height 25
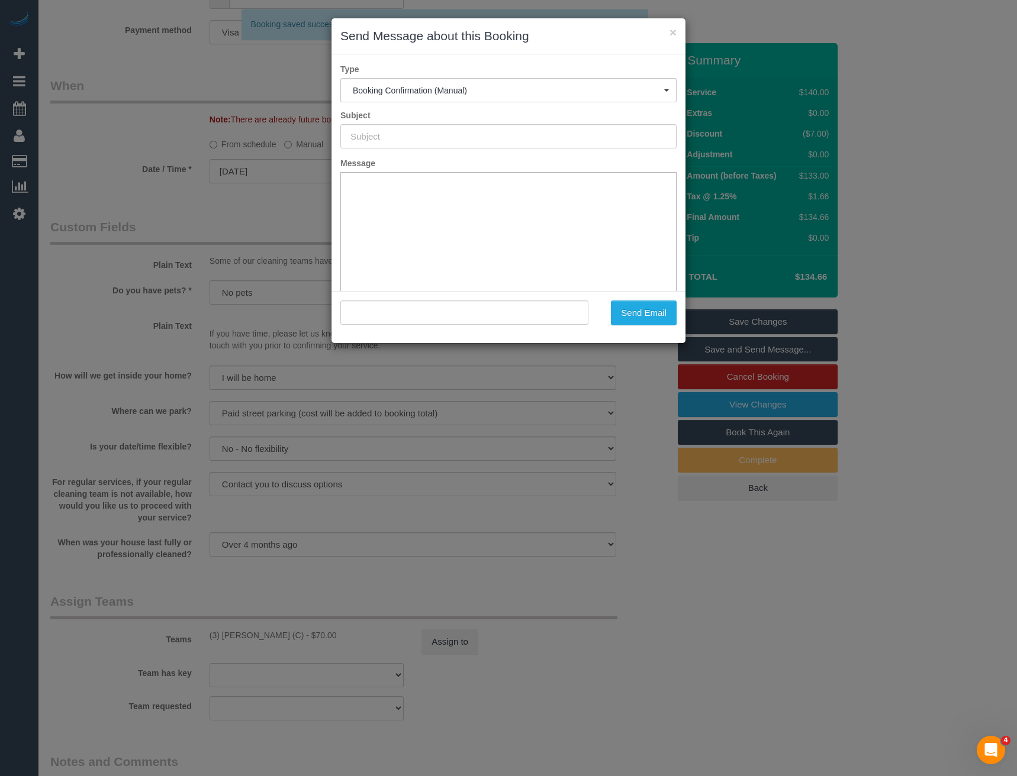
scroll to position [0, 0]
type input "Booking Confirmed"
type input ""[PERSON_NAME]" <[EMAIL_ADDRESS][DOMAIN_NAME]>"
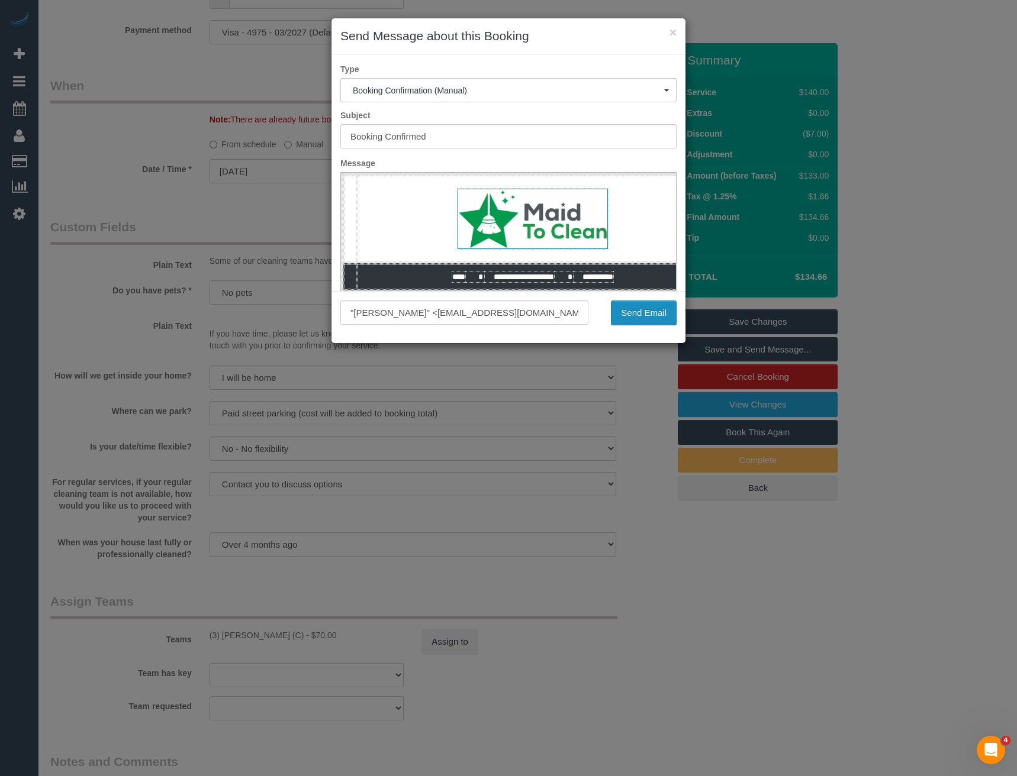
click at [631, 305] on button "Send Email" at bounding box center [644, 313] width 66 height 25
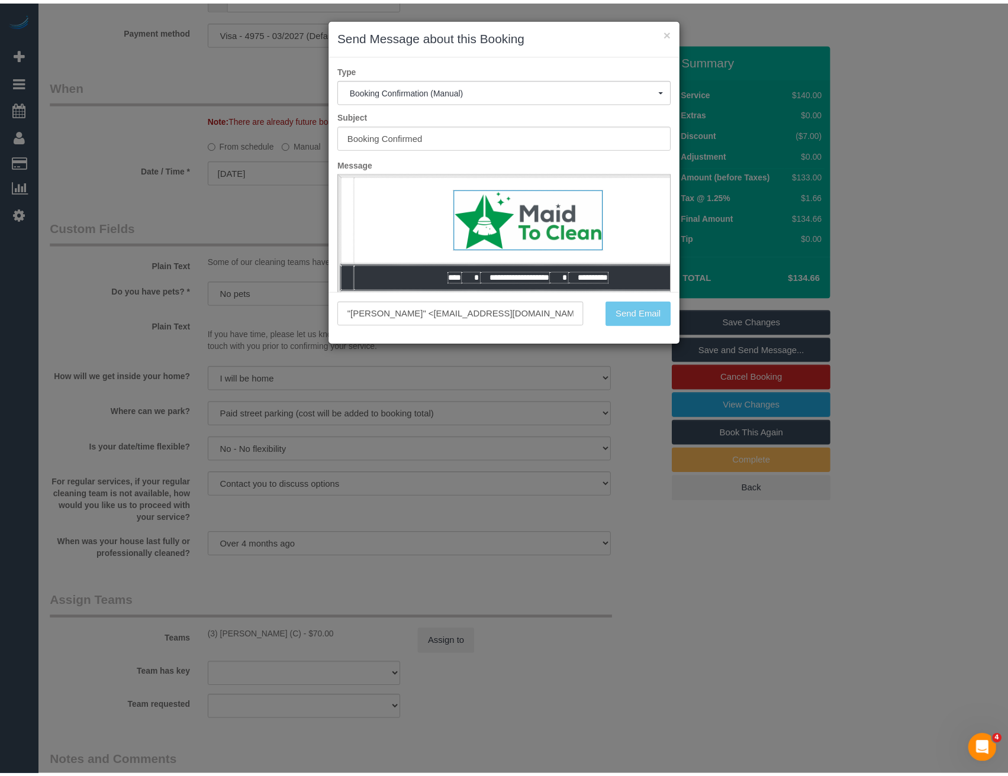
scroll to position [1249, 0]
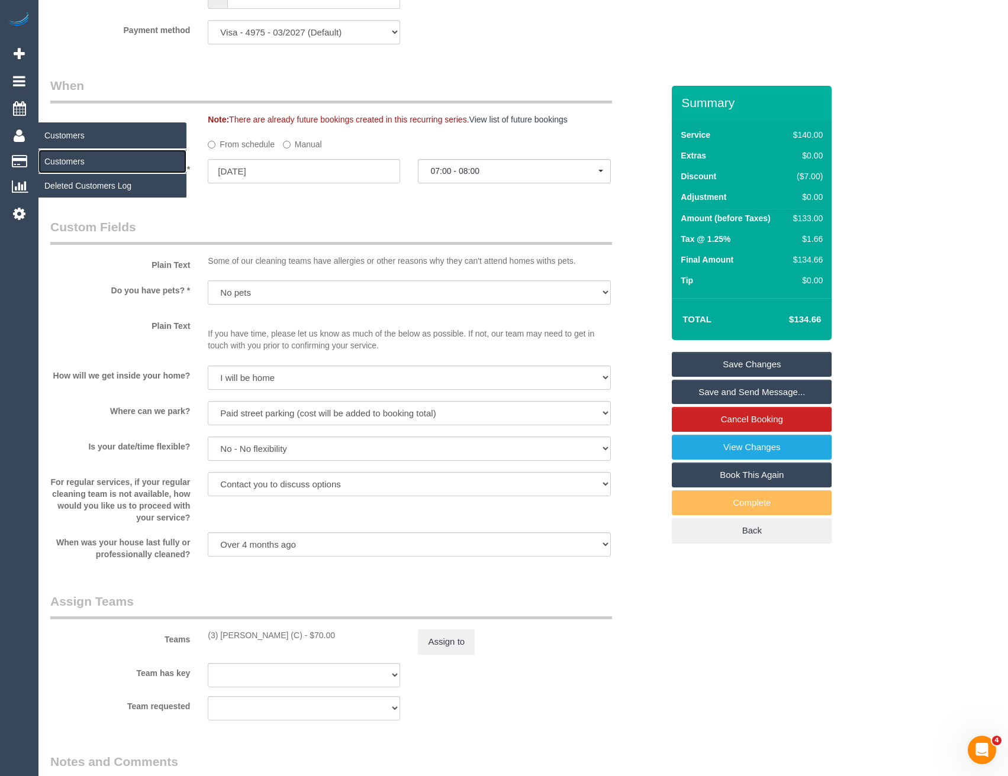
click at [67, 163] on link "Customers" at bounding box center [112, 162] width 148 height 24
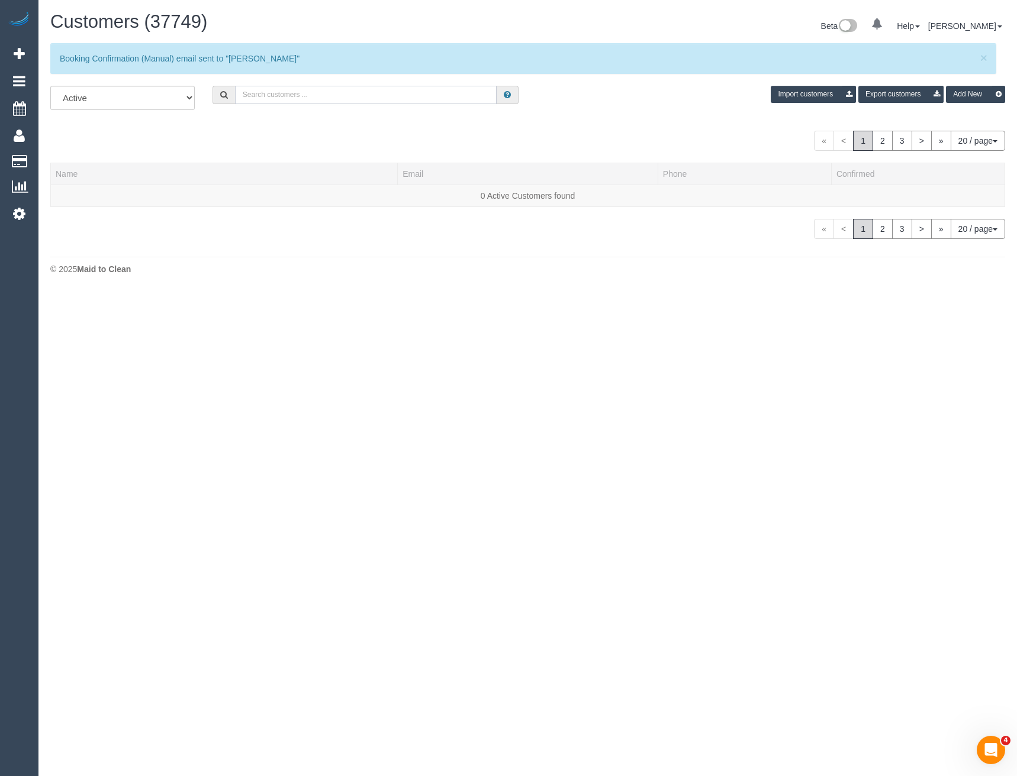
drag, startPoint x: 286, startPoint y: 88, endPoint x: 278, endPoint y: 81, distance: 10.1
click at [286, 88] on input "text" at bounding box center [366, 95] width 262 height 18
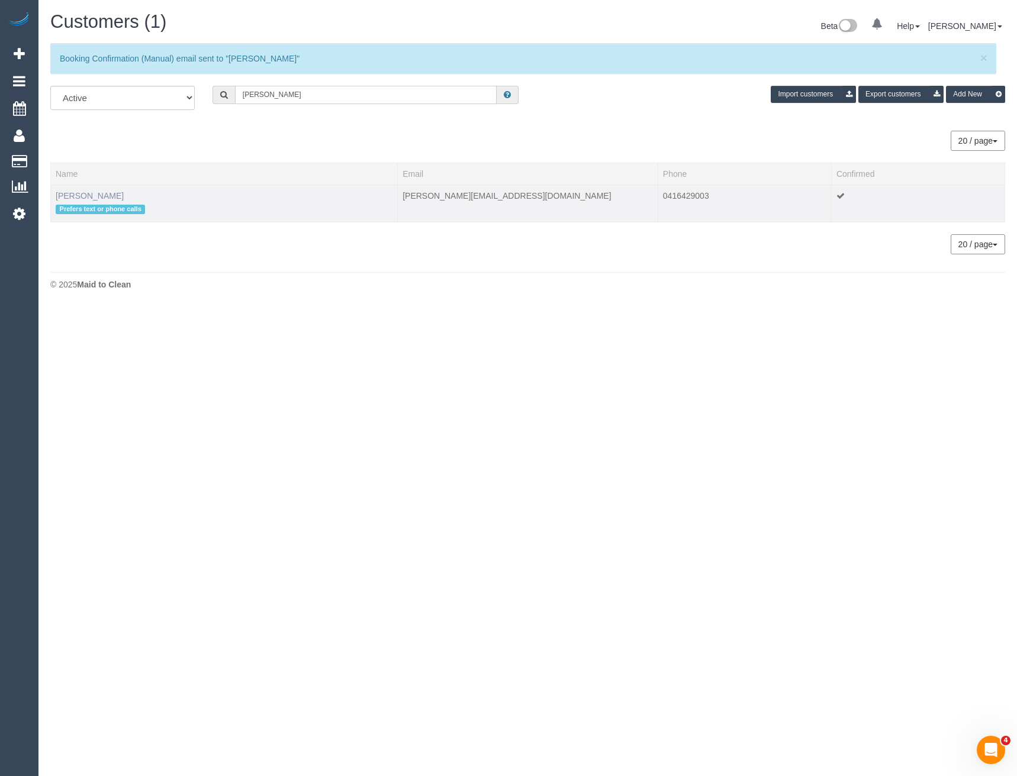
type input "[PERSON_NAME]"
click at [93, 194] on link "[PERSON_NAME]" at bounding box center [90, 195] width 68 height 9
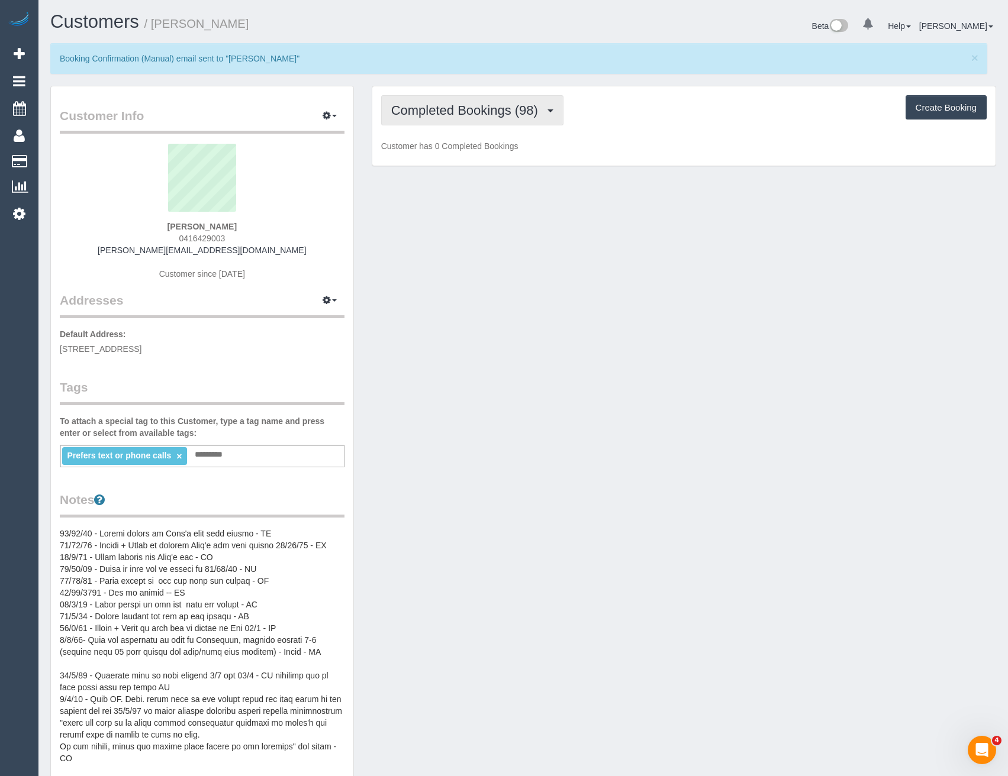
click at [532, 124] on button "Completed Bookings (98)" at bounding box center [472, 110] width 182 height 30
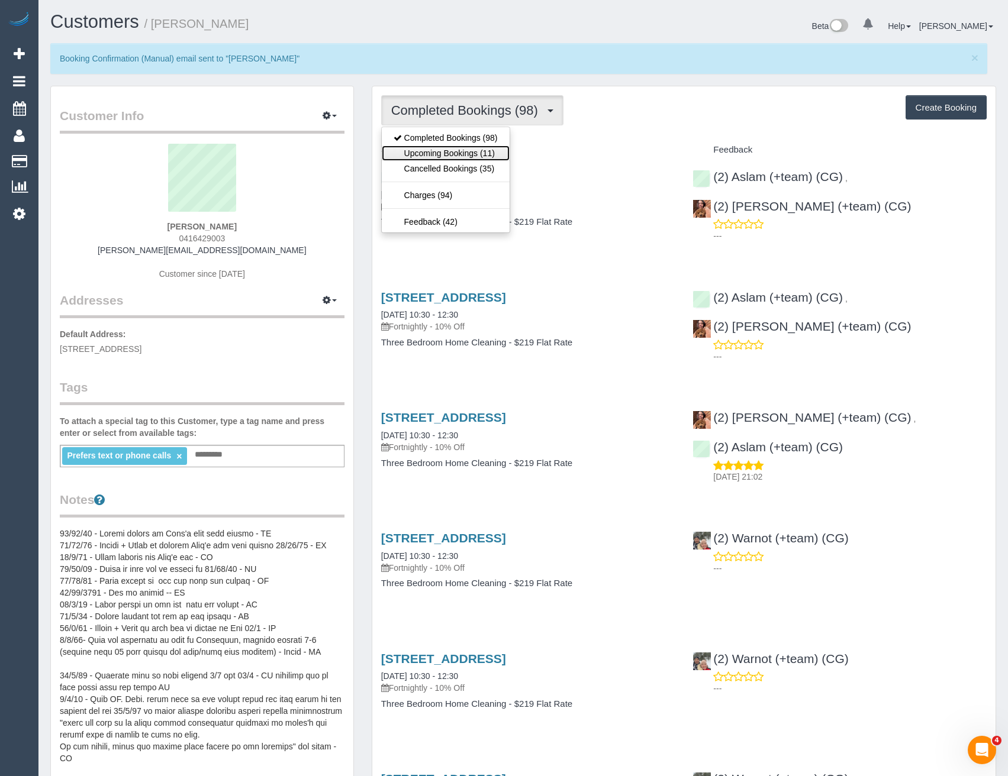
click at [462, 147] on link "Upcoming Bookings (11)" at bounding box center [446, 153] width 128 height 15
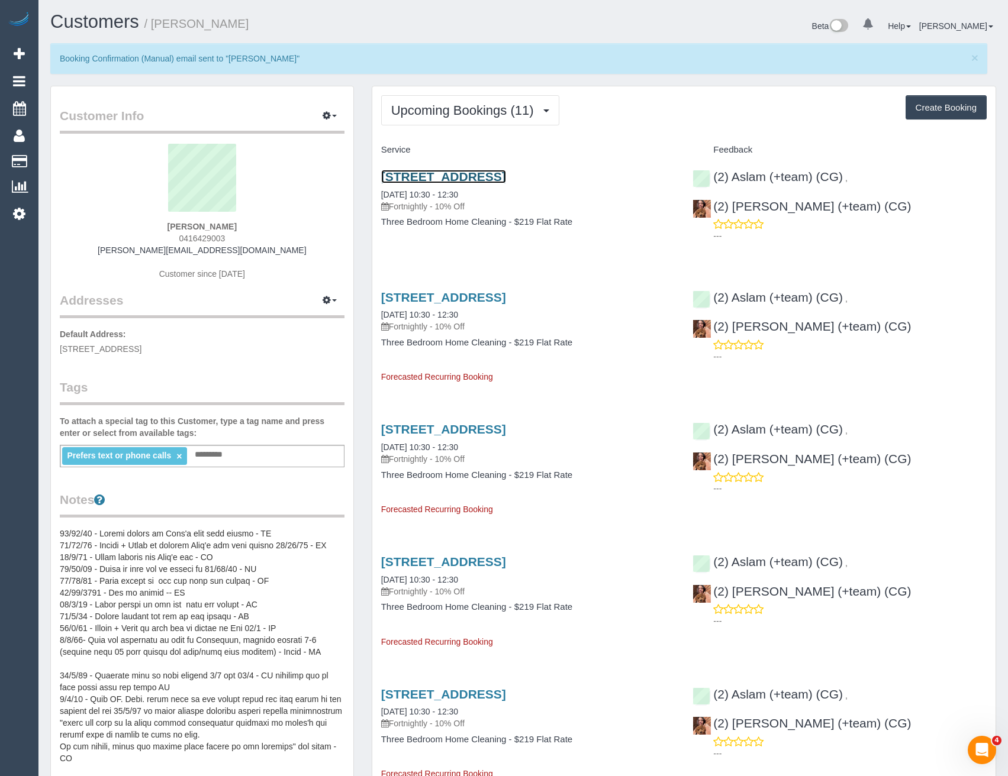
click at [506, 178] on link "[STREET_ADDRESS]" at bounding box center [443, 177] width 125 height 14
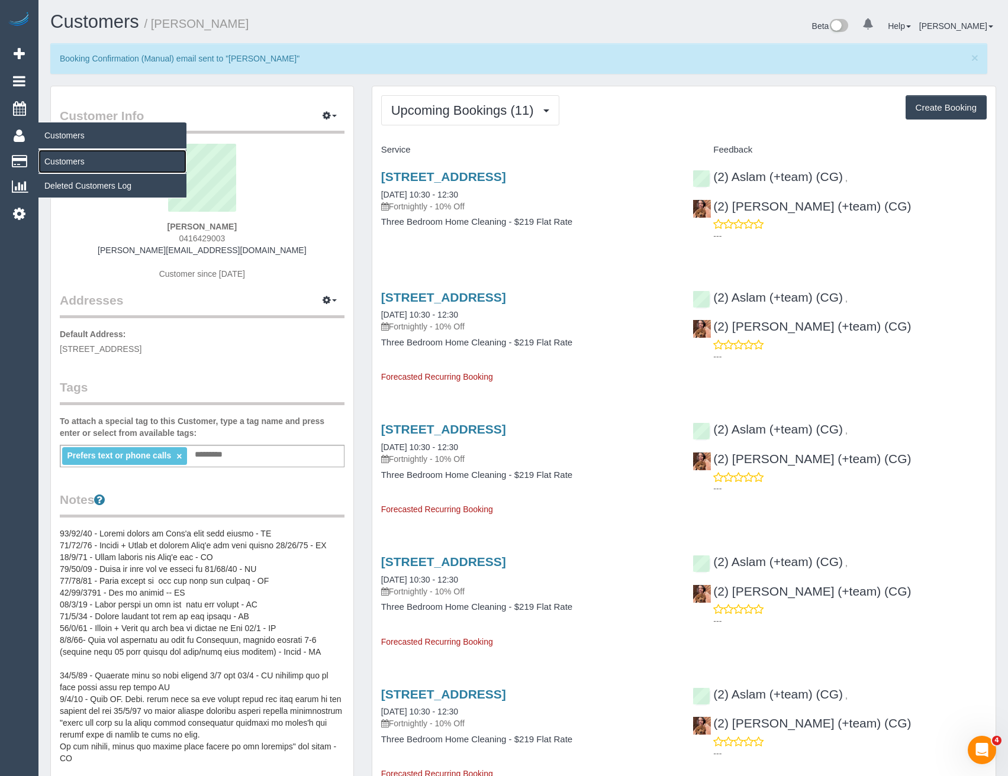
click at [71, 157] on link "Customers" at bounding box center [112, 162] width 148 height 24
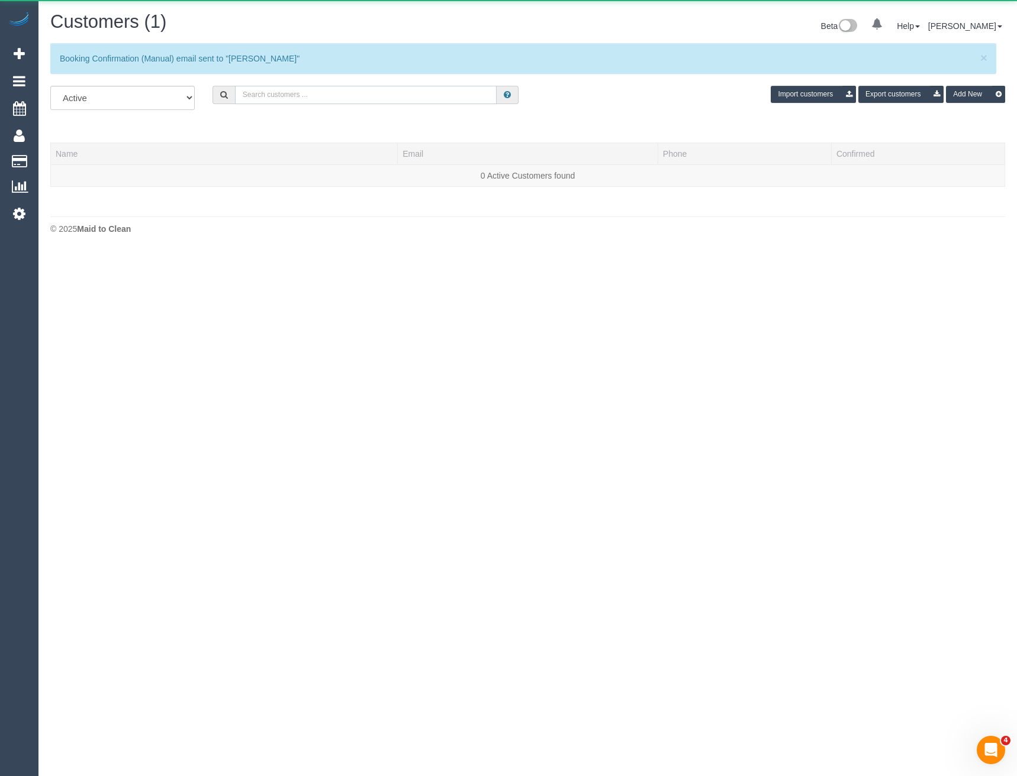
click at [309, 90] on input "text" at bounding box center [366, 95] width 262 height 18
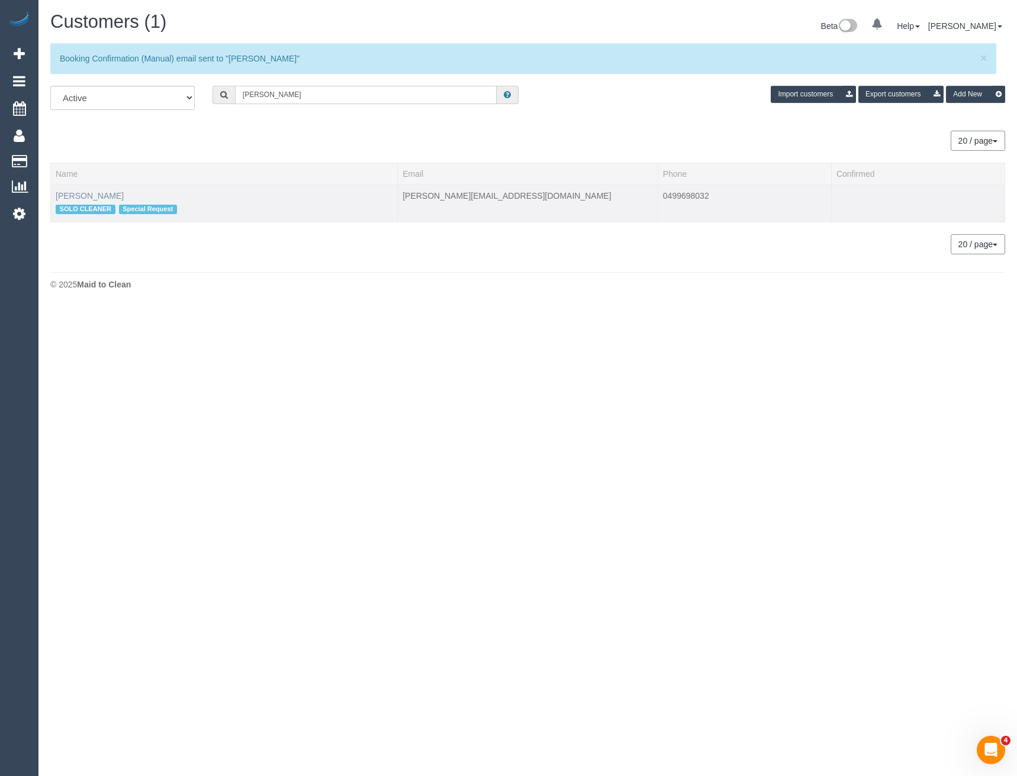
type input "[PERSON_NAME]"
click at [88, 192] on link "[PERSON_NAME]" at bounding box center [90, 195] width 68 height 9
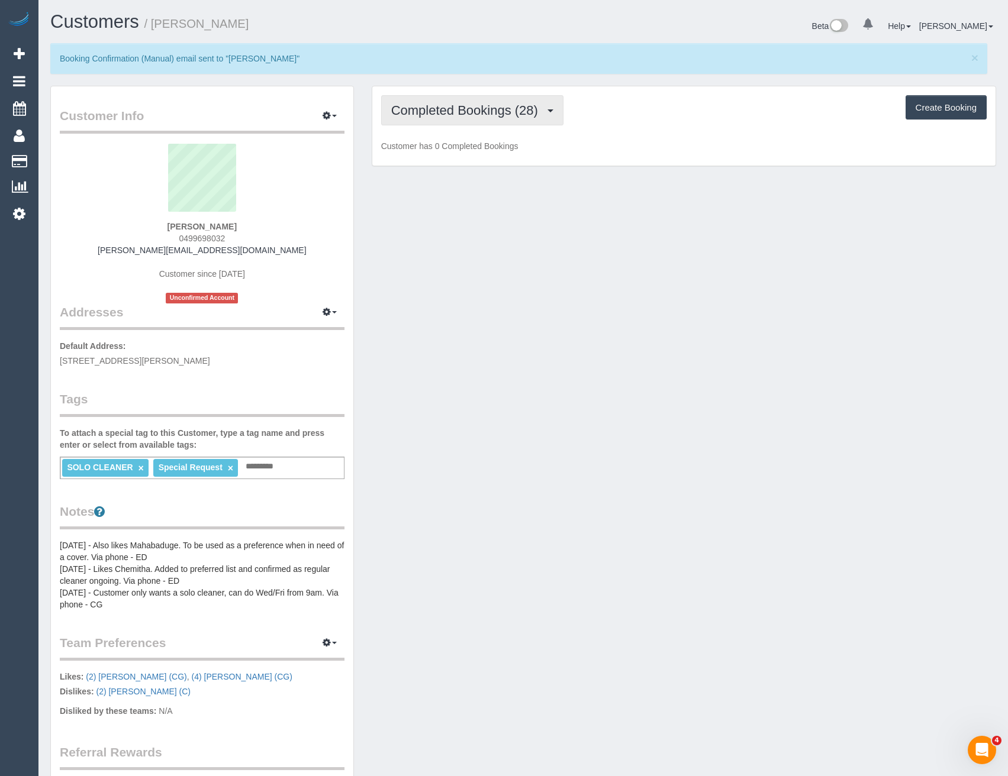
click at [485, 105] on span "Completed Bookings (28)" at bounding box center [467, 110] width 153 height 15
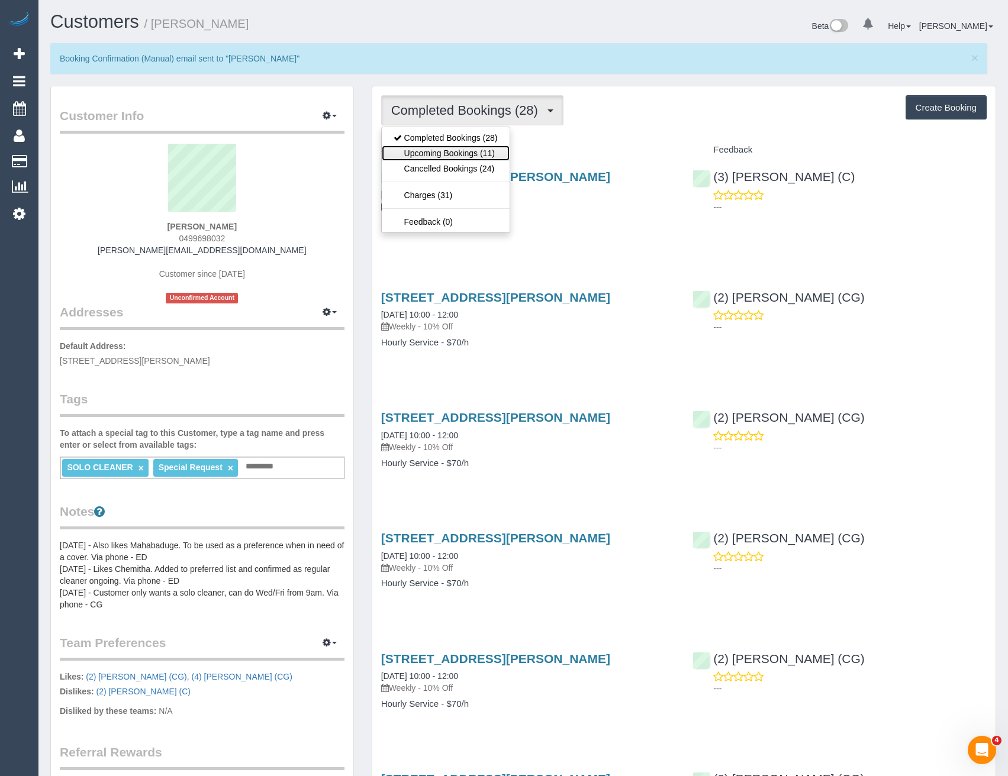
click at [494, 152] on link "Upcoming Bookings (11)" at bounding box center [446, 153] width 128 height 15
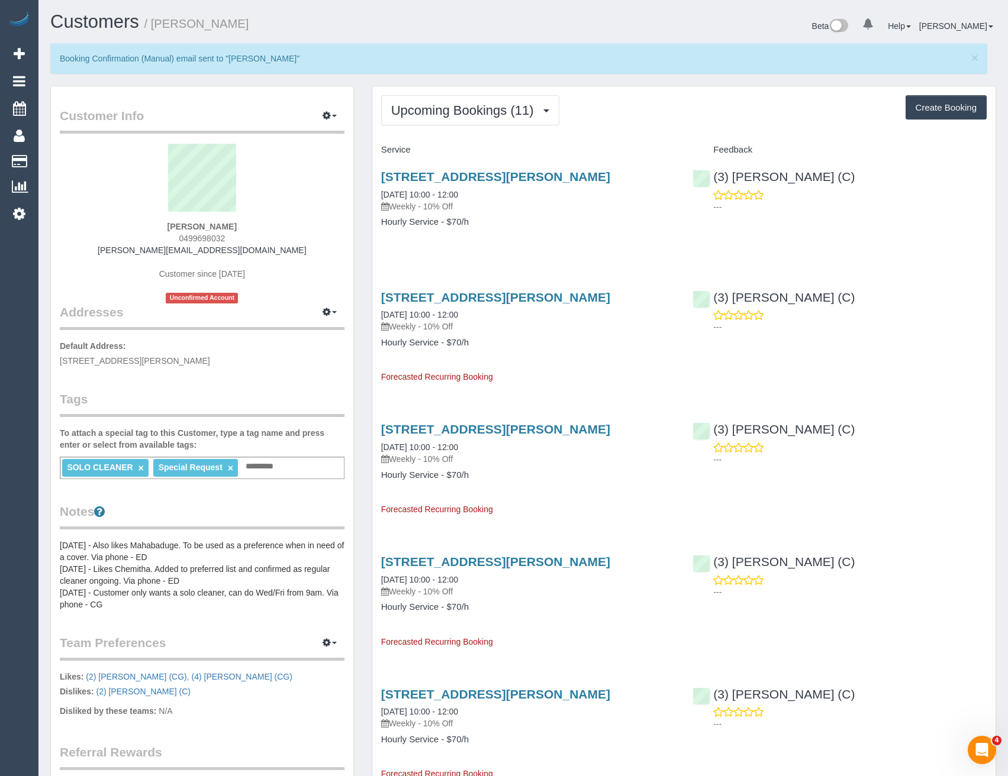
drag, startPoint x: 238, startPoint y: 238, endPoint x: 185, endPoint y: 237, distance: 53.3
click at [185, 237] on div "Andrea Pakis 0499698032 andrea@healthcaremelbourne.com.au Customer since 2024 U…" at bounding box center [202, 224] width 285 height 160
copy span "499698032"
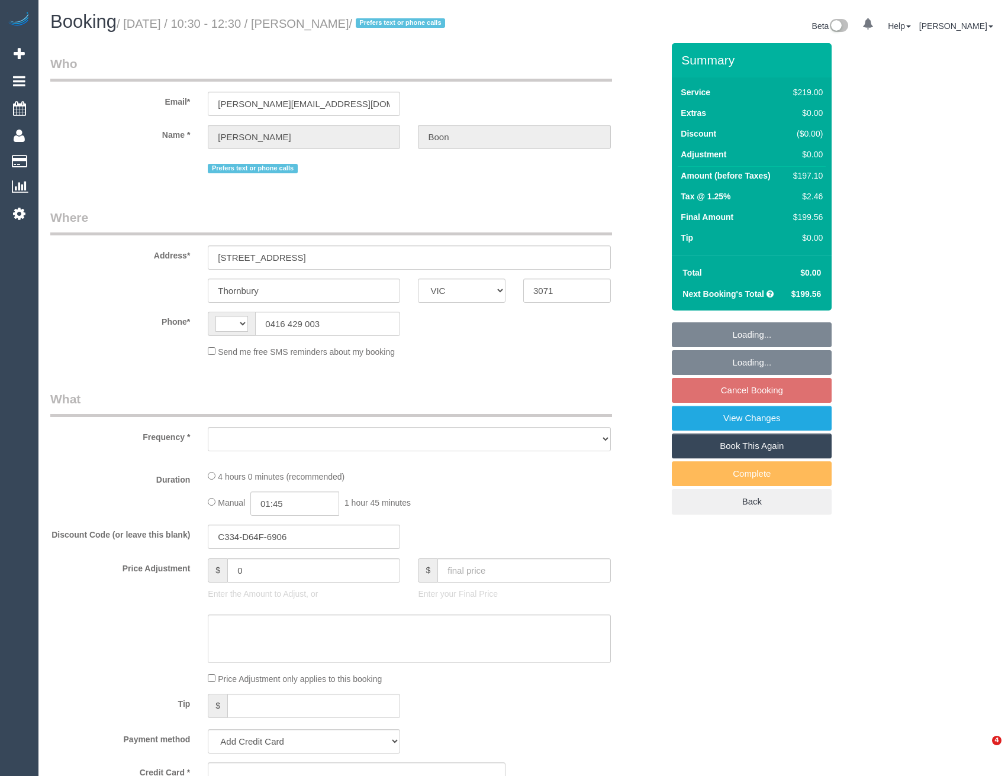
select select "VIC"
select select "string:AU"
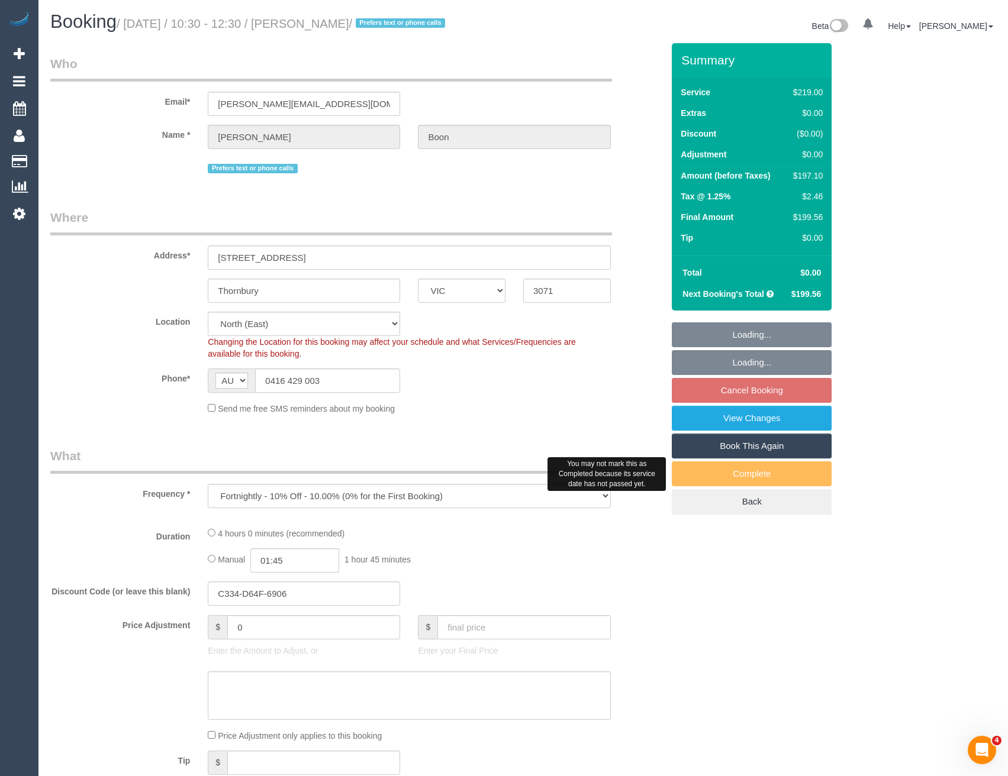
select select "object:801"
select select "string:stripe-pm_1Q1gZF2GScqysDRVbjgigklW"
select select "number:32"
select select "number:35"
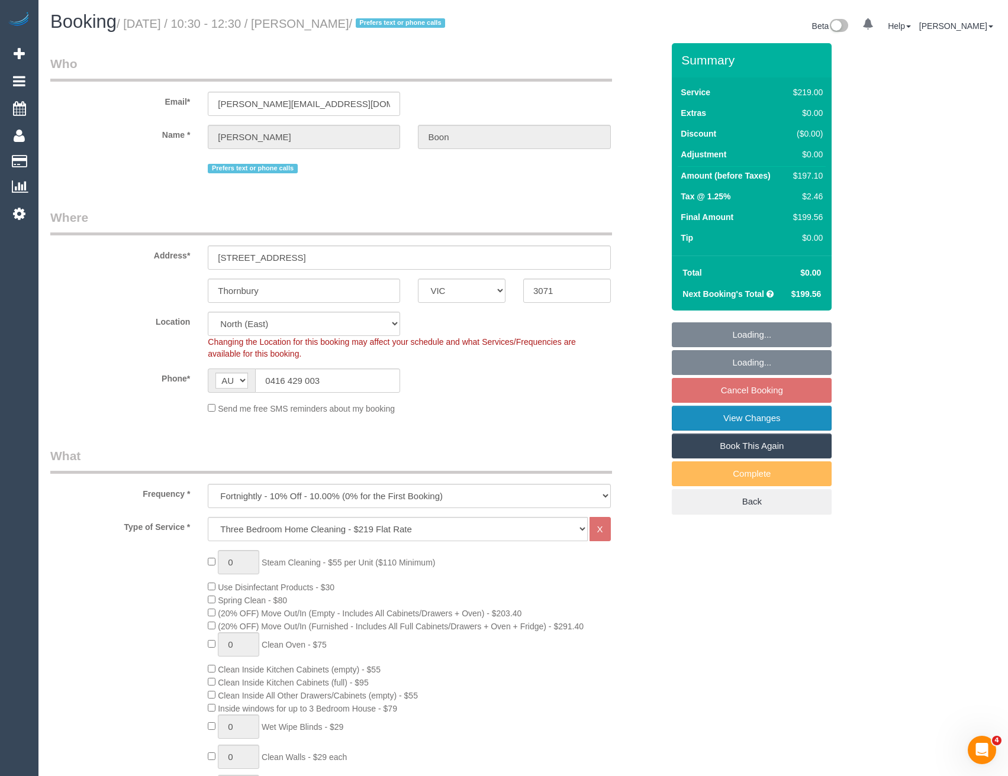
select select "22760"
click at [777, 421] on link "View Changes" at bounding box center [752, 418] width 160 height 25
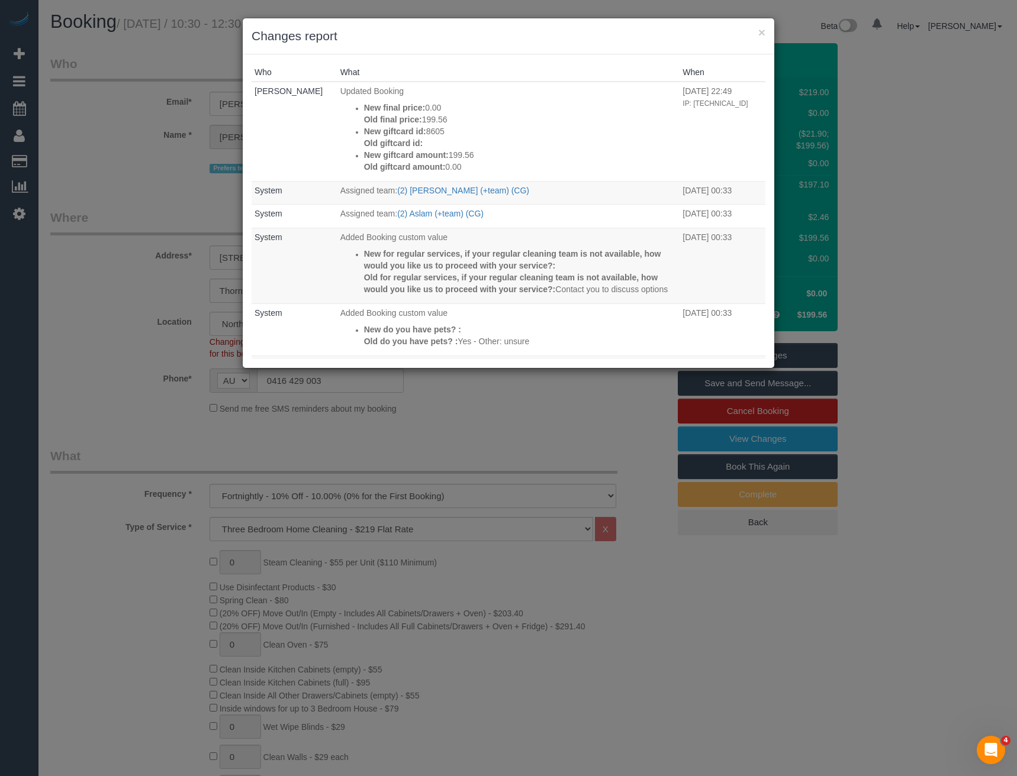
click at [481, 395] on div "× Changes report Who What When [PERSON_NAME] Updated Booking New final price: 0…" at bounding box center [508, 388] width 1017 height 776
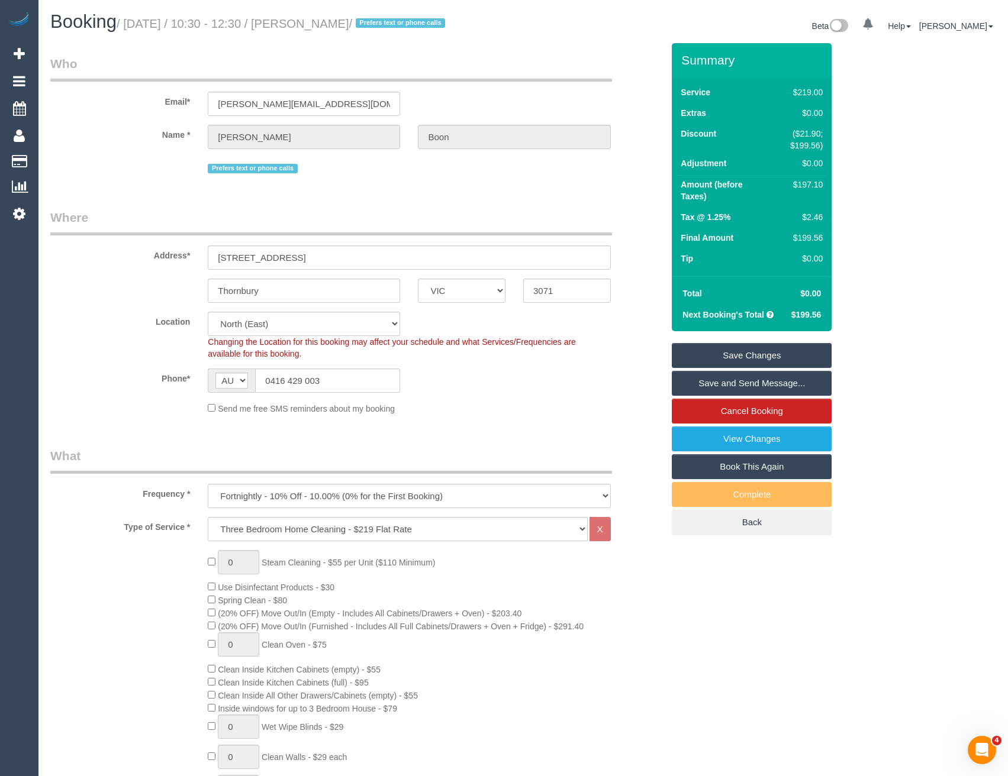
click at [711, 384] on link "Save and Send Message..." at bounding box center [752, 383] width 160 height 25
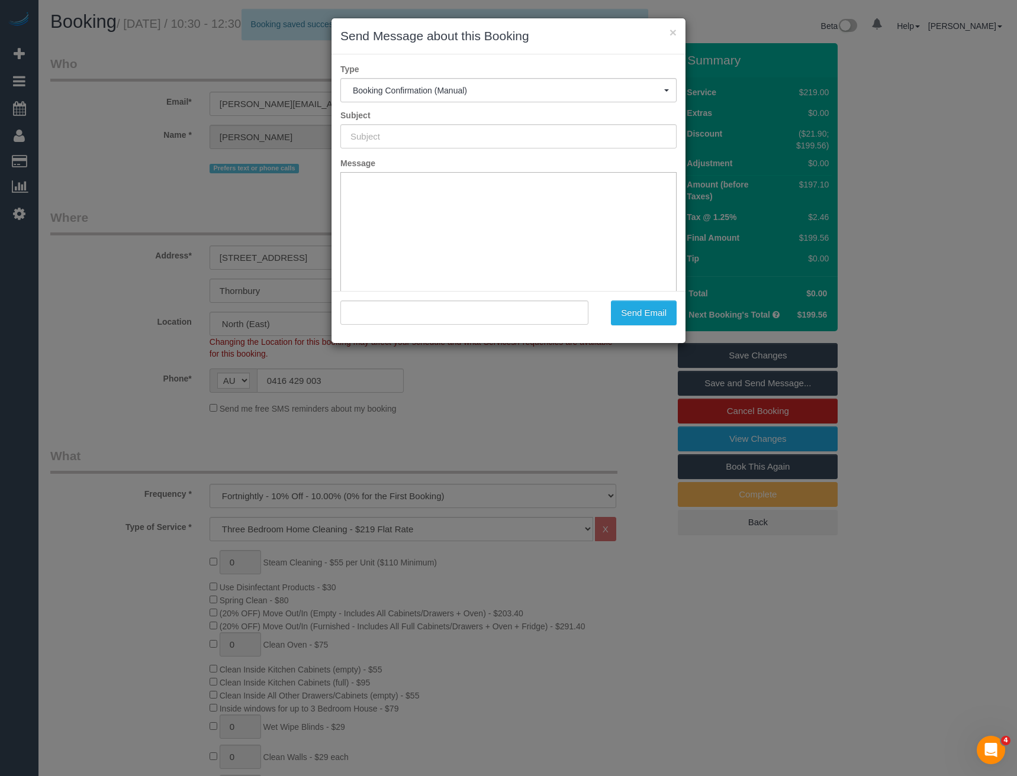
type input "Booking Confirmed"
type input ""[PERSON_NAME]" <[PERSON_NAME][EMAIL_ADDRESS][DOMAIN_NAME]>"
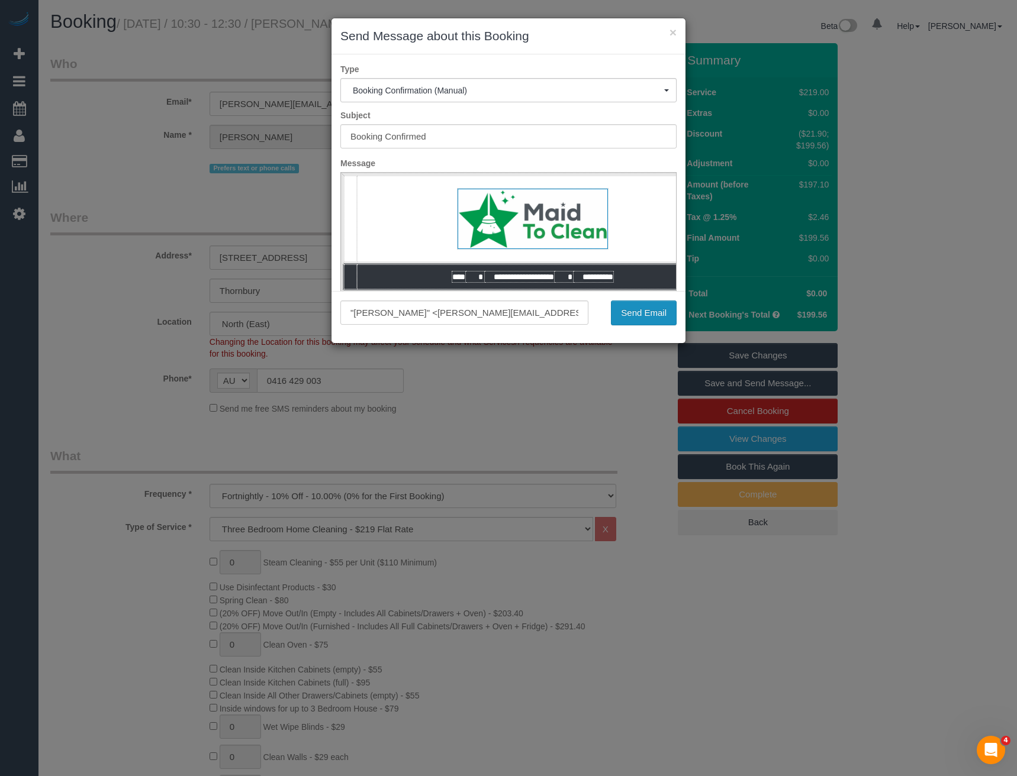
click at [632, 316] on button "Send Email" at bounding box center [644, 313] width 66 height 25
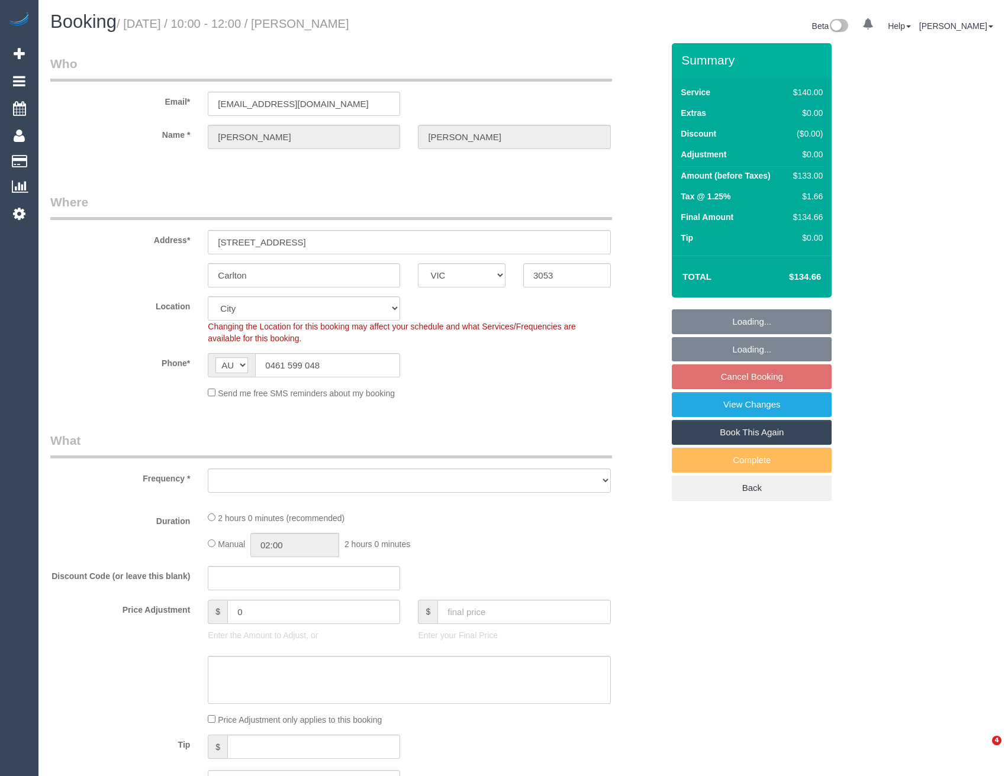
select select "VIC"
select select "object:551"
select select "string:stripe-pm_1RfXfJ2GScqysDRV6nMI43sF"
select select "number:28"
select select "number:14"
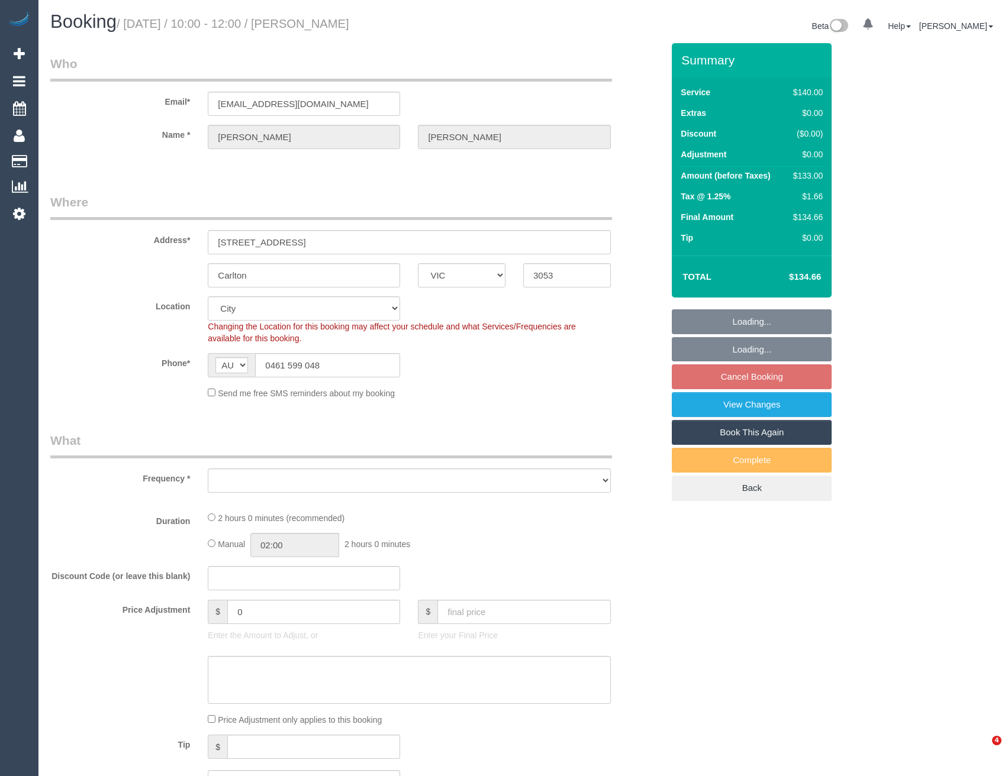
select select "number:19"
select select "number:24"
select select "number:33"
select select "number:13"
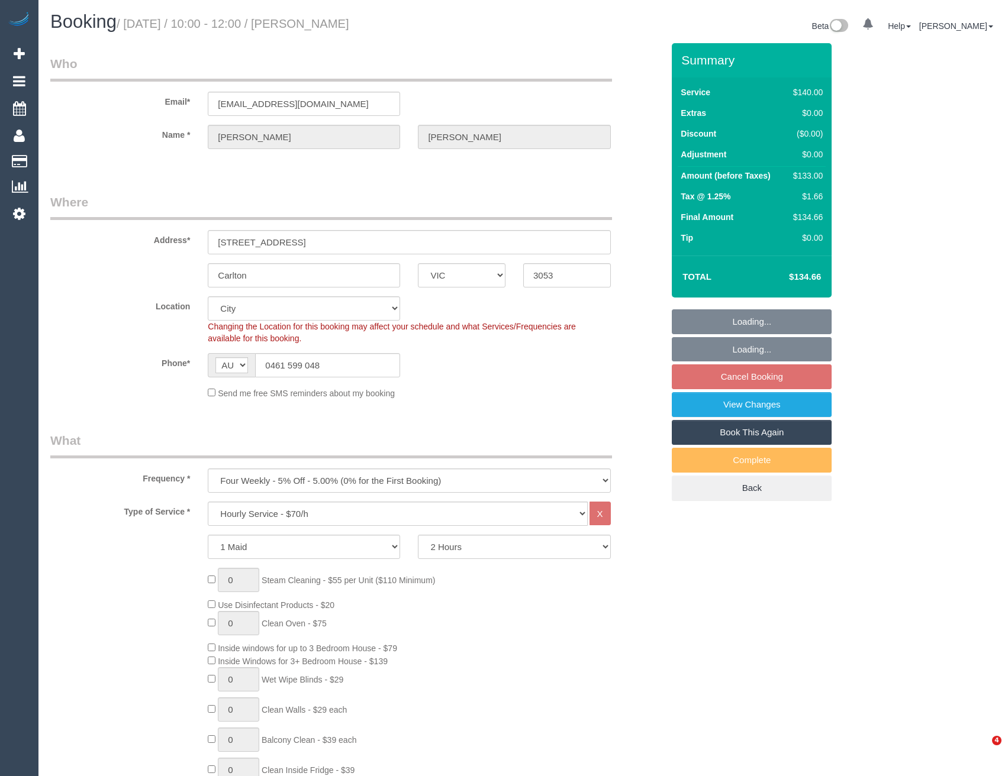
select select "object:866"
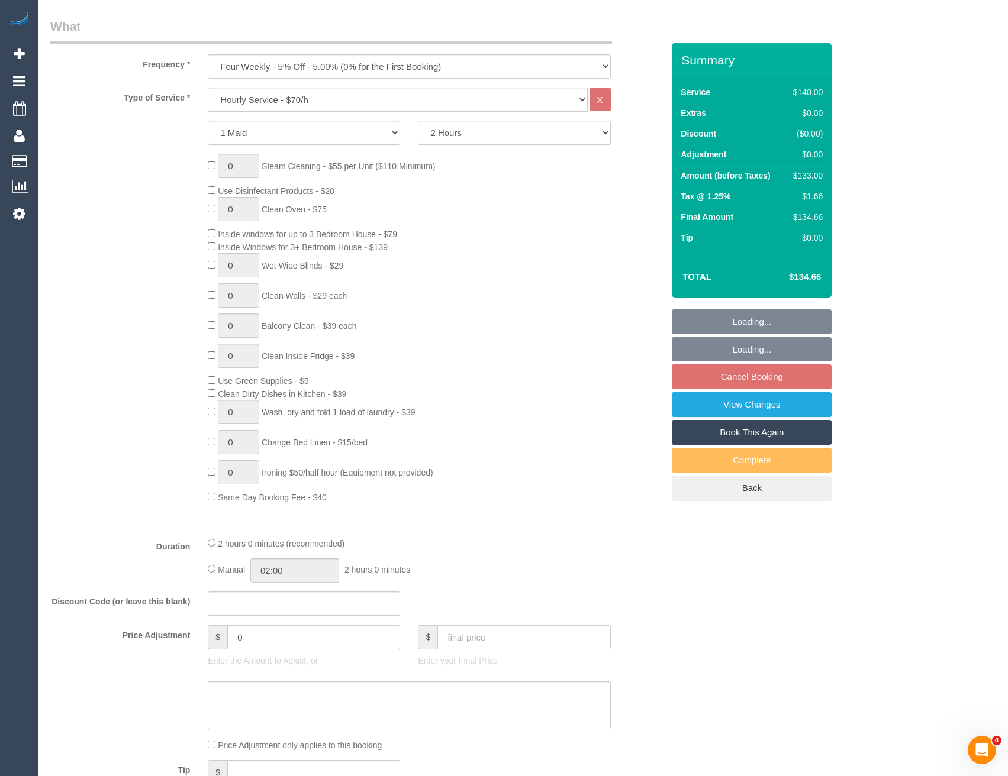
select select "spot3"
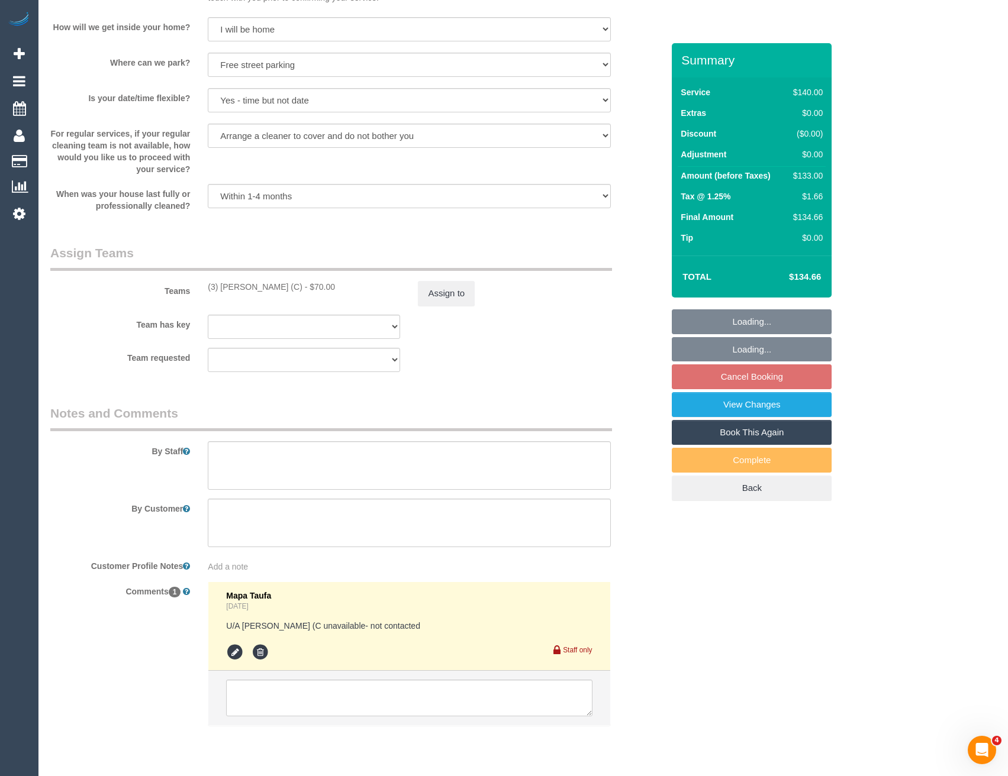
scroll to position [1574, 0]
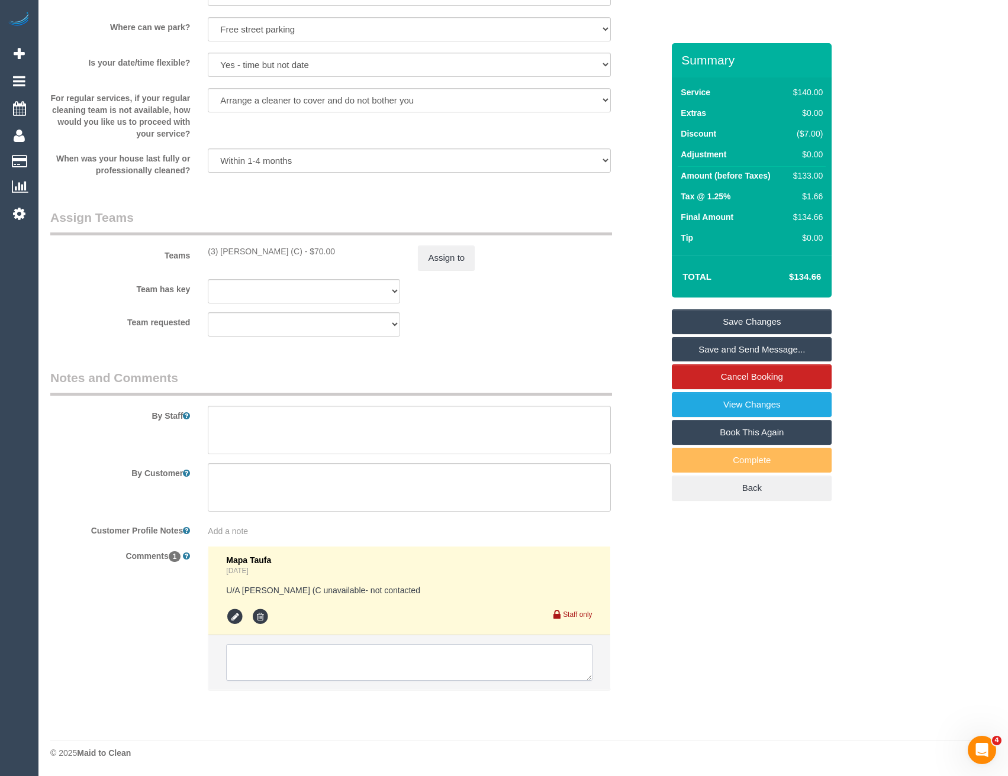
click at [353, 671] on textarea at bounding box center [409, 662] width 366 height 37
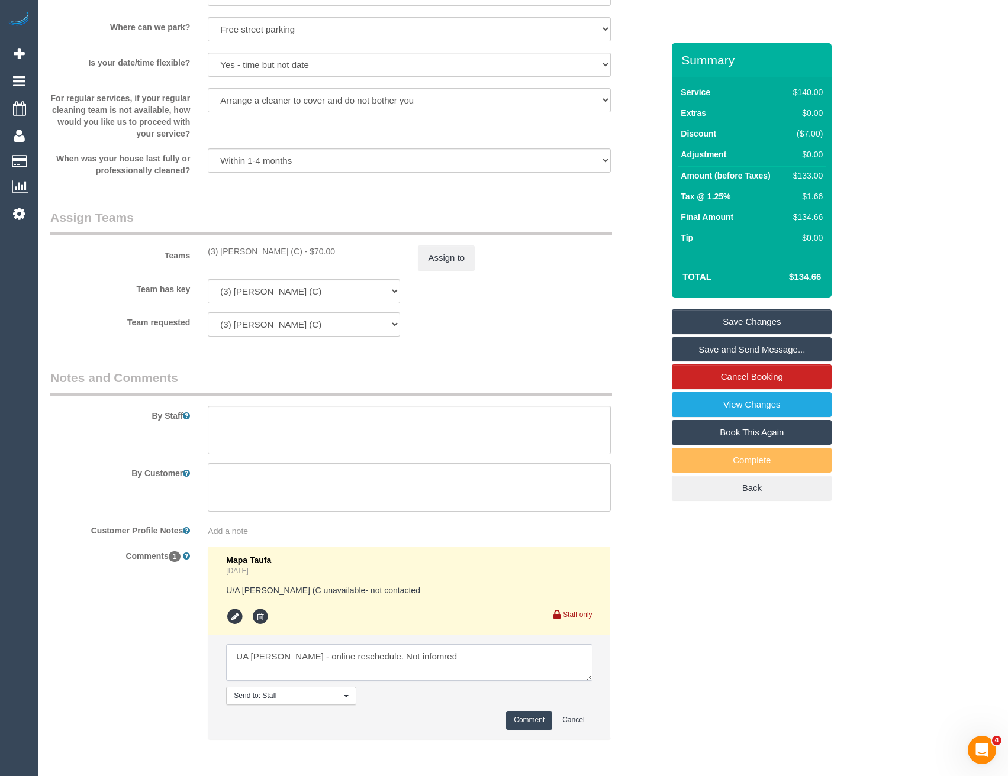
type textarea "UA Rowan - online reschedule. Not infomred"
click at [517, 718] on button "Comment" at bounding box center [529, 720] width 46 height 18
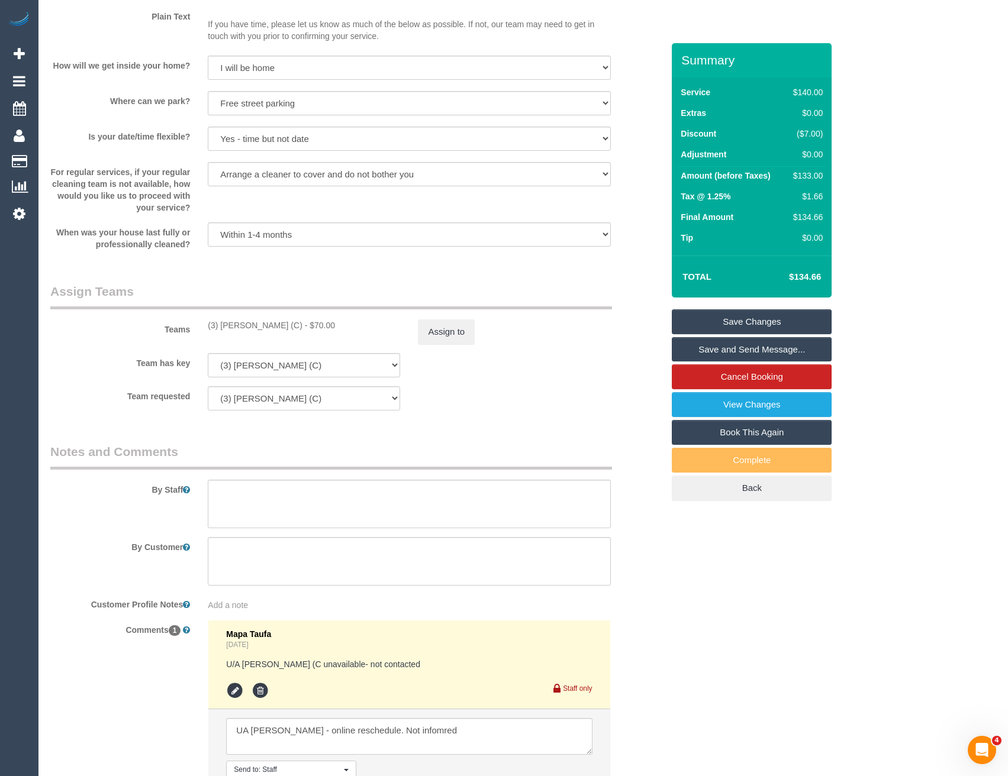
scroll to position [1397, 0]
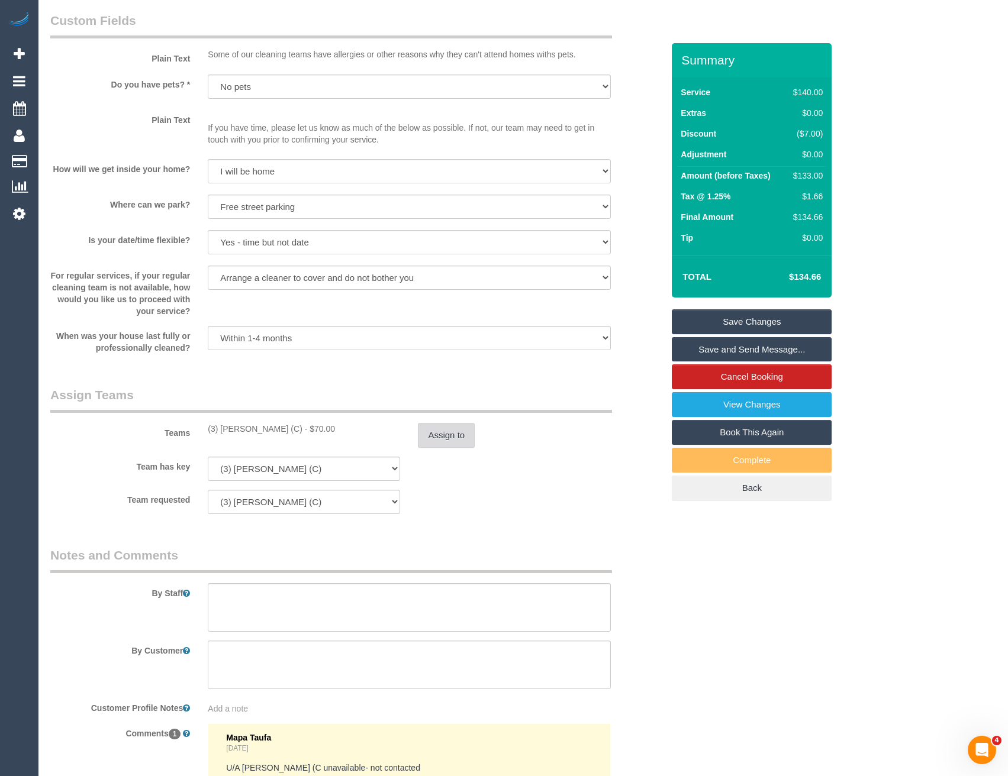
click at [432, 430] on button "Assign to" at bounding box center [446, 435] width 57 height 25
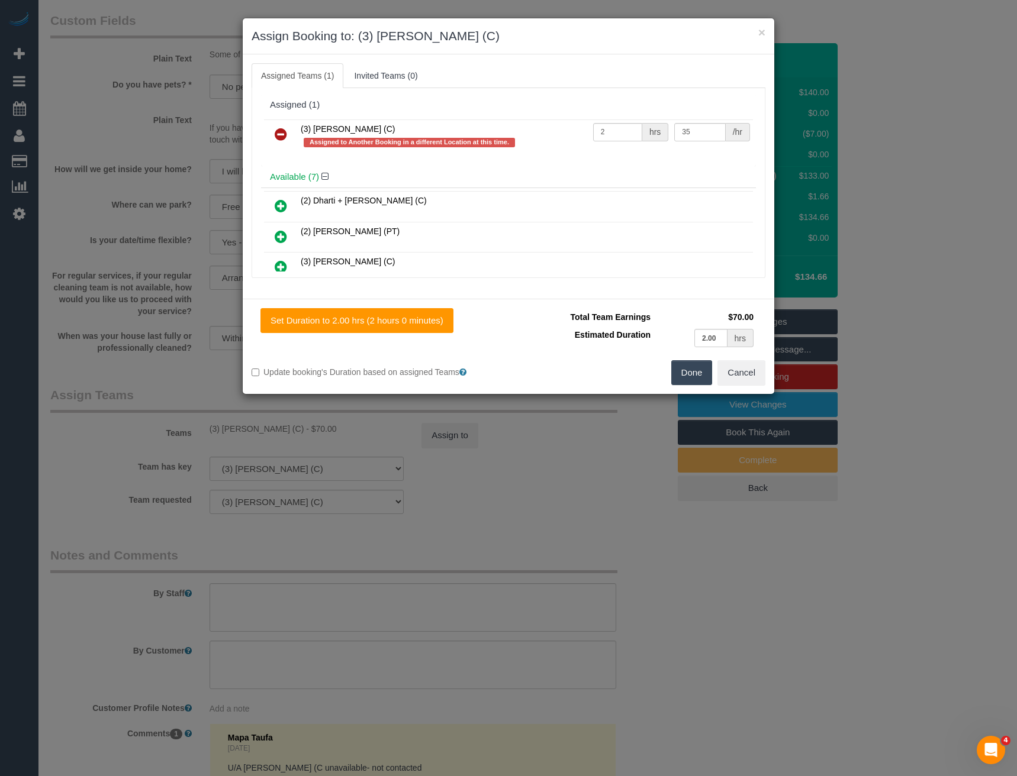
click at [281, 129] on icon at bounding box center [281, 134] width 12 height 14
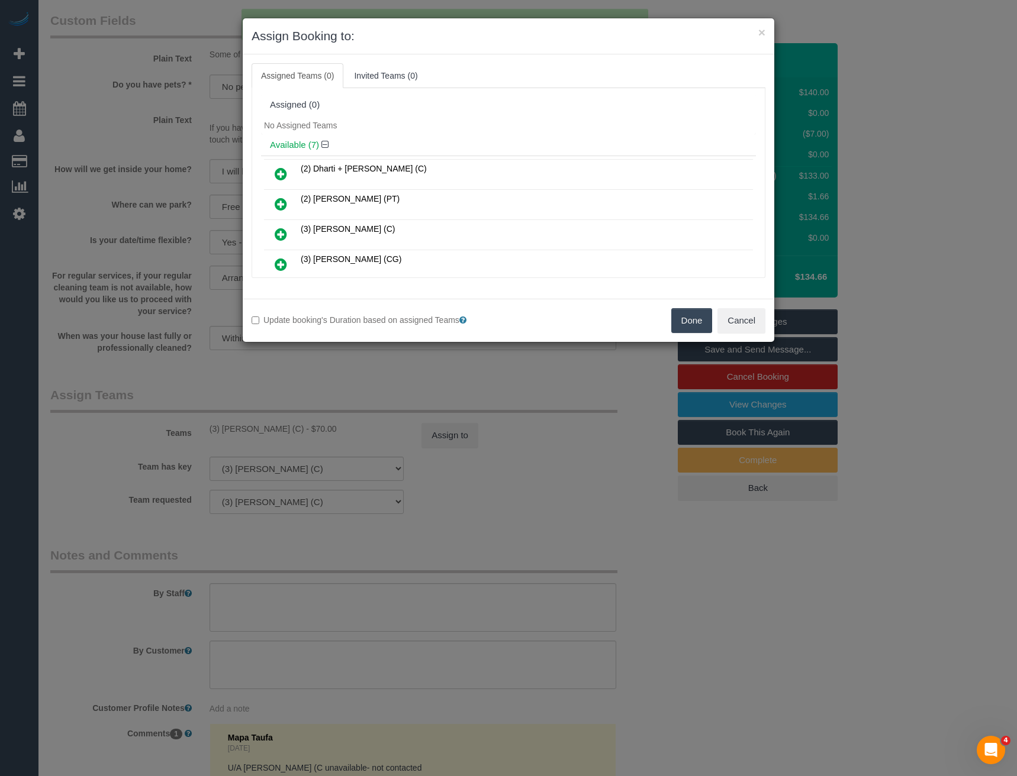
click at [692, 328] on button "Done" at bounding box center [691, 320] width 41 height 25
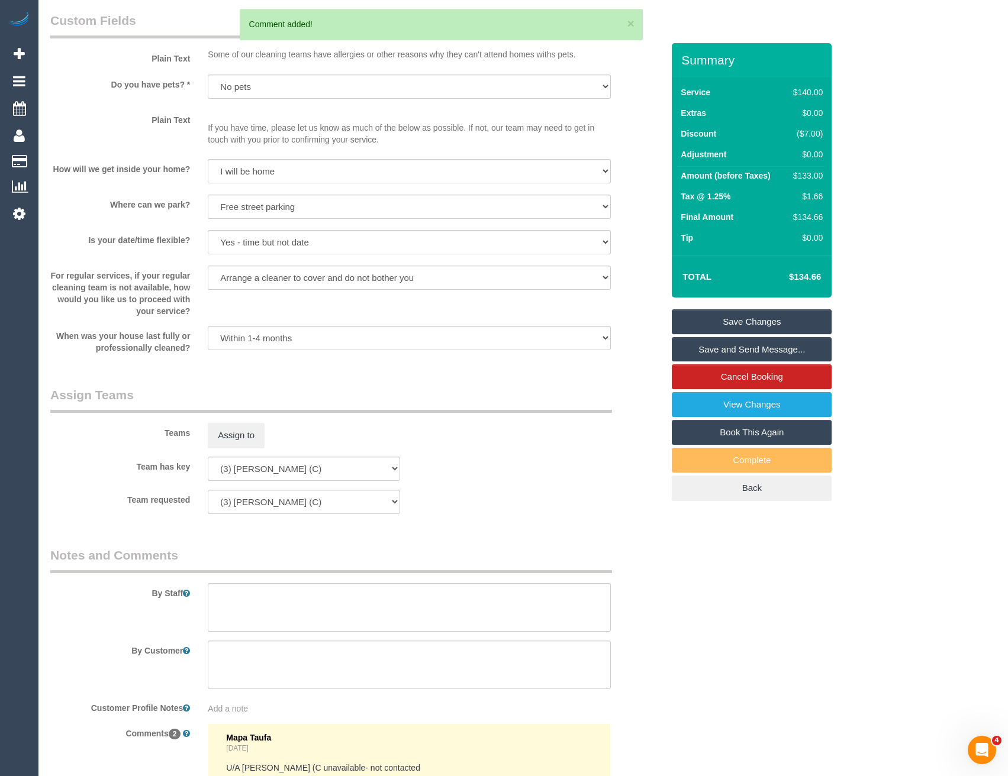
click at [711, 321] on link "Save Changes" at bounding box center [752, 321] width 160 height 25
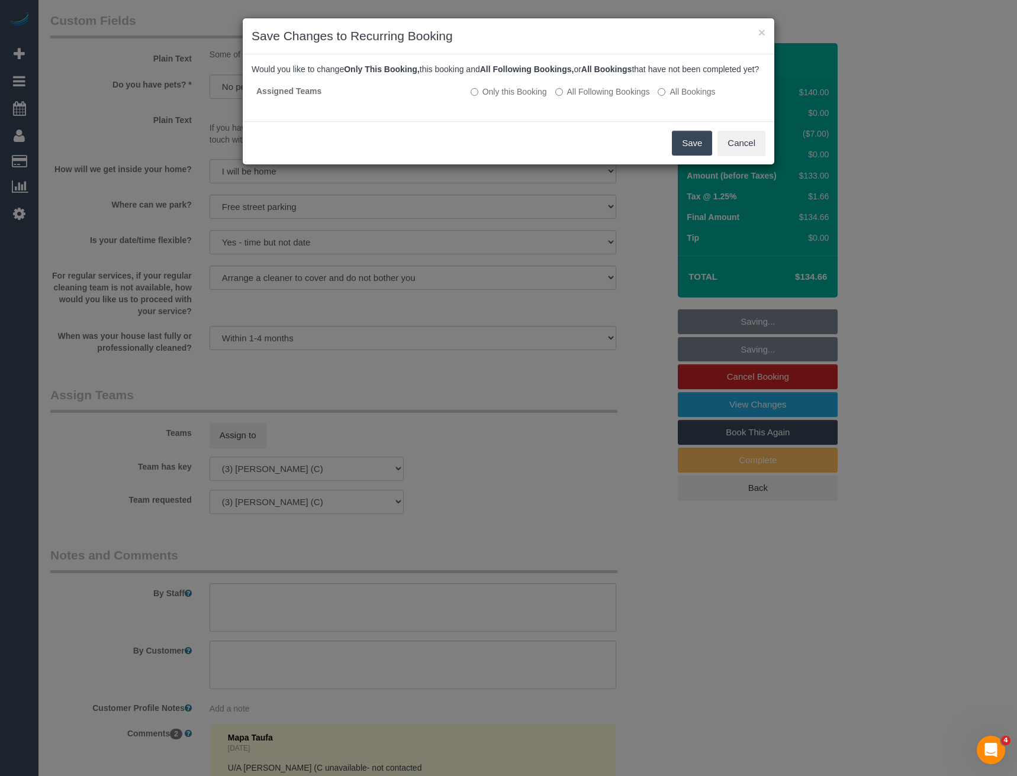
click at [688, 154] on button "Save" at bounding box center [692, 143] width 40 height 25
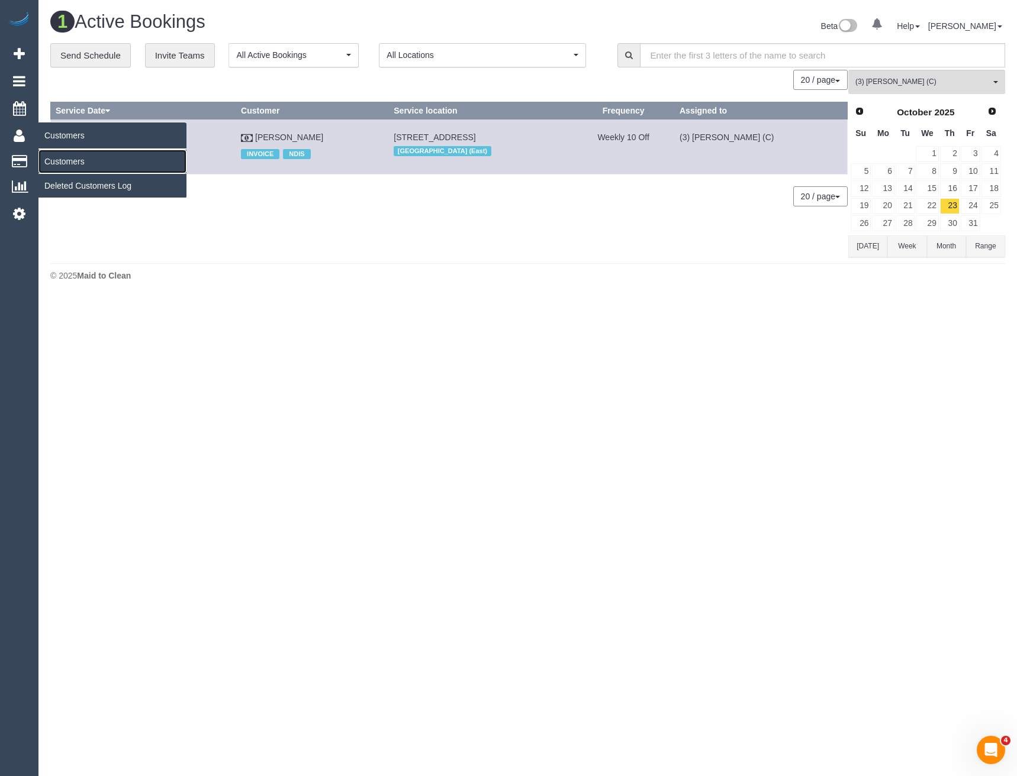
click at [63, 159] on link "Customers" at bounding box center [112, 162] width 148 height 24
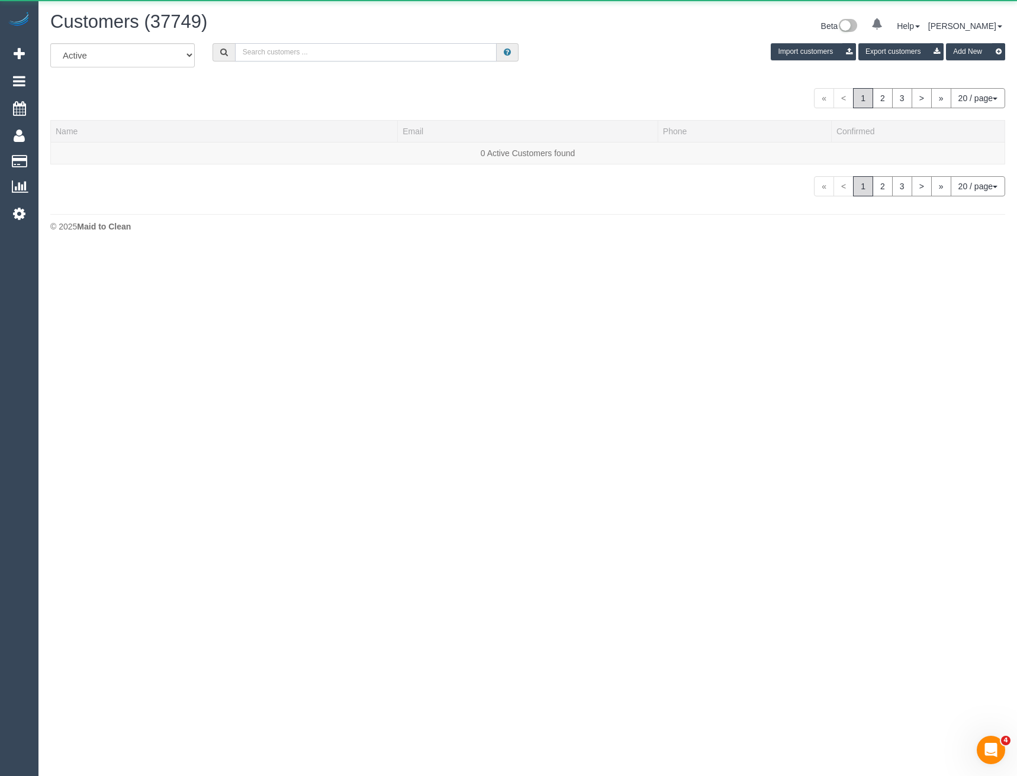
click at [252, 49] on input "text" at bounding box center [366, 52] width 262 height 18
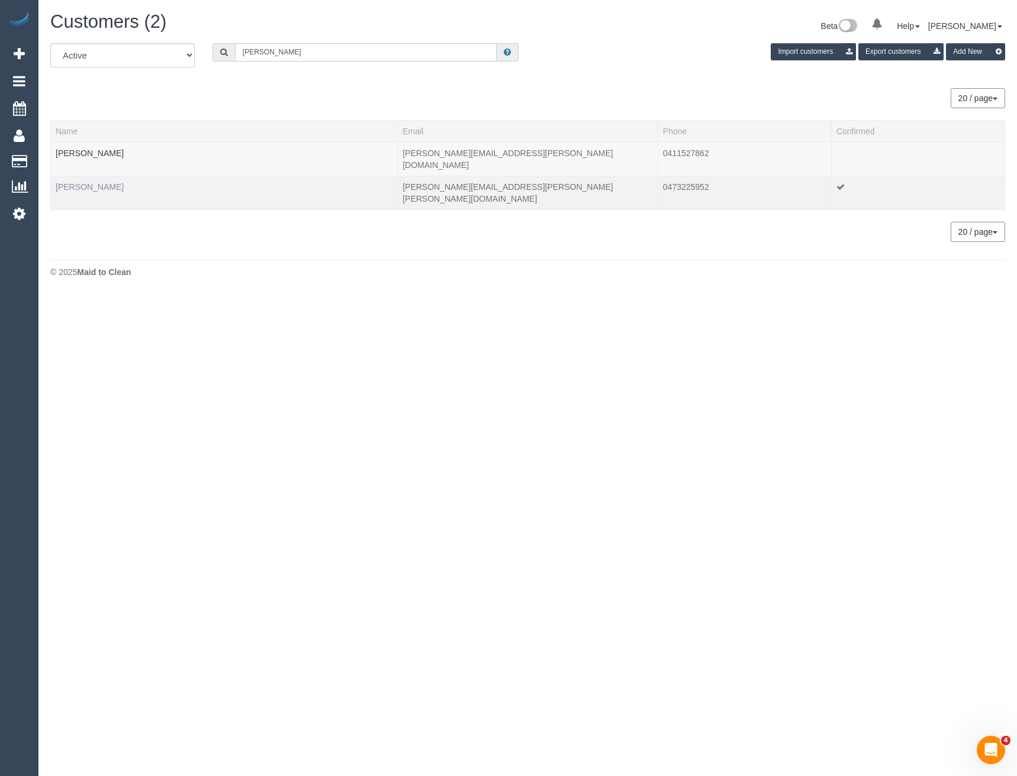
type input "Emily Camp"
click at [96, 182] on link "Emily Campbell" at bounding box center [90, 186] width 68 height 9
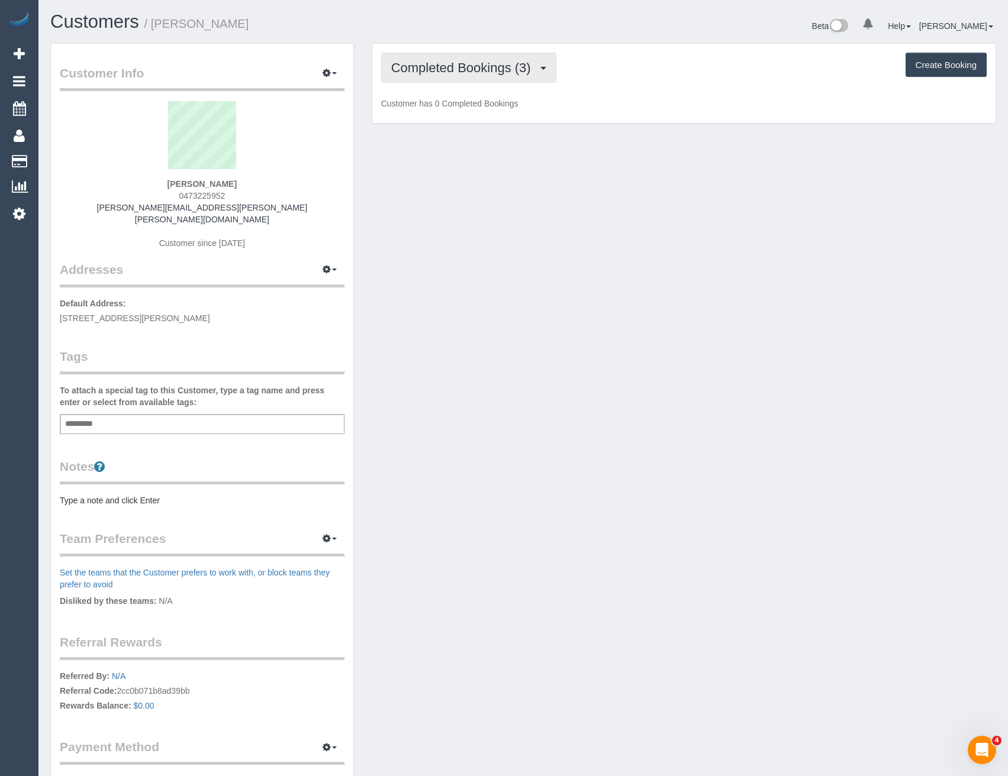
click at [526, 73] on span "Completed Bookings (3)" at bounding box center [464, 67] width 146 height 15
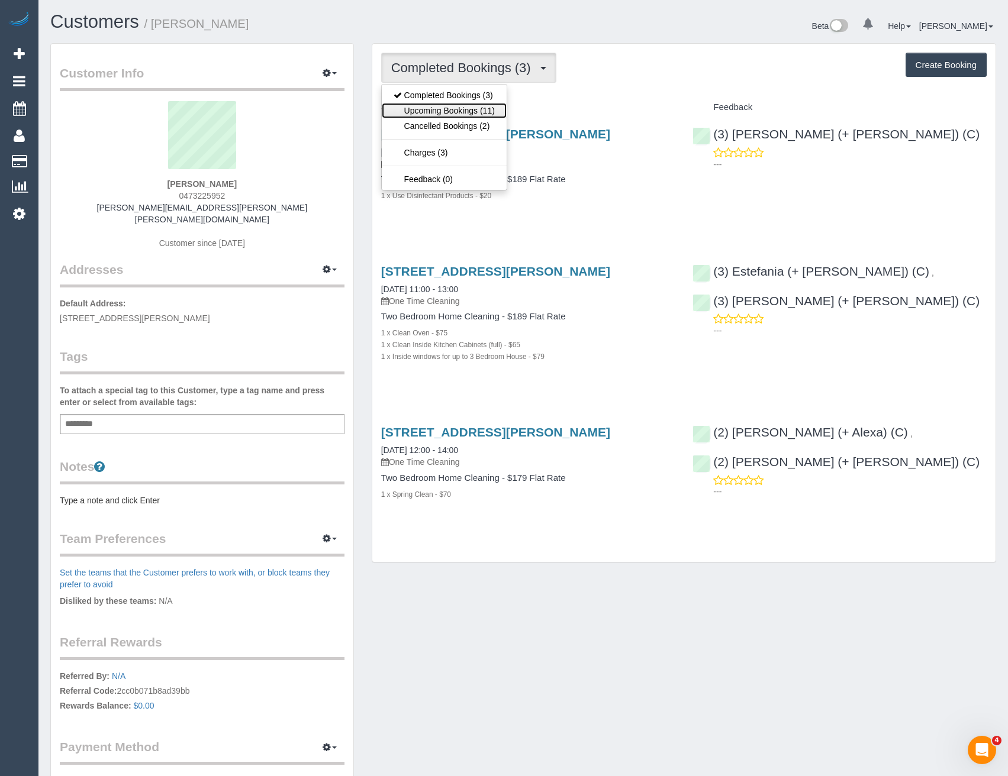
click at [479, 112] on link "Upcoming Bookings (11)" at bounding box center [444, 110] width 125 height 15
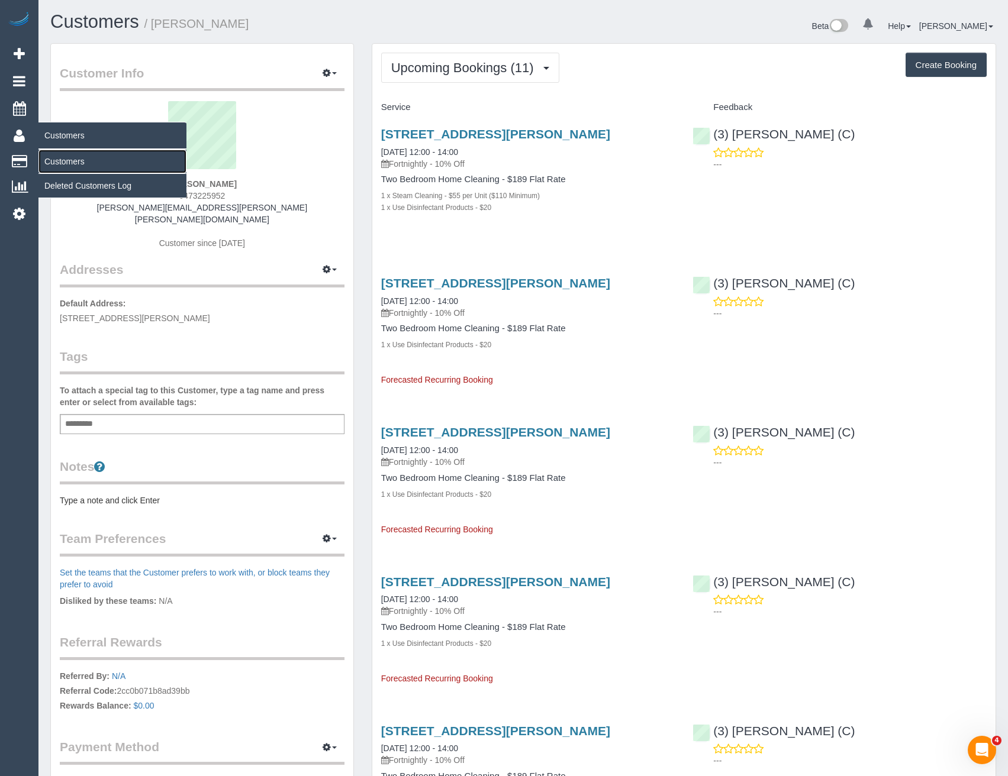
click at [86, 166] on link "Customers" at bounding box center [112, 162] width 148 height 24
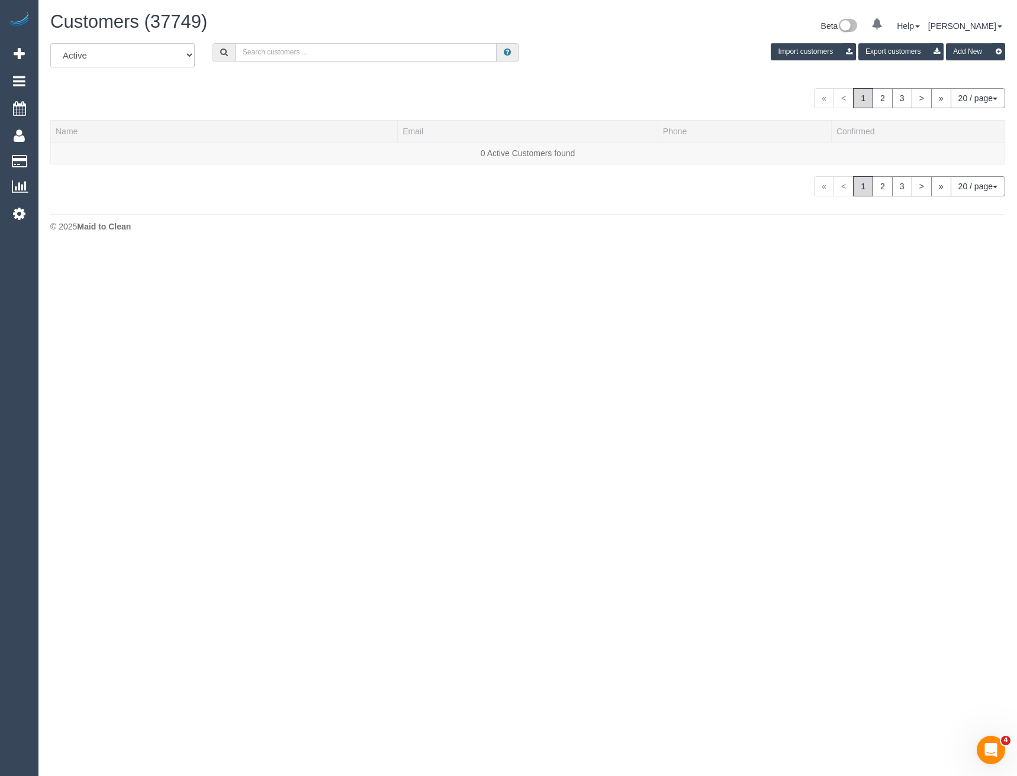
click at [269, 50] on input "text" at bounding box center [366, 52] width 262 height 18
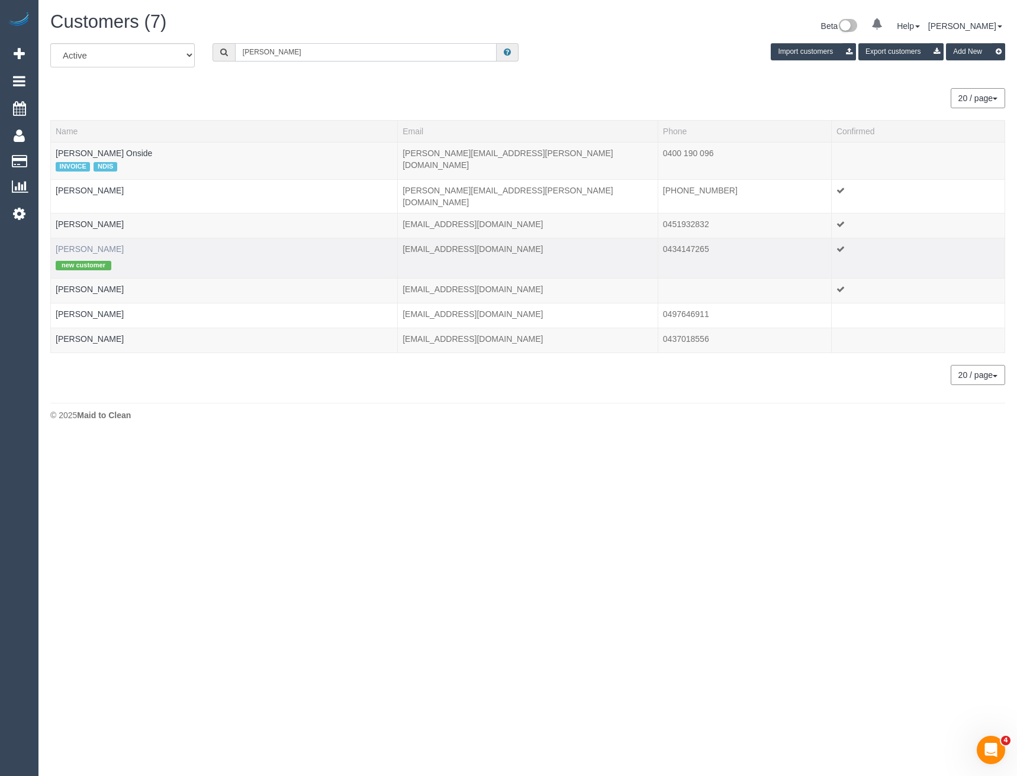
type input "Jonathan s"
click at [102, 244] on link "Jonathan Smith" at bounding box center [90, 248] width 68 height 9
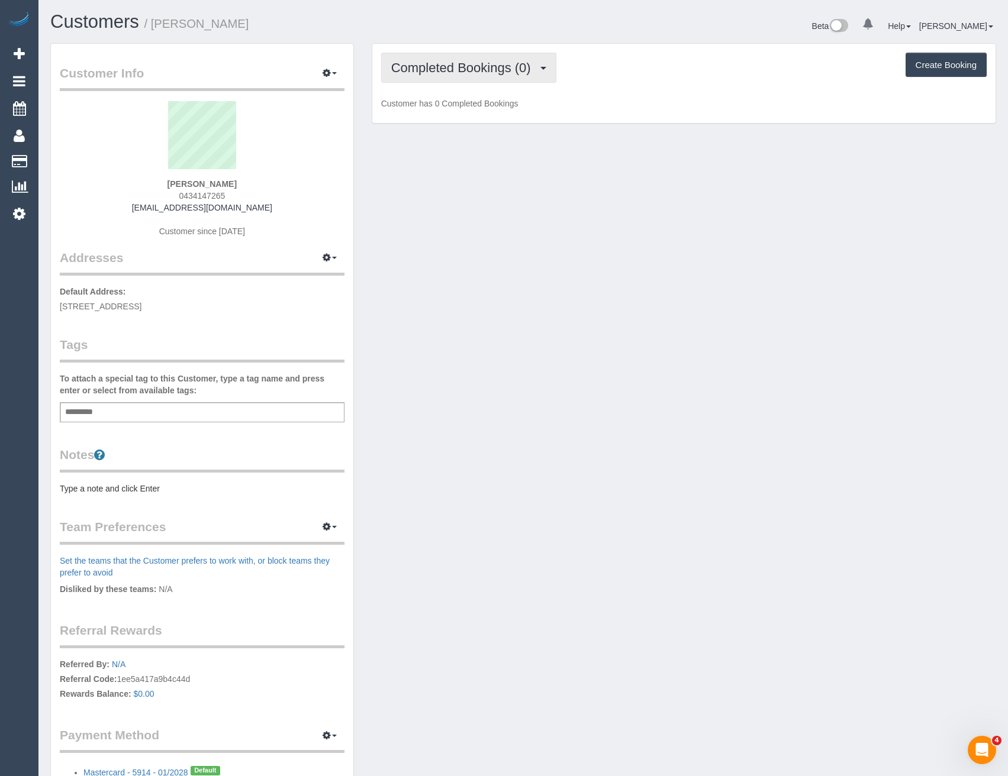
click at [543, 71] on button "Completed Bookings (0)" at bounding box center [468, 68] width 175 height 30
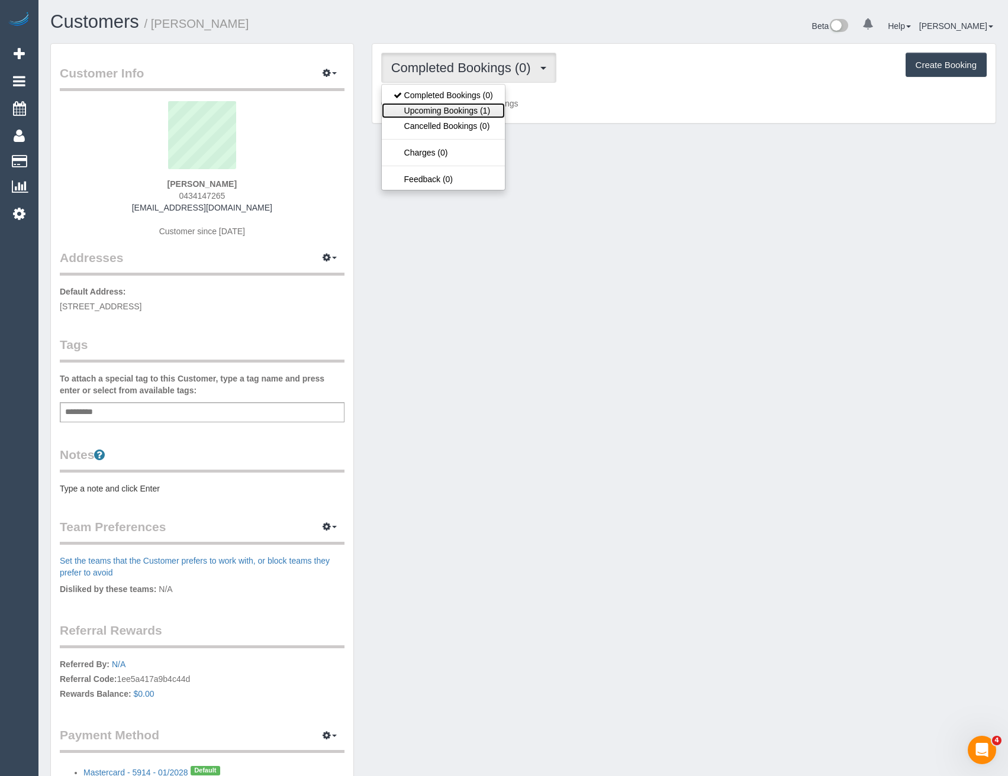
click at [491, 111] on link "Upcoming Bookings (1)" at bounding box center [443, 110] width 123 height 15
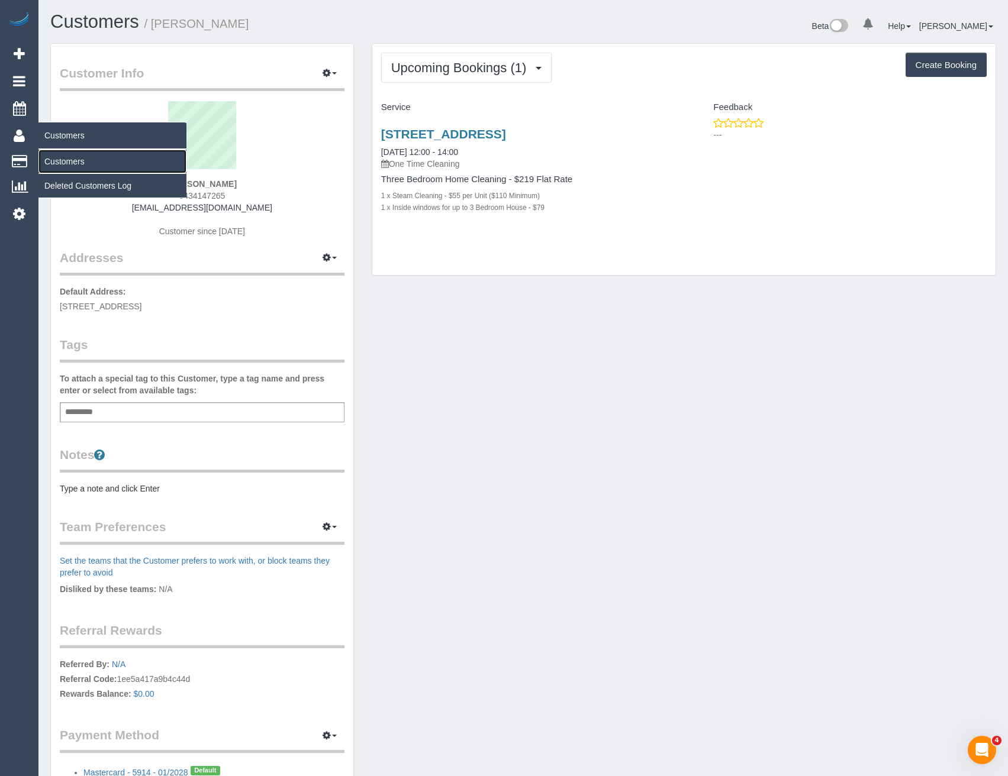
click at [56, 160] on link "Customers" at bounding box center [112, 162] width 148 height 24
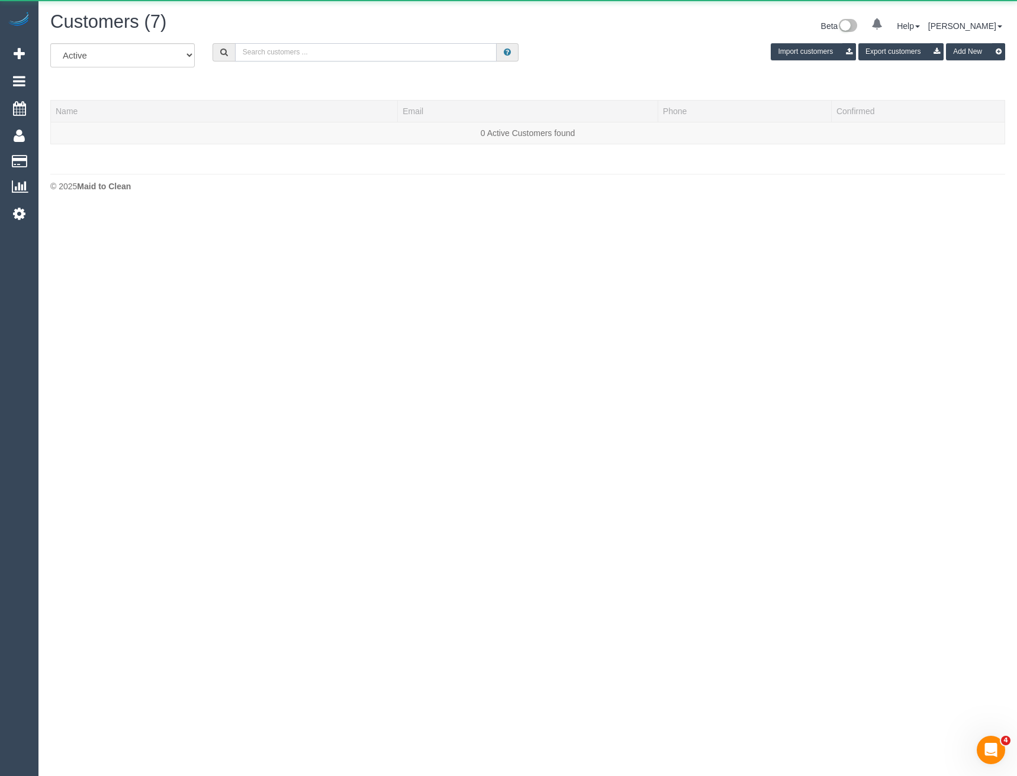
click at [295, 53] on input "text" at bounding box center [366, 52] width 262 height 18
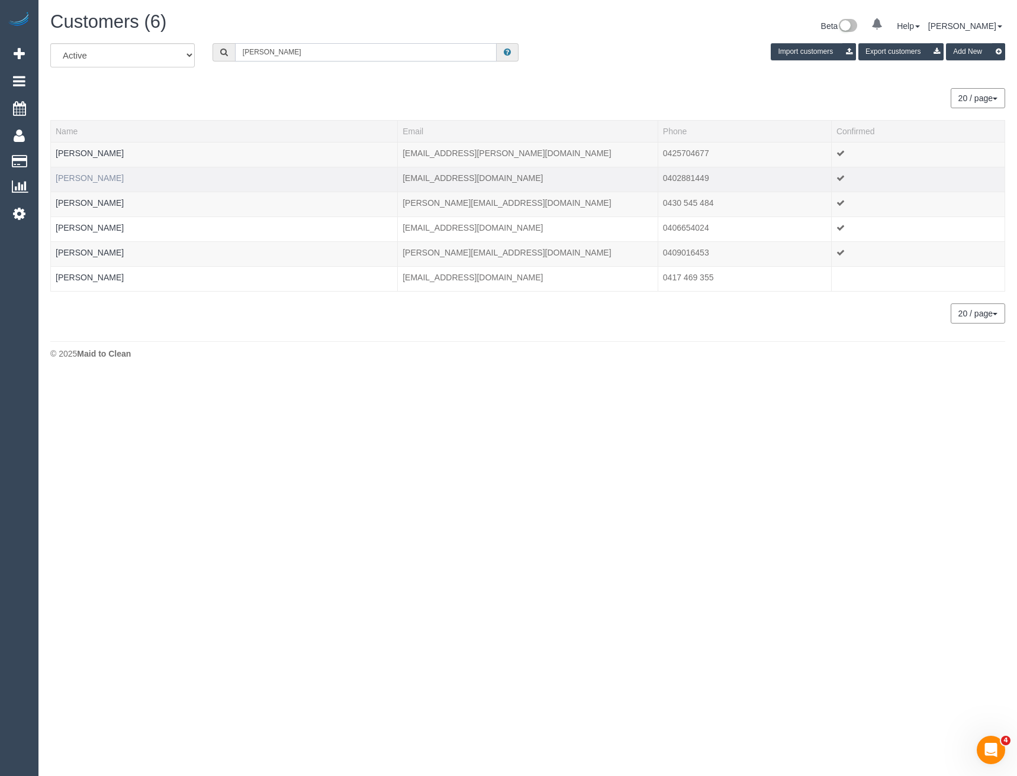
type input "Emma Bo"
click at [102, 182] on link "Emma Bolzonello" at bounding box center [90, 177] width 68 height 9
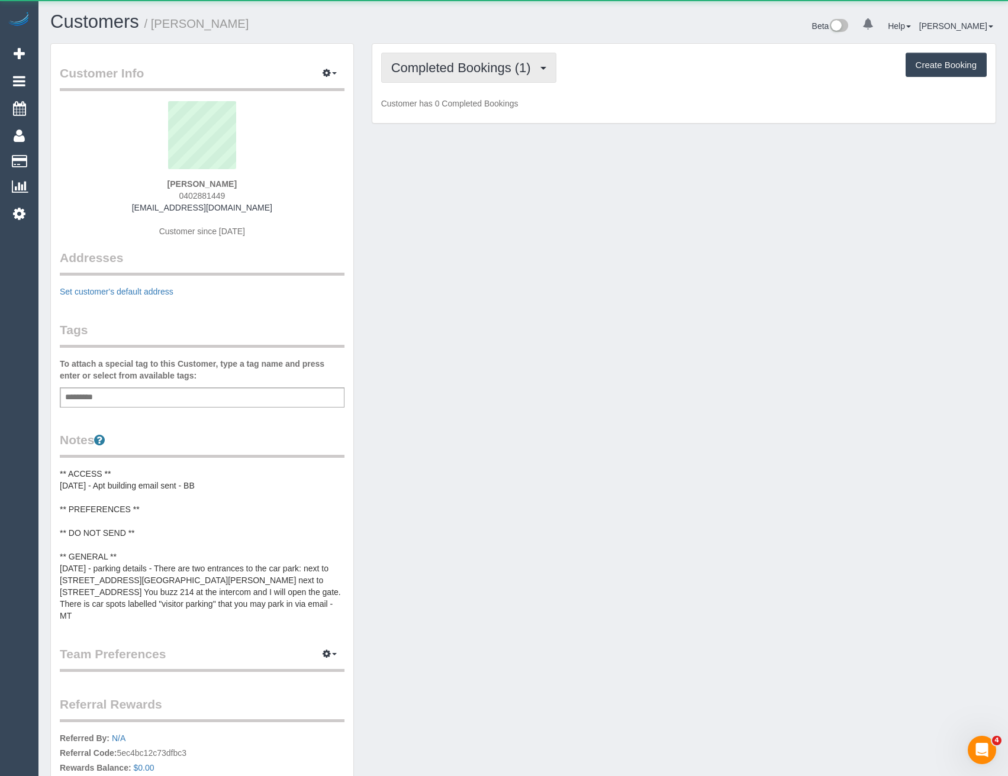
click at [537, 66] on span "Completed Bookings (1)" at bounding box center [464, 67] width 146 height 15
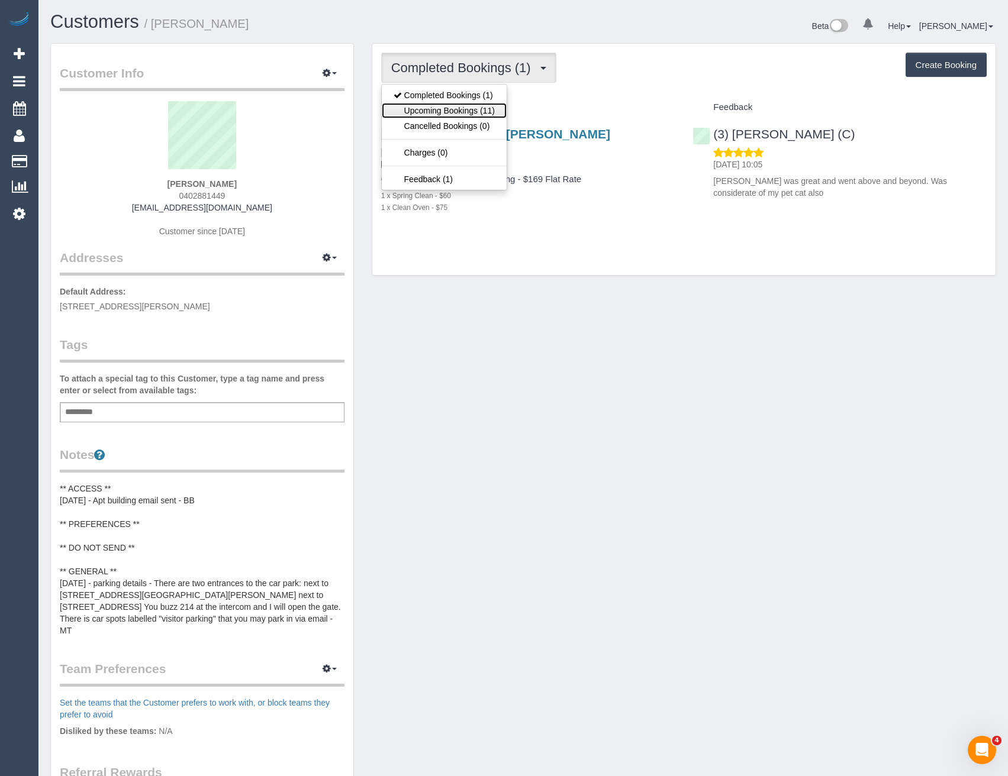
click at [476, 117] on link "Upcoming Bookings (11)" at bounding box center [444, 110] width 125 height 15
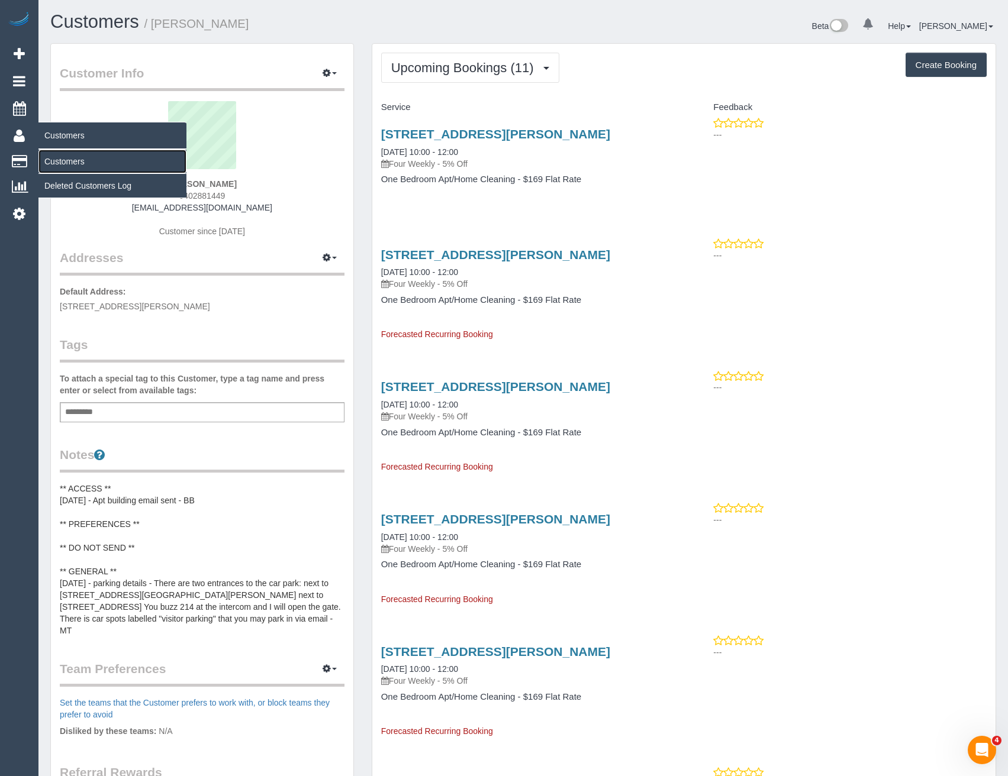
drag, startPoint x: 67, startPoint y: 162, endPoint x: 105, endPoint y: 160, distance: 37.3
click at [67, 162] on link "Customers" at bounding box center [112, 162] width 148 height 24
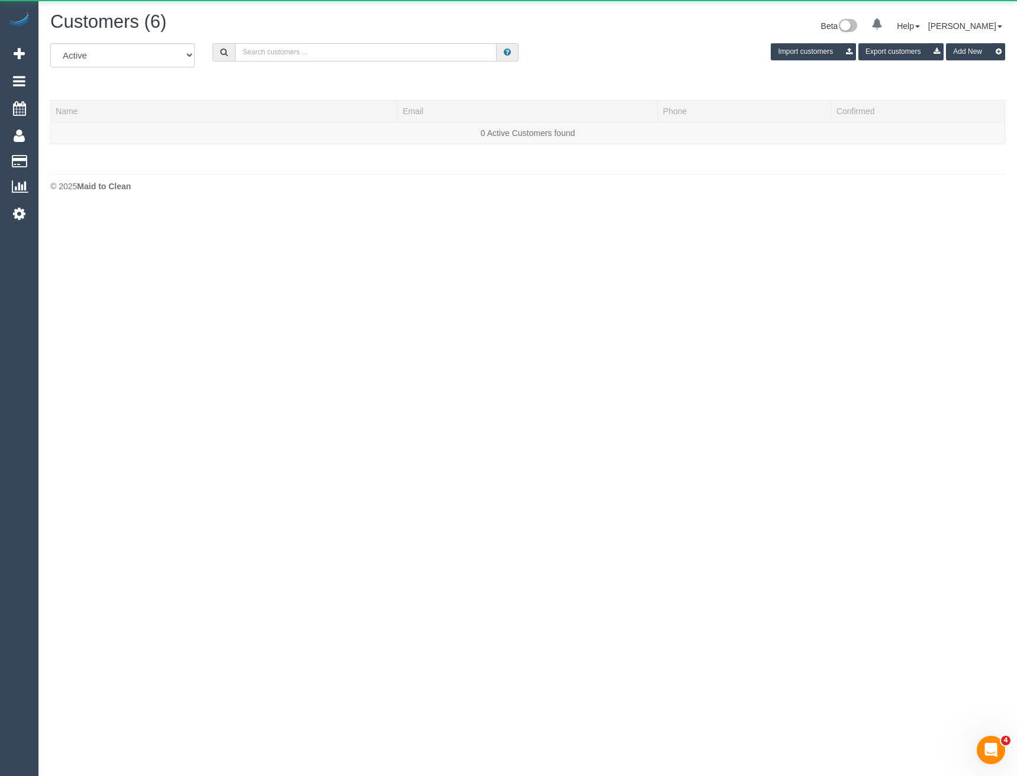
click at [310, 56] on input "text" at bounding box center [366, 52] width 262 height 18
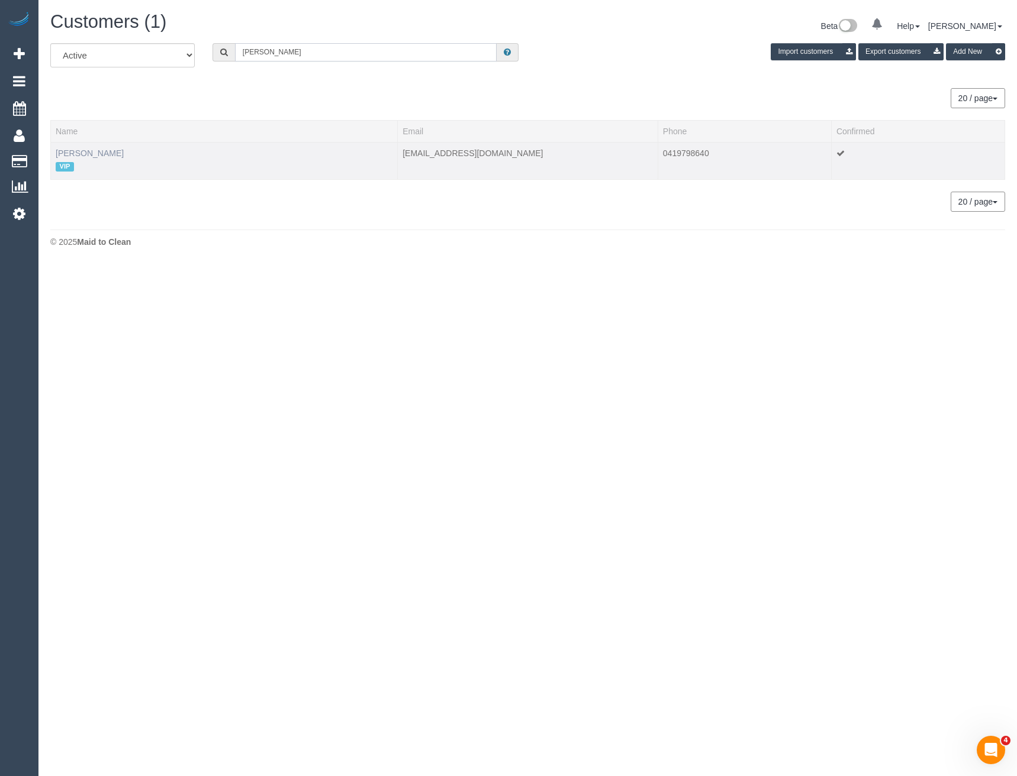
type input "Adam Gel"
click at [99, 149] on link "Adam Gelzinis" at bounding box center [90, 153] width 68 height 9
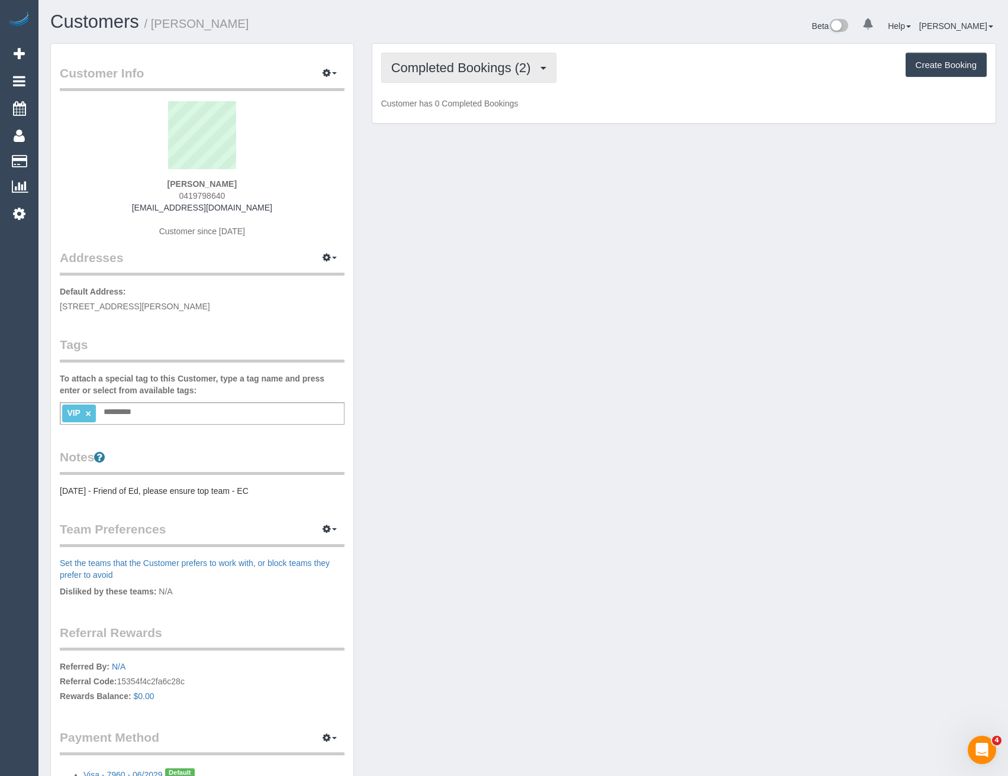
click at [506, 76] on button "Completed Bookings (2)" at bounding box center [468, 68] width 175 height 30
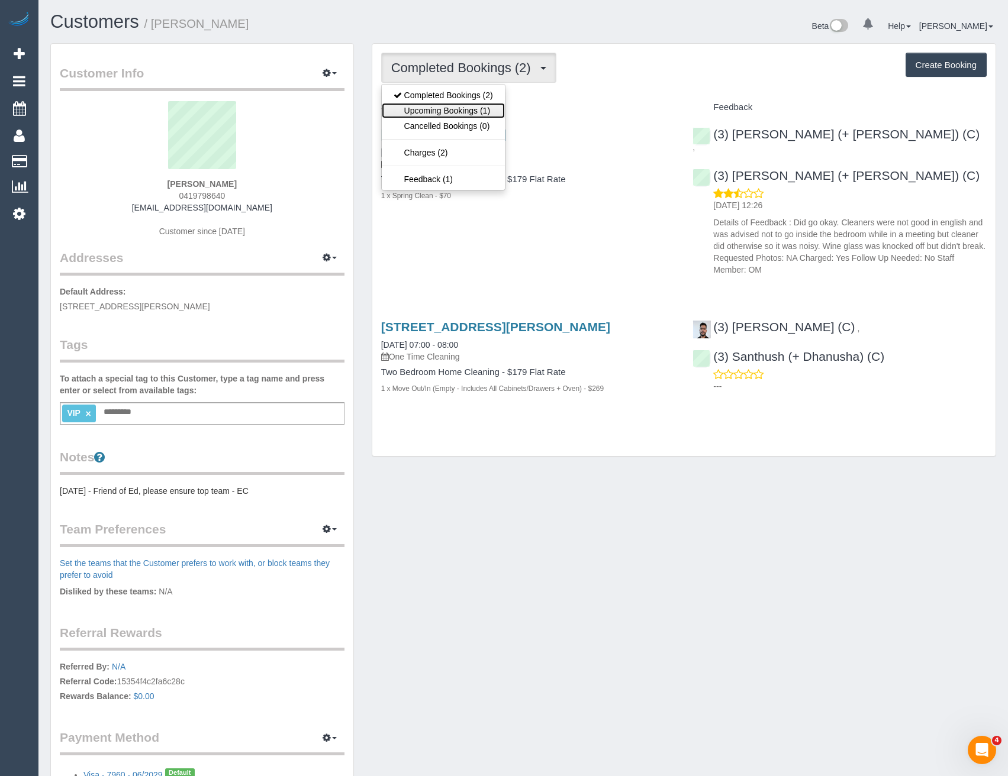
click at [492, 112] on link "Upcoming Bookings (1)" at bounding box center [443, 110] width 123 height 15
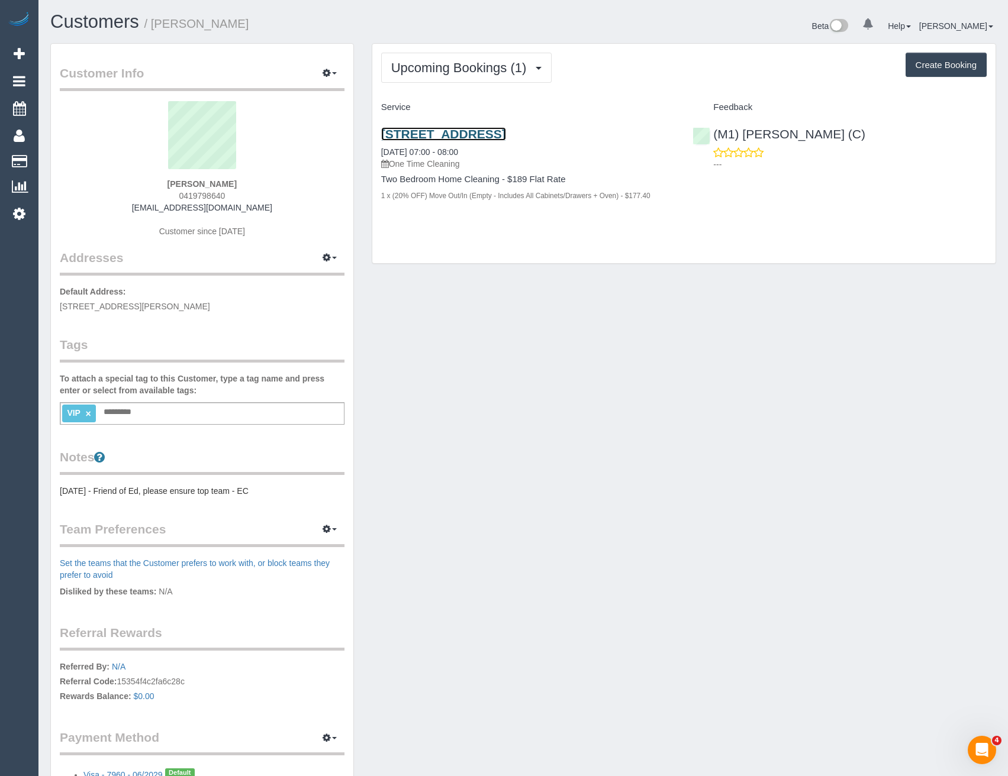
click at [506, 135] on link "10 Arden Street, North Melbourne, VIC 3051" at bounding box center [443, 134] width 125 height 14
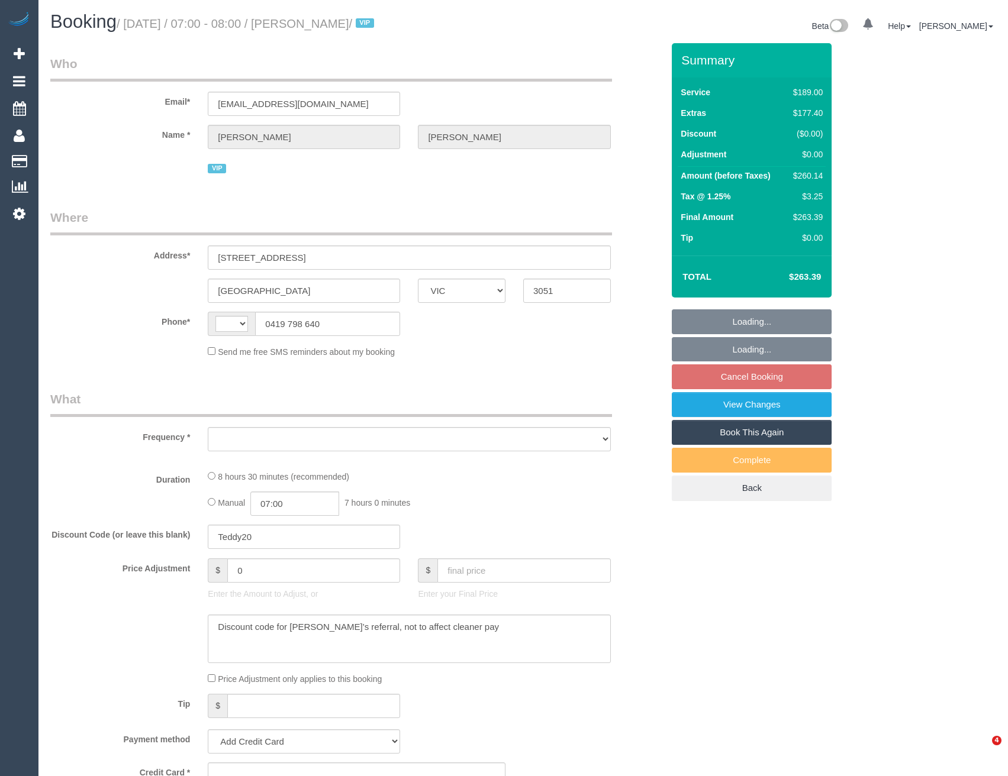
select select "VIC"
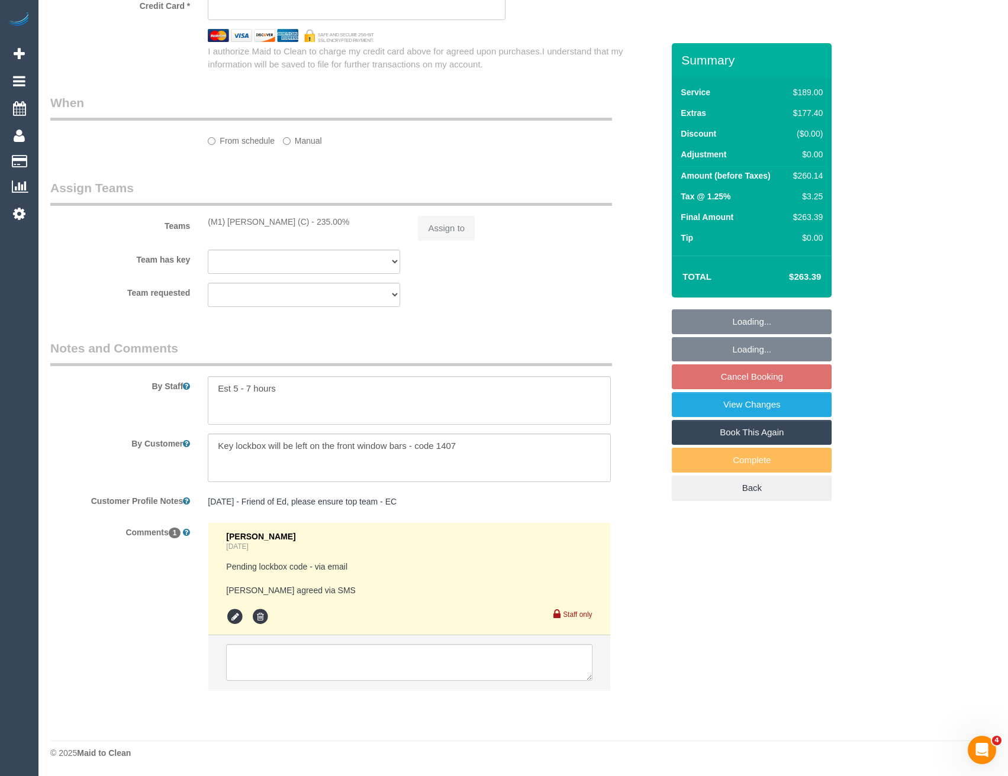
select select "string:AU"
select select "string:stripe-pm_1S619T2GScqysDRVtU3FjgVd"
select select "object:656"
select select "number:29"
select select "number:16"
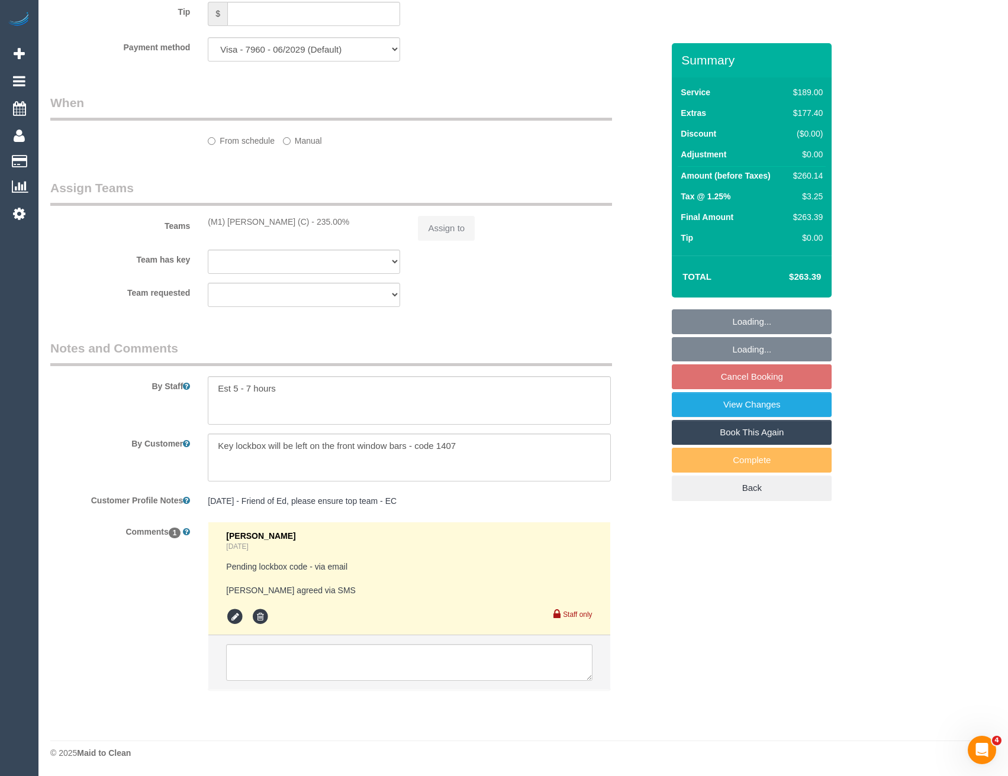
select select "number:19"
select select "number:24"
select select "number:26"
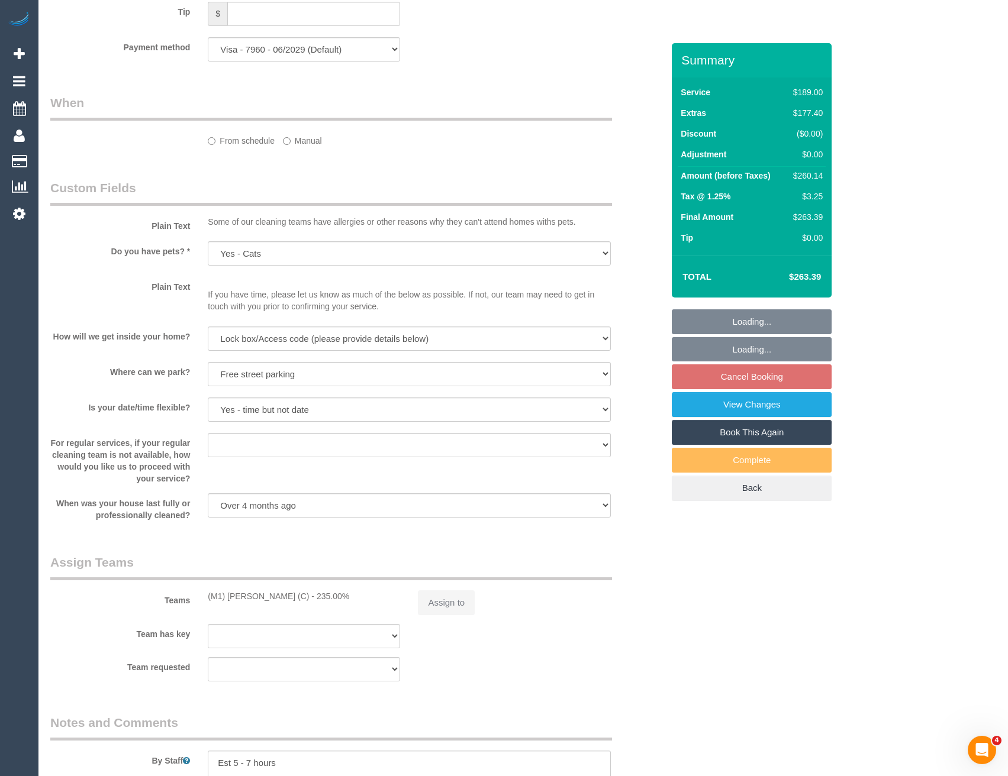
select select "object:807"
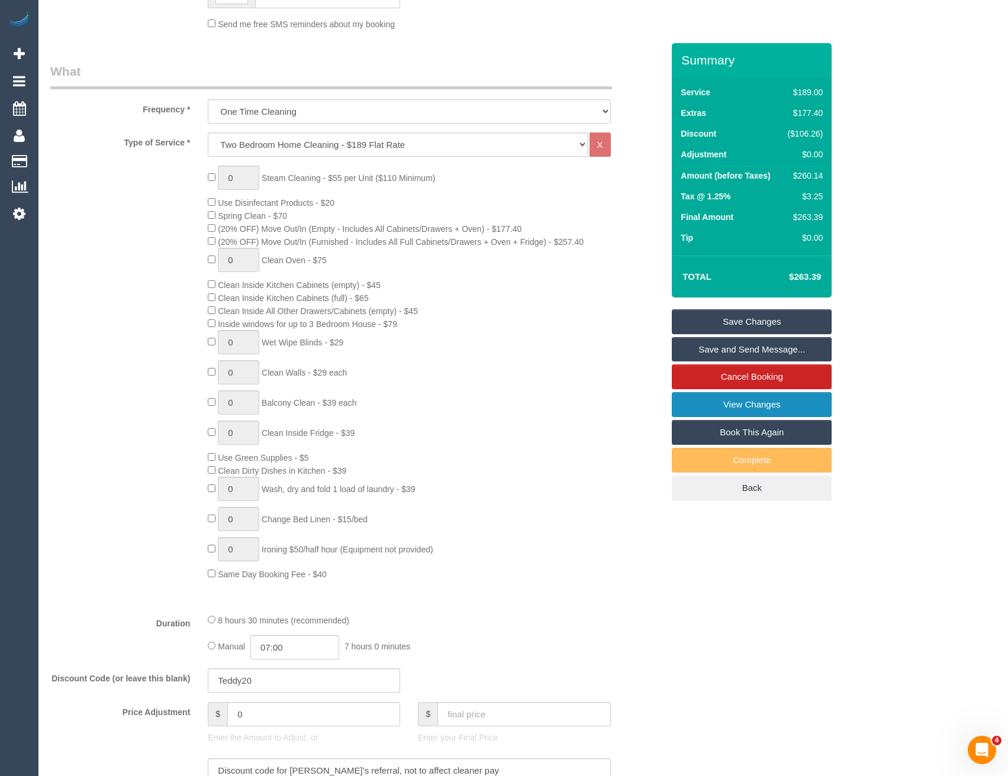
scroll to position [333, 0]
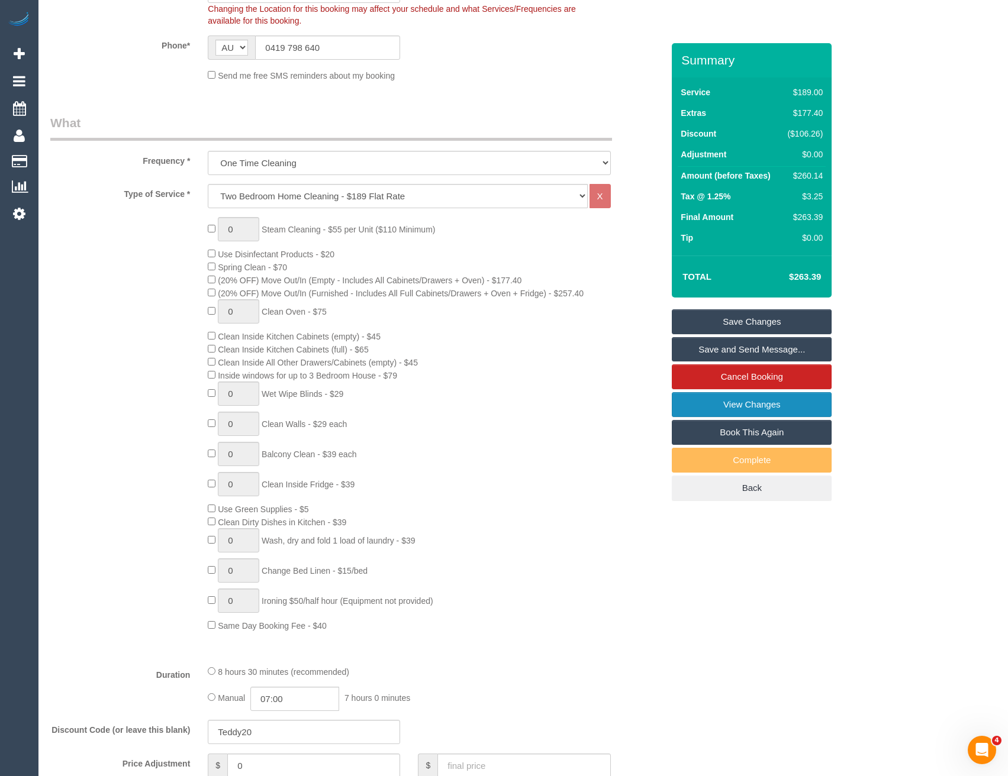
click at [721, 404] on link "View Changes" at bounding box center [752, 404] width 160 height 25
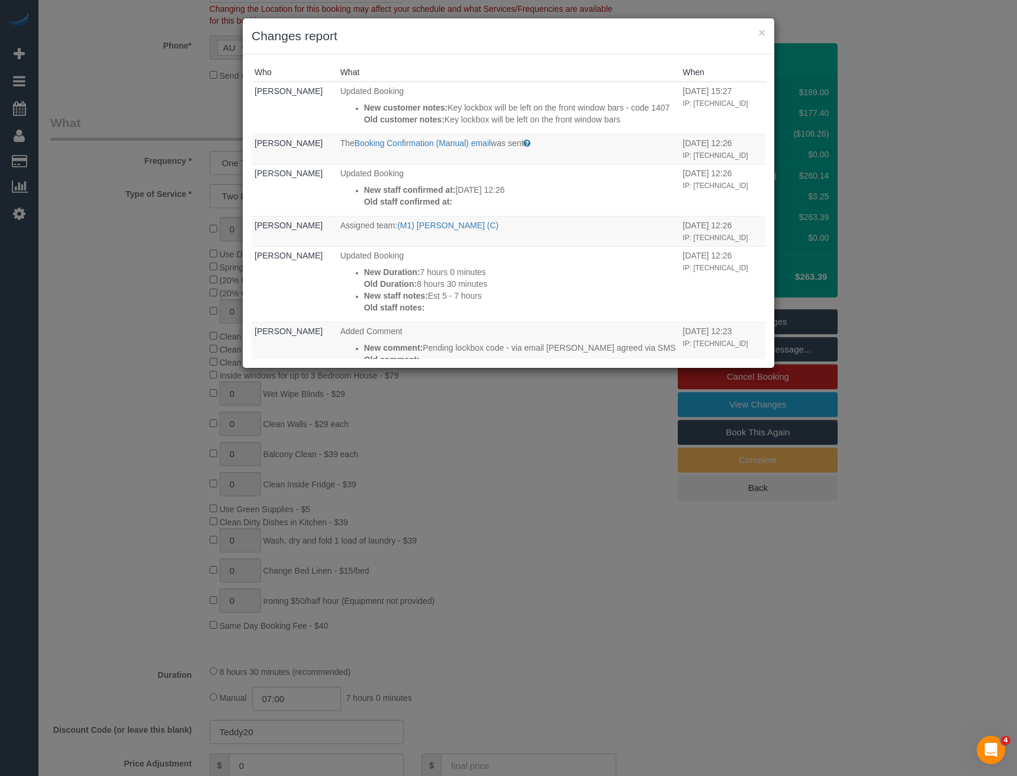
click at [539, 476] on div "× Changes report Who What When [PERSON_NAME] Updated Booking New customer notes…" at bounding box center [508, 388] width 1017 height 776
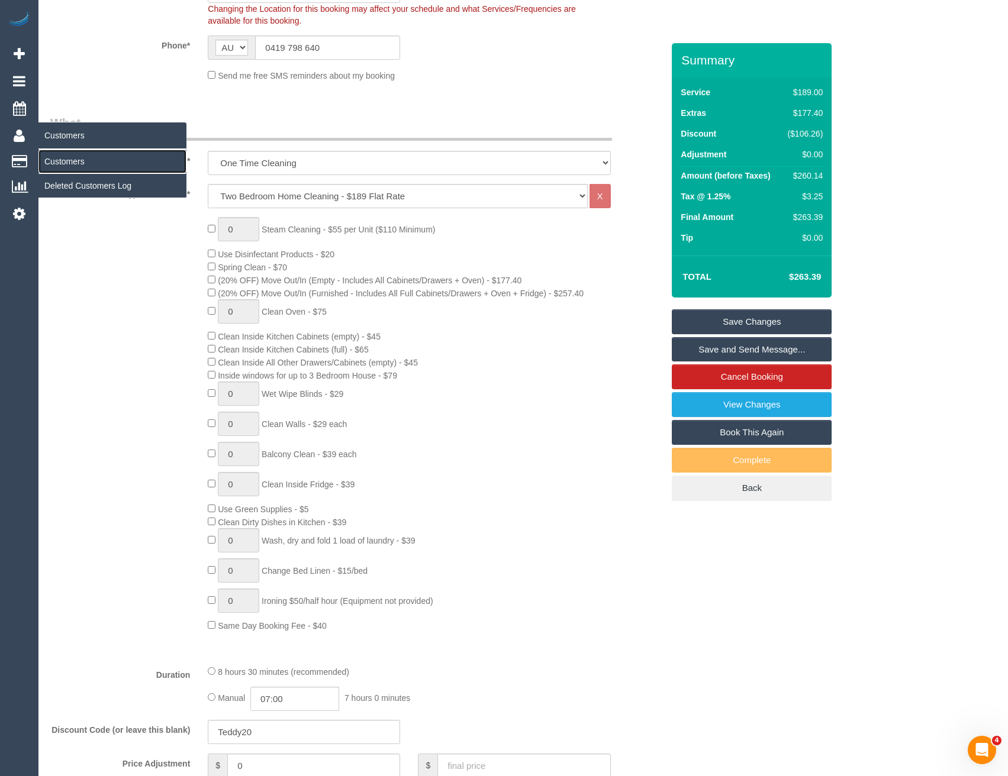
click at [52, 160] on link "Customers" at bounding box center [112, 162] width 148 height 24
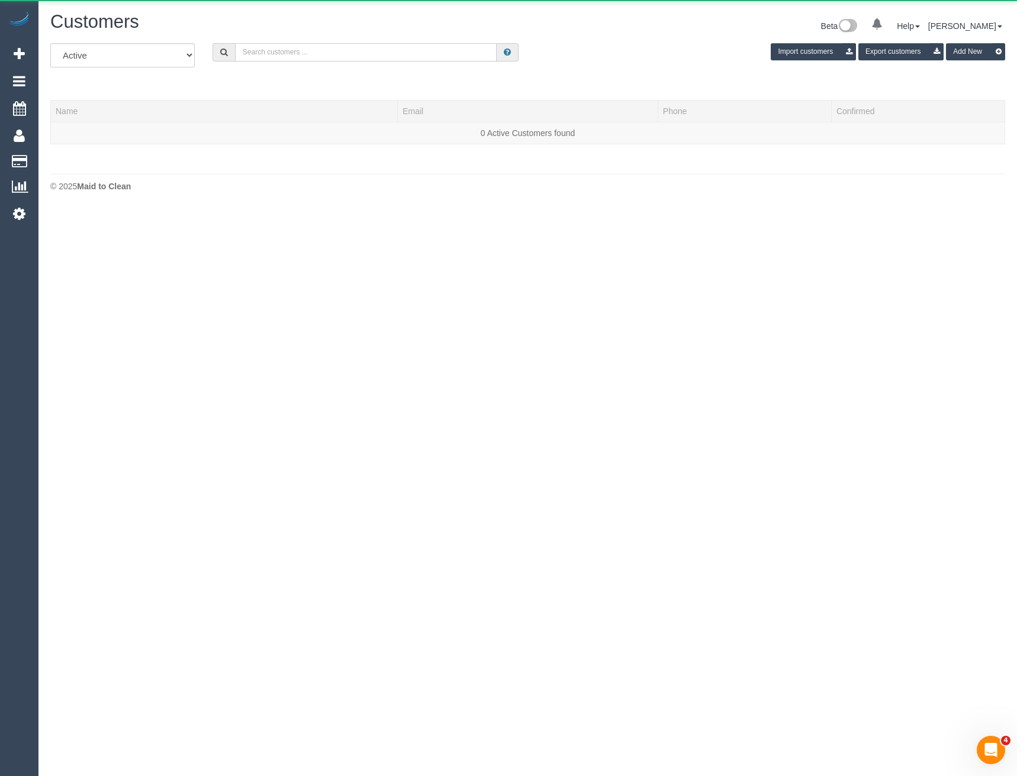
click at [263, 49] on input "text" at bounding box center [366, 52] width 262 height 18
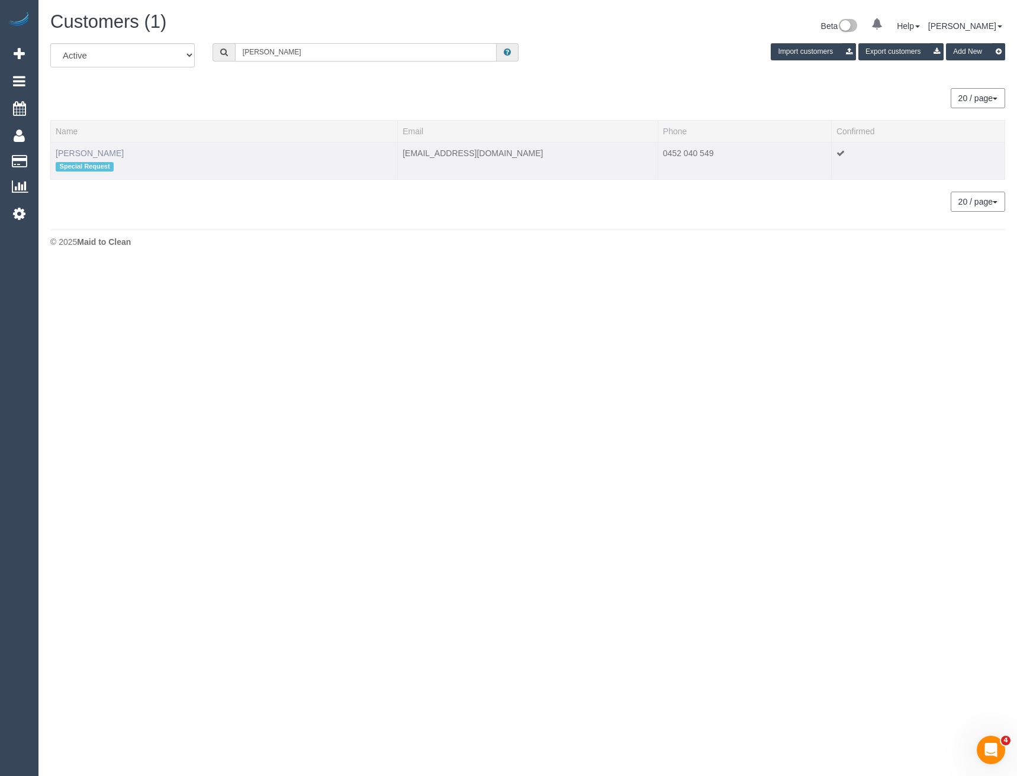
type input "[PERSON_NAME]"
click at [62, 156] on link "[PERSON_NAME]" at bounding box center [90, 153] width 68 height 9
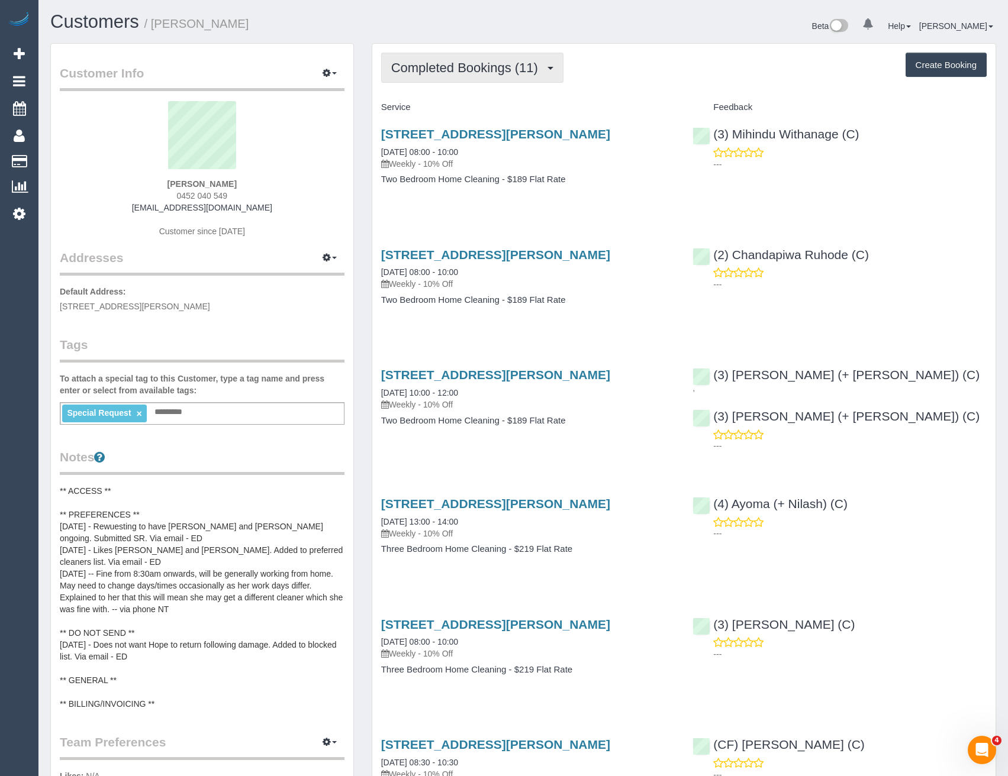
click at [495, 72] on span "Completed Bookings (11)" at bounding box center [467, 67] width 153 height 15
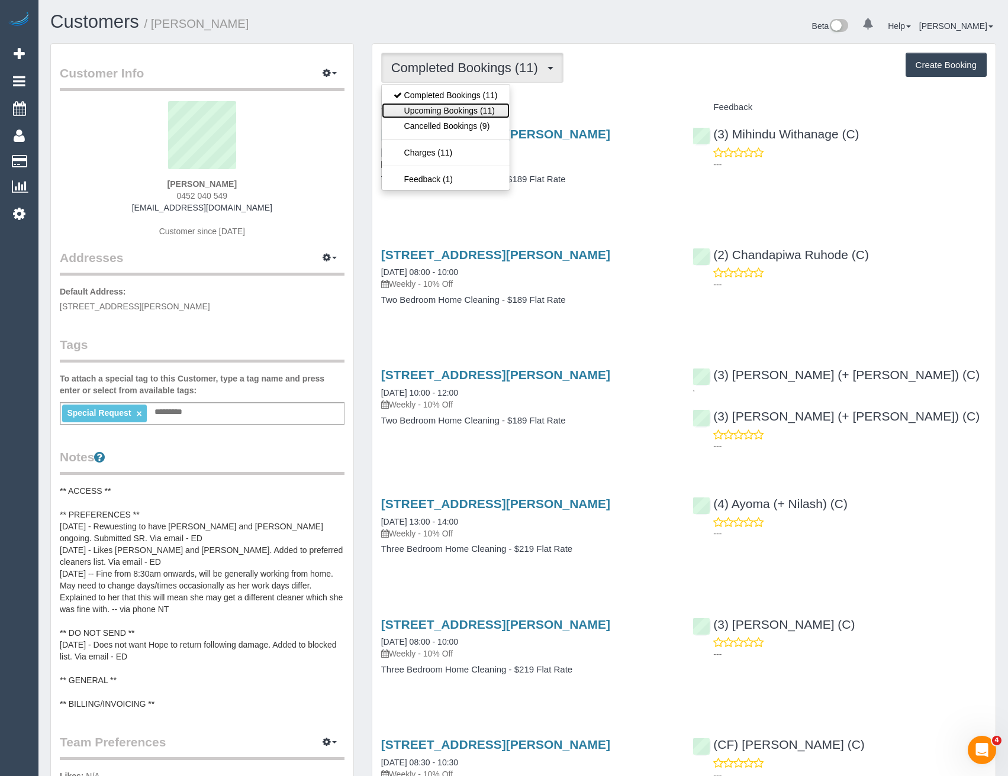
click at [468, 109] on link "Upcoming Bookings (11)" at bounding box center [446, 110] width 128 height 15
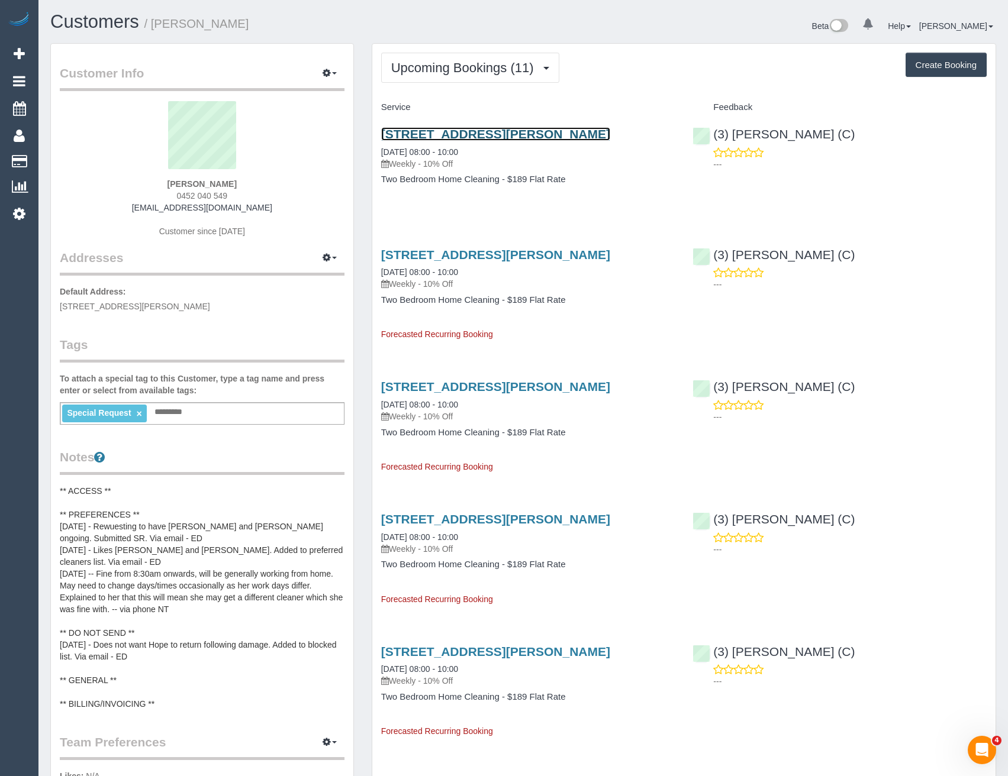
click at [547, 136] on link "[STREET_ADDRESS][PERSON_NAME]" at bounding box center [495, 134] width 229 height 14
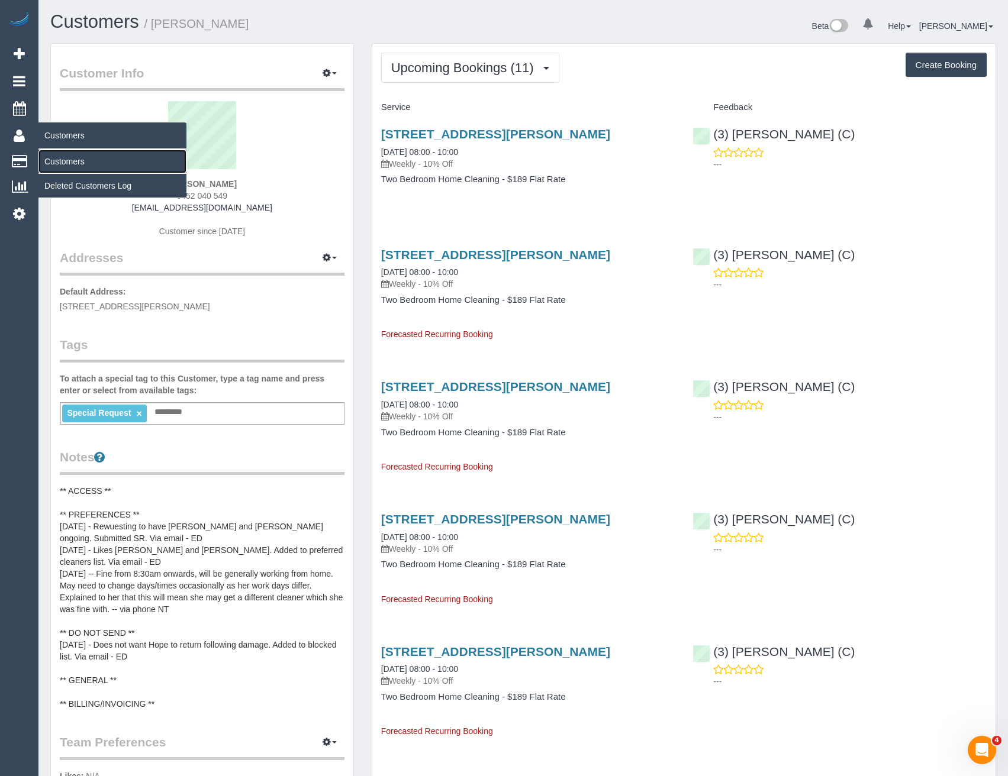
drag, startPoint x: 76, startPoint y: 157, endPoint x: 164, endPoint y: 121, distance: 95.3
click at [76, 158] on link "Customers" at bounding box center [112, 162] width 148 height 24
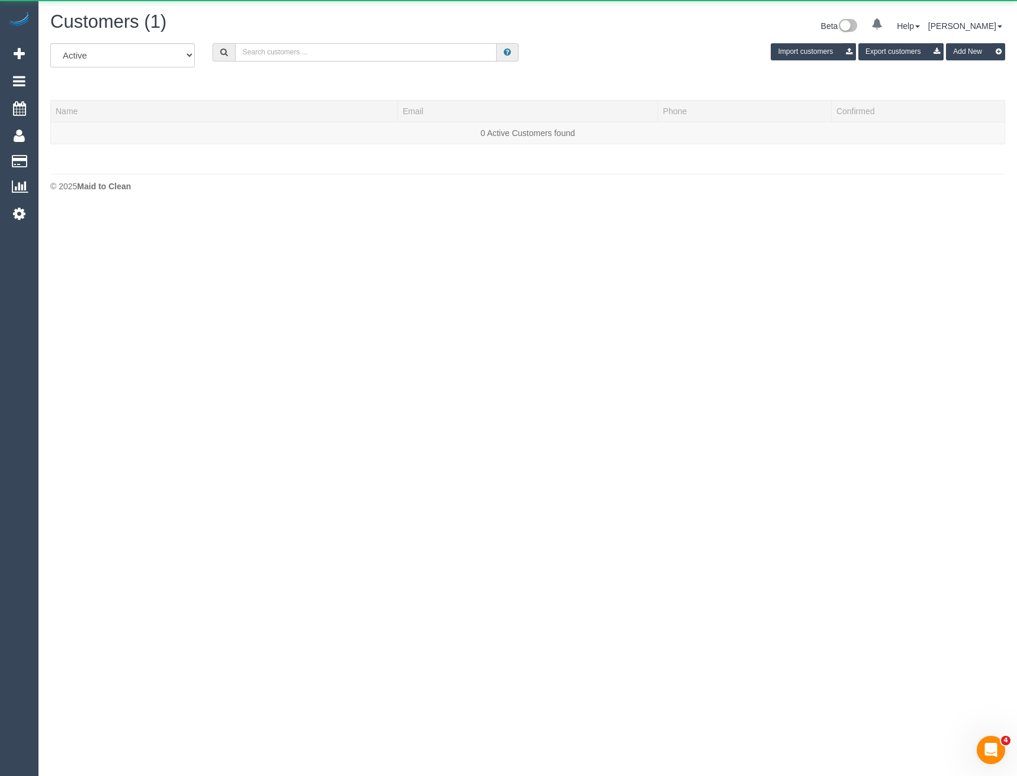
click at [325, 45] on input "text" at bounding box center [366, 52] width 262 height 18
drag, startPoint x: 289, startPoint y: 51, endPoint x: 206, endPoint y: 55, distance: 83.5
click at [206, 55] on div "Ainsley We" at bounding box center [366, 52] width 324 height 18
type input "[PERSON_NAME]"
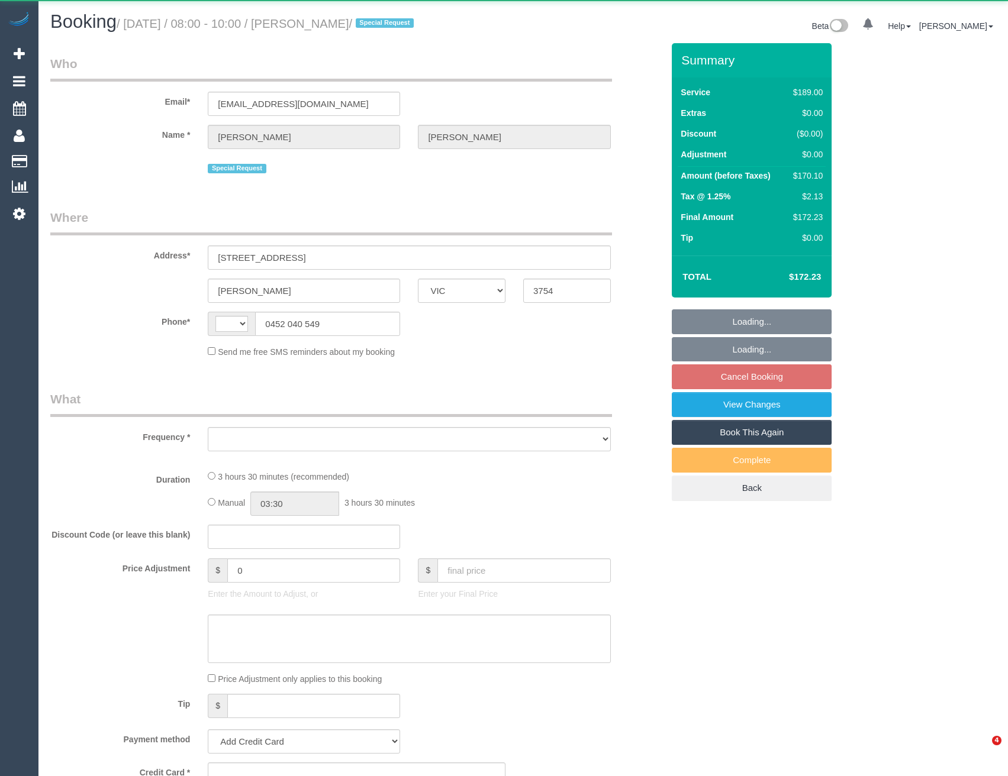
select select "VIC"
select select "string:stripe-pm_1RurjK2GScqysDRVIlGnU8df"
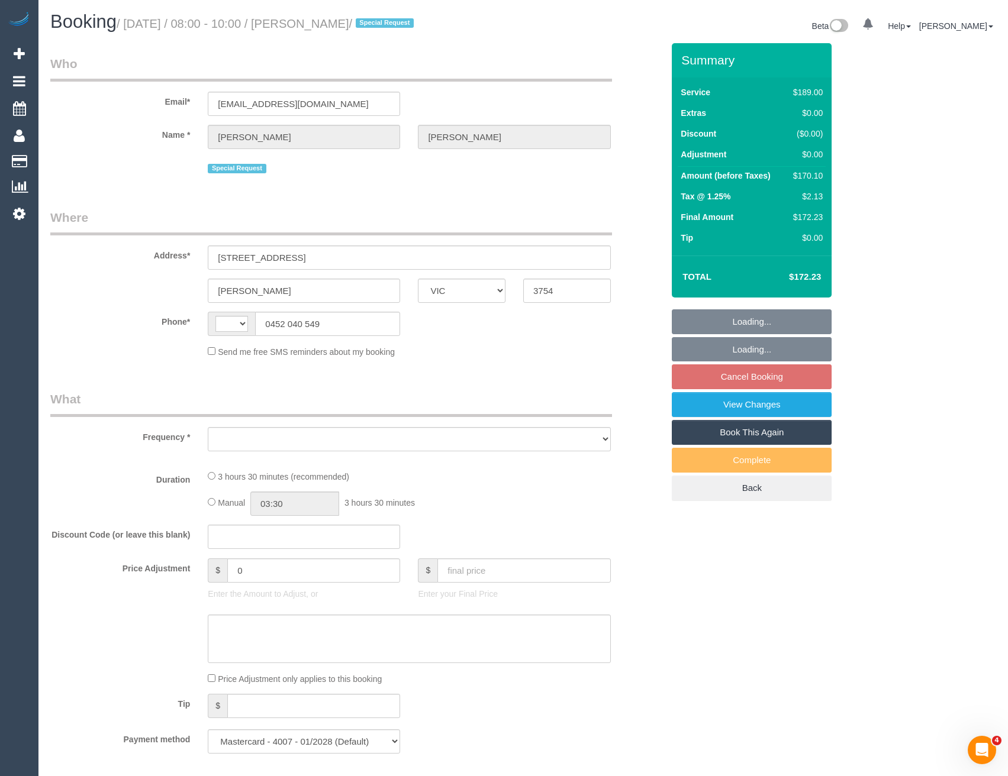
select select "string:AU"
select select "object:558"
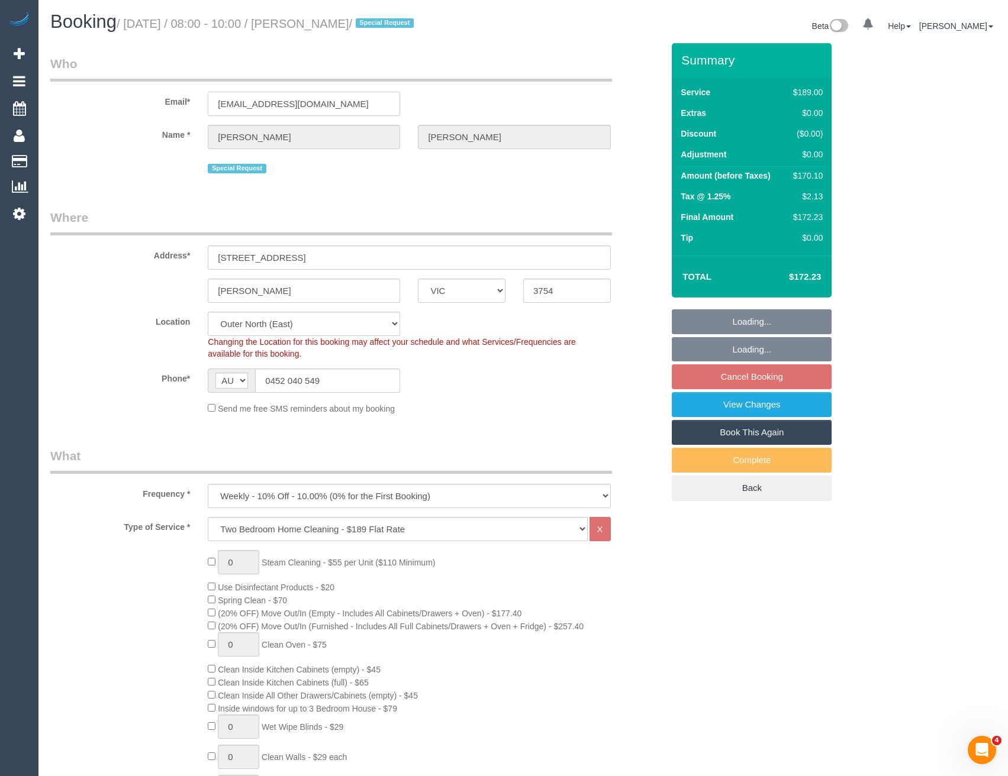
select select "number:27"
select select "number:14"
select select "number:19"
select select "number:36"
select select "number:34"
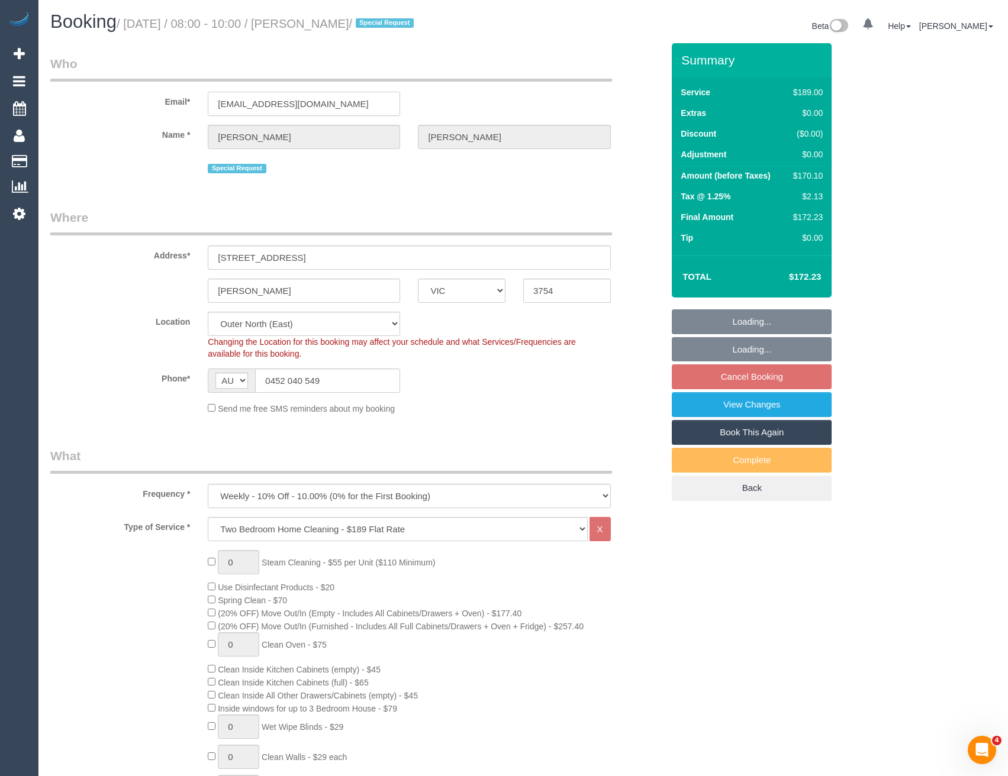
select select "number:11"
drag, startPoint x: 356, startPoint y: 101, endPoint x: 211, endPoint y: 104, distance: 145.0
click at [197, 101] on div "Email* [PERSON_NAME][EMAIL_ADDRESS][DOMAIN_NAME]" at bounding box center [356, 85] width 630 height 61
select select "object:1224"
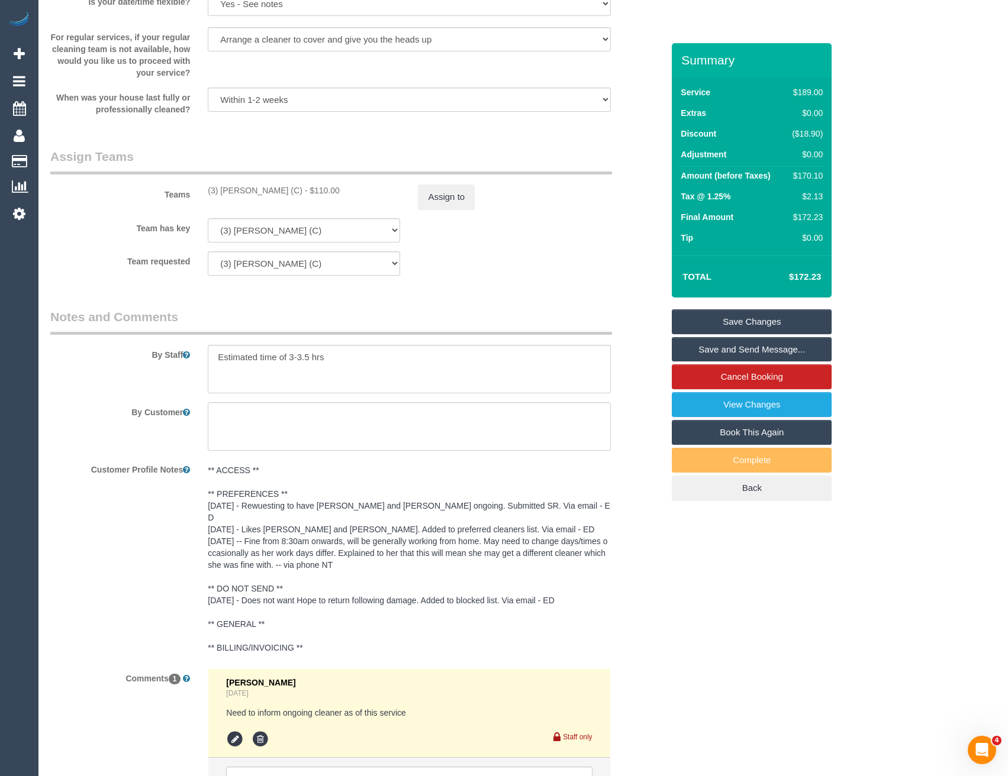
scroll to position [1837, 0]
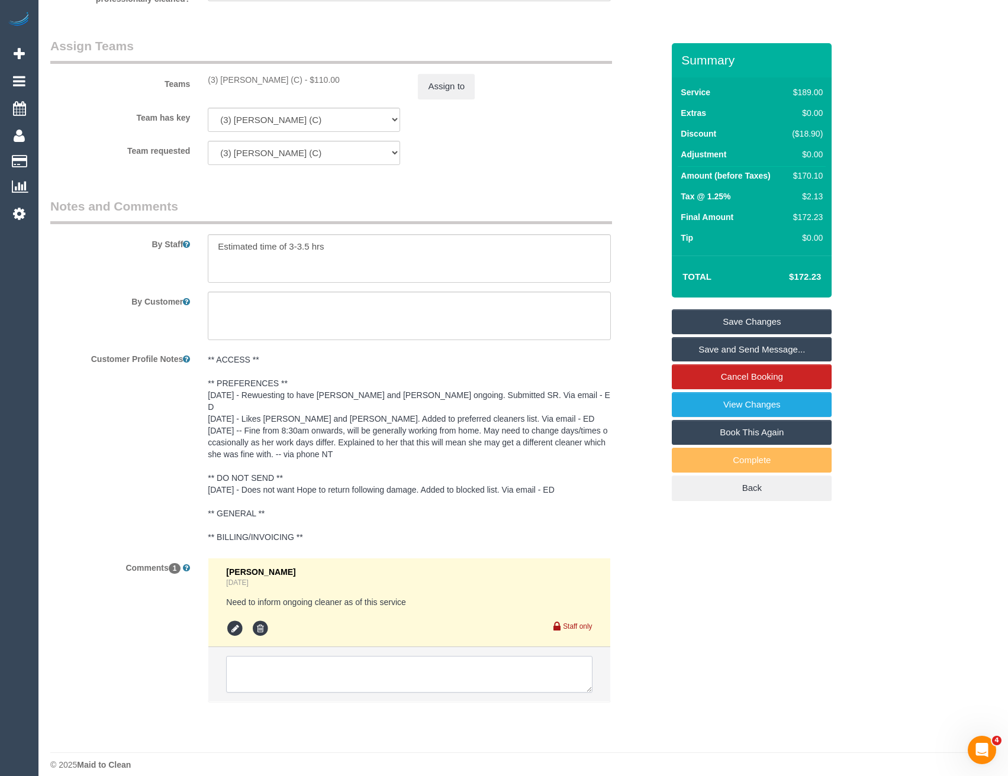
click at [323, 667] on textarea at bounding box center [409, 674] width 366 height 37
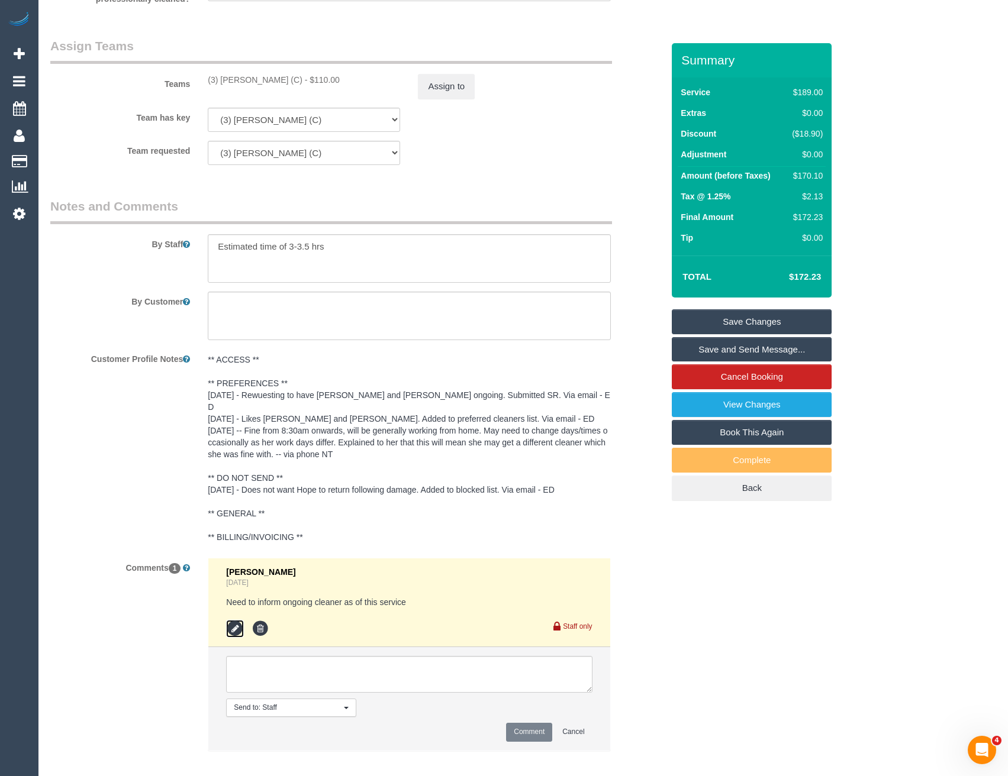
click at [235, 620] on icon at bounding box center [235, 629] width 18 height 18
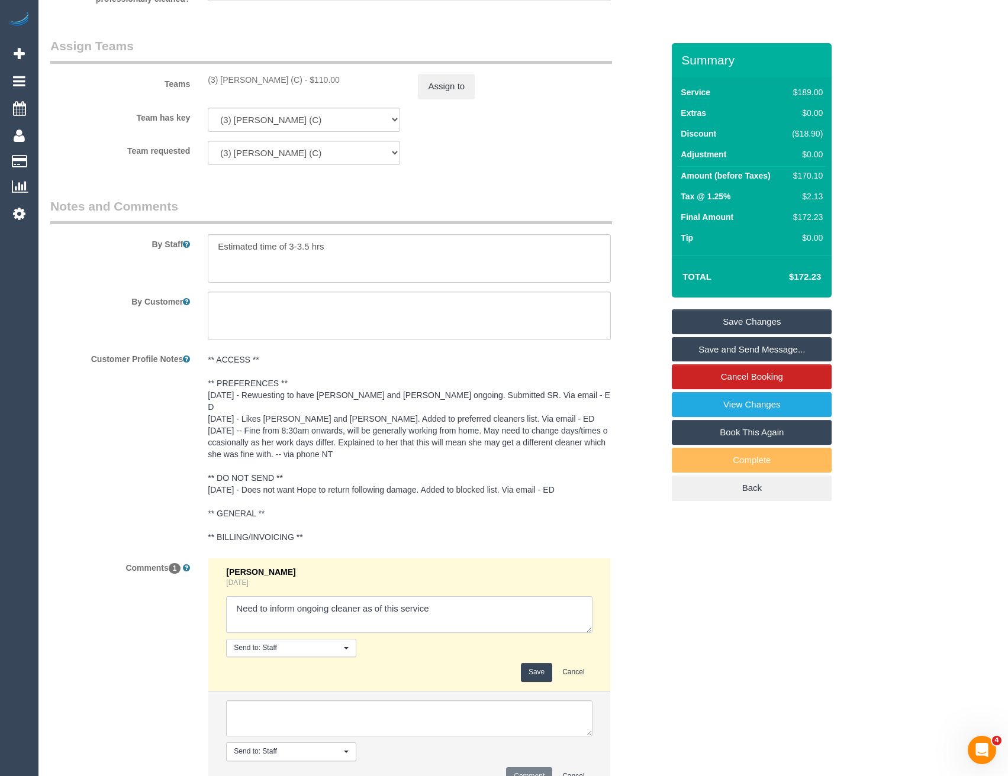
drag, startPoint x: 468, startPoint y: 586, endPoint x: 472, endPoint y: 595, distance: 10.1
click at [469, 597] on textarea at bounding box center [409, 615] width 366 height 37
type textarea "Need to inform ongoing cleaner as of this service // inf via email"
click at [528, 663] on button "Save" at bounding box center [536, 672] width 31 height 18
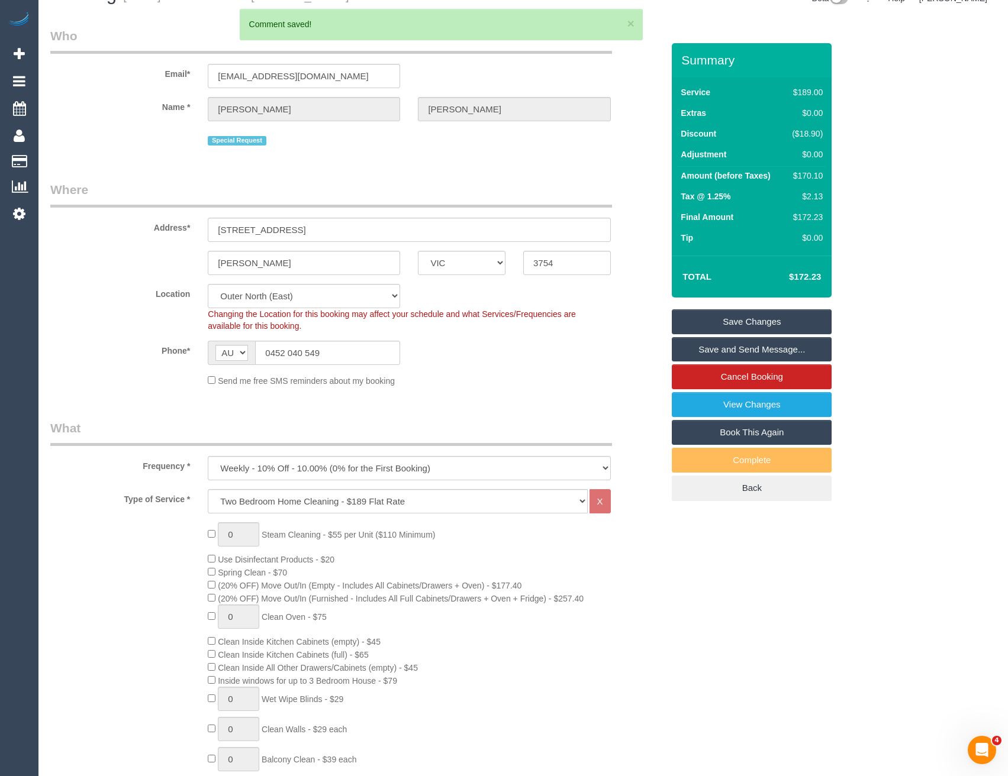
scroll to position [0, 0]
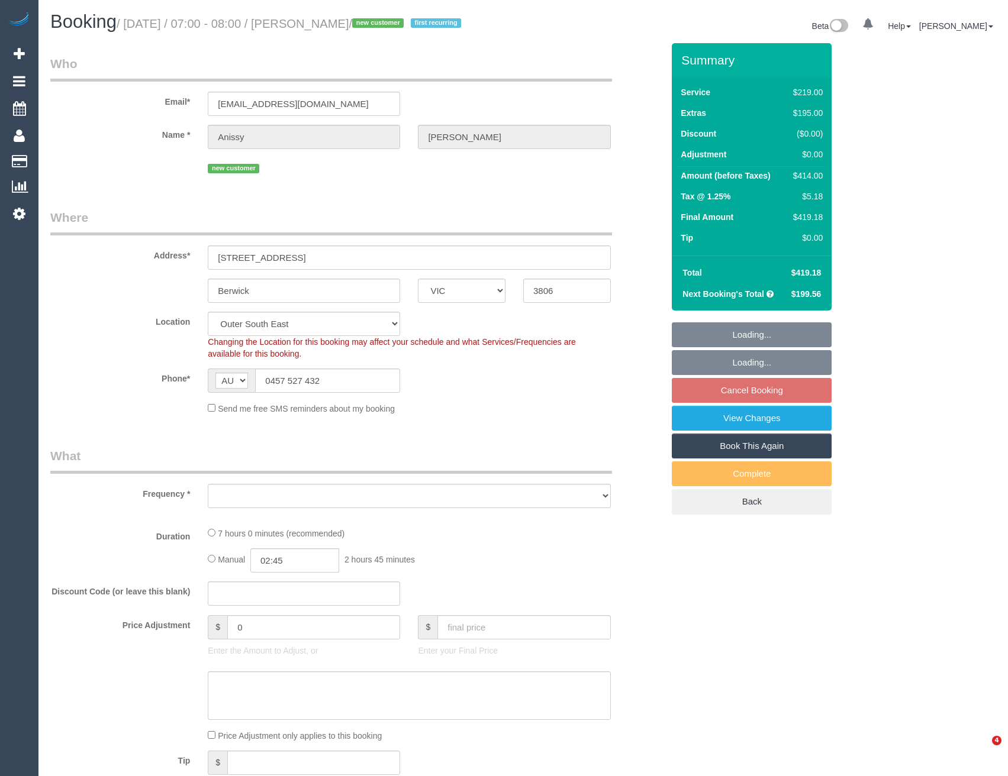
select select "VIC"
select select "object:1163"
select select "string:stripe-pm_1S9ZvC2GScqysDRVmxksfFhw"
select select "spot1"
select select "number:28"
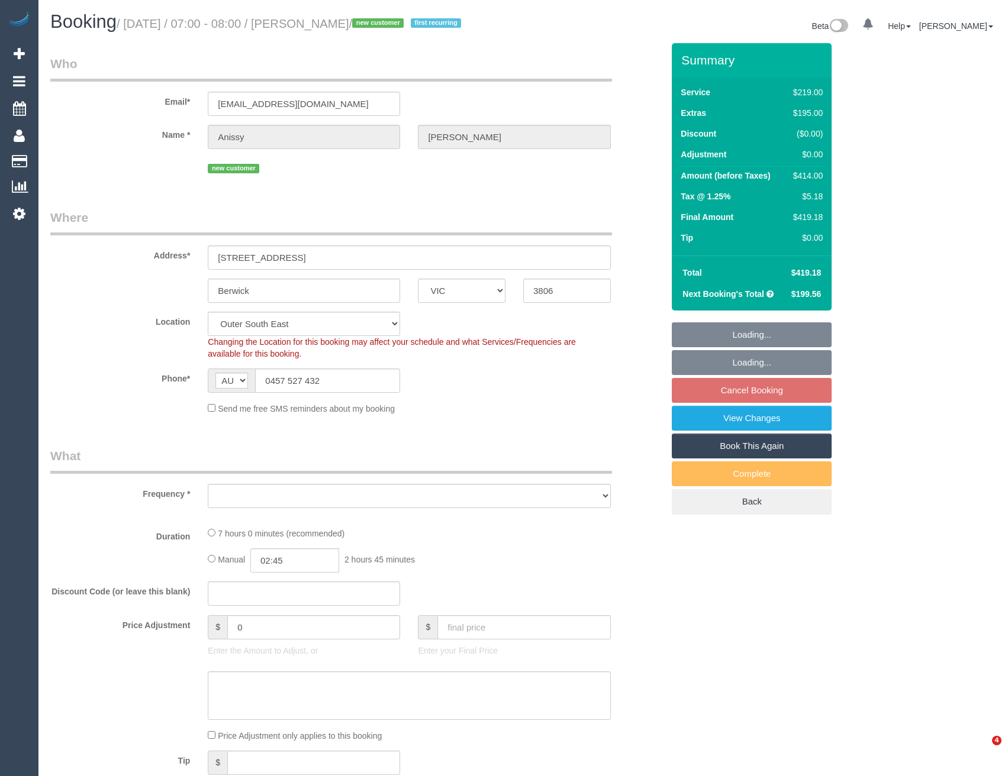
select select "number:15"
select select "number:18"
select select "number:25"
select select "number:33"
select select "number:11"
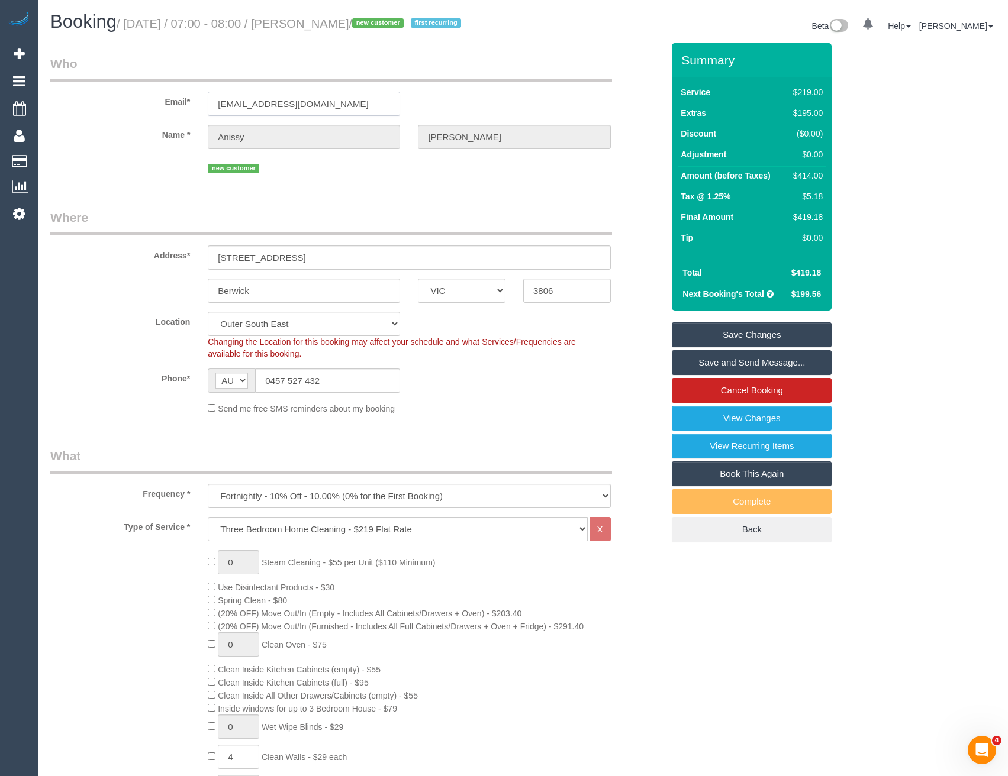
drag, startPoint x: 334, startPoint y: 111, endPoint x: 196, endPoint y: 98, distance: 138.6
click at [196, 98] on div "Email* [EMAIL_ADDRESS][DOMAIN_NAME]" at bounding box center [356, 85] width 630 height 61
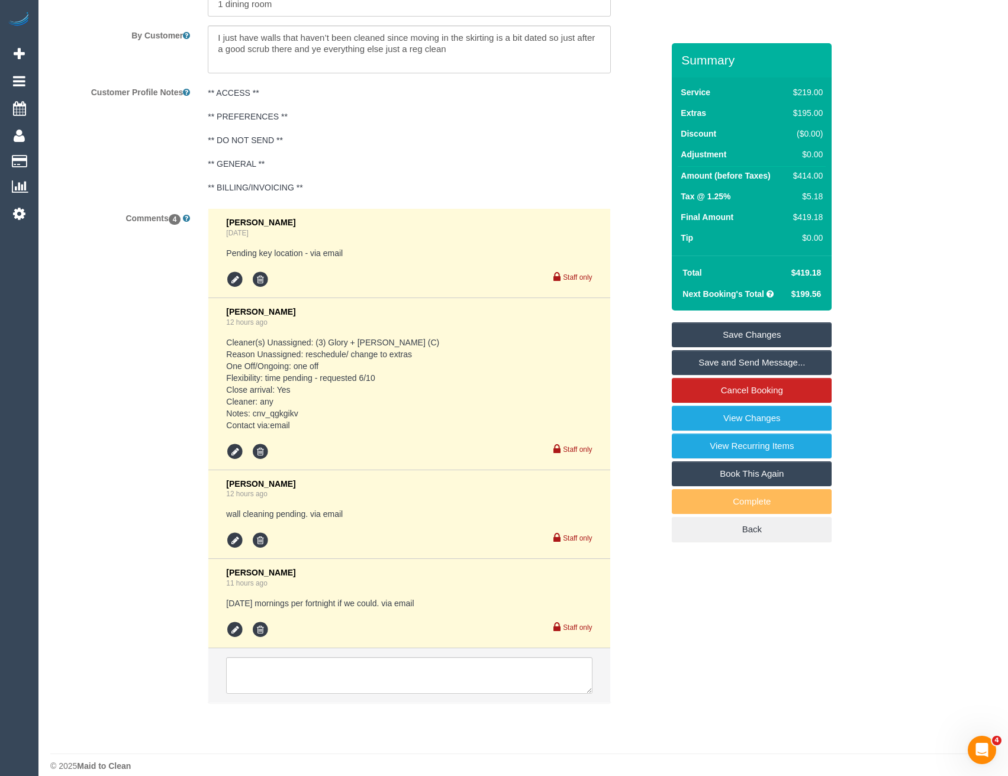
scroll to position [2052, 0]
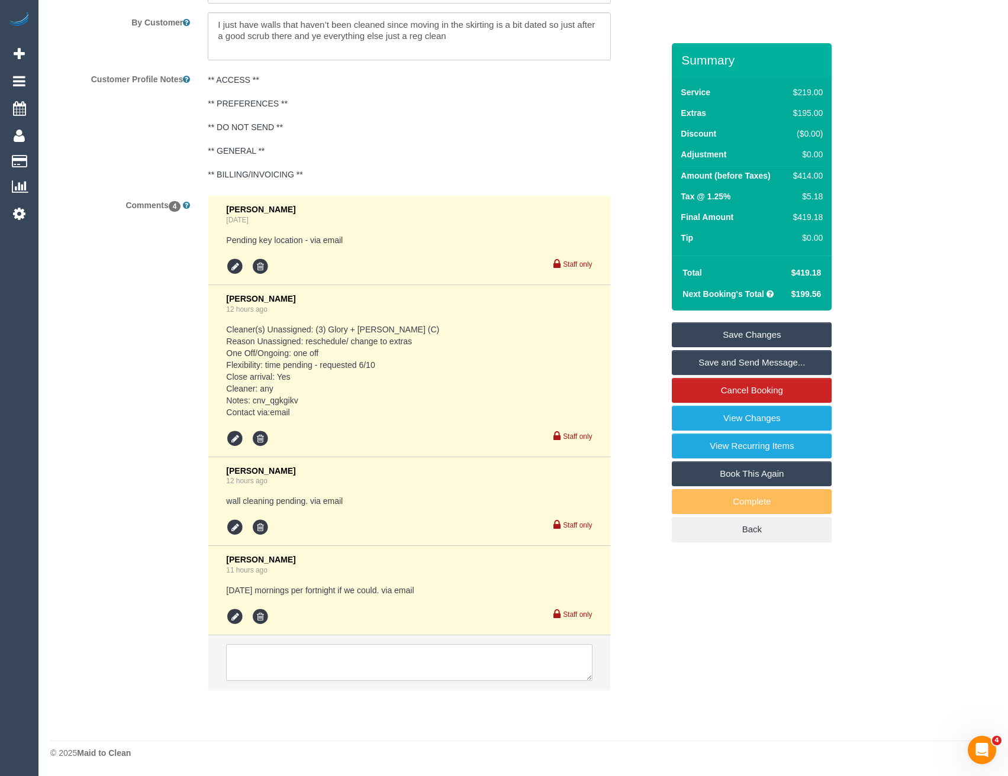
click at [371, 663] on textarea at bounding box center [409, 662] width 366 height 37
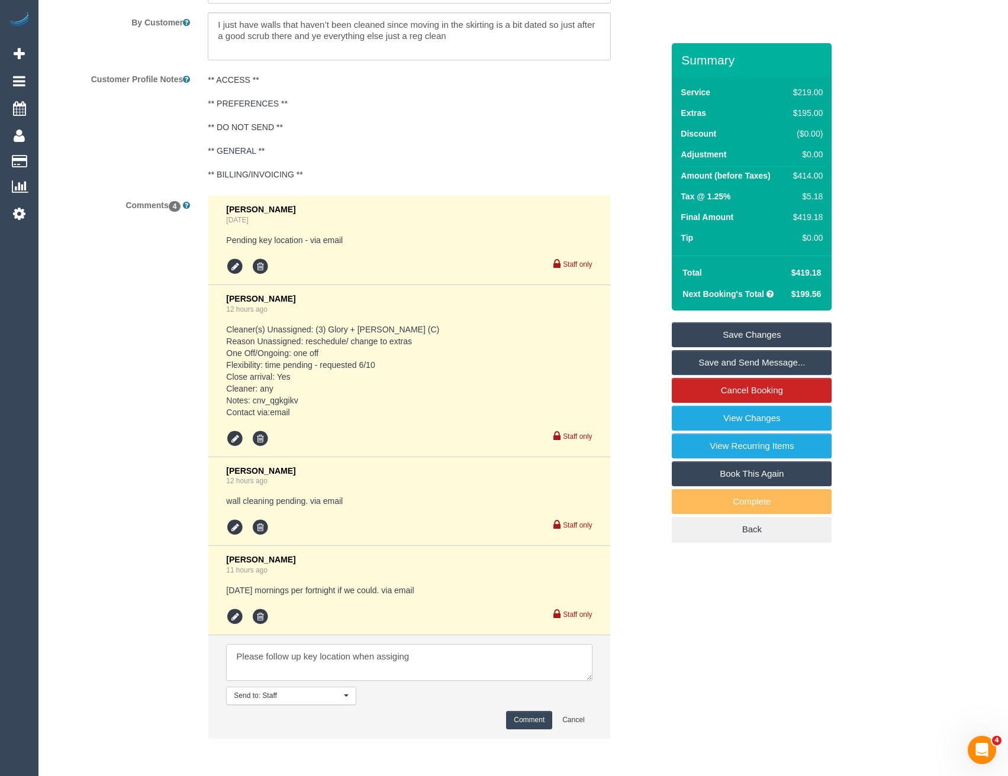
type textarea "Please follow up key location when assiging"
click at [516, 720] on button "Comment" at bounding box center [529, 720] width 46 height 18
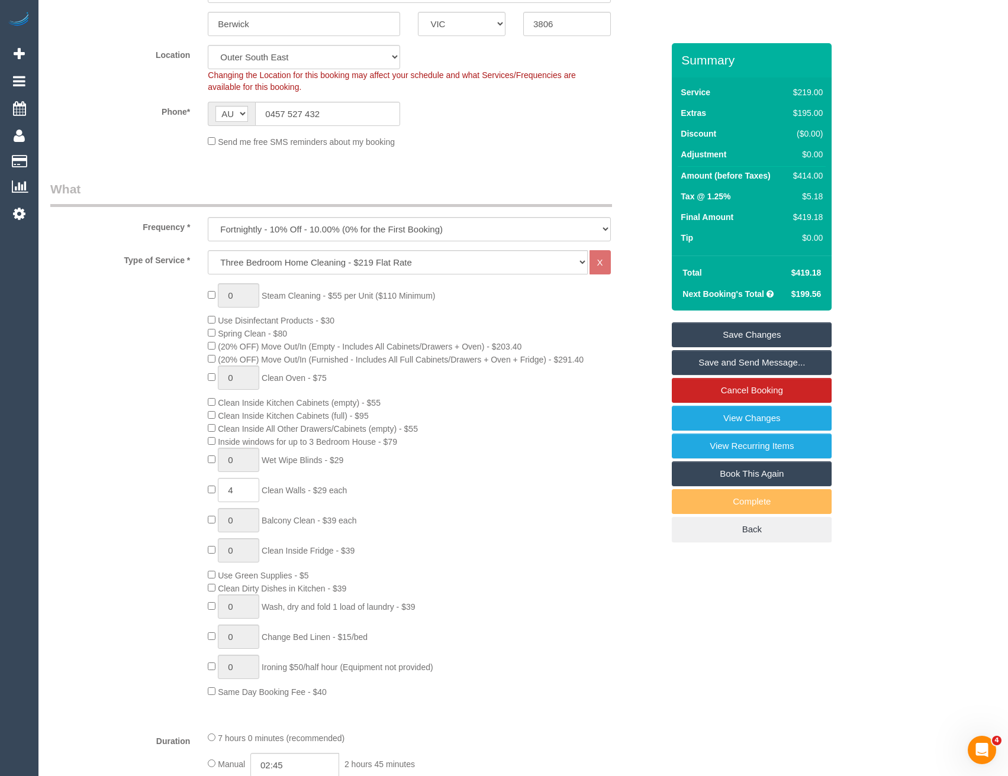
scroll to position [0, 0]
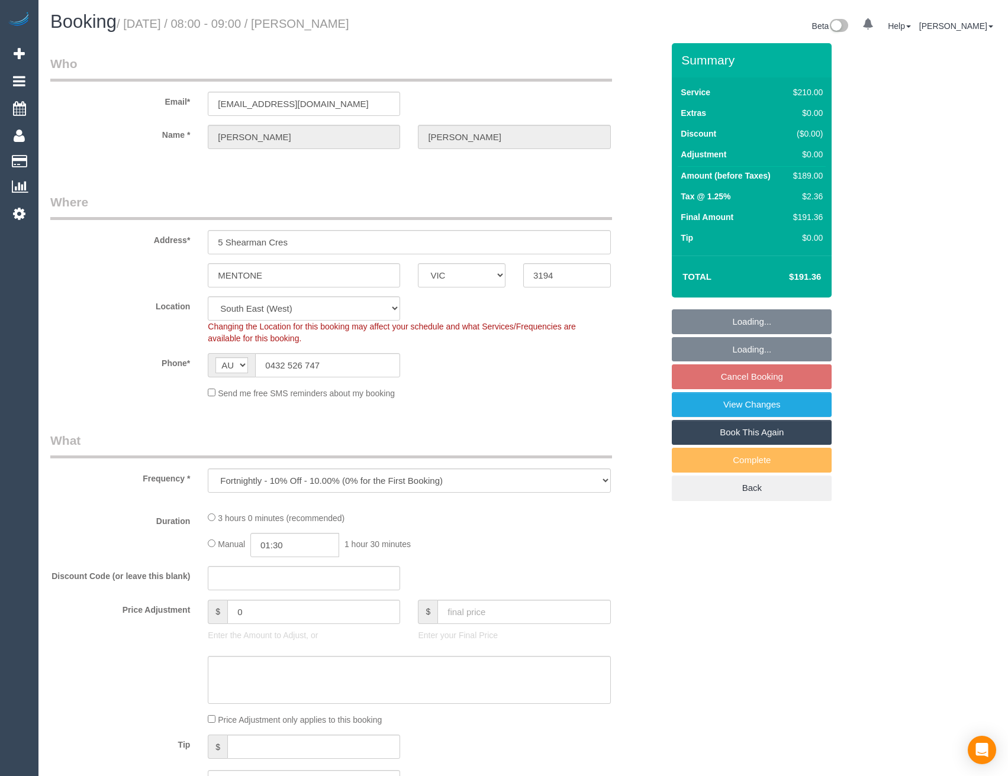
select select "VIC"
select select "object:1225"
select select "180"
select select "number:27"
select select "number:14"
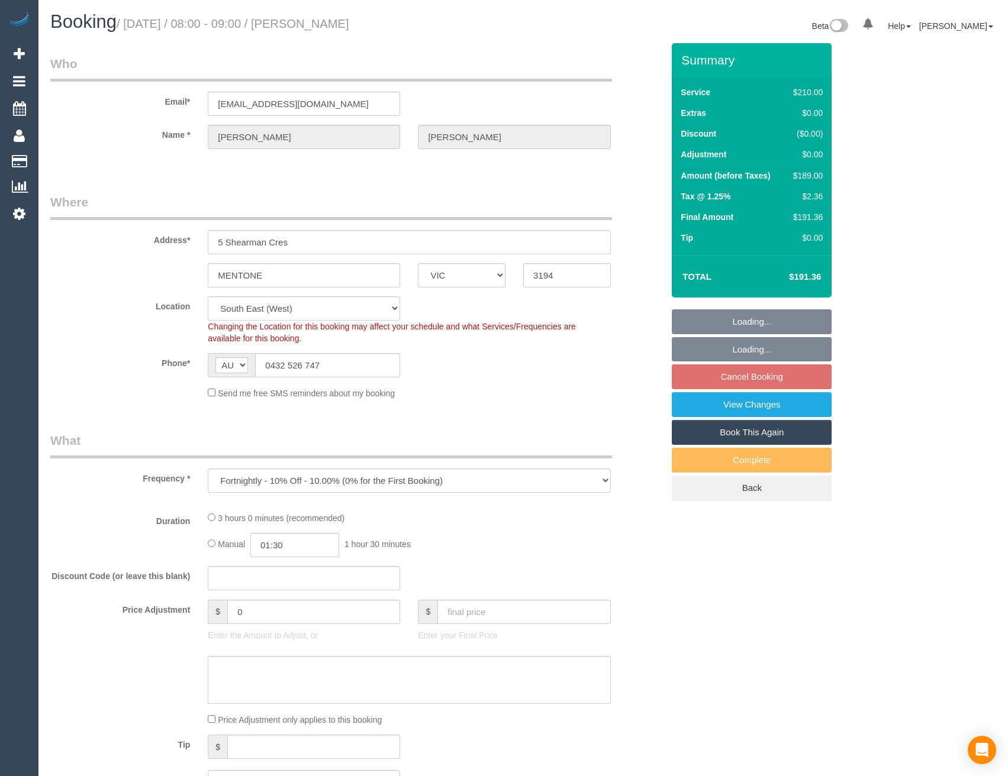
select select "number:18"
select select "number:22"
select select "number:34"
select select "number:12"
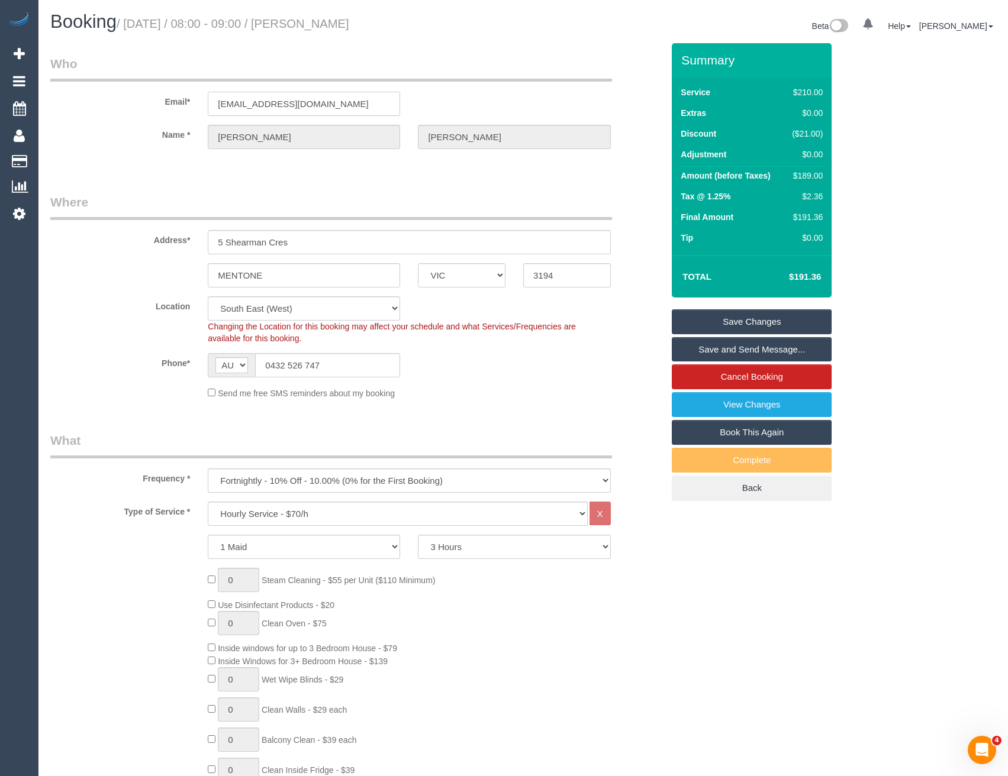
drag, startPoint x: 341, startPoint y: 108, endPoint x: 196, endPoint y: 109, distance: 145.0
click at [189, 109] on div "Email* [EMAIL_ADDRESS][DOMAIN_NAME]" at bounding box center [356, 85] width 630 height 61
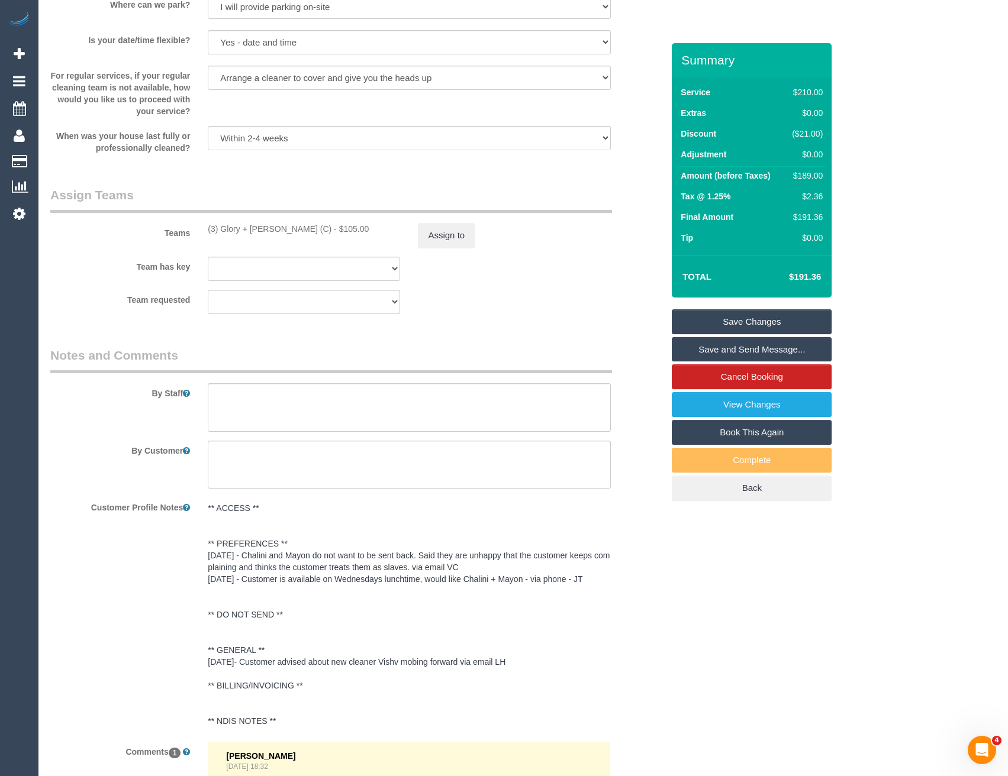
scroll to position [1716, 0]
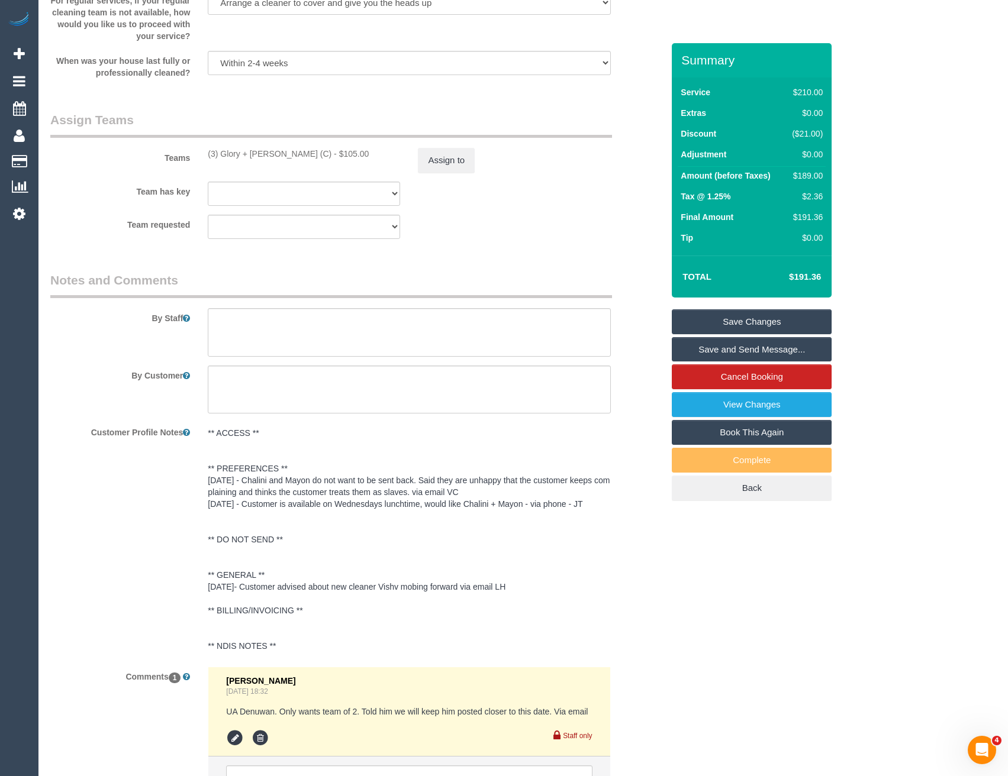
click at [303, 459] on pre "** ACCESS ** ** PREFERENCES ** [DATE] - Chalini and Mayon do not want to be sen…" at bounding box center [409, 539] width 402 height 225
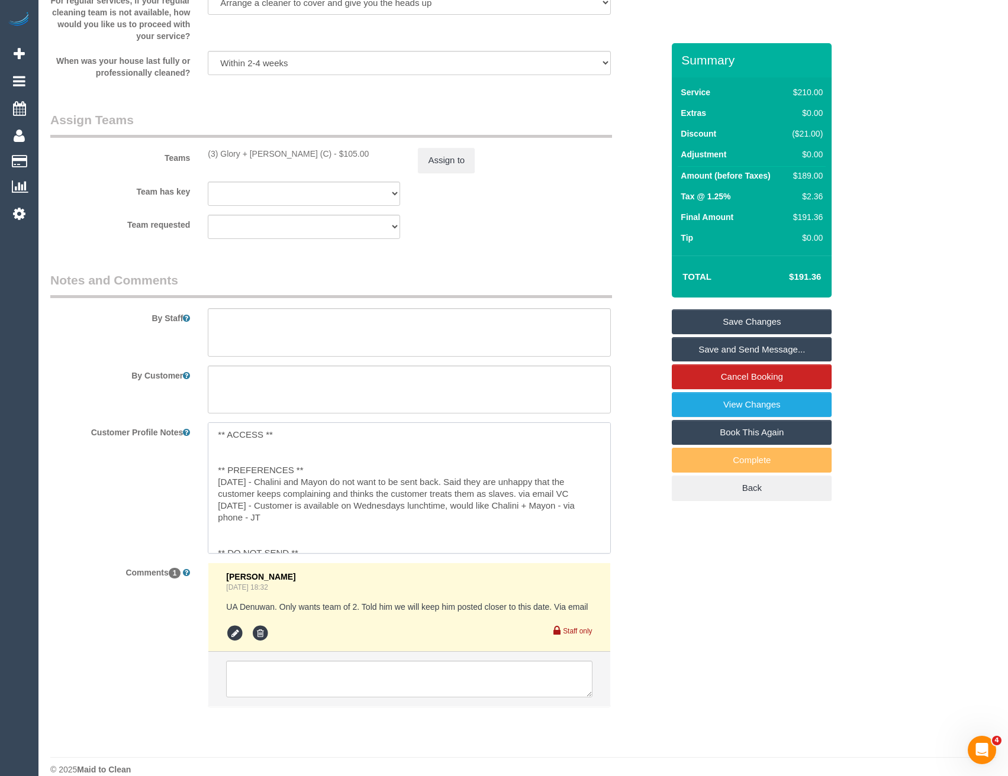
click at [311, 469] on textarea "** ACCESS ** ** PREFERENCES ** [DATE] - Chalini and Mayon do not want to be sen…" at bounding box center [409, 488] width 402 height 131
click at [259, 483] on textarea "** ACCESS ** ** PREFERENCES ** [DATE] - only wants team of 2 - via email - BB […" at bounding box center [409, 488] width 402 height 131
type textarea "** ACCESS ** ** PREFERENCES ** [DATE] - Only wants team of 2 - via email - BB […"
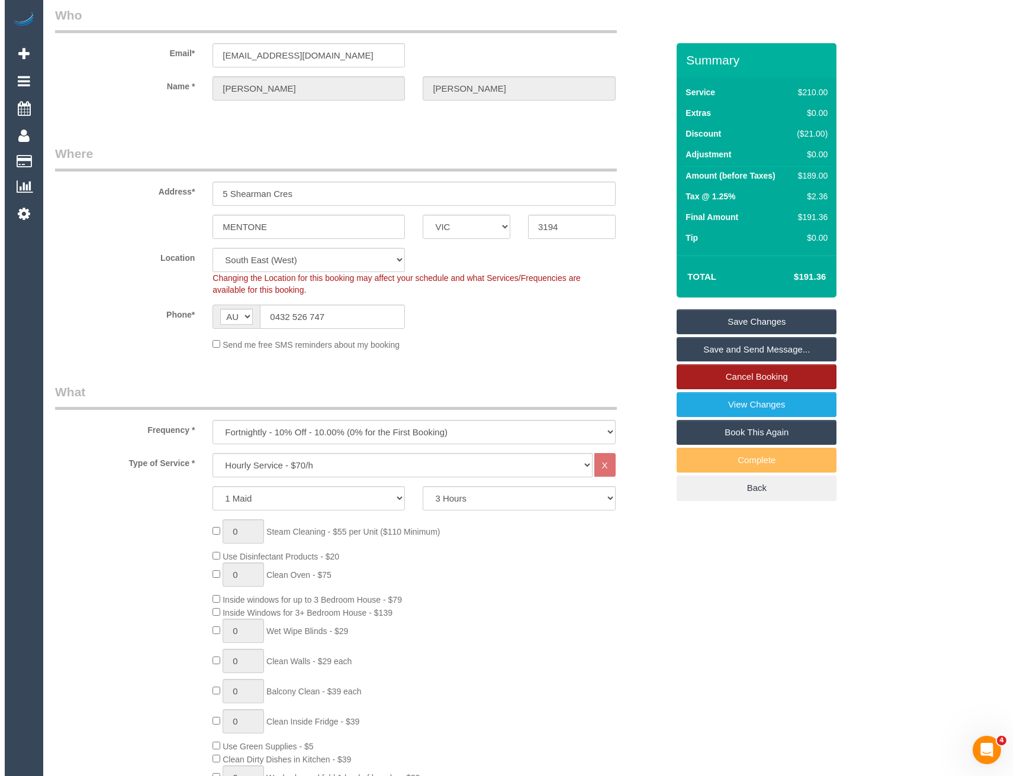
scroll to position [0, 0]
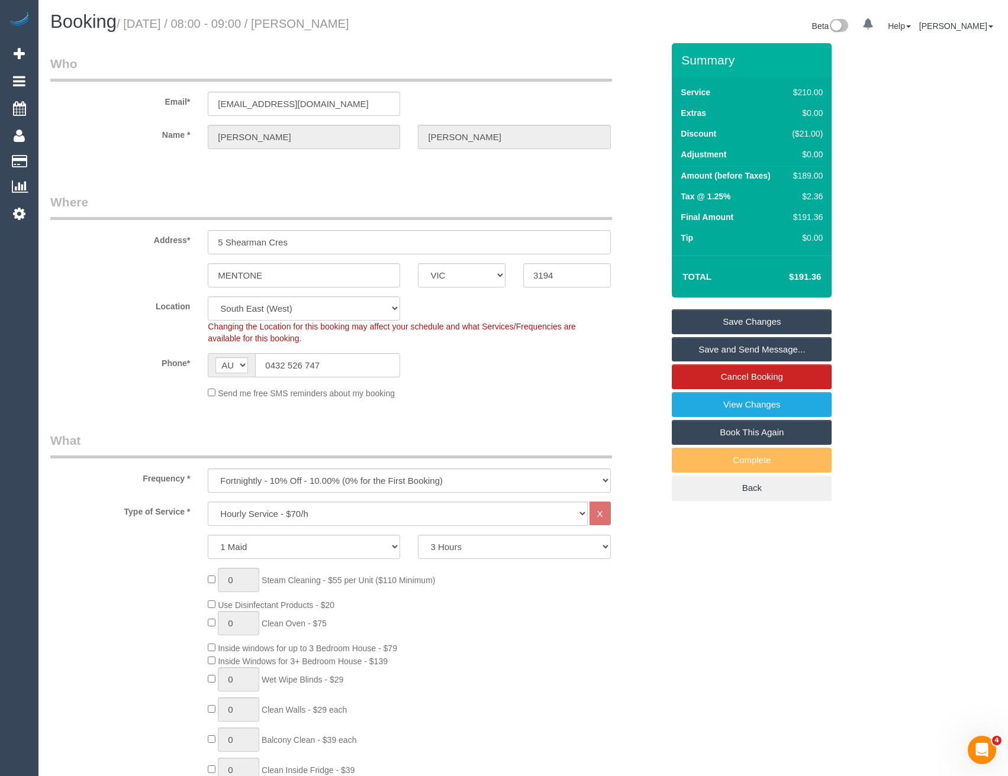
click at [713, 354] on link "Save and Send Message..." at bounding box center [752, 349] width 160 height 25
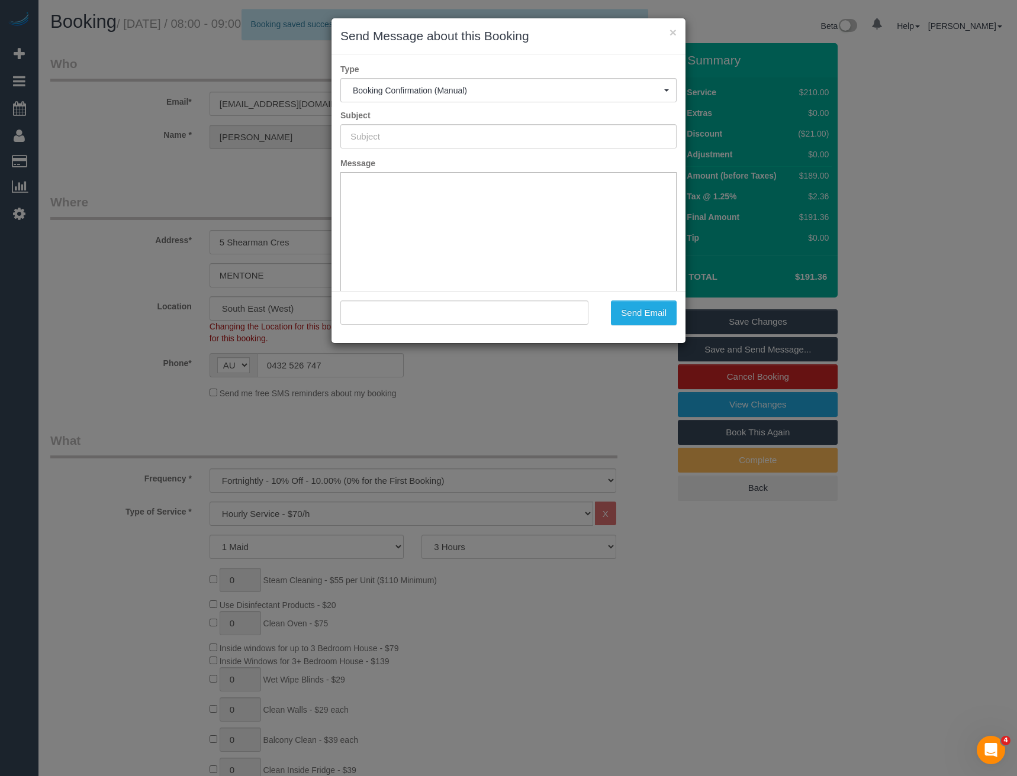
type input "Booking Confirmed"
type input ""[PERSON_NAME]" <[EMAIL_ADDRESS][DOMAIN_NAME]>"
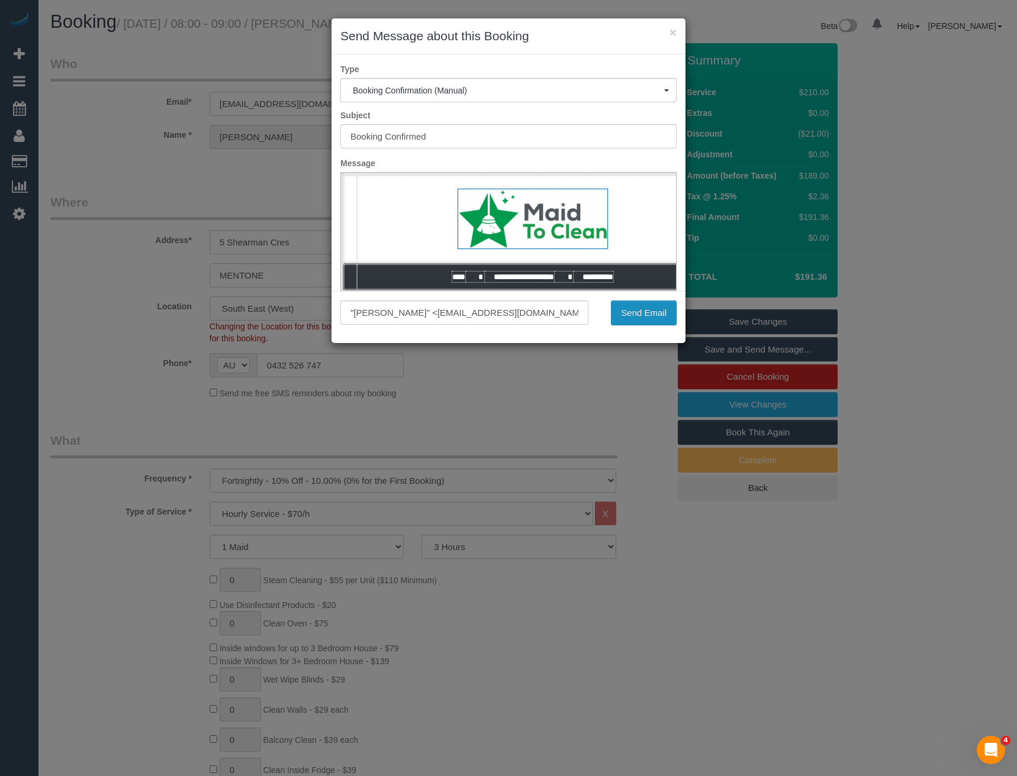
click at [631, 308] on button "Send Email" at bounding box center [644, 313] width 66 height 25
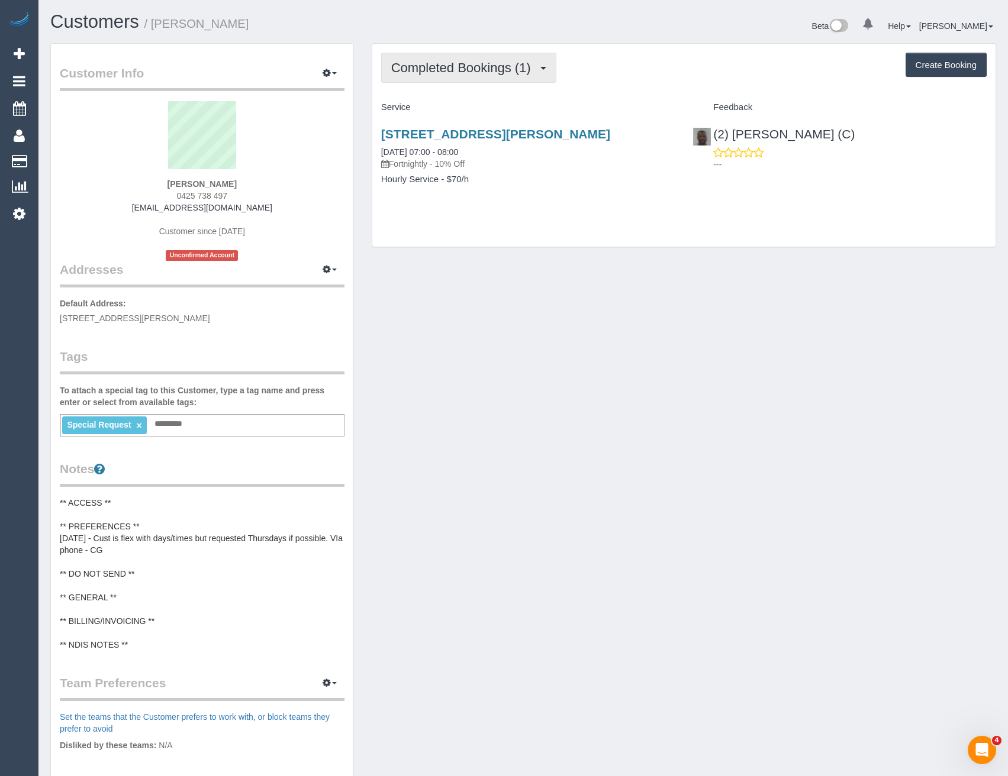
click at [509, 72] on span "Completed Bookings (1)" at bounding box center [464, 67] width 146 height 15
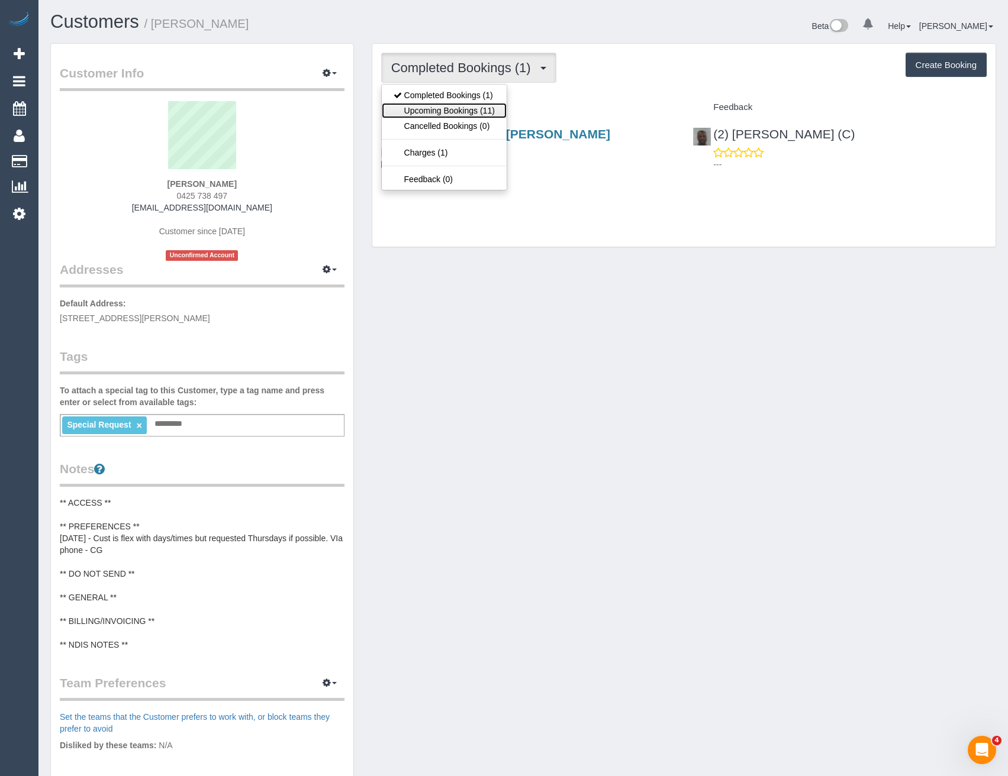
click at [465, 106] on link "Upcoming Bookings (11)" at bounding box center [444, 110] width 125 height 15
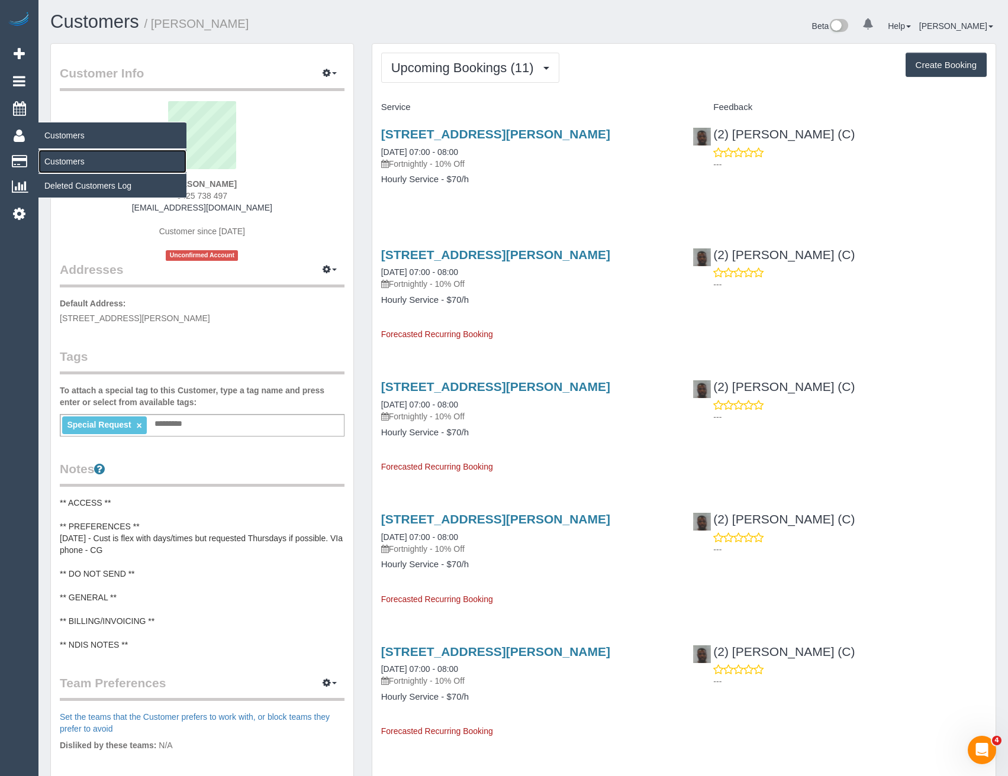
click at [85, 154] on link "Customers" at bounding box center [112, 162] width 148 height 24
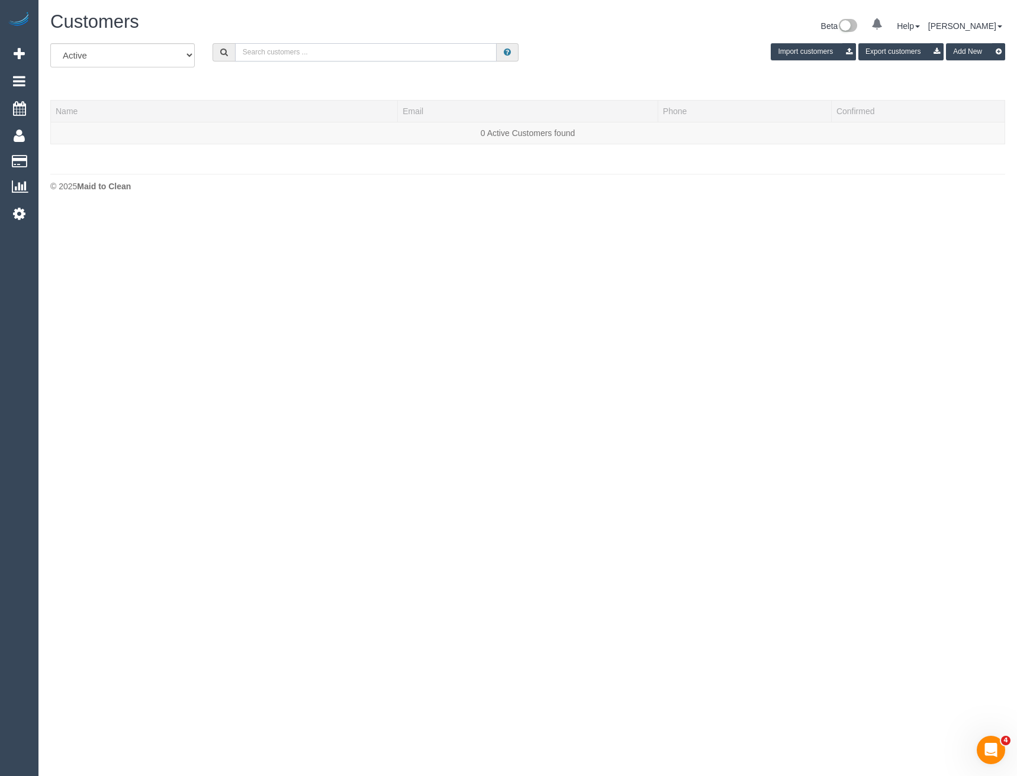
click at [287, 54] on input "text" at bounding box center [366, 52] width 262 height 18
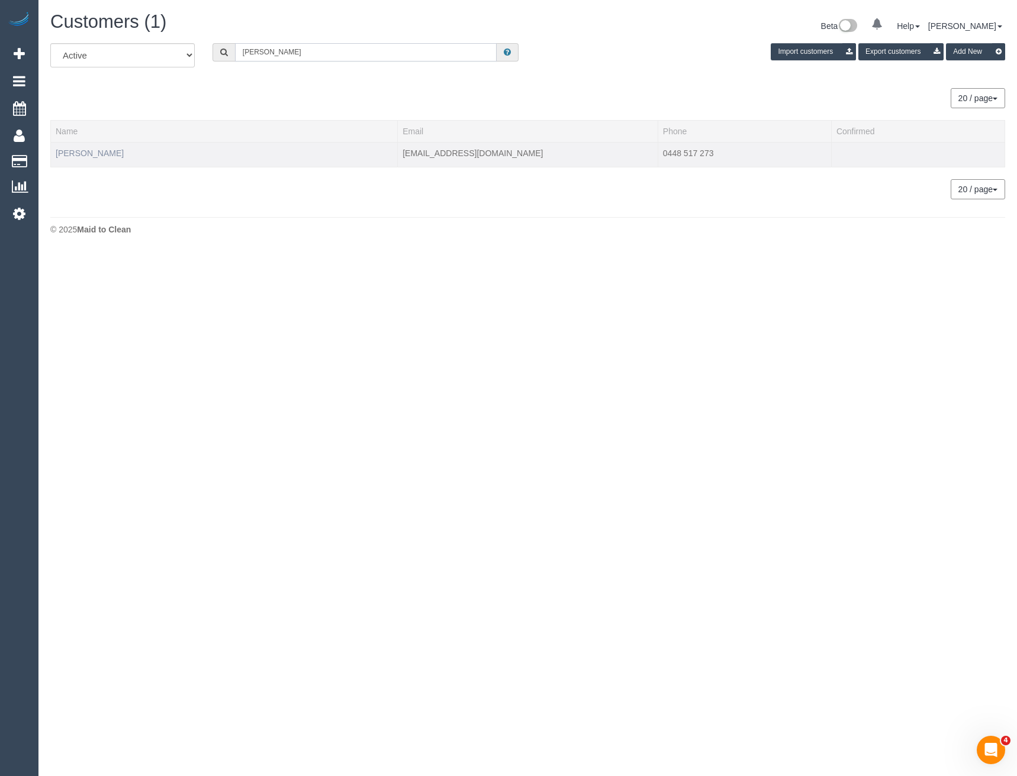
type input "[PERSON_NAME]"
click at [87, 153] on link "[PERSON_NAME]" at bounding box center [90, 153] width 68 height 9
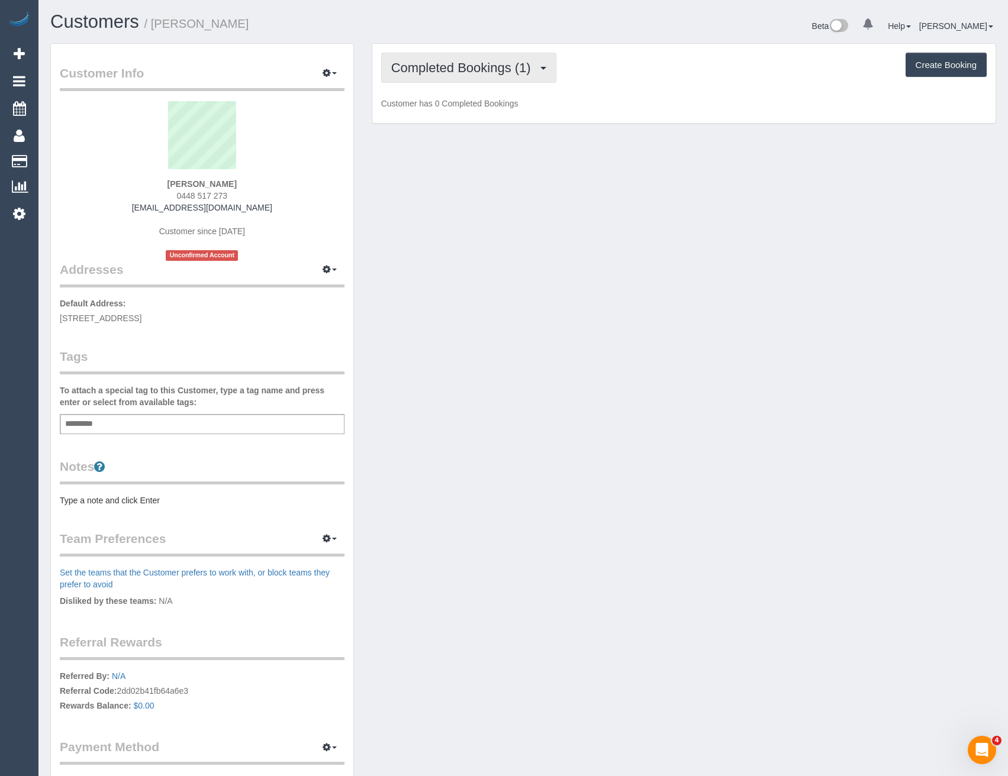
click at [520, 73] on span "Completed Bookings (1)" at bounding box center [464, 67] width 146 height 15
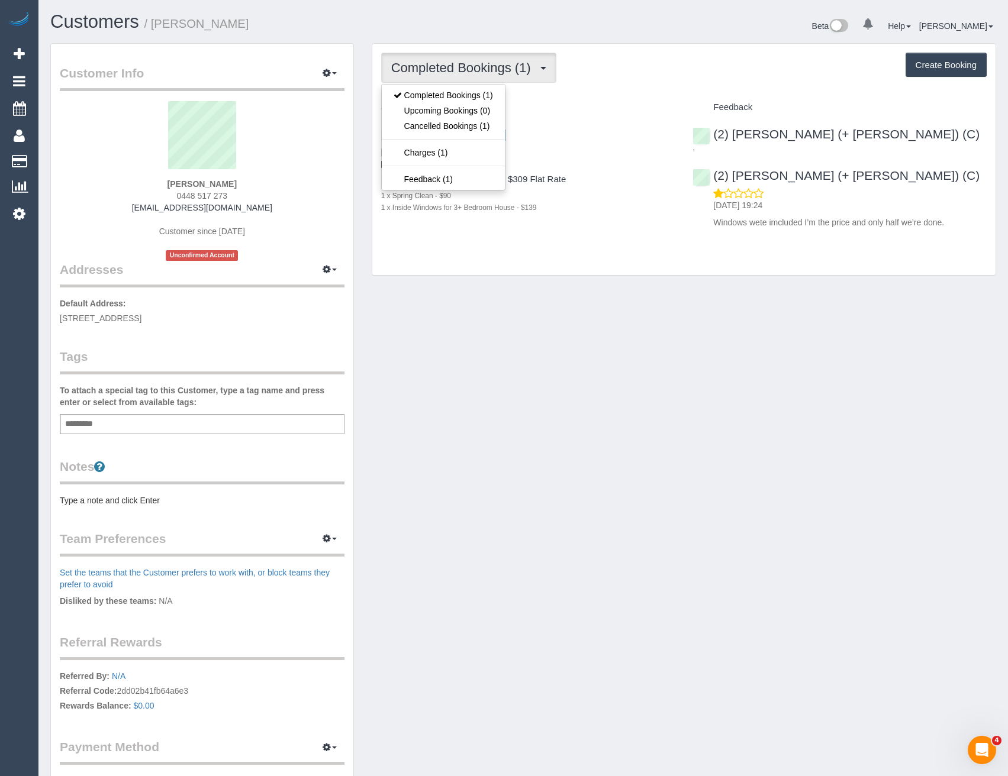
click at [602, 185] on div "Five Bedroom Home Cleaning - $309 Flat Rate 1 x Spring Clean - $90 1 x Inside W…" at bounding box center [528, 194] width 294 height 38
